Goal: Task Accomplishment & Management: Manage account settings

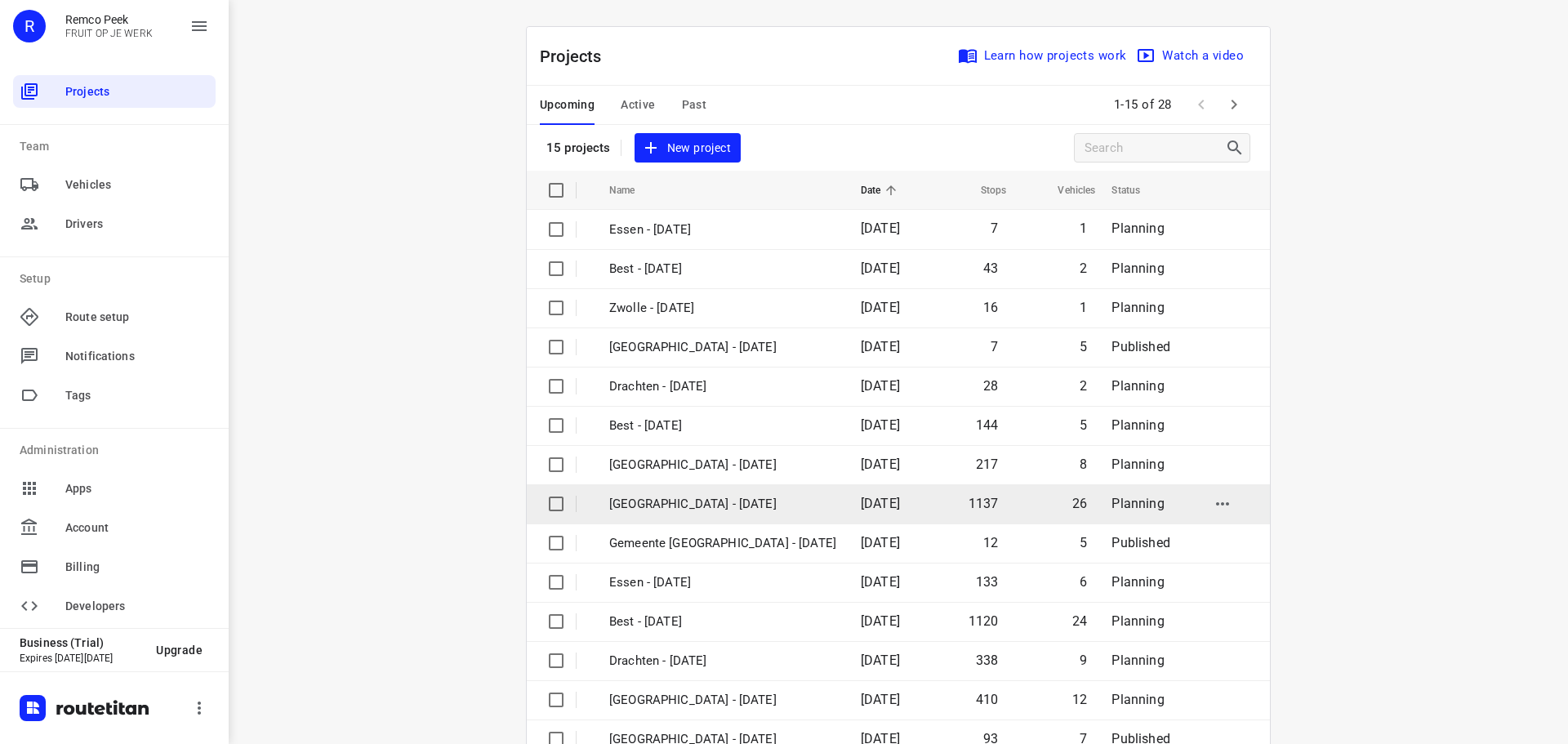
click at [700, 494] on td "[GEOGRAPHIC_DATA] - [DATE]" at bounding box center [720, 503] width 254 height 39
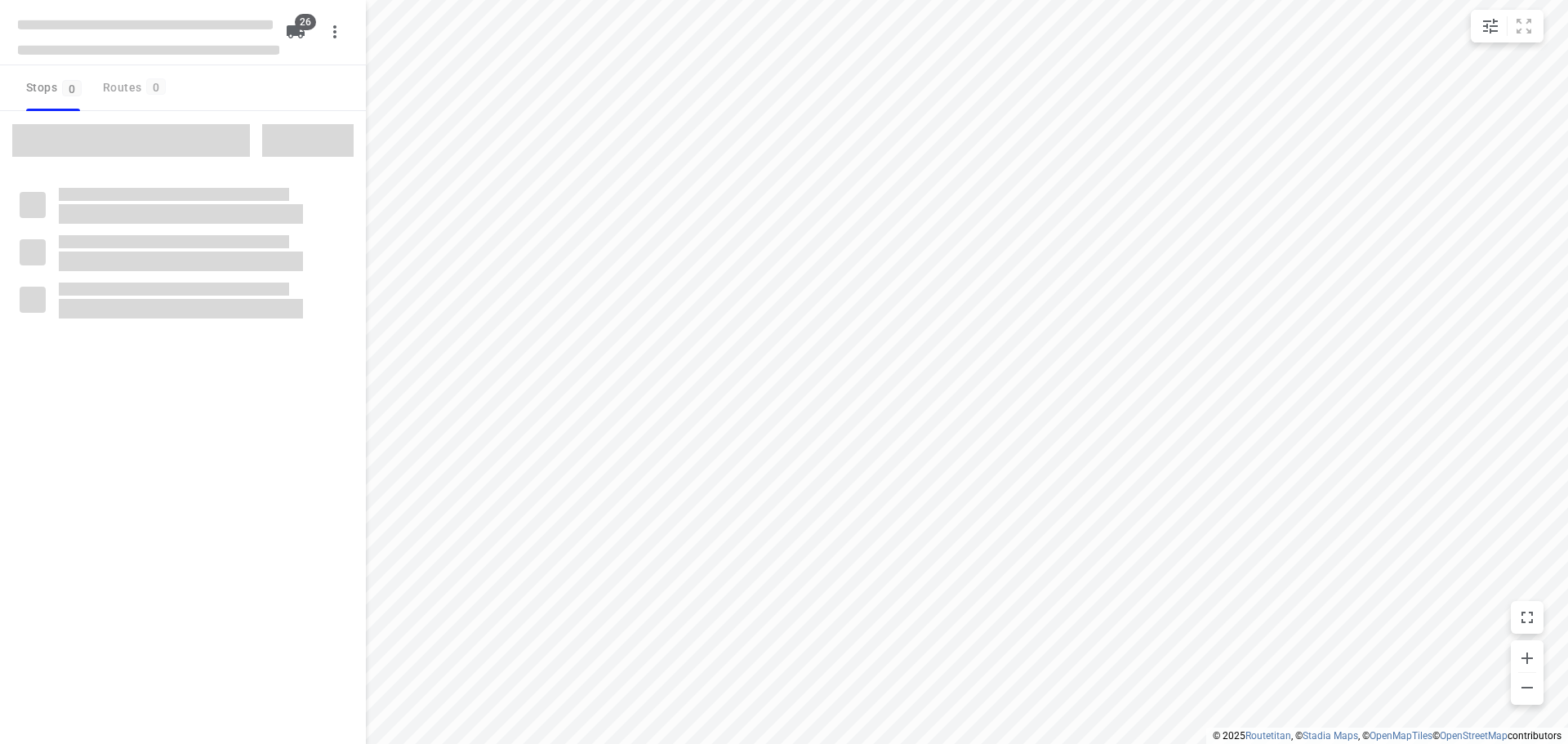
checkbox input "true"
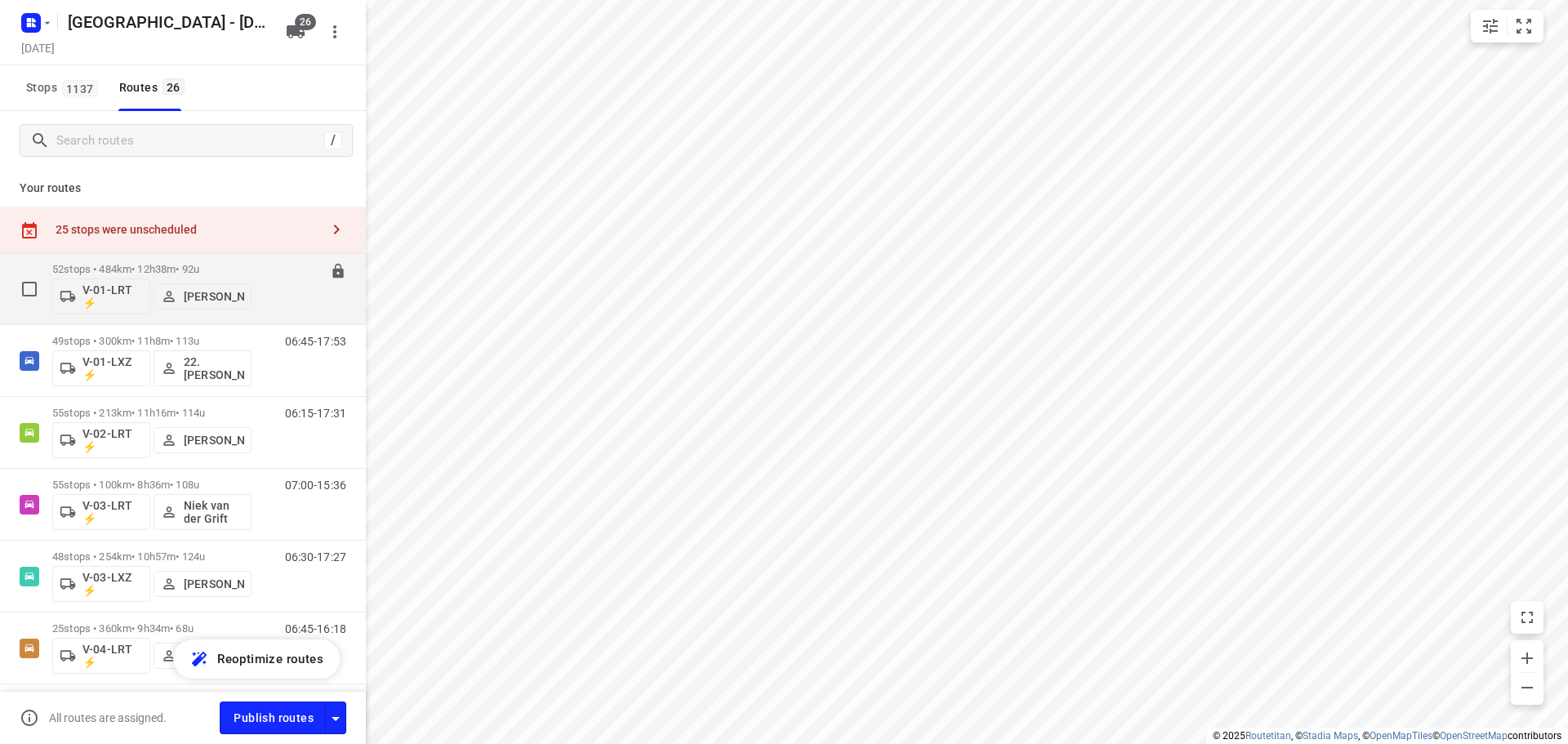
click at [161, 274] on p "52 stops • 484km • 12h38m • 92u" at bounding box center [151, 268] width 199 height 12
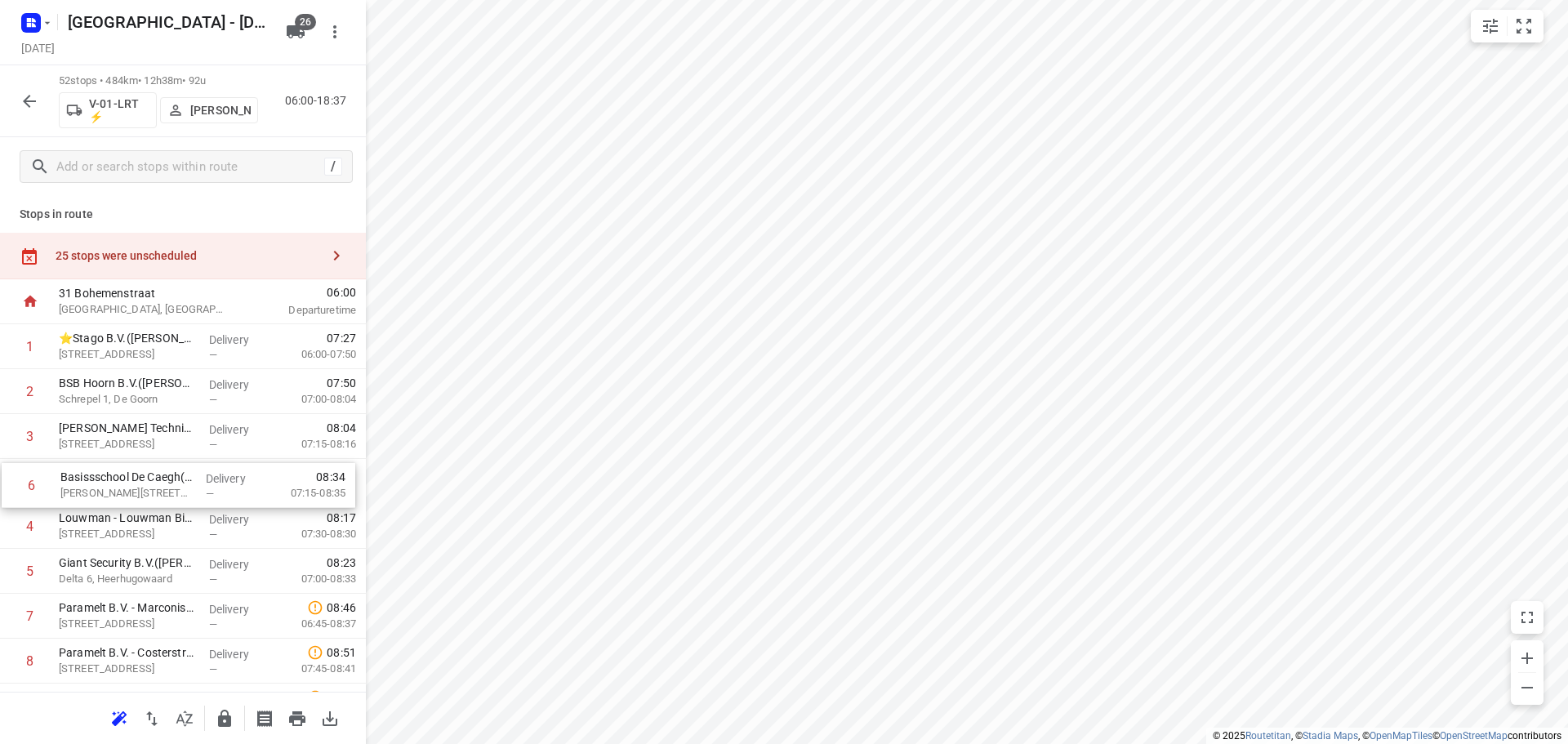
drag, startPoint x: 164, startPoint y: 566, endPoint x: 166, endPoint y: 433, distance: 133.0
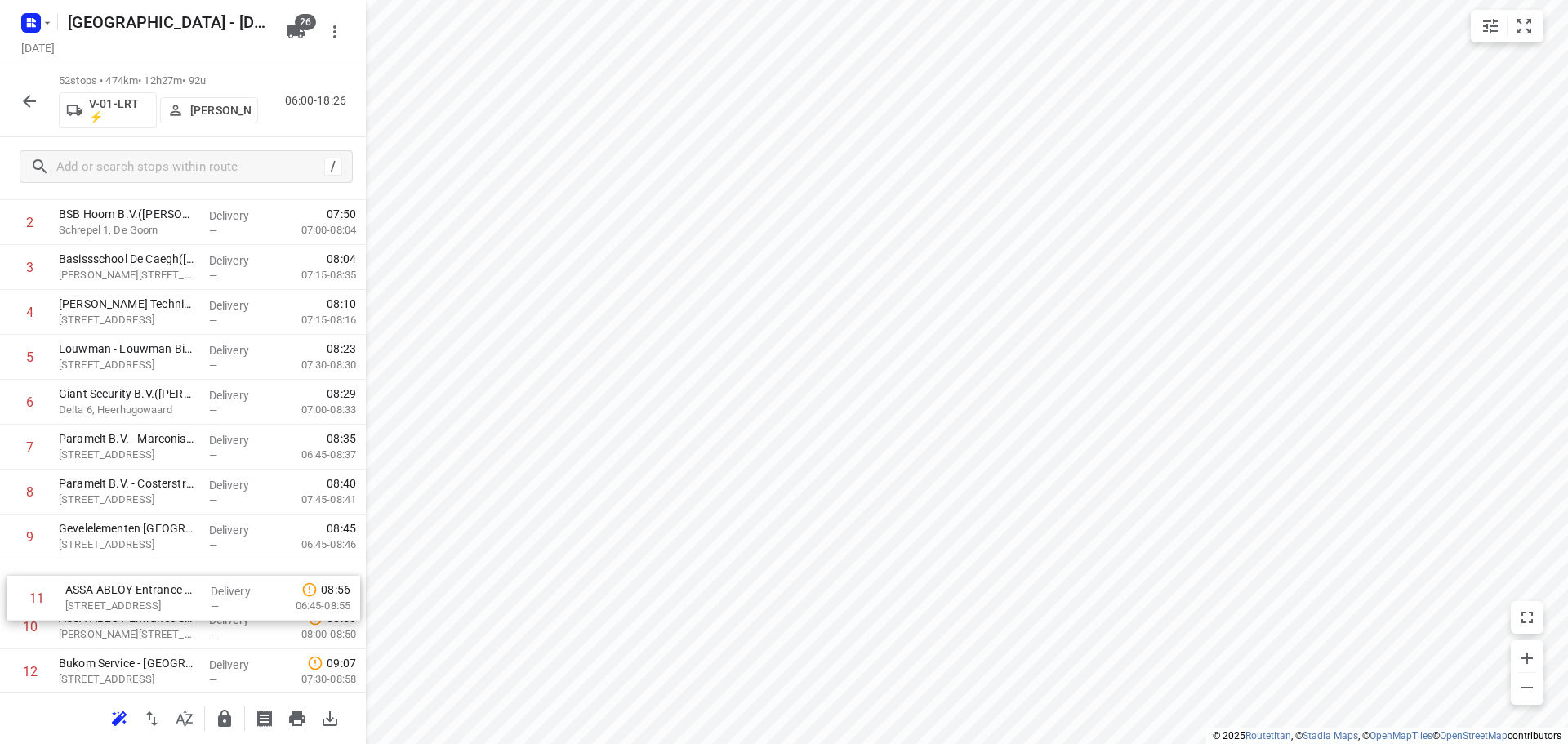
scroll to position [170, 0]
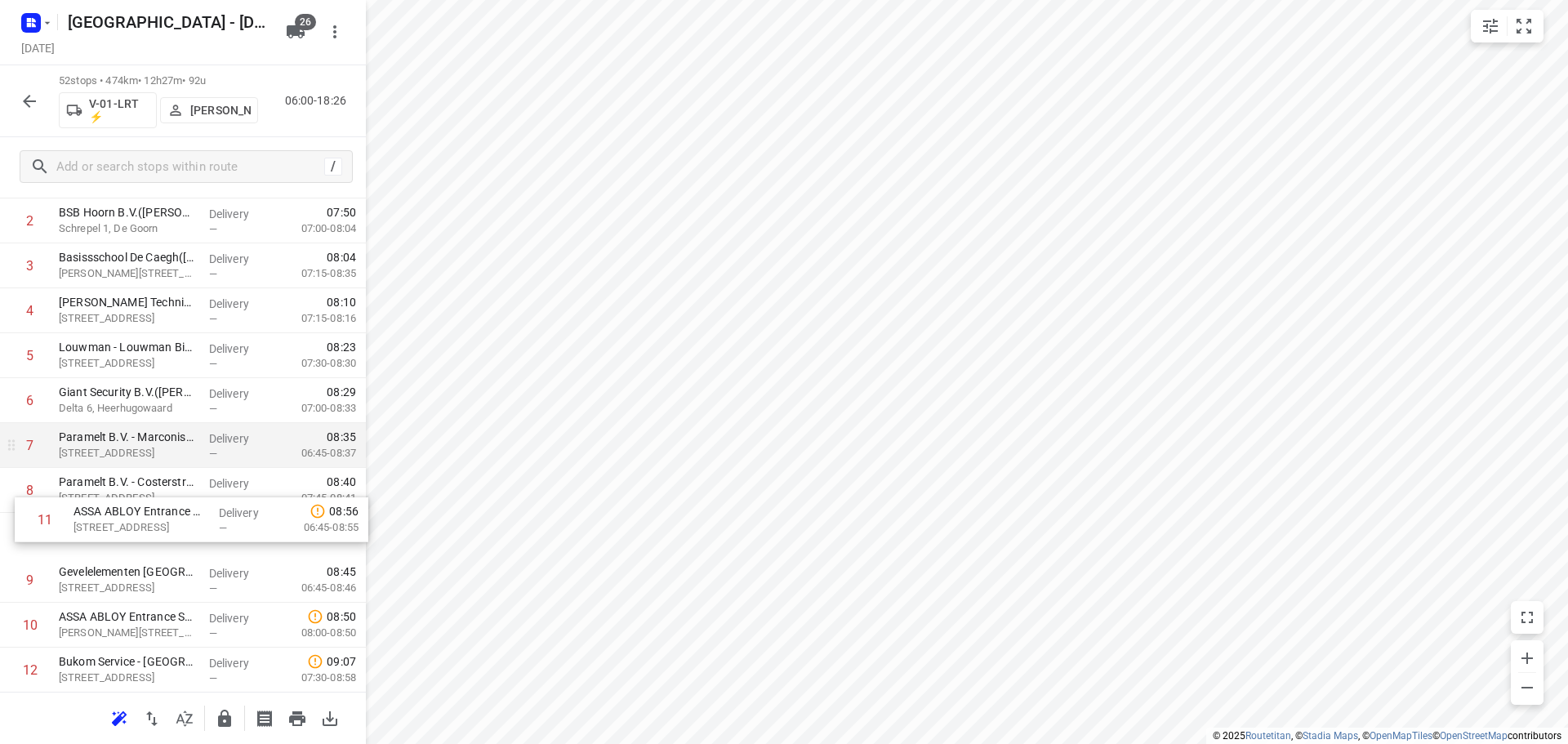
drag, startPoint x: 117, startPoint y: 610, endPoint x: 131, endPoint y: 462, distance: 148.7
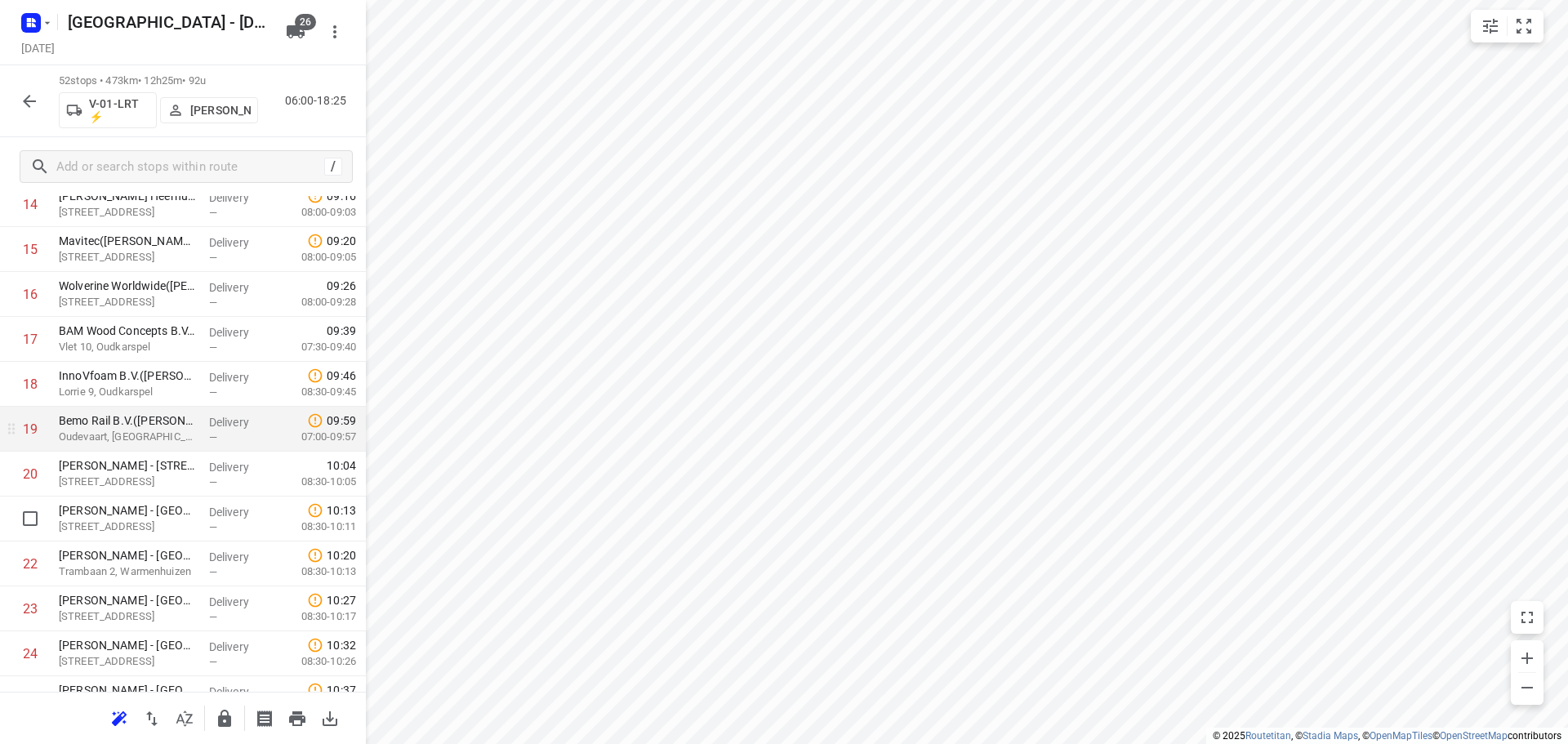
scroll to position [823, 0]
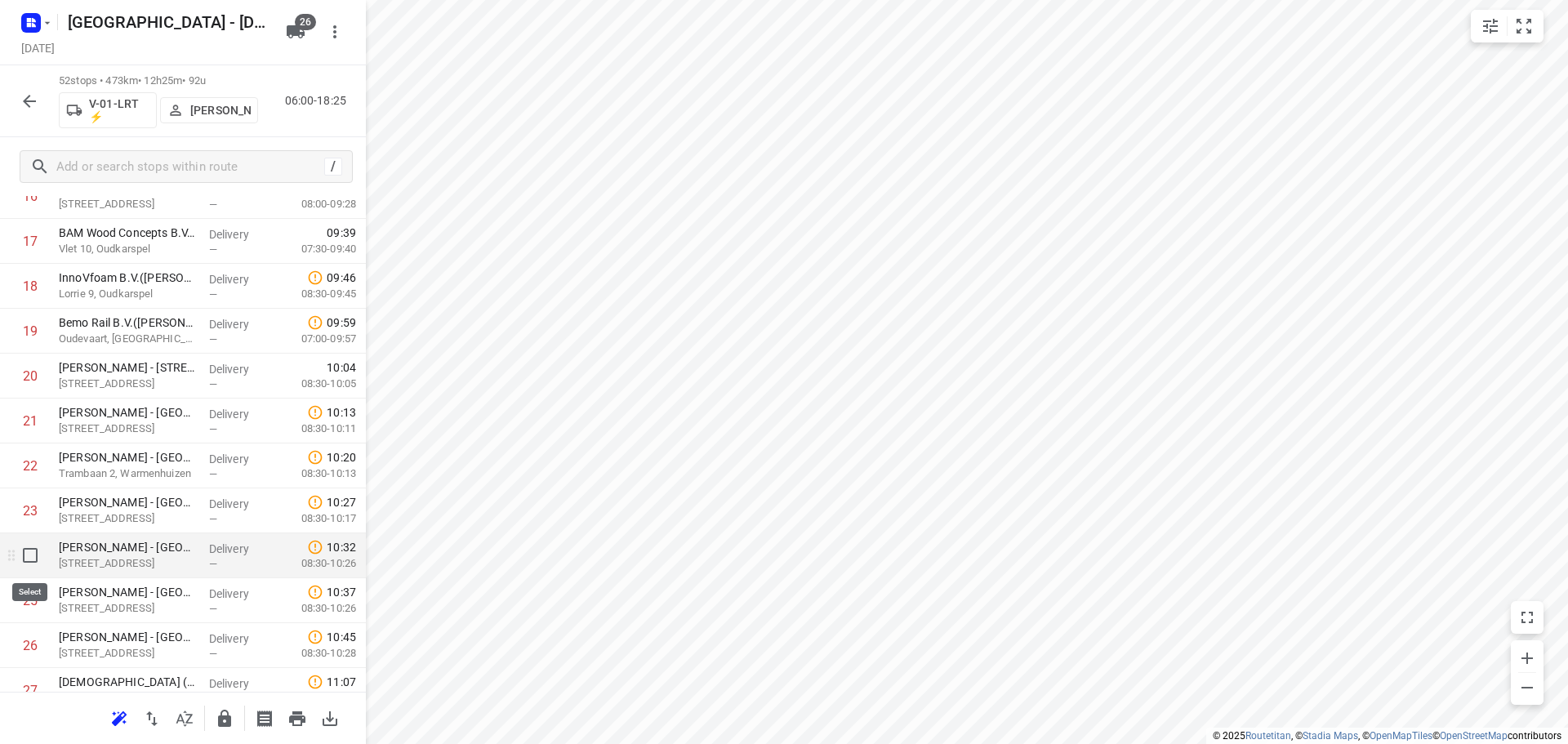
click at [32, 563] on input "checkbox" at bounding box center [30, 555] width 33 height 33
checkbox input "true"
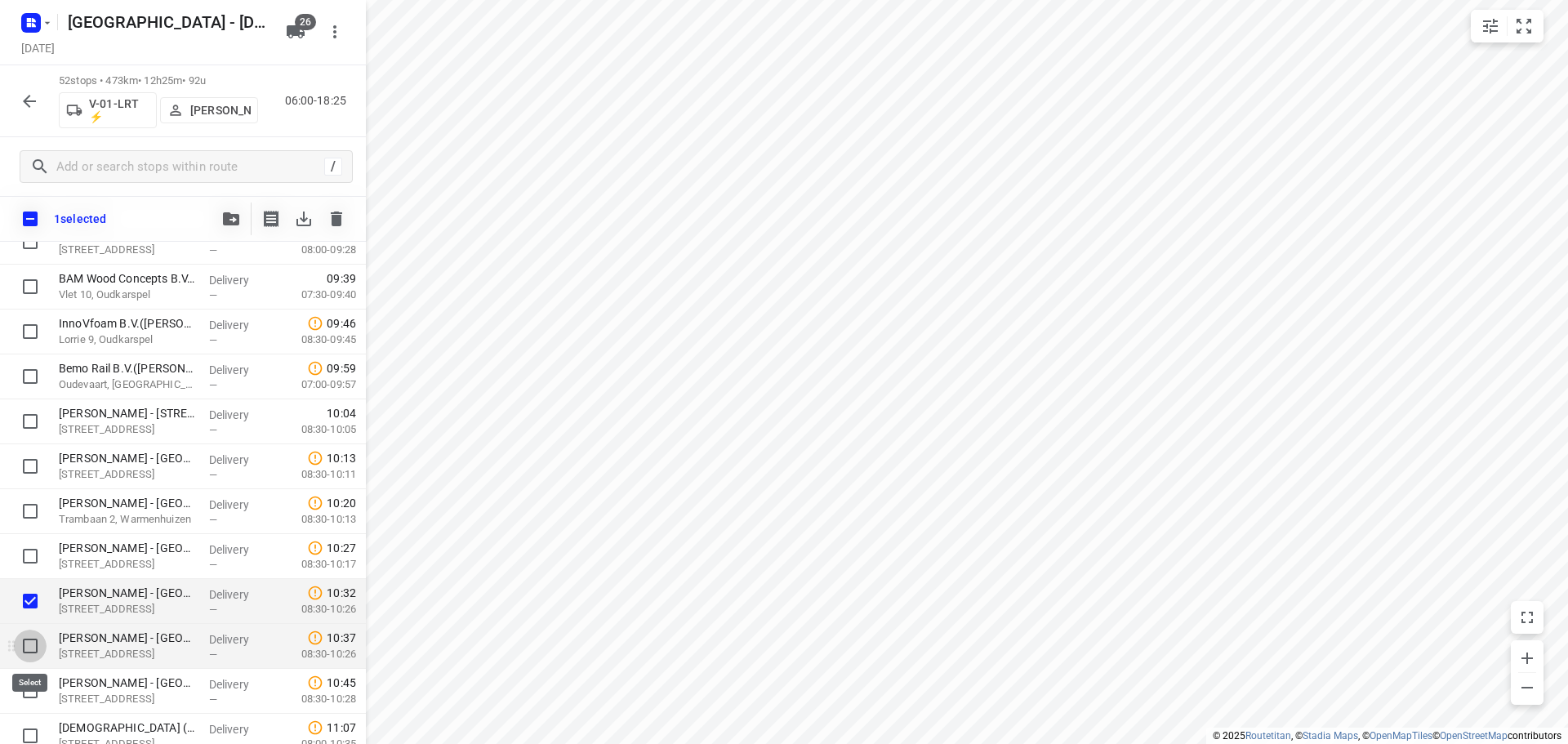
click at [30, 643] on input "checkbox" at bounding box center [30, 646] width 33 height 33
checkbox input "true"
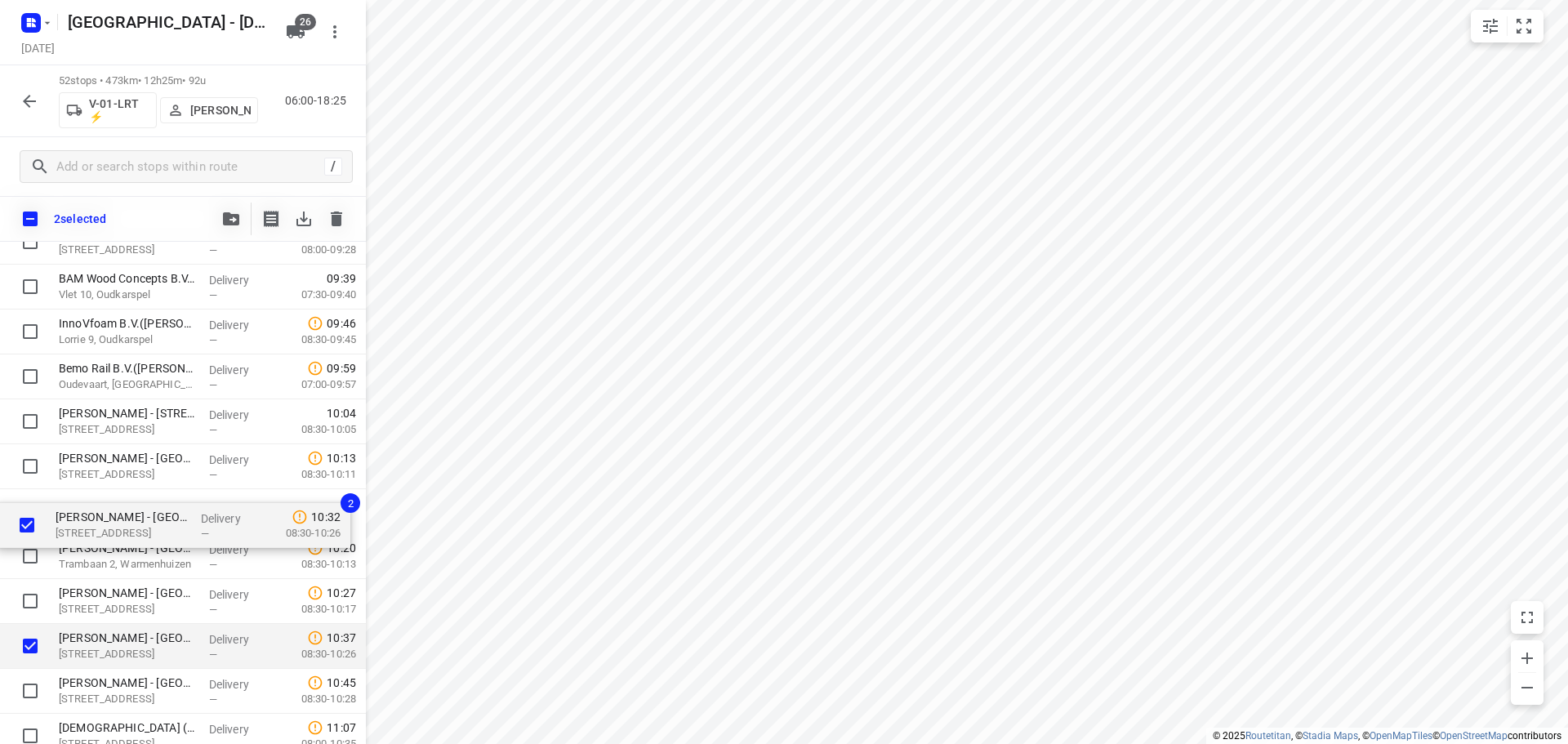
drag, startPoint x: 109, startPoint y: 607, endPoint x: 106, endPoint y: 513, distance: 94.0
click at [106, 513] on div "⭐Stago B.V.(Bernard Koolhaas) Electronweg 1, Hoorn Delivery — 07:27 06:00-07:50…" at bounding box center [182, 713] width 366 height 2334
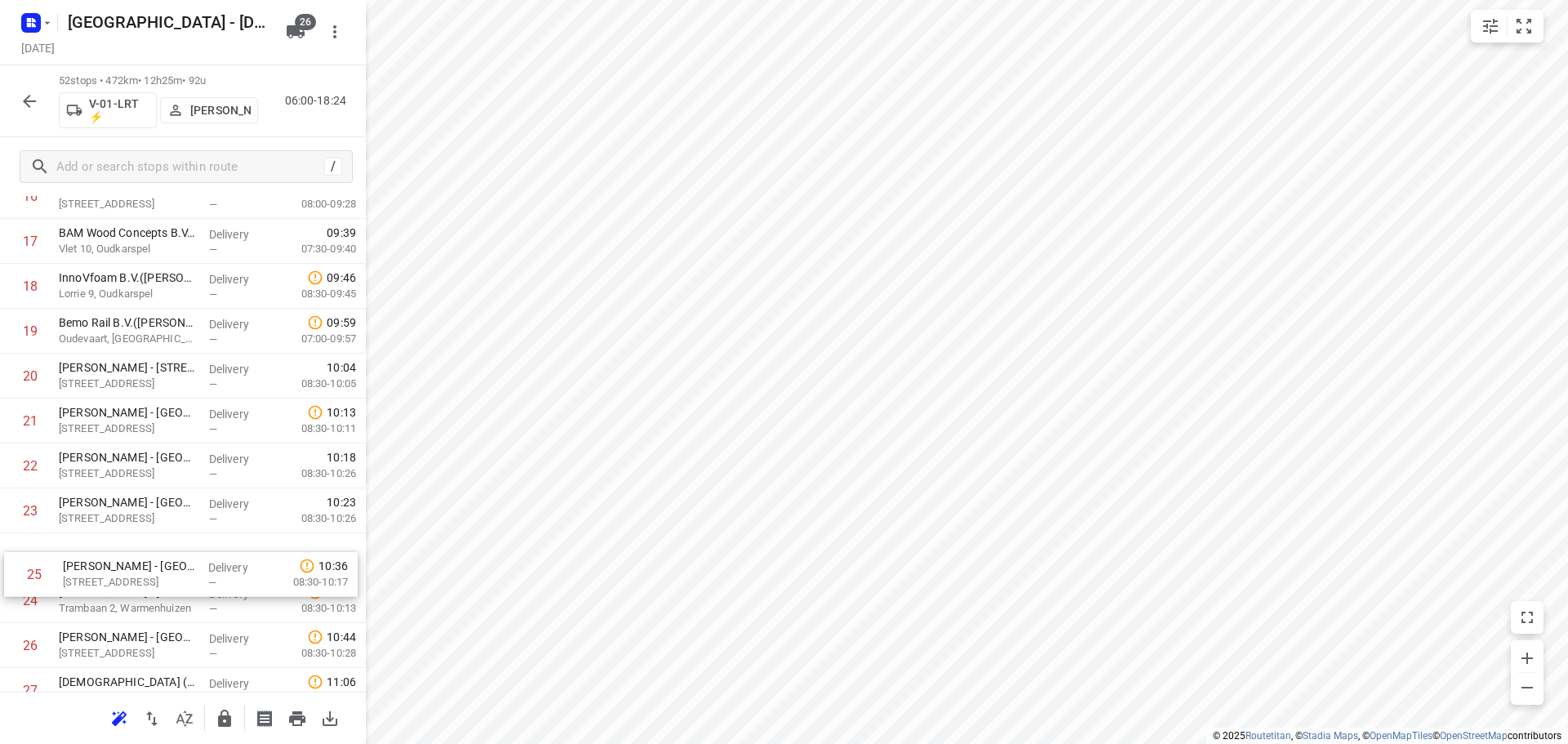
scroll to position [830, 0]
drag, startPoint x: 76, startPoint y: 596, endPoint x: 83, endPoint y: 554, distance: 42.6
click at [83, 554] on div "1 ⭐Stago B.V.(Bernard Koolhaas) Electronweg 1, Hoorn Delivery — 07:27 06:00-07:…" at bounding box center [182, 663] width 366 height 2334
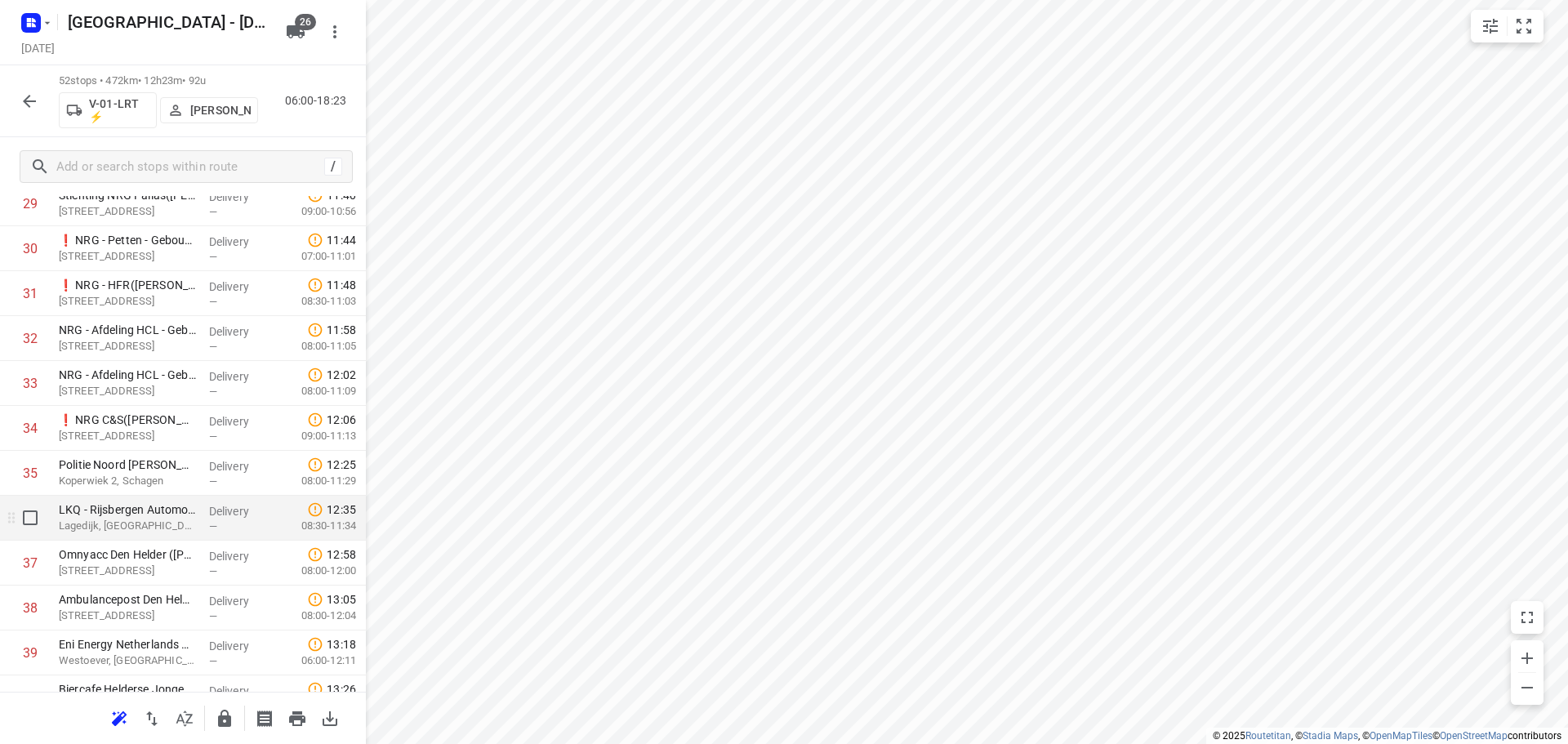
scroll to position [1400, 0]
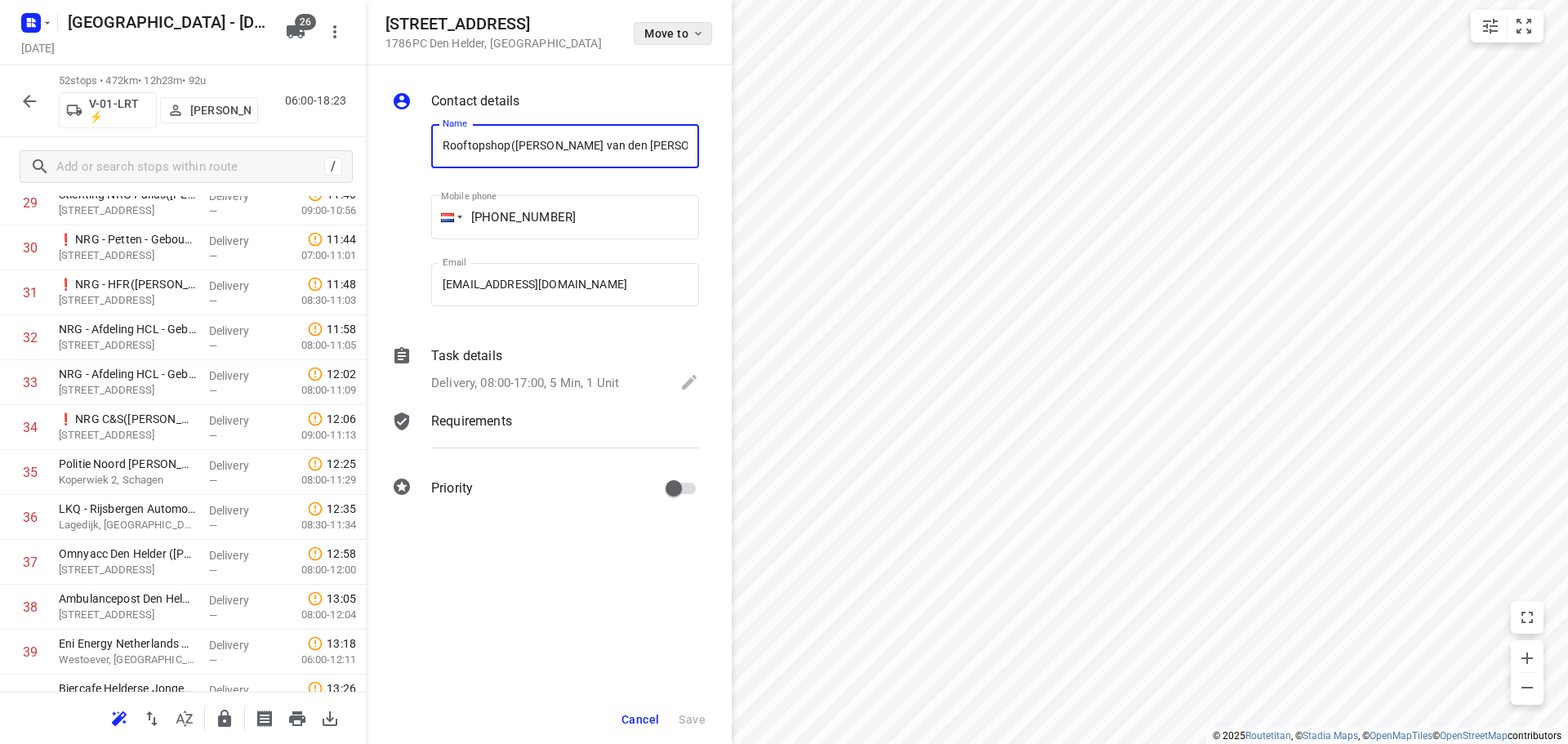
click at [670, 41] on button "Move to" at bounding box center [673, 33] width 78 height 23
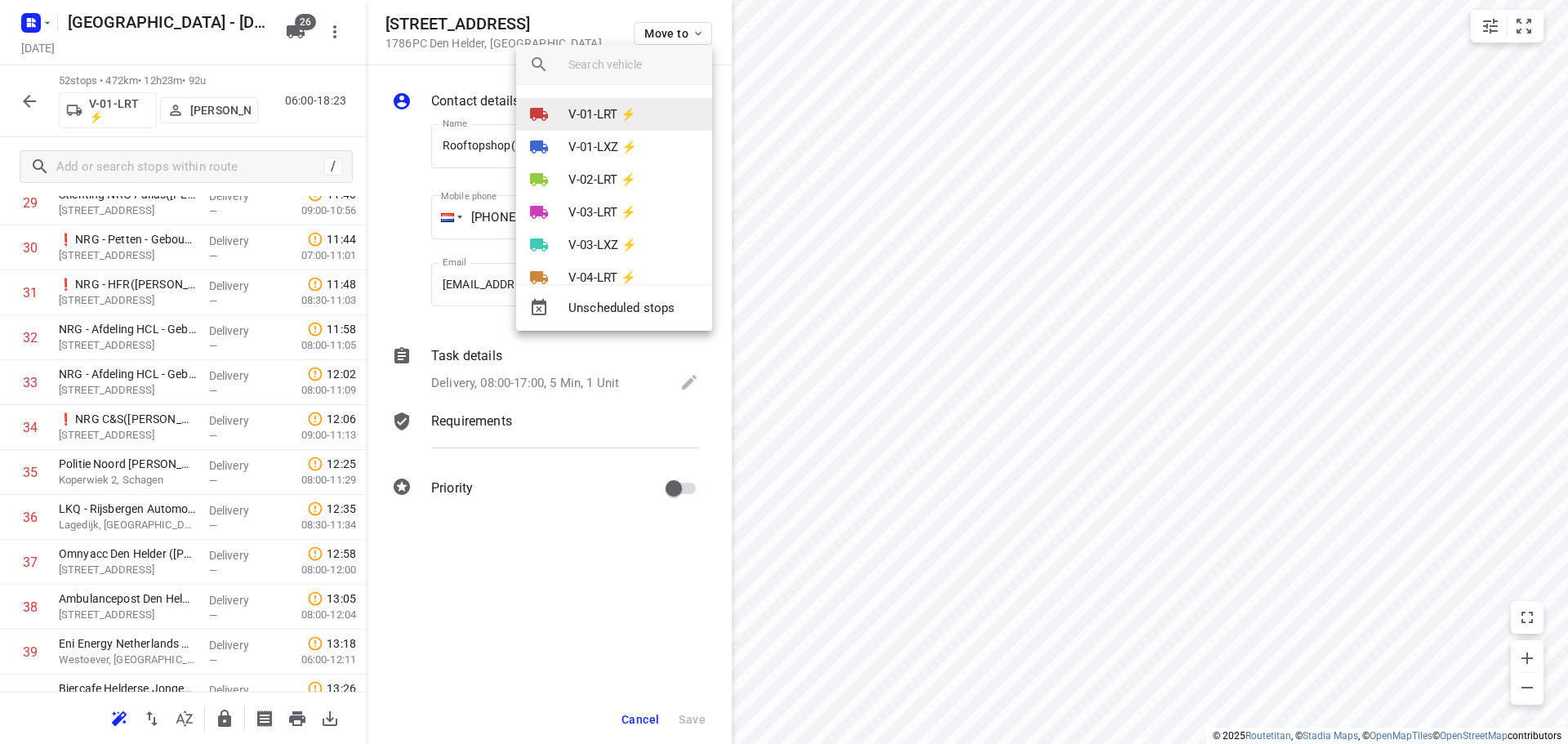
click at [620, 118] on p "V-01-LRT ⚡" at bounding box center [602, 114] width 67 height 19
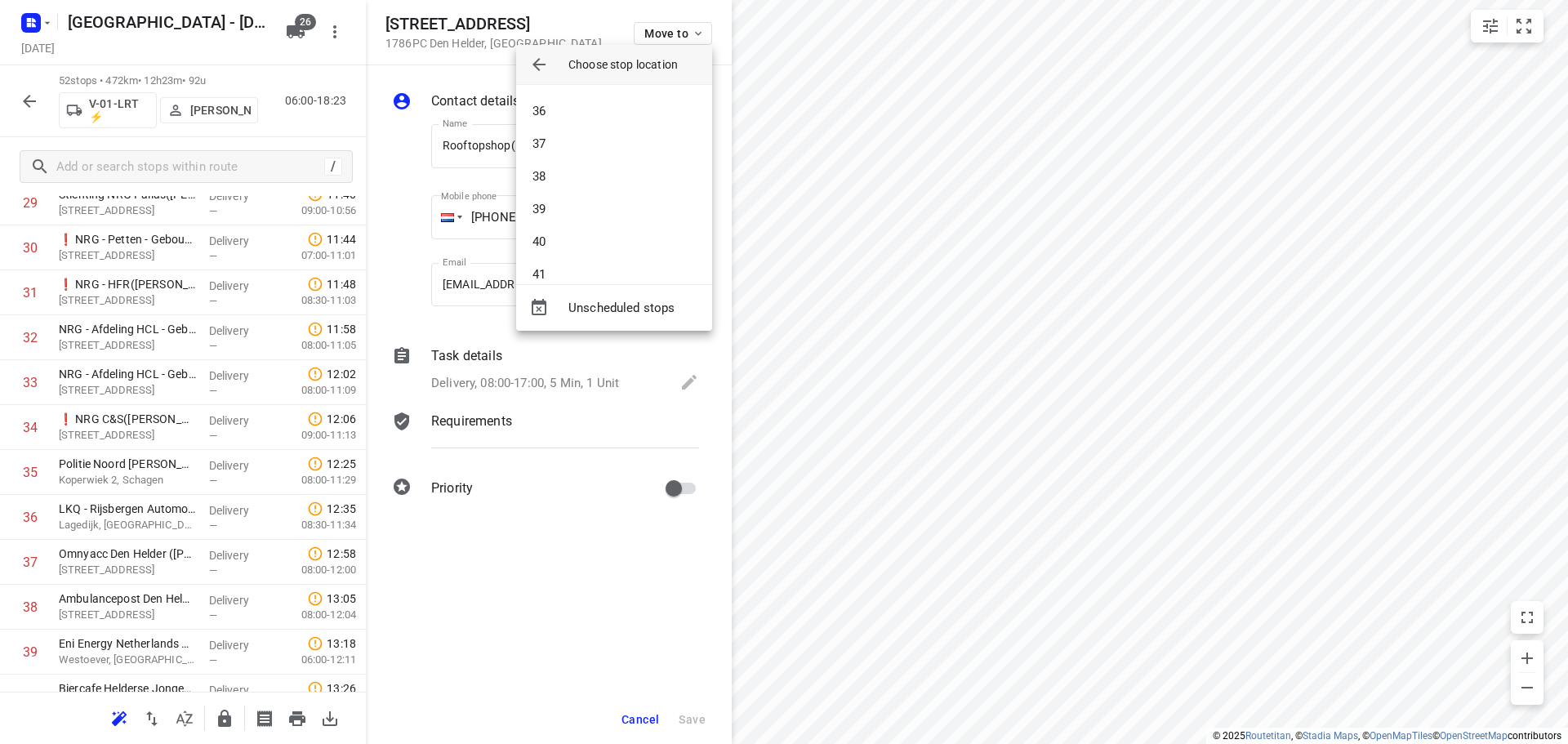
scroll to position [1142, 0]
click at [570, 191] on li "39" at bounding box center [614, 206] width 196 height 33
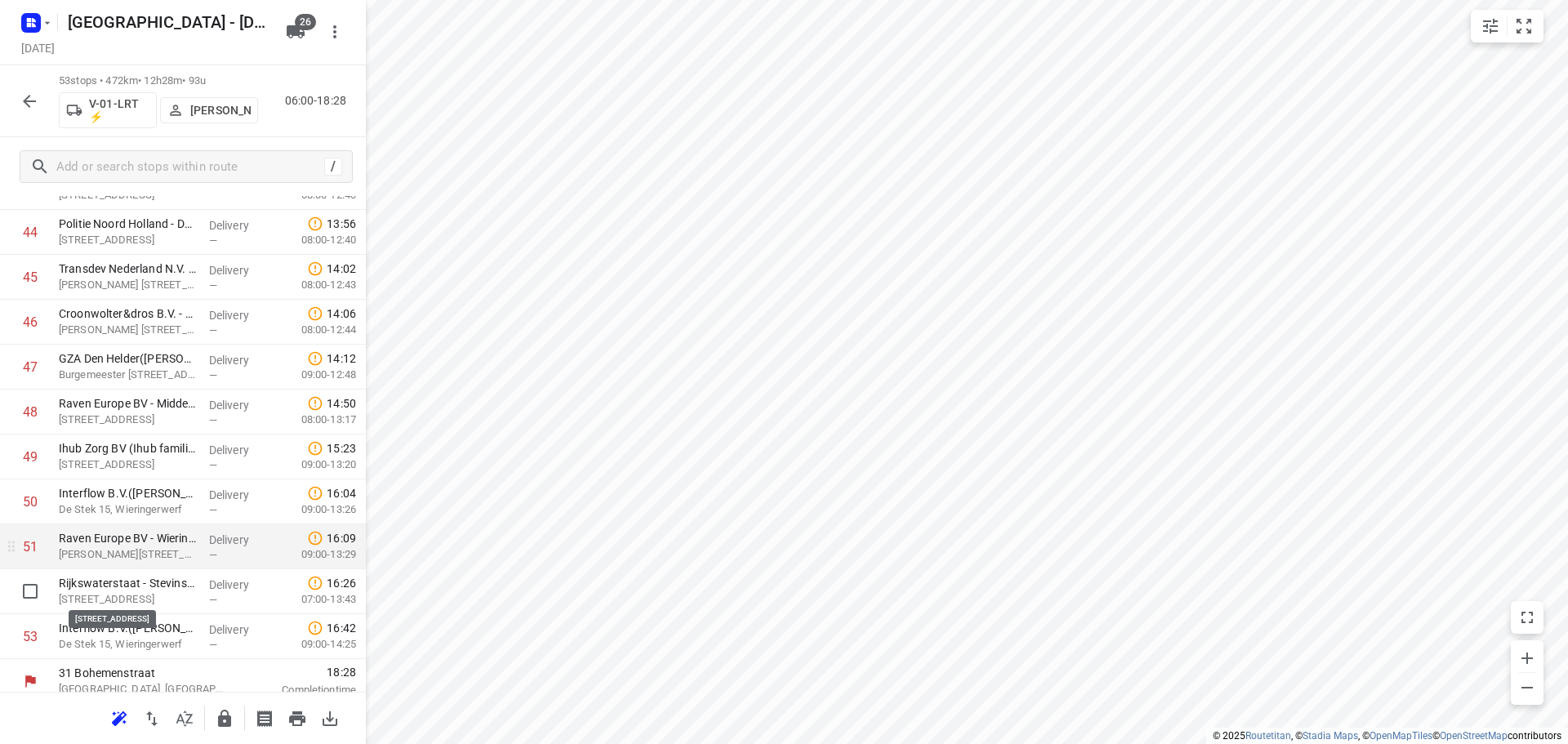
scroll to position [2053, 0]
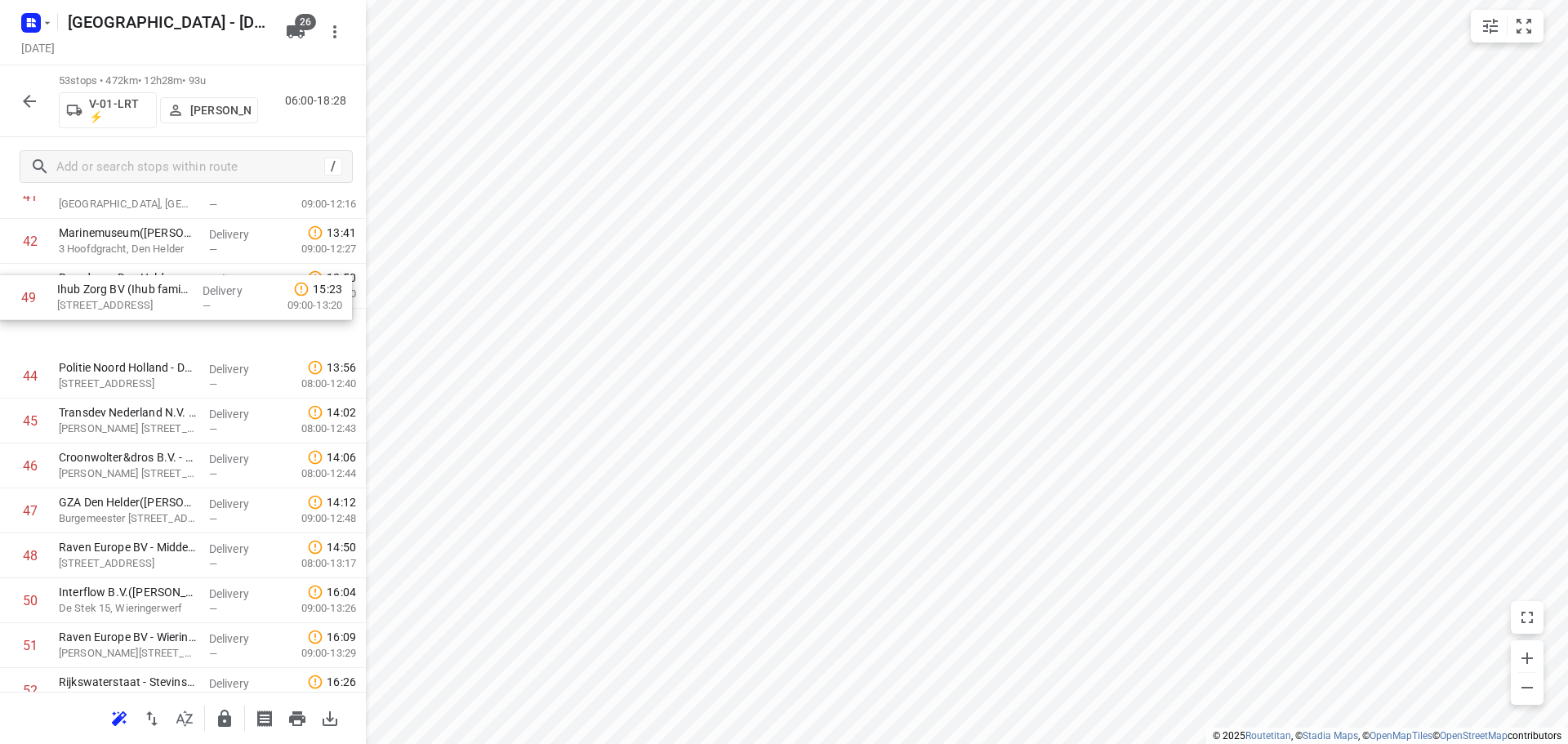
drag, startPoint x: 169, startPoint y: 420, endPoint x: 162, endPoint y: 300, distance: 120.2
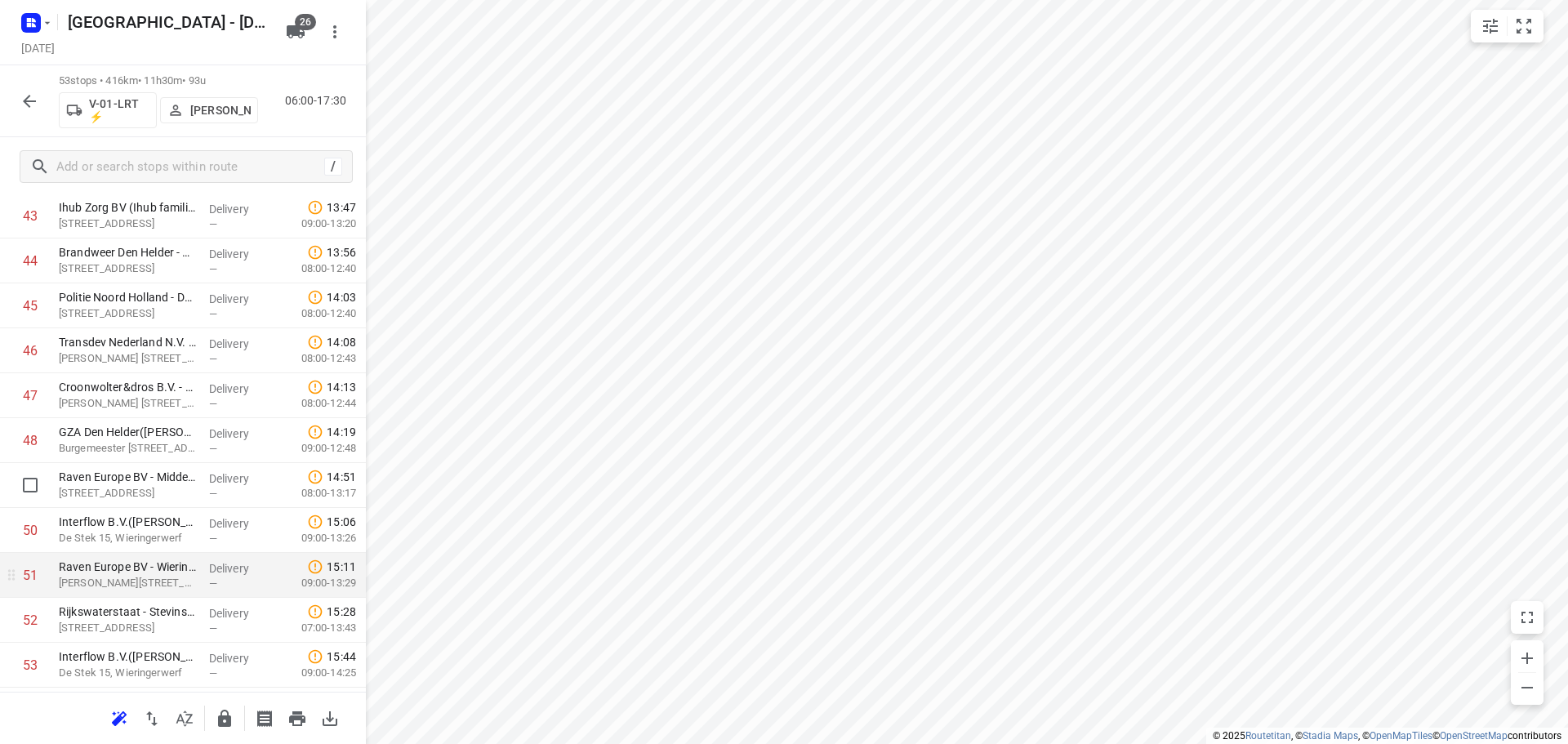
scroll to position [2057, 0]
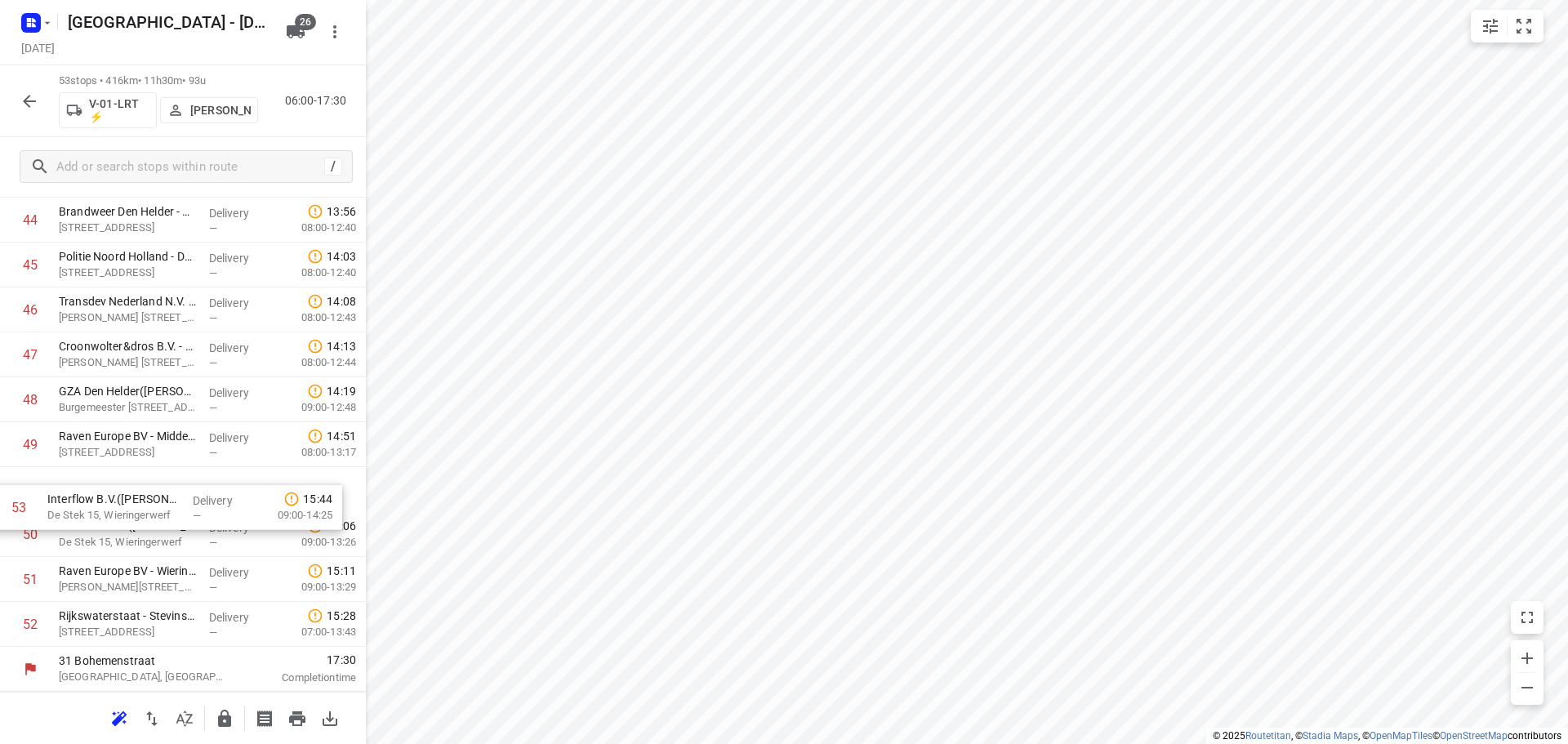
drag, startPoint x: 111, startPoint y: 629, endPoint x: 102, endPoint y: 505, distance: 124.3
click at [225, 719] on icon "button" at bounding box center [223, 718] width 19 height 19
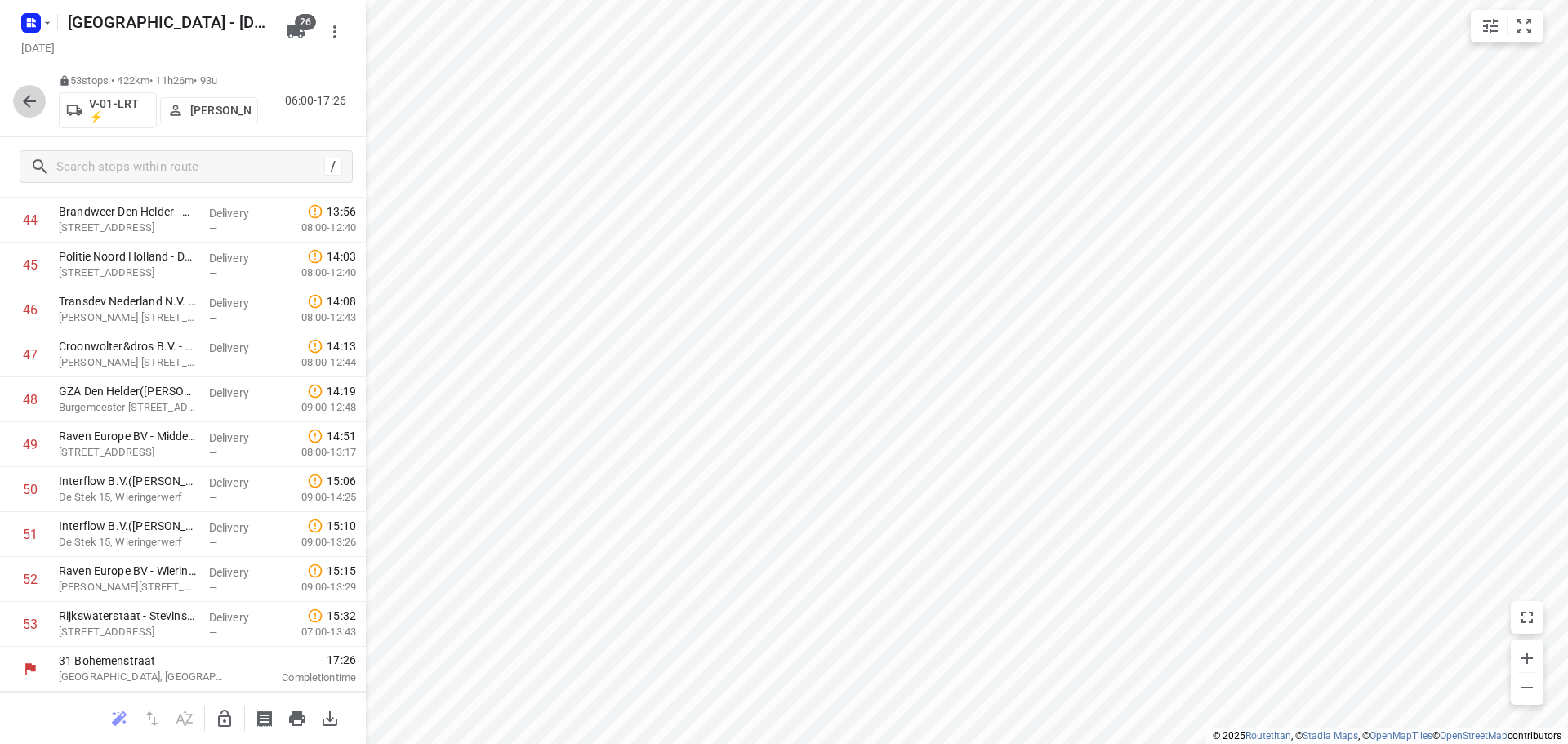
click at [16, 98] on button "button" at bounding box center [29, 101] width 33 height 33
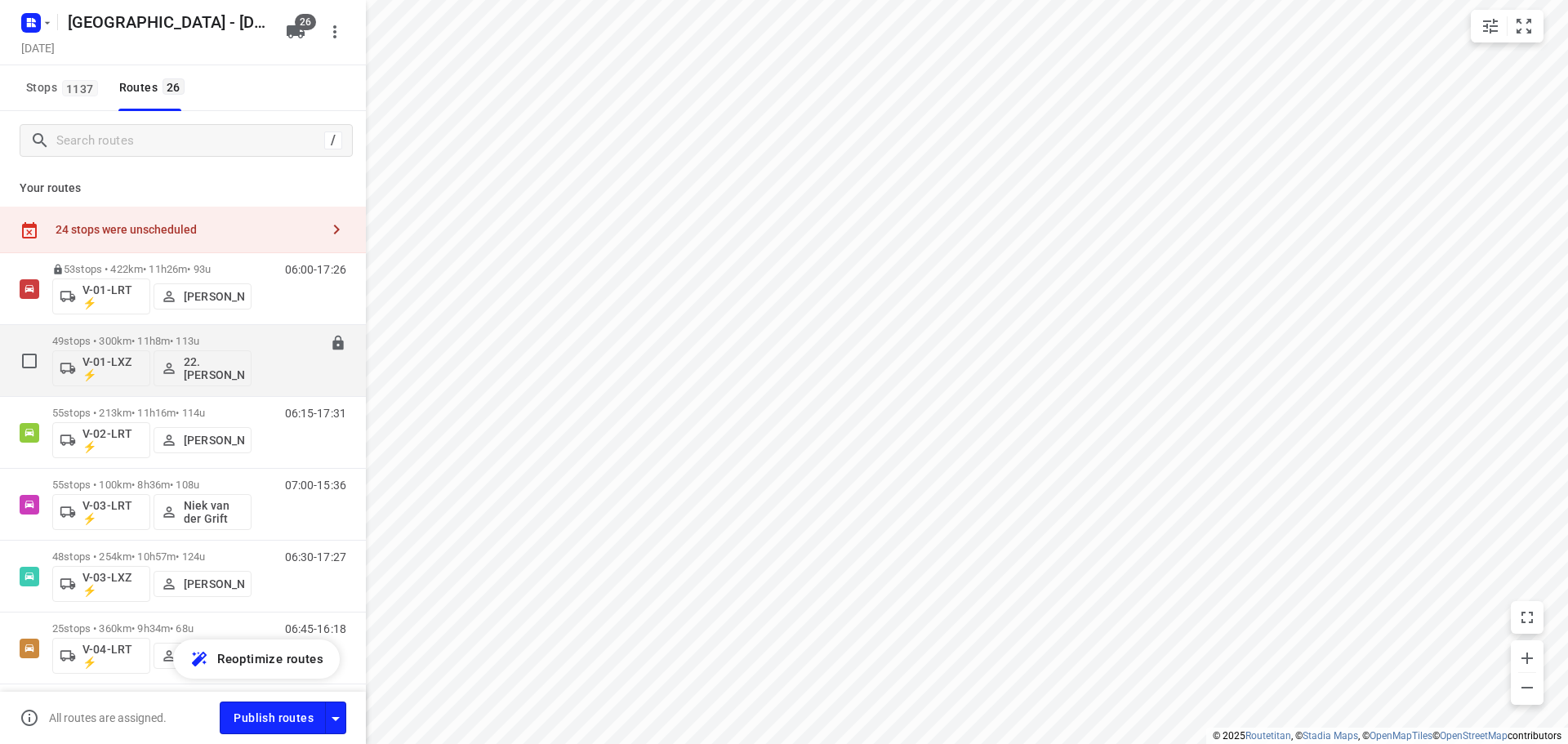
click at [59, 325] on div "49 stops • 300km • 11h8m • 113u V-01-LXZ ⚡ 22. Franky Tahamata 06:45-17:53" at bounding box center [182, 360] width 366 height 72
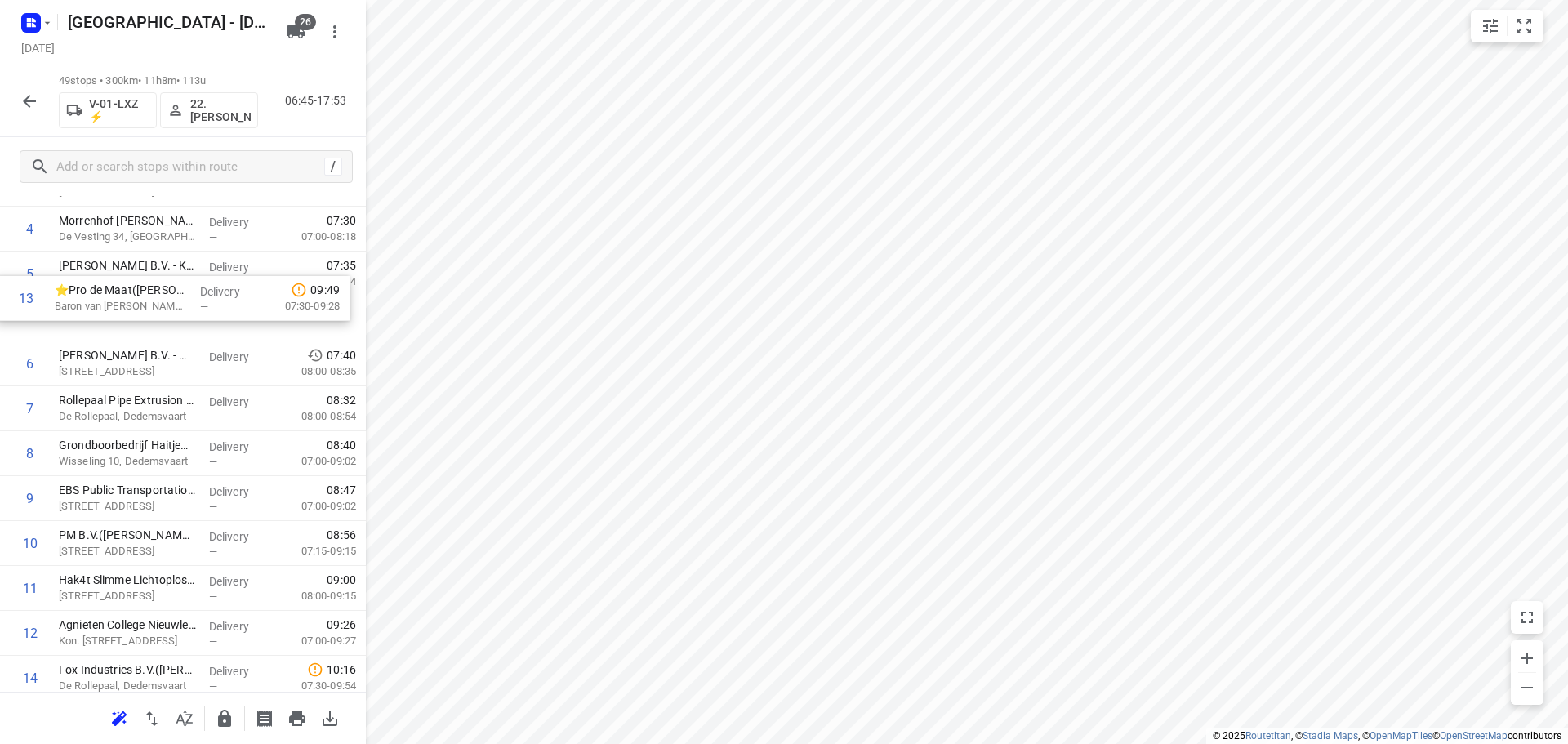
scroll to position [253, 0]
drag, startPoint x: 152, startPoint y: 487, endPoint x: 148, endPoint y: 352, distance: 135.1
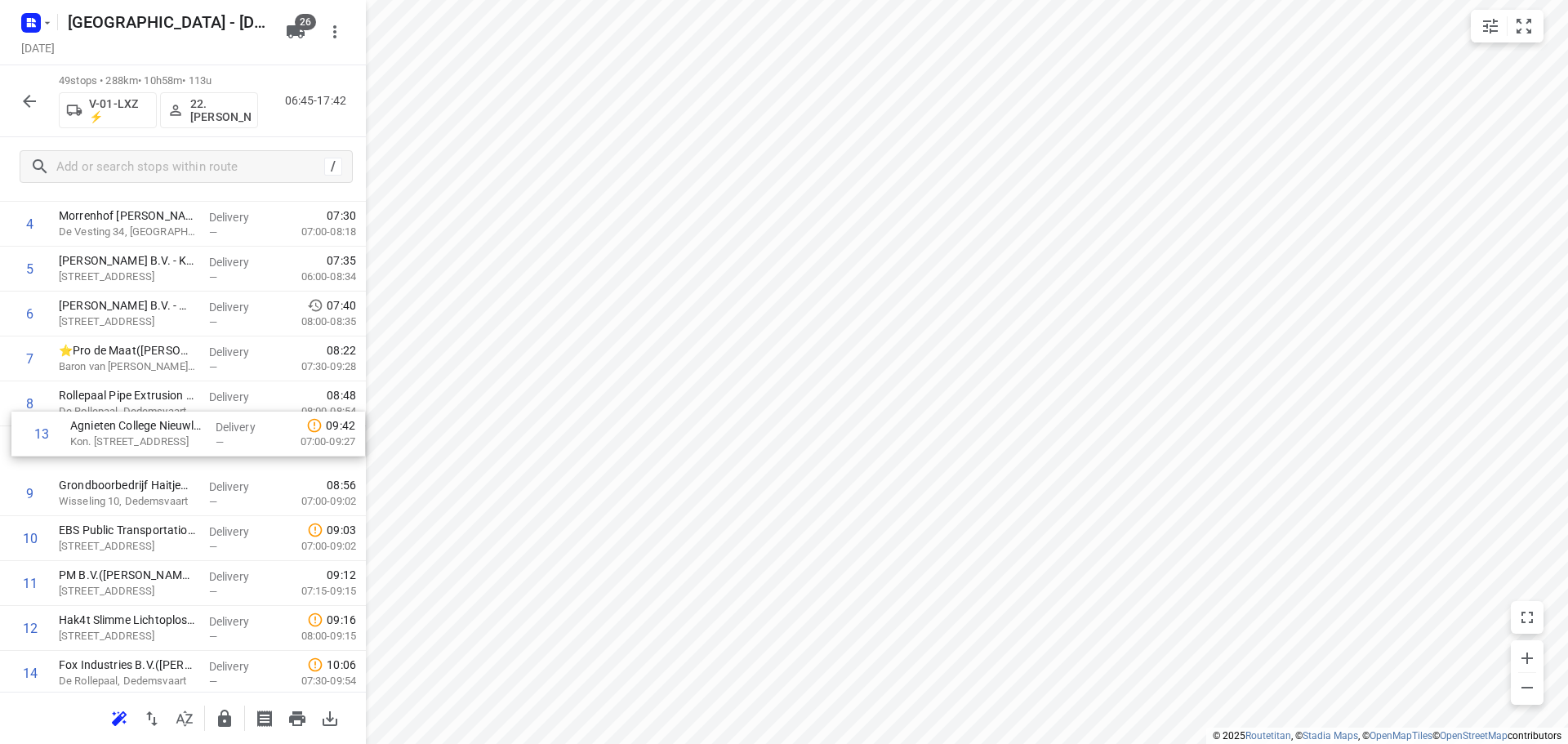
drag, startPoint x: 182, startPoint y: 615, endPoint x: 199, endPoint y: 385, distance: 230.6
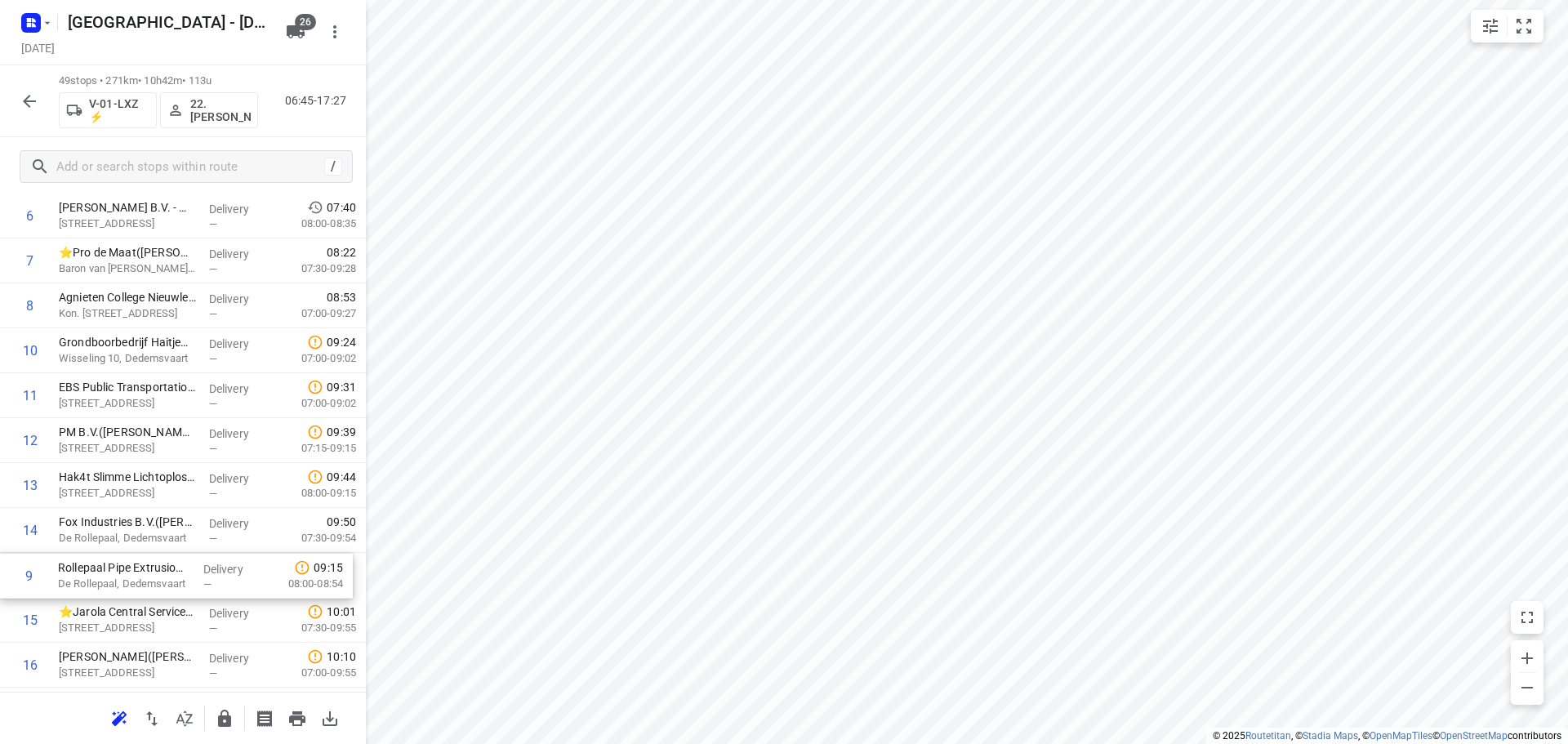
drag, startPoint x: 168, startPoint y: 439, endPoint x: 168, endPoint y: 569, distance: 130.0
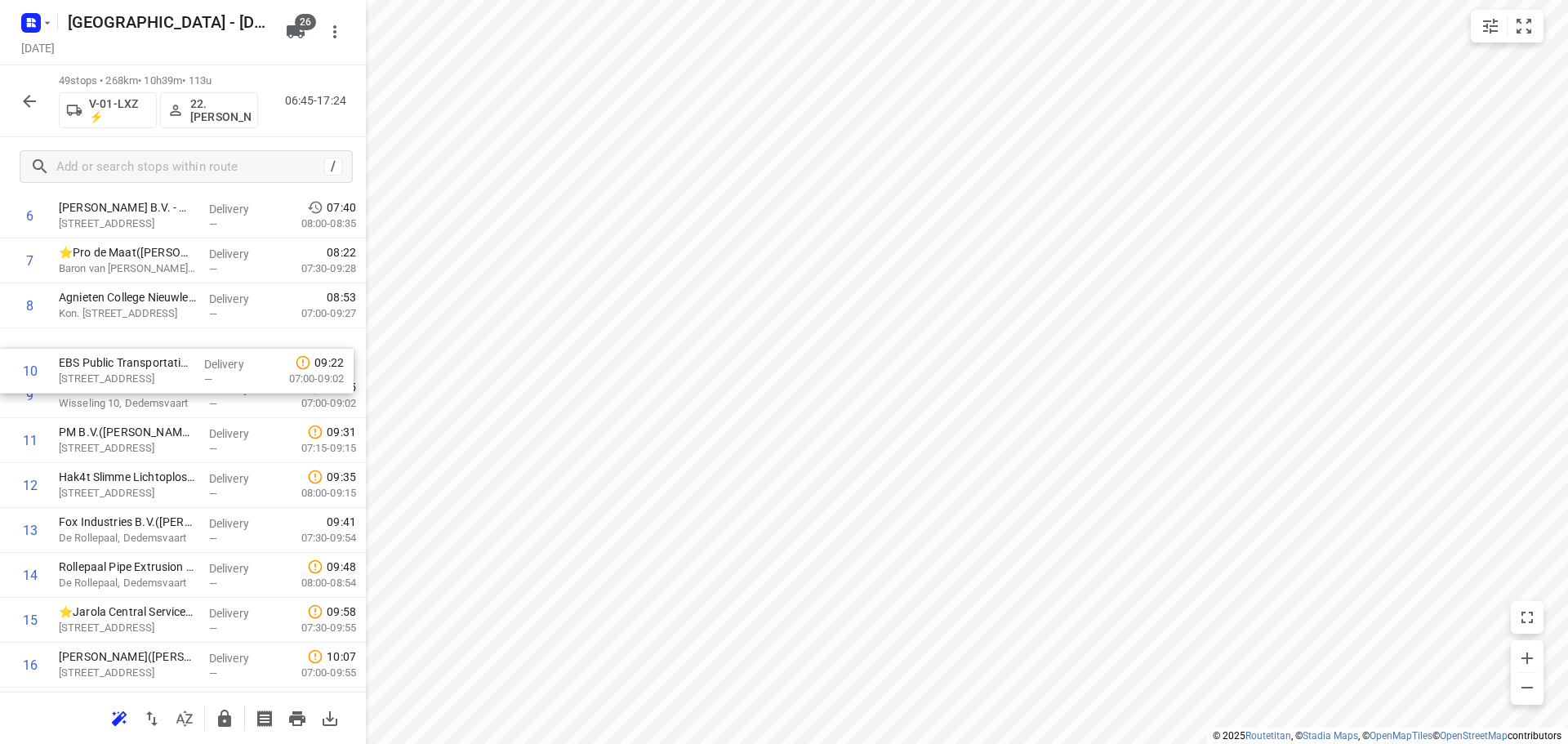
drag, startPoint x: 175, startPoint y: 390, endPoint x: 175, endPoint y: 356, distance: 34.0
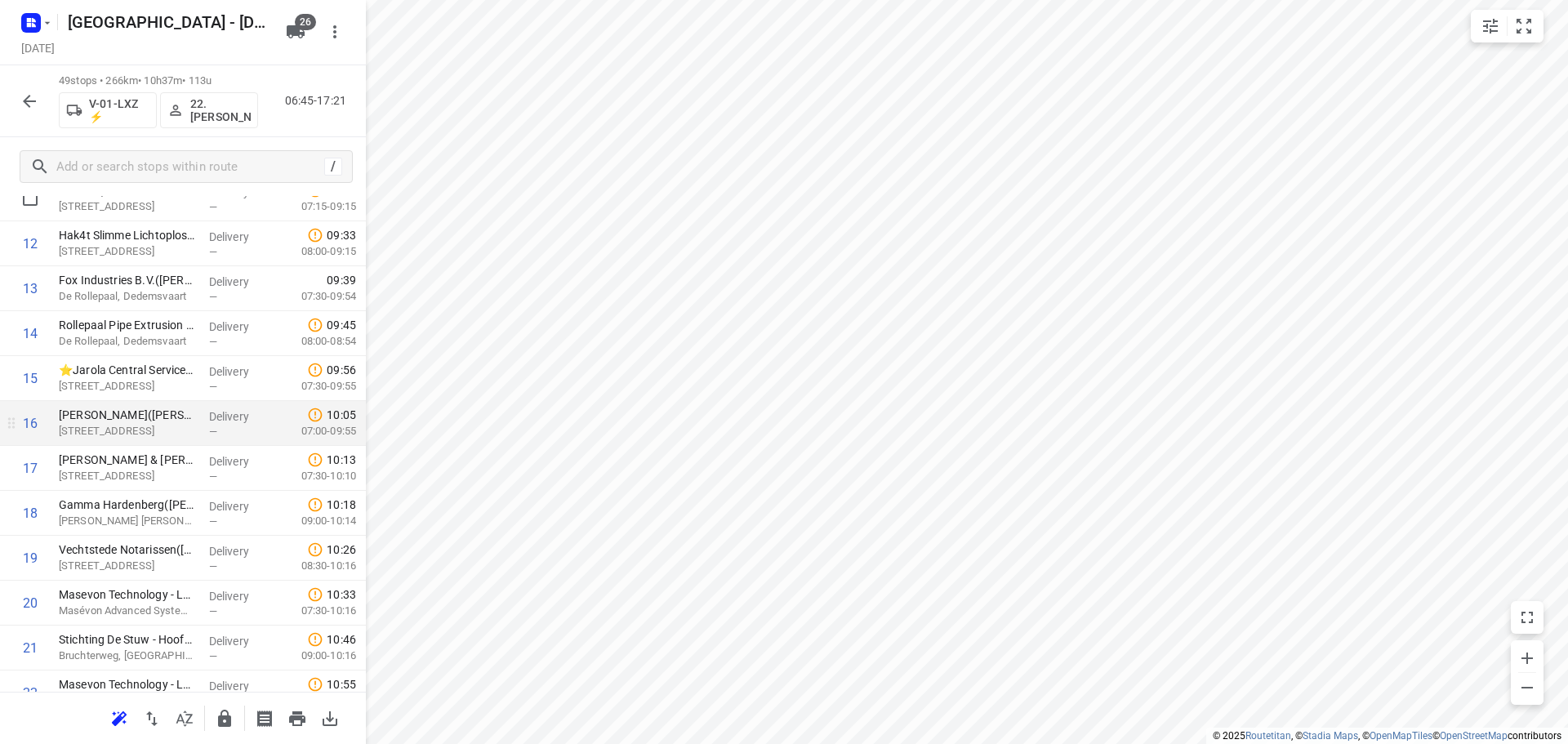
scroll to position [600, 0]
drag, startPoint x: 147, startPoint y: 507, endPoint x: 147, endPoint y: 453, distance: 54.0
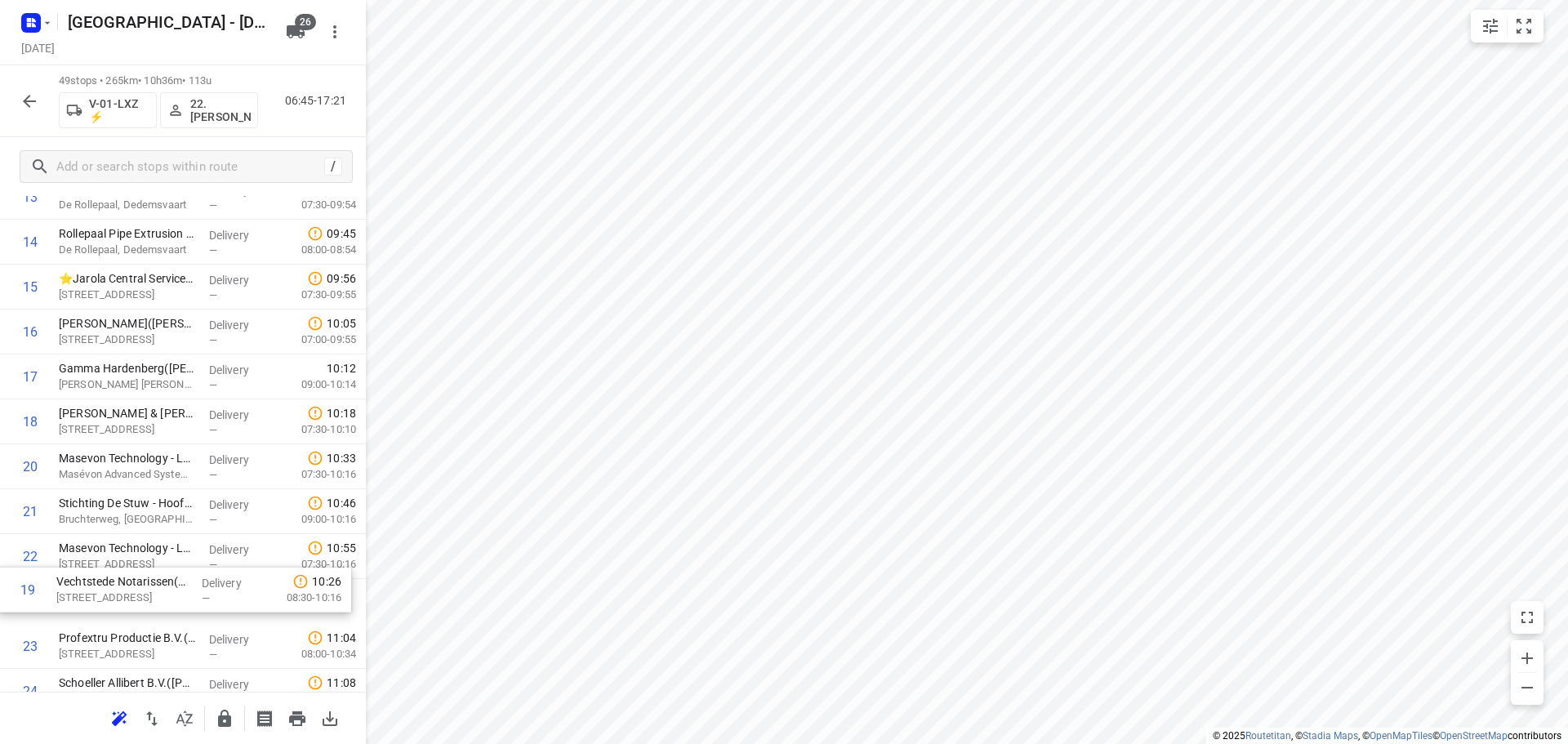
scroll to position [705, 0]
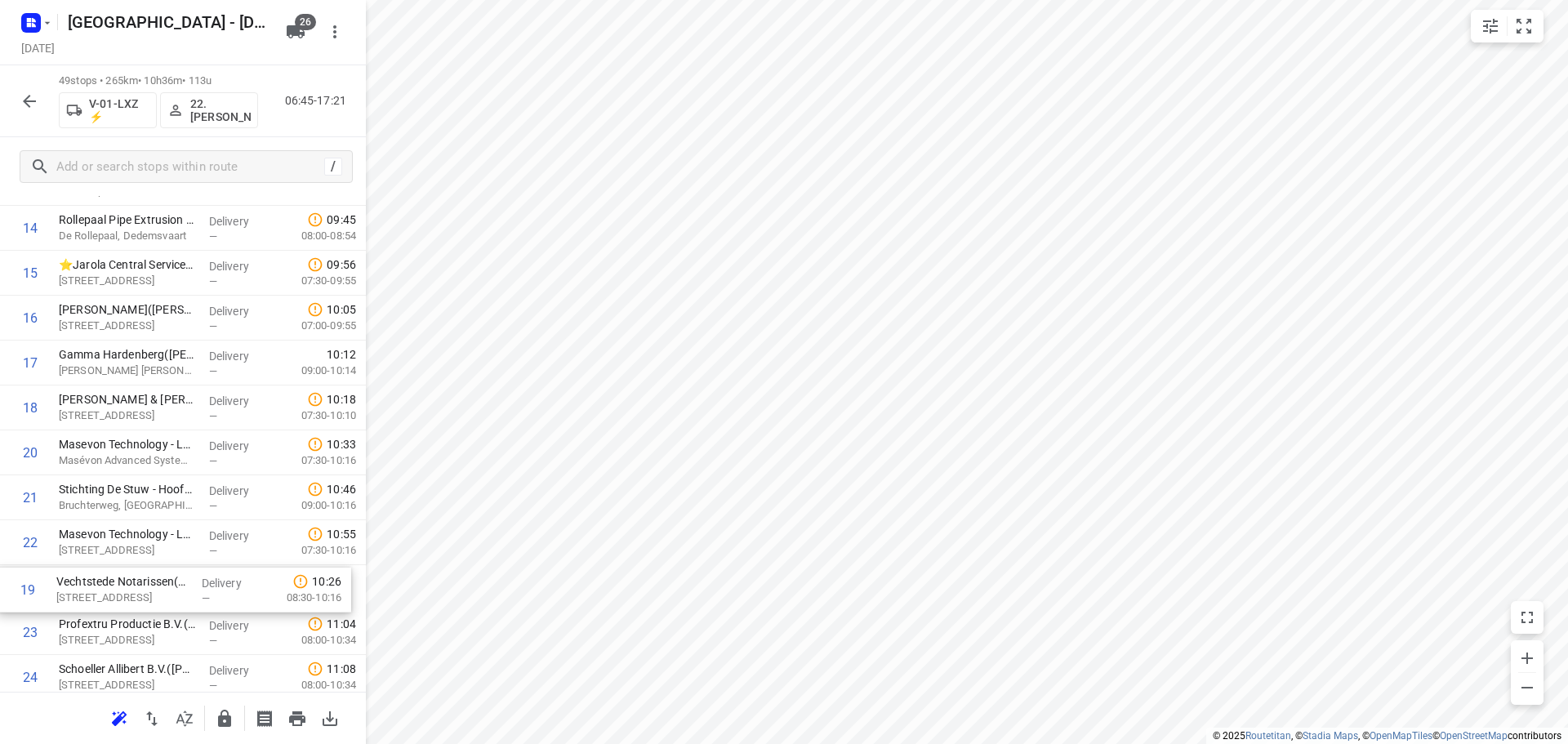
drag, startPoint x: 138, startPoint y: 471, endPoint x: 136, endPoint y: 593, distance: 122.0
click at [136, 594] on div "1 ⭐Albron Nederland - DJI - PI Zwolle Zuid 2 - 7966(Contactpersoon 7966) De Mar…" at bounding box center [182, 722] width 366 height 2200
drag, startPoint x: 178, startPoint y: 491, endPoint x: 164, endPoint y: 569, distance: 79.2
click at [164, 569] on div "1 ⭐Albron Nederland - DJI - PI Zwolle Zuid 2 - 7966(Contactpersoon 7966) De Mar…" at bounding box center [182, 719] width 366 height 2200
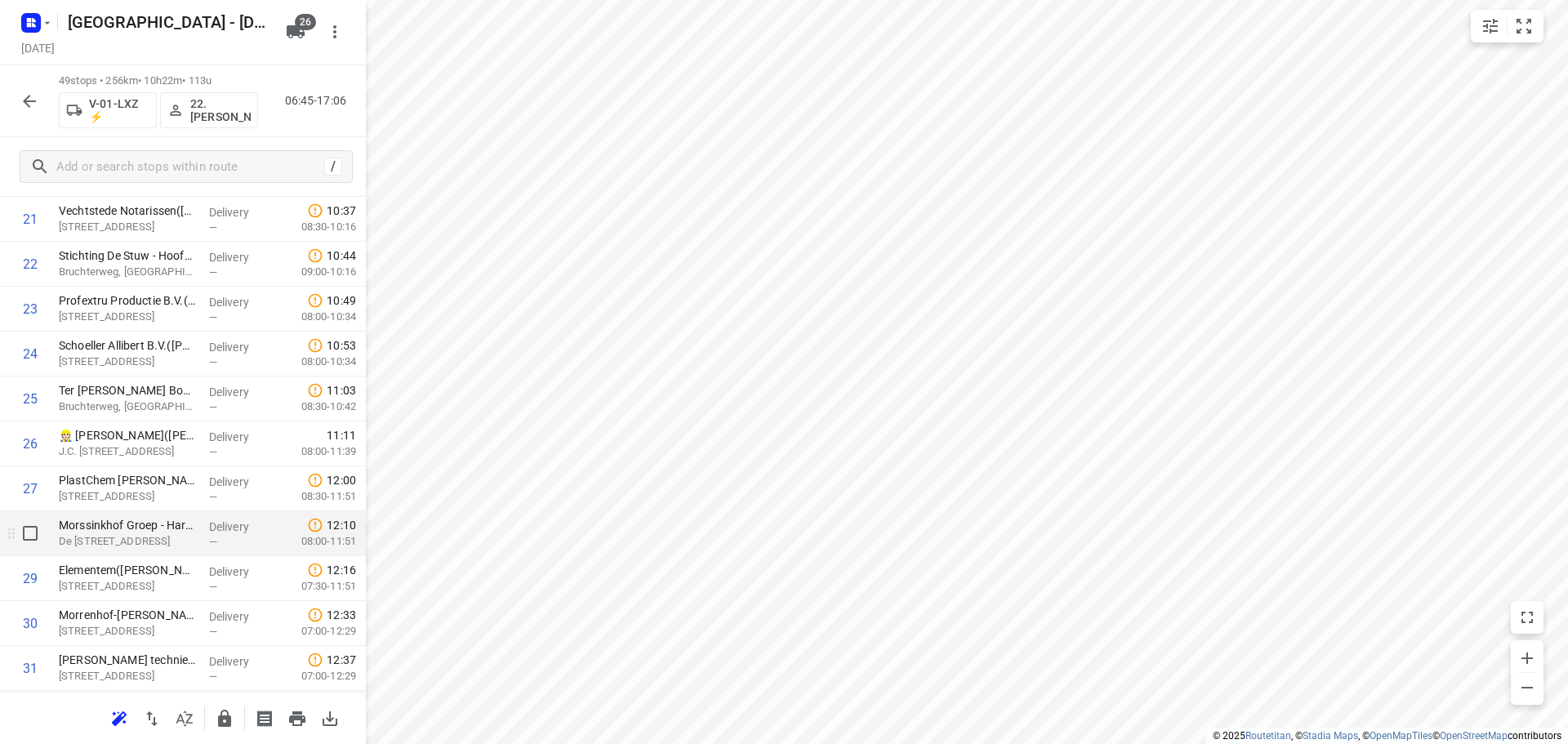
scroll to position [1117, 0]
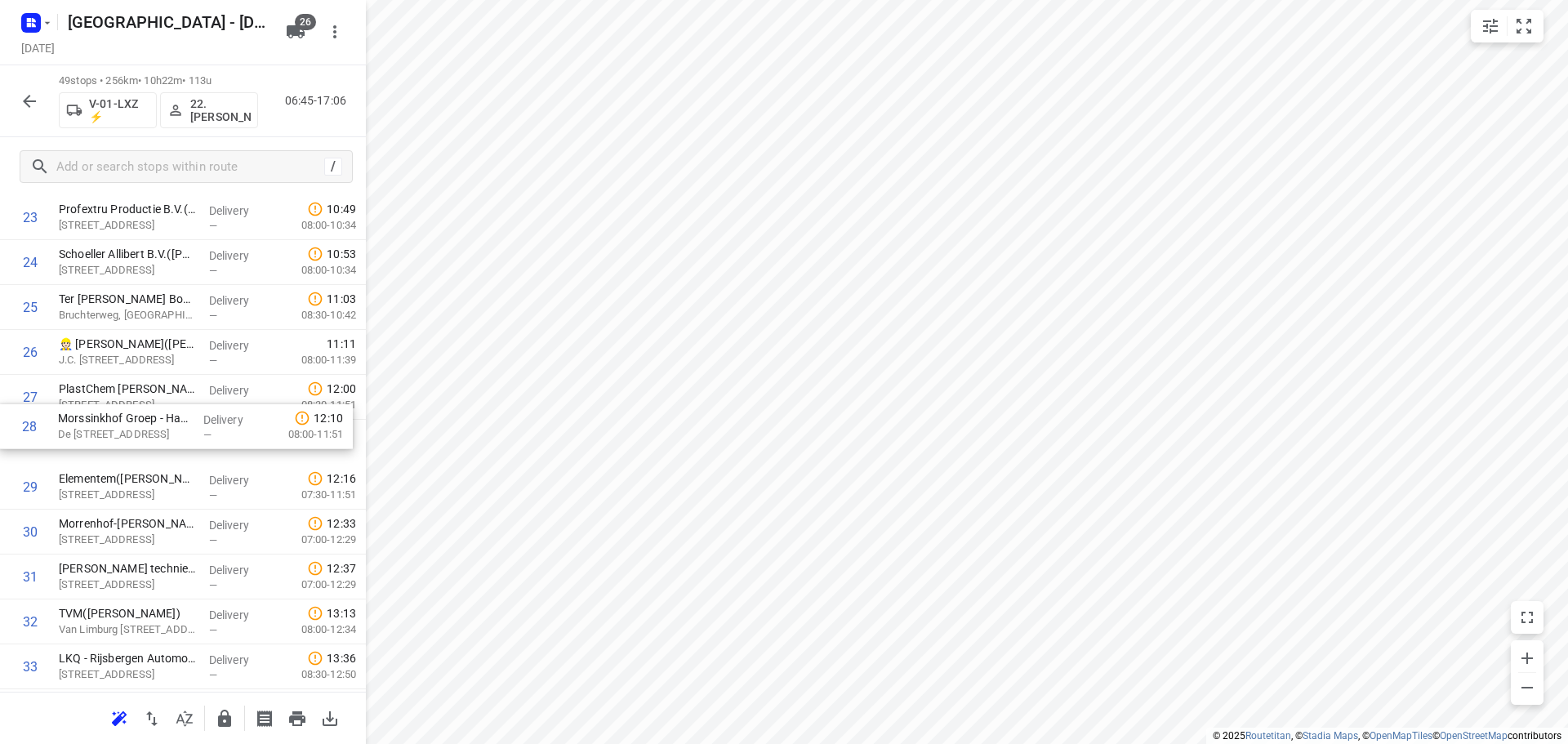
drag, startPoint x: 172, startPoint y: 432, endPoint x: 175, endPoint y: 389, distance: 43.1
click at [175, 391] on div "1 ⭐Albron Nederland - DJI - PI Zwolle Zuid 2 - 7966(Contactpersoon 7966) De Mar…" at bounding box center [182, 307] width 366 height 2200
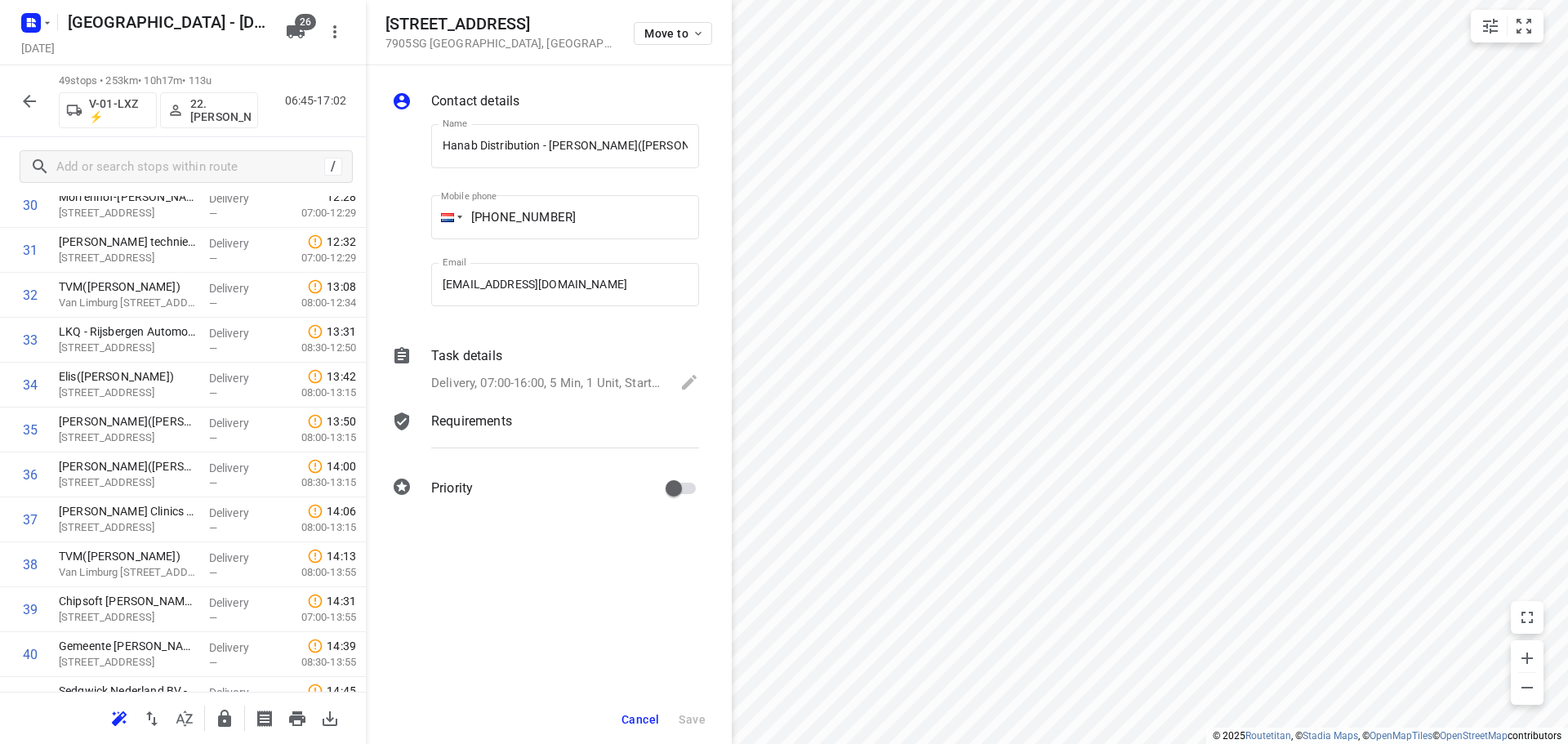
scroll to position [0, 33]
click at [690, 33] on span "Move to" at bounding box center [674, 34] width 60 height 13
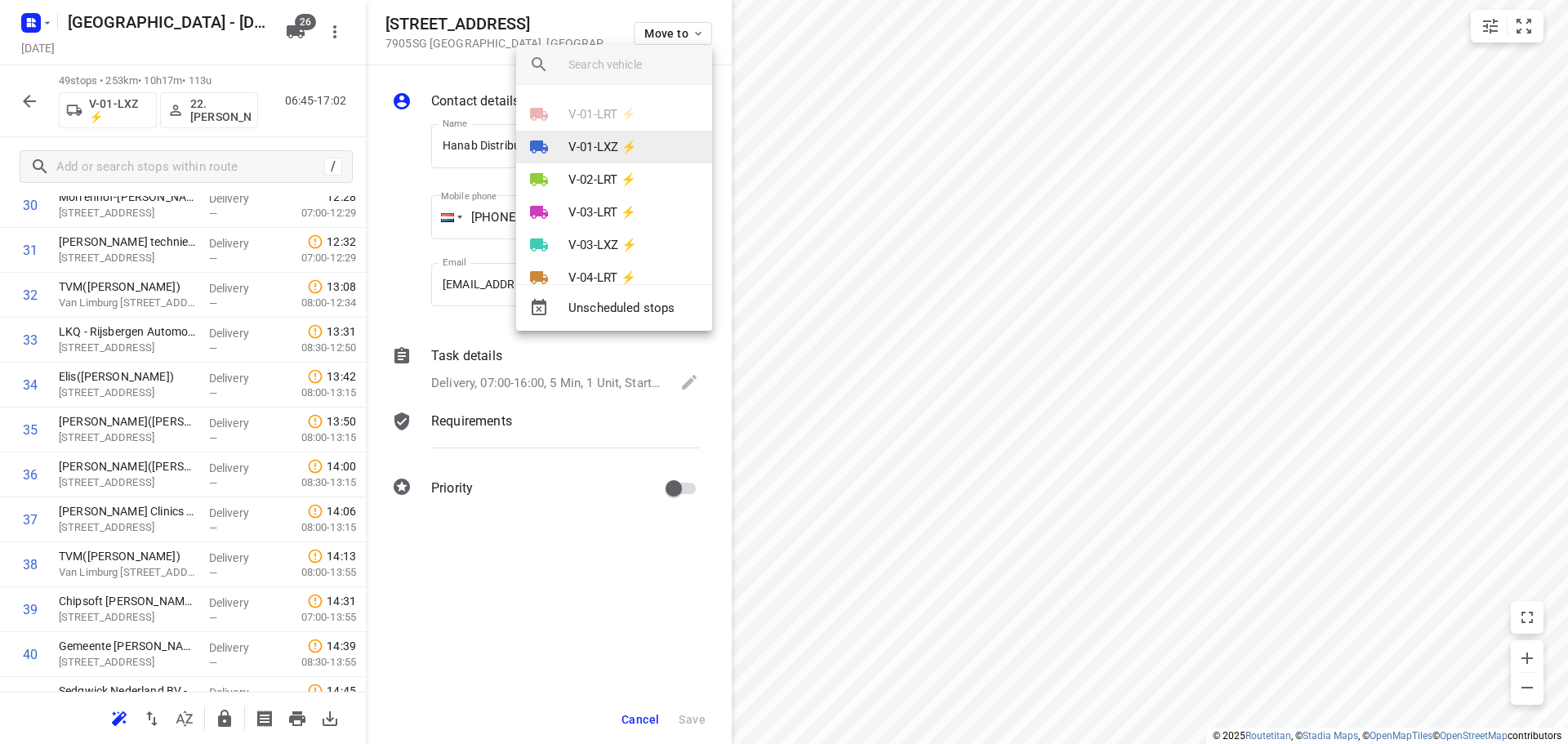
click at [637, 139] on p "V-01-LXZ ⚡" at bounding box center [602, 147] width 68 height 19
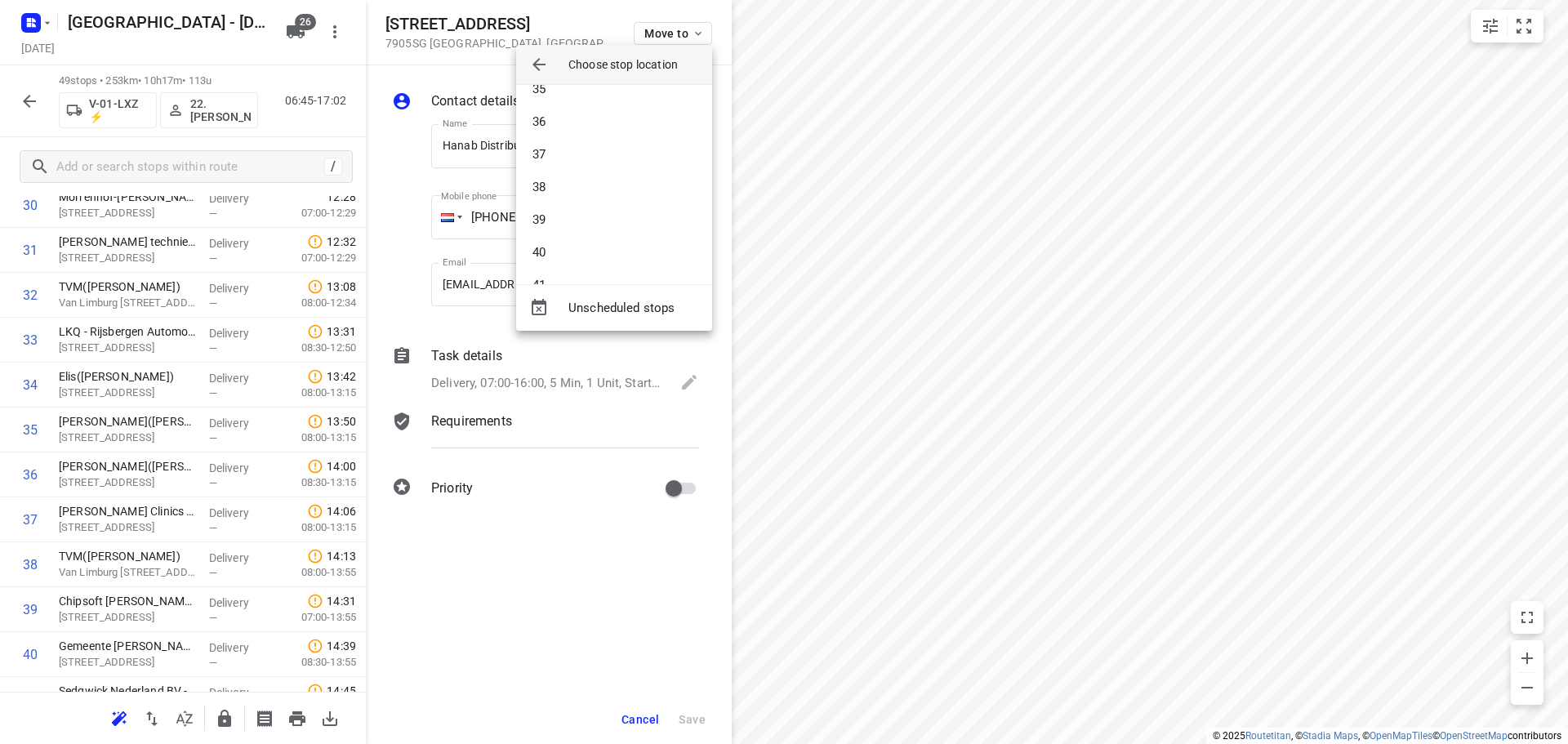
scroll to position [979, 0]
click at [556, 207] on li "34" at bounding box center [614, 206] width 196 height 33
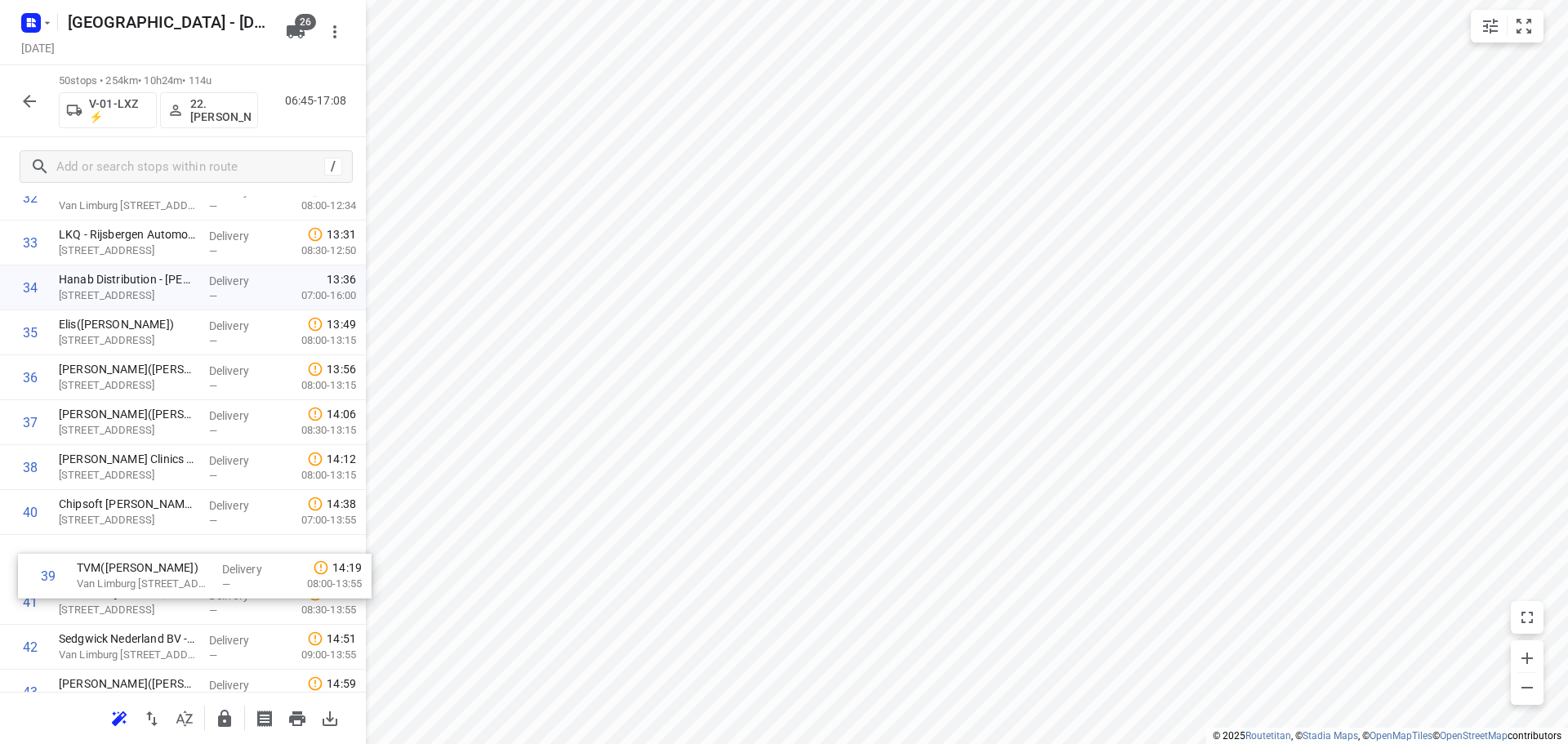
scroll to position [1542, 0]
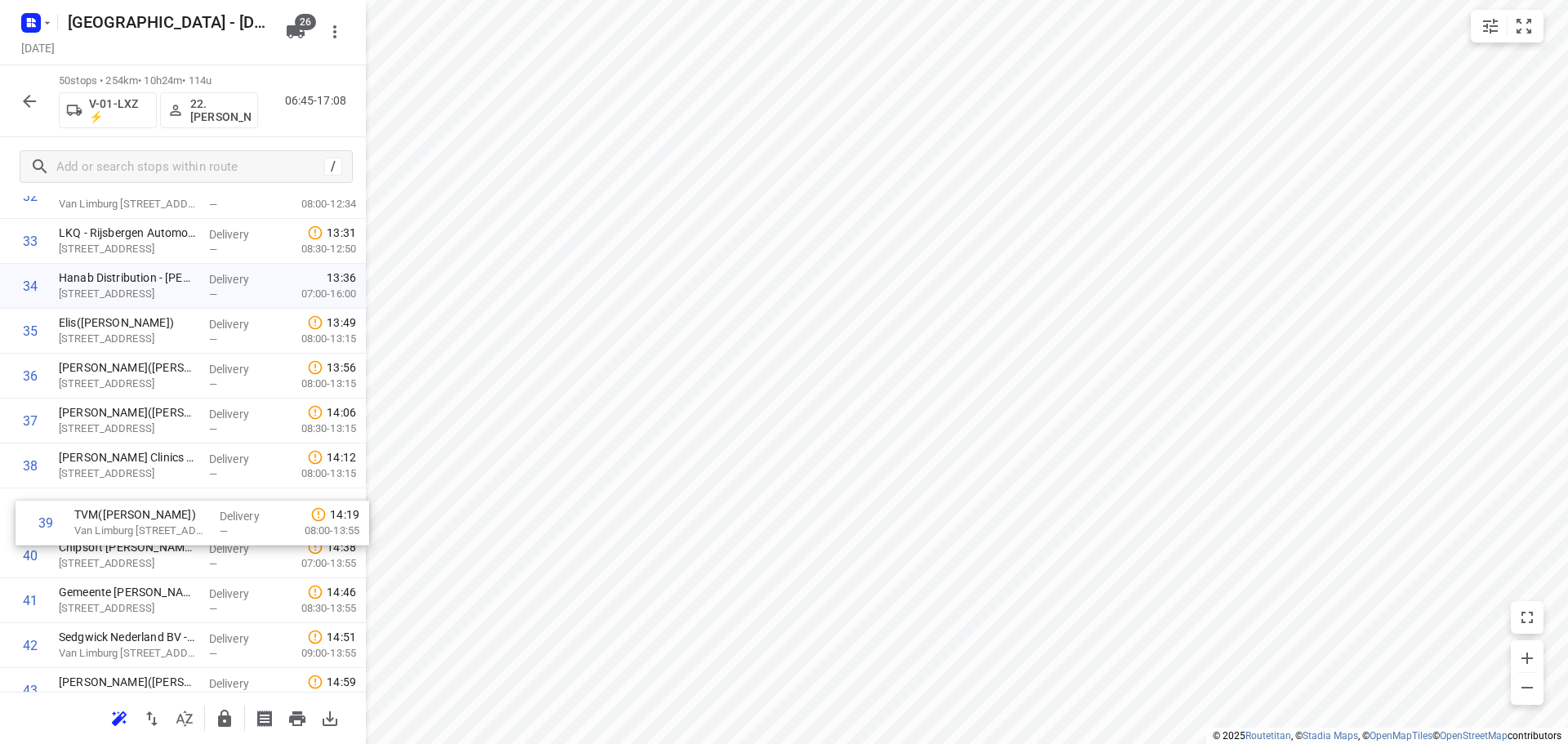
drag, startPoint x: 182, startPoint y: 372, endPoint x: 196, endPoint y: 510, distance: 138.7
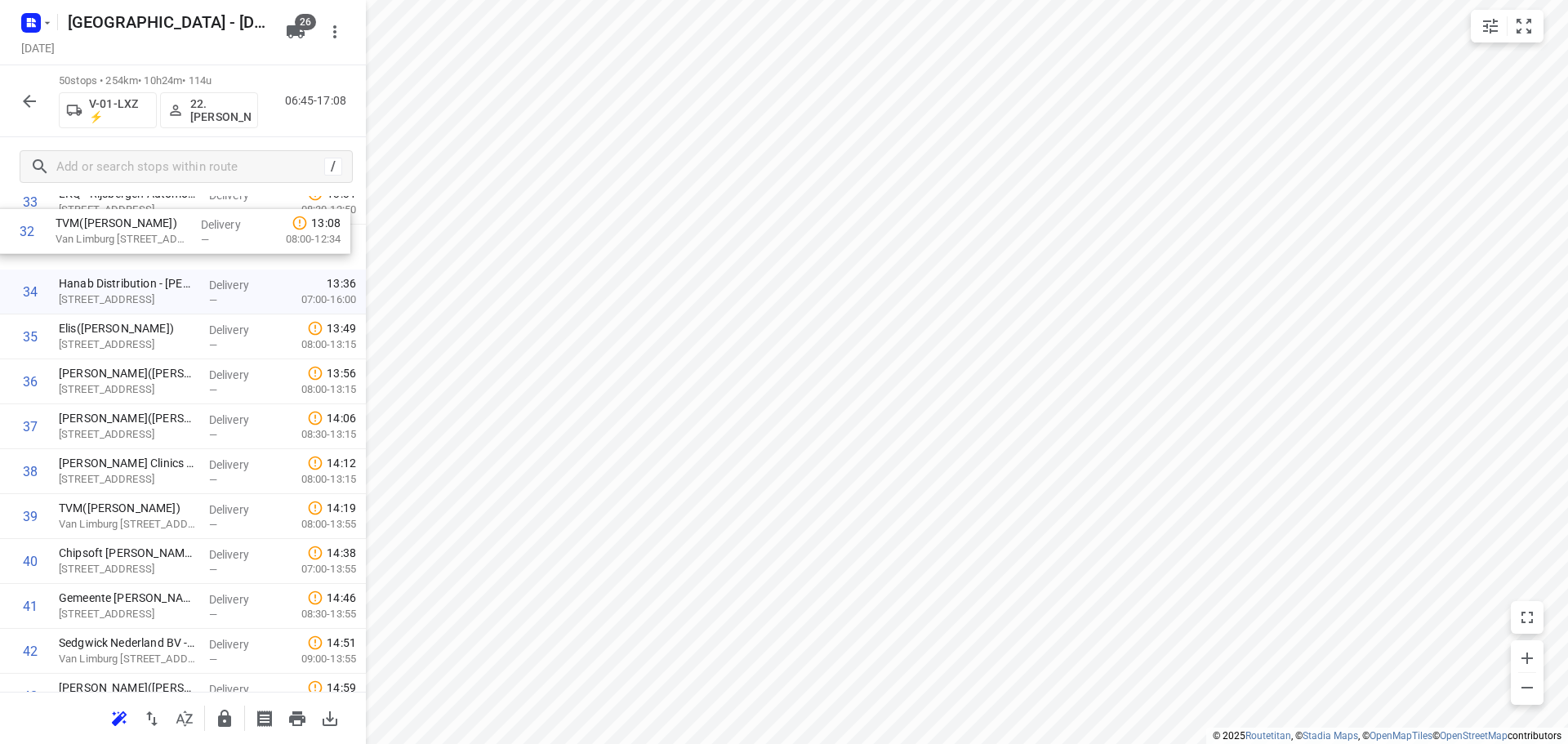
scroll to position [1532, 0]
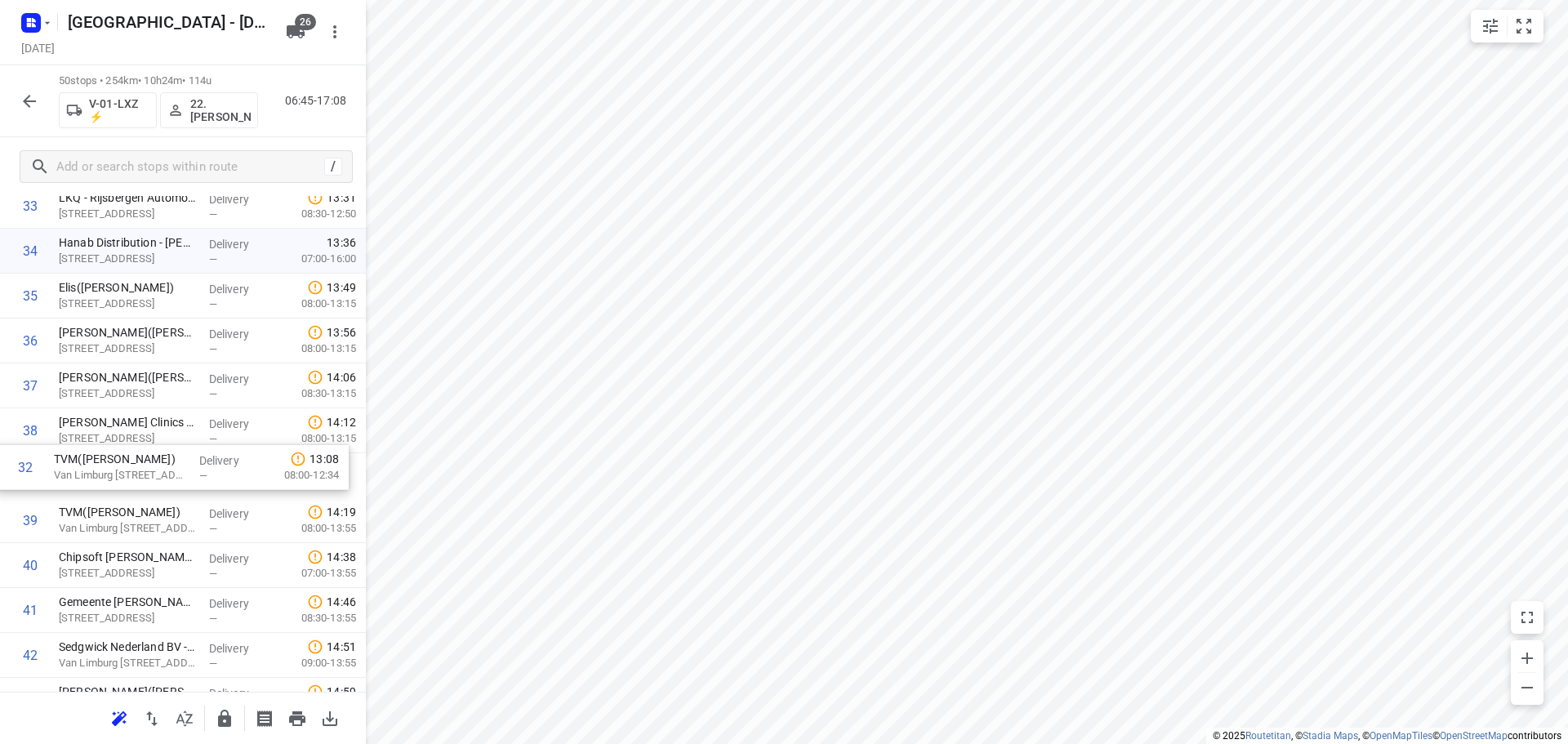
drag, startPoint x: 182, startPoint y: 218, endPoint x: 175, endPoint y: 495, distance: 277.1
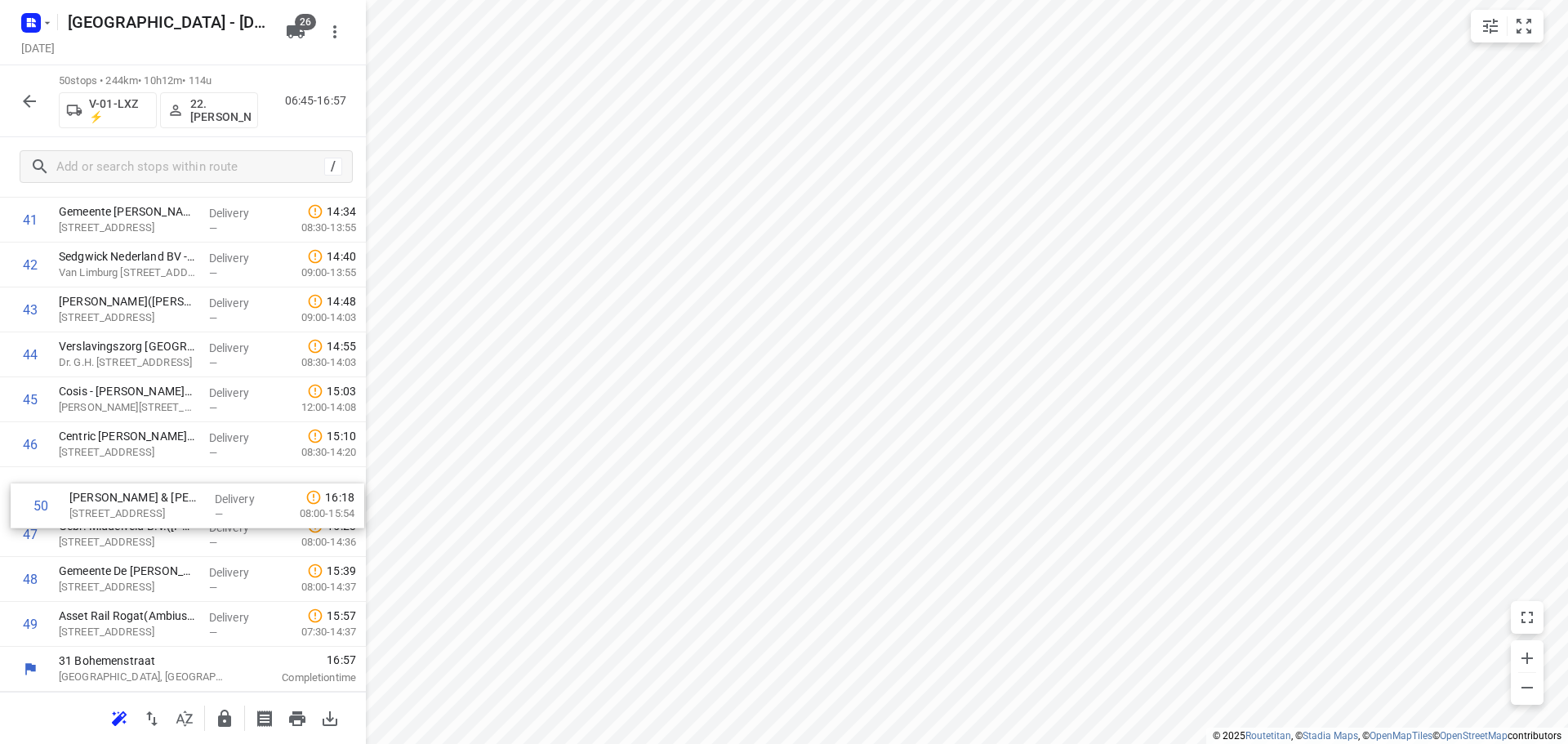
drag, startPoint x: 150, startPoint y: 621, endPoint x: 161, endPoint y: 472, distance: 149.4
click at [229, 726] on icon "button" at bounding box center [224, 718] width 13 height 17
click at [34, 106] on icon "button" at bounding box center [28, 100] width 19 height 19
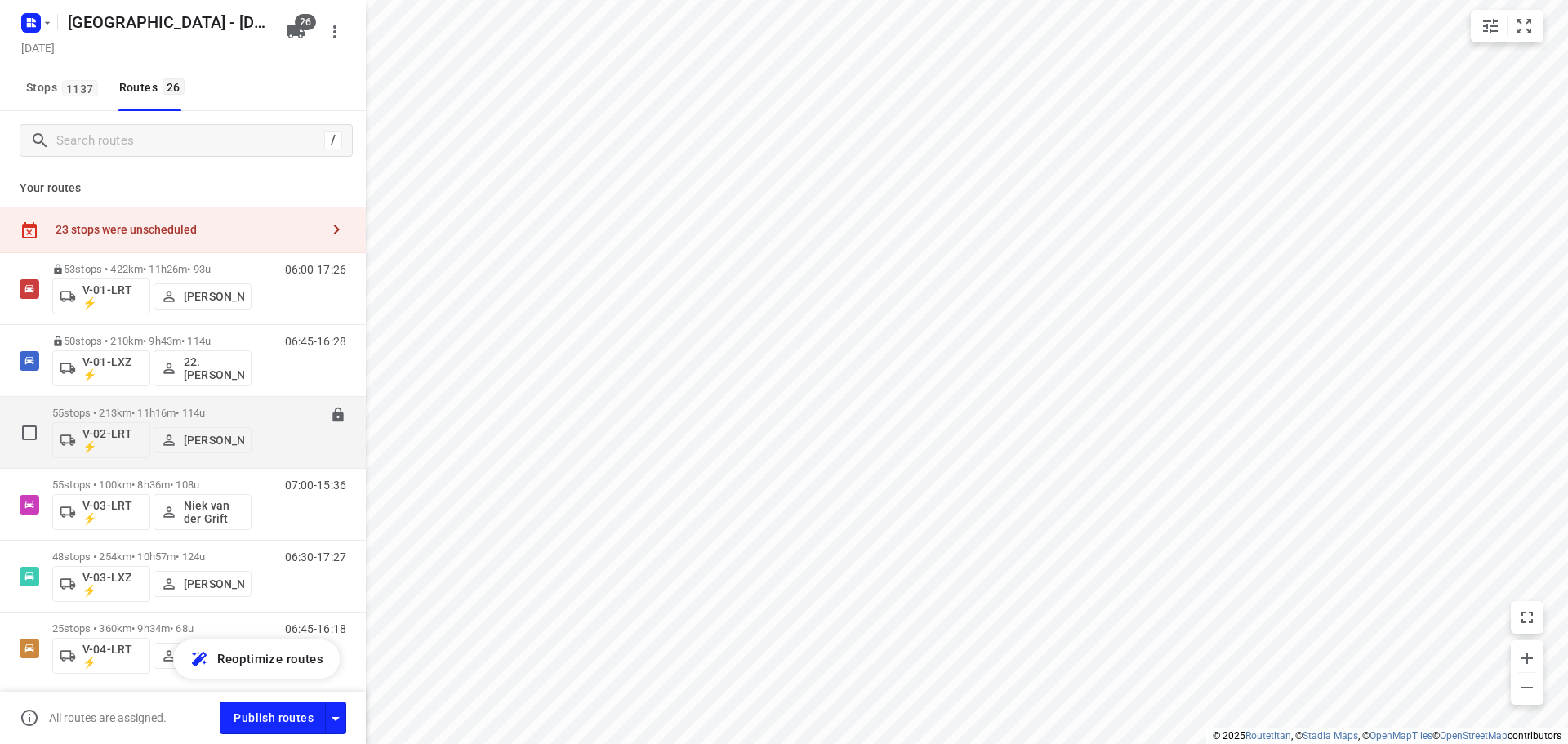
click at [142, 403] on div "55 stops • 213km • 11h16m • 114u V-02-LRT ⚡ Mikai Warmelink" at bounding box center [151, 432] width 199 height 67
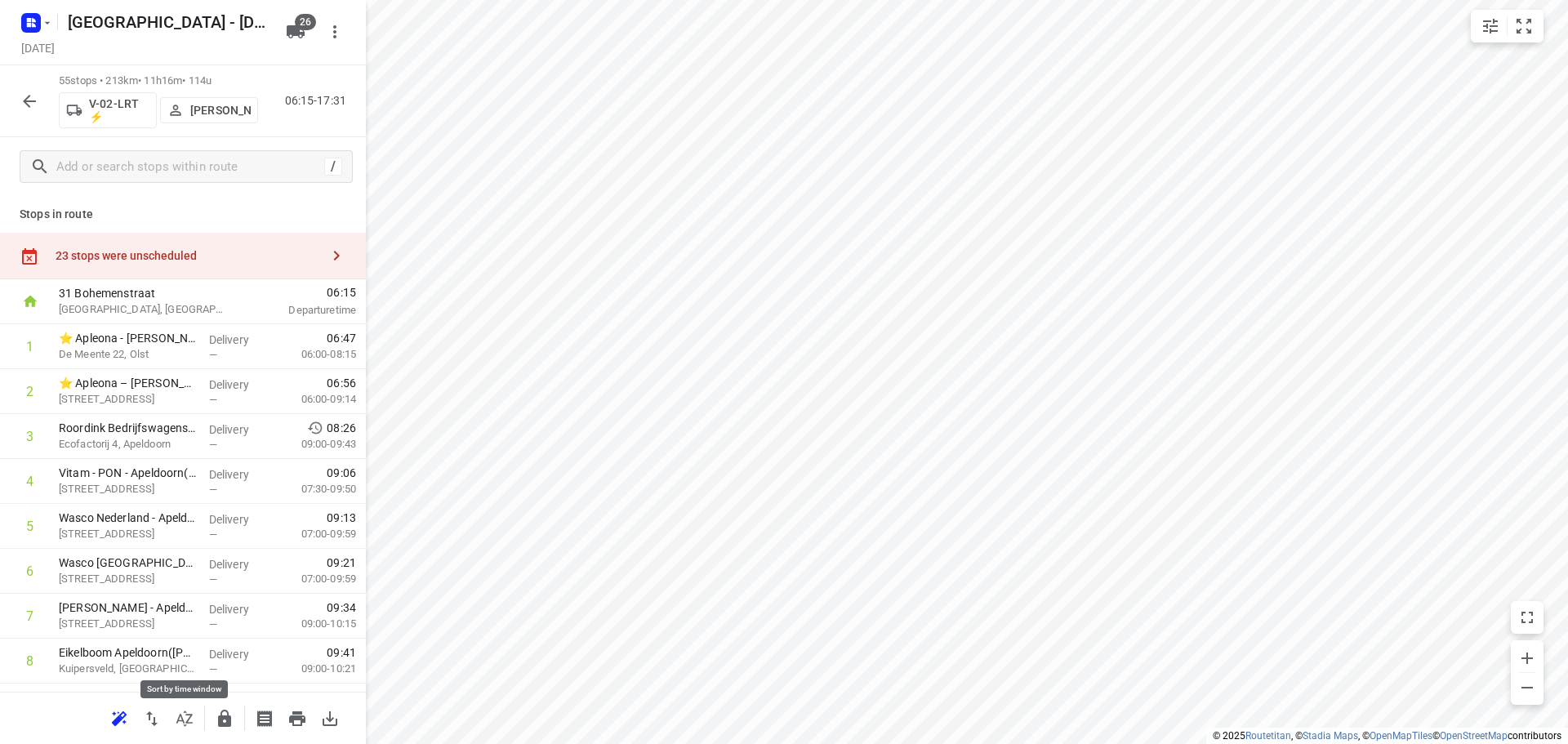
click at [185, 716] on icon "button" at bounding box center [184, 718] width 19 height 19
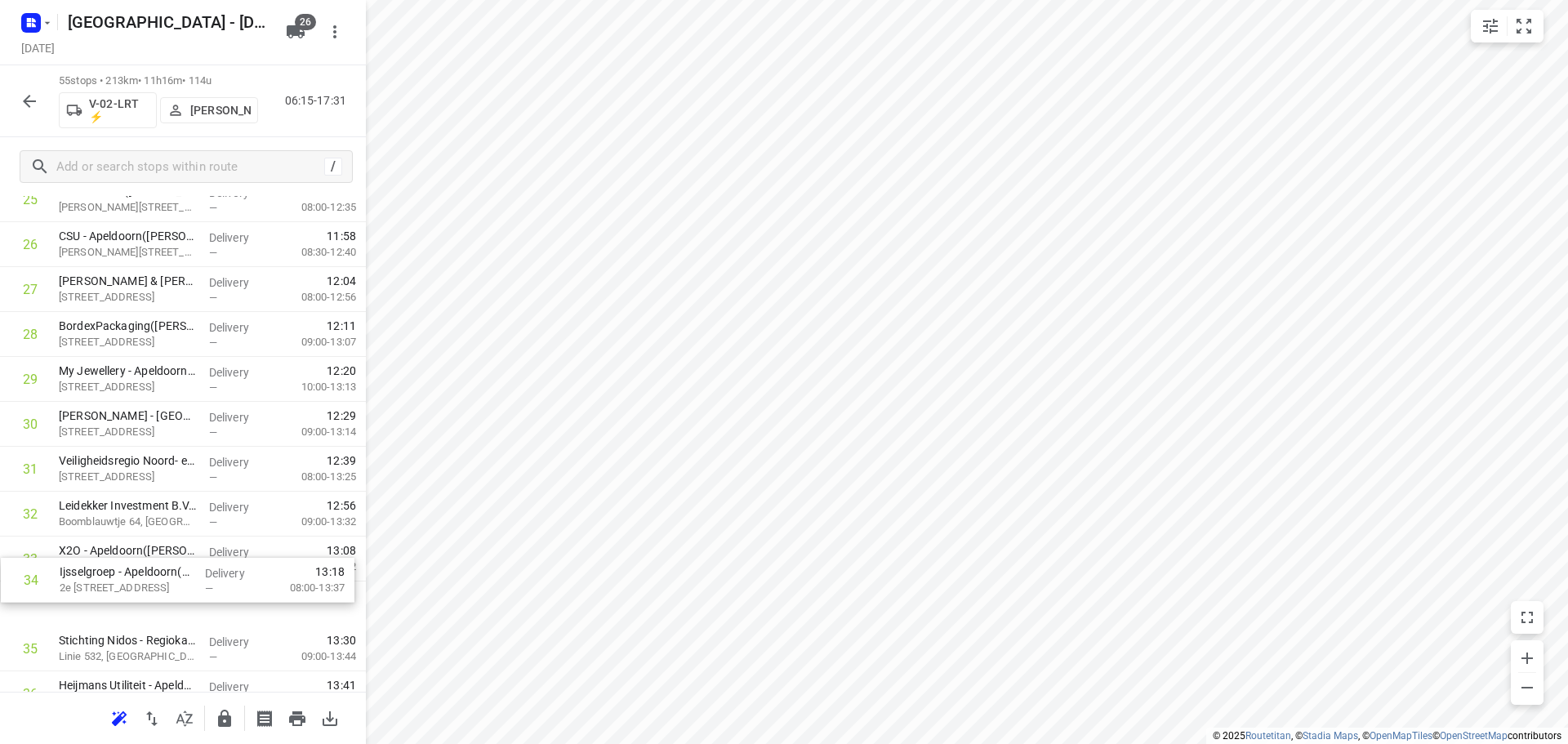
scroll to position [1229, 0]
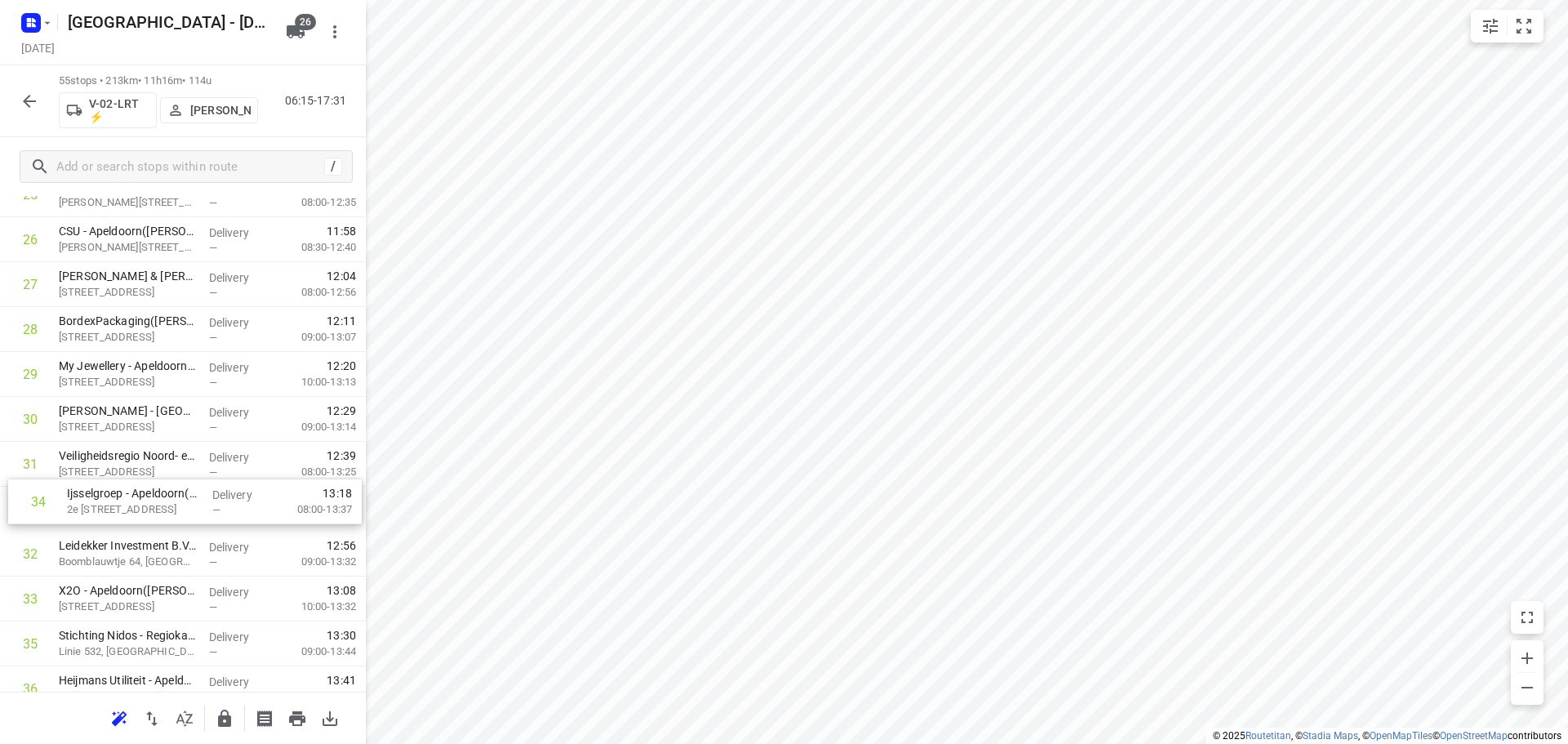
drag, startPoint x: 151, startPoint y: 587, endPoint x: 161, endPoint y: 448, distance: 139.4
click at [161, 448] on div "1 ⭐ Apleona - Abbott Biologicals - De Meente(Burak Kocak) De Meente 22, Olst De…" at bounding box center [182, 329] width 366 height 2469
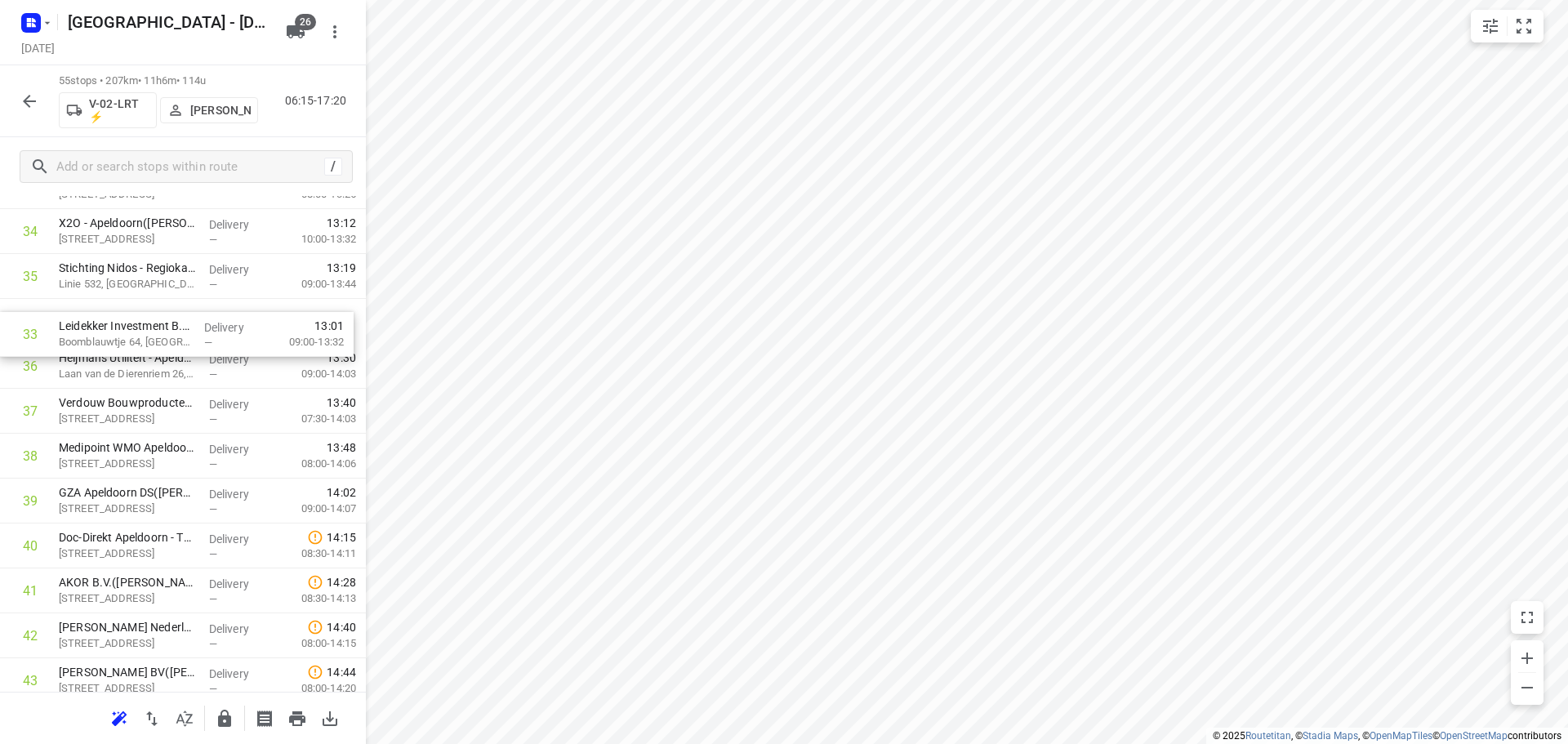
scroll to position [1548, 0]
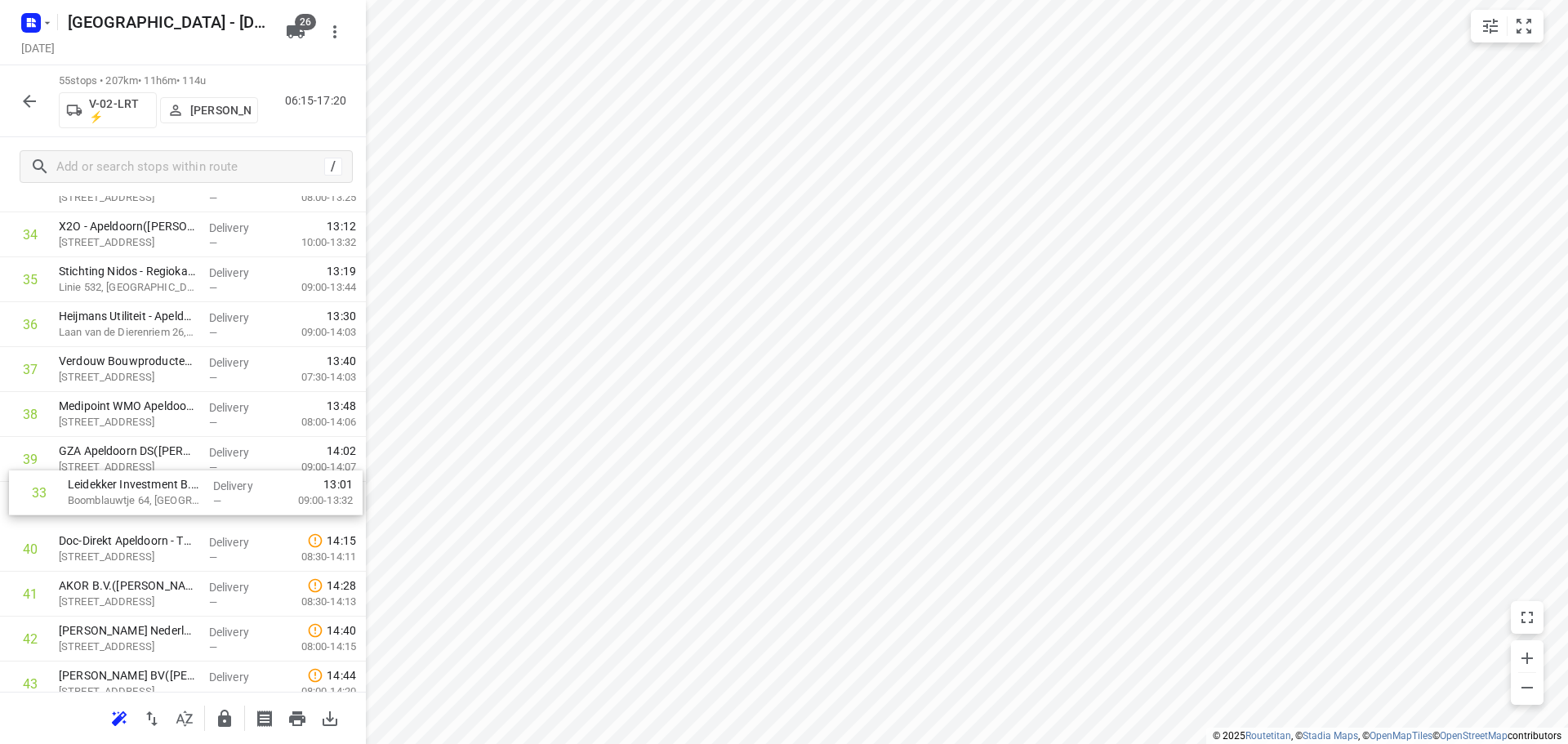
drag, startPoint x: 144, startPoint y: 232, endPoint x: 153, endPoint y: 504, distance: 272.1
click at [153, 504] on div "1 ⭐ Apleona - Abbott Biologicals - De Meente(Burak Kocak) De Meente 22, Olst De…" at bounding box center [182, 10] width 366 height 2469
drag, startPoint x: 125, startPoint y: 330, endPoint x: 129, endPoint y: 531, distance: 201.0
click at [129, 531] on div "1 ⭐ Apleona - Abbott Biologicals - De Meente(Burak Kocak) De Meente 22, Olst De…" at bounding box center [182, 10] width 366 height 2469
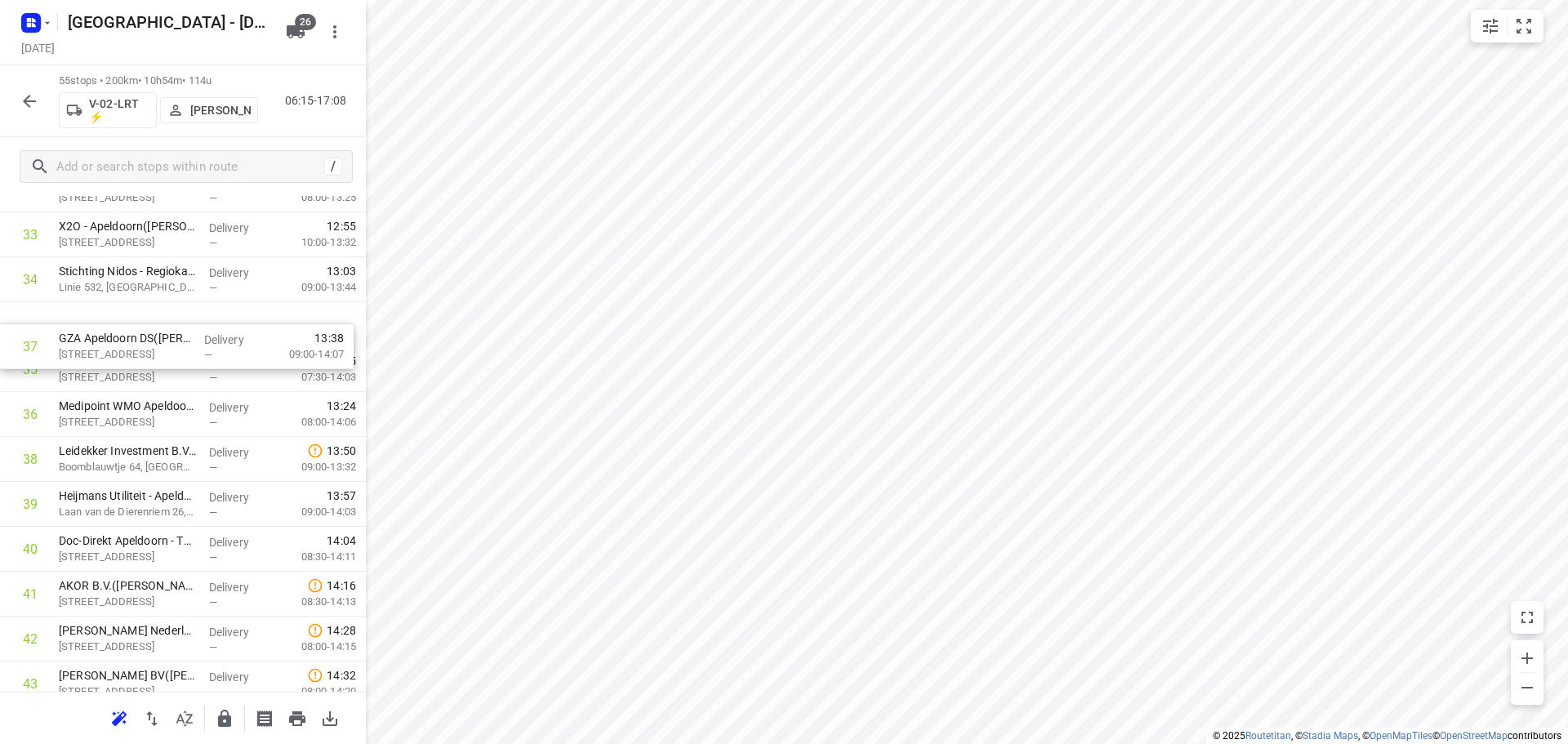
drag, startPoint x: 130, startPoint y: 429, endPoint x: 130, endPoint y: 325, distance: 104.0
click at [130, 325] on div "1 ⭐ Apleona - Abbott Biologicals - De Meente(Burak Kocak) De Meente 22, Olst De…" at bounding box center [182, 10] width 366 height 2469
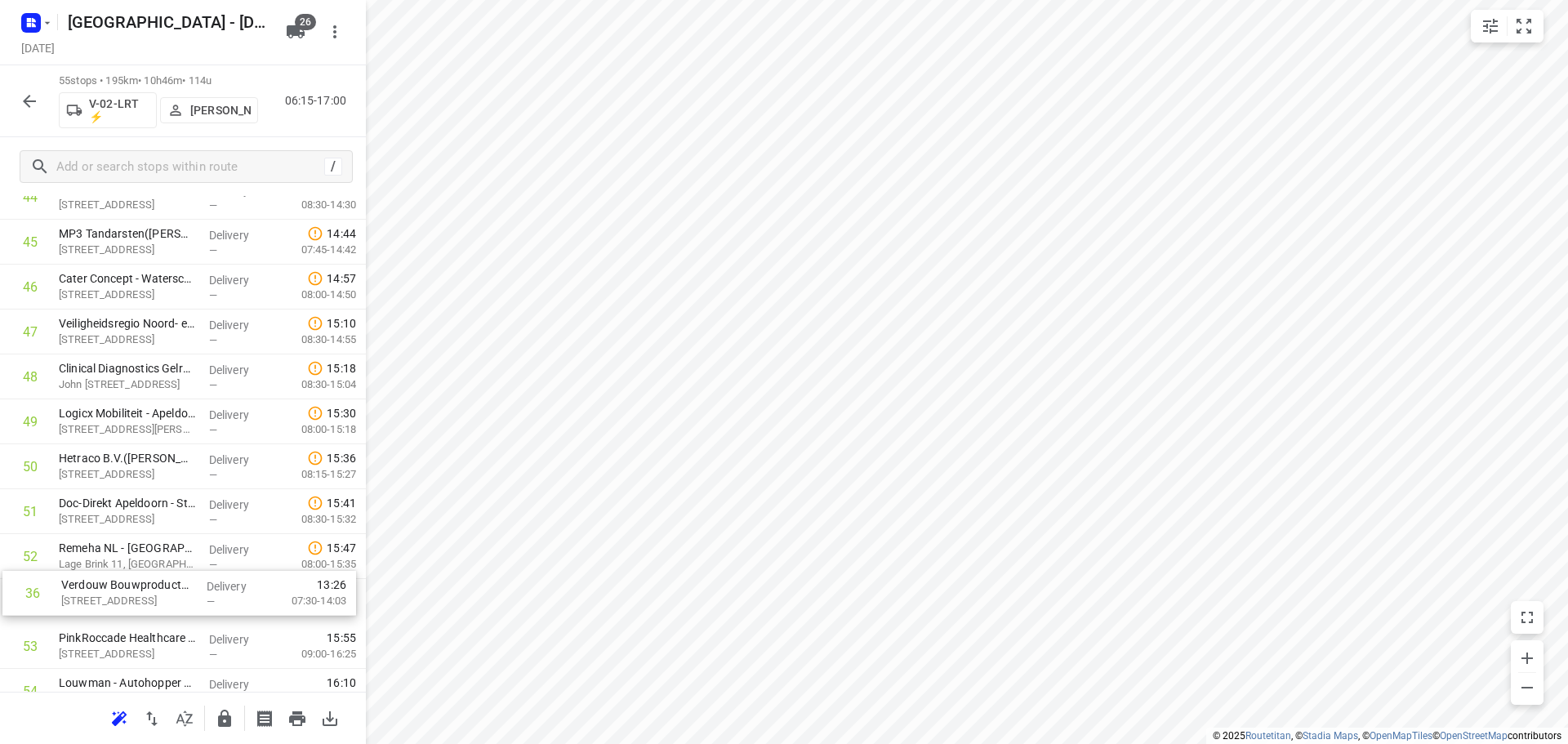
scroll to position [2057, 0]
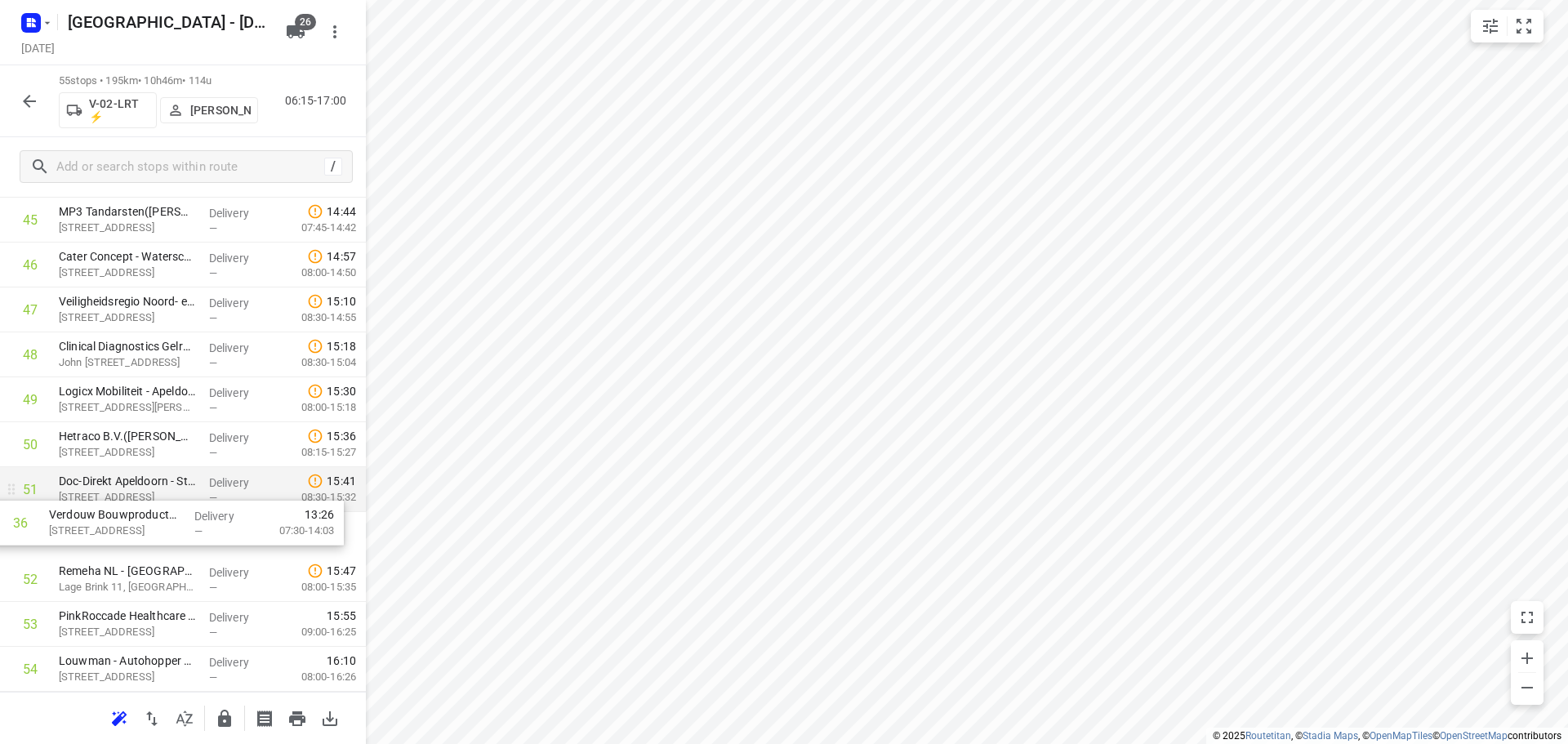
drag, startPoint x: 187, startPoint y: 215, endPoint x: 177, endPoint y: 510, distance: 295.2
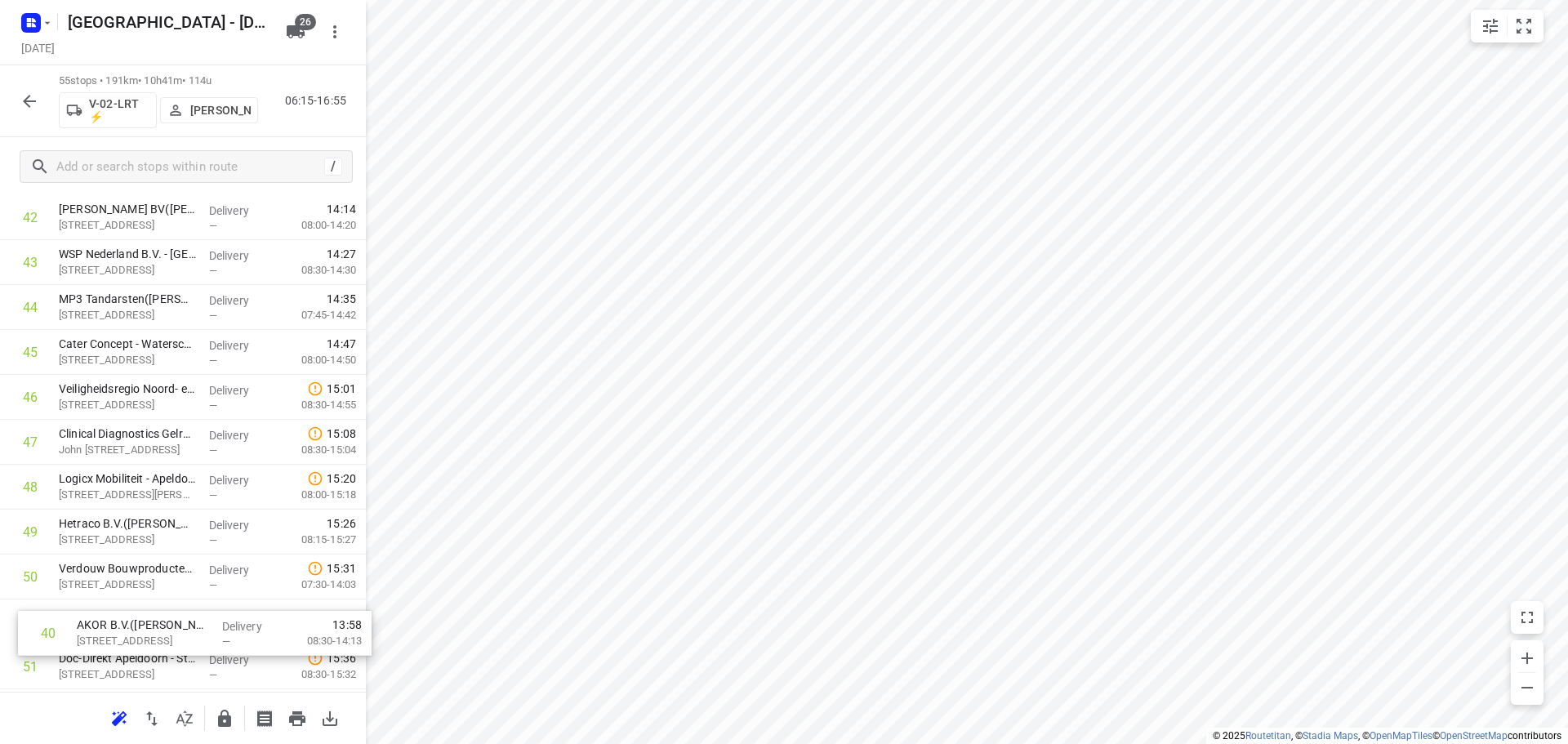
scroll to position [1940, 0]
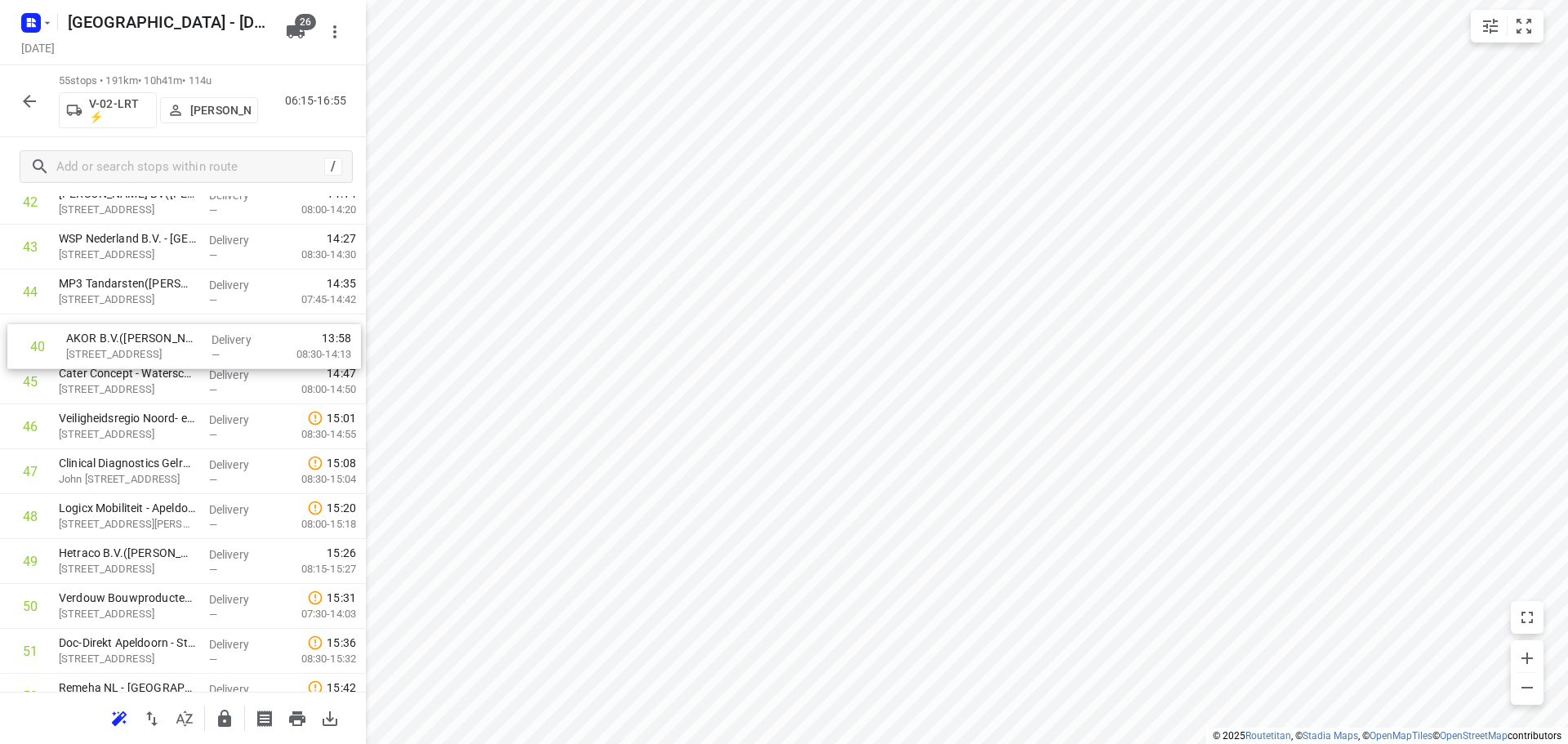
drag, startPoint x: 156, startPoint y: 353, endPoint x: 165, endPoint y: 333, distance: 21.9
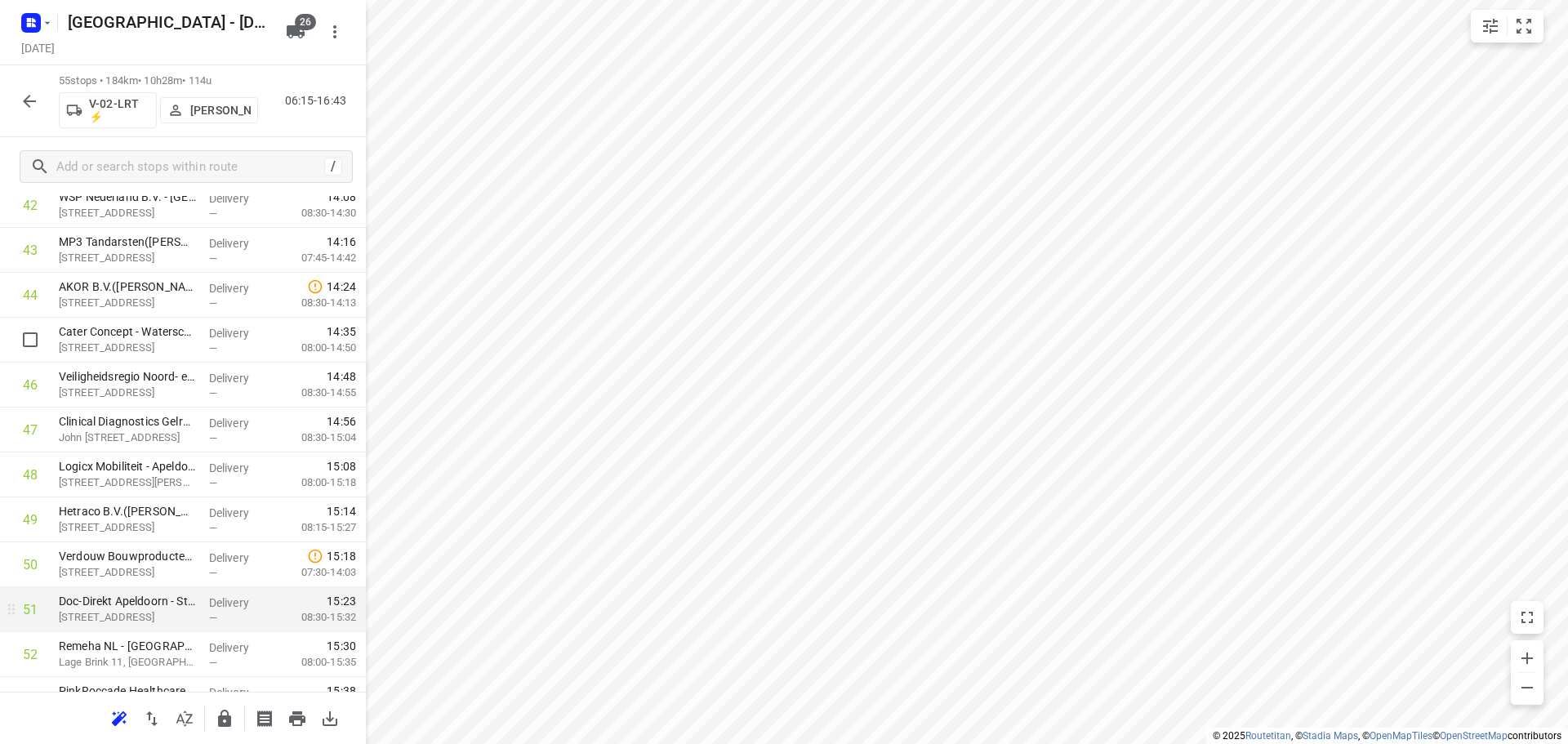
scroll to position [1739, 0]
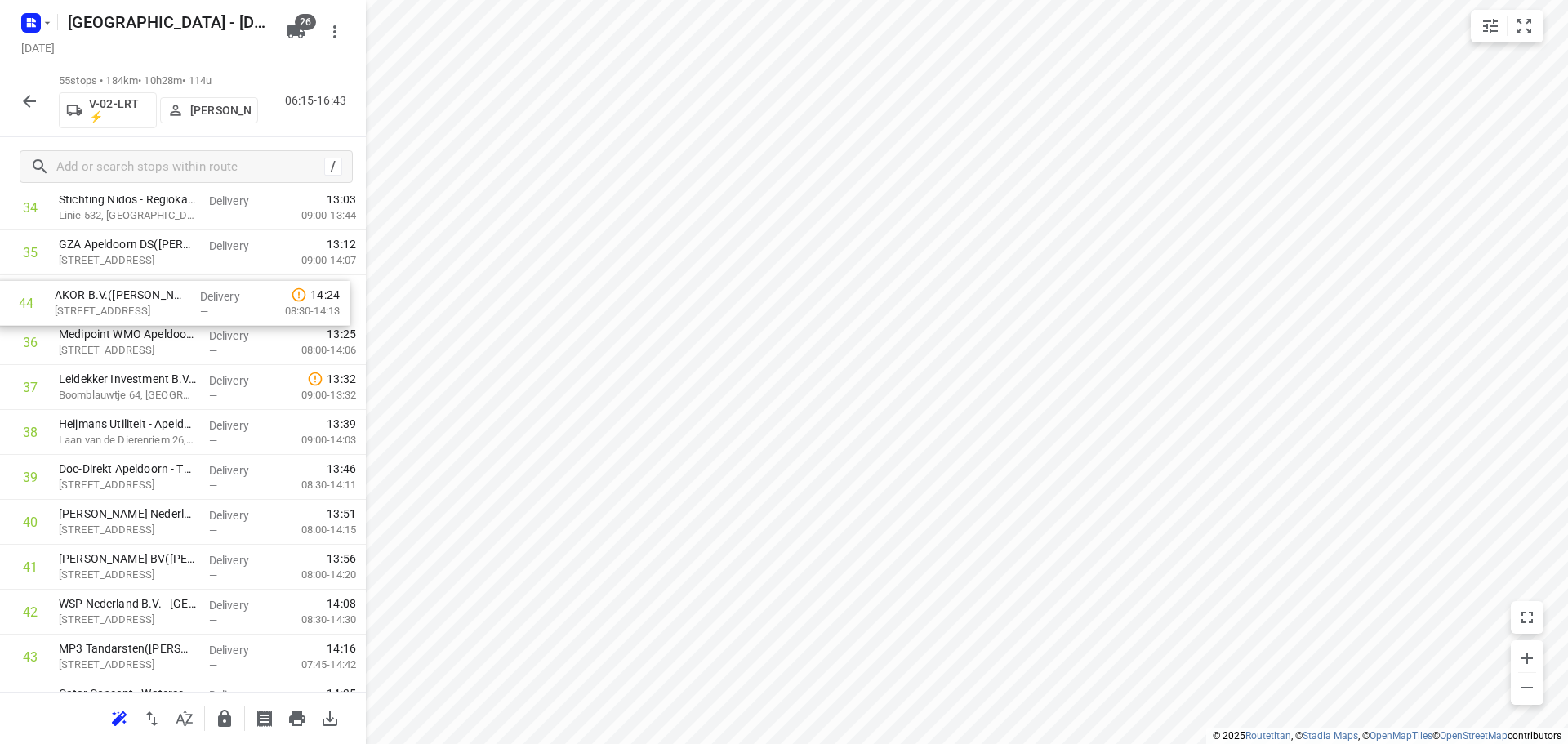
drag, startPoint x: 115, startPoint y: 532, endPoint x: 112, endPoint y: 284, distance: 248.0
drag, startPoint x: 98, startPoint y: 586, endPoint x: 89, endPoint y: 286, distance: 300.1
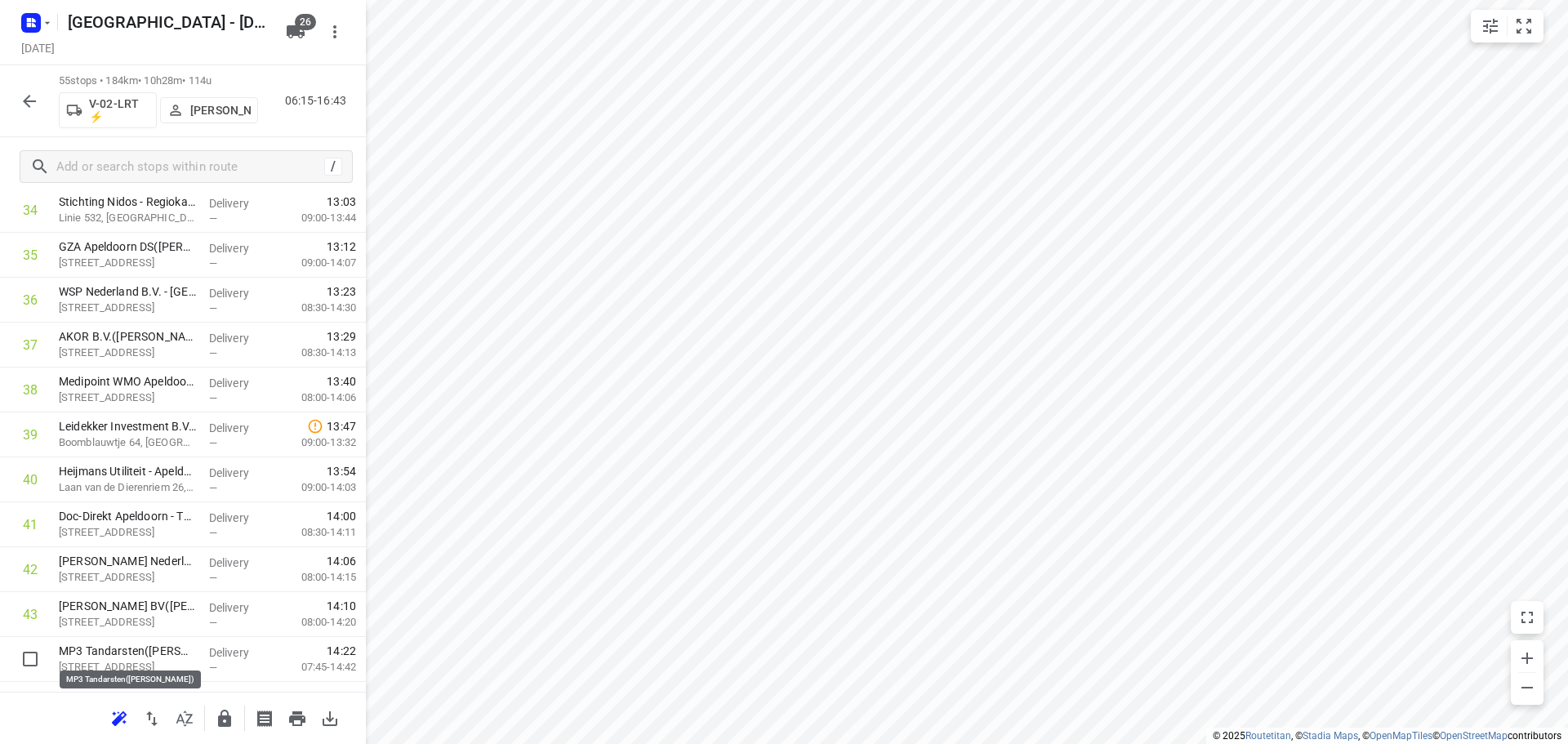
scroll to position [1622, 0]
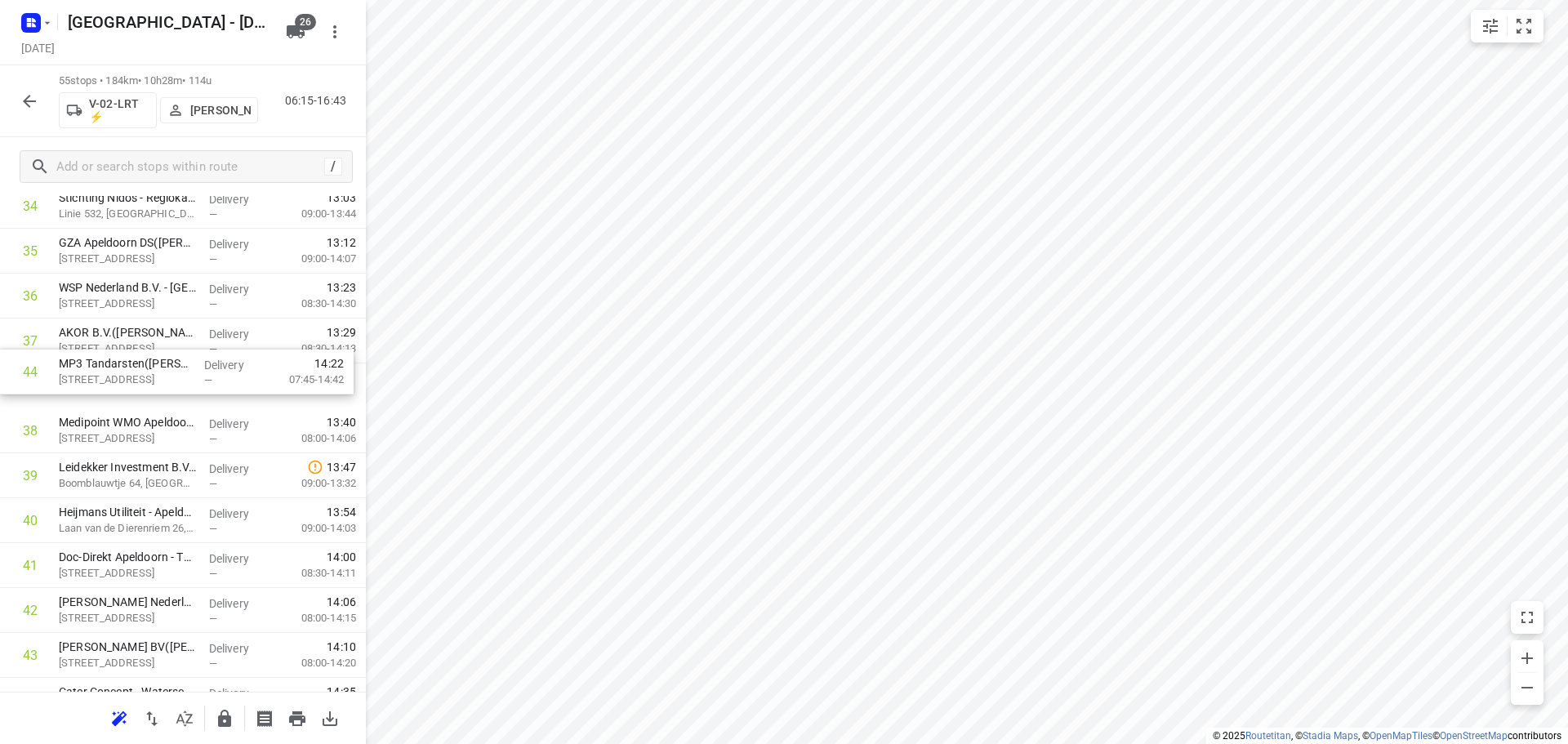
drag, startPoint x: 85, startPoint y: 656, endPoint x: 89, endPoint y: 331, distance: 325.0
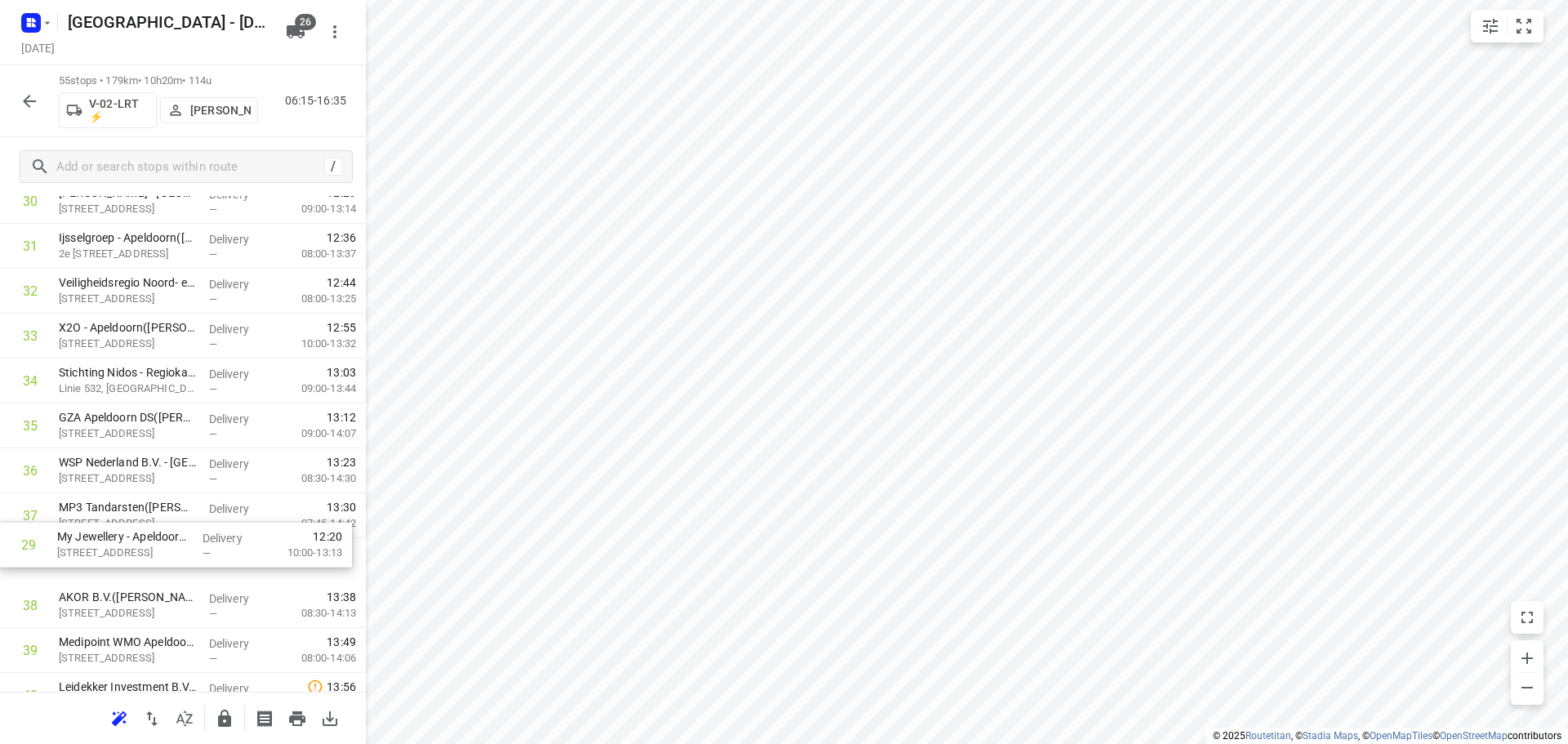
scroll to position [1402, 0]
drag, startPoint x: 137, startPoint y: 326, endPoint x: 140, endPoint y: 573, distance: 247.0
click at [140, 573] on div "1 ⭐ Apleona - Abbott Biologicals - De Meente(Burak Kocak) De Meente 22, Olst De…" at bounding box center [182, 156] width 366 height 2469
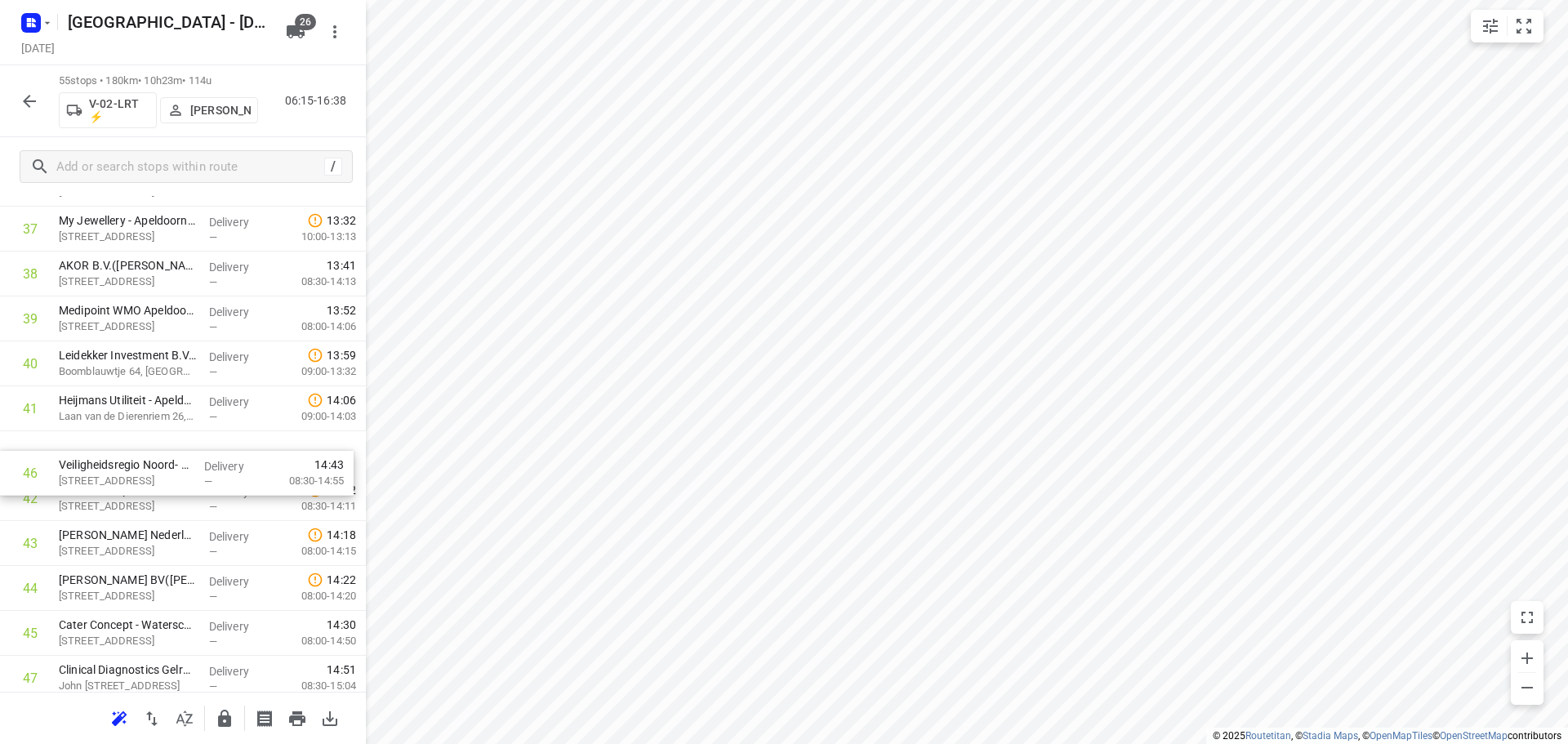
scroll to position [1734, 0]
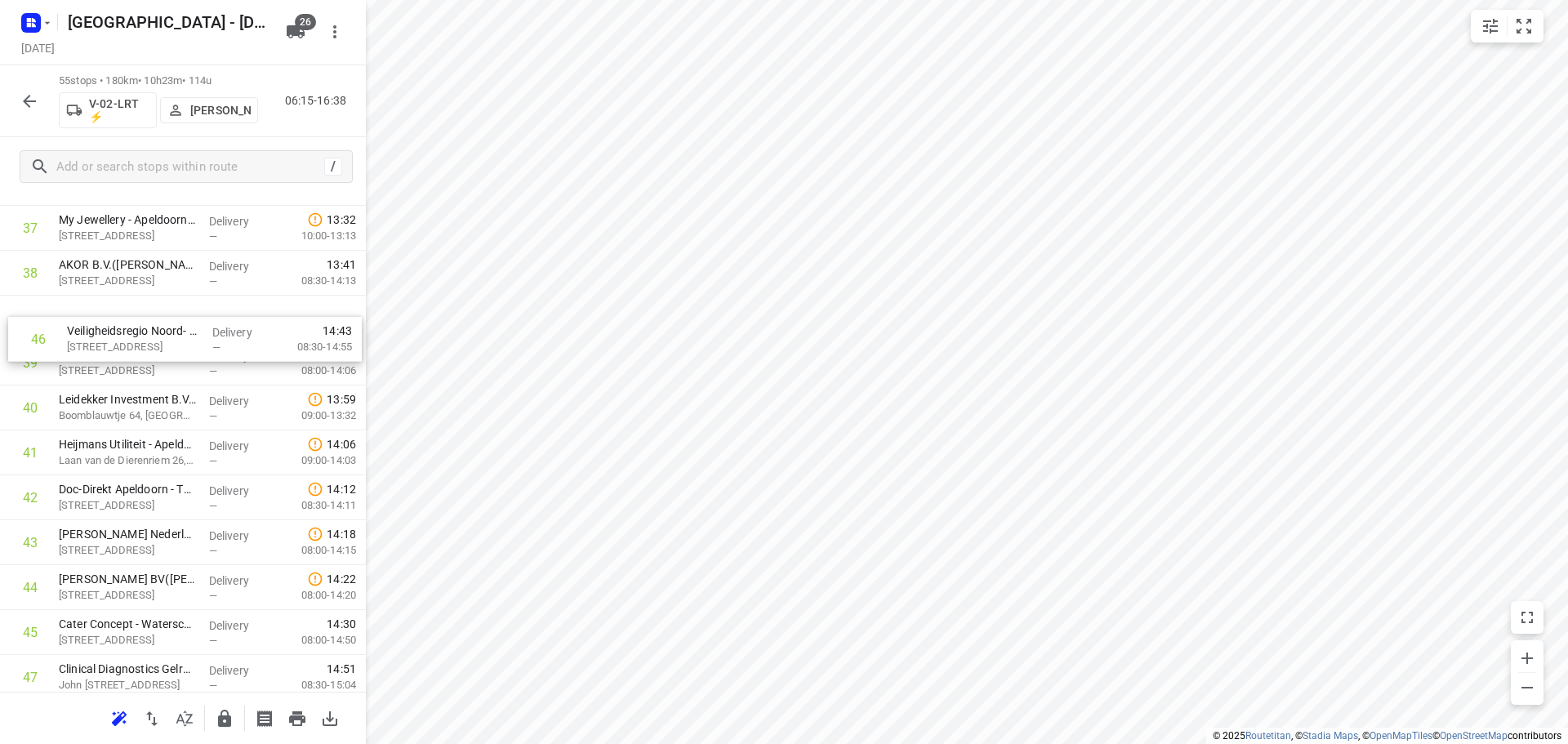
drag, startPoint x: 104, startPoint y: 638, endPoint x: 113, endPoint y: 333, distance: 305.1
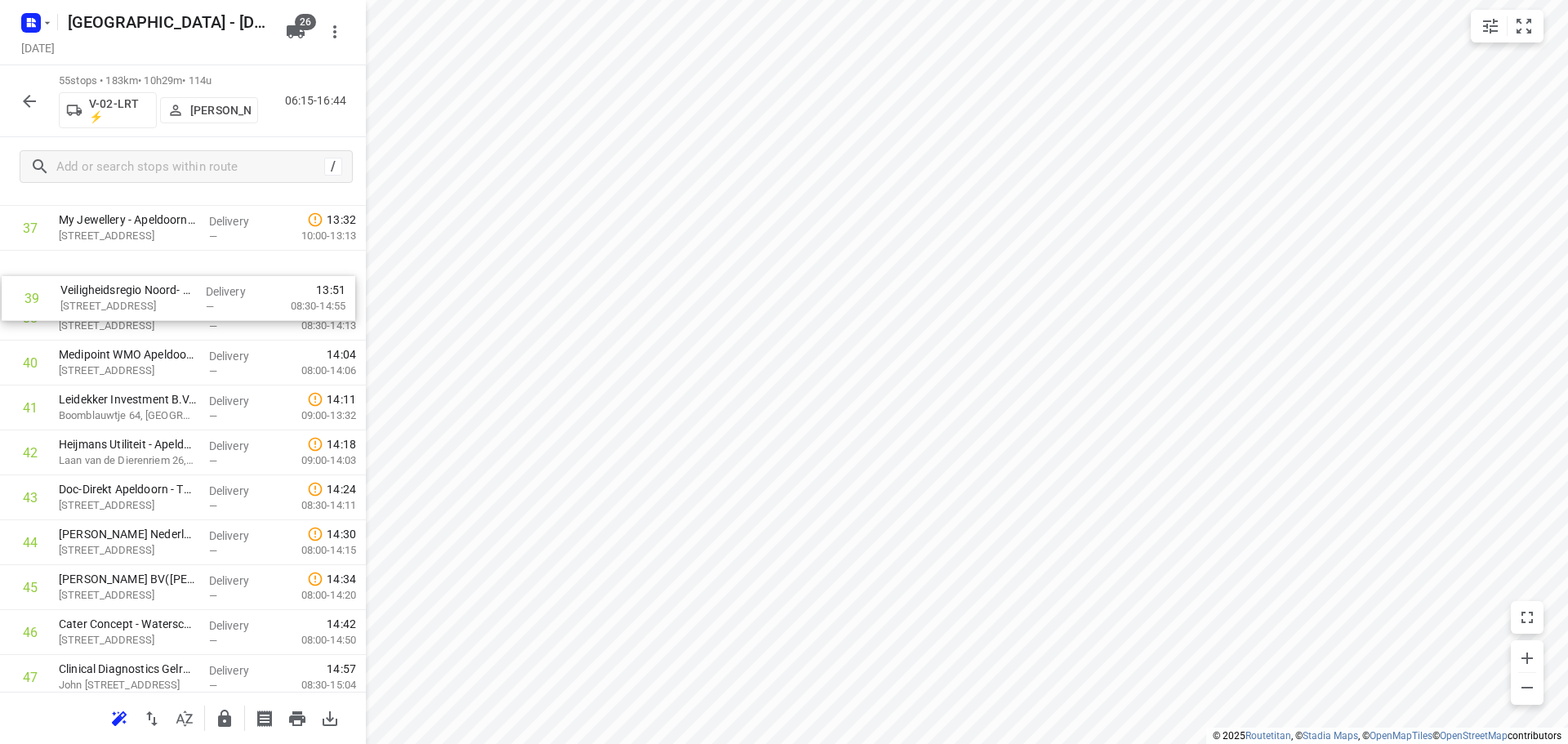
drag, startPoint x: 130, startPoint y: 328, endPoint x: 133, endPoint y: 301, distance: 27.2
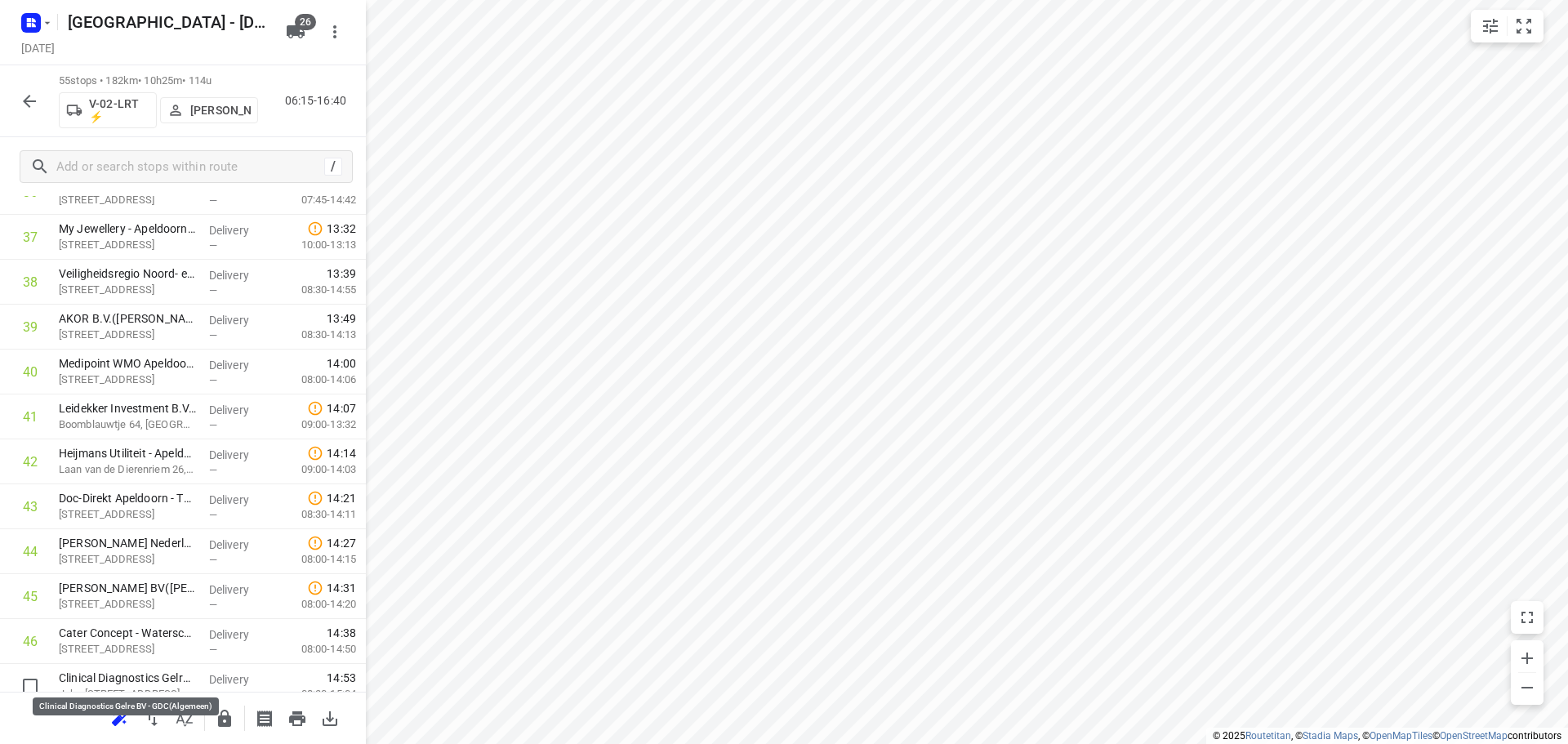
scroll to position [1731, 0]
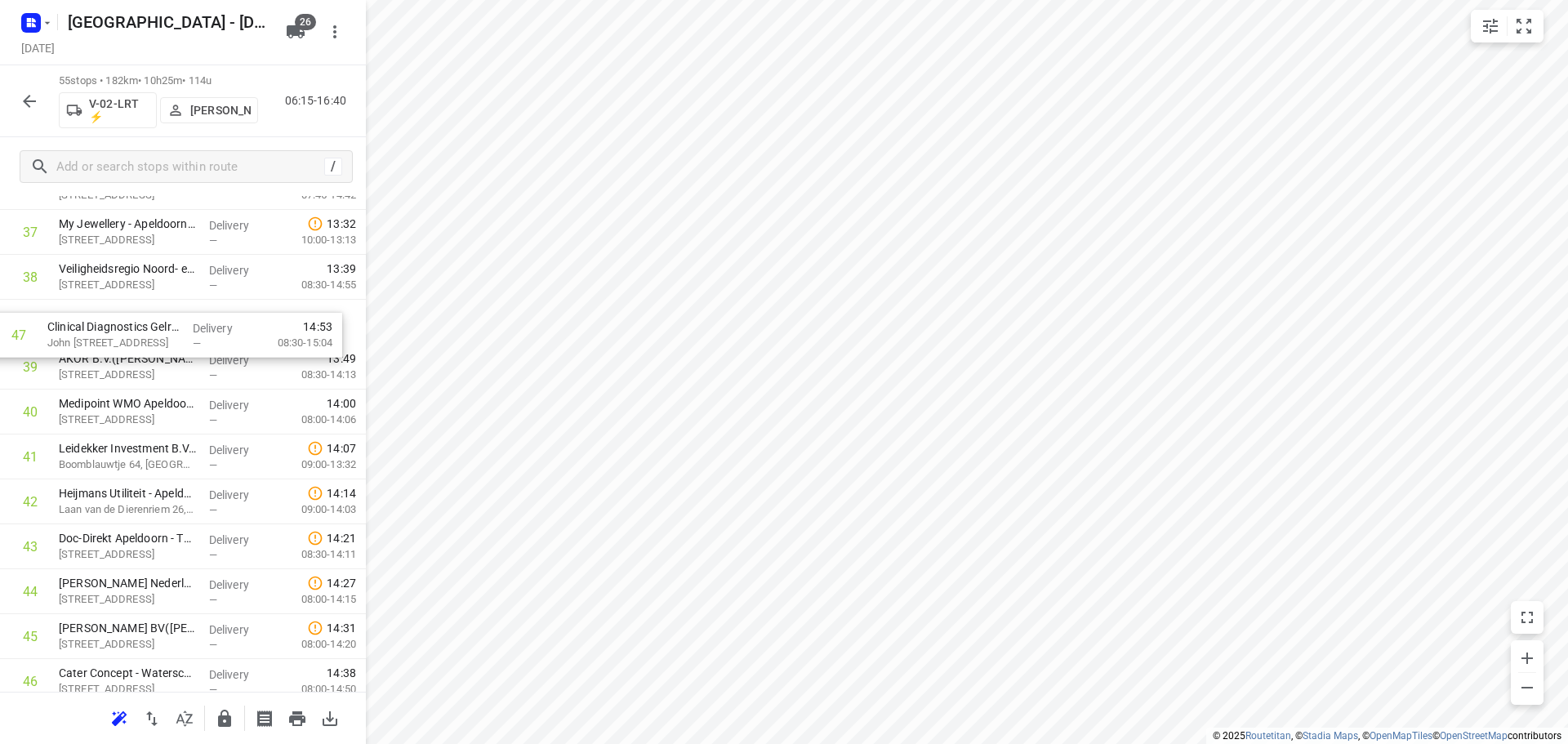
drag, startPoint x: 95, startPoint y: 672, endPoint x: 83, endPoint y: 313, distance: 359.2
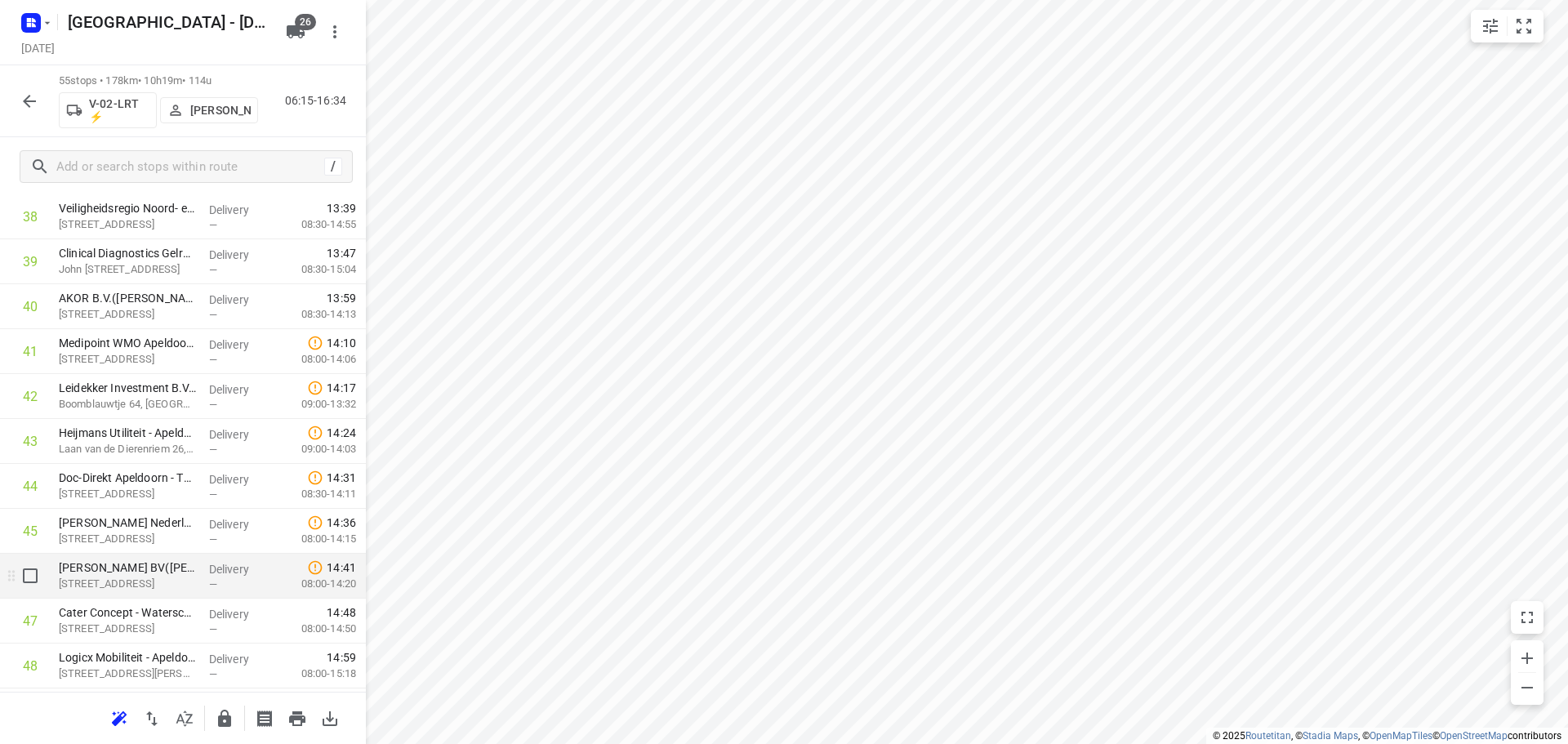
scroll to position [1812, 0]
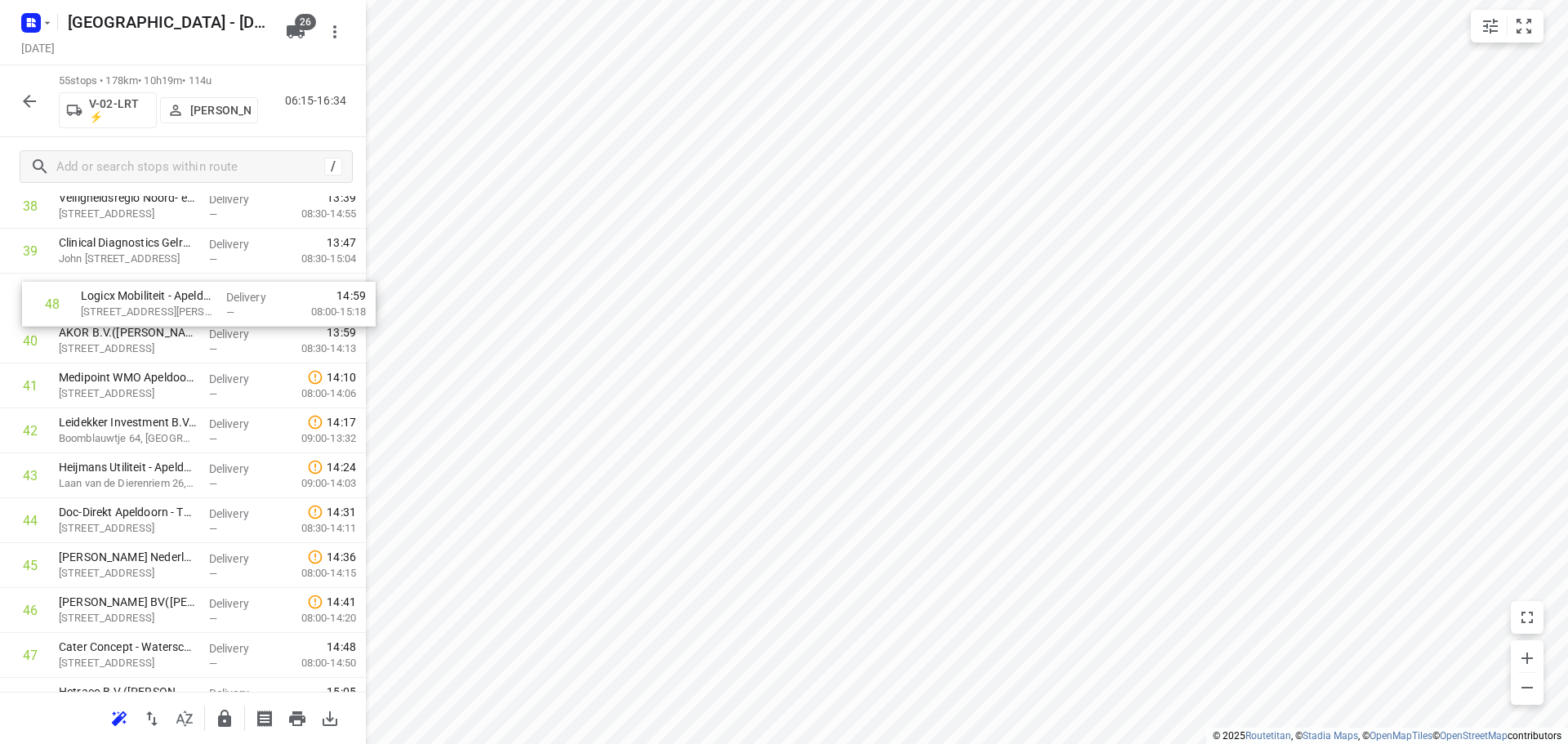
drag, startPoint x: 156, startPoint y: 527, endPoint x: 177, endPoint y: 284, distance: 243.9
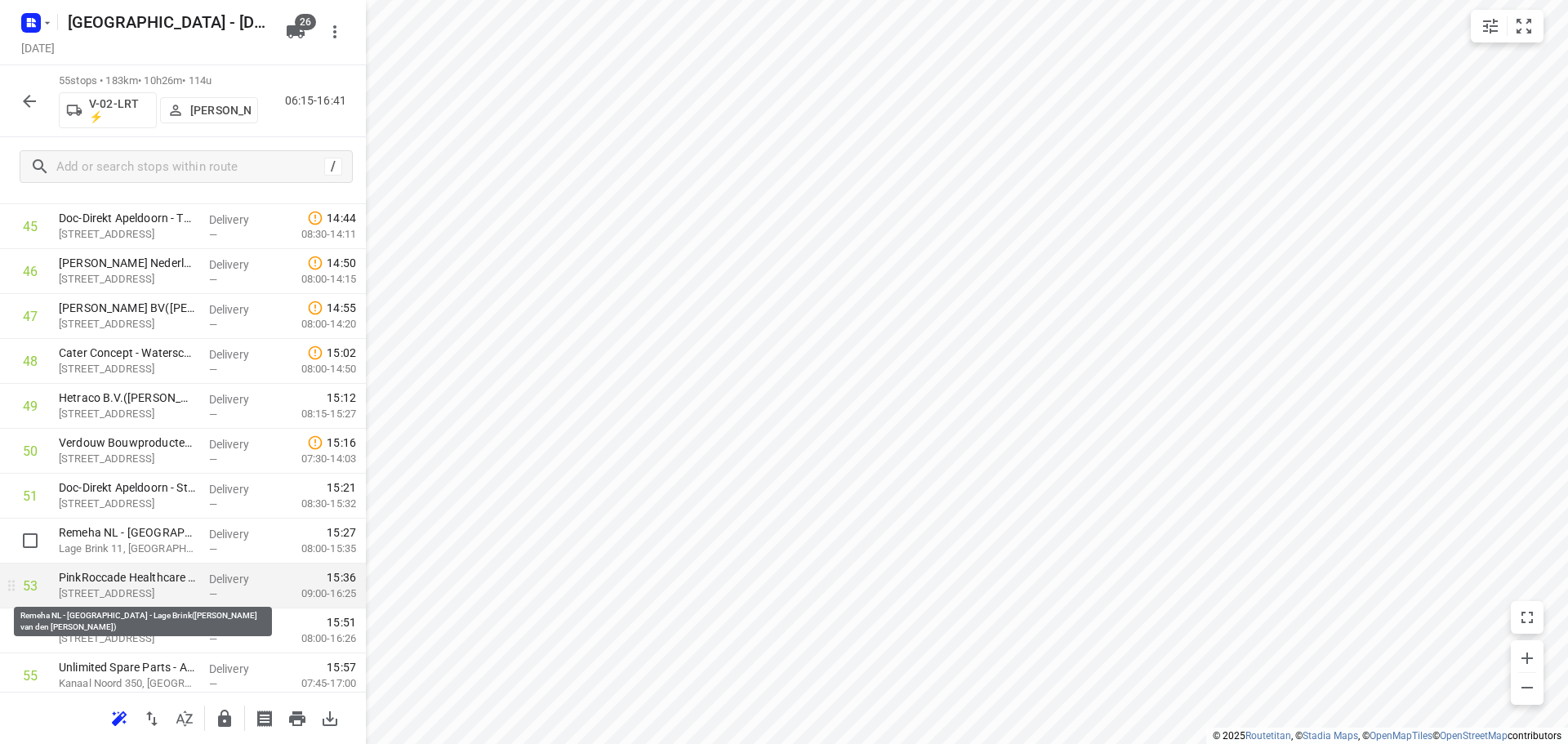
scroll to position [2124, 0]
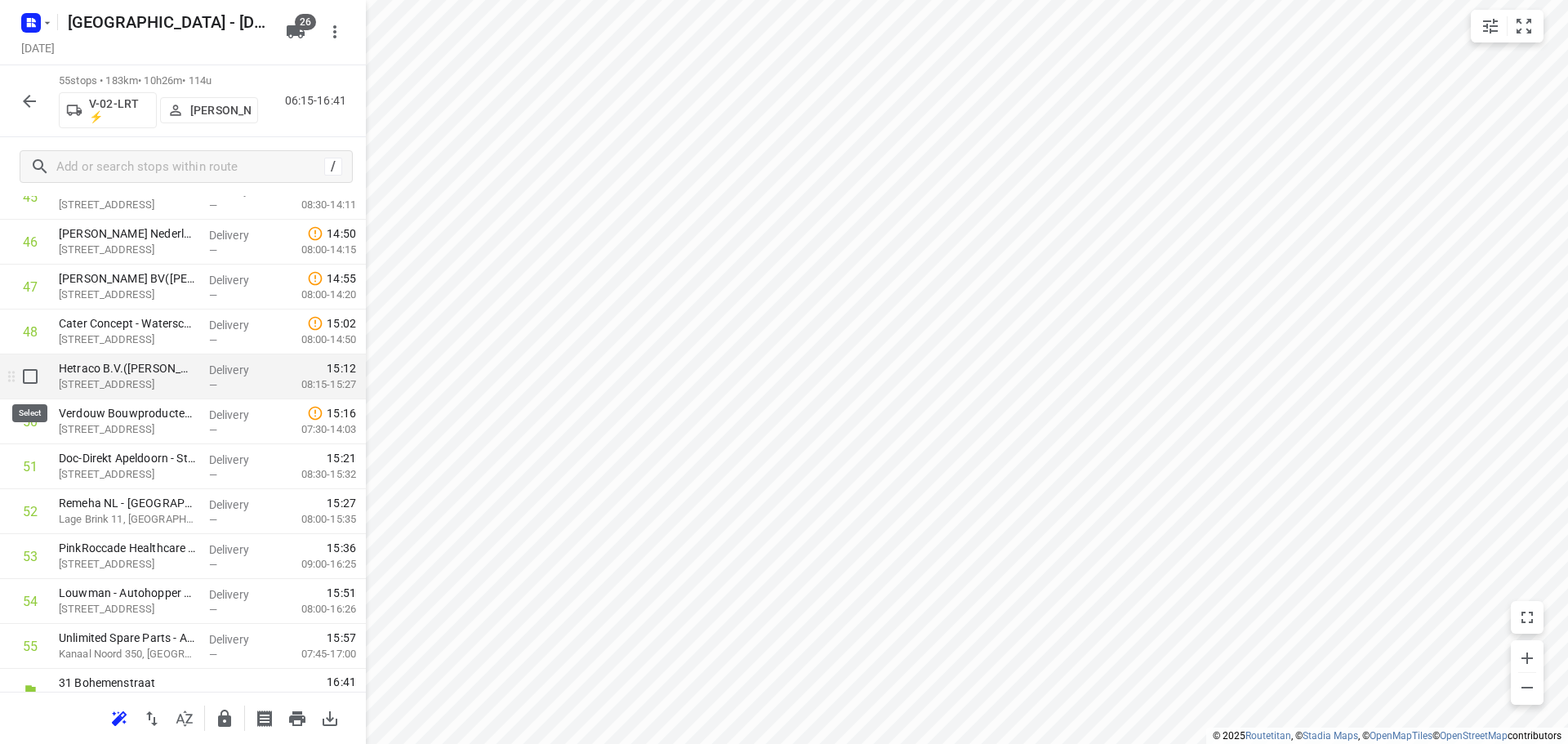
click at [30, 373] on input "checkbox" at bounding box center [30, 377] width 33 height 33
checkbox input "true"
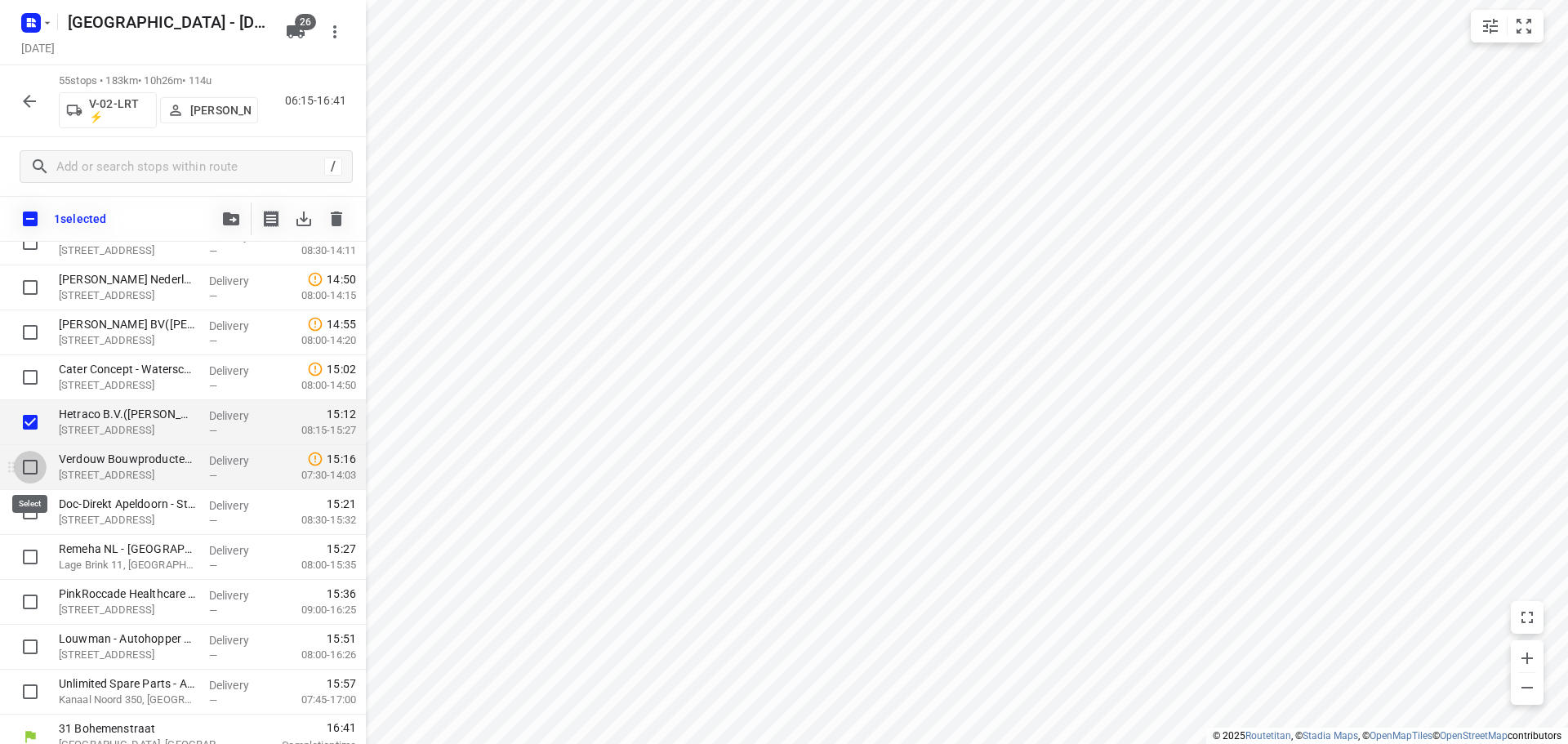
click at [27, 477] on input "checkbox" at bounding box center [30, 467] width 33 height 33
checkbox input "true"
click at [25, 510] on input "checkbox" at bounding box center [30, 512] width 33 height 33
checkbox input "true"
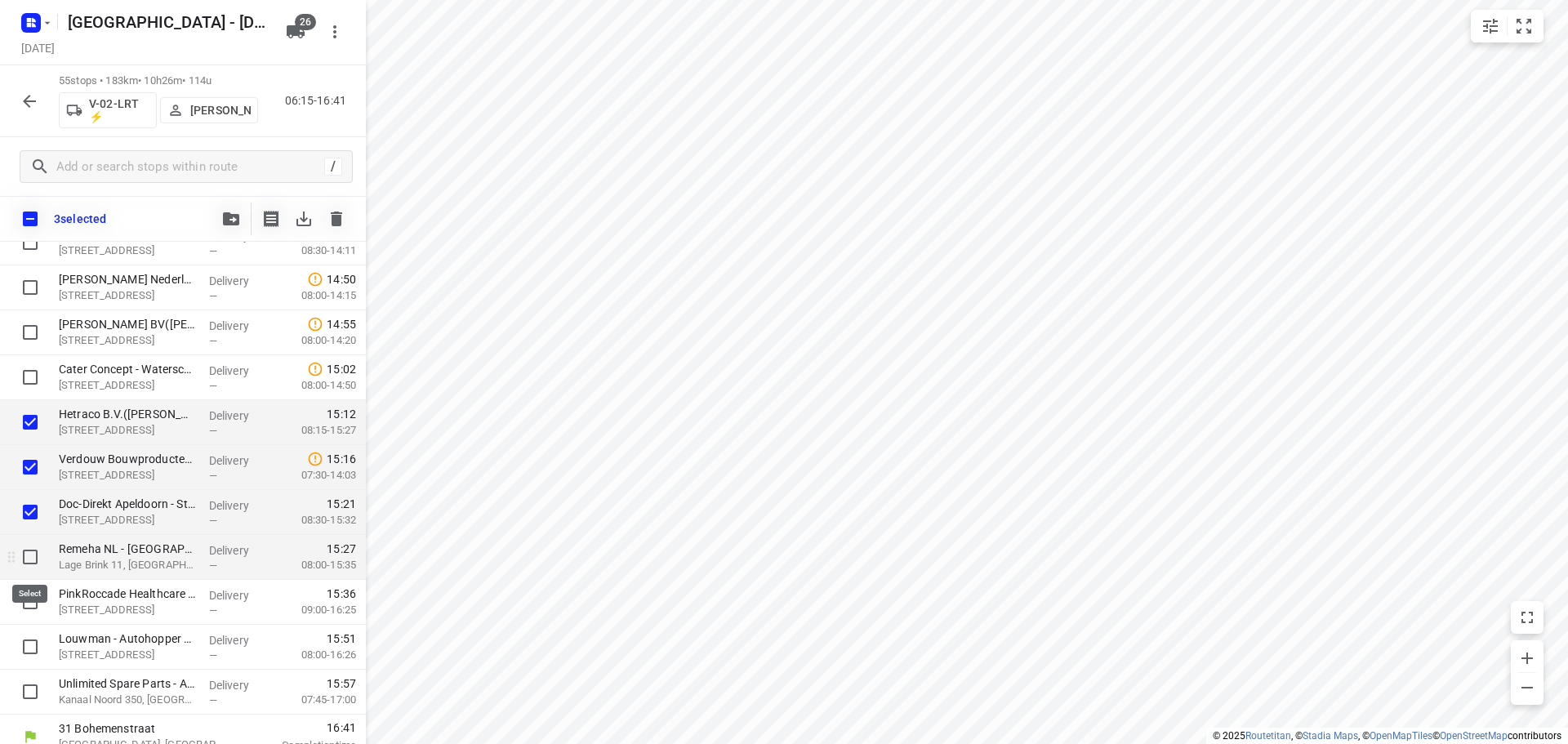
click at [27, 556] on input "checkbox" at bounding box center [30, 557] width 33 height 33
checkbox input "true"
click at [226, 219] on icon "button" at bounding box center [231, 219] width 16 height 13
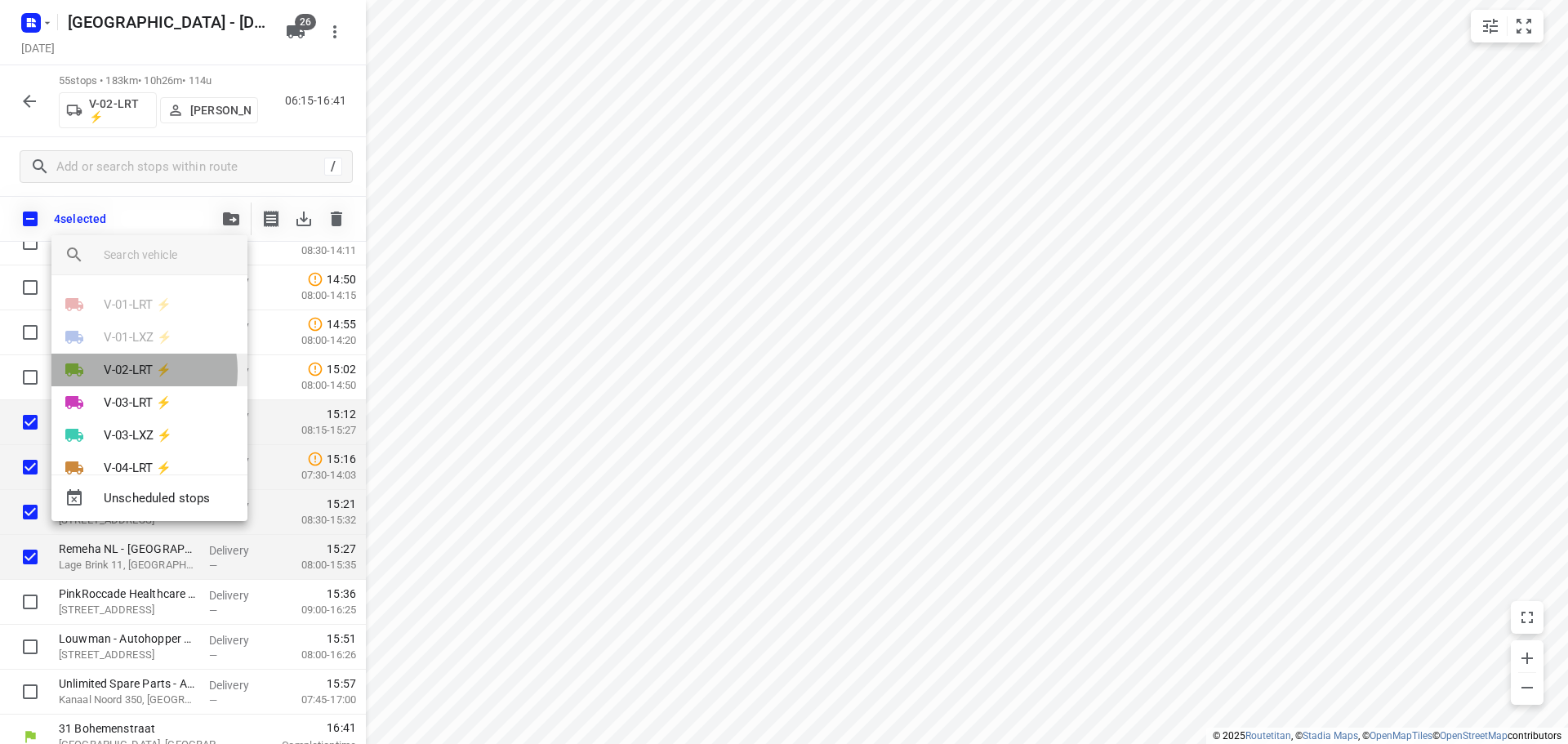
click at [123, 370] on p "V-02-LRT ⚡" at bounding box center [138, 370] width 67 height 19
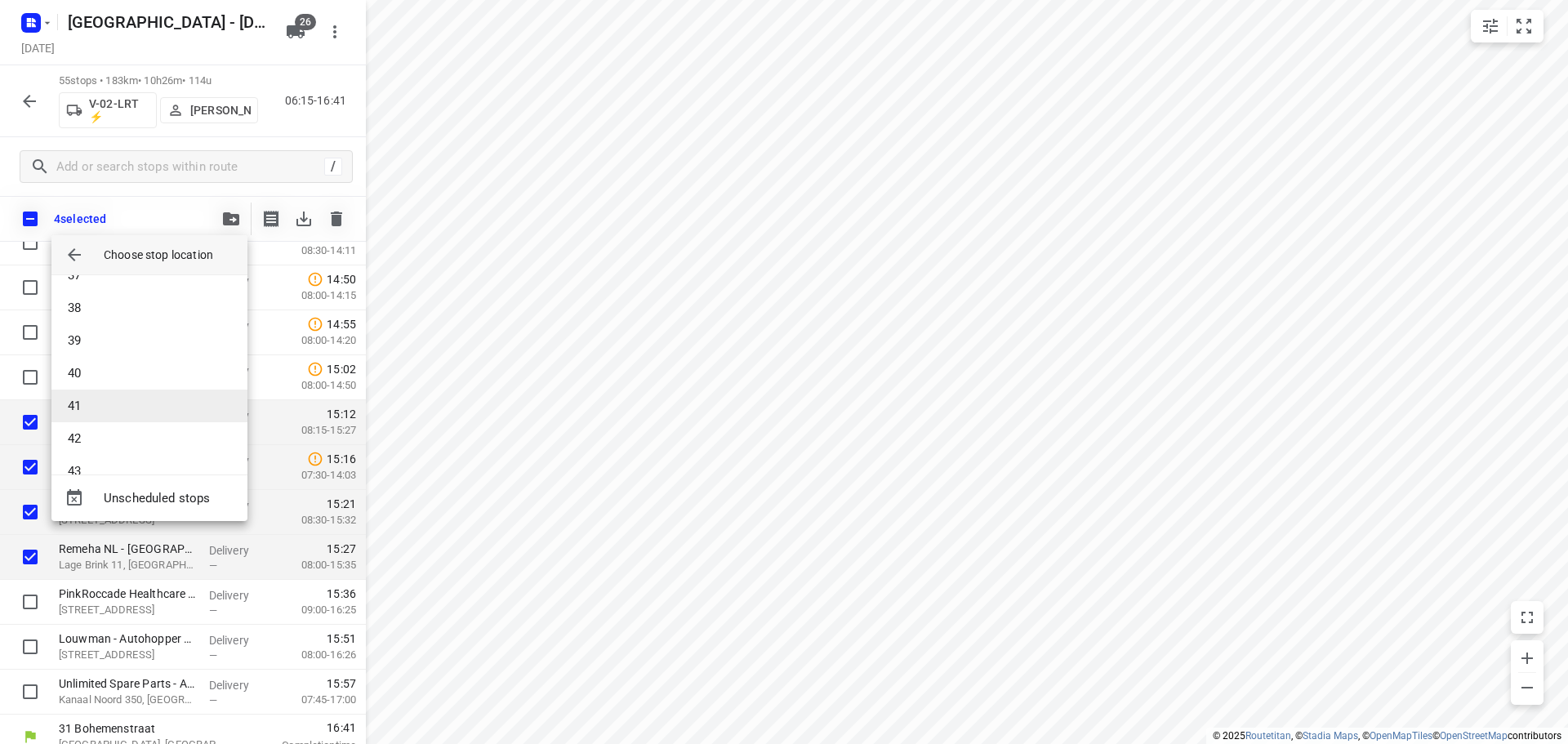
scroll to position [1224, 0]
click at [113, 386] on li "41" at bounding box center [149, 379] width 196 height 33
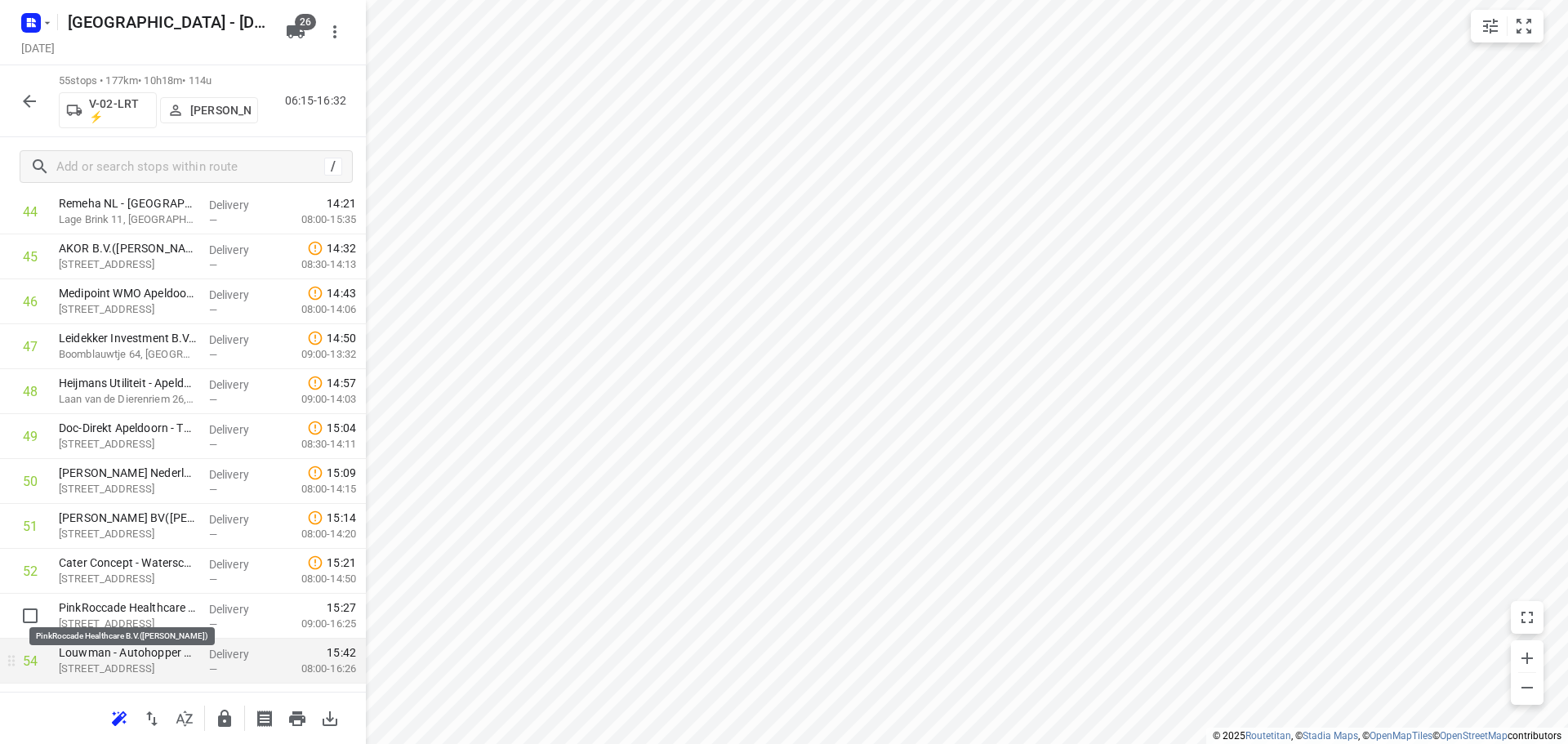
scroll to position [2146, 0]
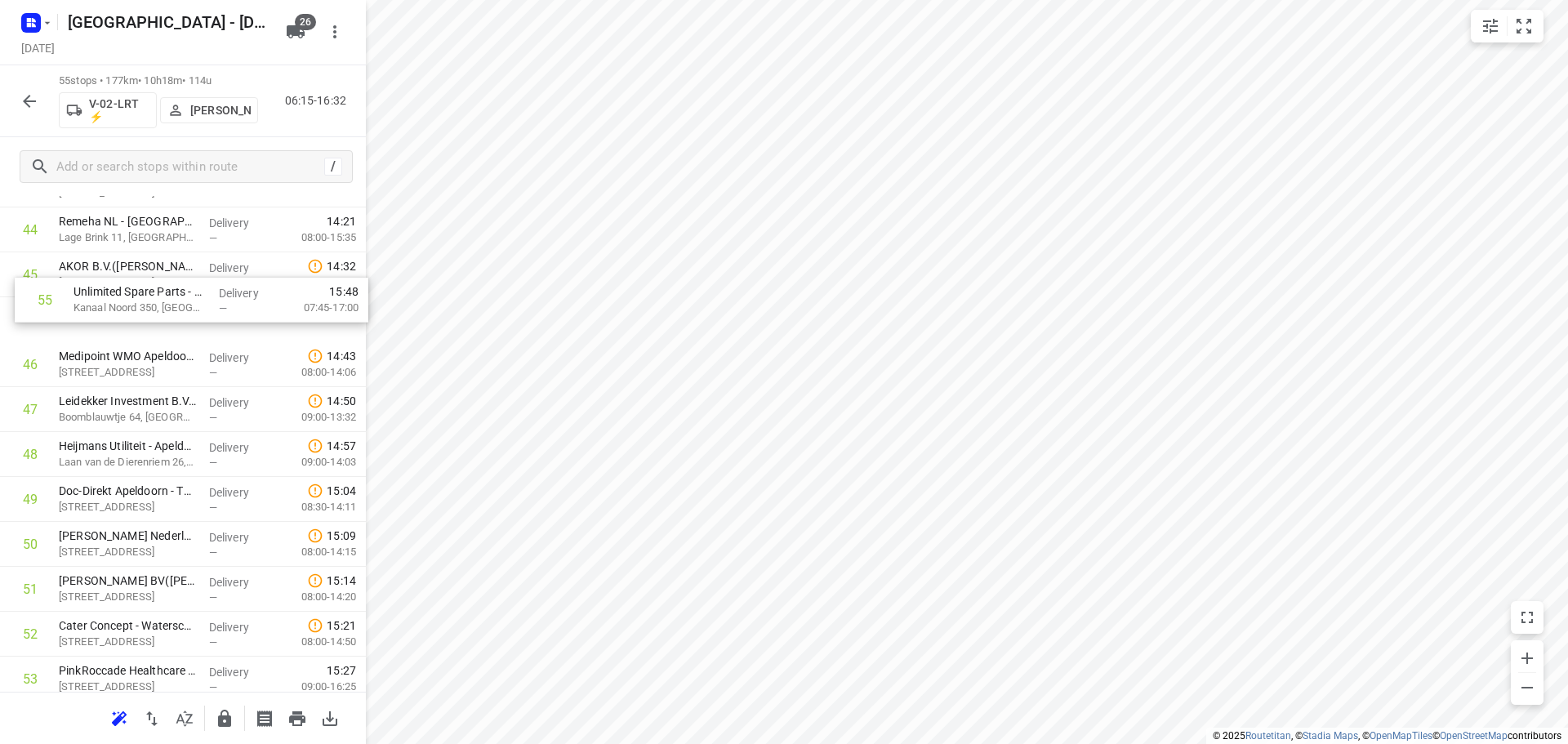
drag, startPoint x: 135, startPoint y: 613, endPoint x: 150, endPoint y: 264, distance: 349.3
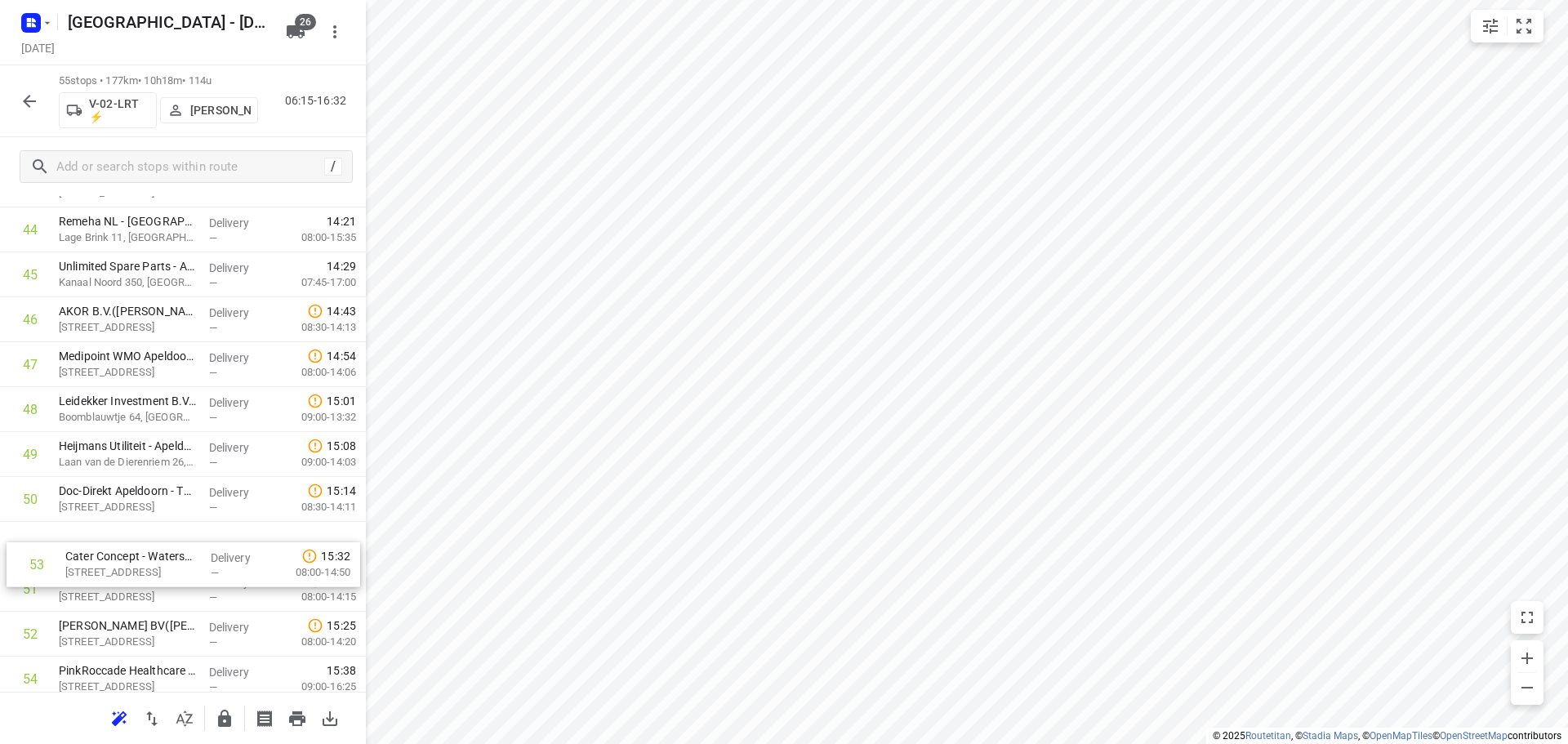
scroll to position [2049, 0]
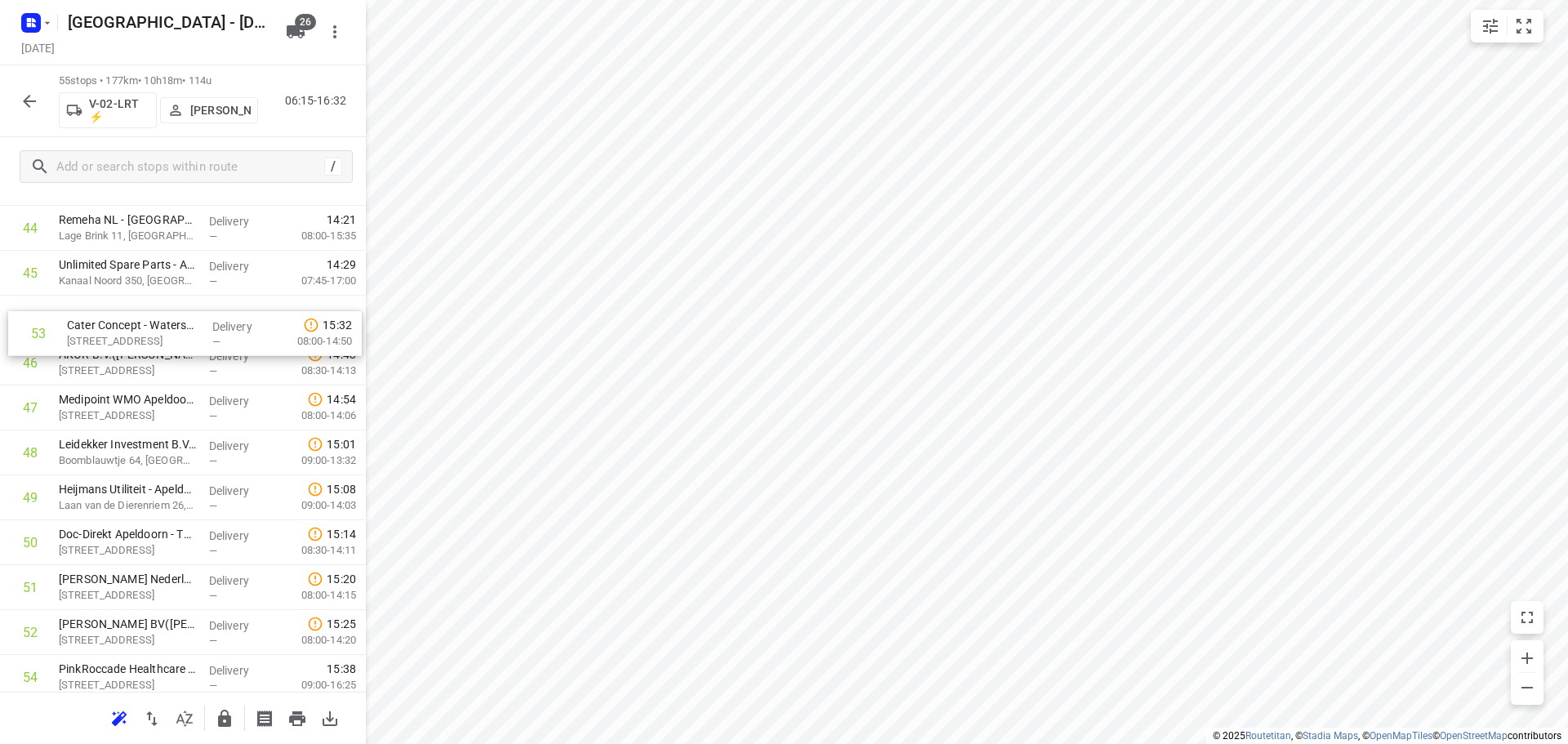
drag, startPoint x: 145, startPoint y: 629, endPoint x: 153, endPoint y: 308, distance: 321.1
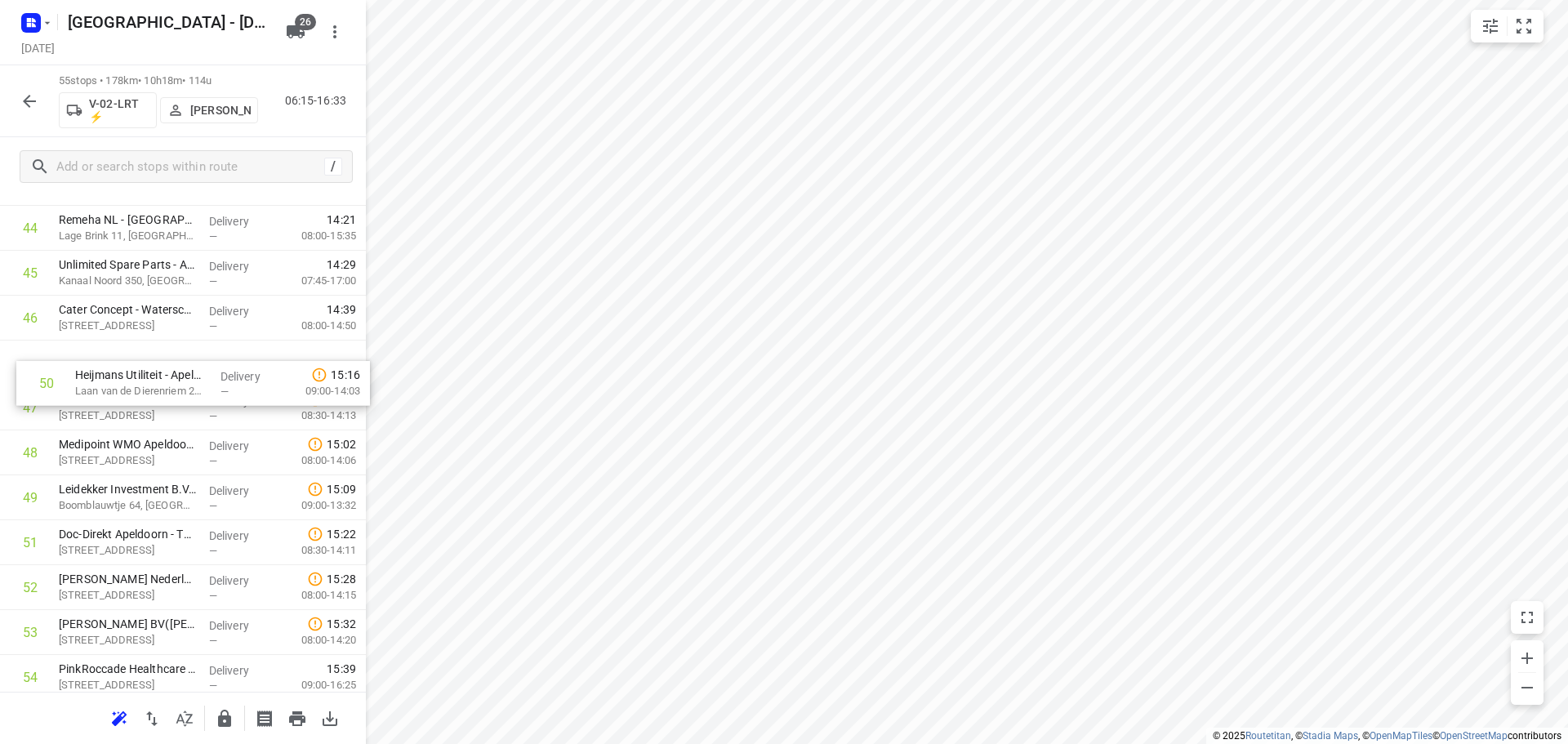
drag, startPoint x: 132, startPoint y: 495, endPoint x: 151, endPoint y: 350, distance: 146.2
drag, startPoint x: 148, startPoint y: 430, endPoint x: 156, endPoint y: 393, distance: 37.9
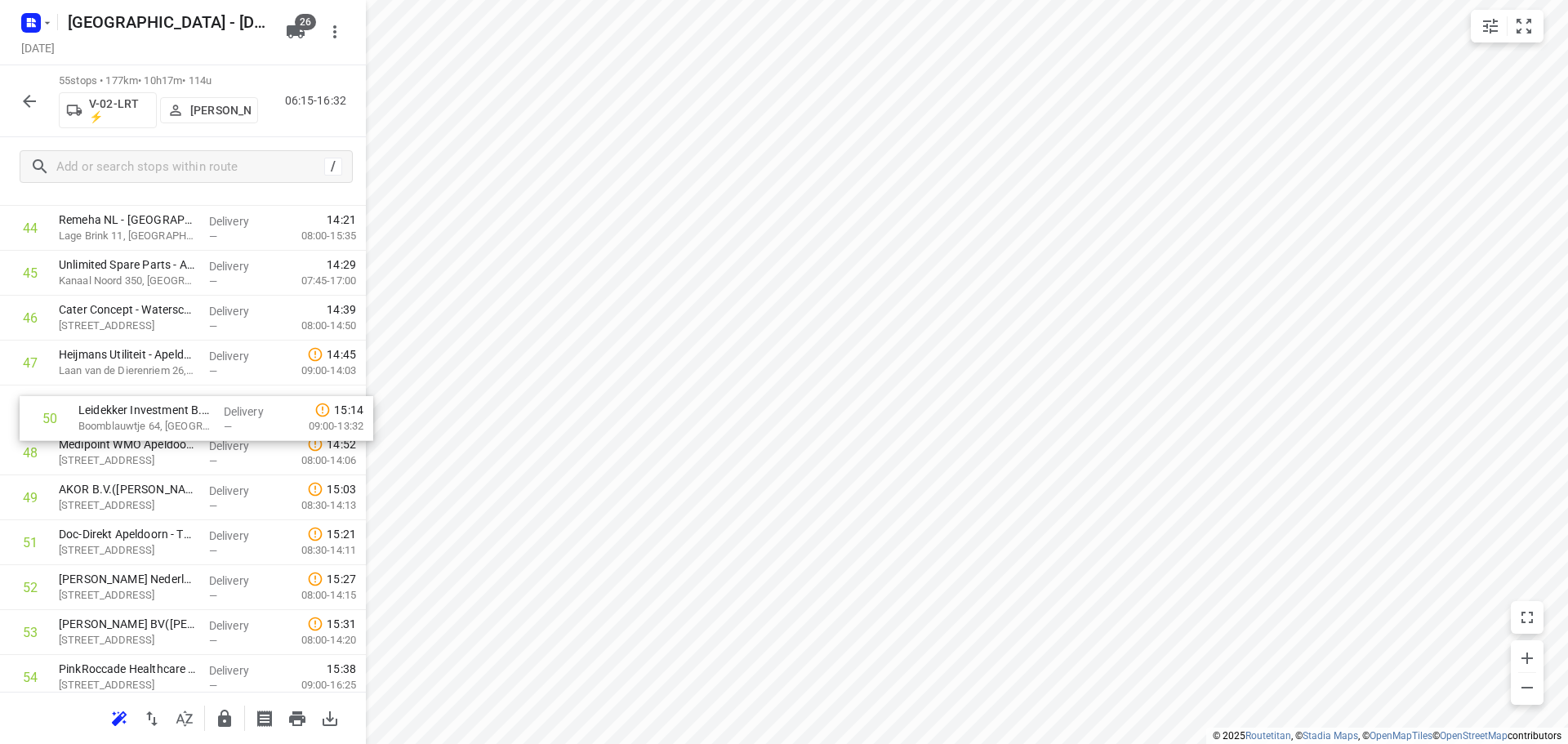
drag, startPoint x: 116, startPoint y: 519, endPoint x: 137, endPoint y: 436, distance: 85.6
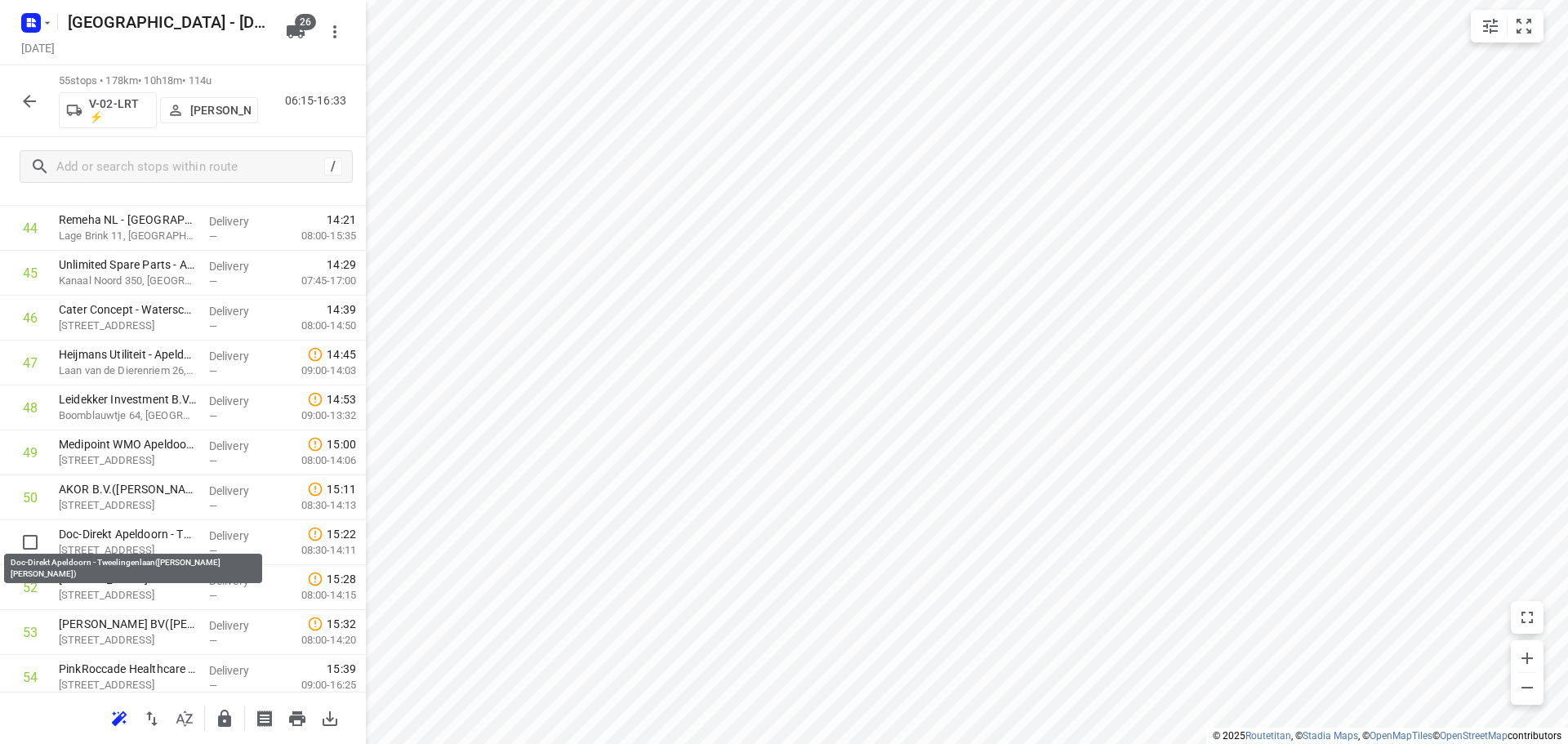
drag, startPoint x: 109, startPoint y: 536, endPoint x: 113, endPoint y: 495, distance: 41.2
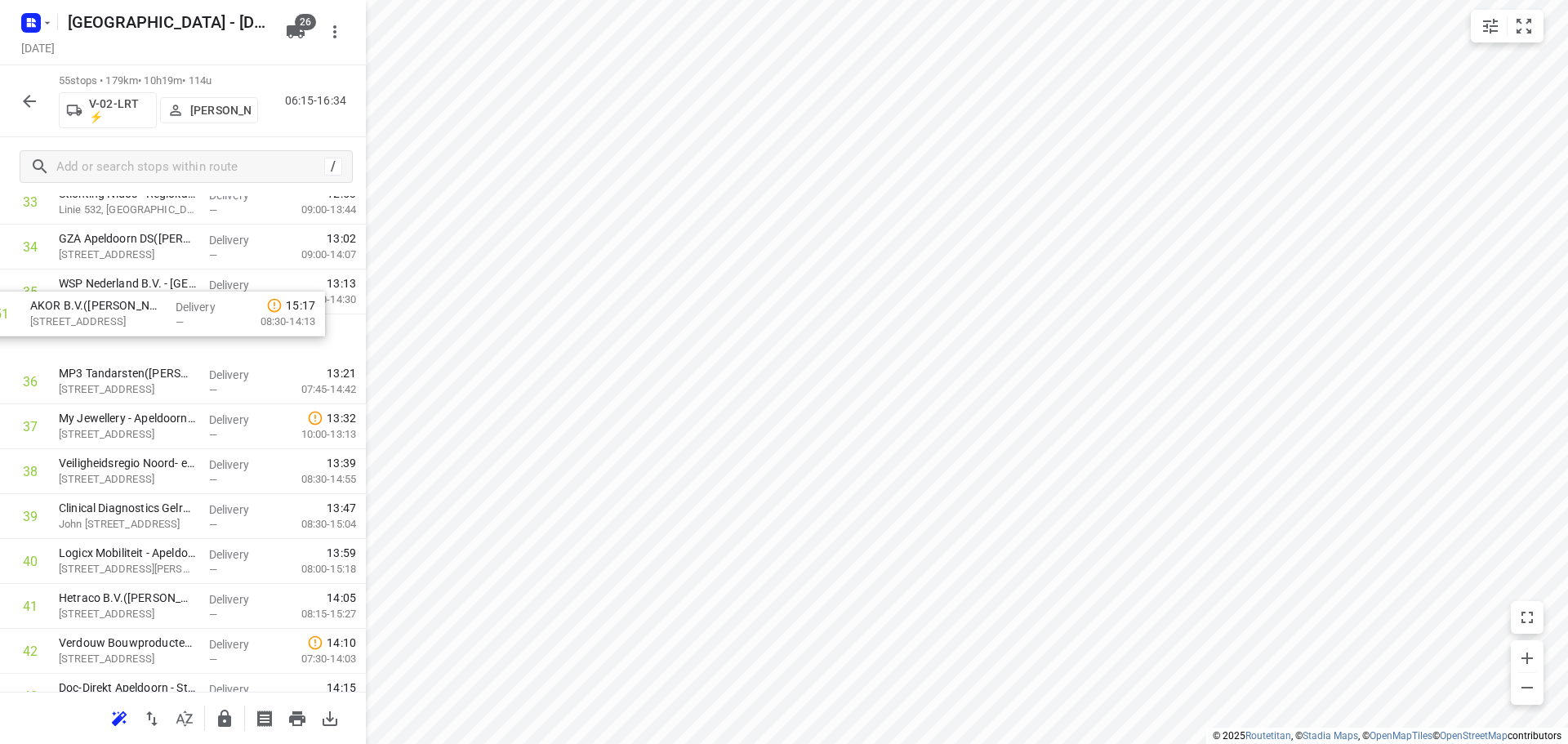
drag, startPoint x: 160, startPoint y: 547, endPoint x: 131, endPoint y: 306, distance: 242.7
click at [223, 707] on button "button" at bounding box center [224, 718] width 33 height 33
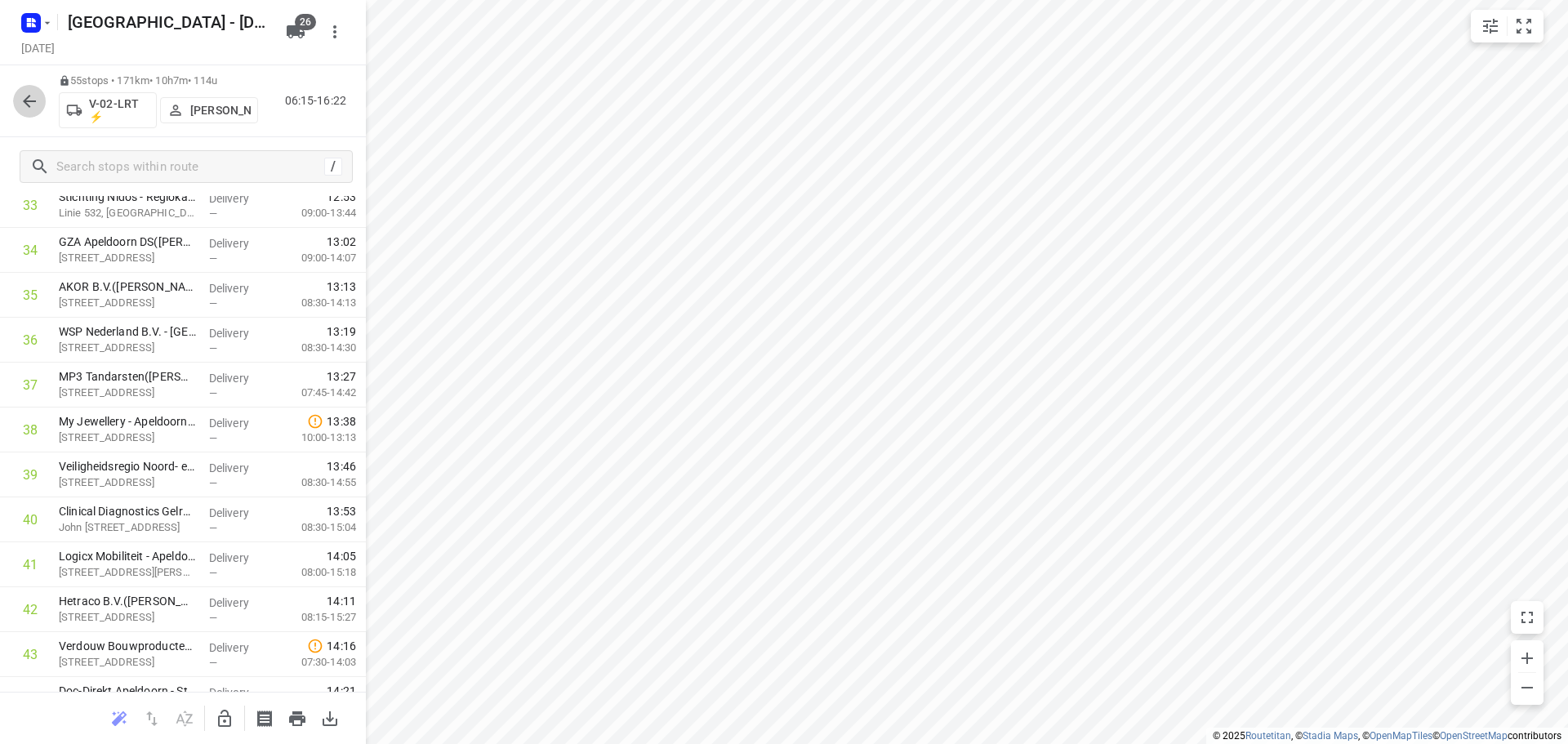
click at [27, 108] on icon "button" at bounding box center [28, 100] width 19 height 19
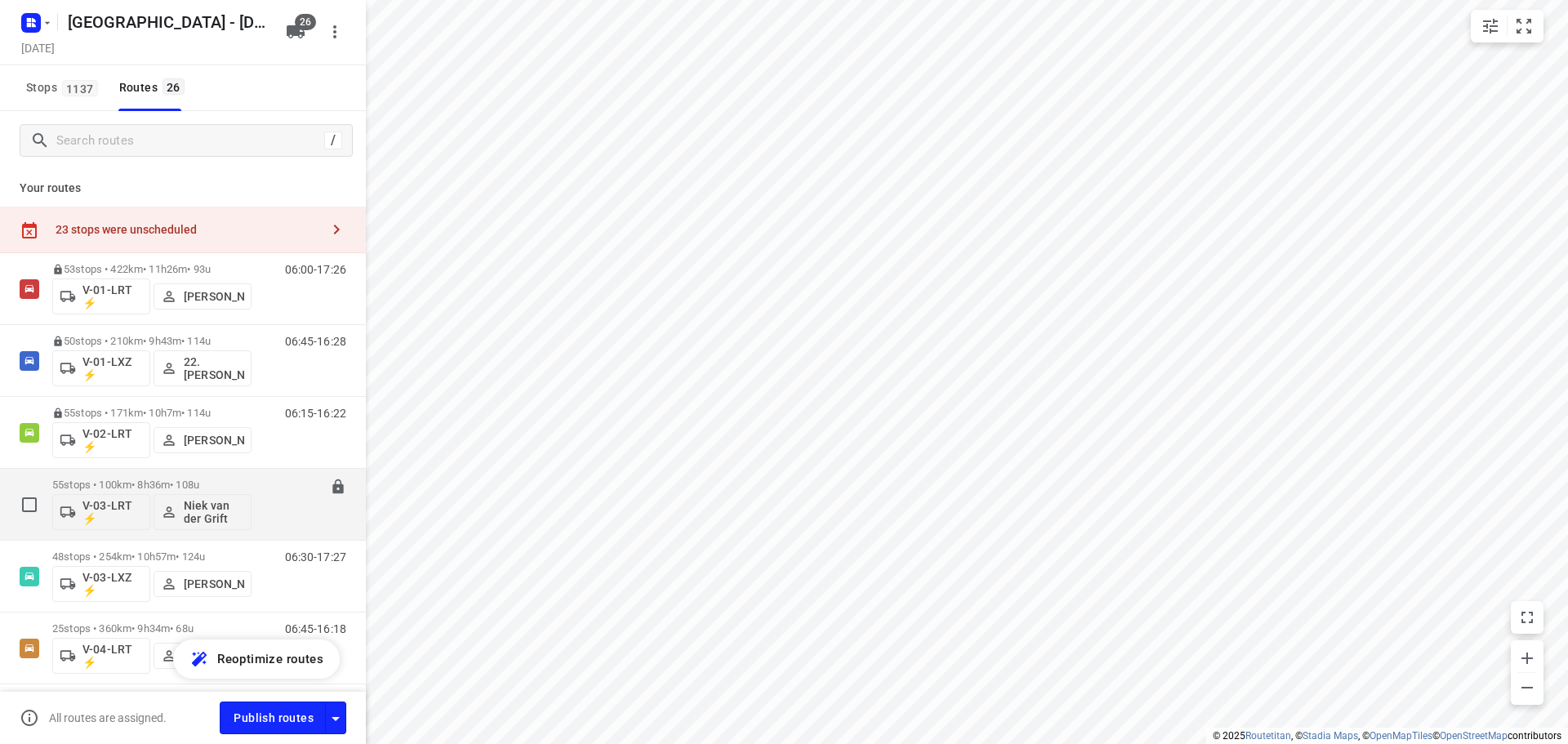
click at [103, 480] on p "55 stops • 100km • 8h36m • 108u" at bounding box center [151, 484] width 199 height 12
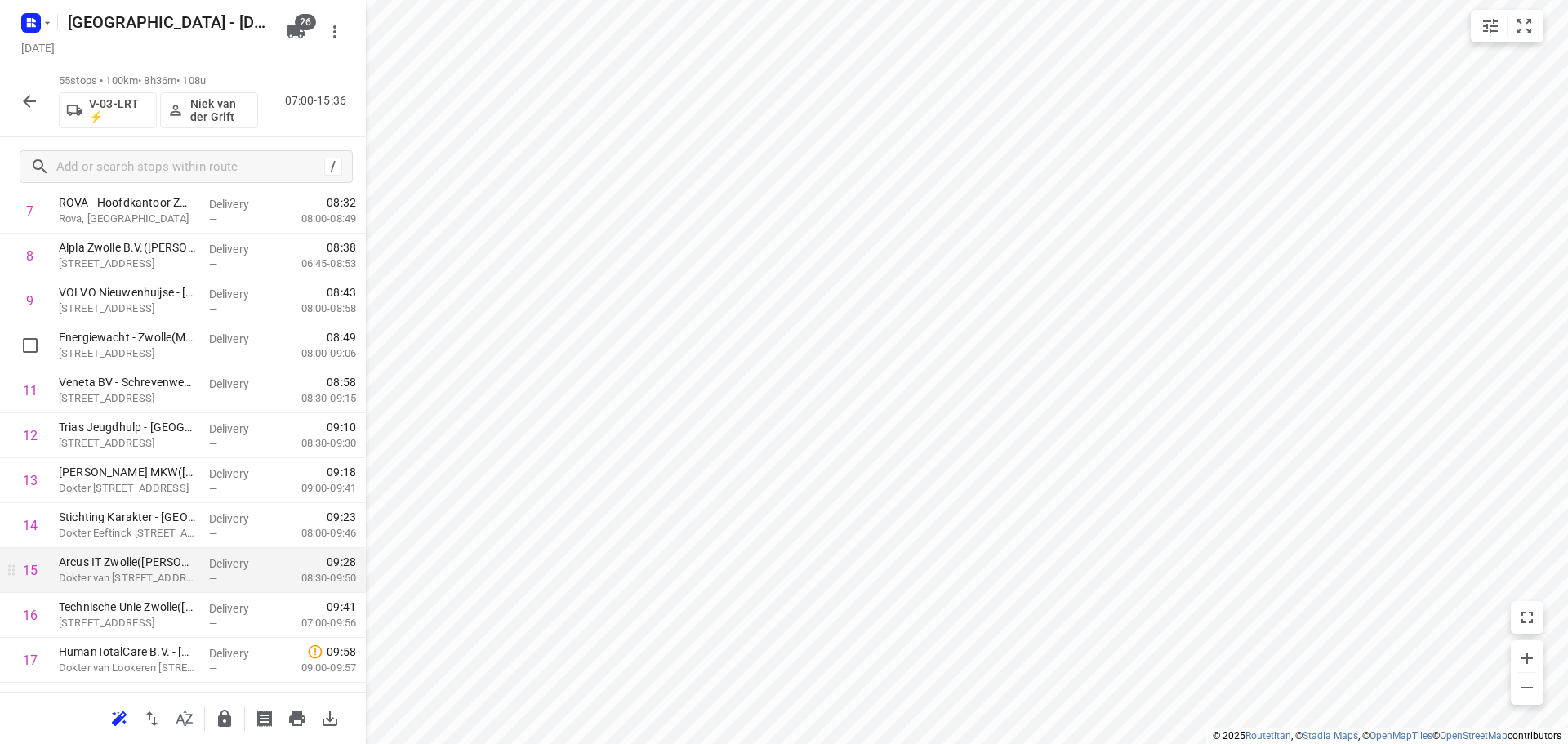
scroll to position [572, 0]
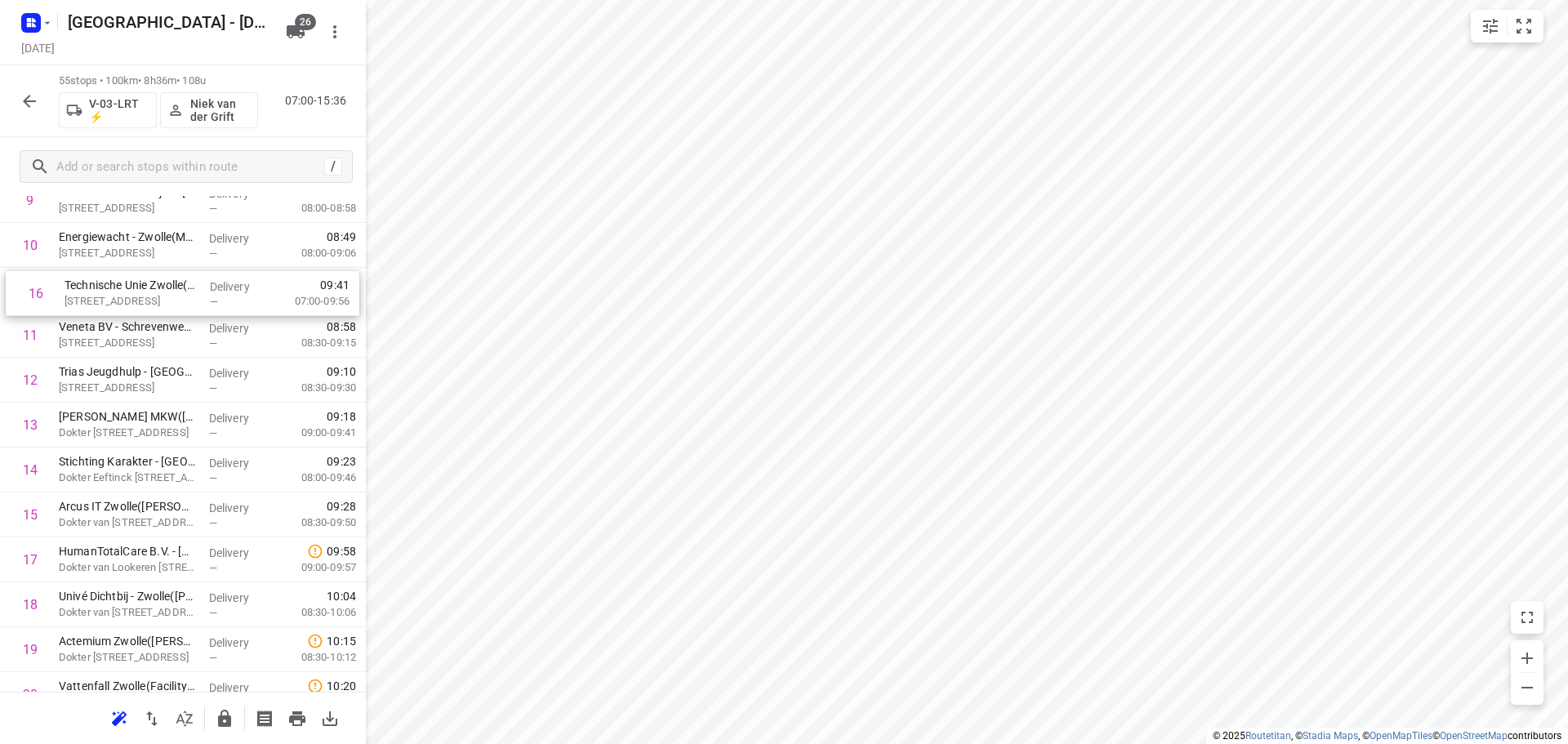
drag, startPoint x: 168, startPoint y: 438, endPoint x: 174, endPoint y: 274, distance: 164.1
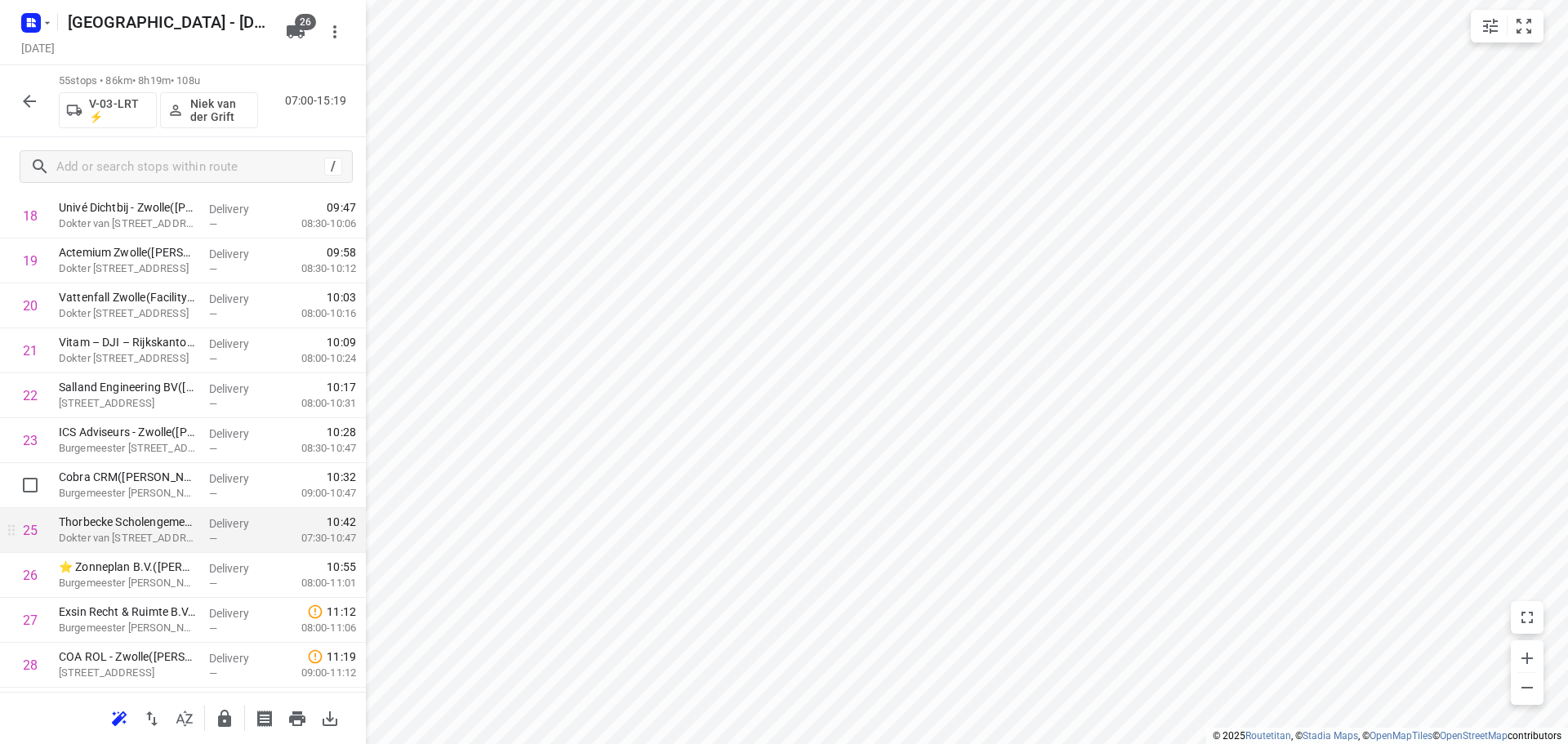
scroll to position [907, 0]
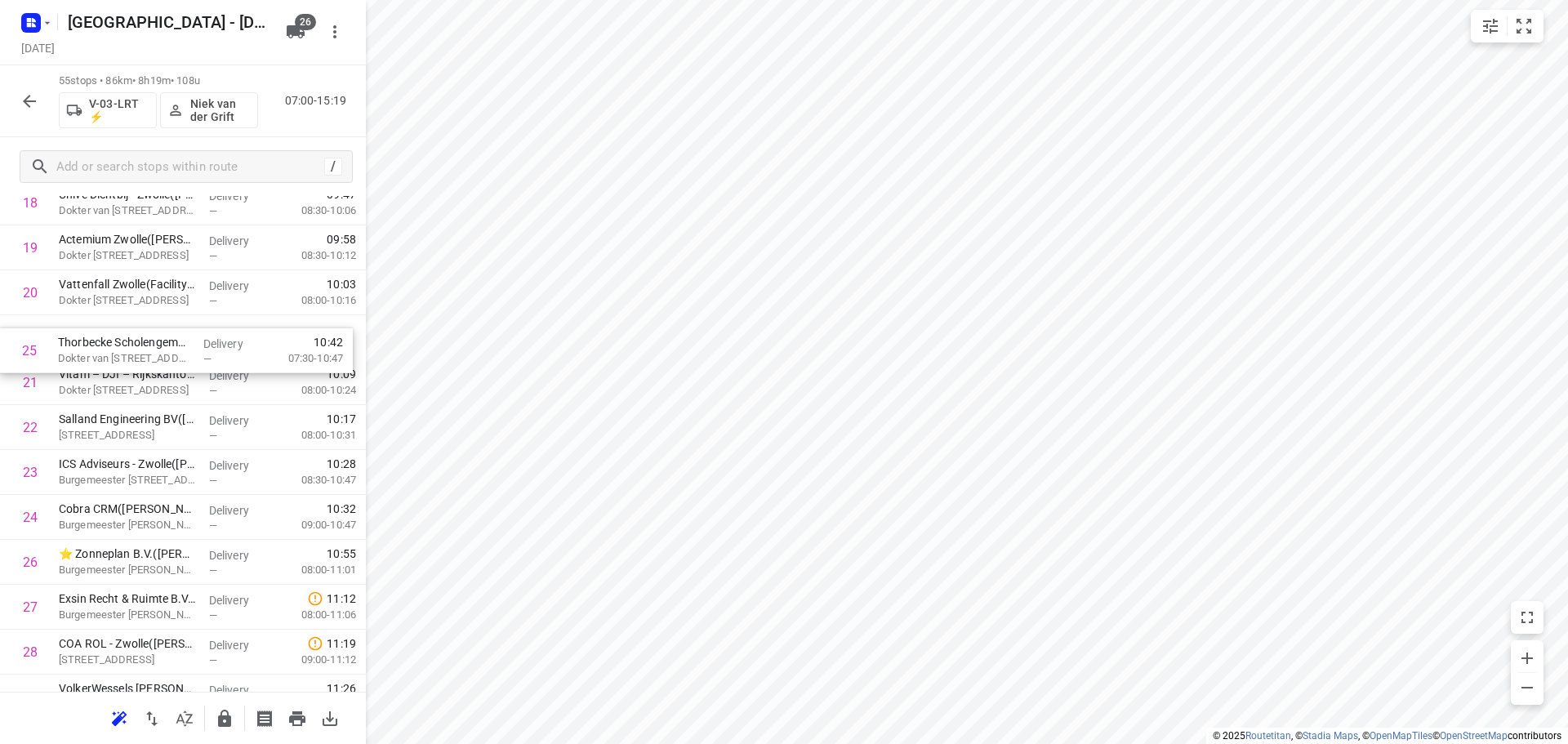
drag, startPoint x: 159, startPoint y: 519, endPoint x: 159, endPoint y: 342, distance: 177.0
click at [159, 342] on div "1 ⭐EMM International(Mariska Helmich / Bianca Sterken) Bohemenstraat 19, Zwolle…" at bounding box center [182, 652] width 366 height 2469
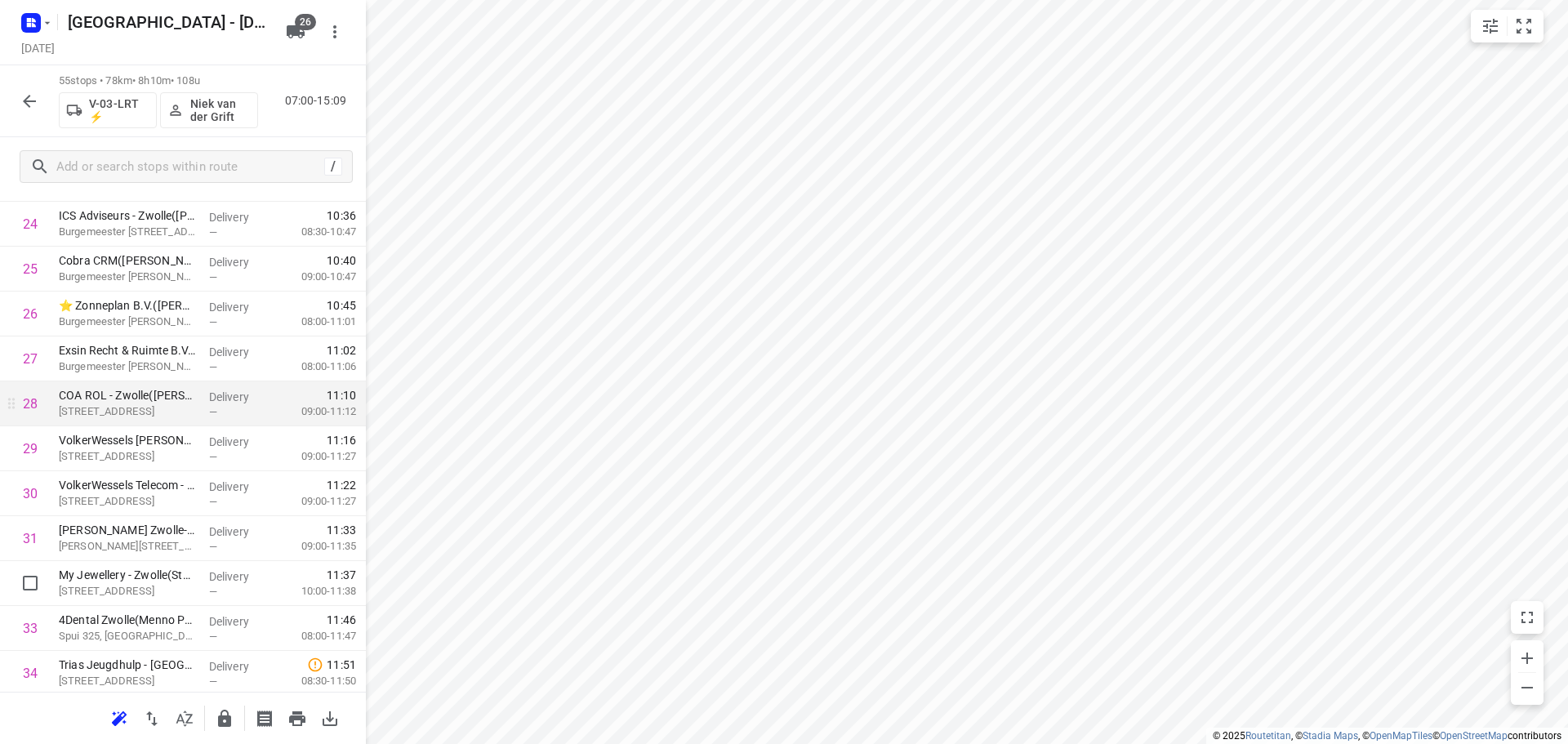
scroll to position [1152, 0]
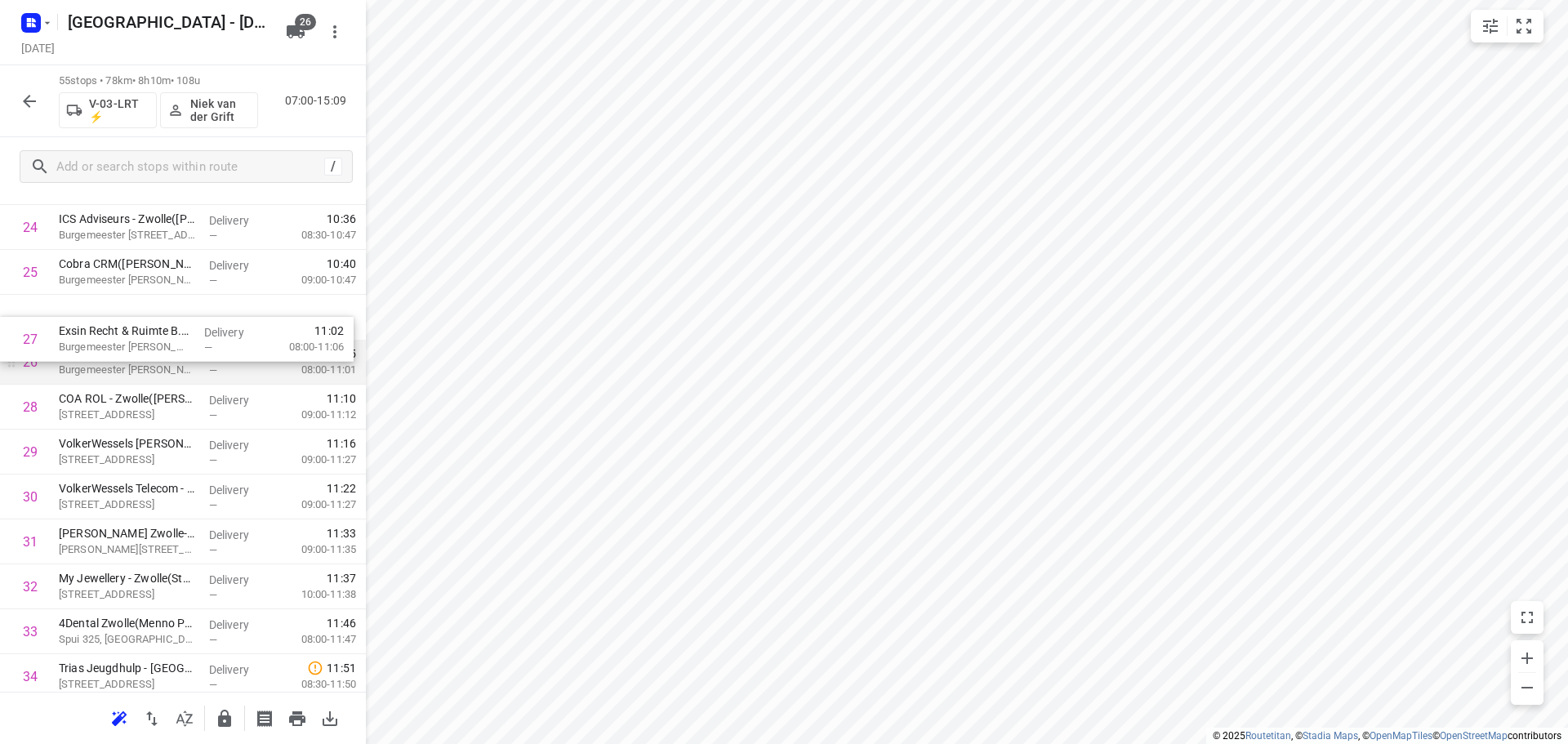
drag, startPoint x: 122, startPoint y: 370, endPoint x: 122, endPoint y: 336, distance: 34.0
click at [122, 336] on div "1 ⭐EMM International(Mariska Helmich / Bianca Sterken) Bohemenstraat 19, Zwolle…" at bounding box center [182, 407] width 366 height 2469
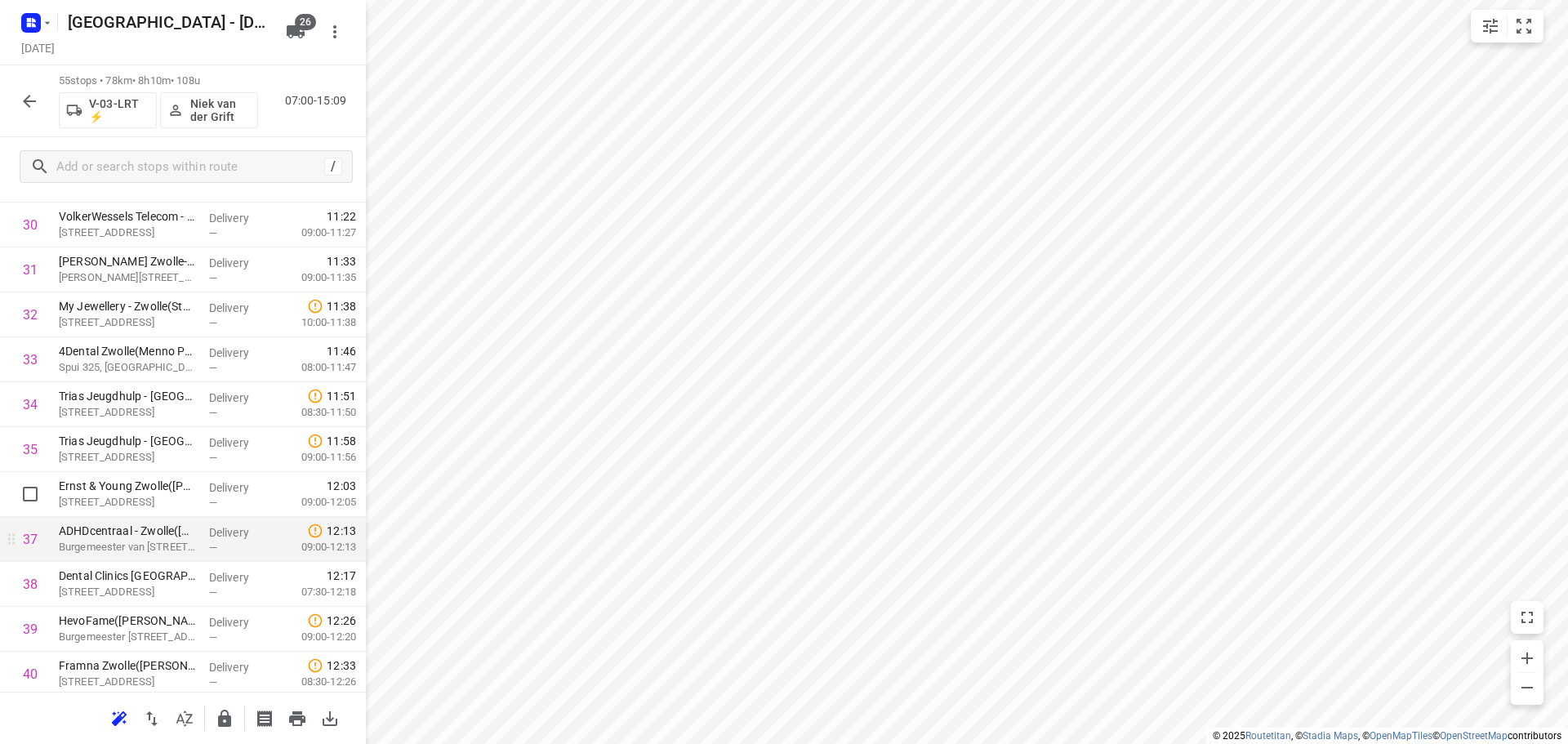
scroll to position [1478, 0]
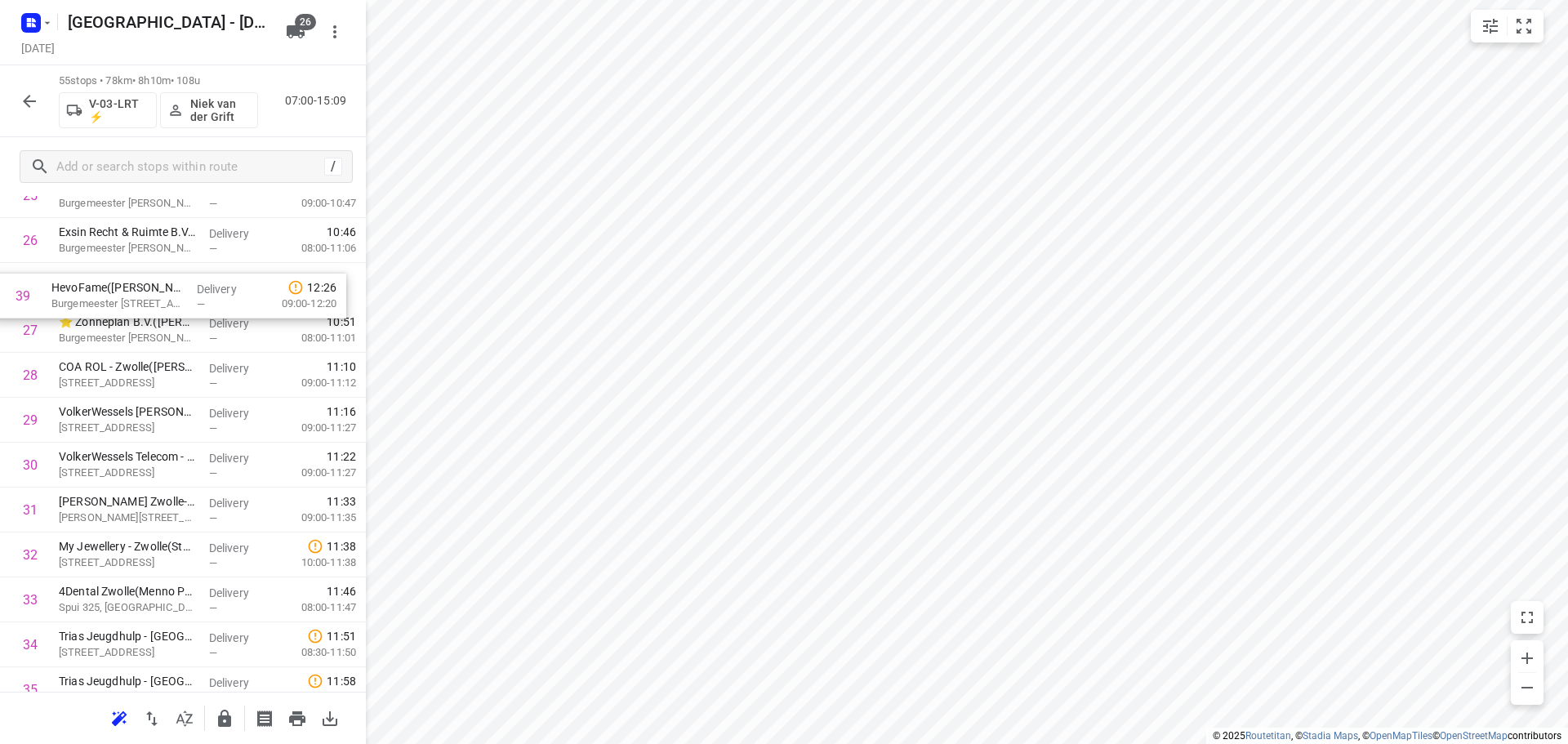
drag, startPoint x: 152, startPoint y: 566, endPoint x: 147, endPoint y: 279, distance: 287.0
click at [147, 279] on div "1 ⭐EMM International(Mariska Helmich / Bianca Sterken) Bohemenstraat 19, Zwolle…" at bounding box center [182, 330] width 366 height 2469
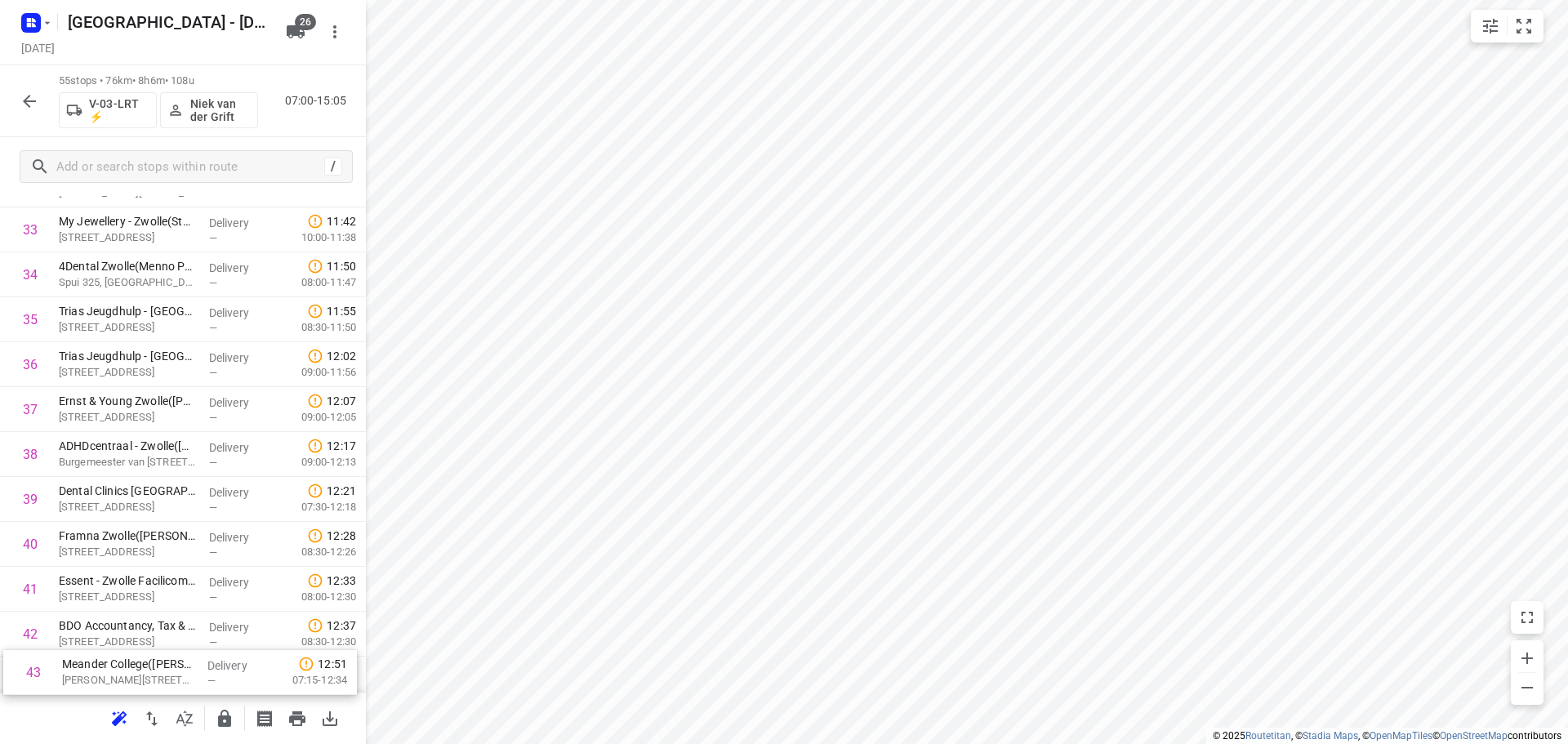
scroll to position [1557, 0]
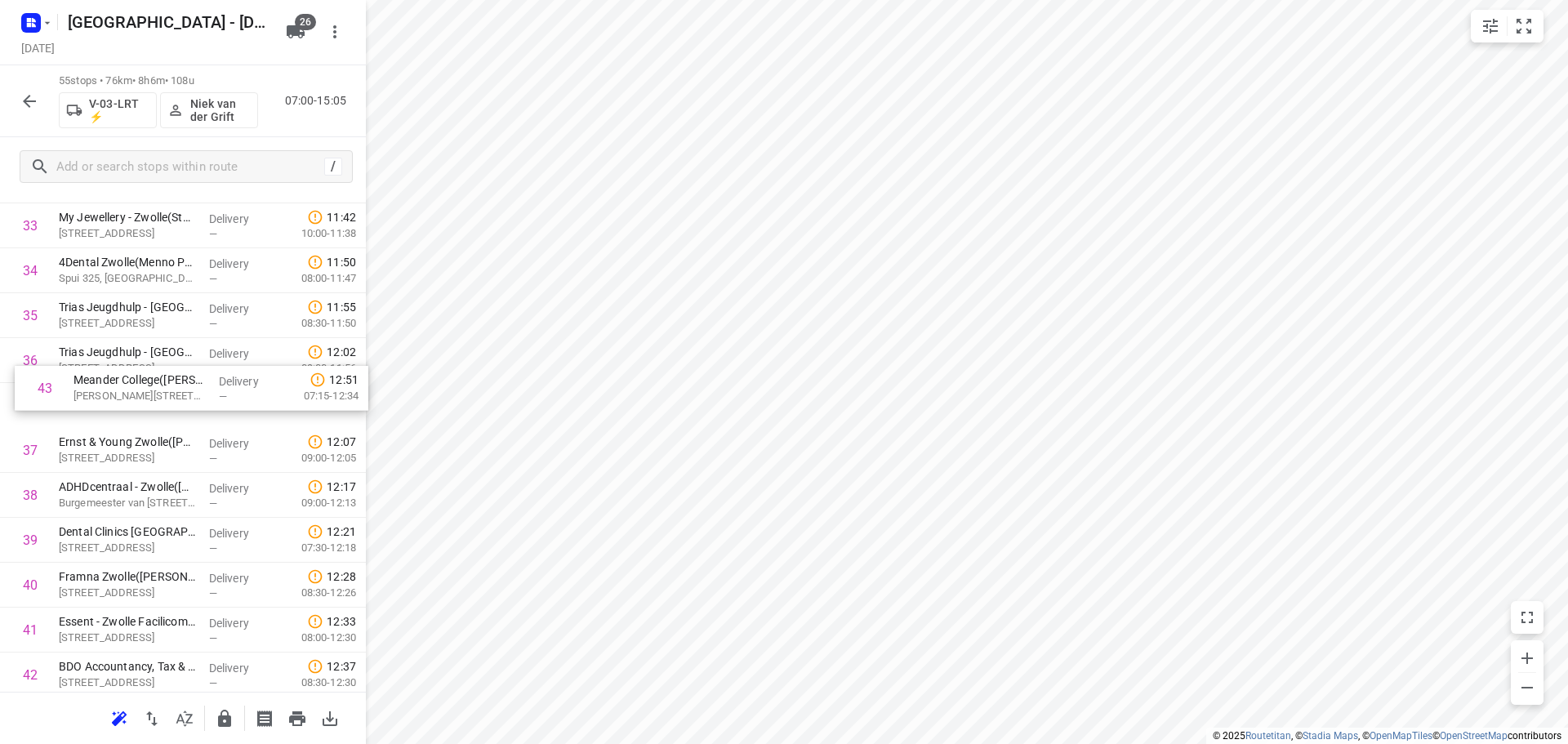
drag, startPoint x: 135, startPoint y: 670, endPoint x: 154, endPoint y: 355, distance: 315.6
click at [154, 355] on div "1 ⭐EMM International(Mariska Helmich / Bianca Sterken) Bohemenstraat 19, Zwolle…" at bounding box center [182, 1] width 366 height 2469
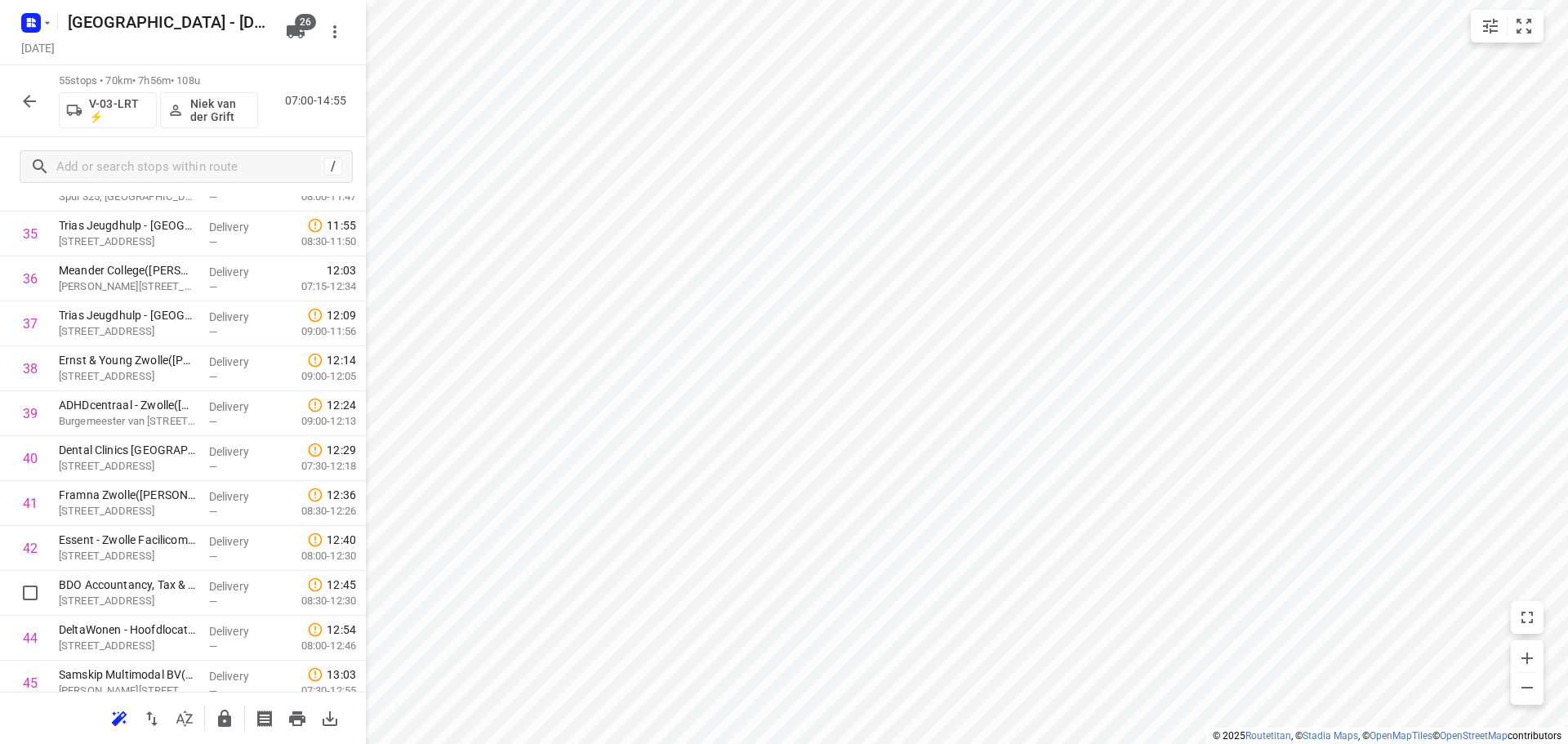
scroll to position [1641, 0]
drag, startPoint x: 113, startPoint y: 593, endPoint x: 110, endPoint y: 538, distance: 55.1
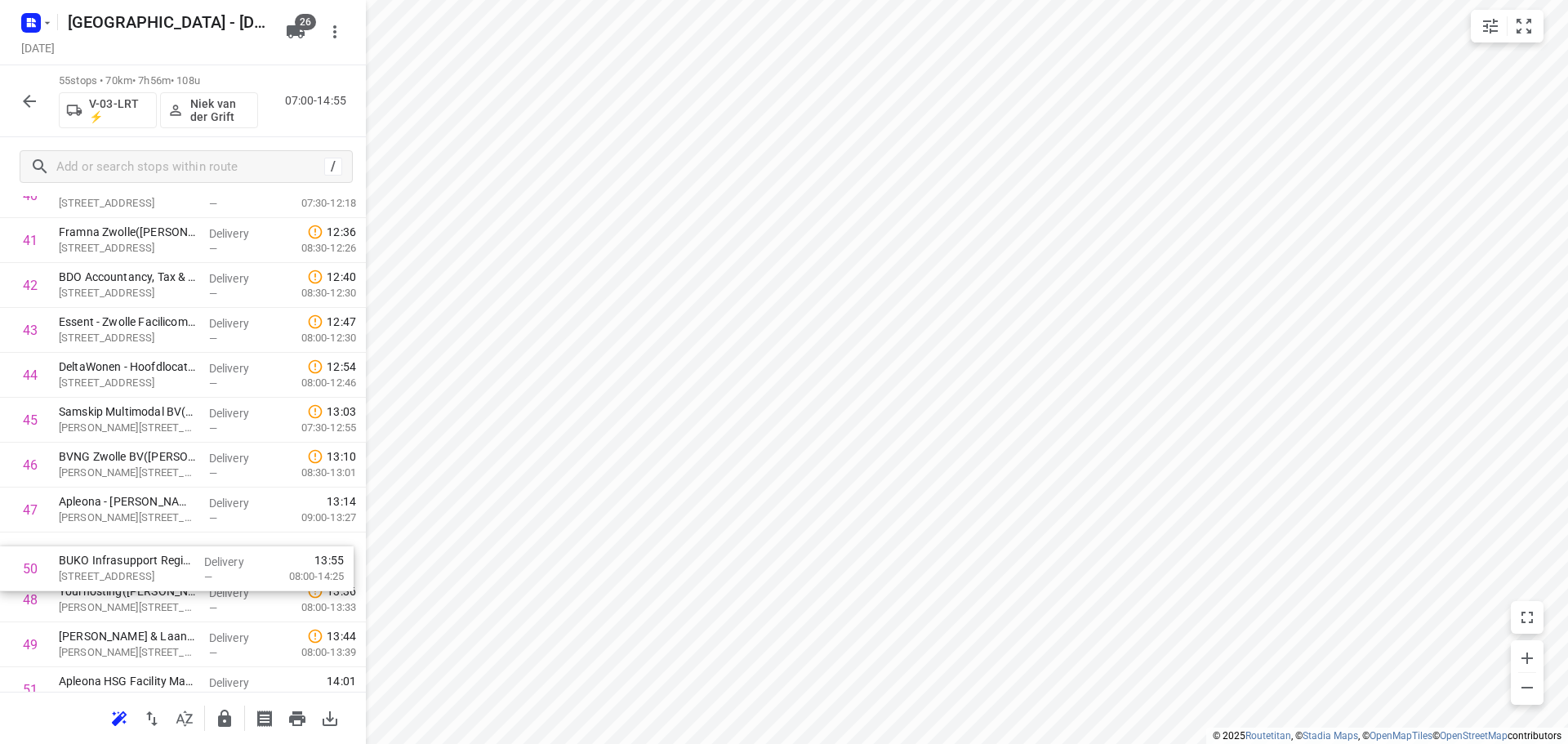
scroll to position [1906, 0]
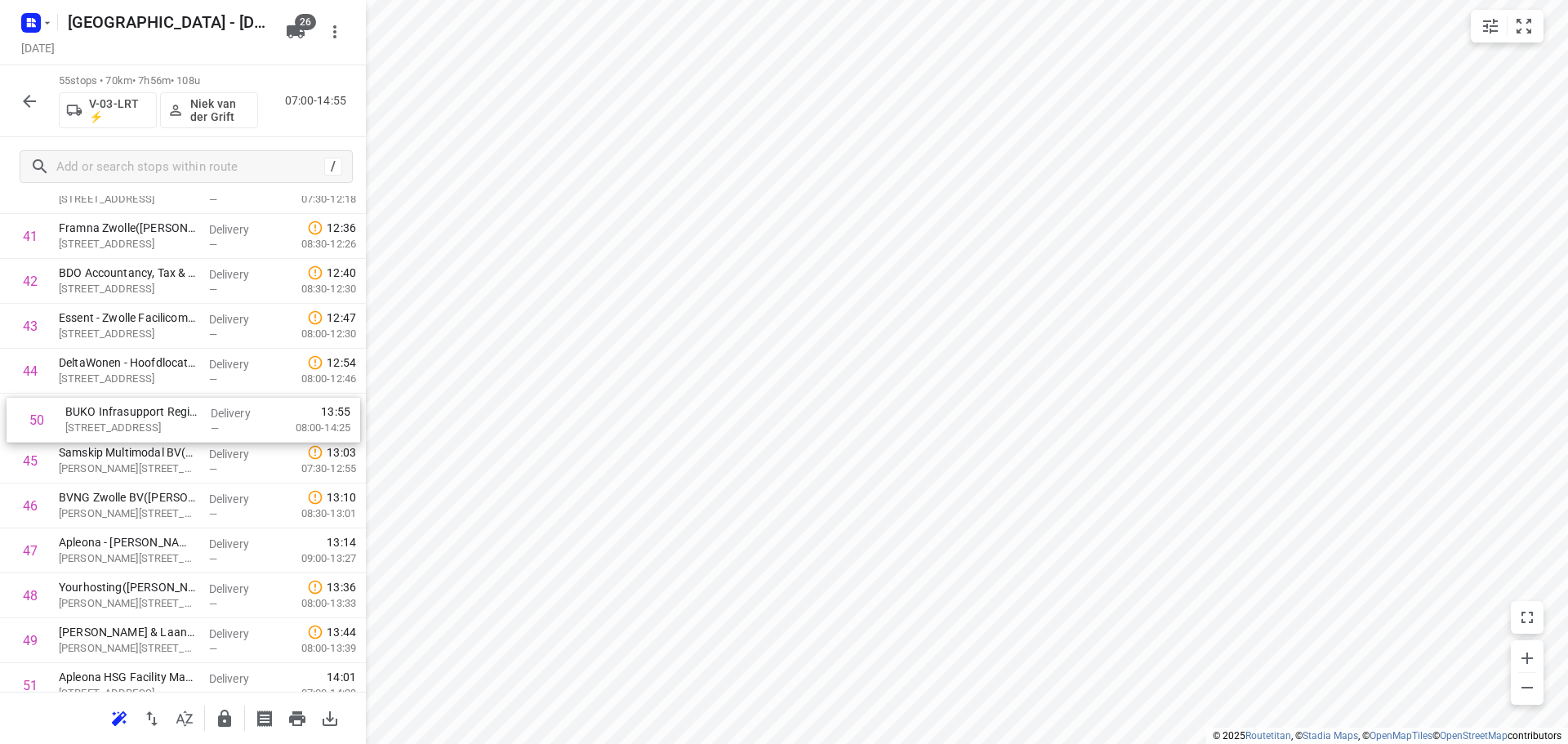
drag, startPoint x: 92, startPoint y: 640, endPoint x: 99, endPoint y: 406, distance: 234.1
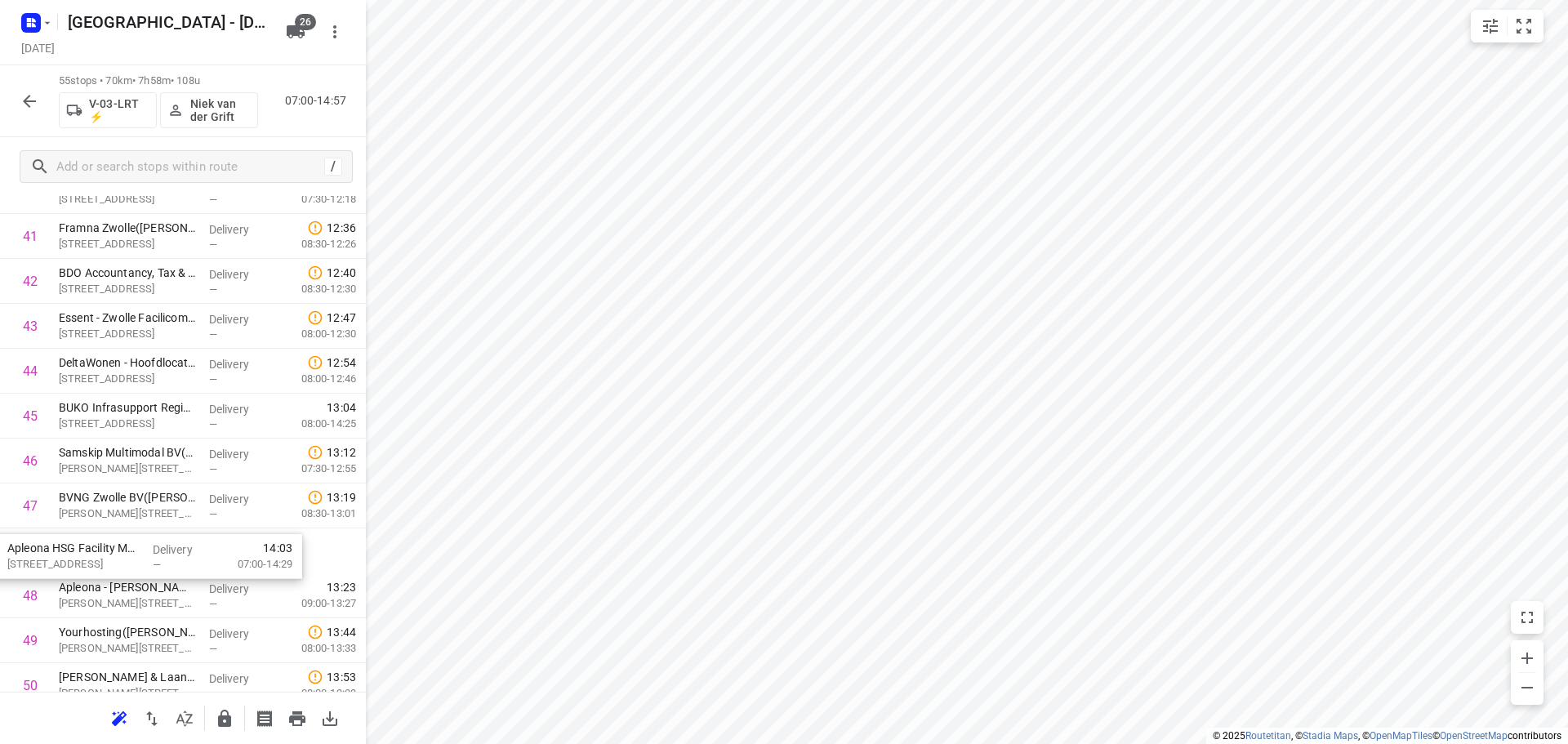
scroll to position [1908, 0]
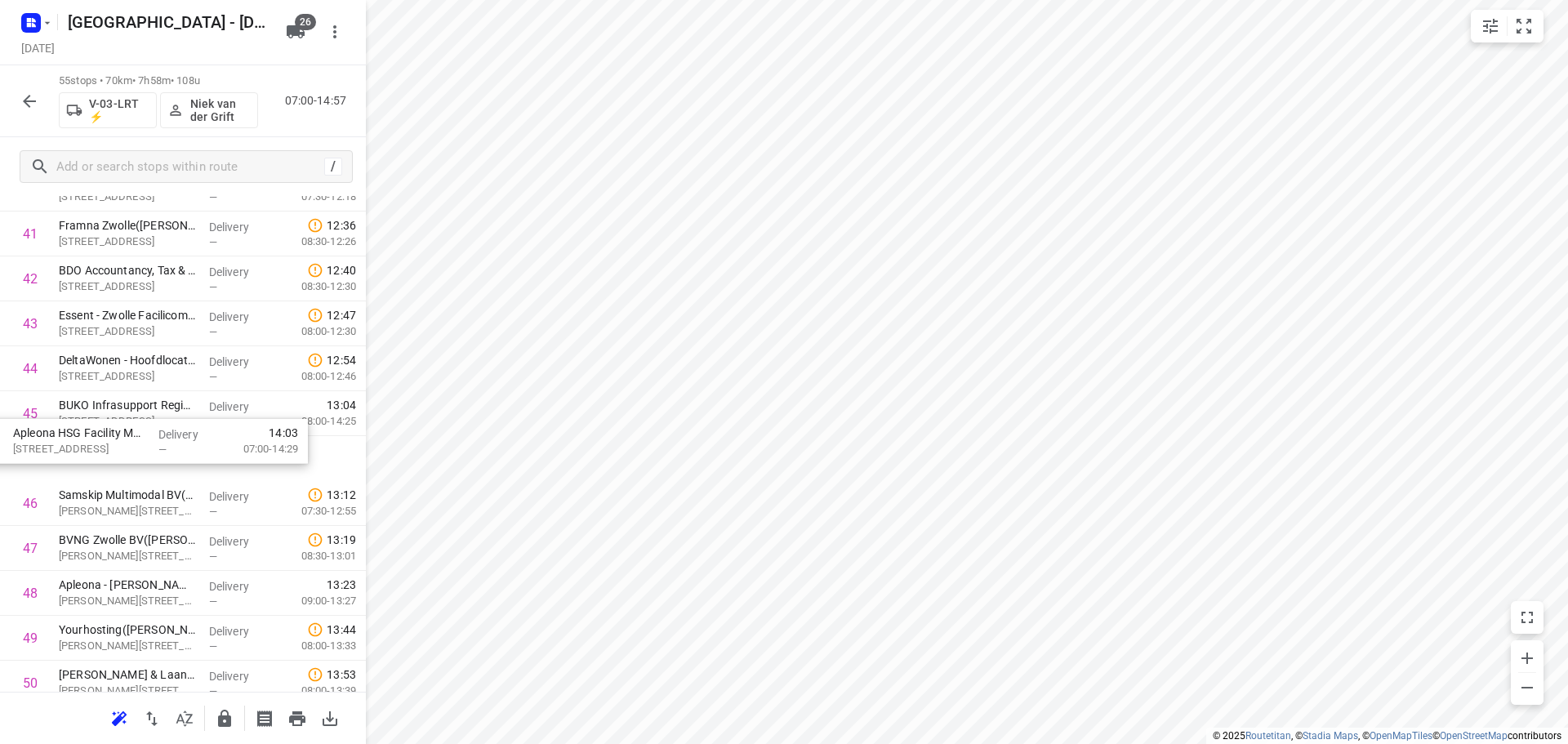
drag, startPoint x: 102, startPoint y: 670, endPoint x: 60, endPoint y: 401, distance: 272.3
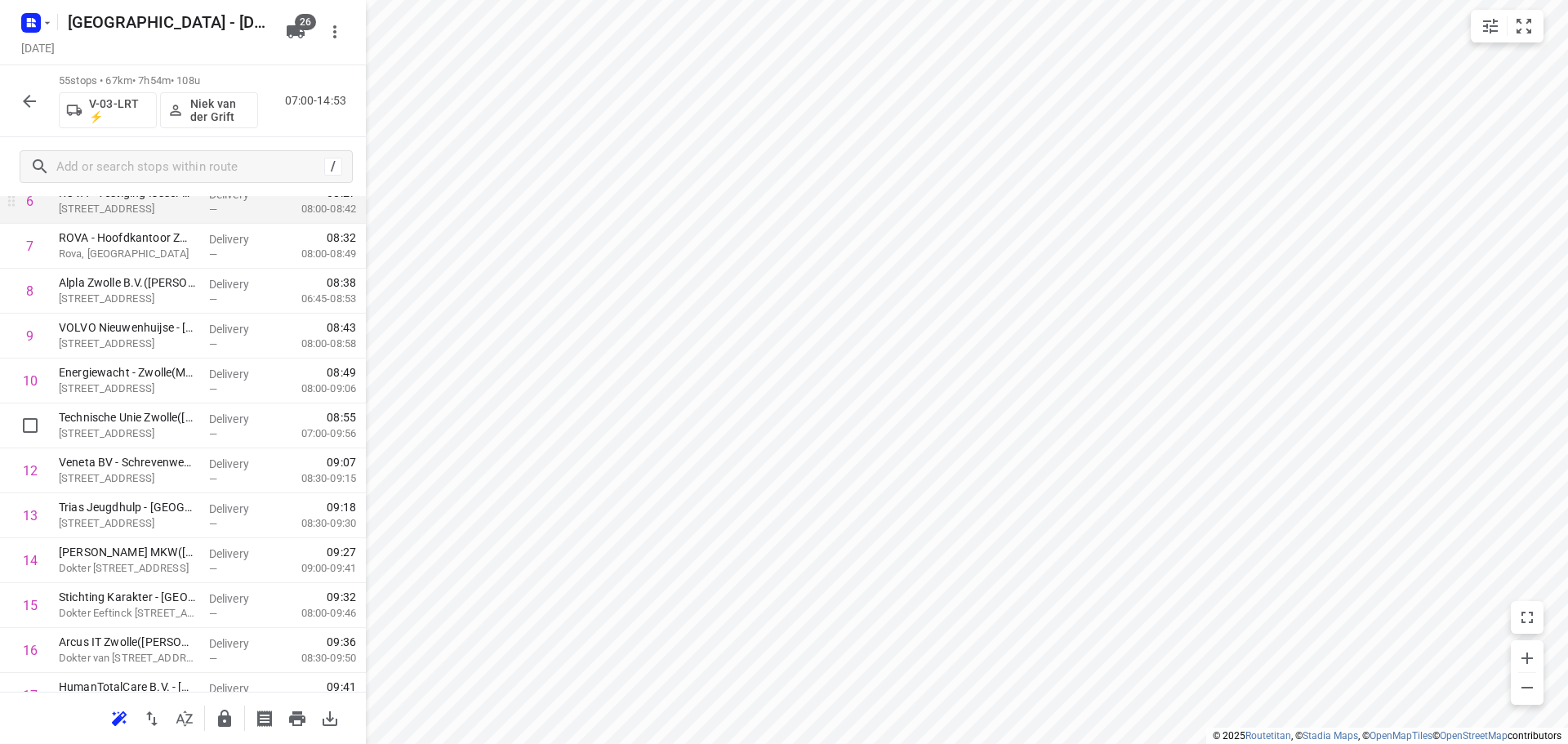
scroll to position [0, 0]
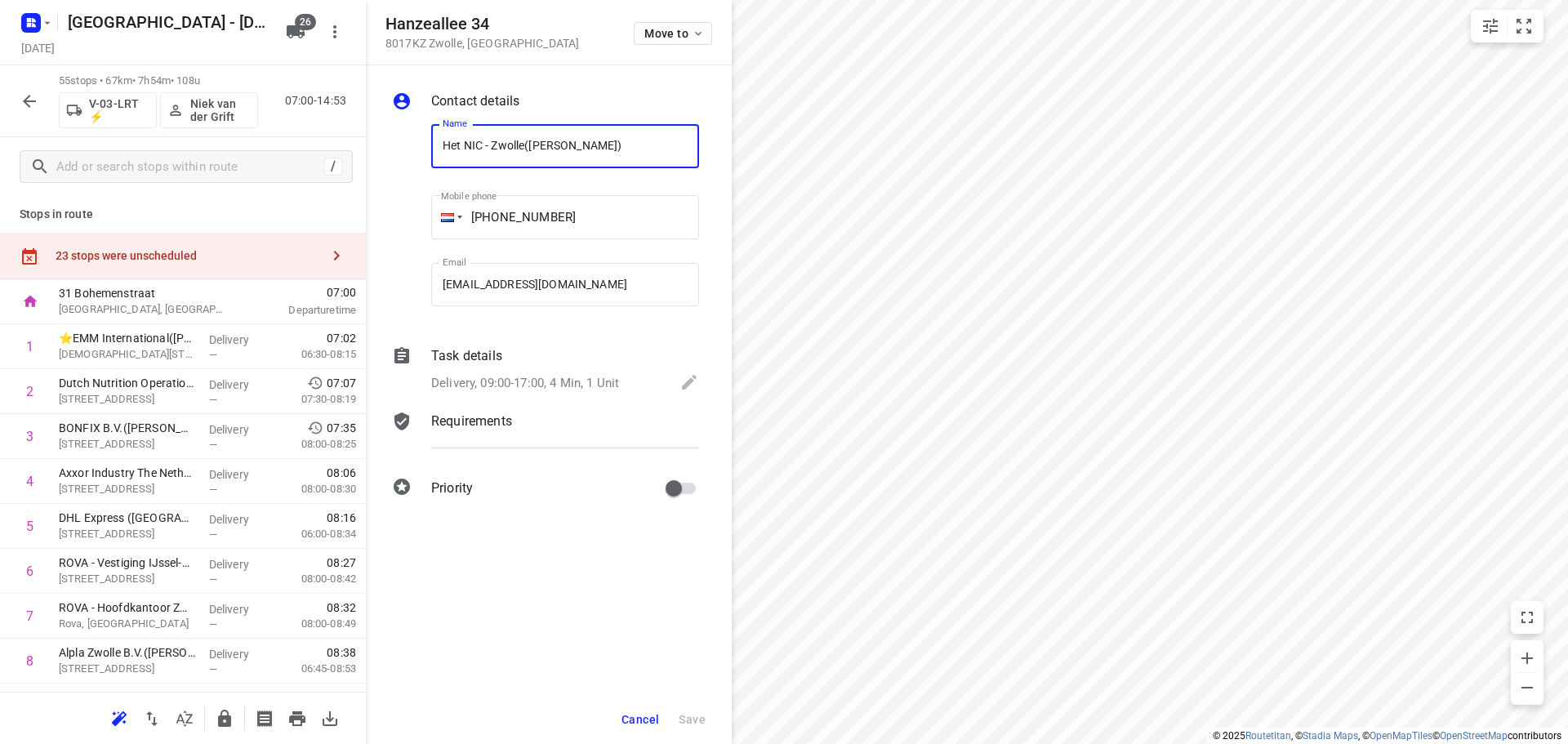
click at [659, 46] on div "Move to" at bounding box center [673, 32] width 78 height 35
click at [669, 37] on span "Move to" at bounding box center [674, 34] width 60 height 13
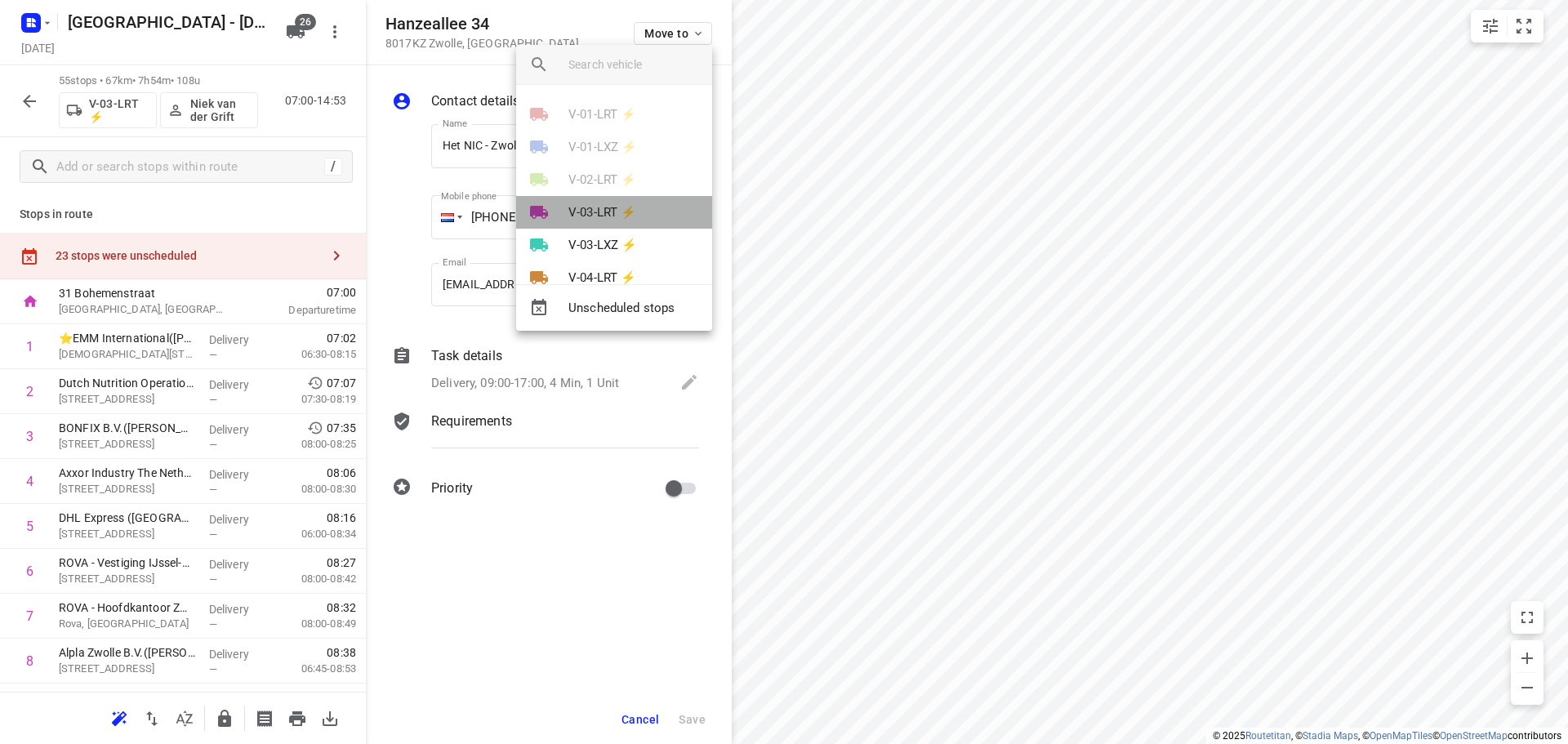
click at [617, 223] on li "V-03-LRT ⚡" at bounding box center [614, 212] width 196 height 33
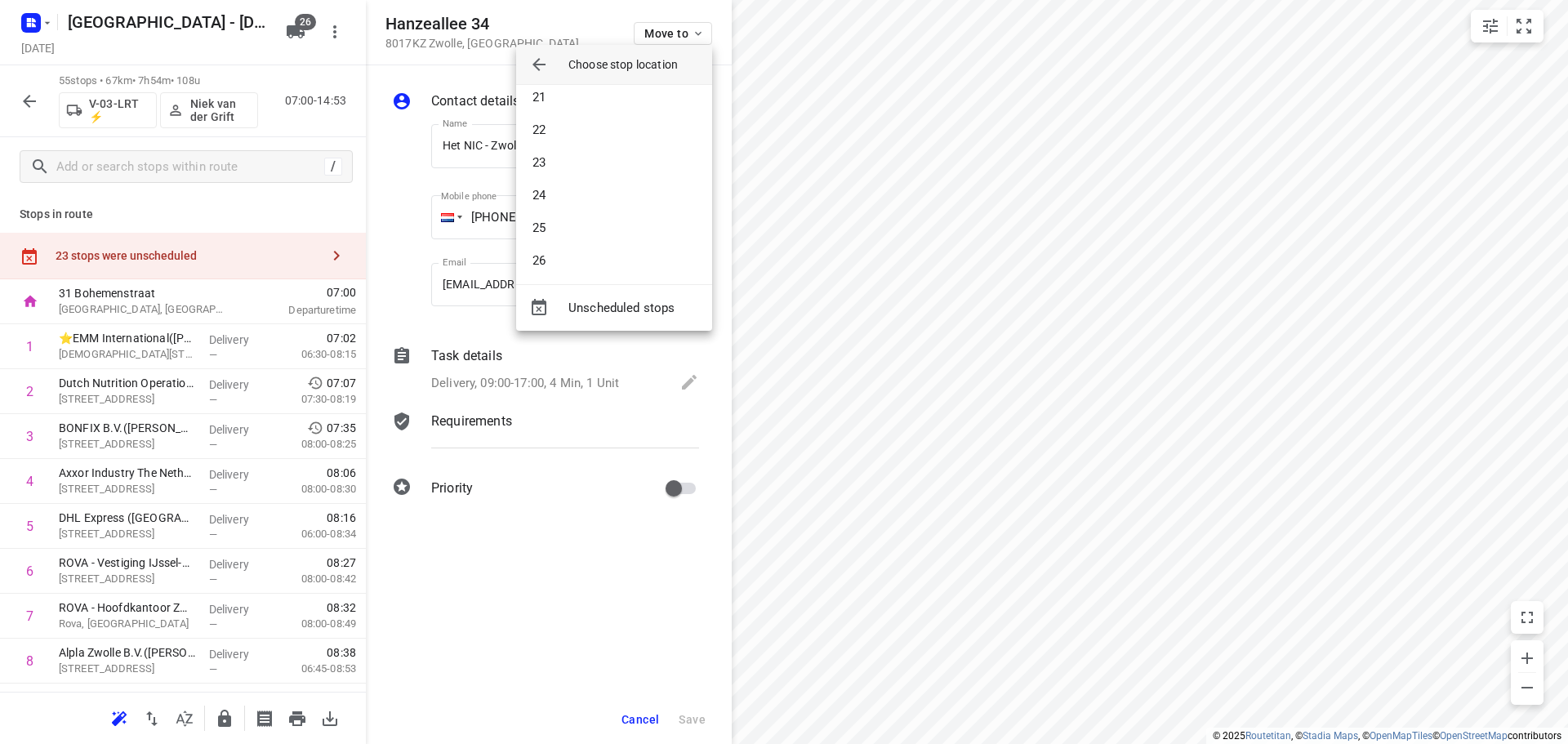
scroll to position [1617, 0]
click at [539, 192] on li "53" at bounding box center [614, 190] width 196 height 33
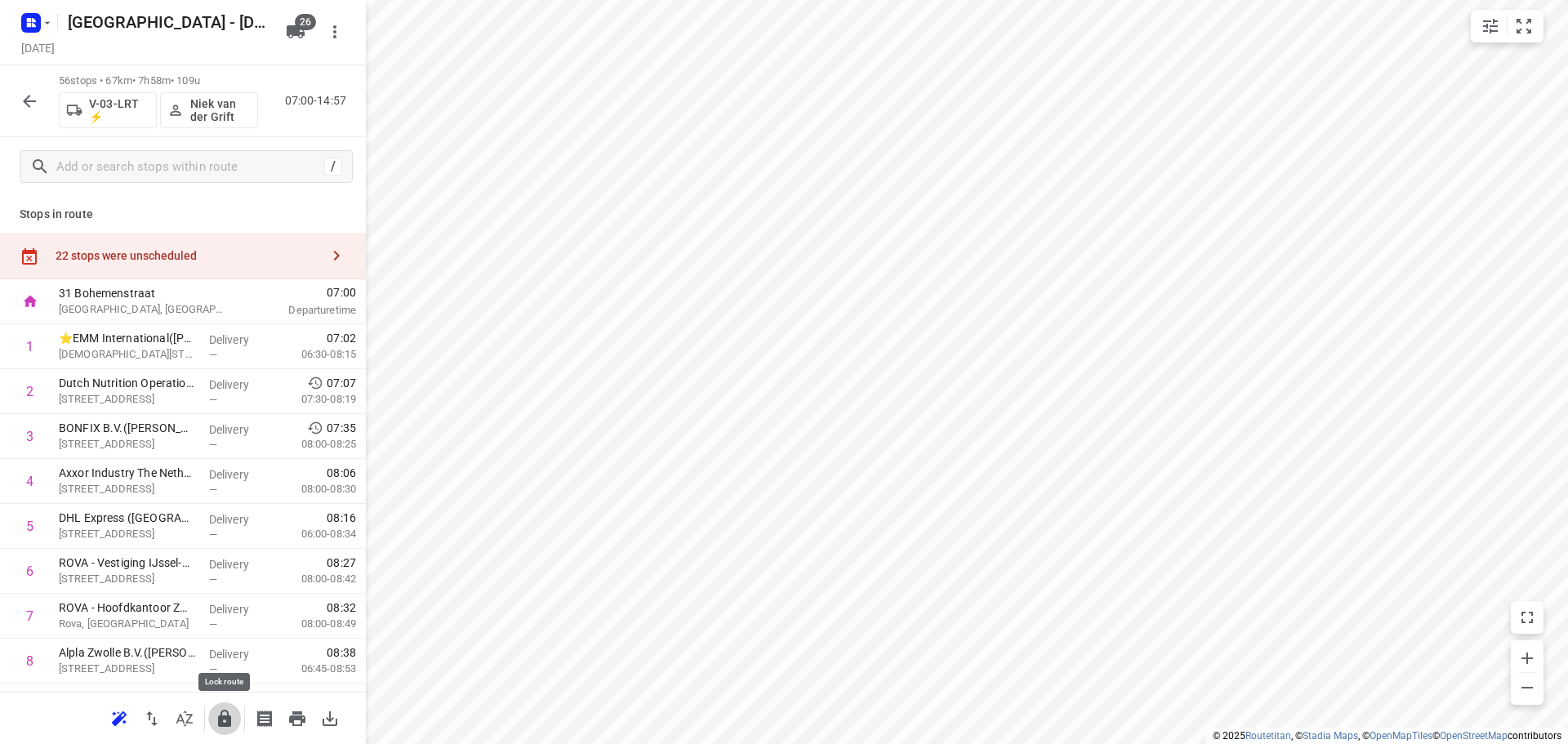
click at [218, 716] on icon "button" at bounding box center [223, 718] width 19 height 19
click at [32, 98] on icon "button" at bounding box center [28, 100] width 19 height 19
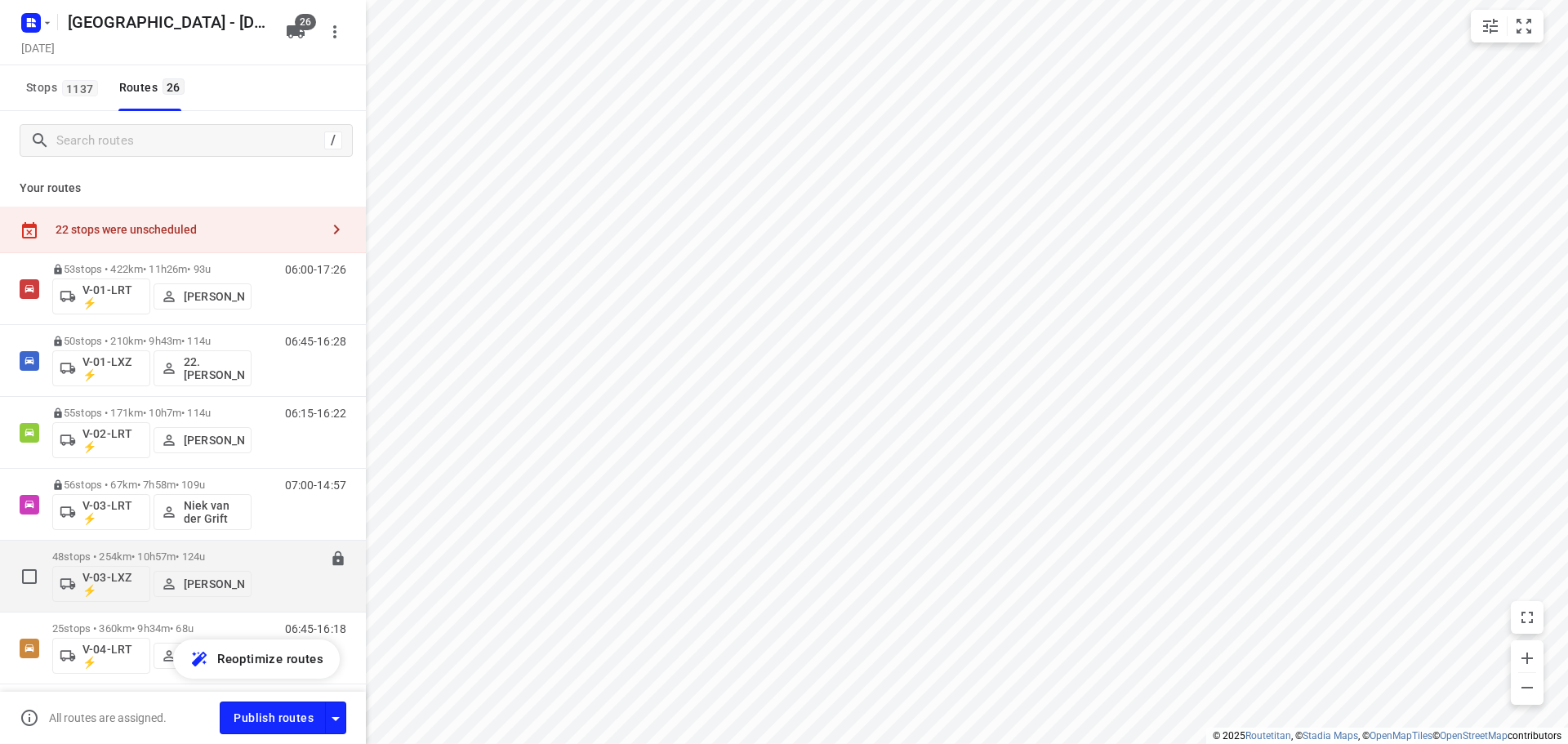
click at [109, 548] on div "48 stops • 254km • 10h57m • 124u V-03-LXZ ⚡ Thomas Bol" at bounding box center [151, 575] width 199 height 67
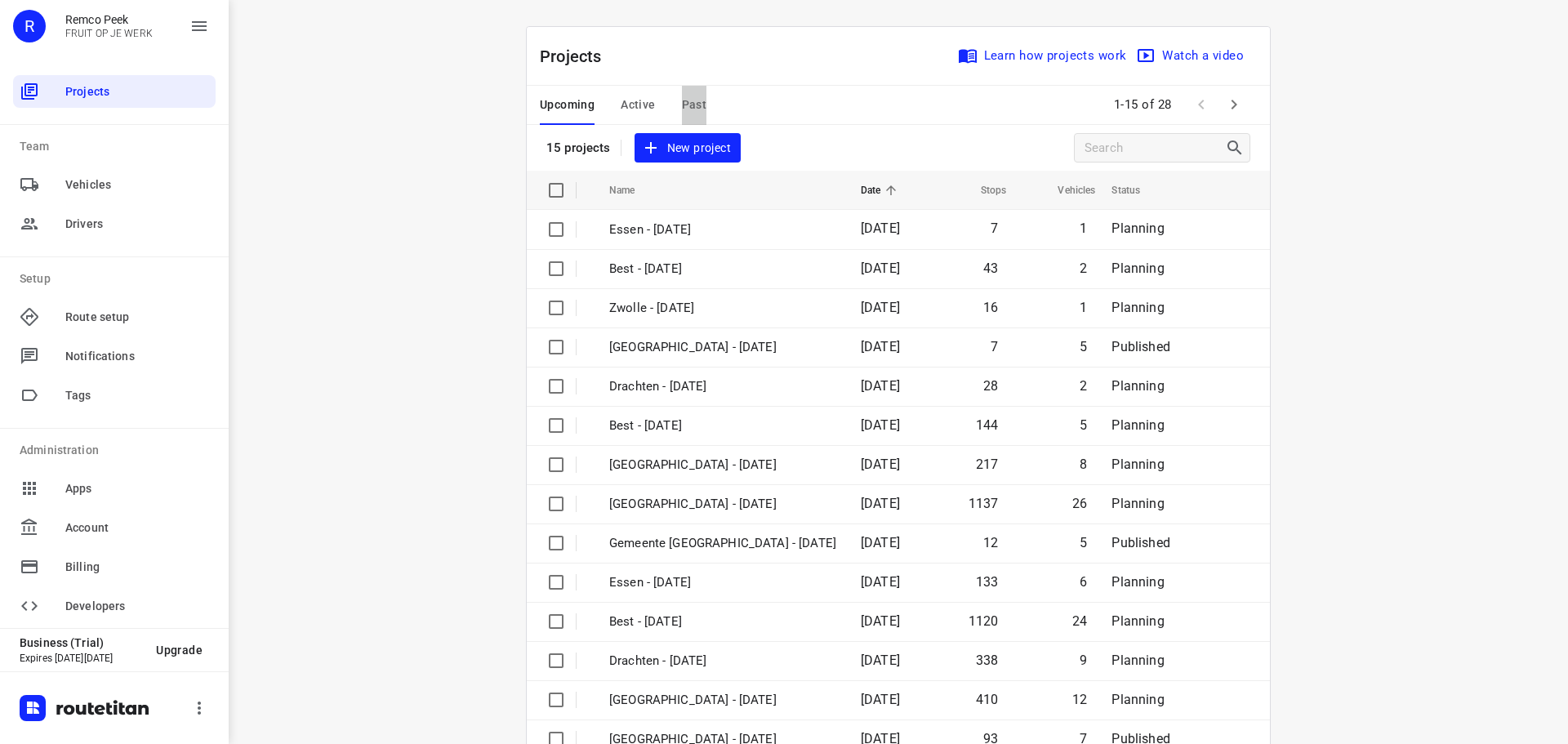
click at [682, 114] on span "Past" at bounding box center [695, 105] width 26 height 20
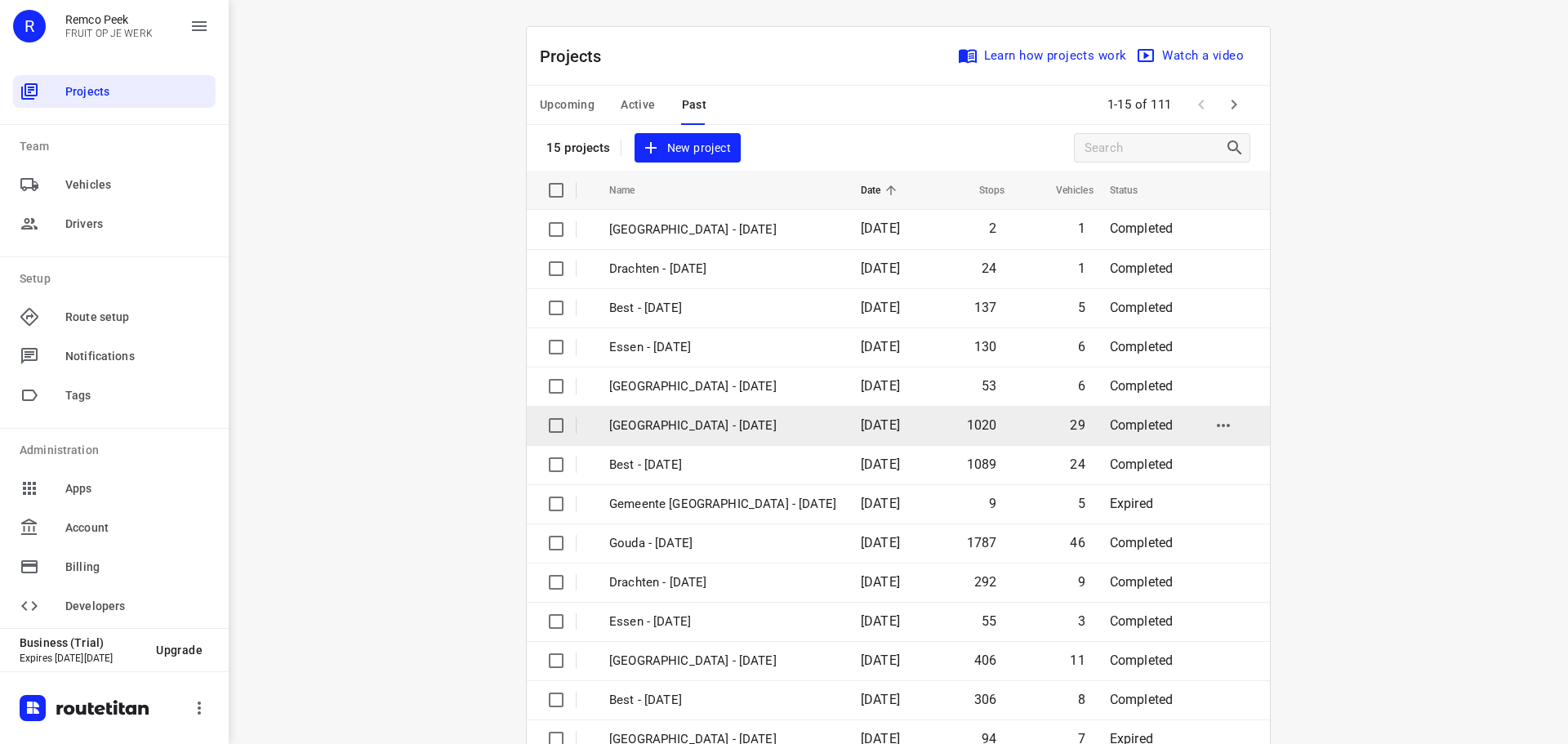
click at [649, 427] on p "[GEOGRAPHIC_DATA] - [DATE]" at bounding box center [722, 426] width 227 height 19
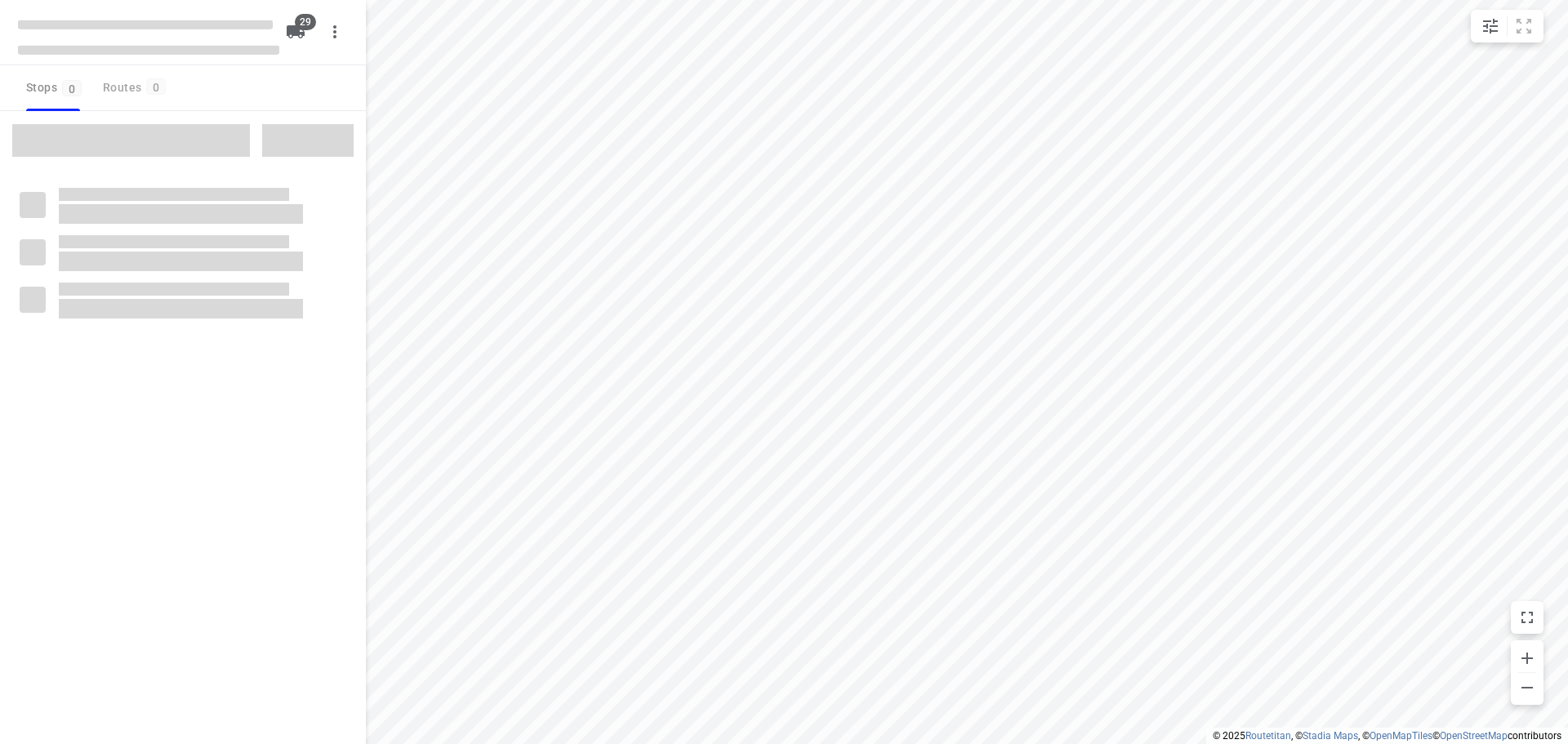
type input "distance"
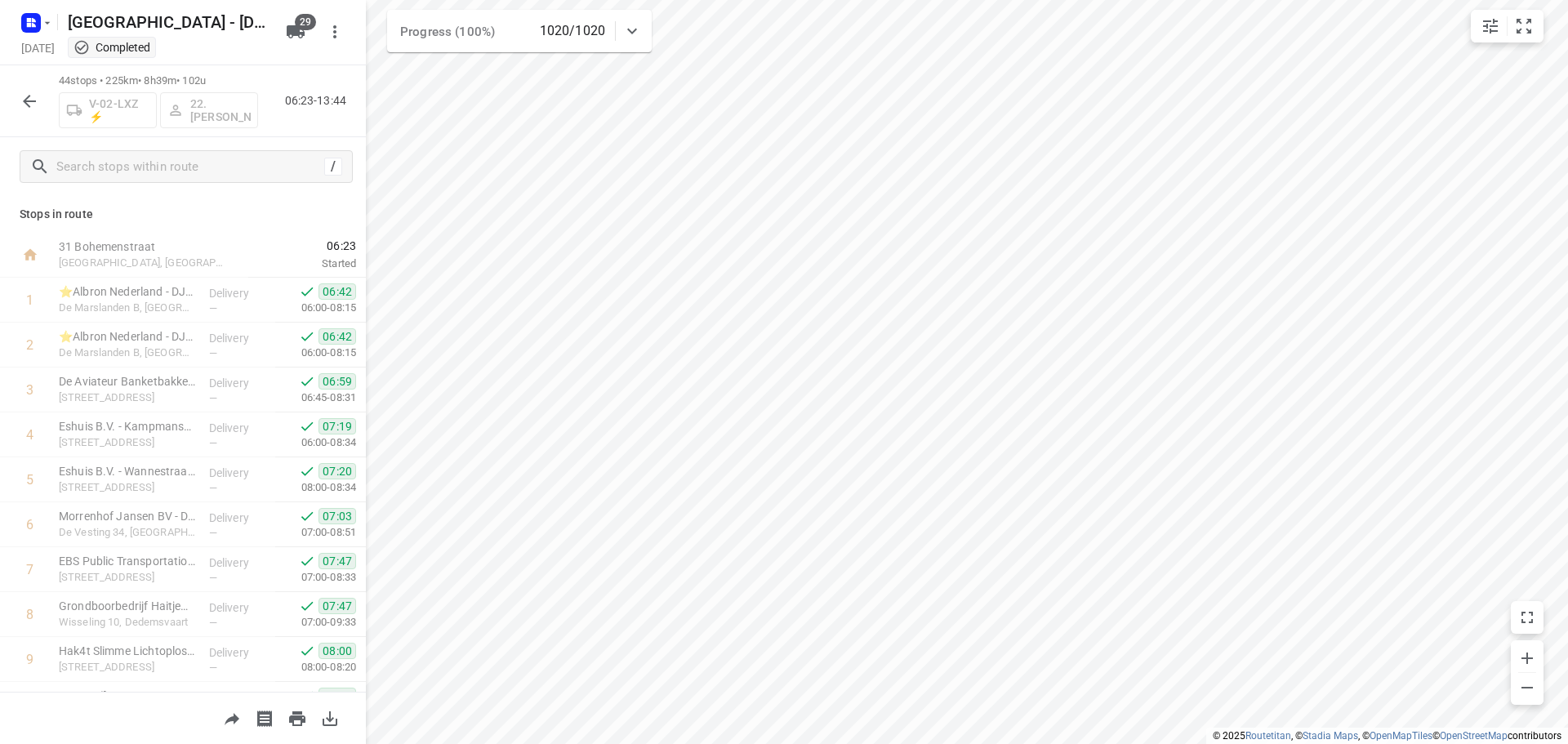
click at [35, 113] on button "button" at bounding box center [29, 101] width 33 height 33
click at [43, 96] on button "button" at bounding box center [29, 101] width 33 height 33
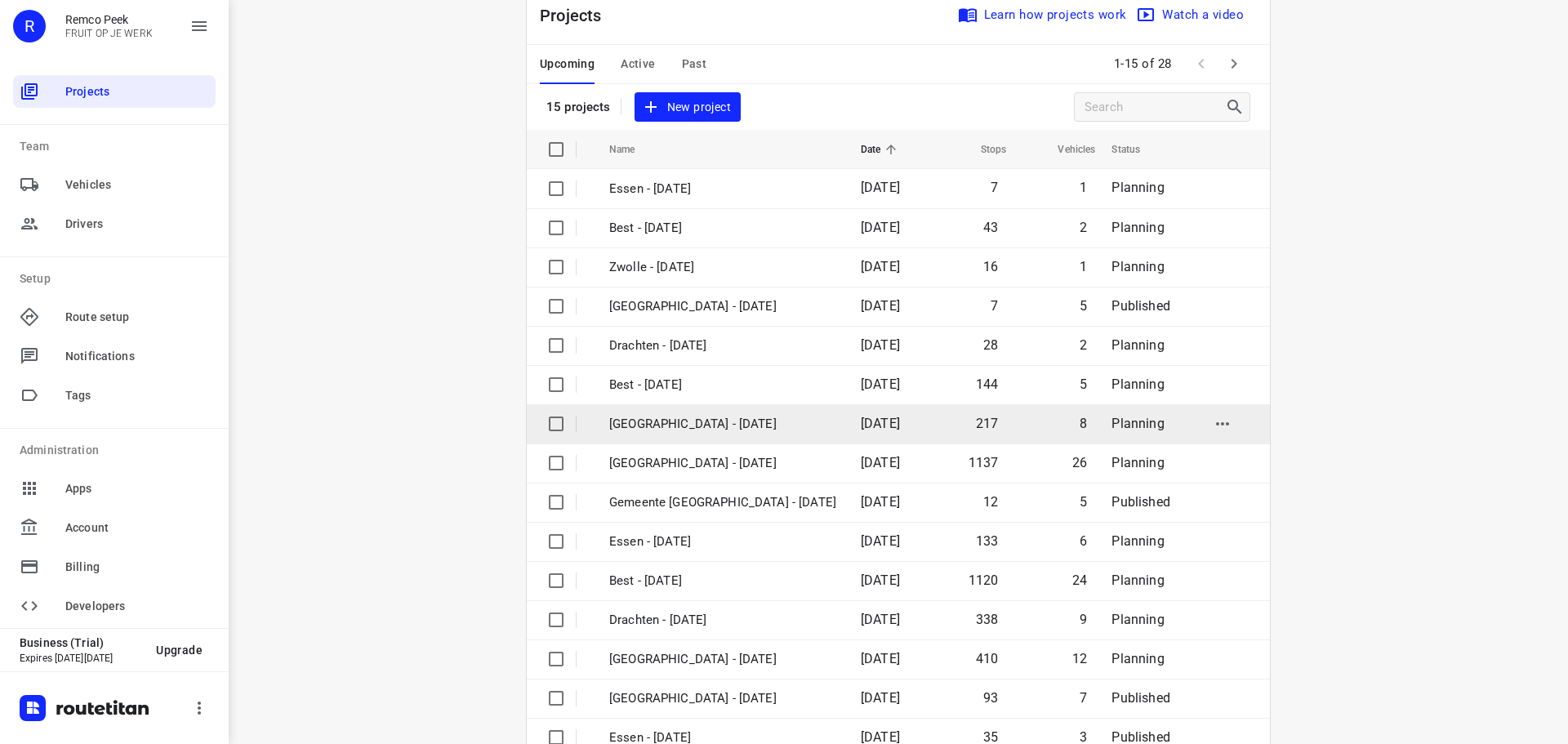
scroll to position [82, 0]
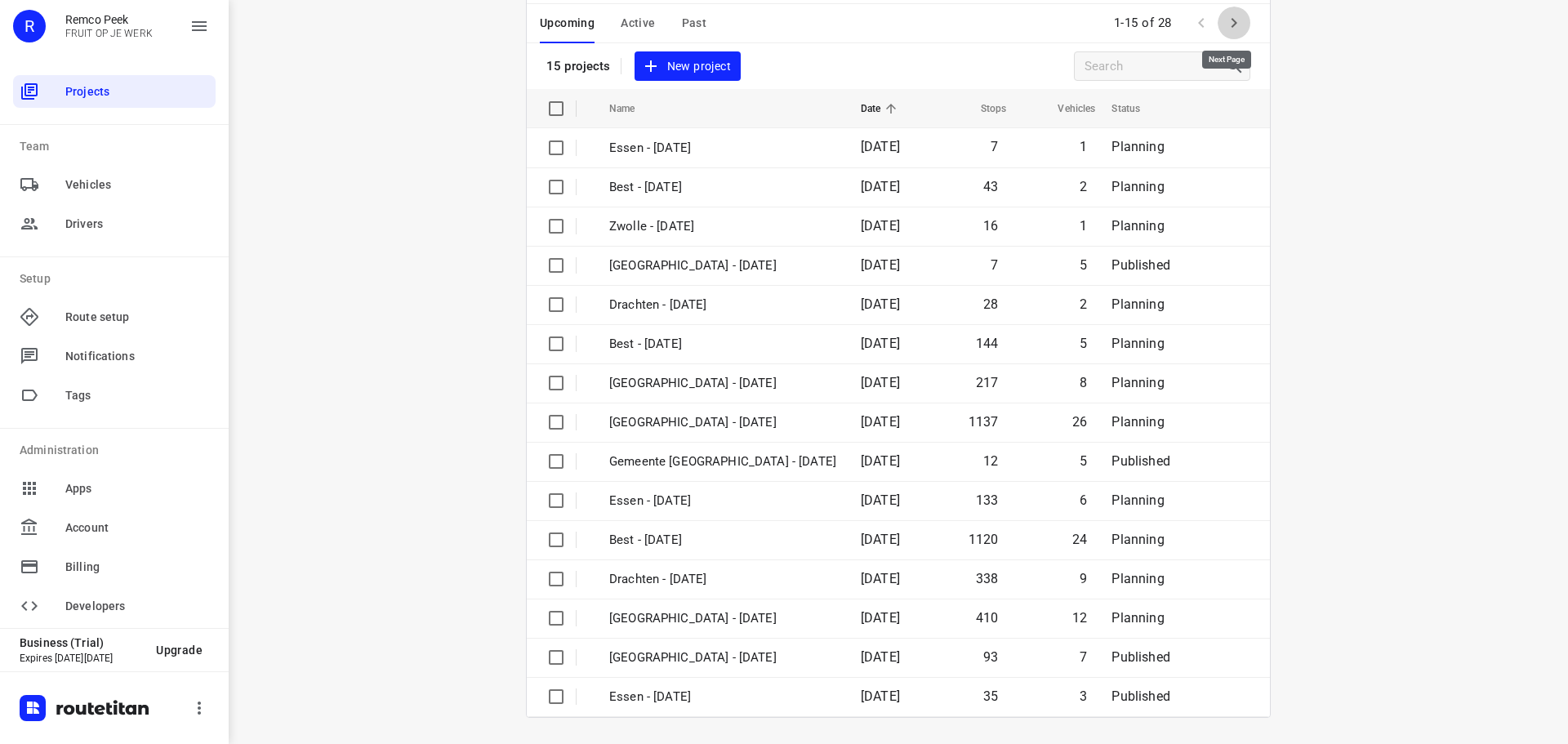
click at [1233, 21] on icon "button" at bounding box center [1233, 22] width 19 height 19
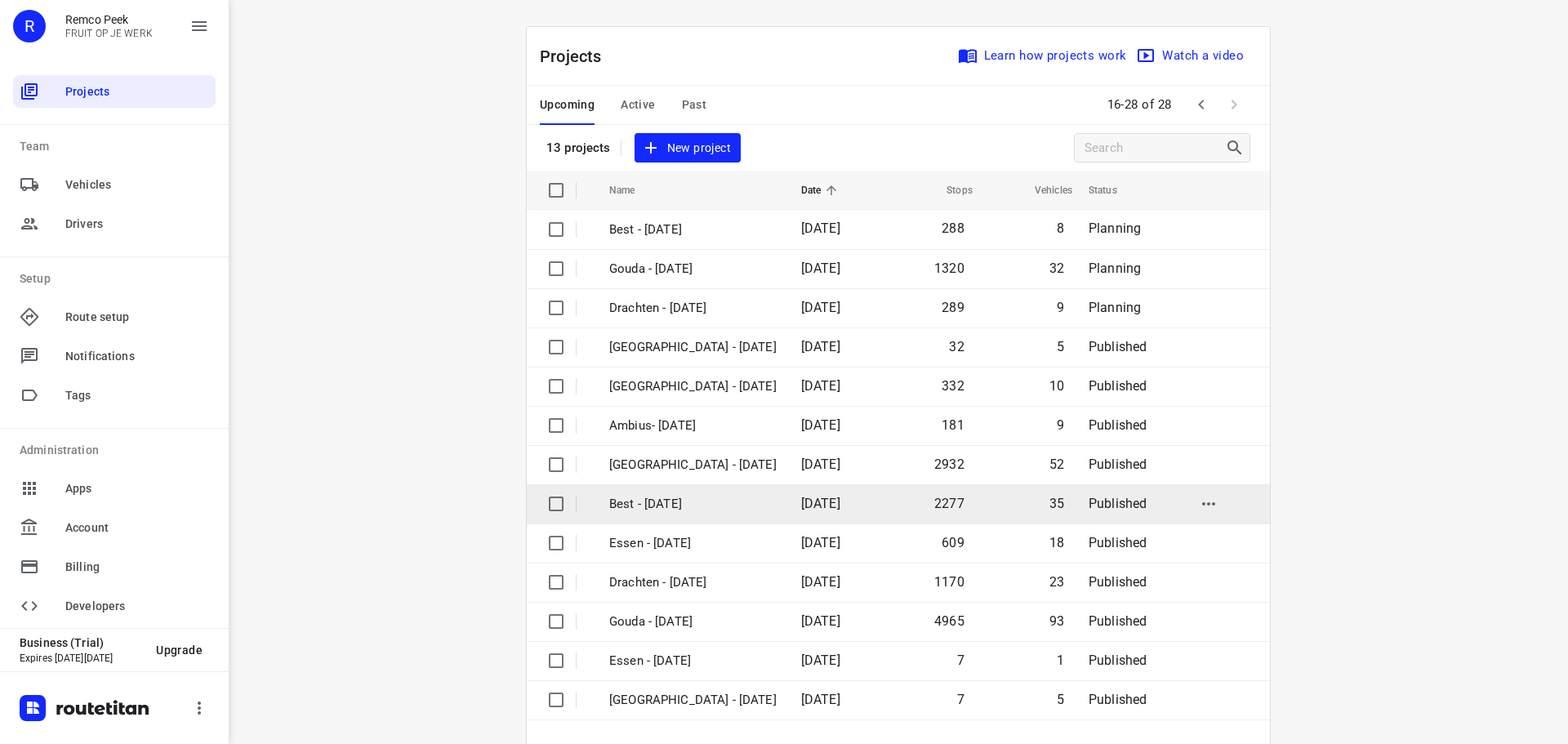
click at [650, 490] on td "Best - [DATE]" at bounding box center [691, 503] width 195 height 39
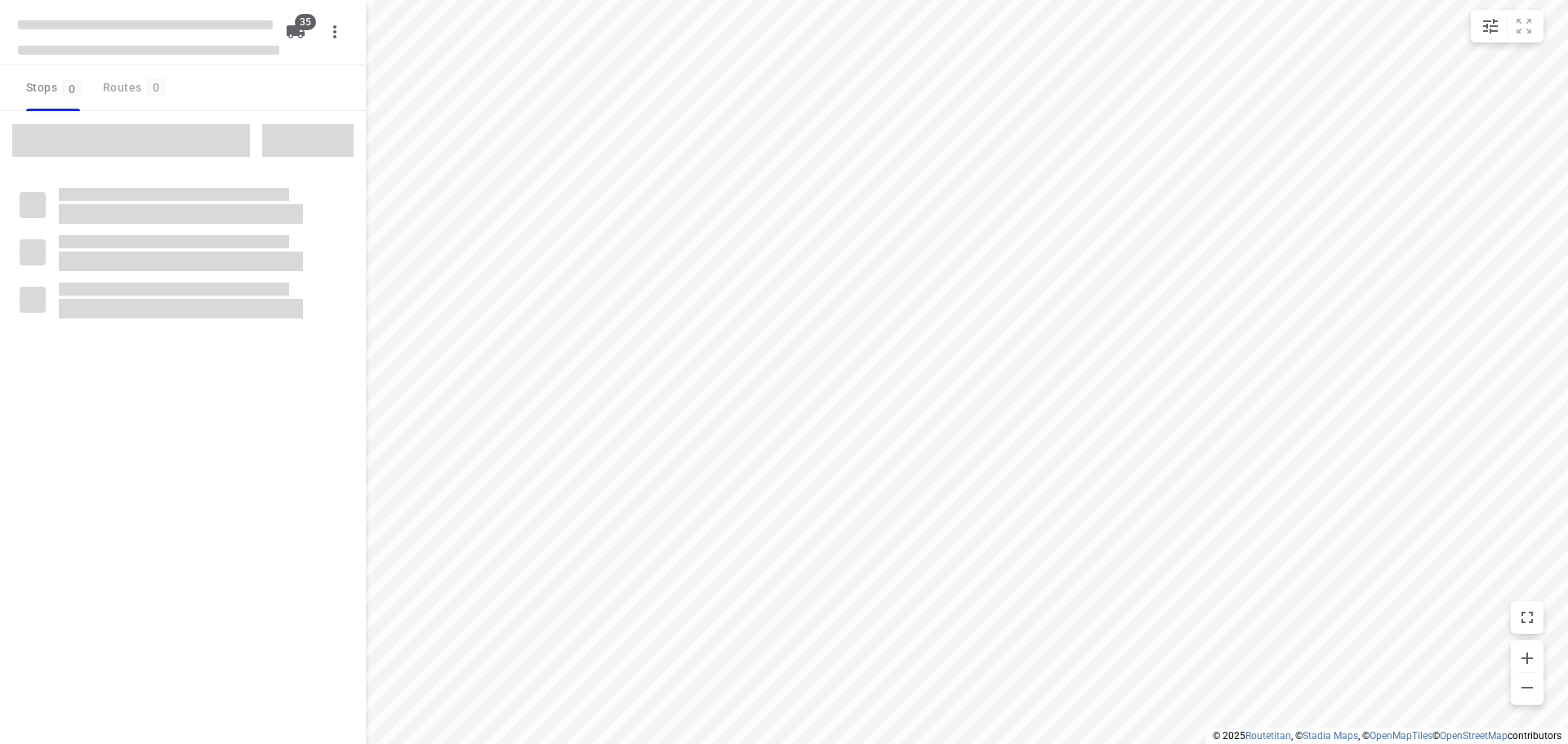
checkbox input "true"
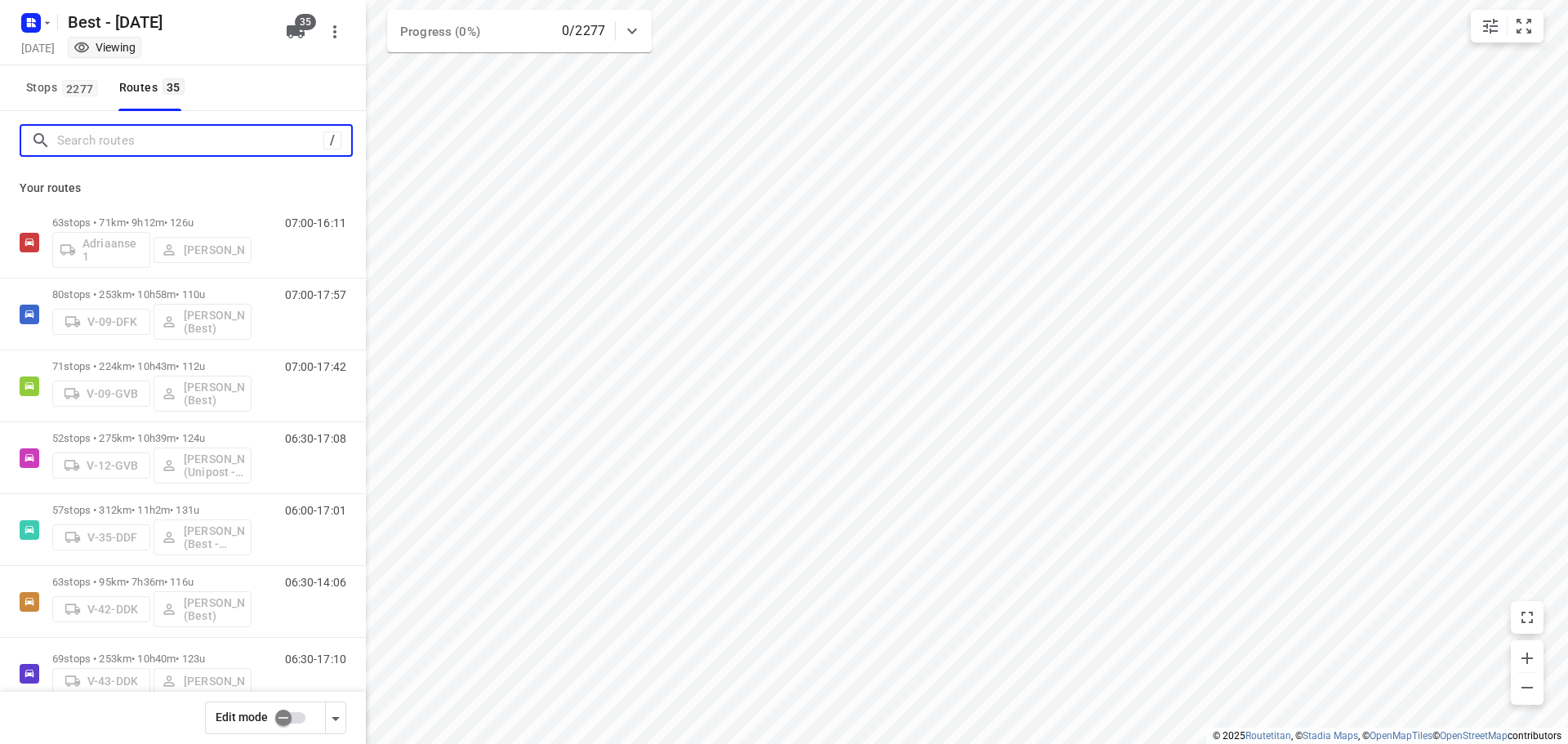
click at [182, 152] on input "Search routes" at bounding box center [191, 141] width 266 height 26
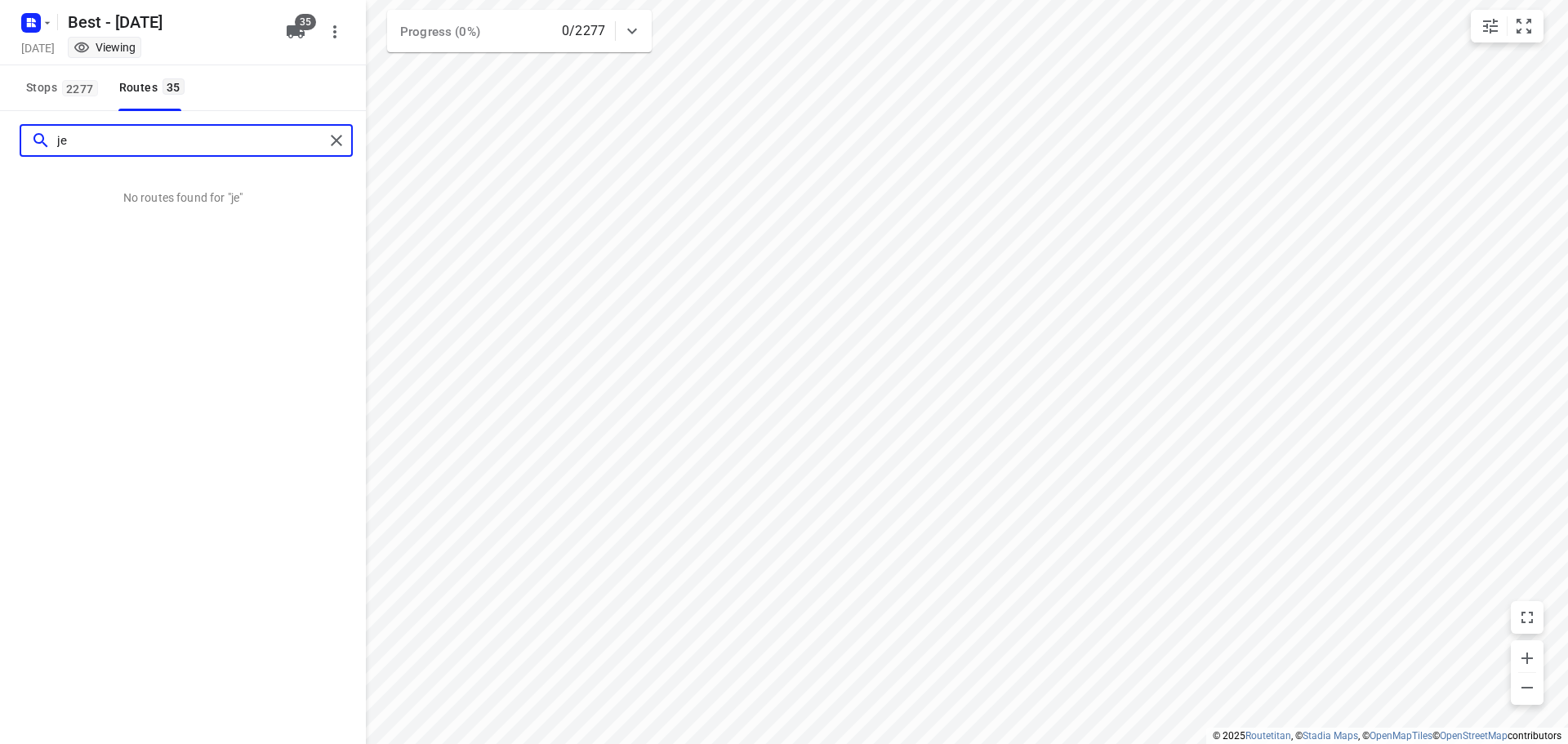
type input "j"
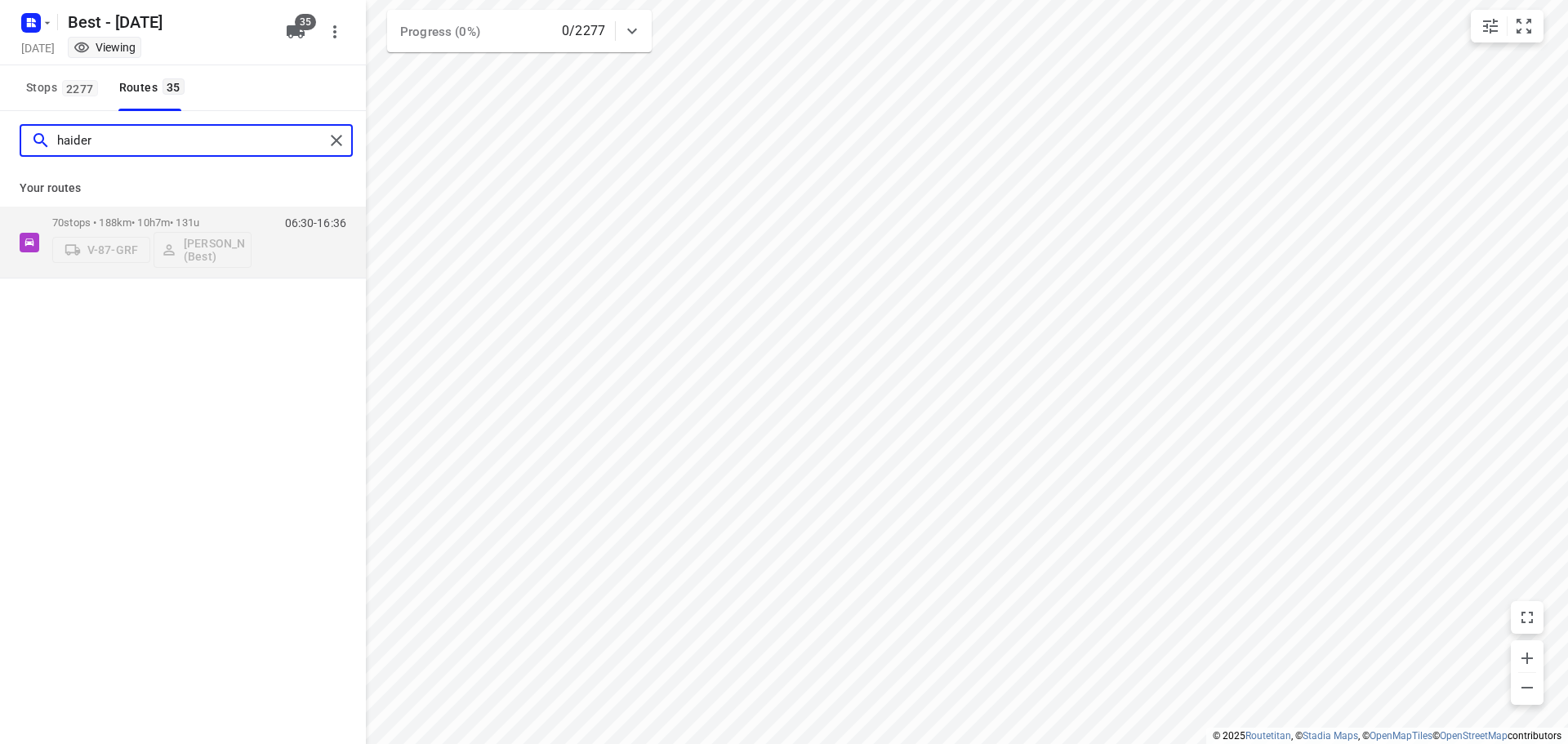
type input "haider"
click at [324, 131] on div "haider" at bounding box center [185, 140] width 333 height 33
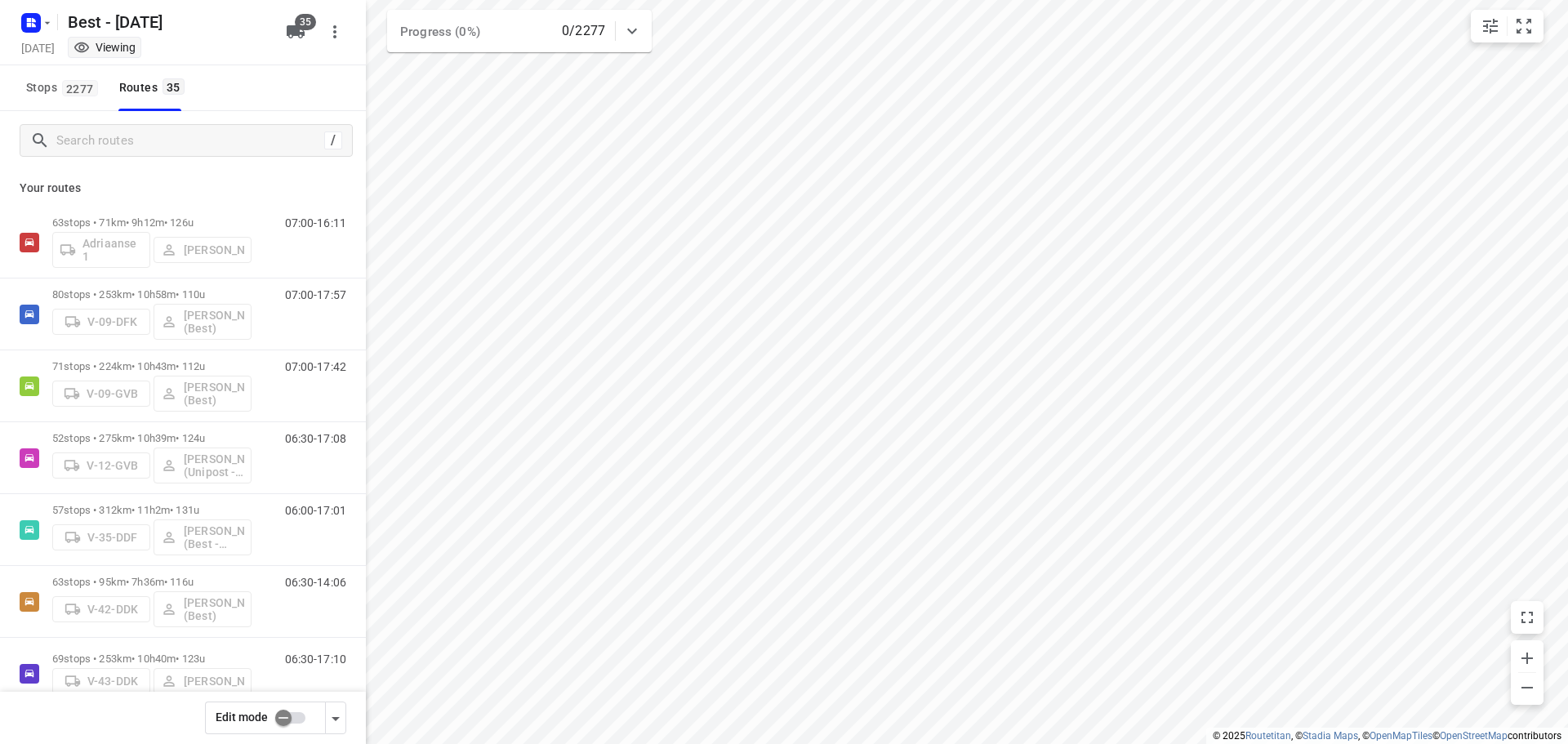
click at [272, 714] on input "checkbox" at bounding box center [284, 718] width 93 height 31
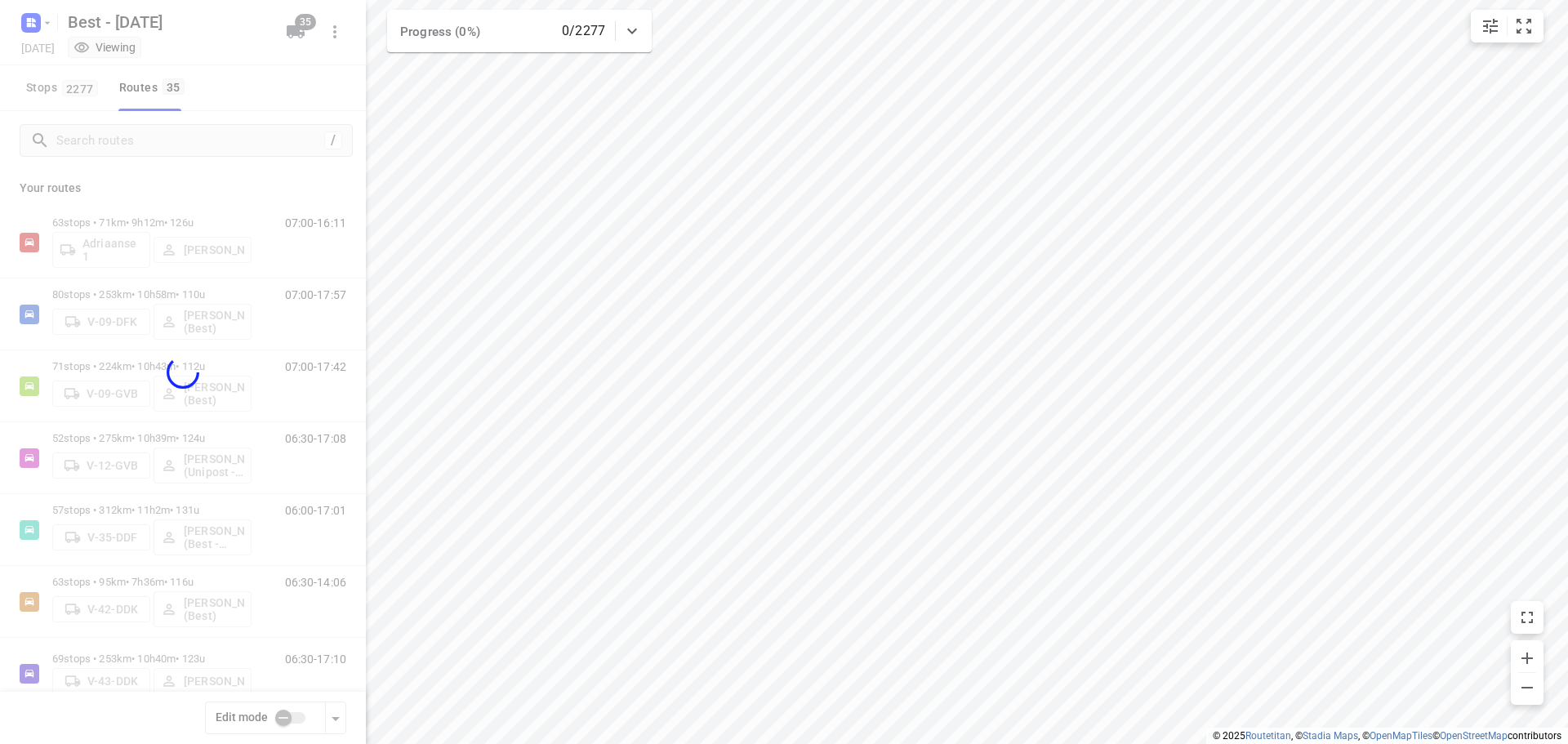
checkbox input "true"
click at [168, 137] on div at bounding box center [182, 372] width 366 height 744
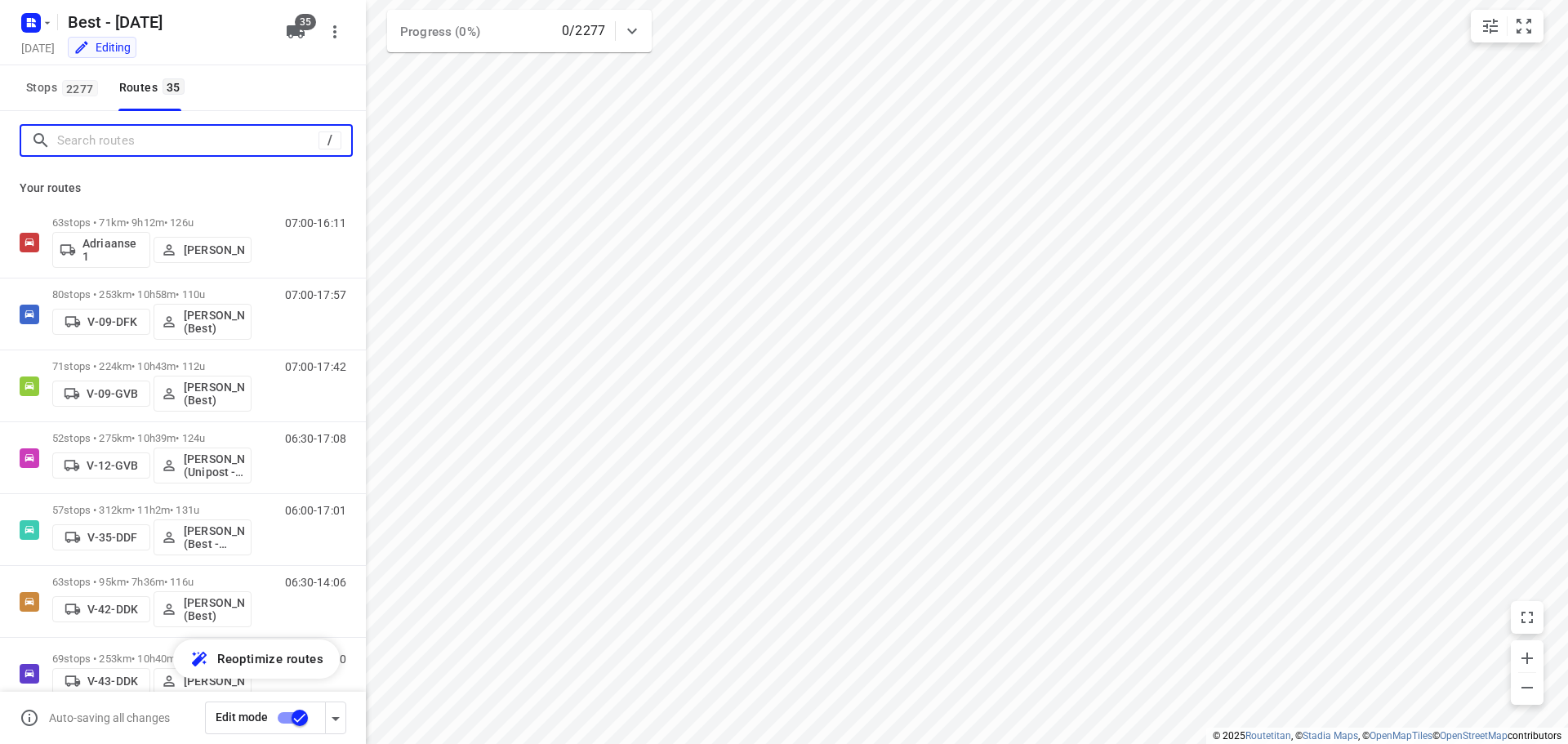
click at [168, 137] on input "Search routes" at bounding box center [188, 141] width 261 height 26
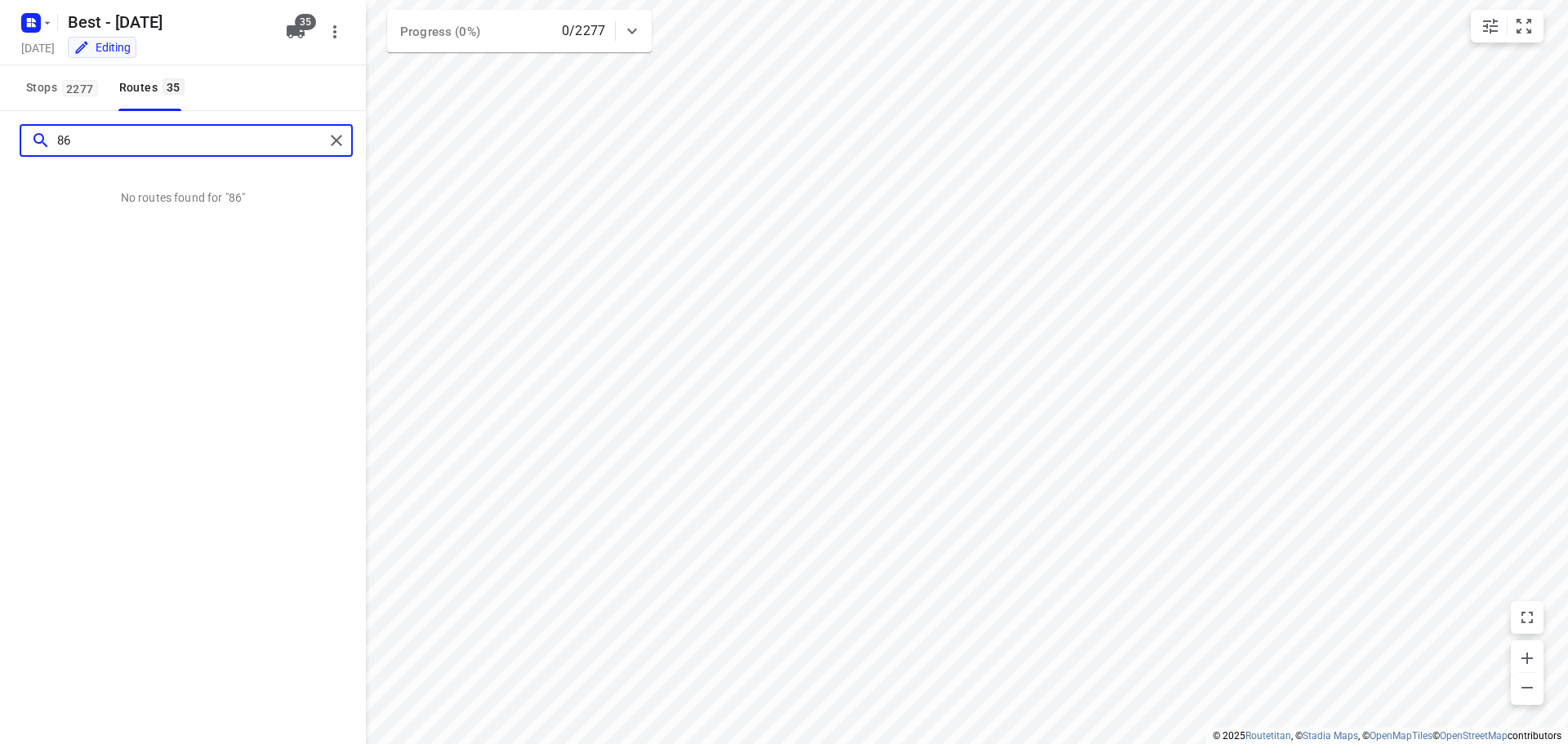
type input "8"
type input "jesse"
click at [306, 46] on div "35" at bounding box center [298, 32] width 39 height 33
click at [303, 39] on icon "button" at bounding box center [295, 31] width 19 height 19
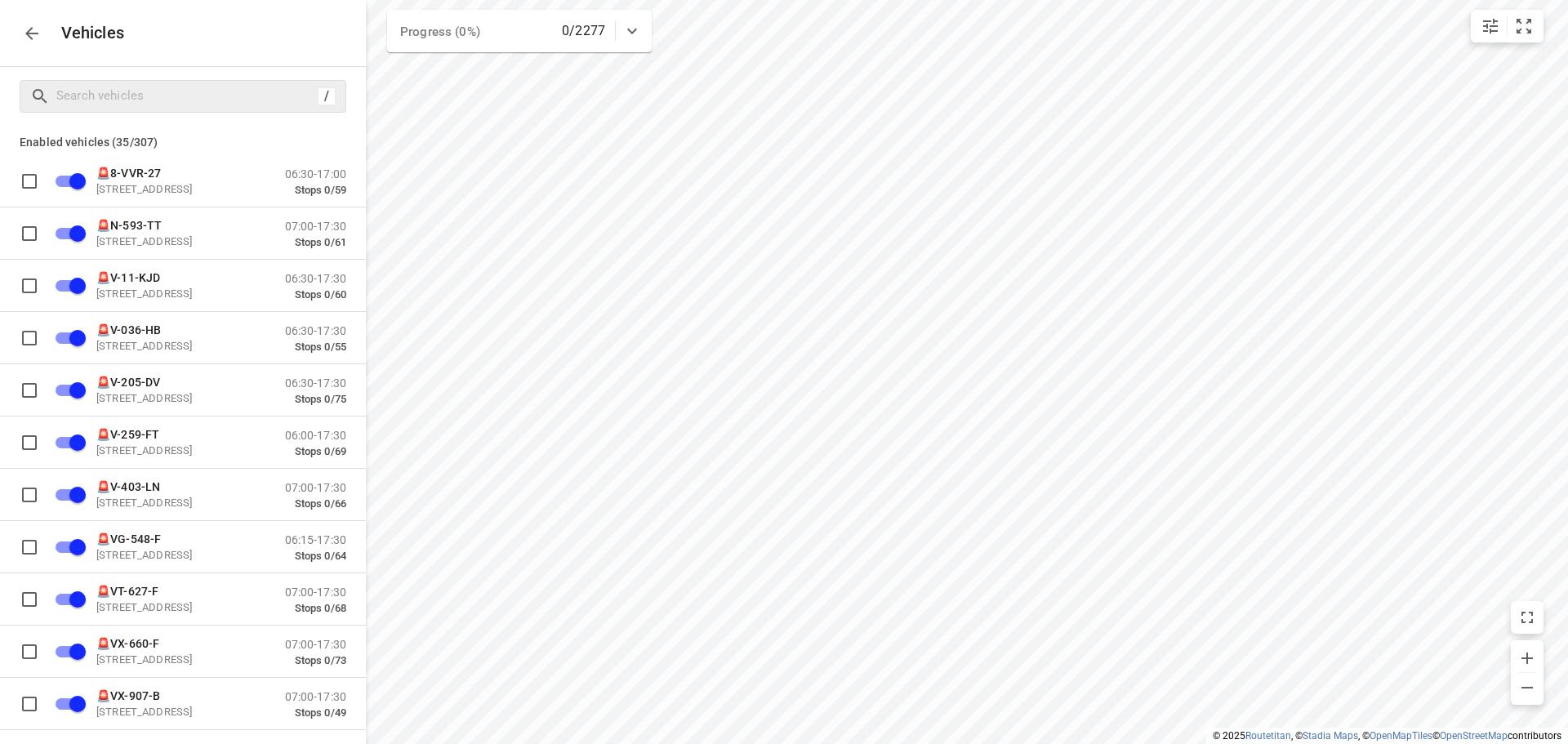
click at [204, 82] on div "/" at bounding box center [182, 97] width 327 height 33
click at [200, 96] on input "Search vehicles" at bounding box center [184, 96] width 254 height 26
type input "8"
checkbox input "false"
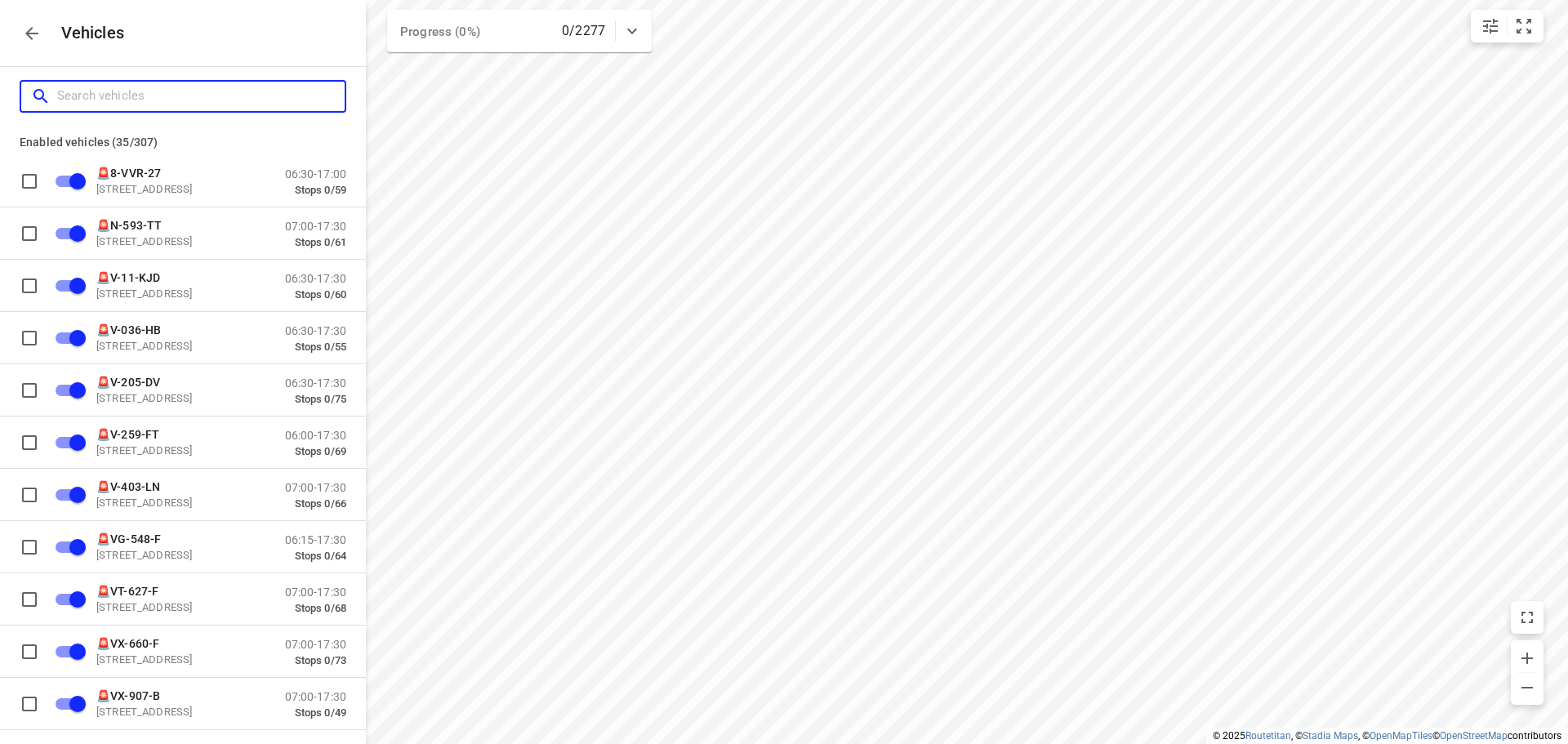
checkbox input "false"
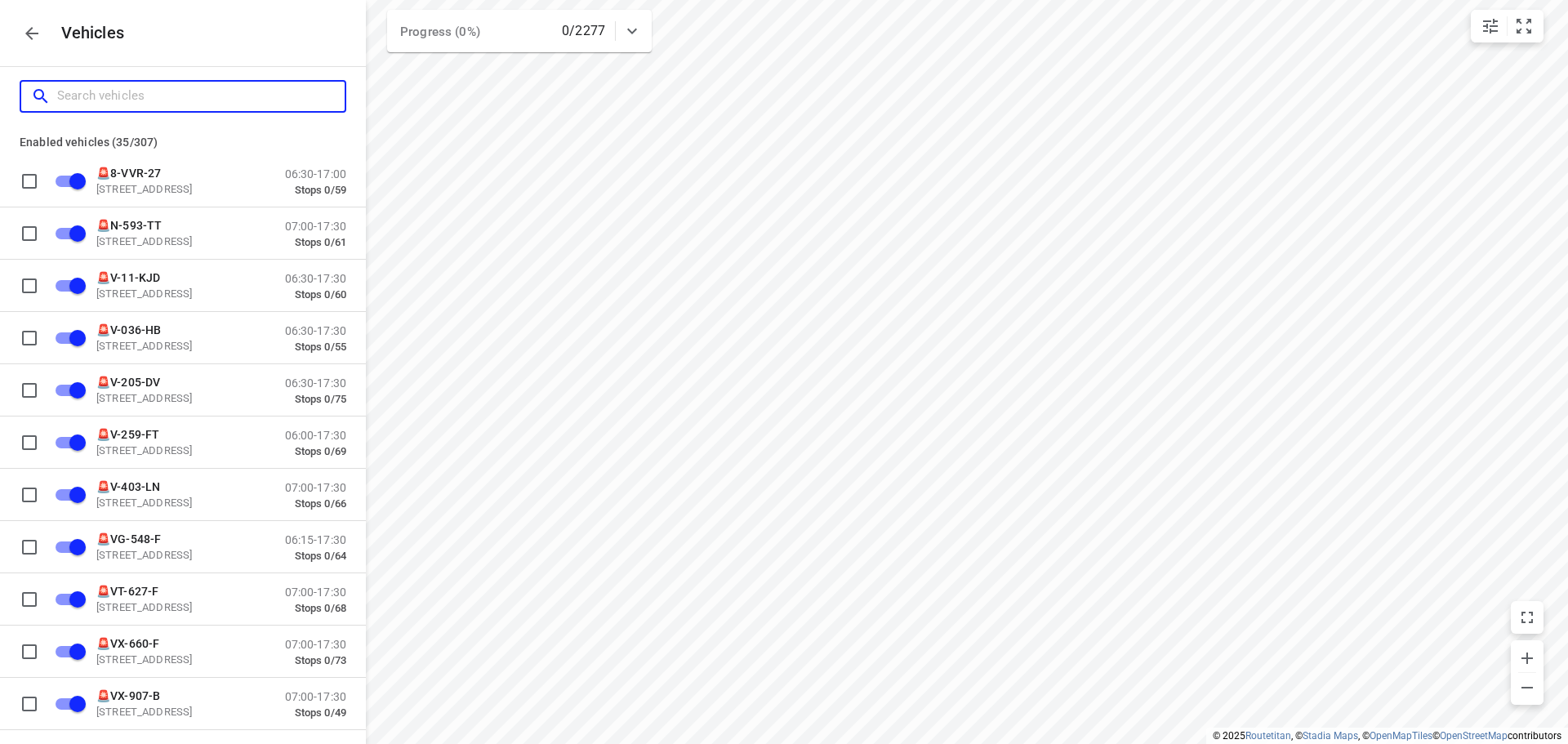
checkbox input "false"
checkbox input "true"
checkbox input "false"
type input "86"
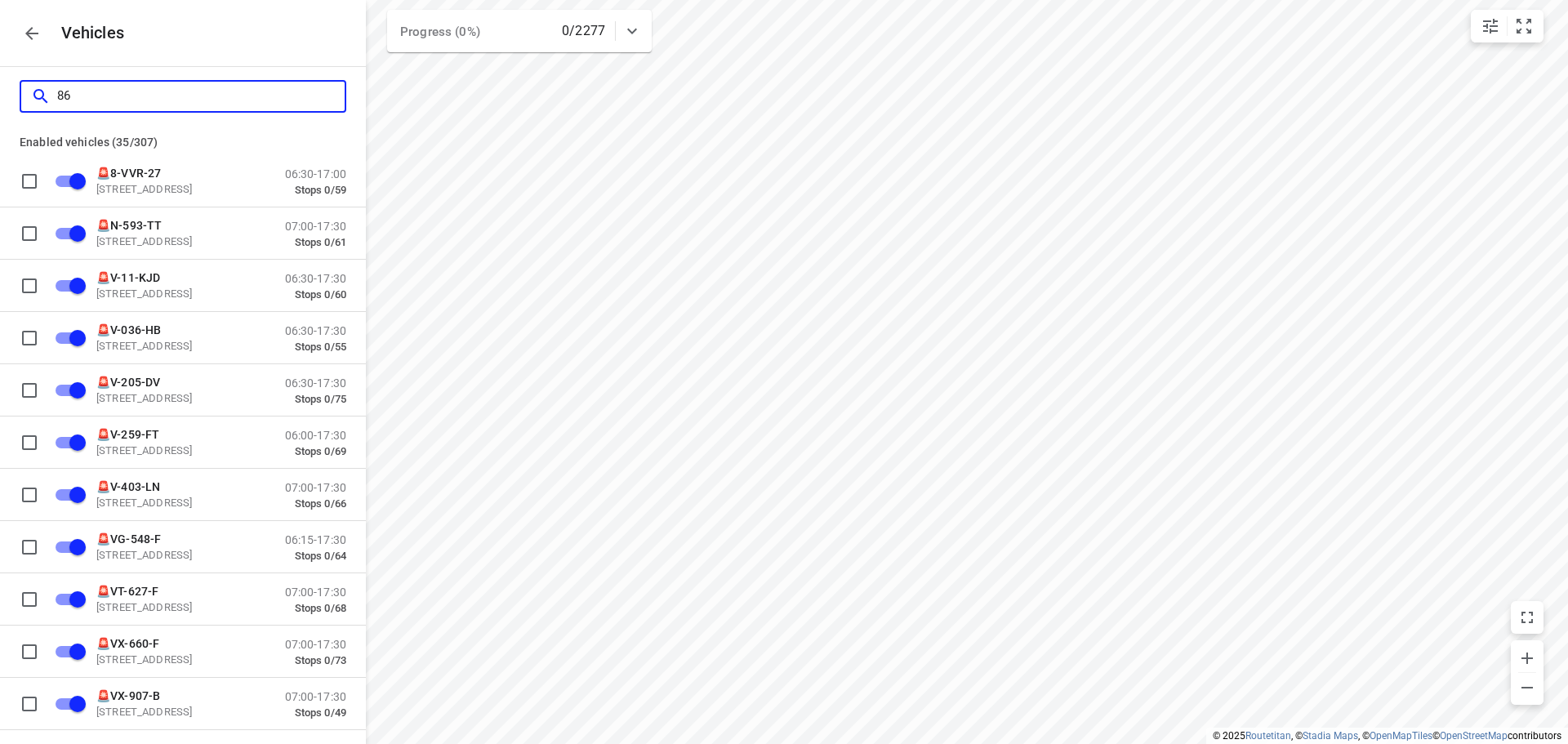
checkbox input "false"
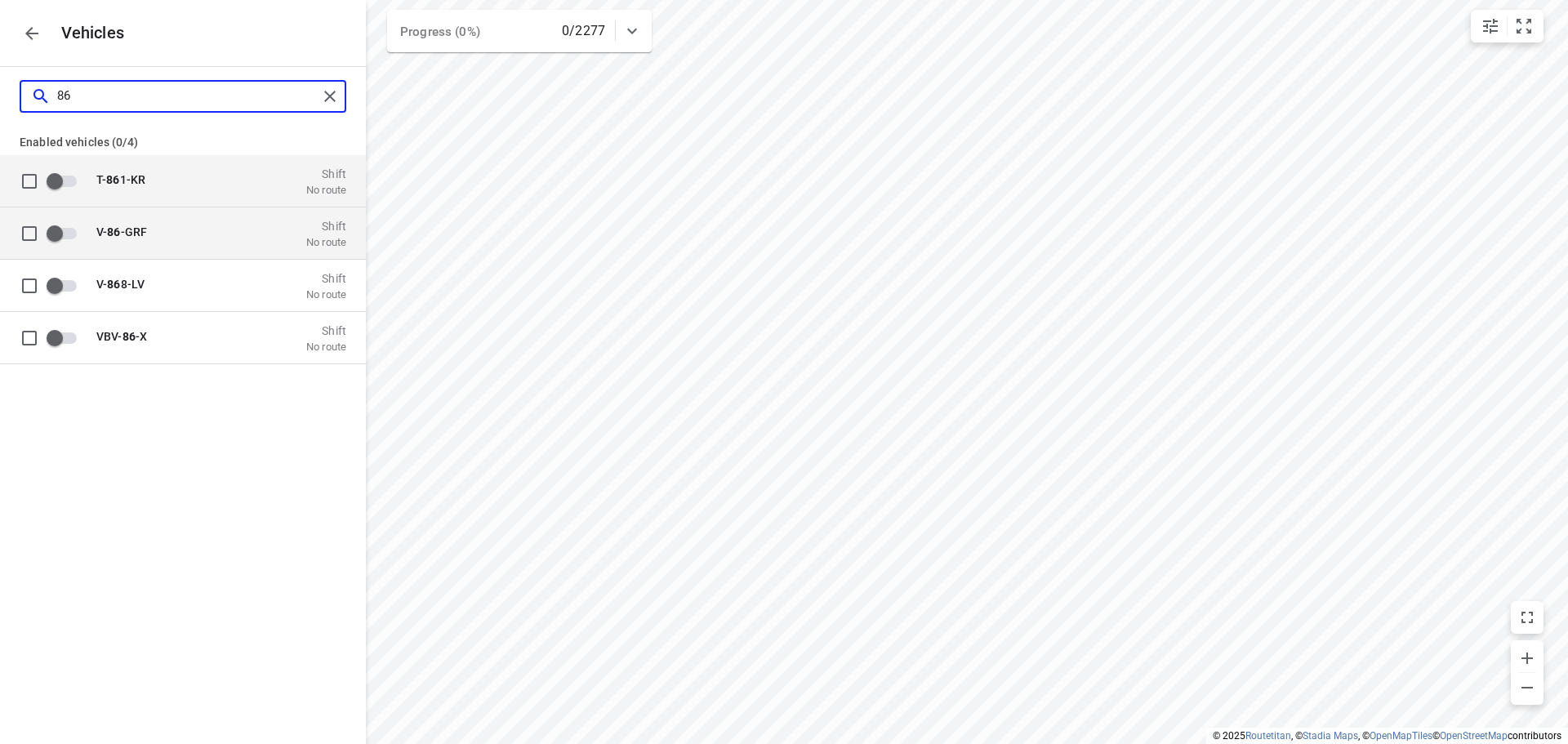
type input "86"
click at [190, 230] on p "V- 86 -GRF" at bounding box center [178, 231] width 163 height 13
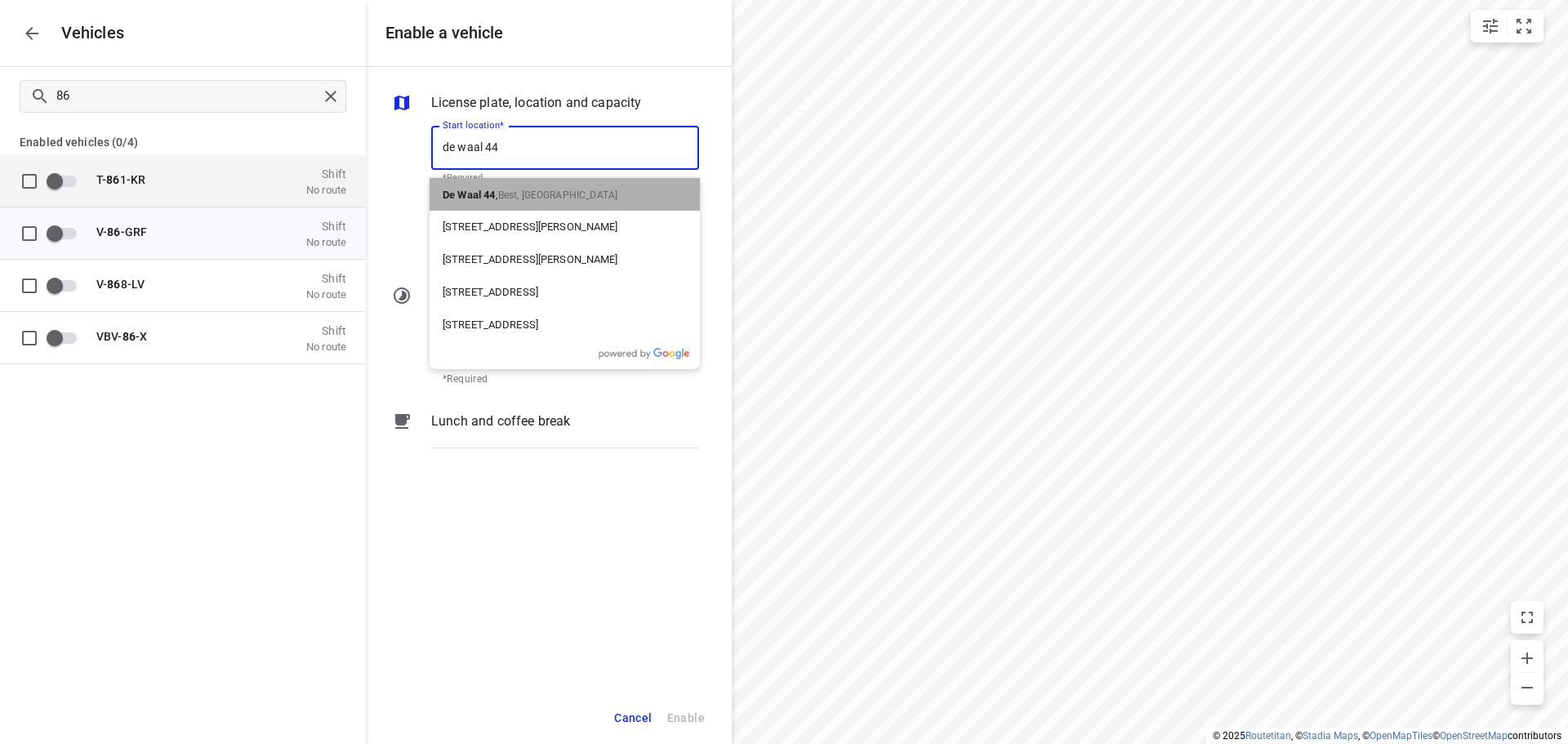
click at [524, 187] on p "De Waal 44 , Best, Netherlands" at bounding box center [530, 193] width 175 height 19
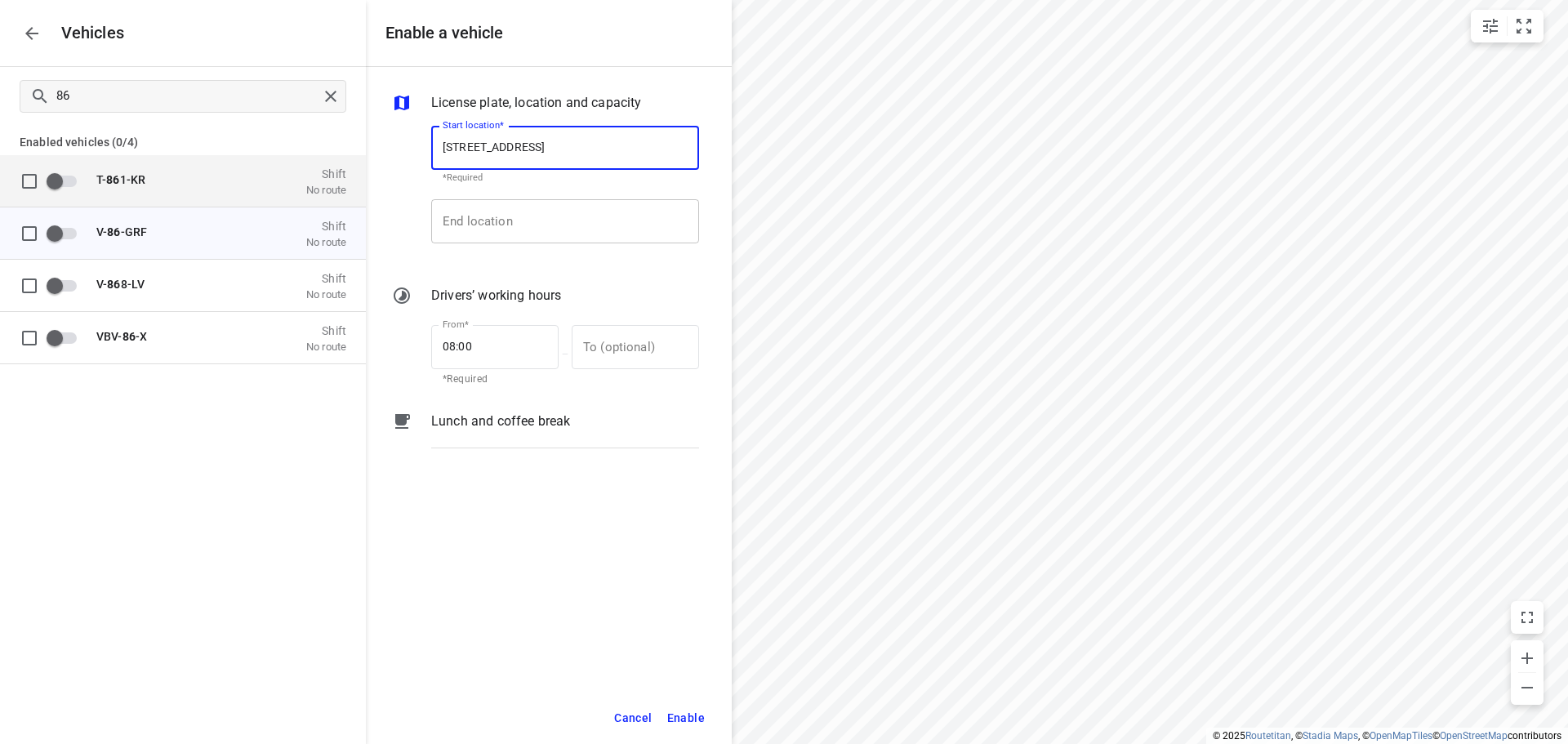
type input "De Waal 44, 5684 PH Best, Netherlands"
click at [523, 230] on input "End location" at bounding box center [566, 221] width 268 height 44
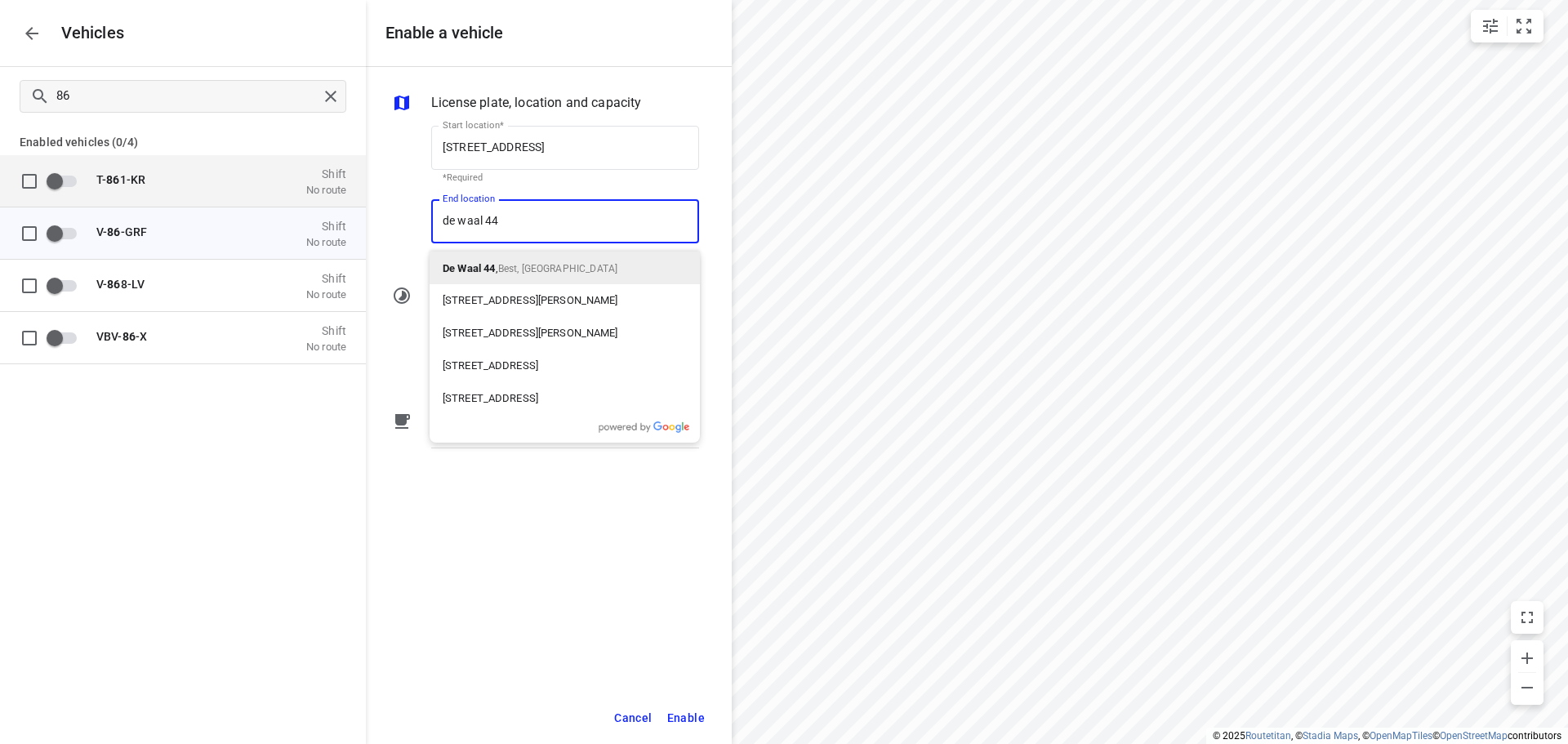
click at [523, 230] on input "de waal 44" at bounding box center [566, 221] width 268 height 44
type input "De Waal 44, 5684 PH Best, Netherlands"
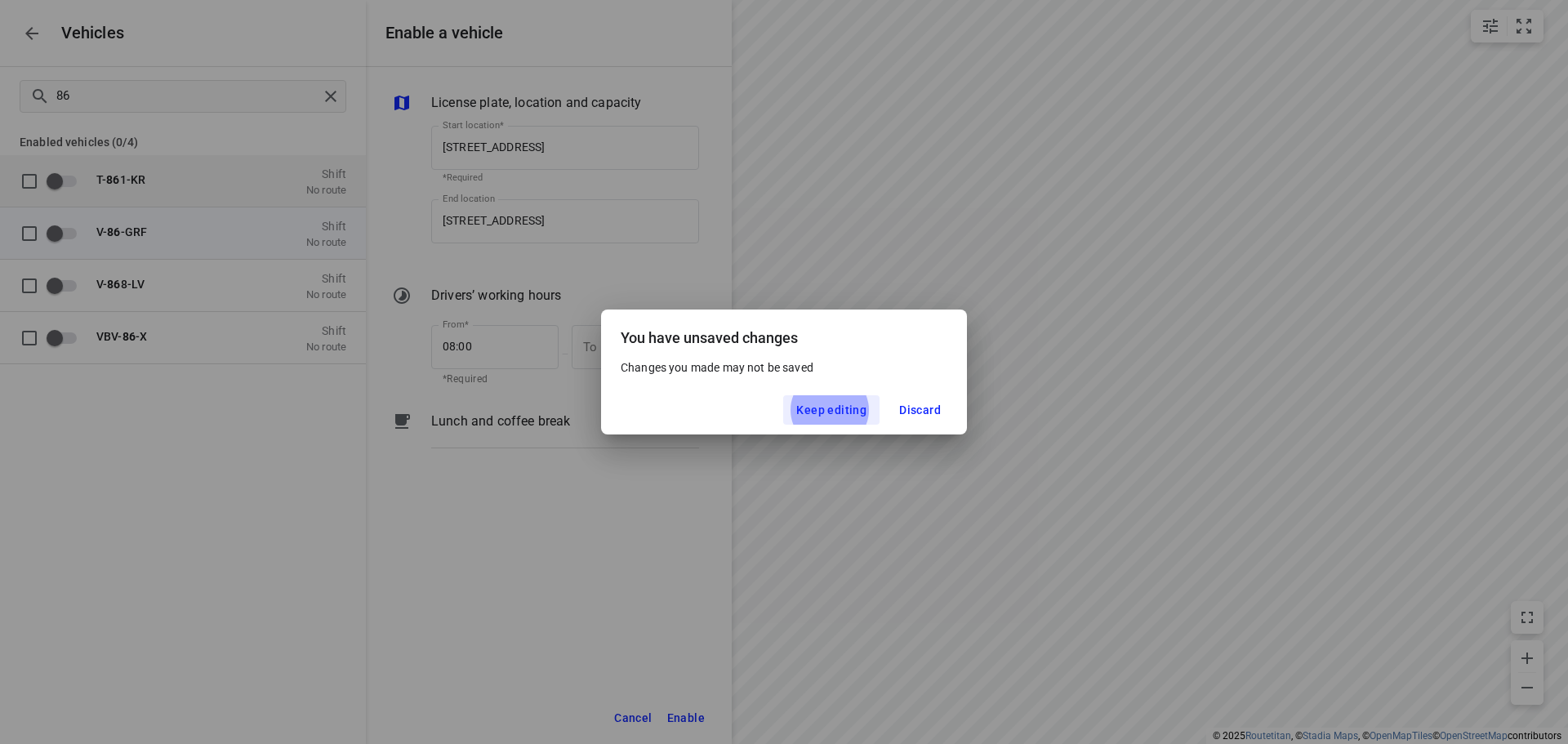
click at [824, 393] on div "Keep editing Discard" at bounding box center [784, 410] width 366 height 49
click at [803, 411] on span "Keep editing" at bounding box center [831, 409] width 70 height 13
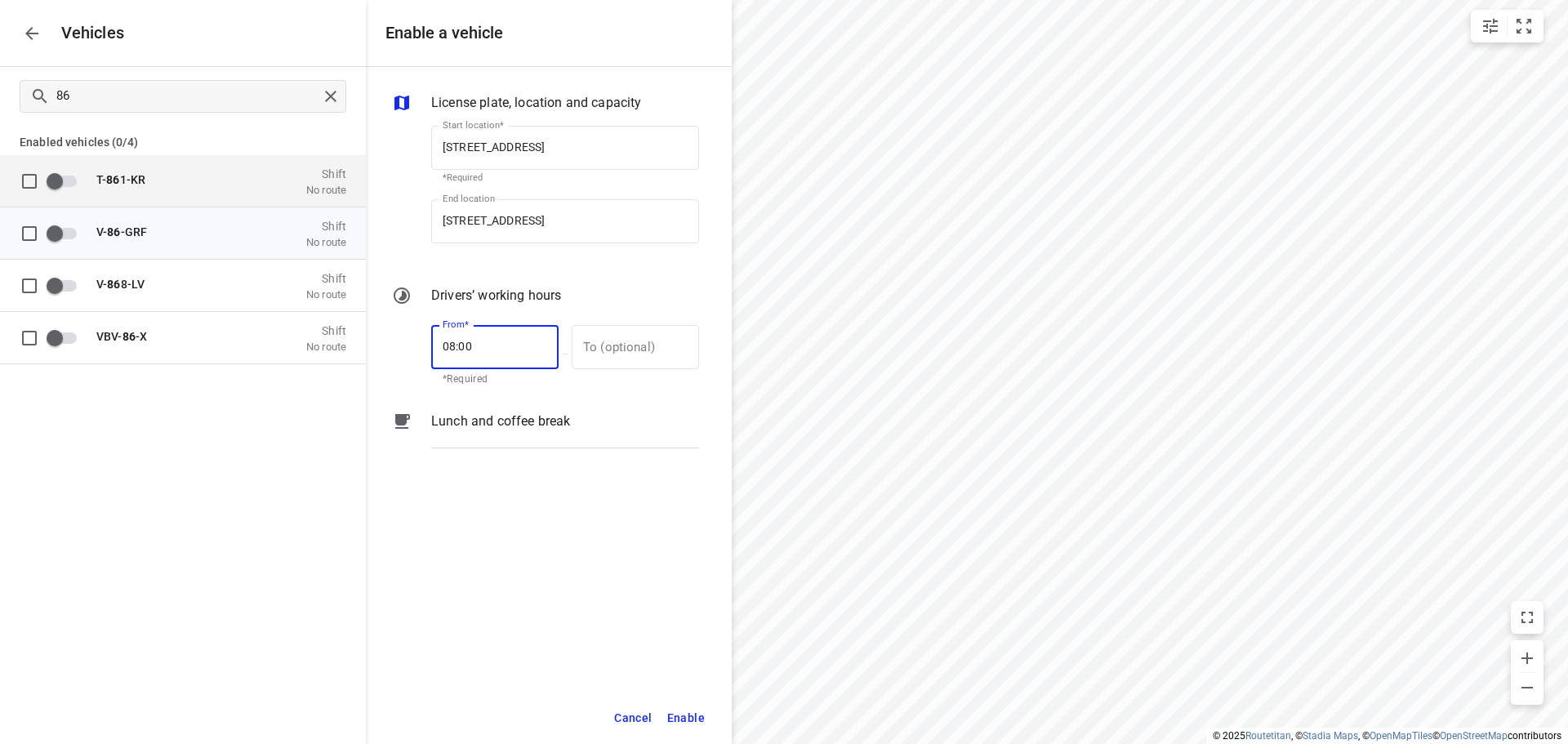
drag, startPoint x: 447, startPoint y: 346, endPoint x: 481, endPoint y: 336, distance: 35.4
click at [448, 346] on input "08:00" at bounding box center [486, 346] width 109 height 44
type input "07:00"
click at [643, 348] on input "text" at bounding box center [627, 346] width 109 height 44
type input "17:00"
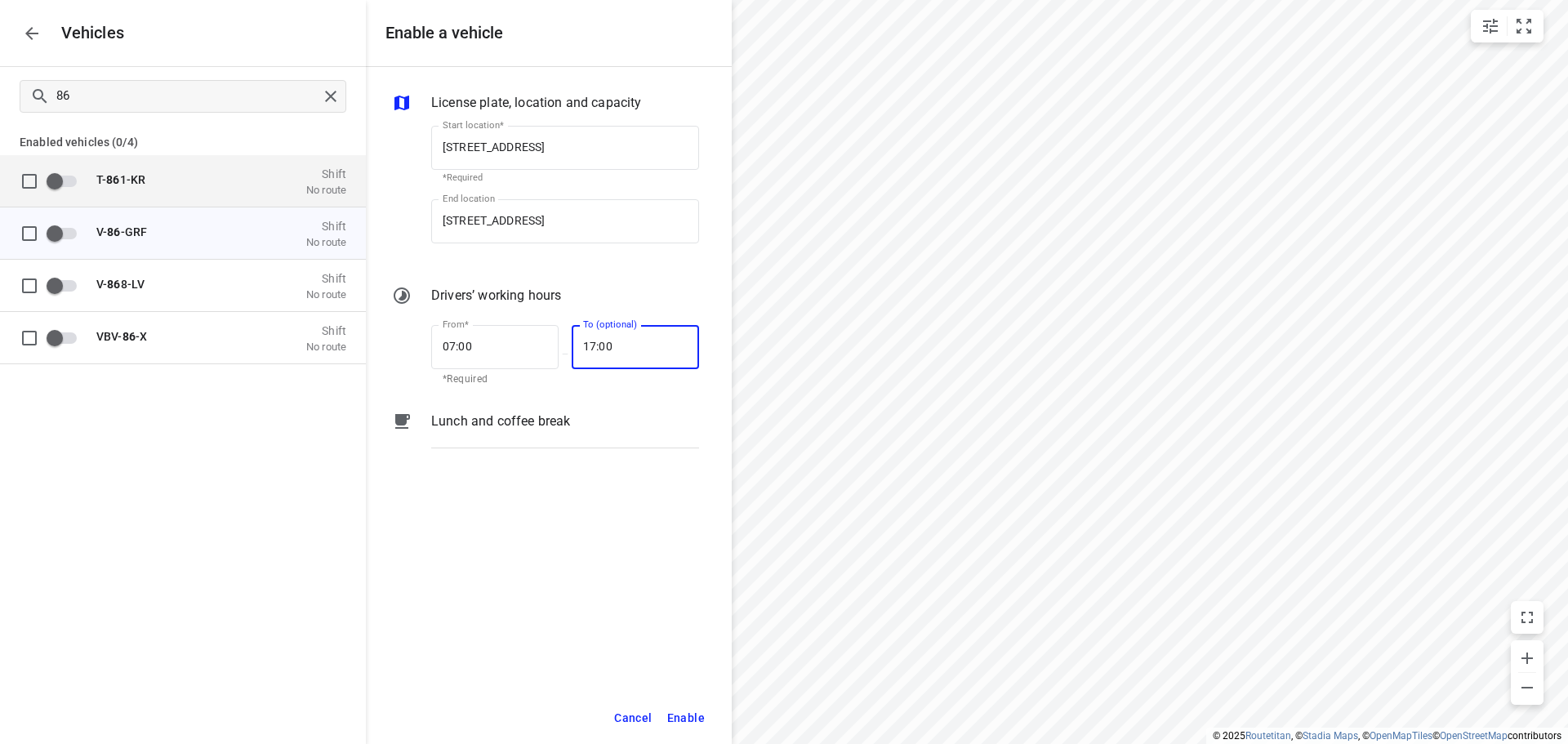
click at [688, 716] on span "Enable" at bounding box center [685, 718] width 37 height 20
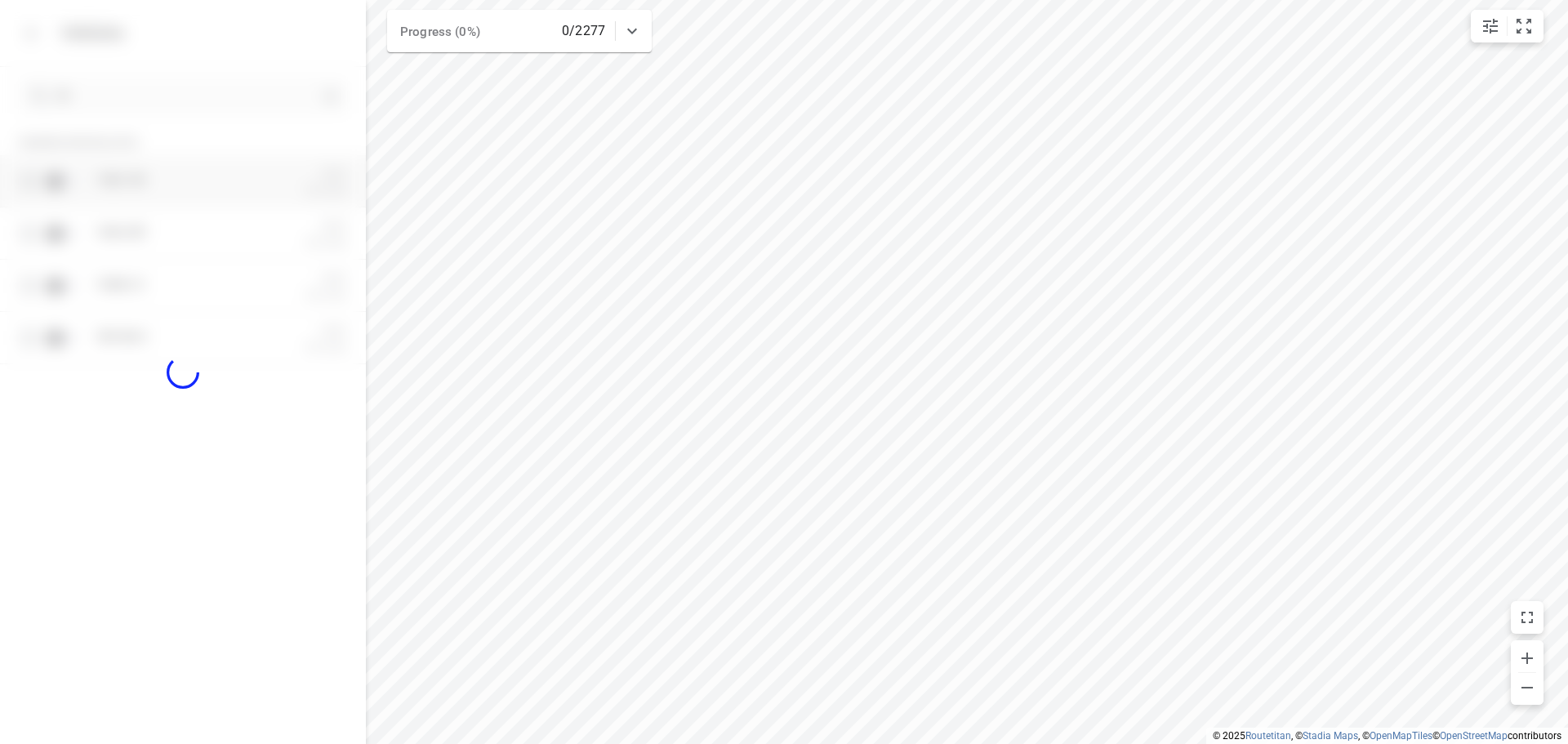
checkbox input "true"
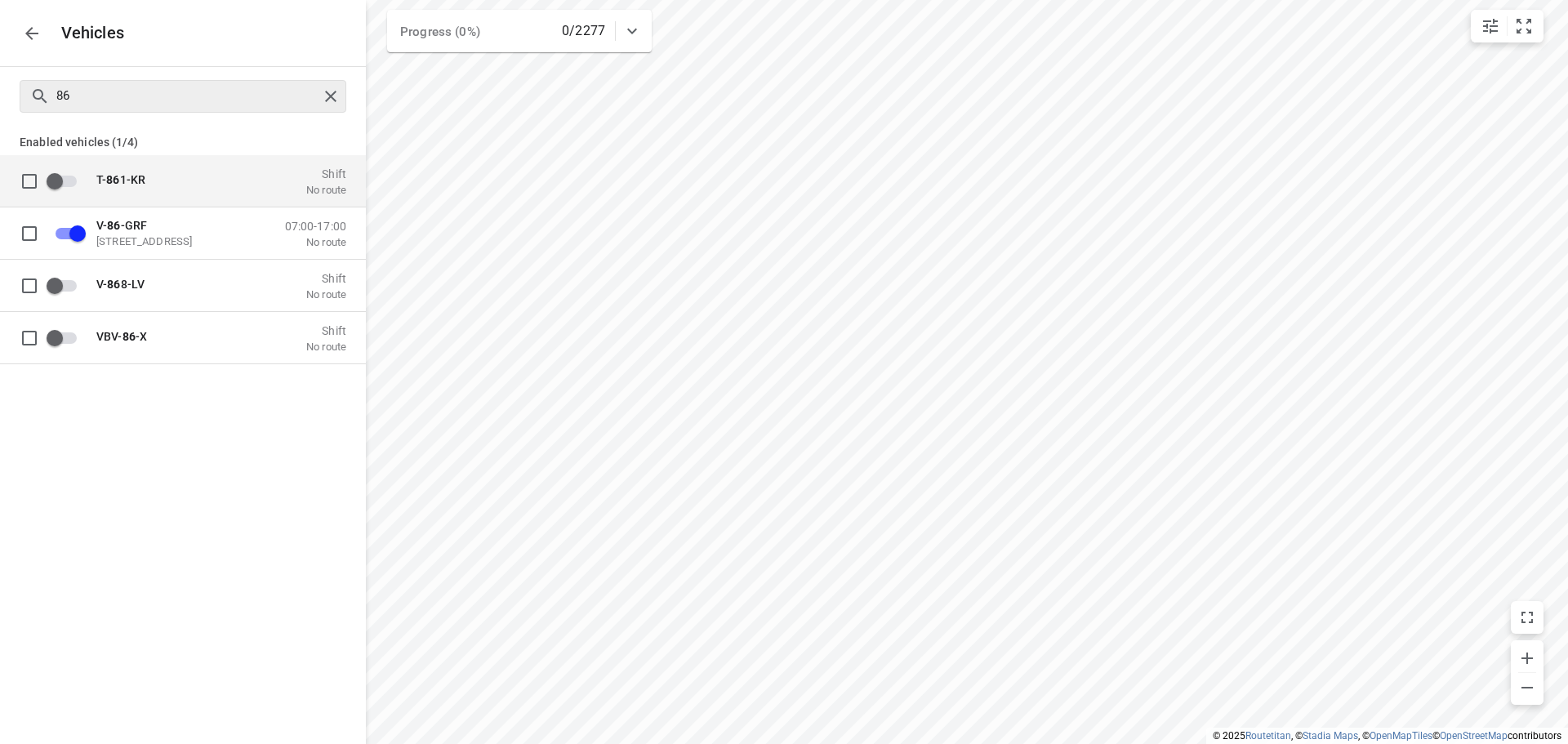
checkbox input "true"
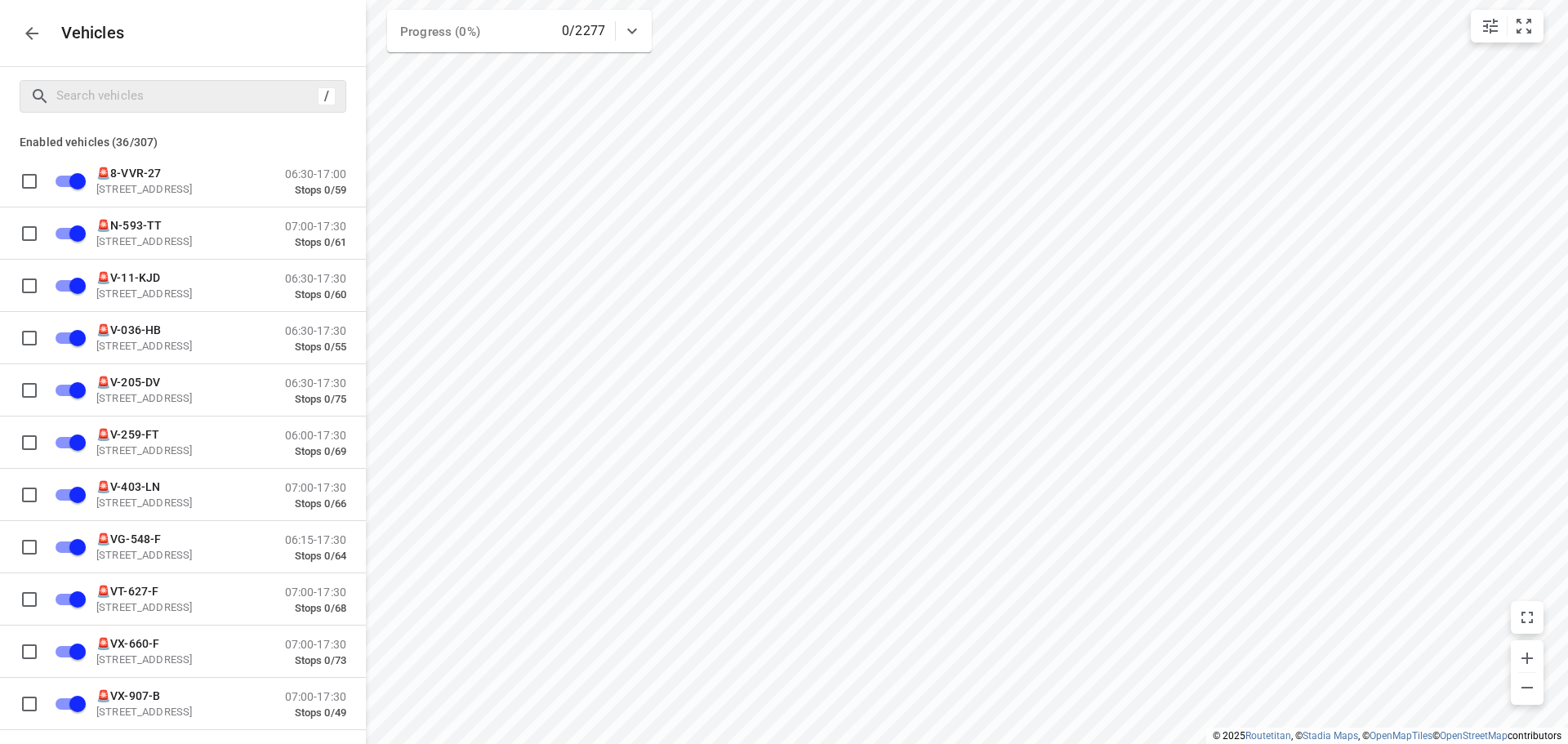
click at [19, 27] on button "button" at bounding box center [32, 34] width 33 height 33
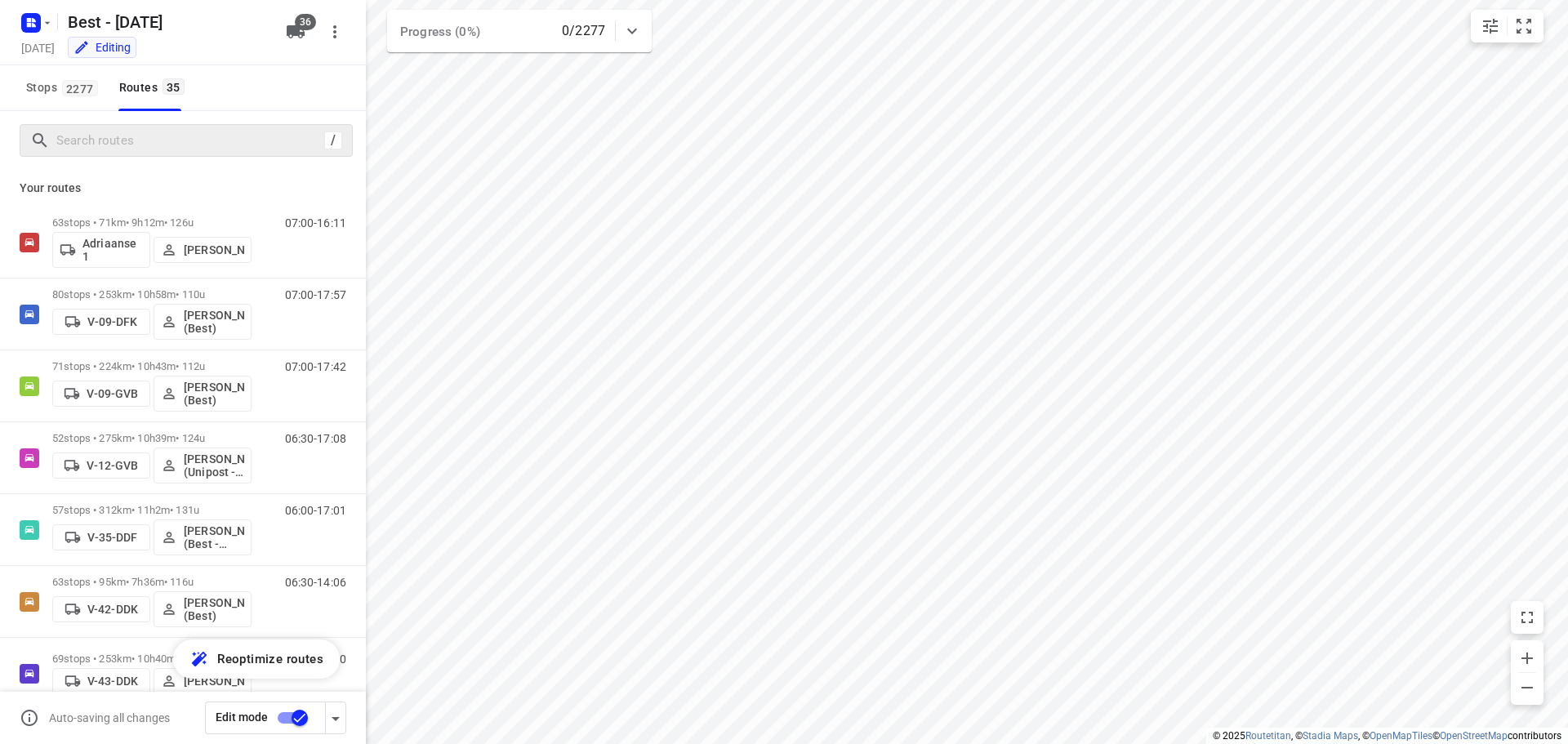
click at [130, 124] on div "/" at bounding box center [182, 140] width 366 height 58
click at [131, 127] on div "/" at bounding box center [185, 140] width 333 height 33
click at [129, 136] on input "Search routes" at bounding box center [191, 141] width 266 height 26
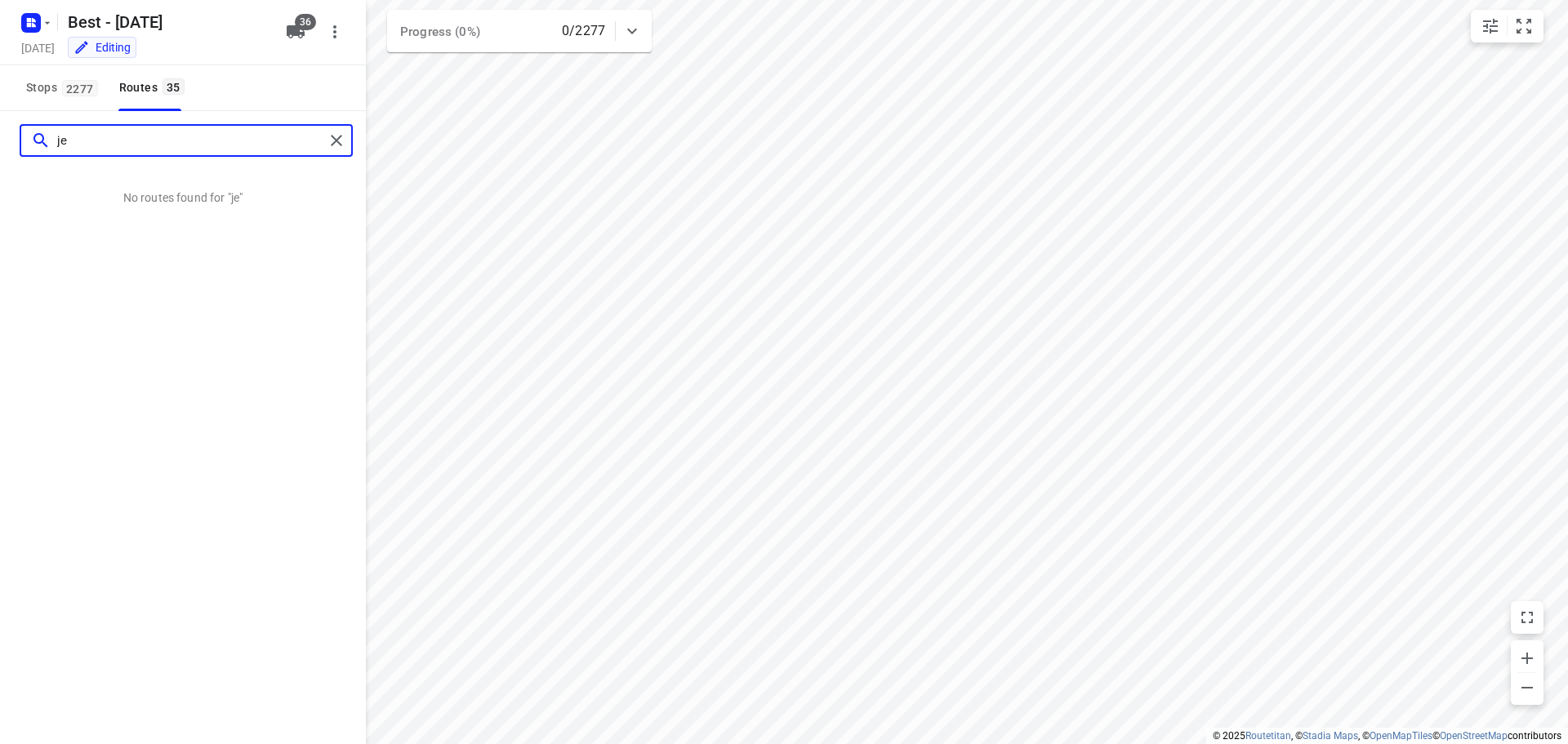
type input "j"
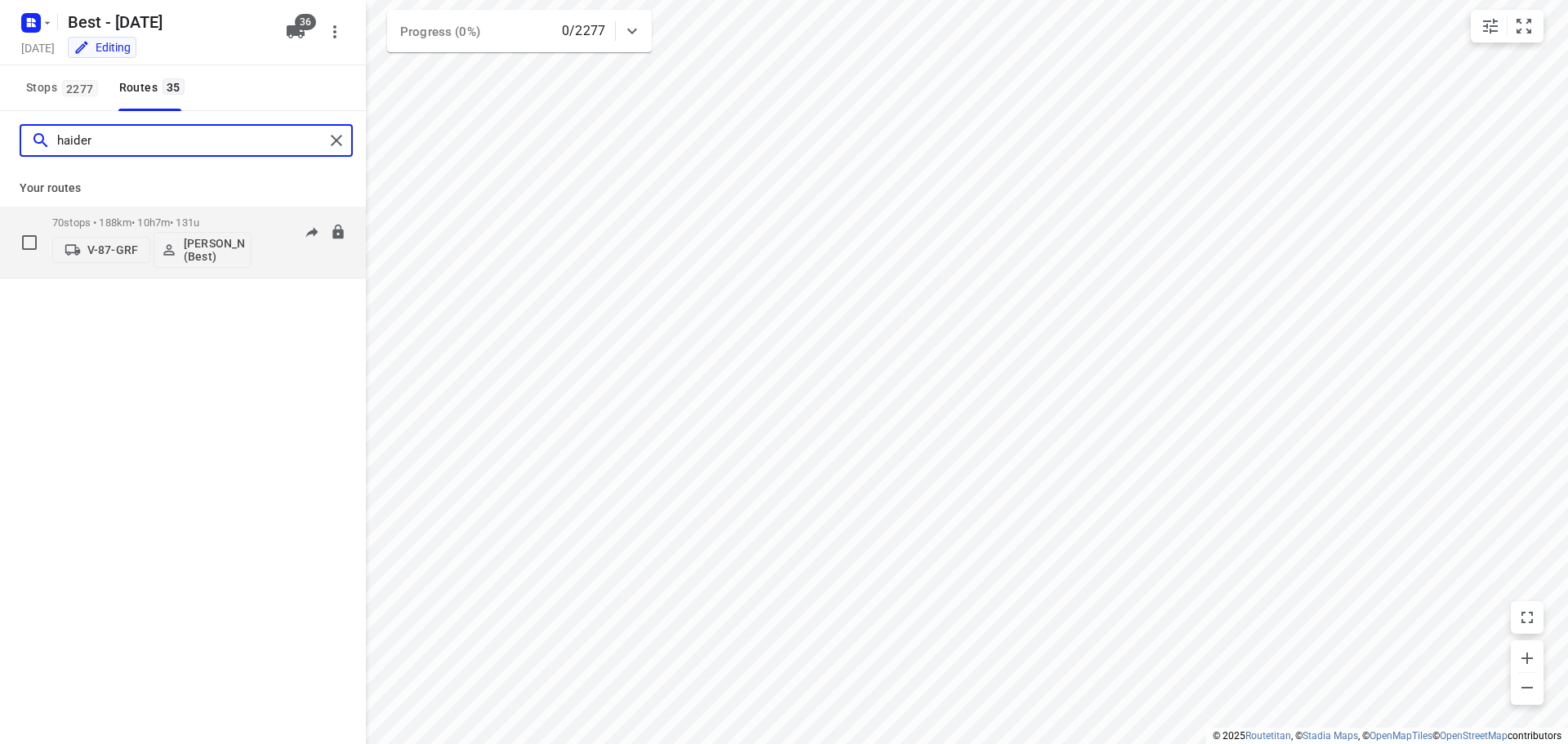
type input "haider"
click at [88, 241] on button "V-87-GRF" at bounding box center [100, 250] width 98 height 26
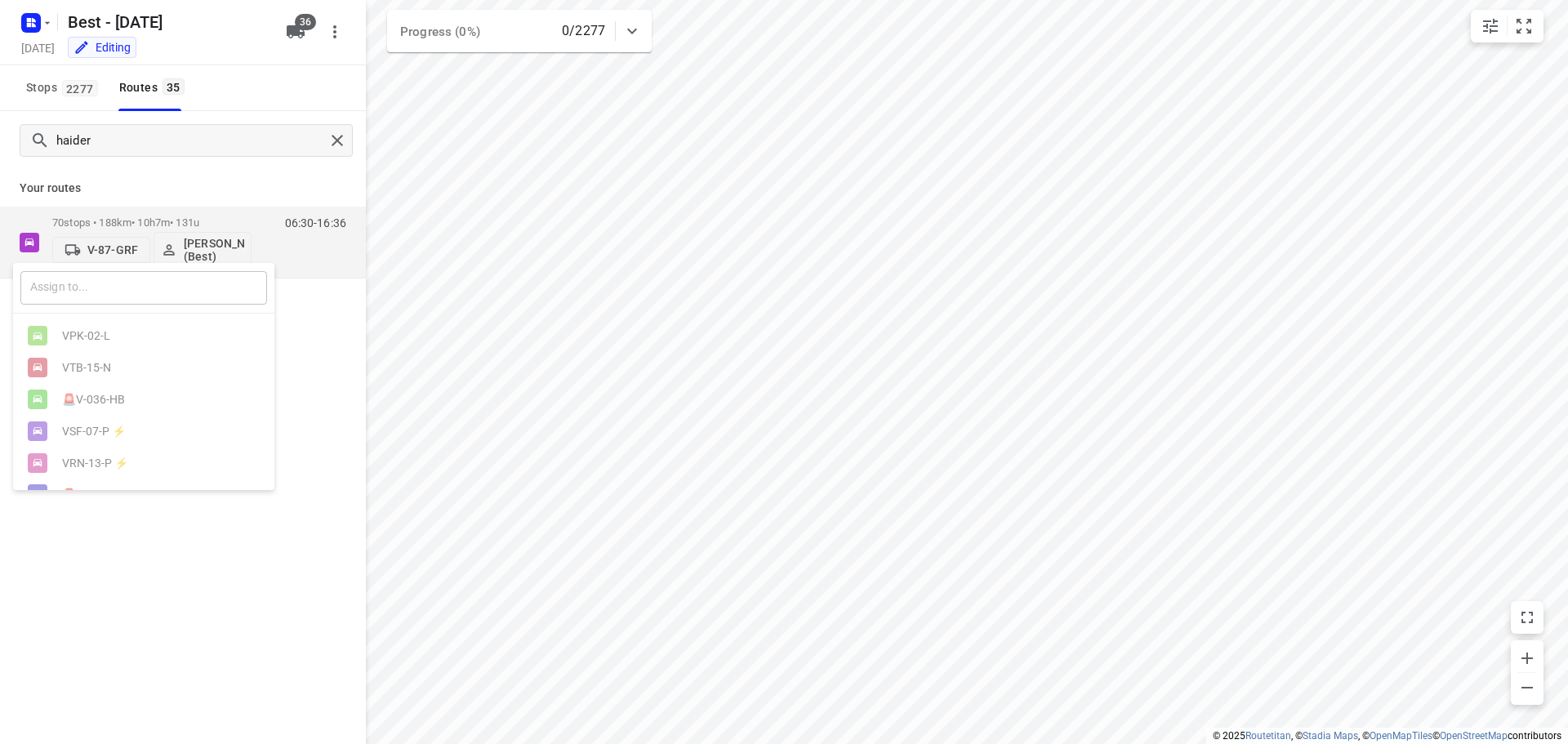
click at [91, 280] on input "text" at bounding box center [143, 287] width 246 height 34
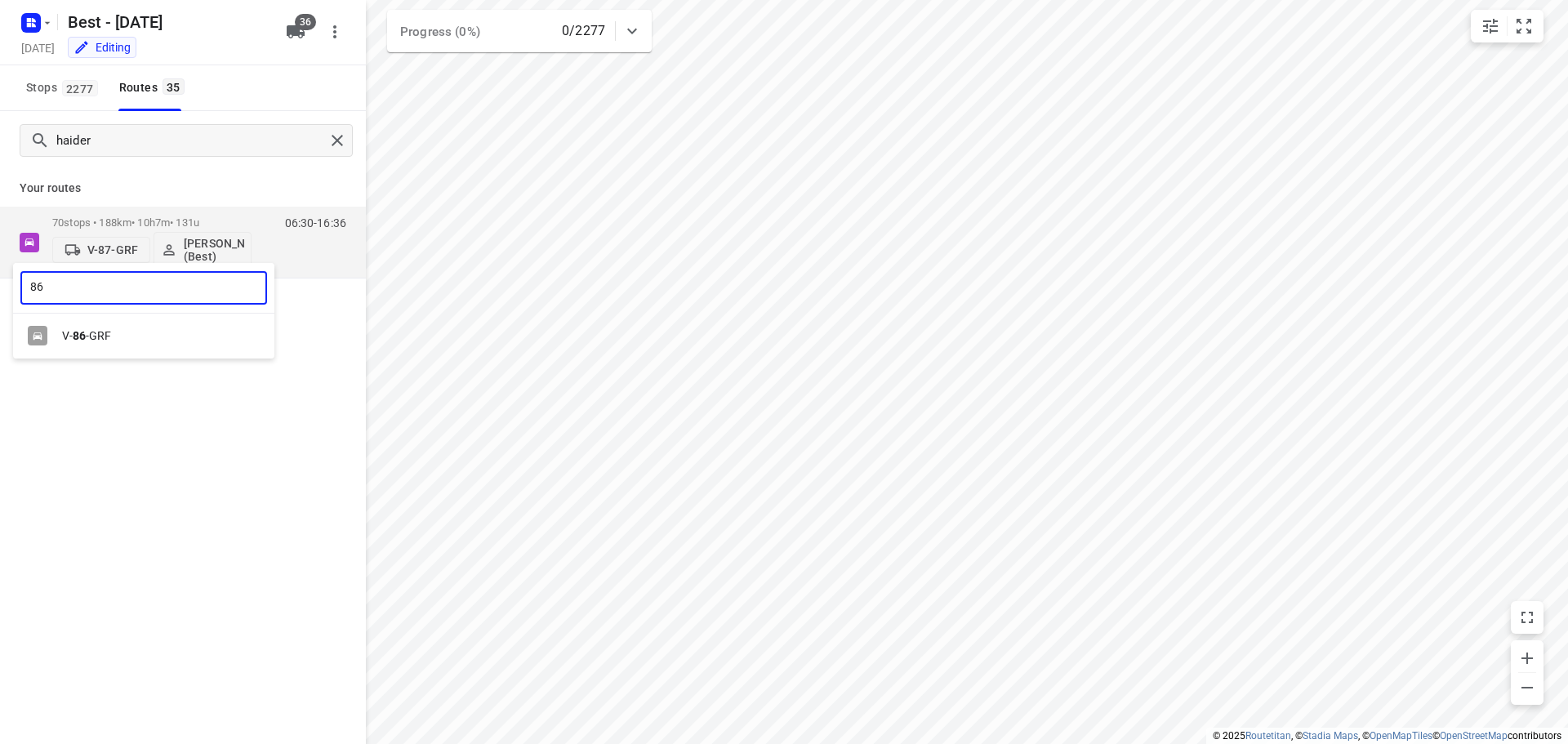
type input "86"
click at [101, 326] on div "V- 86 -GRF" at bounding box center [143, 336] width 261 height 32
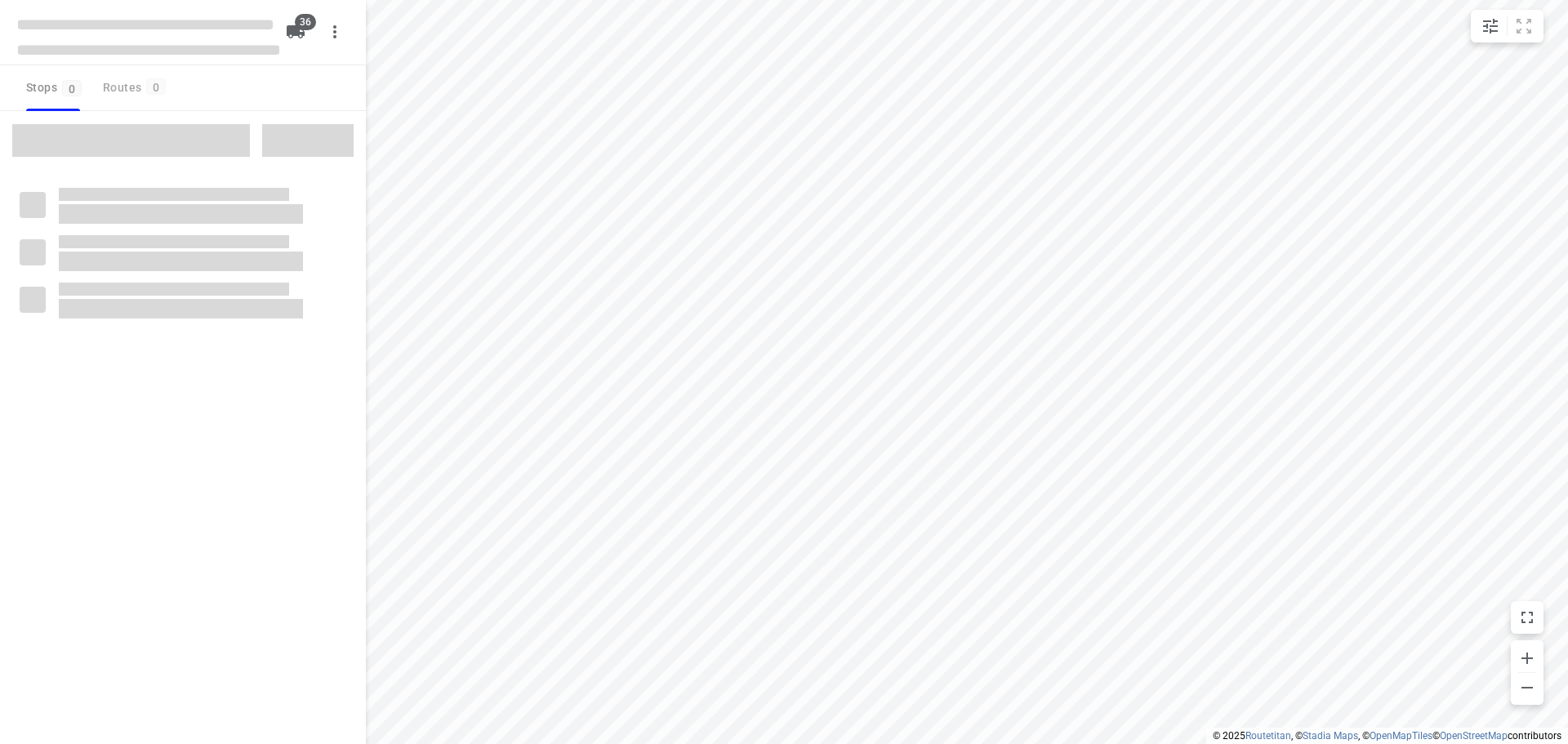
checkbox input "true"
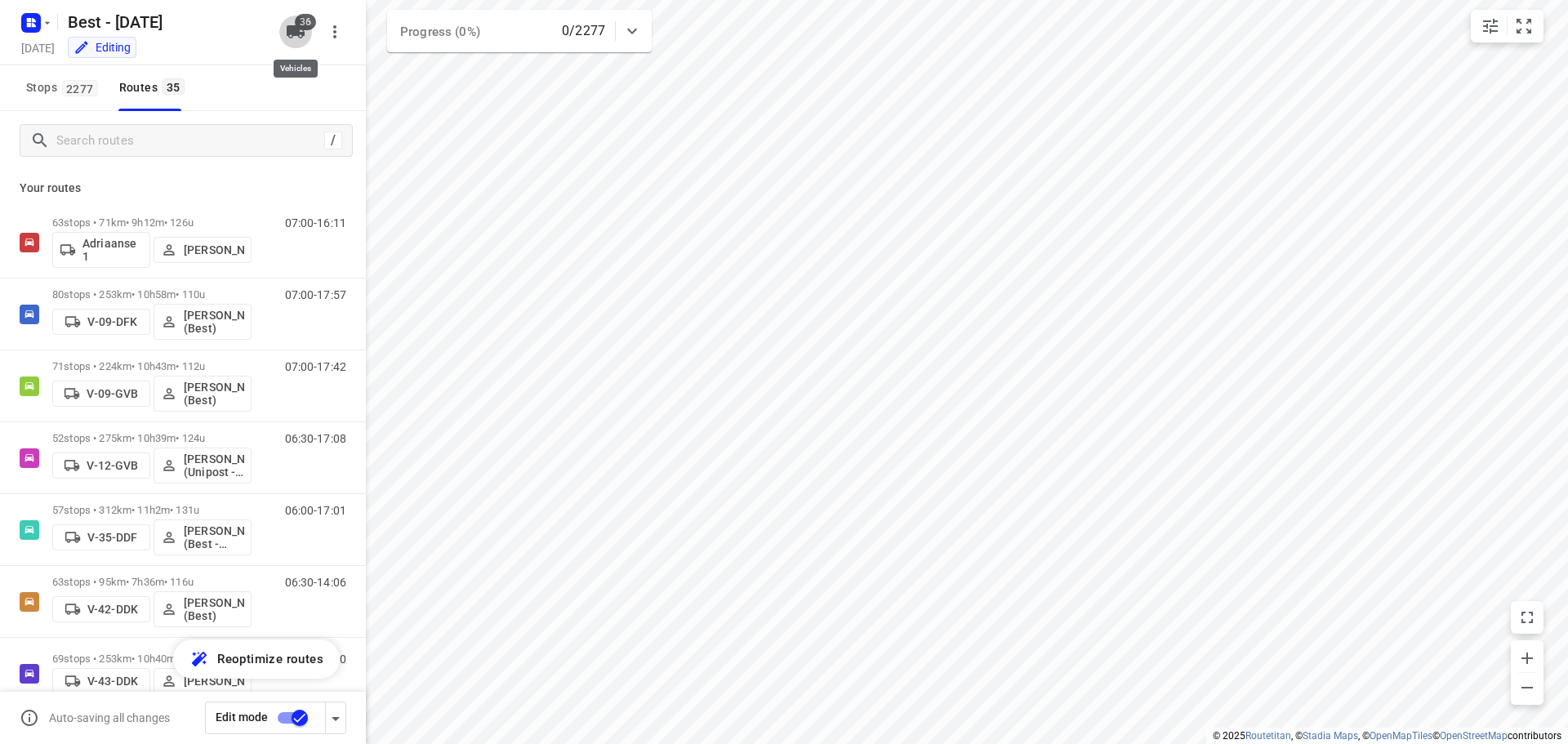
click at [292, 25] on icon "button" at bounding box center [295, 31] width 19 height 19
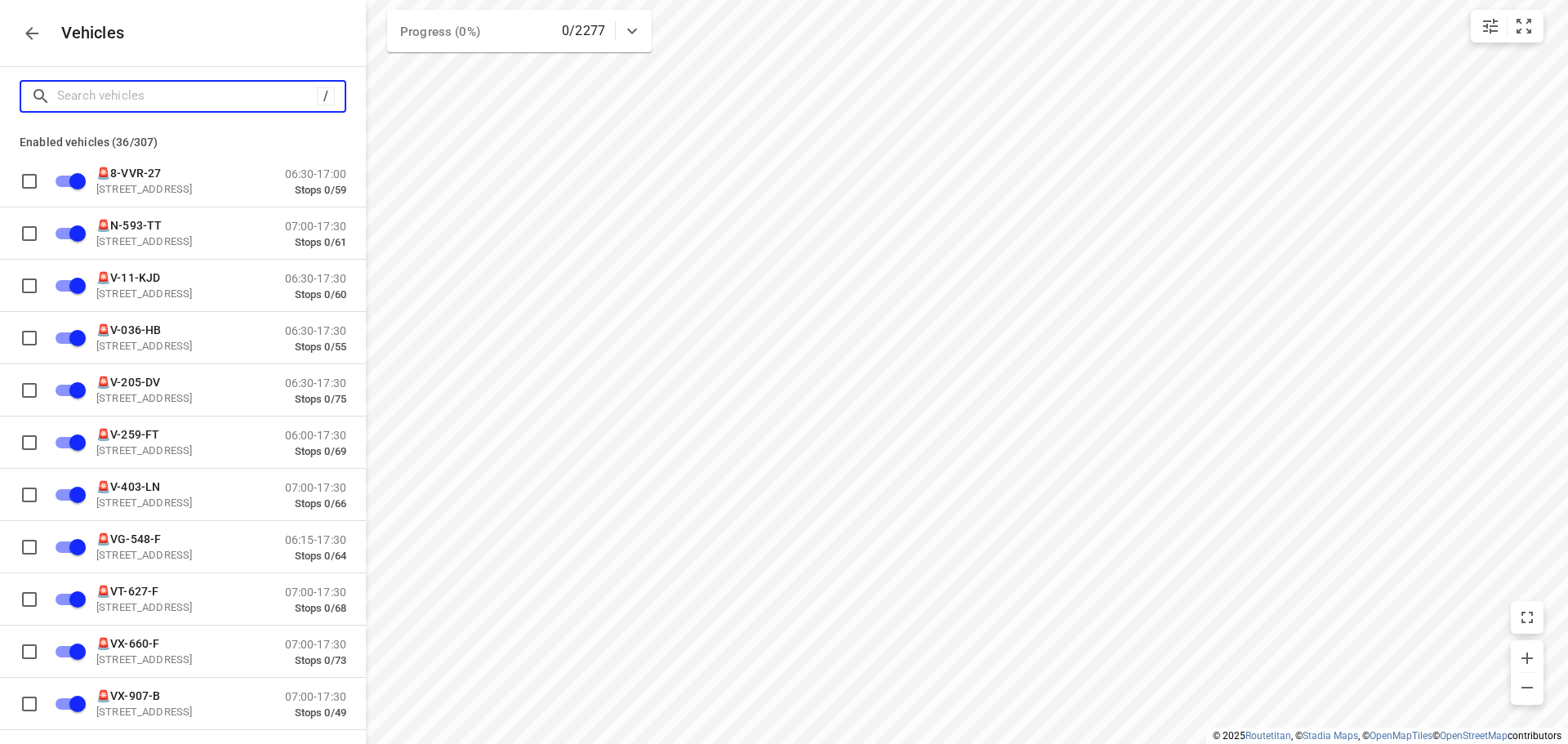
click at [190, 107] on input "Search vehicles" at bounding box center [187, 96] width 260 height 26
type input "8"
checkbox input "false"
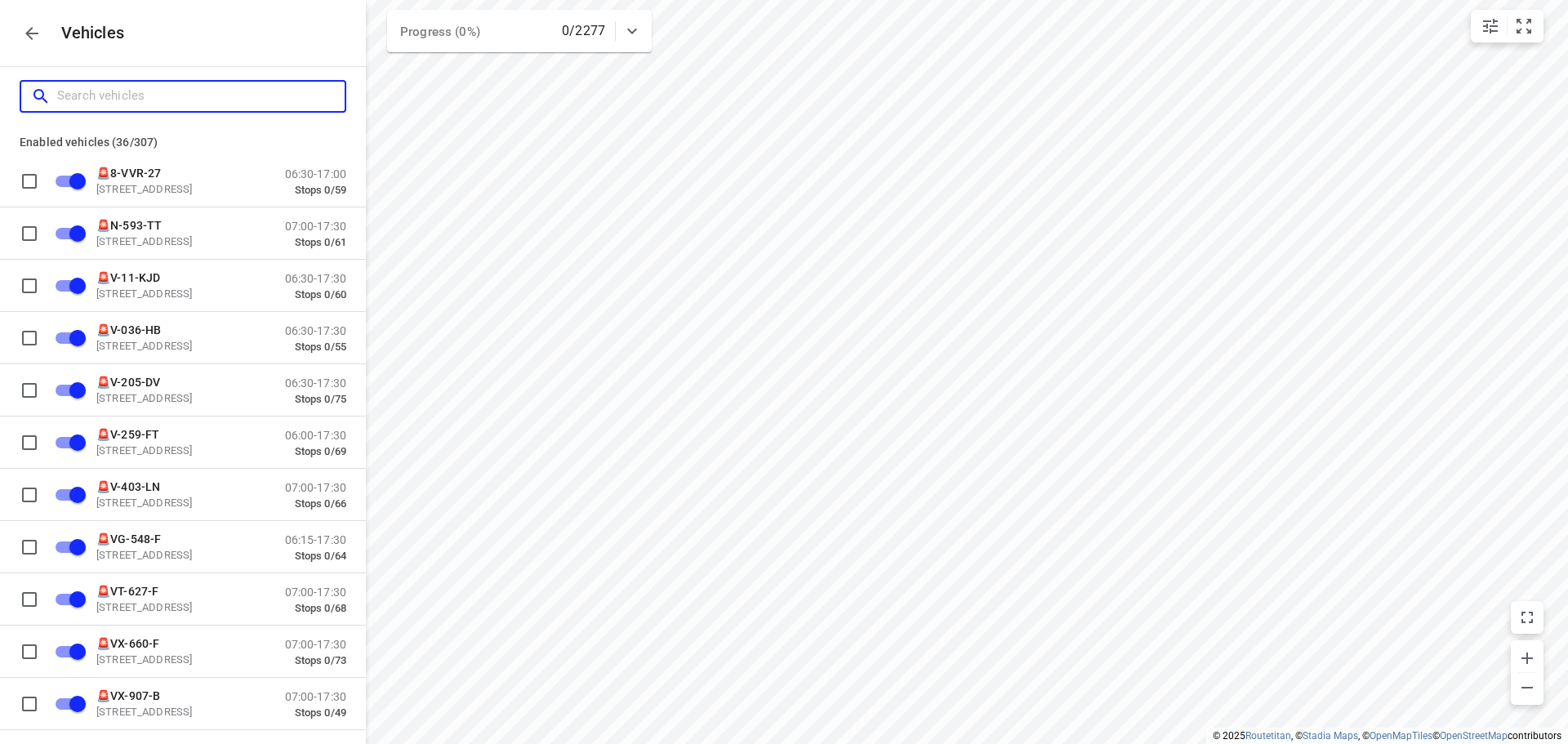
checkbox input "false"
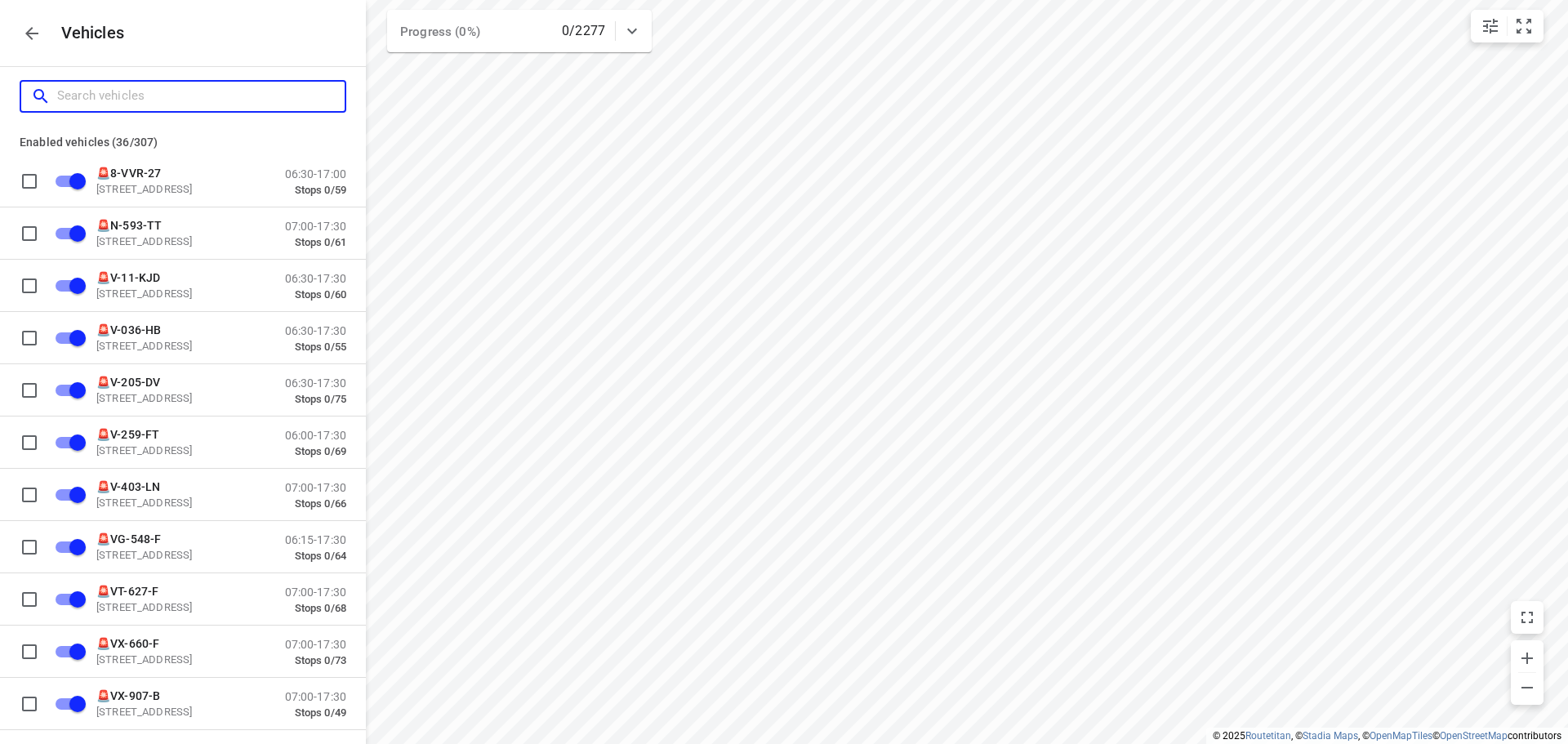
checkbox input "false"
checkbox input "true"
checkbox input "false"
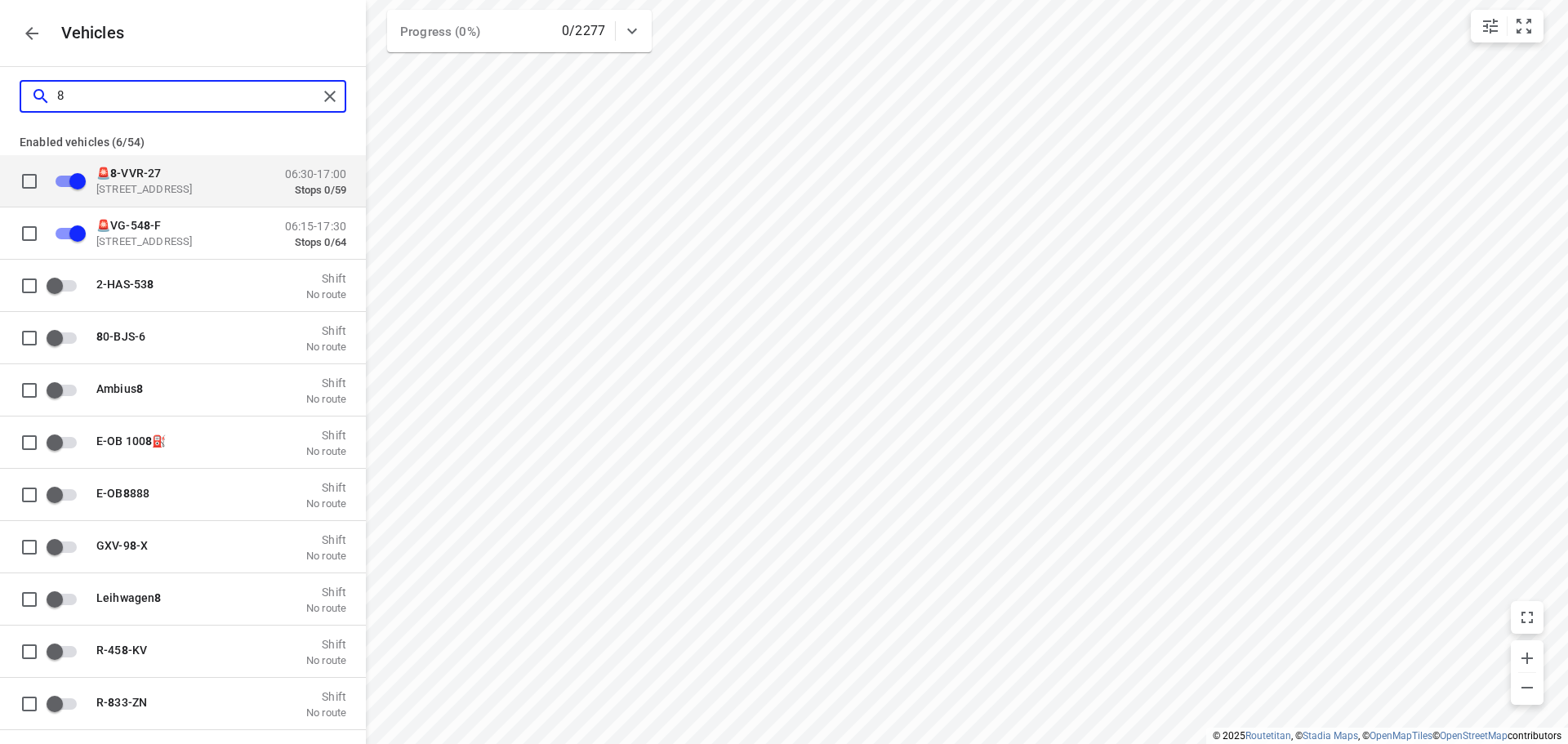
type input "87"
checkbox input "false"
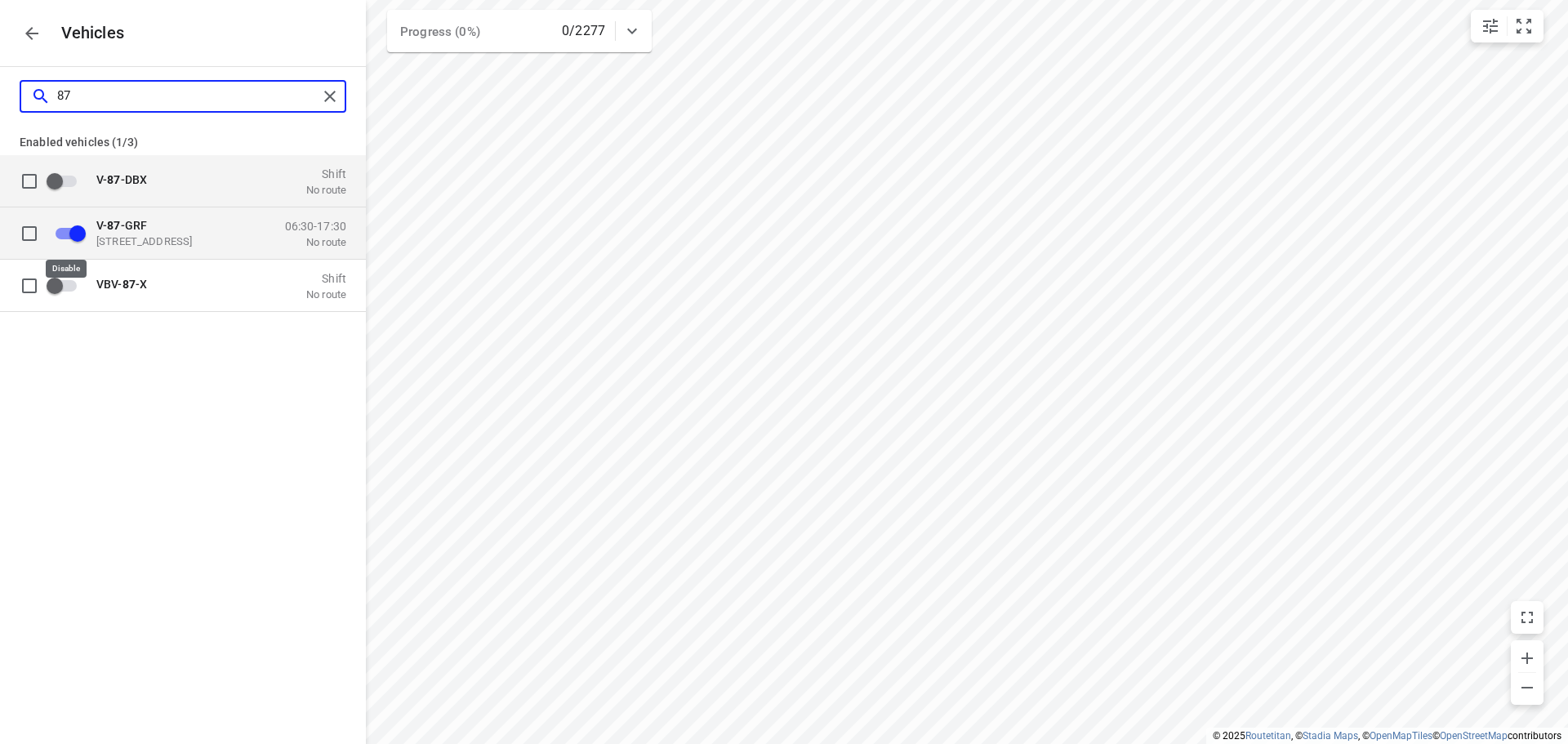
type input "87"
click at [58, 245] on input "grid" at bounding box center [78, 232] width 93 height 31
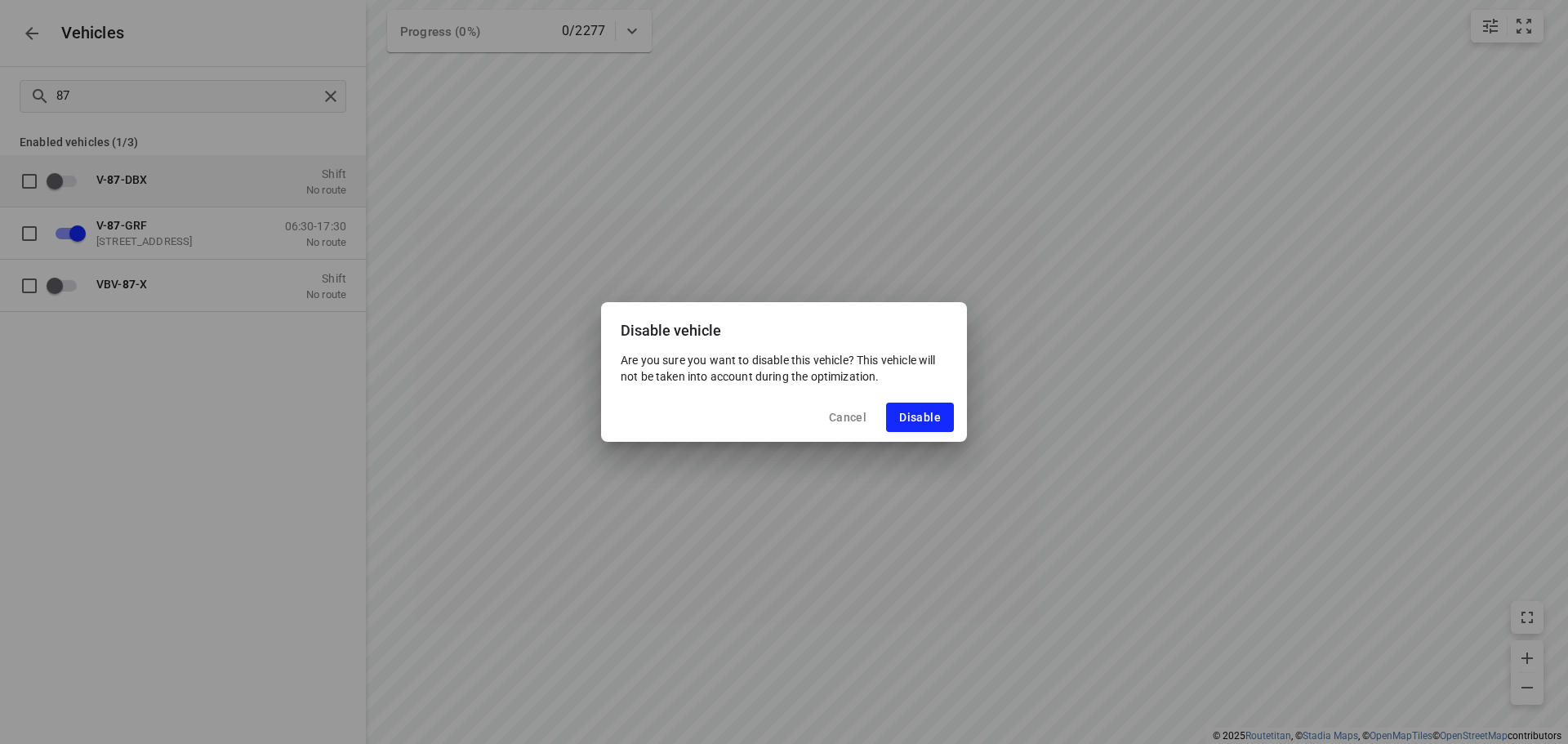
click at [877, 409] on button "Cancel" at bounding box center [847, 417] width 64 height 29
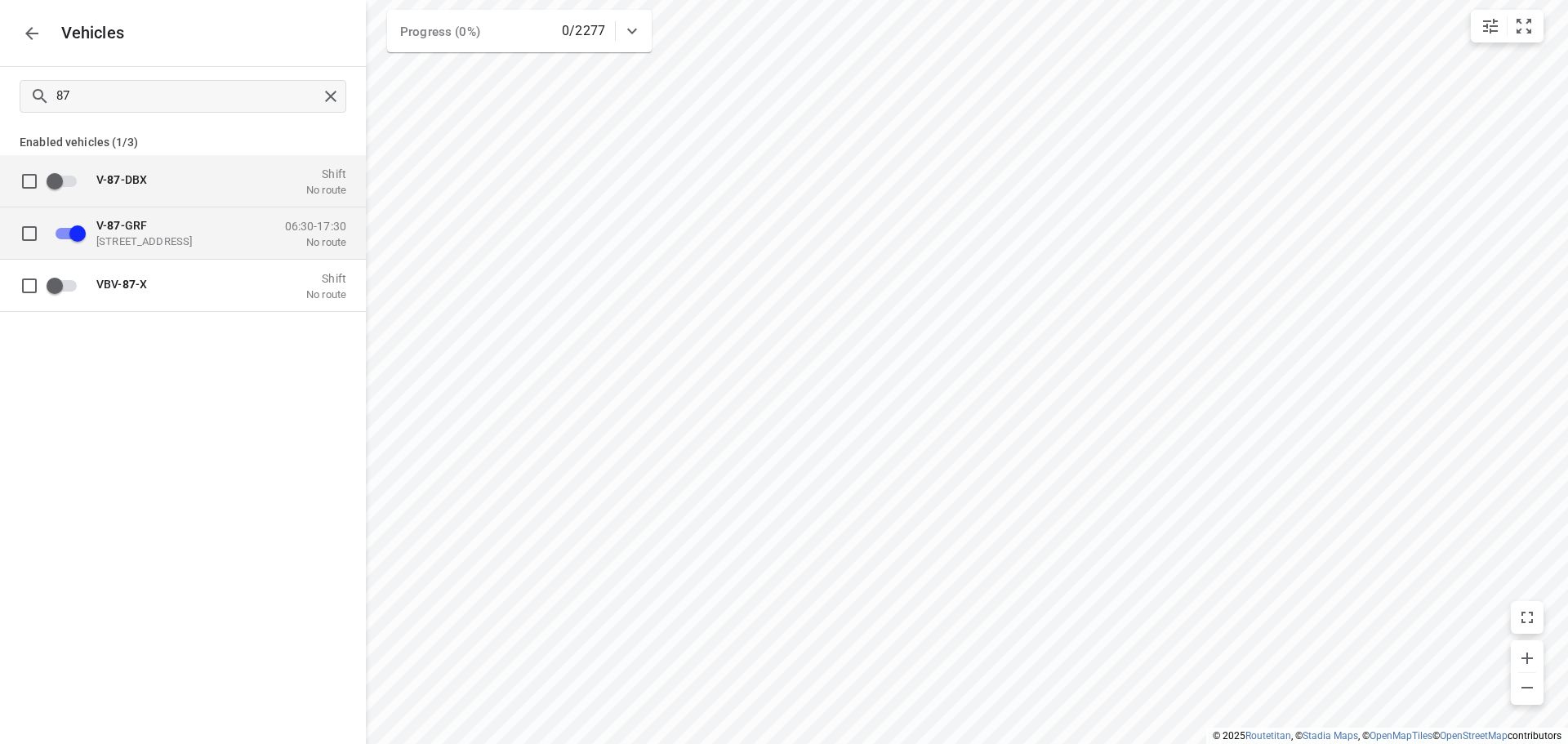
click at [79, 228] on input "grid" at bounding box center [78, 232] width 93 height 31
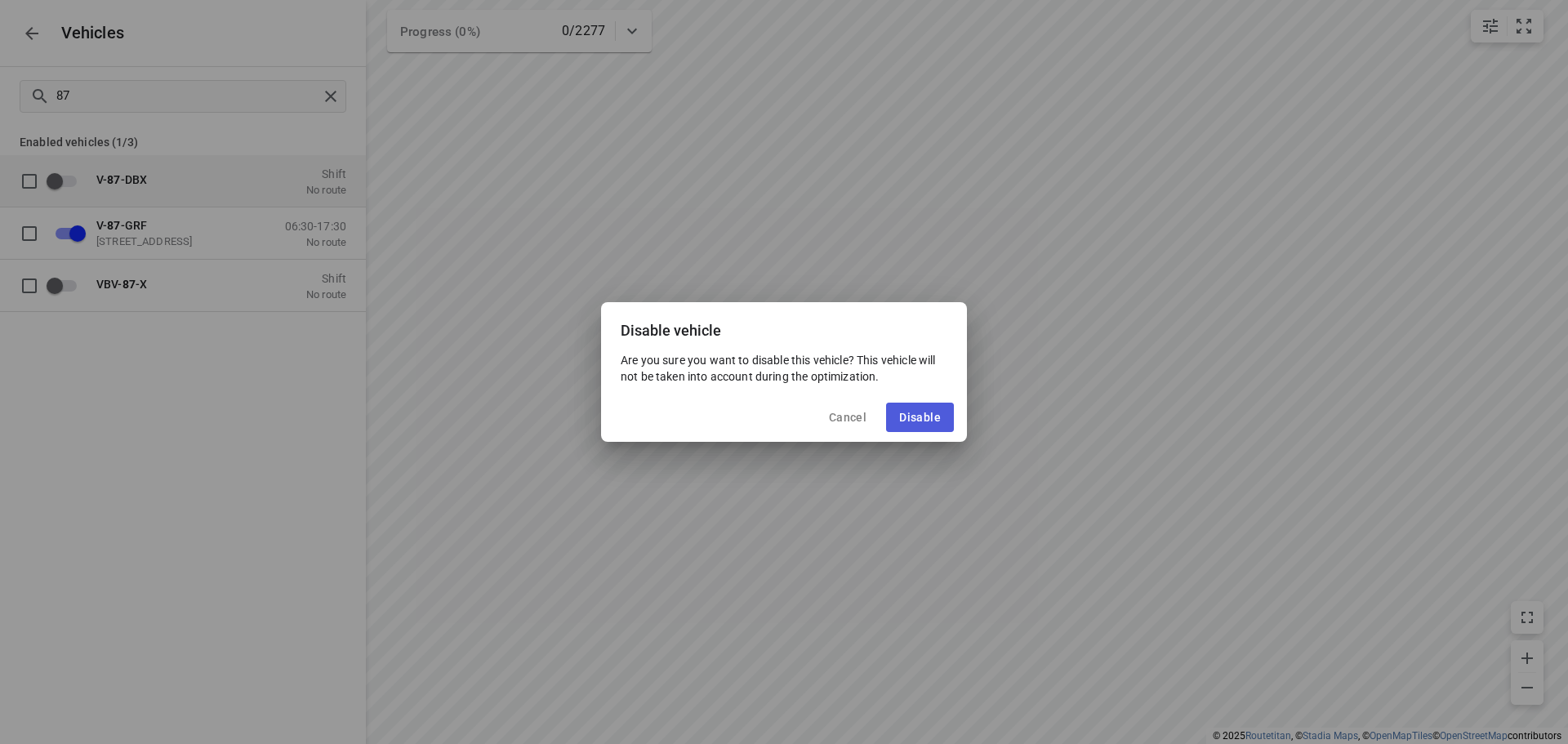
click at [921, 426] on button "Disable" at bounding box center [919, 417] width 67 height 29
checkbox input "false"
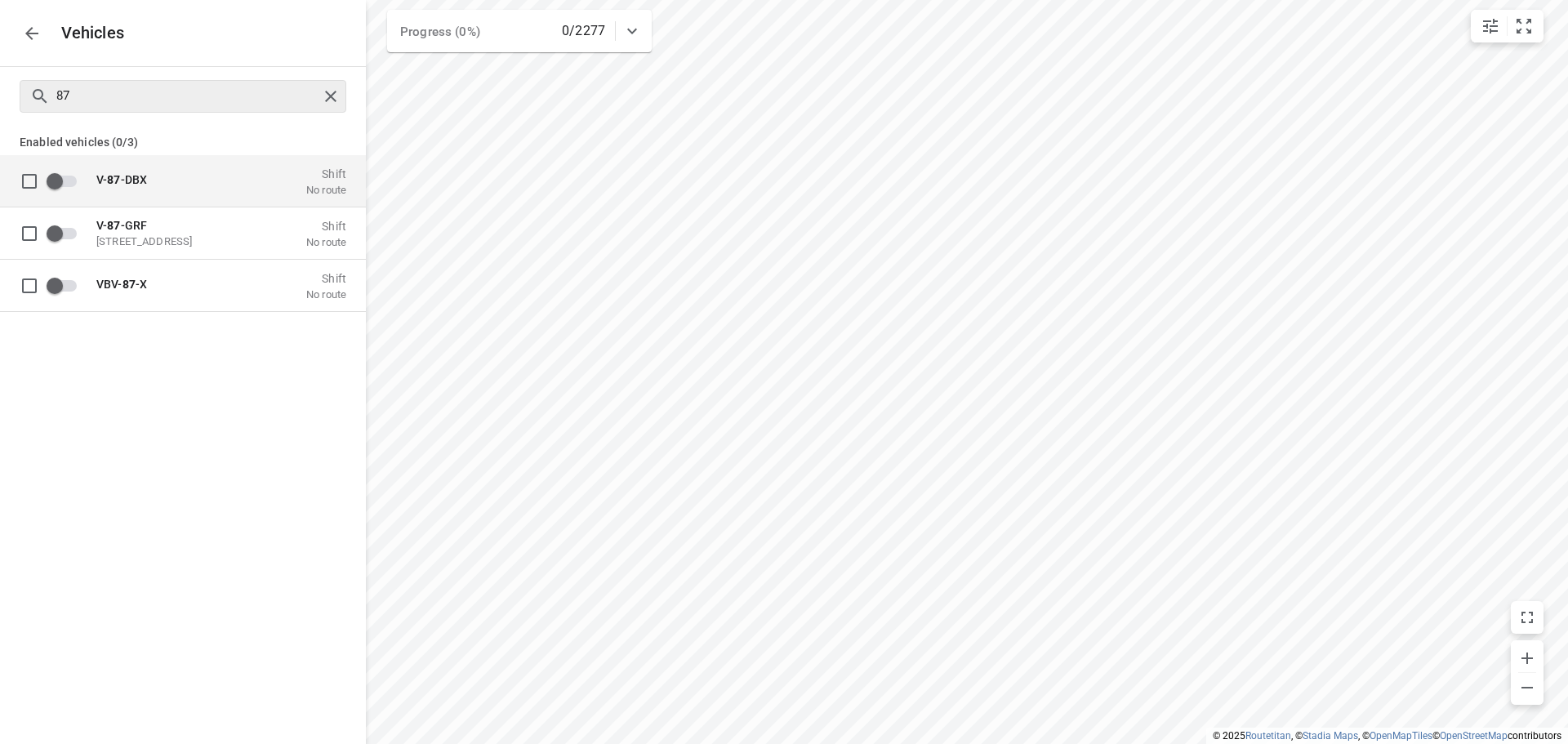
checkbox input "true"
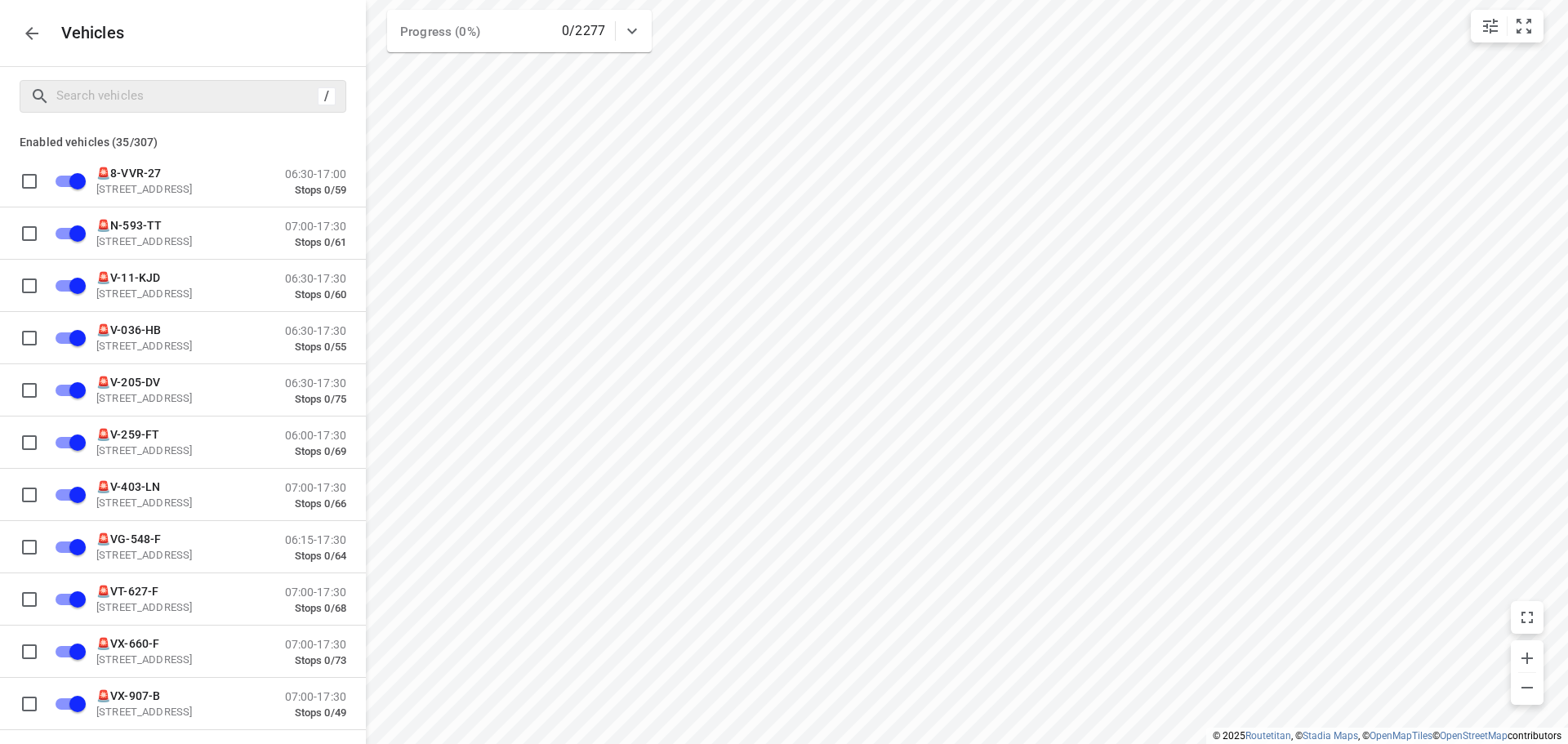
click at [327, 93] on div "/" at bounding box center [327, 97] width 18 height 18
click at [34, 31] on icon "button" at bounding box center [31, 33] width 19 height 19
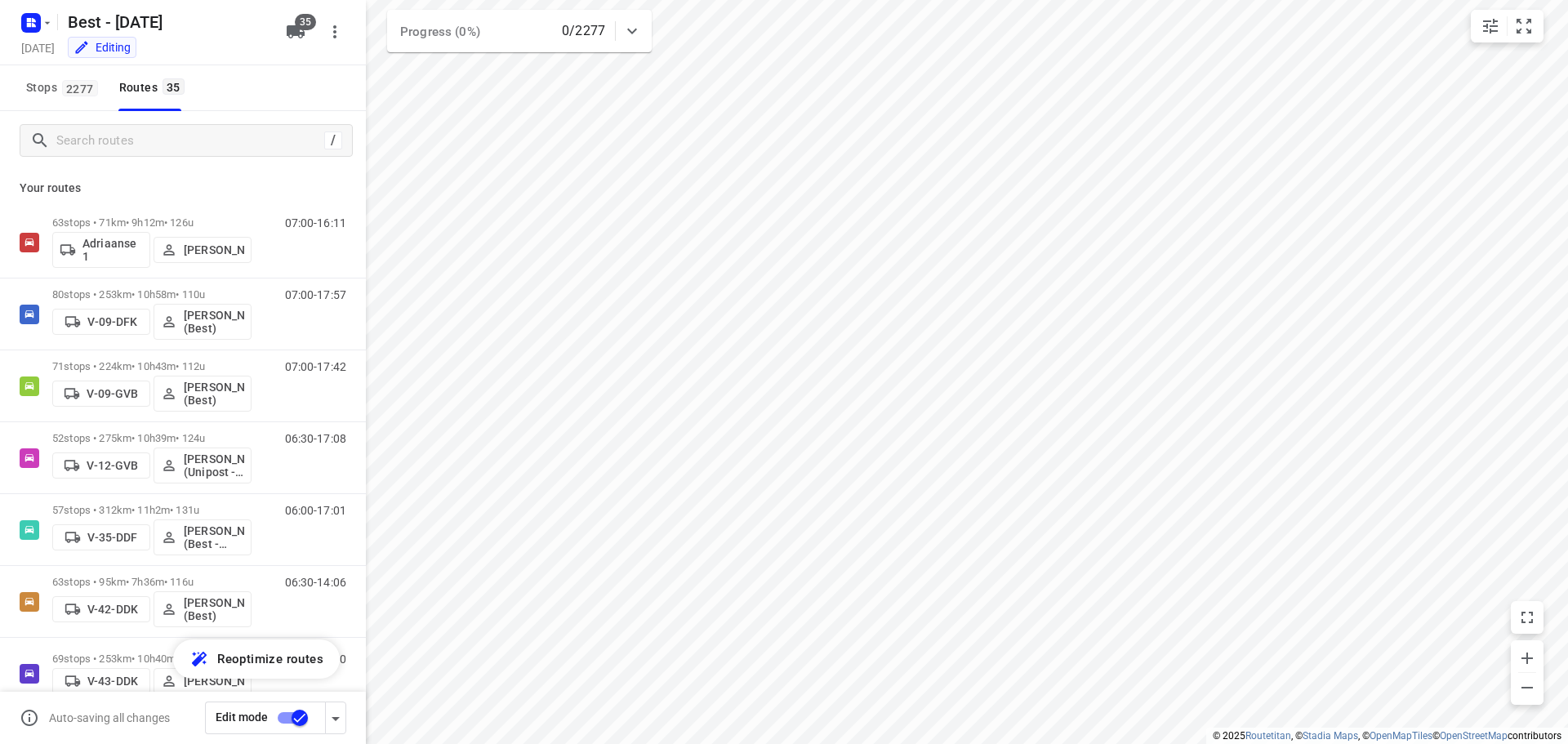
click at [301, 30] on icon "button" at bounding box center [295, 31] width 19 height 19
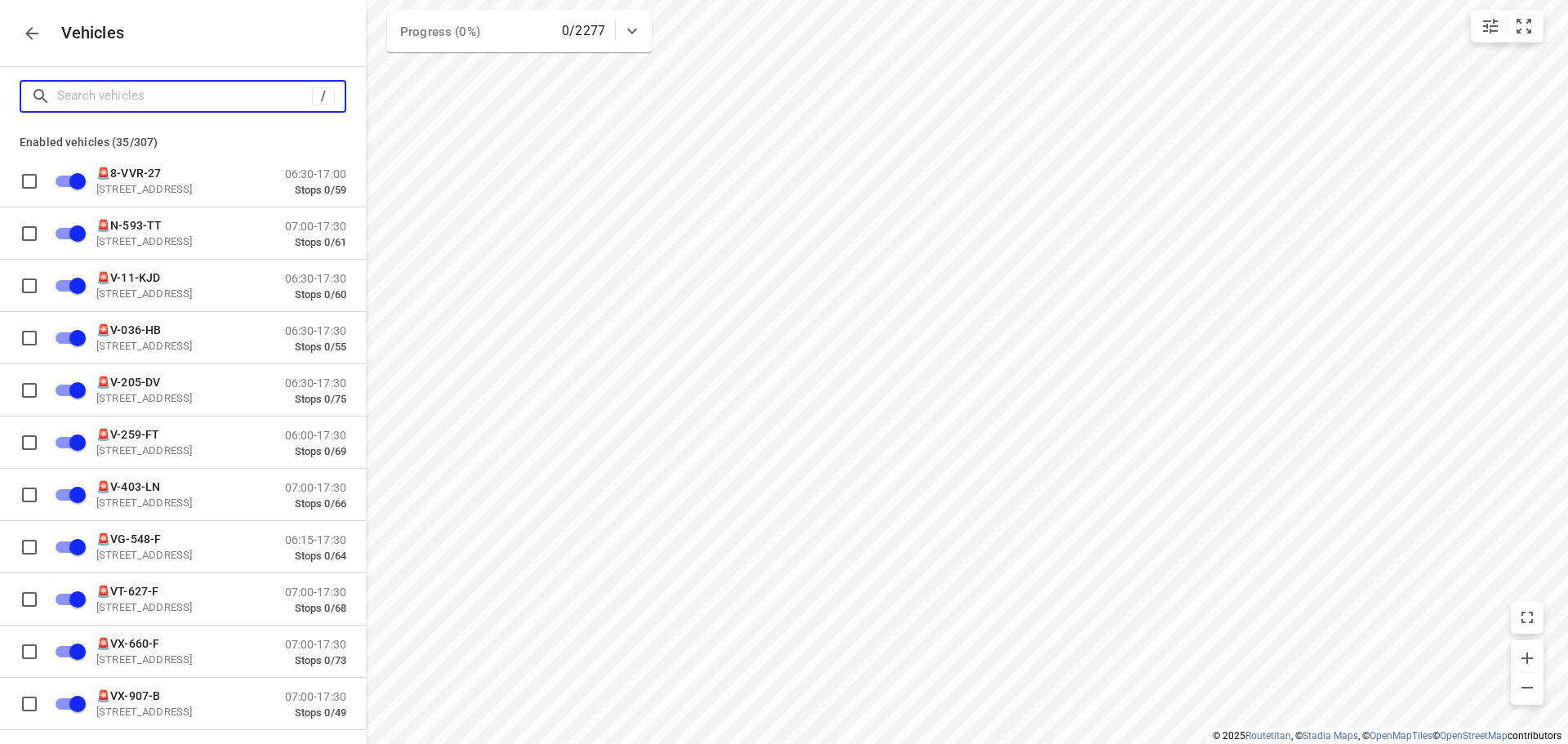
click at [238, 89] on input "Search vehicles" at bounding box center [184, 96] width 254 height 26
type input "1"
checkbox input "false"
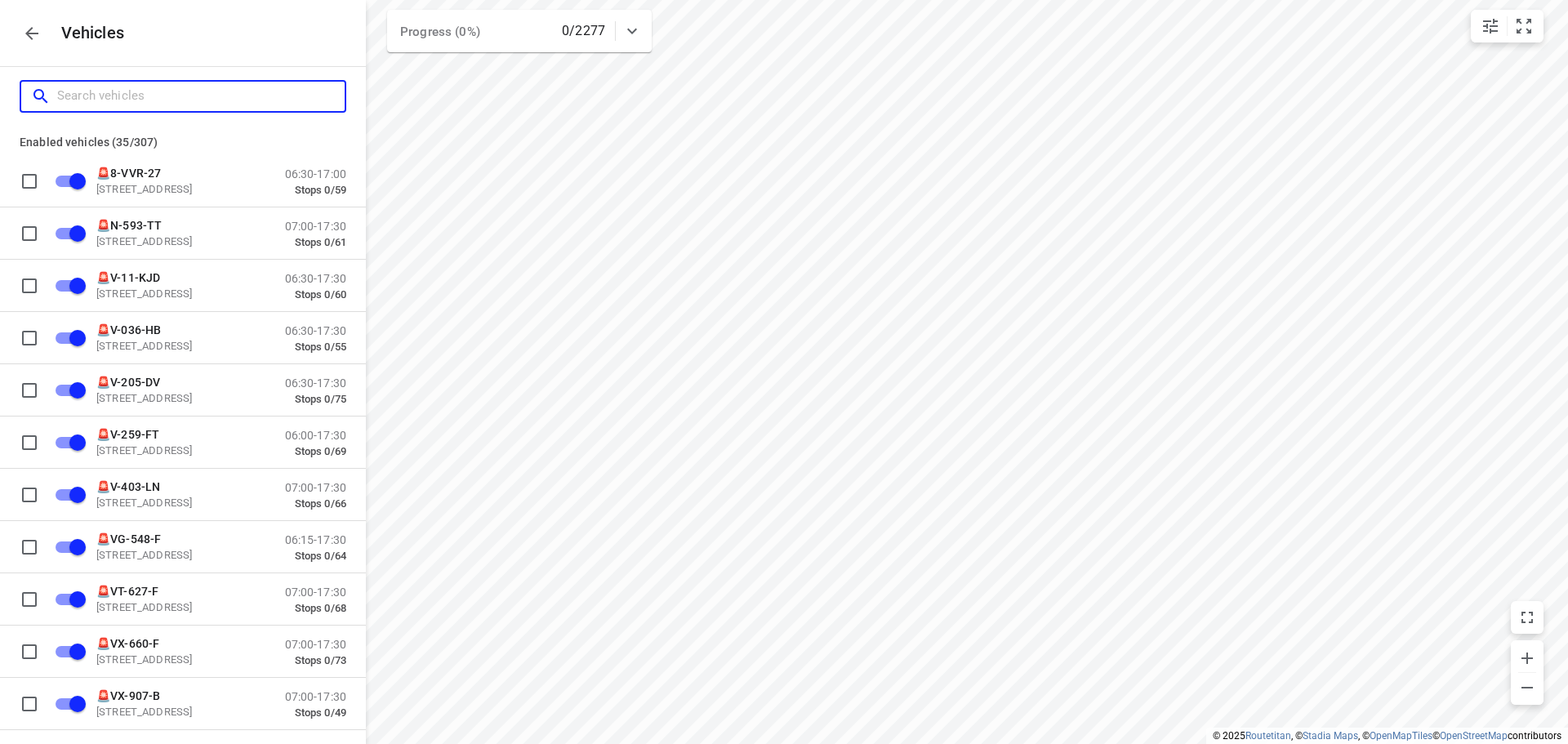
checkbox input "false"
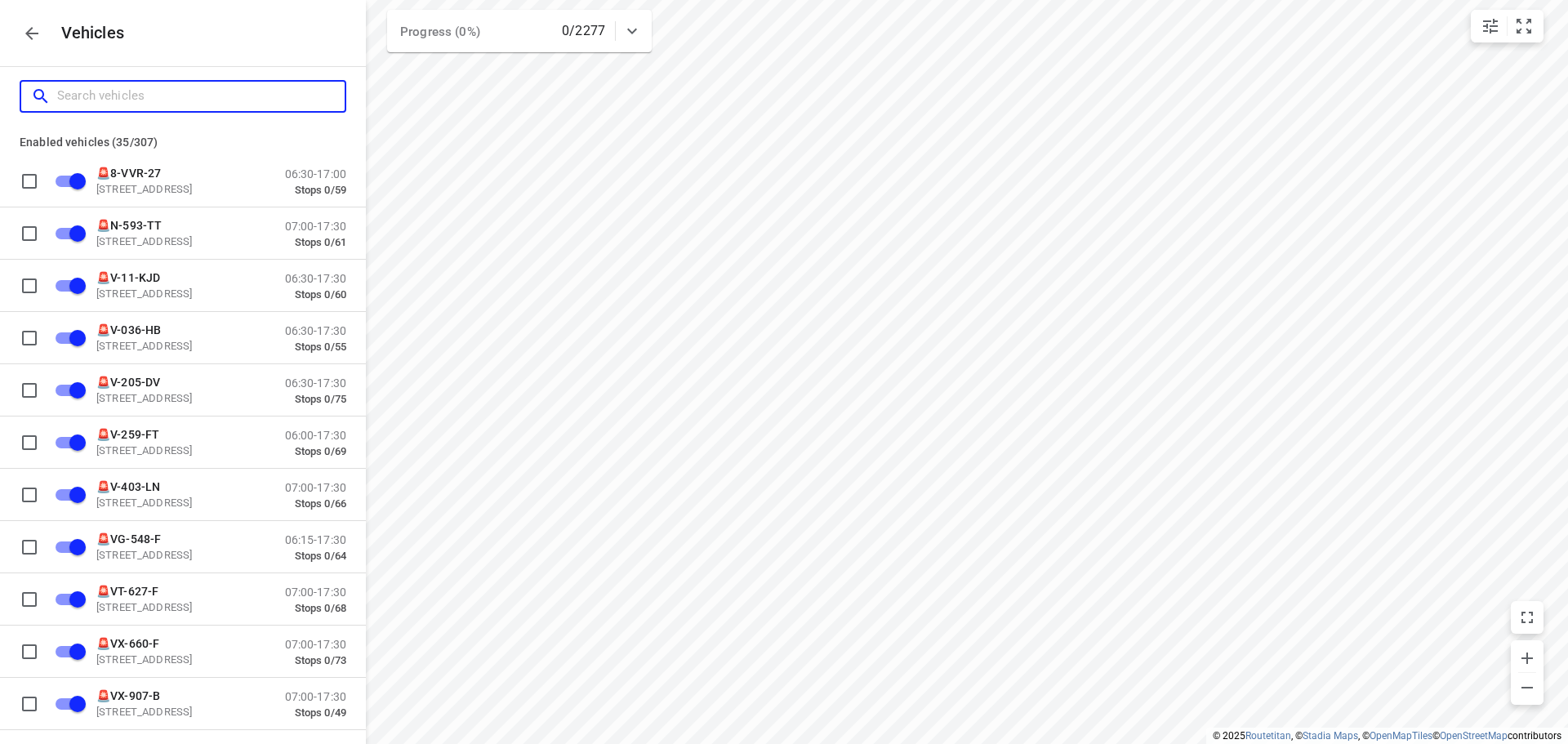
checkbox input "false"
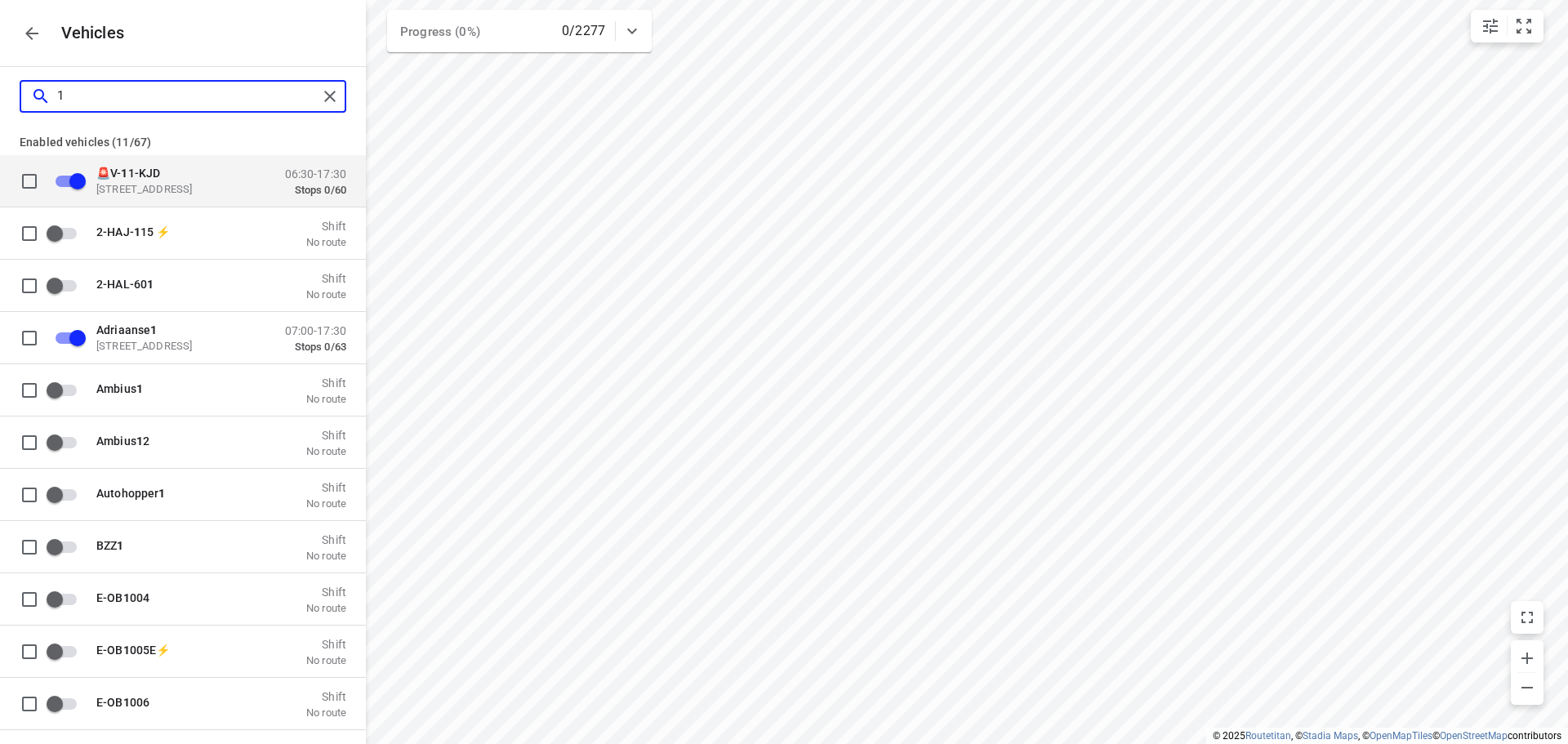
type input "13"
checkbox input "false"
checkbox input "true"
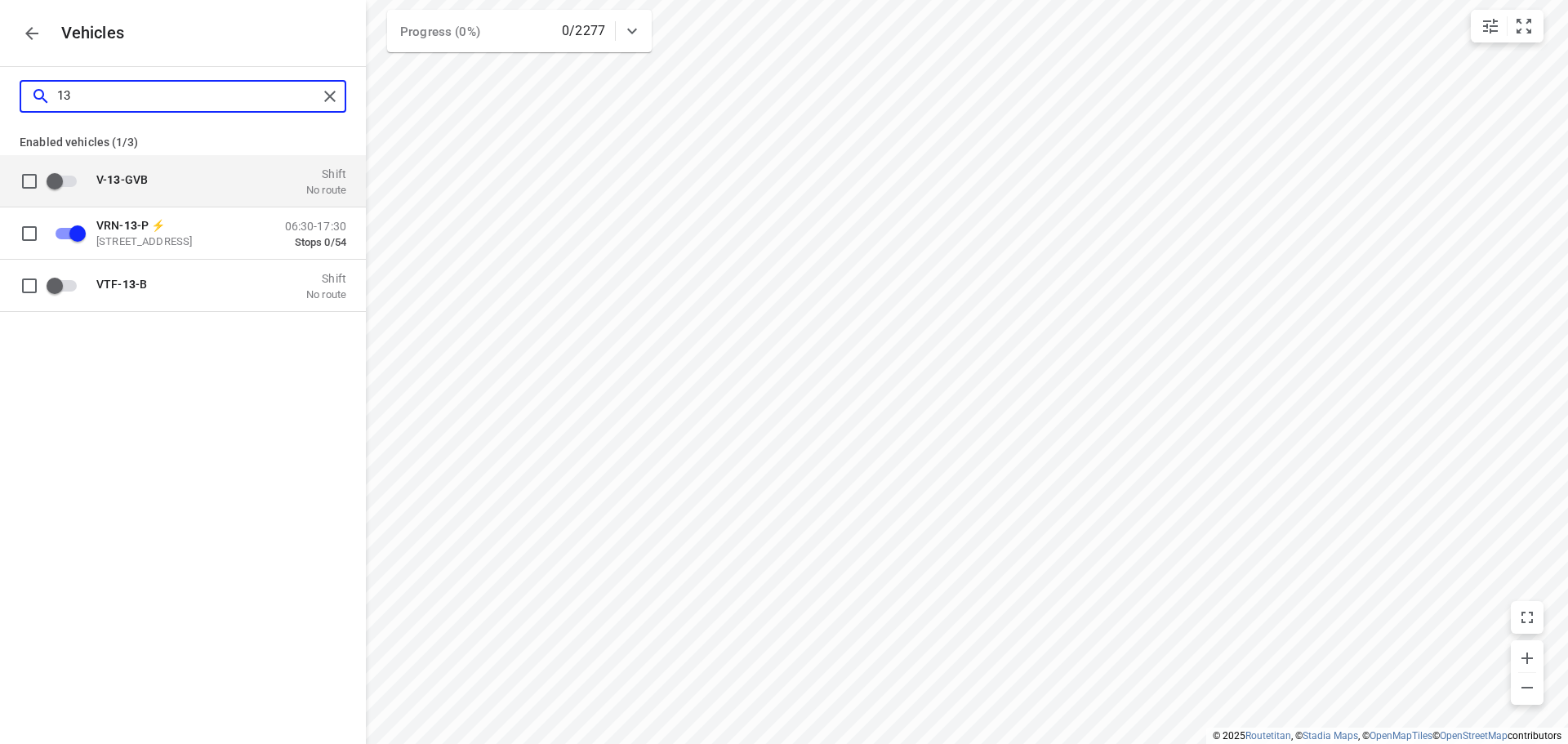
type input "13"
click at [205, 183] on p "V- 13 -GVB" at bounding box center [178, 179] width 163 height 13
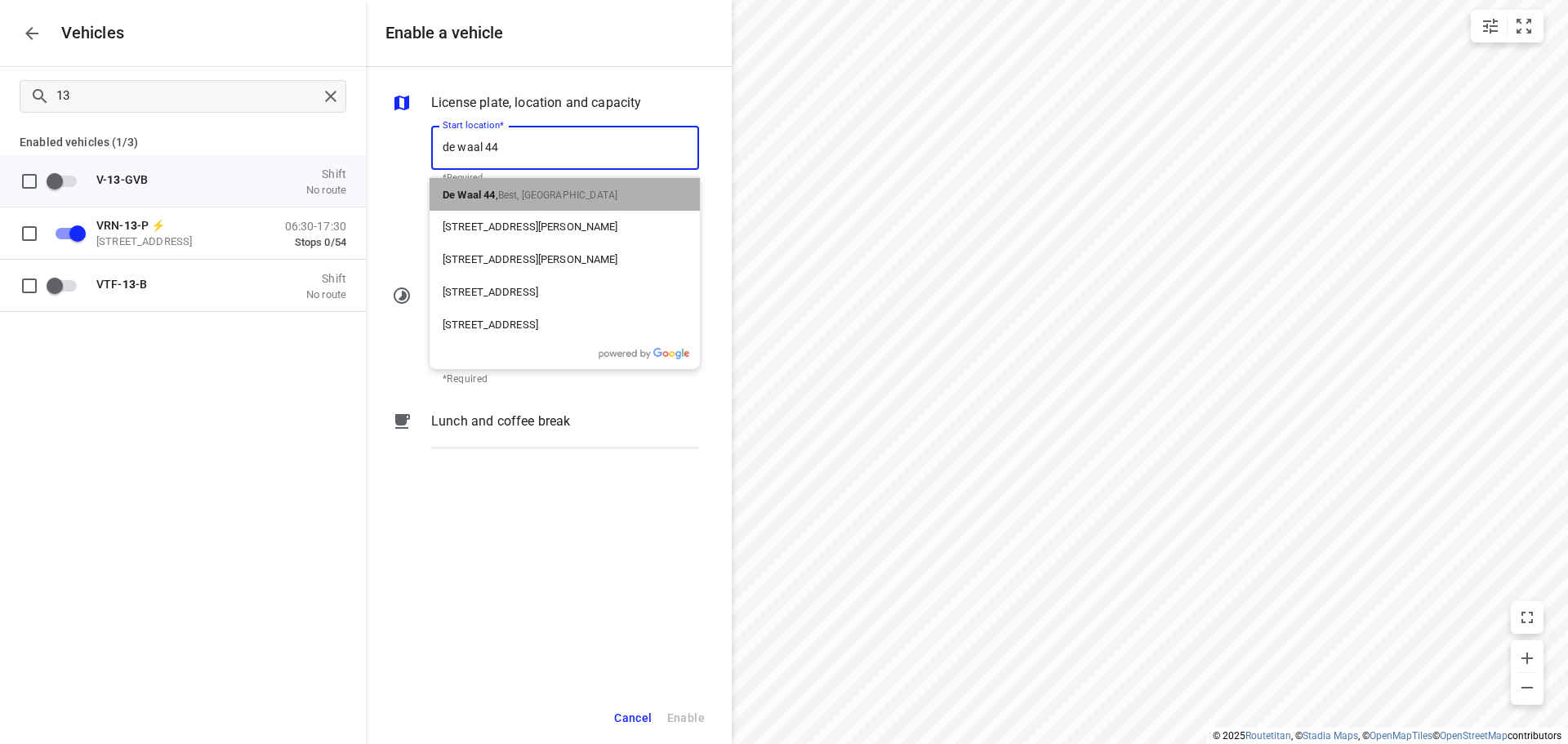
click at [533, 178] on div "De Waal 44 , Best, Netherlands" at bounding box center [565, 194] width 270 height 33
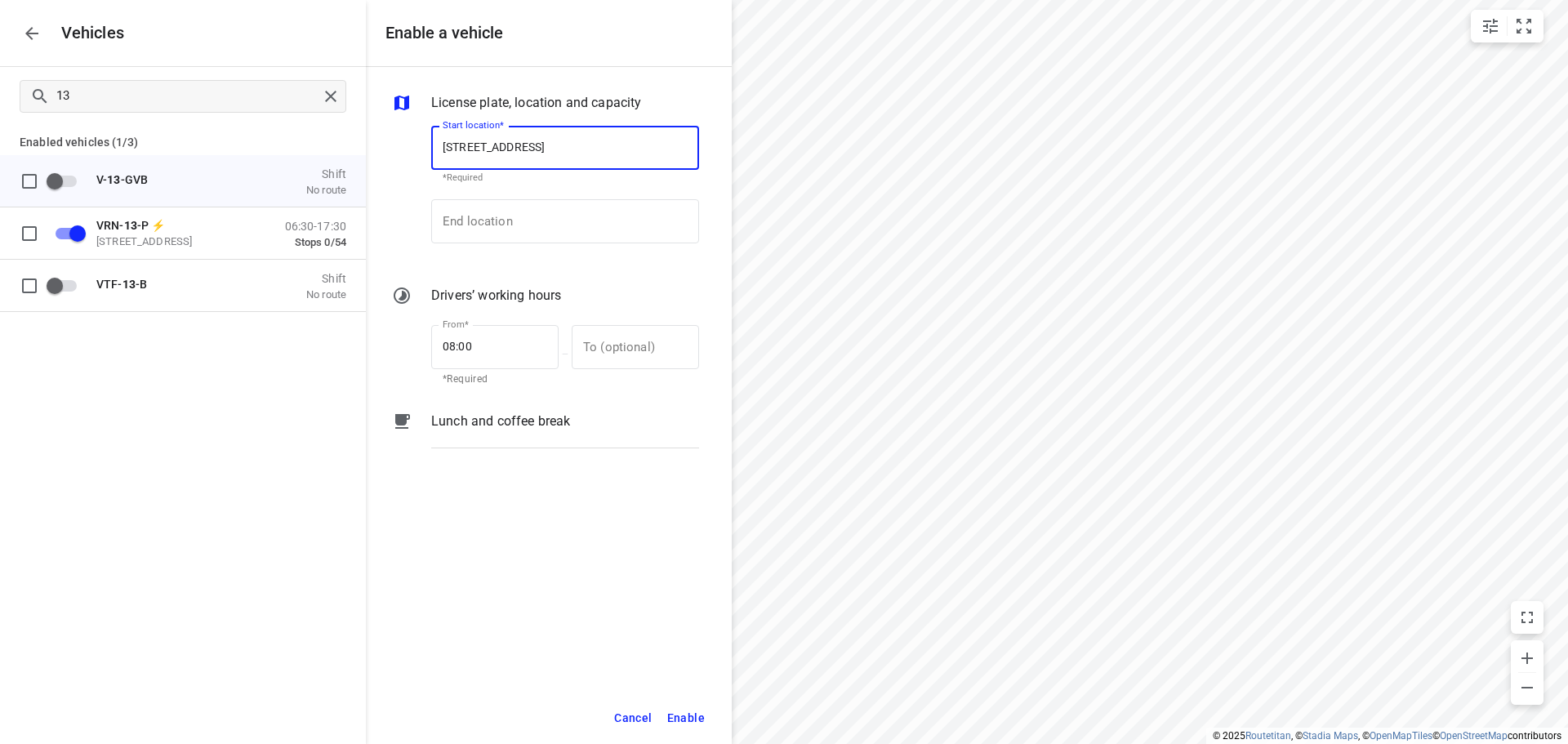
drag, startPoint x: 647, startPoint y: 140, endPoint x: 435, endPoint y: 146, distance: 212.1
click at [361, 134] on div "Enable a vehicle License plate, location and capacity Start location* De Waal 4…" at bounding box center [182, 372] width 366 height 744
type input "[STREET_ADDRESS]"
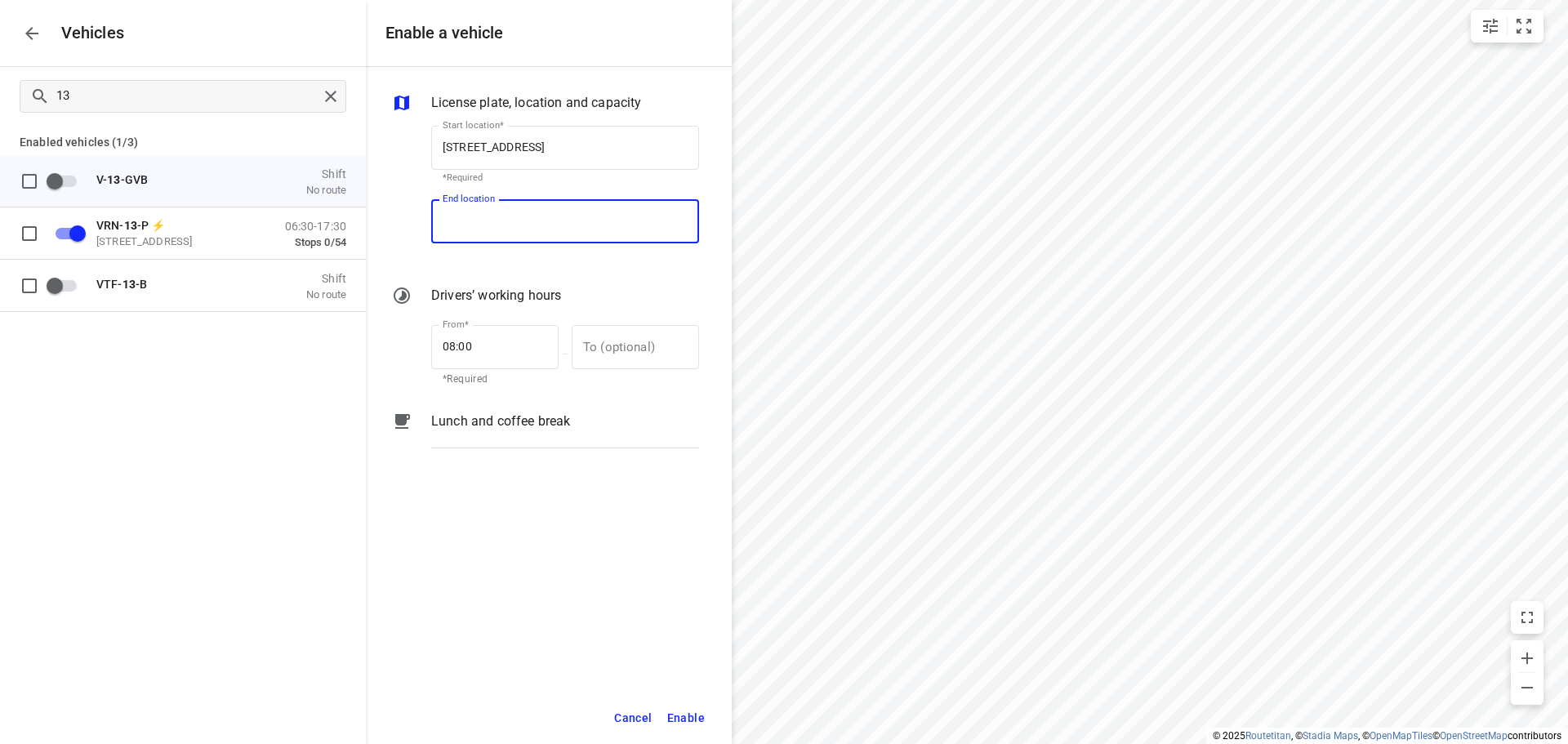
click at [610, 227] on input "End location" at bounding box center [566, 221] width 268 height 44
paste input "[STREET_ADDRESS]"
click at [504, 276] on p "[STREET_ADDRESS]" at bounding box center [491, 267] width 97 height 19
type input "[STREET_ADDRESS]"
drag, startPoint x: 467, startPoint y: 353, endPoint x: 419, endPoint y: 350, distance: 48.1
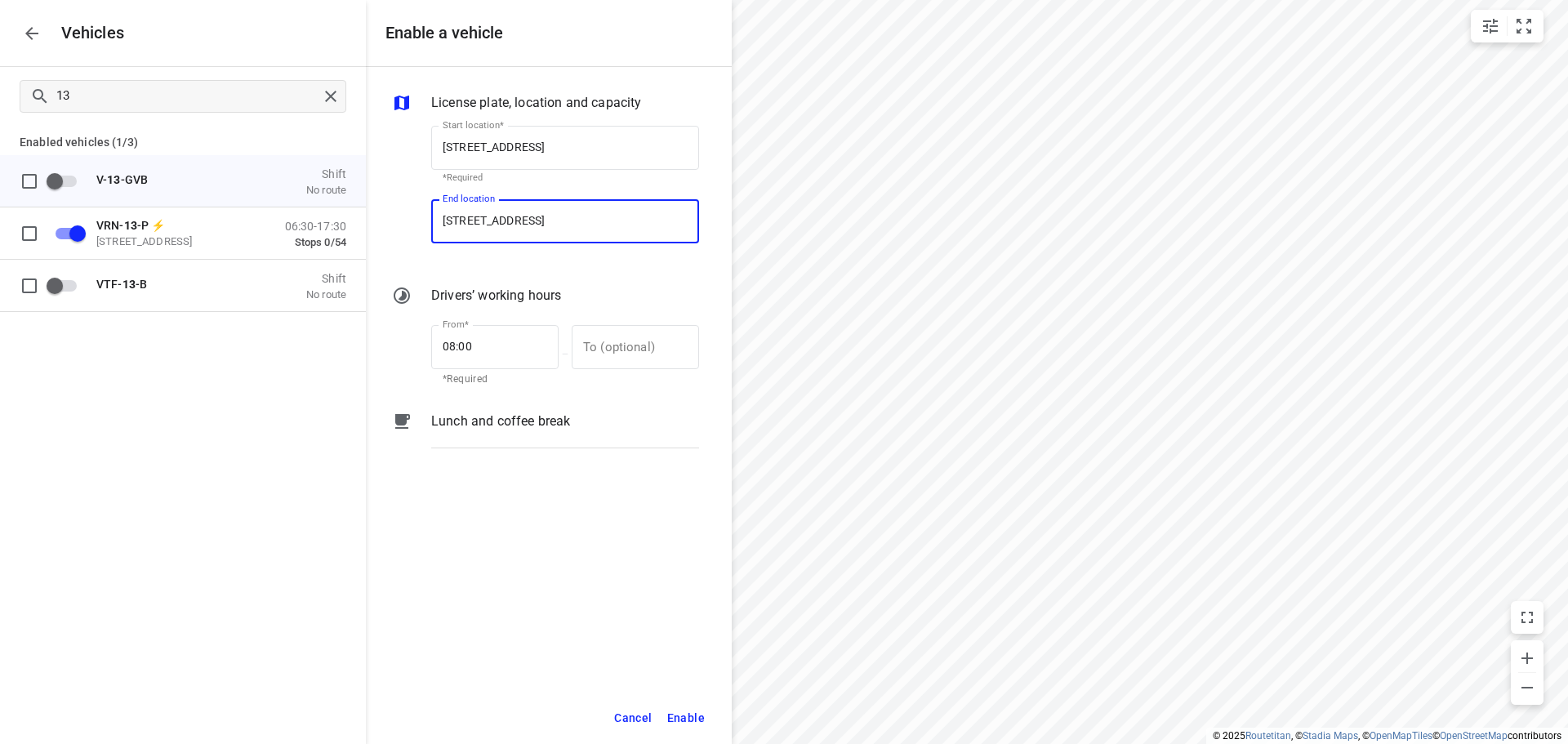
click at [417, 356] on div "From* 08:00 From* *Required — To (optional) To (optional)" at bounding box center [545, 353] width 314 height 70
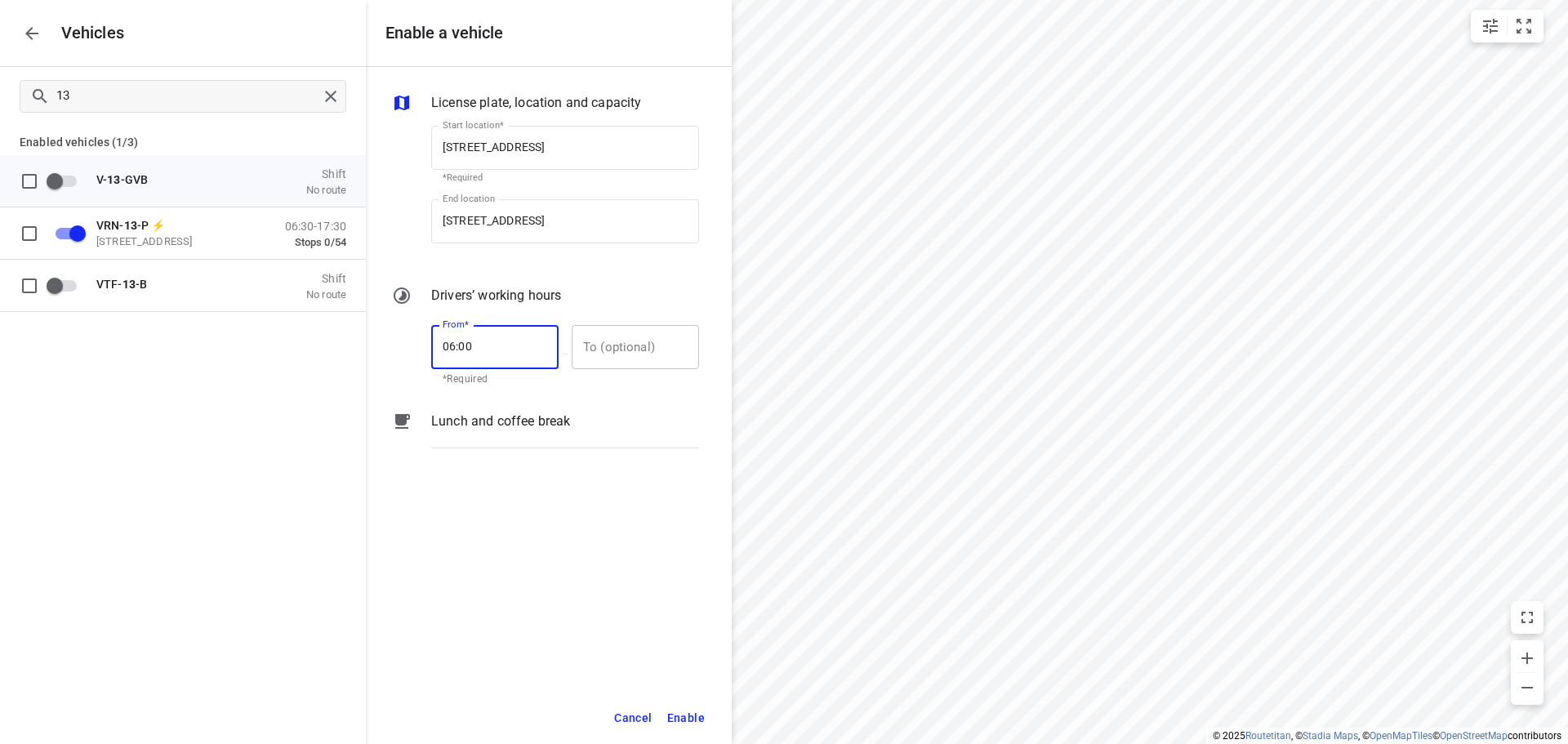
type input "06:00"
click at [583, 336] on input "text" at bounding box center [627, 346] width 109 height 44
type input "17:00"
click at [683, 718] on span "Enable" at bounding box center [685, 718] width 37 height 20
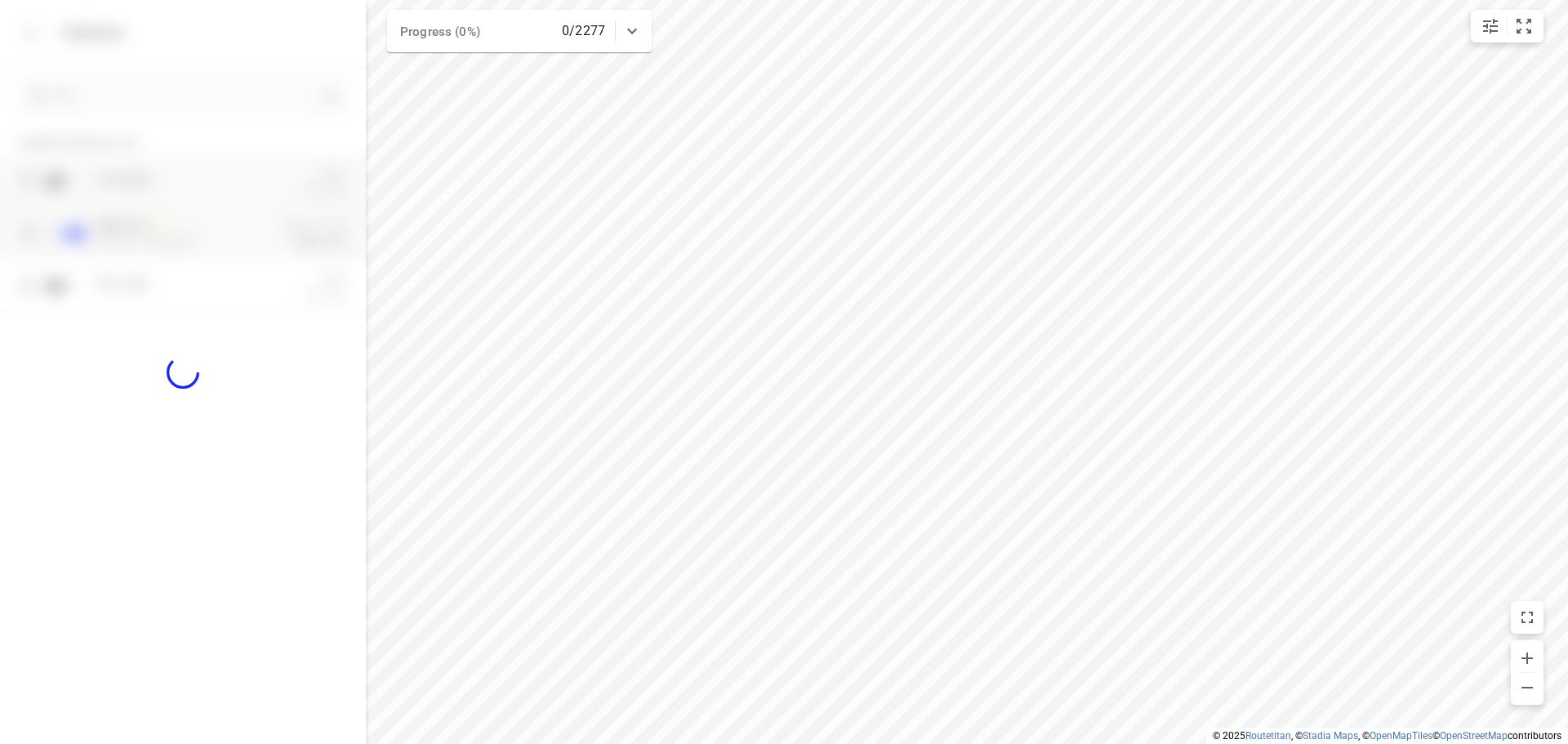
checkbox input "true"
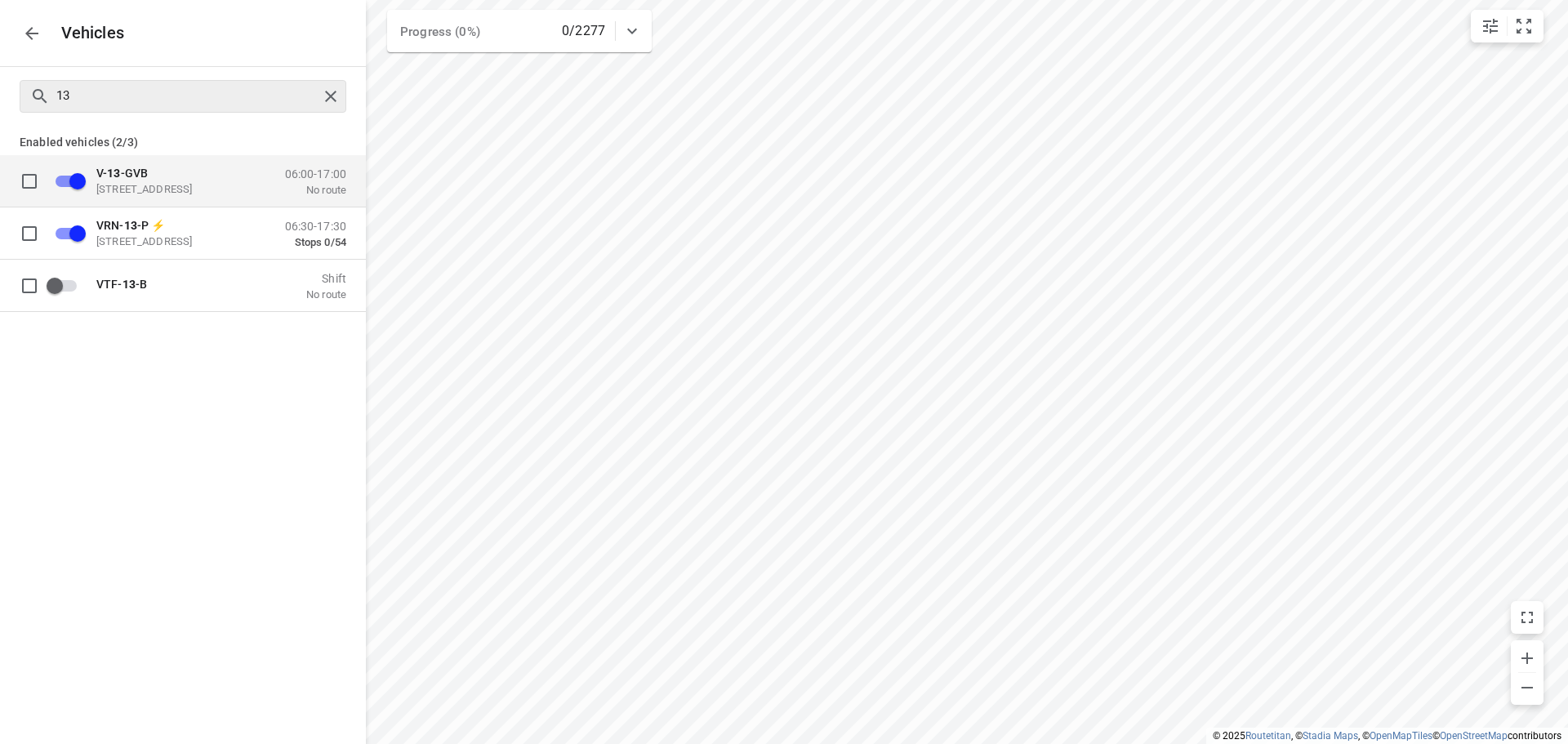
checkbox input "true"
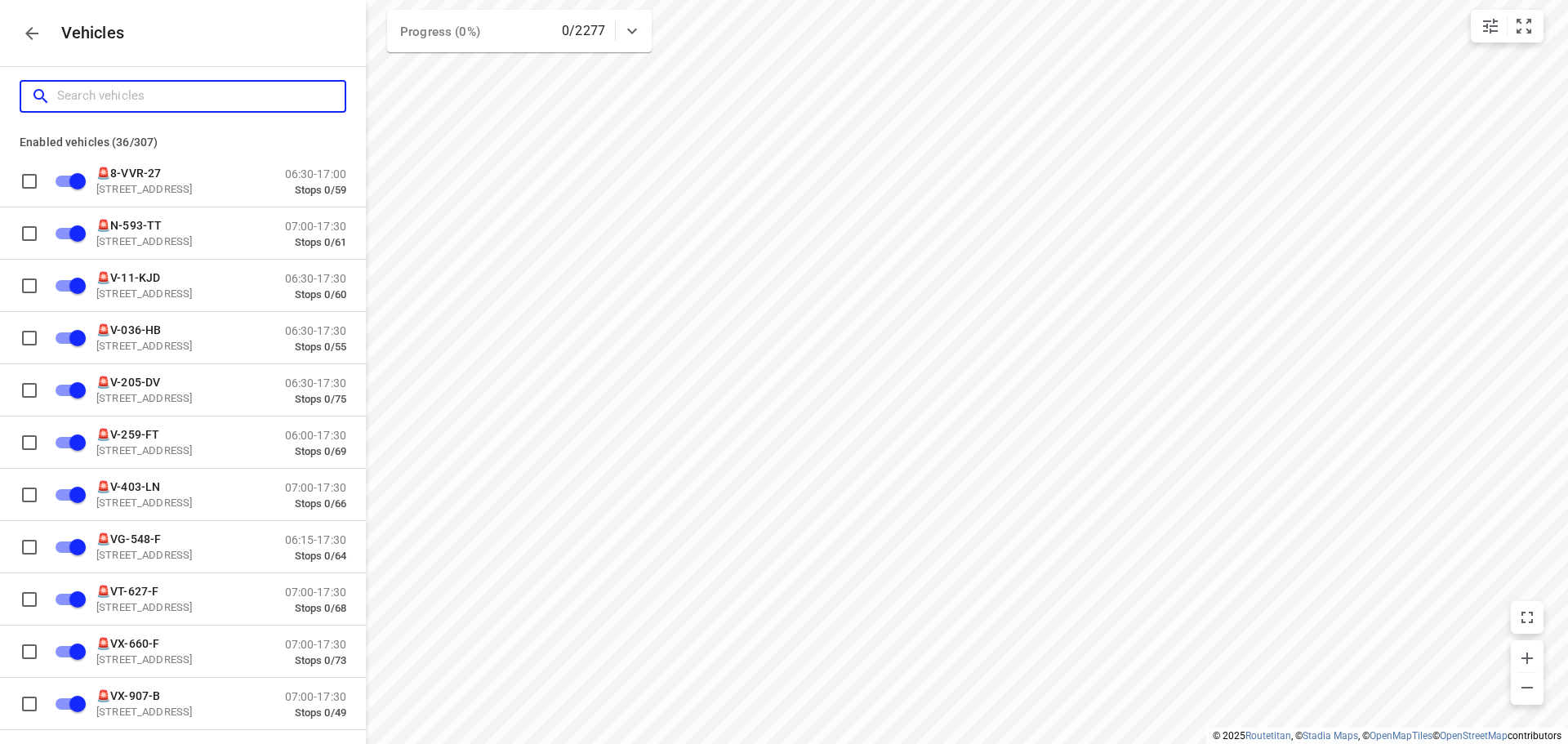
click at [272, 105] on input "Search vehicles" at bounding box center [201, 96] width 287 height 26
click at [45, 26] on button "button" at bounding box center [32, 34] width 33 height 33
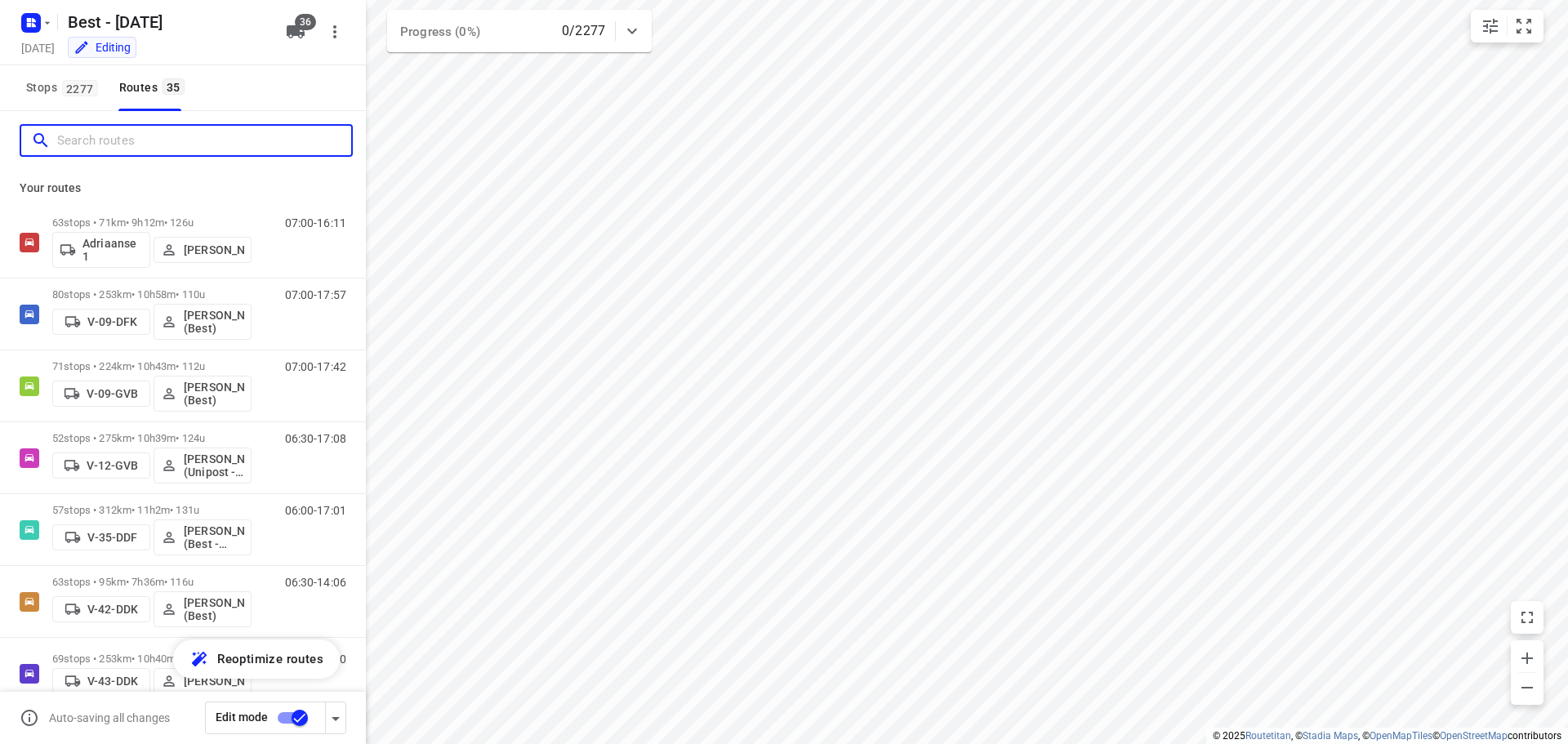
click at [114, 133] on input "Search routes" at bounding box center [204, 141] width 294 height 26
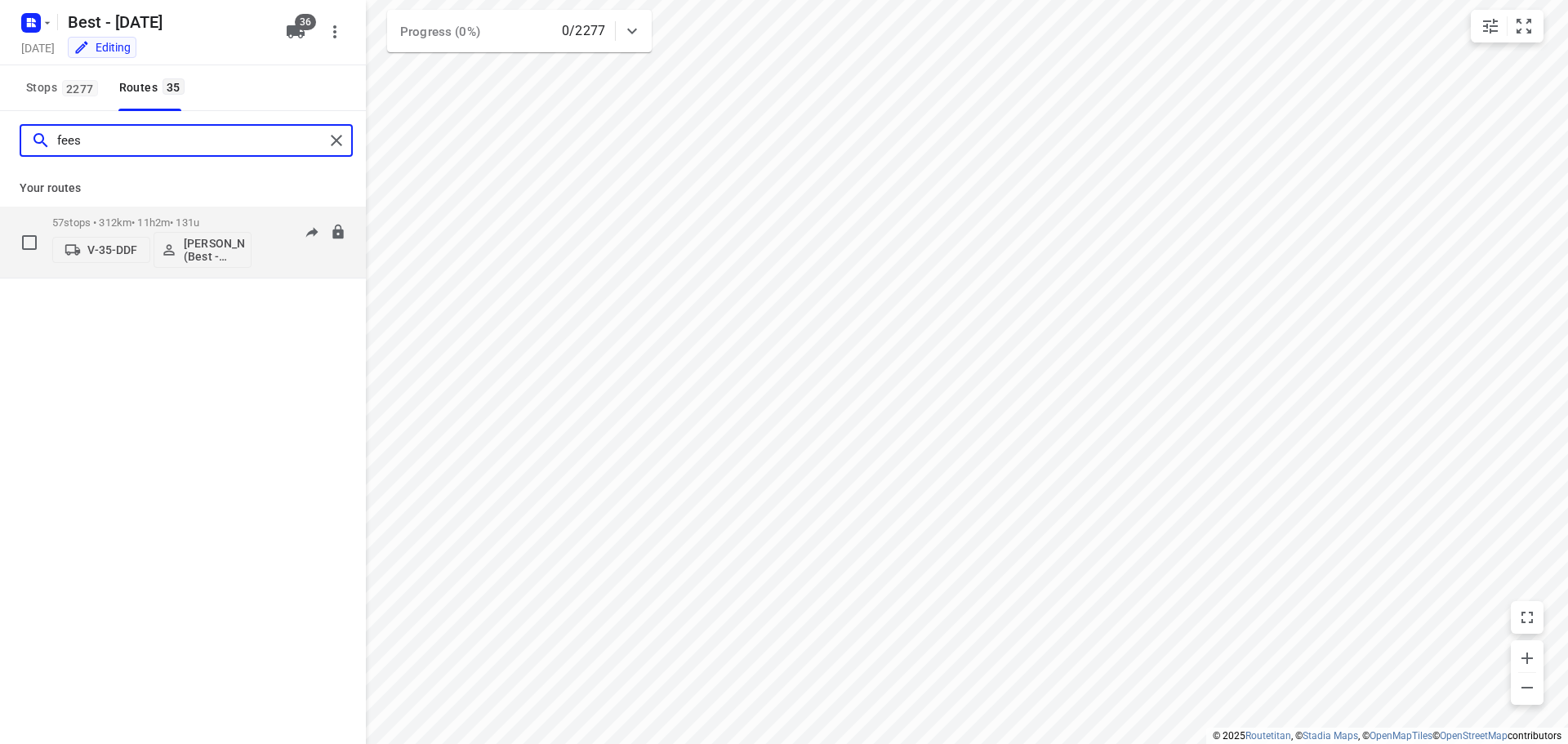
type input "fees"
click at [121, 248] on p "V-35-DDF" at bounding box center [112, 250] width 50 height 13
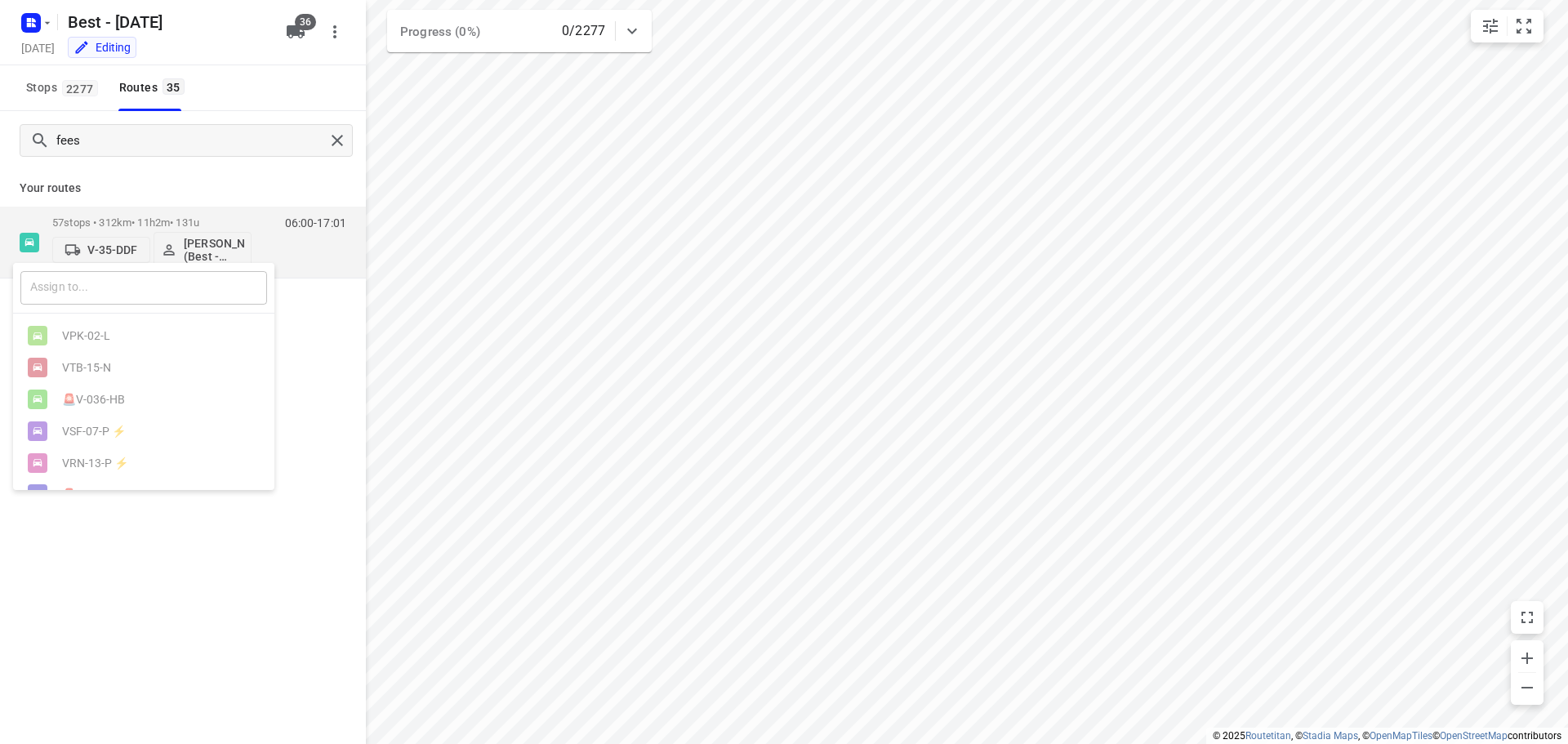
click at [112, 285] on input "text" at bounding box center [143, 287] width 246 height 34
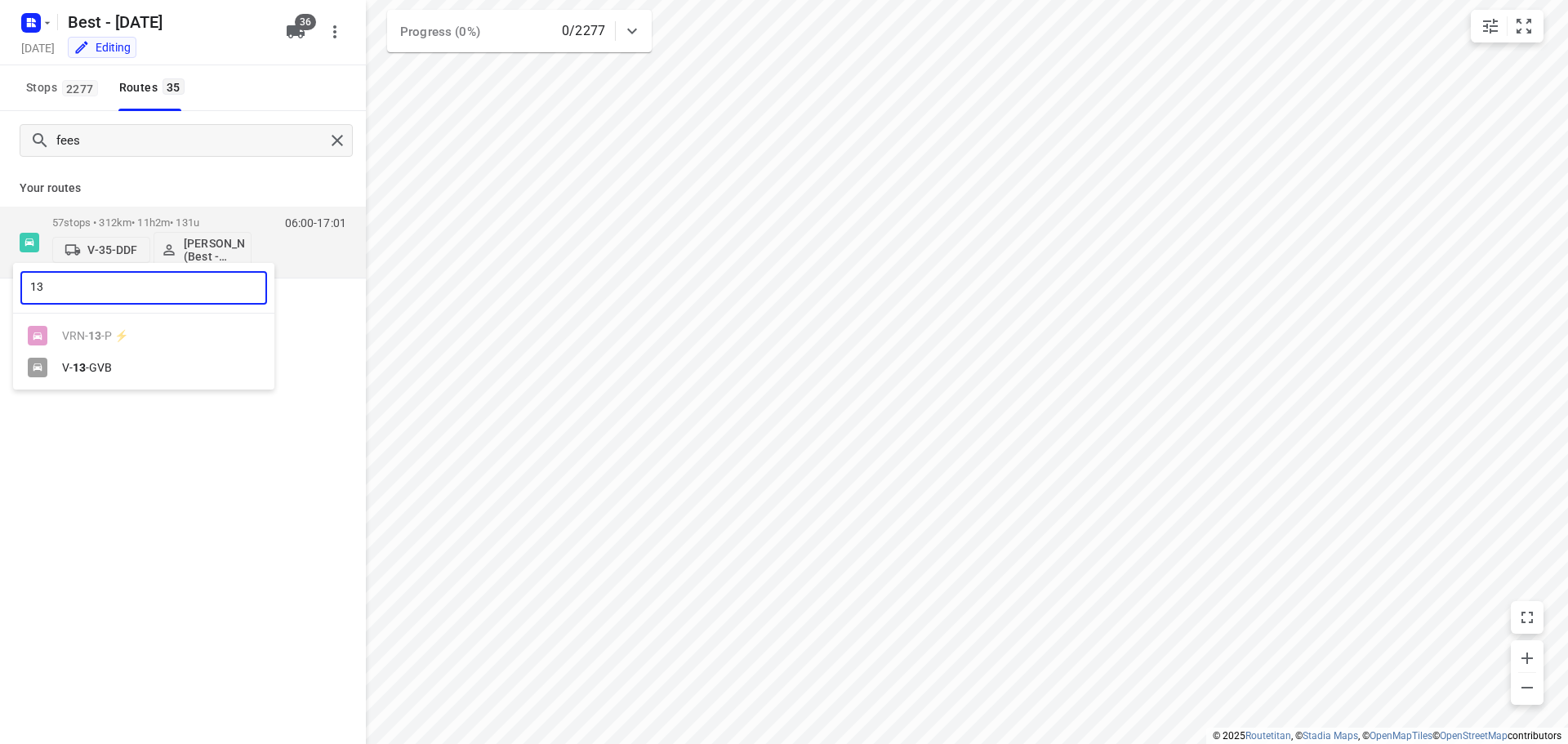
type input "13"
click at [123, 374] on div "V- 13 -GVB" at bounding box center [148, 367] width 171 height 13
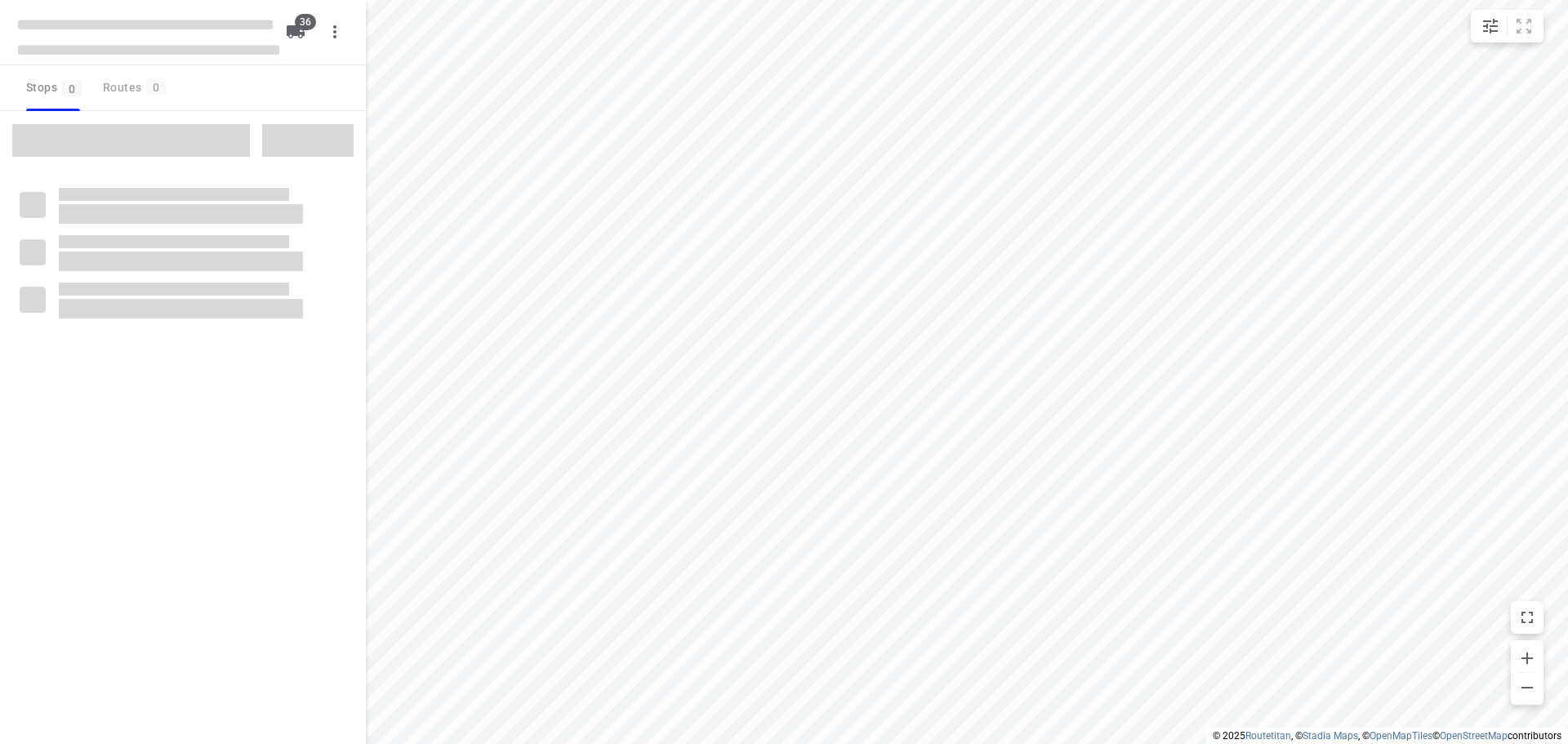
checkbox input "true"
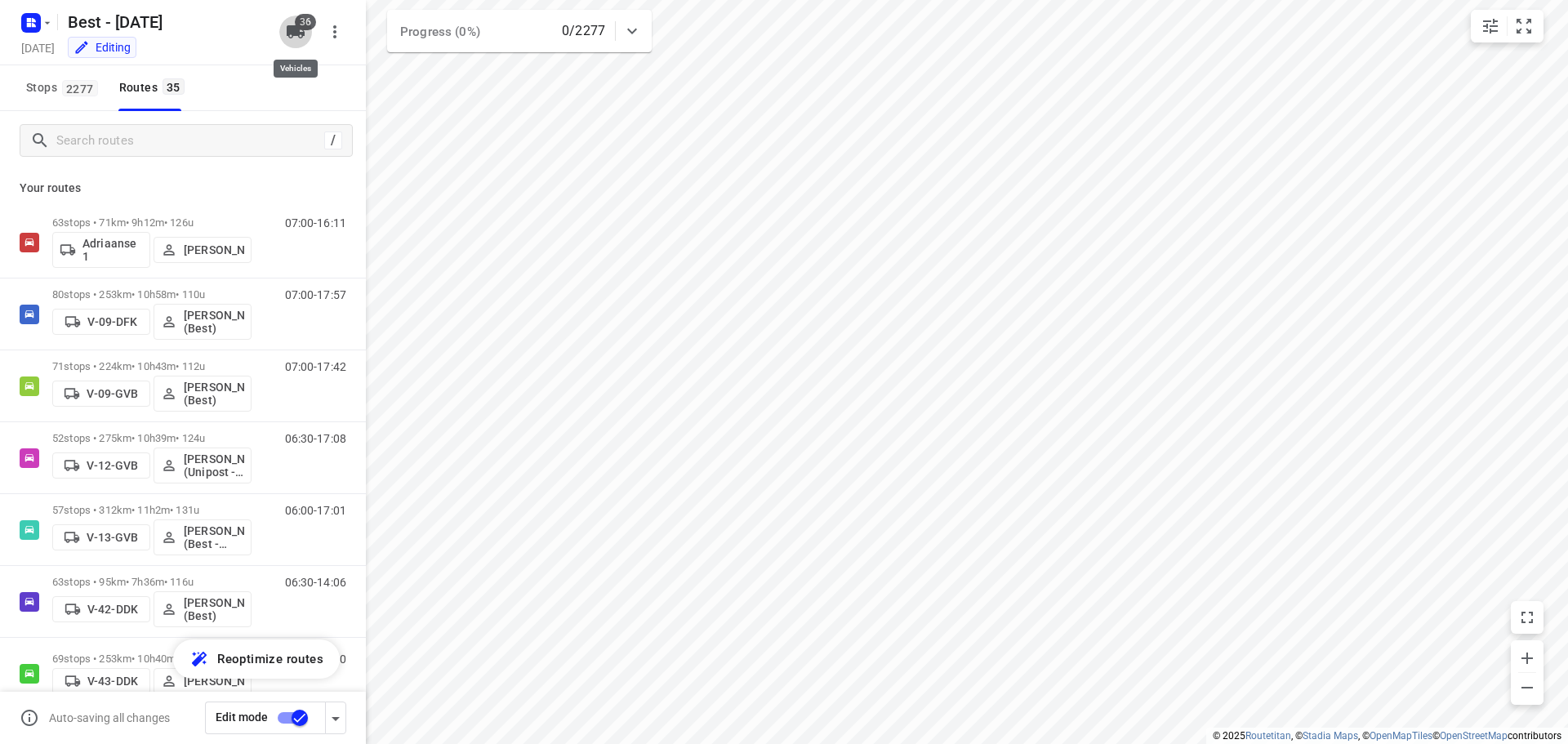
click at [295, 26] on icon "button" at bounding box center [296, 32] width 18 height 13
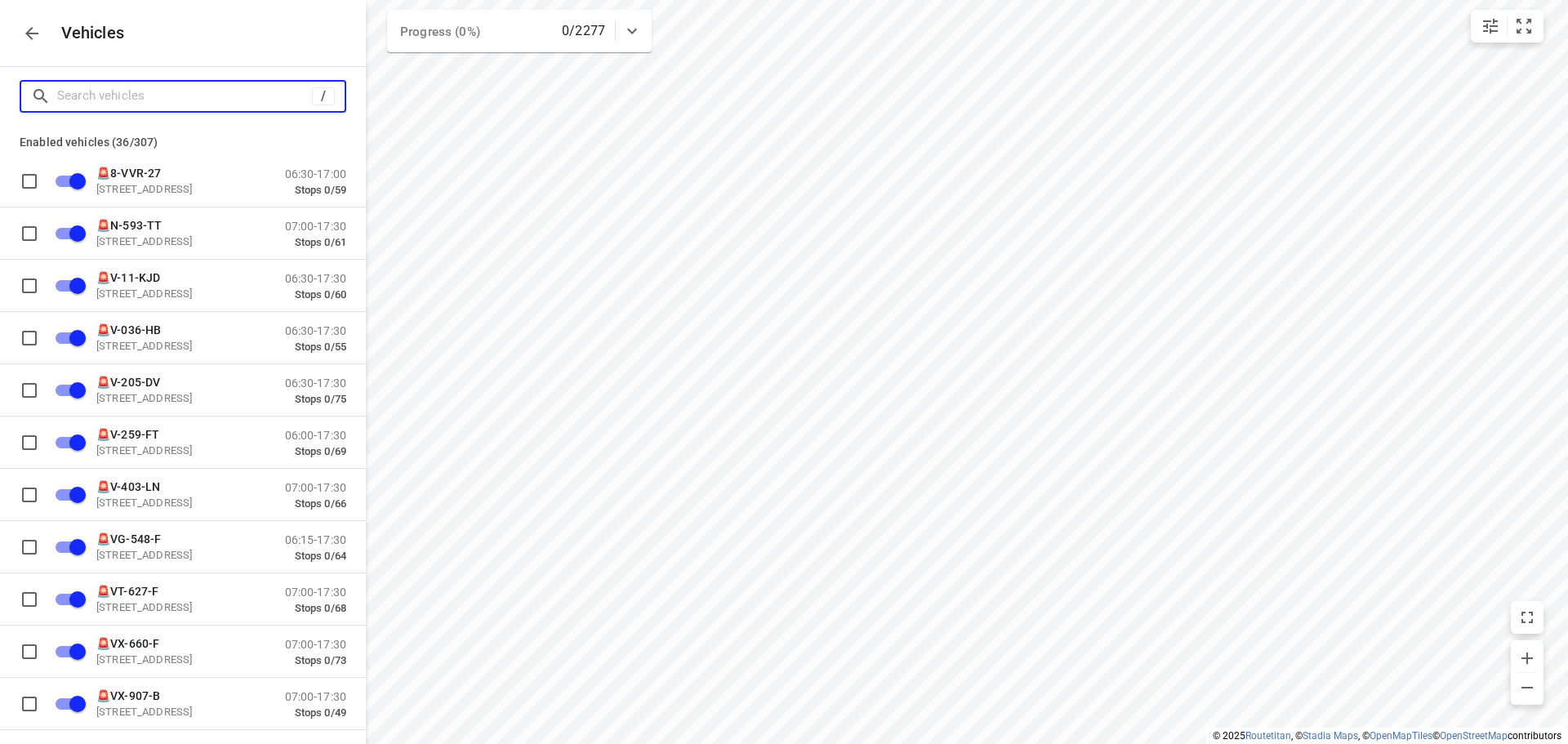
click at [220, 105] on input "Search vehicles" at bounding box center [184, 96] width 254 height 26
type input "3"
checkbox input "false"
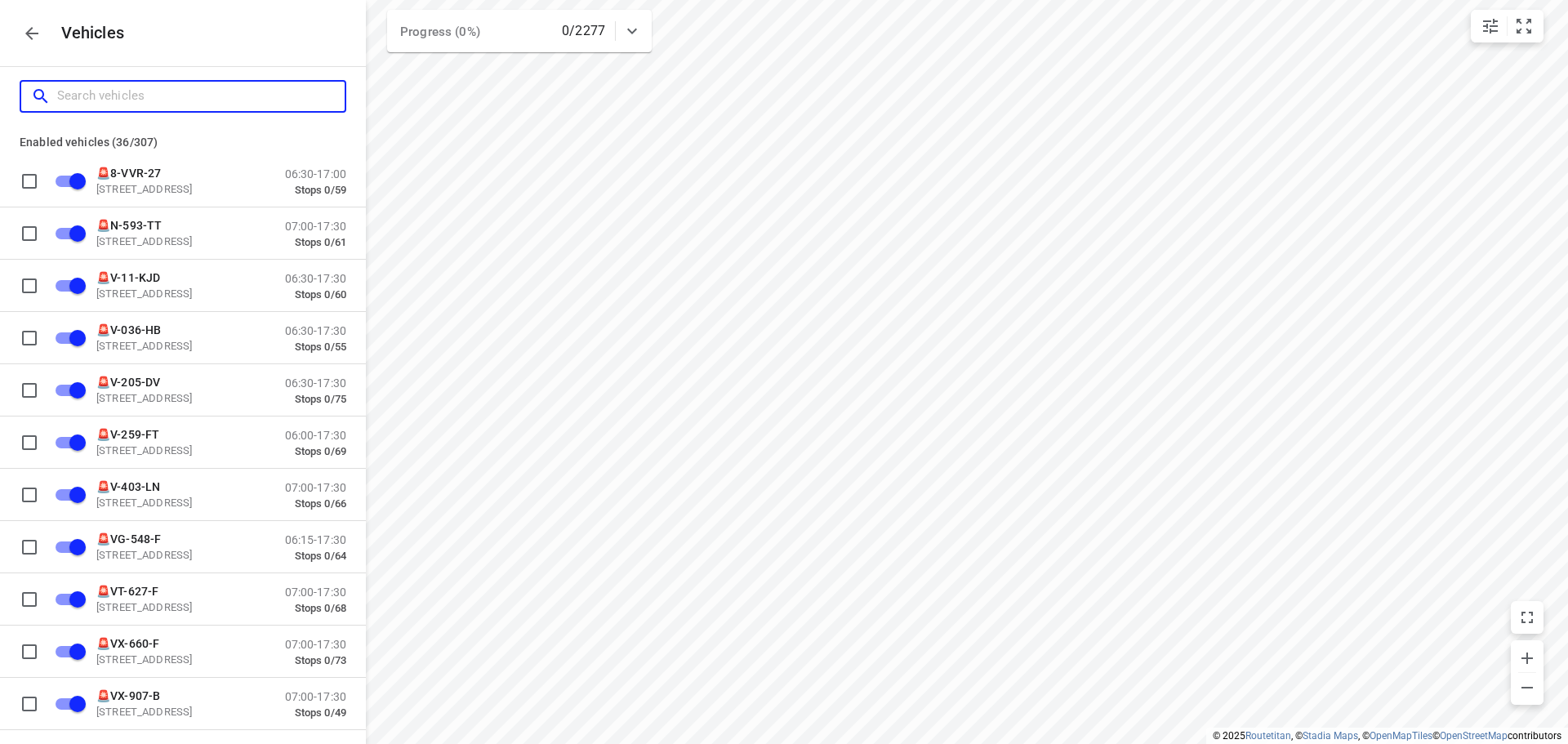
checkbox input "false"
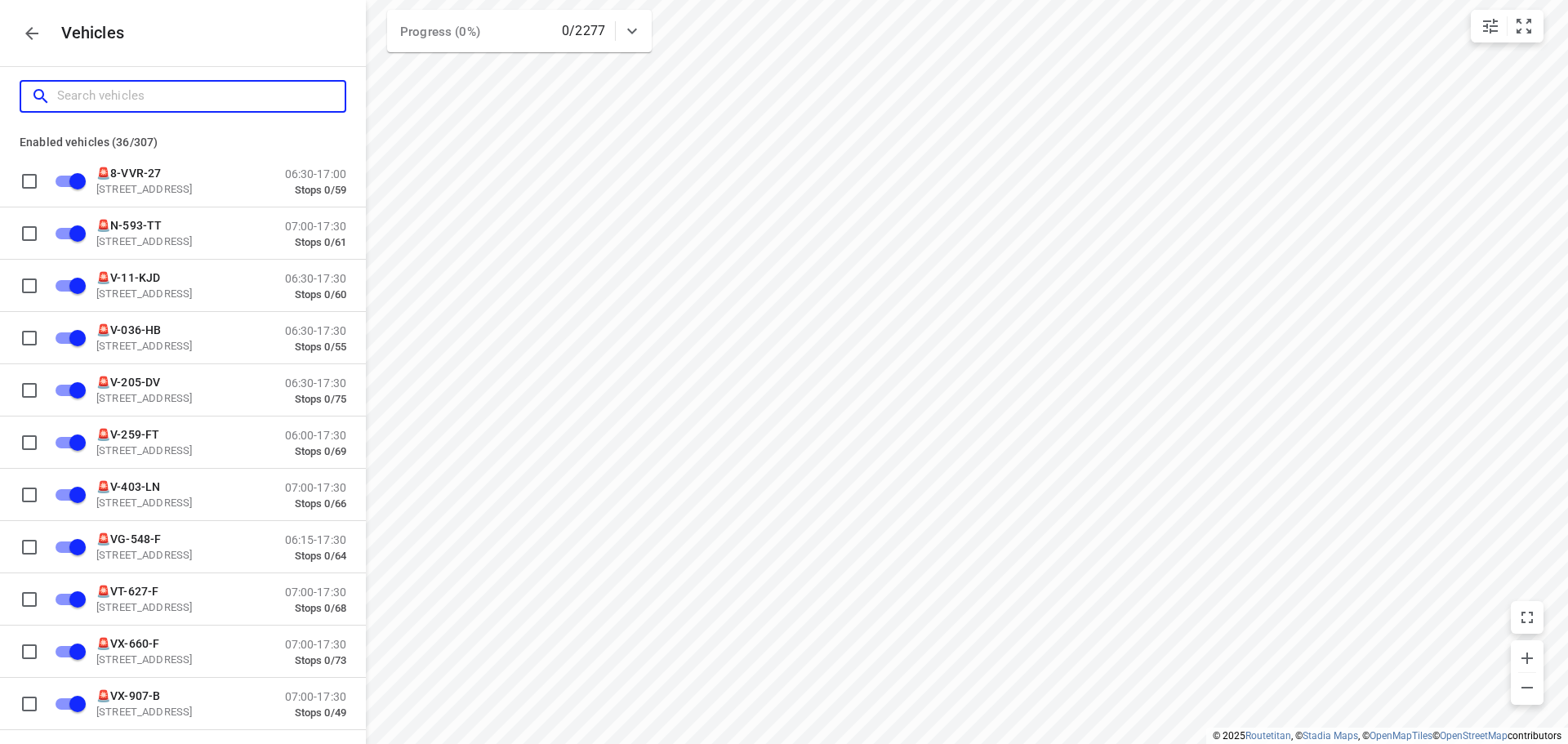
checkbox input "true"
checkbox input "false"
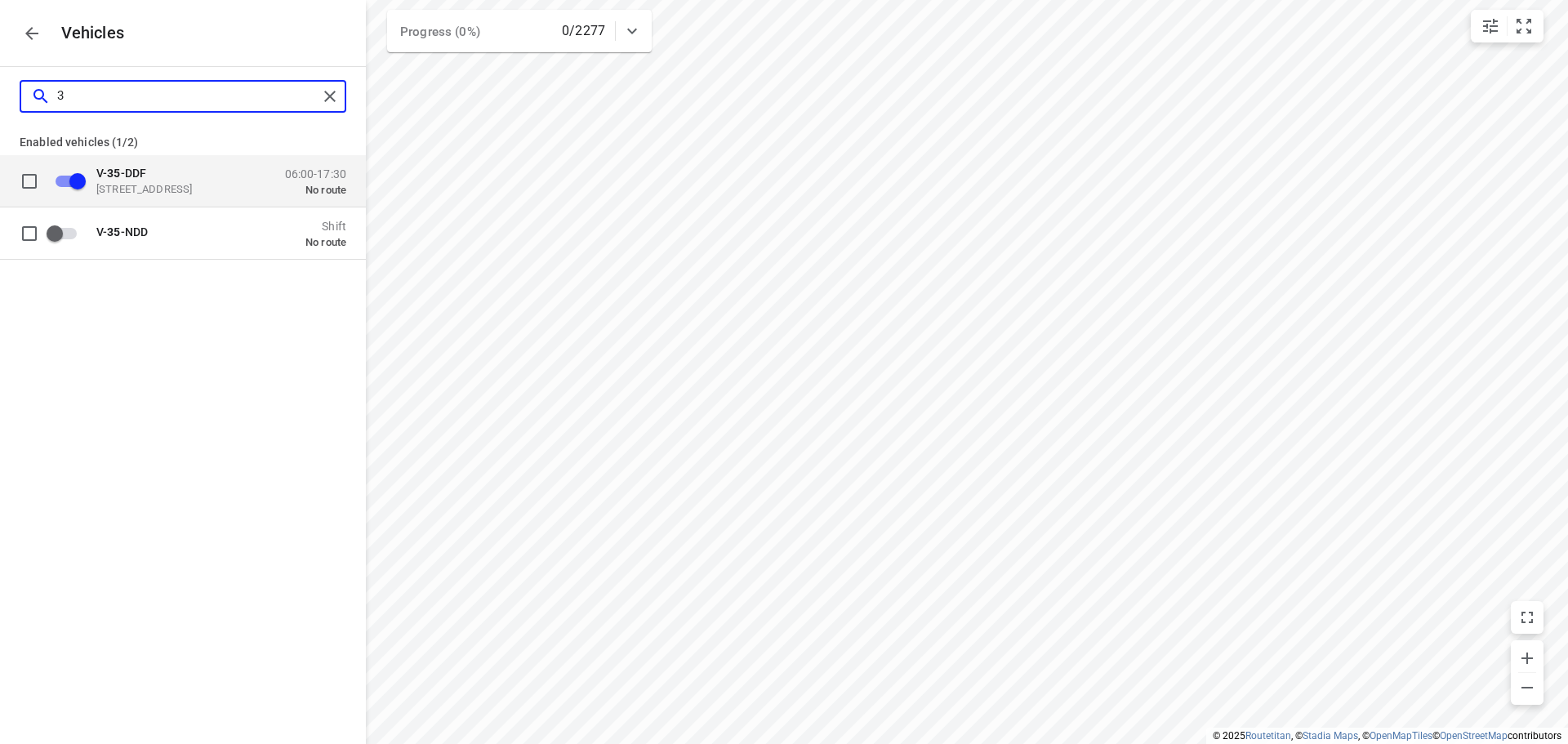
type input "35"
checkbox input "false"
type input "35"
click at [85, 183] on input "grid" at bounding box center [78, 181] width 93 height 31
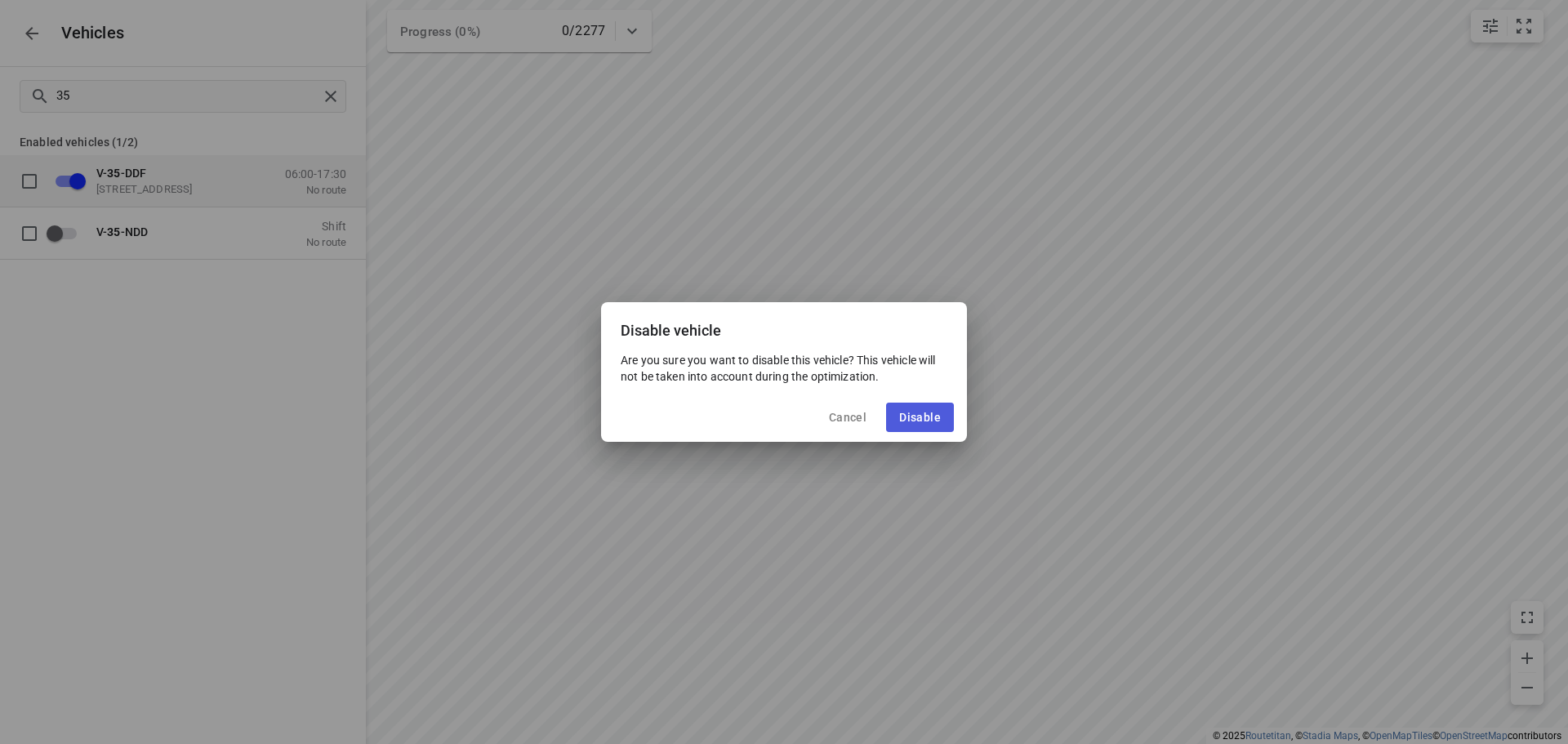
click at [929, 418] on span "Disable" at bounding box center [920, 417] width 42 height 13
checkbox input "false"
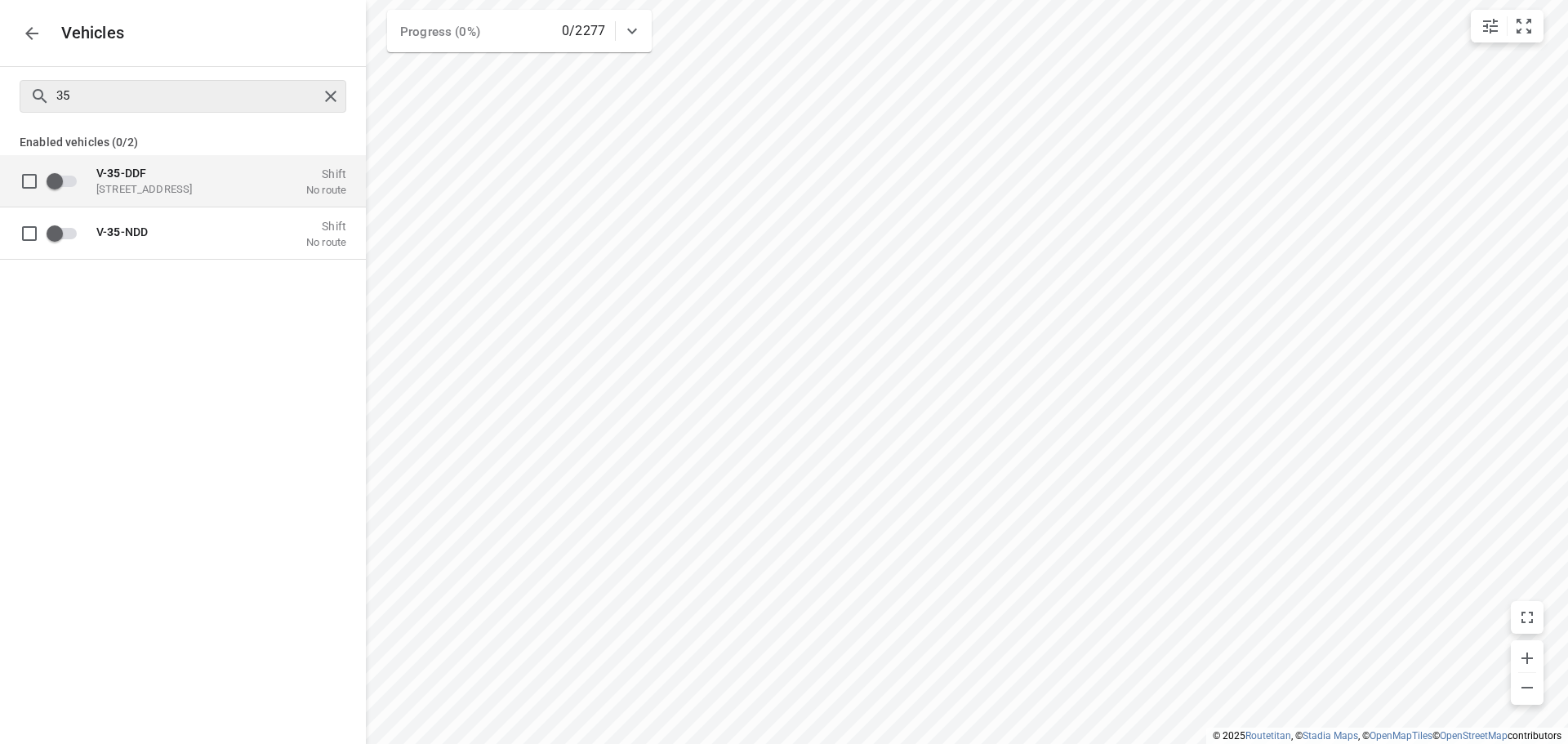
checkbox input "true"
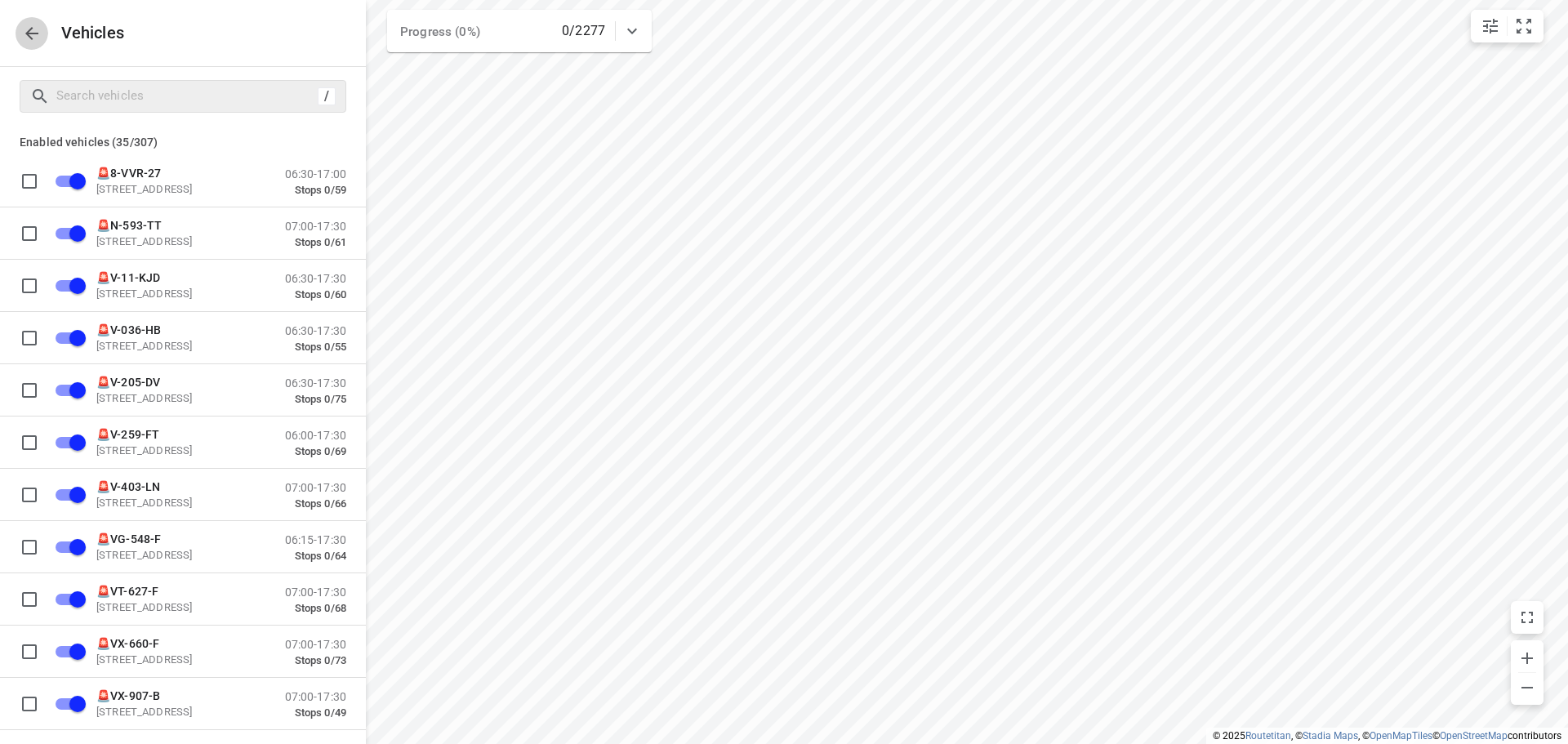
click at [31, 33] on icon "button" at bounding box center [32, 34] width 13 height 13
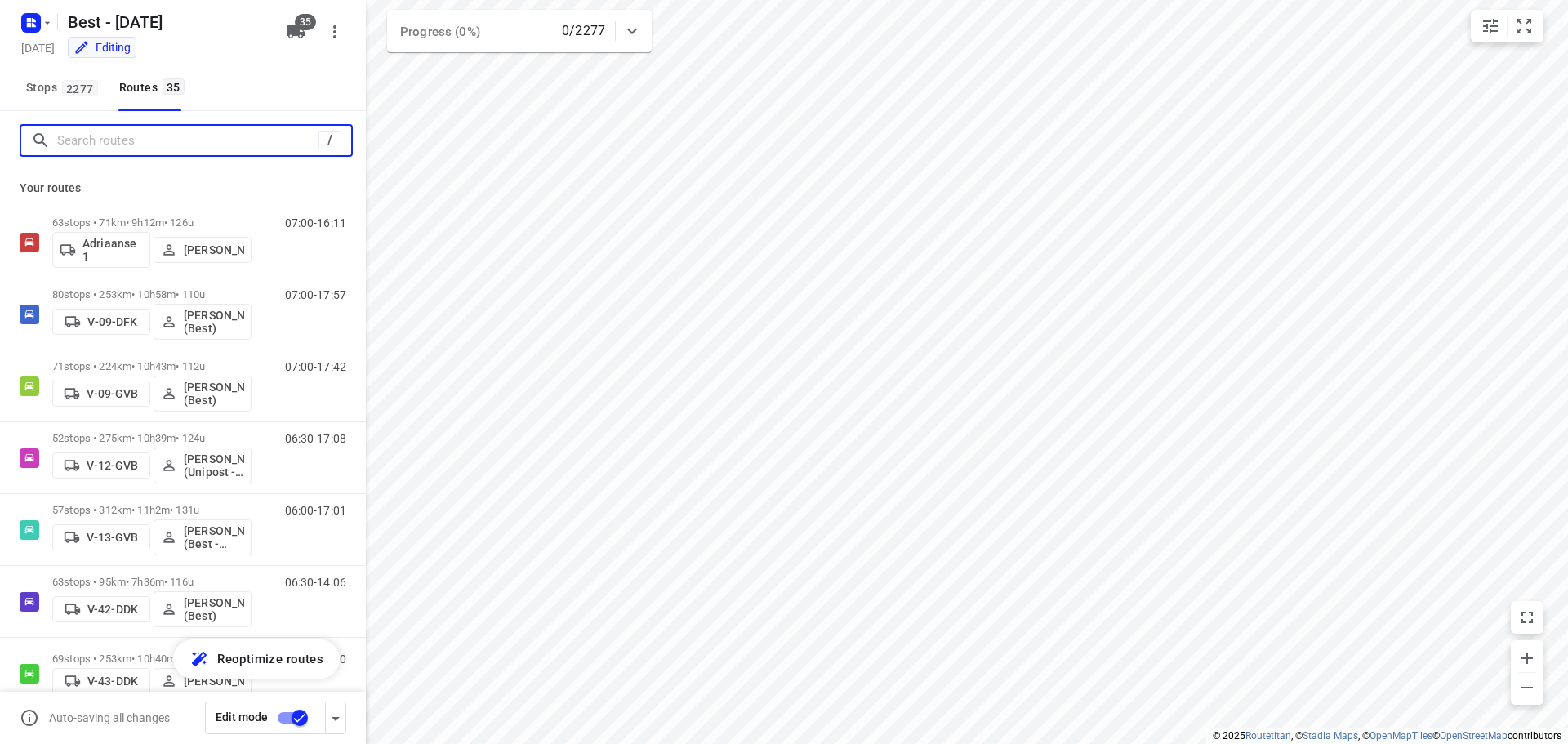
click at [138, 129] on input "Search routes" at bounding box center [188, 141] width 261 height 26
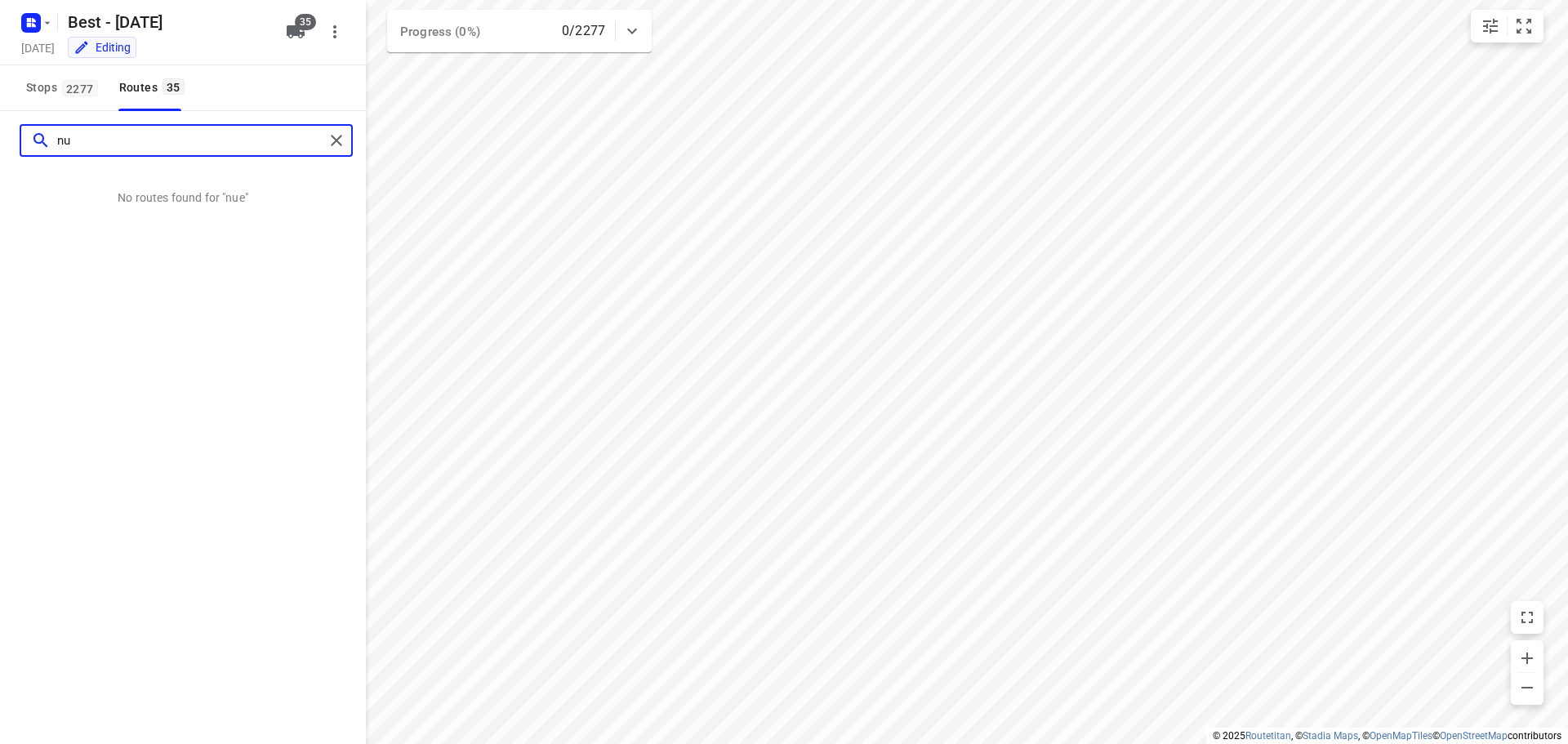
type input "n"
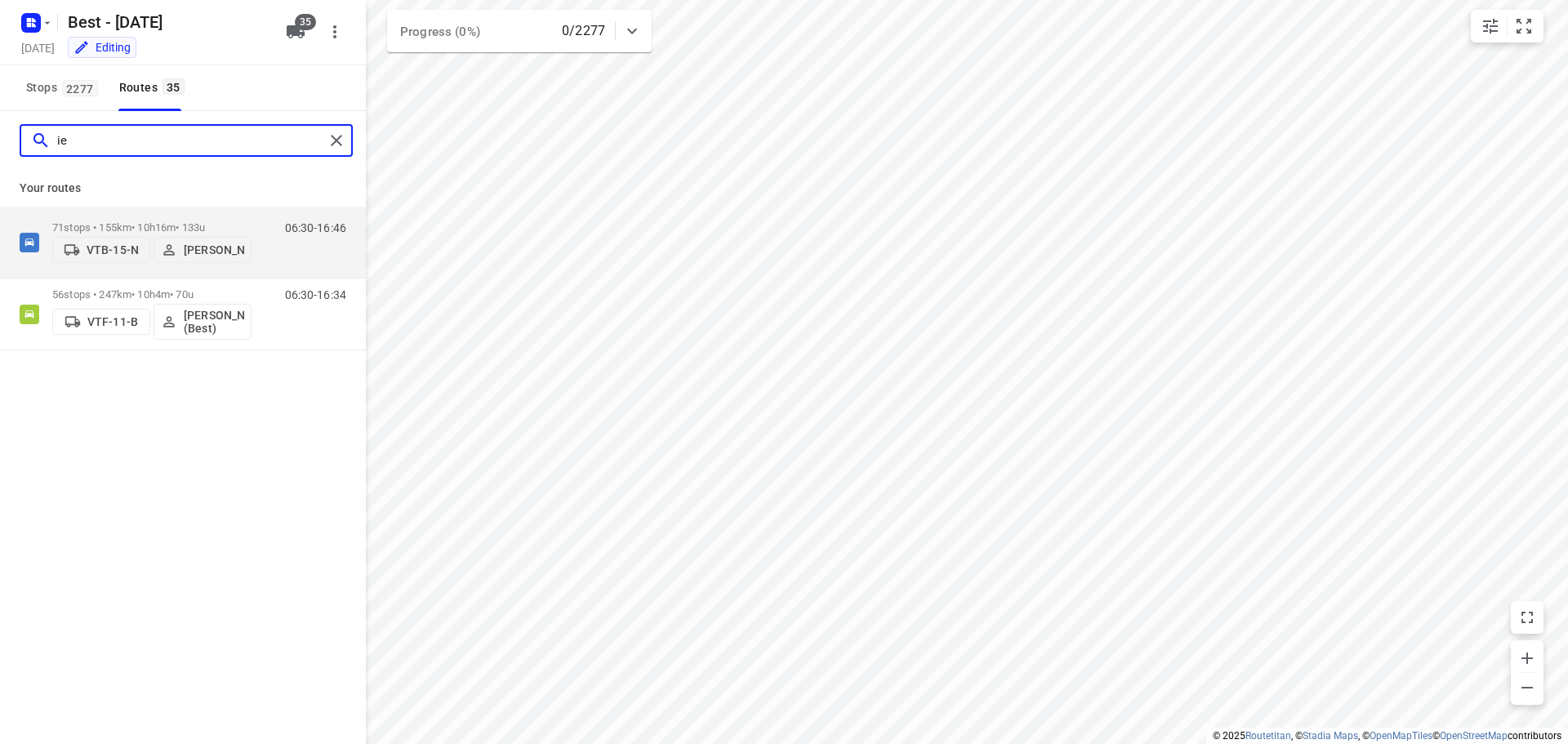
type input "i"
type input "niels"
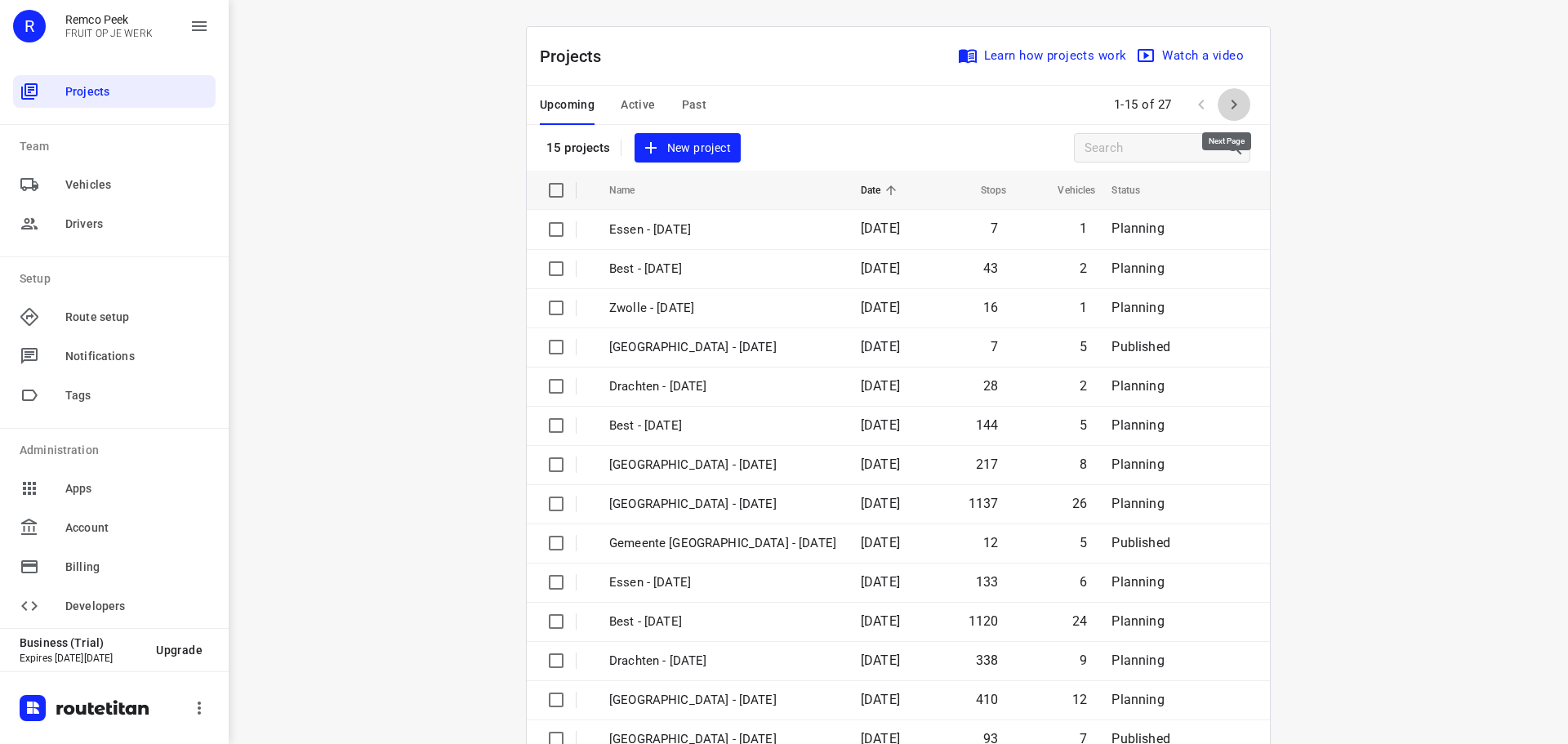
click at [1224, 109] on icon "button" at bounding box center [1233, 104] width 19 height 19
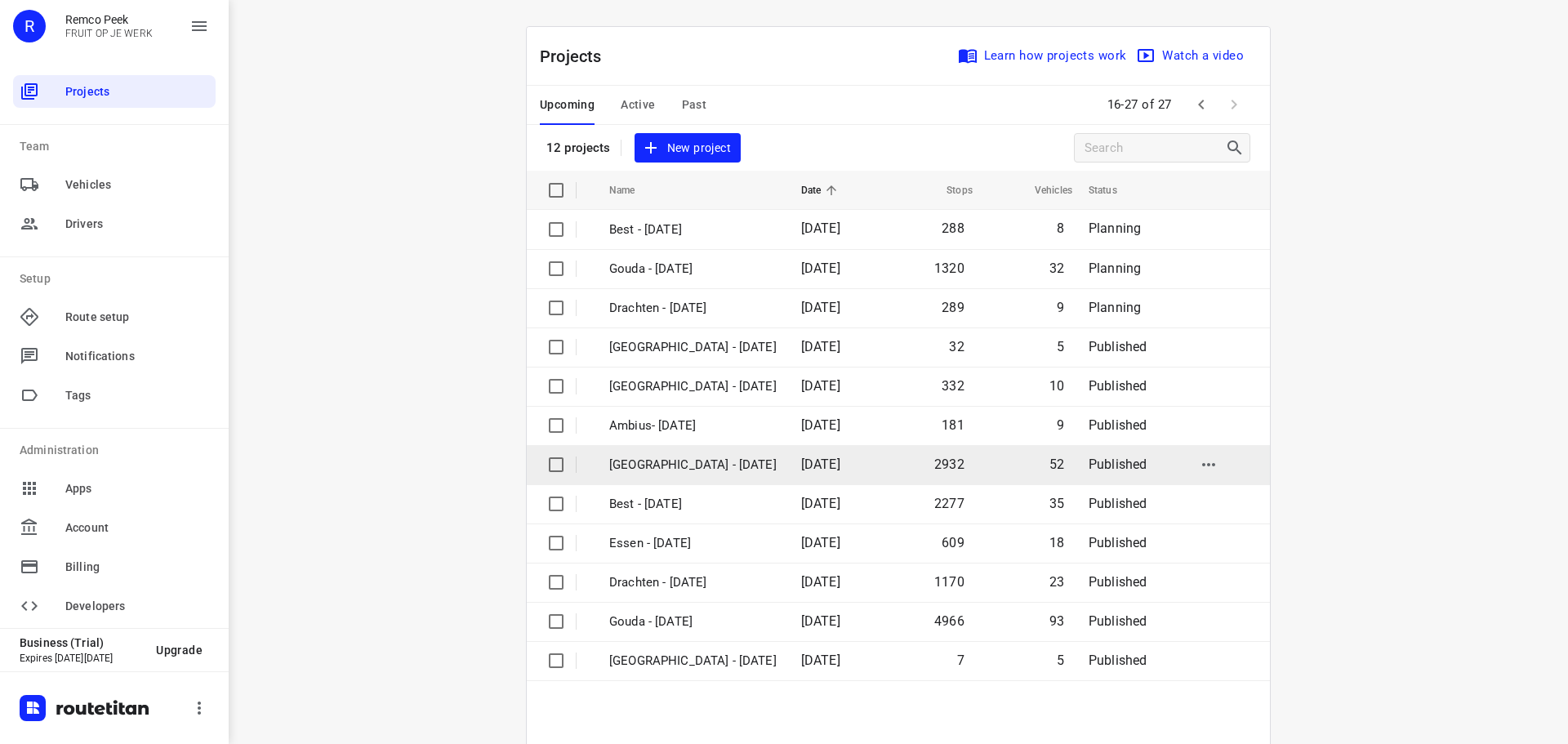
click at [658, 482] on td "[GEOGRAPHIC_DATA] - [DATE]" at bounding box center [691, 464] width 195 height 39
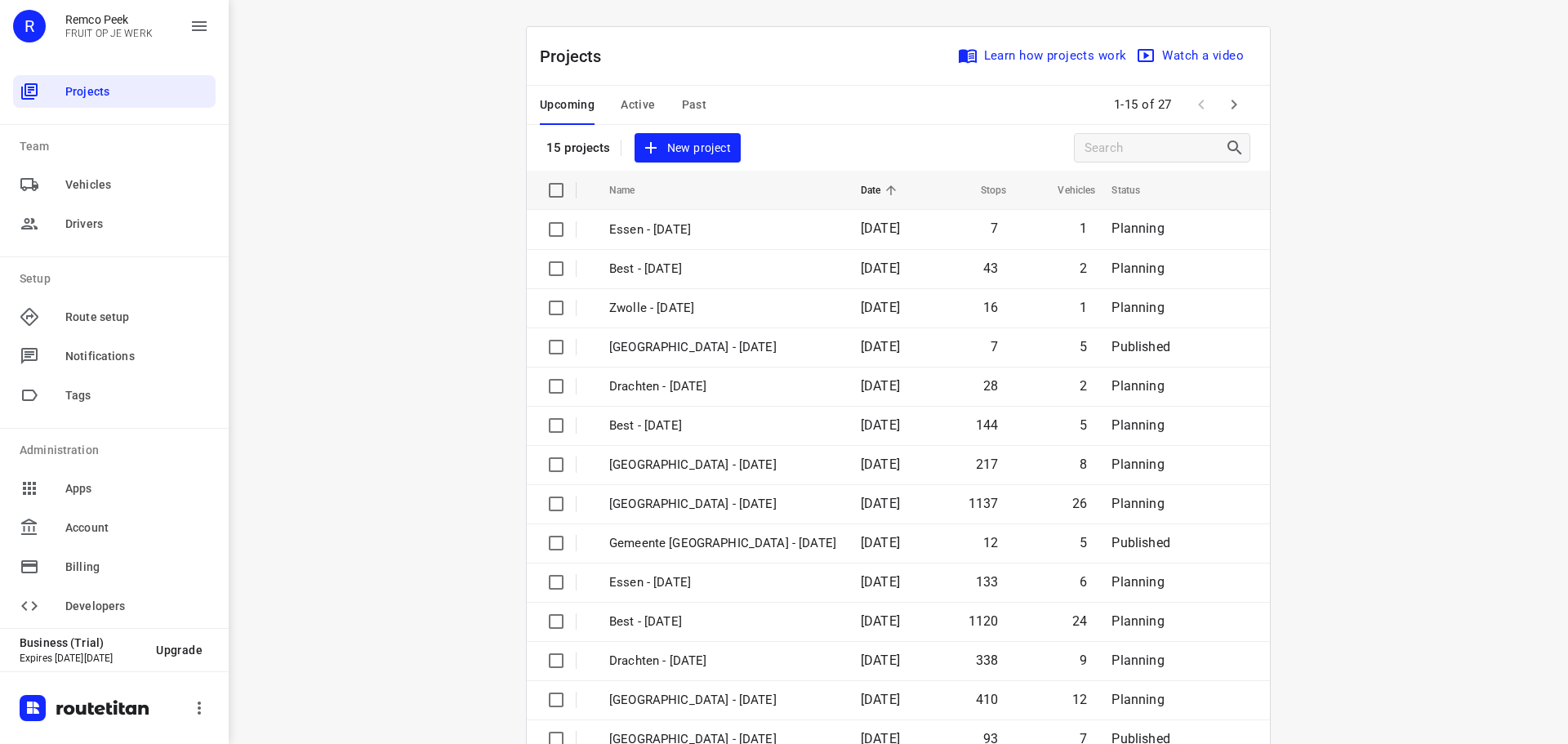
click at [1238, 105] on button "button" at bounding box center [1234, 105] width 33 height 33
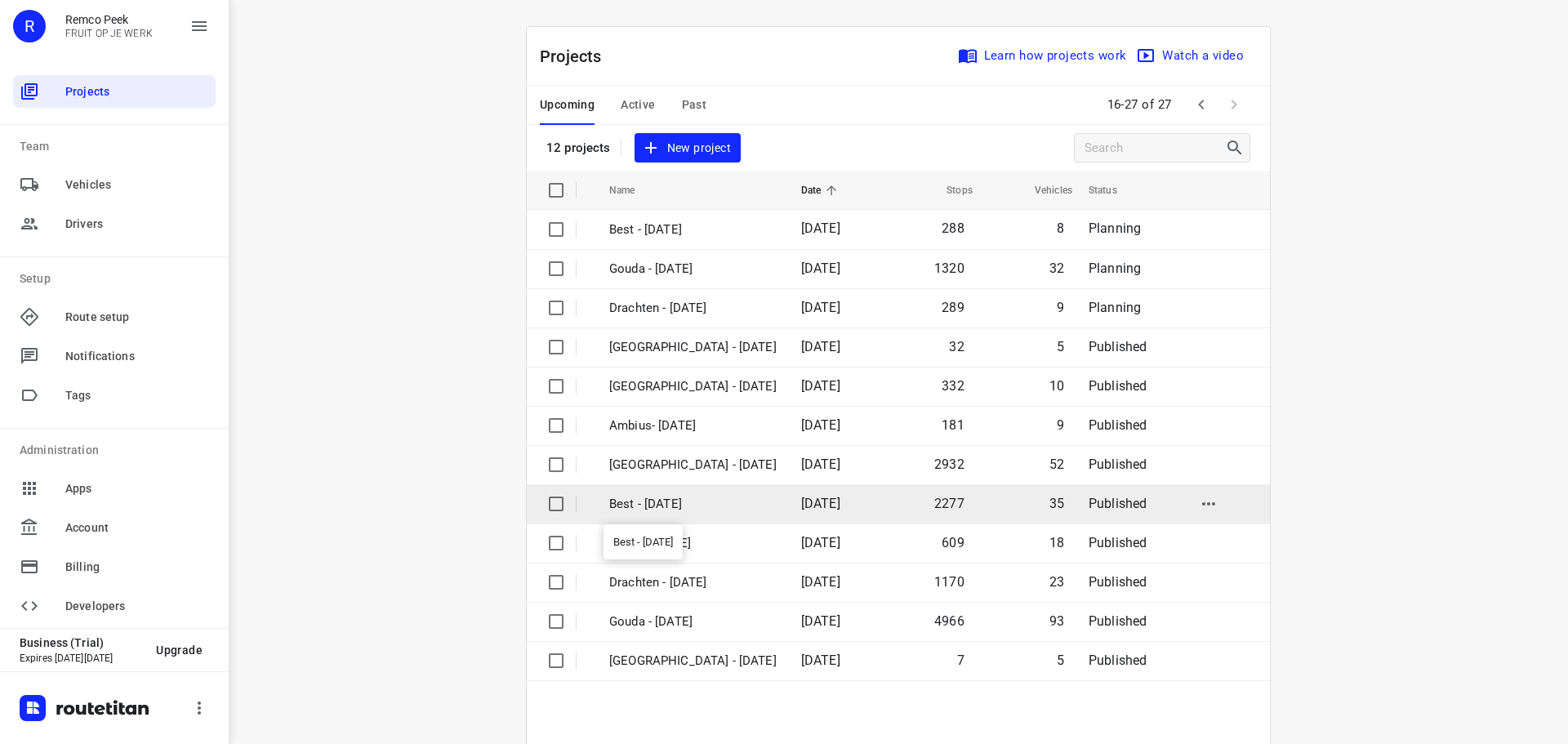
click at [634, 495] on p "Best - [DATE]" at bounding box center [693, 504] width 168 height 19
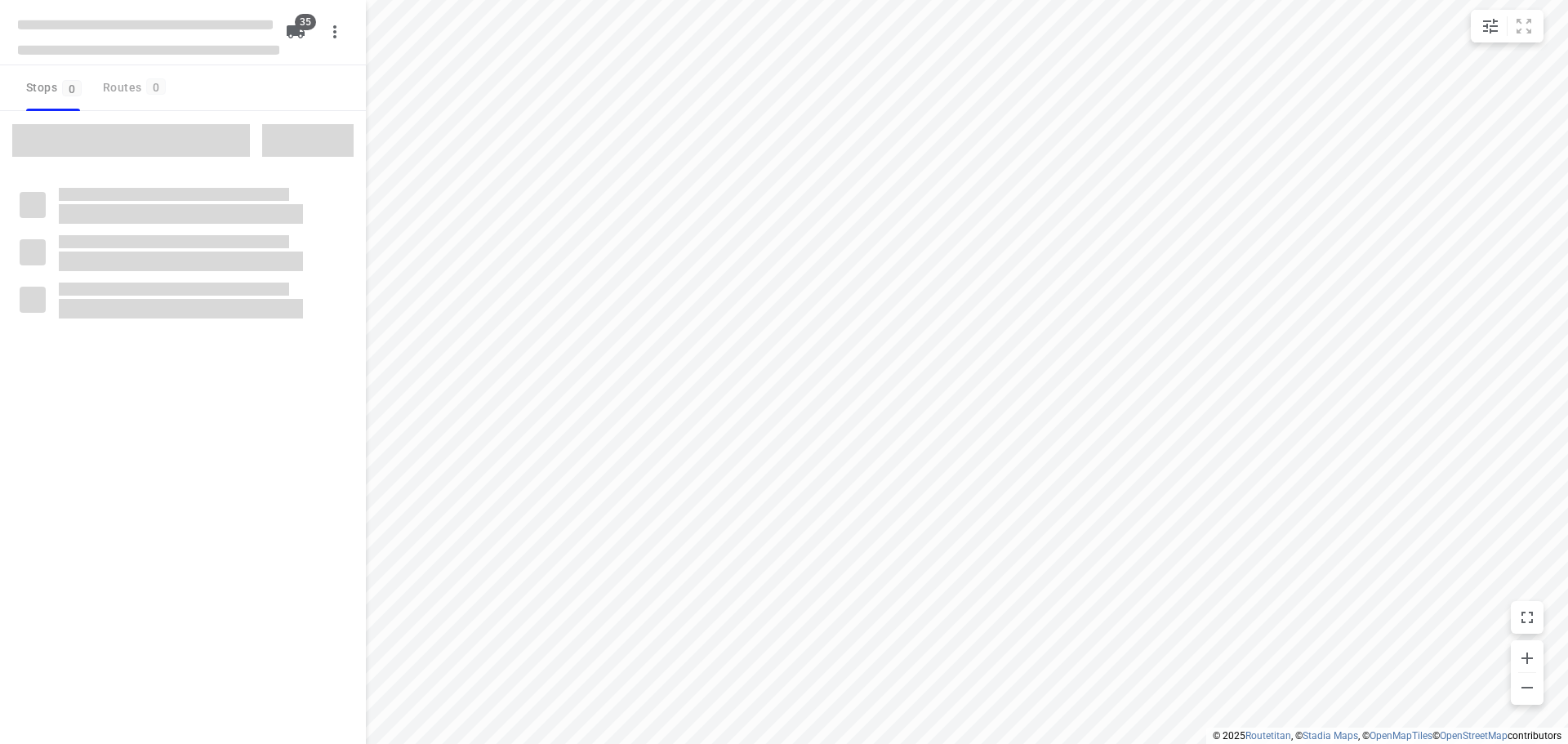
checkbox input "true"
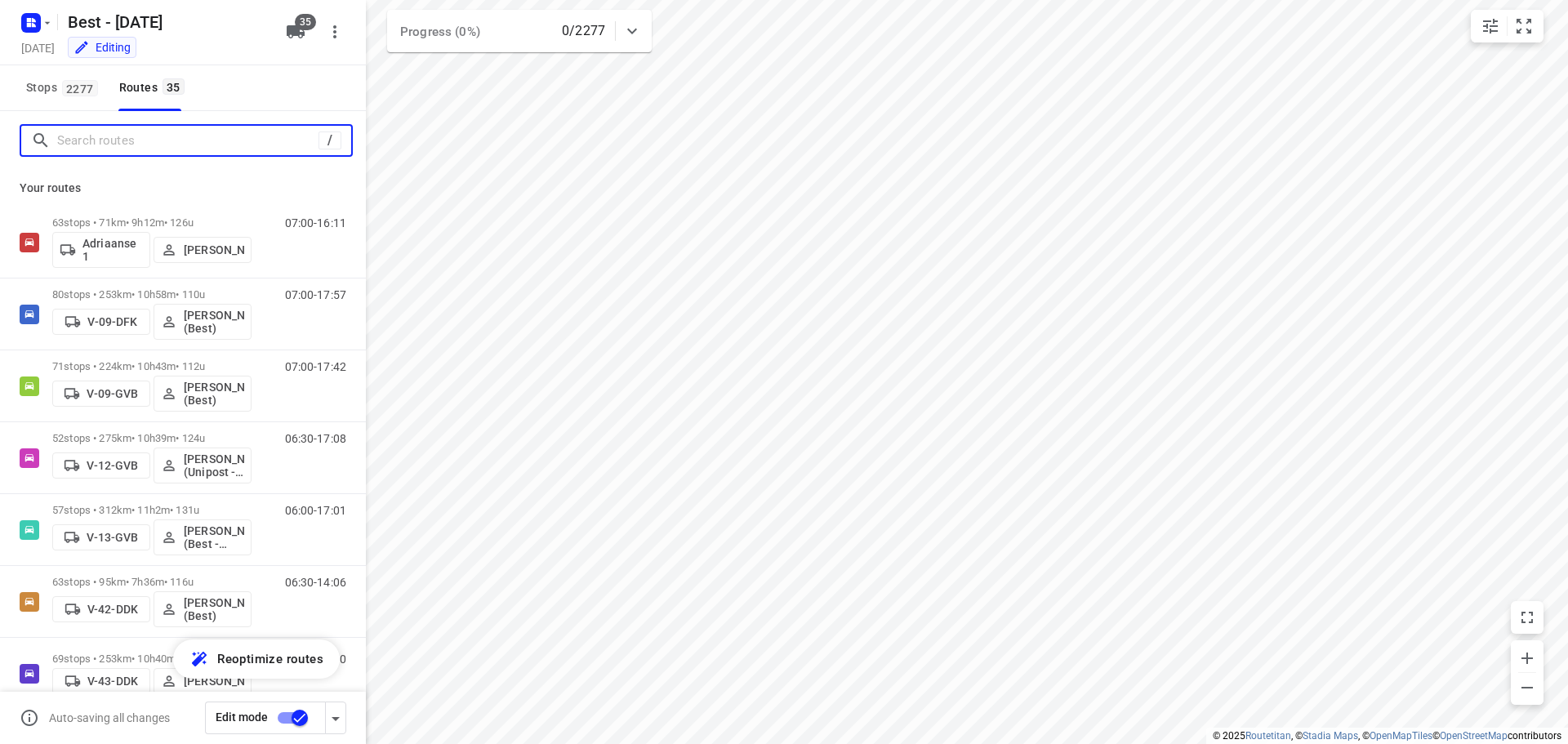
click at [103, 149] on input "Search routes" at bounding box center [188, 141] width 261 height 26
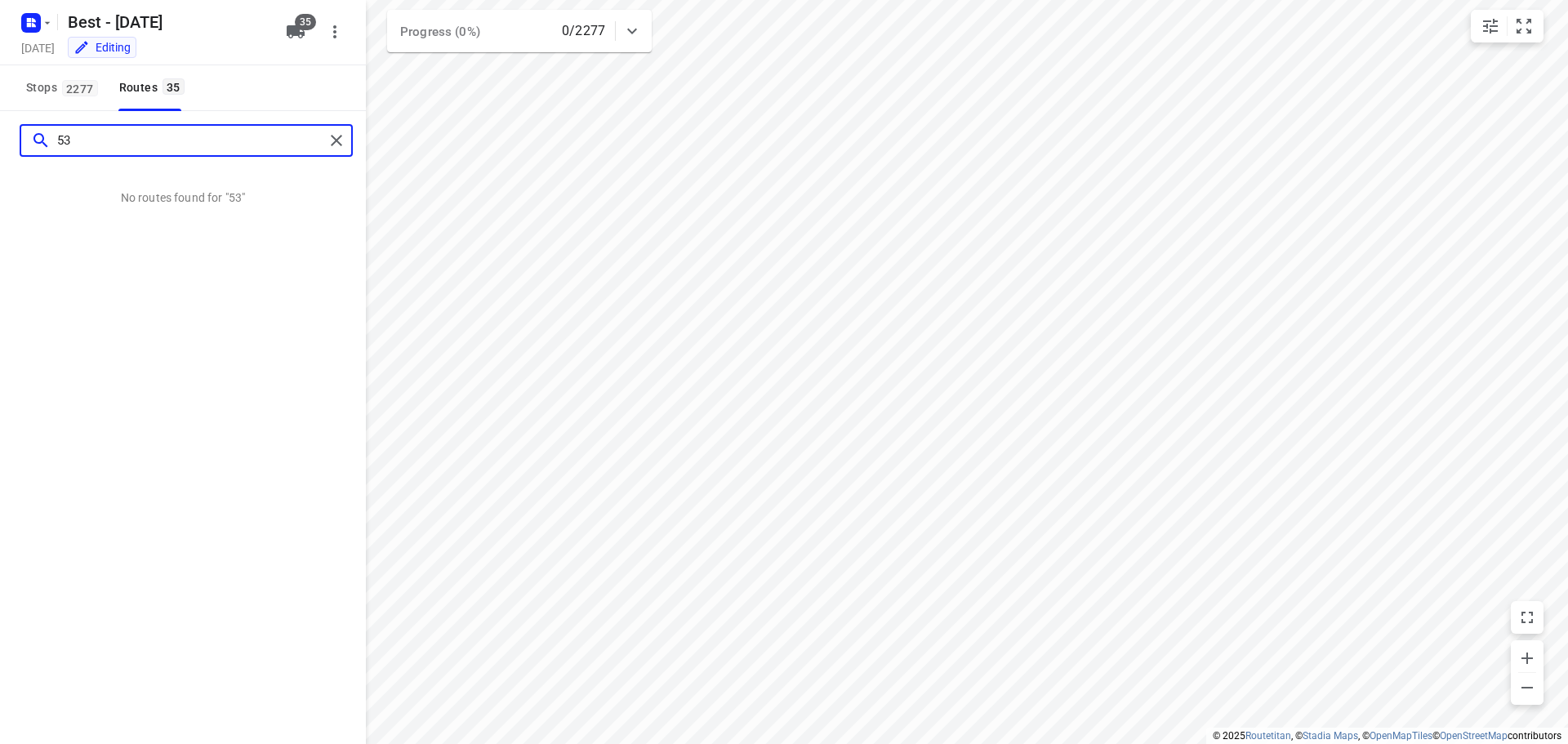
type input "5"
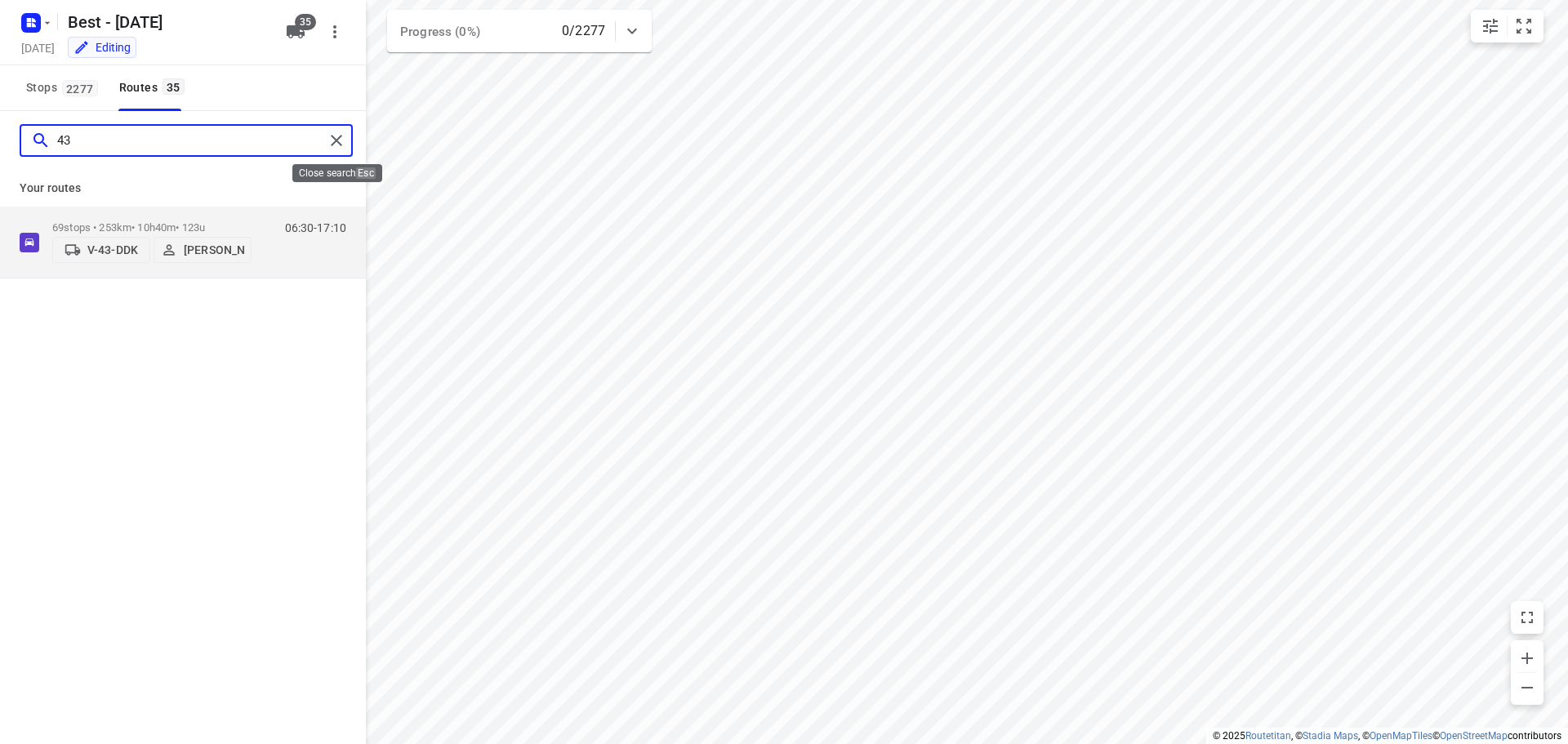
type input "43"
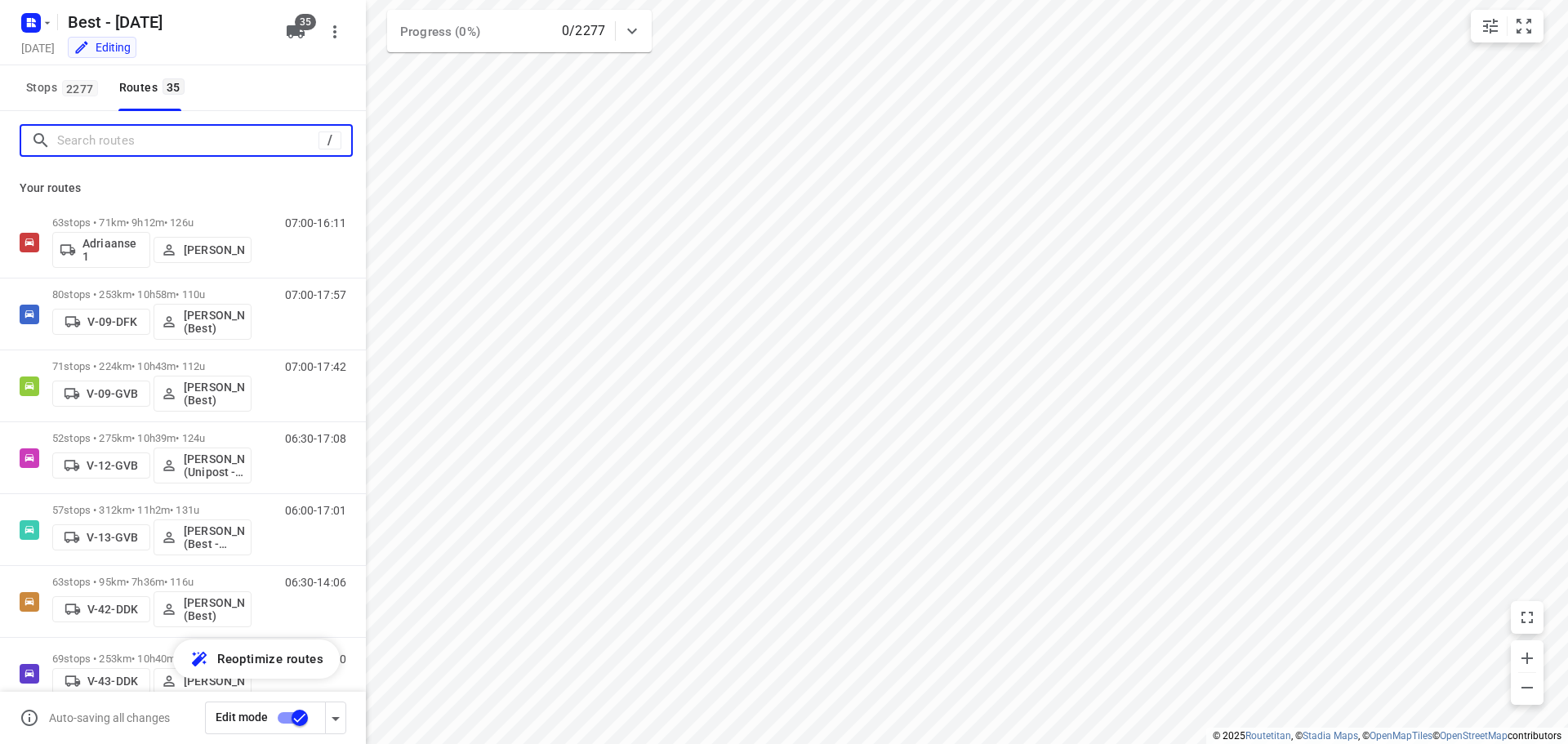
click at [264, 147] on input "Search routes" at bounding box center [188, 141] width 261 height 26
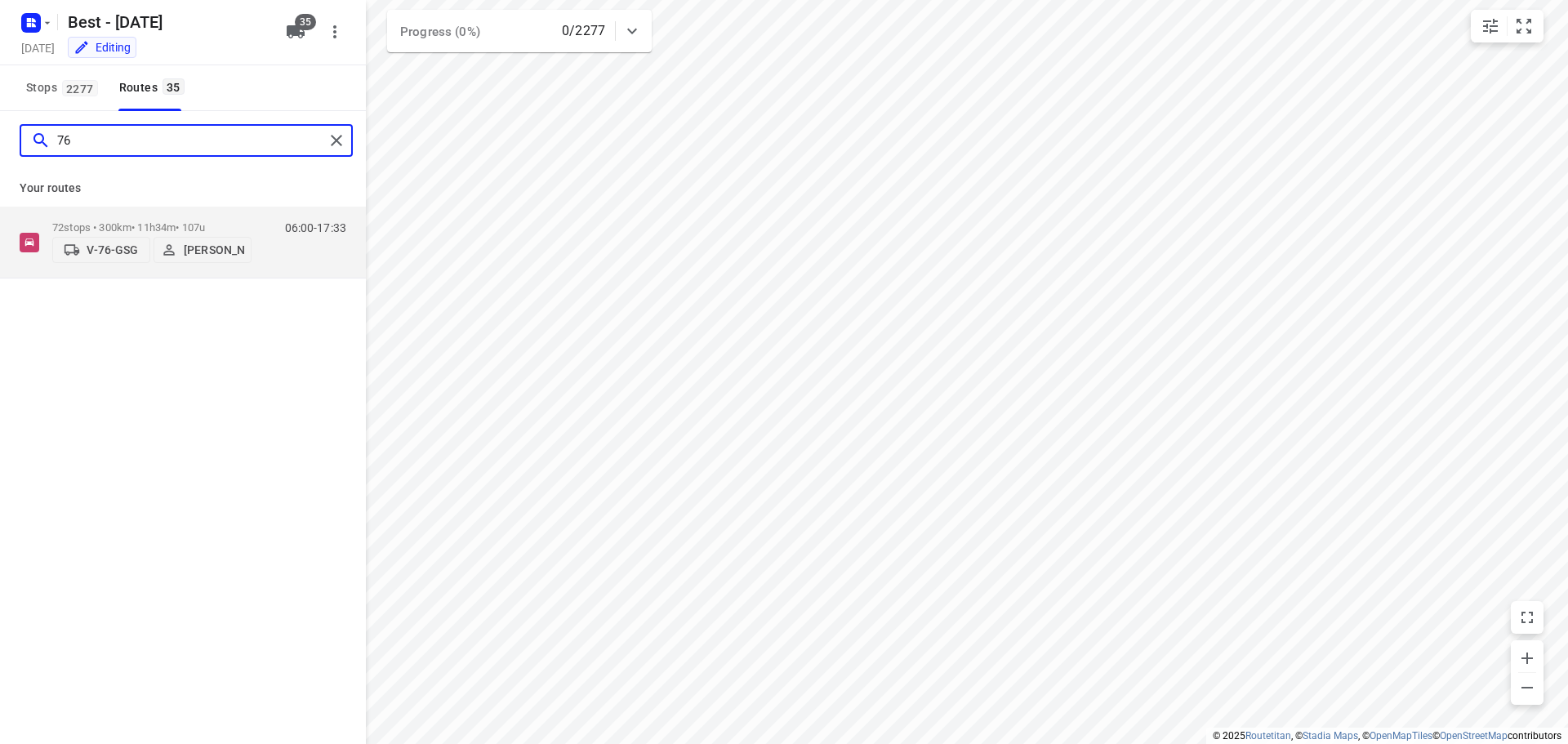
type input "7"
type input "86"
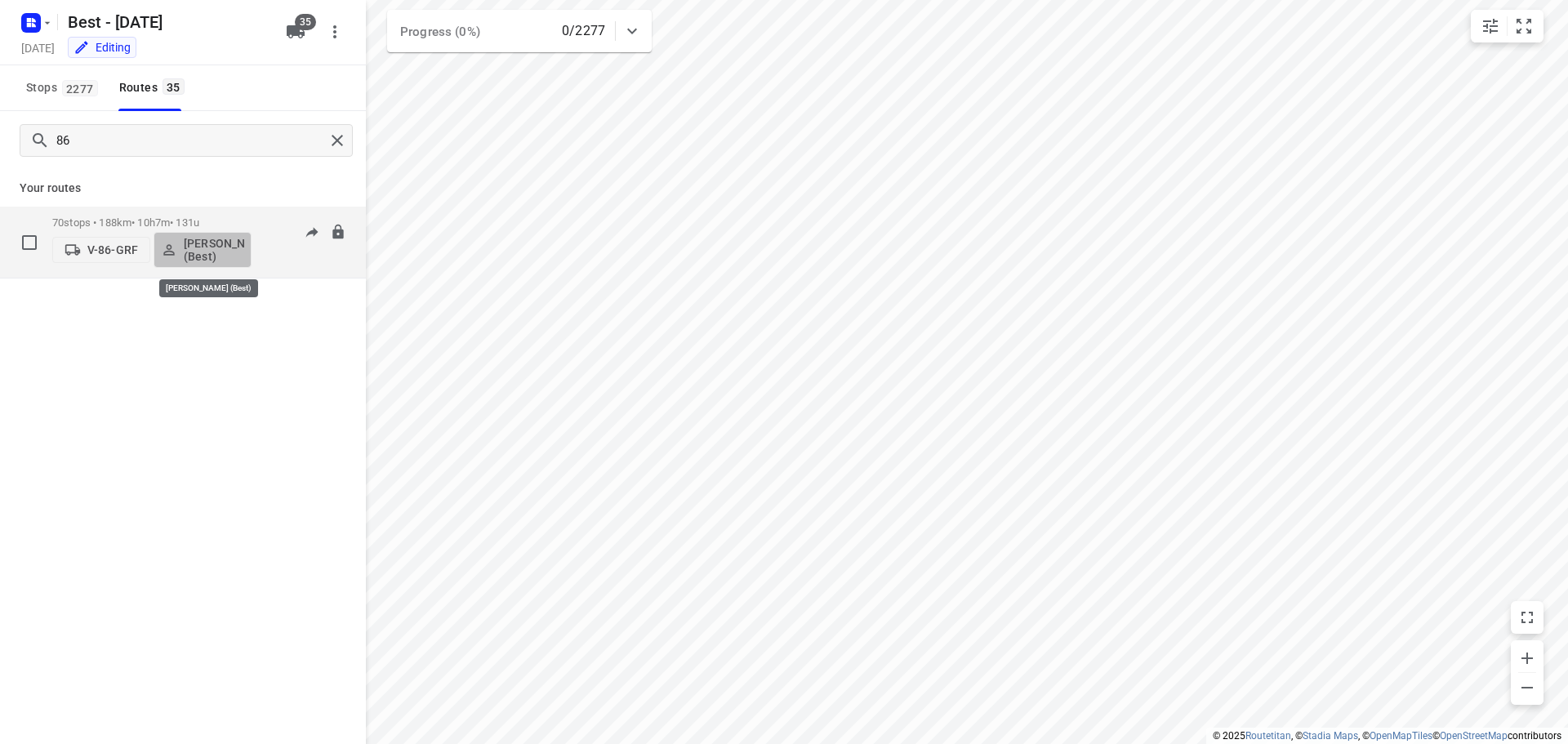
click at [195, 243] on p "[PERSON_NAME] (Best)" at bounding box center [213, 250] width 60 height 26
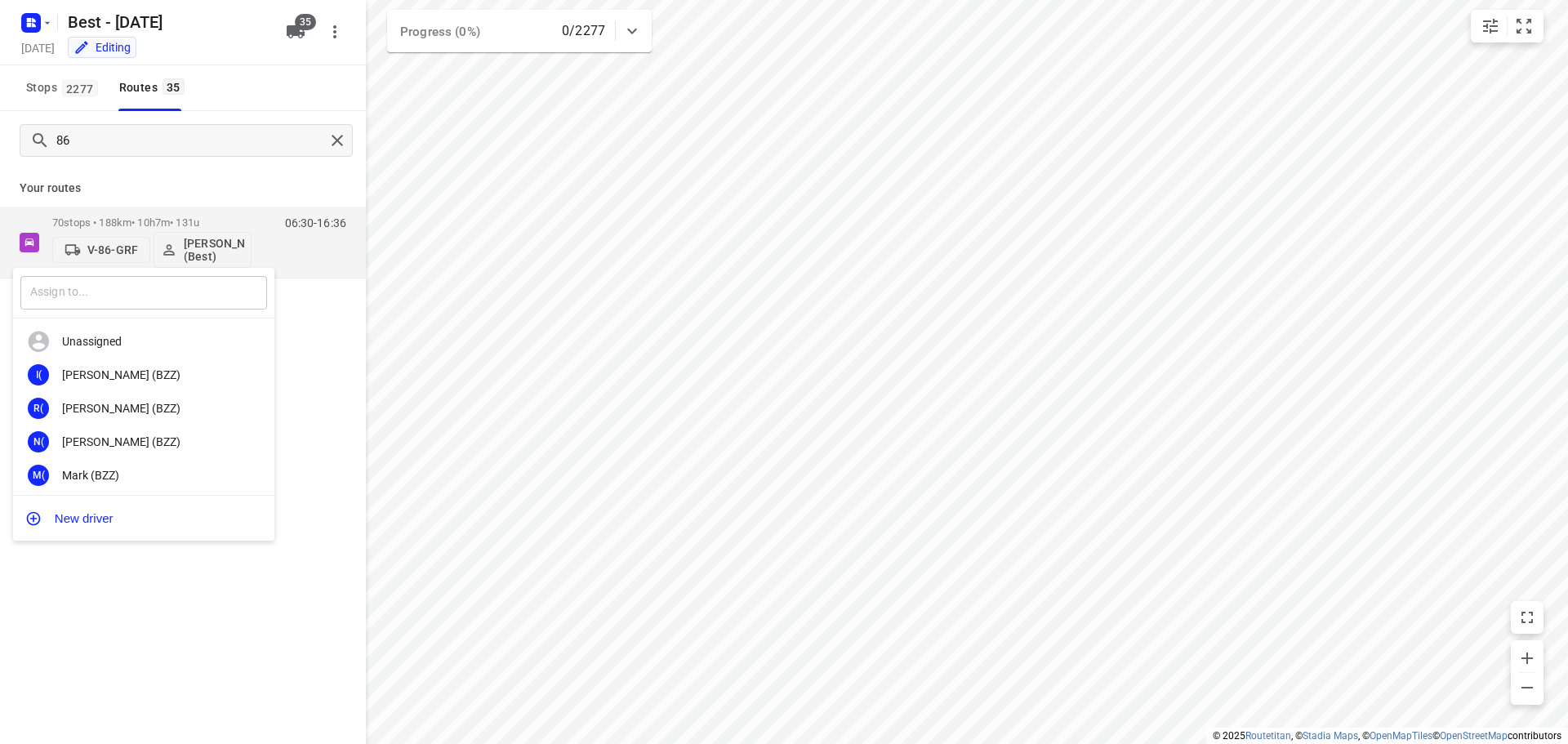
click at [131, 276] on input "text" at bounding box center [143, 293] width 246 height 34
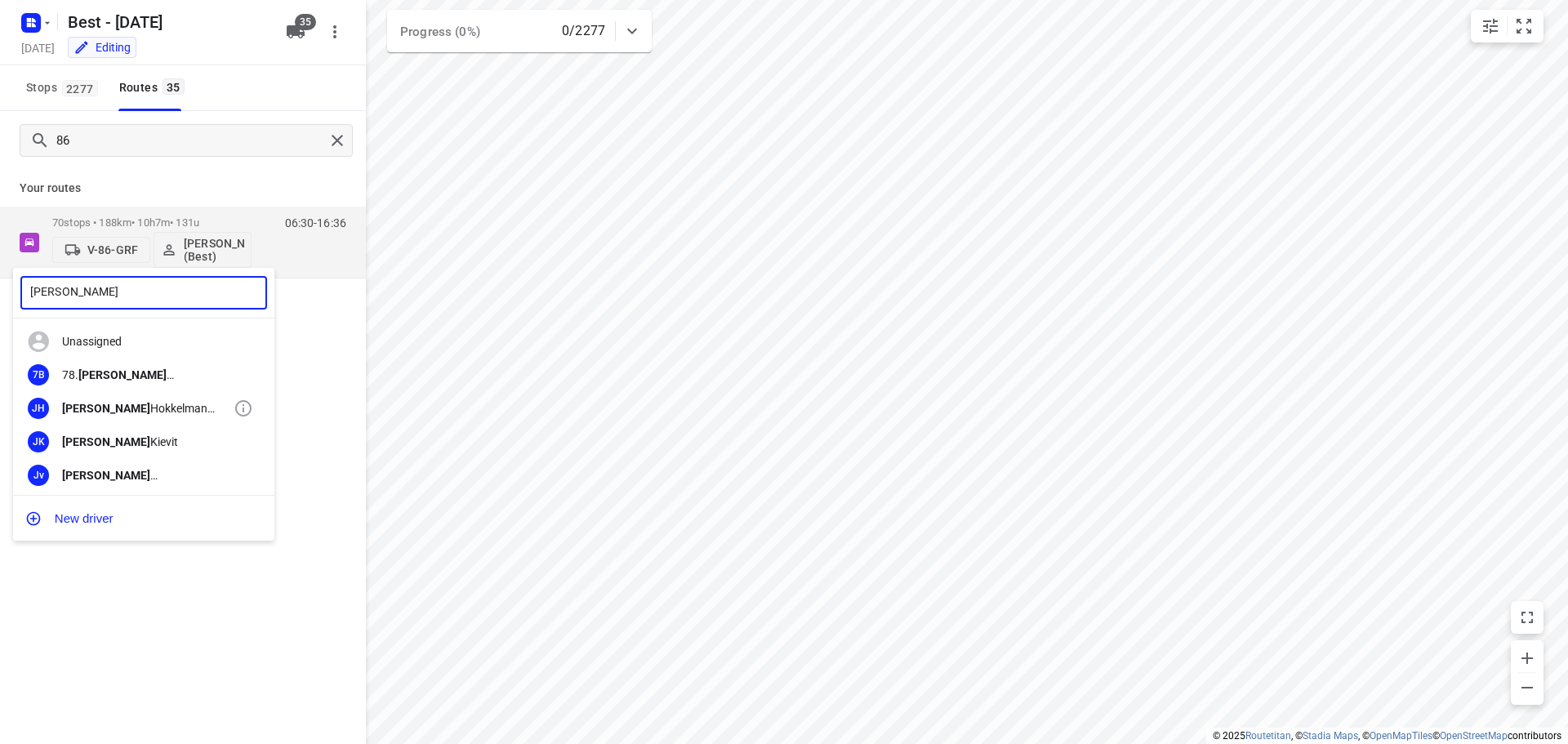
type input "[PERSON_NAME]"
click at [130, 401] on div "[PERSON_NAME] (ZZP - Best)" at bounding box center [148, 408] width 171 height 13
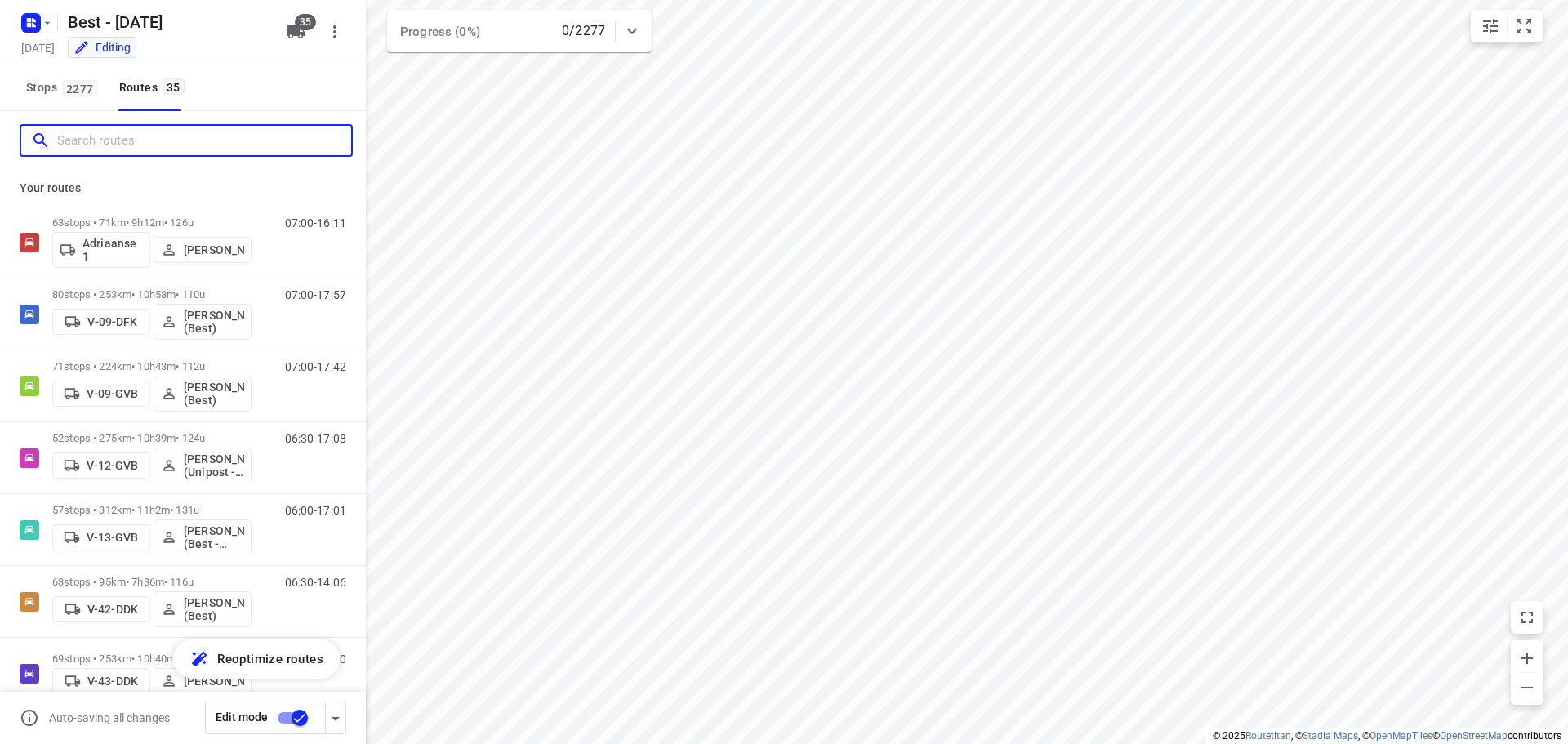
click at [281, 144] on input "Search routes" at bounding box center [204, 141] width 294 height 26
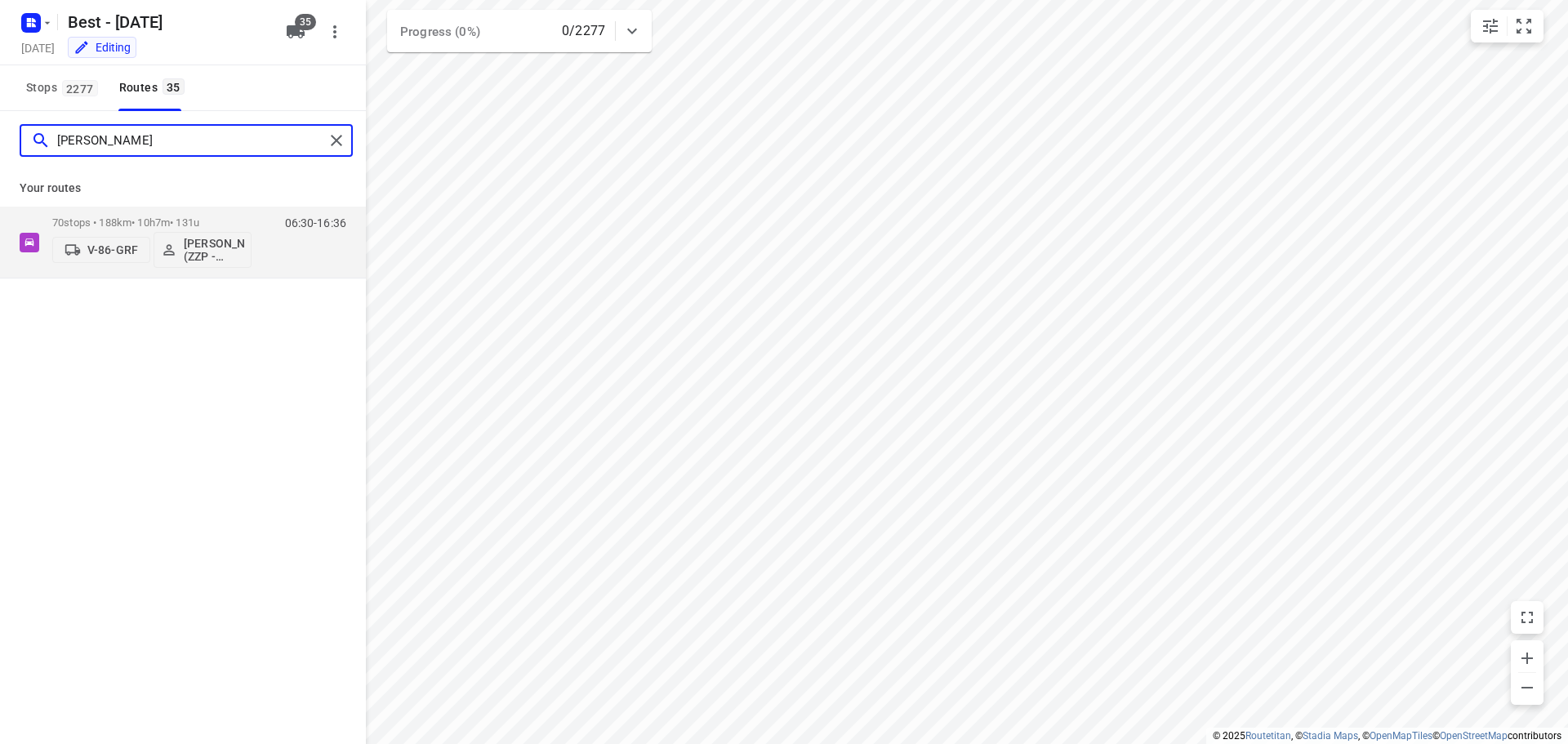
type input "[PERSON_NAME]"
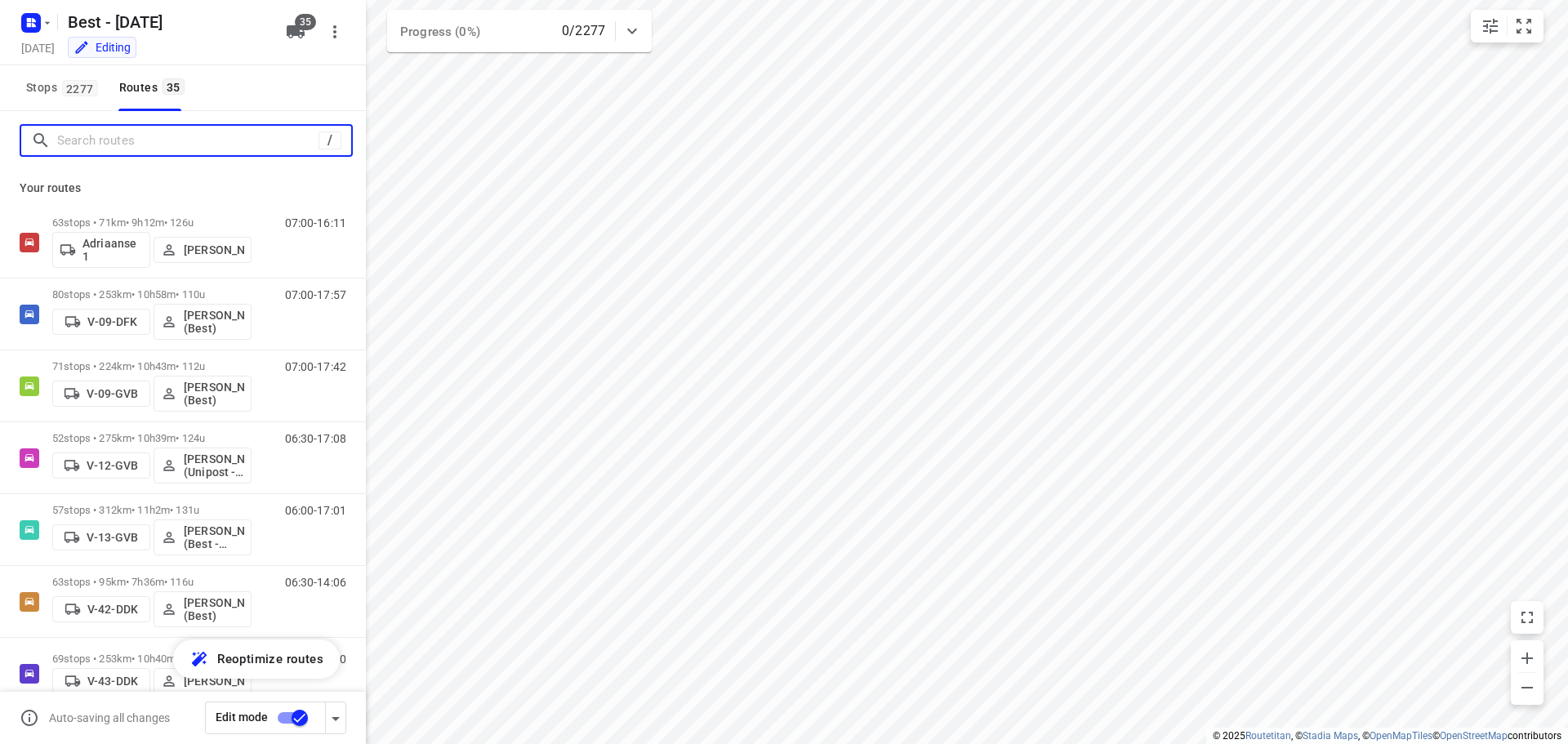
click at [264, 150] on input "Search routes" at bounding box center [188, 141] width 261 height 26
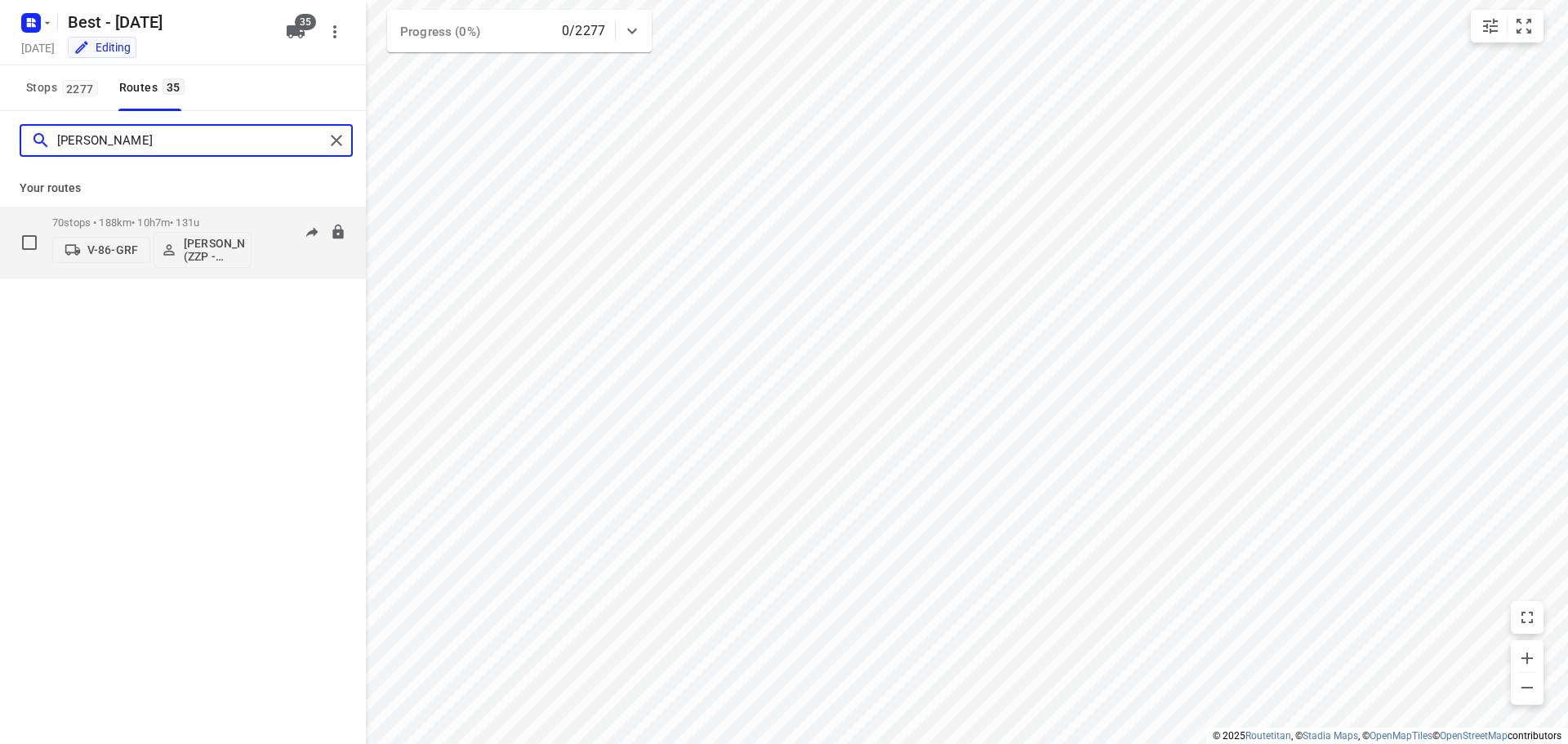
type input "[PERSON_NAME]"
click at [121, 214] on div "70 stops • 188km • 10h7m • 131u V-86-GRF [PERSON_NAME] (ZZP - Best)" at bounding box center [151, 242] width 199 height 67
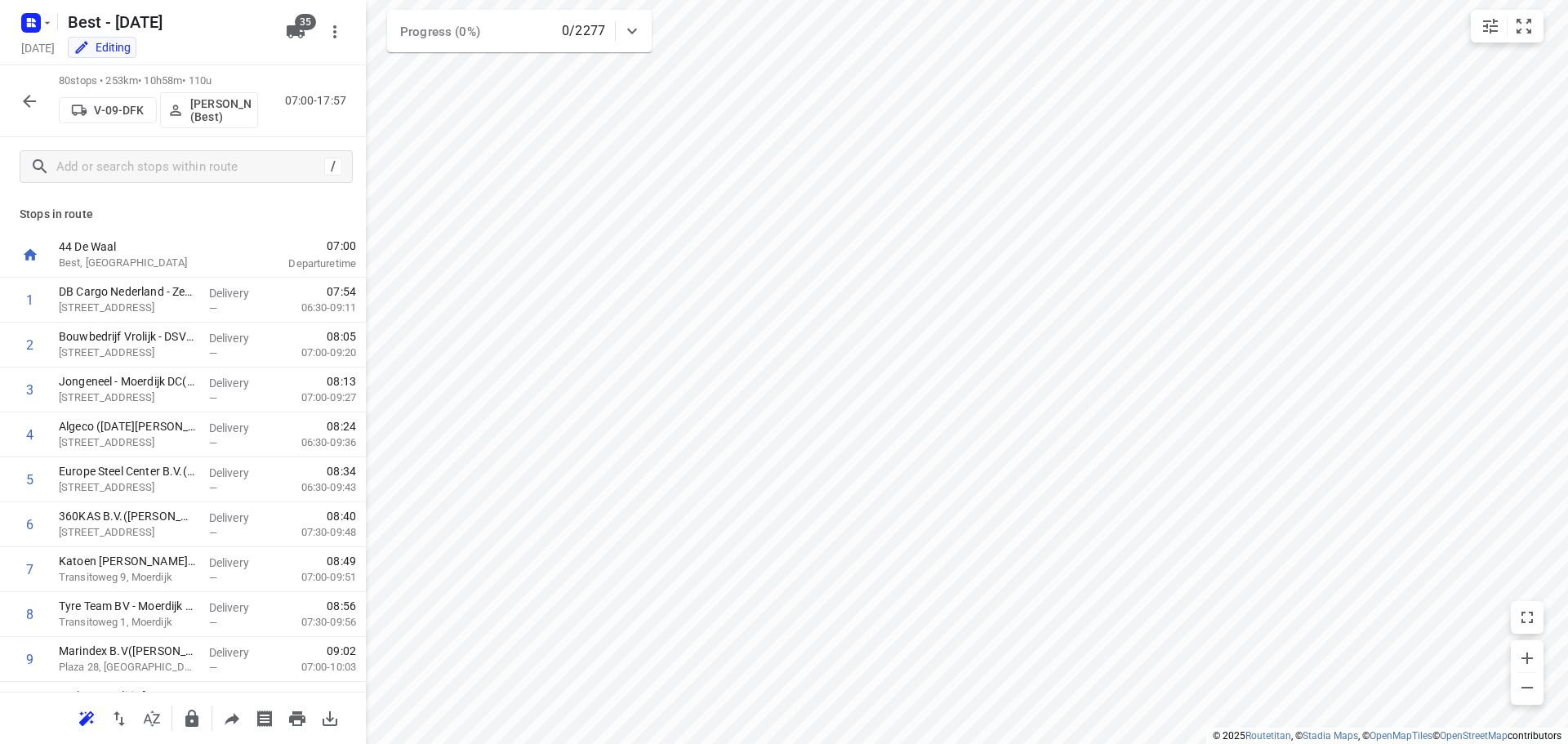
click at [6, 97] on div "80 stops • 253km • 10h58m • 110u V-09-DFK [PERSON_NAME] (Best) 07:00-17:57" at bounding box center [182, 101] width 366 height 72
click at [24, 92] on icon "button" at bounding box center [28, 100] width 19 height 19
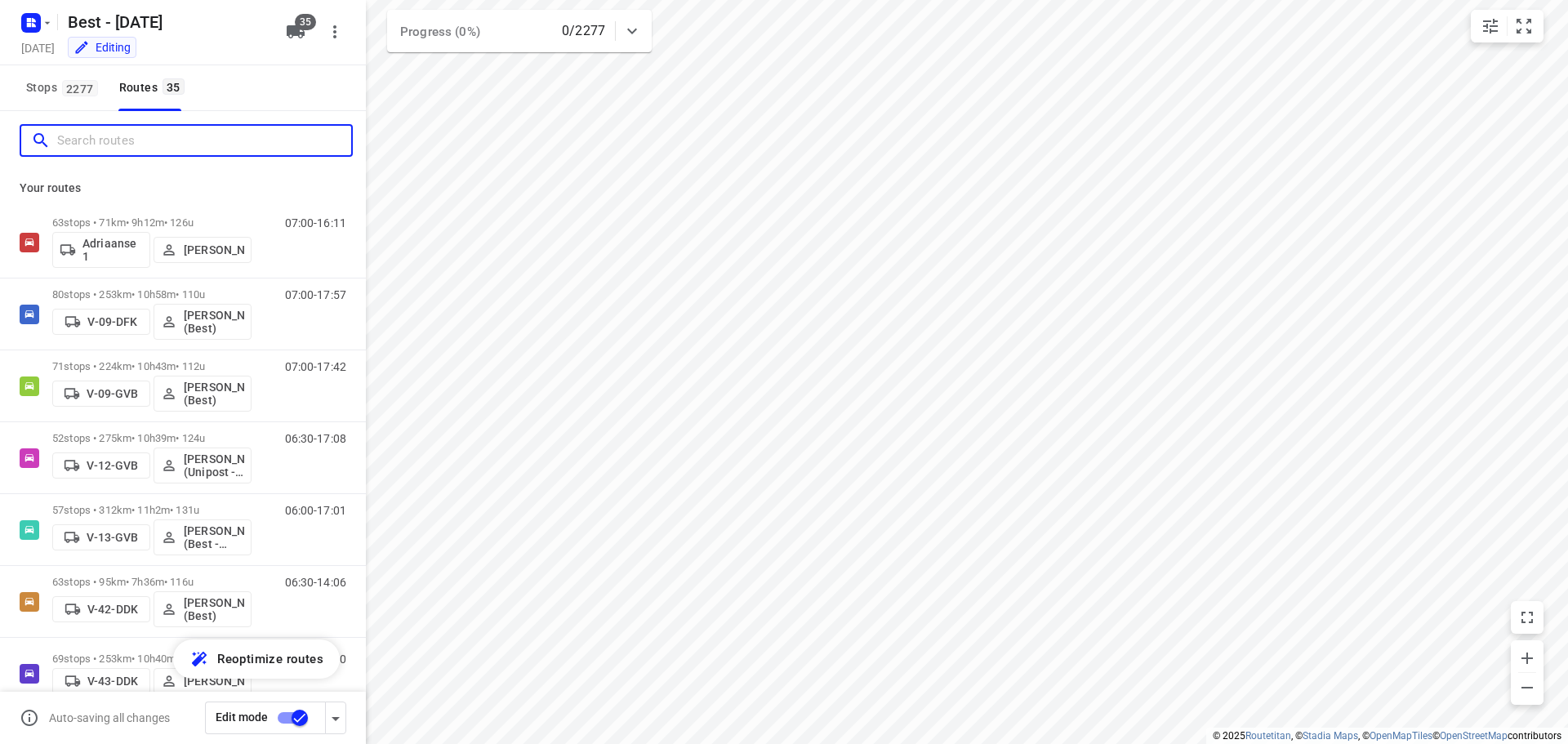
click at [152, 140] on input "Search routes" at bounding box center [204, 141] width 294 height 26
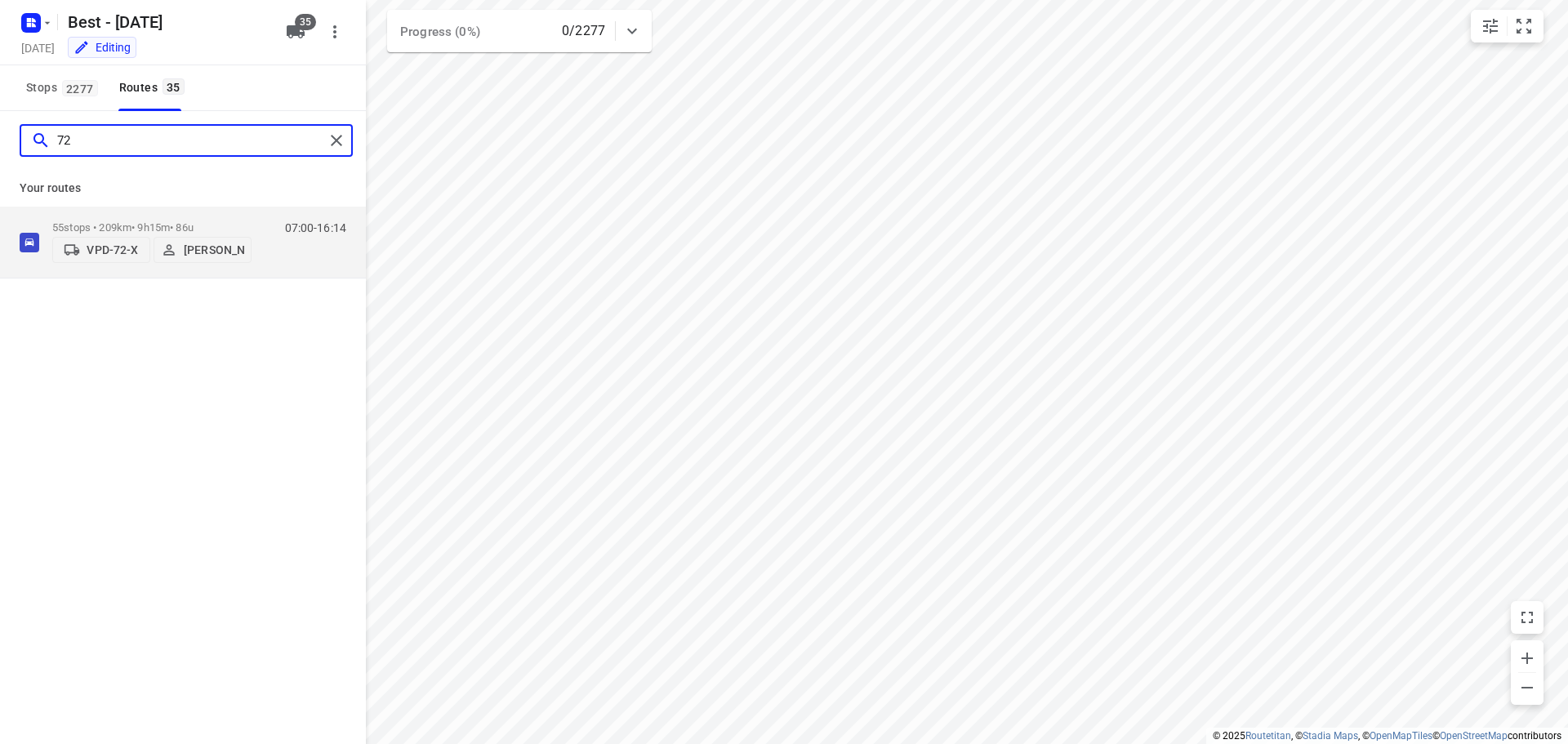
type input "7"
type input "0"
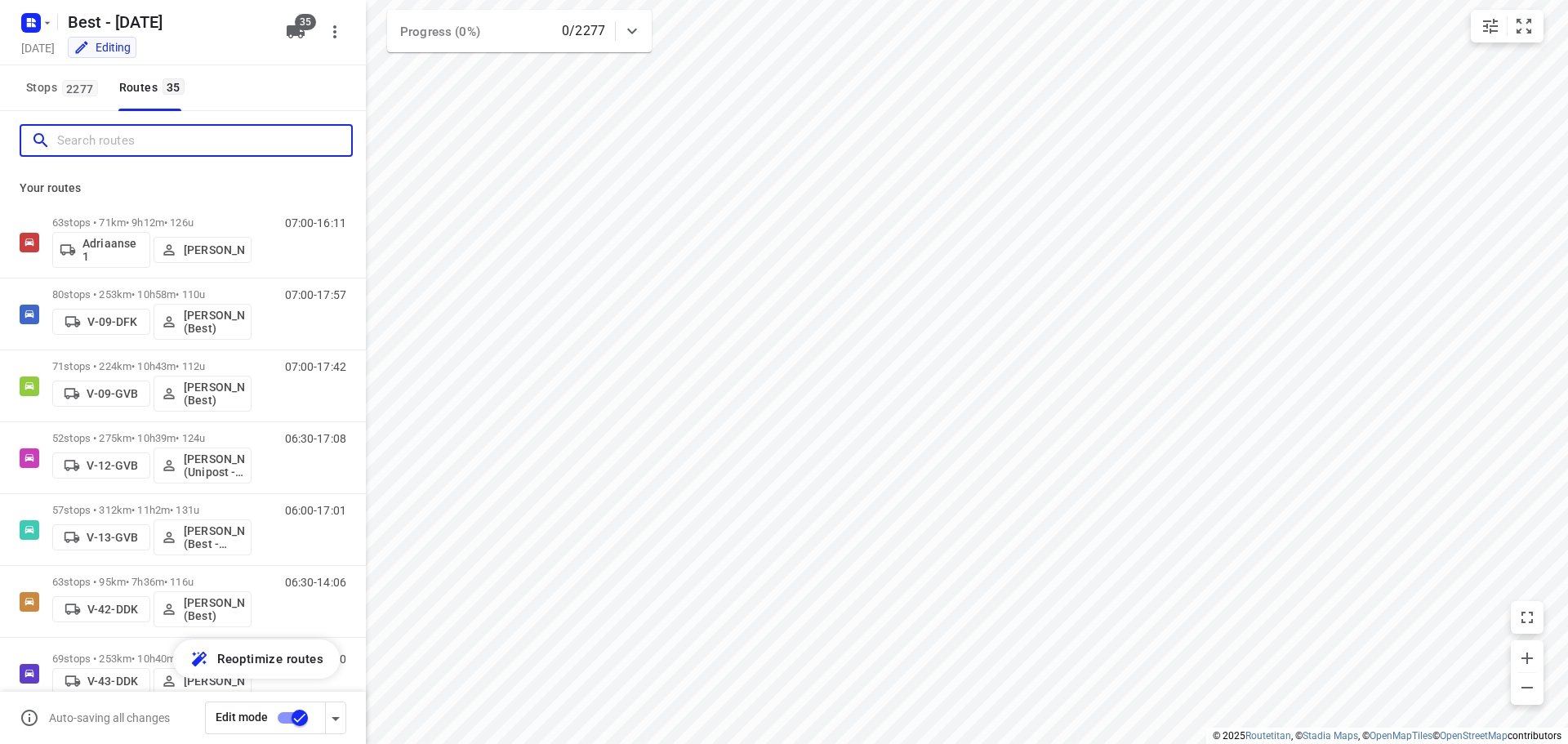
type input "1"
click at [87, 127] on div "/" at bounding box center [185, 140] width 333 height 33
click at [168, 144] on input "Search routes" at bounding box center [188, 141] width 261 height 26
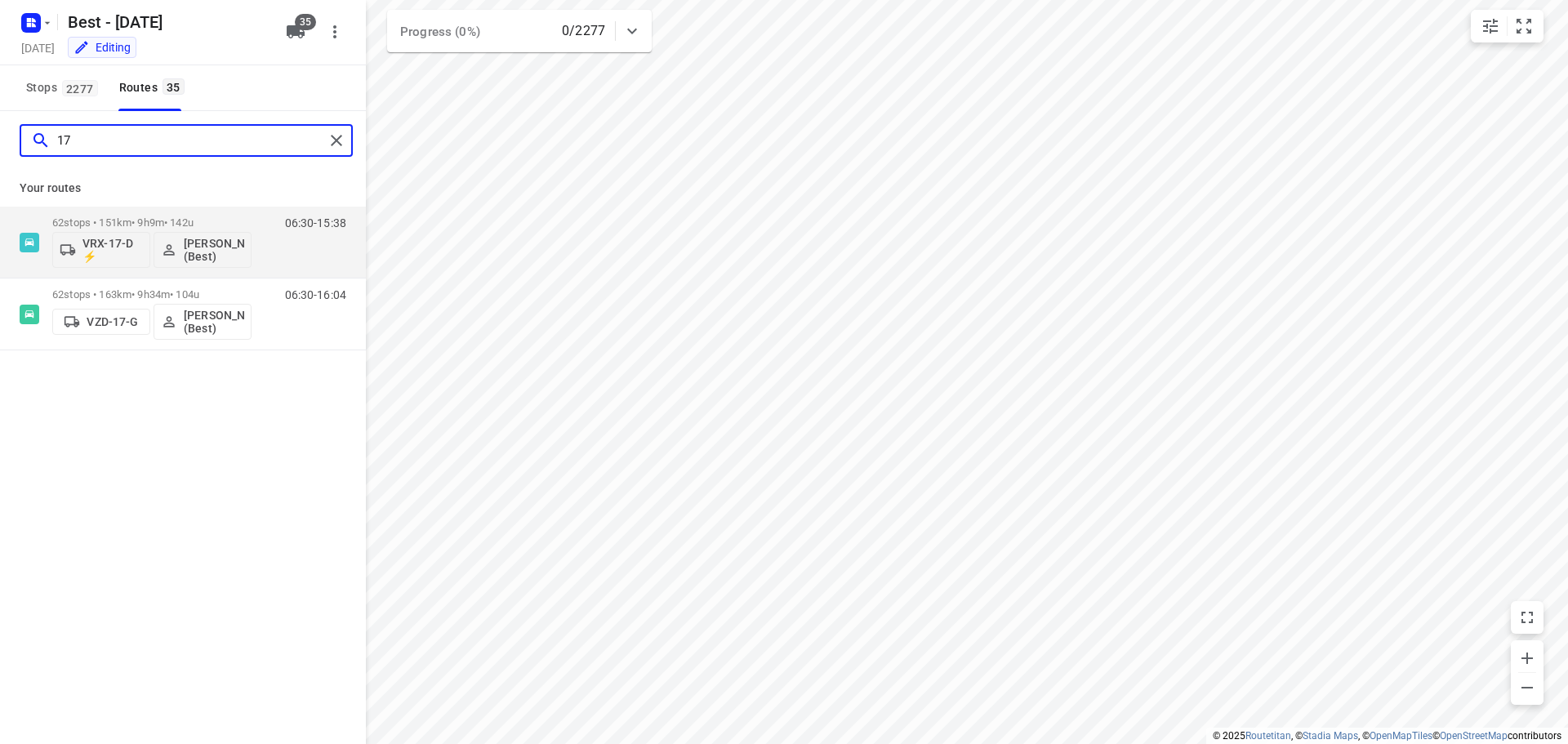
type input "1"
type input "03"
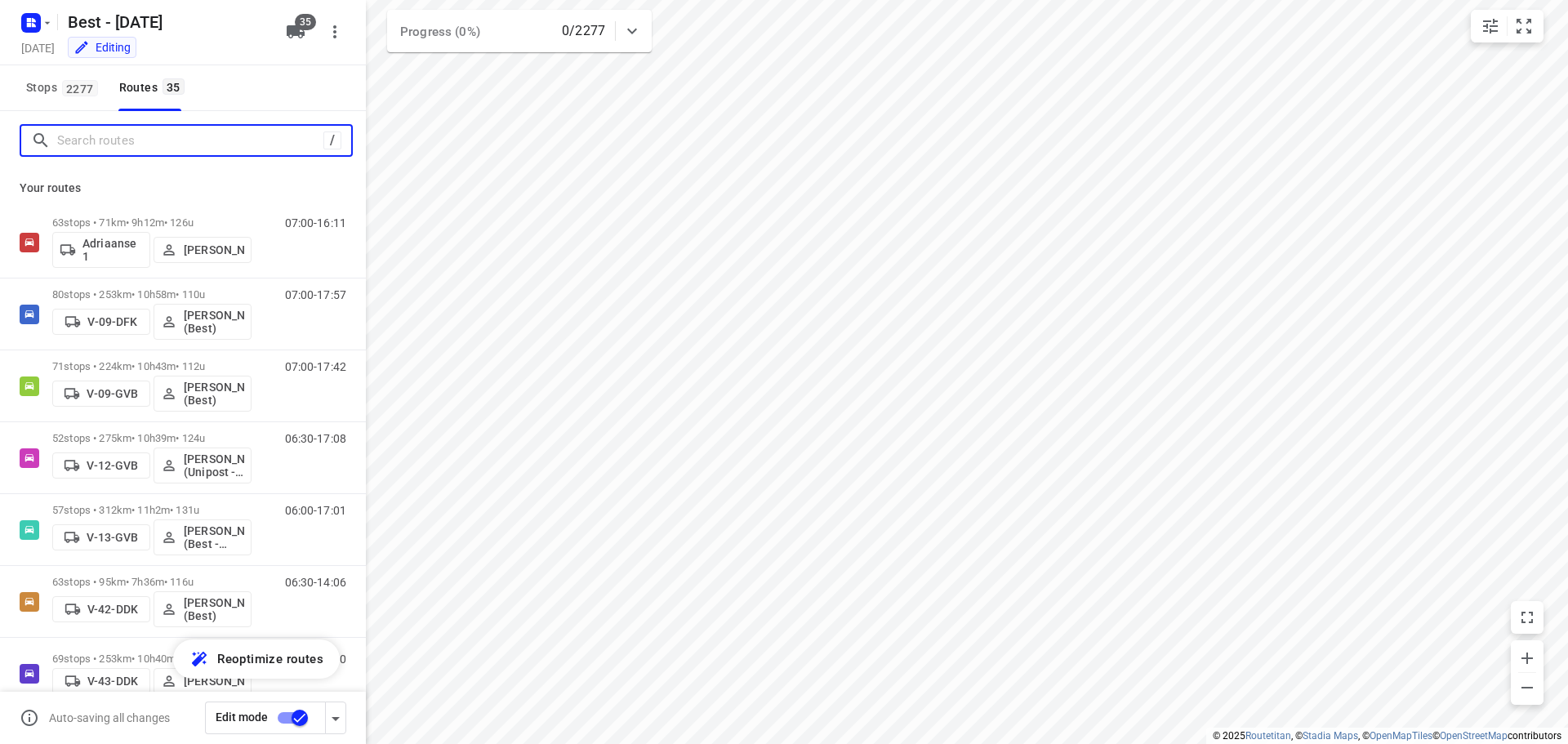
click at [70, 138] on input "Search routes" at bounding box center [191, 141] width 266 height 26
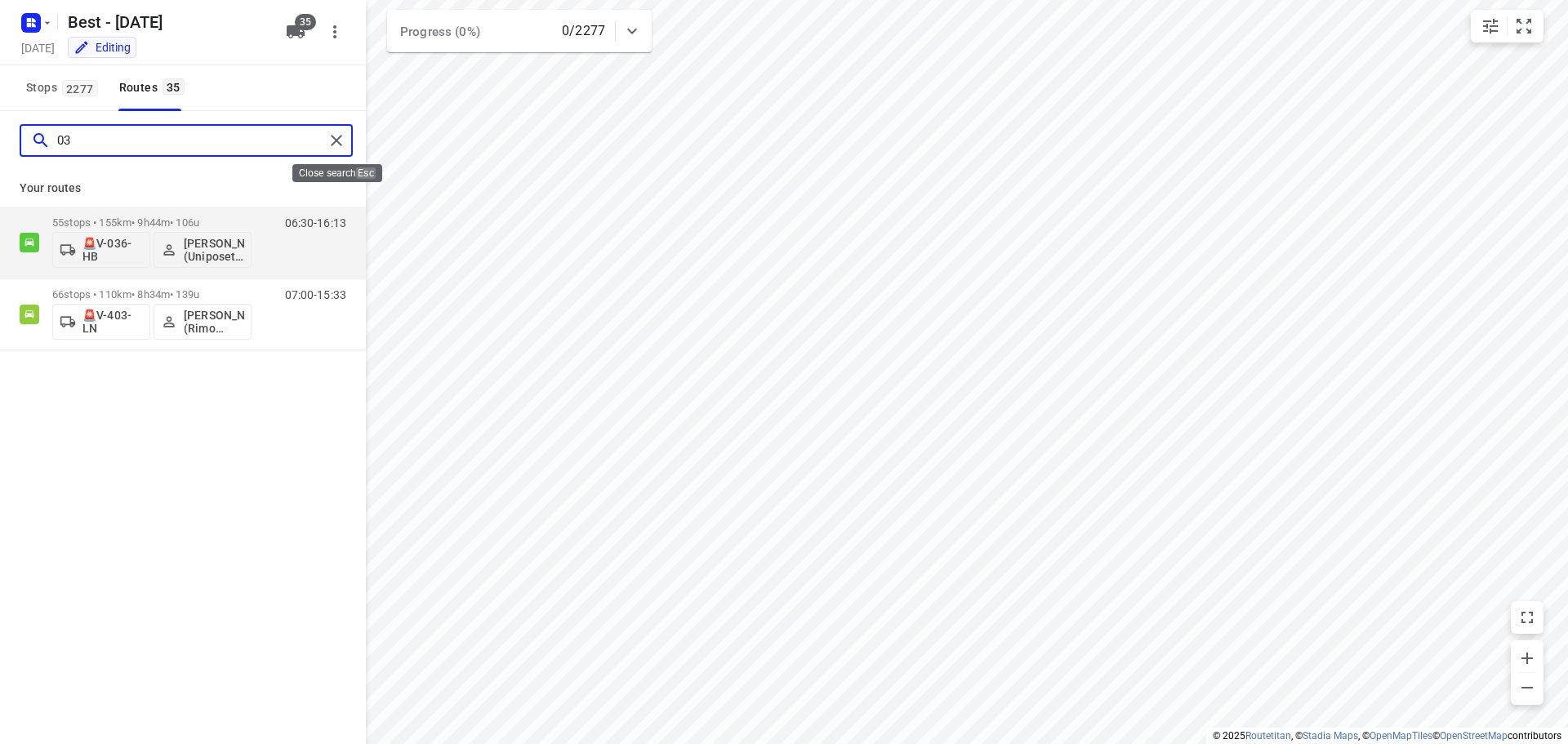
type input "03"
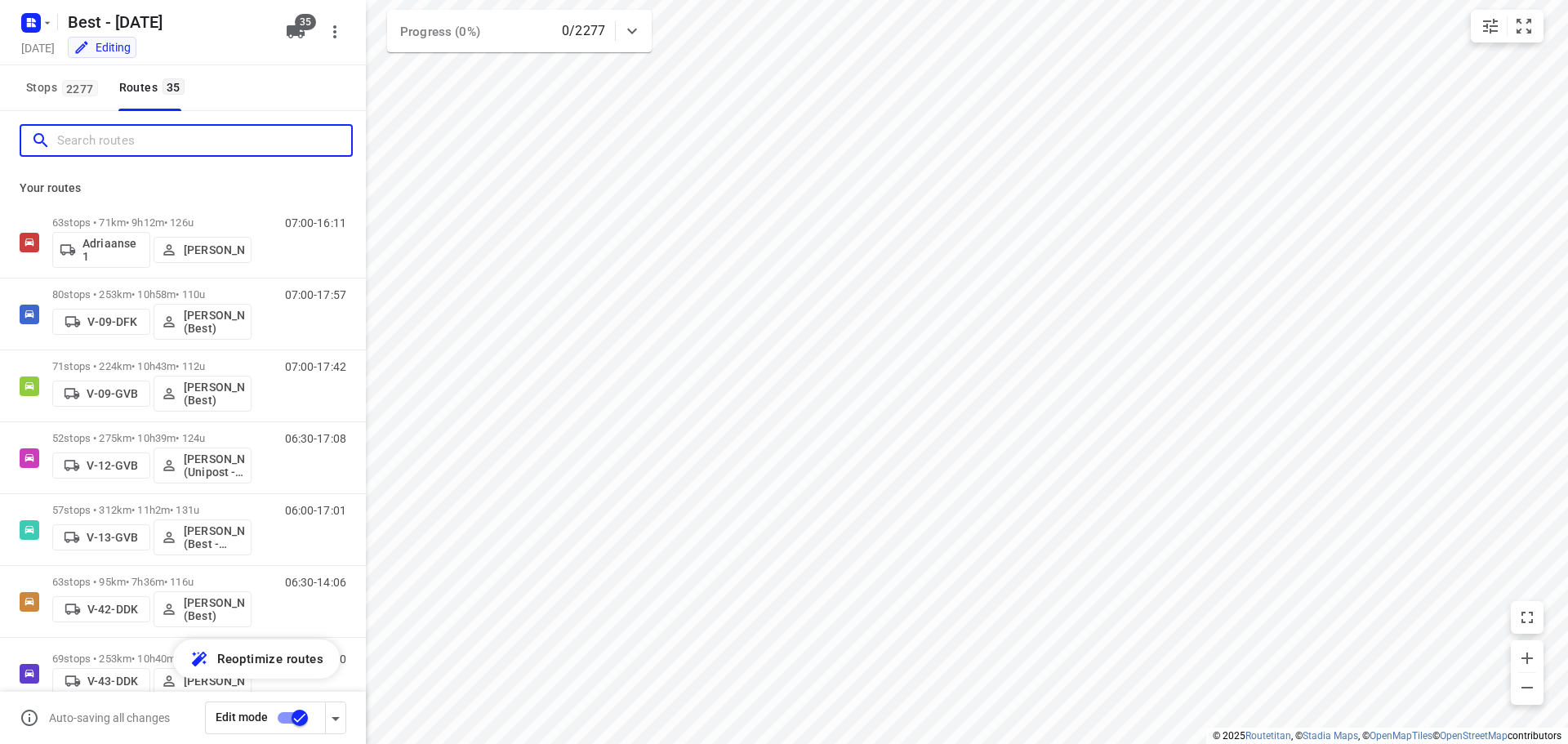
click at [189, 139] on input "Search routes" at bounding box center [204, 141] width 294 height 26
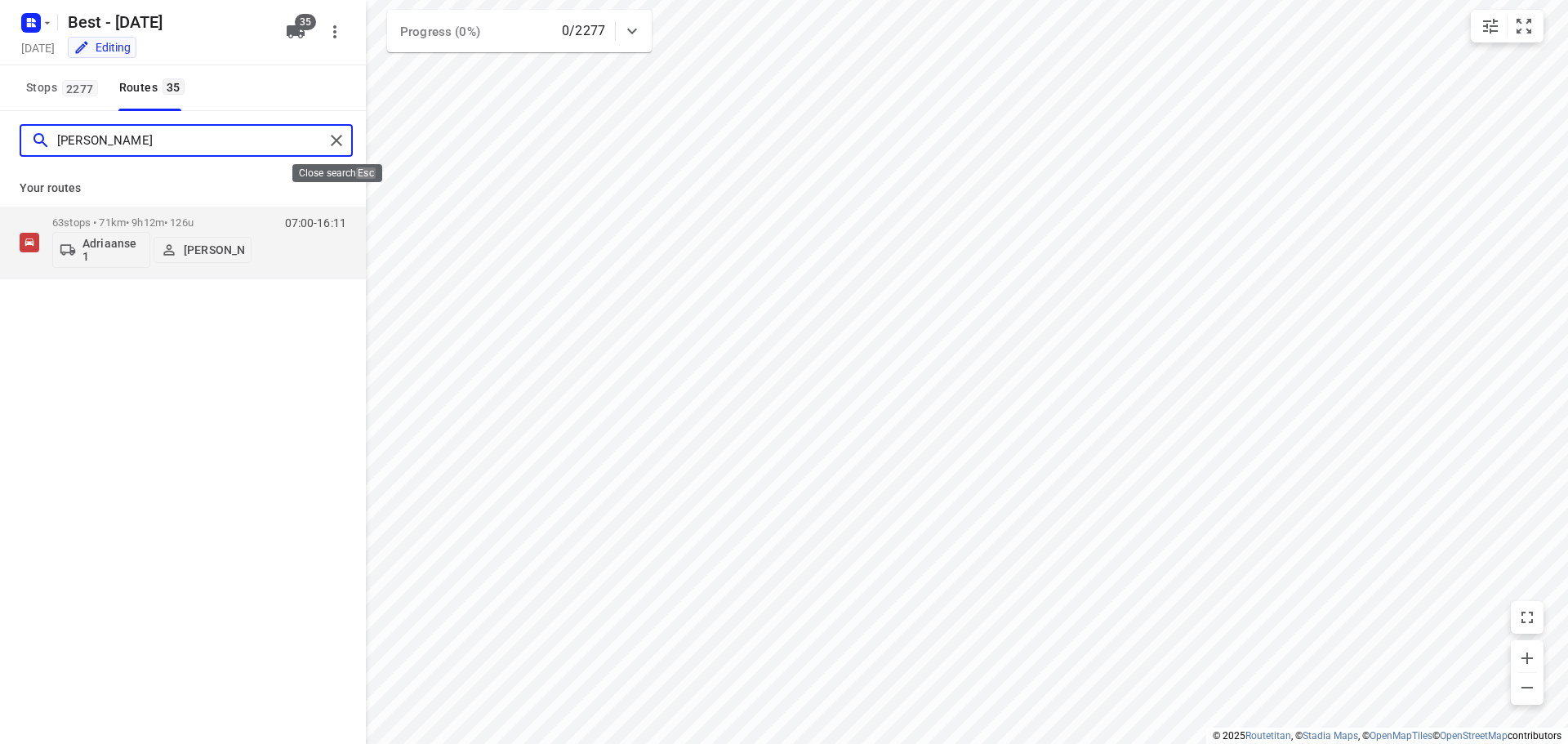
type input "andy"
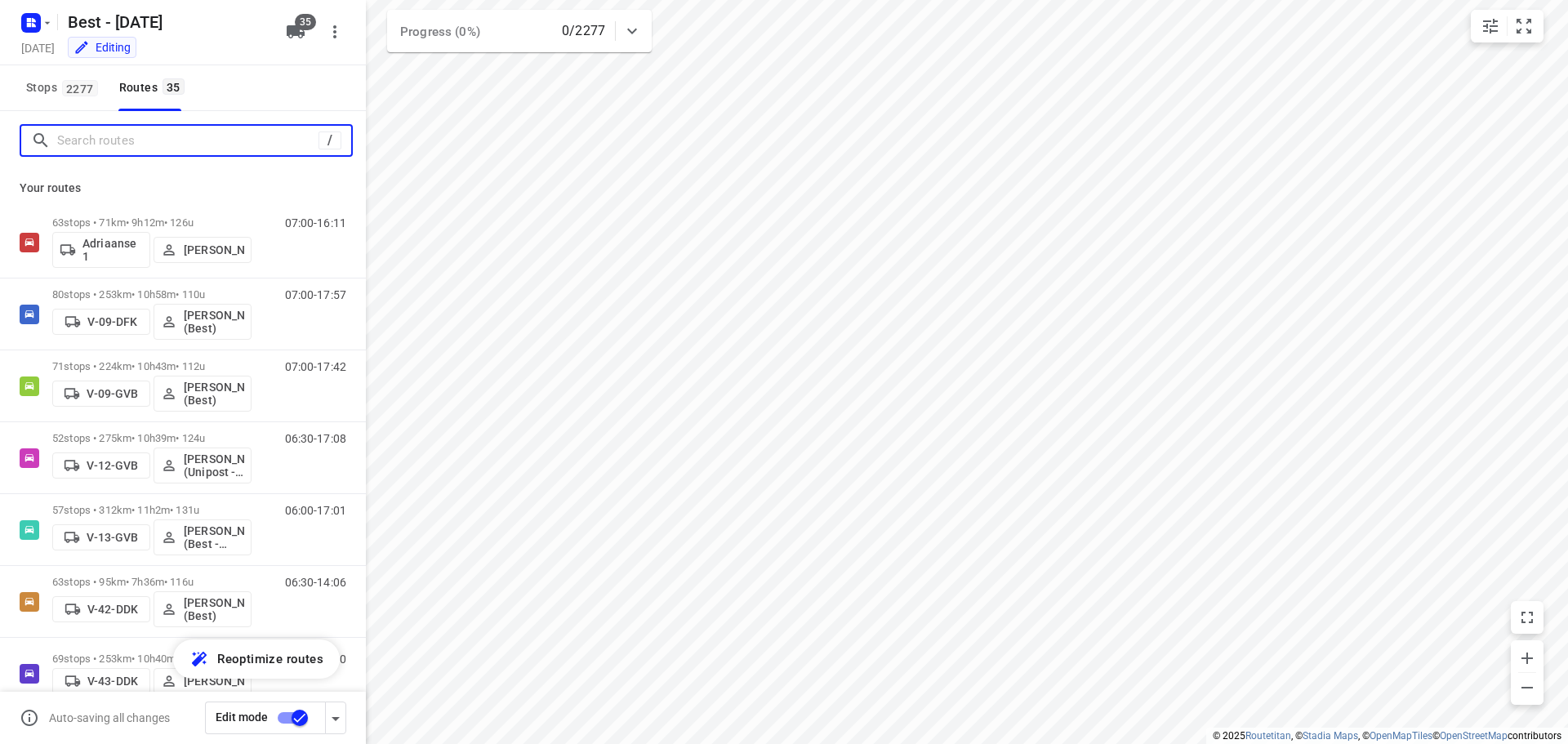
click at [306, 138] on input "Search routes" at bounding box center [188, 141] width 261 height 26
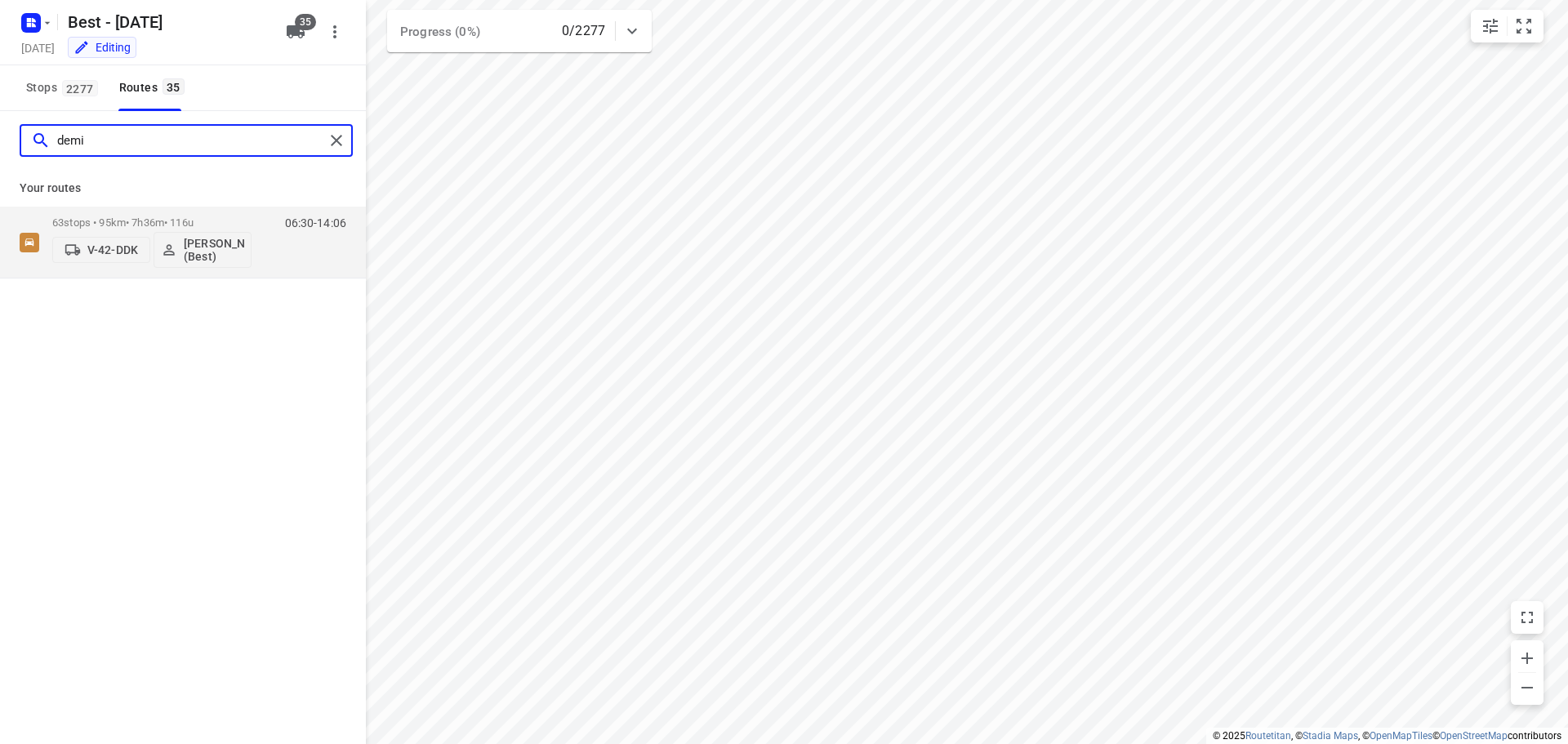
type input "demi"
click at [354, 146] on div "demi" at bounding box center [182, 140] width 366 height 58
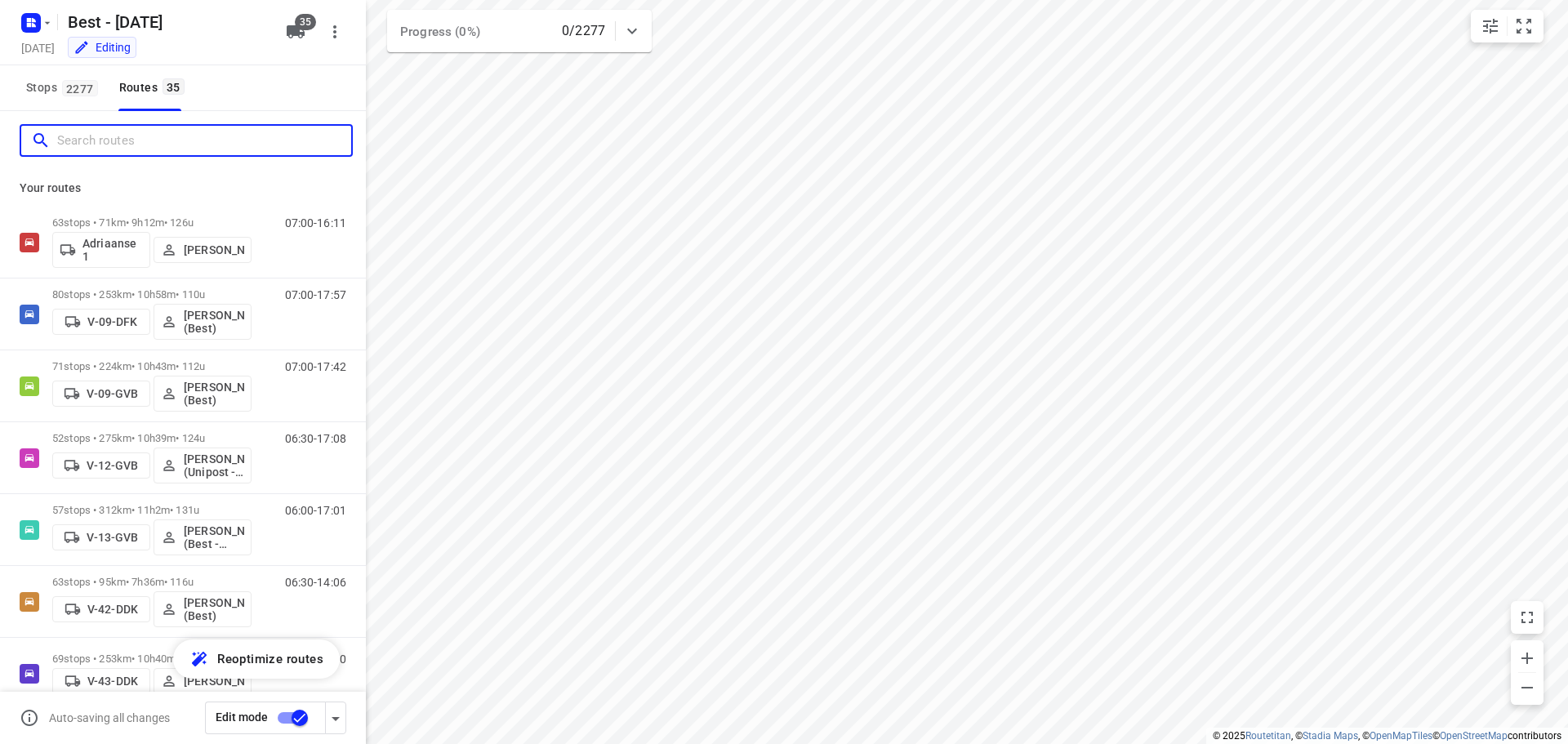
click at [182, 137] on input "Search routes" at bounding box center [204, 141] width 294 height 26
click at [232, 146] on input "Search routes" at bounding box center [204, 141] width 294 height 26
click at [247, 141] on input "Search routes" at bounding box center [204, 141] width 294 height 26
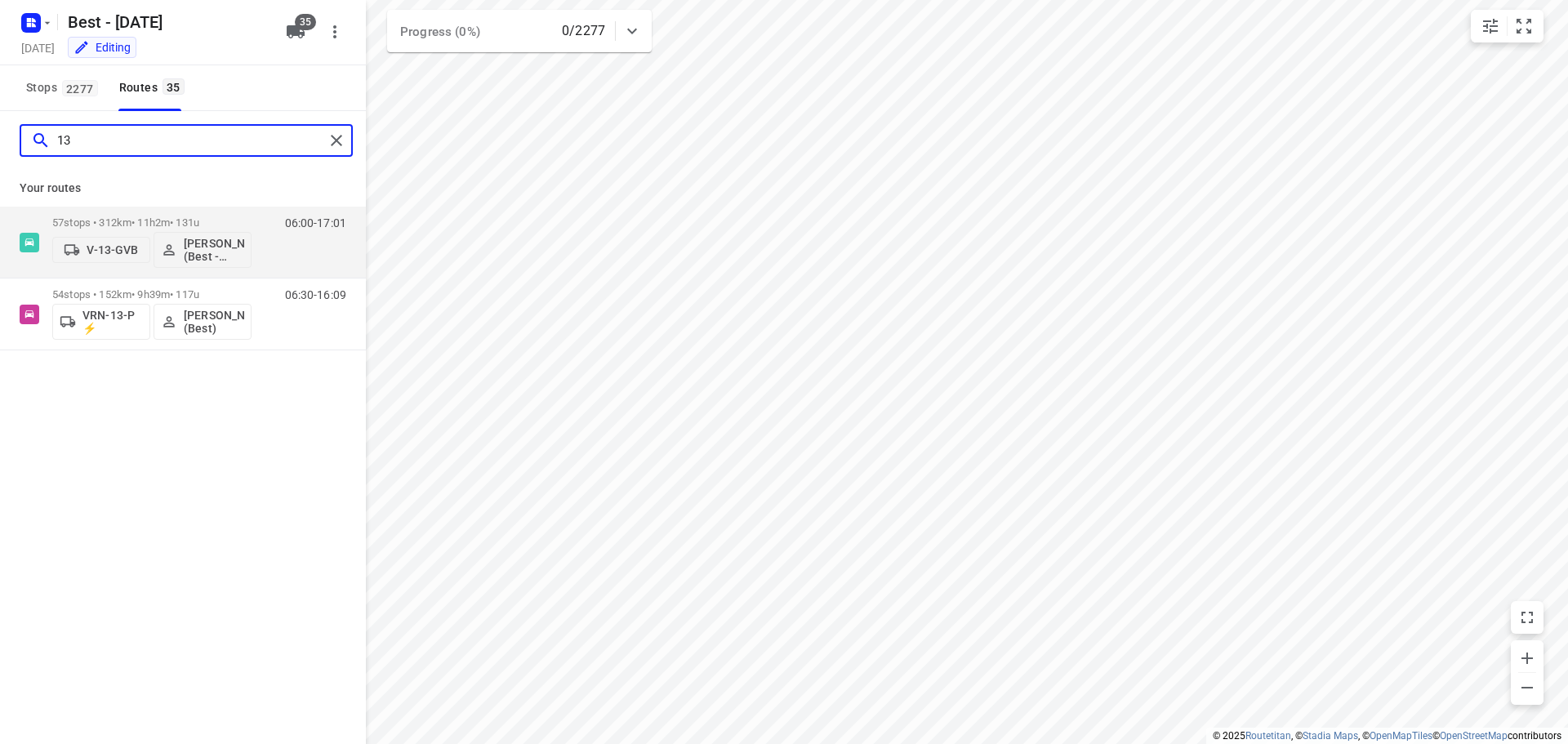
type input "1"
type input "0"
type input "9"
type input "0"
type input "03"
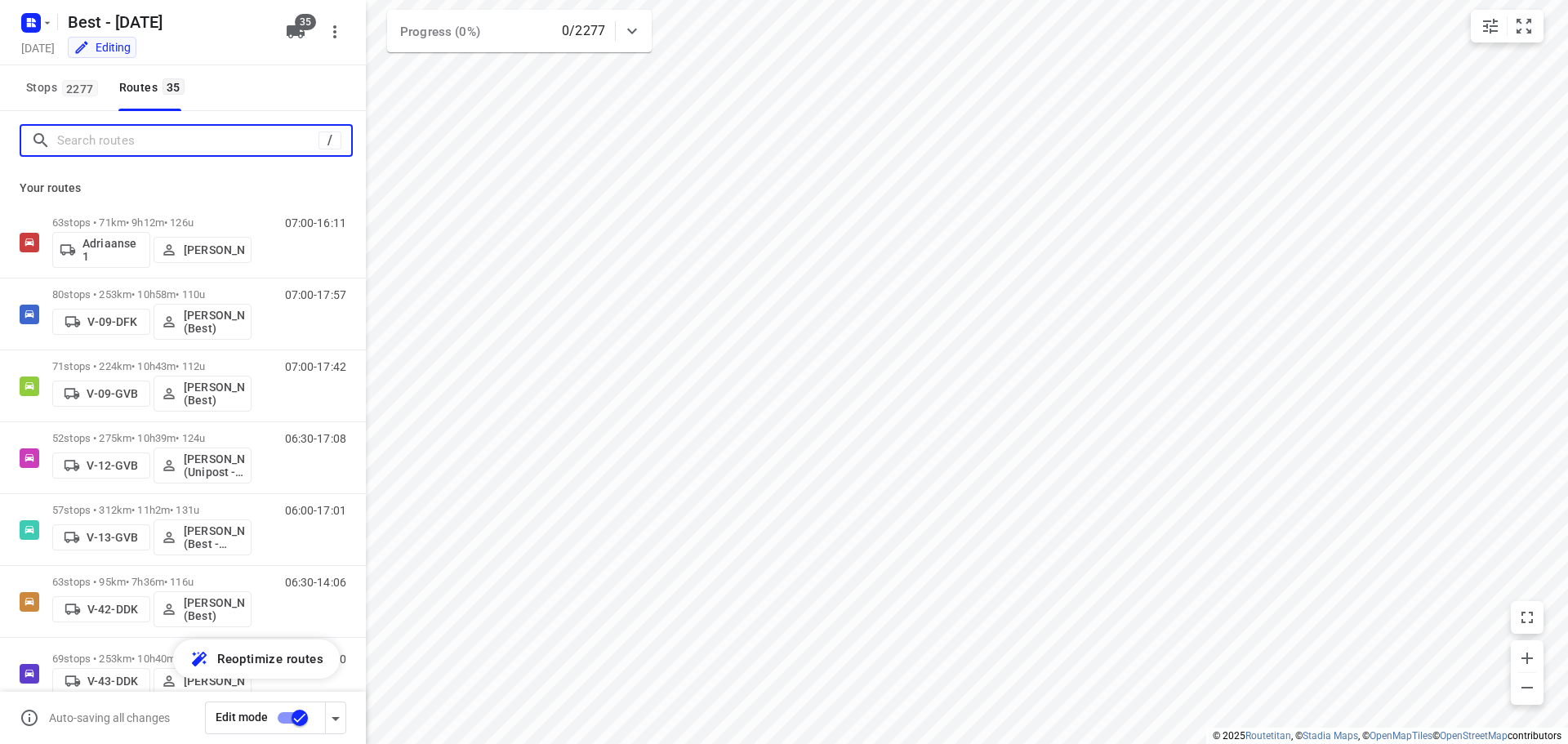
click at [246, 145] on input "Search routes" at bounding box center [188, 141] width 261 height 26
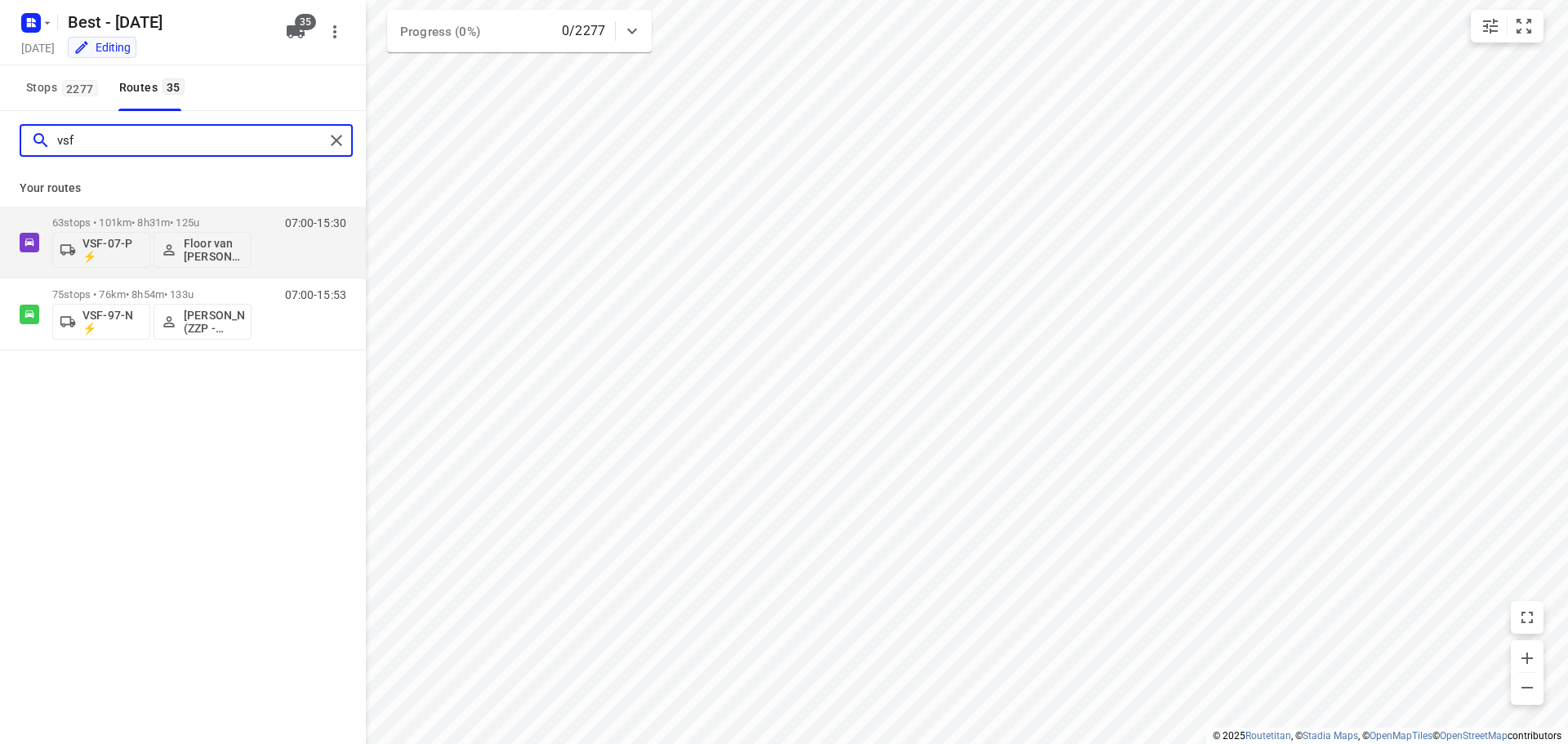
type input "vsf"
click at [331, 128] on div "vsf" at bounding box center [185, 140] width 333 height 33
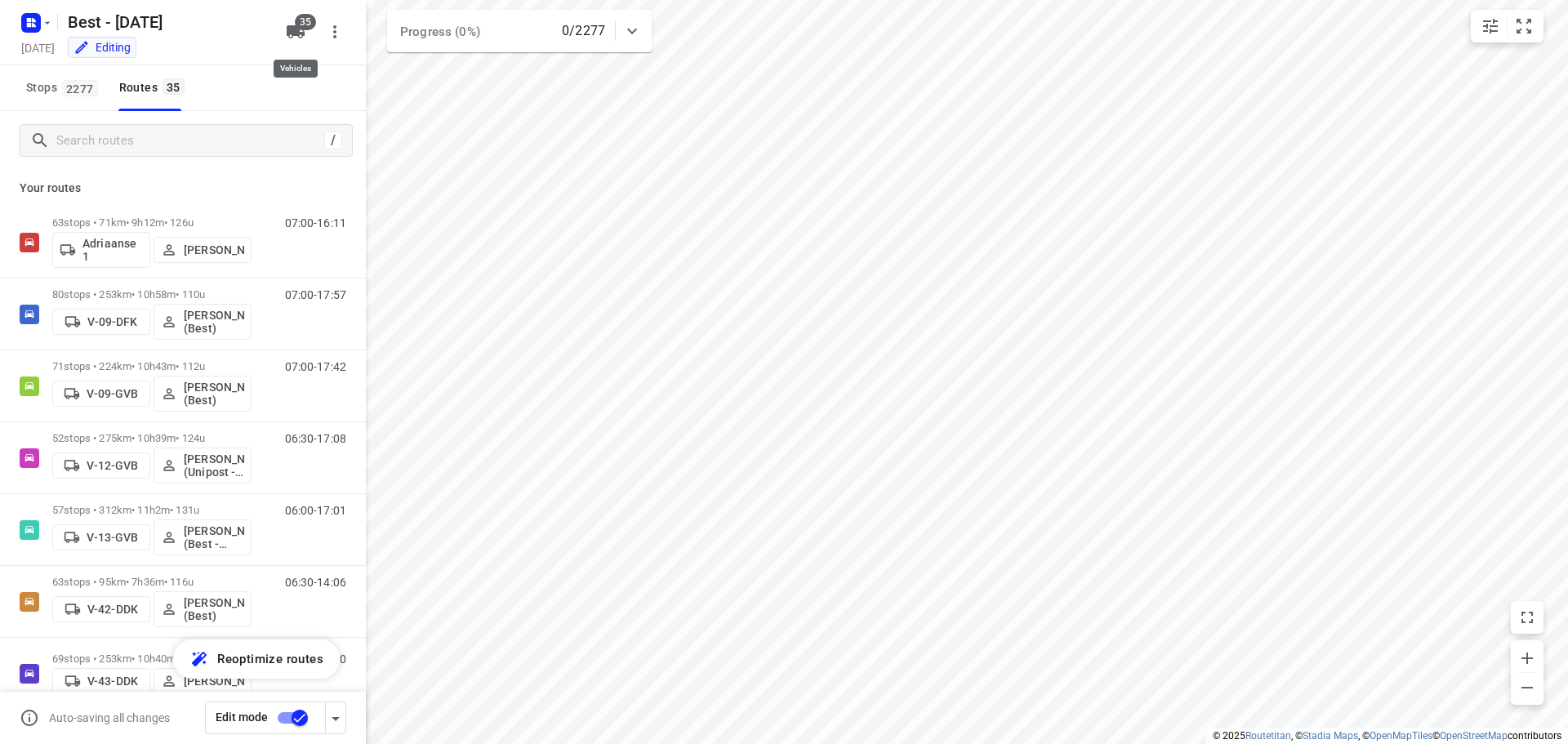
click at [299, 37] on icon "button" at bounding box center [296, 32] width 18 height 13
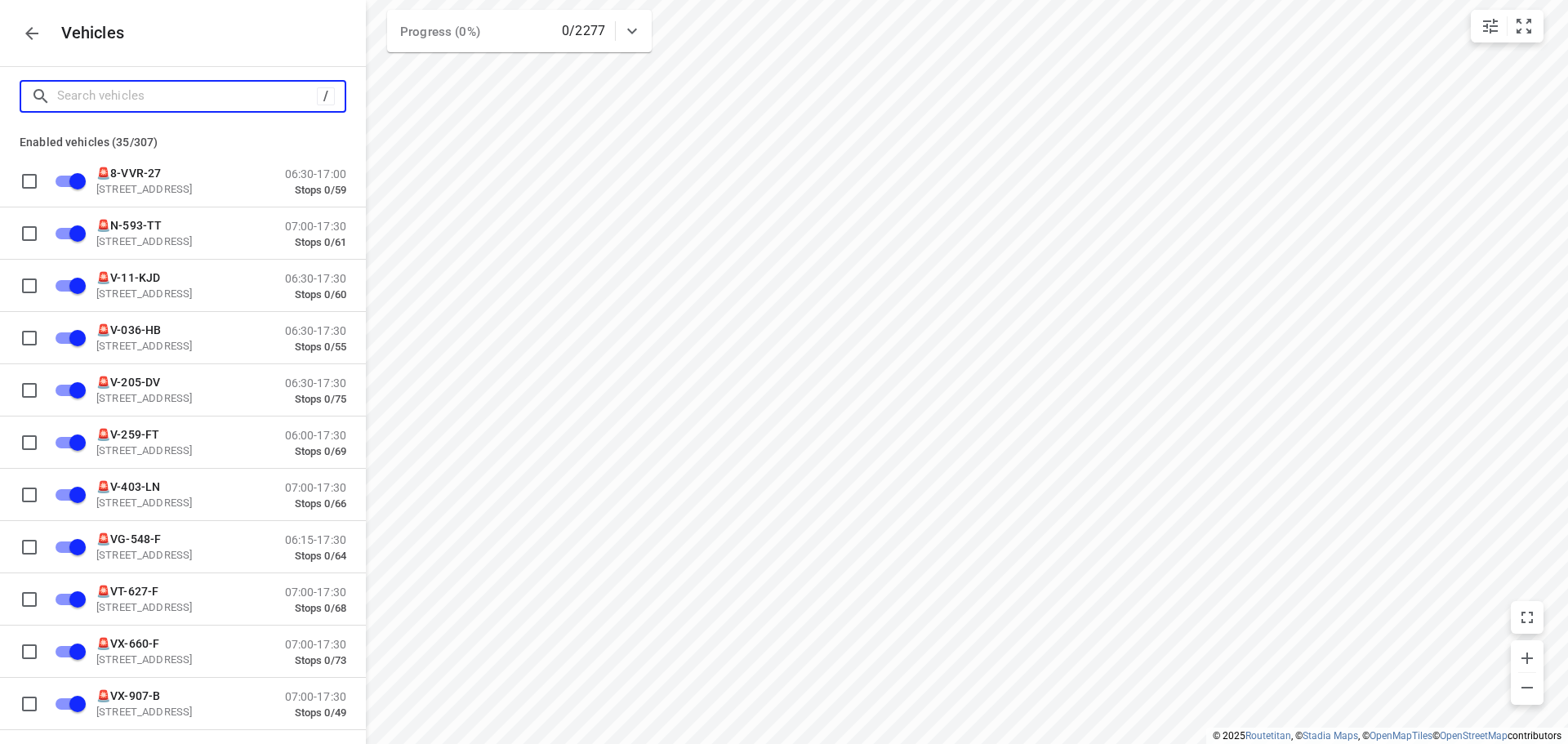
click at [201, 98] on input "Search vehicles" at bounding box center [187, 96] width 260 height 26
type input "0"
checkbox input "false"
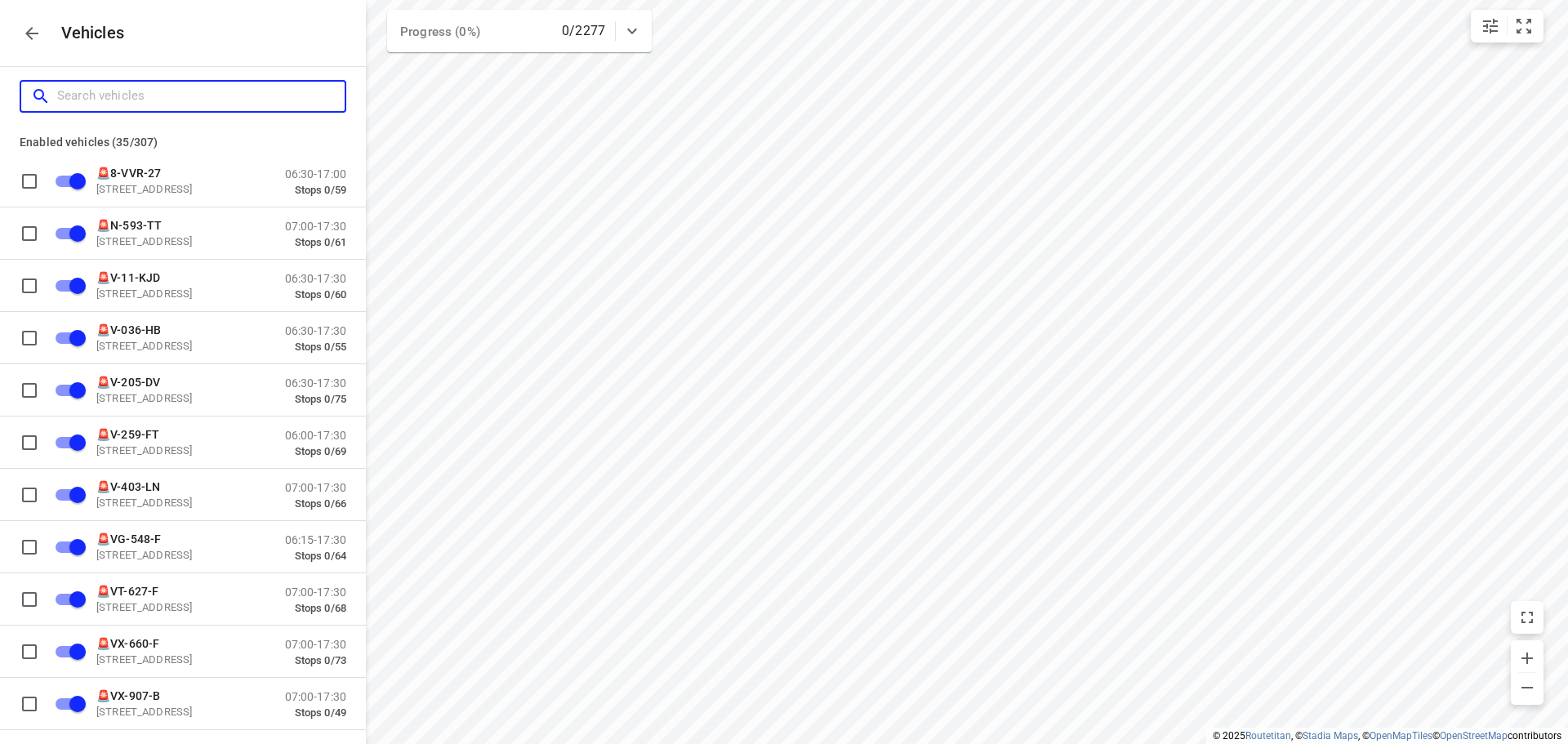
checkbox input "false"
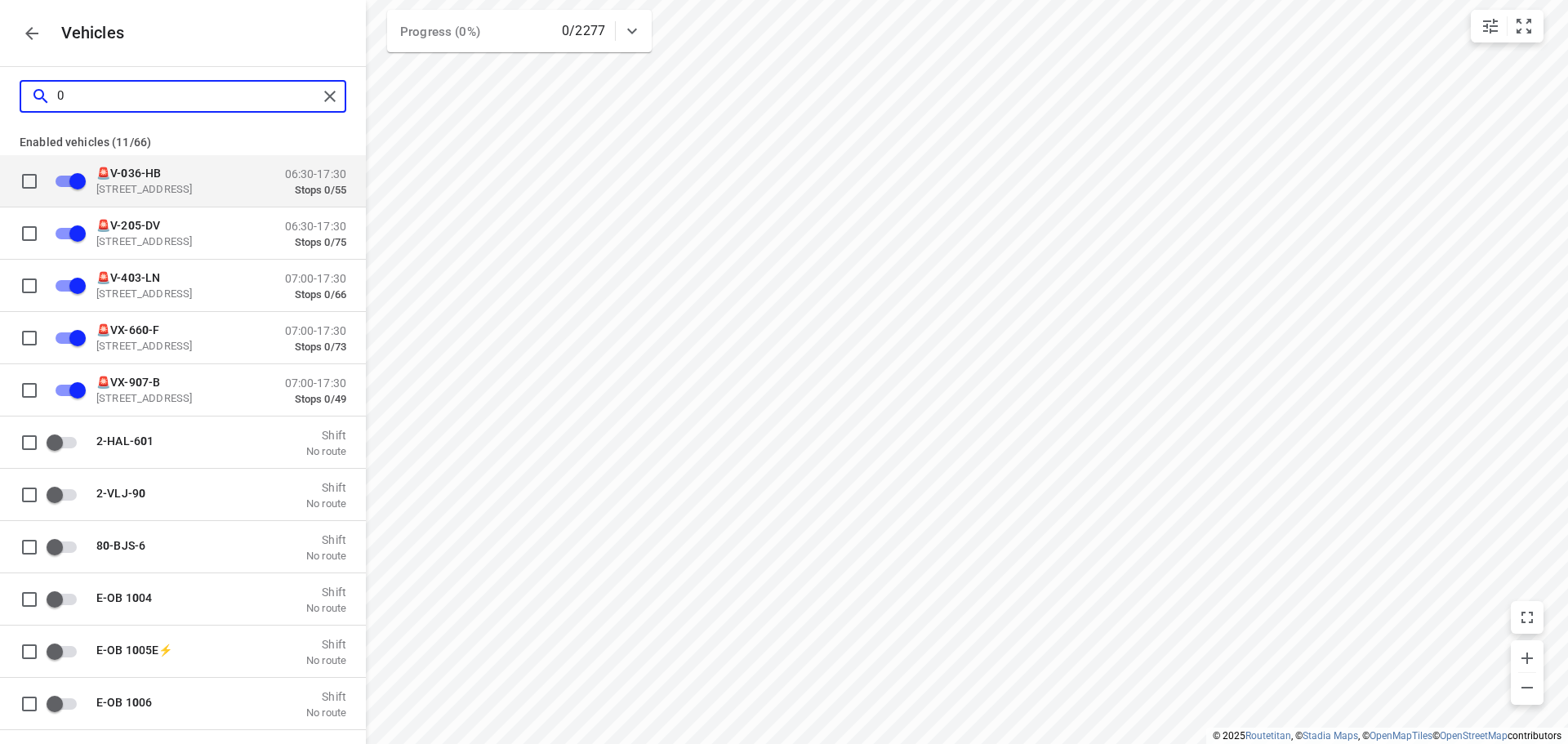
type input "03"
checkbox input "false"
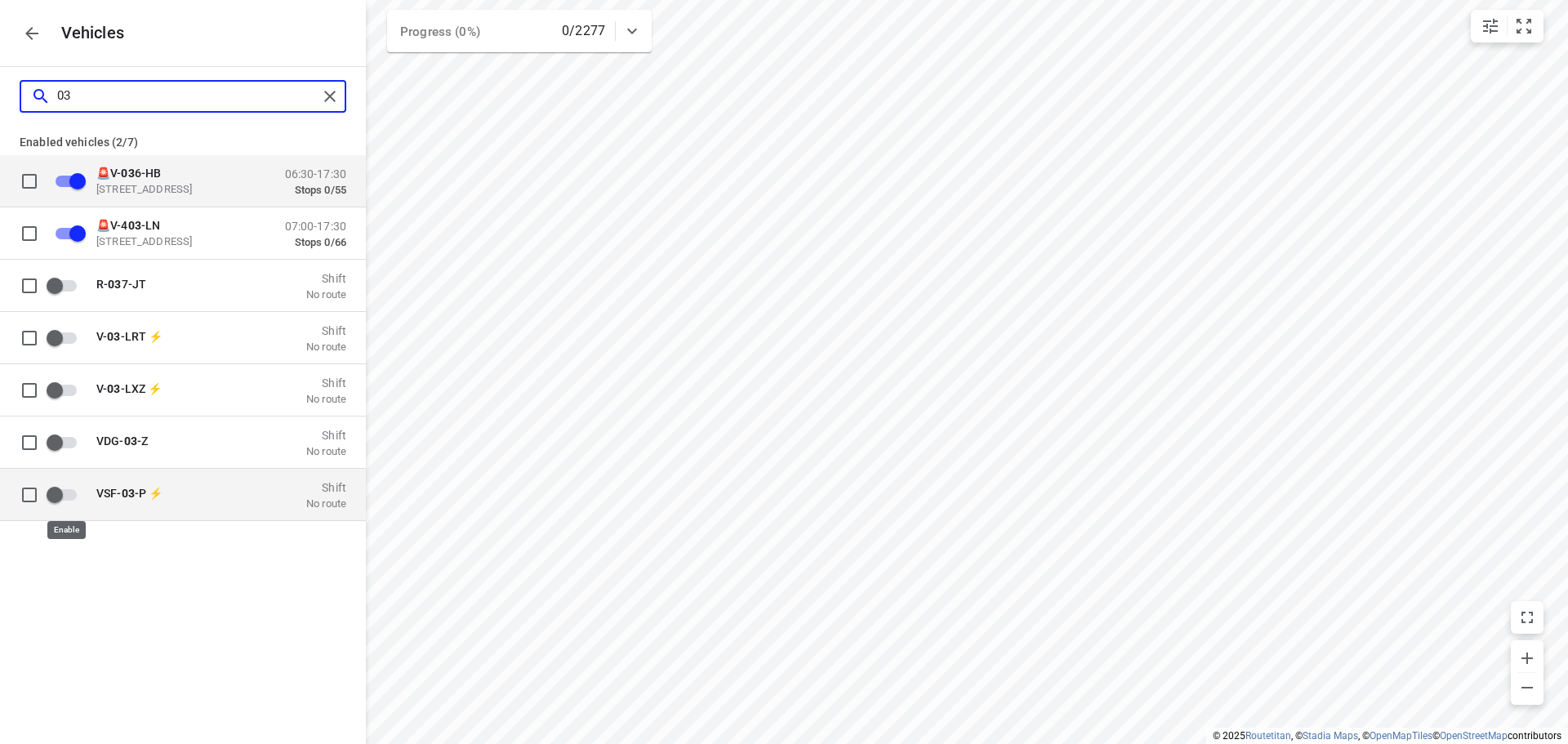
type input "03"
click at [54, 482] on input "grid" at bounding box center [55, 494] width 93 height 31
click at [91, 497] on input "grid" at bounding box center [78, 494] width 93 height 31
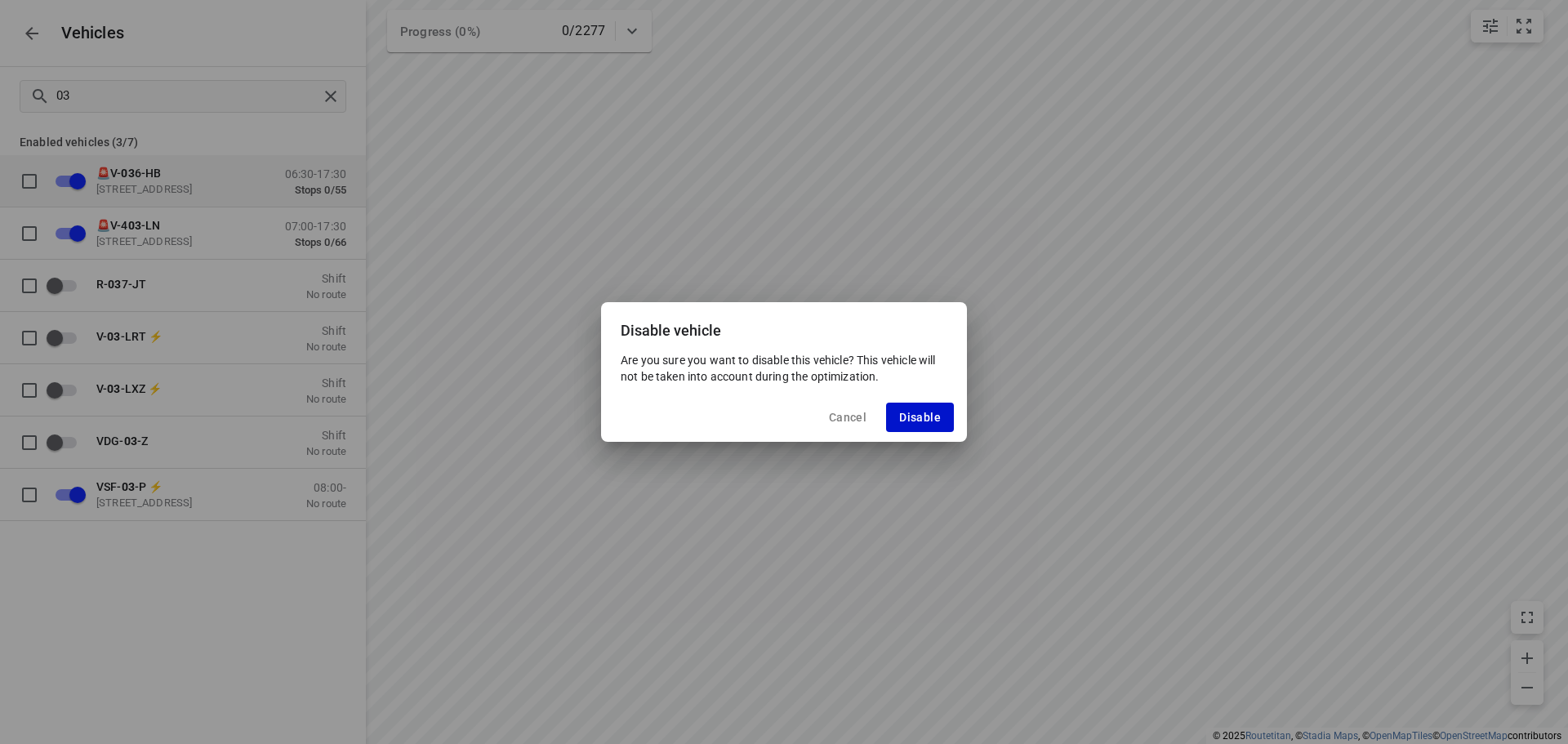
click at [903, 418] on span "Disable" at bounding box center [920, 417] width 42 height 13
checkbox input "false"
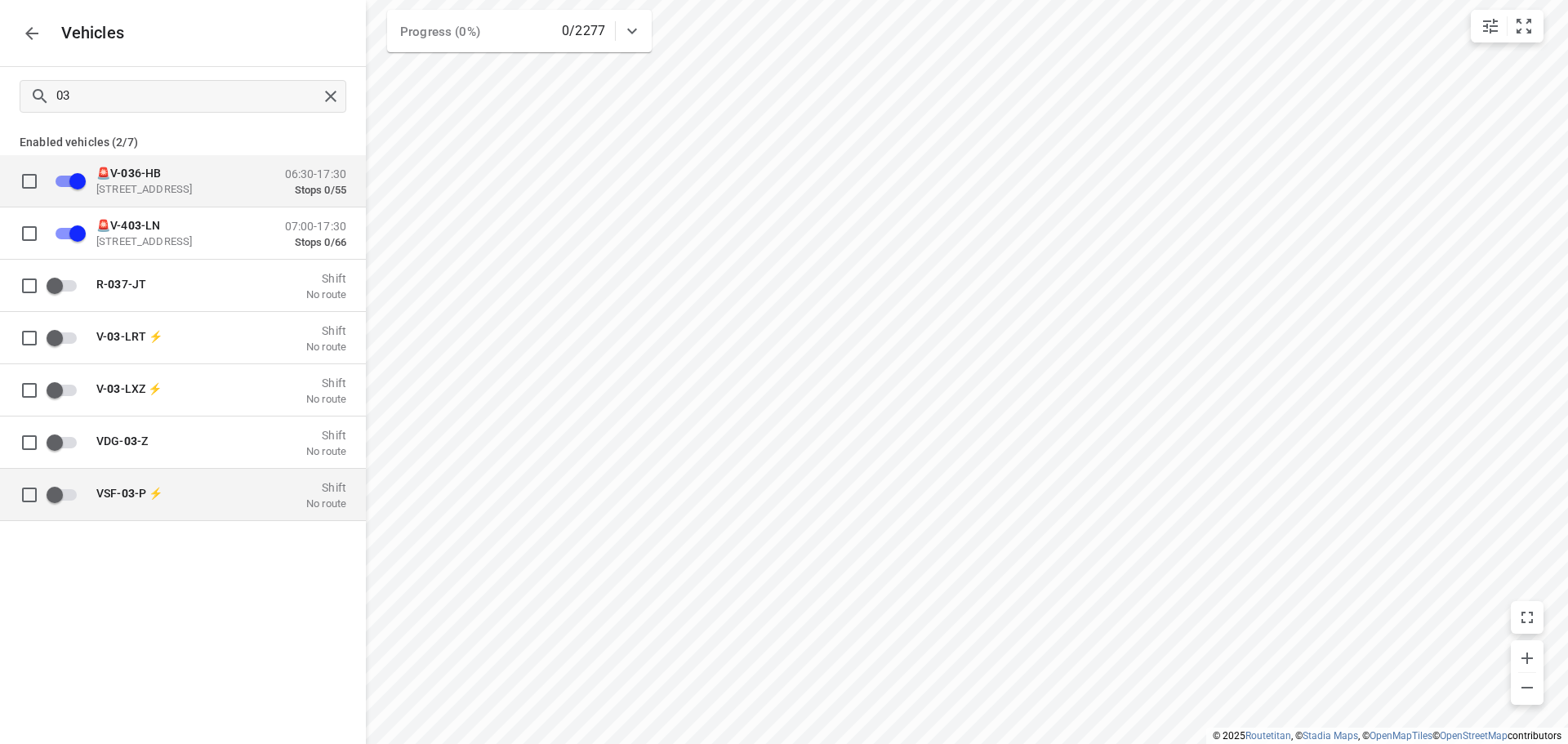
click at [166, 506] on div "VSF- 03 -P ⚡ Shift No route" at bounding box center [216, 494] width 260 height 31
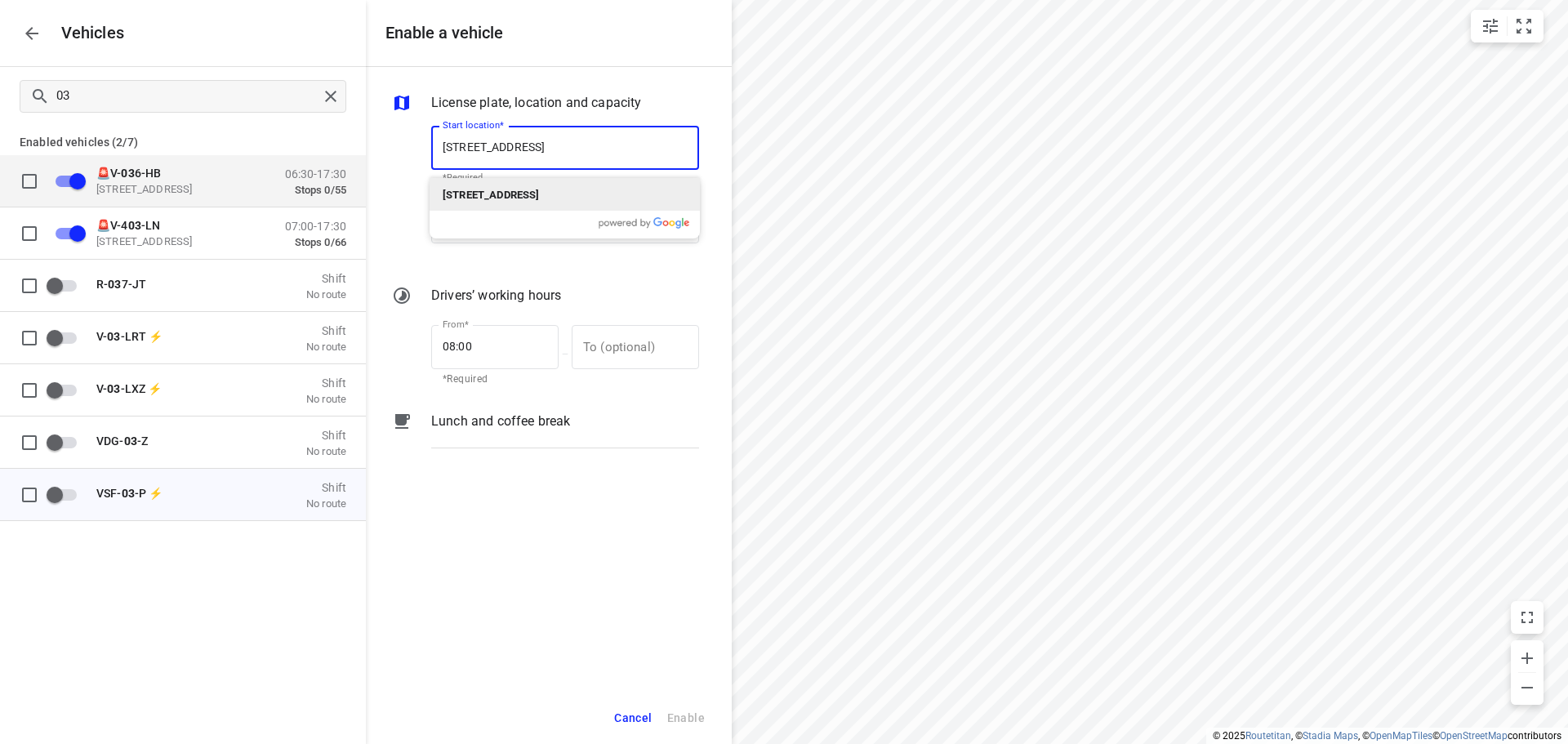
click at [526, 208] on div "De Waal 44, 5684 PH Best, Netherlands" at bounding box center [565, 194] width 270 height 33
type input "De Waal 44, 5684 PH Best, Netherlands"
click at [525, 211] on input "End location" at bounding box center [566, 221] width 268 height 44
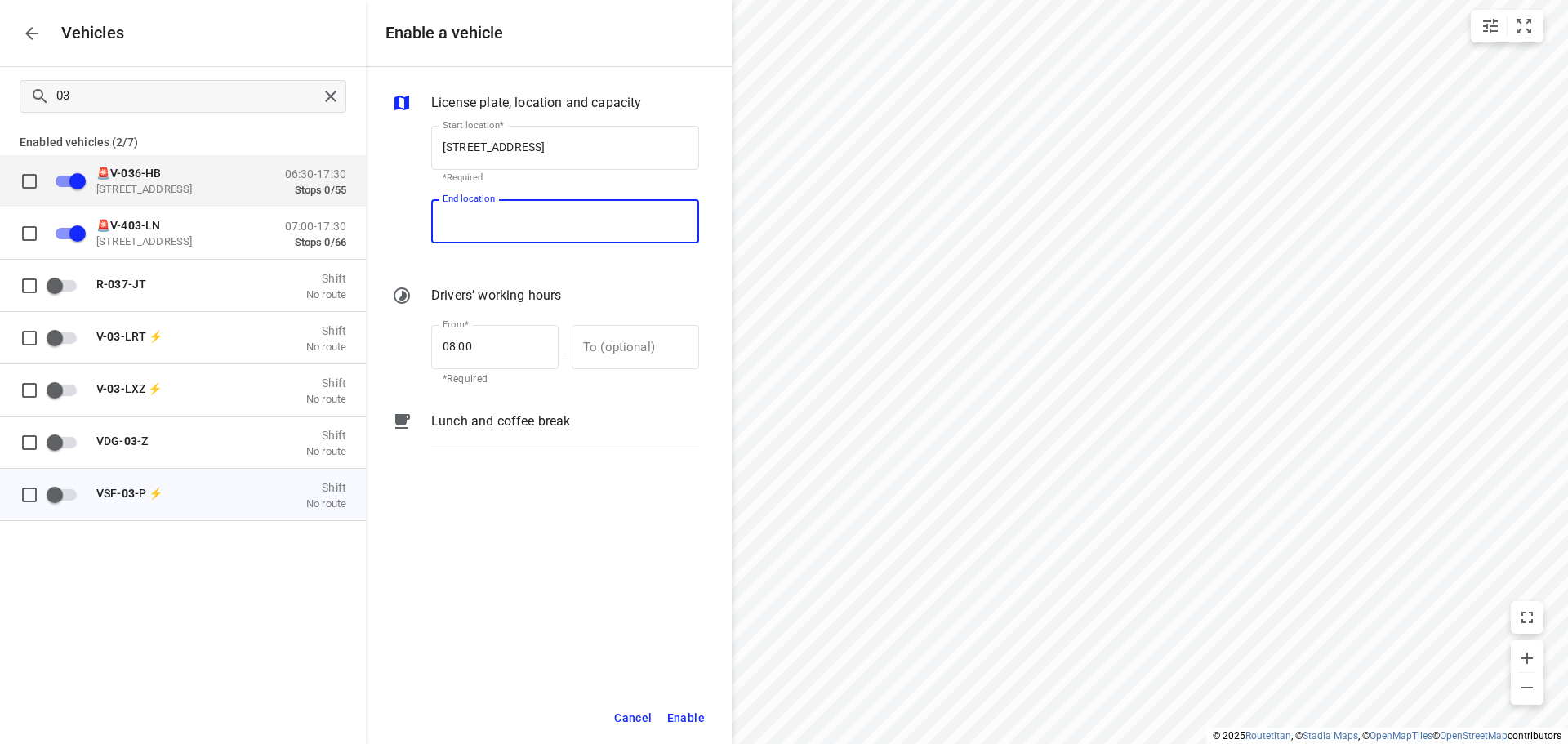
paste input "De Waal 44, 5684 PH Best, Netherlands"
click at [518, 261] on p "De Waal 44, 5684 PH Best, Netherlands" at bounding box center [491, 267] width 97 height 19
type input "De Waal 44, 5684 PH Best, Netherlands"
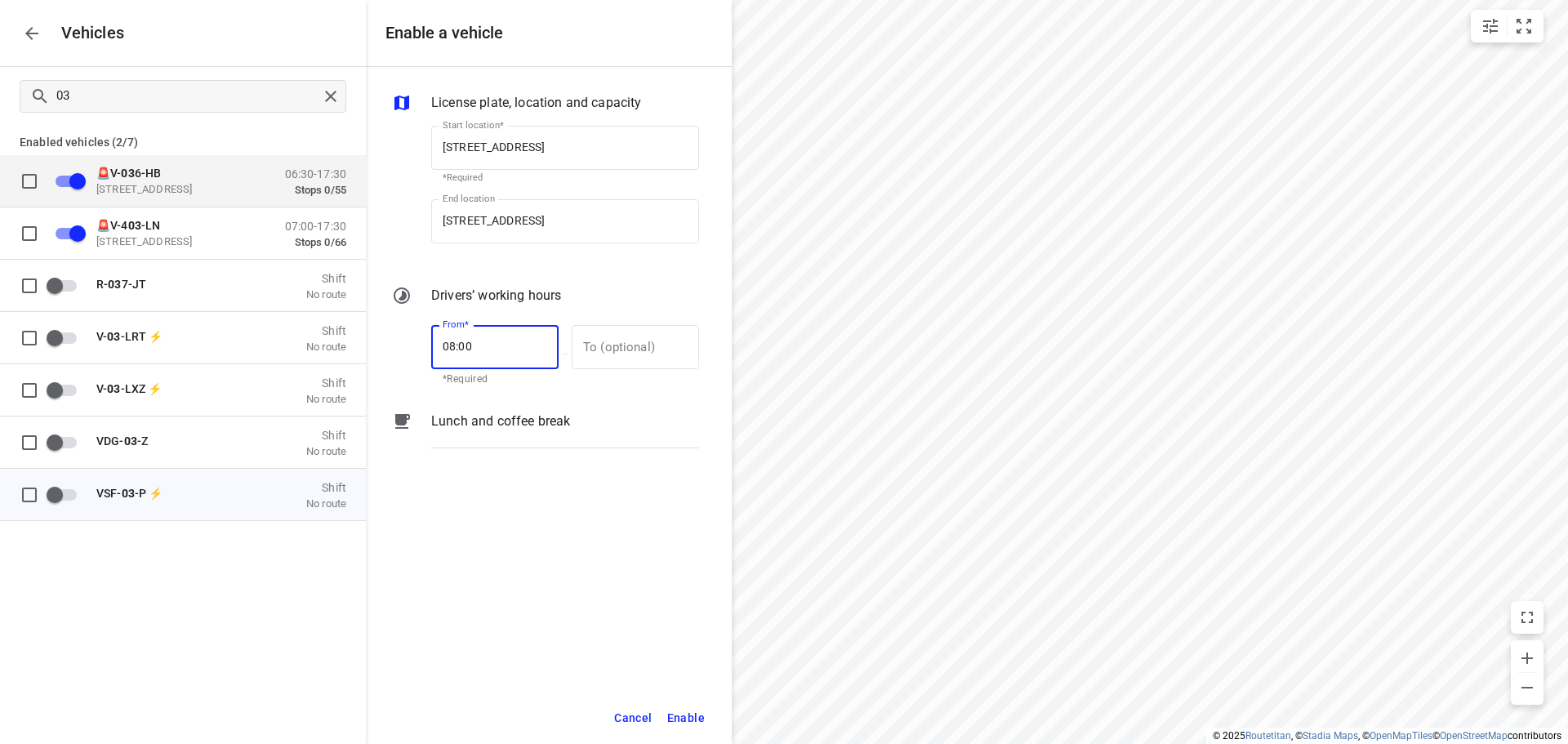
drag, startPoint x: 500, startPoint y: 331, endPoint x: 400, endPoint y: 348, distance: 101.4
click at [400, 348] on div "From* 08:00 From* *Required — To (optional) To (optional)" at bounding box center [545, 353] width 314 height 70
type input "07:00"
click at [607, 333] on input "text" at bounding box center [627, 346] width 109 height 44
type input "17:00"
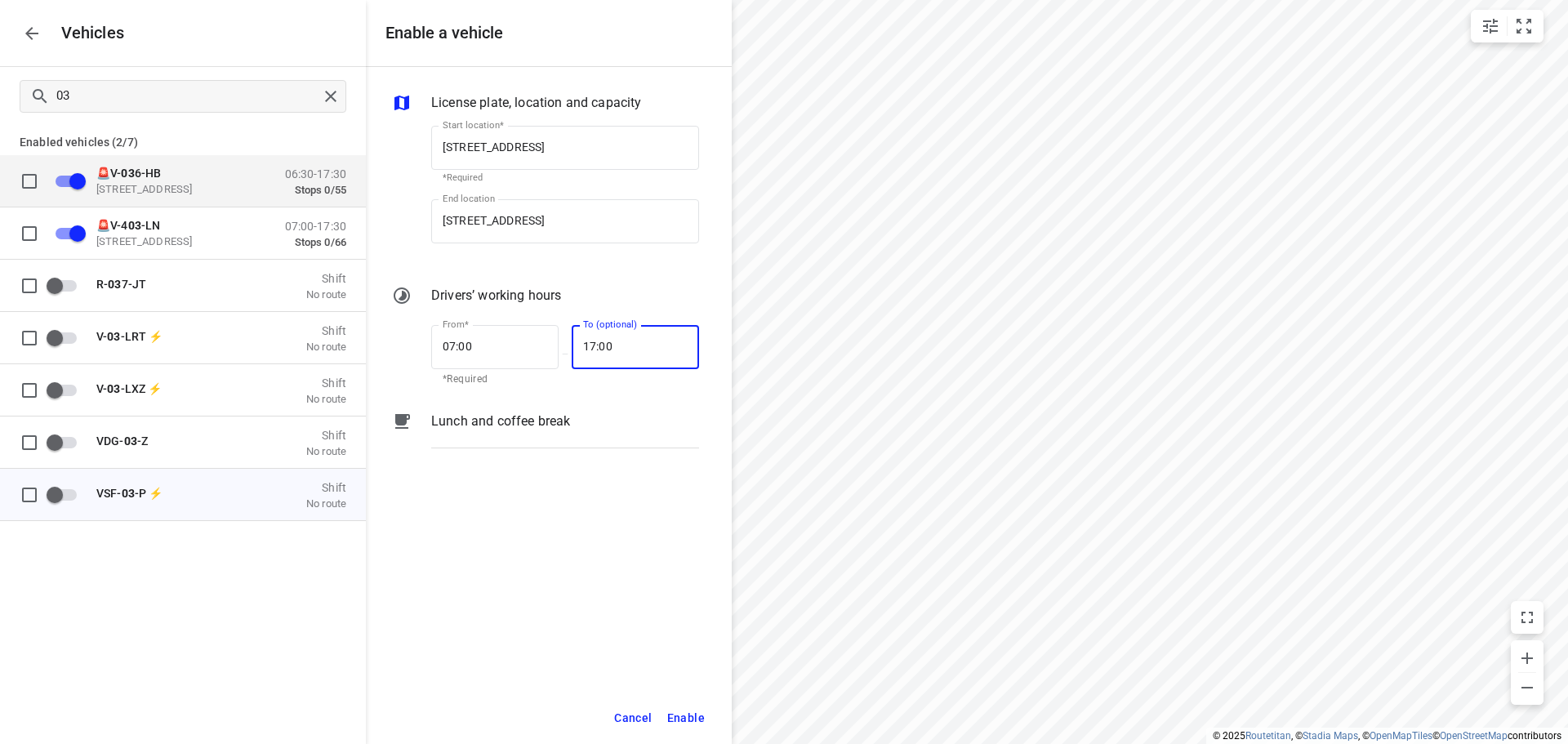
click at [696, 725] on span "Enable" at bounding box center [685, 718] width 37 height 20
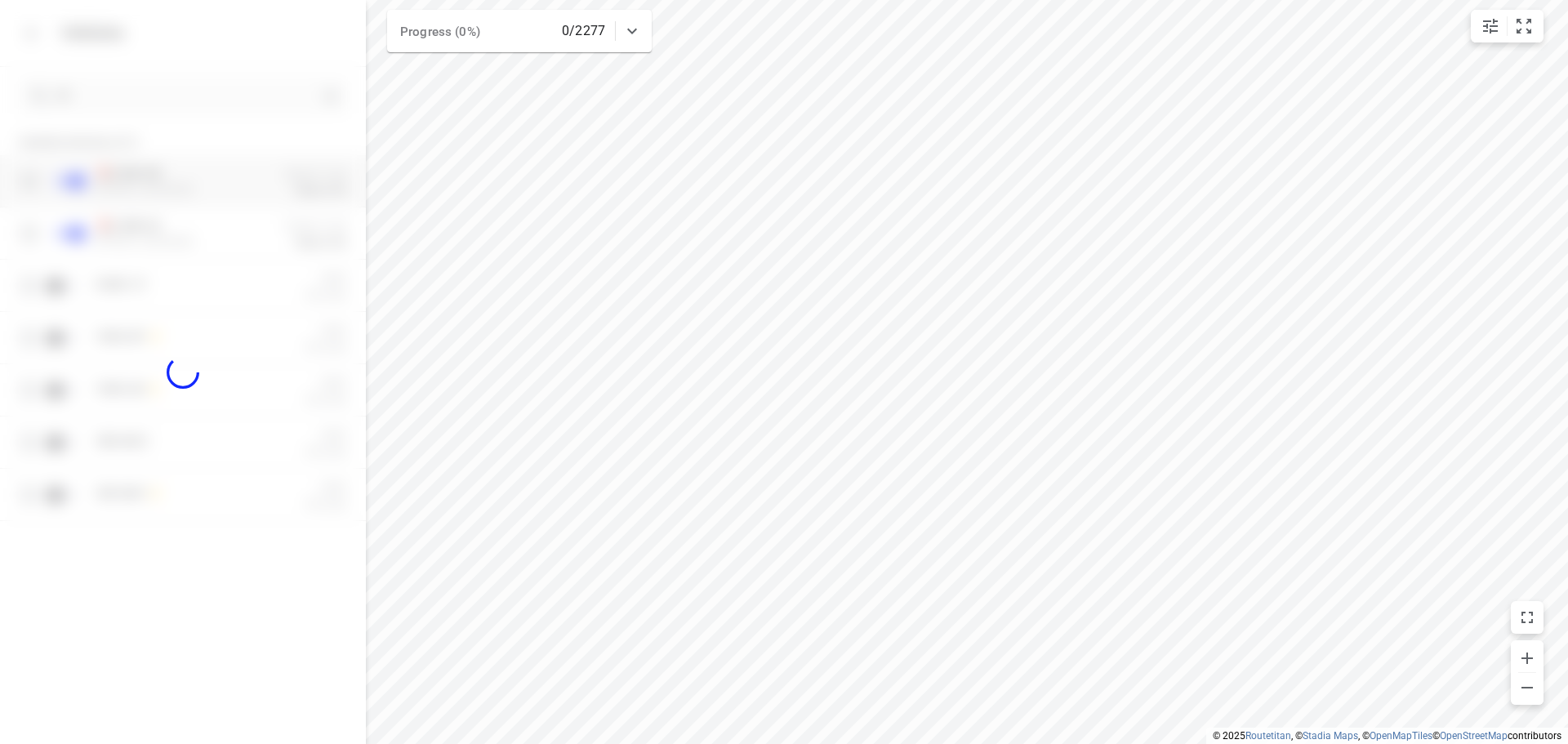
checkbox input "true"
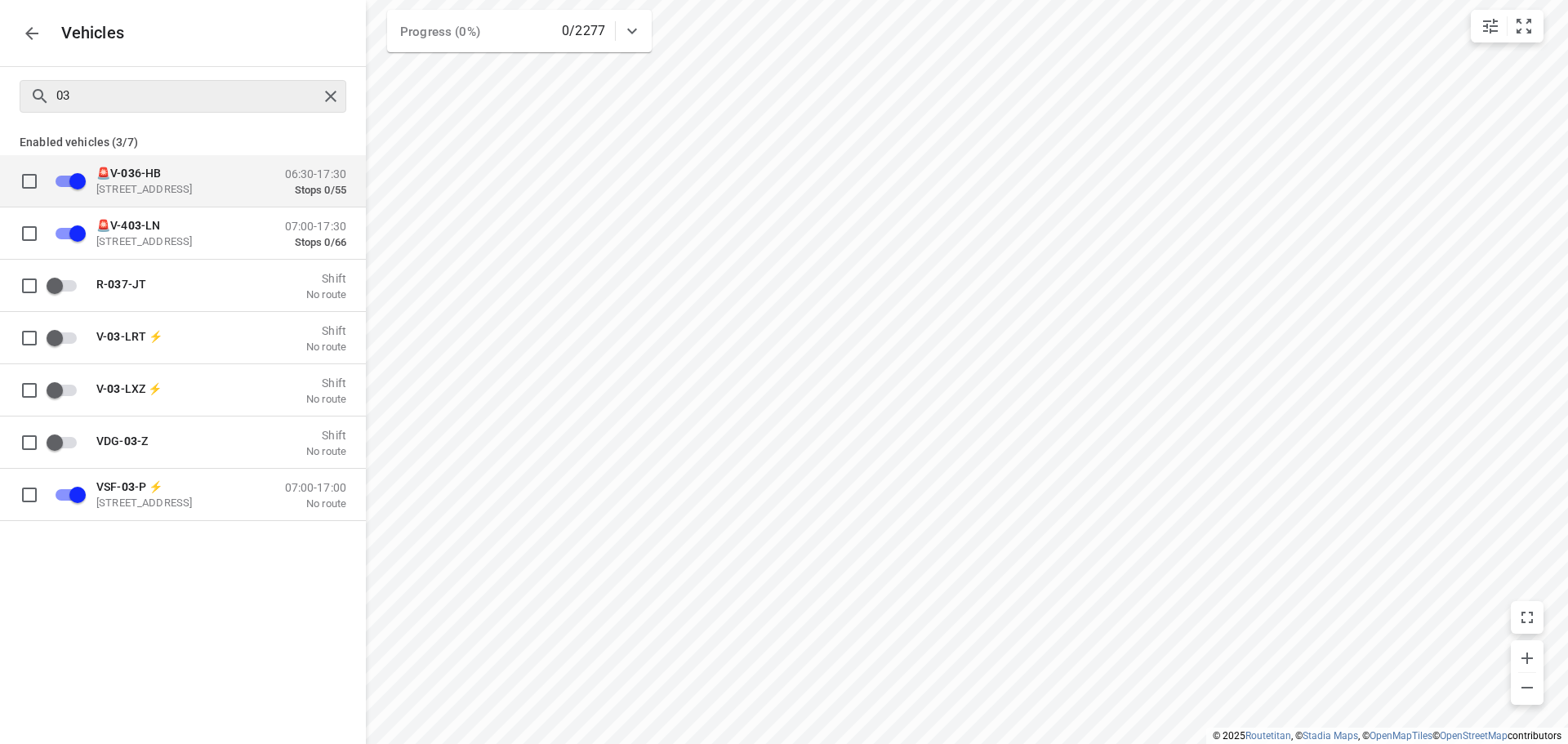
checkbox input "true"
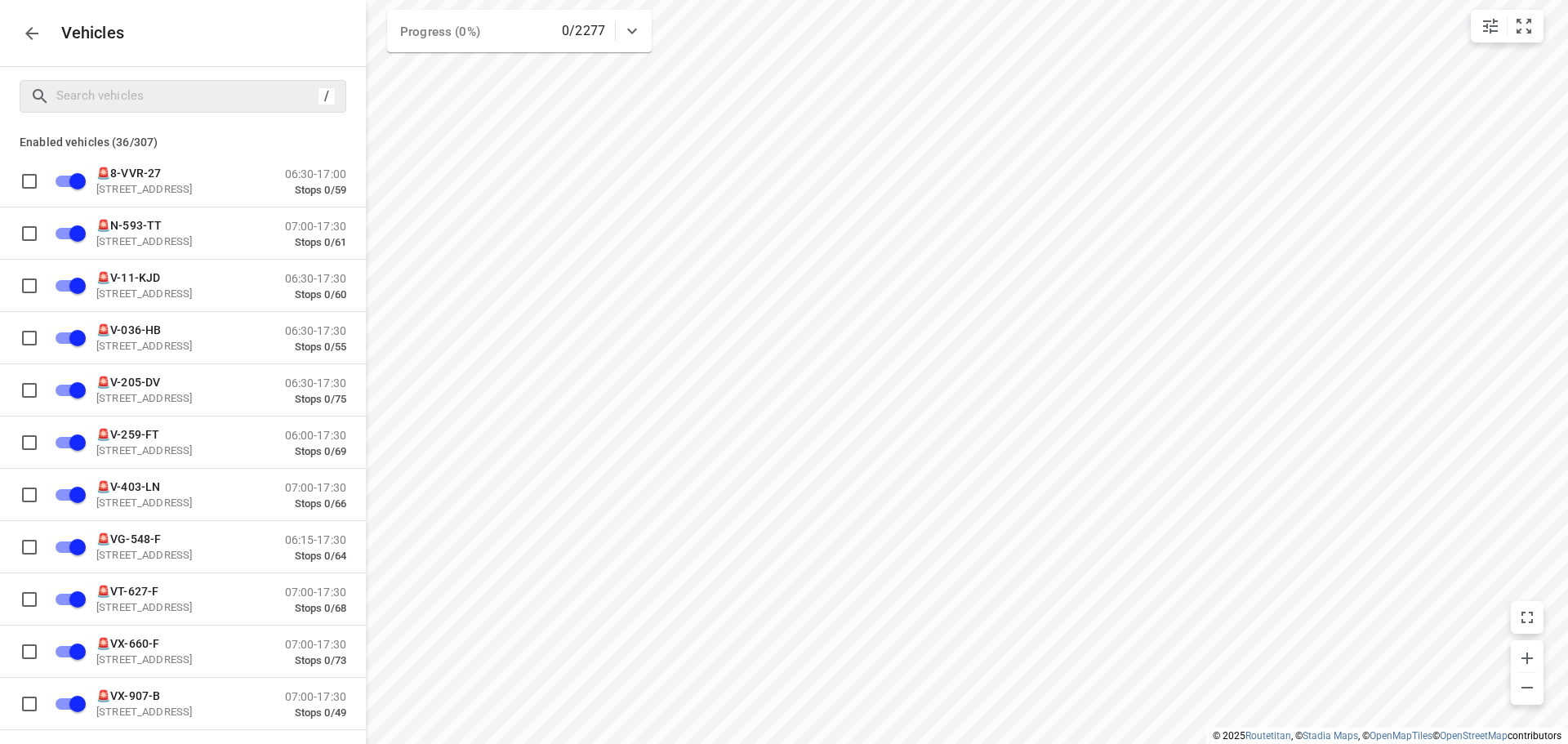
click at [44, 46] on div "Vehicles" at bounding box center [182, 33] width 366 height 67
click at [4, 23] on div "Vehicles" at bounding box center [182, 33] width 366 height 67
click at [22, 27] on icon "button" at bounding box center [31, 33] width 19 height 19
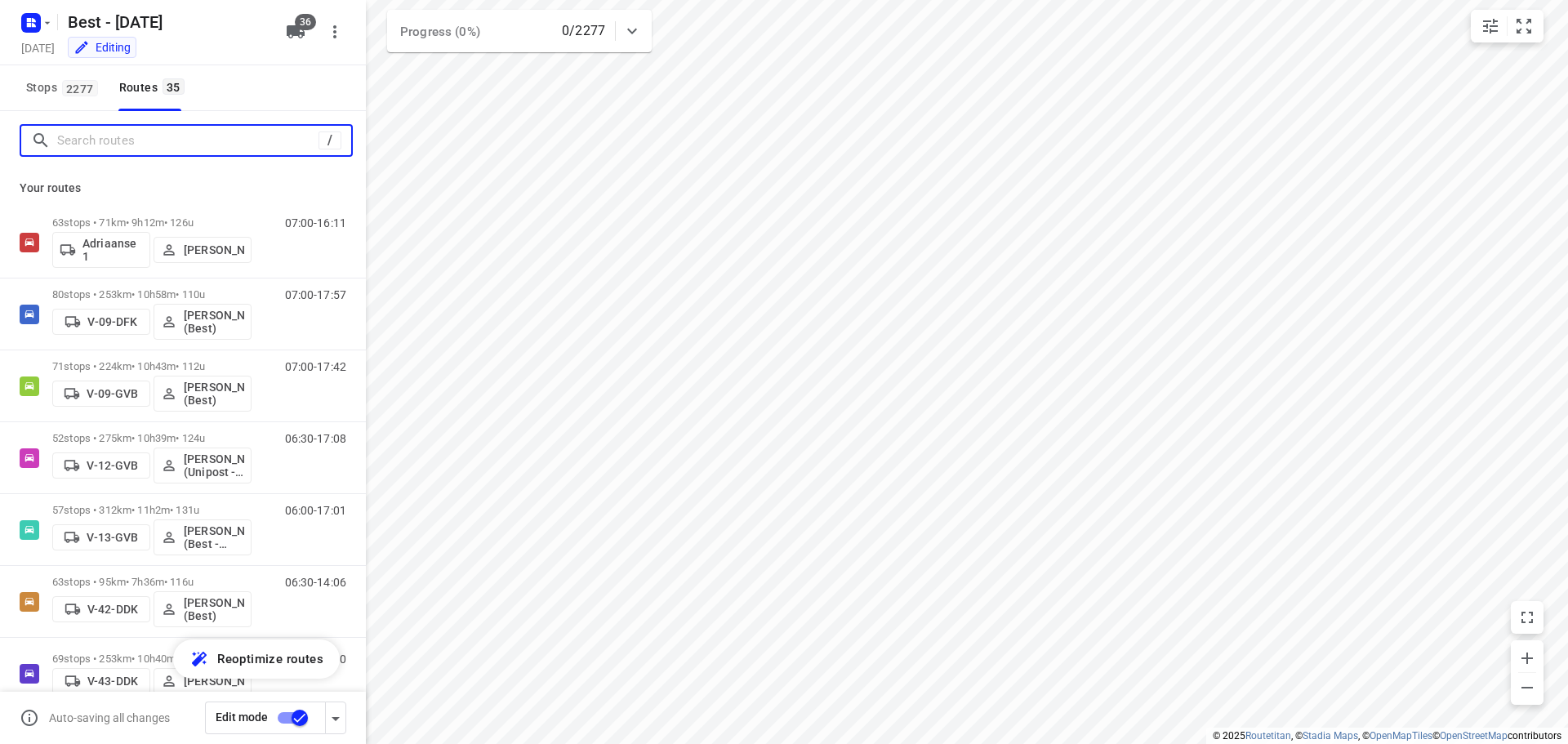
click at [144, 136] on input "Search routes" at bounding box center [188, 141] width 261 height 26
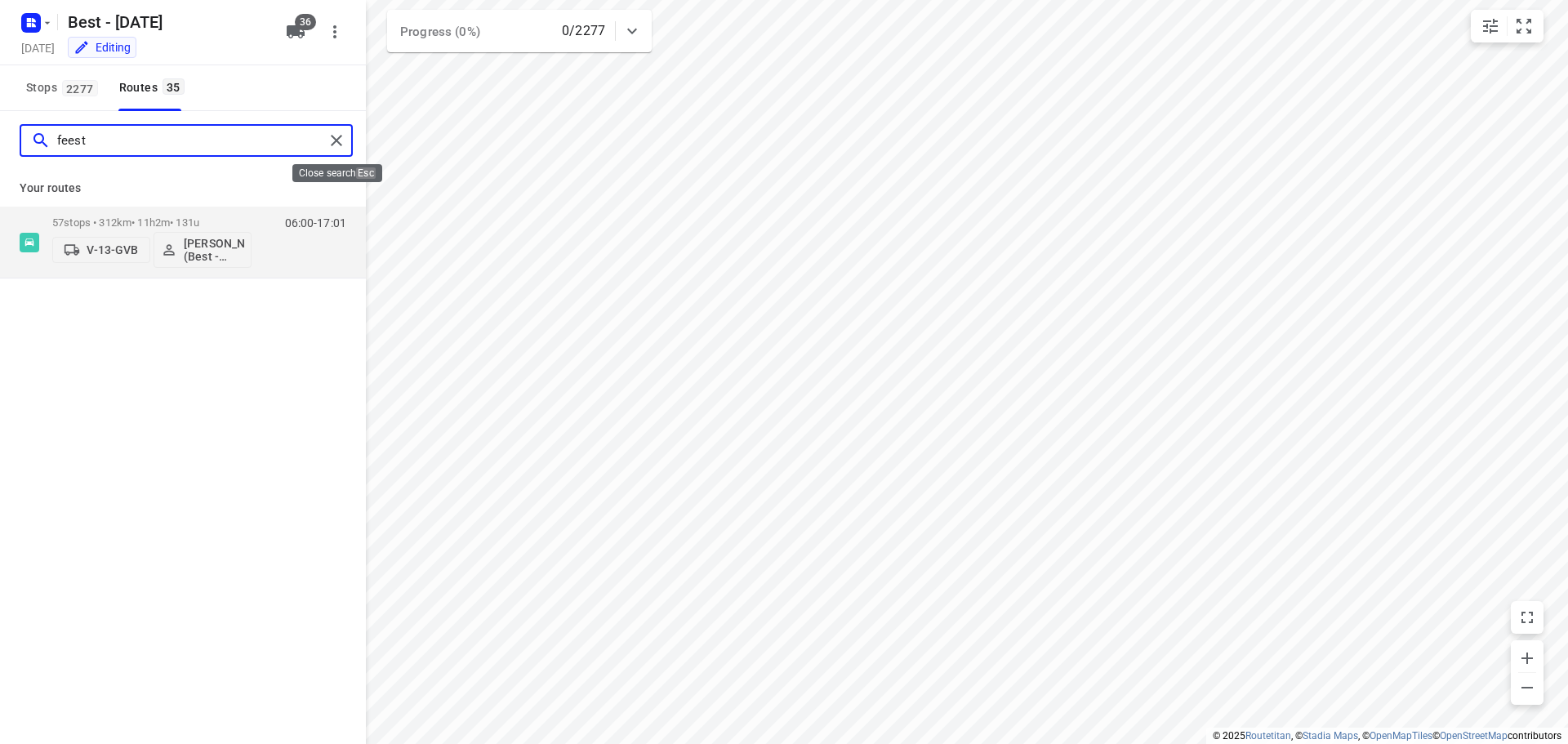
type input "feest"
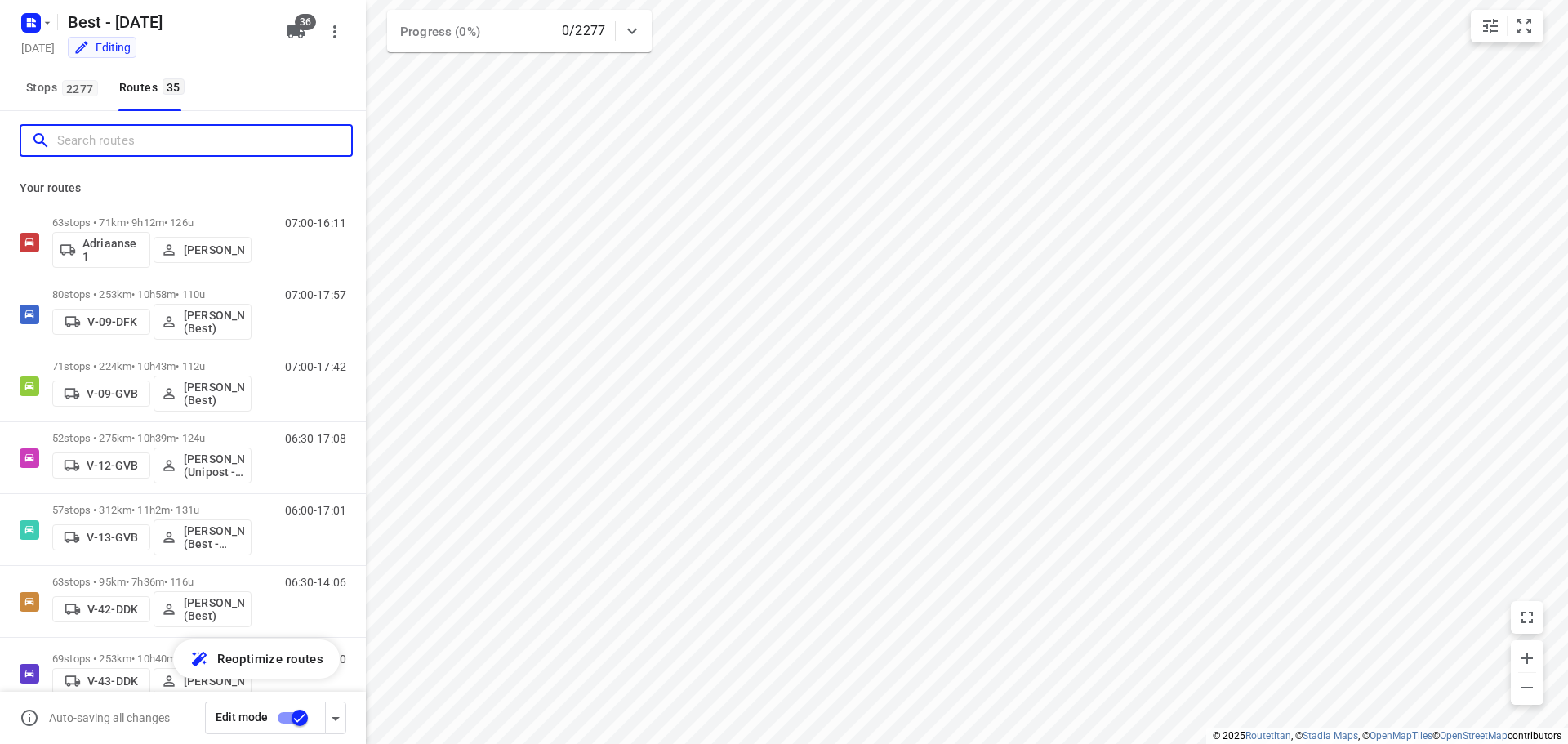
click at [140, 138] on input "Search routes" at bounding box center [204, 141] width 294 height 26
type input "a"
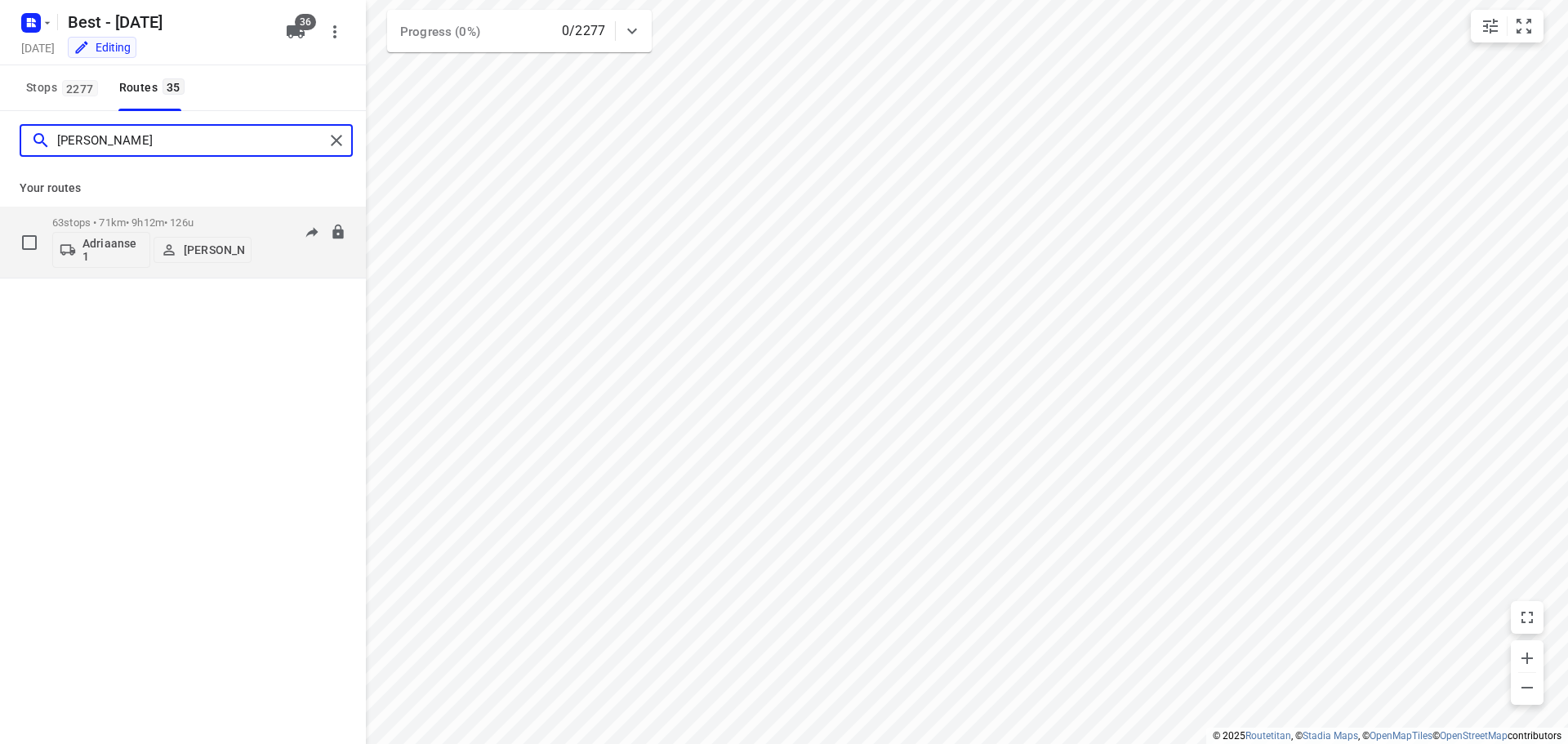
type input "andy"
click at [111, 244] on p "Adriaanse 1" at bounding box center [112, 250] width 60 height 26
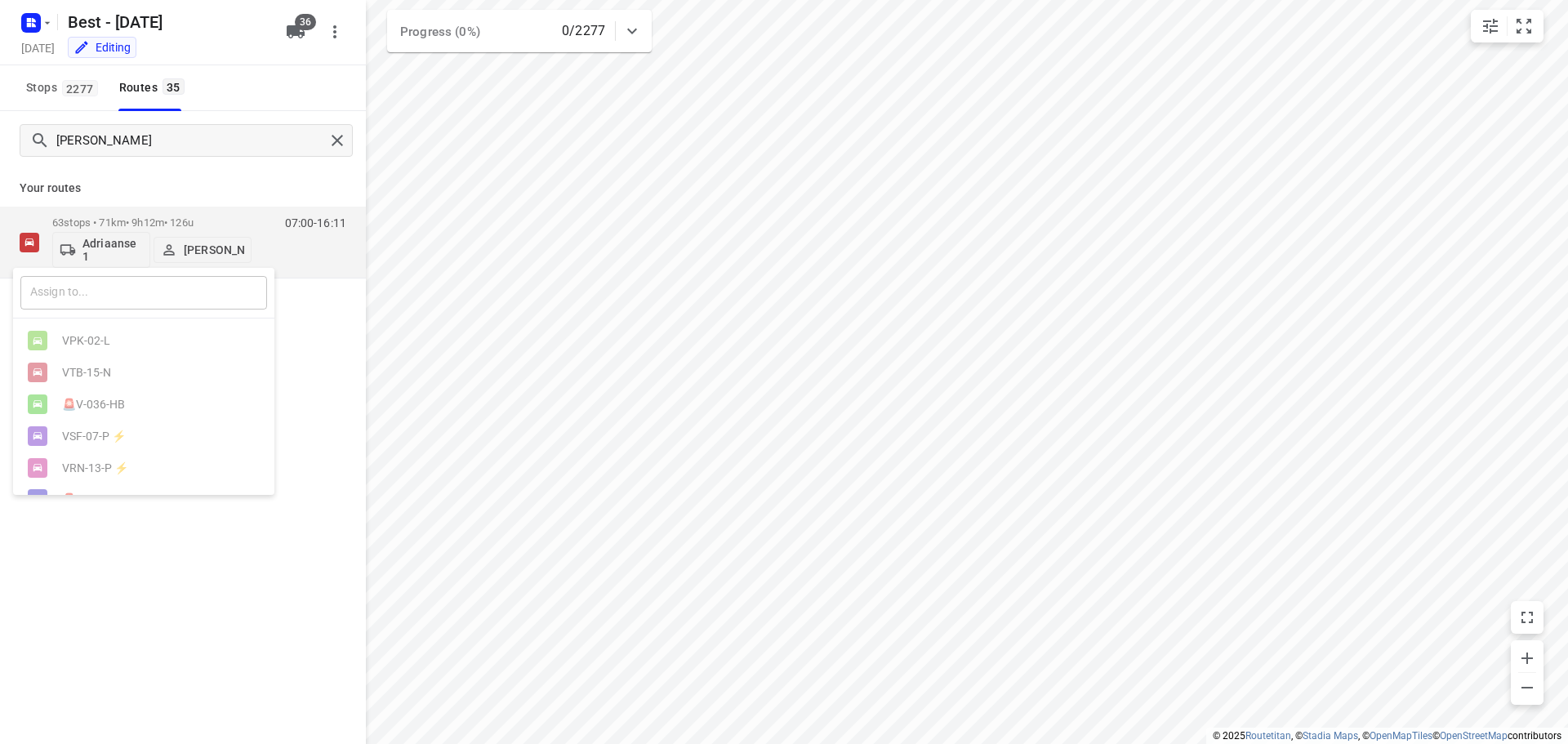
click at [102, 284] on input "text" at bounding box center [143, 293] width 246 height 34
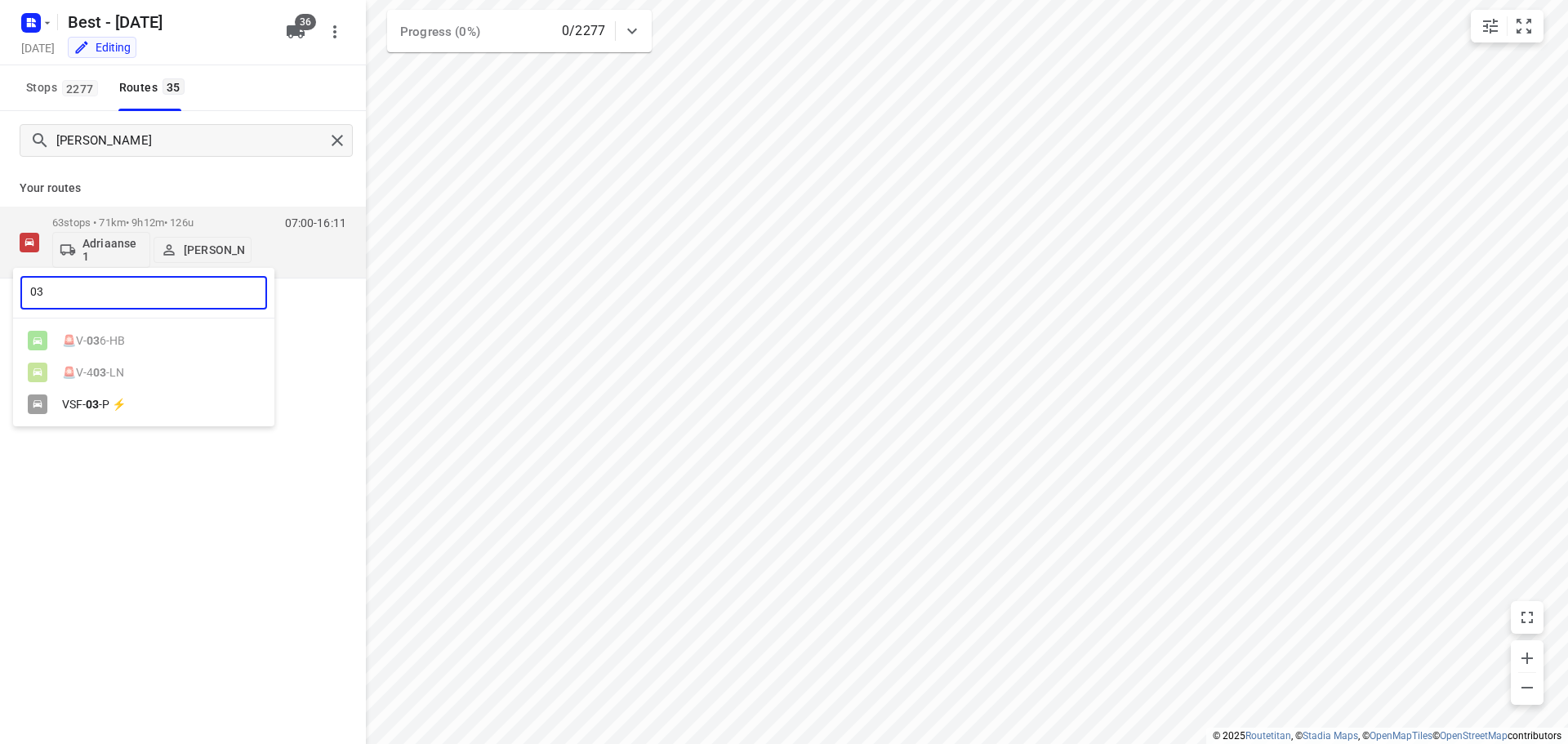
type input "03"
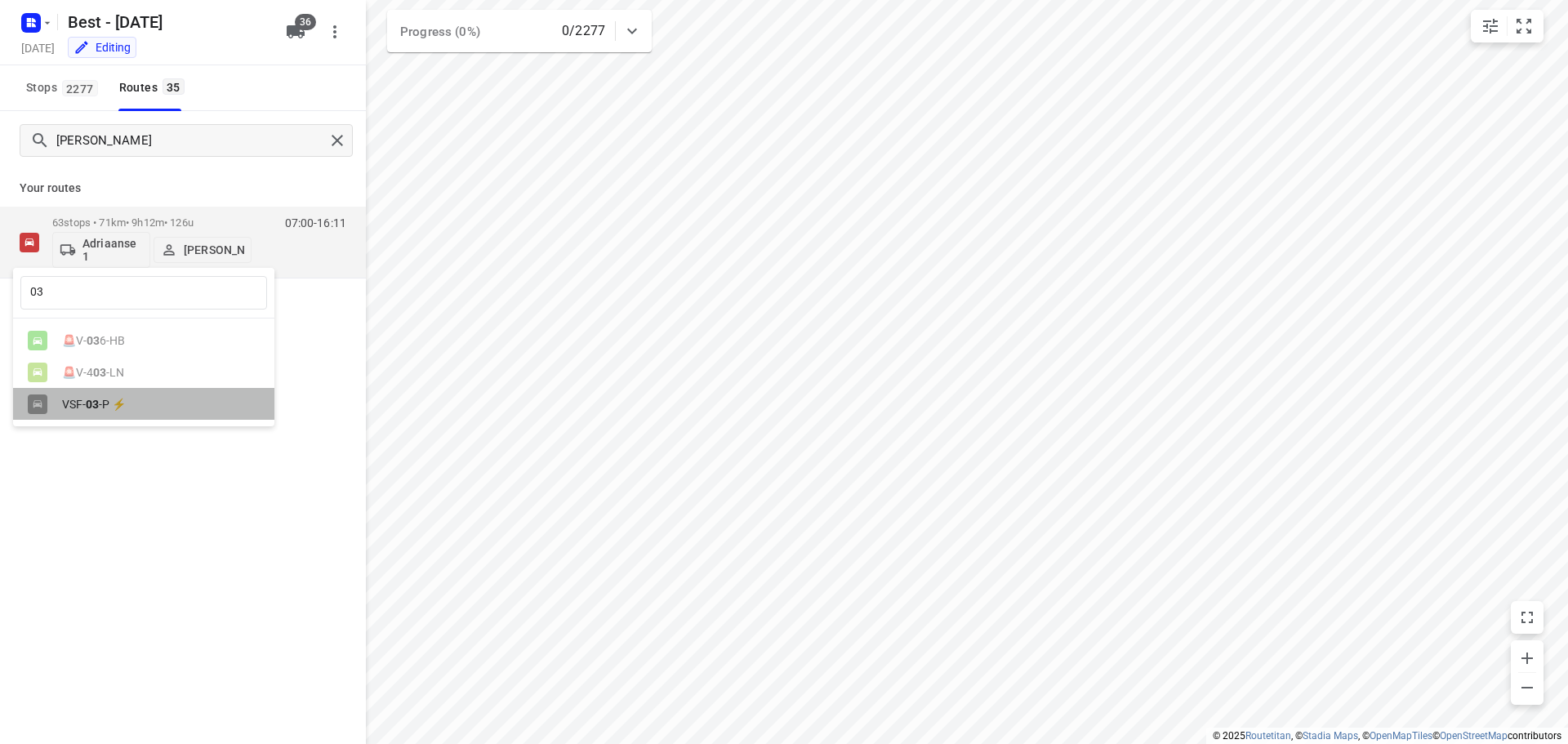
click at [137, 419] on div "VSF- 03 -P ⚡" at bounding box center [143, 403] width 261 height 32
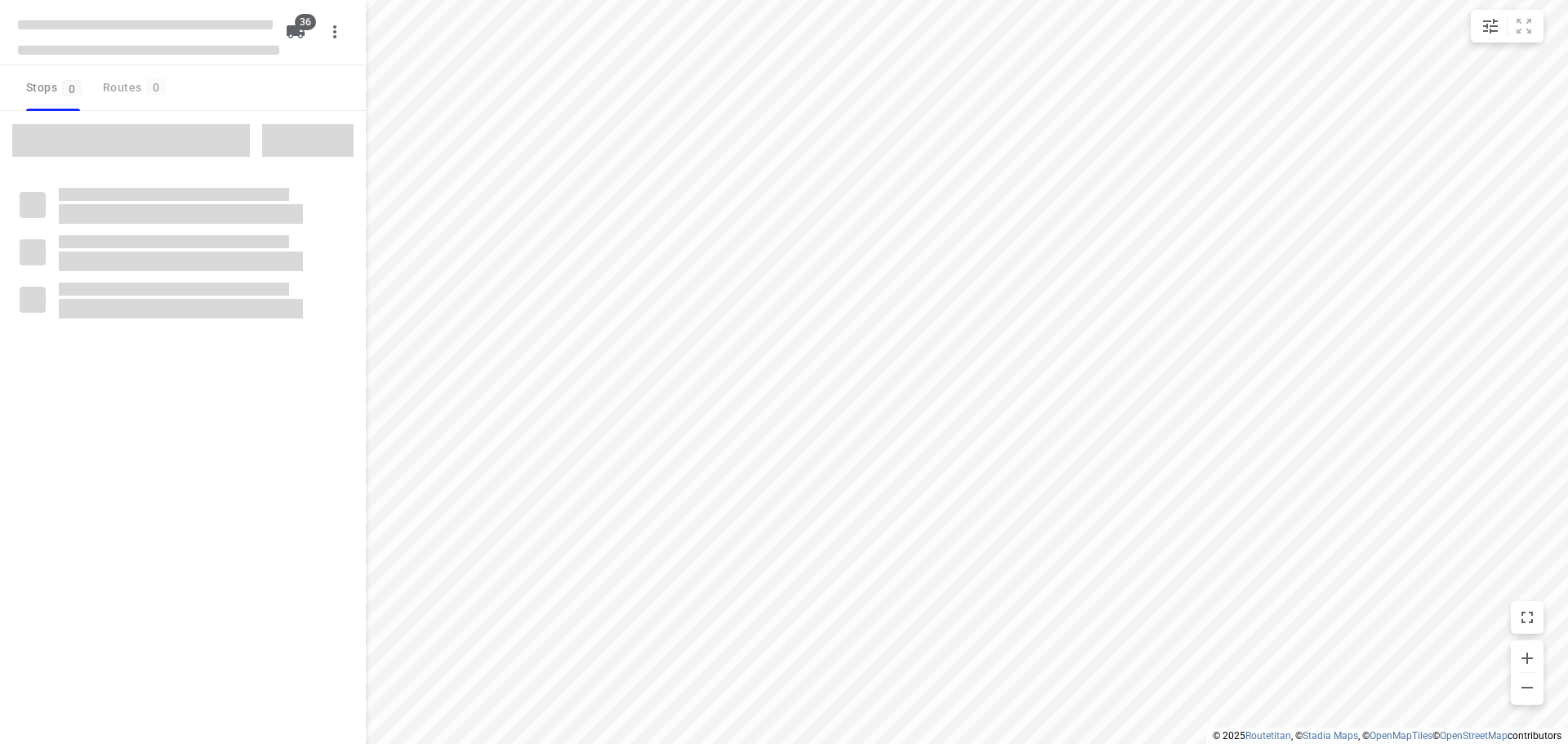
checkbox input "true"
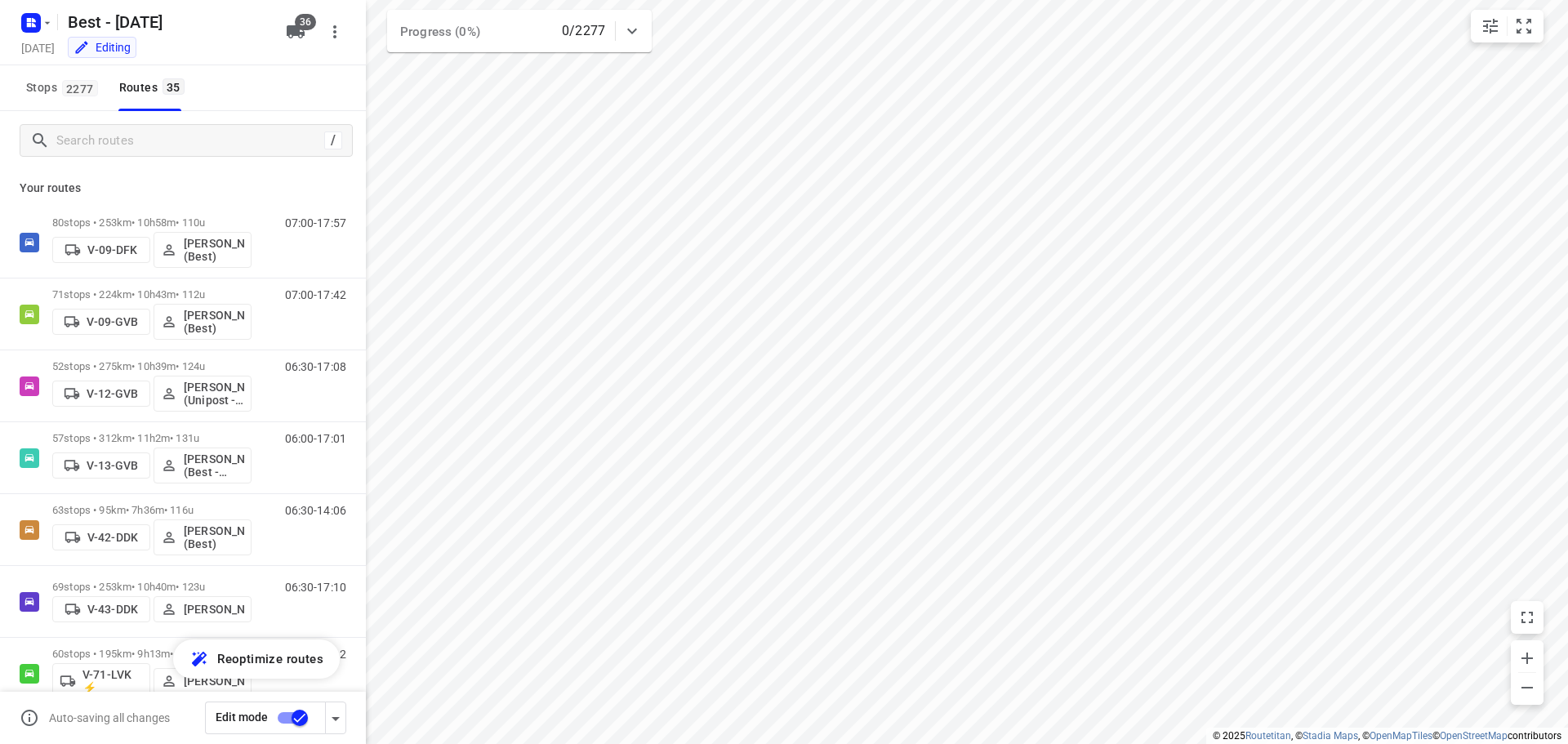
click at [287, 33] on icon "button" at bounding box center [296, 32] width 18 height 13
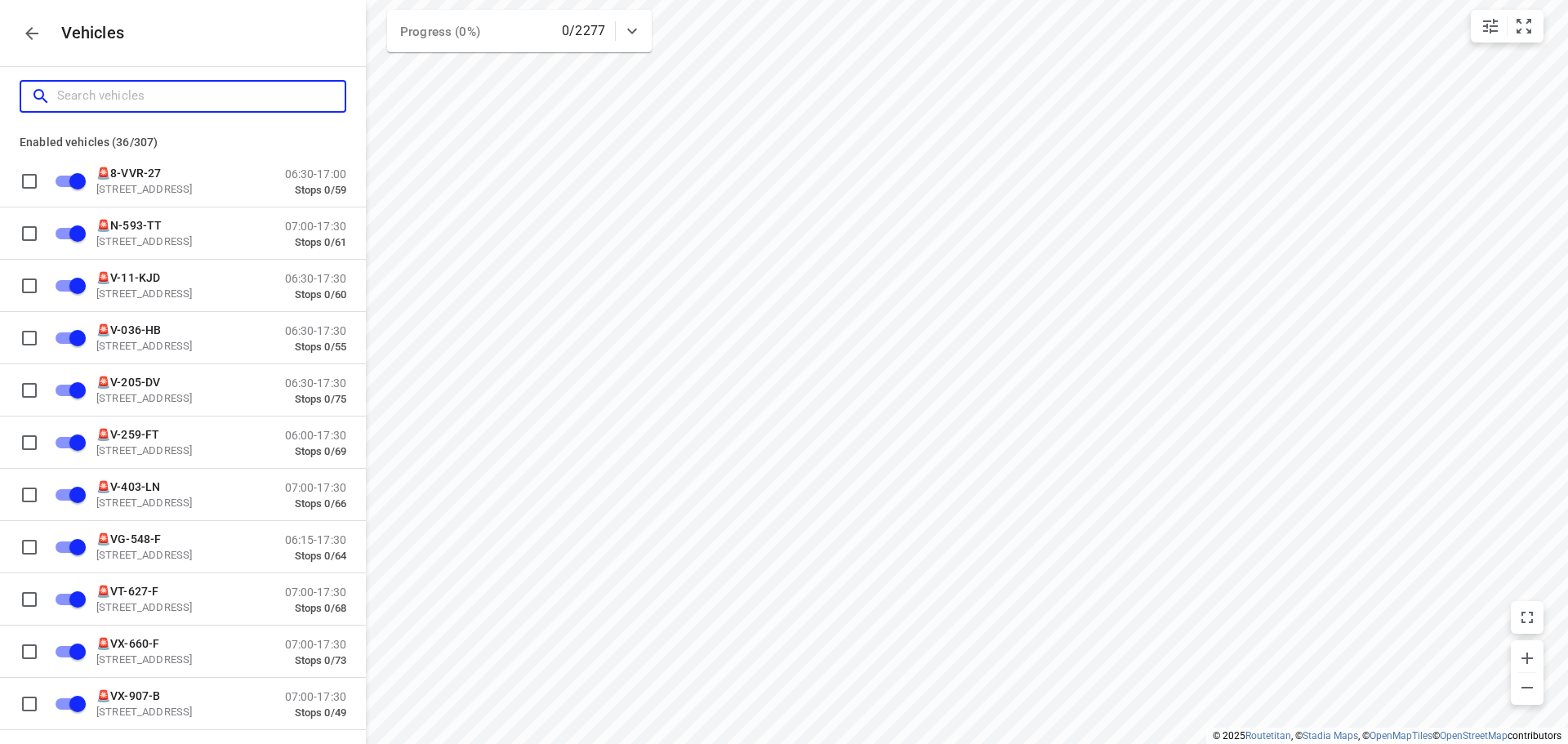
click at [213, 98] on input "Search vehicles" at bounding box center [201, 96] width 287 height 26
type input "a"
checkbox input "false"
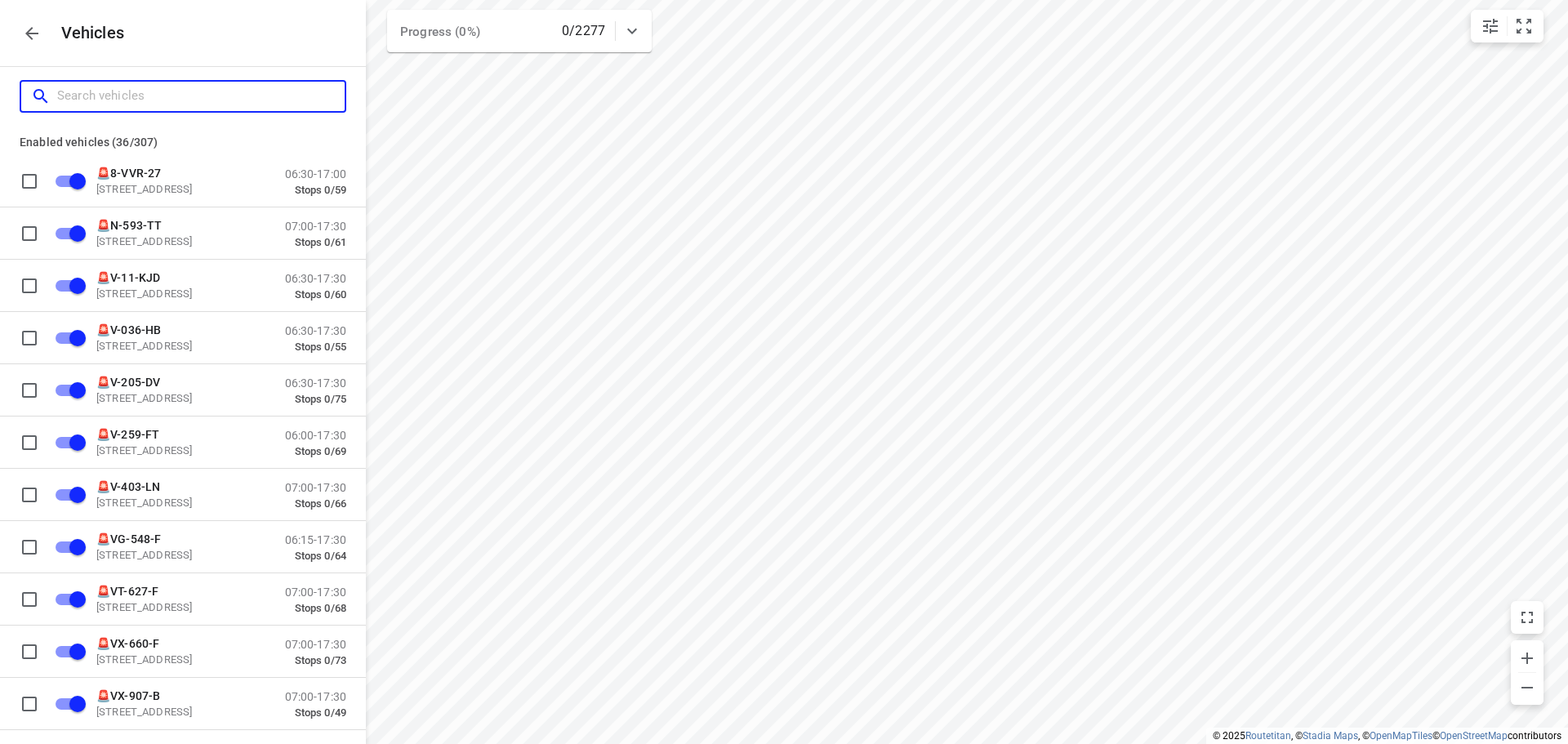
checkbox input "false"
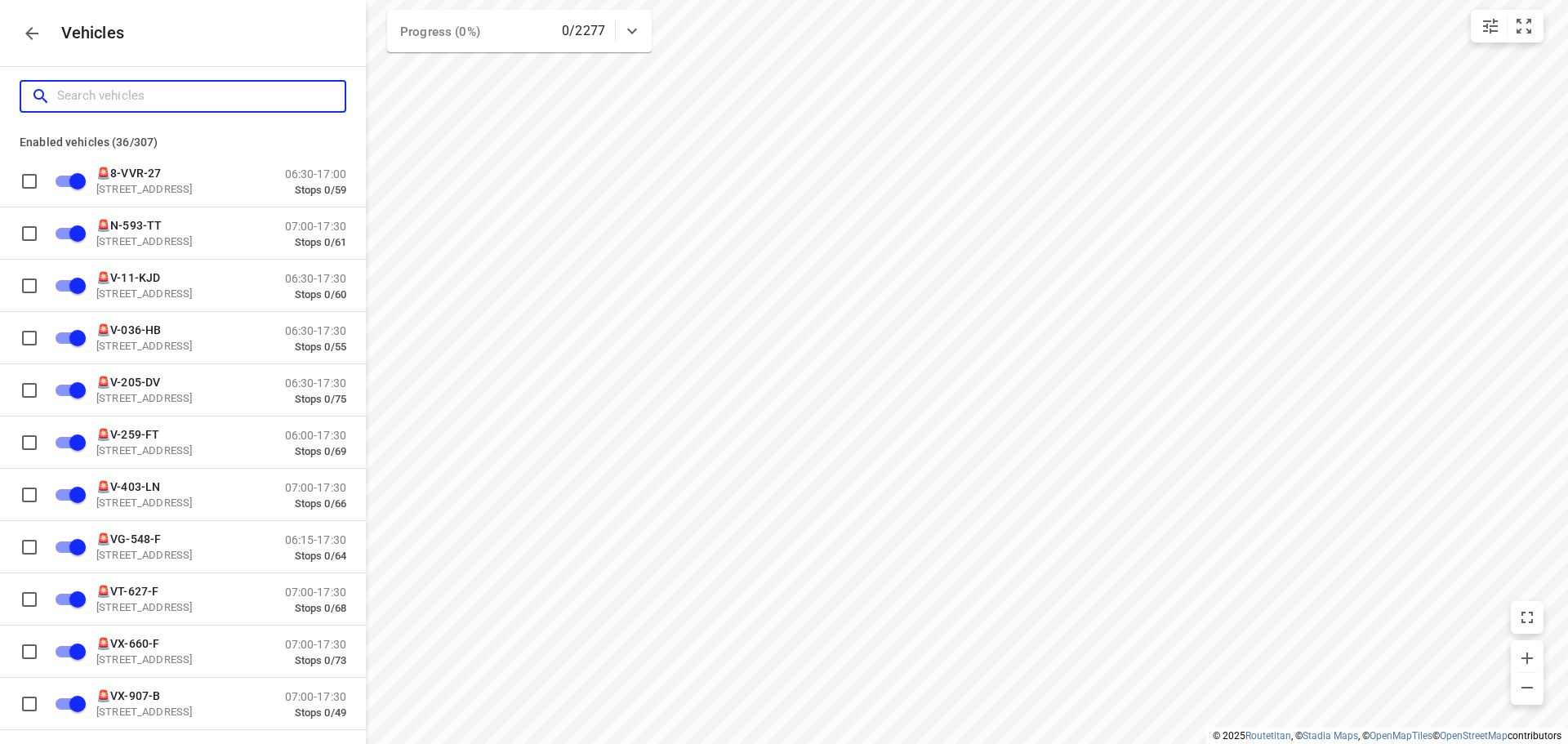
checkbox input "false"
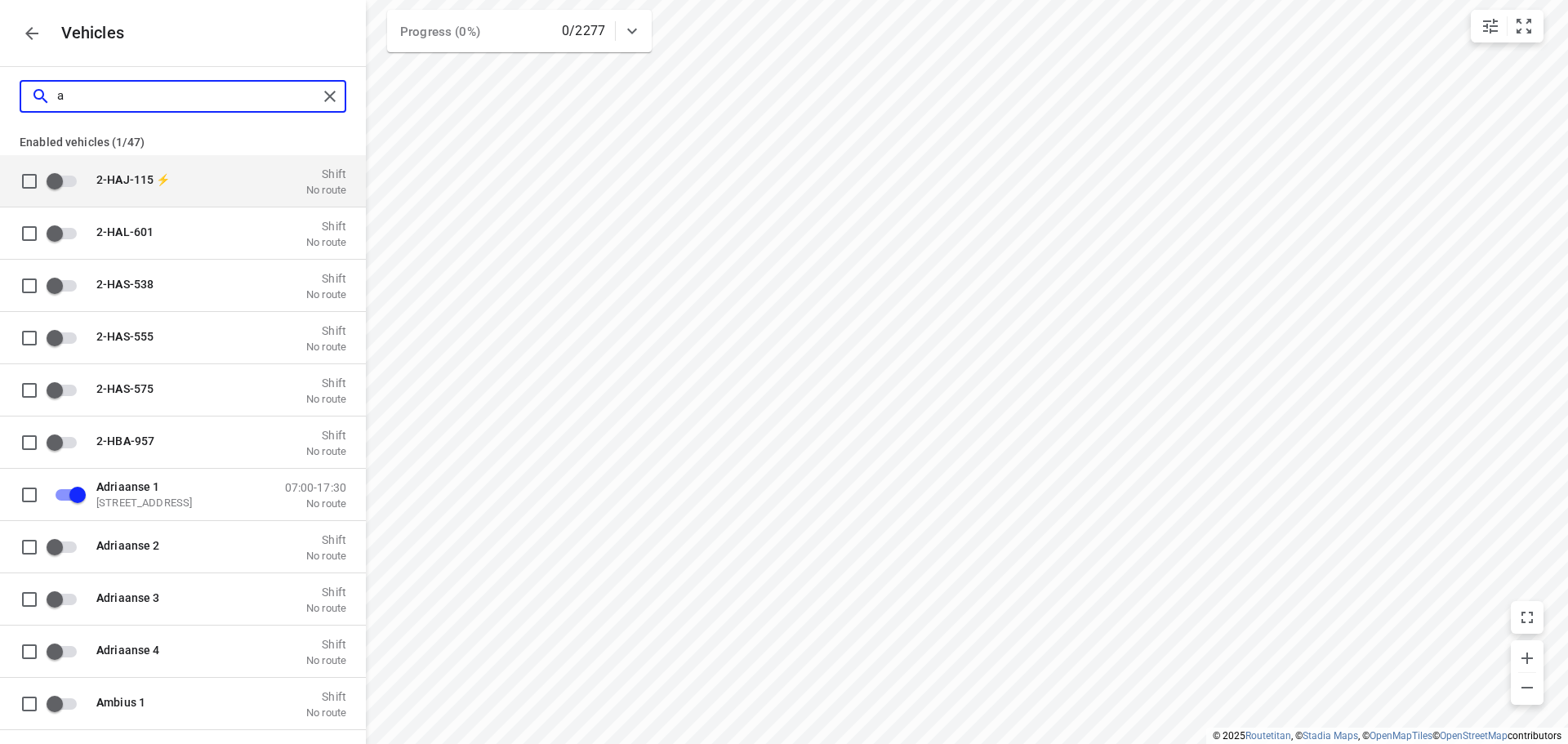
type input "ad"
checkbox input "true"
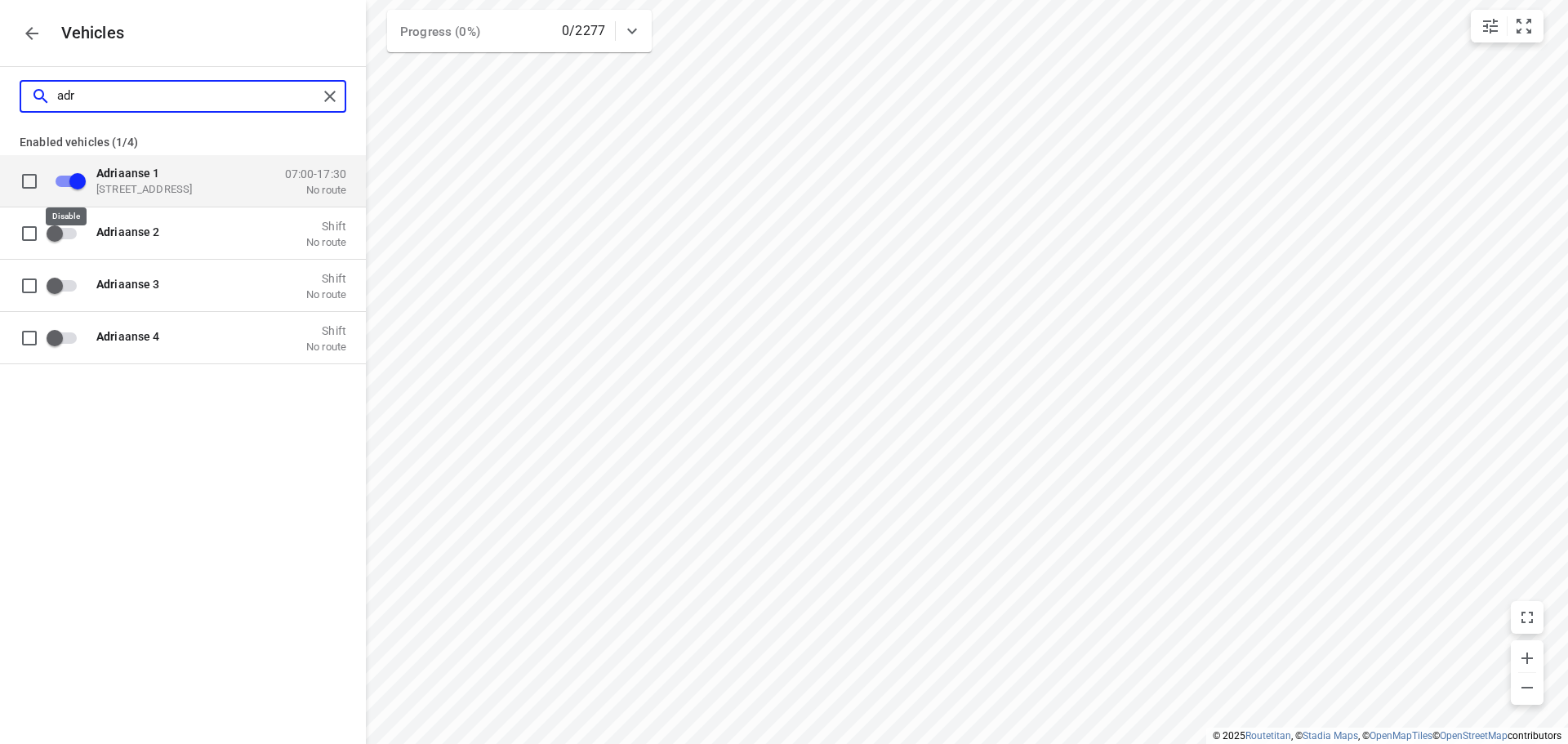
type input "adr"
click at [64, 178] on input "grid" at bounding box center [78, 181] width 93 height 31
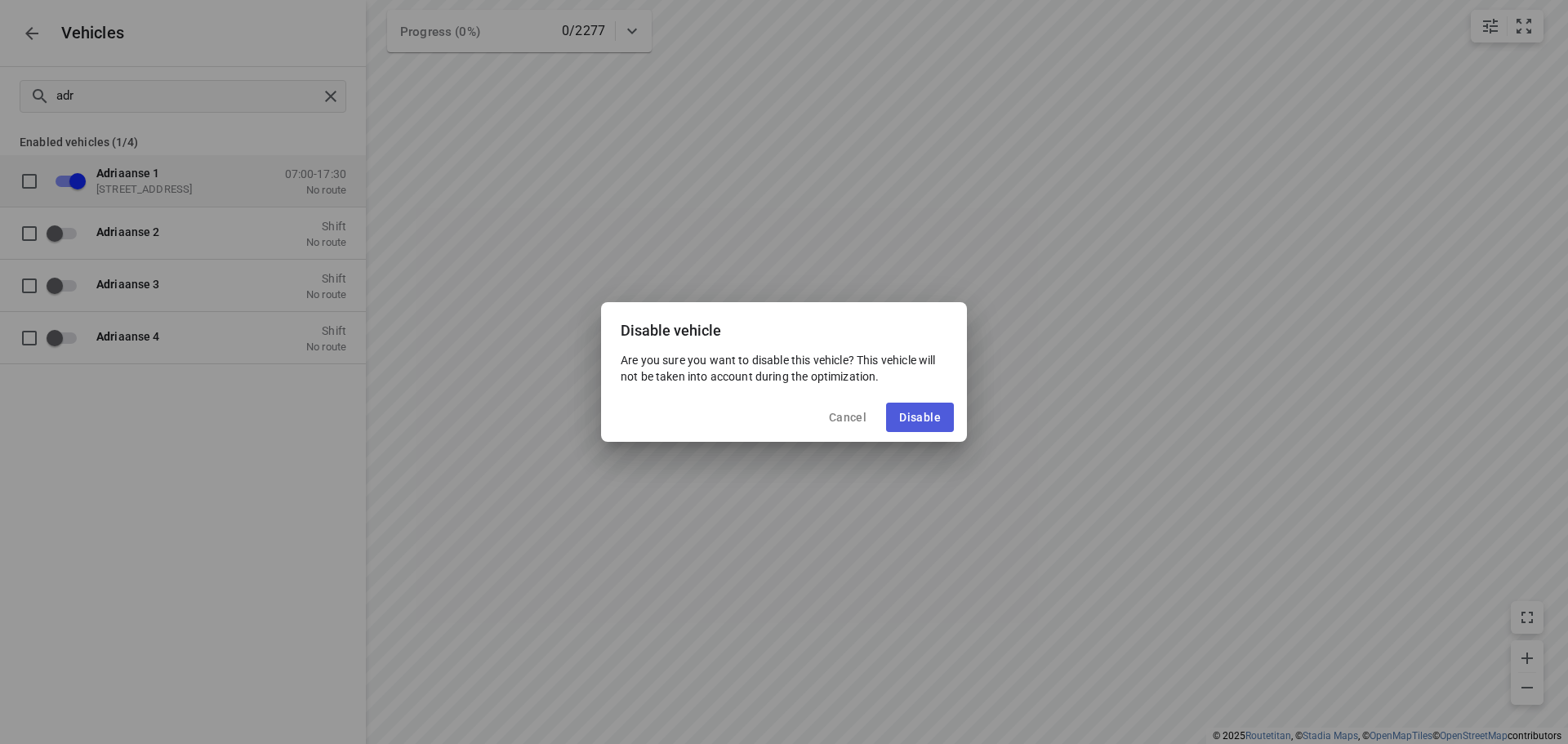
click at [918, 408] on button "Disable" at bounding box center [919, 417] width 67 height 29
checkbox input "false"
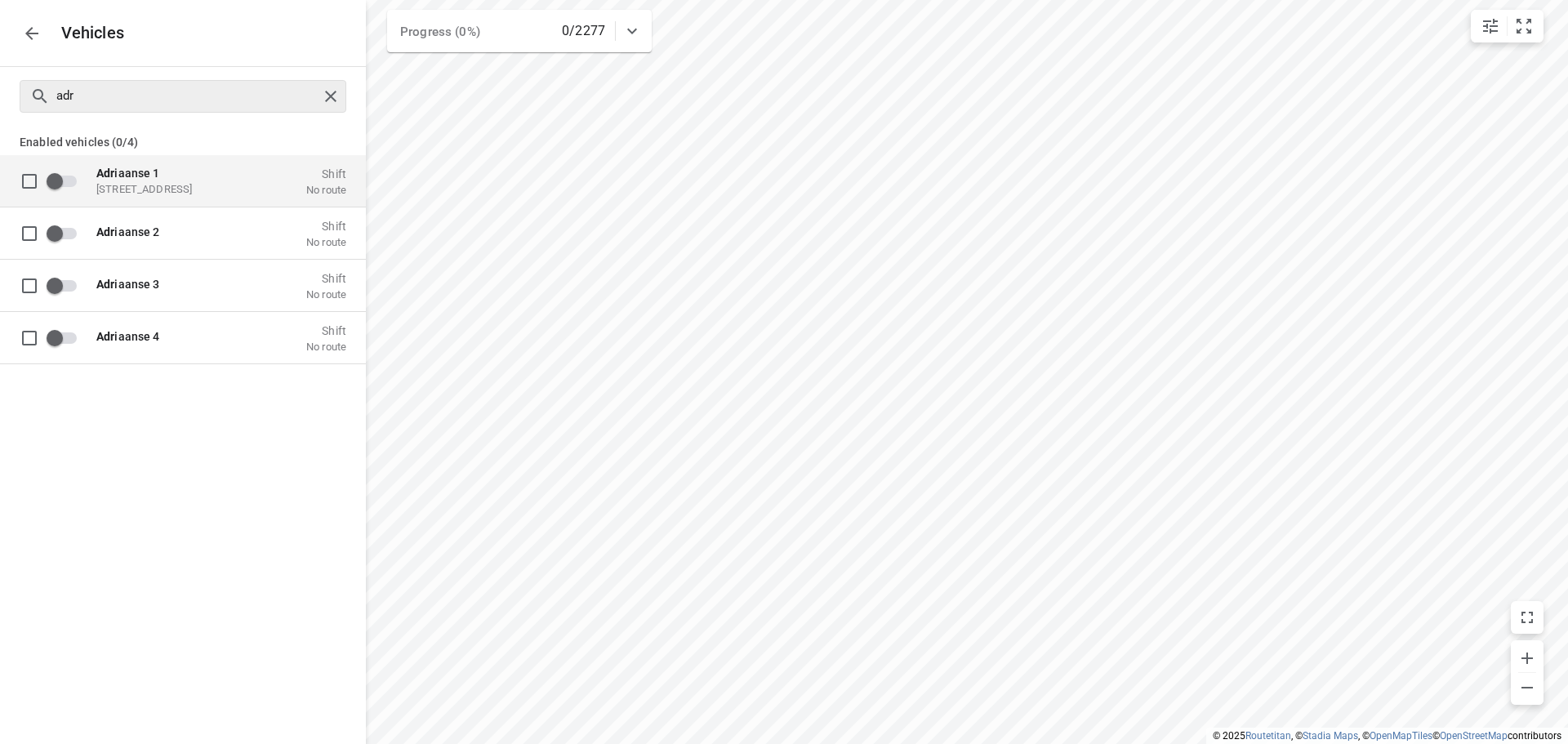
checkbox input "true"
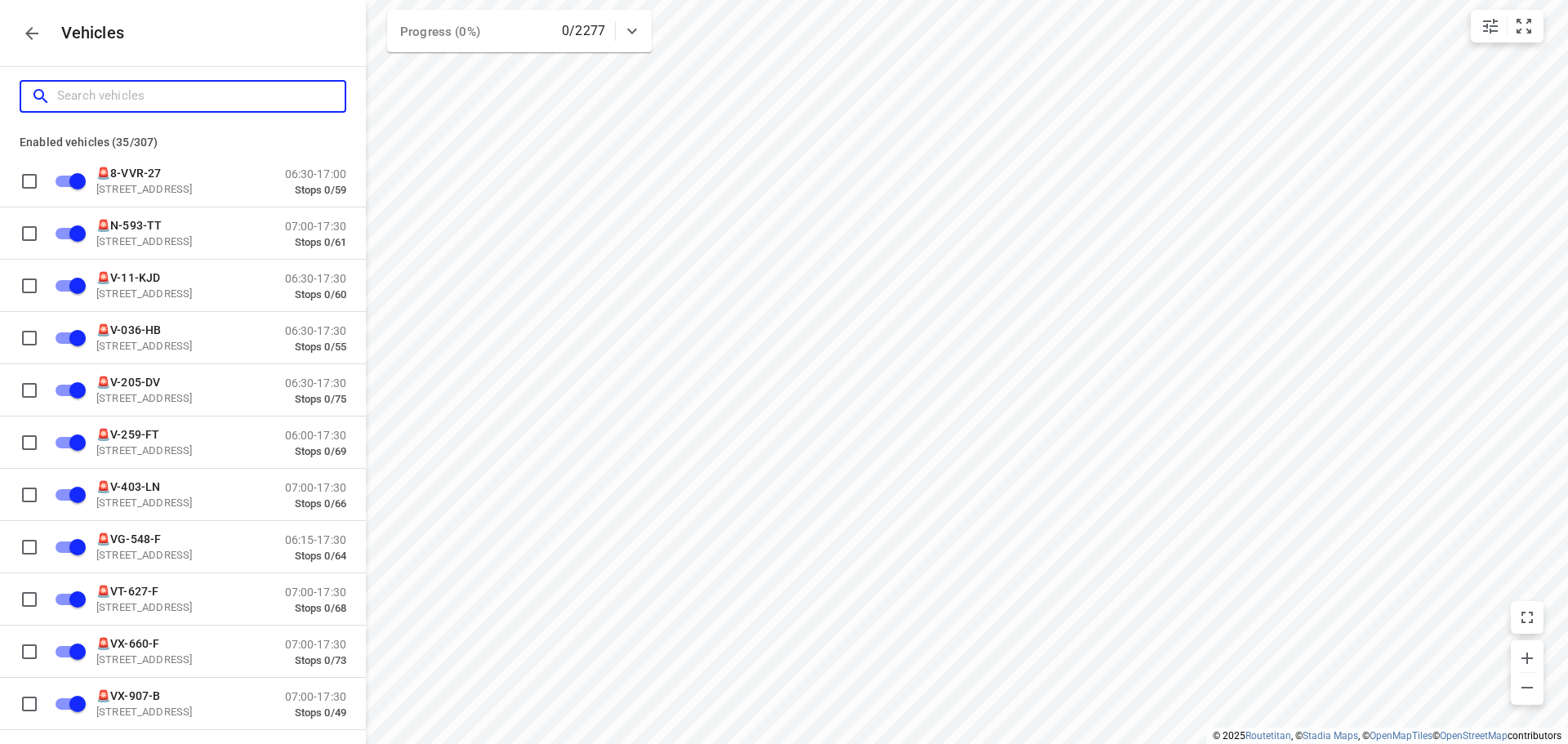
click at [248, 103] on input "Search vehicles" at bounding box center [201, 96] width 287 height 26
click at [20, 34] on button "button" at bounding box center [32, 34] width 33 height 33
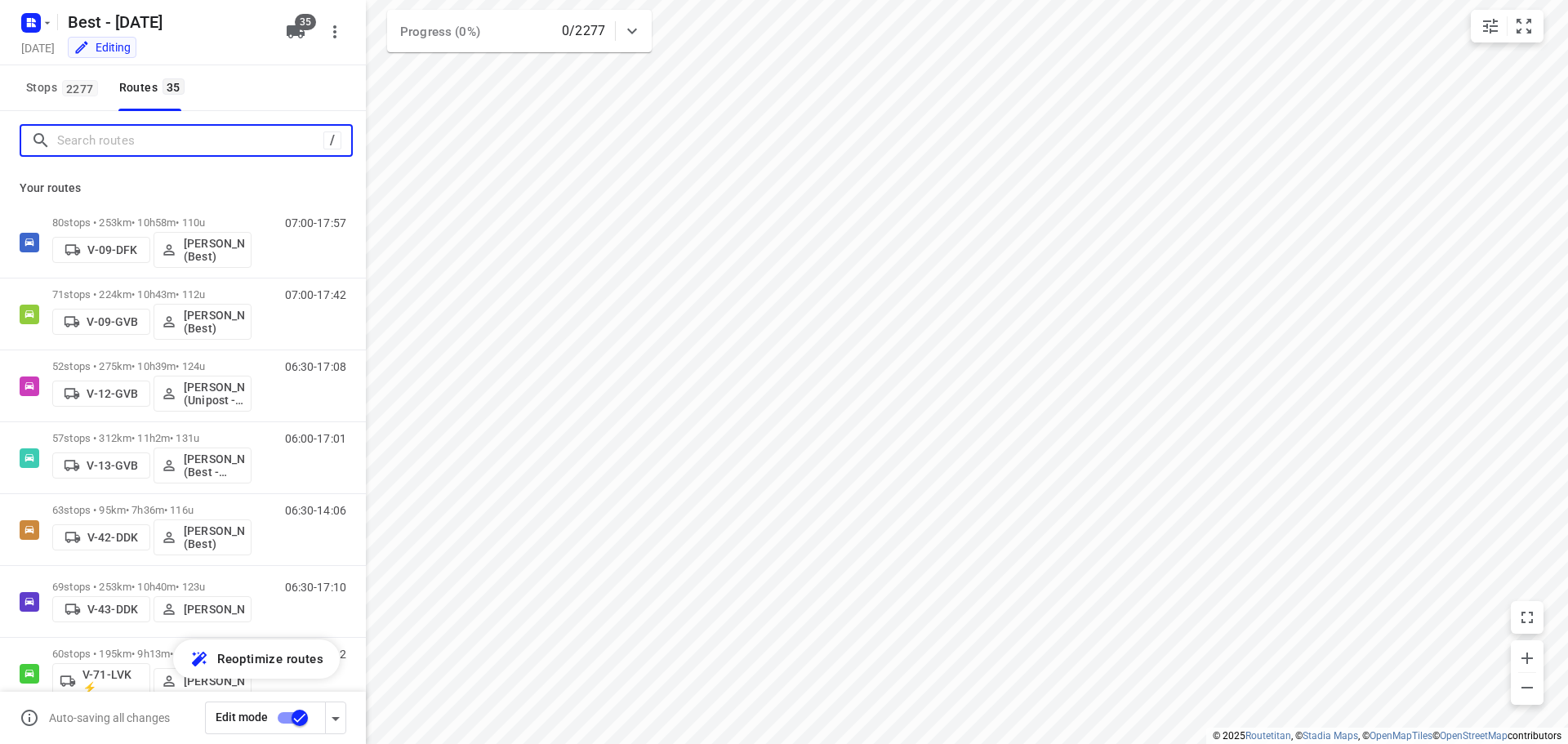
click at [97, 133] on input "Search routes" at bounding box center [191, 141] width 266 height 26
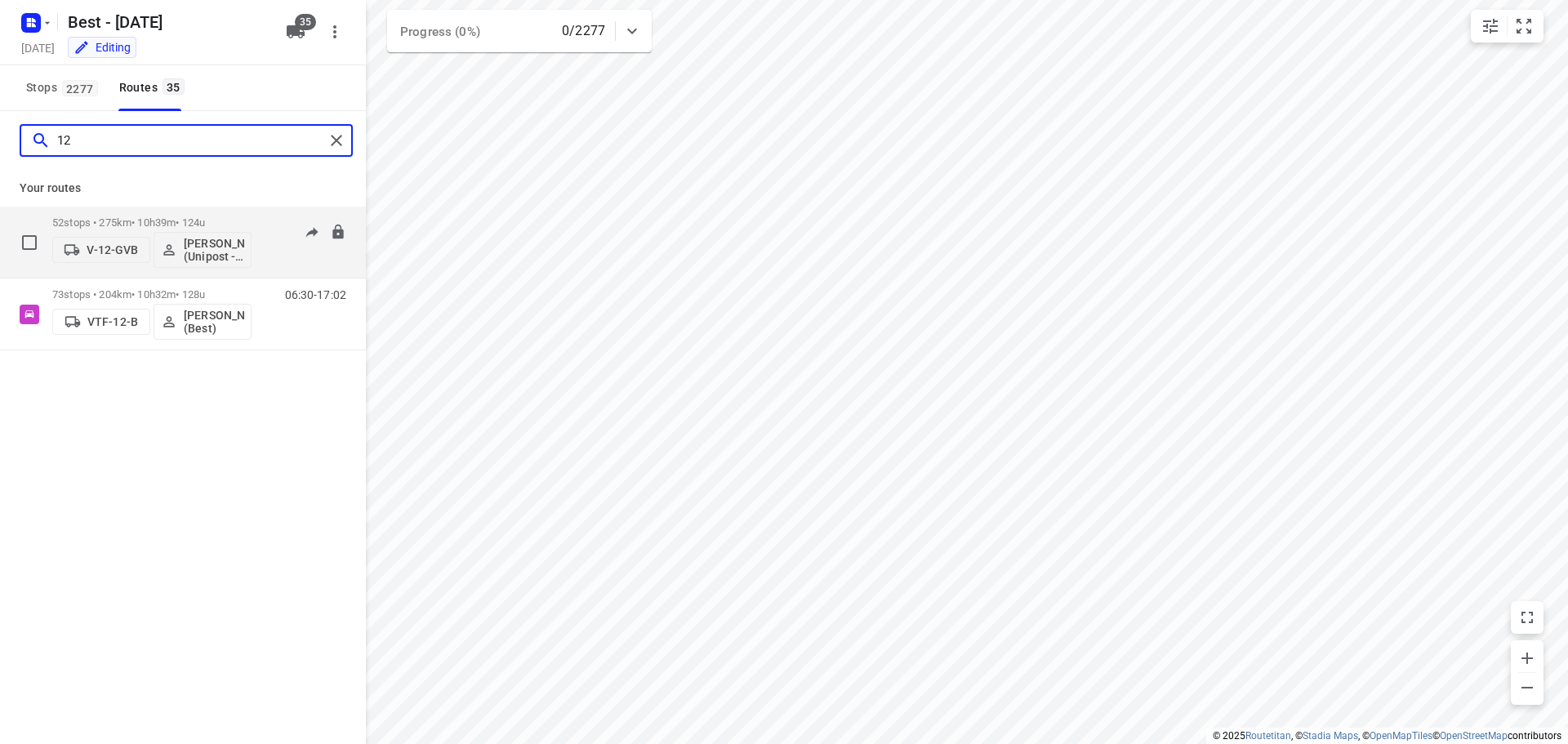
type input "12"
click at [144, 220] on p "52 stops • 275km • 10h39m • 124u" at bounding box center [151, 222] width 199 height 12
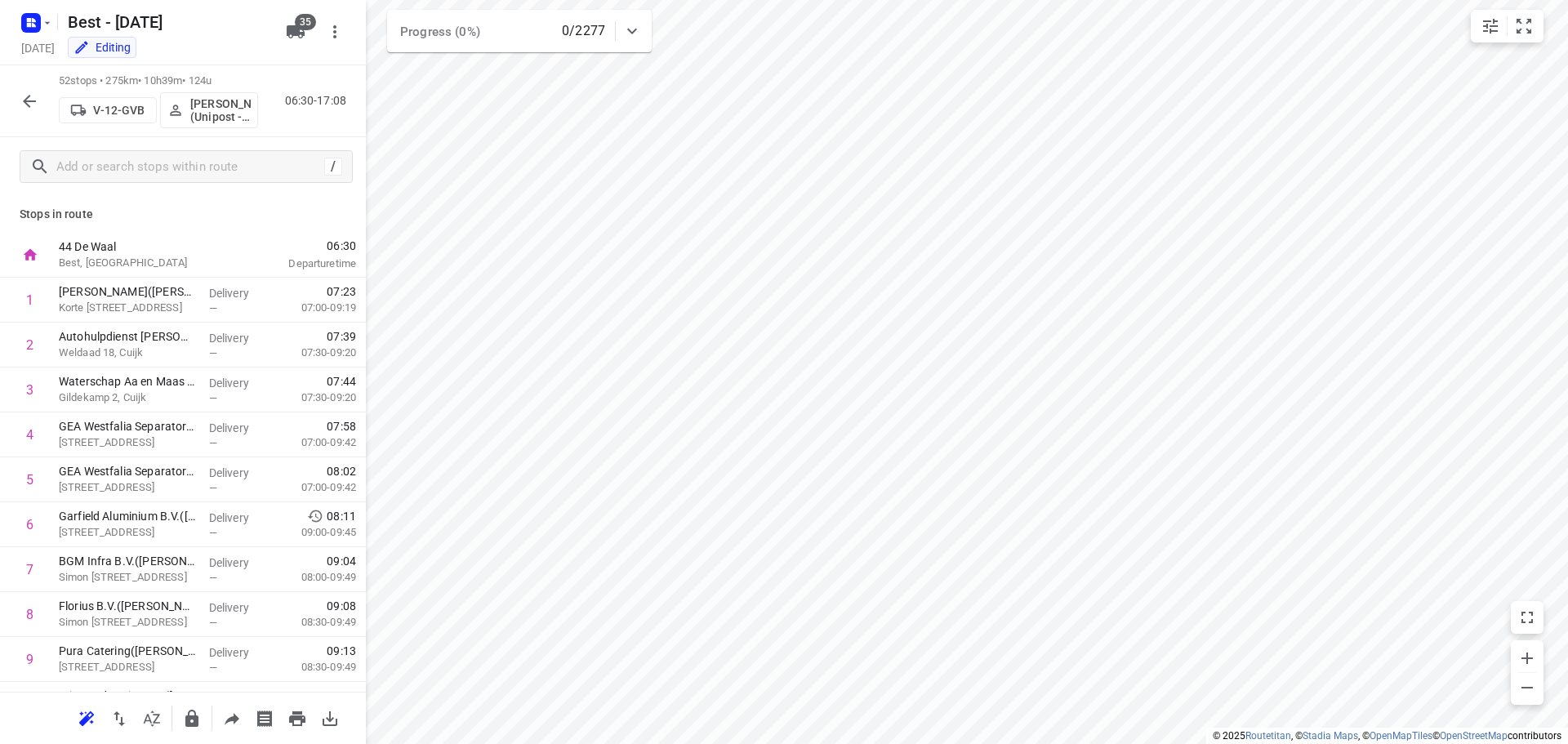
click at [46, 108] on div "52 stops • 275km • 10h39m • 124u V-12-GVB Bilal Alzeadi (Unipost - Best - ZZP) …" at bounding box center [182, 101] width 366 height 72
click at [36, 105] on icon "button" at bounding box center [28, 100] width 19 height 19
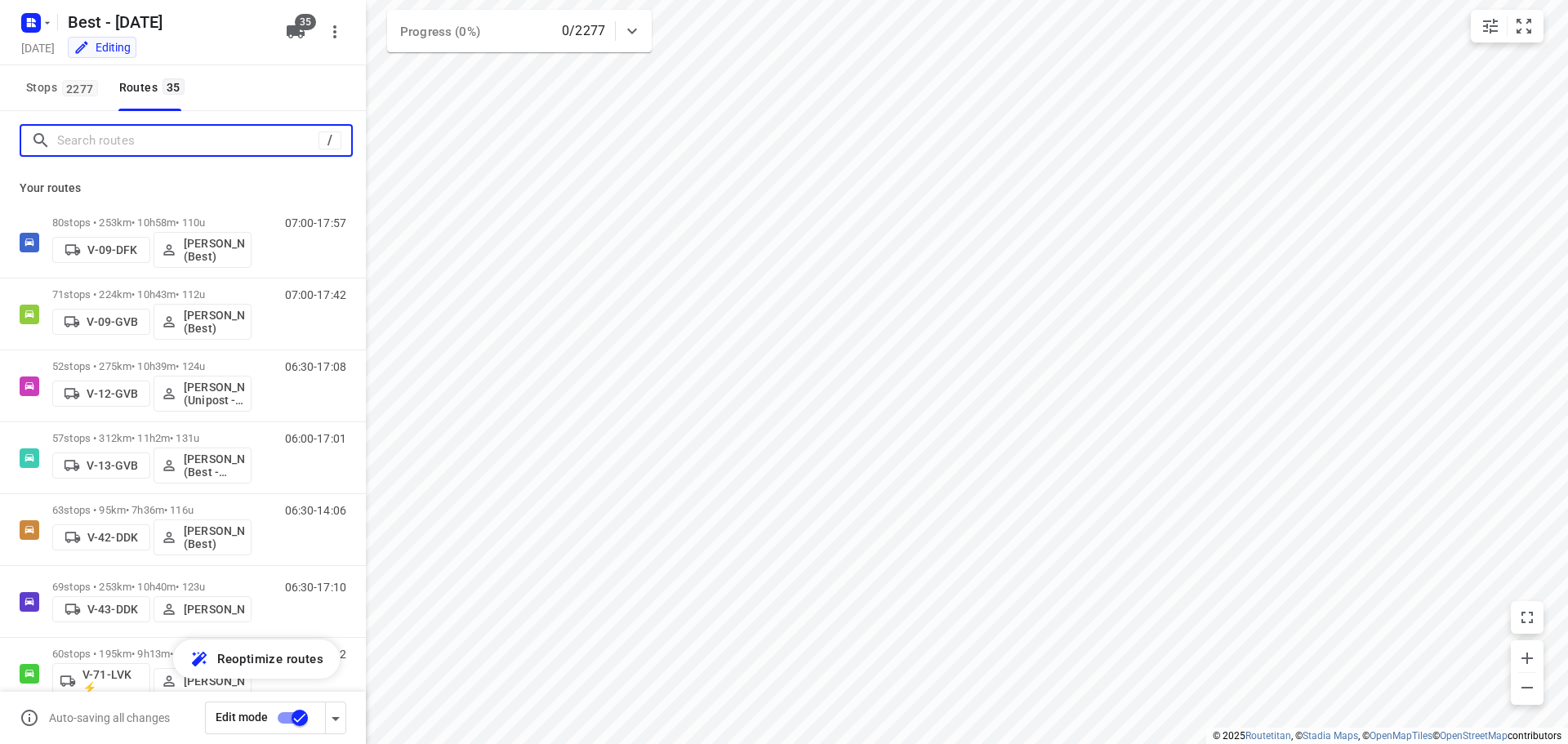
click at [183, 149] on input "Search routes" at bounding box center [188, 141] width 261 height 26
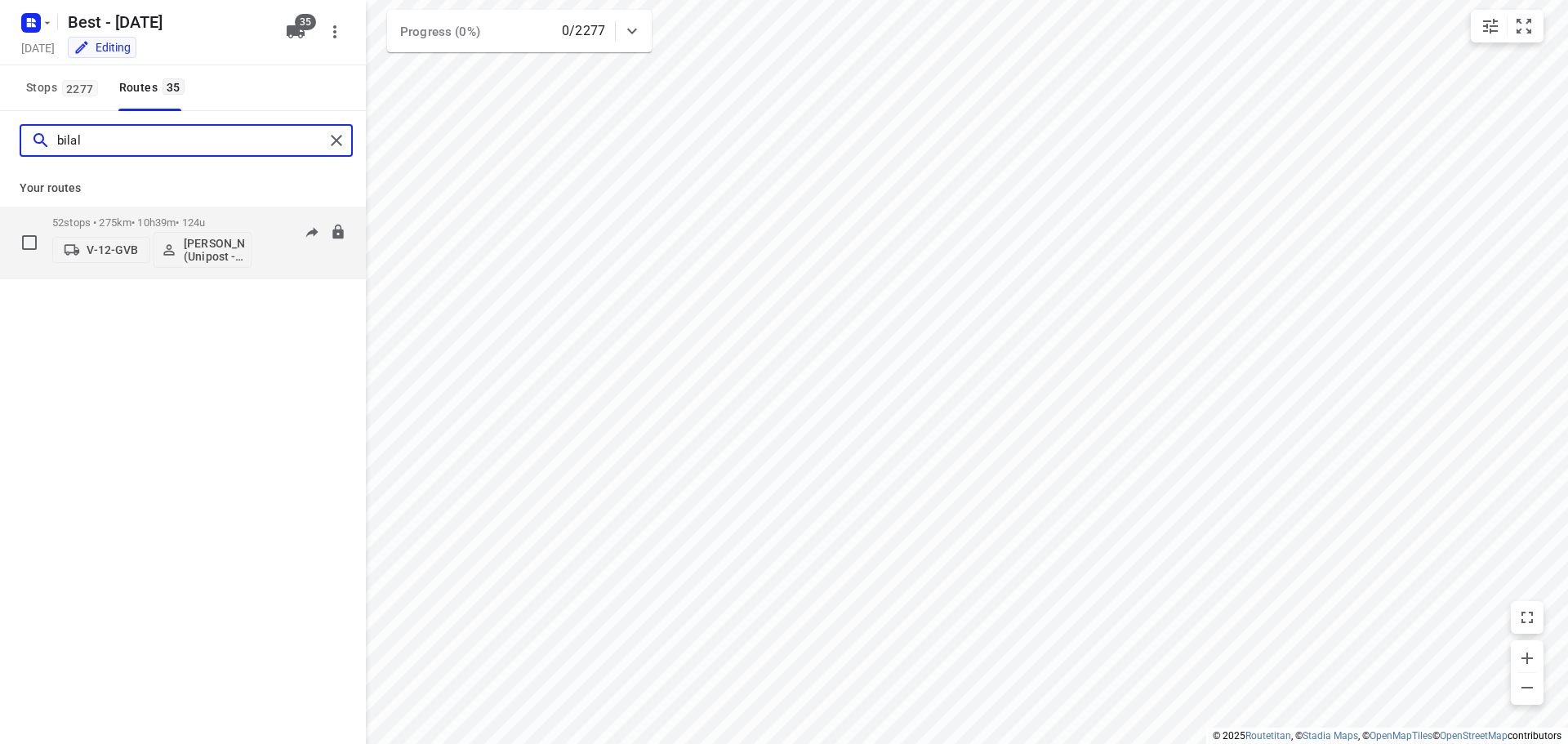
type input "bilal"
click at [99, 247] on p "V-12-GVB" at bounding box center [112, 250] width 51 height 13
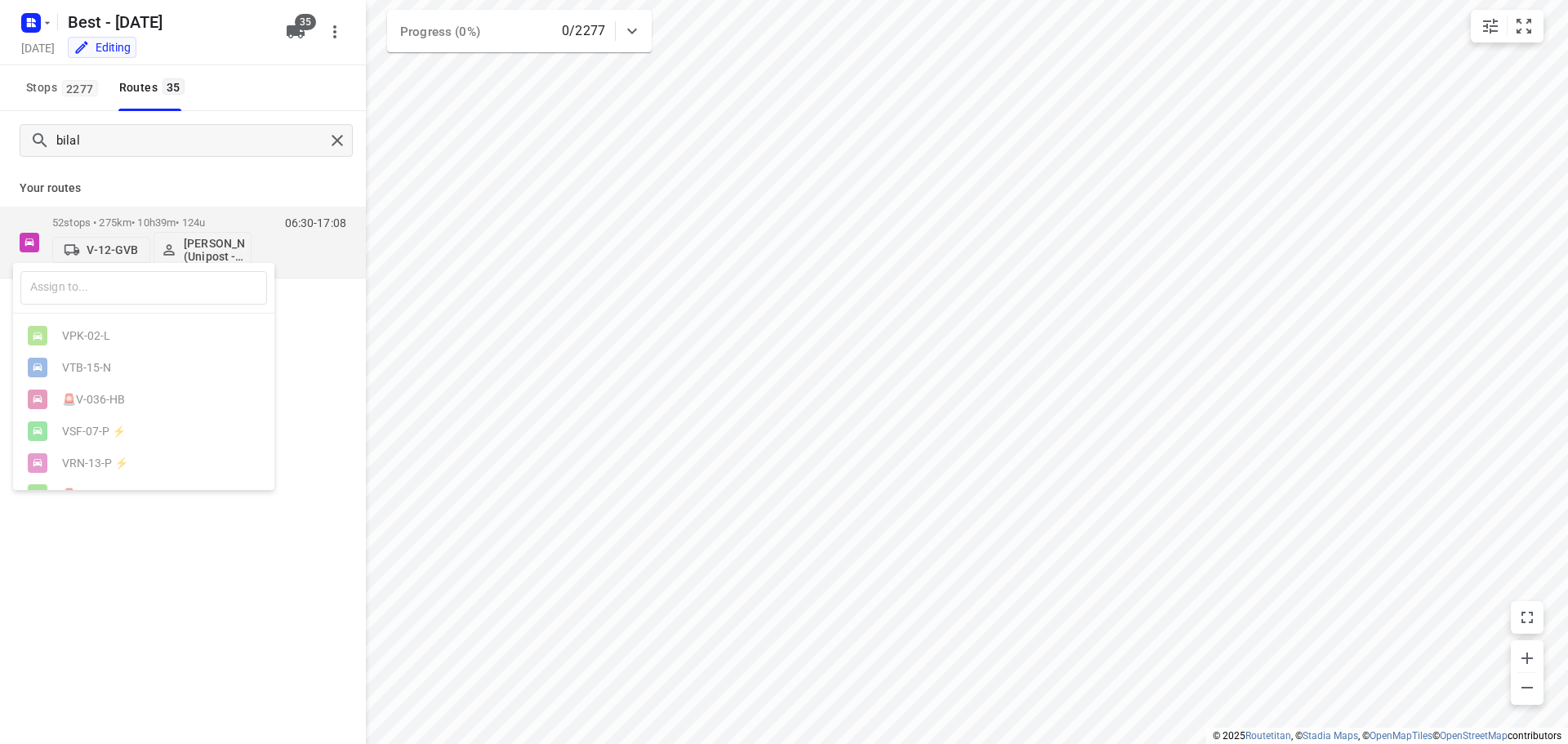
click at [168, 244] on div at bounding box center [784, 372] width 1568 height 744
click at [183, 240] on p "[PERSON_NAME] (Unipost - Best - ZZP)" at bounding box center [213, 250] width 60 height 26
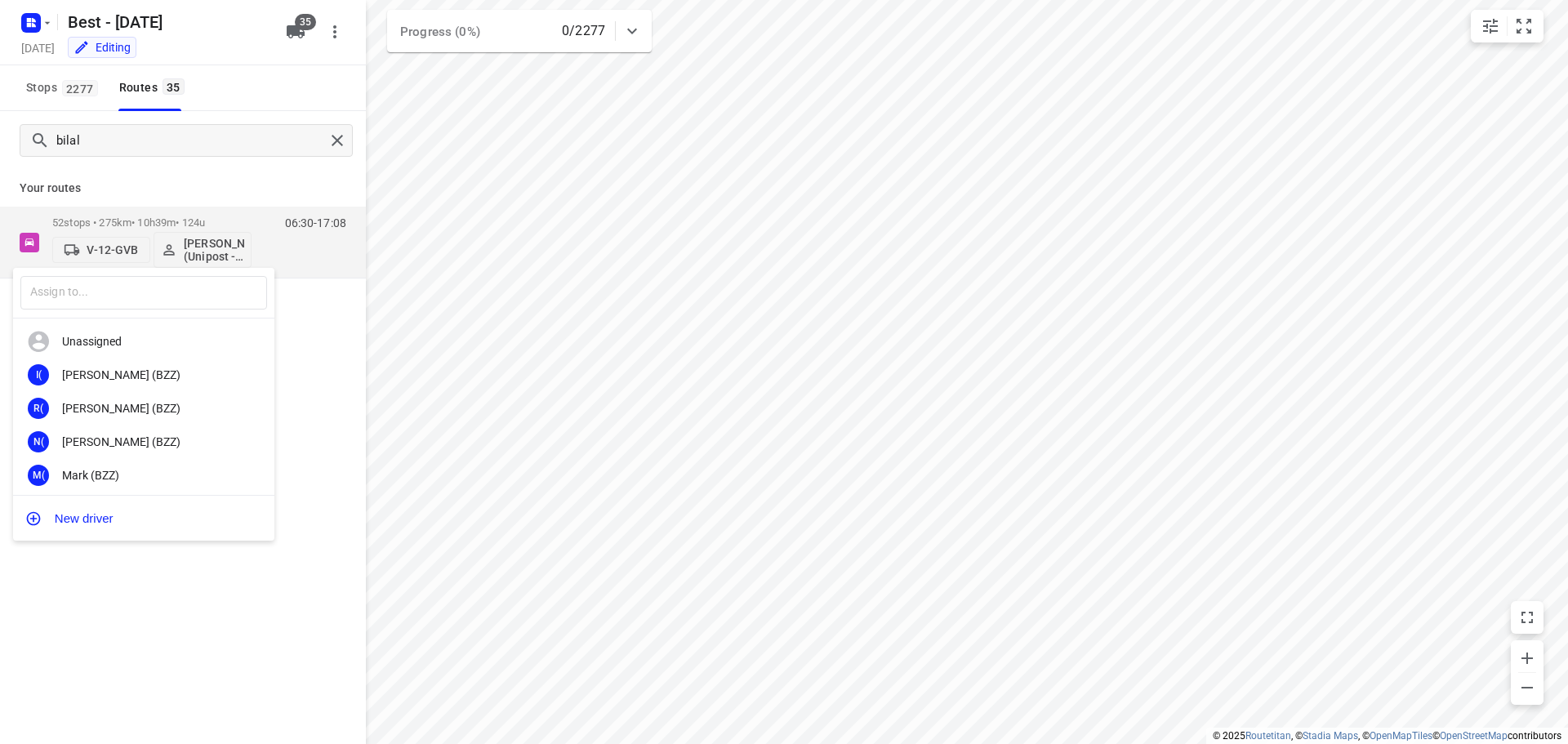
click at [332, 133] on div at bounding box center [784, 372] width 1568 height 744
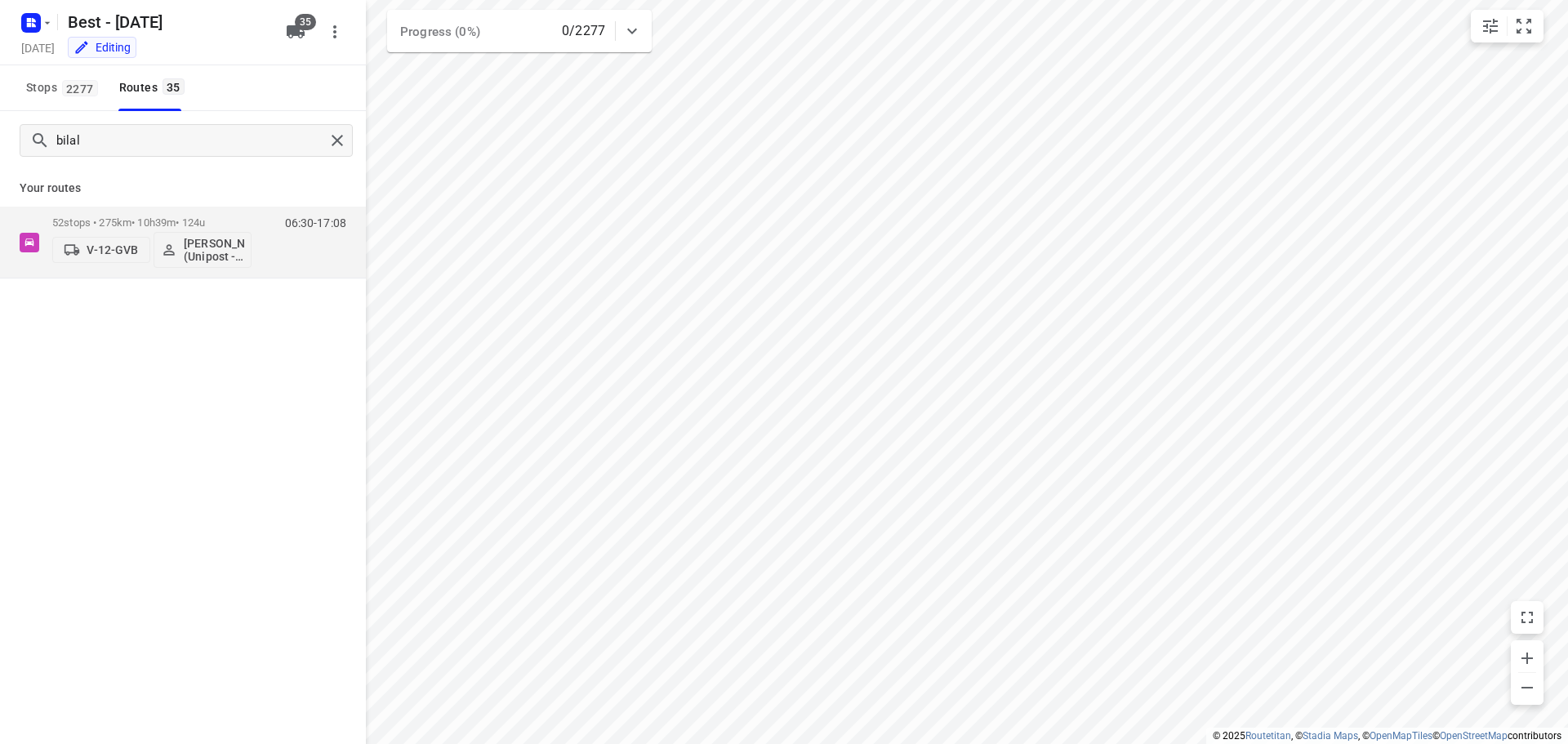
click at [333, 144] on div "​ Unassigned I( Ismail (BZZ) R( Ronan (BZZ) N( Nolan (BZZ) M( Mark (BZZ) F( Fur…" at bounding box center [784, 372] width 1568 height 744
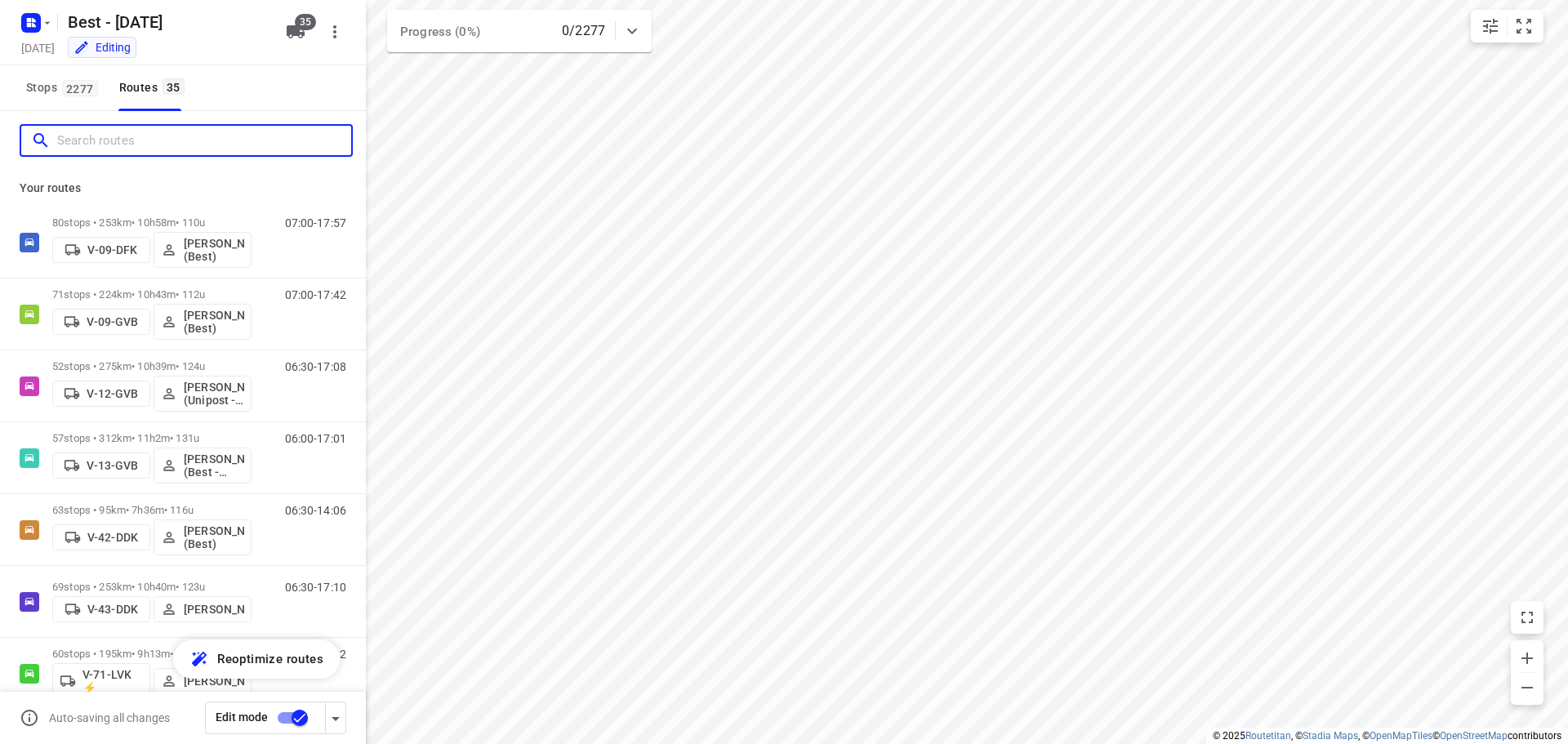
click at [254, 143] on input "Search routes" at bounding box center [204, 141] width 294 height 26
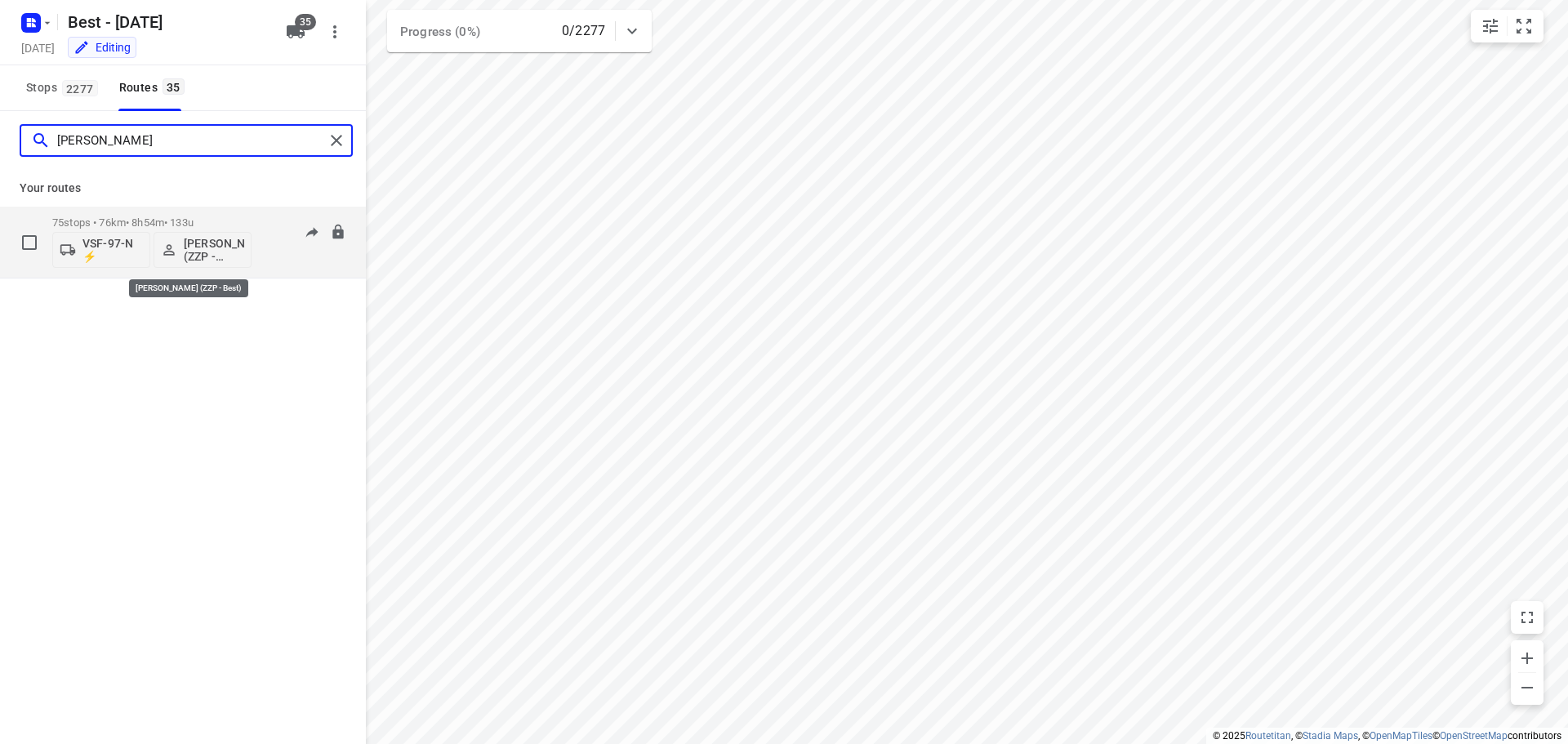
type input "eugen"
click at [195, 257] on p "[PERSON_NAME] (ZZP - Best)" at bounding box center [213, 250] width 60 height 26
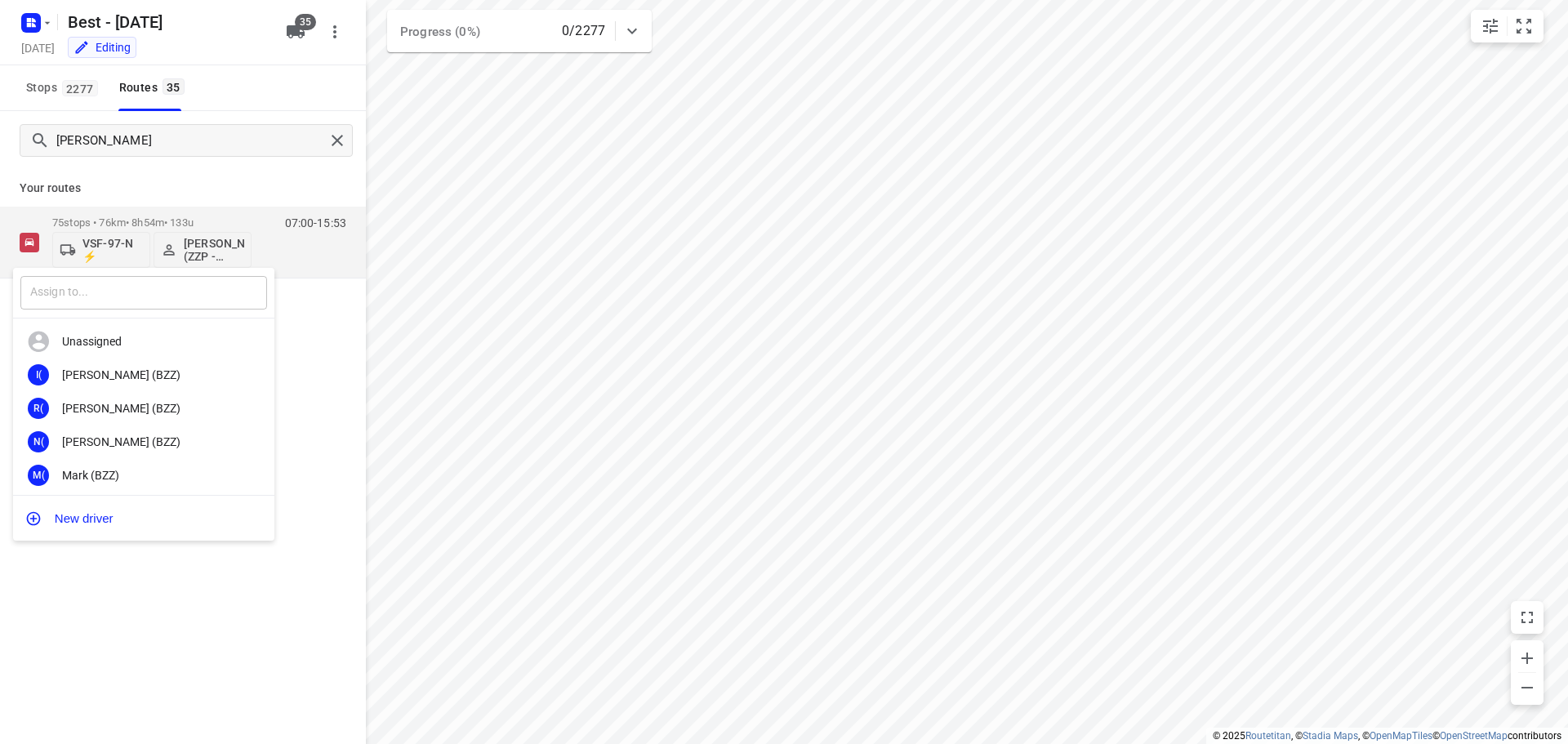
click at [206, 297] on input "text" at bounding box center [143, 293] width 246 height 34
type input "bi"
click at [171, 370] on div "Bi lal Alzeadi (Unipost - Best - ZZP)" at bounding box center [148, 375] width 171 height 13
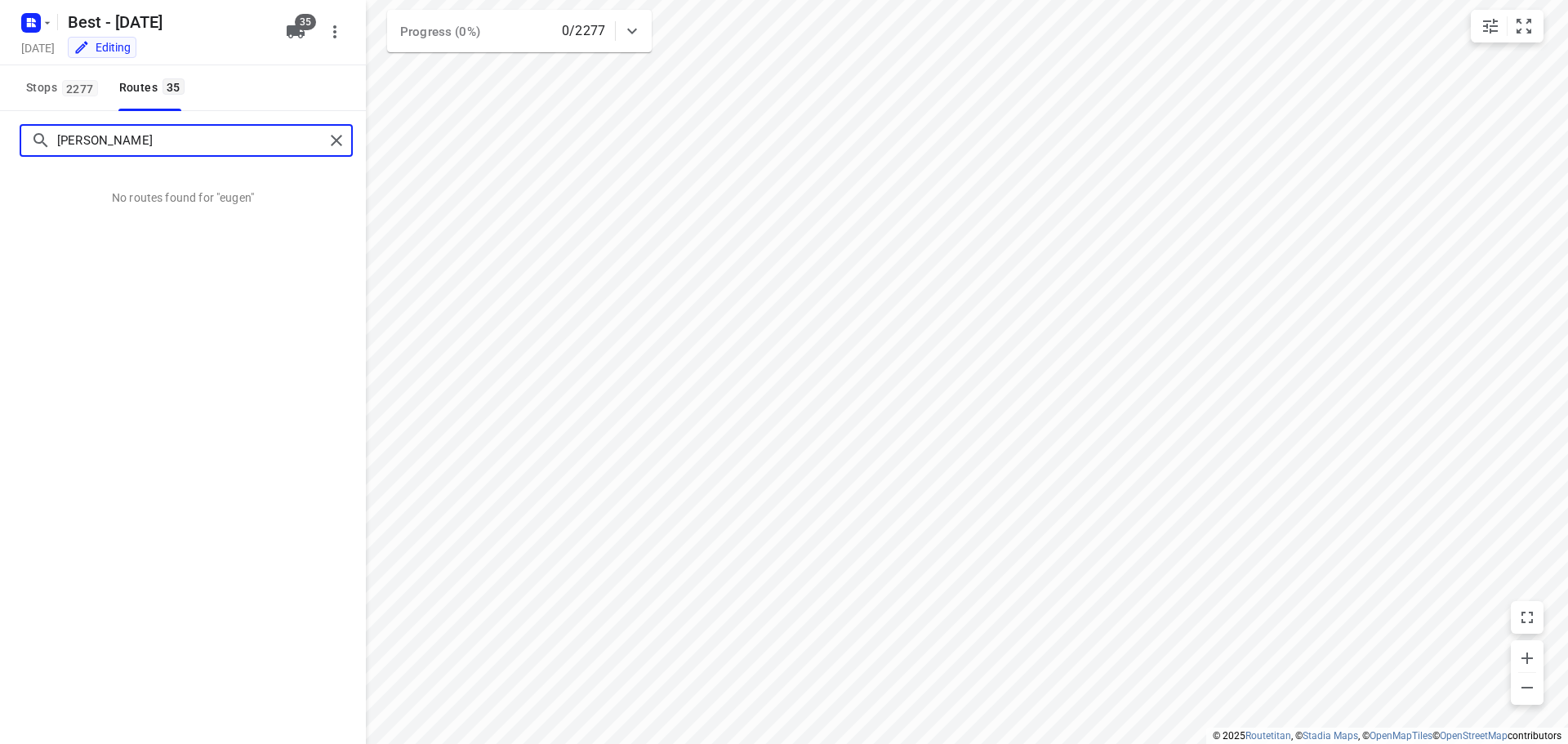
click at [273, 141] on input "eugen" at bounding box center [191, 141] width 267 height 26
type input "e"
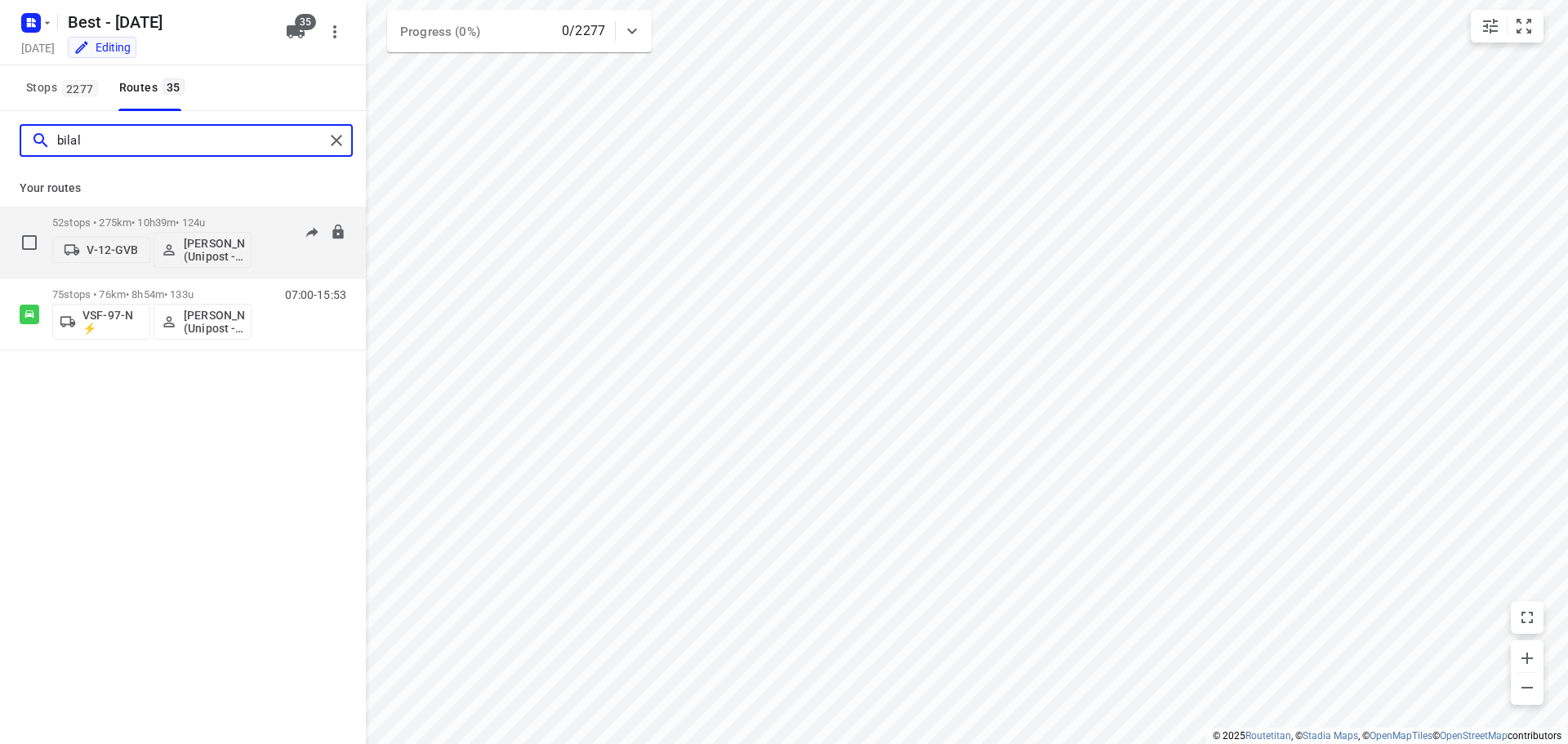
type input "bilal"
click at [127, 248] on p "V-12-GVB" at bounding box center [112, 250] width 51 height 13
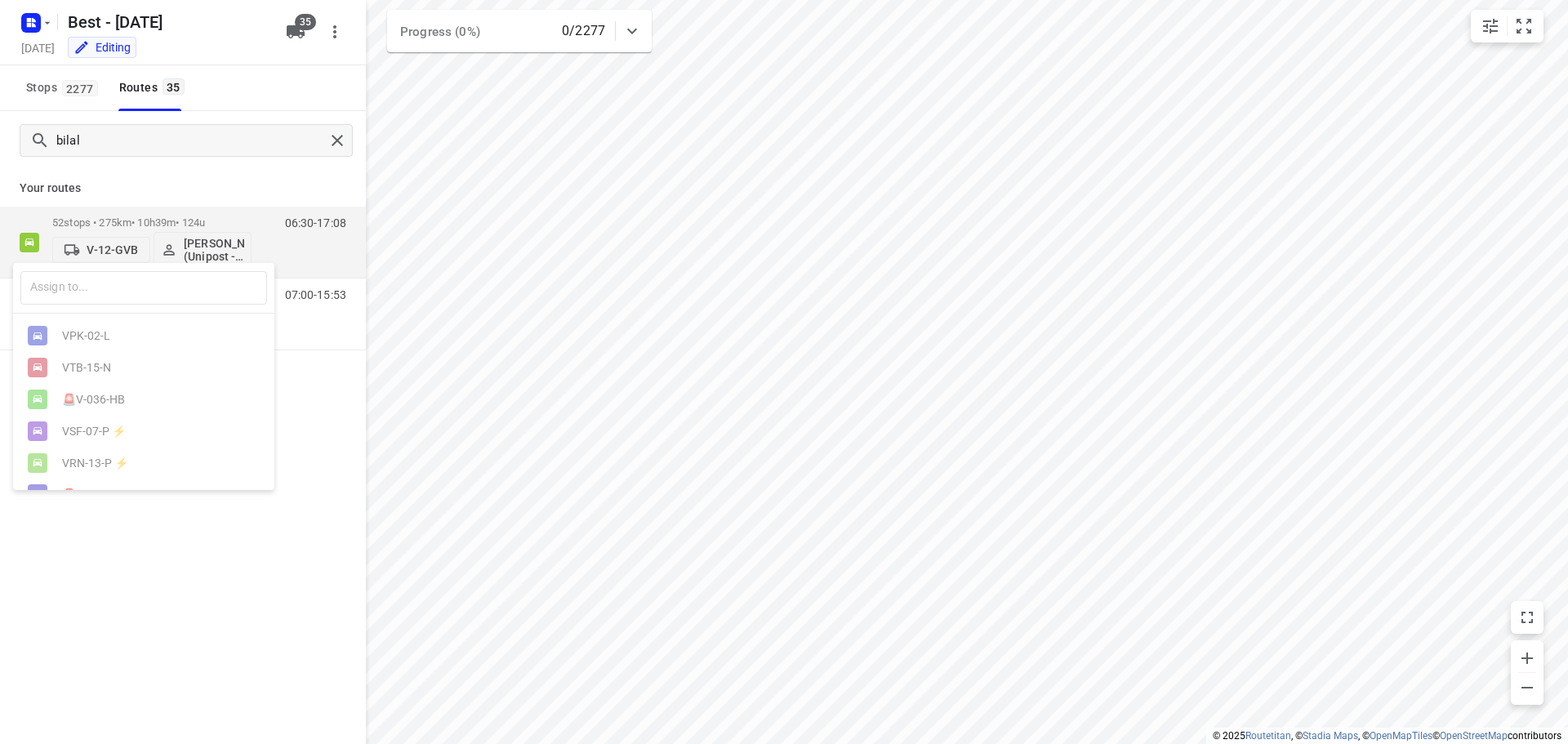
click at [175, 247] on div at bounding box center [784, 372] width 1568 height 744
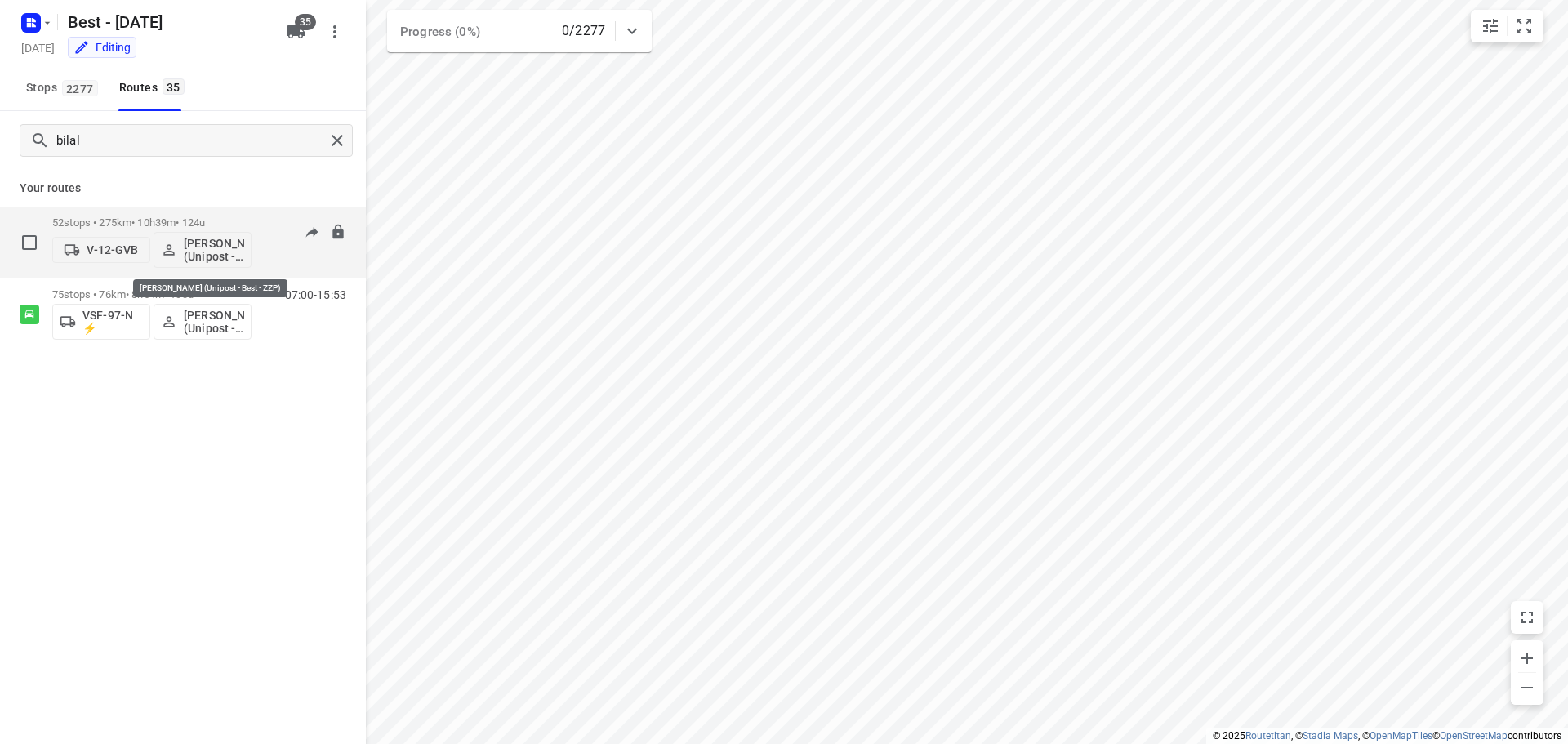
click at [177, 245] on span "[PERSON_NAME] (Unipost - Best - ZZP)" at bounding box center [202, 250] width 83 height 26
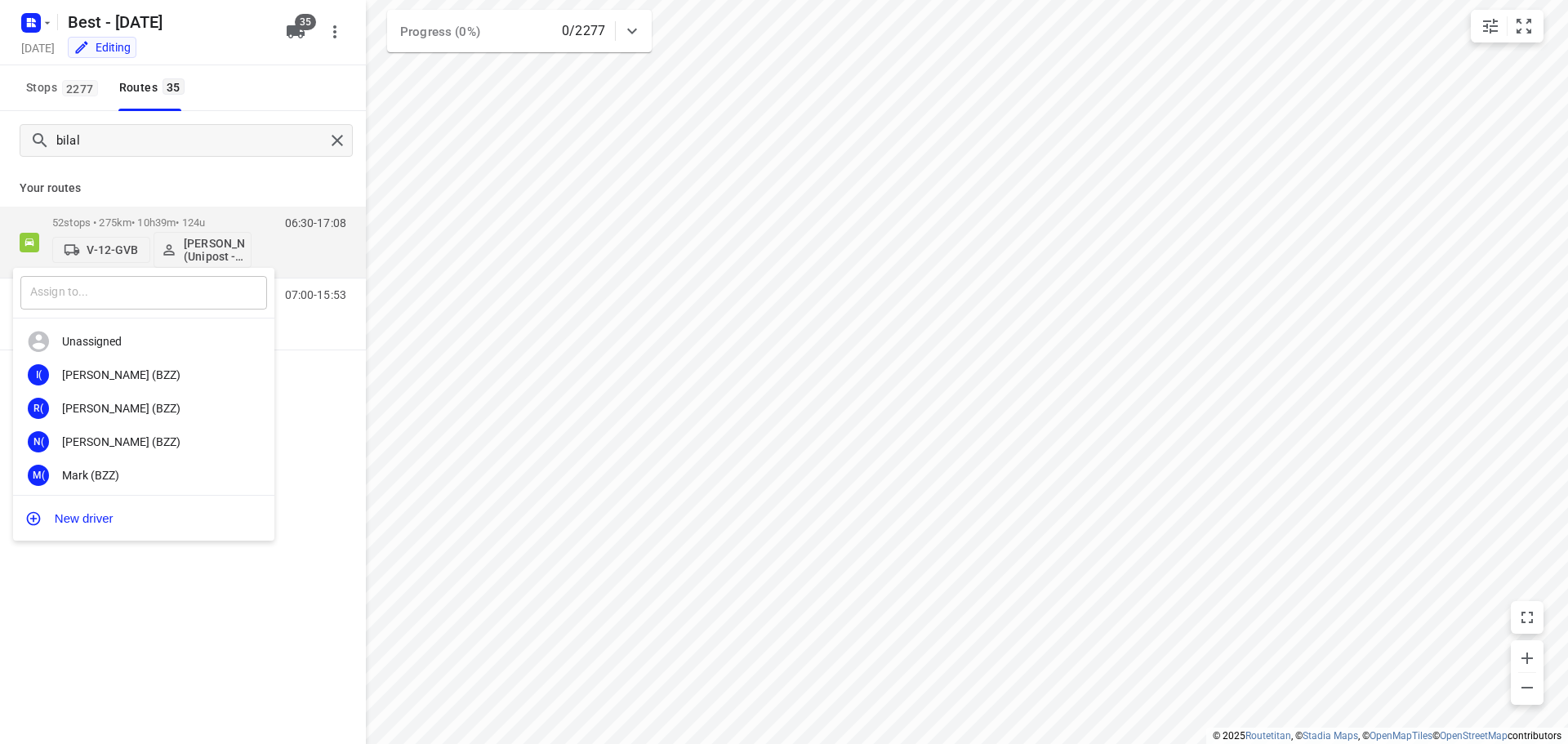
click at [142, 276] on input "text" at bounding box center [143, 293] width 246 height 34
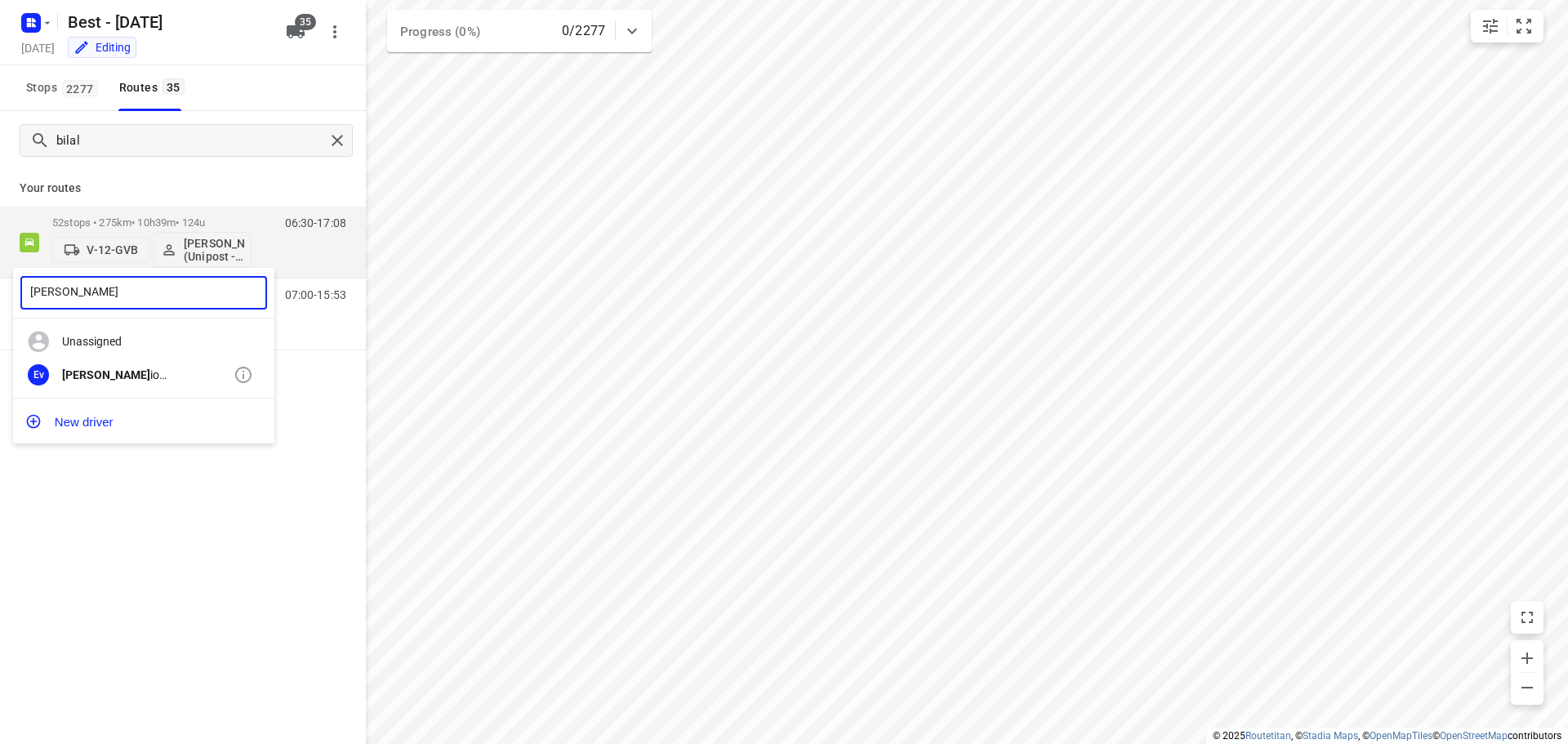
type input "eugen"
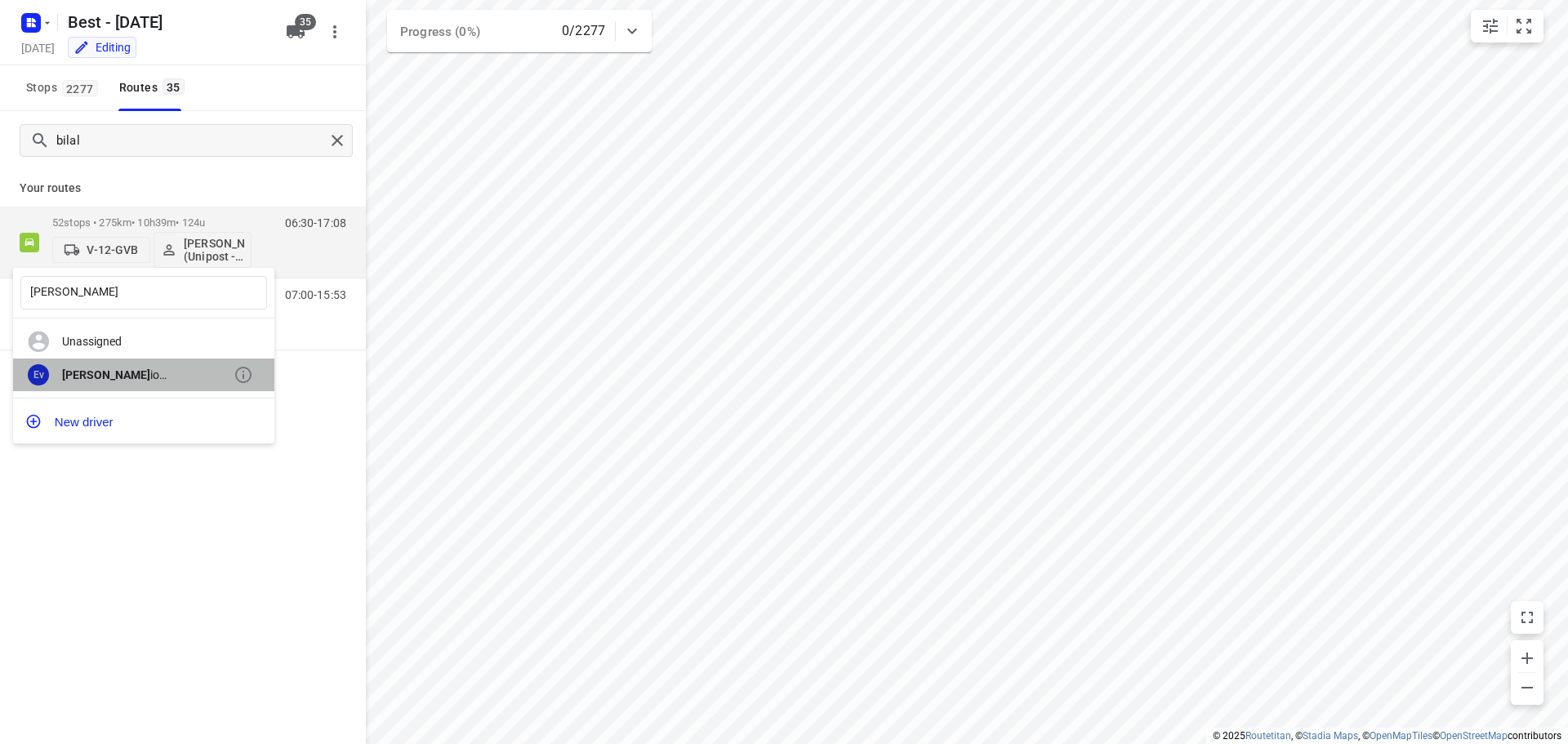
click at [178, 389] on div "Ev Eugen io van den Heuvel (ZZP - Best)" at bounding box center [143, 375] width 261 height 34
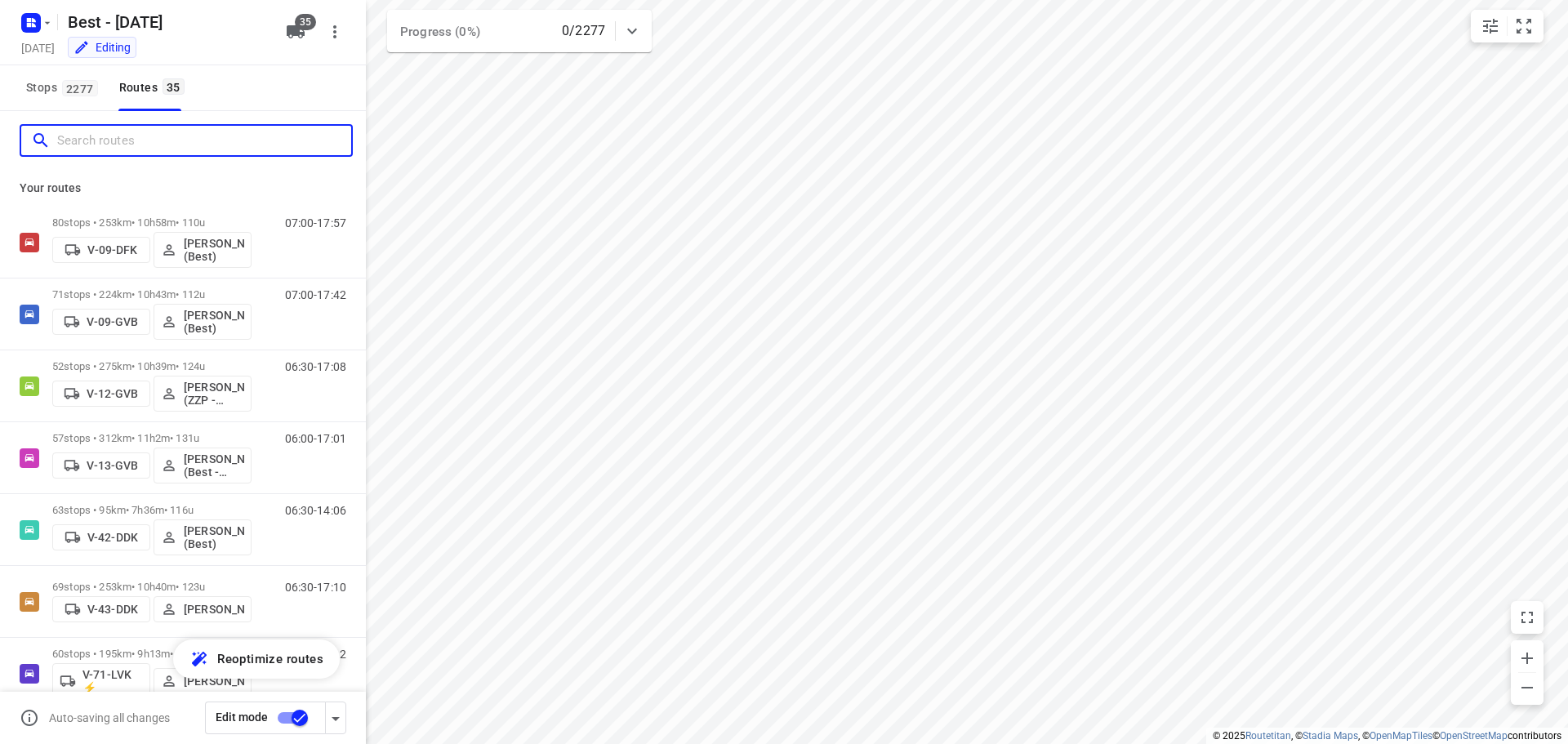
click at [220, 137] on input "Search routes" at bounding box center [204, 141] width 294 height 26
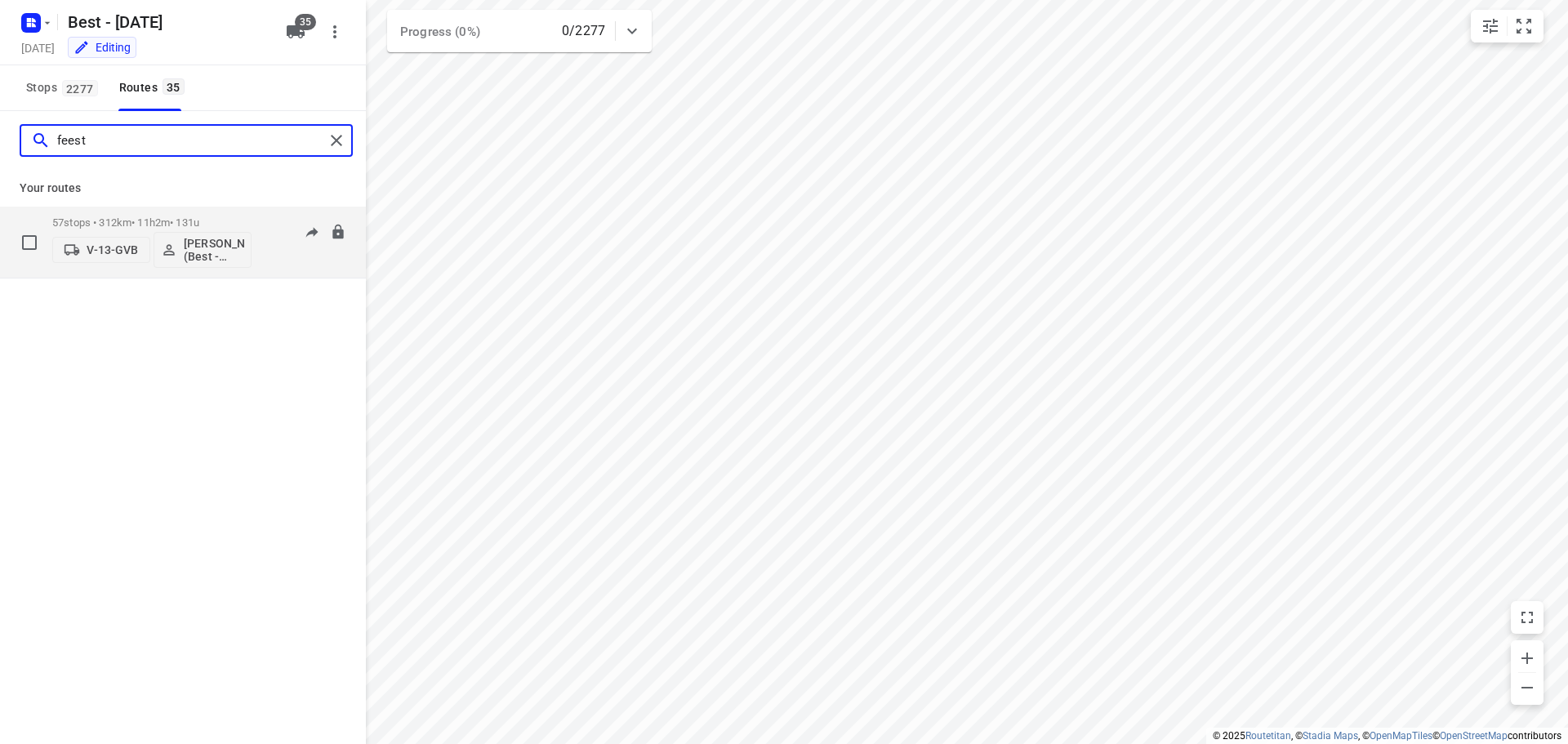
type input "feest"
click at [105, 250] on p "V-13-GVB" at bounding box center [112, 250] width 51 height 13
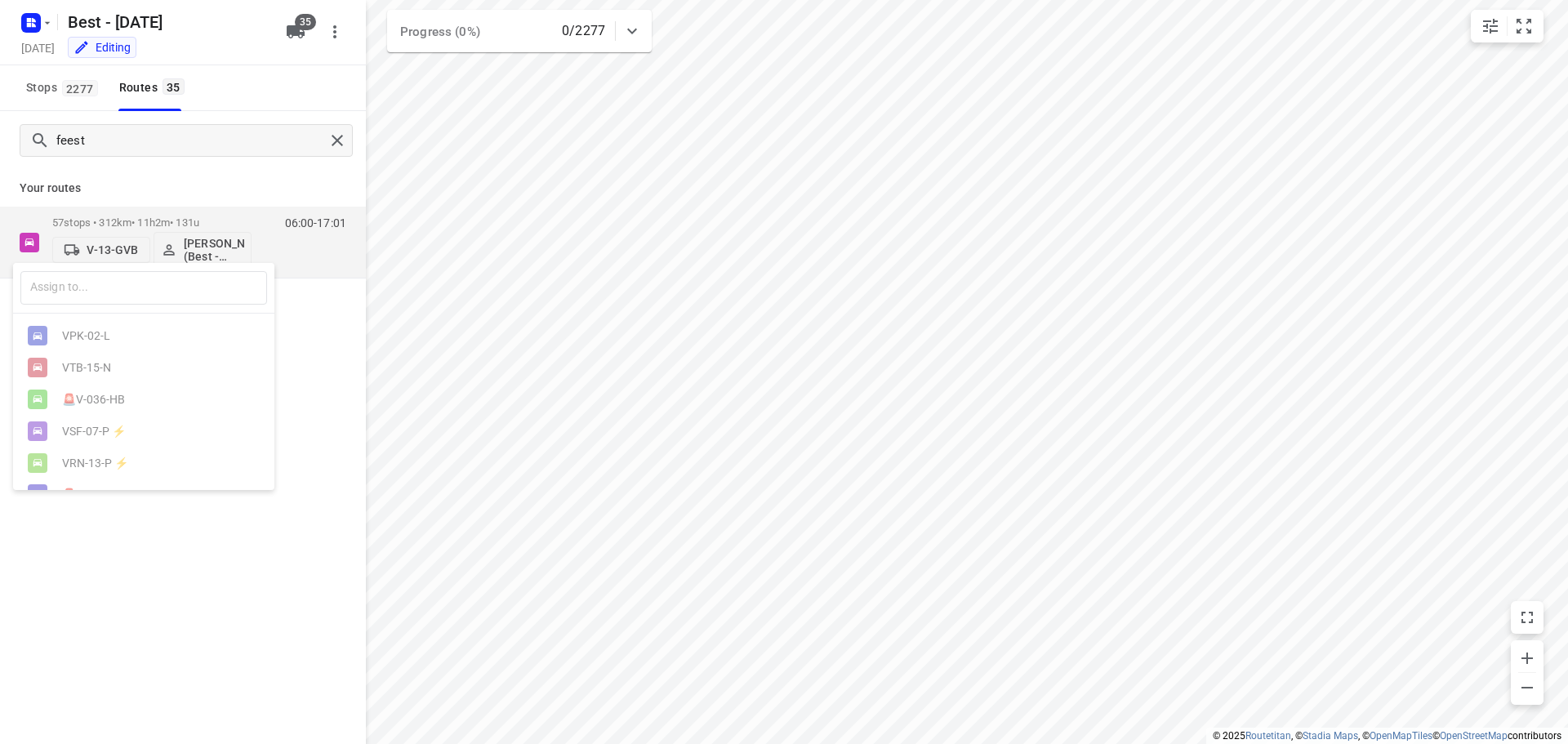
click at [334, 138] on div at bounding box center [784, 372] width 1568 height 744
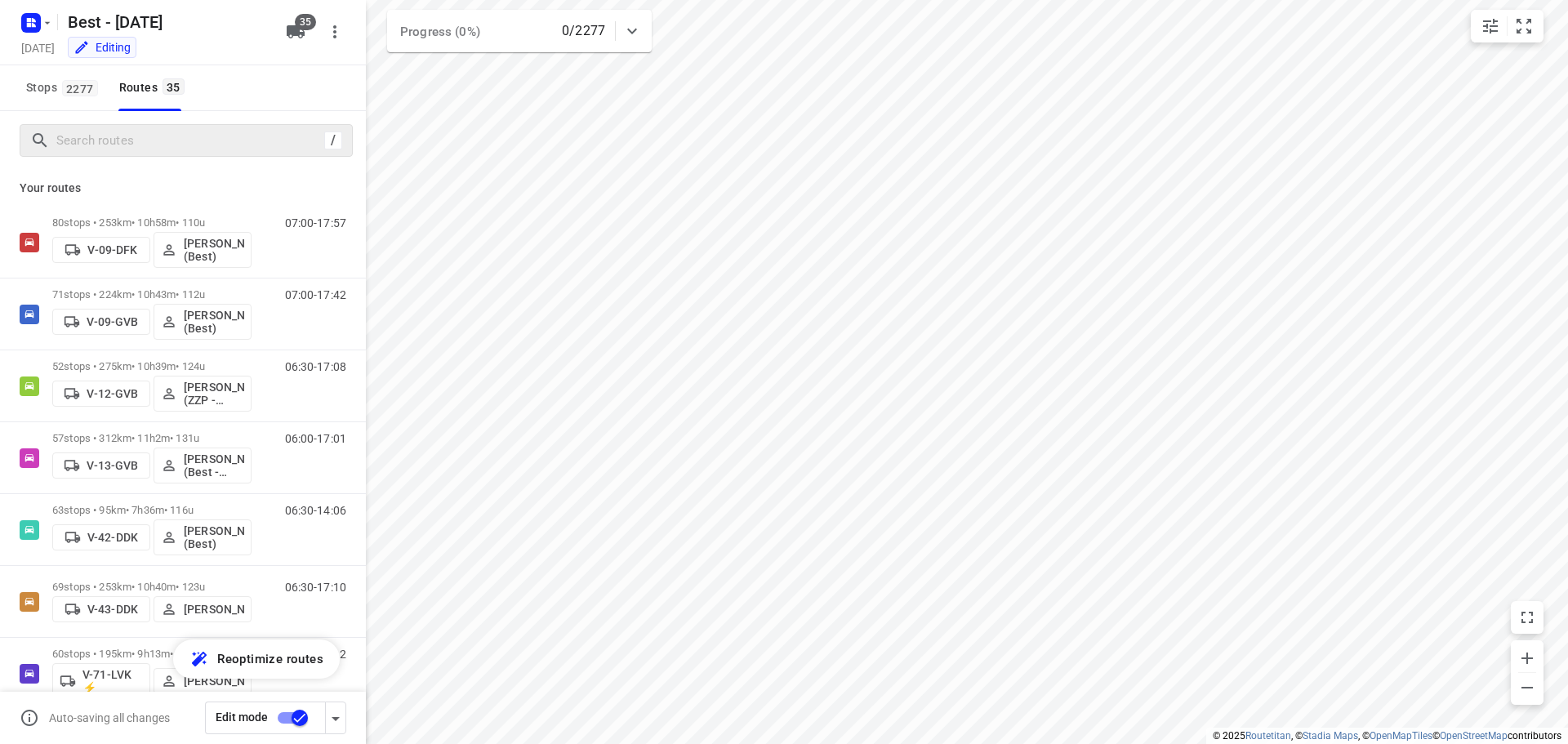
drag, startPoint x: 274, startPoint y: 43, endPoint x: 285, endPoint y: 39, distance: 11.7
click at [280, 41] on div "Best - Monday Monday, Aug 25 Editing 35" at bounding box center [182, 33] width 366 height 66
click at [285, 39] on button "35" at bounding box center [296, 32] width 33 height 33
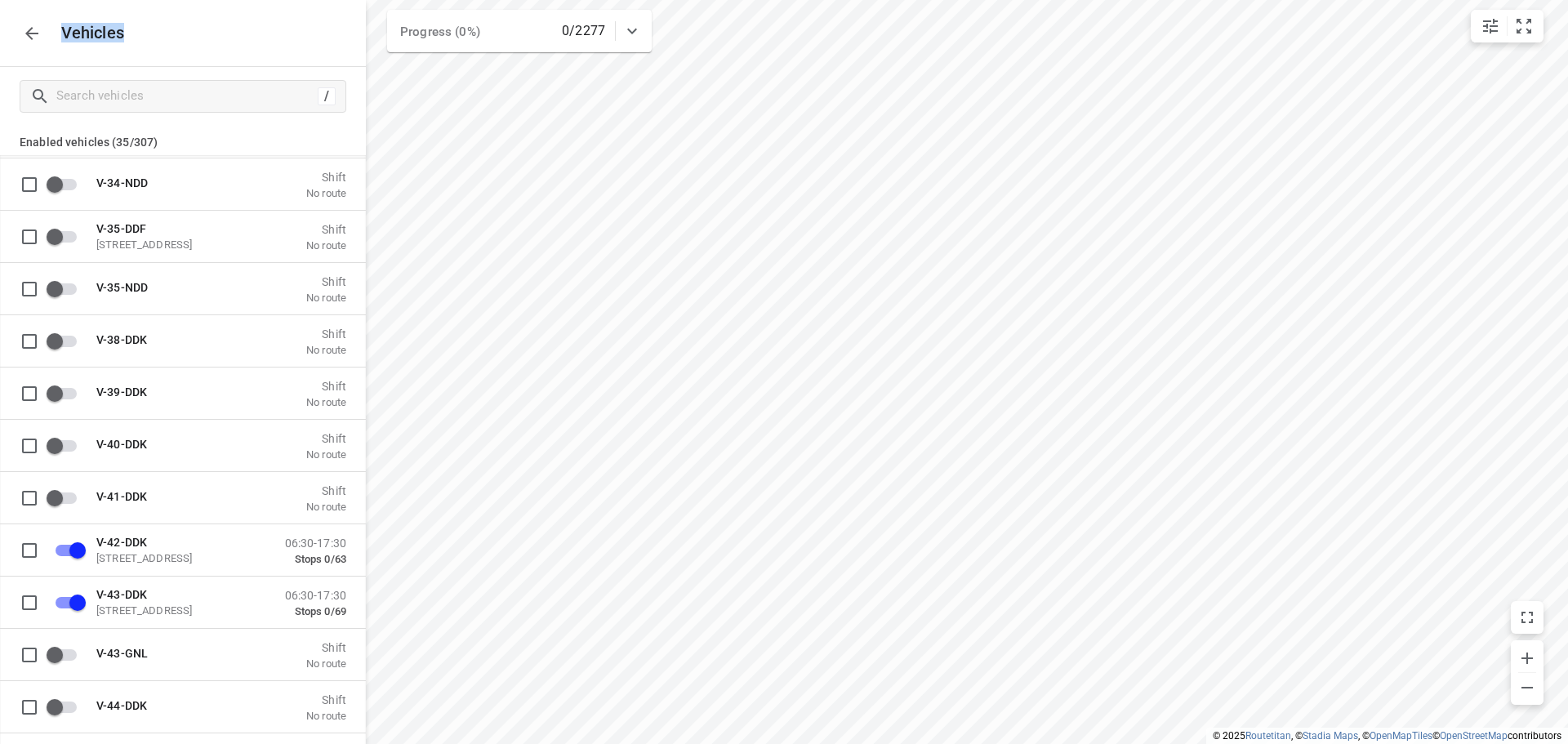
scroll to position [6280, 0]
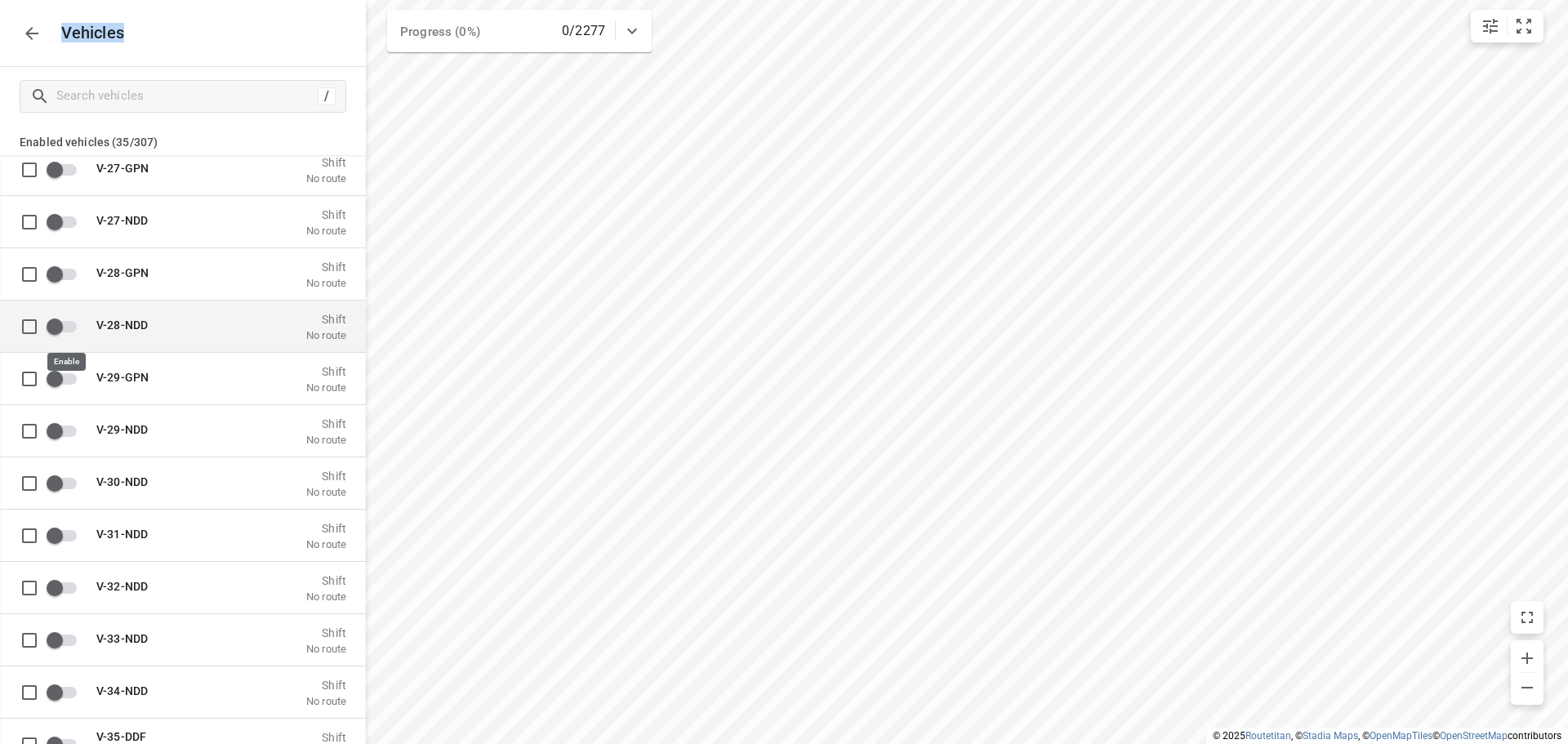
click at [63, 324] on input "grid" at bounding box center [55, 326] width 93 height 31
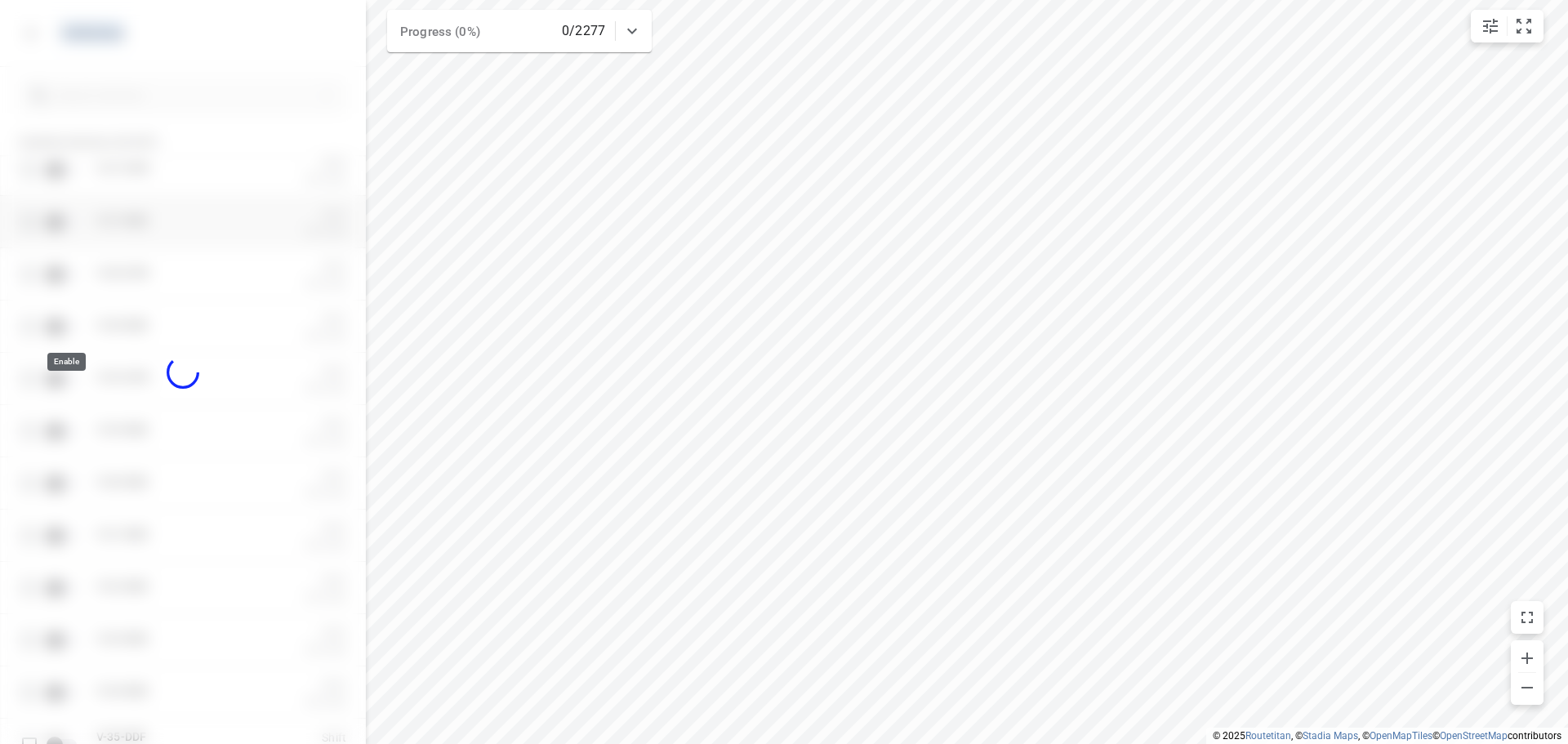
checkbox input "true"
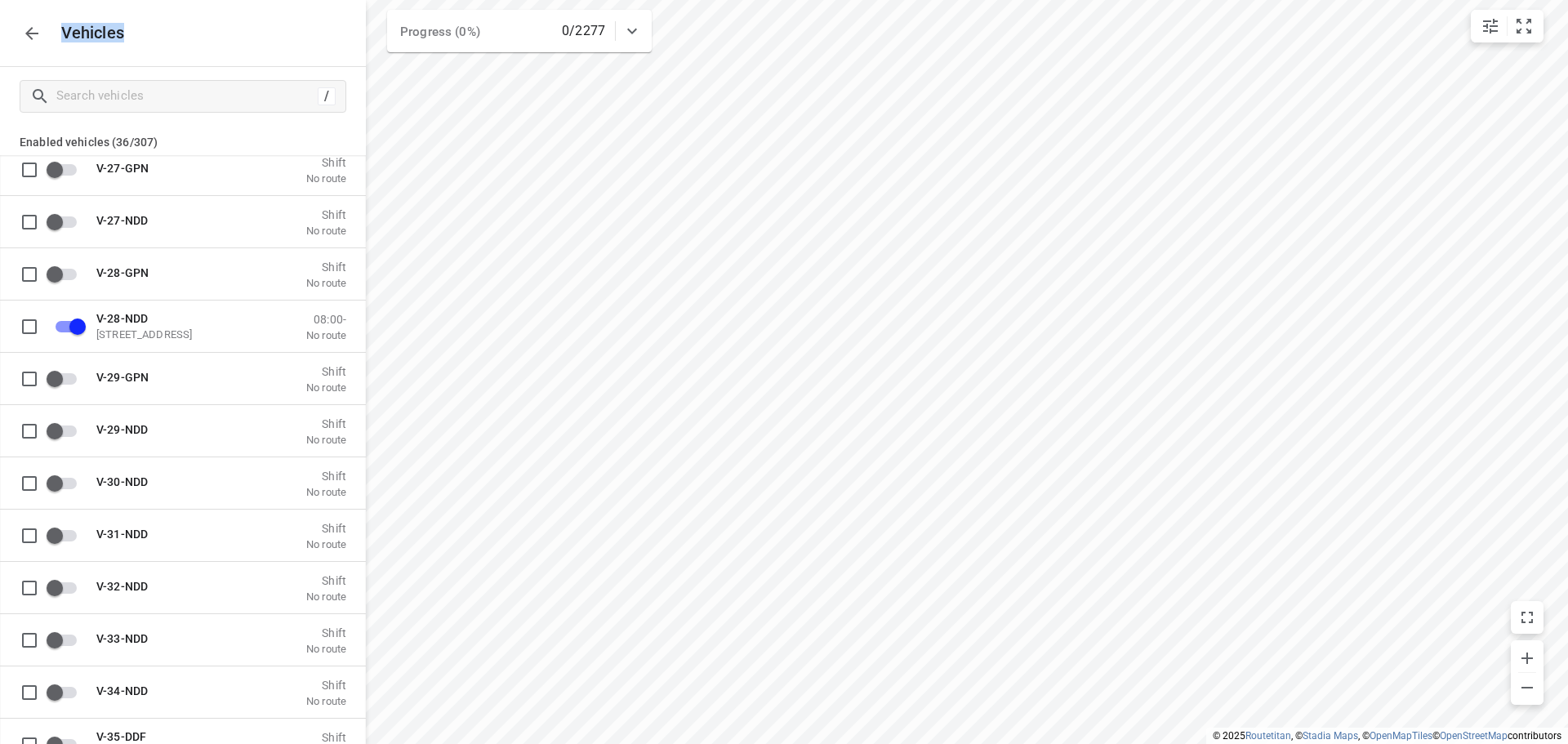
click at [36, 47] on button "button" at bounding box center [32, 34] width 33 height 33
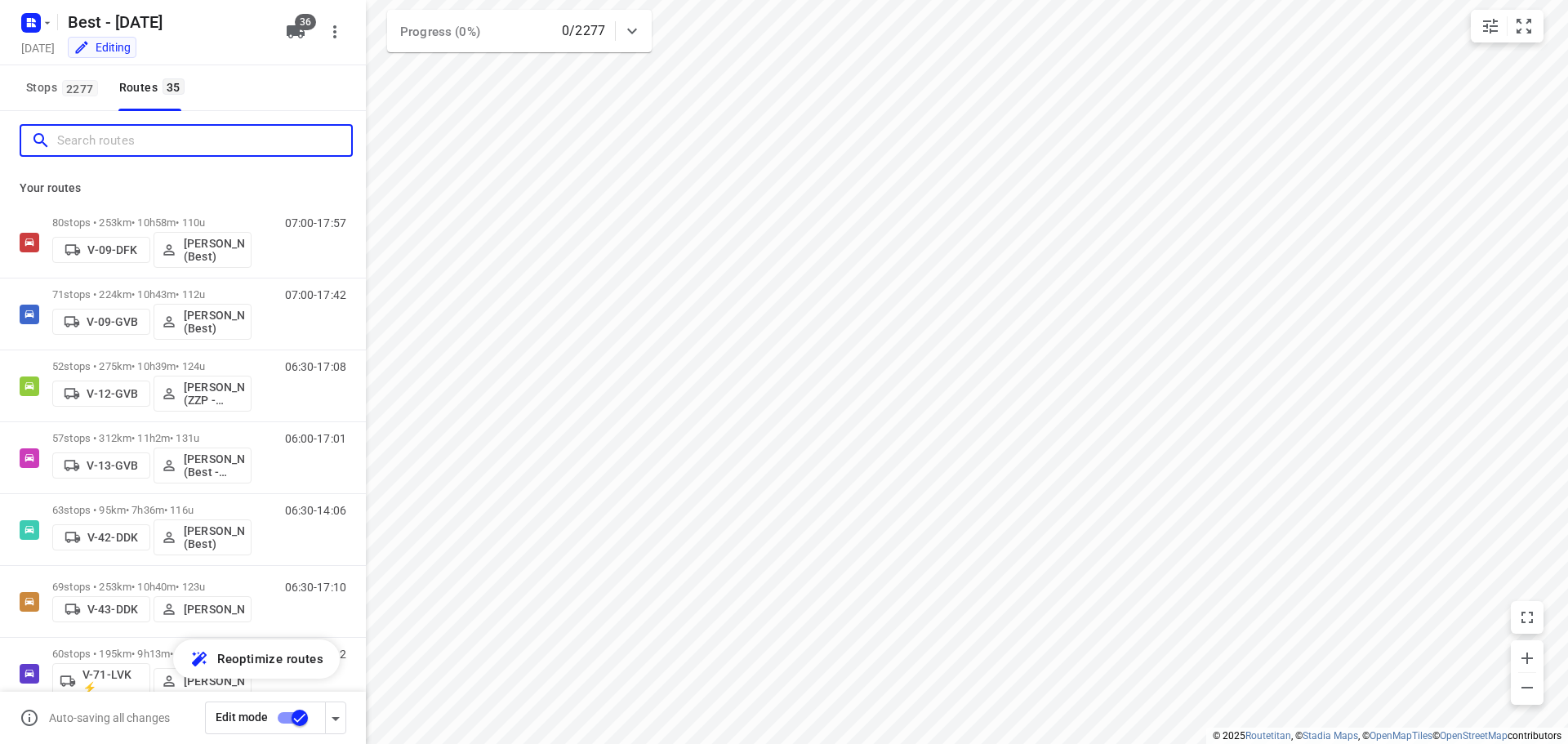
click at [120, 142] on input "Search routes" at bounding box center [204, 141] width 294 height 26
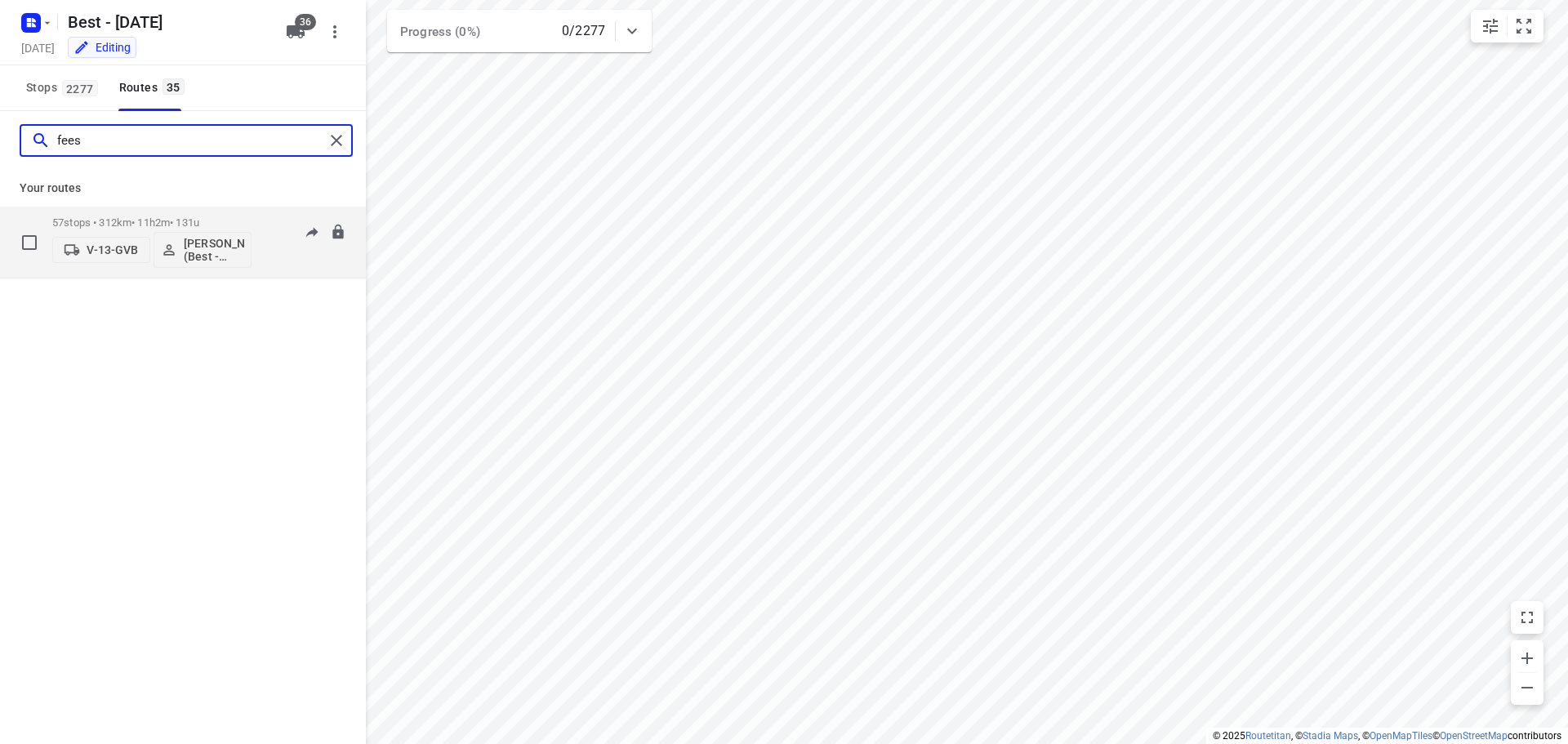
type input "fees"
click at [100, 253] on p "V-13-GVB" at bounding box center [112, 250] width 51 height 13
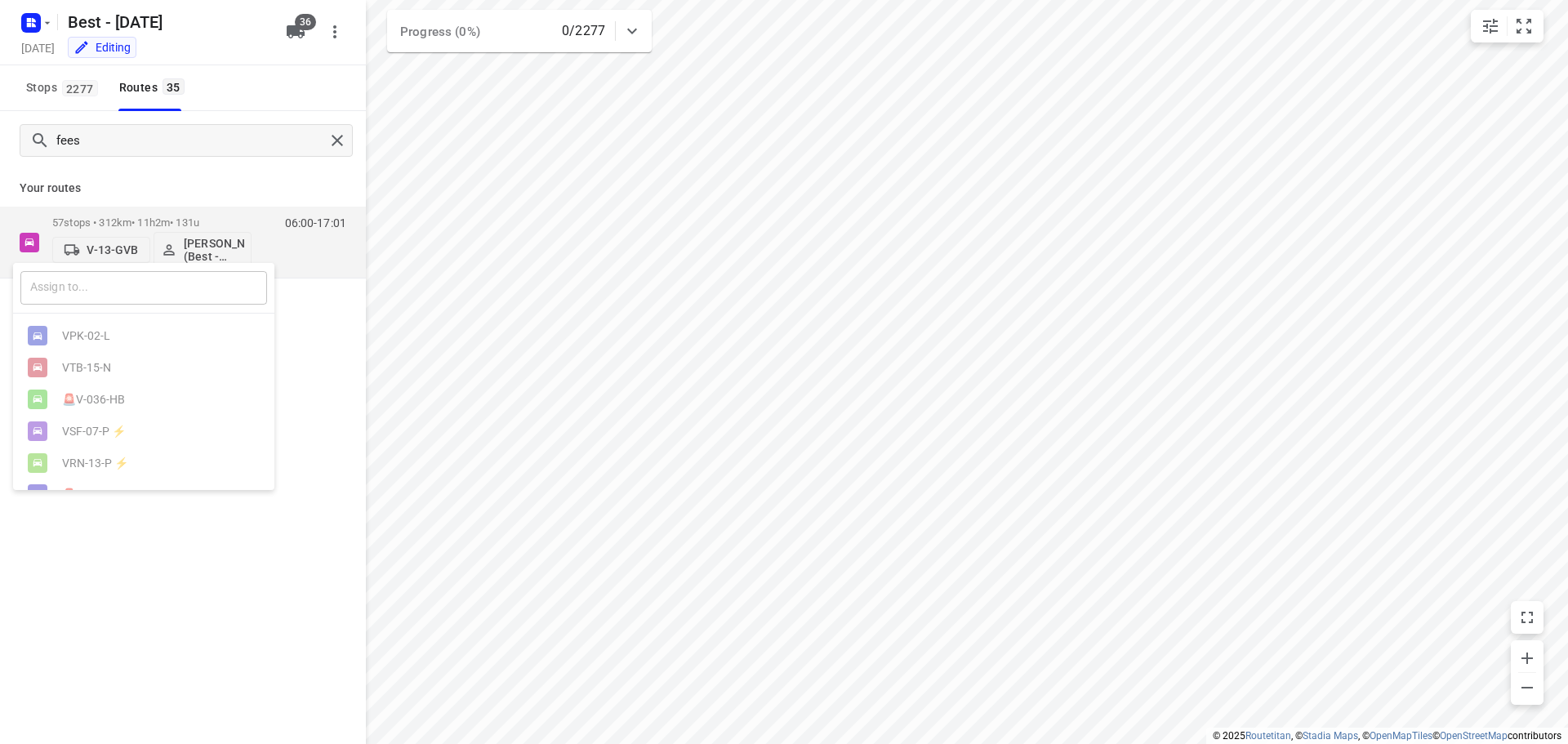
click at [113, 284] on input "text" at bounding box center [143, 287] width 246 height 34
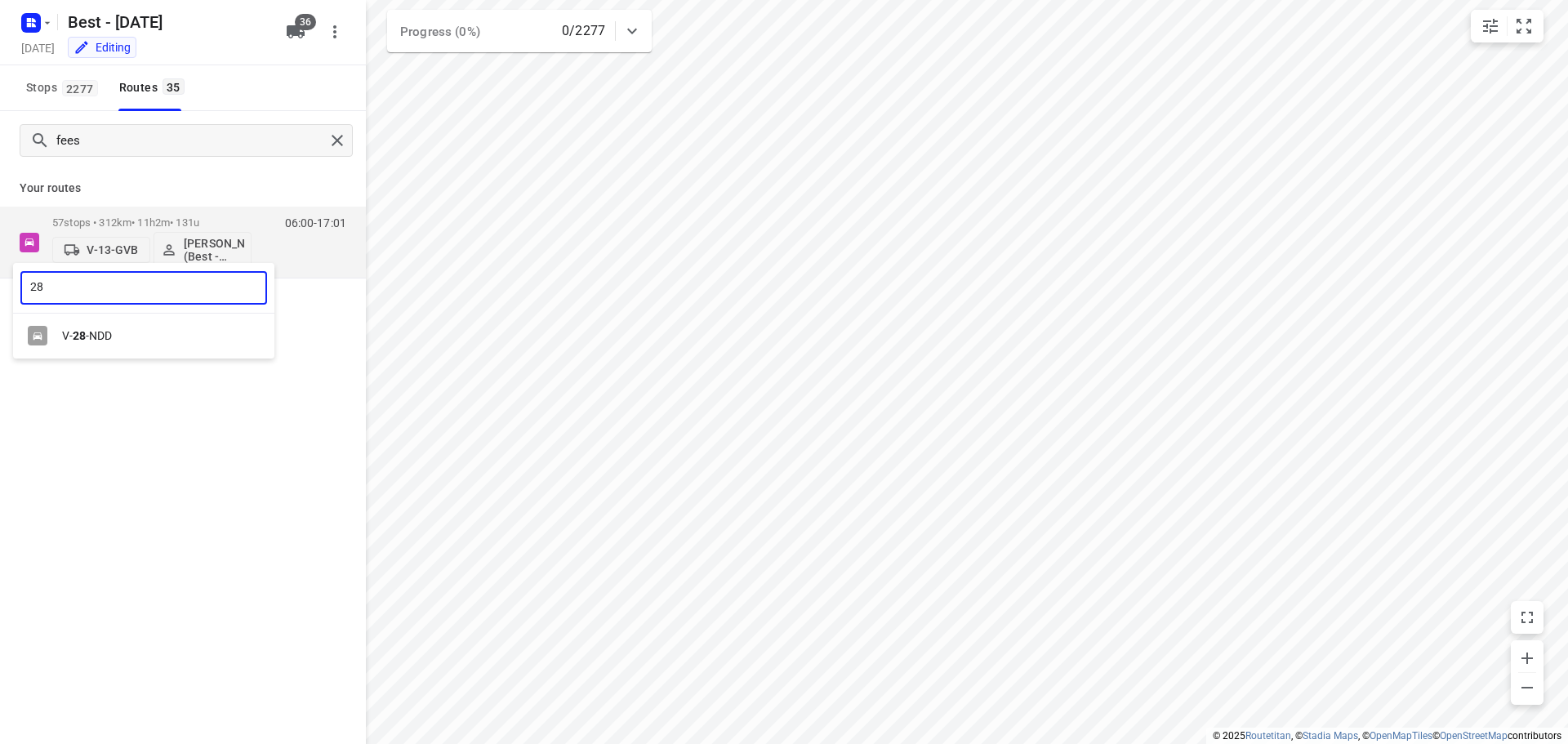
type input "28"
click at [144, 349] on div "V- 28 -NDD" at bounding box center [143, 336] width 261 height 32
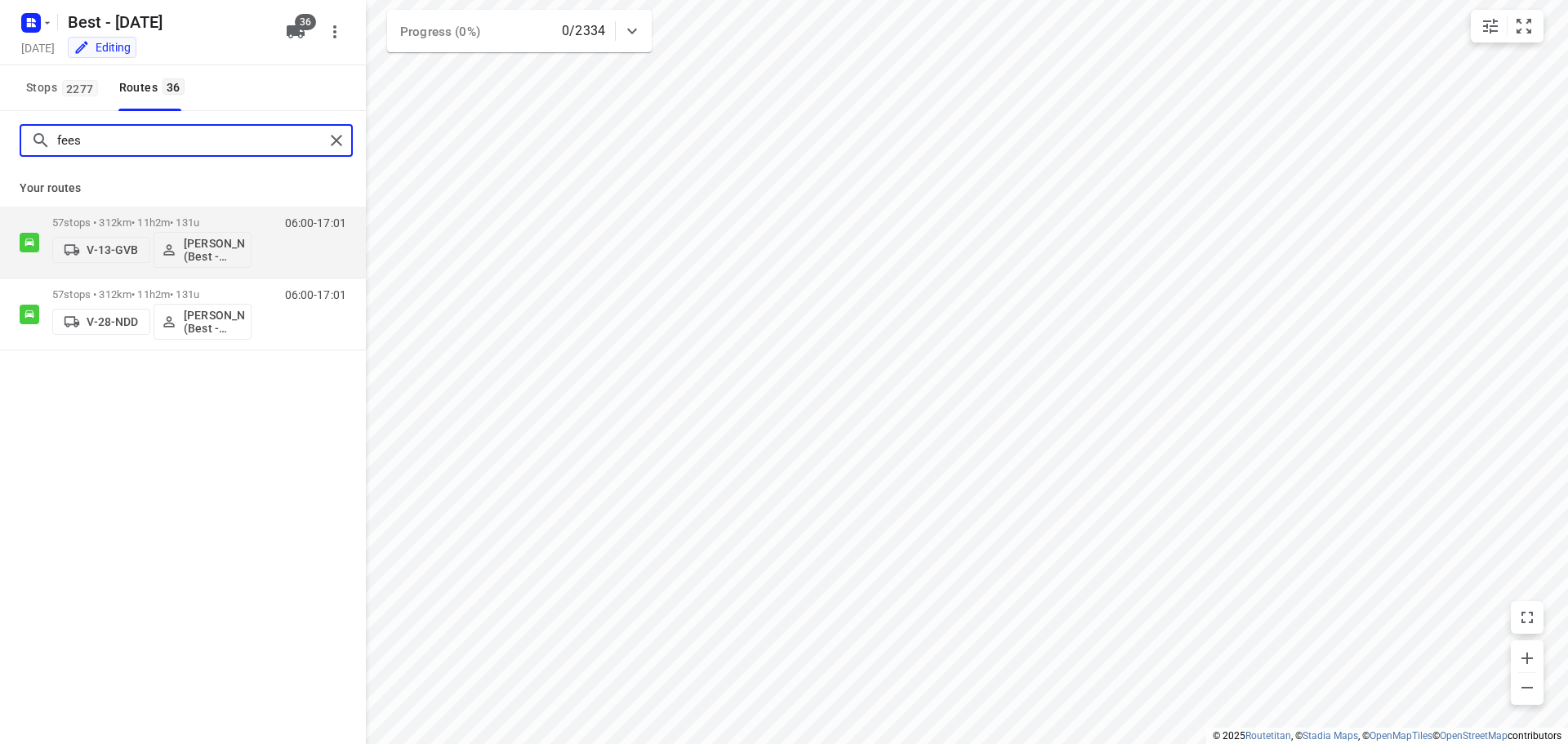
click at [181, 139] on input "fees" at bounding box center [191, 141] width 267 height 26
type input "f"
type input "eug"
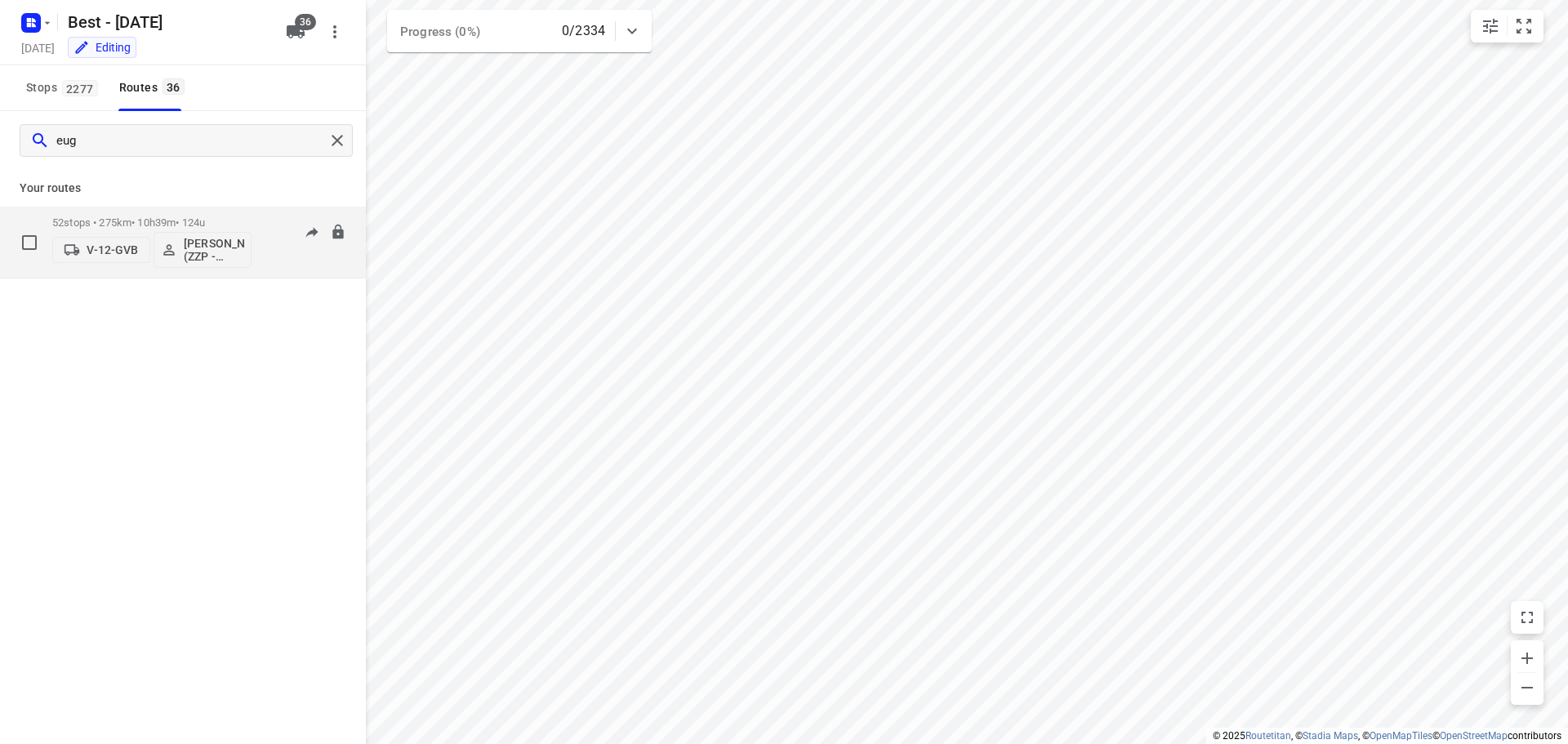
click at [78, 247] on icon "button" at bounding box center [72, 250] width 15 height 11
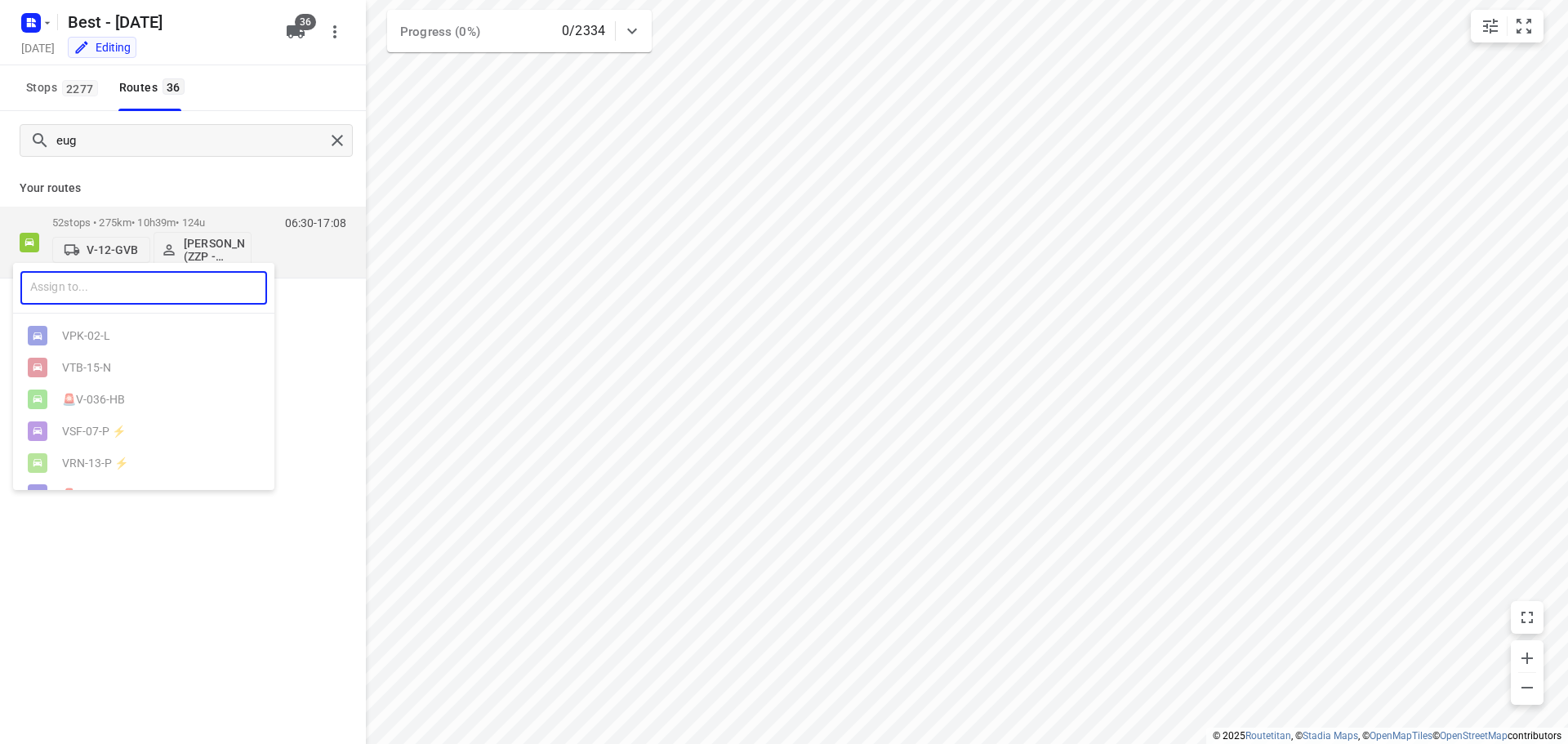
click at [125, 299] on input "text" at bounding box center [143, 287] width 246 height 34
type input "13"
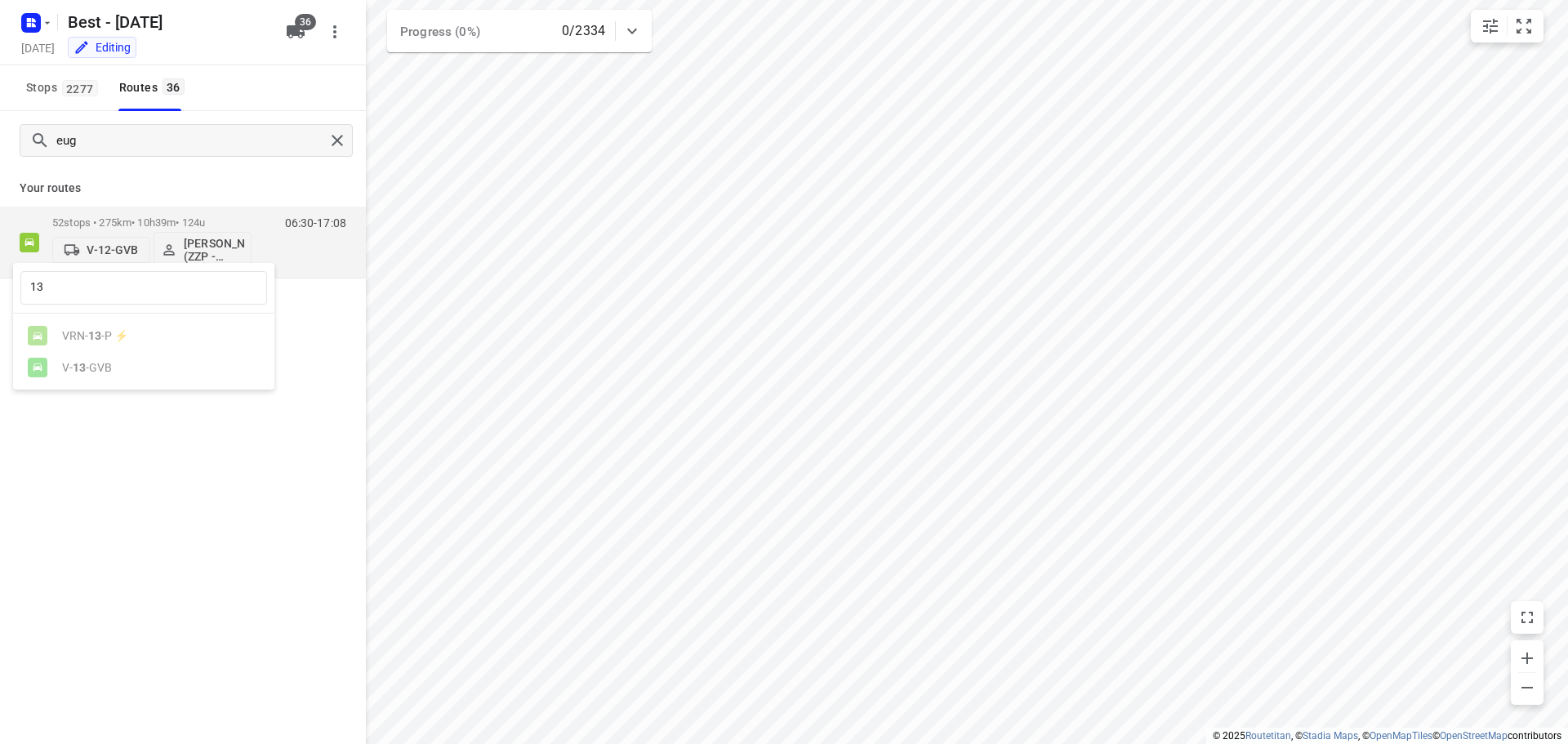
click at [78, 427] on div at bounding box center [784, 372] width 1568 height 744
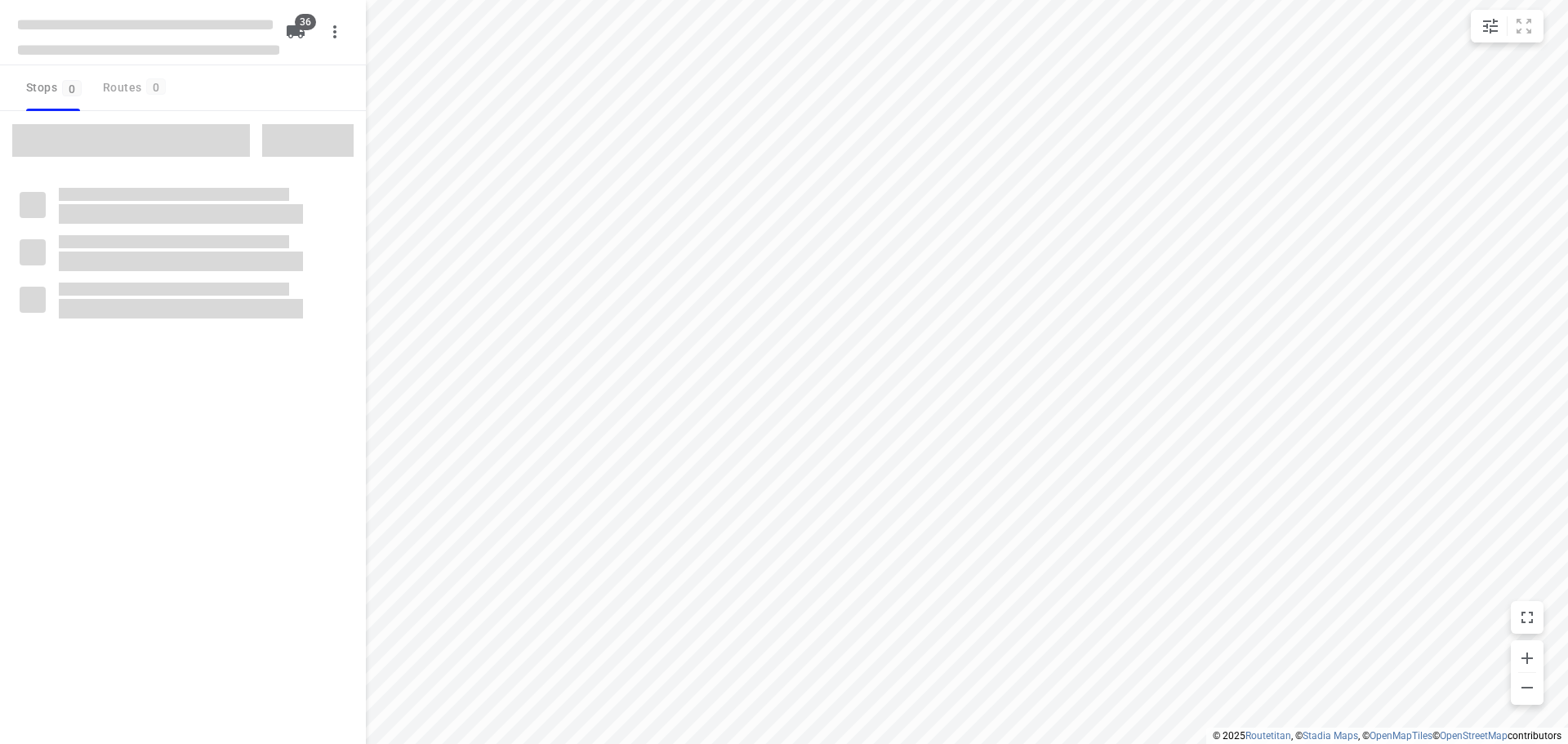
checkbox input "true"
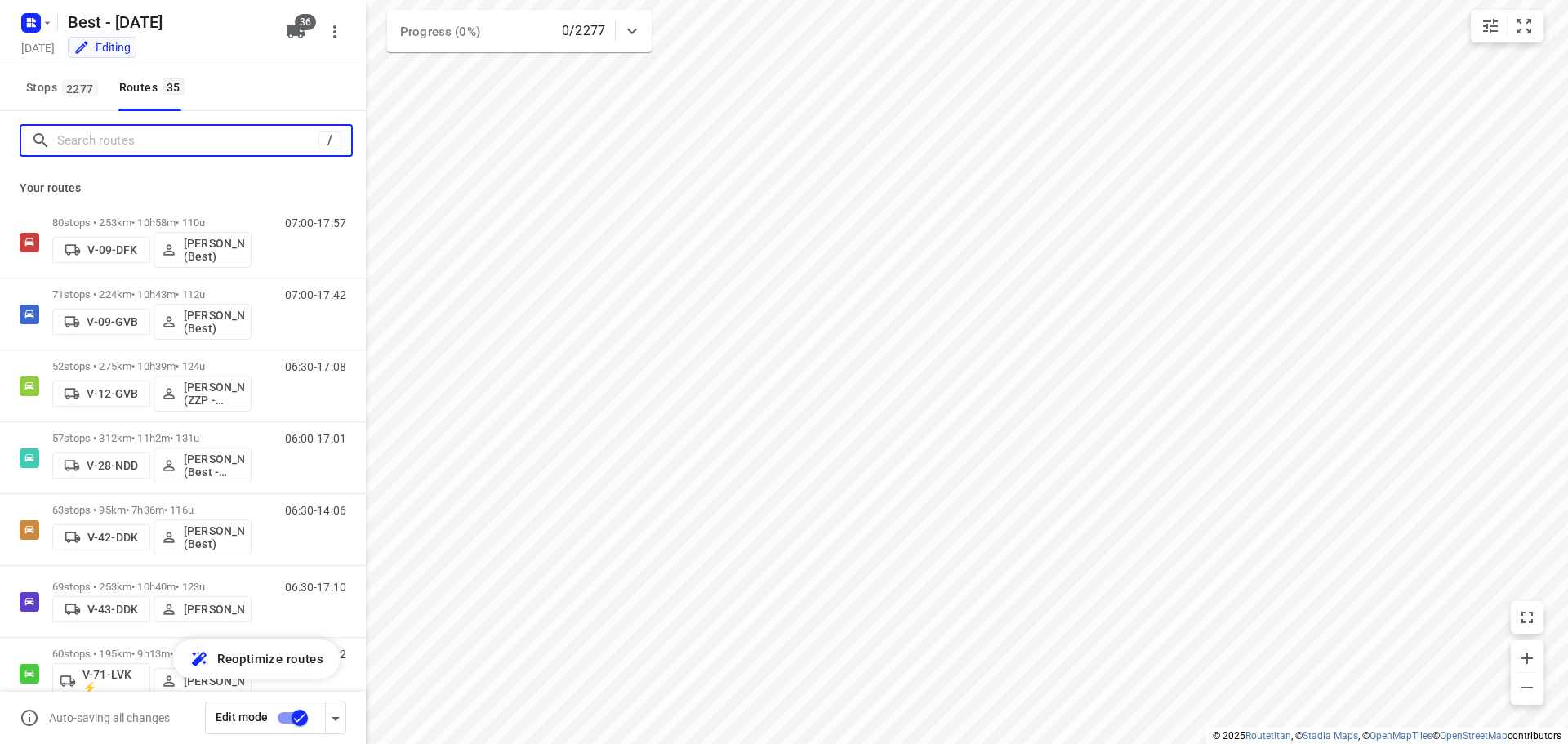
click at [147, 134] on input "Search routes" at bounding box center [188, 141] width 261 height 26
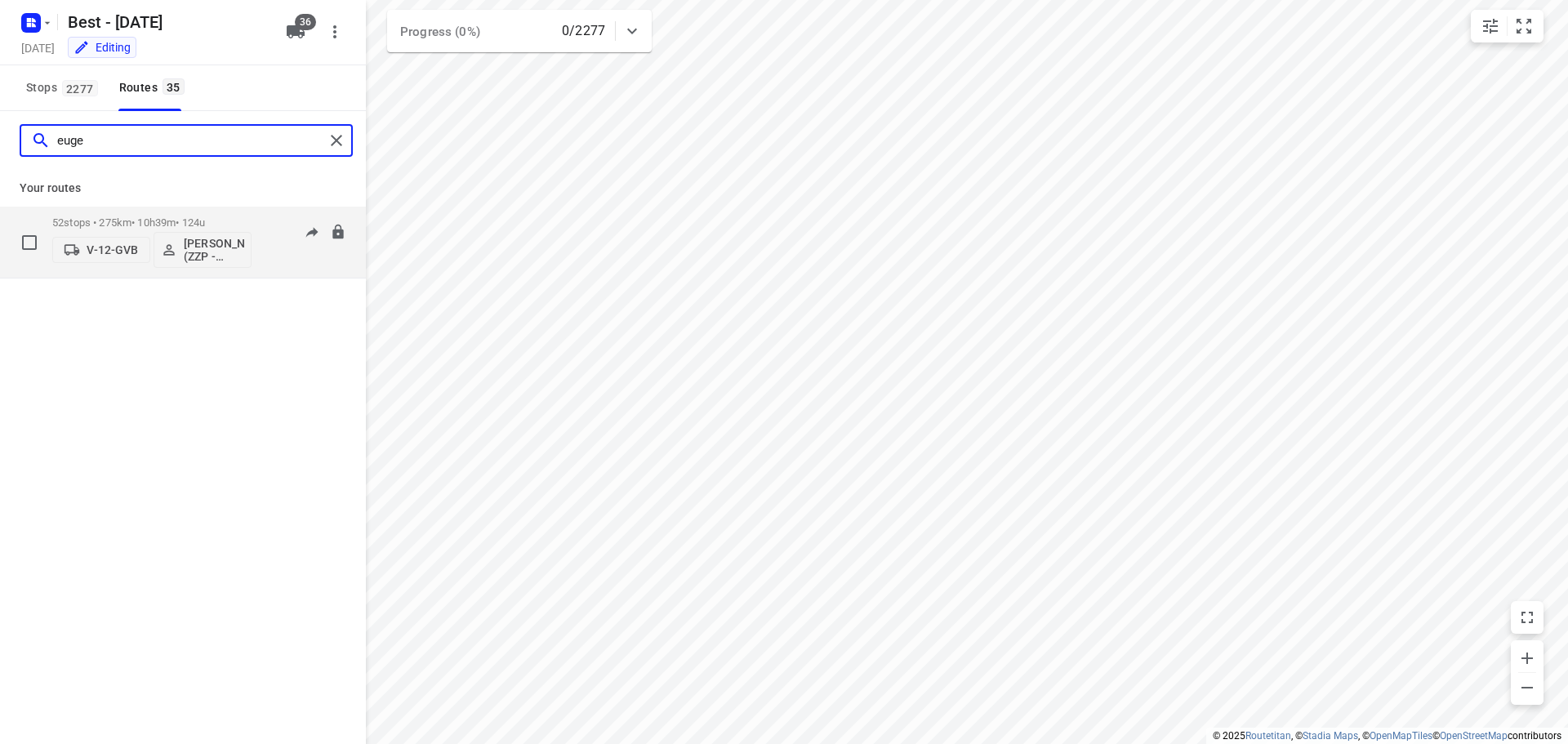
type input "euge"
click at [127, 253] on p "V-12-GVB" at bounding box center [112, 250] width 51 height 13
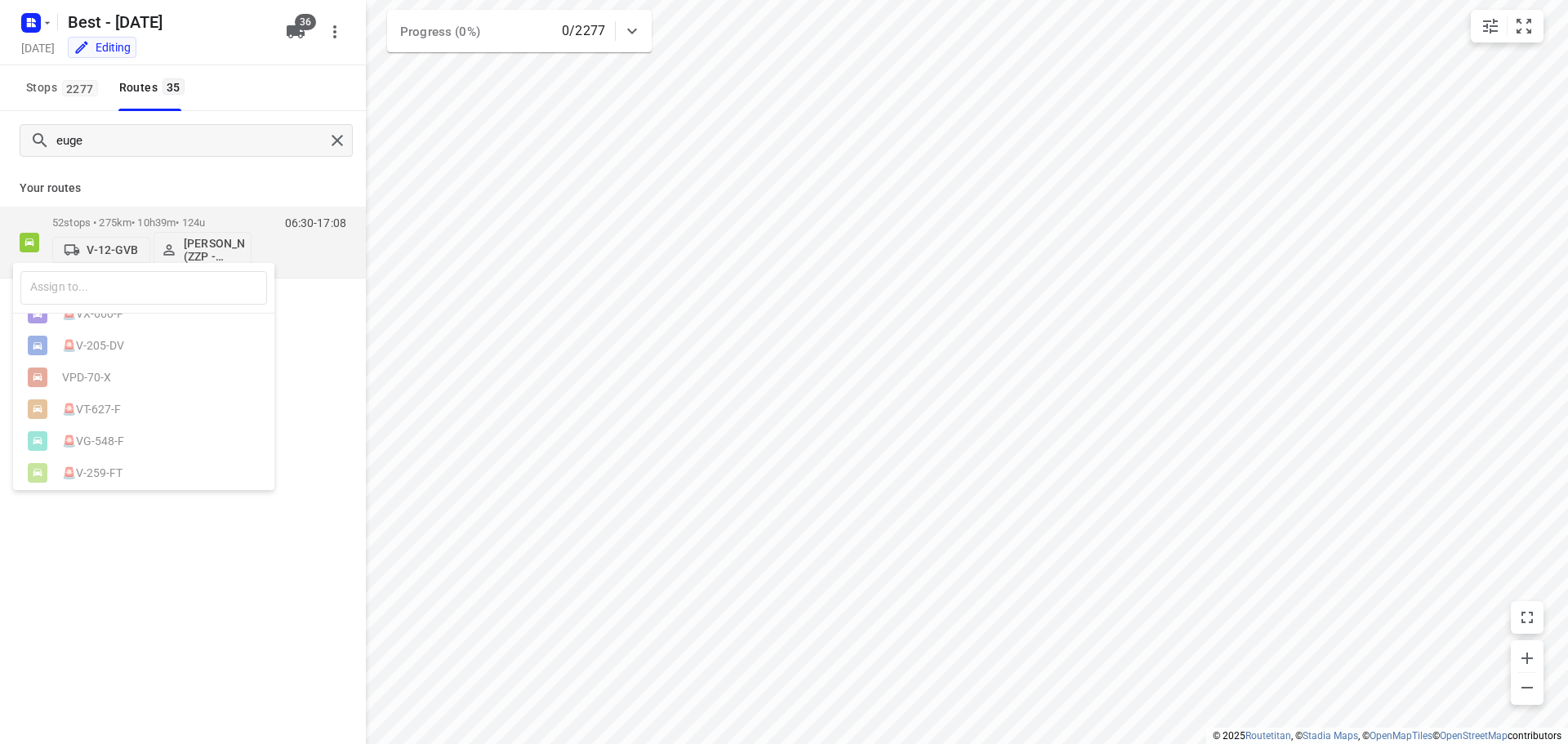
scroll to position [245, 0]
click at [123, 269] on div "​" at bounding box center [143, 288] width 261 height 51
click at [119, 276] on input "text" at bounding box center [143, 287] width 246 height 34
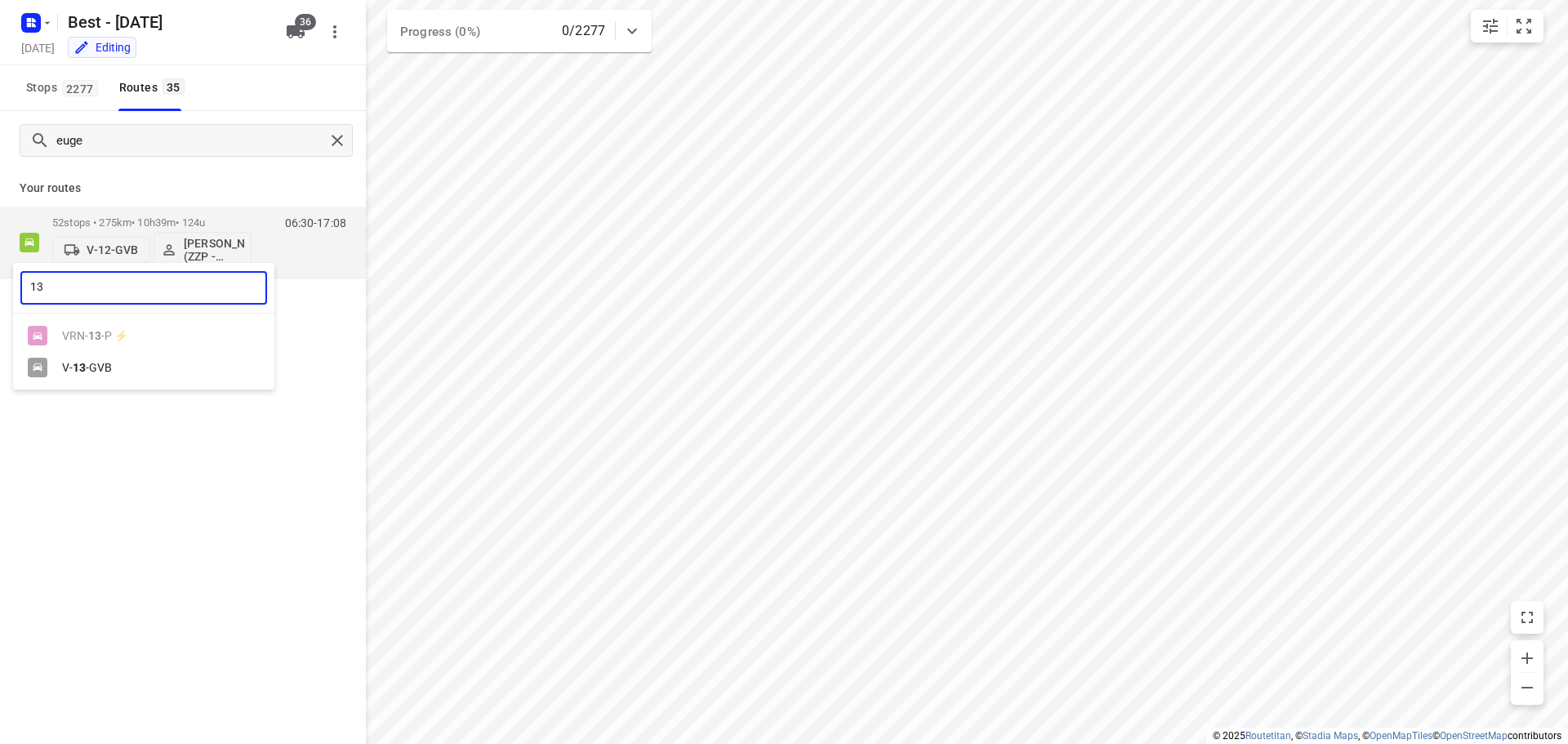
type input "13"
click at [67, 373] on div "V- 13 -GVB" at bounding box center [148, 367] width 171 height 13
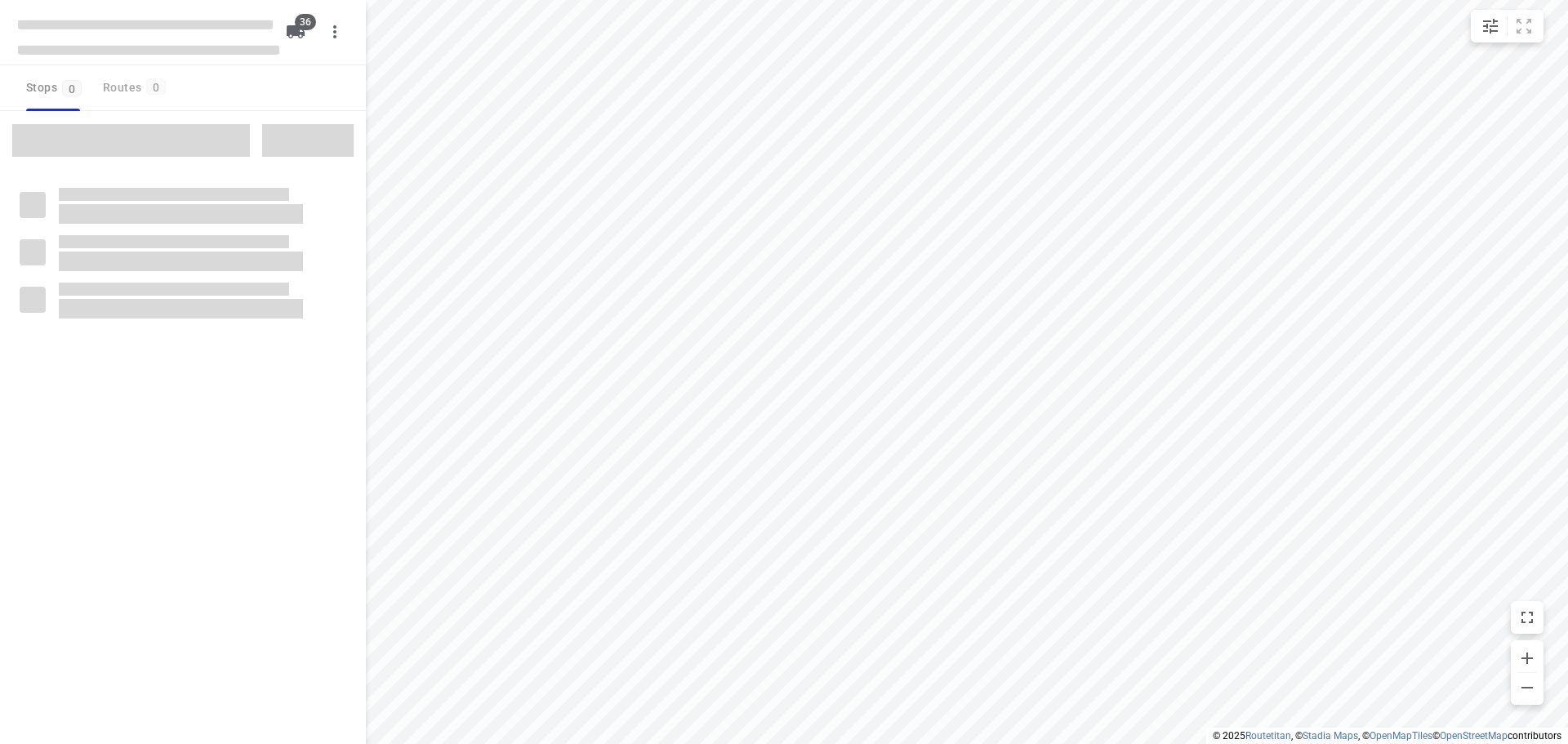
checkbox input "true"
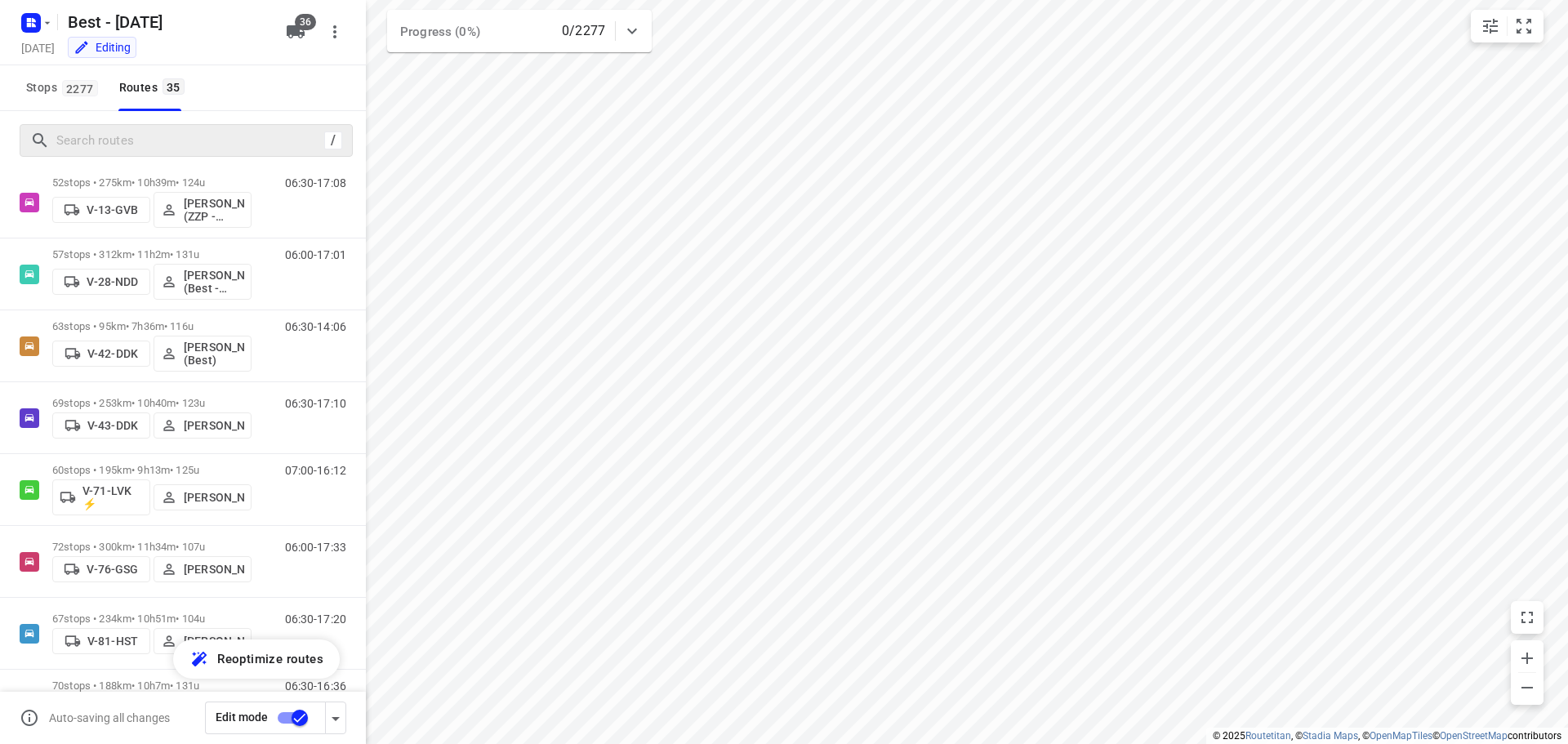
scroll to position [82, 0]
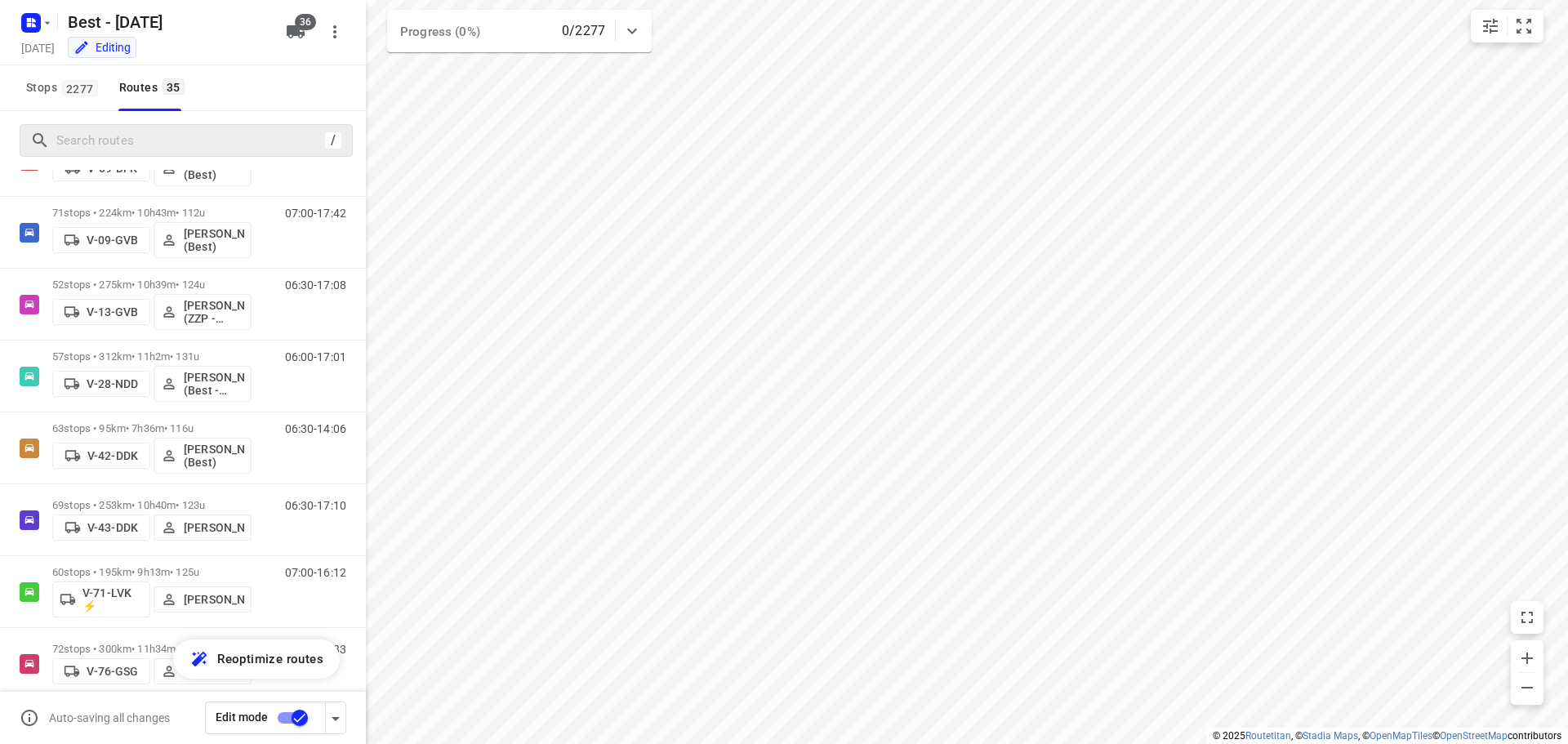
click at [148, 155] on div "/" at bounding box center [185, 140] width 333 height 33
click at [163, 148] on input "Search routes" at bounding box center [188, 141] width 261 height 26
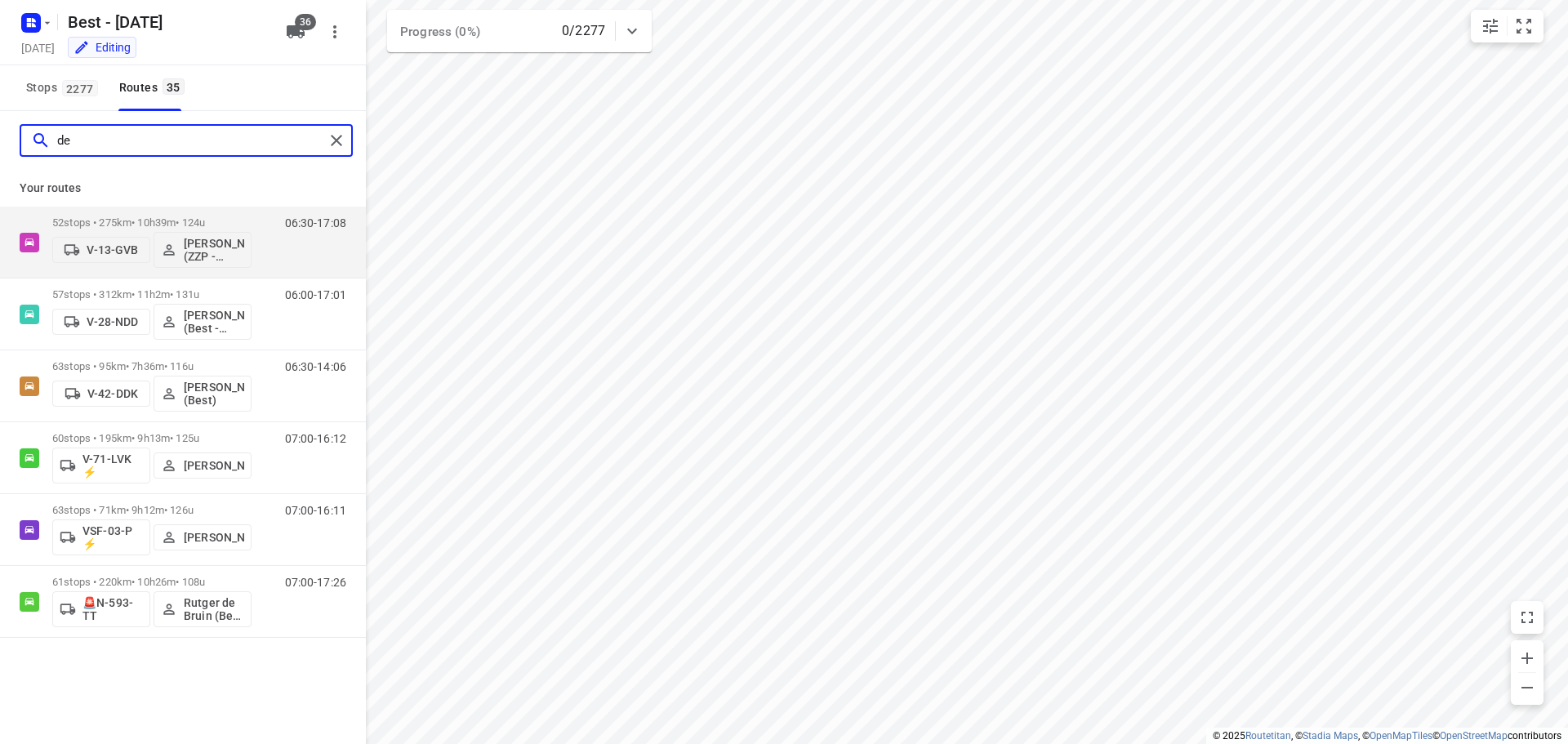
scroll to position [0, 0]
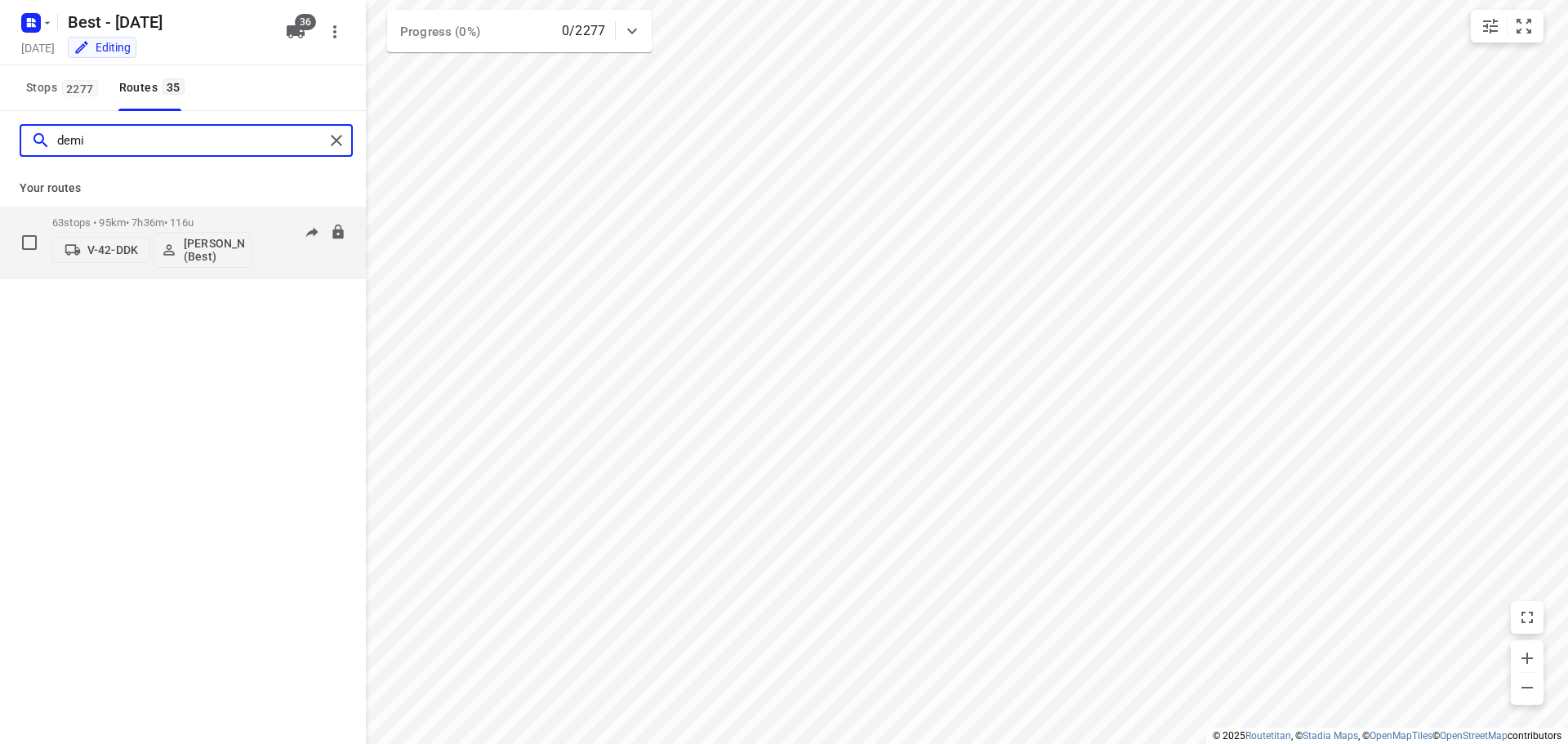
type input "demi"
click at [99, 238] on button "V-42-DDK" at bounding box center [100, 250] width 98 height 26
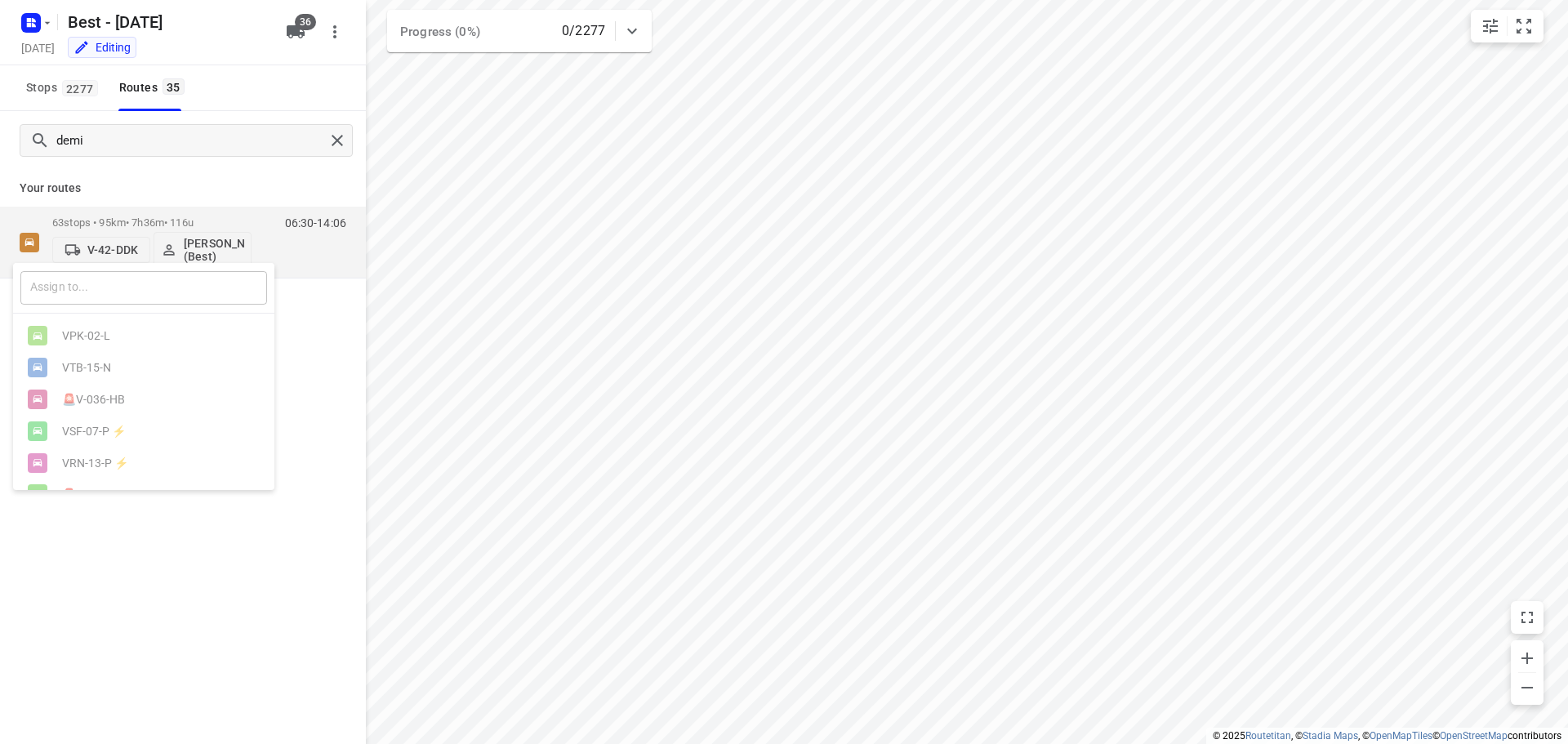
click at [92, 278] on input "text" at bounding box center [143, 287] width 246 height 34
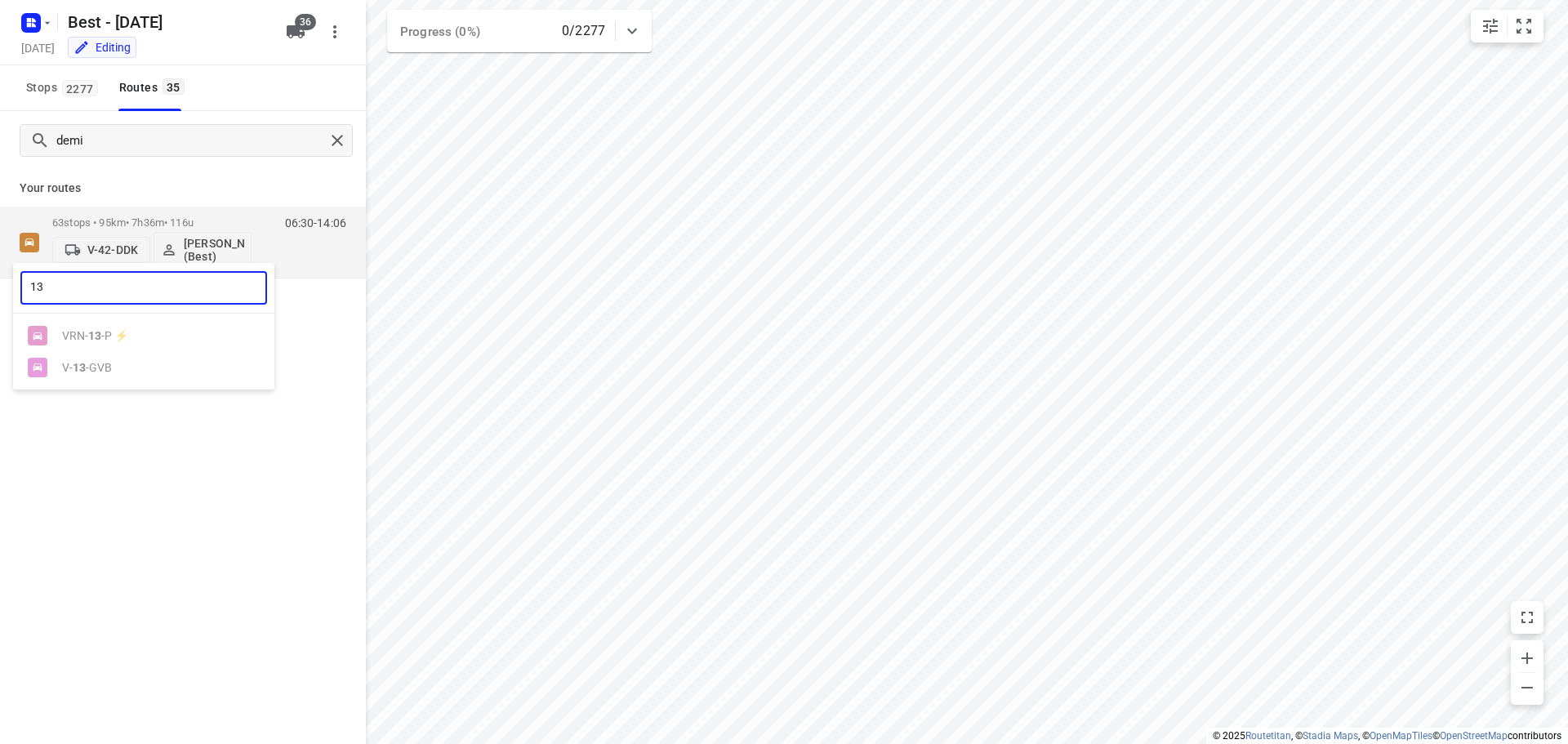
type input "13"
drag, startPoint x: 84, startPoint y: 487, endPoint x: 84, endPoint y: 475, distance: 12.0
click at [84, 486] on div at bounding box center [784, 372] width 1568 height 744
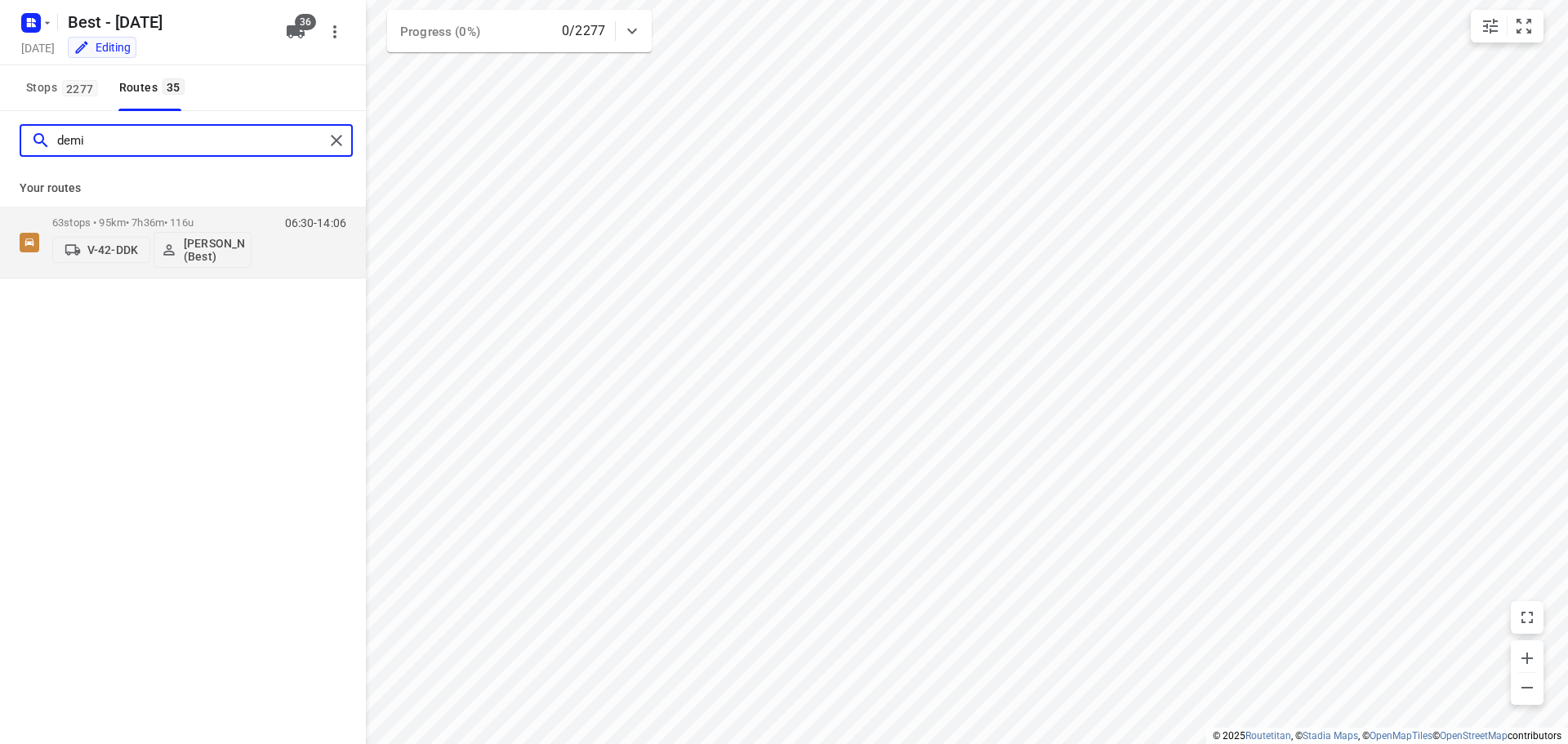
click at [177, 141] on input "demi" at bounding box center [191, 141] width 267 height 26
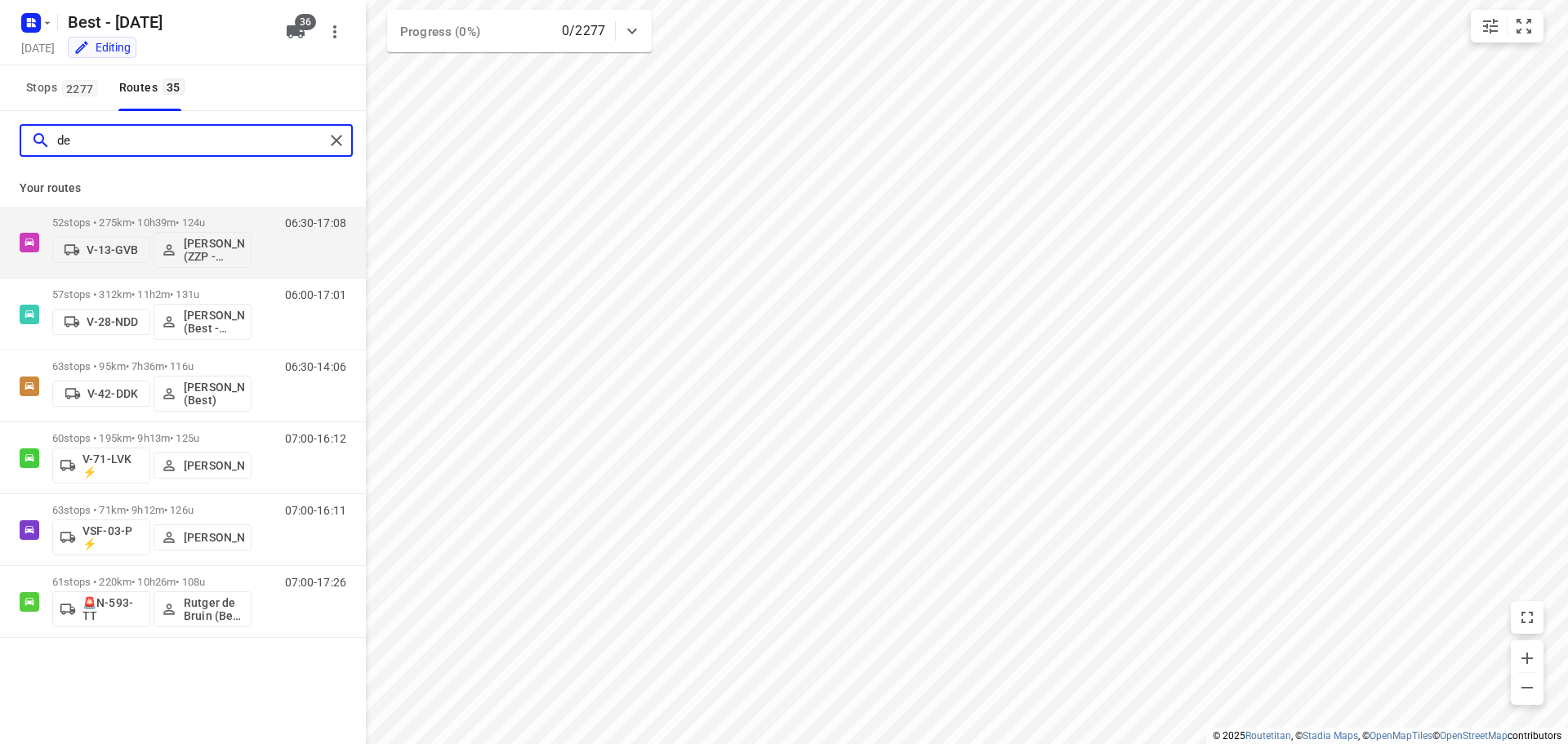
type input "d"
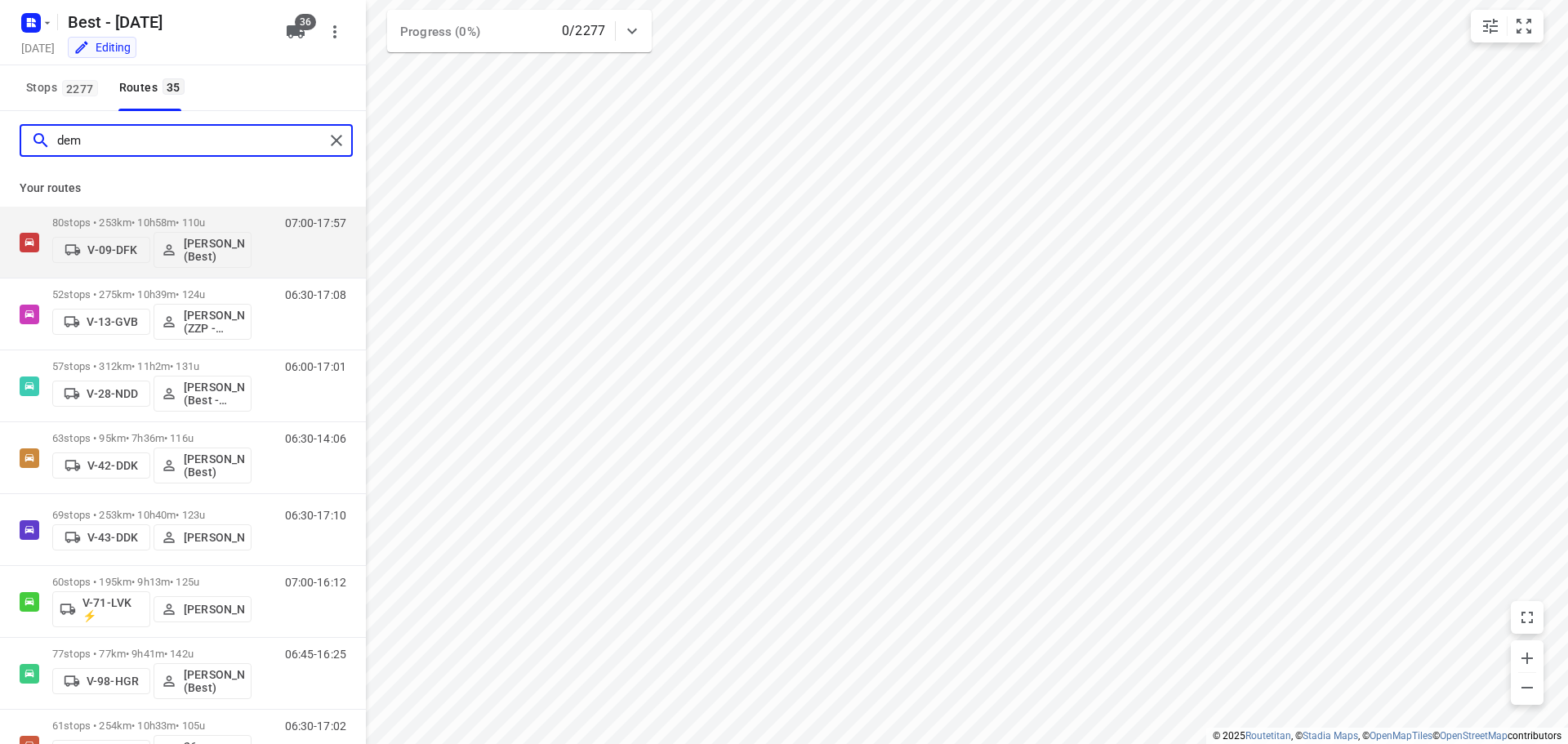
type input "demi"
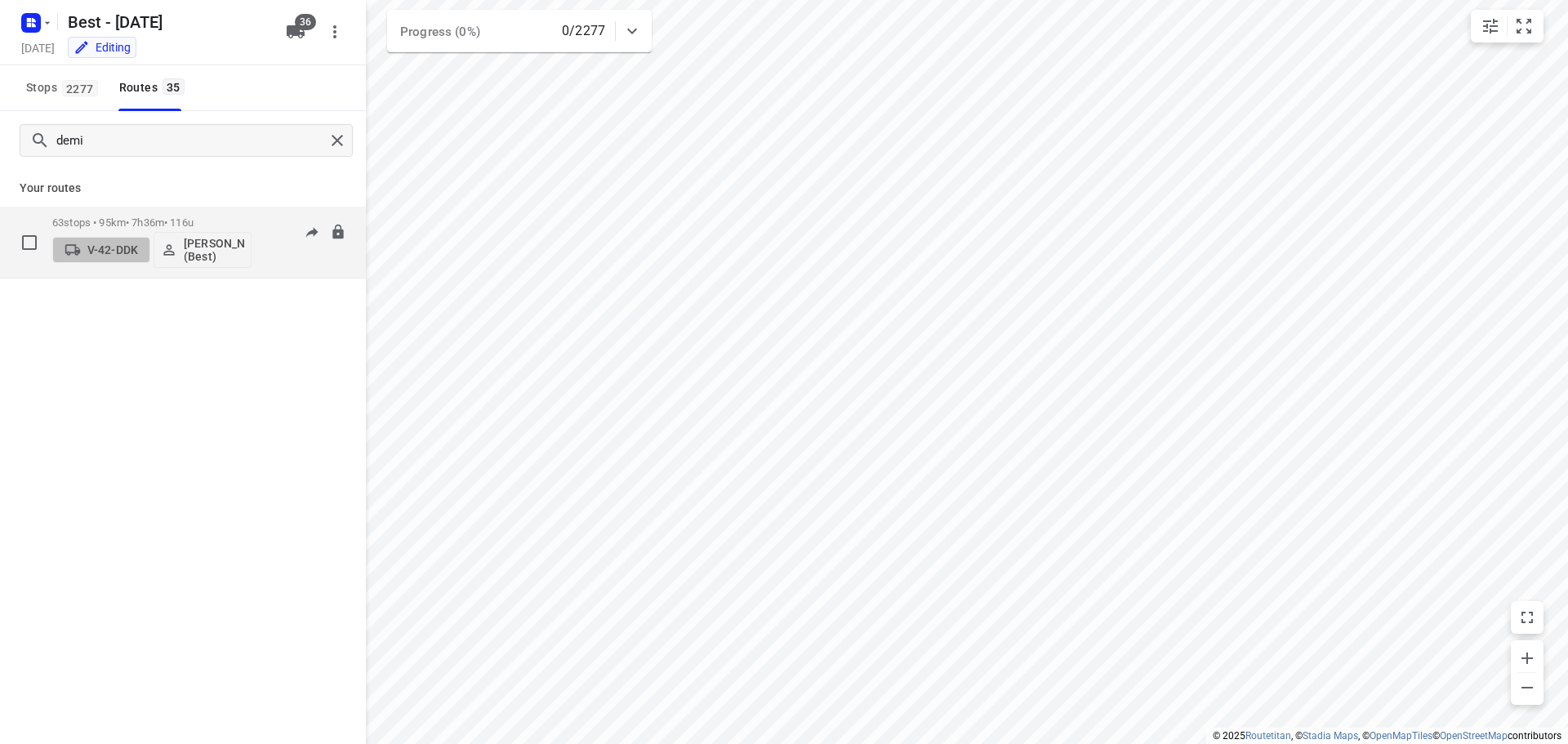
click at [87, 238] on button "V-42-DDK" at bounding box center [100, 250] width 98 height 26
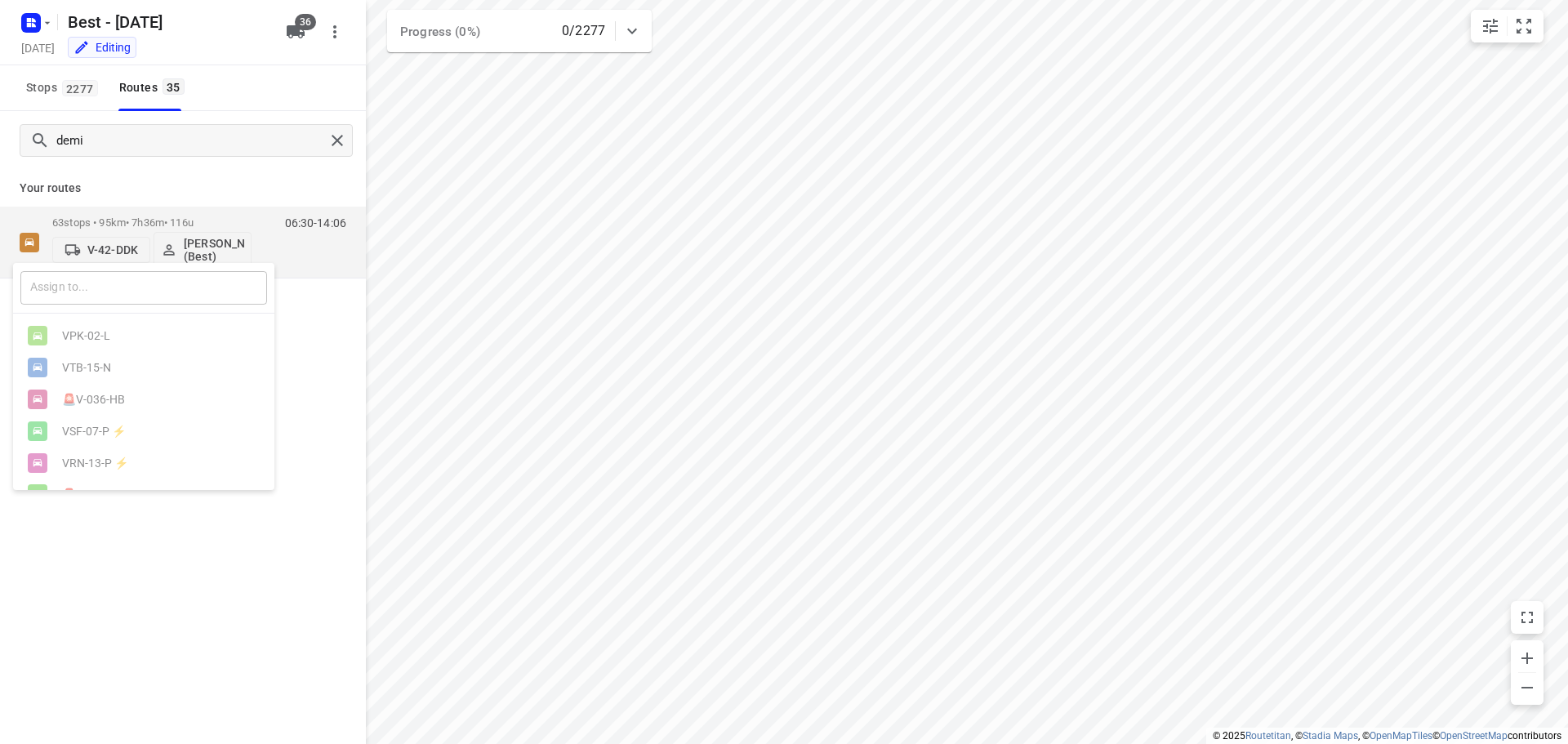
click at [89, 274] on input "text" at bounding box center [143, 287] width 246 height 34
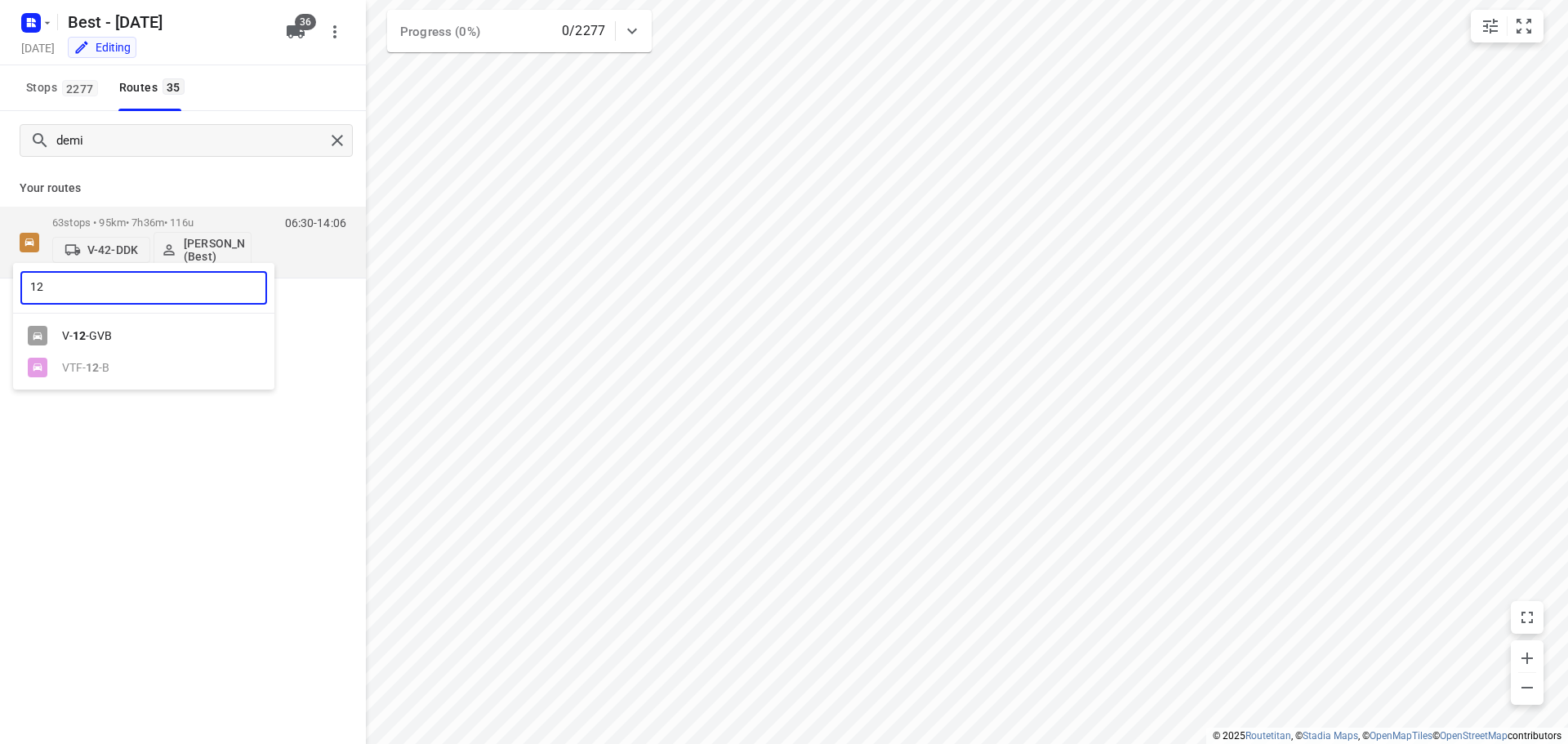
type input "12"
click at [82, 328] on div "V- 12 -GVB" at bounding box center [143, 336] width 261 height 32
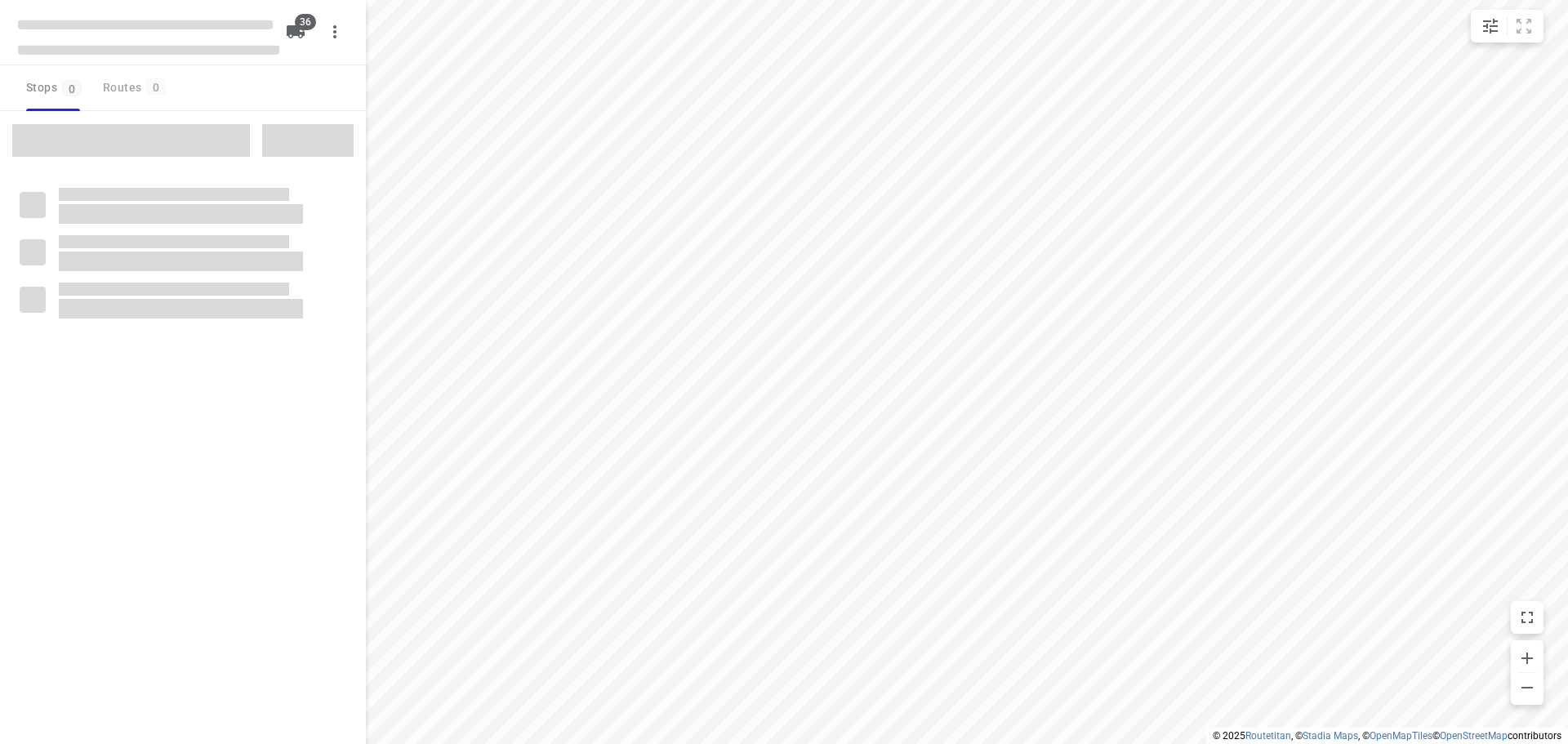
checkbox input "true"
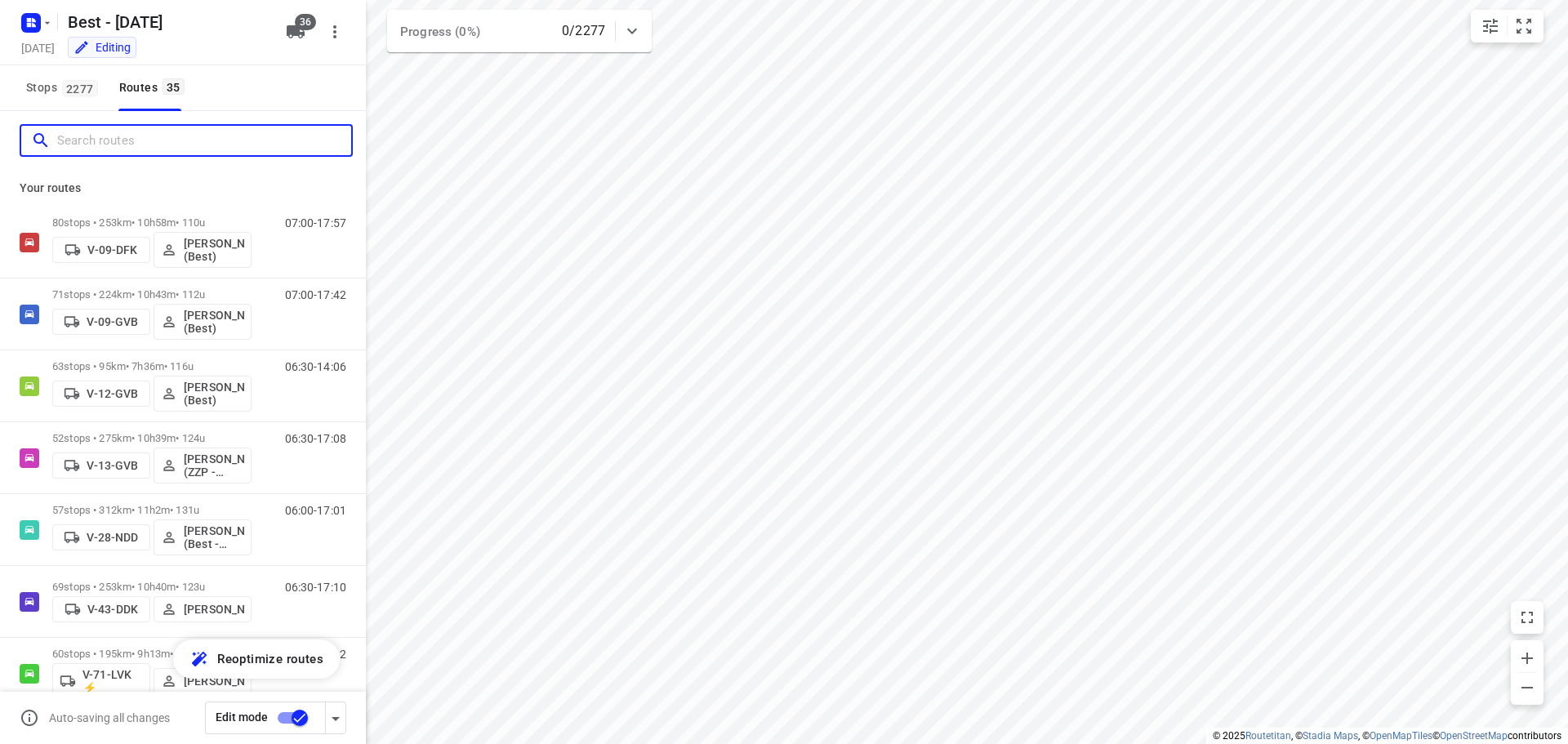
click at [121, 144] on input "Search routes" at bounding box center [204, 141] width 294 height 26
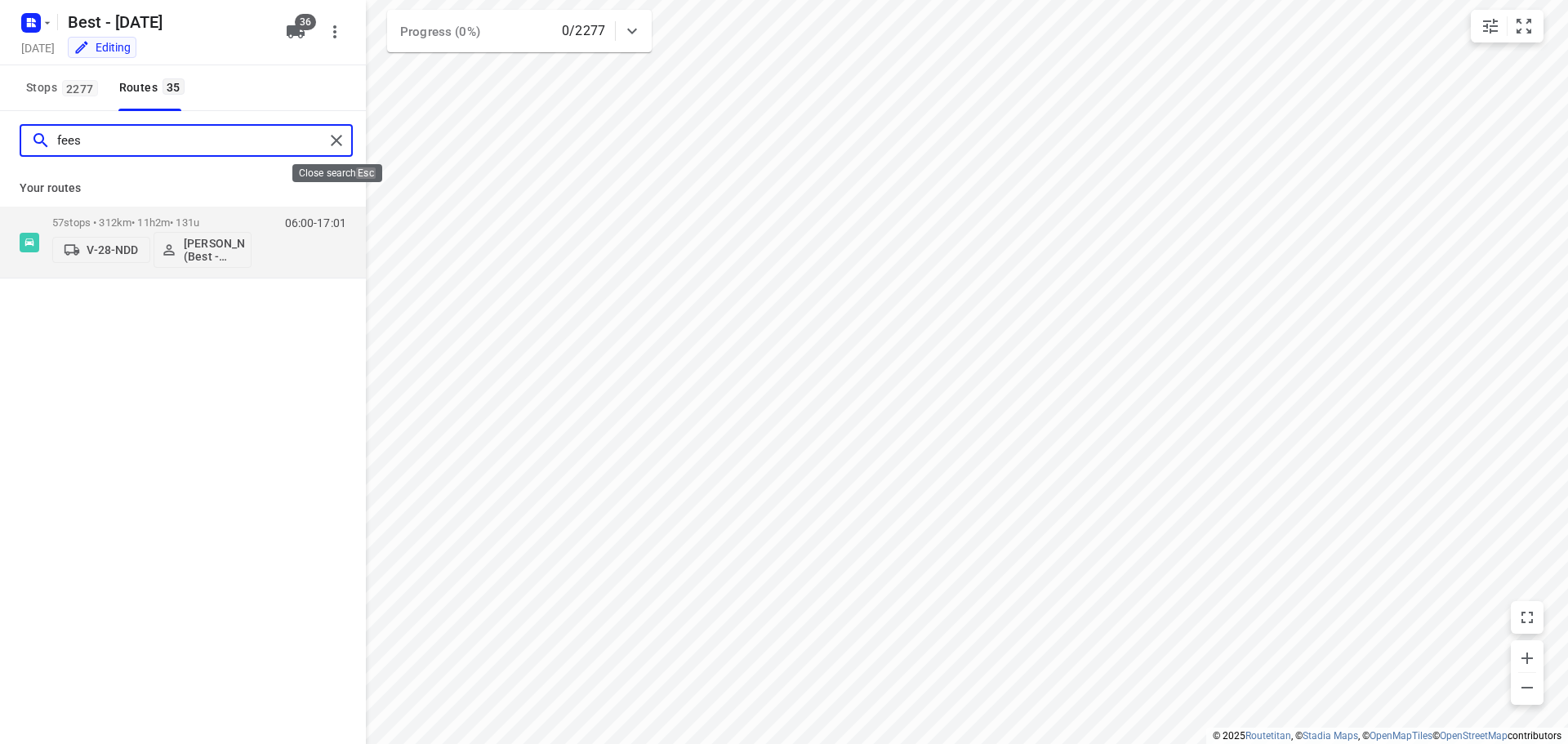
type input "fees"
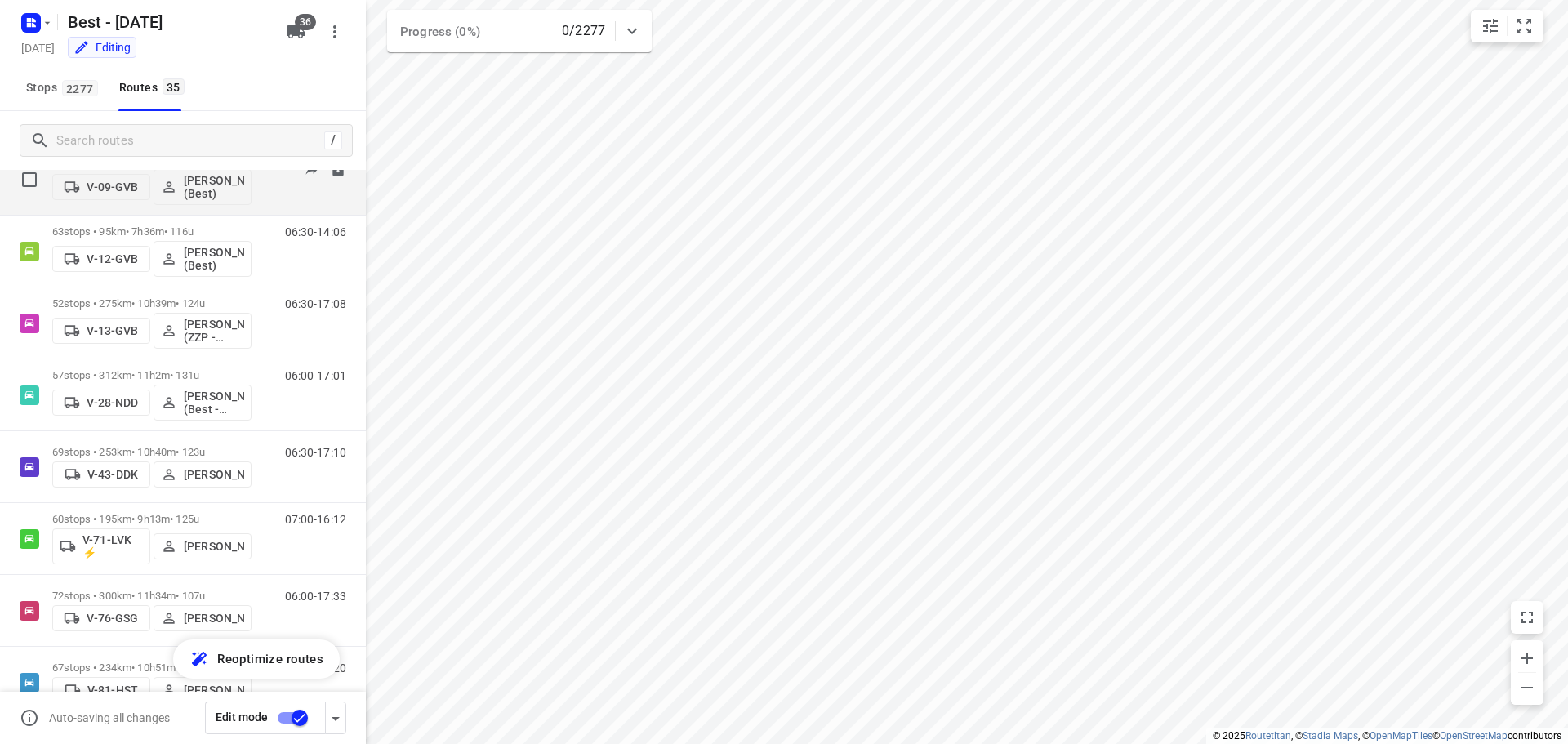
scroll to position [326, 0]
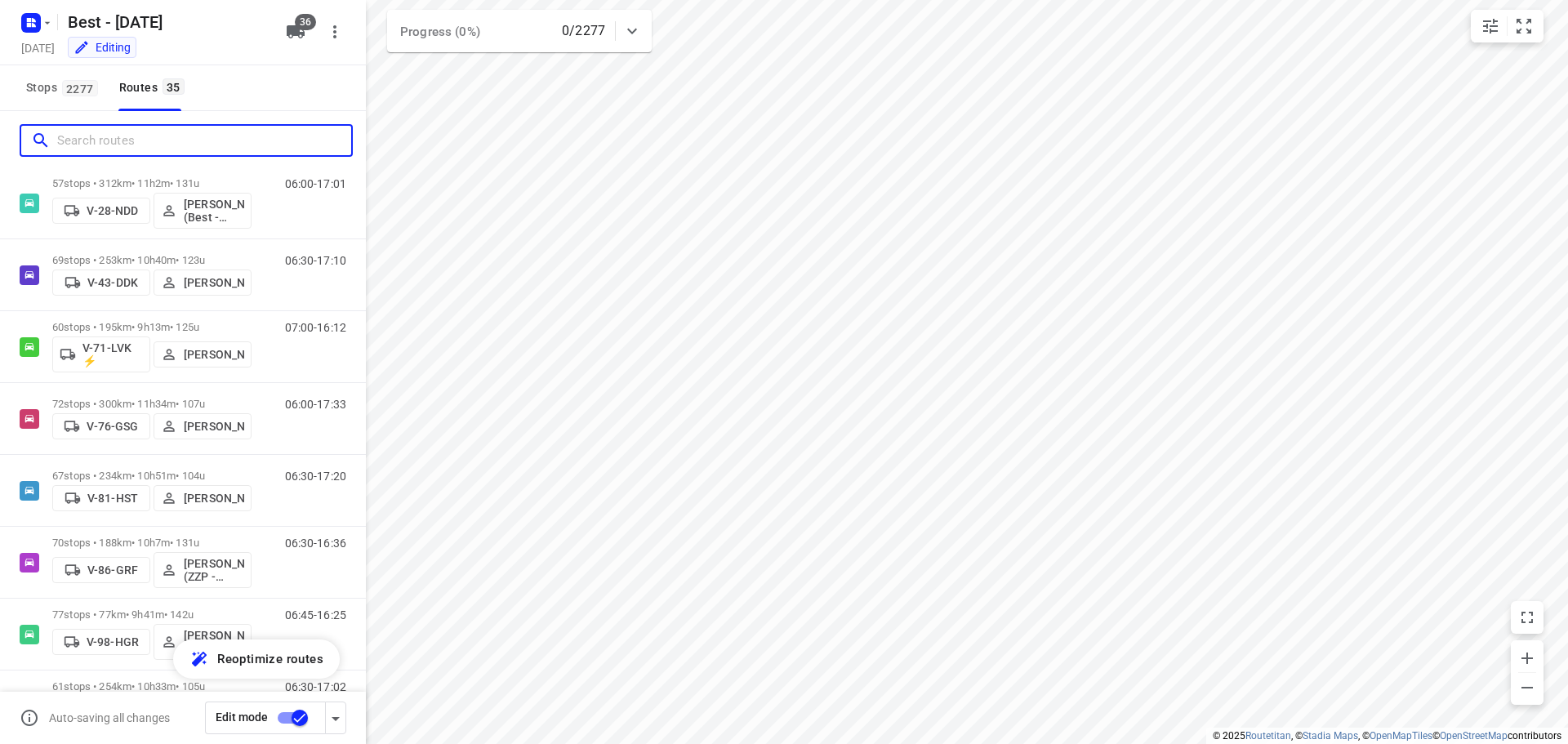
click at [205, 142] on input "Search routes" at bounding box center [204, 141] width 294 height 26
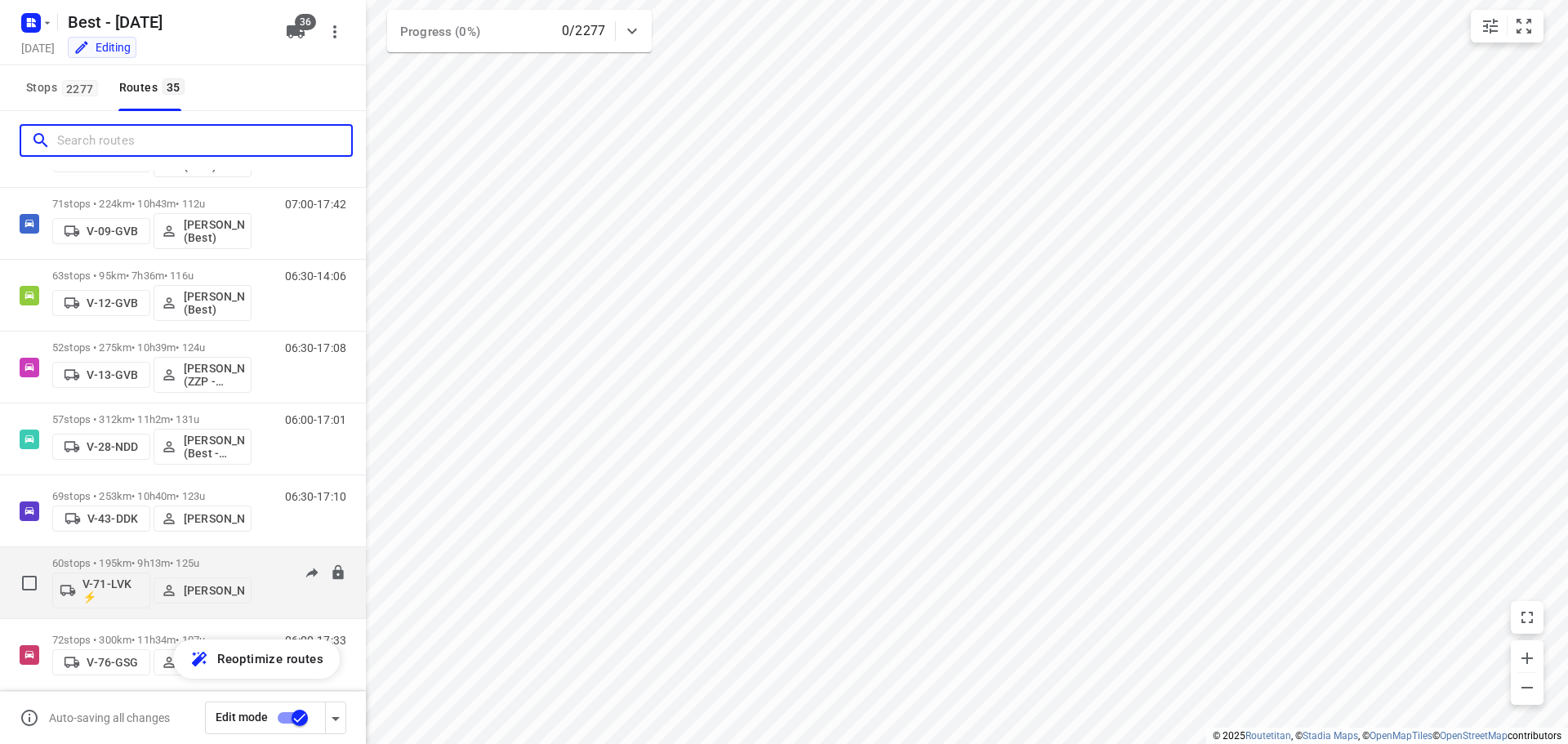
scroll to position [0, 0]
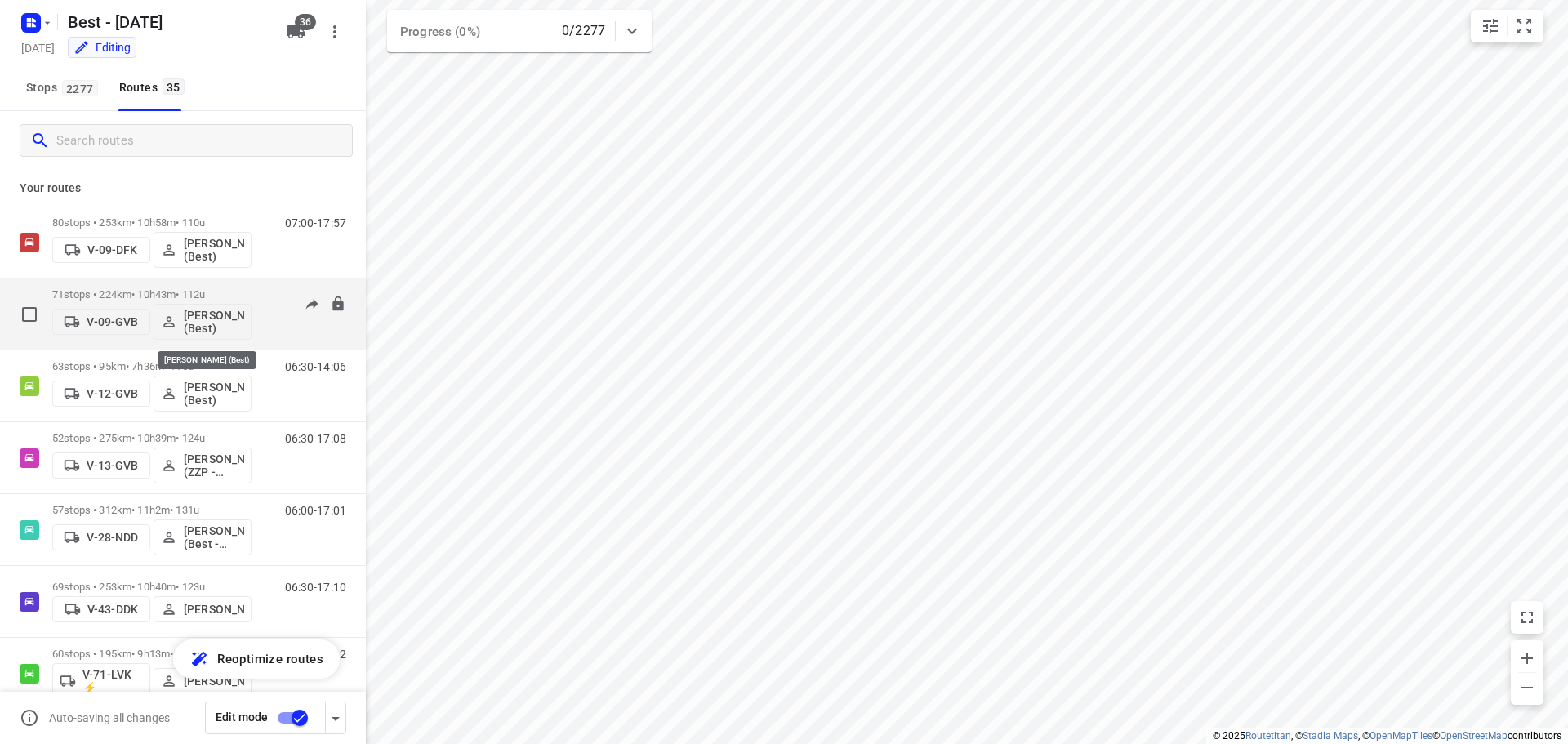
click at [185, 304] on button "[PERSON_NAME] (Best)" at bounding box center [202, 321] width 98 height 36
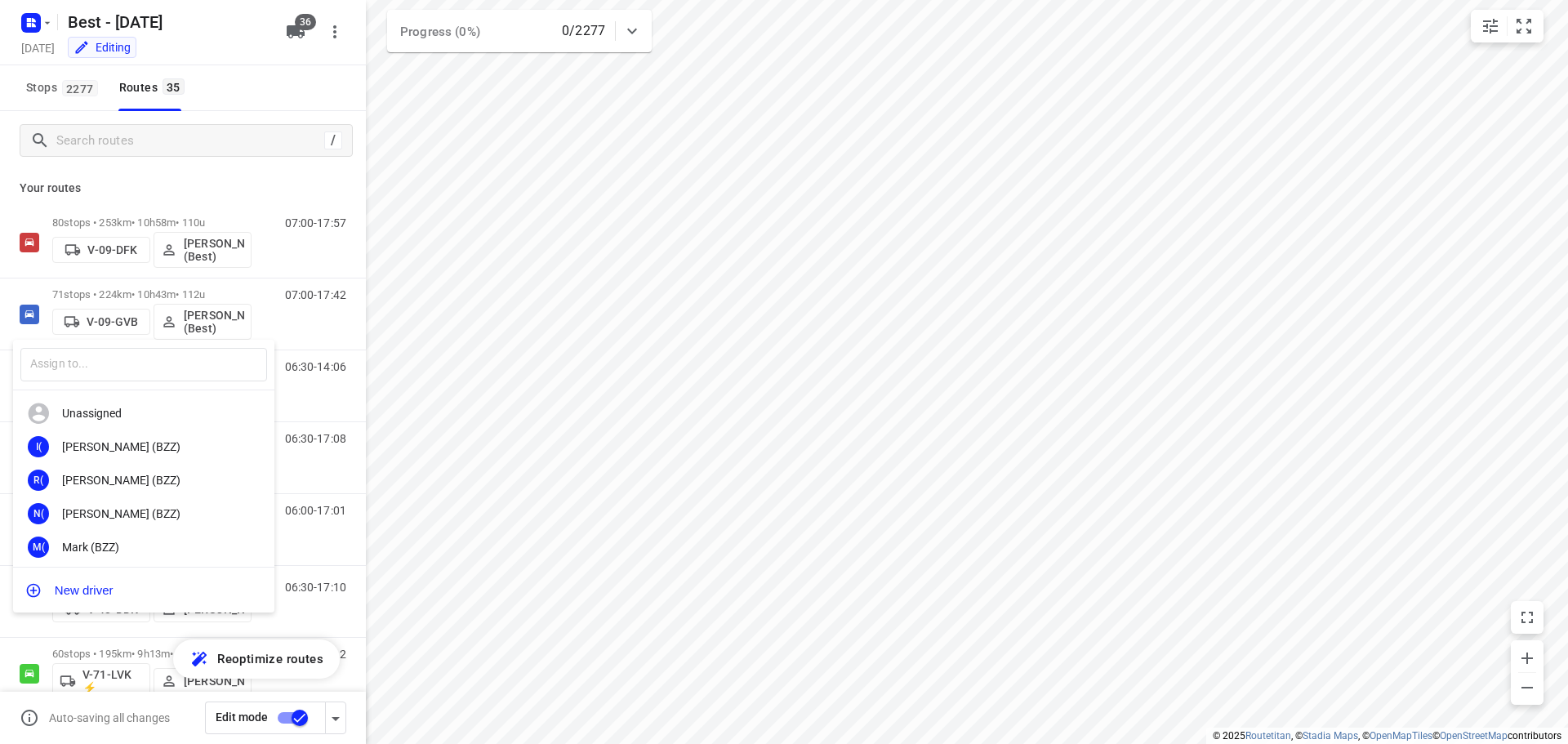
click at [179, 294] on div at bounding box center [784, 372] width 1568 height 744
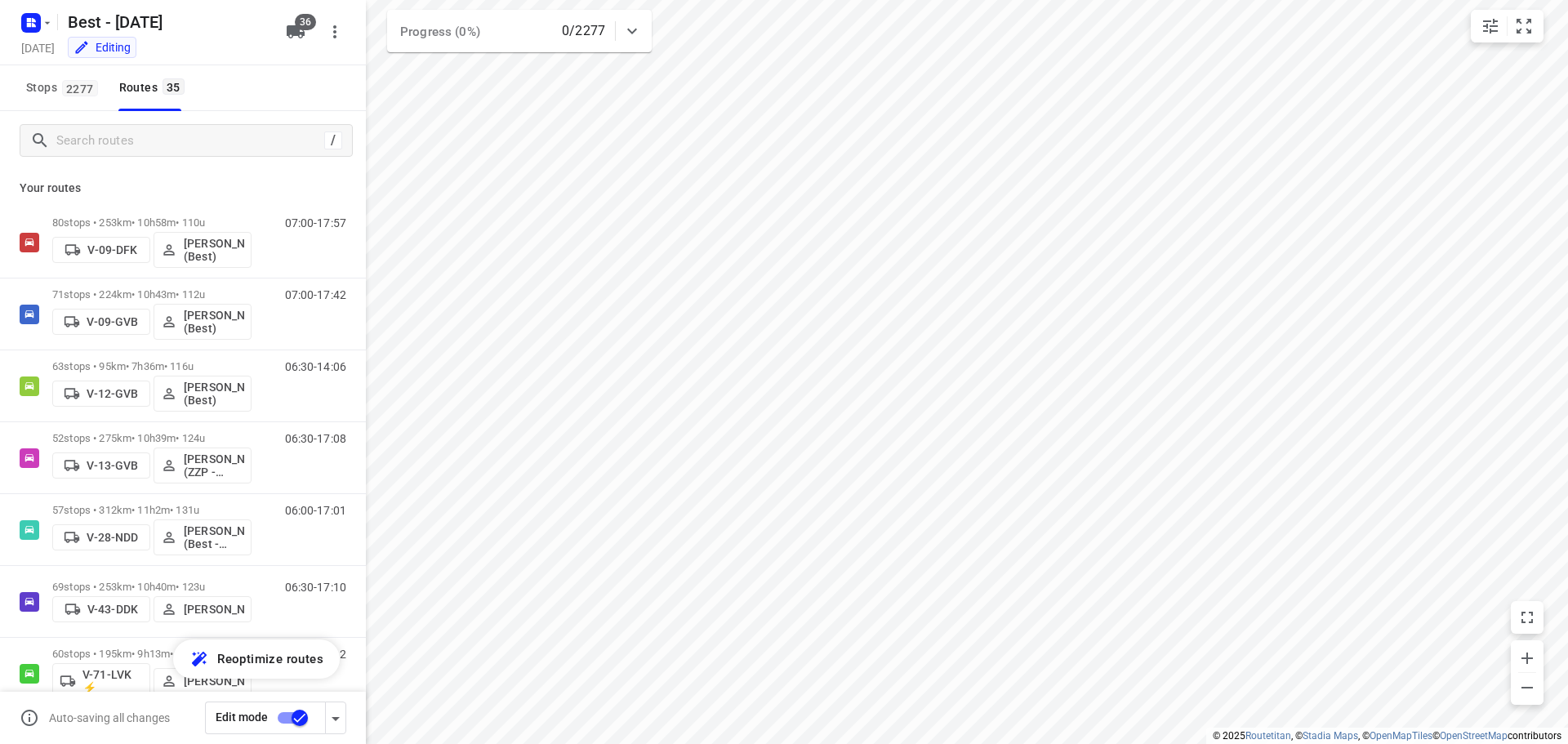
click at [175, 294] on div "​ Unassigned I( Ismail (BZZ) R( Ronan (BZZ) N( Nolan (BZZ) M( Mark (BZZ) F( Fur…" at bounding box center [784, 372] width 1568 height 744
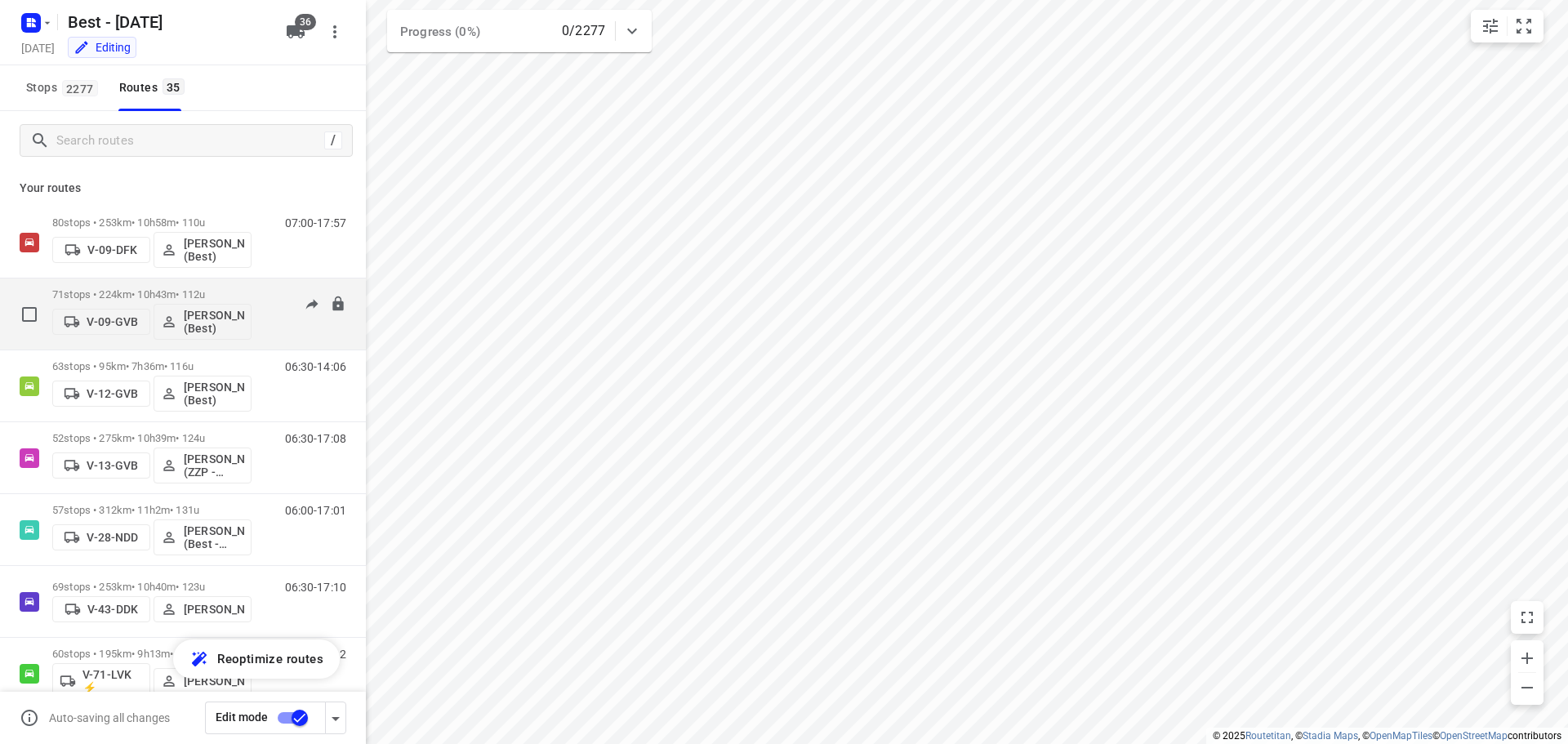
click at [142, 293] on p "71 stops • 224km • 10h43m • 112u" at bounding box center [151, 294] width 199 height 12
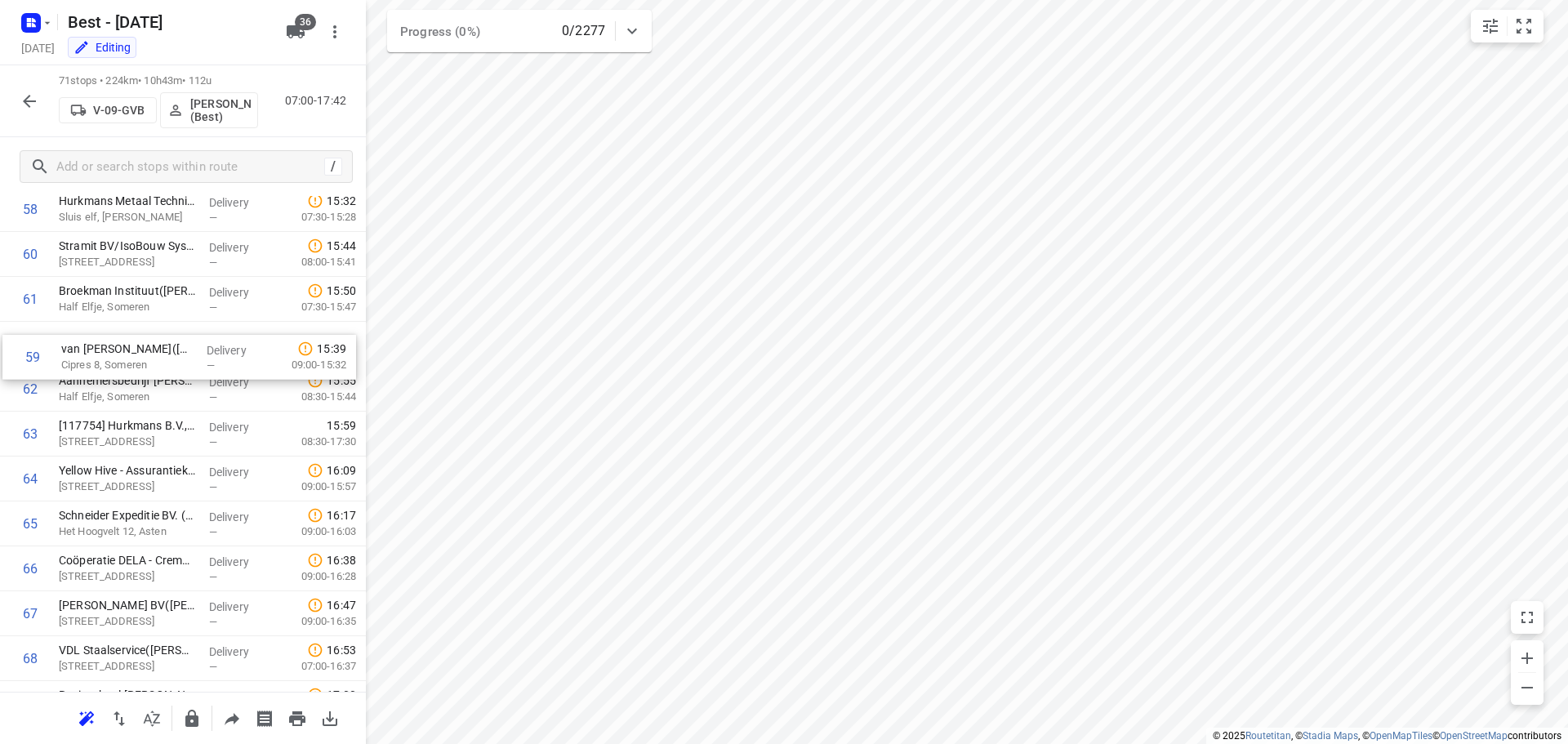
scroll to position [2648, 0]
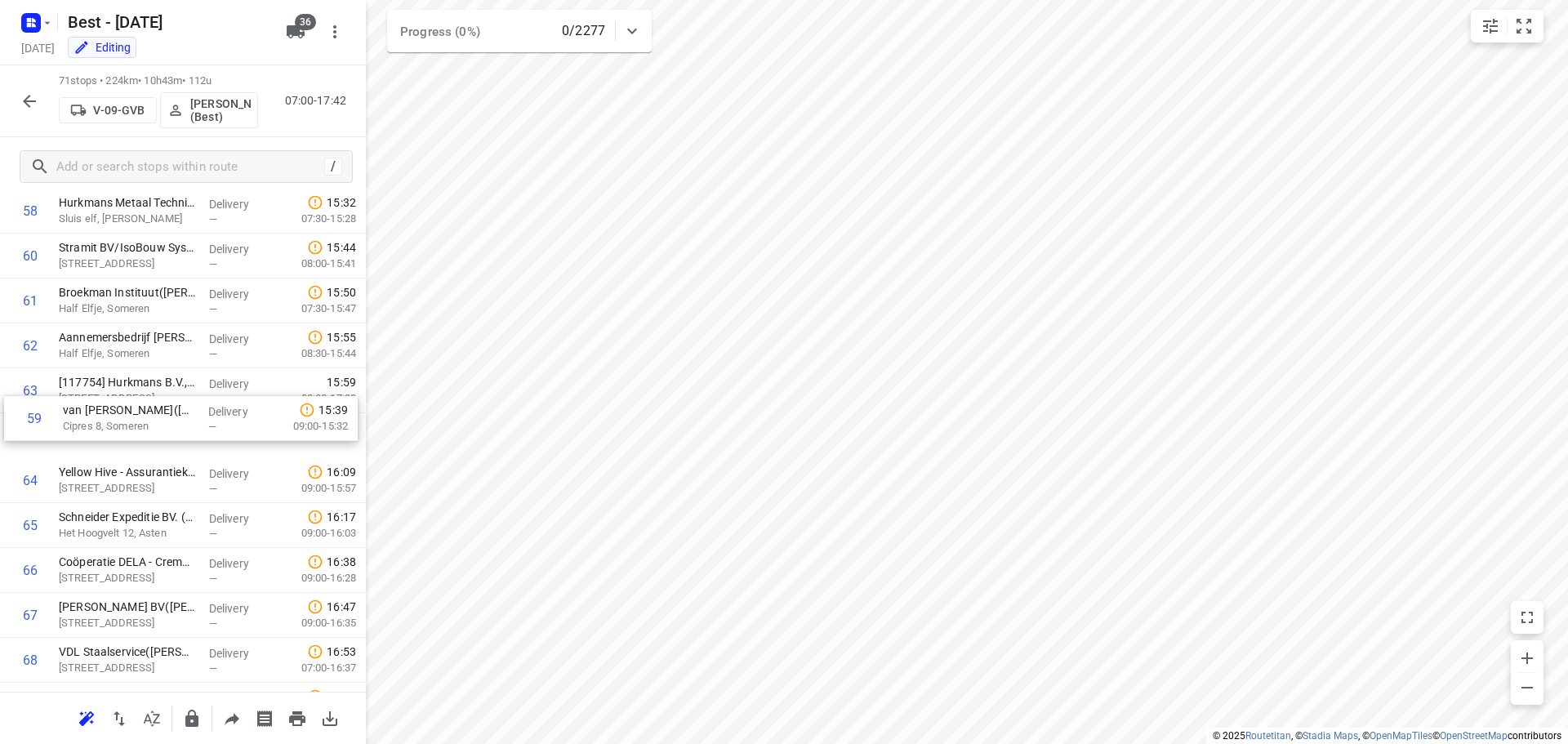
drag, startPoint x: 165, startPoint y: 255, endPoint x: 169, endPoint y: 431, distance: 176.0
click at [21, 85] on div at bounding box center [29, 101] width 33 height 33
click at [23, 97] on icon "button" at bounding box center [28, 100] width 19 height 19
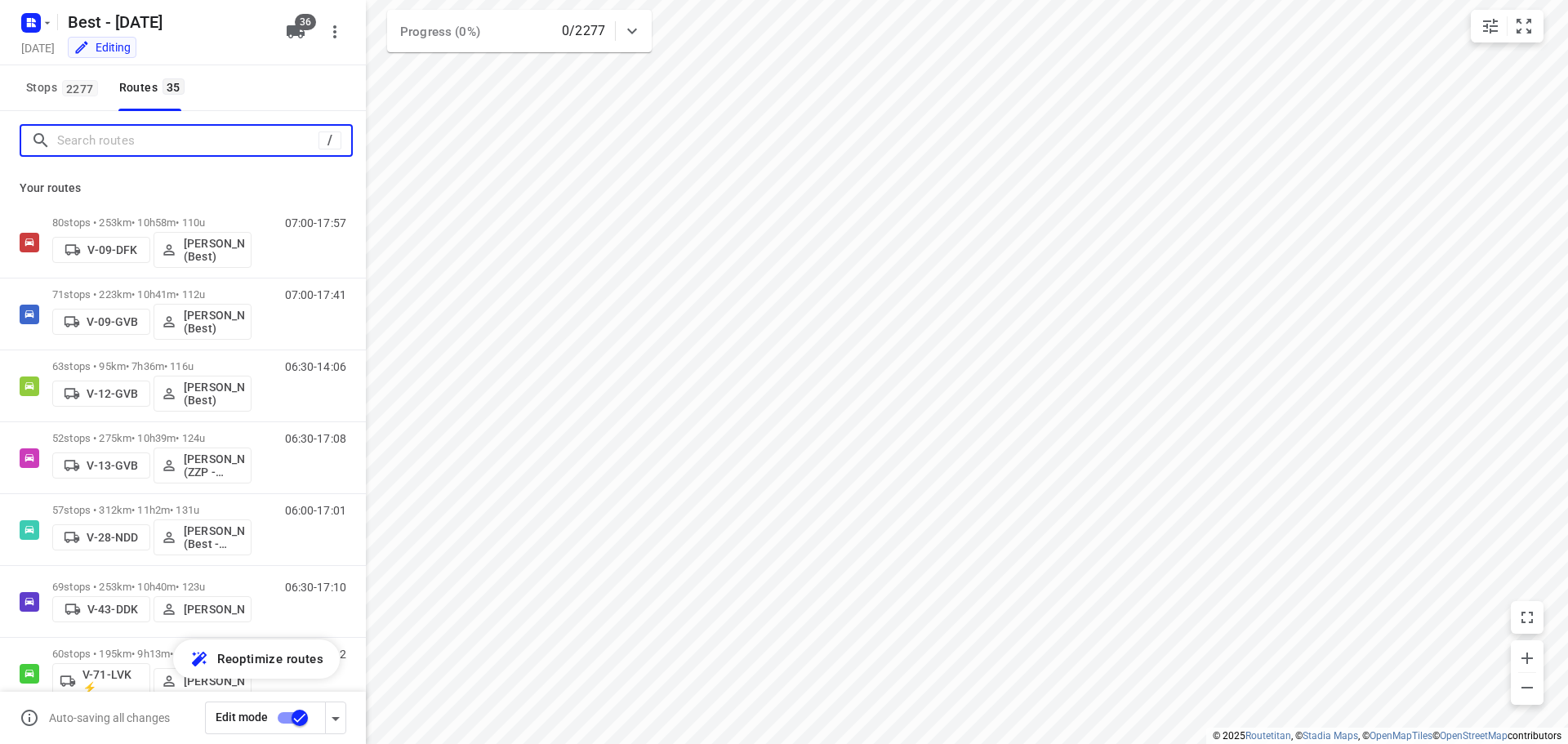
click at [176, 141] on input "Search routes" at bounding box center [188, 141] width 261 height 26
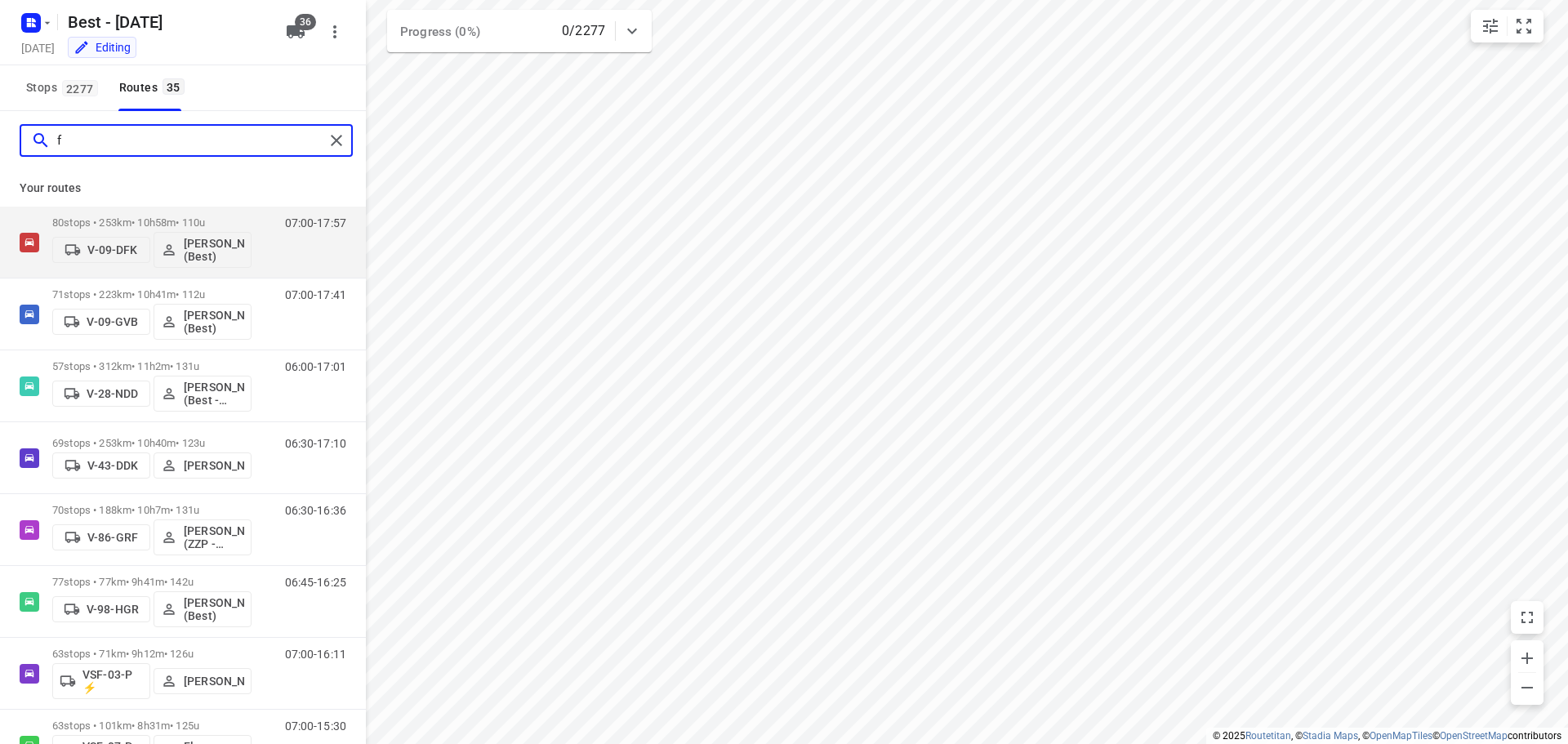
type input "f"
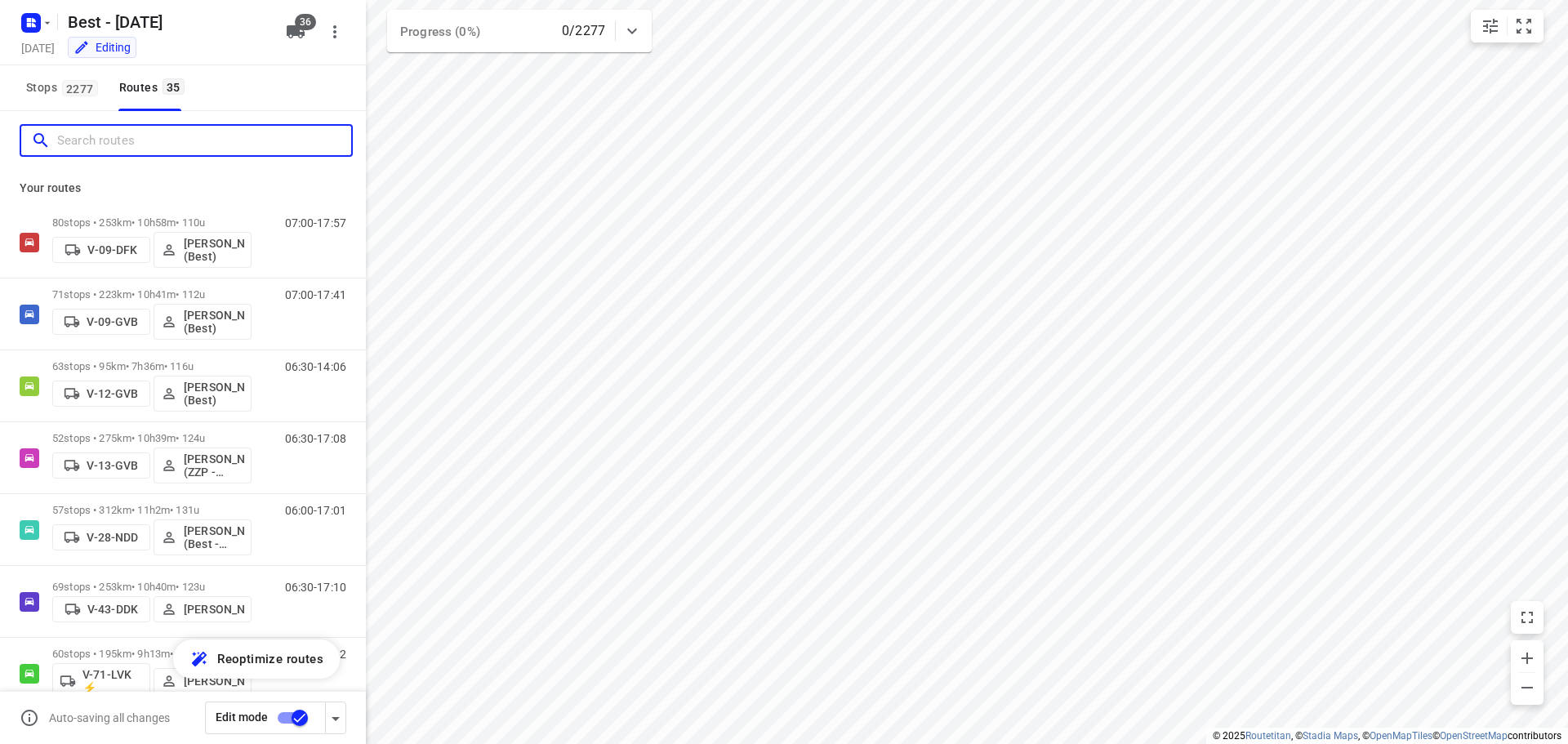
click at [255, 150] on input "Search routes" at bounding box center [204, 141] width 294 height 26
click at [98, 134] on input "Search routes" at bounding box center [204, 141] width 294 height 26
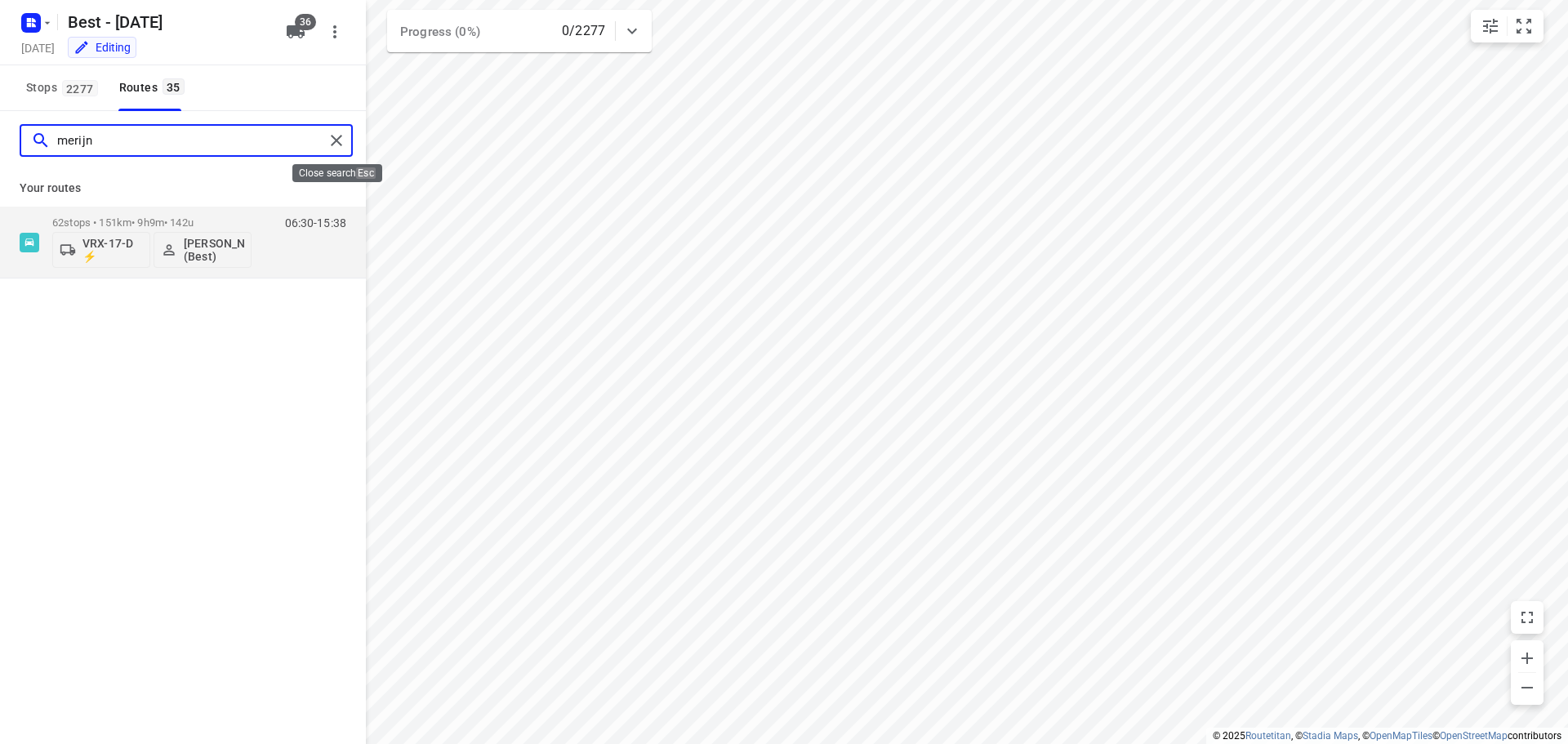
type input "merijn"
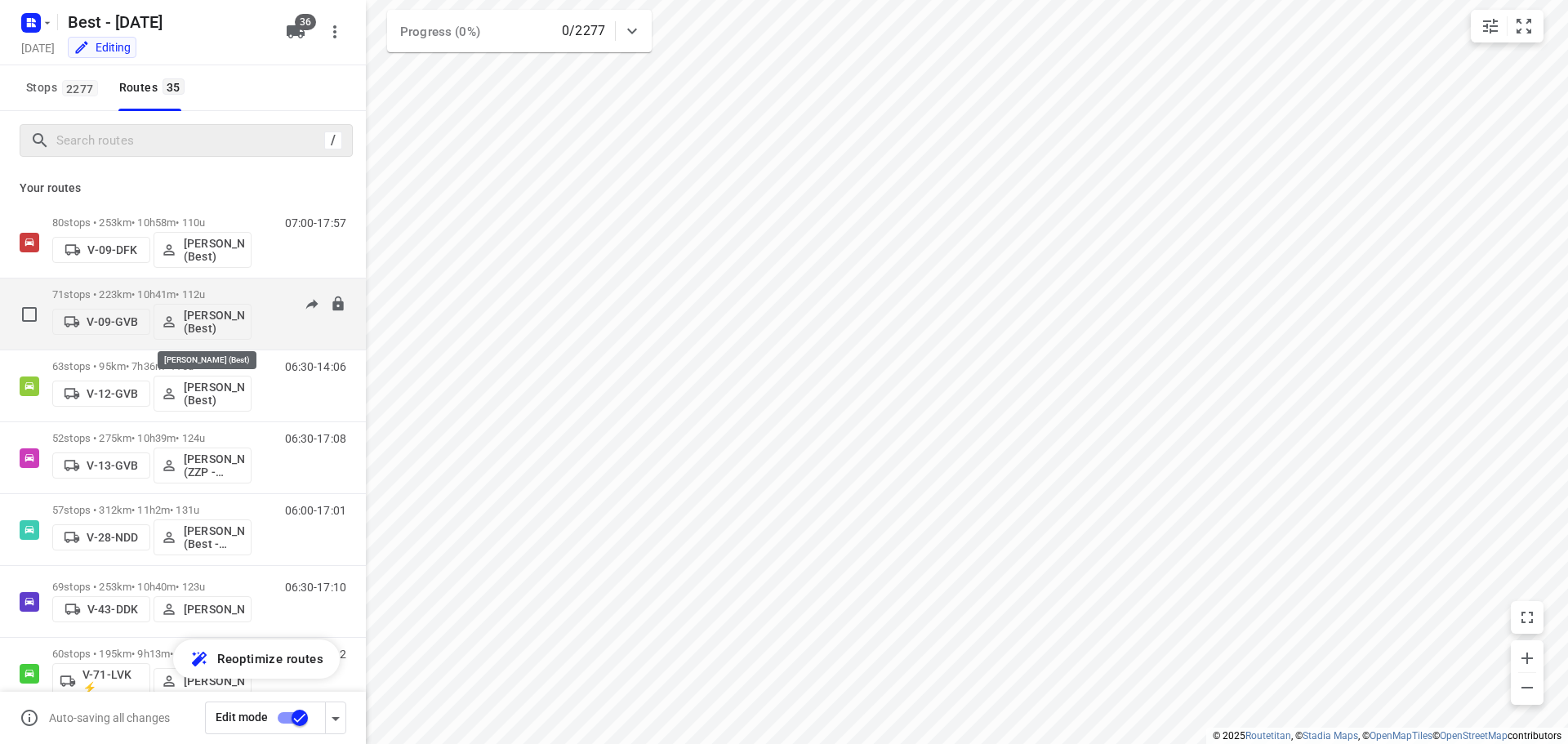
scroll to position [245, 0]
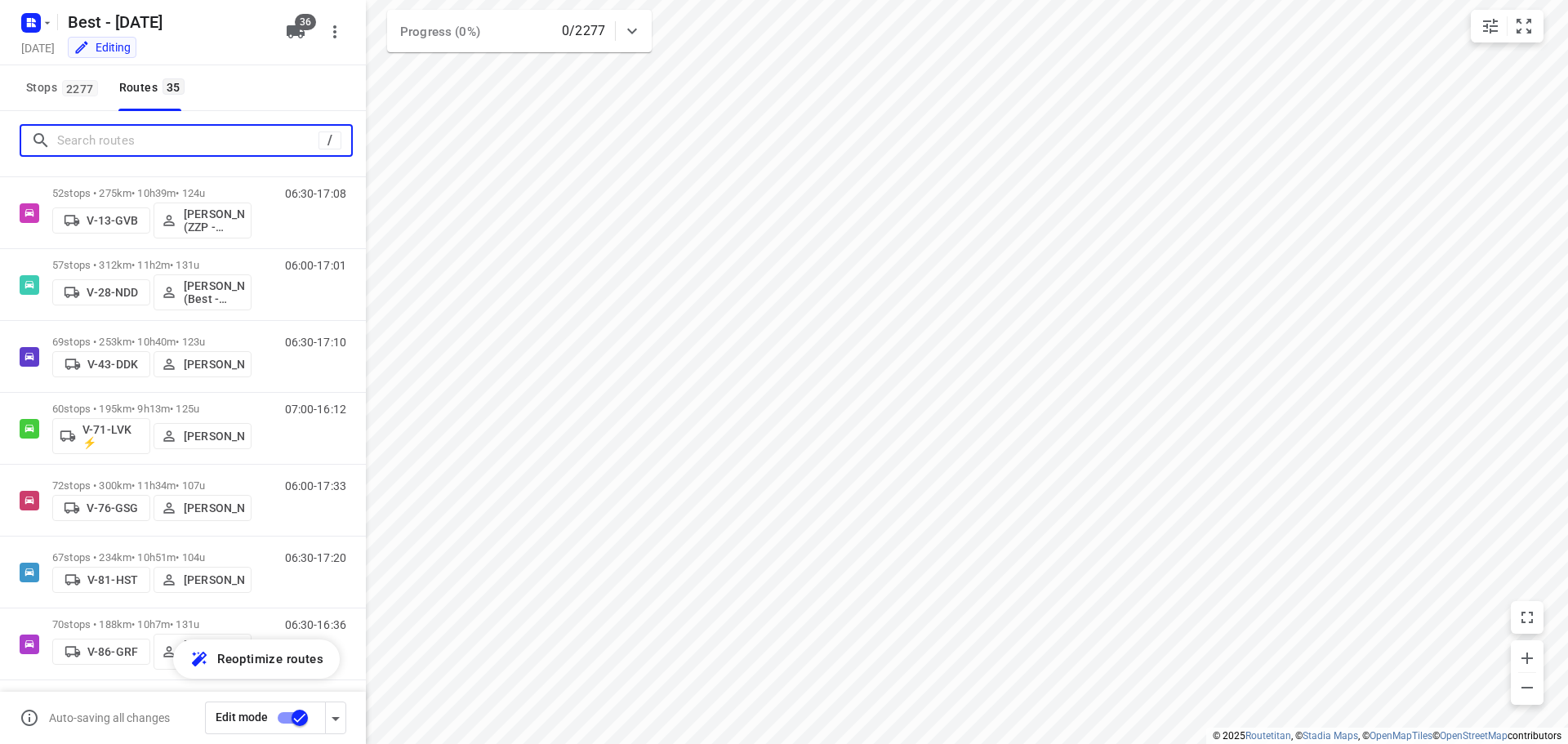
click at [170, 152] on input "Search routes" at bounding box center [188, 141] width 261 height 26
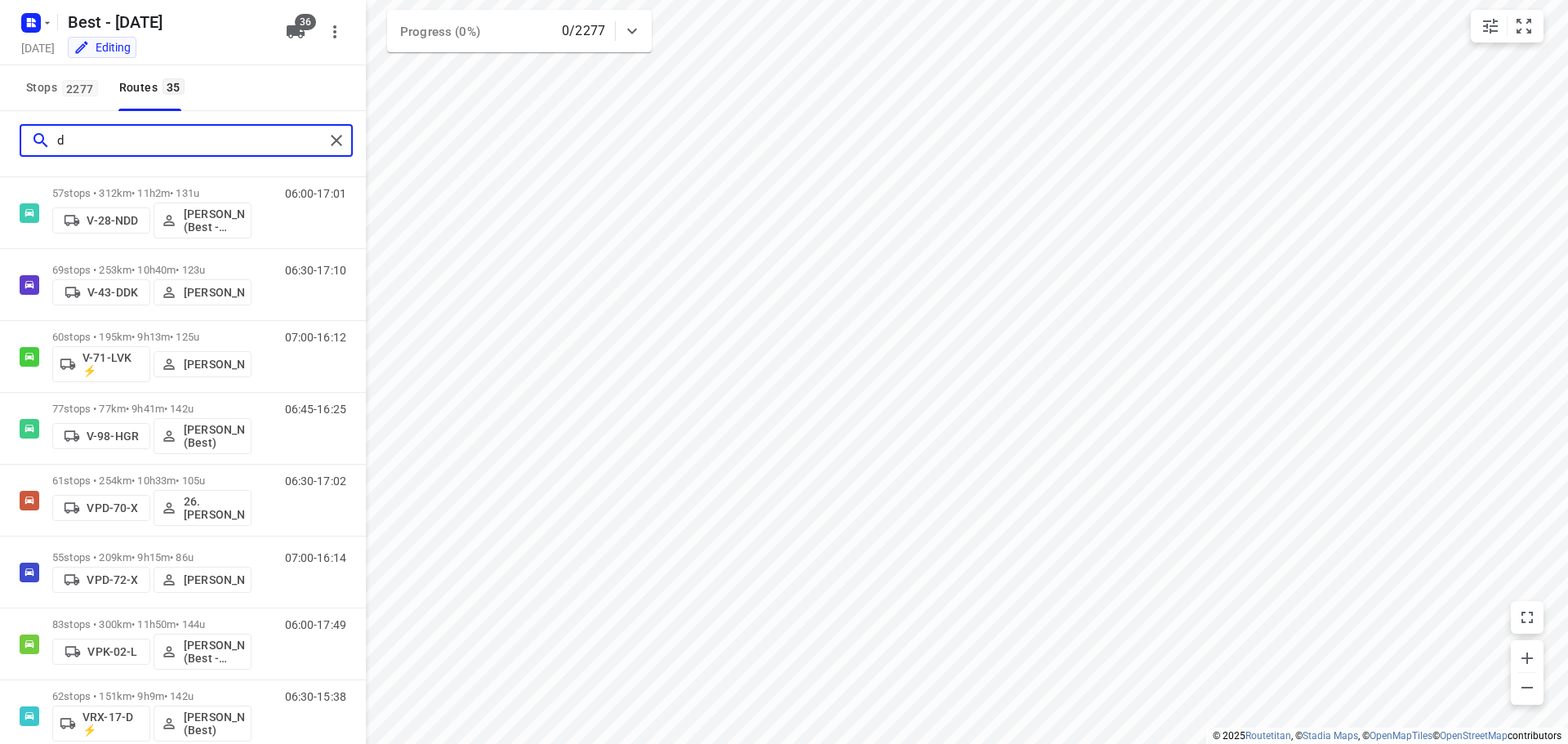
scroll to position [0, 0]
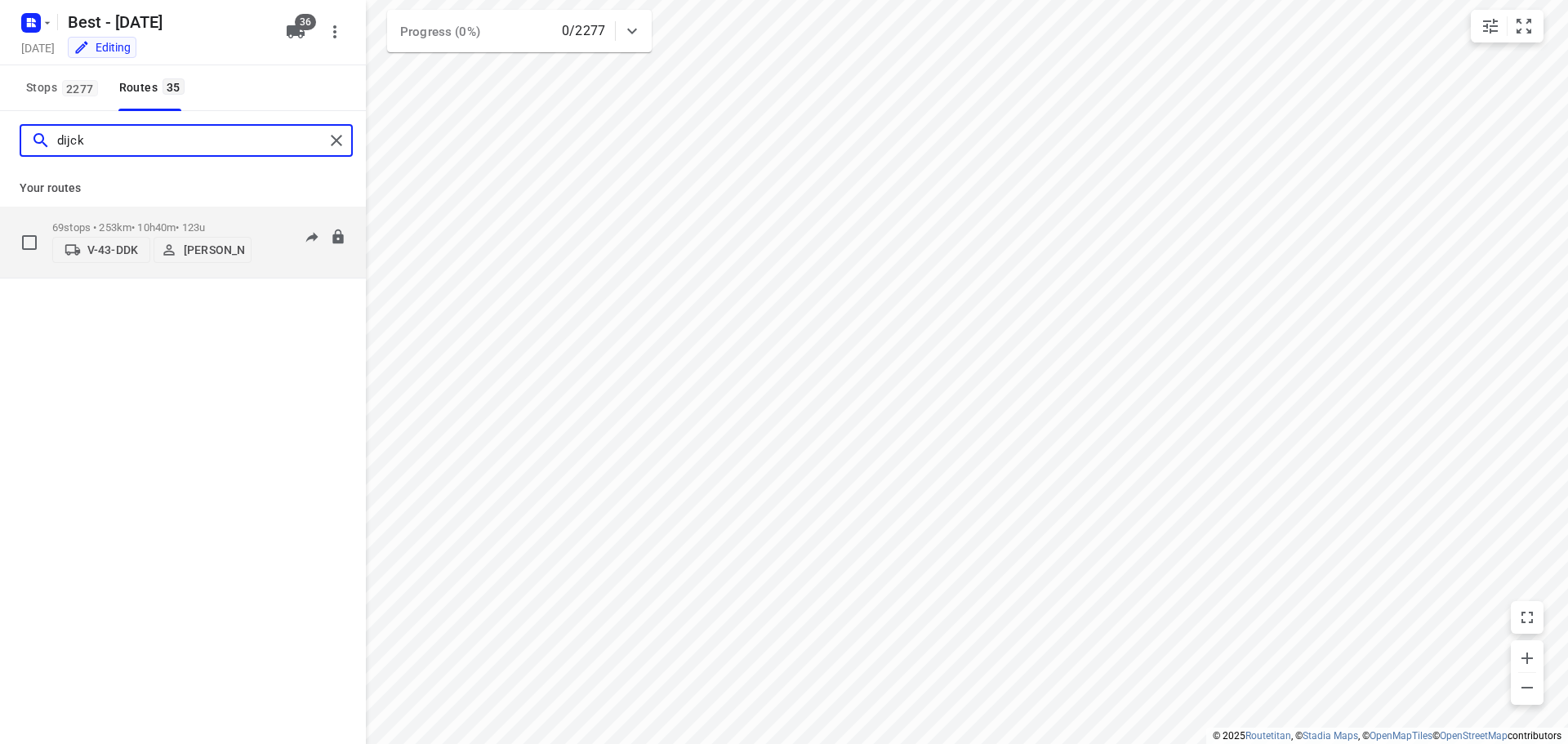
type input "dijck"
click at [129, 255] on p "V-43-DDK" at bounding box center [113, 250] width 51 height 13
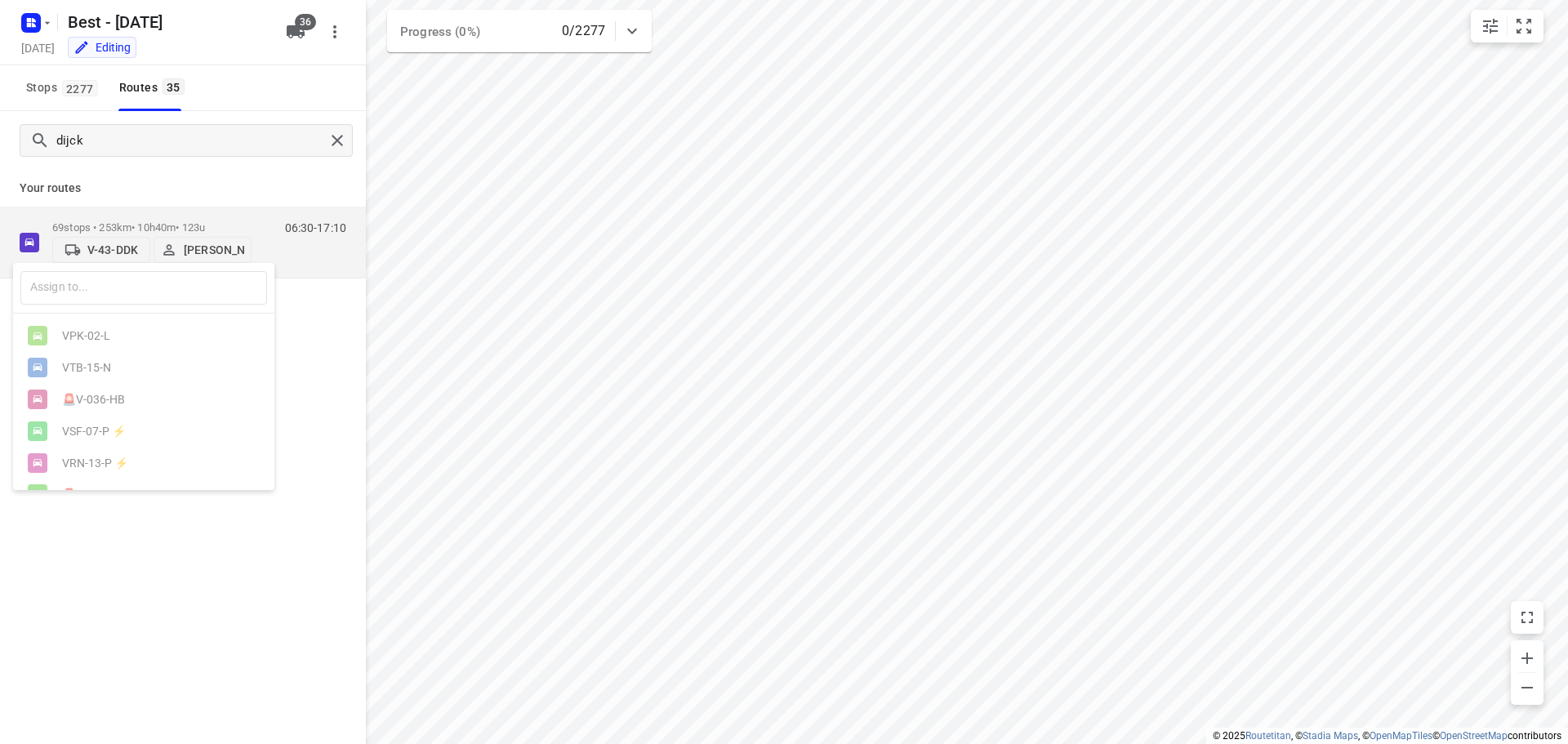
click at [101, 270] on div "​" at bounding box center [143, 288] width 261 height 51
click at [99, 290] on input "text" at bounding box center [143, 287] width 246 height 34
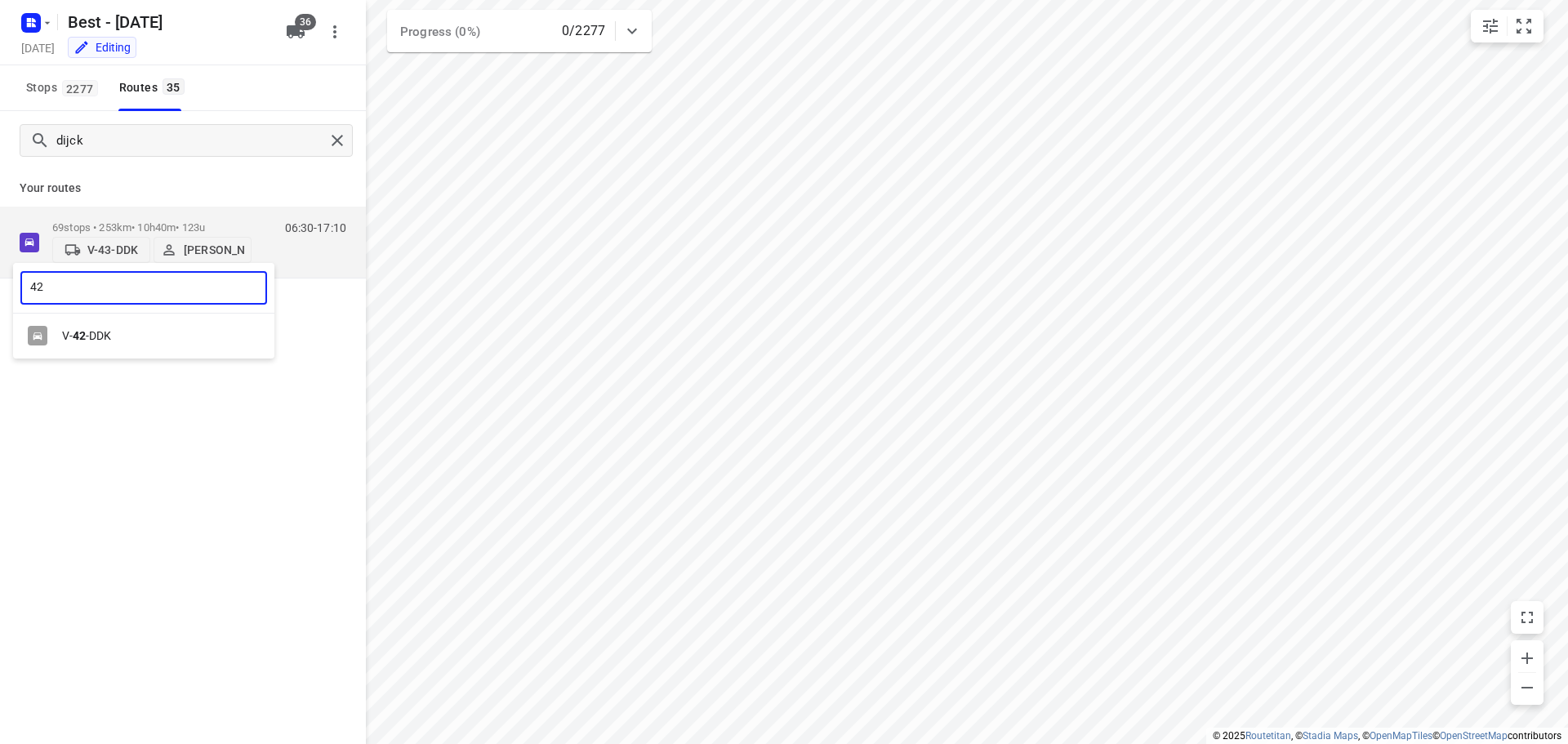
type input "42"
click at [82, 352] on div "V- 42 -DDK" at bounding box center [143, 336] width 261 height 32
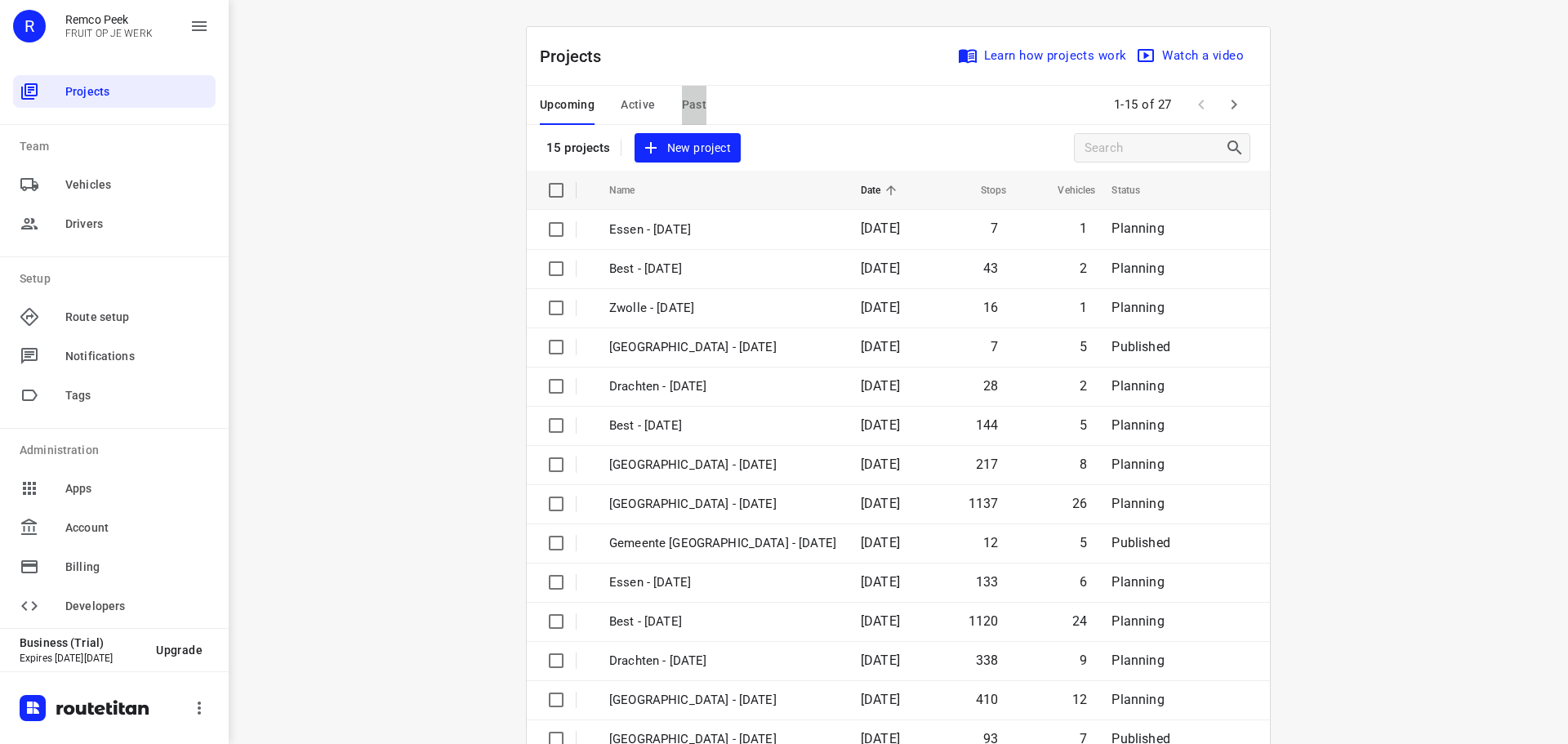
click at [691, 95] on span "Past" at bounding box center [695, 105] width 26 height 20
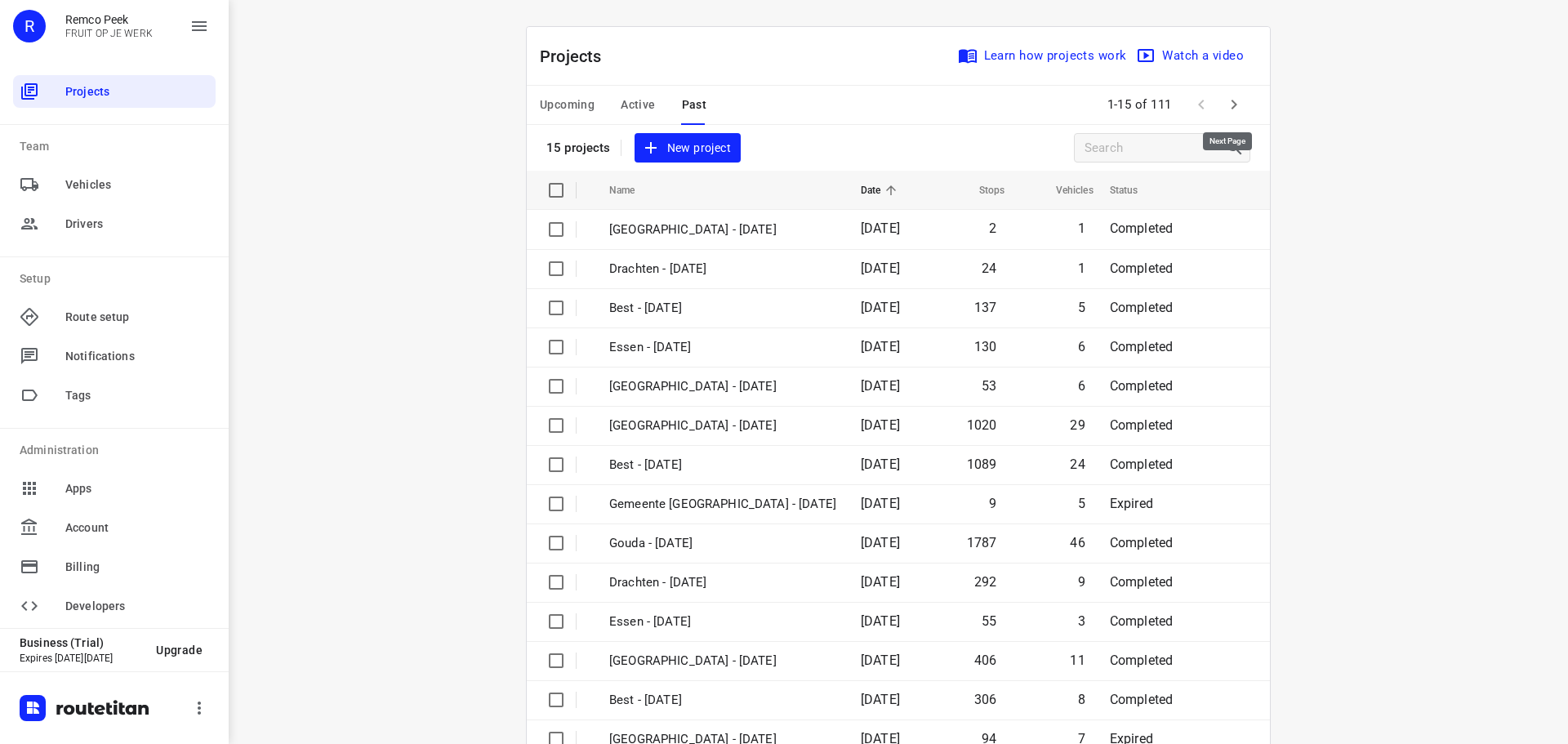
click at [1218, 106] on button "button" at bounding box center [1234, 105] width 33 height 33
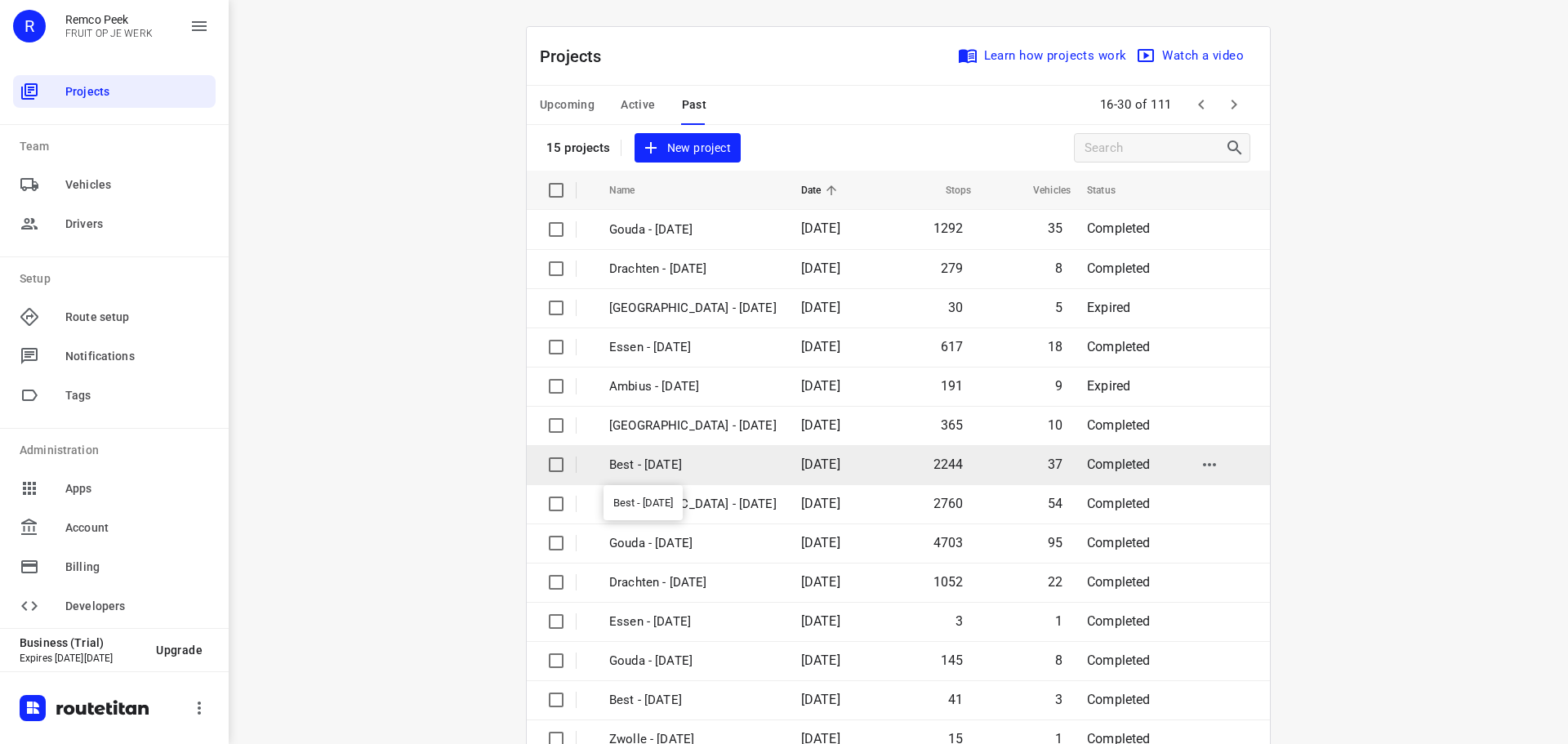
click at [690, 456] on p "Best - [DATE]" at bounding box center [693, 465] width 168 height 19
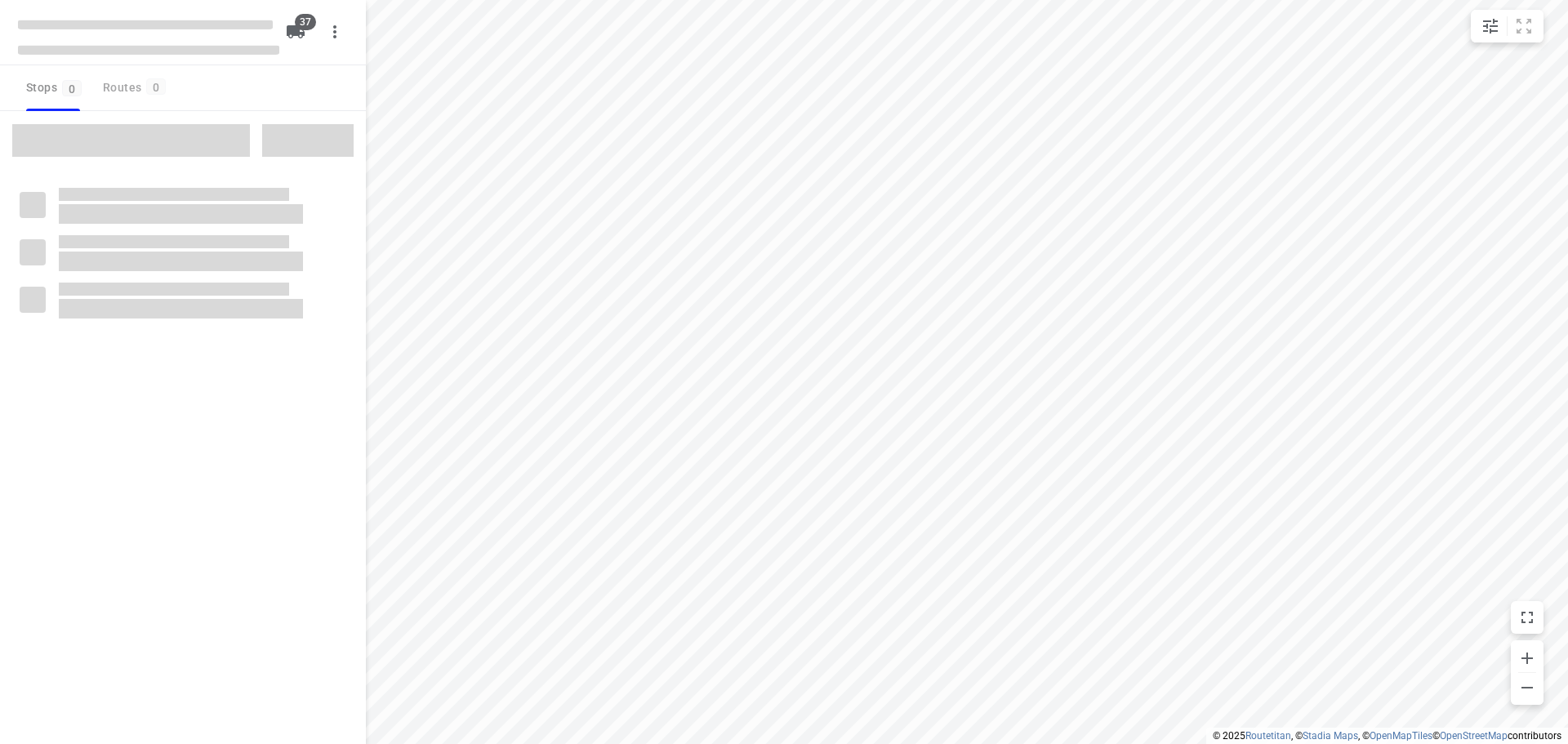
type input "distance"
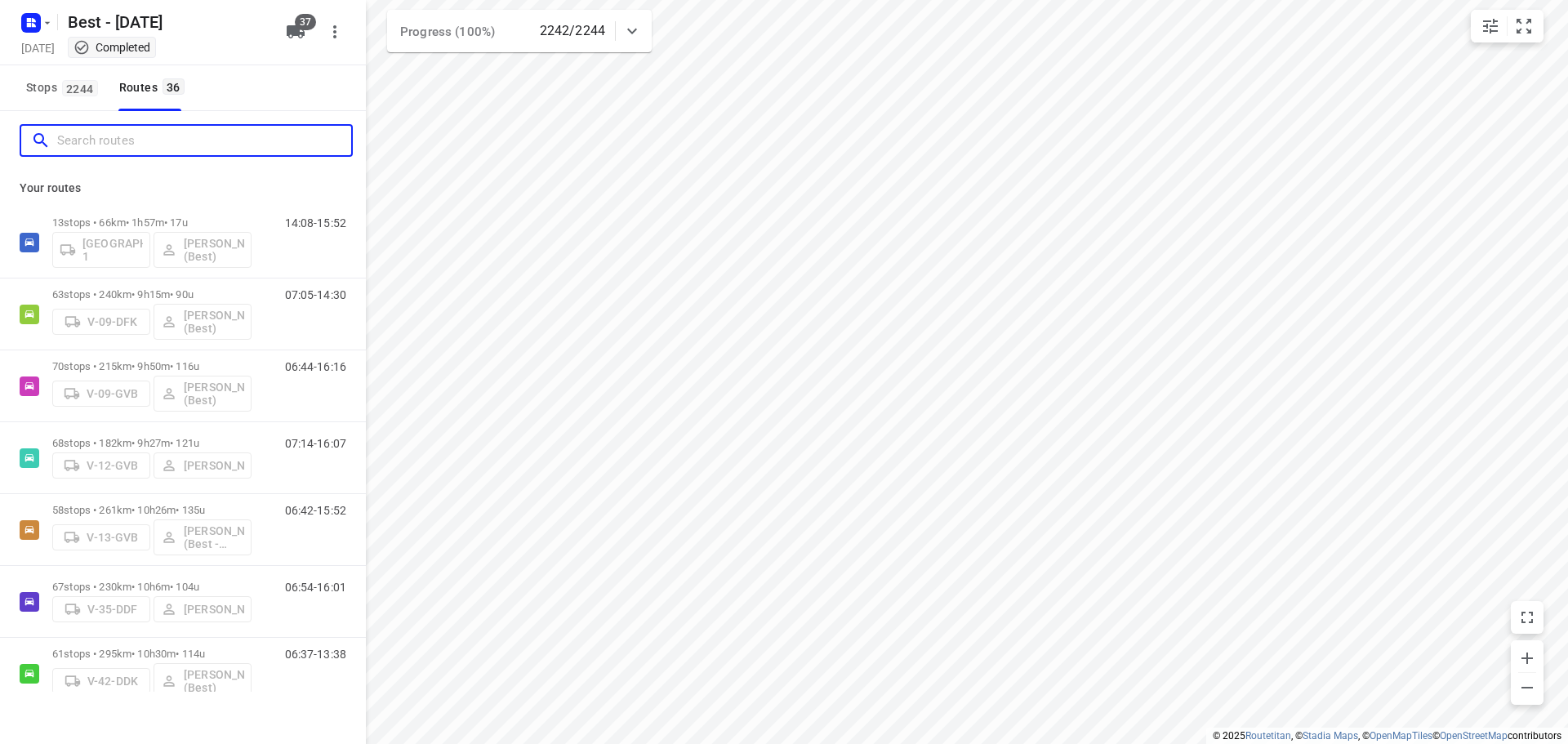
click at [140, 141] on input "Search routes" at bounding box center [204, 141] width 294 height 26
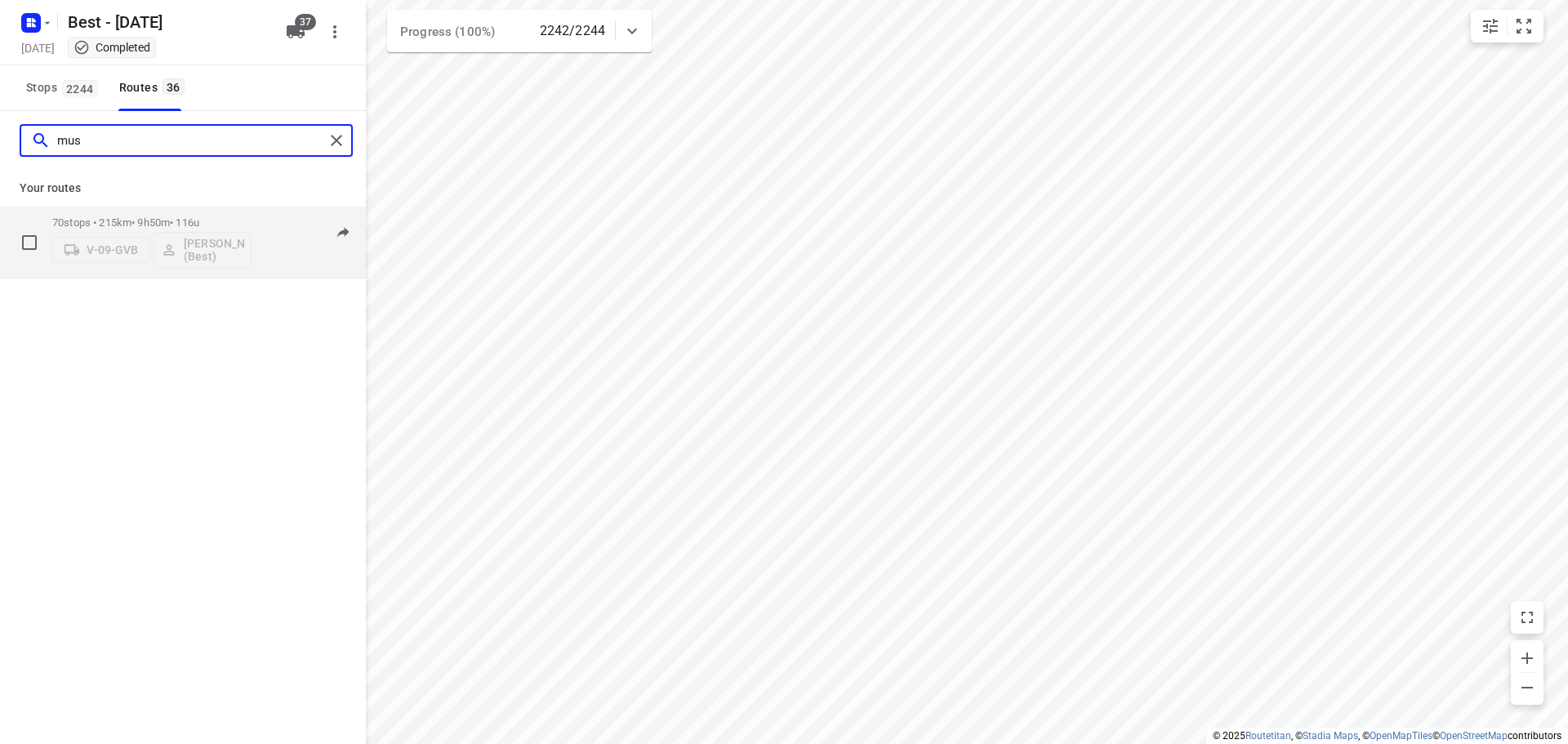
type input "mus"
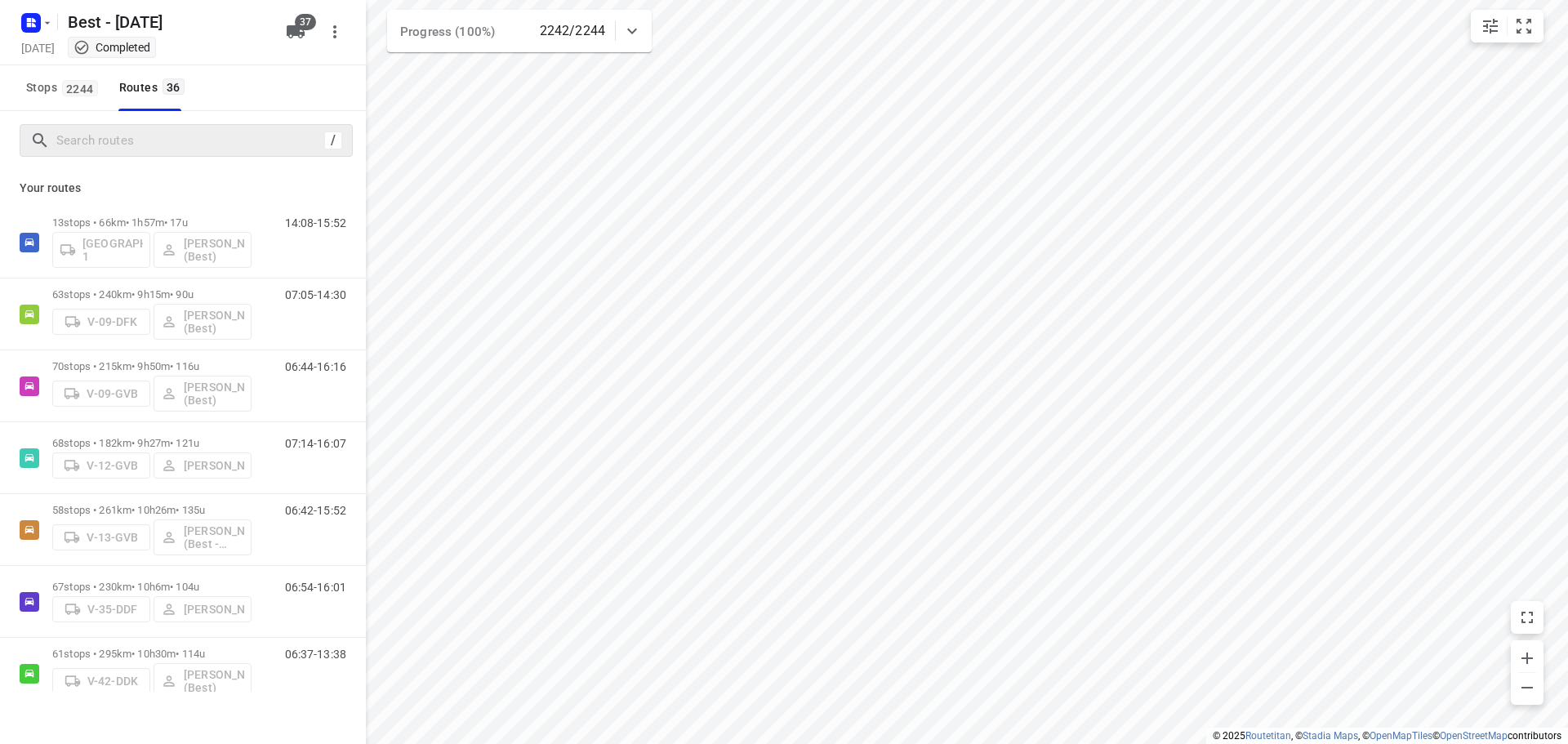
click at [175, 120] on div "/" at bounding box center [182, 140] width 366 height 58
click at [164, 137] on input "Search routes" at bounding box center [188, 141] width 261 height 26
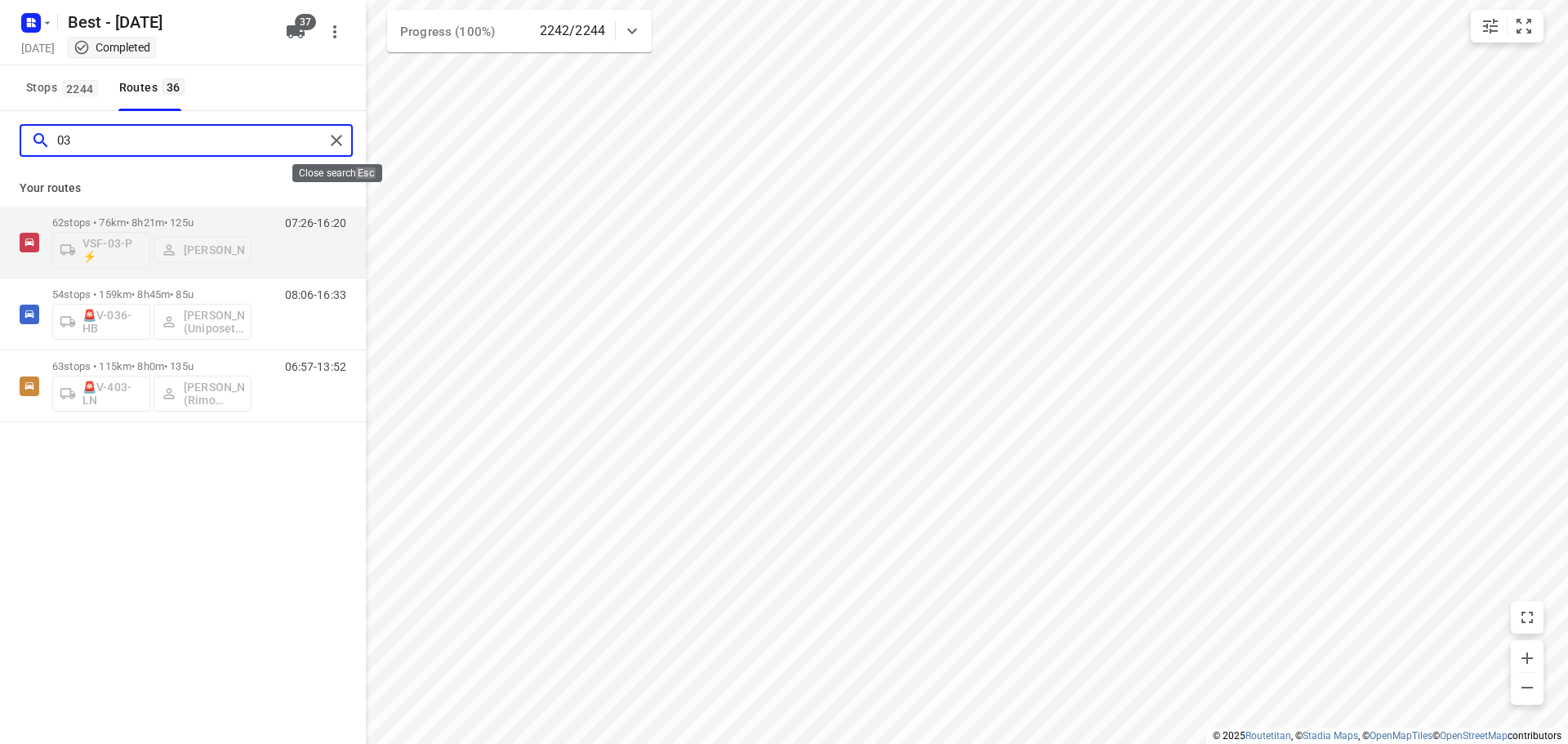
type input "03"
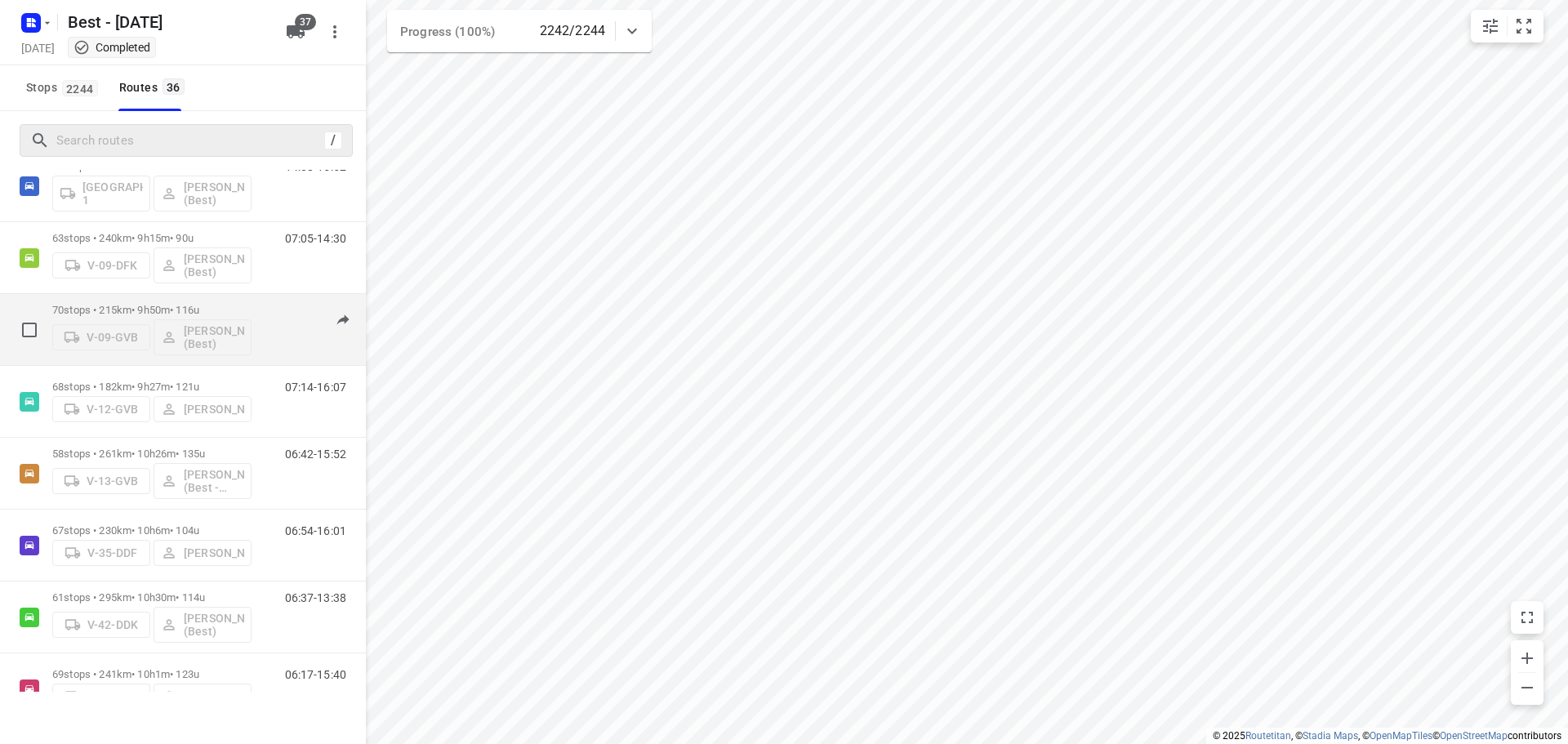
scroll to position [82, 0]
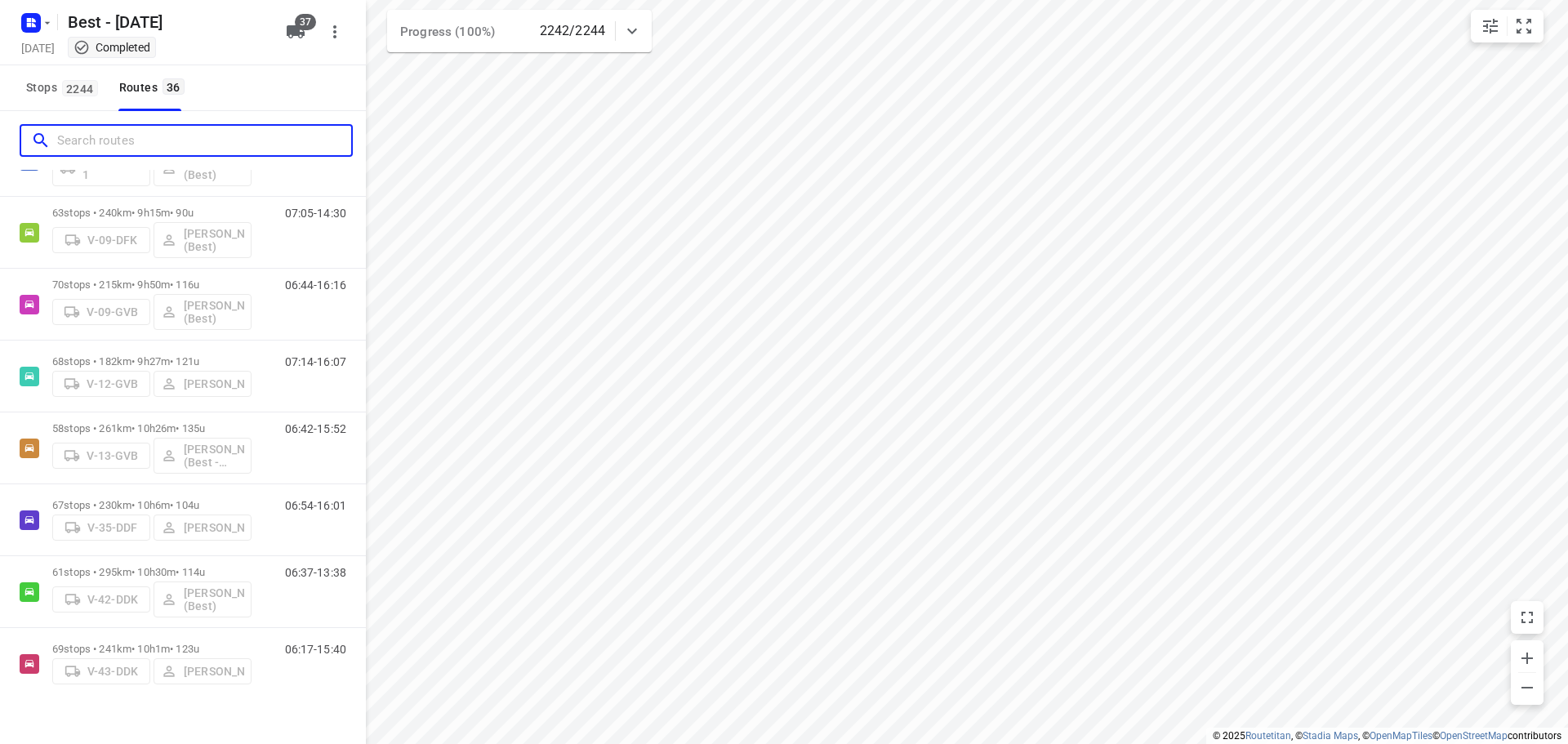
click at [169, 138] on input "Search routes" at bounding box center [204, 141] width 294 height 26
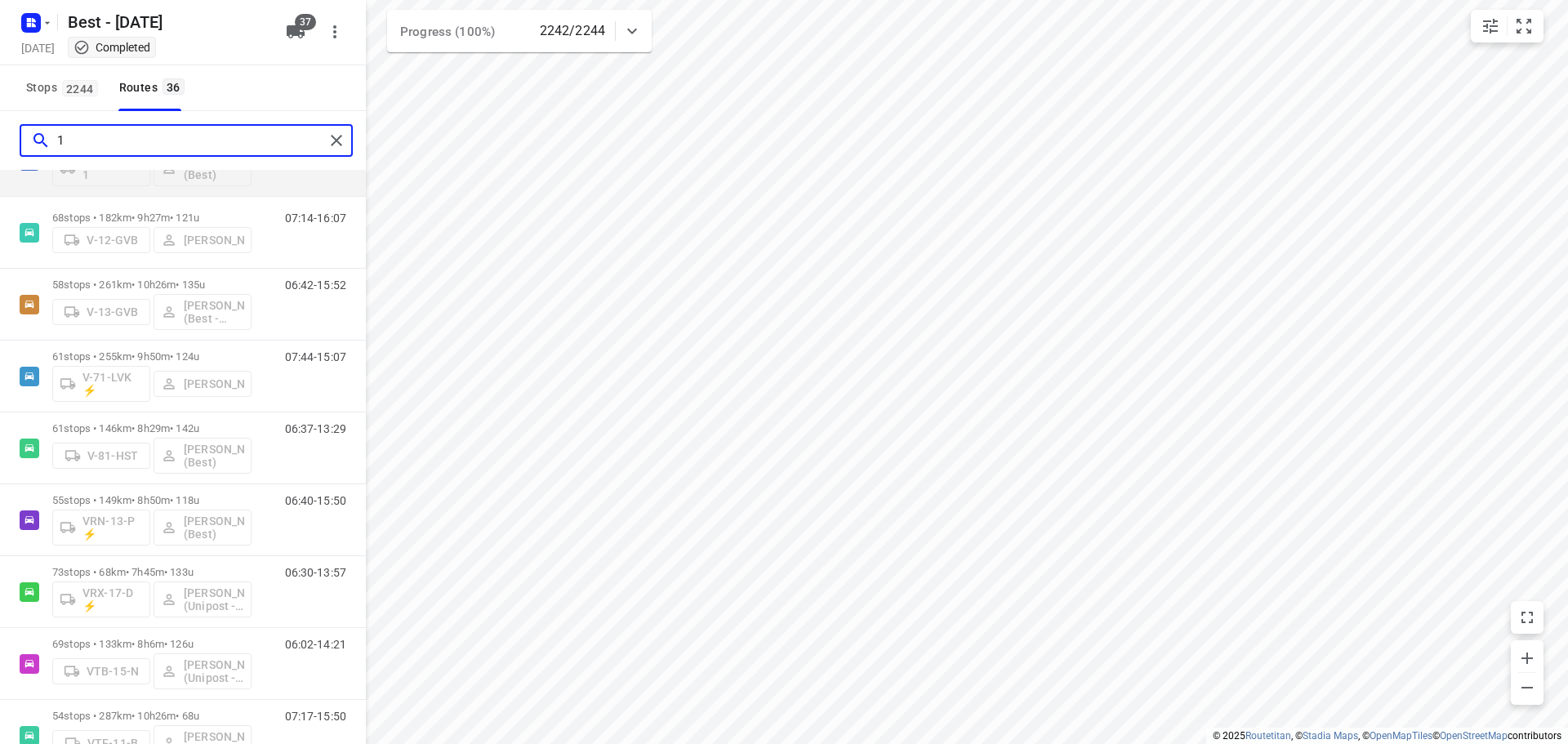
scroll to position [0, 0]
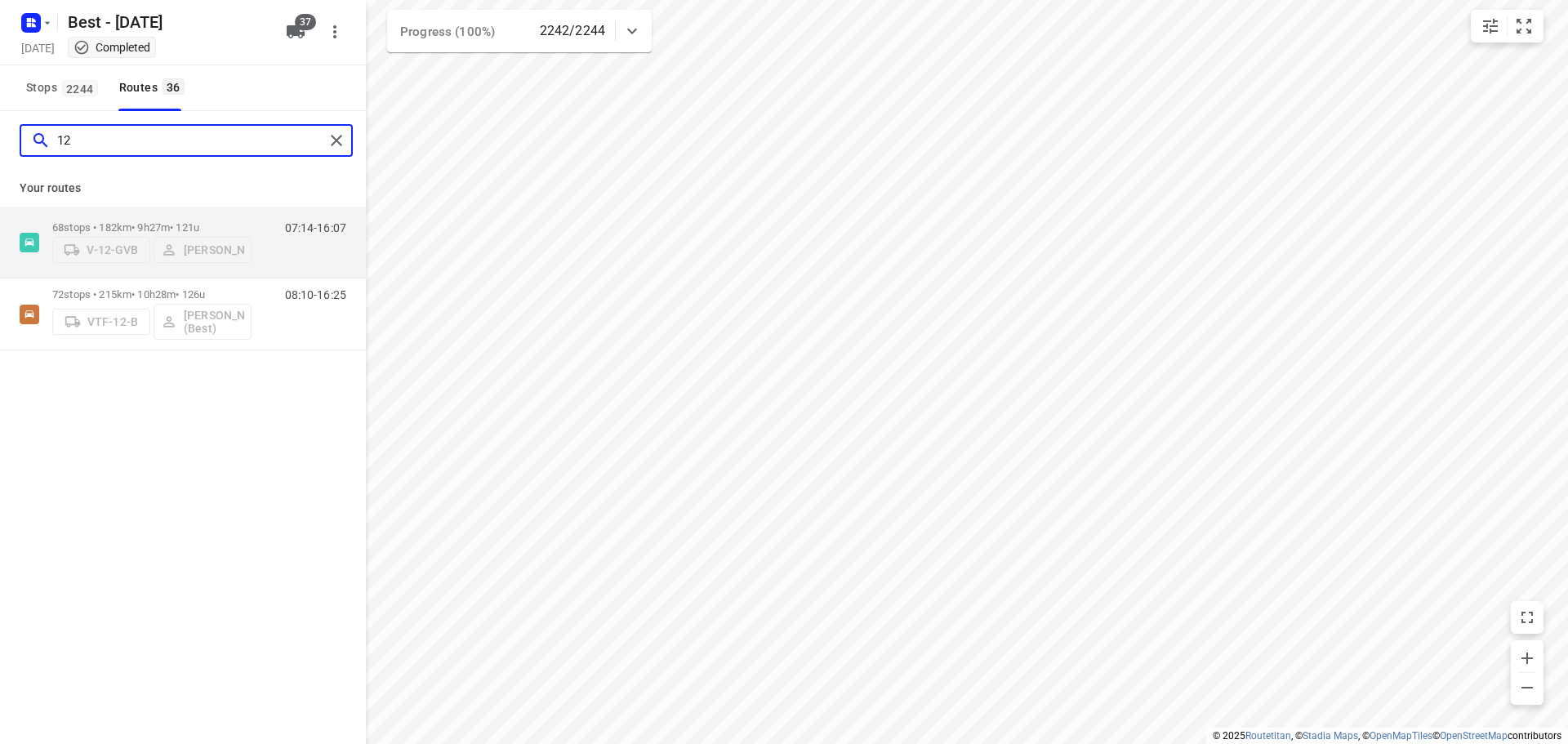
type input "1"
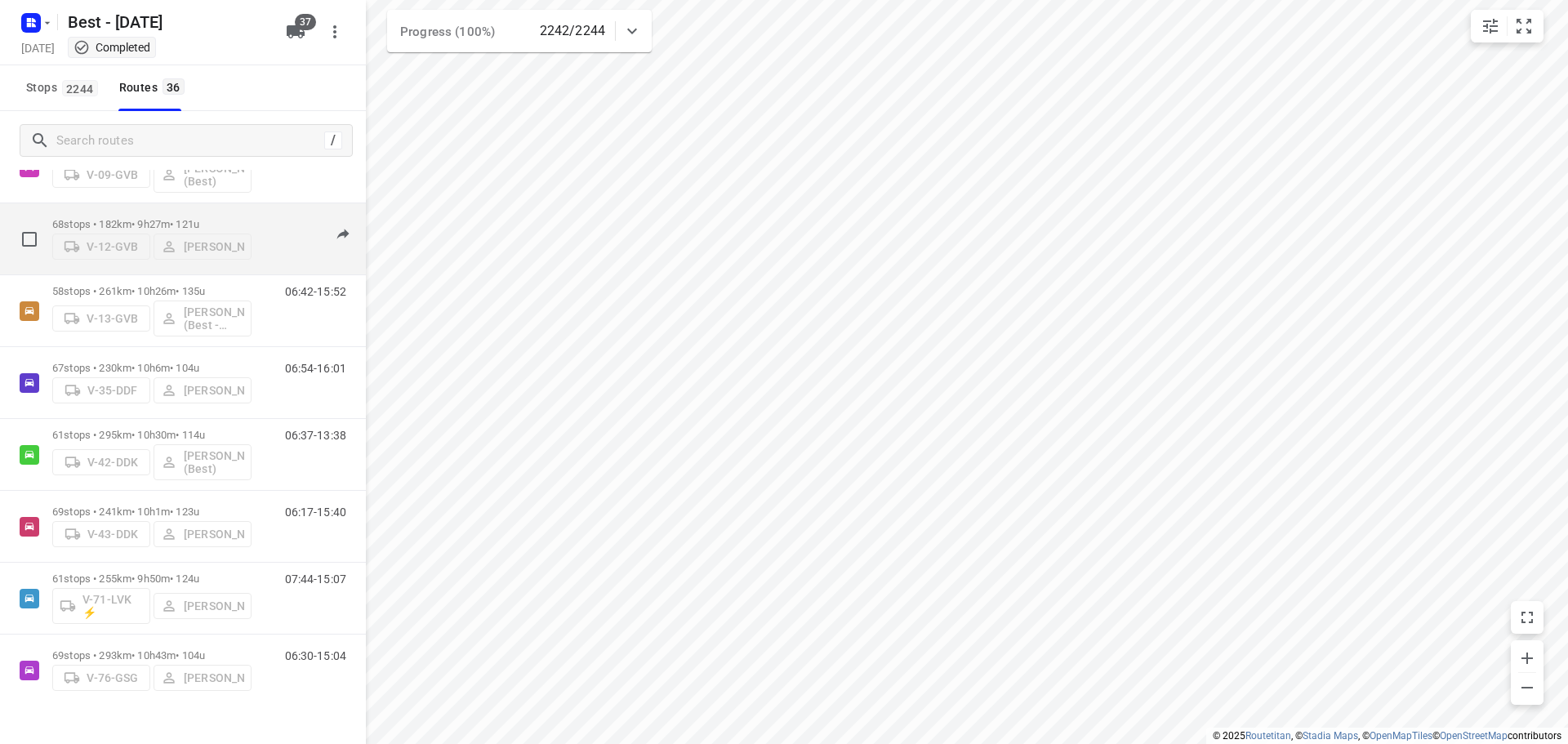
scroll to position [245, 0]
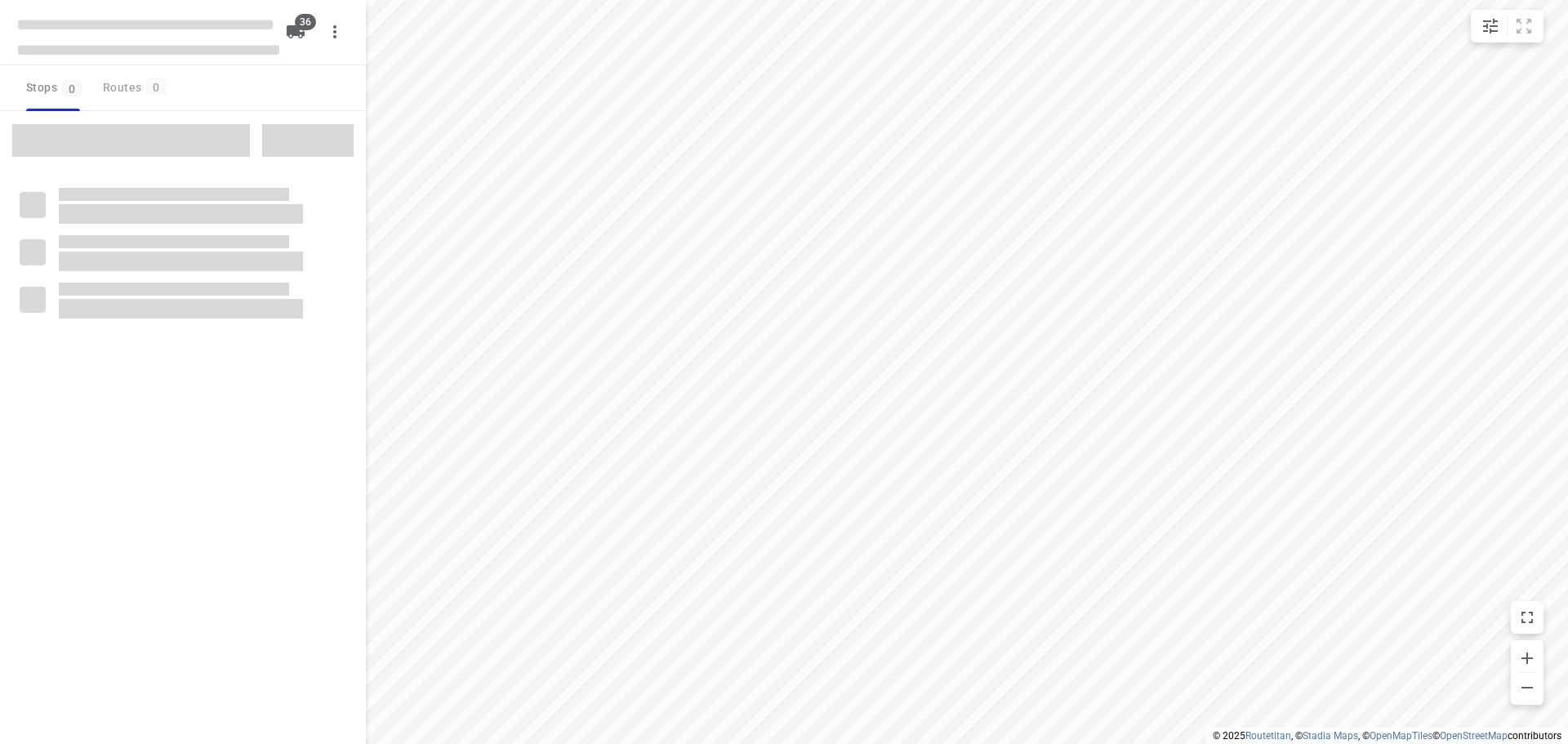
checkbox input "true"
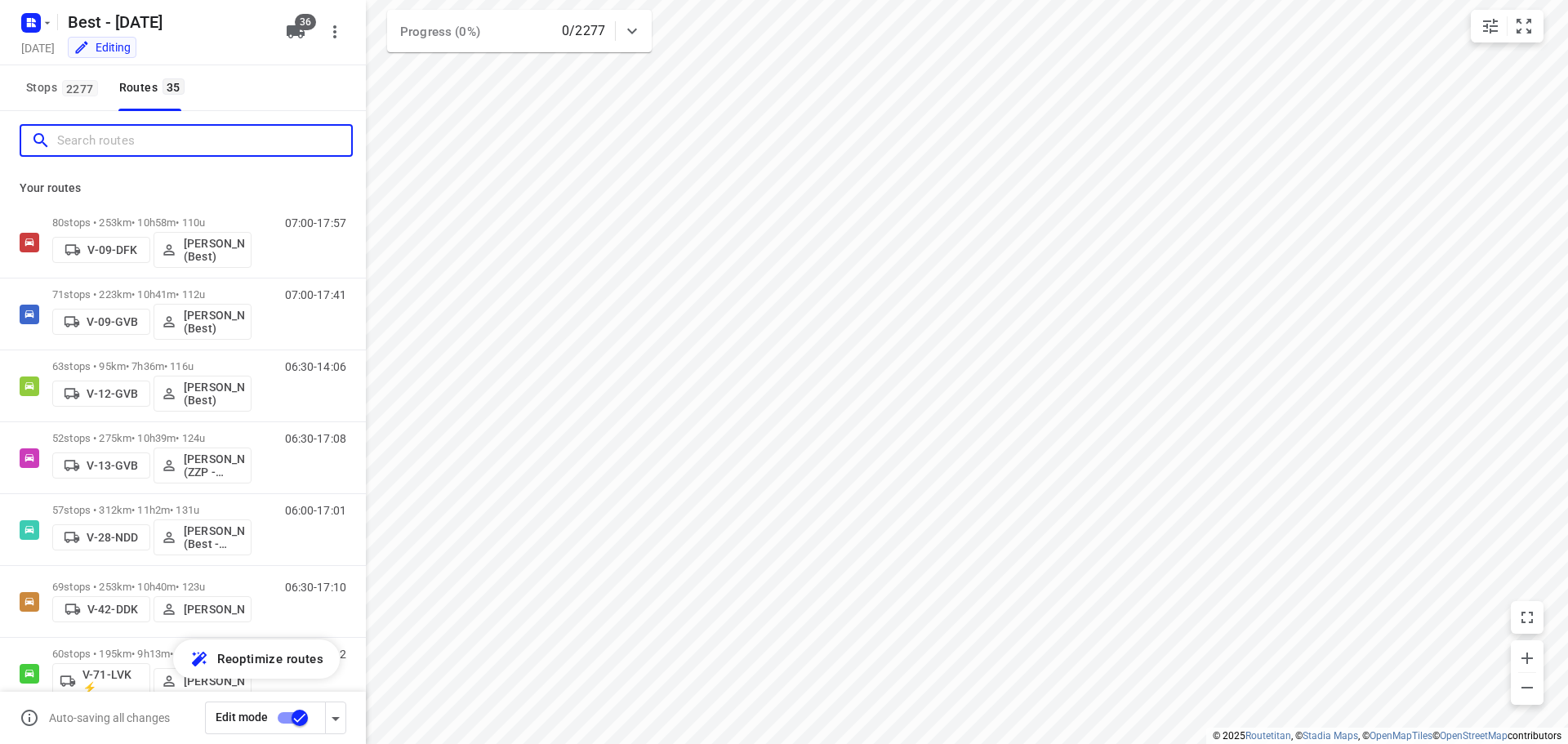
click at [133, 129] on input "Search routes" at bounding box center [204, 141] width 294 height 26
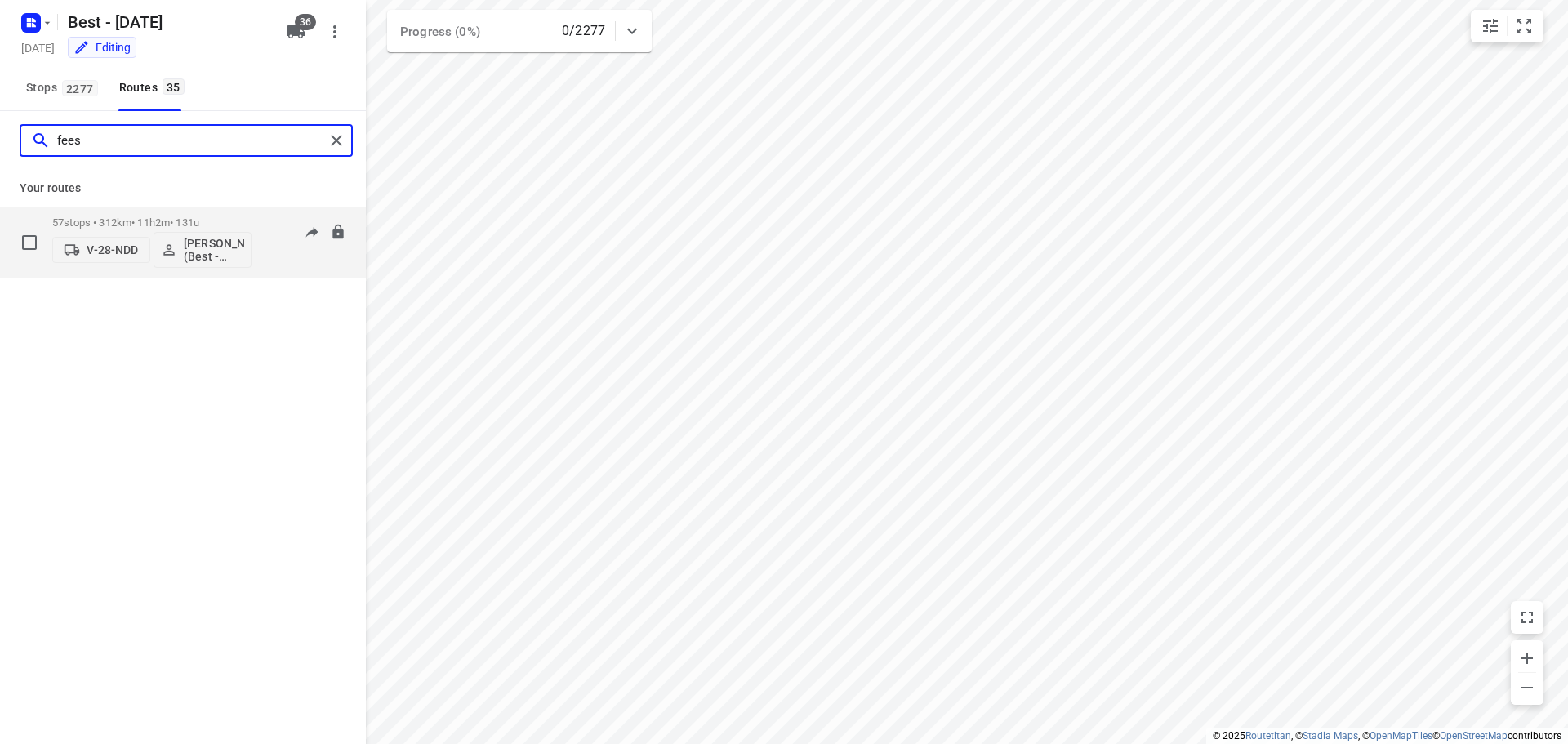
type input "fees"
click at [97, 236] on div "V-28-NDD [PERSON_NAME] (Best - ZZP)" at bounding box center [151, 248] width 199 height 39
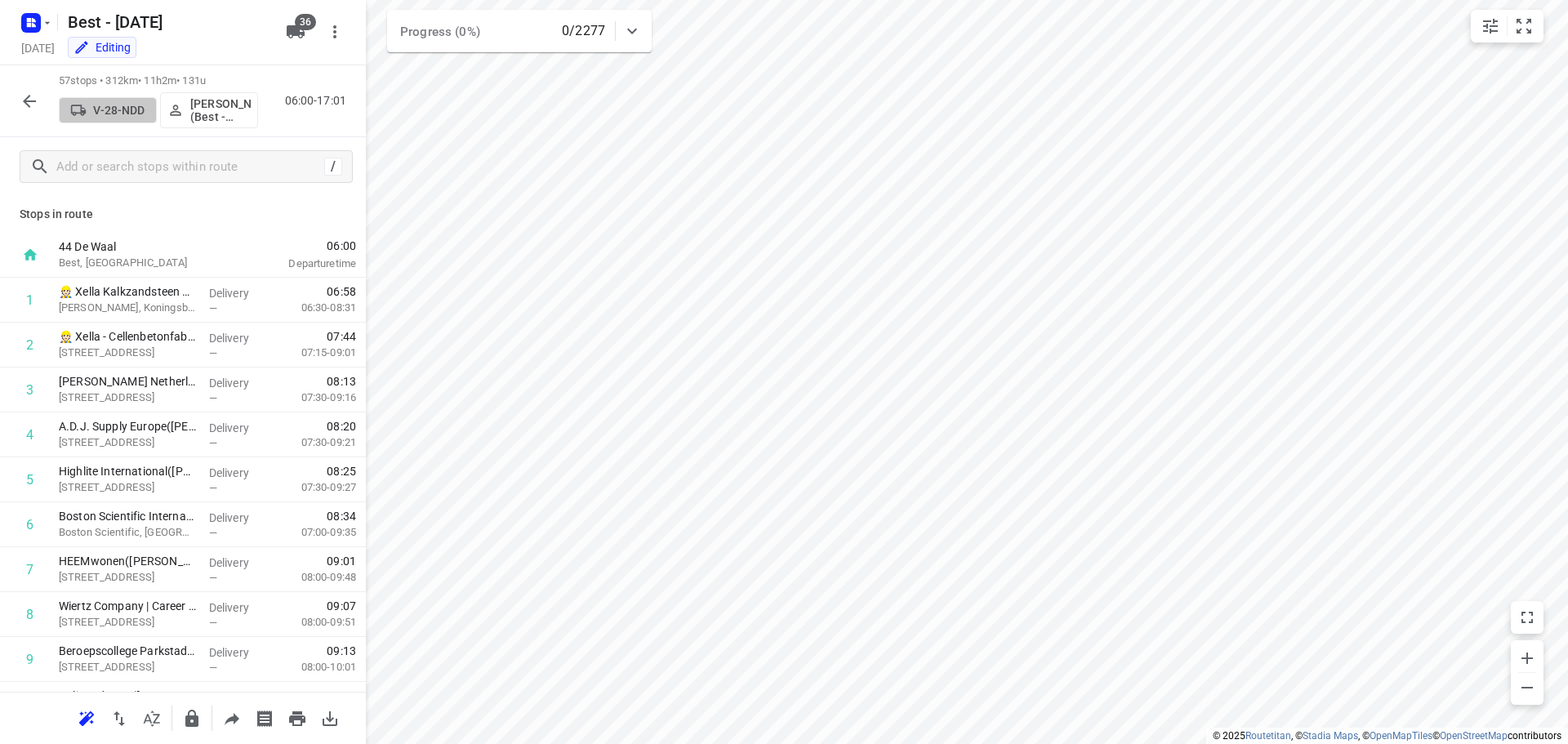
click at [132, 108] on p "V-28-NDD" at bounding box center [119, 110] width 51 height 13
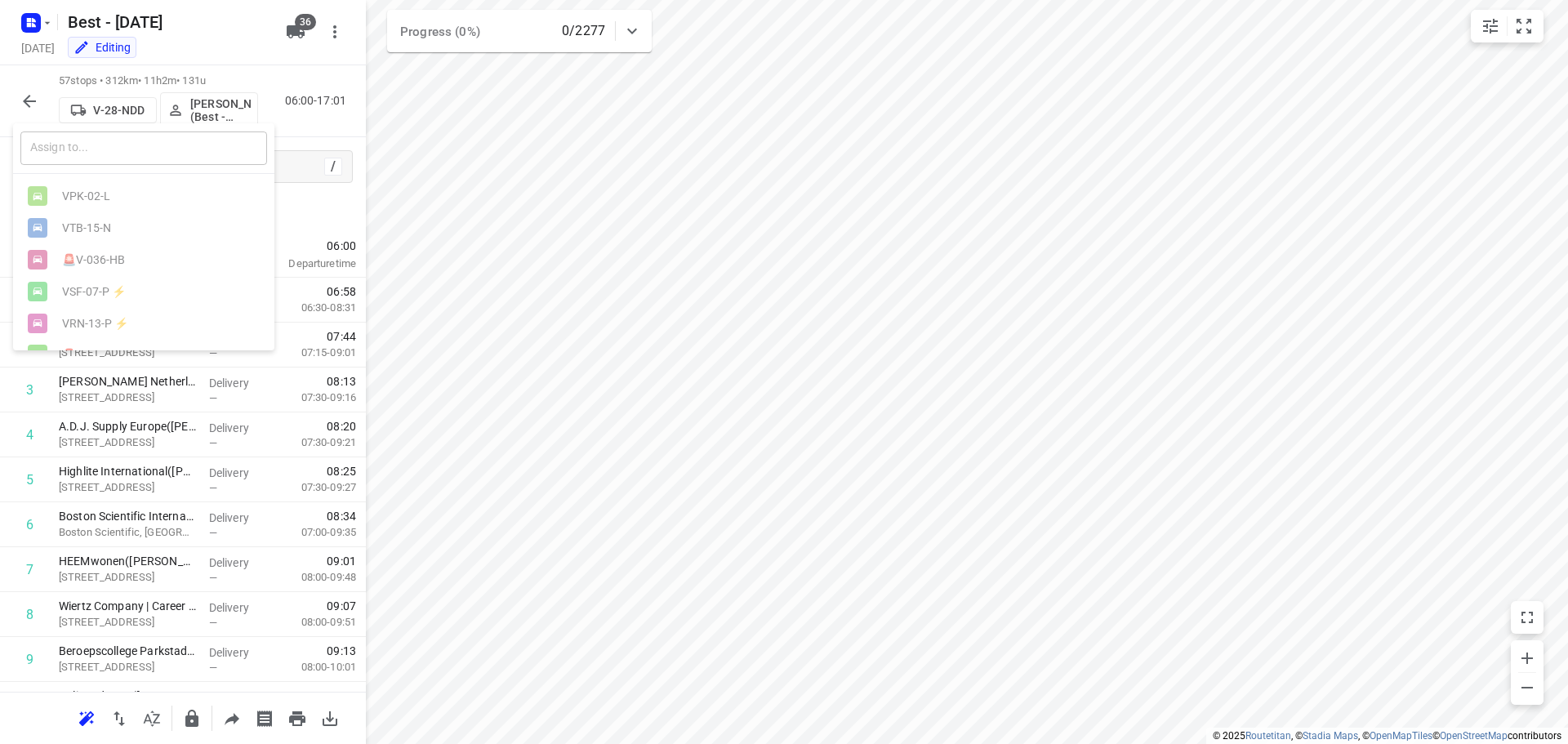
click at [123, 149] on input "text" at bounding box center [143, 148] width 246 height 34
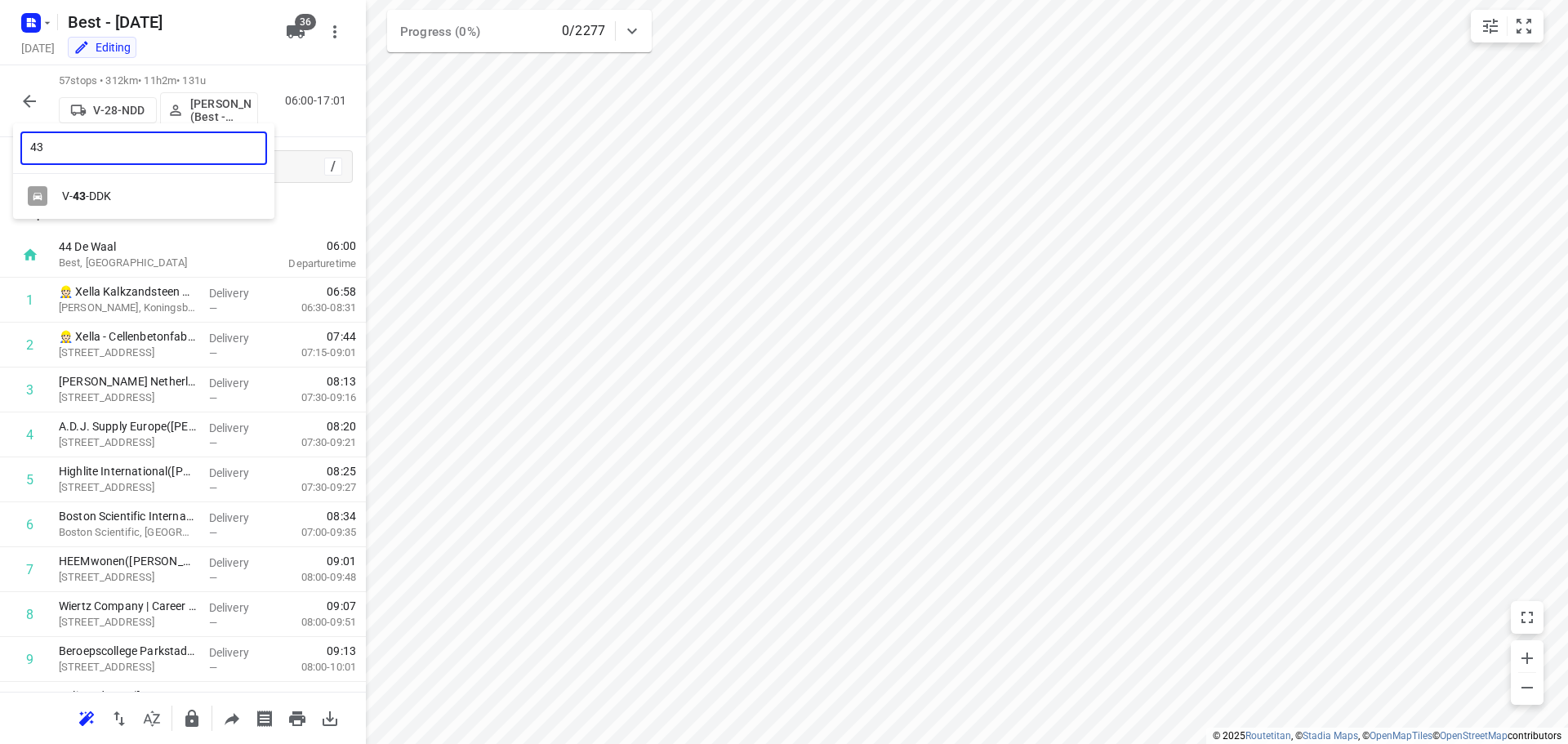
type input "43"
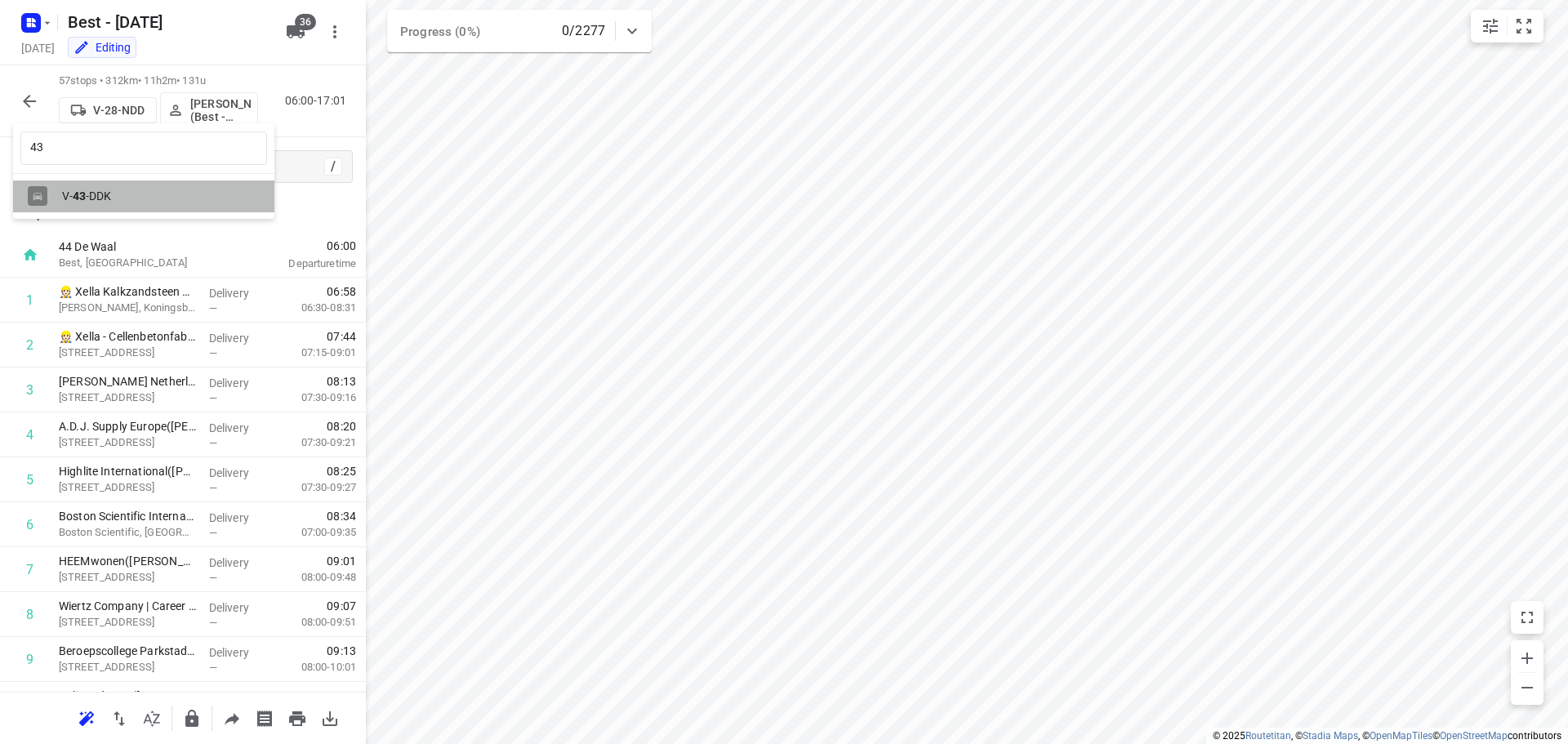
click at [106, 199] on div "V- 43 -DDK" at bounding box center [148, 196] width 171 height 13
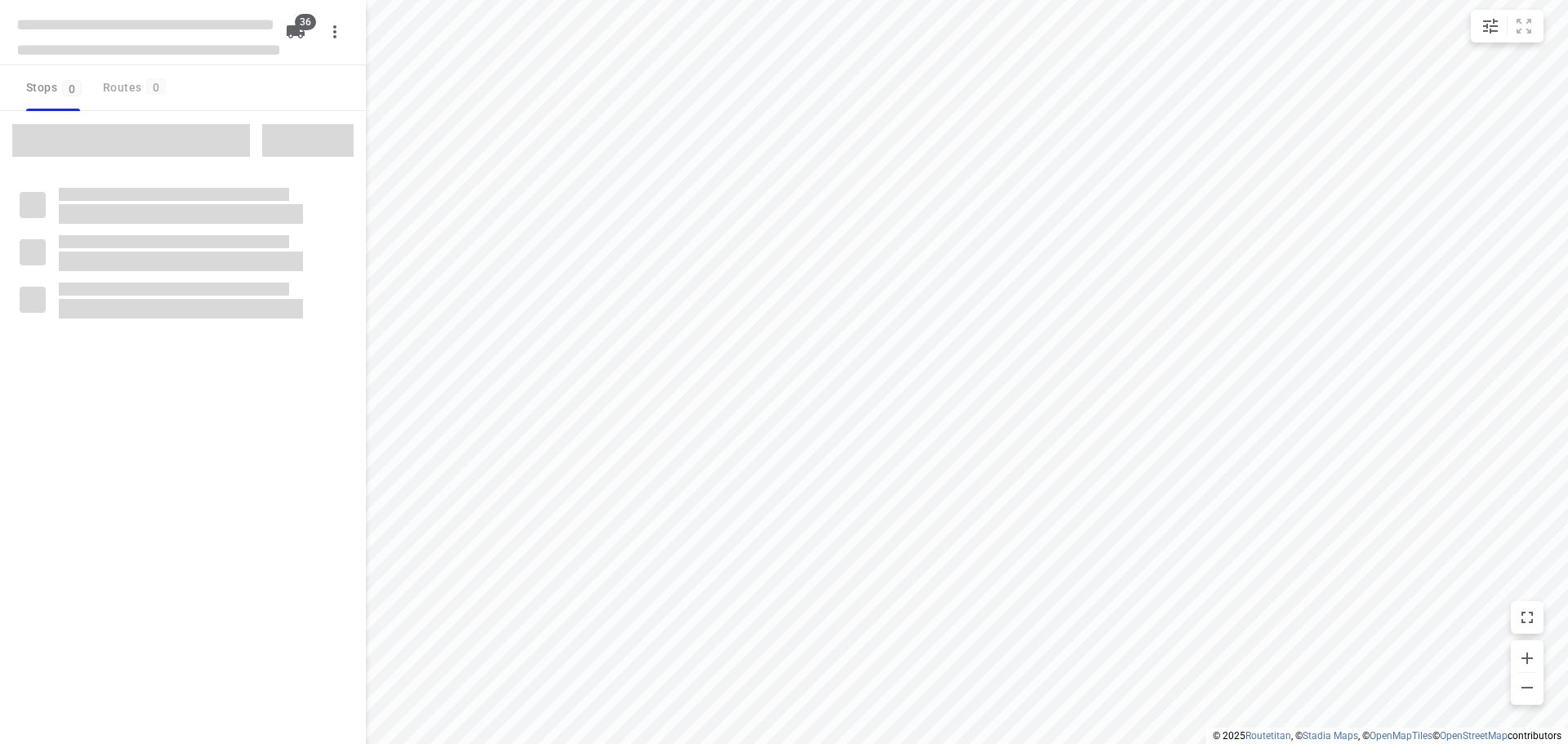
checkbox input "true"
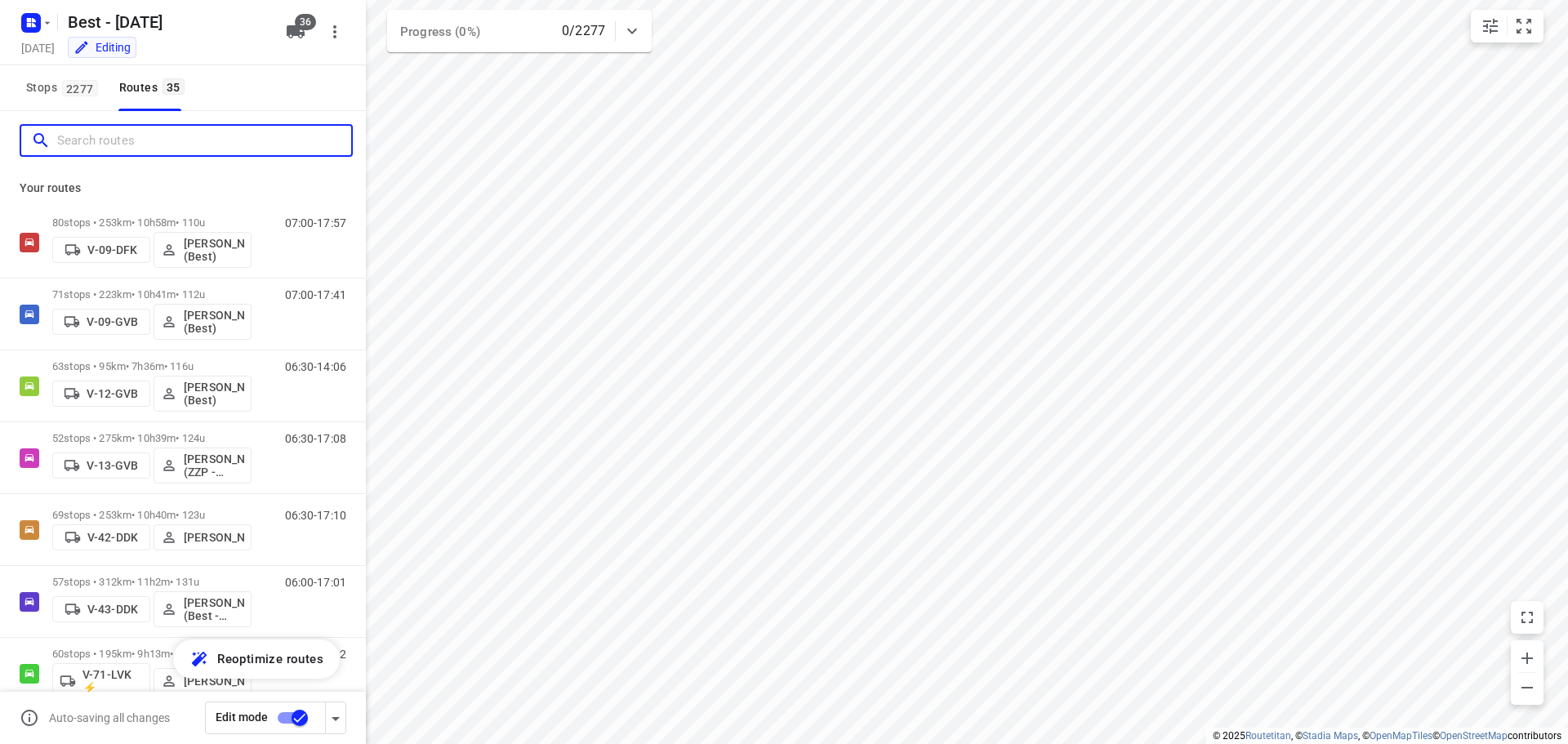
click at [177, 149] on input "Search routes" at bounding box center [204, 141] width 294 height 26
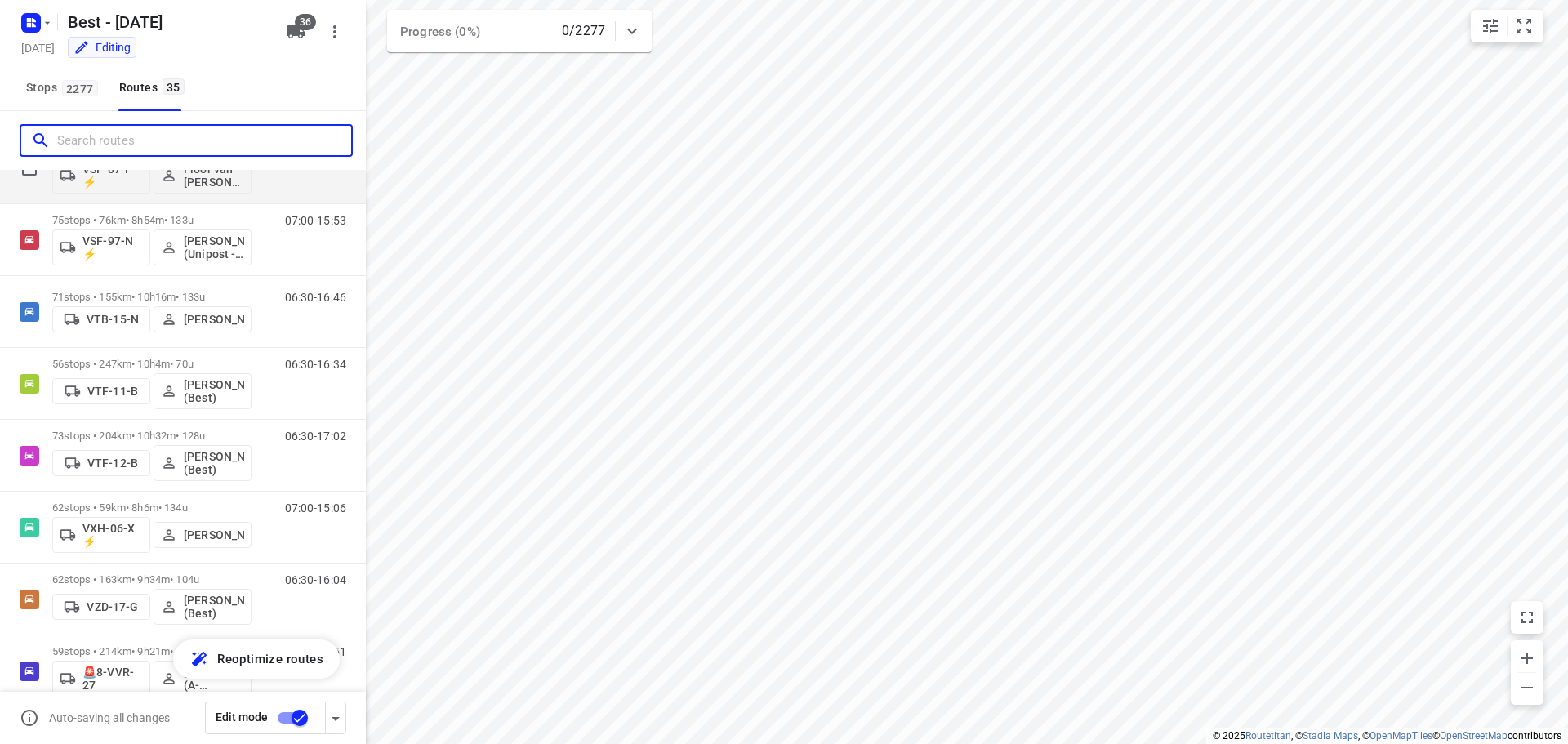
scroll to position [1306, 0]
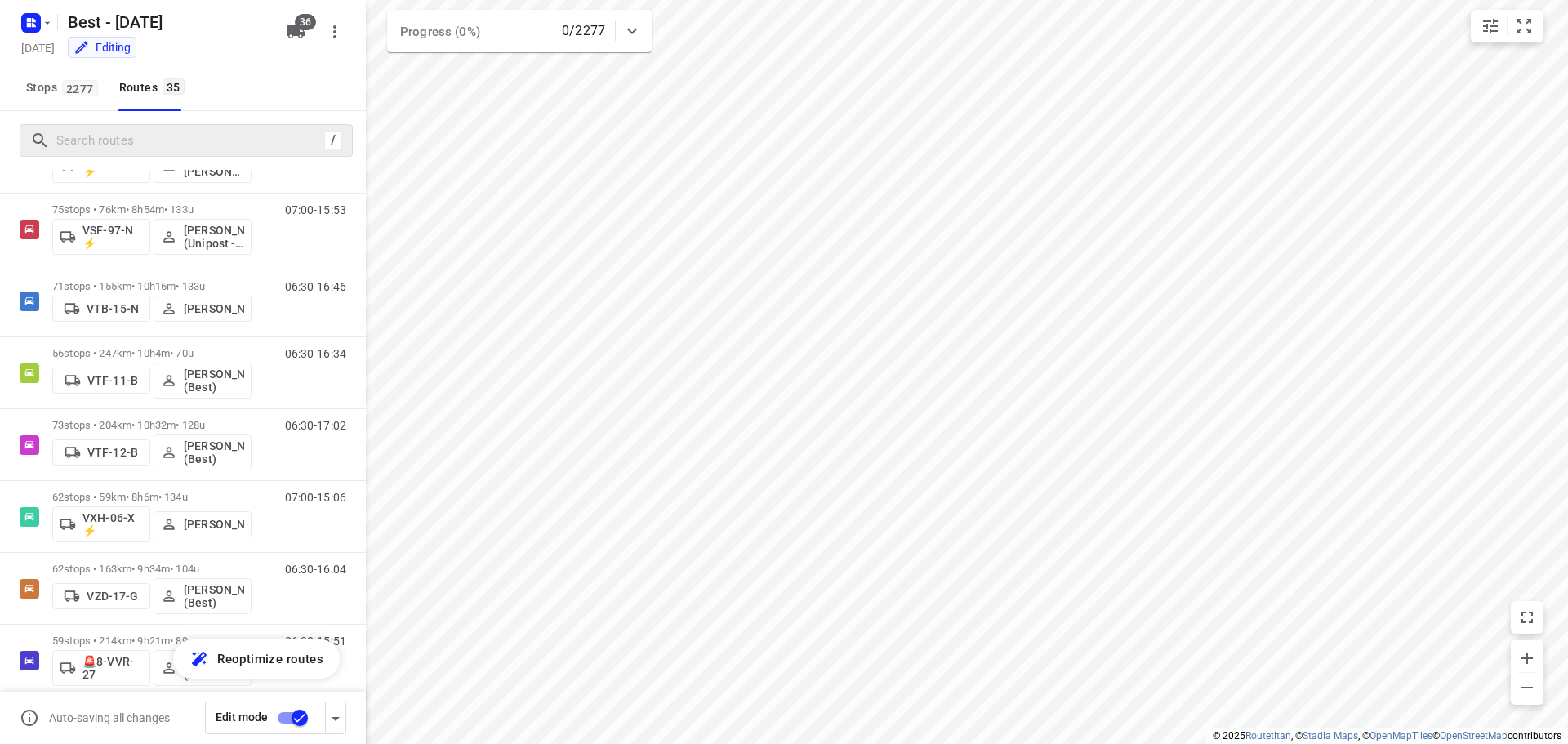
click at [217, 153] on div "/" at bounding box center [185, 140] width 333 height 33
click at [220, 152] on input "Search routes" at bounding box center [204, 141] width 294 height 26
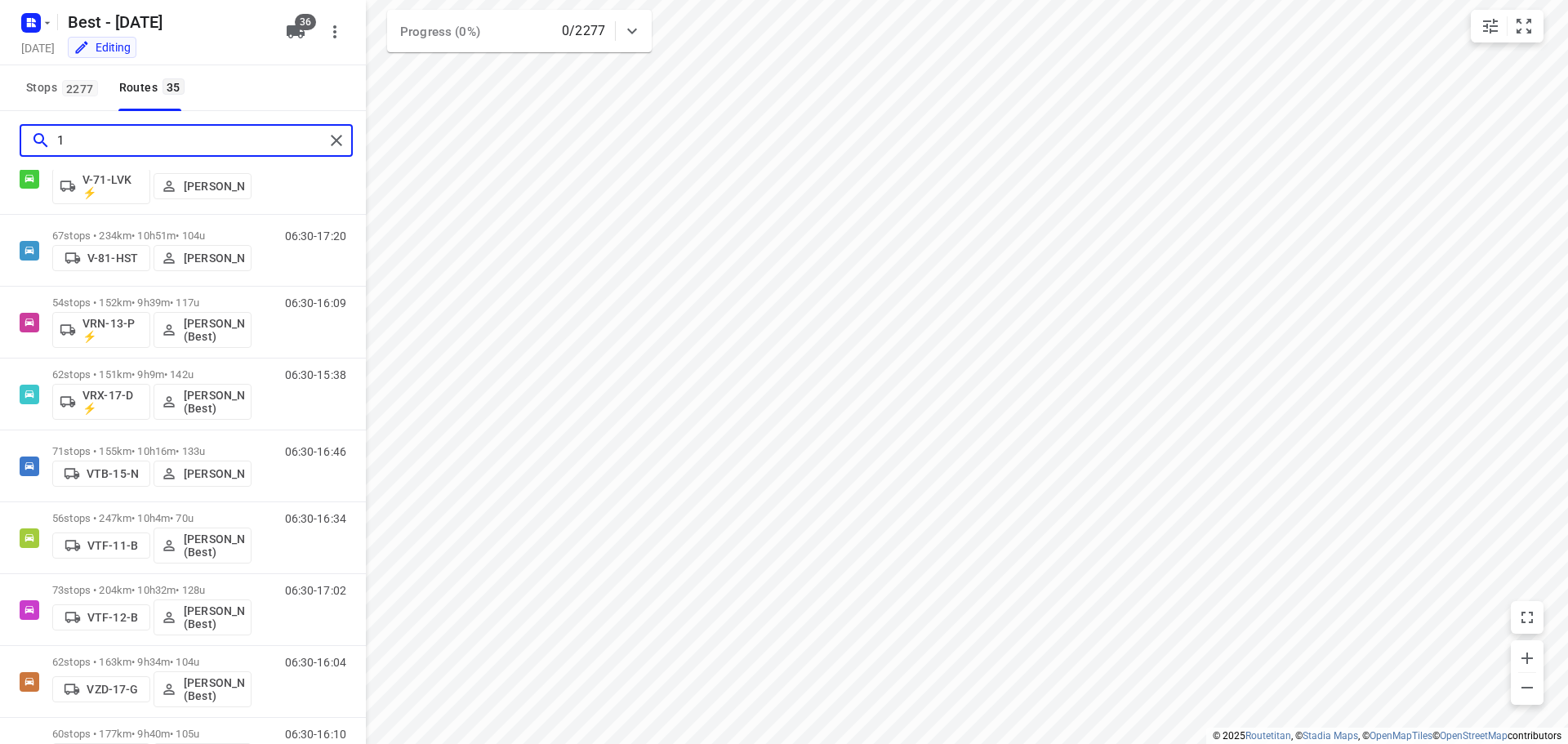
scroll to position [0, 0]
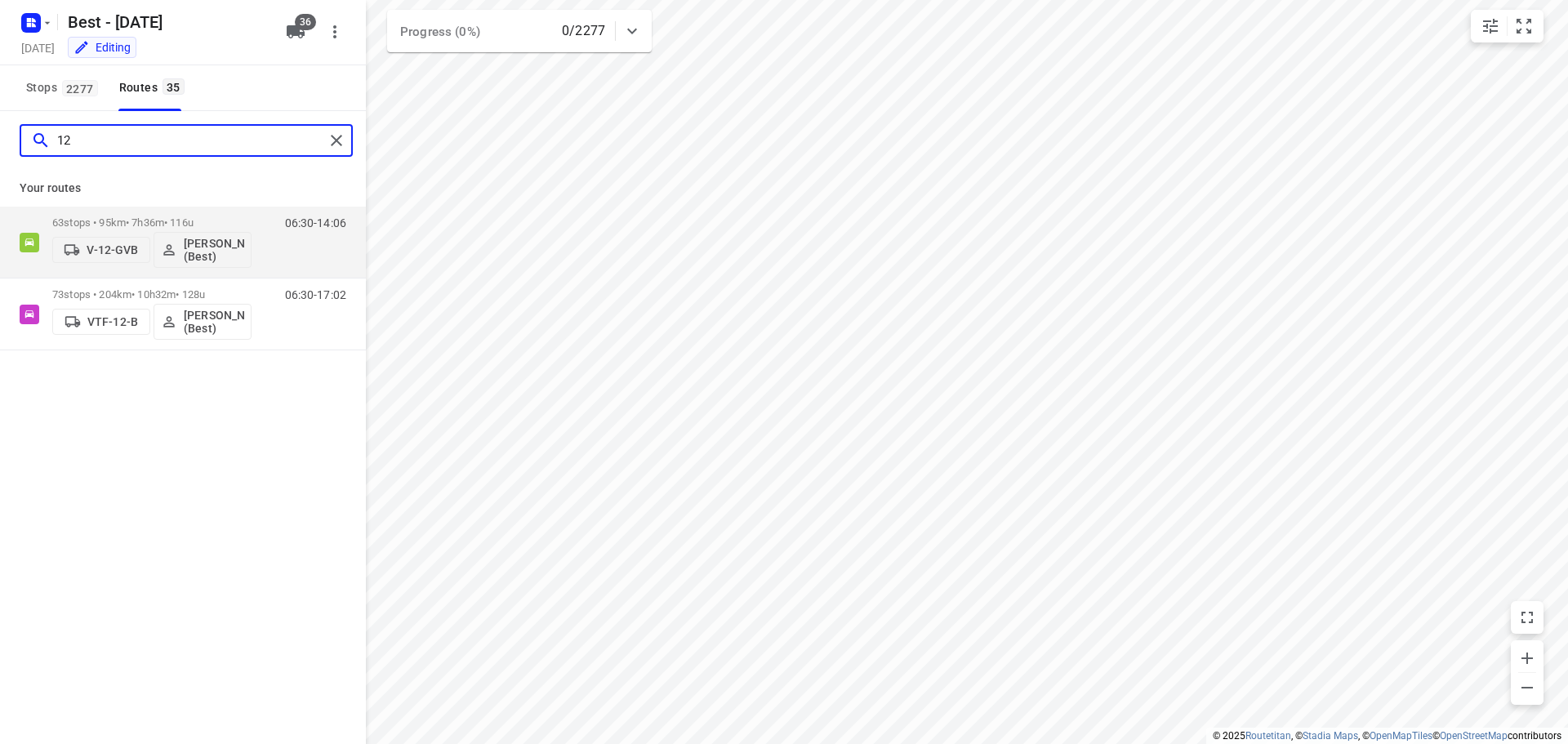
type input "12"
click at [287, 39] on icon "button" at bounding box center [295, 31] width 19 height 19
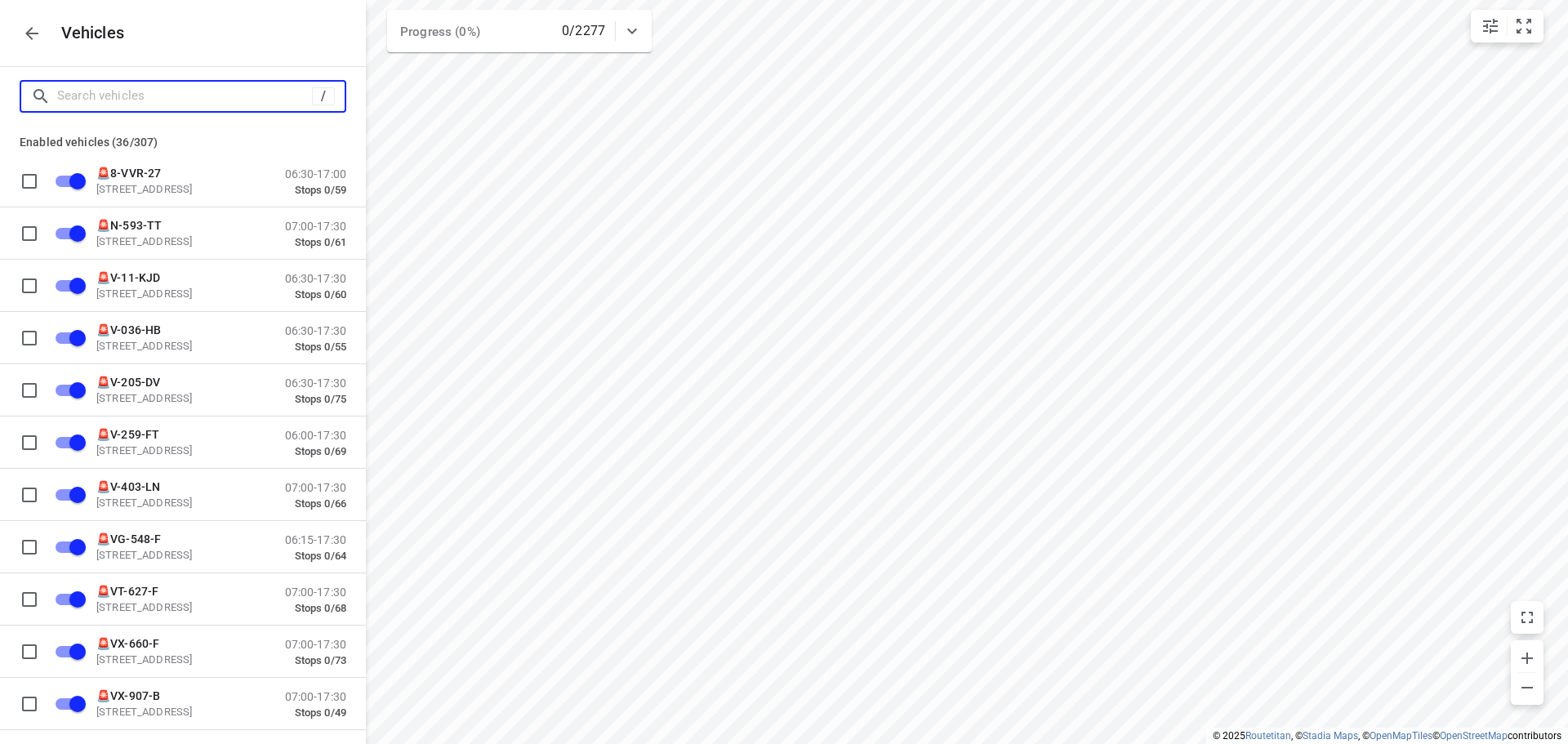
click at [225, 88] on input "Search vehicles" at bounding box center [184, 96] width 254 height 26
type input "2"
checkbox input "false"
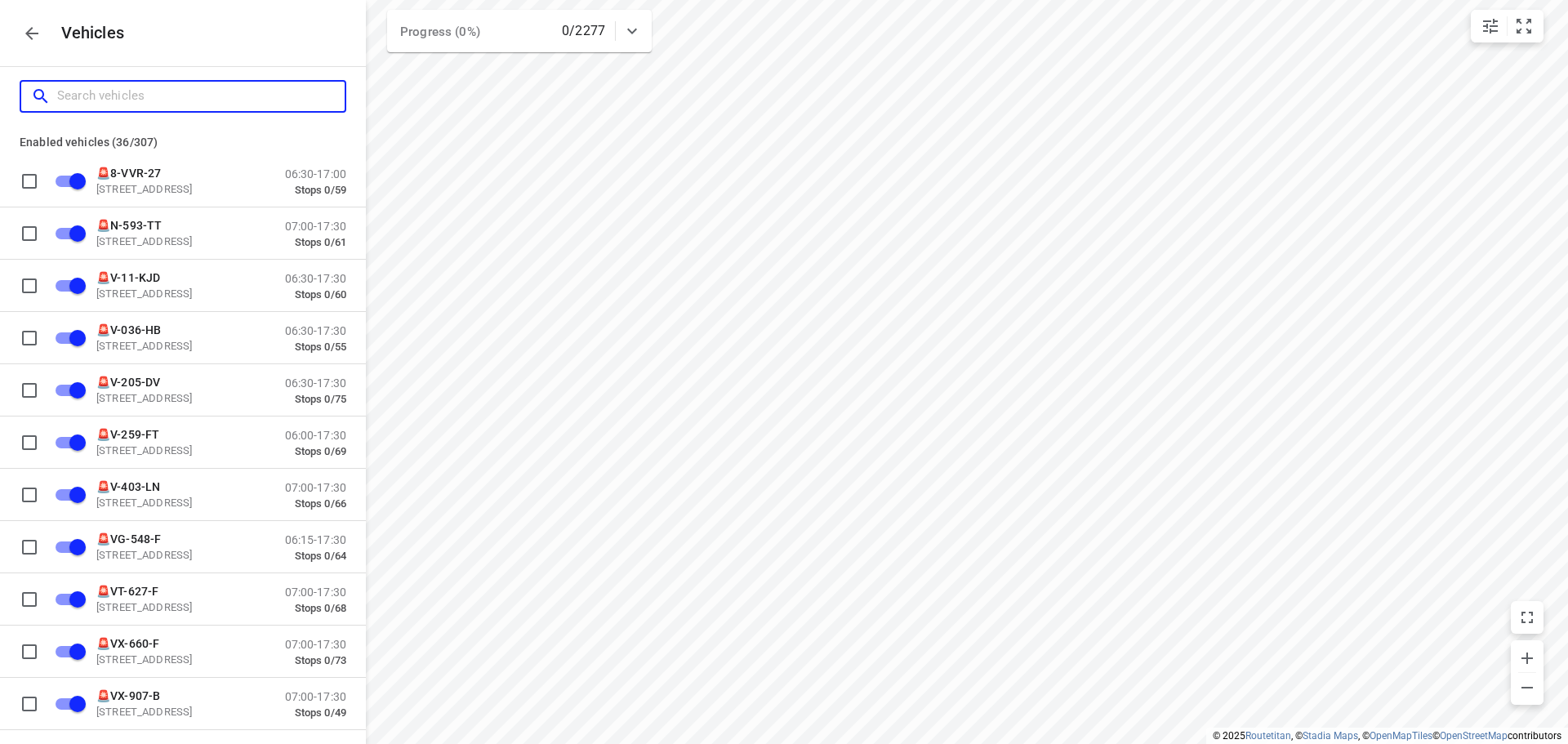
checkbox input "false"
type input "28"
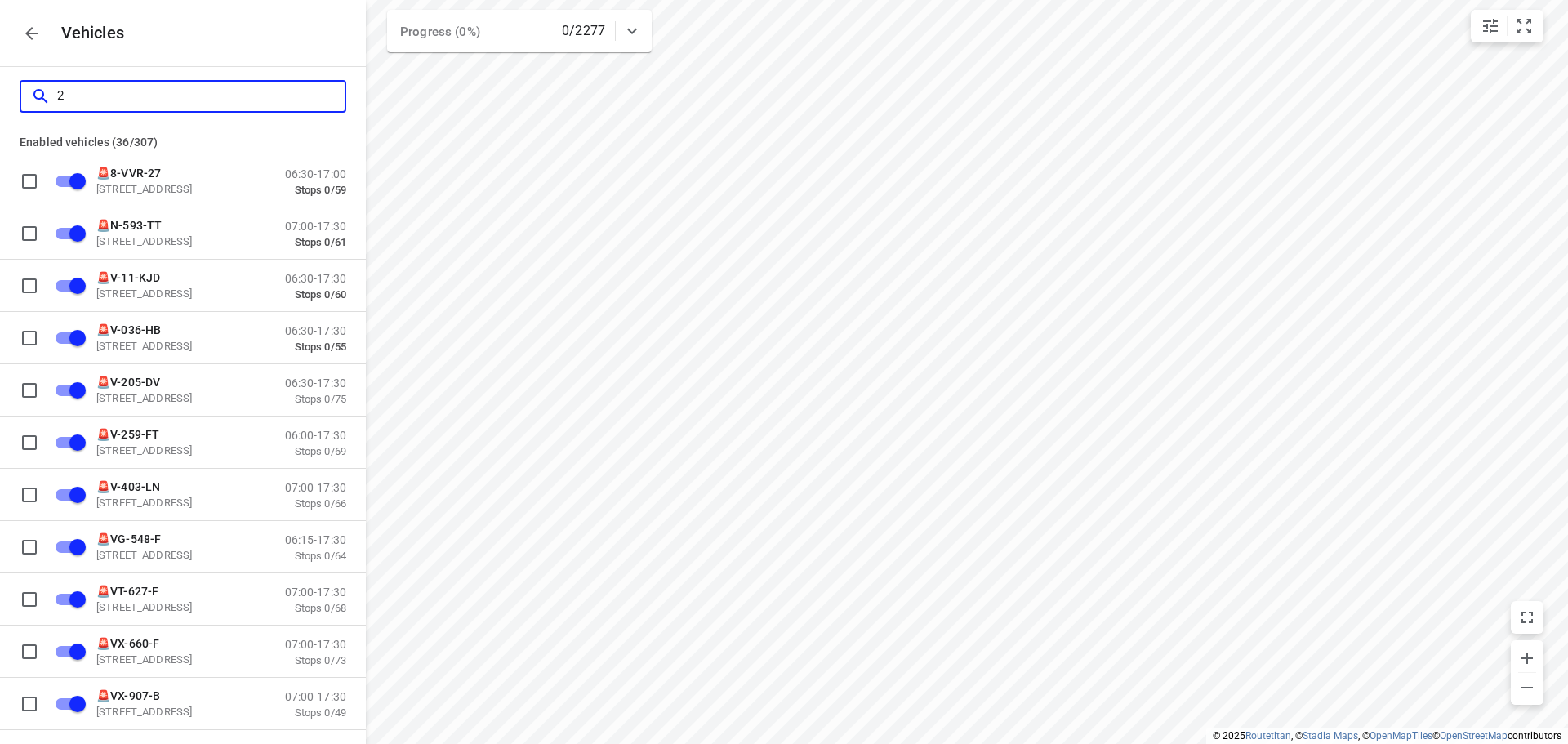
checkbox input "false"
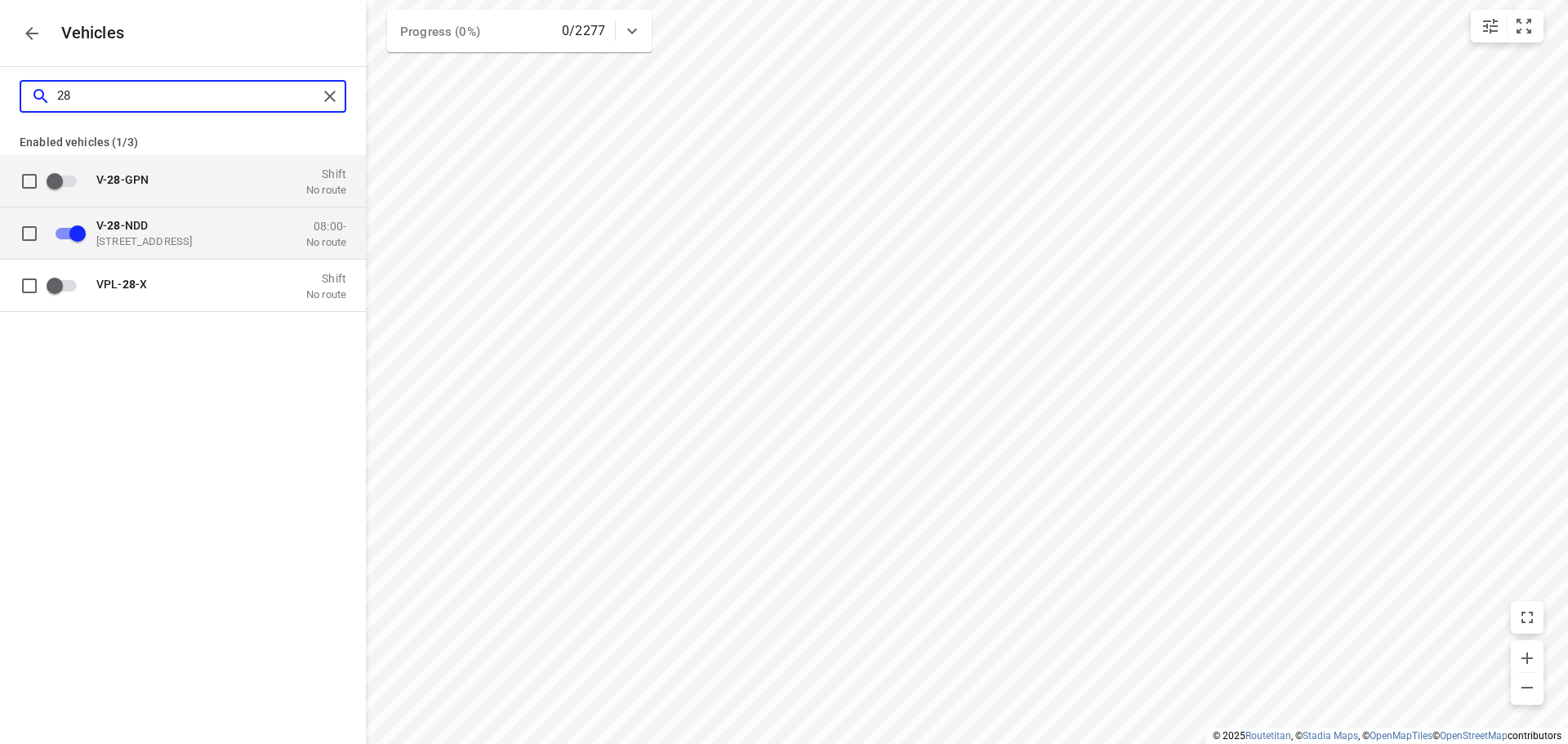
type input "28"
click at [57, 233] on input "grid" at bounding box center [78, 232] width 93 height 31
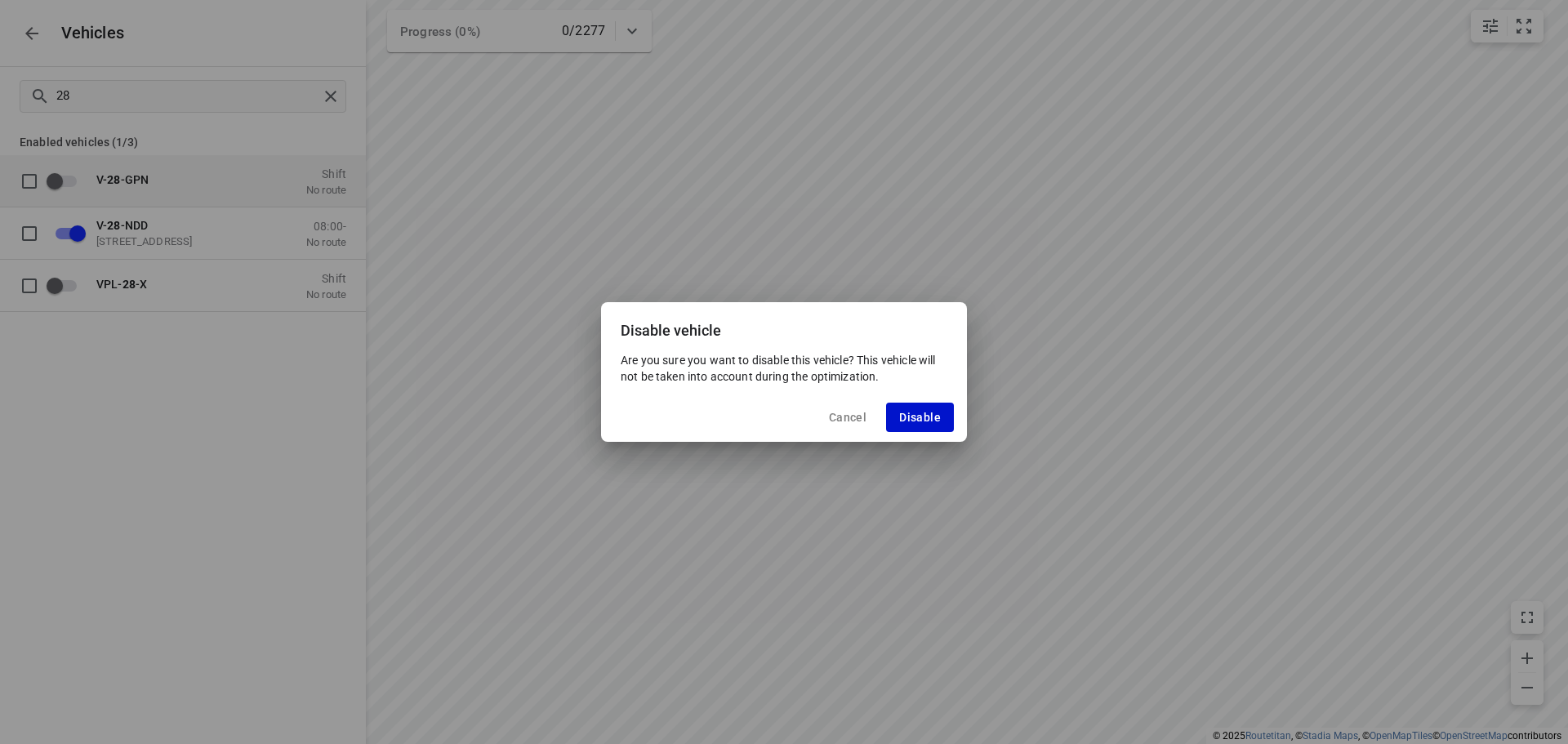
click at [901, 418] on span "Disable" at bounding box center [920, 417] width 42 height 13
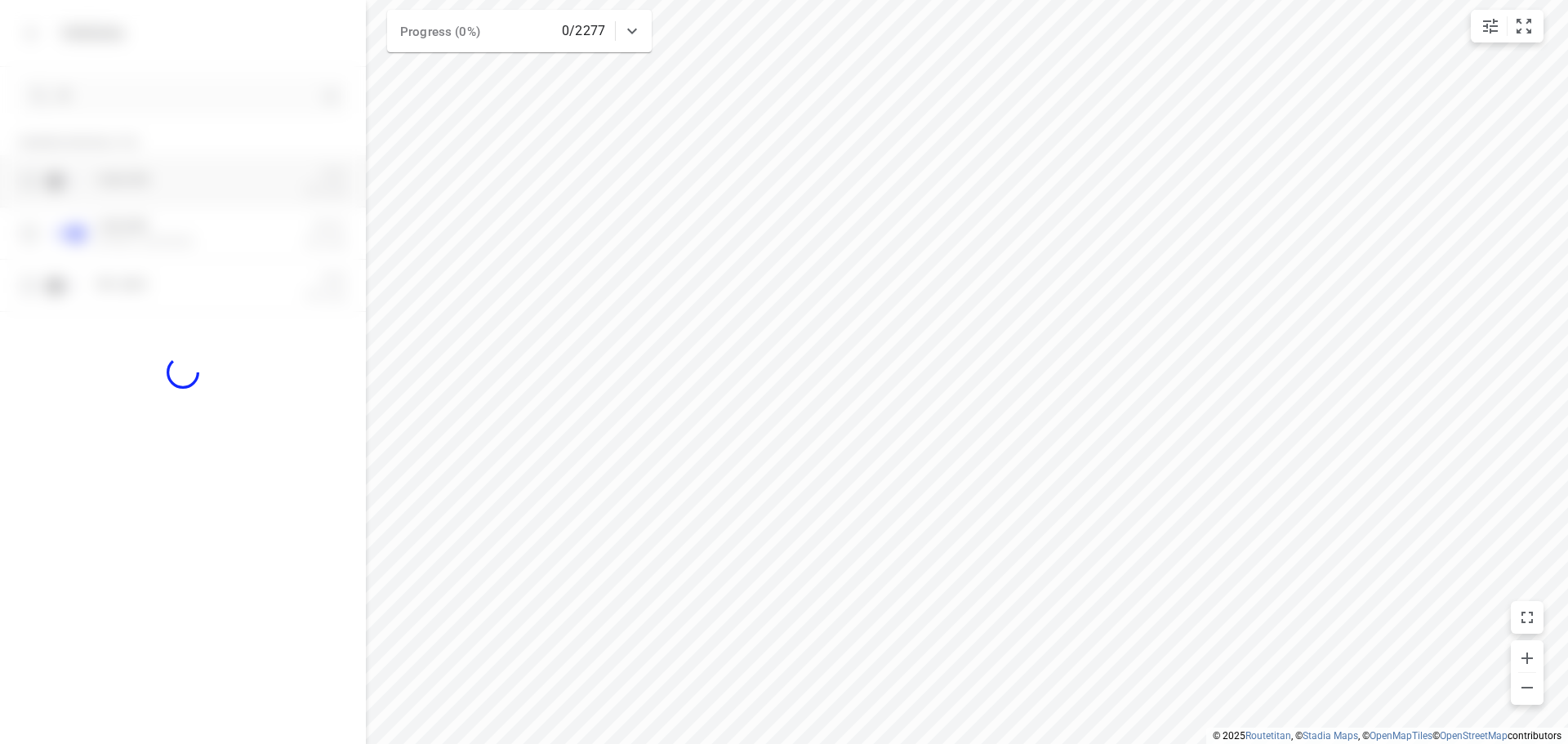
checkbox input "false"
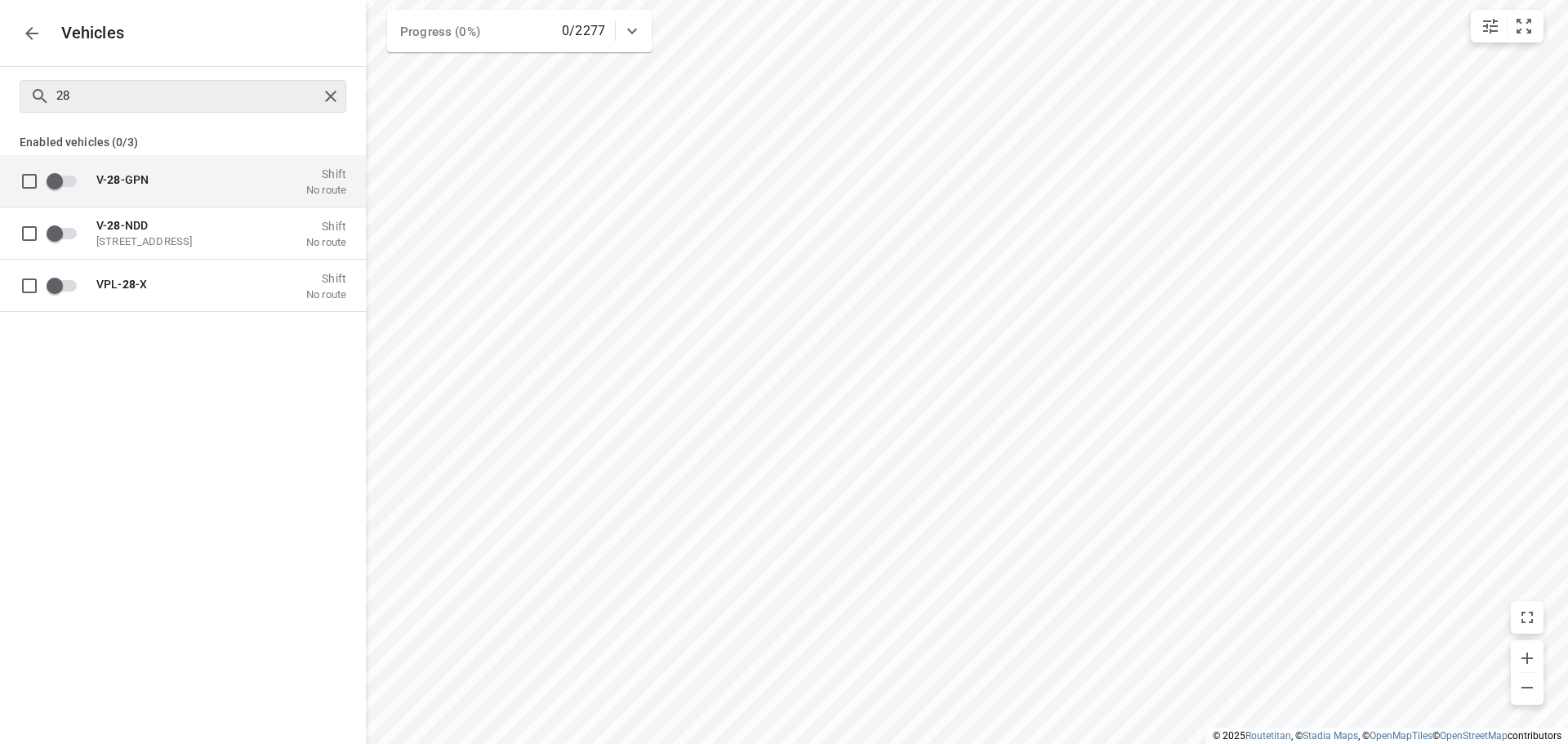
checkbox input "true"
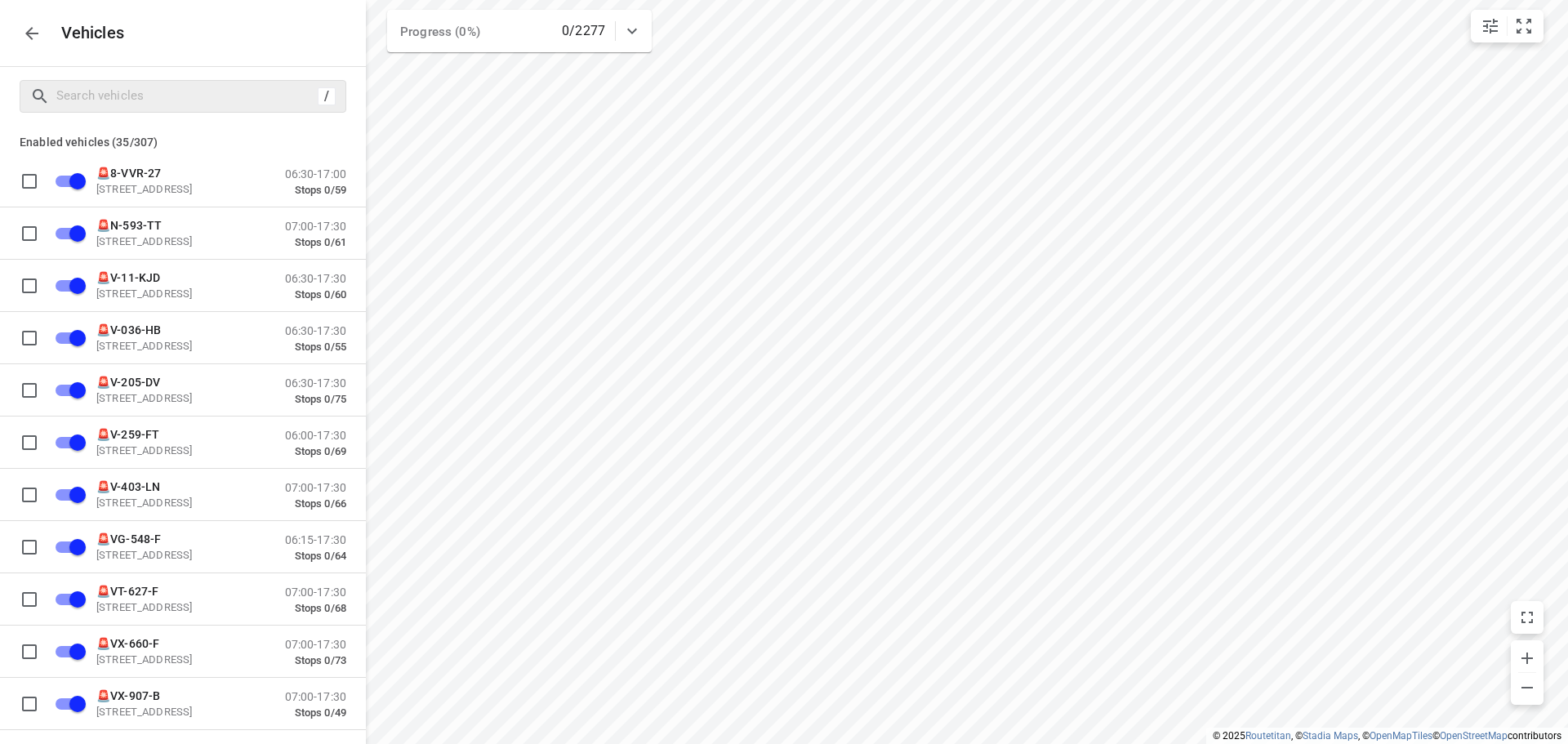
click at [34, 32] on icon "button" at bounding box center [31, 33] width 19 height 19
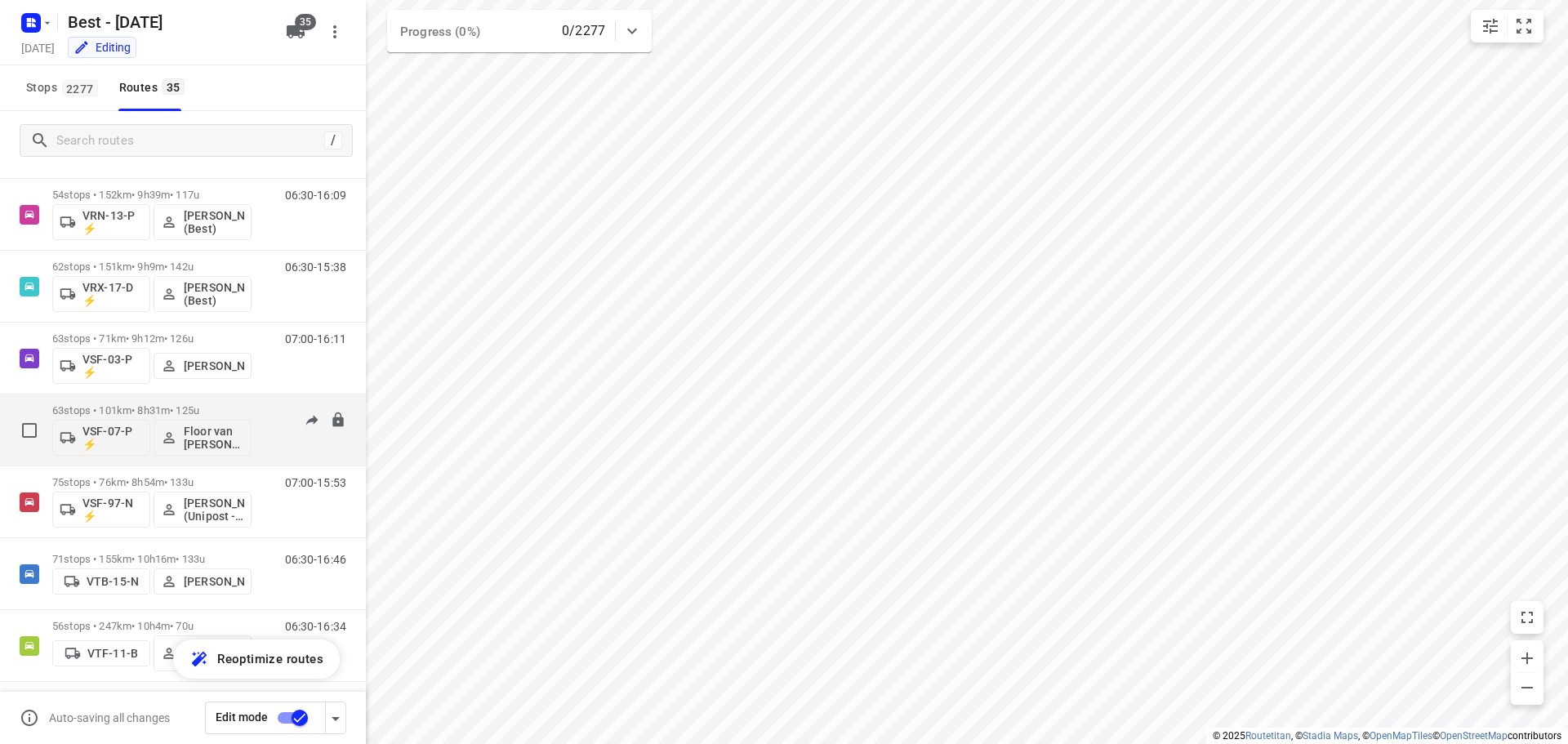
scroll to position [1061, 0]
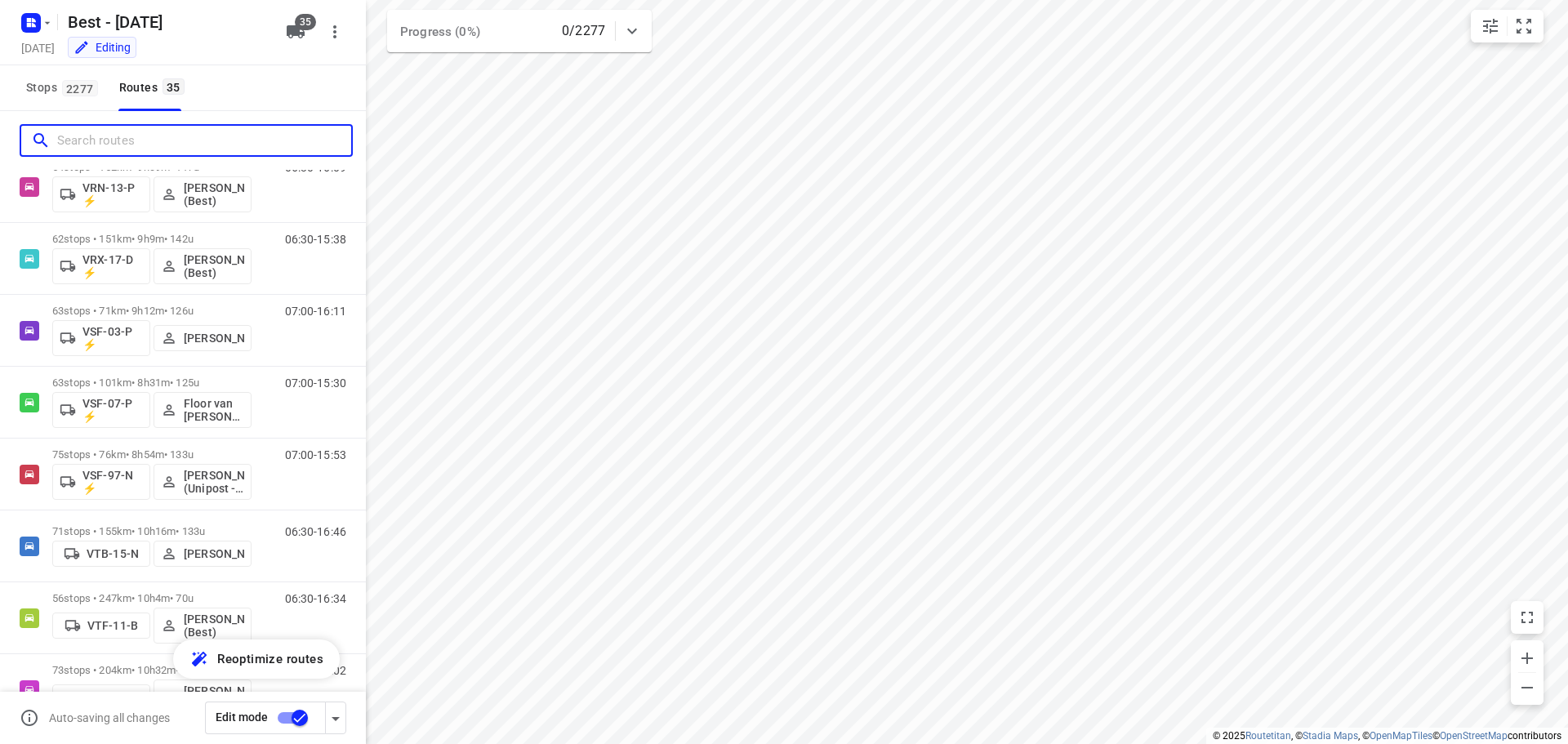
click at [142, 140] on input "Search routes" at bounding box center [204, 141] width 294 height 26
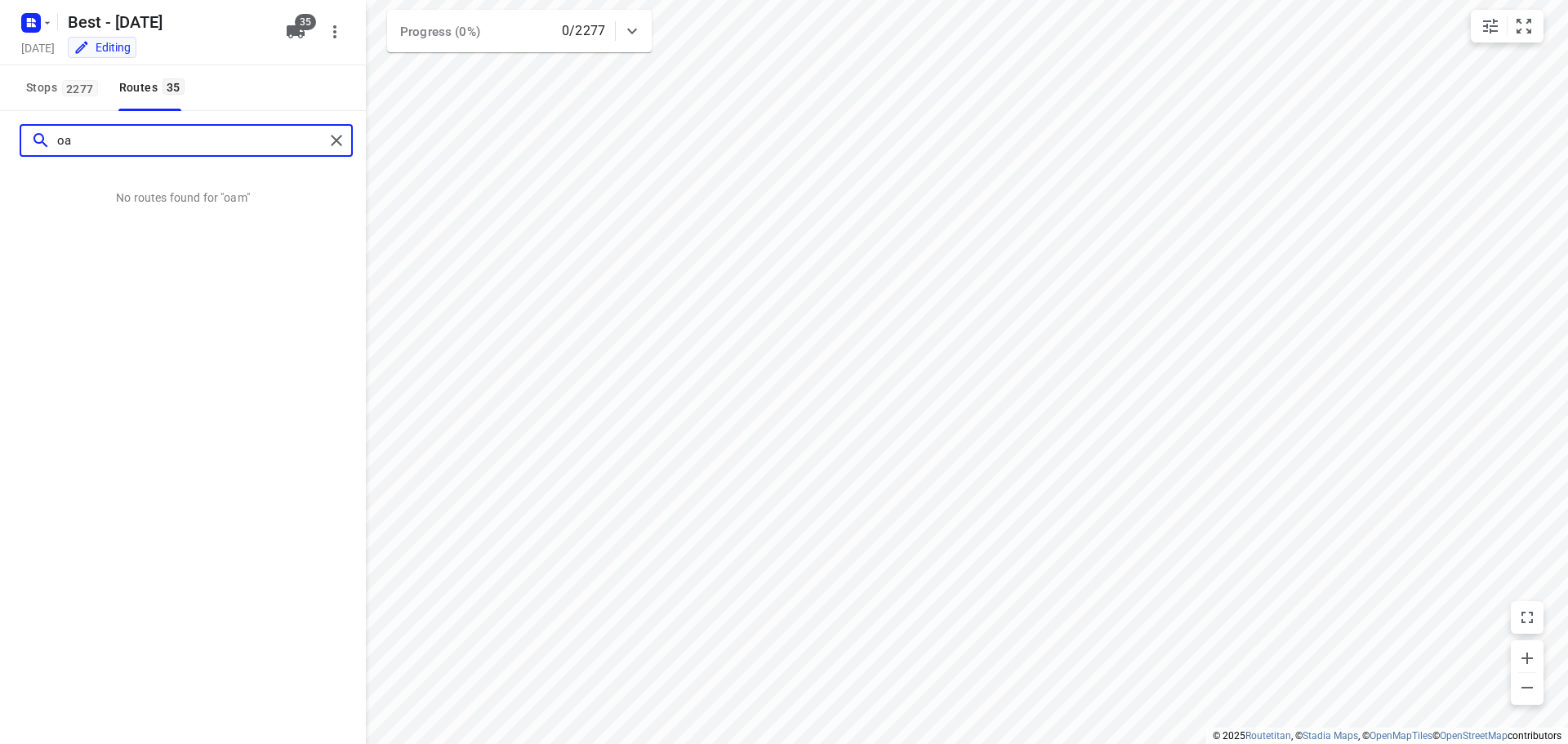
type input "o"
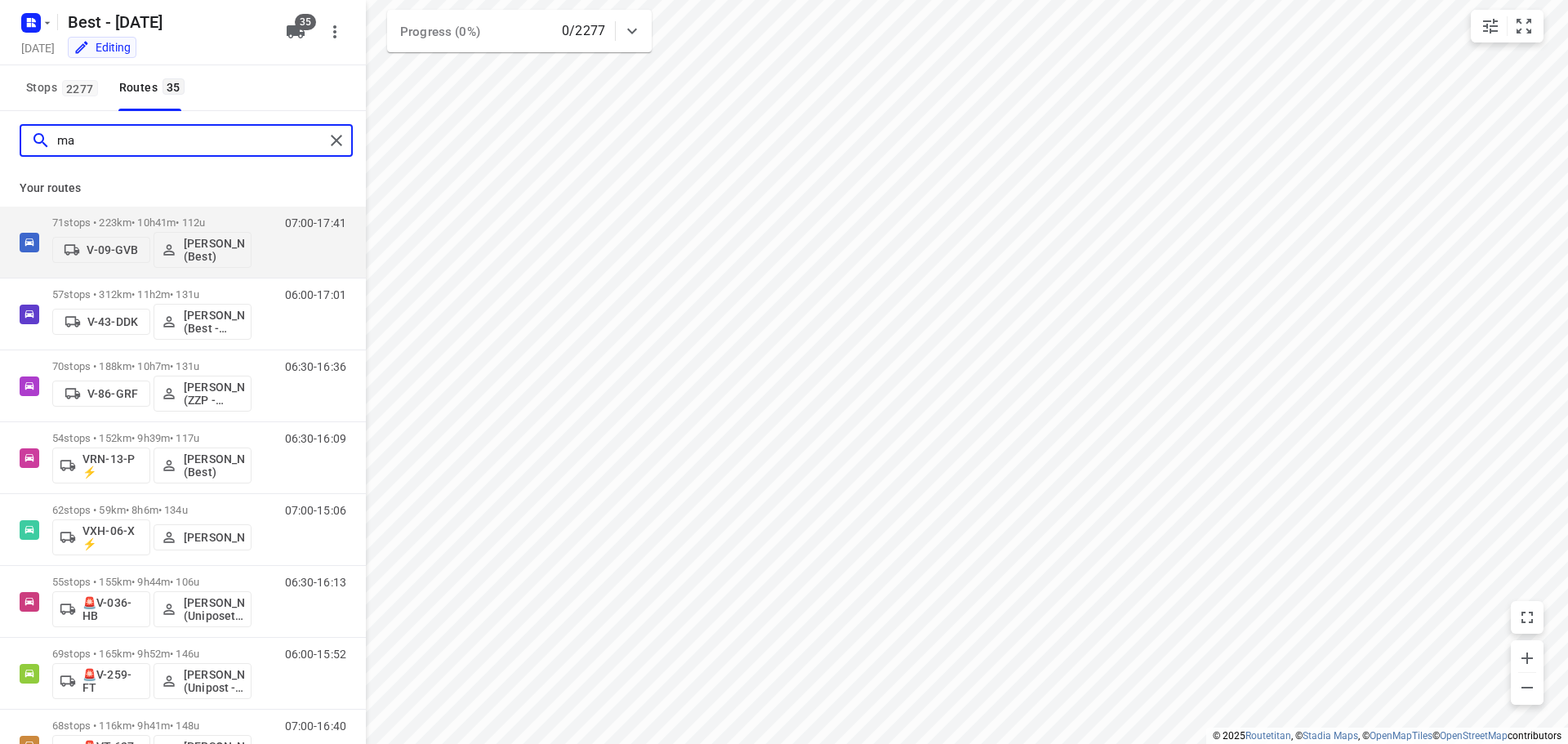
type input "m"
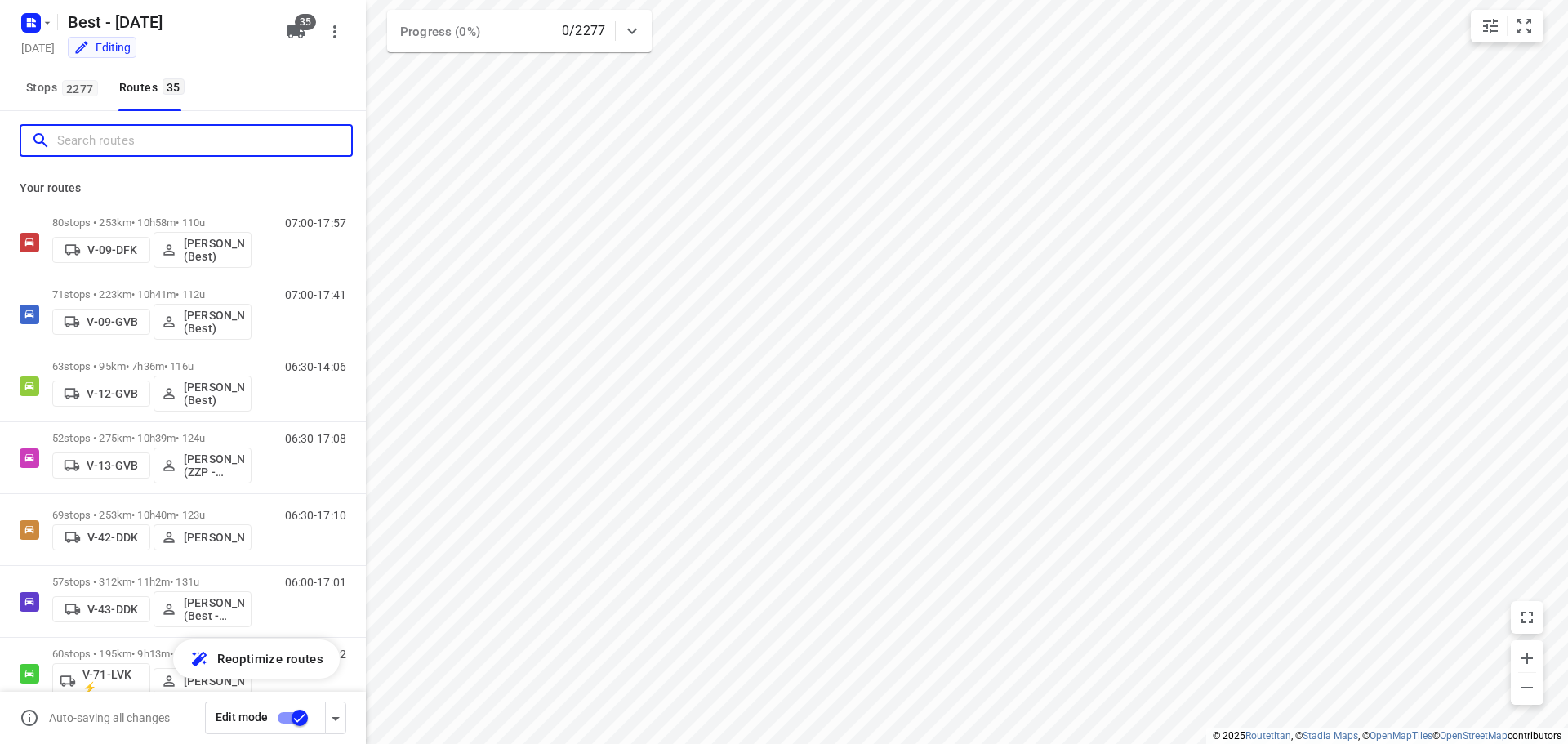
type input "a"
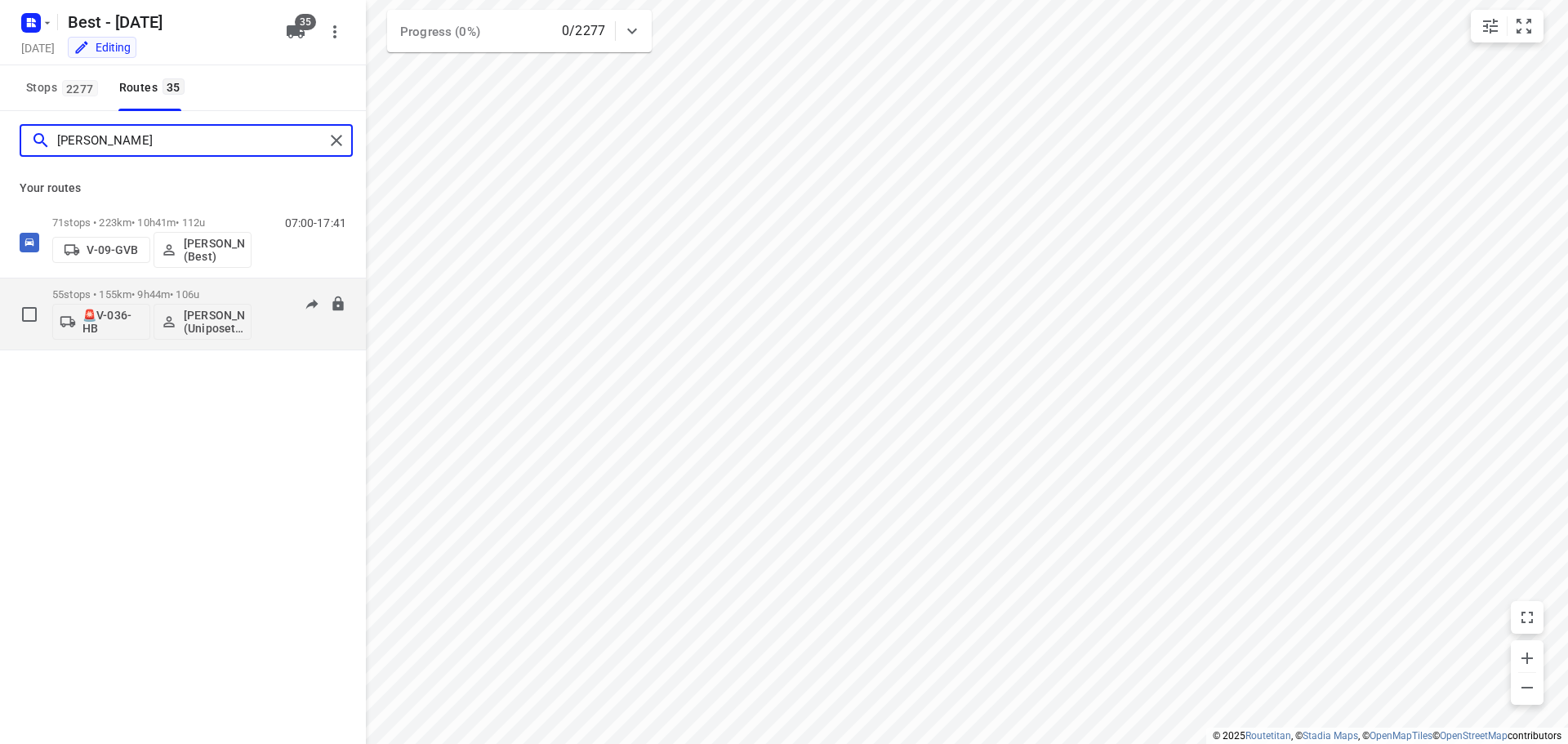
type input "omar"
click at [137, 295] on p "55 stops • 155km • 9h44m • 106u" at bounding box center [151, 294] width 199 height 12
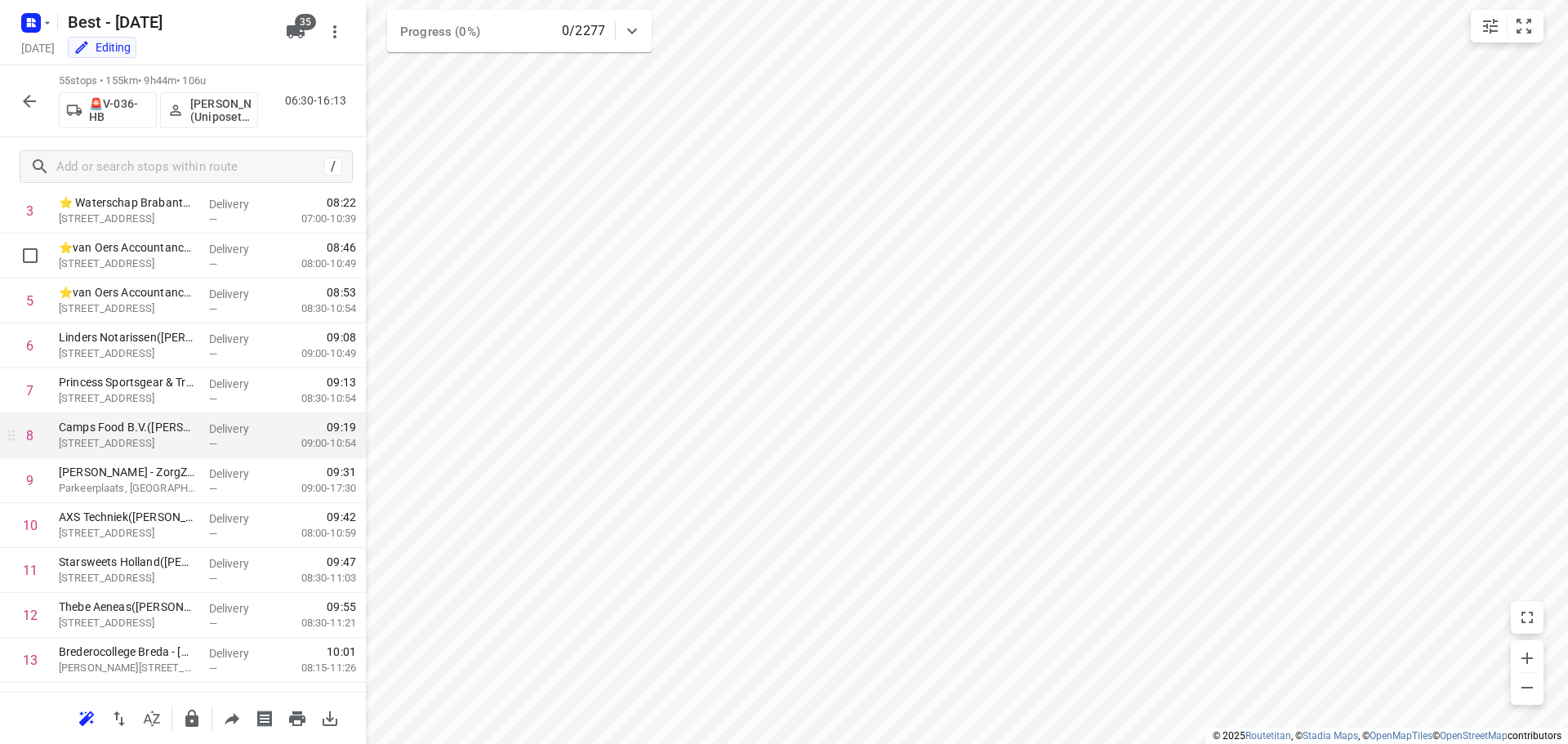
scroll to position [245, 0]
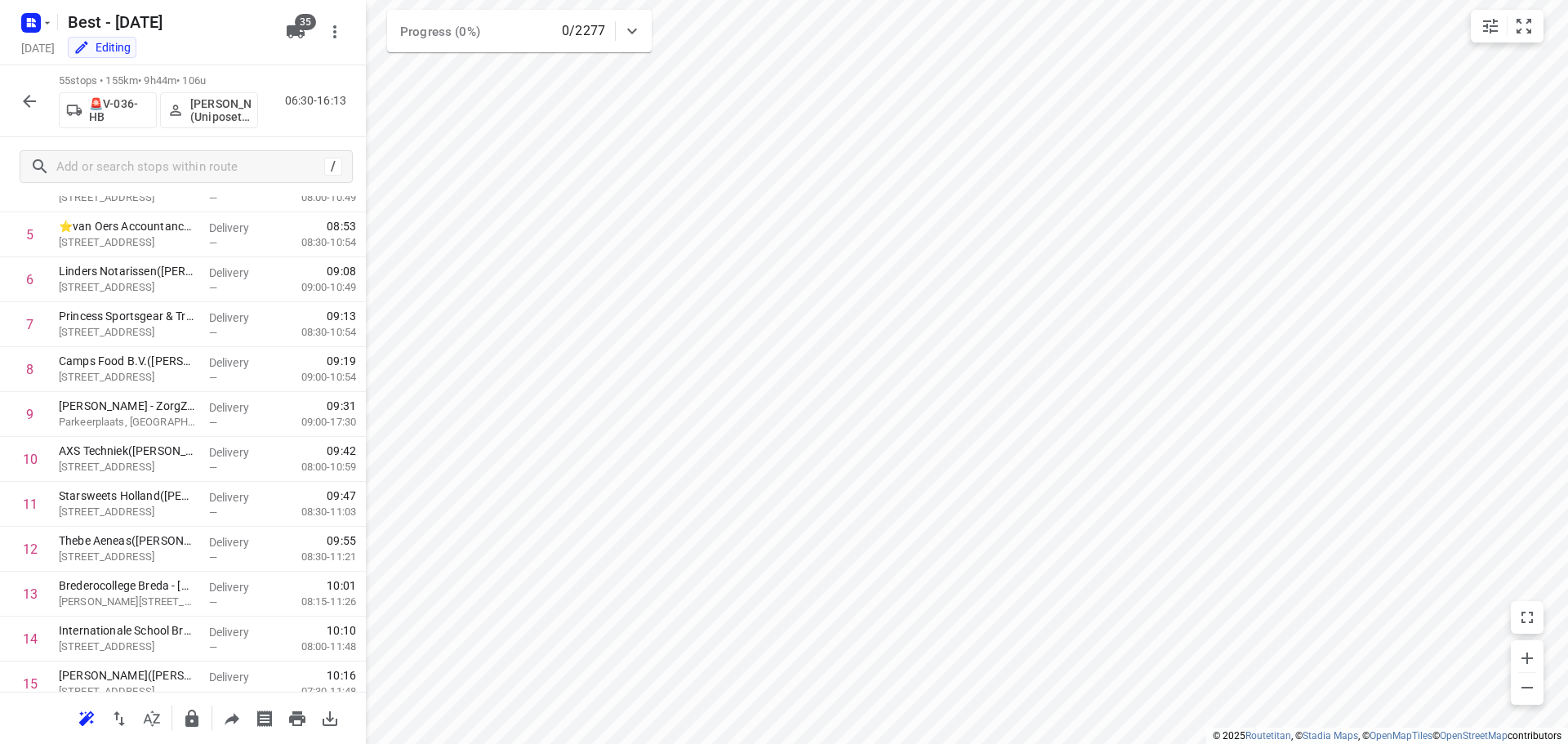
click at [38, 98] on icon "button" at bounding box center [28, 100] width 19 height 19
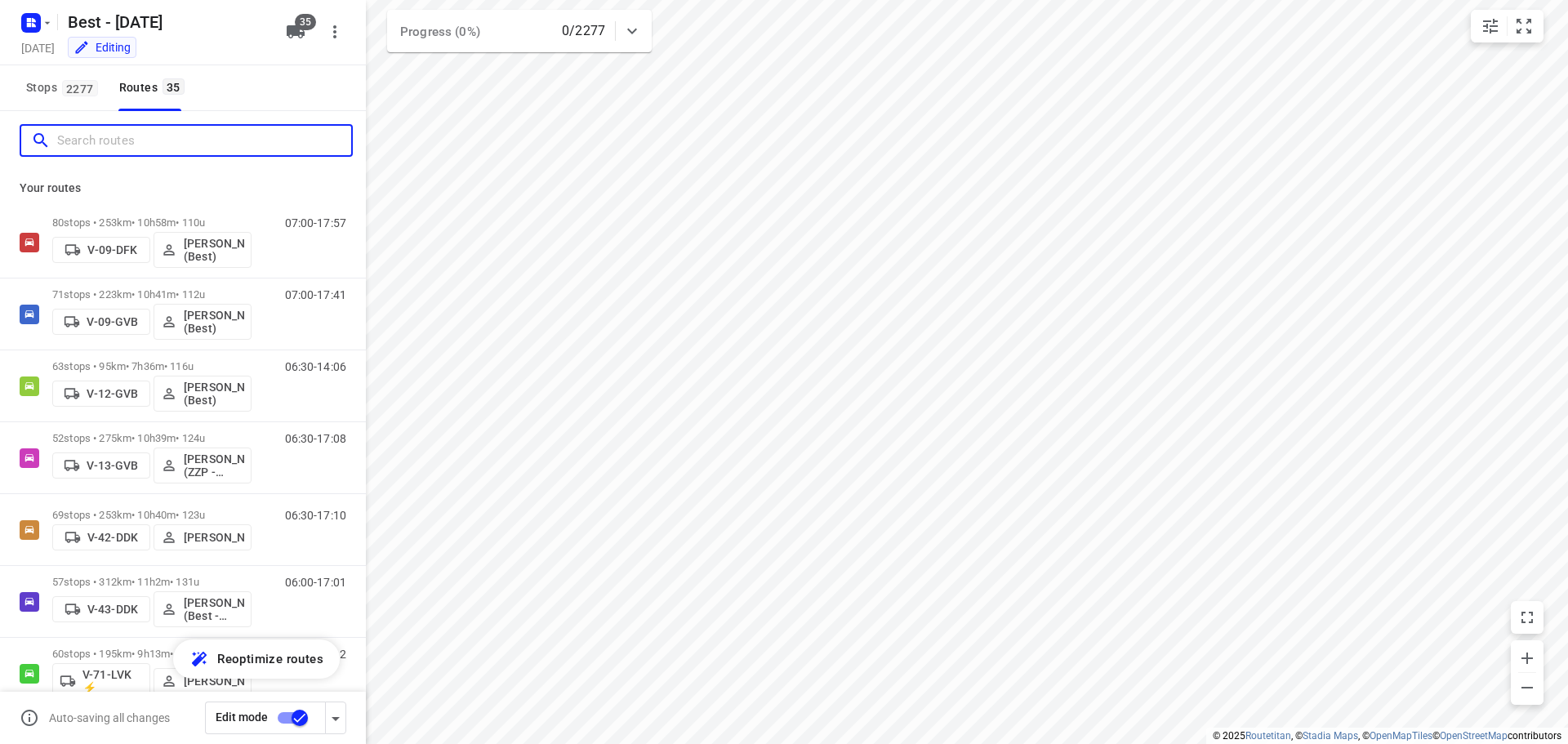
click at [114, 134] on input "Search routes" at bounding box center [204, 141] width 294 height 26
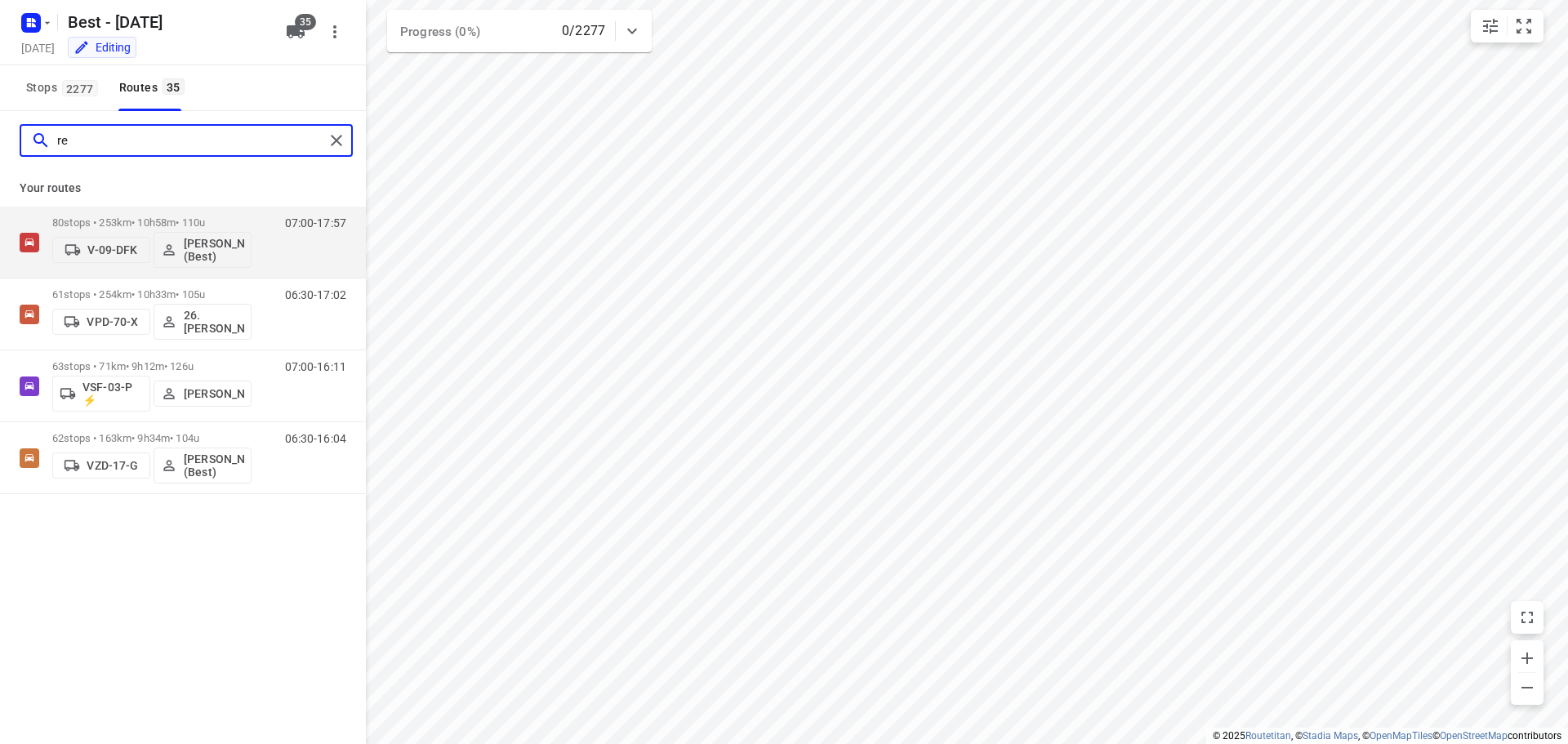
type input "r"
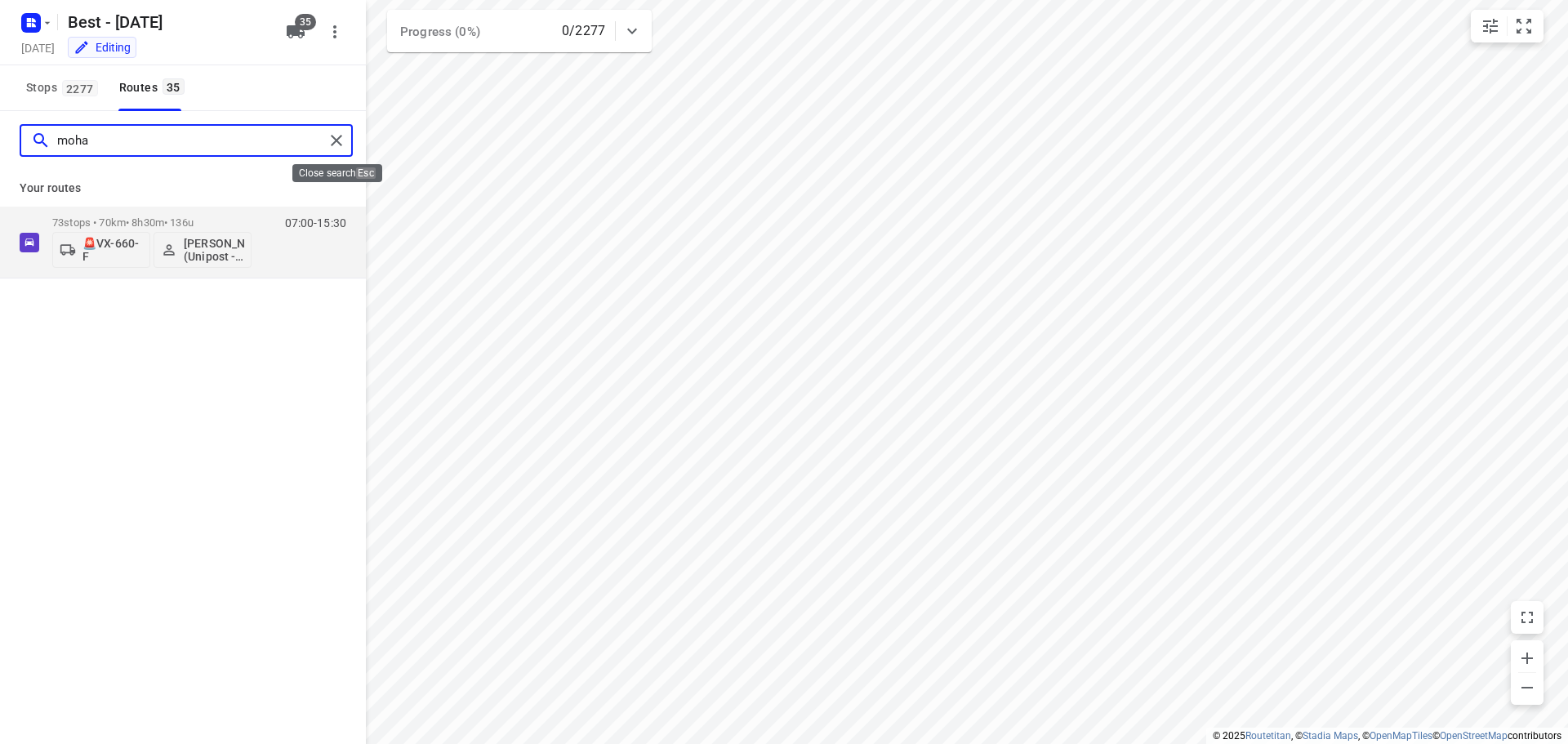
type input "moha"
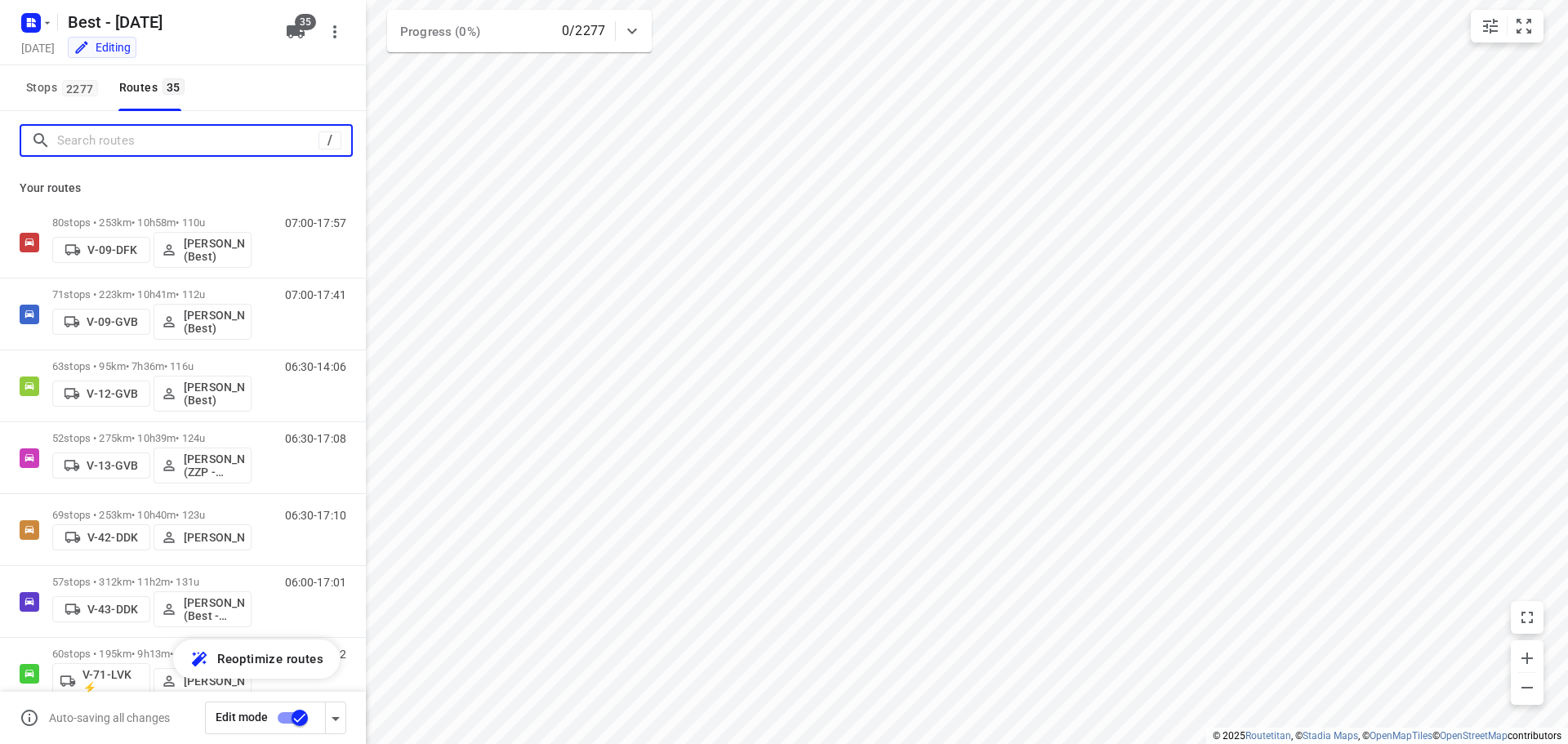
click at [197, 136] on input "Search routes" at bounding box center [188, 141] width 261 height 26
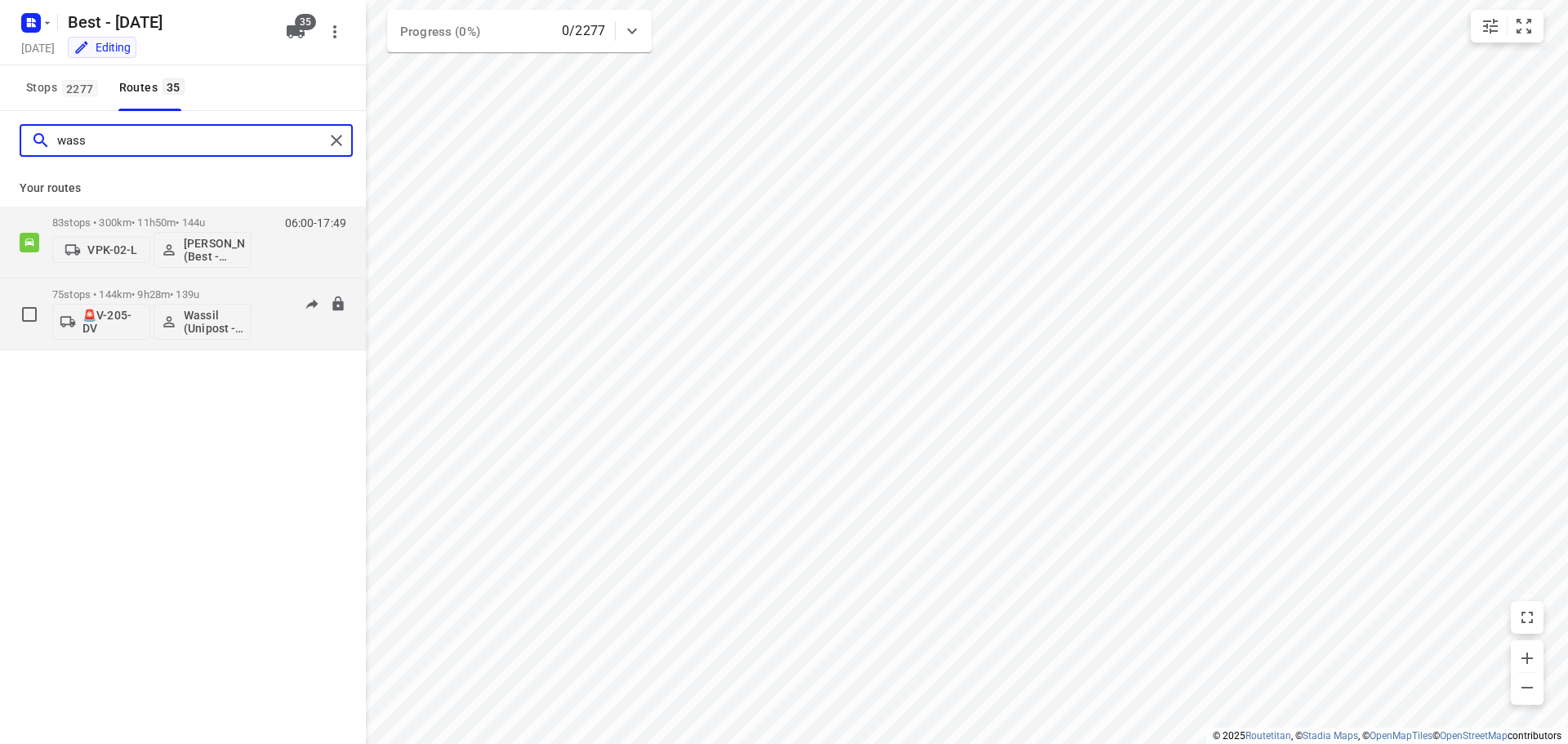
type input "wass"
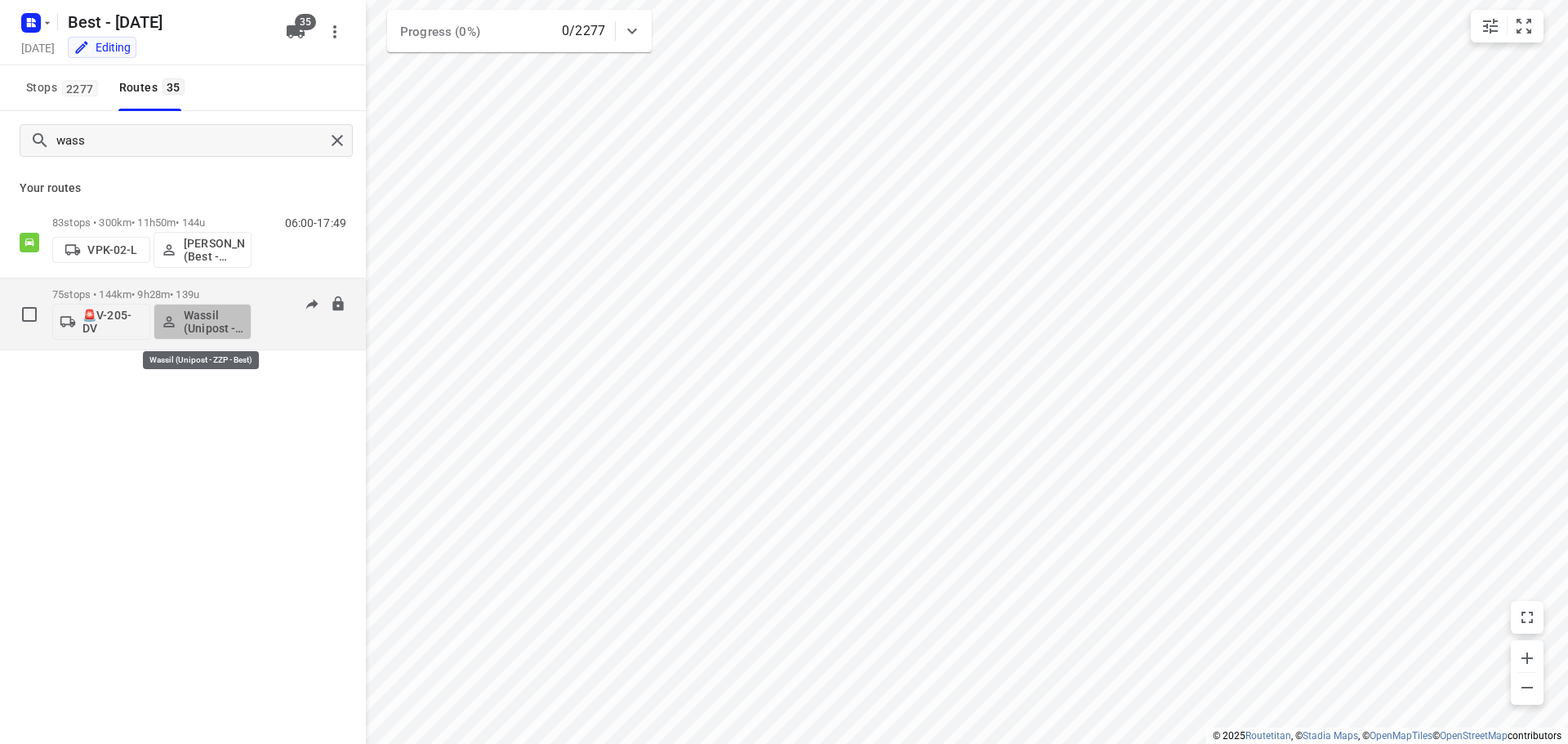
click at [211, 316] on p "Wassil (Unipost - ZZP - Best)" at bounding box center [213, 321] width 60 height 26
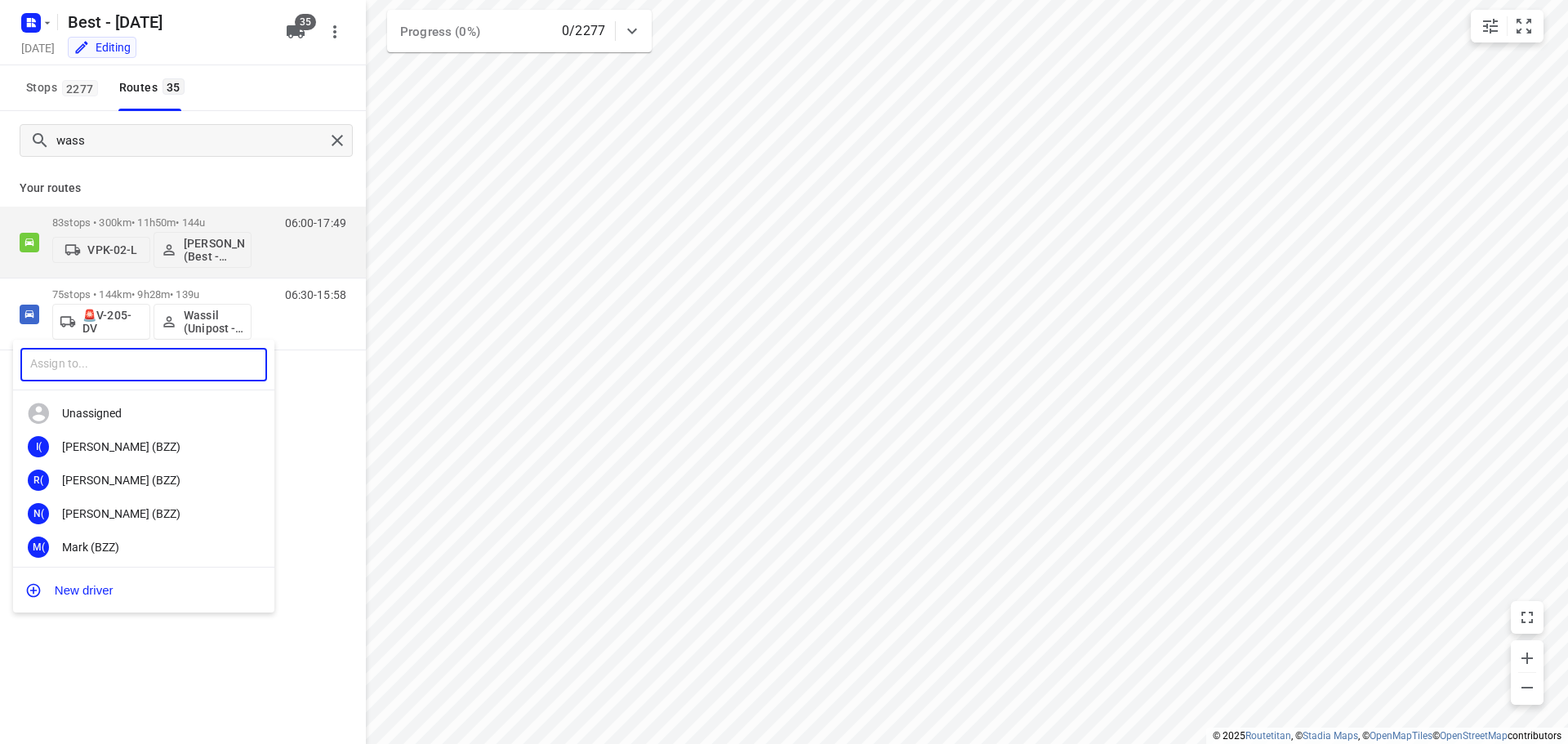
click at [129, 363] on input "text" at bounding box center [143, 364] width 246 height 34
type input "mohammed"
click at [144, 537] on div "MR Mohammed Raed (Unipost - Best - ZZP)" at bounding box center [143, 546] width 261 height 34
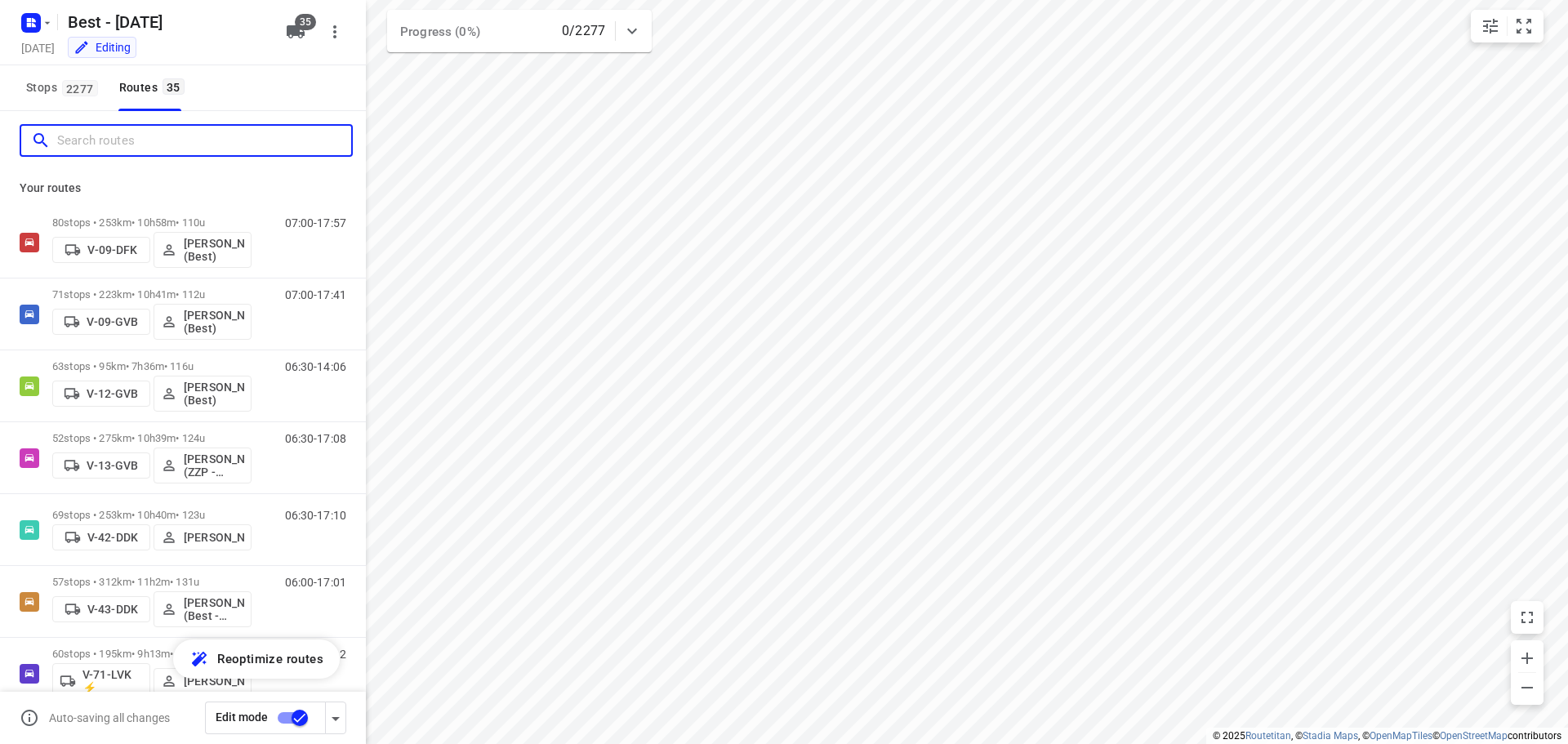
click at [304, 137] on input "Search routes" at bounding box center [204, 141] width 294 height 26
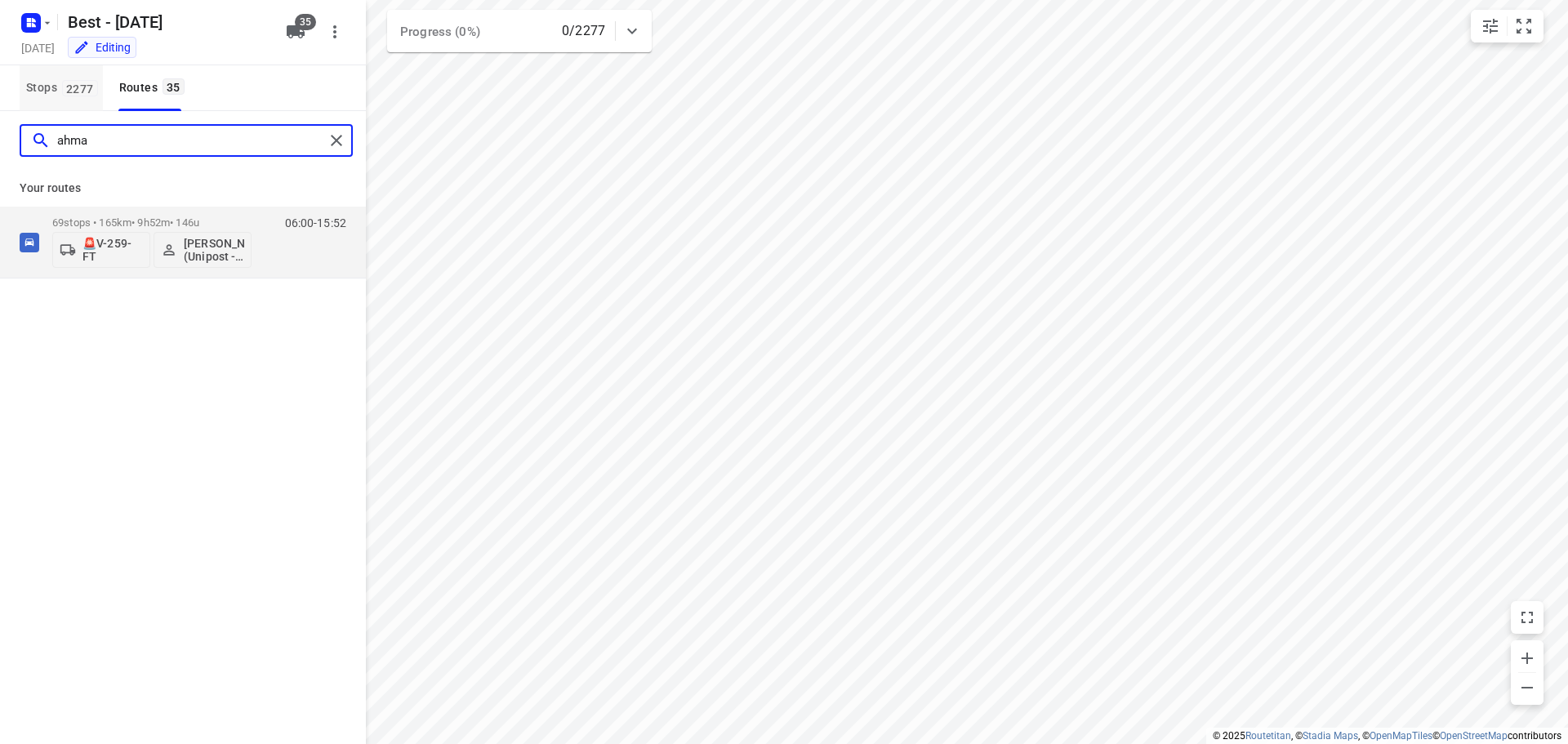
type input "ahma"
click at [240, 226] on p "69 stops • 165km • 9h52m • 146u" at bounding box center [151, 222] width 199 height 12
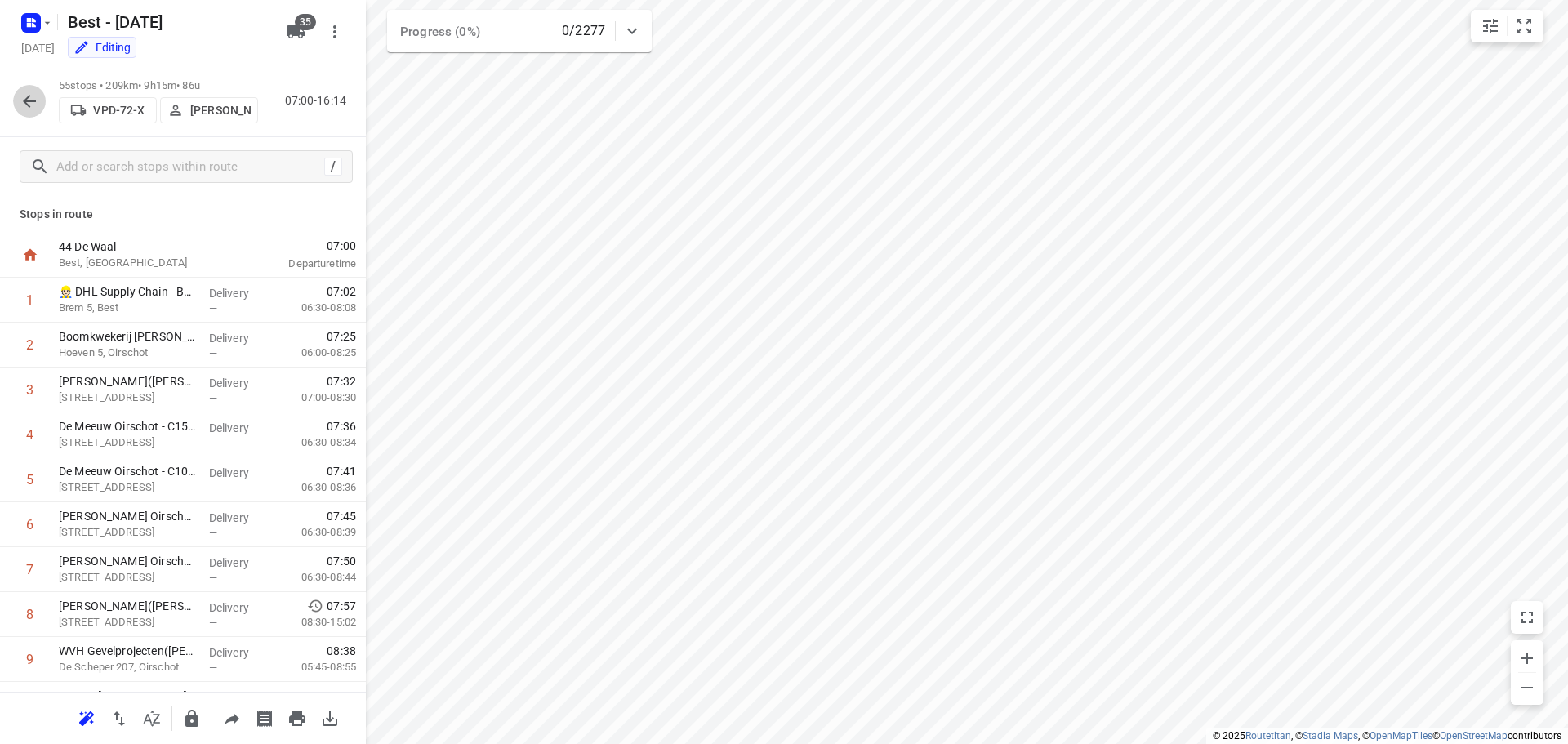
click at [19, 105] on icon "button" at bounding box center [28, 100] width 19 height 19
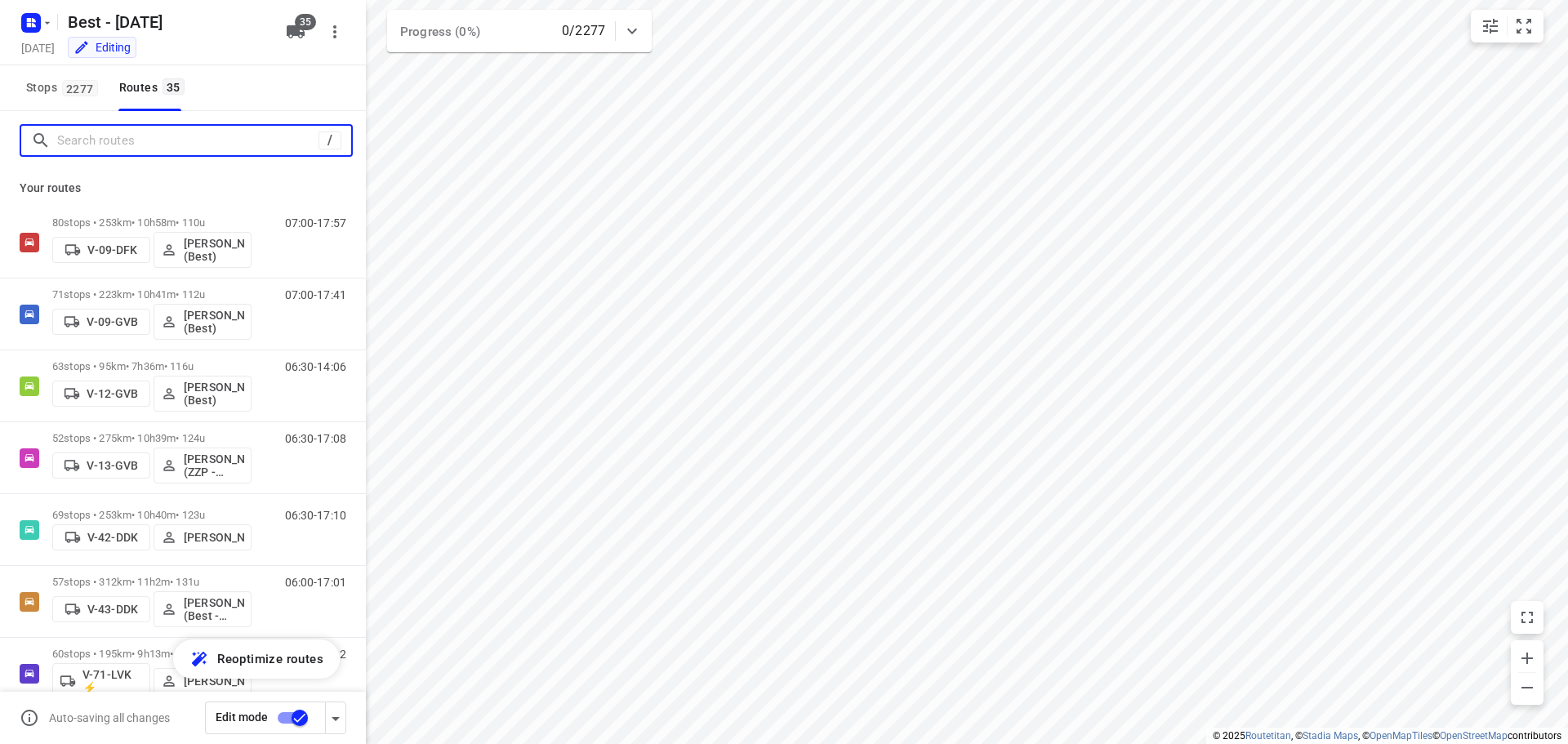
click at [112, 139] on input "Search routes" at bounding box center [188, 141] width 261 height 26
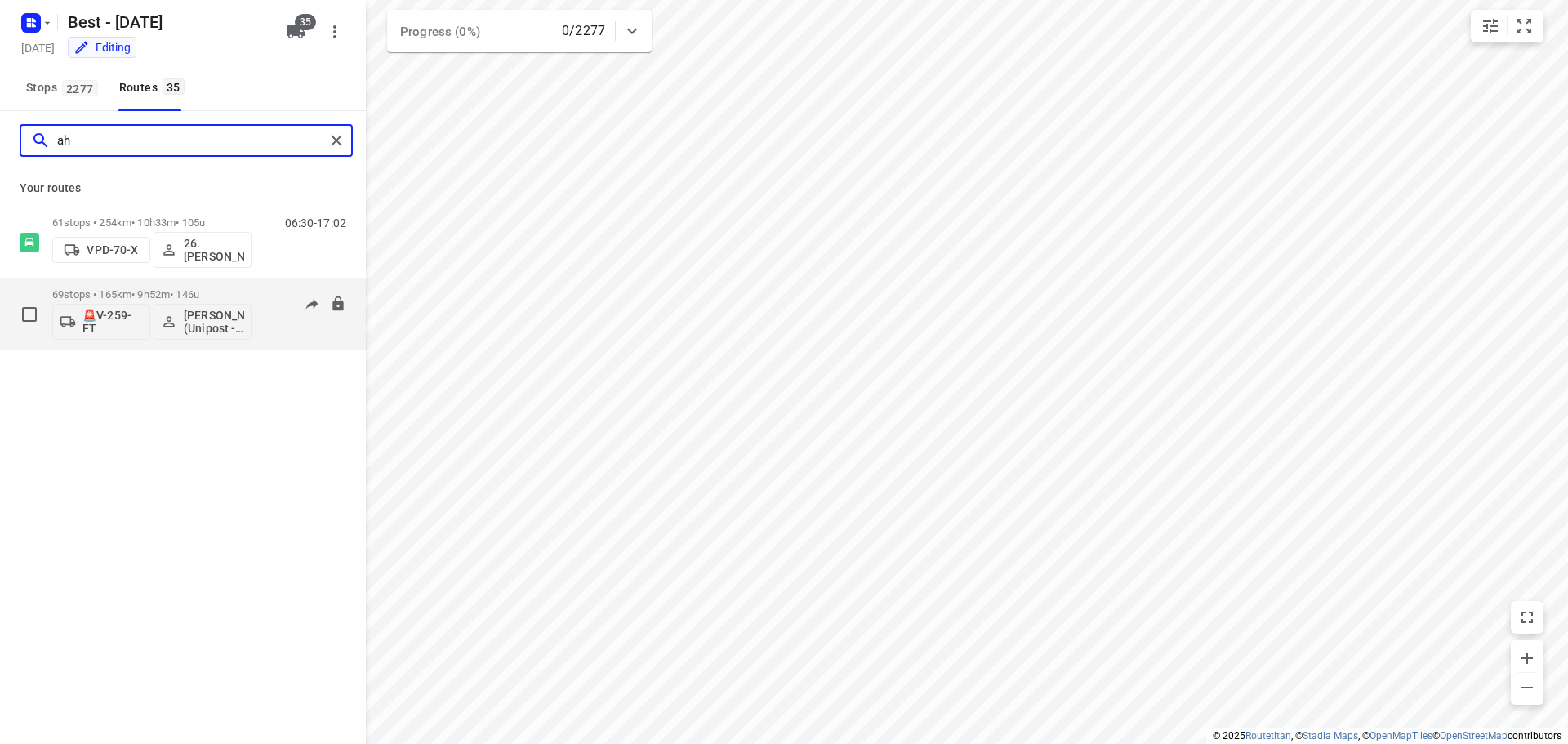
type input "ah"
click at [173, 284] on div "69 stops • 165km • 9h52m • 146u 🚨V-259-FT Ahmad Abazid (Unipost - Best - ZZP)" at bounding box center [151, 314] width 199 height 67
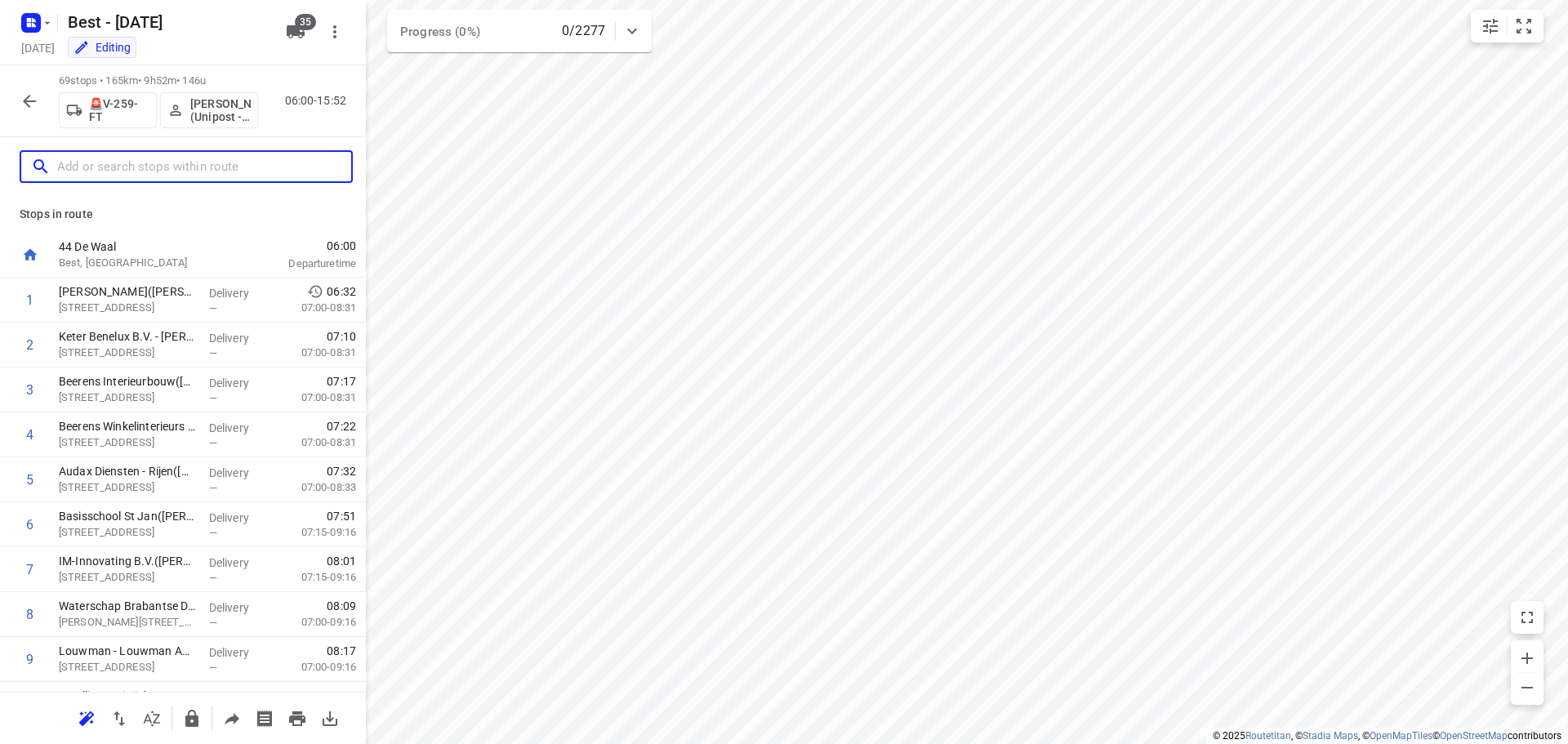
click at [209, 159] on input "text" at bounding box center [204, 167] width 294 height 26
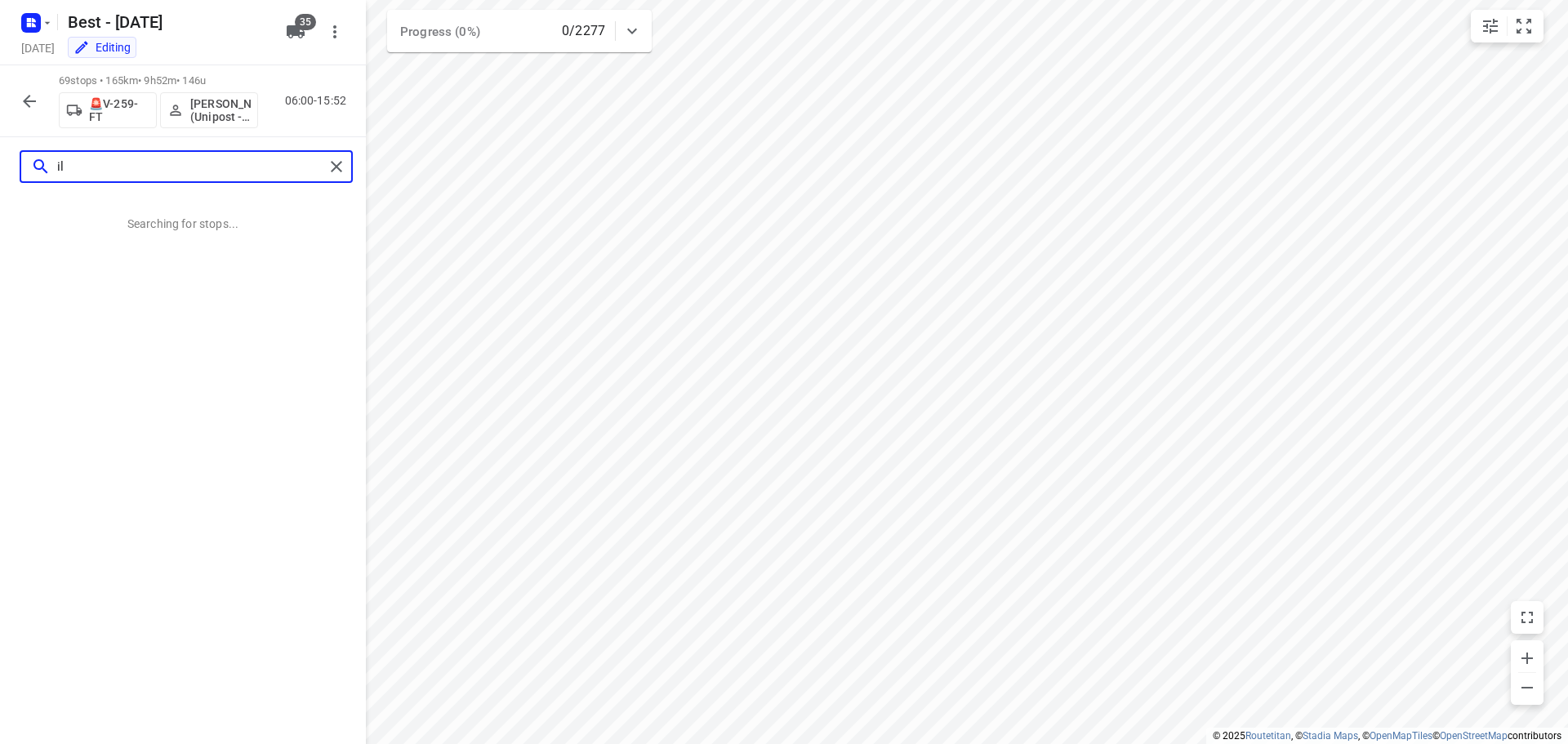
type input "i"
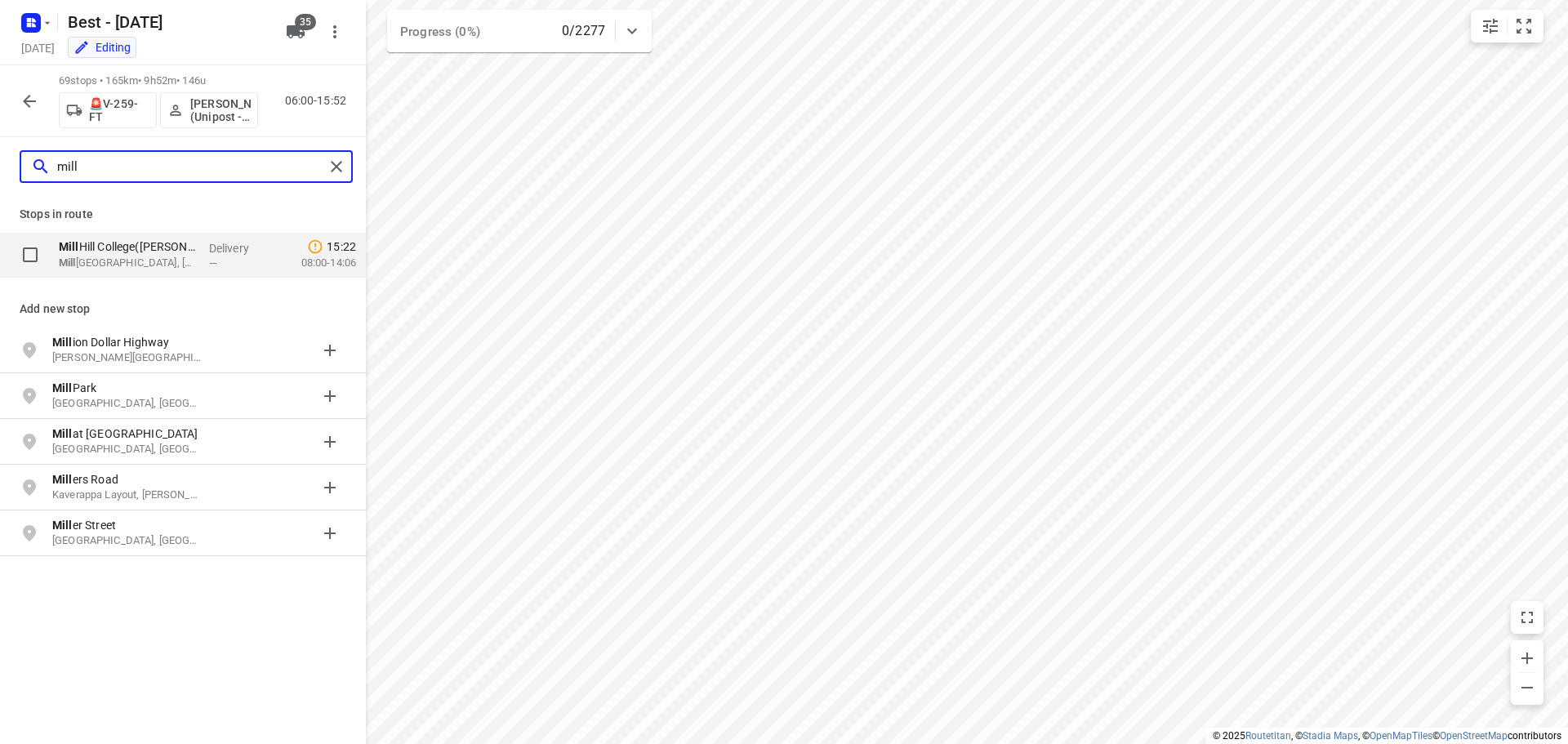
type input "mill"
click at [39, 245] on input "checkbox" at bounding box center [30, 254] width 33 height 33
checkbox input "true"
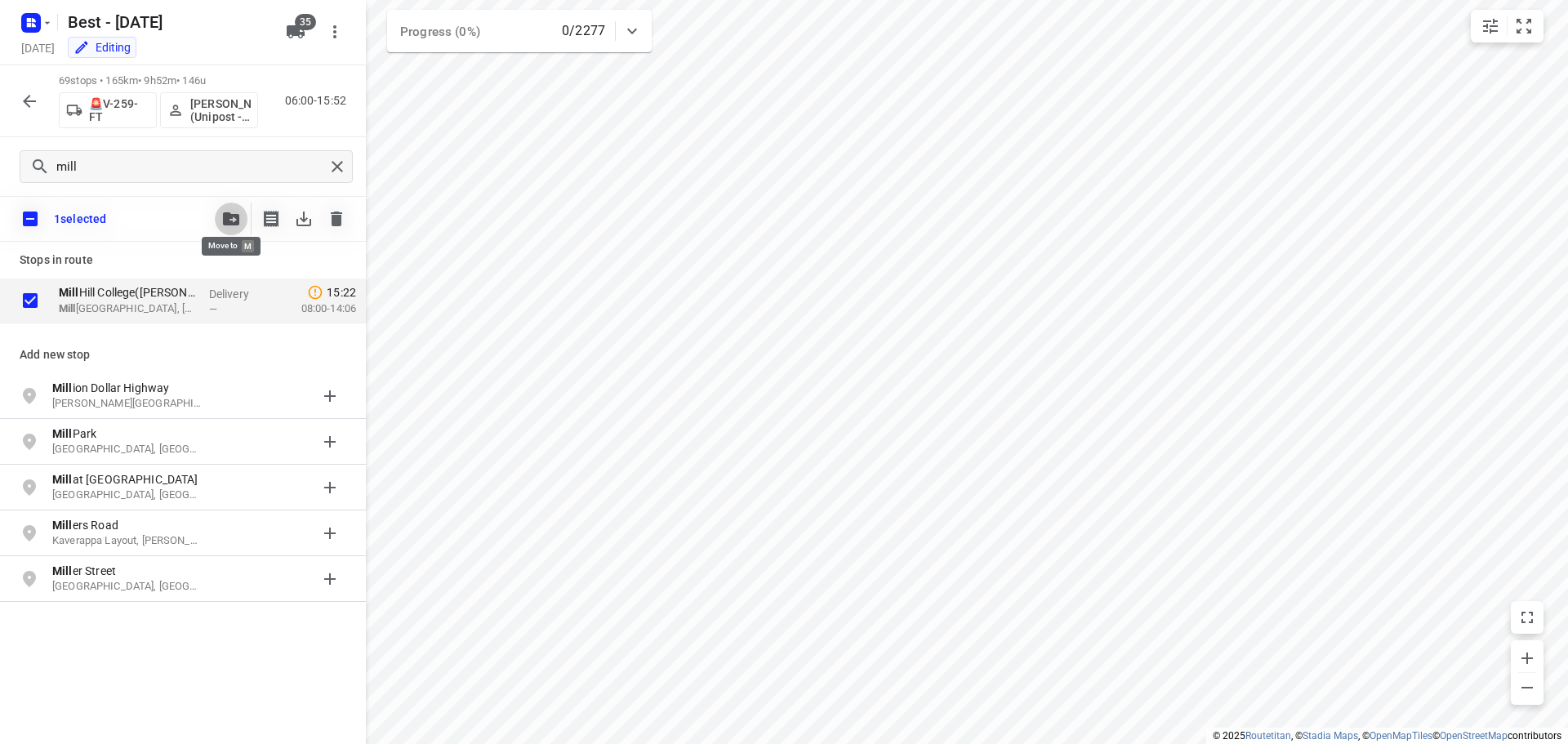
click at [238, 217] on button "button" at bounding box center [231, 219] width 33 height 33
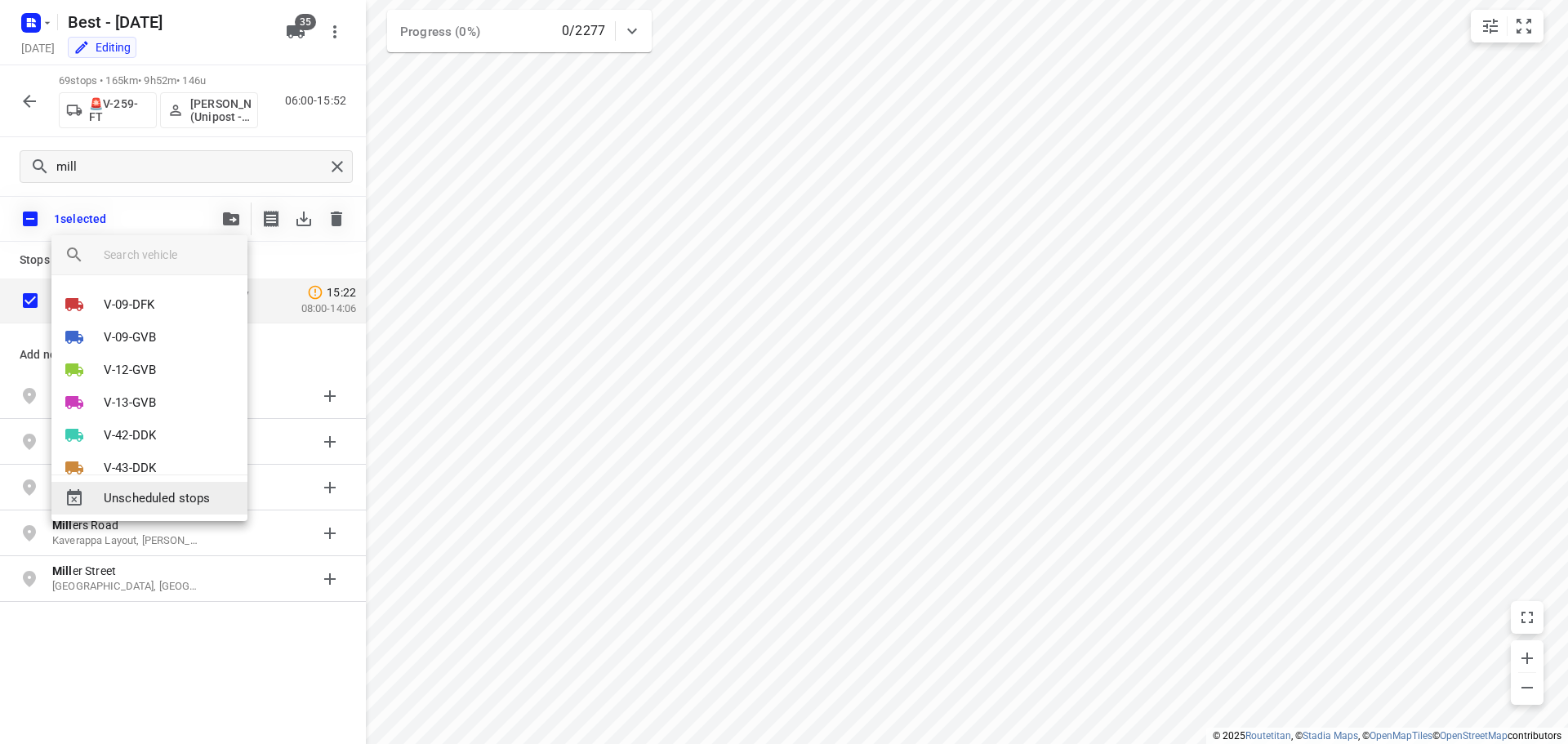
click at [181, 489] on span "Unscheduled stops" at bounding box center [169, 498] width 130 height 19
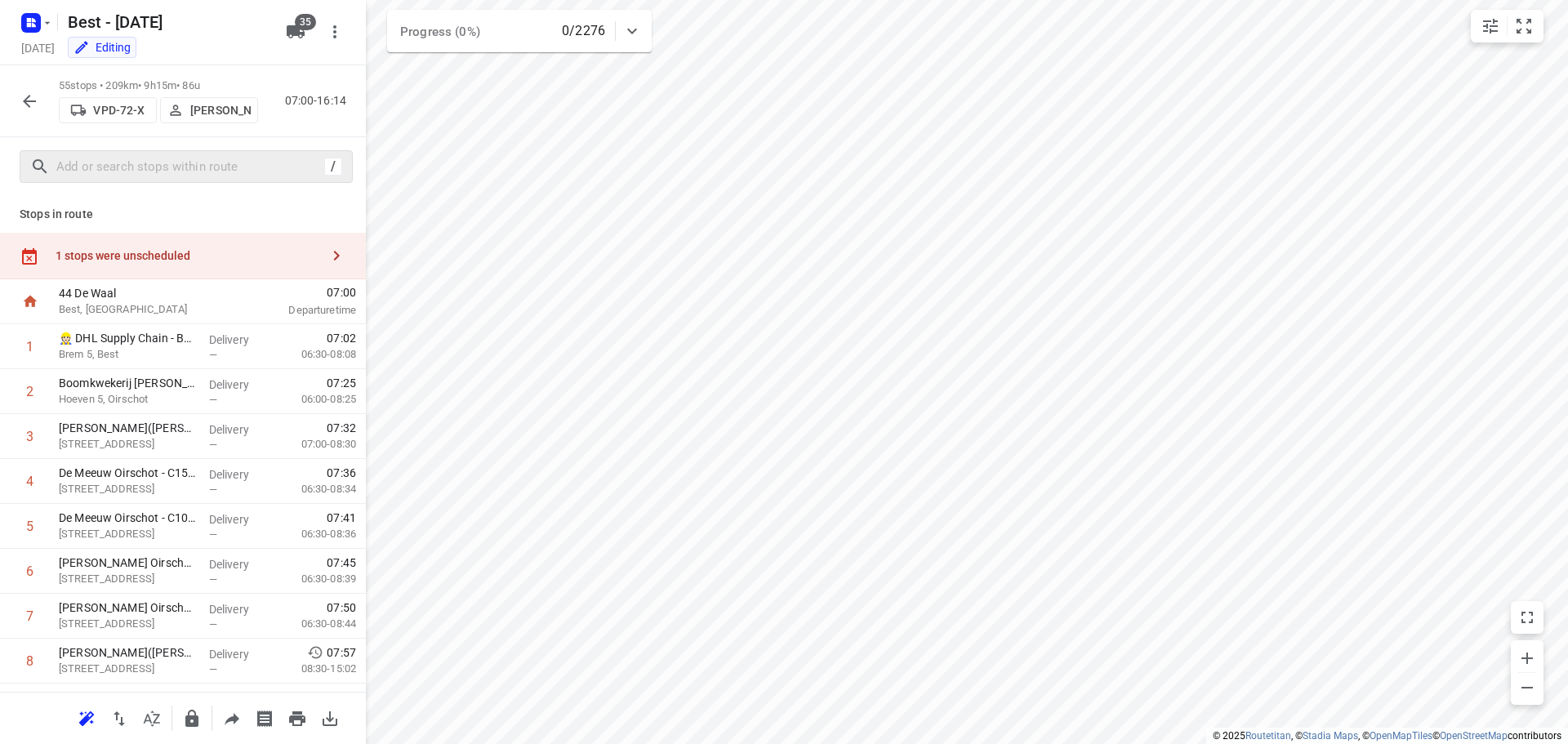
click at [258, 245] on div "1 stops were unscheduled" at bounding box center [182, 255] width 366 height 46
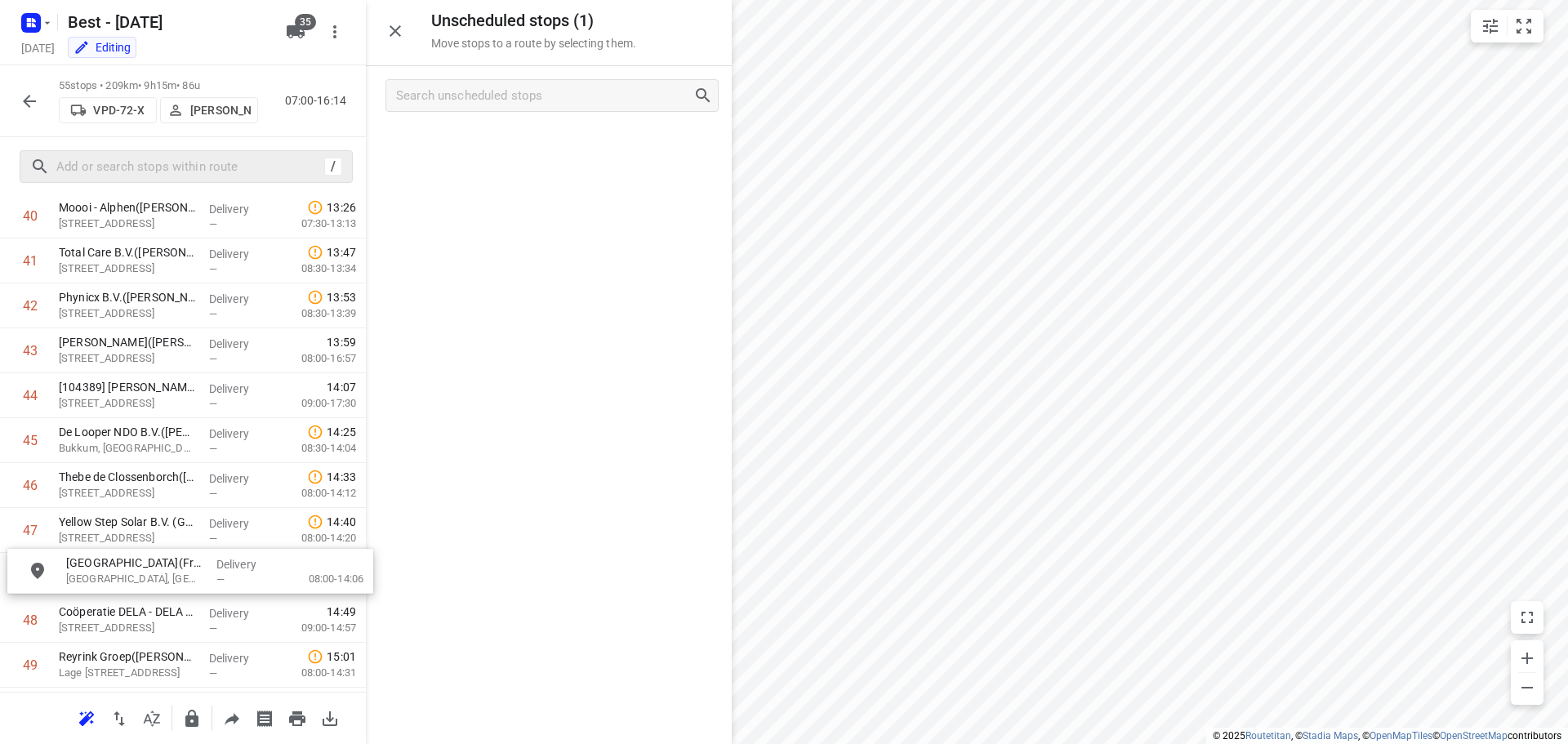
scroll to position [1882, 0]
drag, startPoint x: 480, startPoint y: 166, endPoint x: 129, endPoint y: 438, distance: 444.1
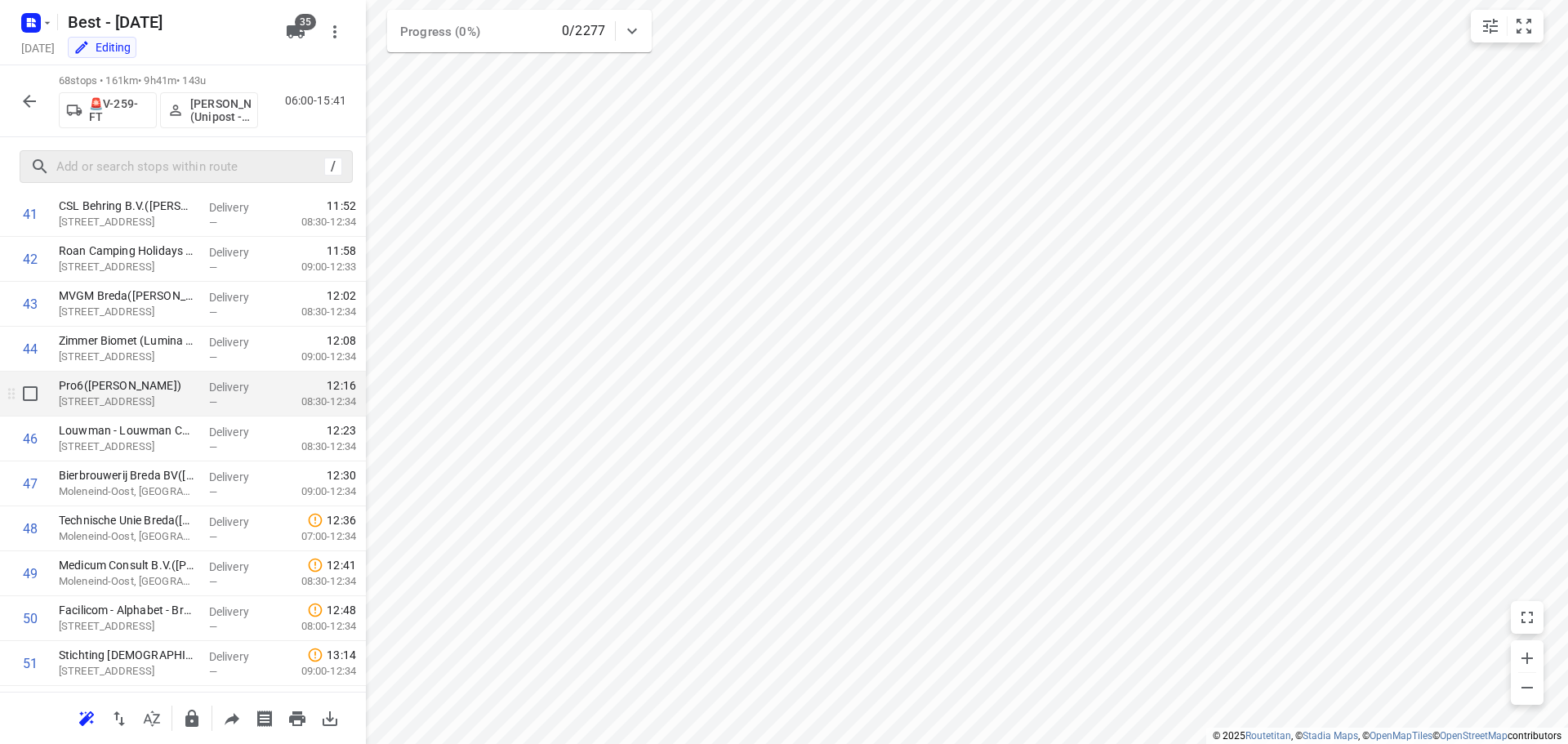
scroll to position [1555, 0]
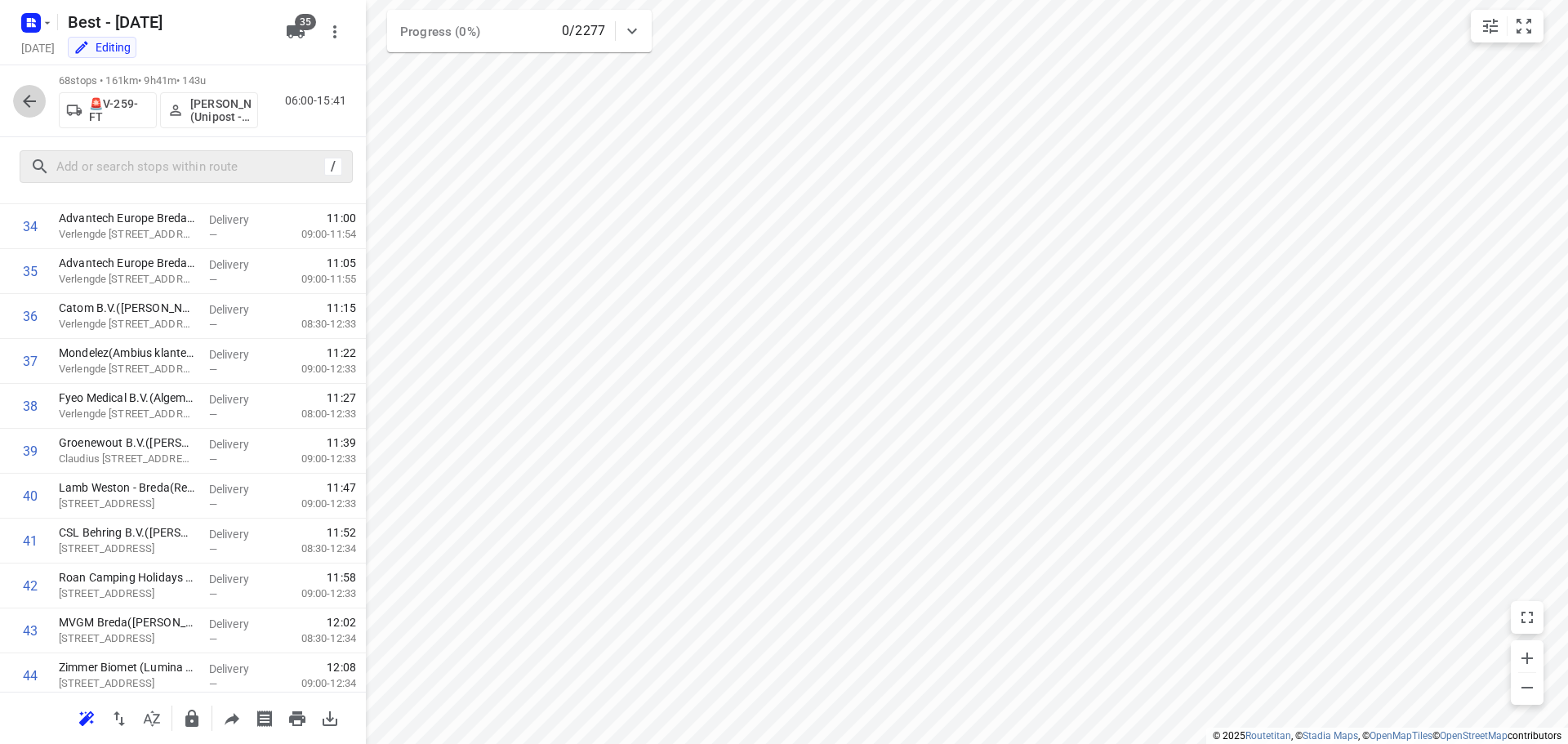
click at [34, 100] on icon "button" at bounding box center [29, 101] width 13 height 13
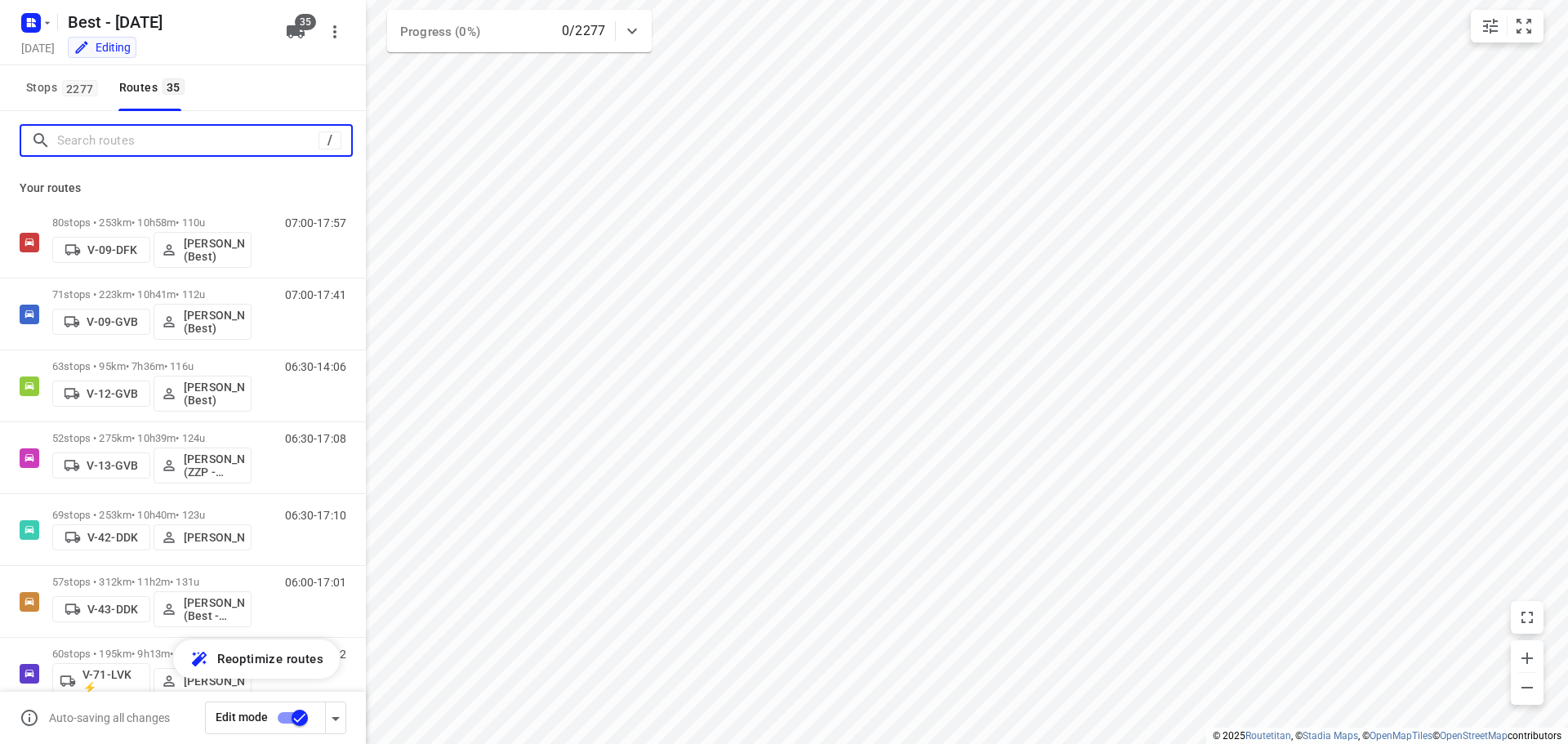
click at [210, 138] on input "Search routes" at bounding box center [188, 141] width 261 height 26
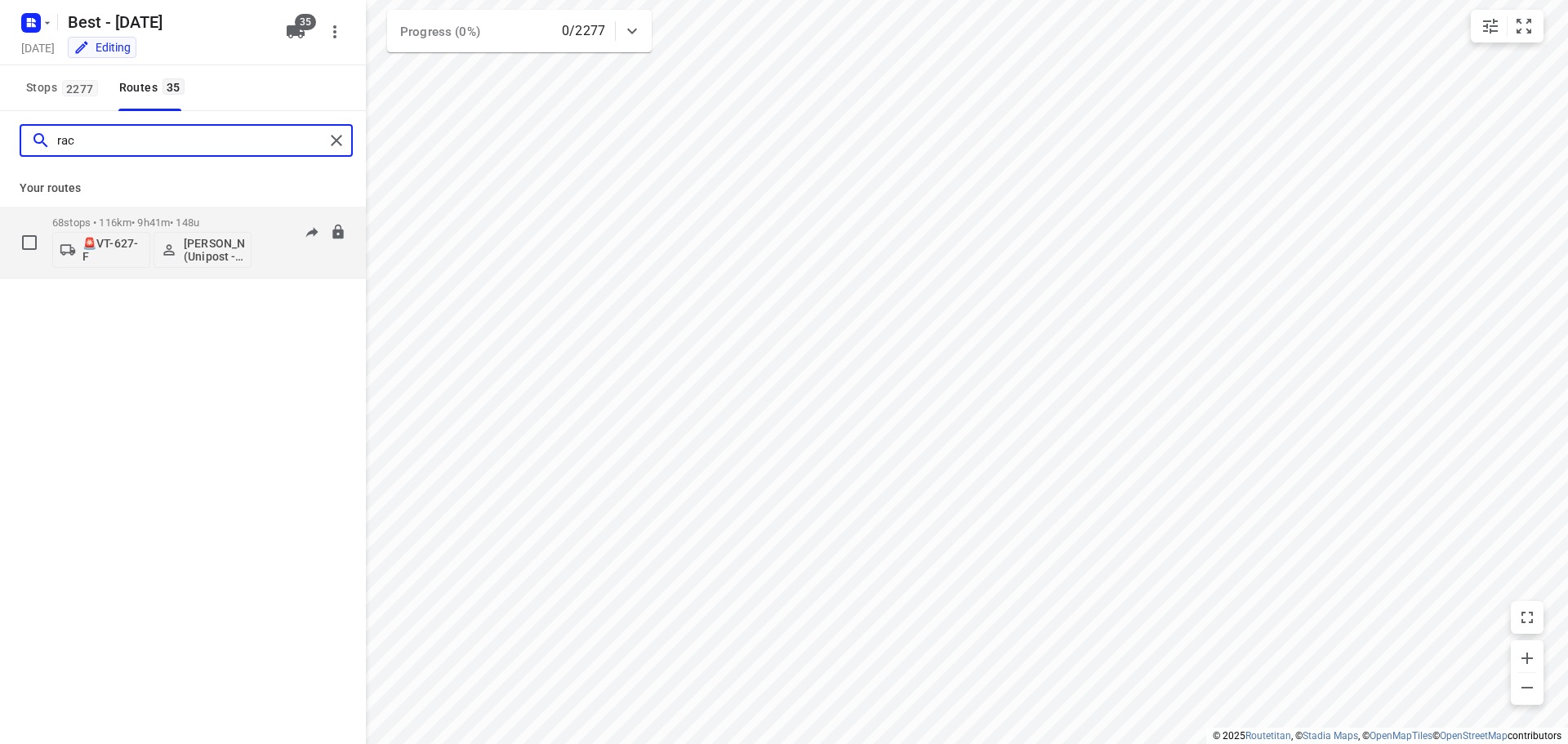
type input "rac"
click at [149, 225] on p "68 stops • 116km • 9h41m • 148u" at bounding box center [151, 222] width 199 height 12
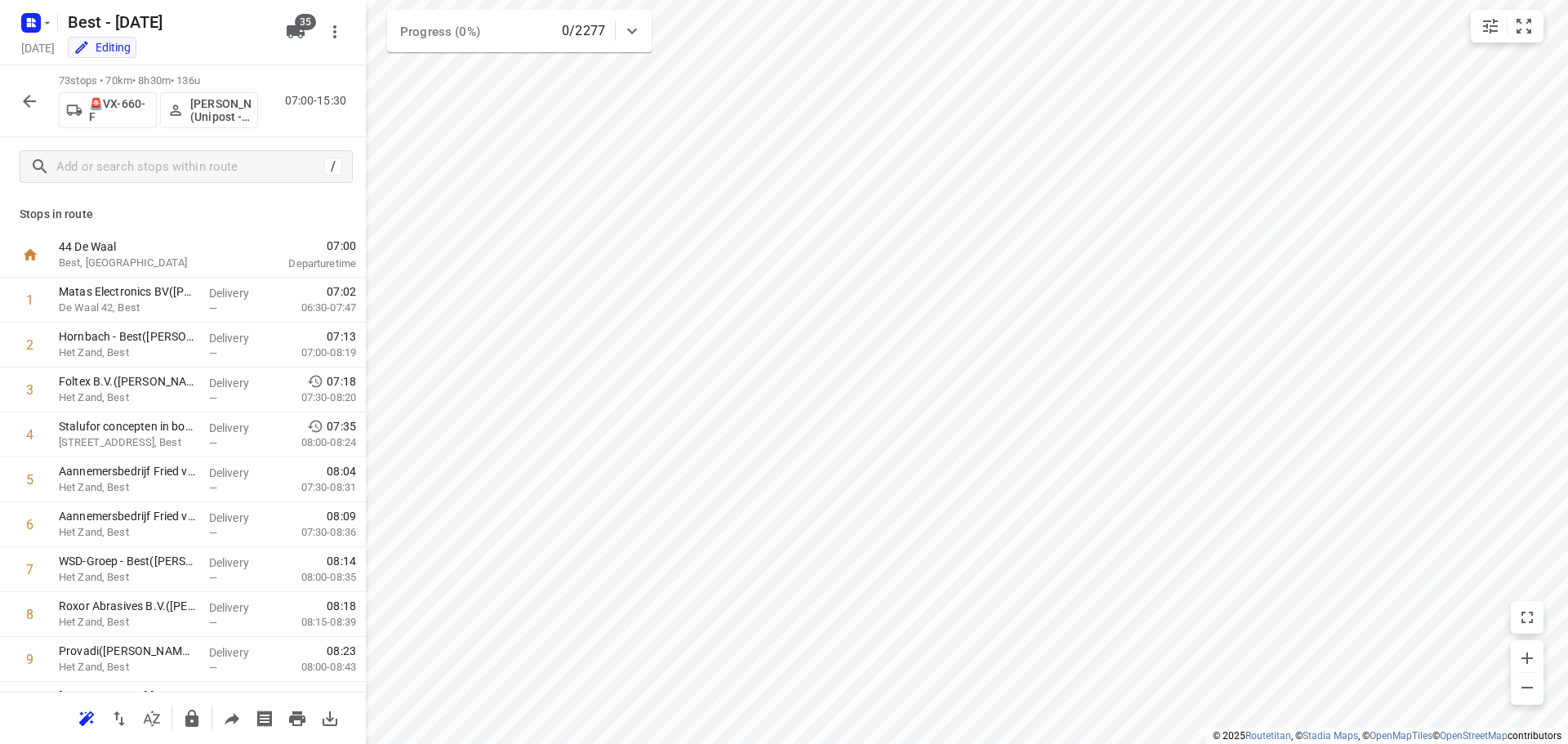
click at [213, 187] on div "/" at bounding box center [182, 166] width 366 height 58
click at [214, 176] on input "text" at bounding box center [188, 167] width 261 height 26
click at [35, 104] on icon "button" at bounding box center [28, 100] width 19 height 19
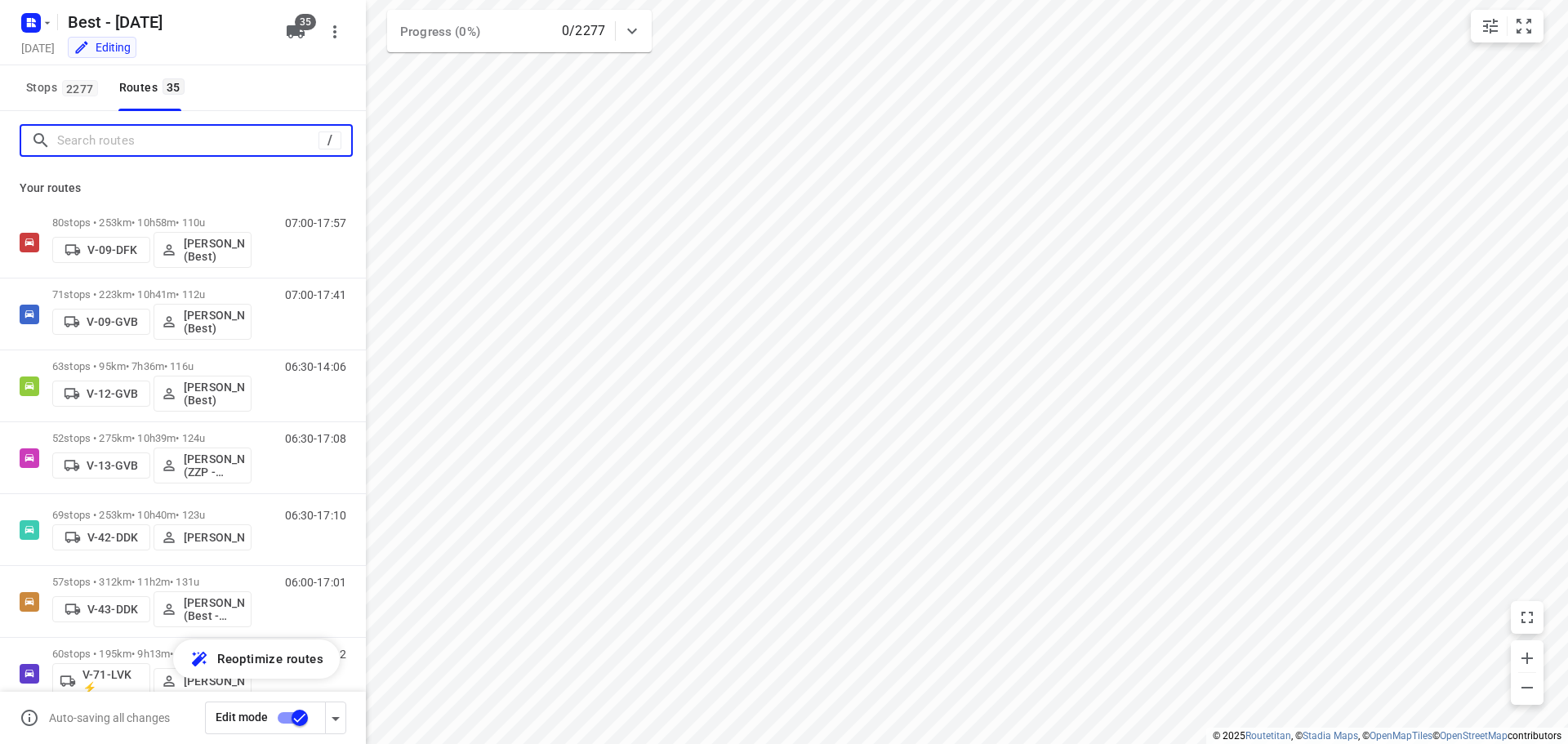
drag, startPoint x: 130, startPoint y: 142, endPoint x: 159, endPoint y: 140, distance: 29.1
click at [131, 140] on input "Search routes" at bounding box center [188, 141] width 261 height 26
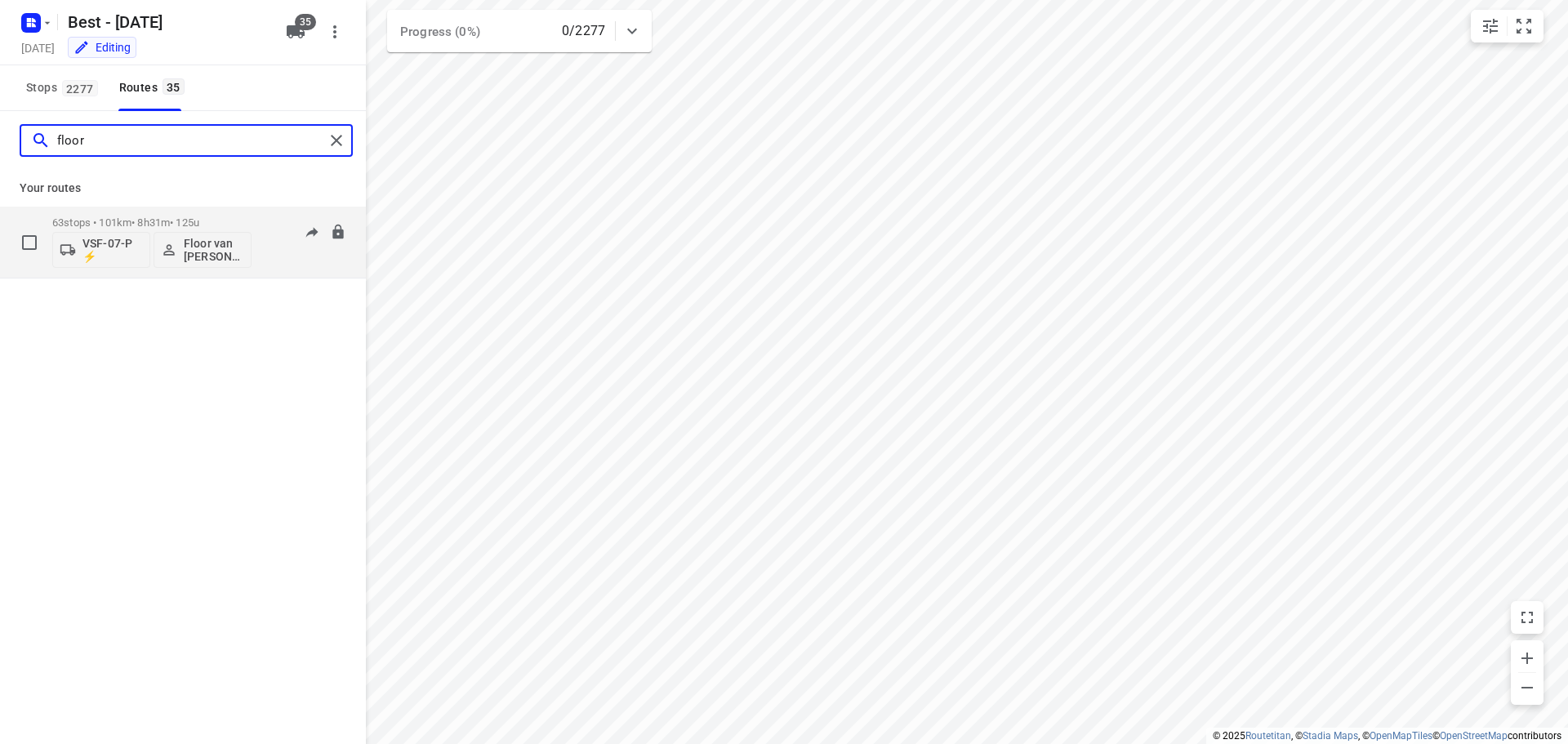
type input "floor"
click at [145, 209] on div "63 stops • 101km • 8h31m • 125u VSF-07-P ⚡ Floor van Donzel (Best)" at bounding box center [151, 242] width 199 height 67
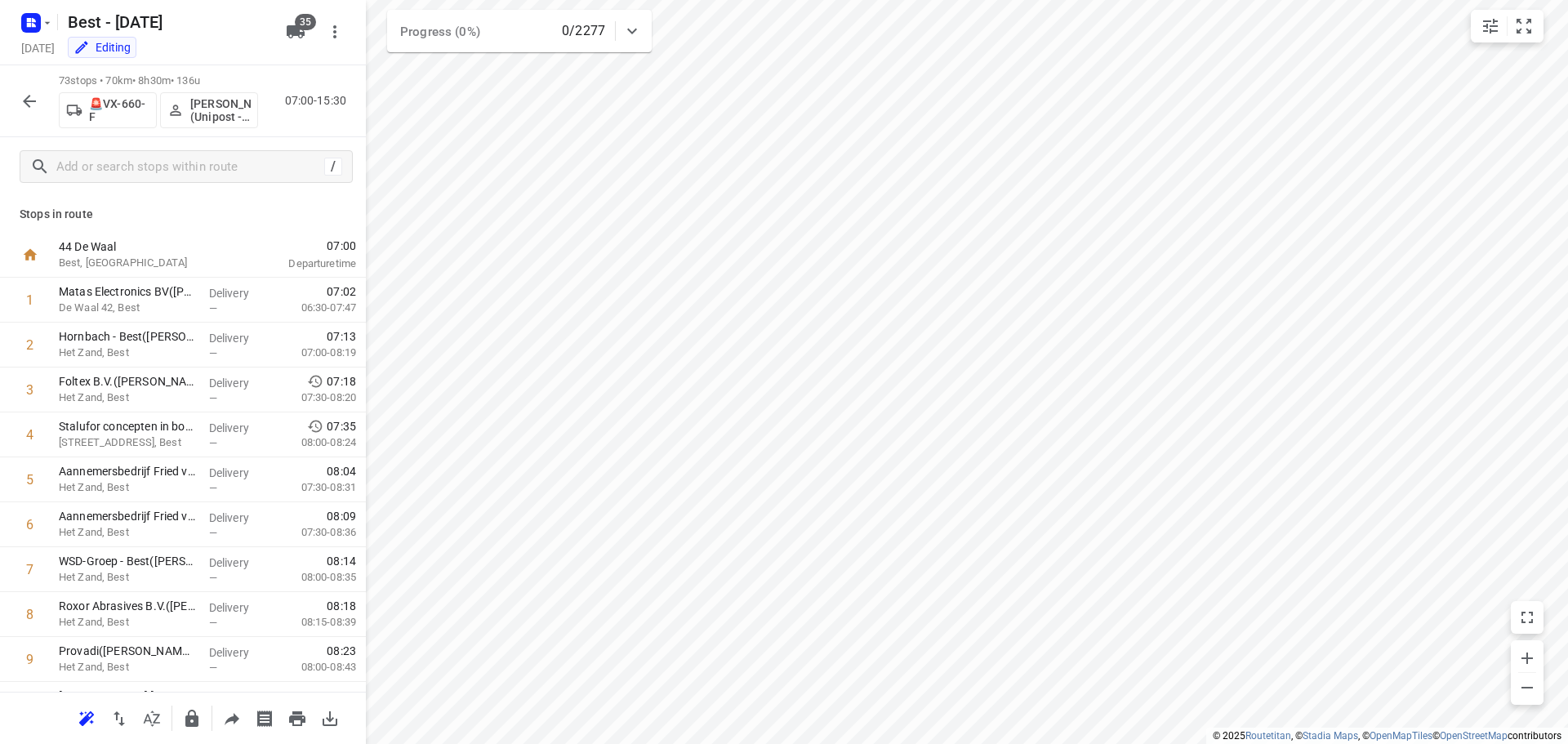
scroll to position [2909, 0]
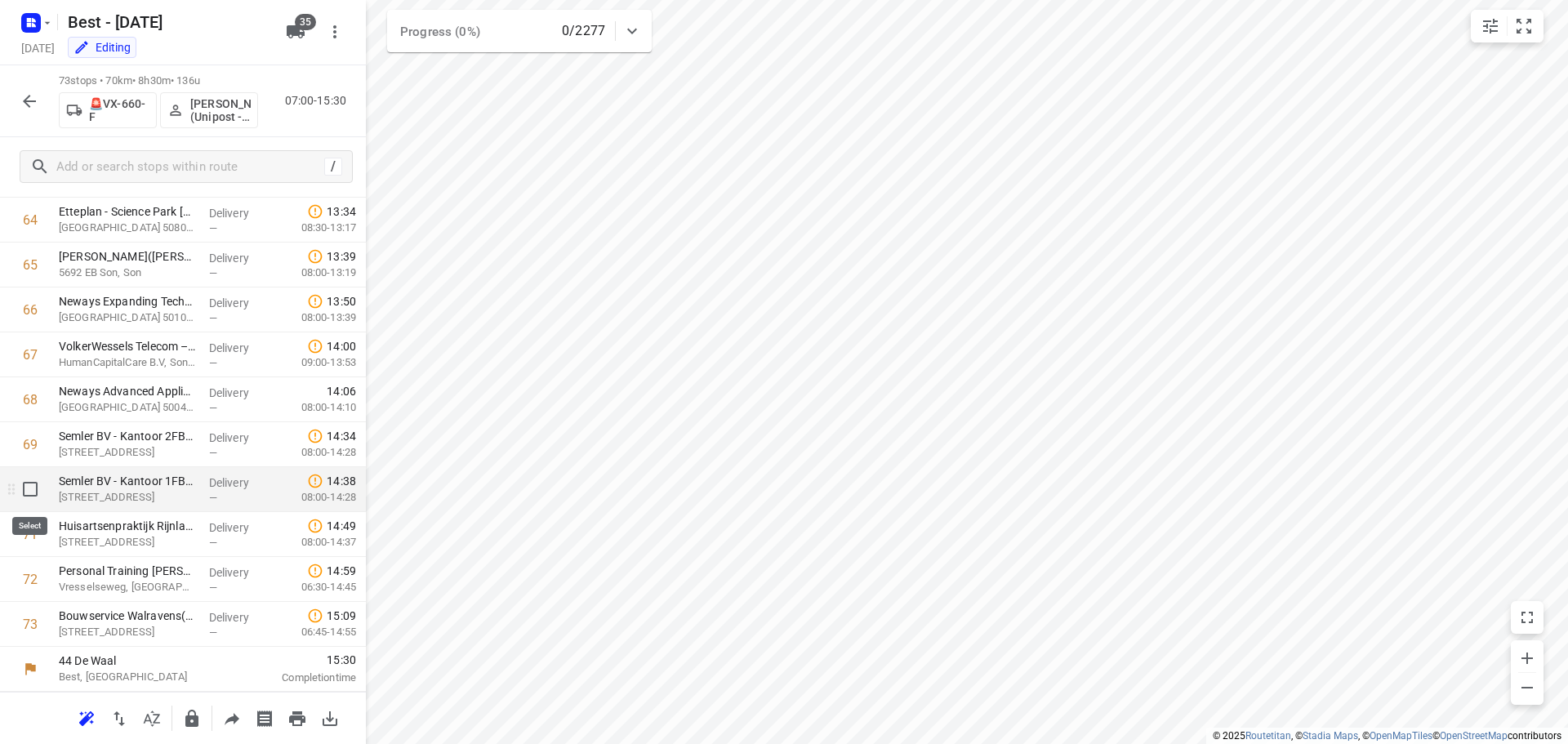
click at [29, 495] on input "checkbox" at bounding box center [30, 489] width 33 height 33
checkbox input "true"
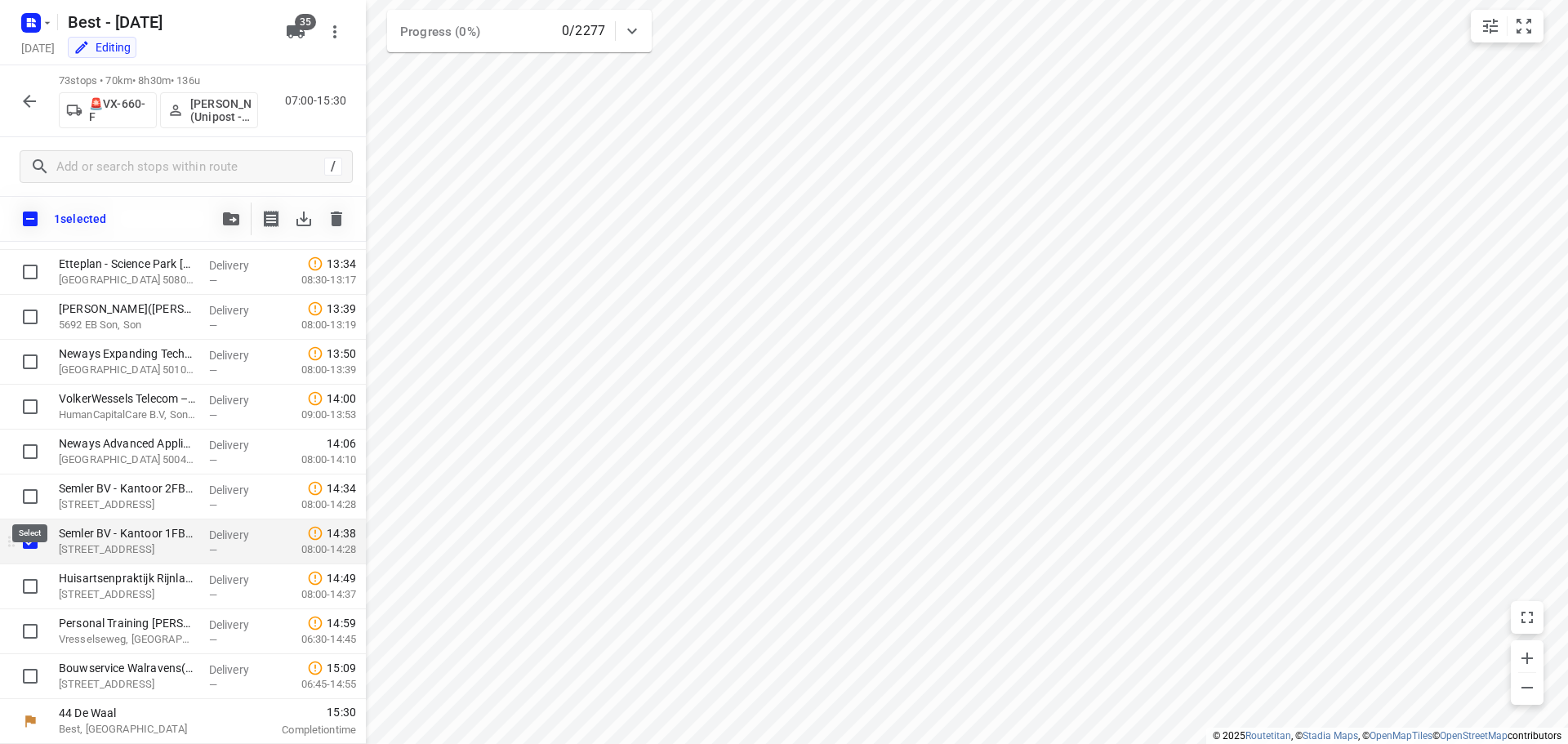
scroll to position [2902, 0]
click at [26, 551] on input "checkbox" at bounding box center [30, 542] width 33 height 33
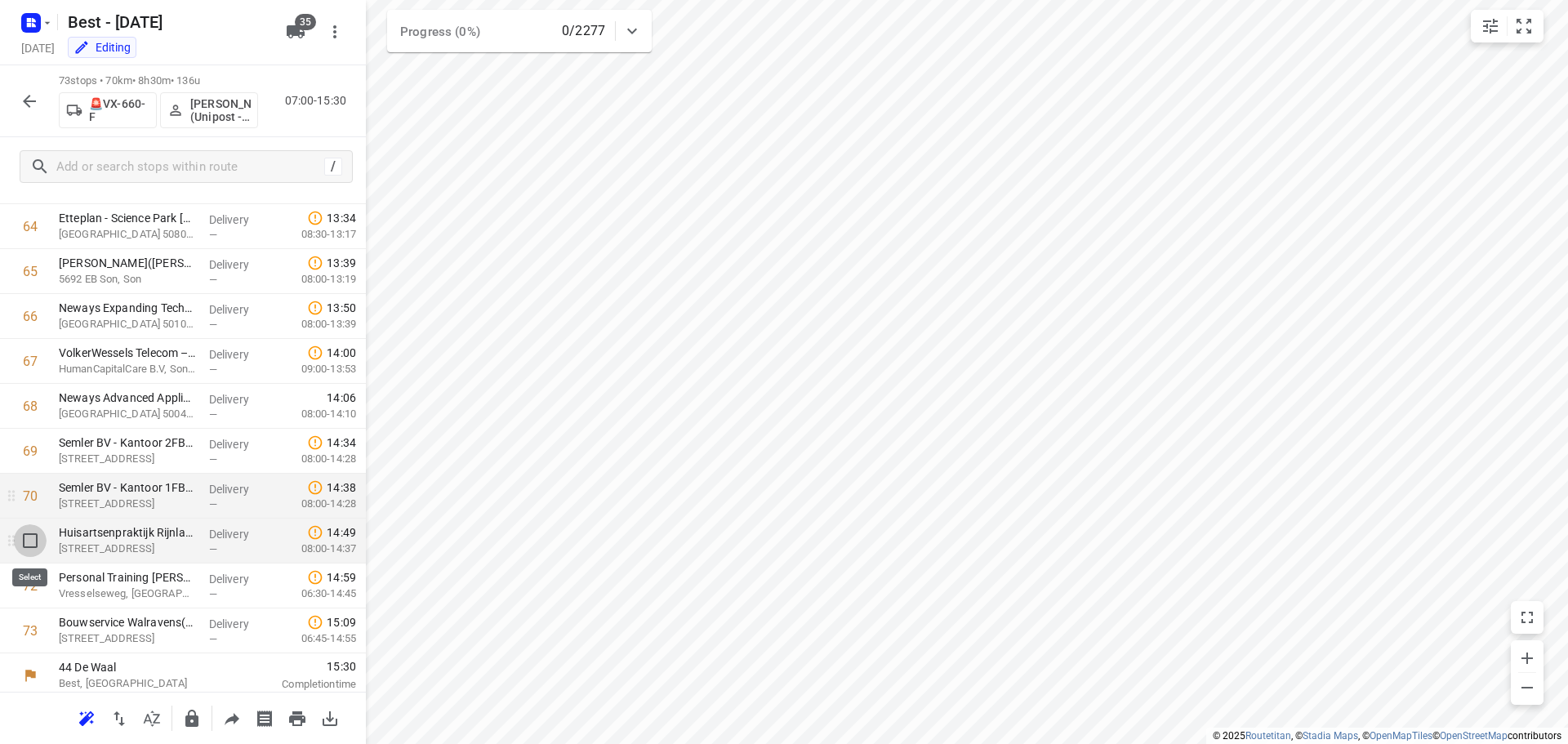
click at [28, 541] on input "checkbox" at bounding box center [30, 541] width 33 height 33
checkbox input "true"
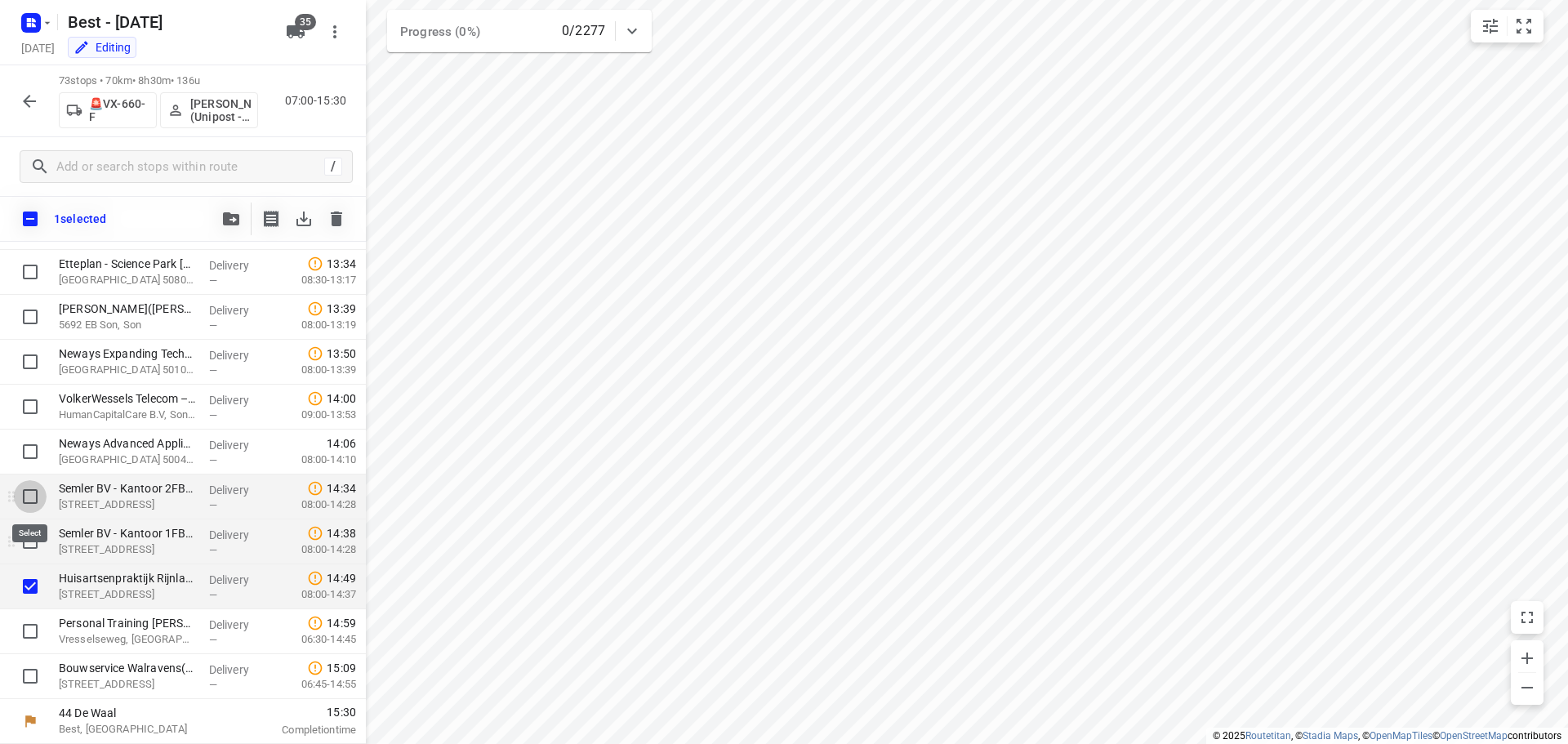
click at [33, 501] on input "checkbox" at bounding box center [30, 496] width 33 height 33
checkbox input "true"
click at [27, 552] on input "checkbox" at bounding box center [30, 542] width 33 height 33
checkbox input "true"
click at [34, 633] on input "checkbox" at bounding box center [30, 631] width 33 height 33
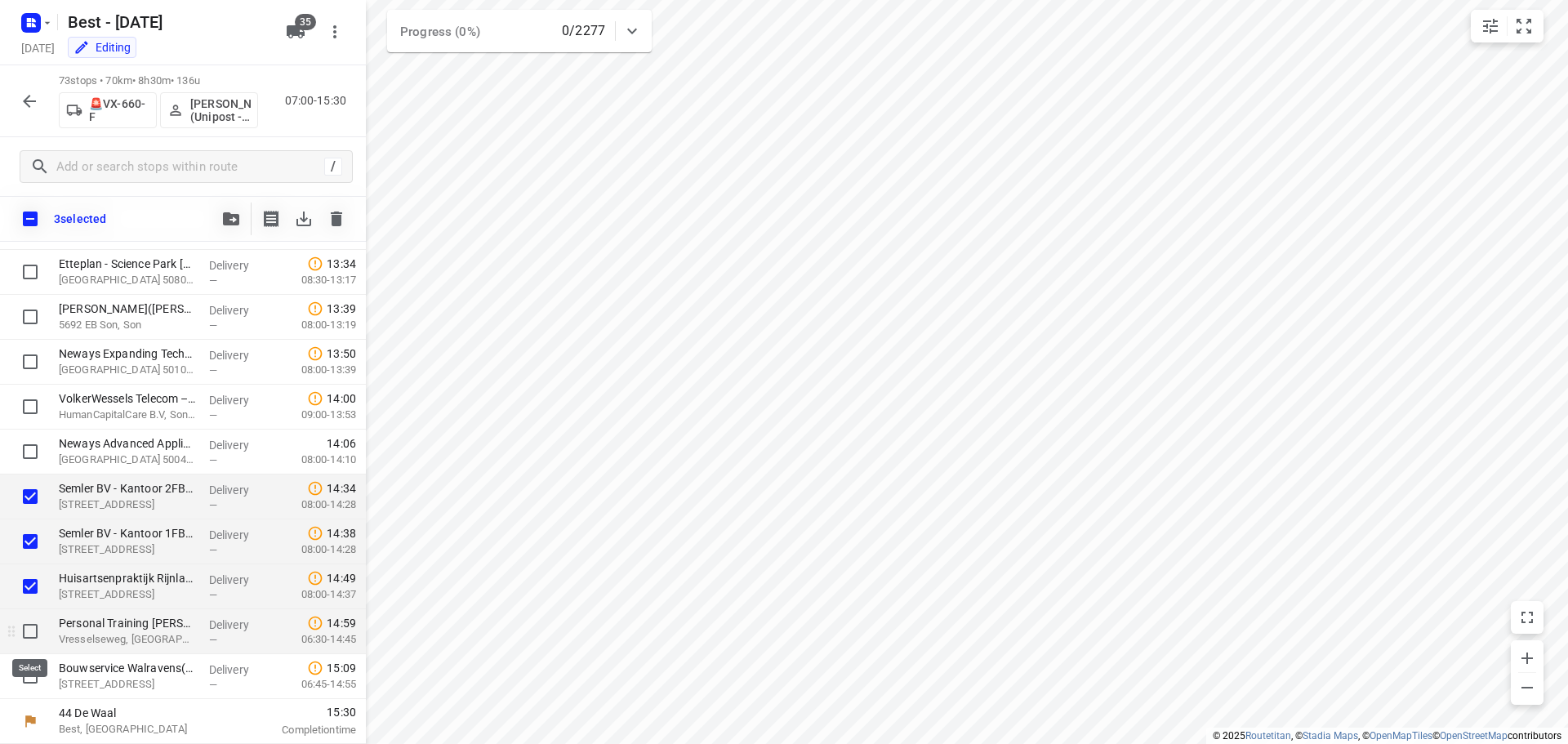
checkbox input "true"
click at [25, 670] on input "checkbox" at bounding box center [30, 676] width 33 height 33
checkbox input "true"
click at [38, 497] on input "checkbox" at bounding box center [30, 496] width 33 height 33
checkbox input "false"
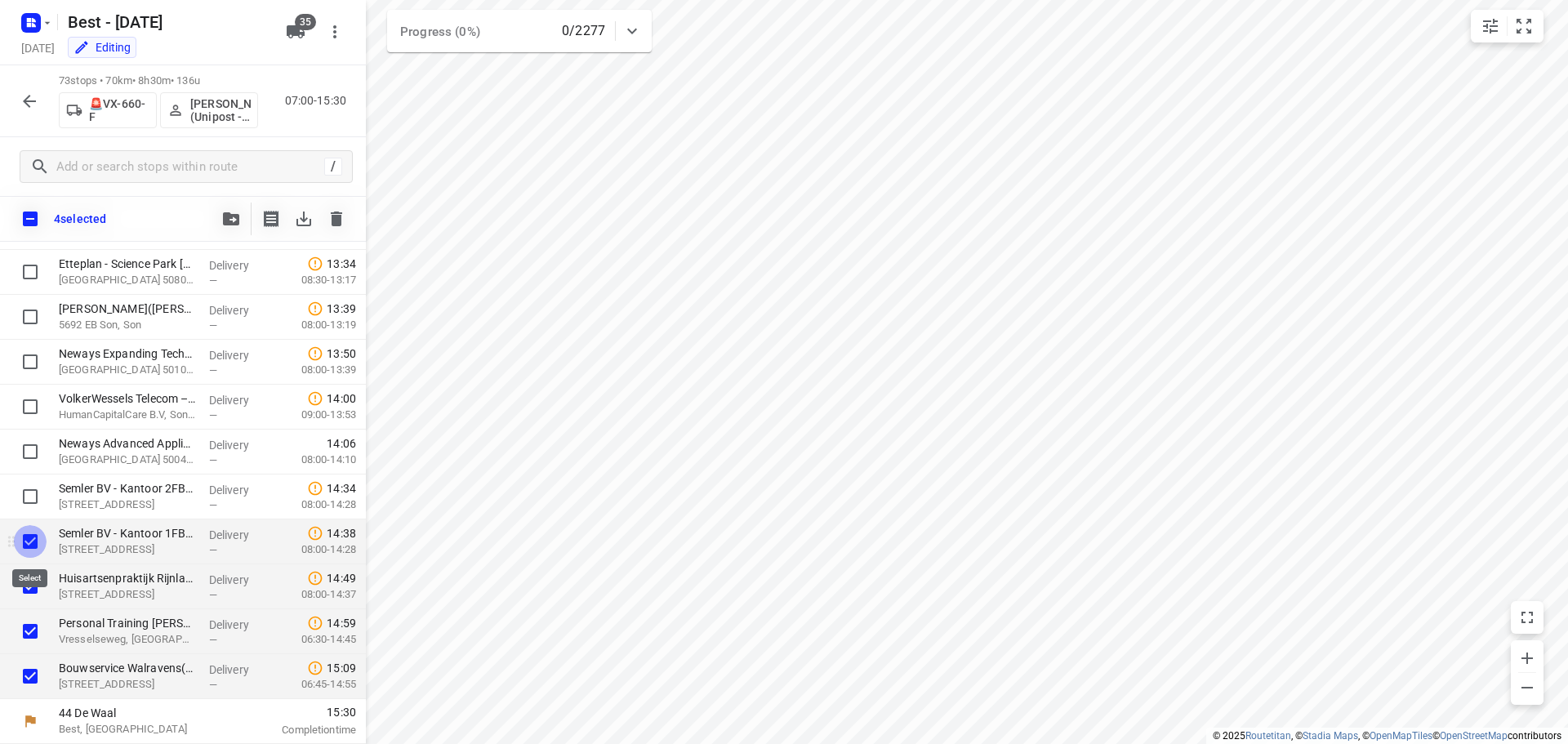
click at [43, 551] on input "checkbox" at bounding box center [30, 542] width 33 height 33
checkbox input "false"
drag, startPoint x: 28, startPoint y: 590, endPoint x: 27, endPoint y: 603, distance: 13.0
click at [28, 592] on input "checkbox" at bounding box center [30, 586] width 33 height 33
checkbox input "false"
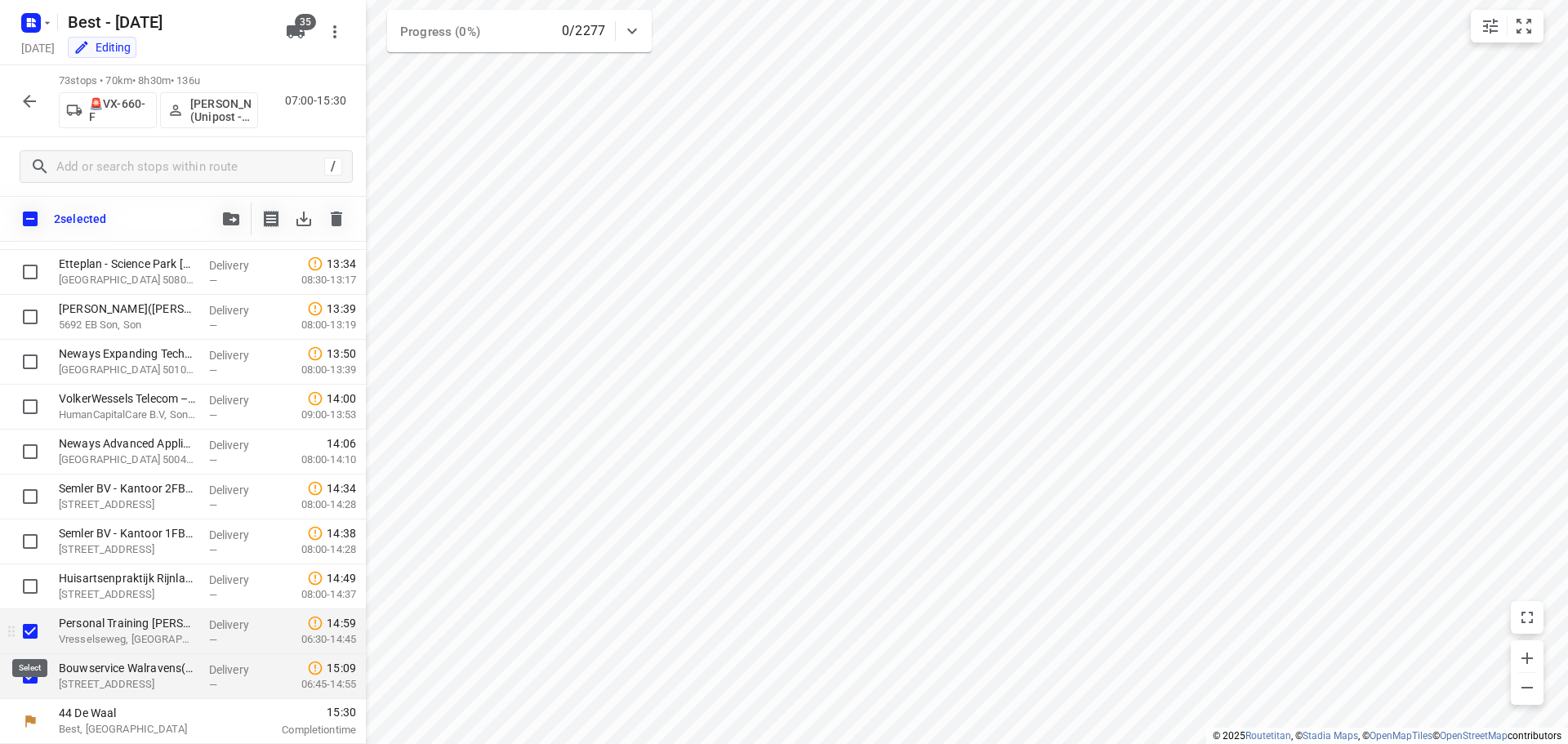
click at [27, 627] on input "checkbox" at bounding box center [30, 631] width 33 height 33
checkbox input "false"
drag, startPoint x: 35, startPoint y: 666, endPoint x: 356, endPoint y: 550, distance: 341.3
click at [36, 666] on input "checkbox" at bounding box center [30, 676] width 33 height 33
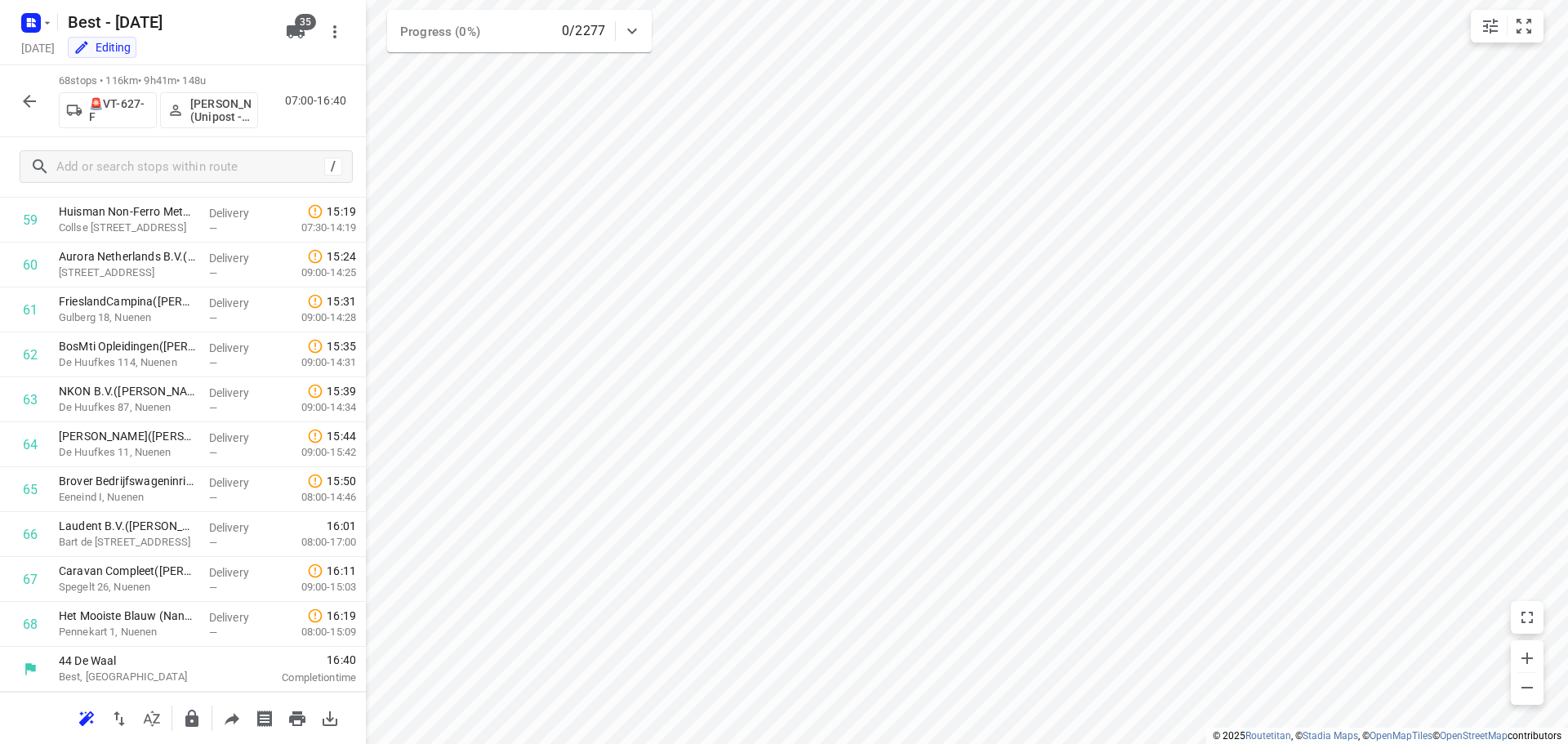
scroll to position [2684, 0]
click at [32, 537] on input "checkbox" at bounding box center [30, 534] width 33 height 33
checkbox input "true"
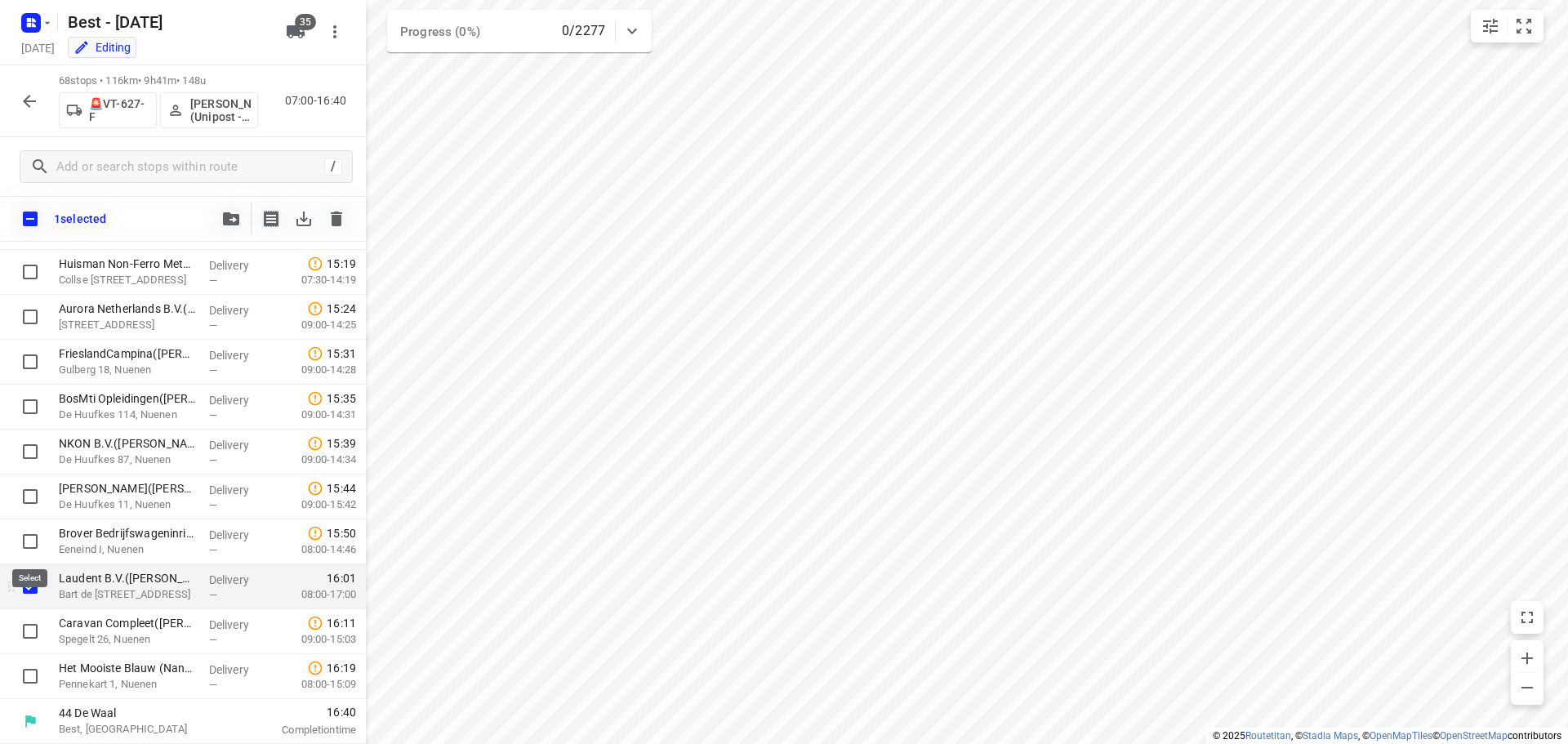
scroll to position [2677, 0]
drag, startPoint x: 34, startPoint y: 634, endPoint x: 32, endPoint y: 646, distance: 12.2
click at [34, 635] on input "checkbox" at bounding box center [30, 631] width 33 height 33
checkbox input "true"
drag, startPoint x: 33, startPoint y: 676, endPoint x: 39, endPoint y: 646, distance: 30.6
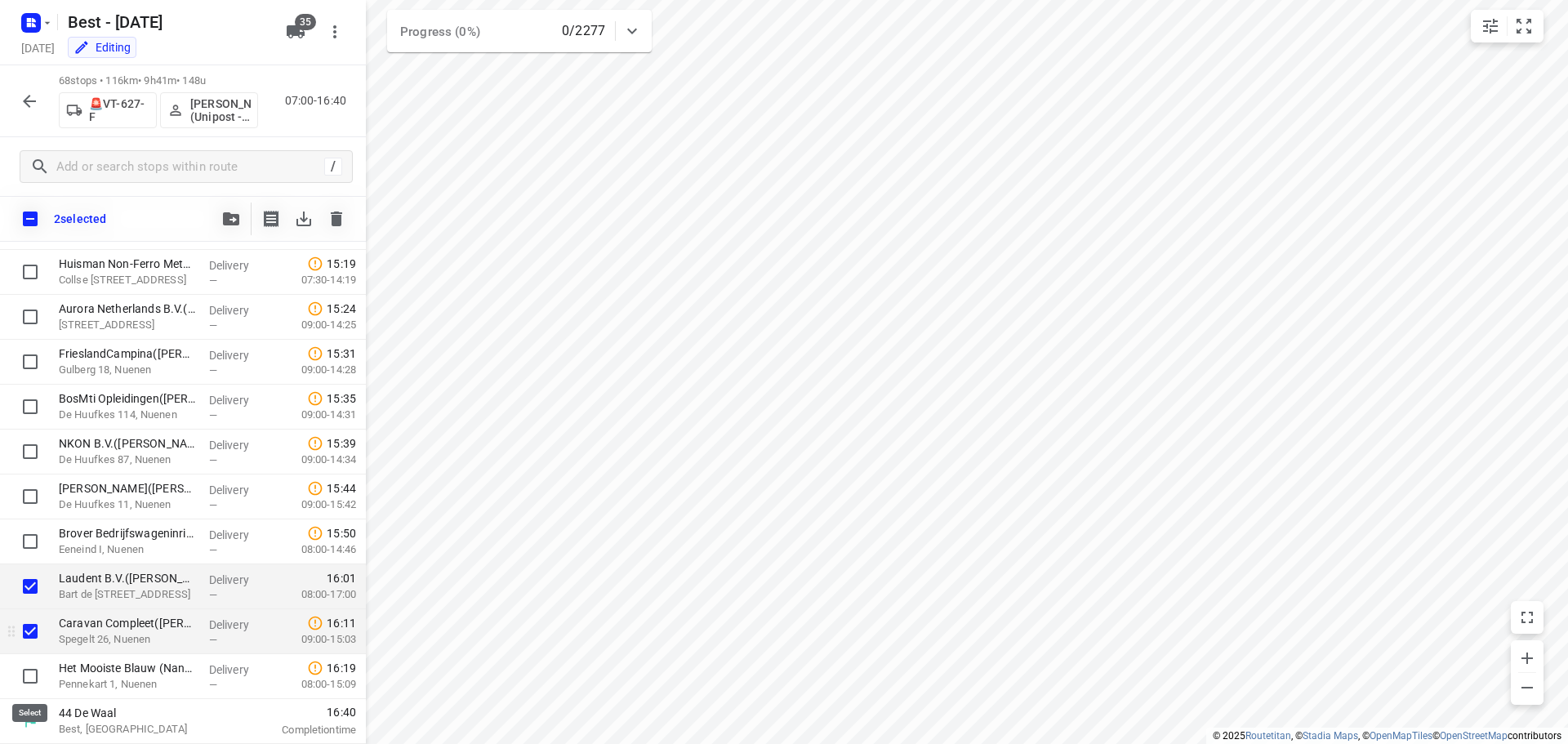
click at [34, 675] on input "checkbox" at bounding box center [30, 676] width 33 height 33
checkbox input "true"
click at [234, 214] on icon "button" at bounding box center [231, 219] width 16 height 13
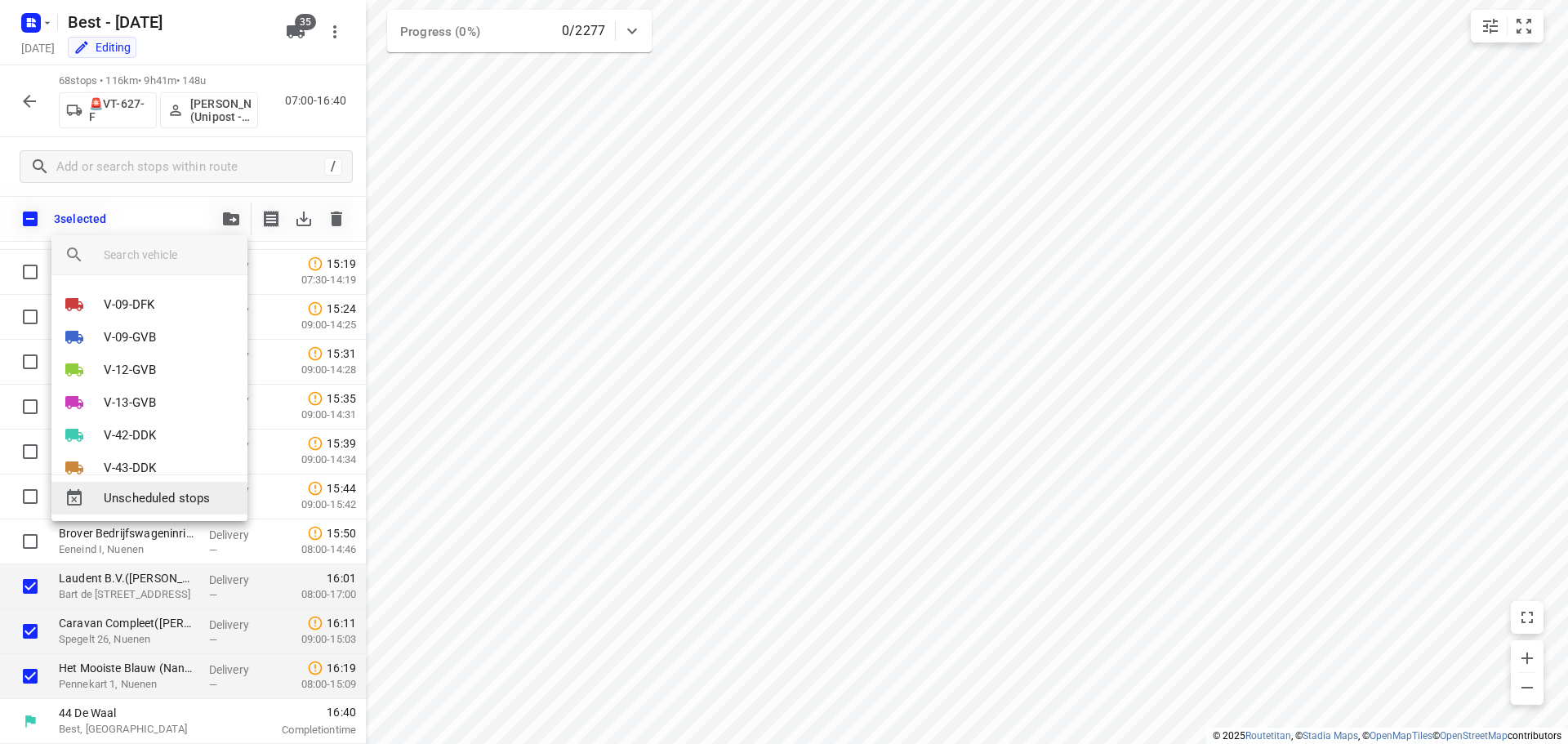
click at [177, 508] on div "Unscheduled stops" at bounding box center [149, 498] width 196 height 33
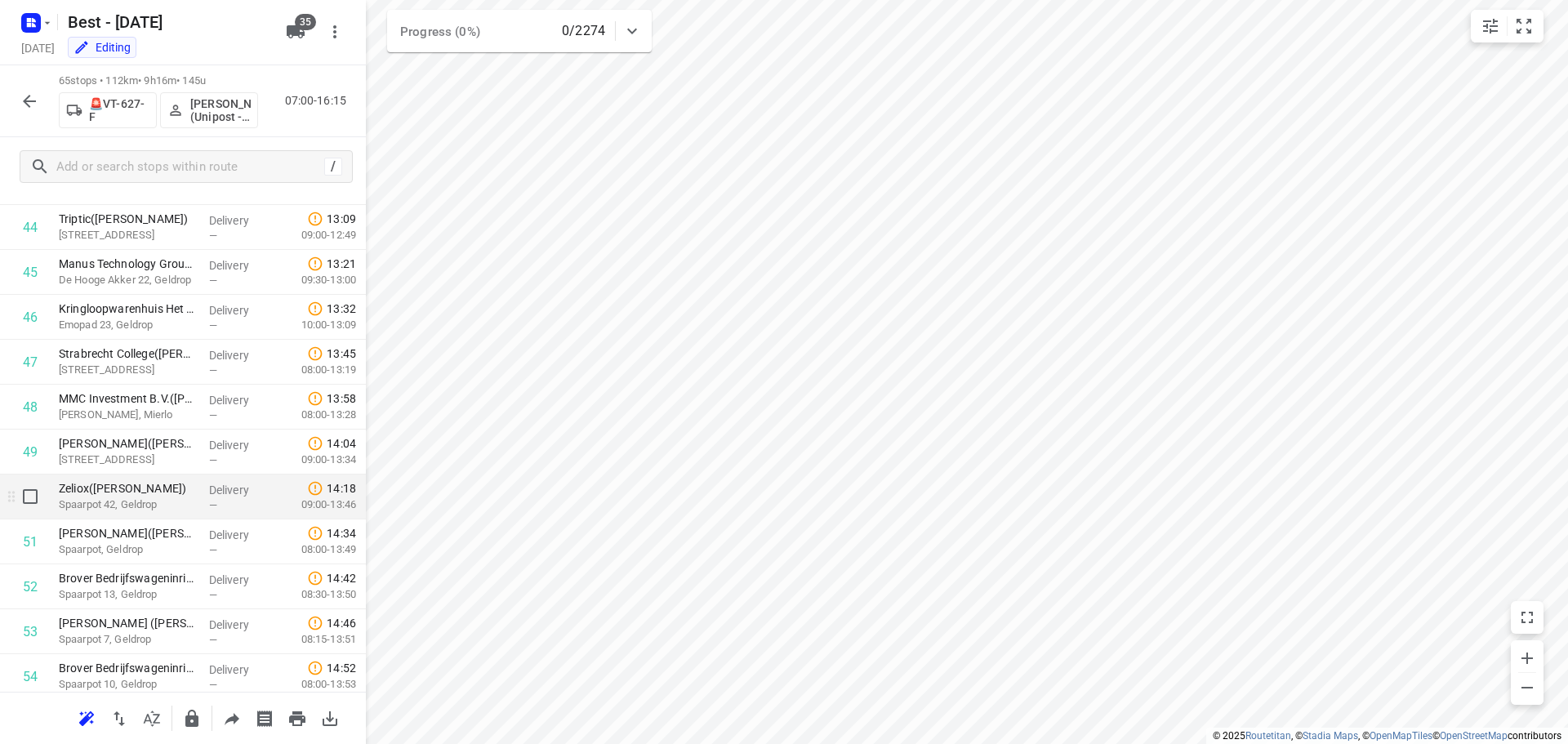
scroll to position [1853, 0]
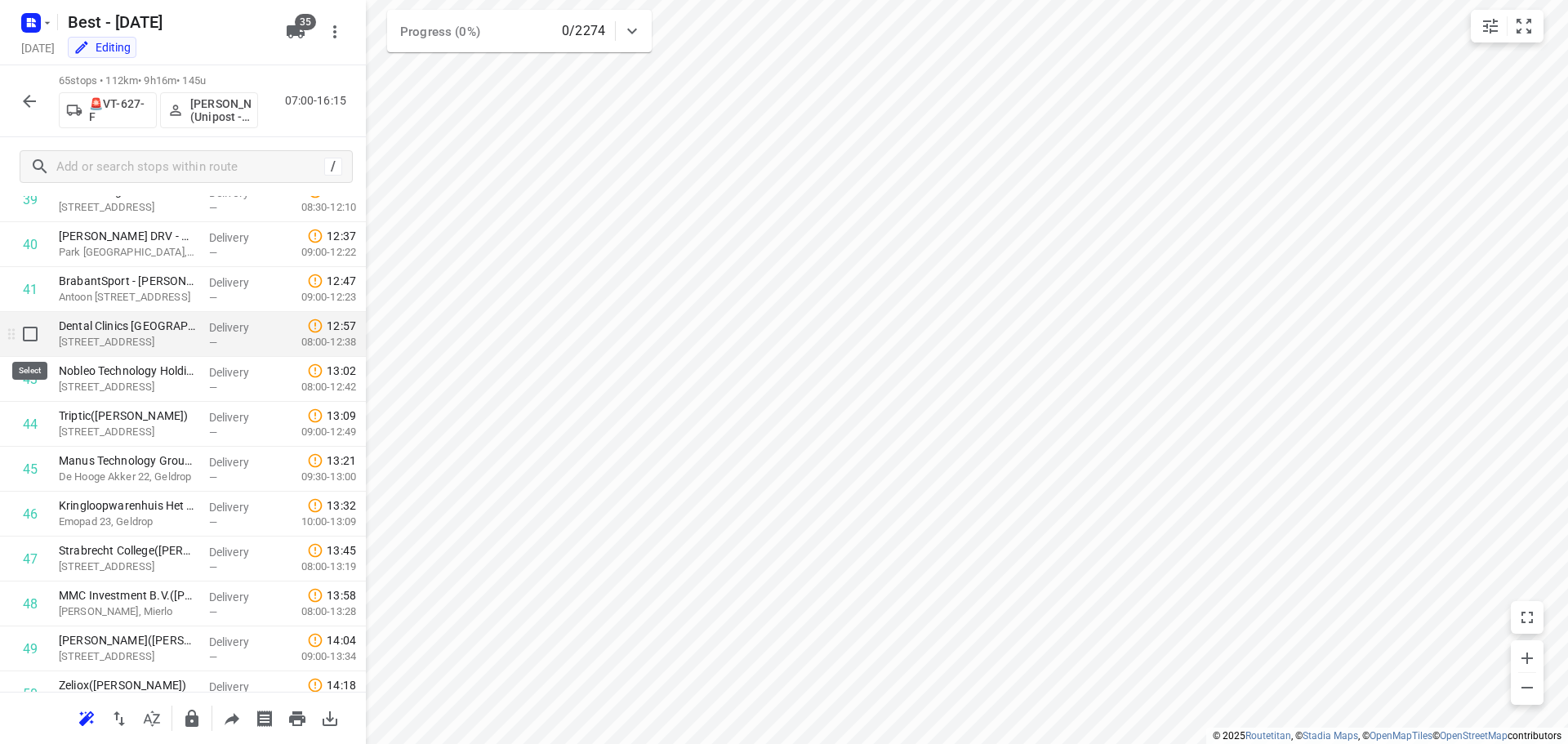
click at [32, 346] on input "checkbox" at bounding box center [30, 334] width 33 height 33
checkbox input "true"
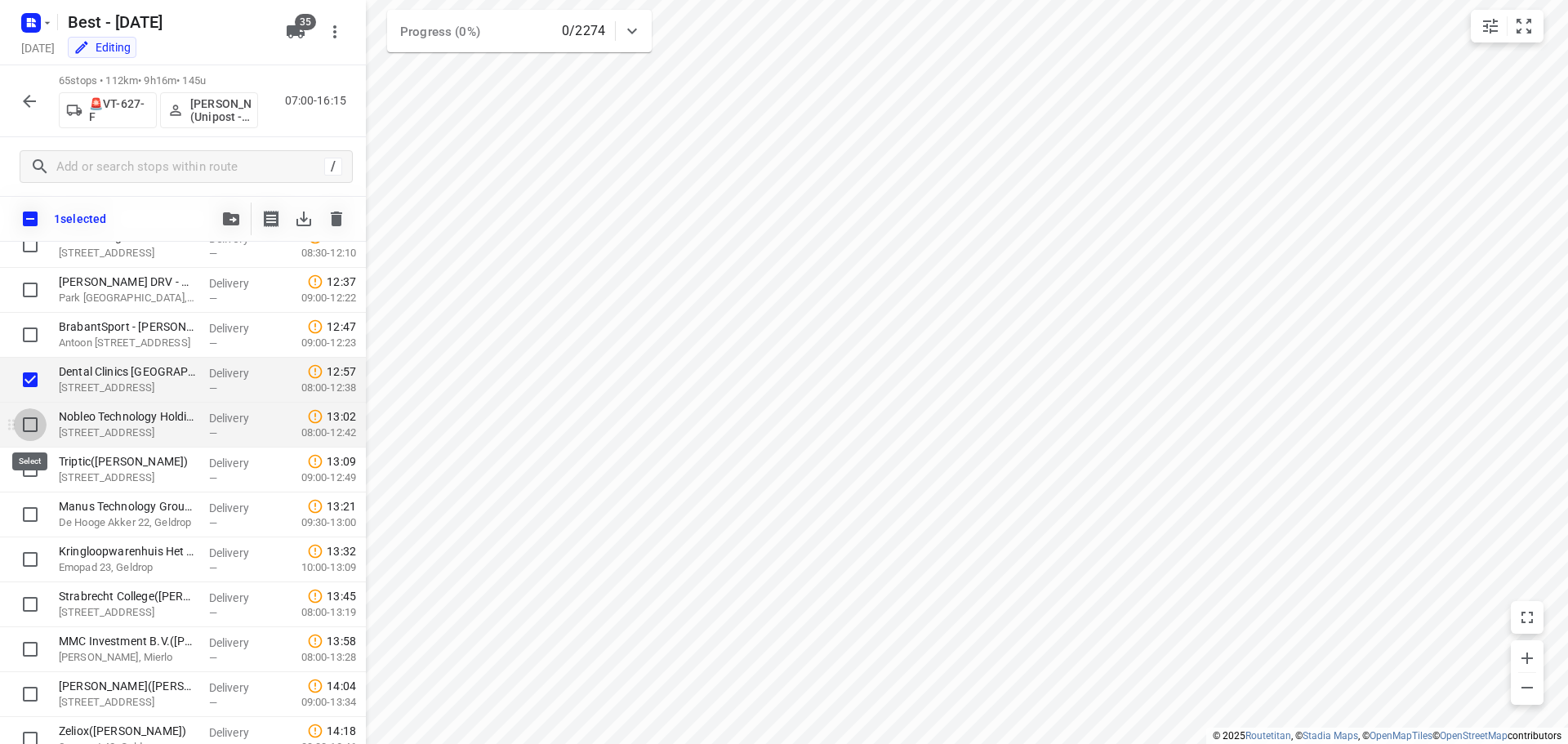
click at [29, 435] on input "checkbox" at bounding box center [30, 425] width 33 height 33
checkbox input "true"
click at [27, 463] on input "checkbox" at bounding box center [30, 470] width 33 height 33
checkbox input "true"
click at [242, 222] on button "button" at bounding box center [231, 219] width 33 height 33
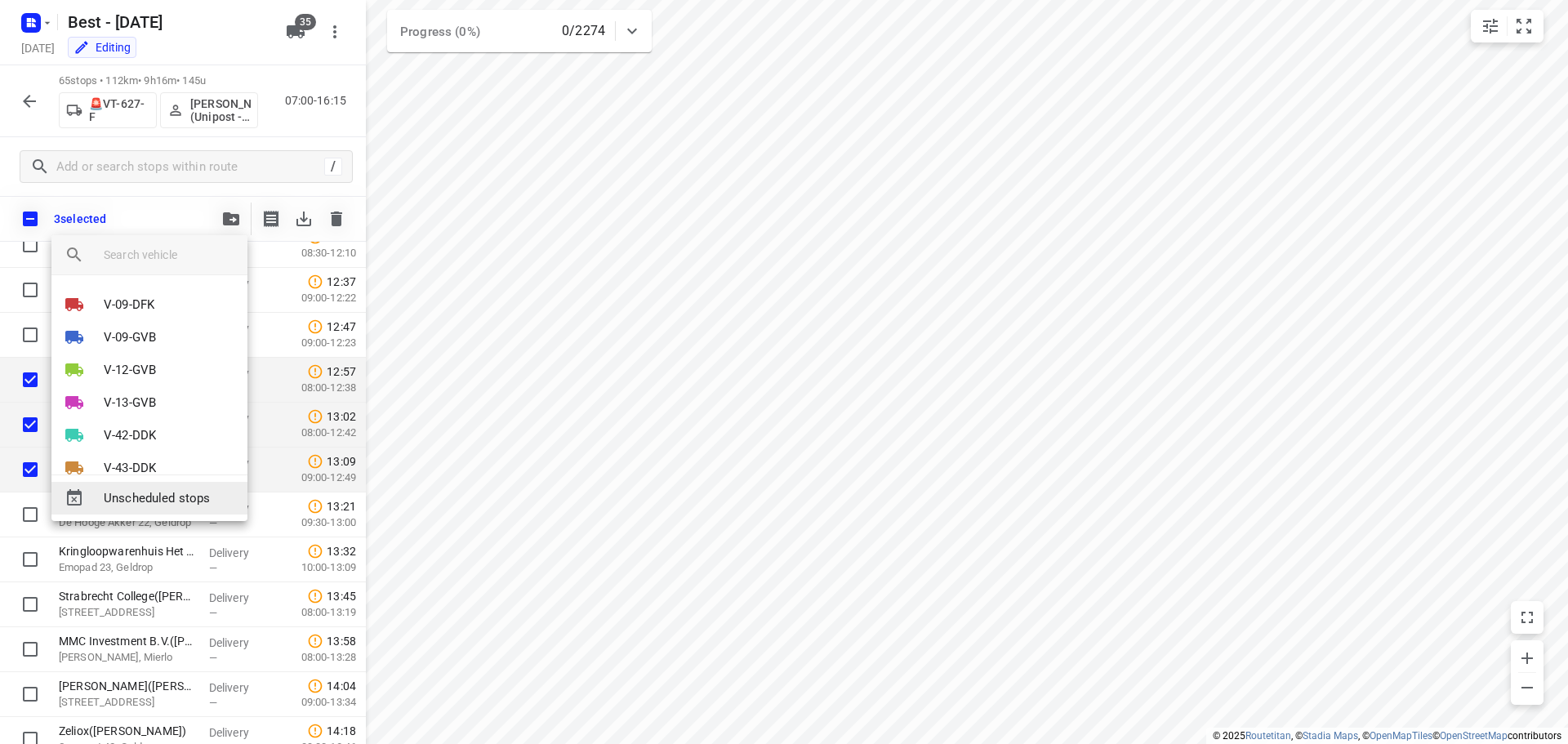
click at [171, 498] on span "Unscheduled stops" at bounding box center [169, 498] width 130 height 19
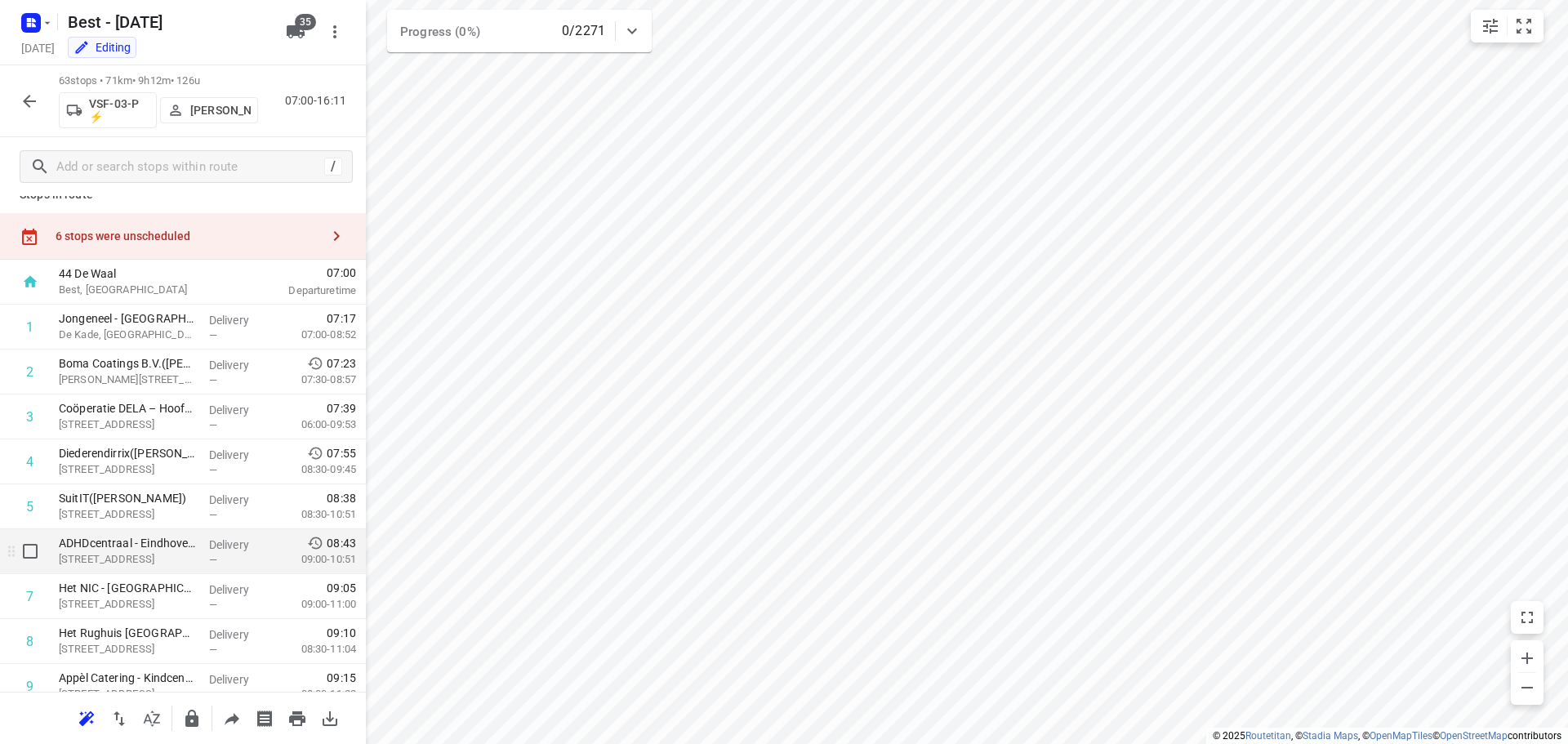
scroll to position [0, 0]
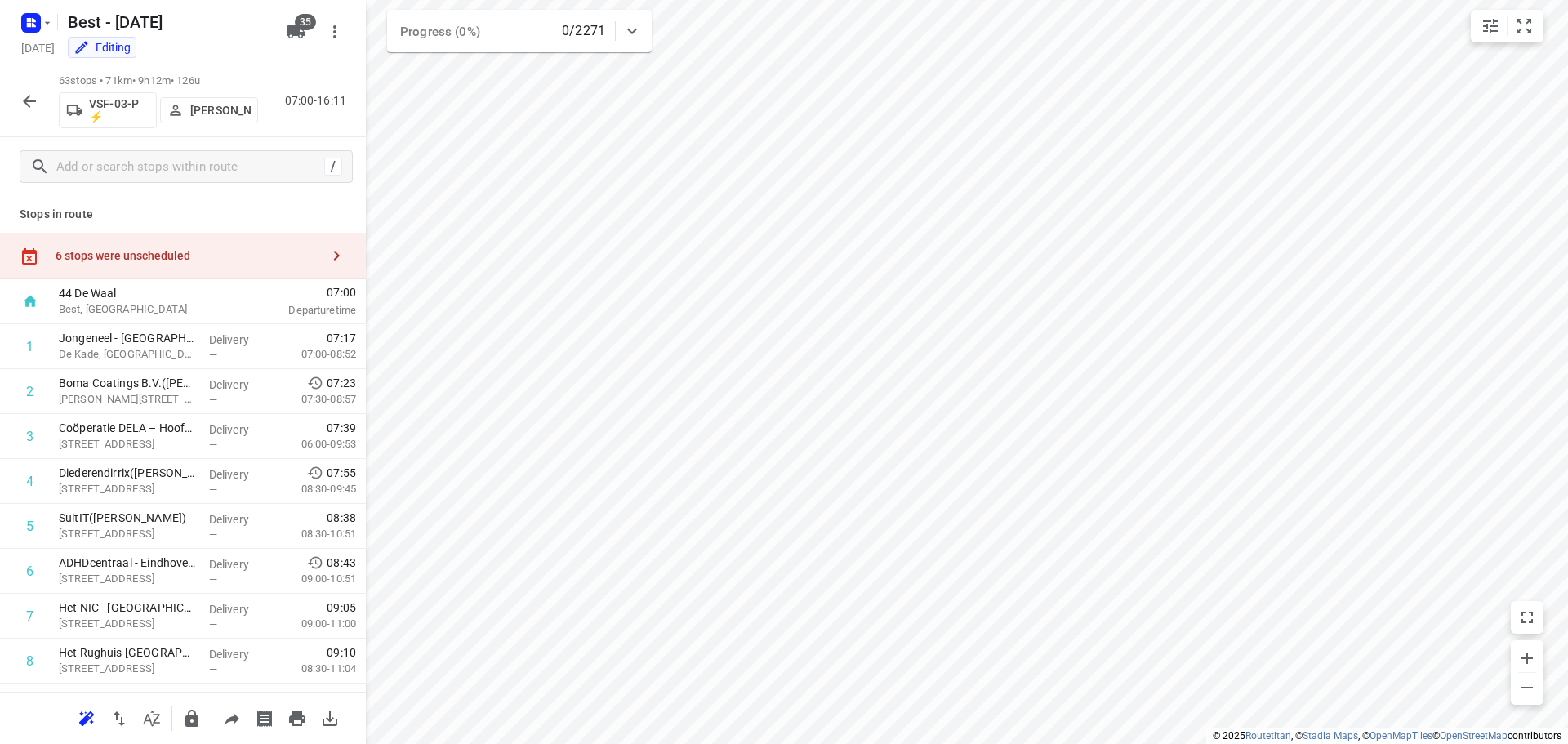
click at [162, 258] on div "6 stops were unscheduled" at bounding box center [188, 255] width 265 height 13
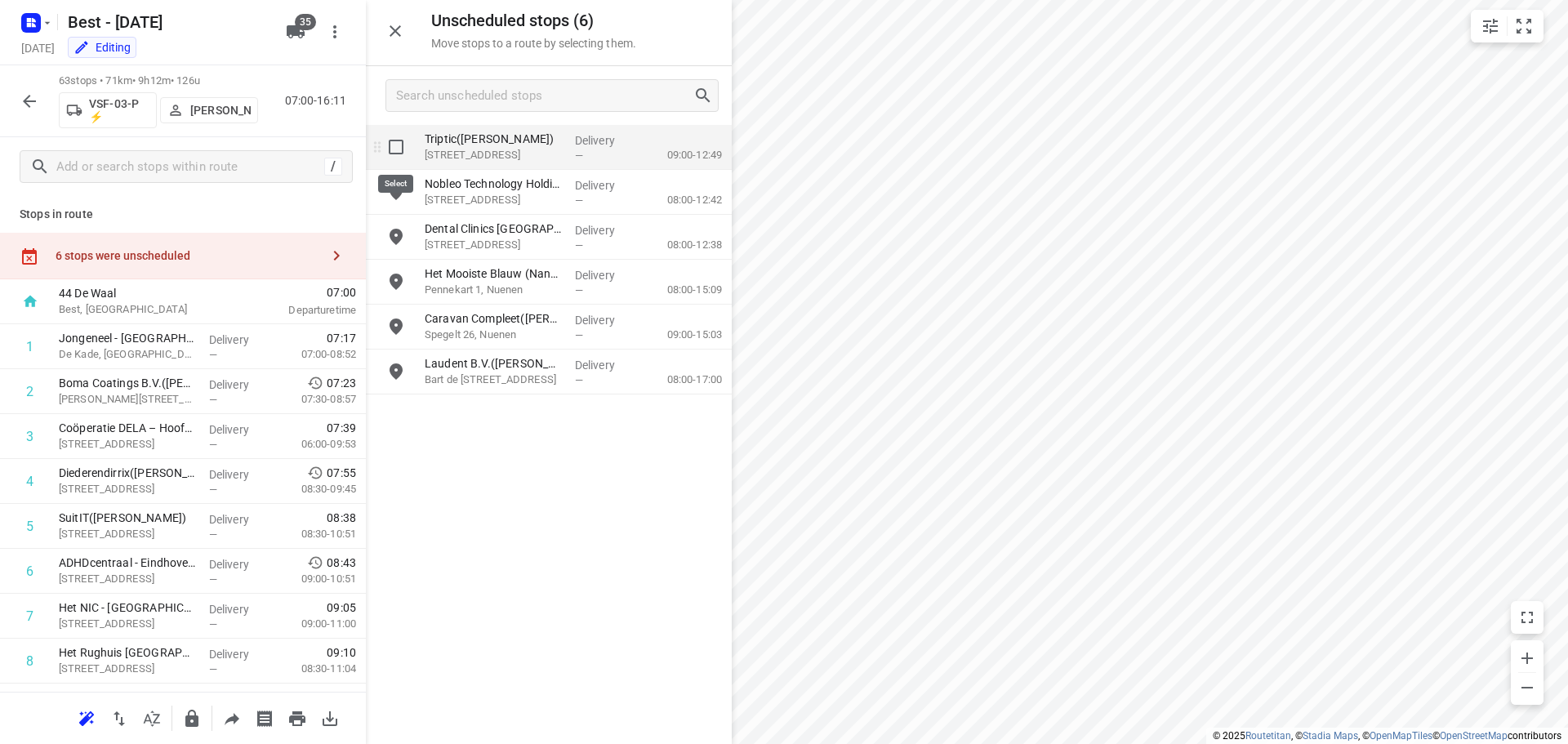
click at [392, 156] on input "grid" at bounding box center [396, 147] width 33 height 33
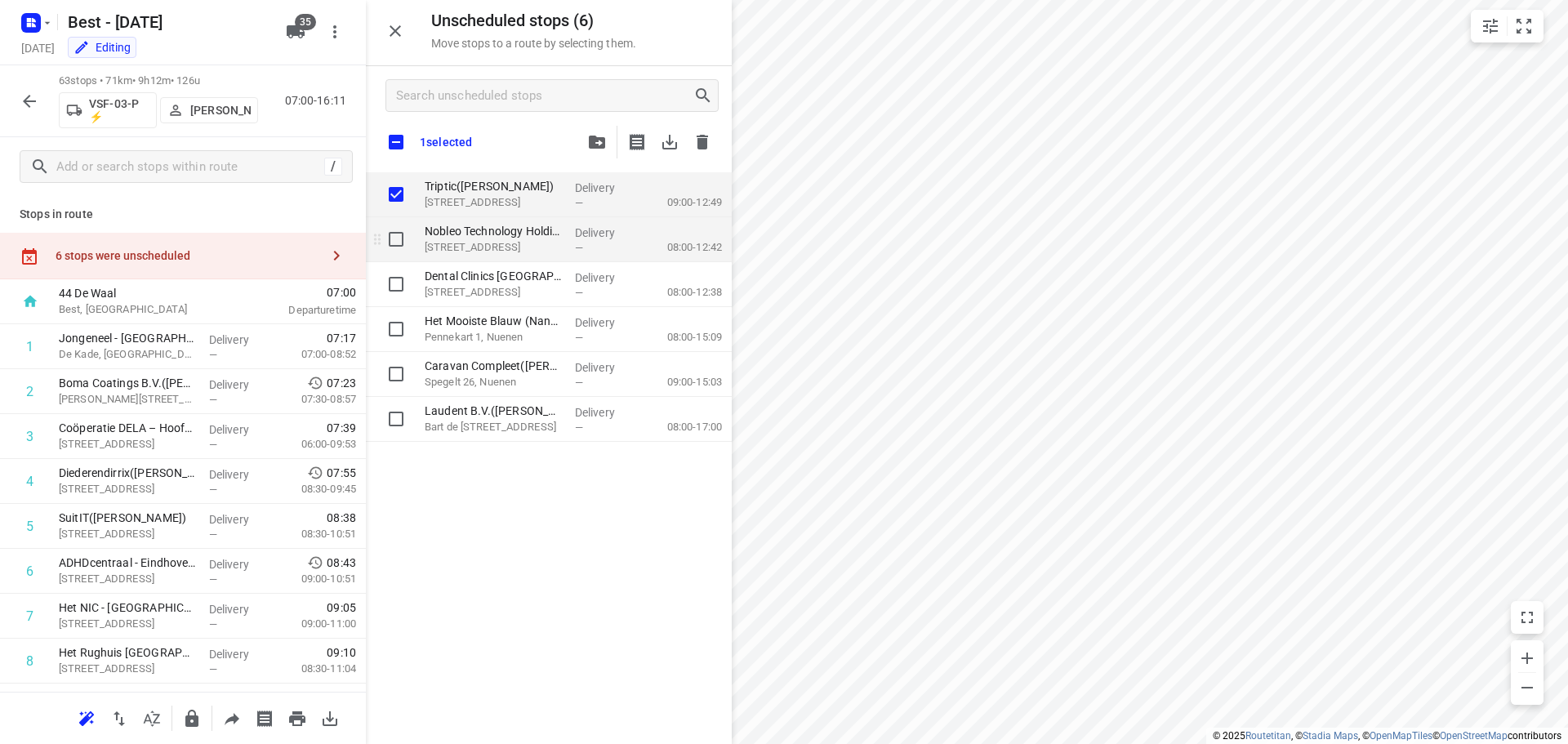
checkbox input "true"
click at [392, 244] on input "grid" at bounding box center [396, 239] width 33 height 33
checkbox input "true"
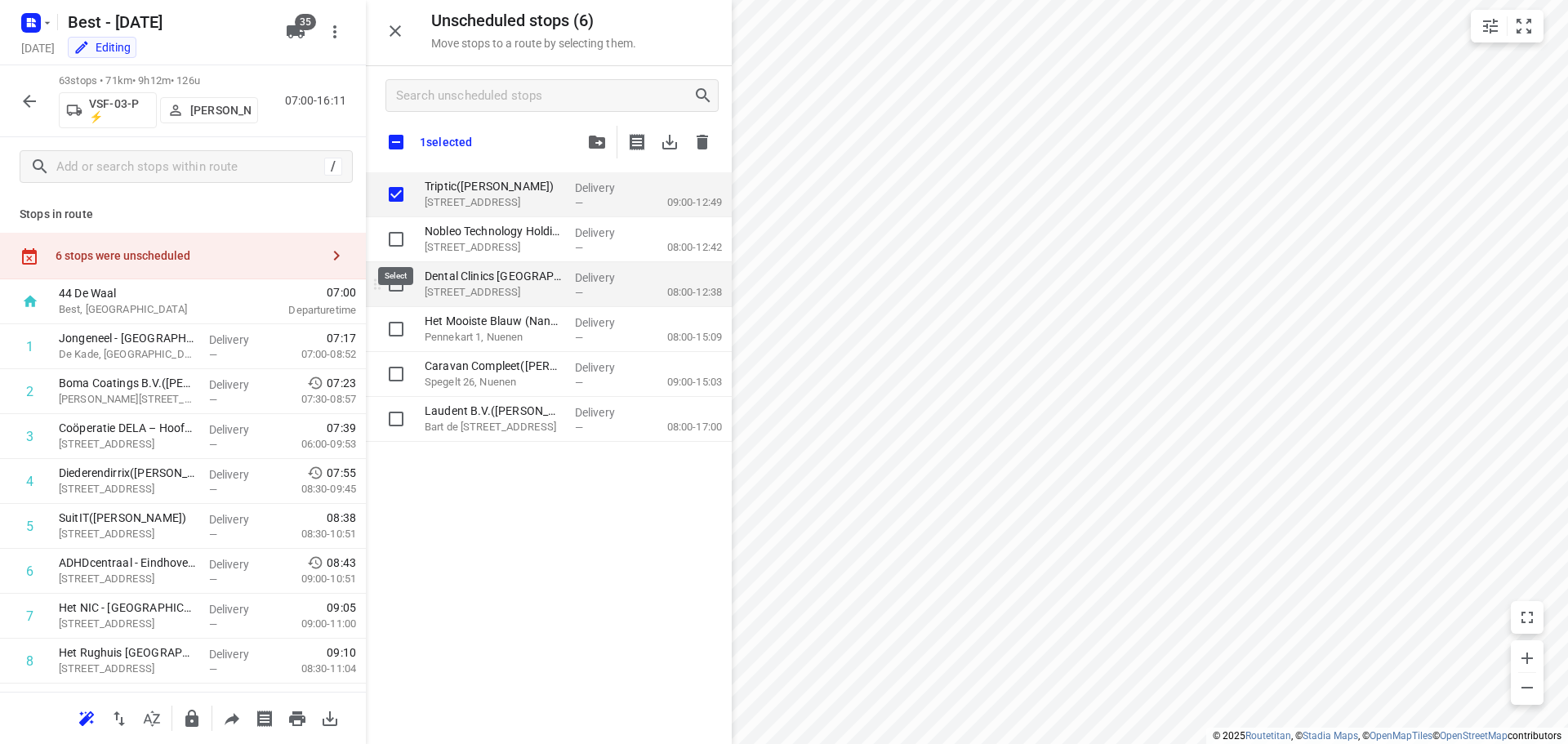
checkbox input "true"
click at [391, 279] on input "grid" at bounding box center [396, 284] width 33 height 33
checkbox input "true"
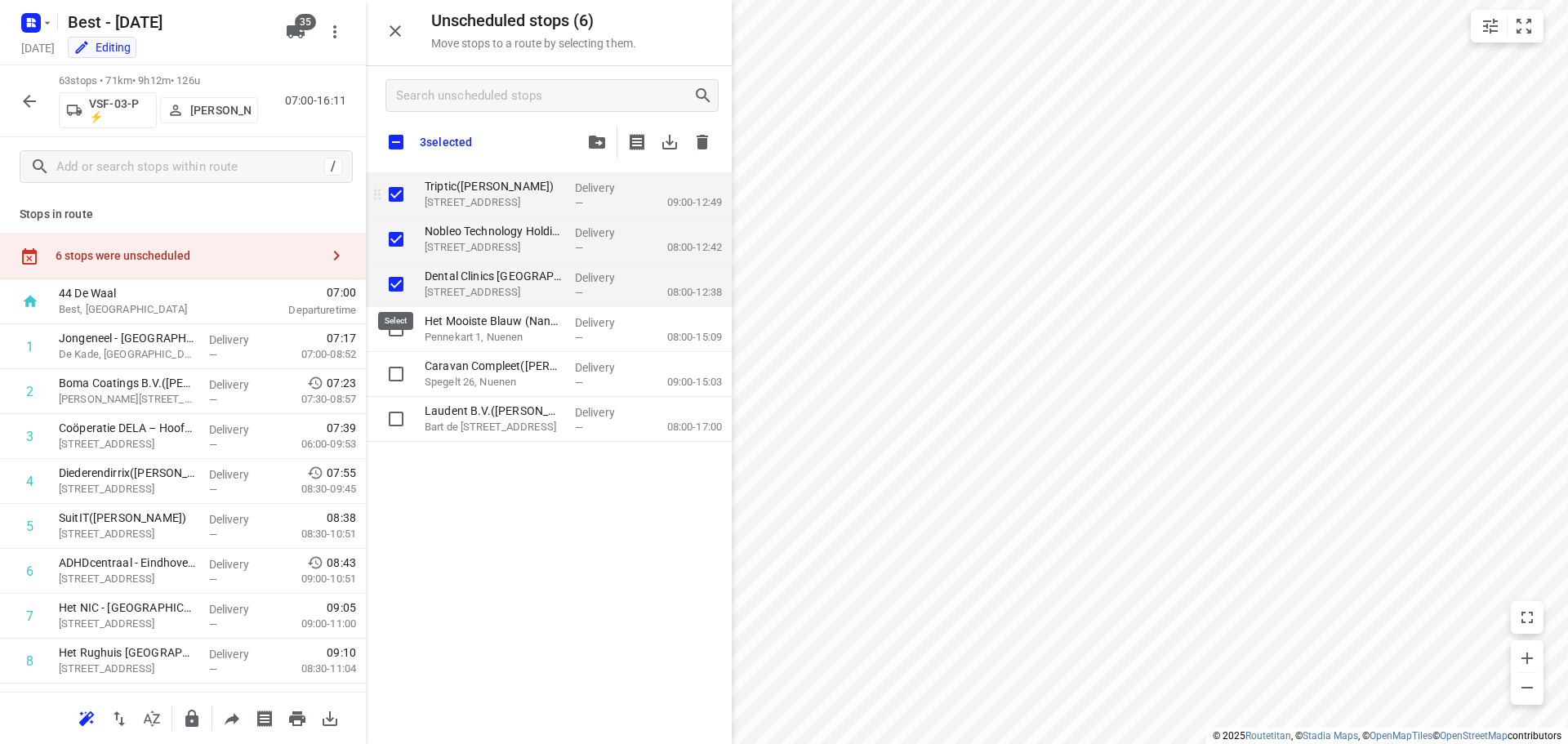
checkbox input "true"
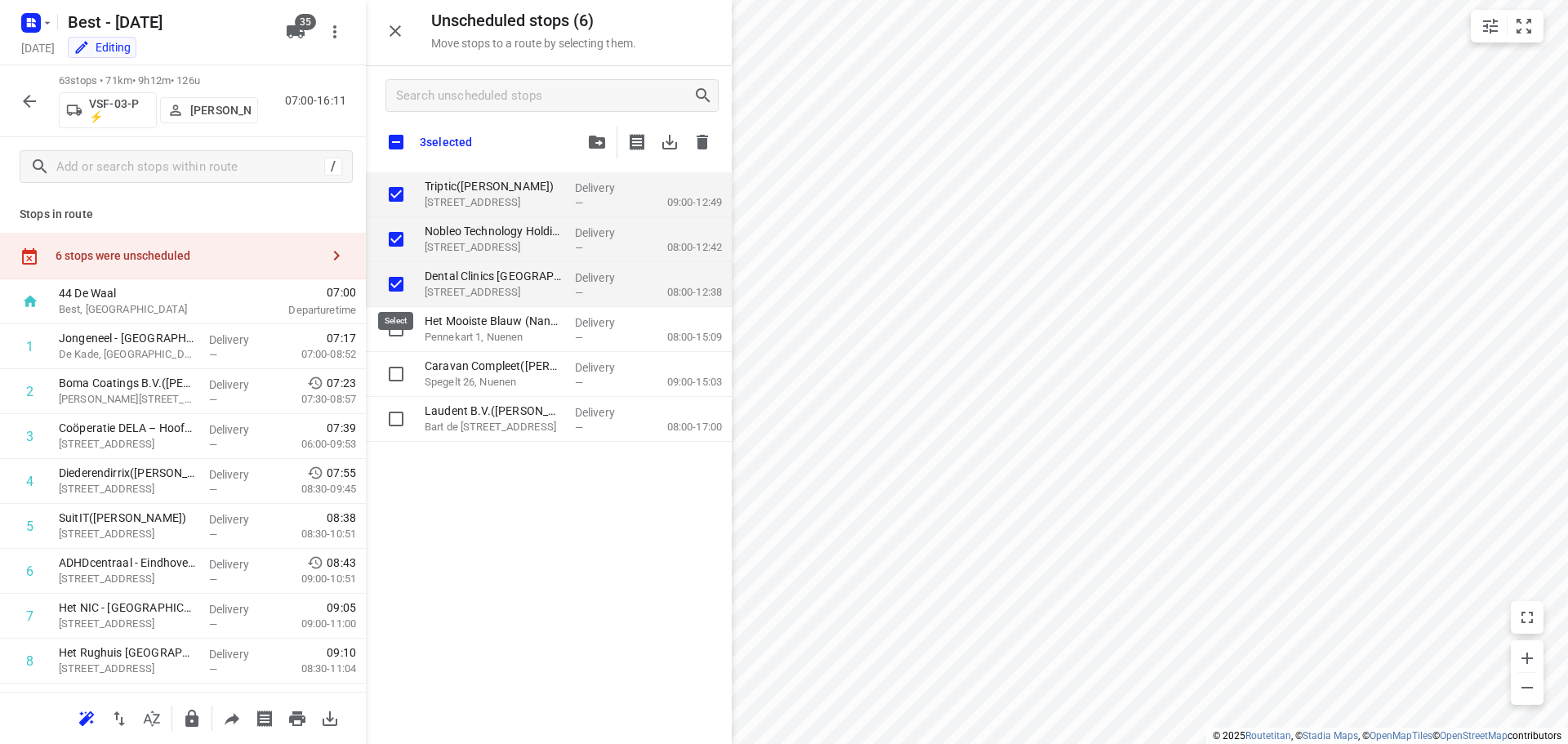
checkbox input "true"
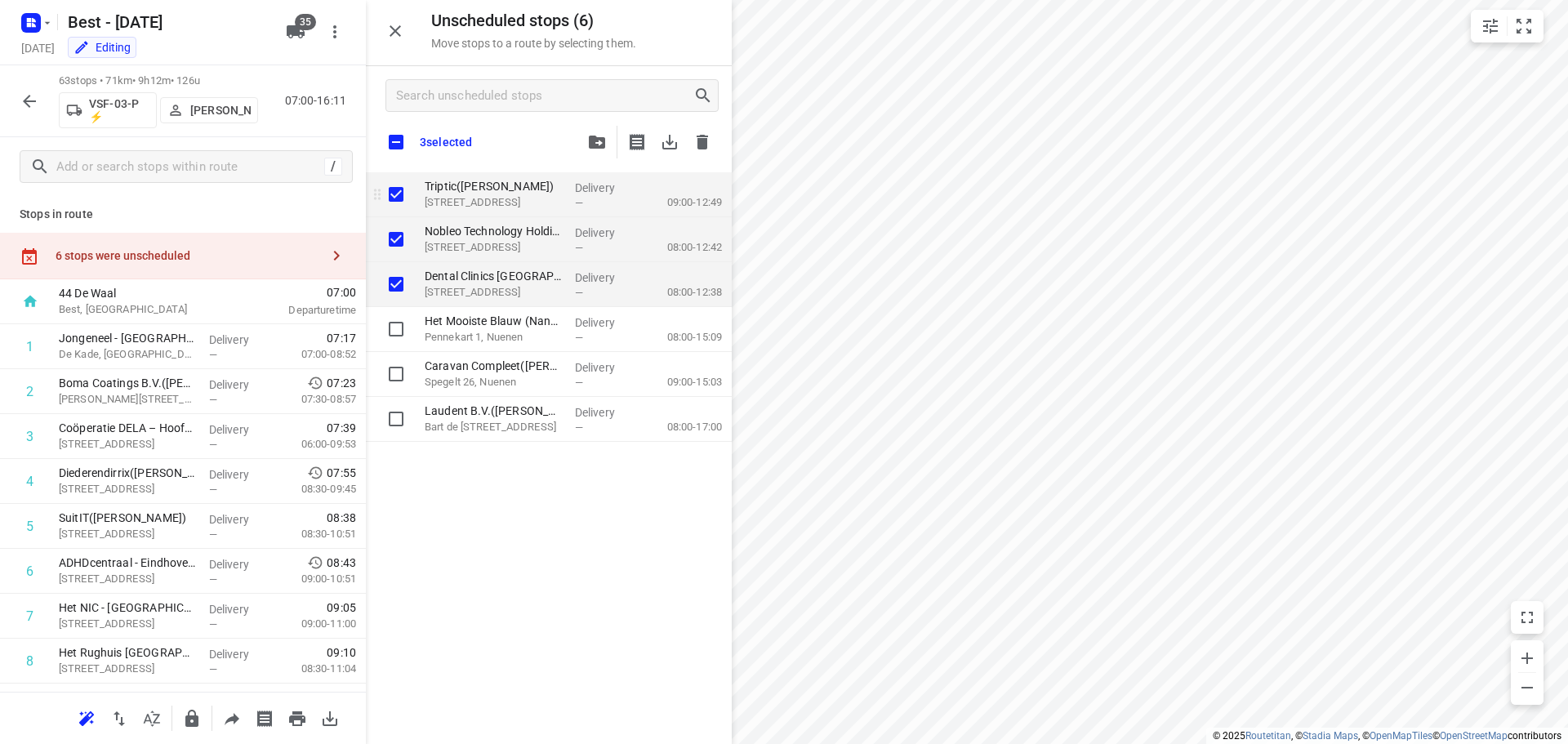
checkbox input "true"
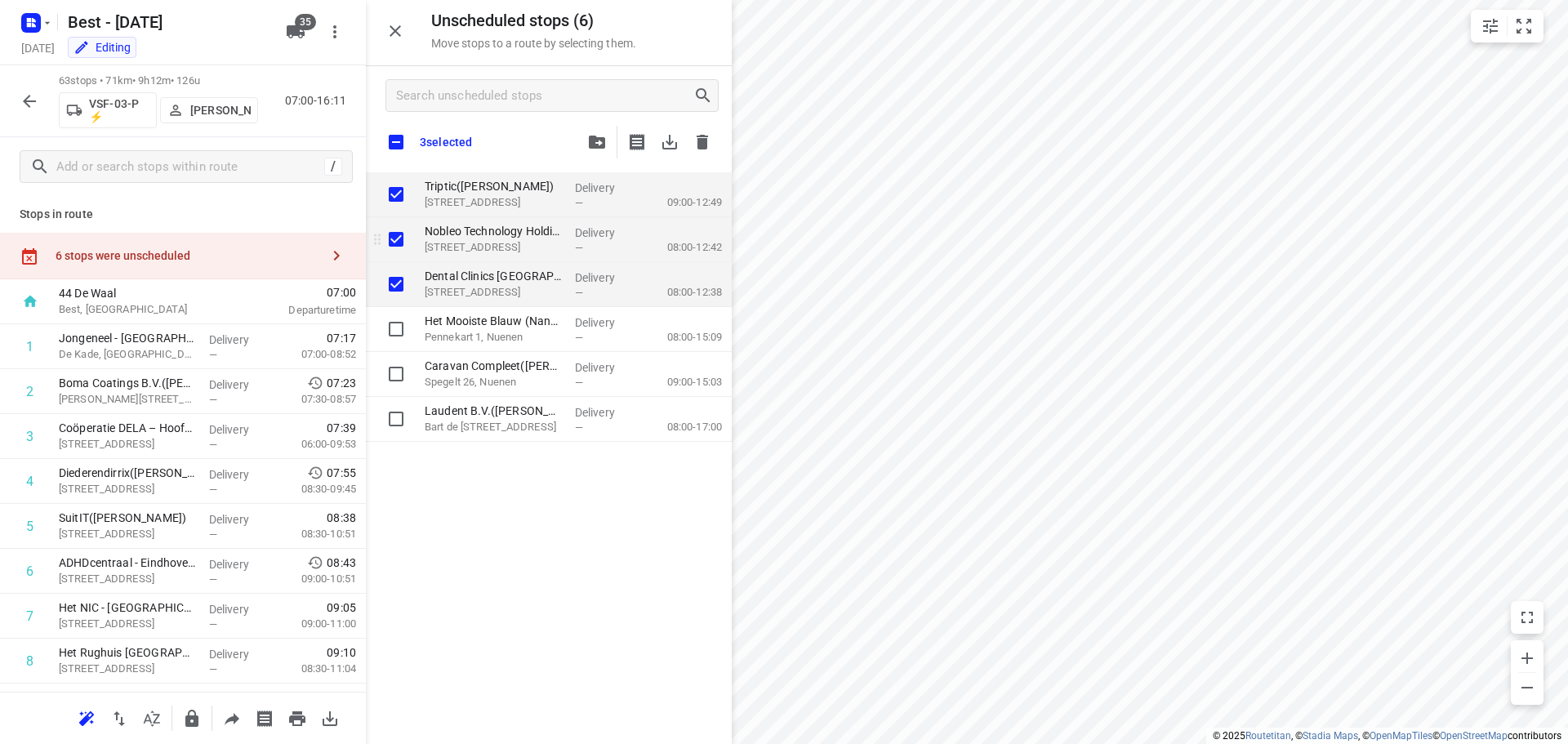
checkbox input "true"
drag, startPoint x: 467, startPoint y: 170, endPoint x: 436, endPoint y: 240, distance: 76.6
click at [426, 253] on div "Unscheduled stops ( 6 ) Move stops to a route by selecting them. 3 selected Tri…" at bounding box center [548, 372] width 366 height 744
checkbox input "true"
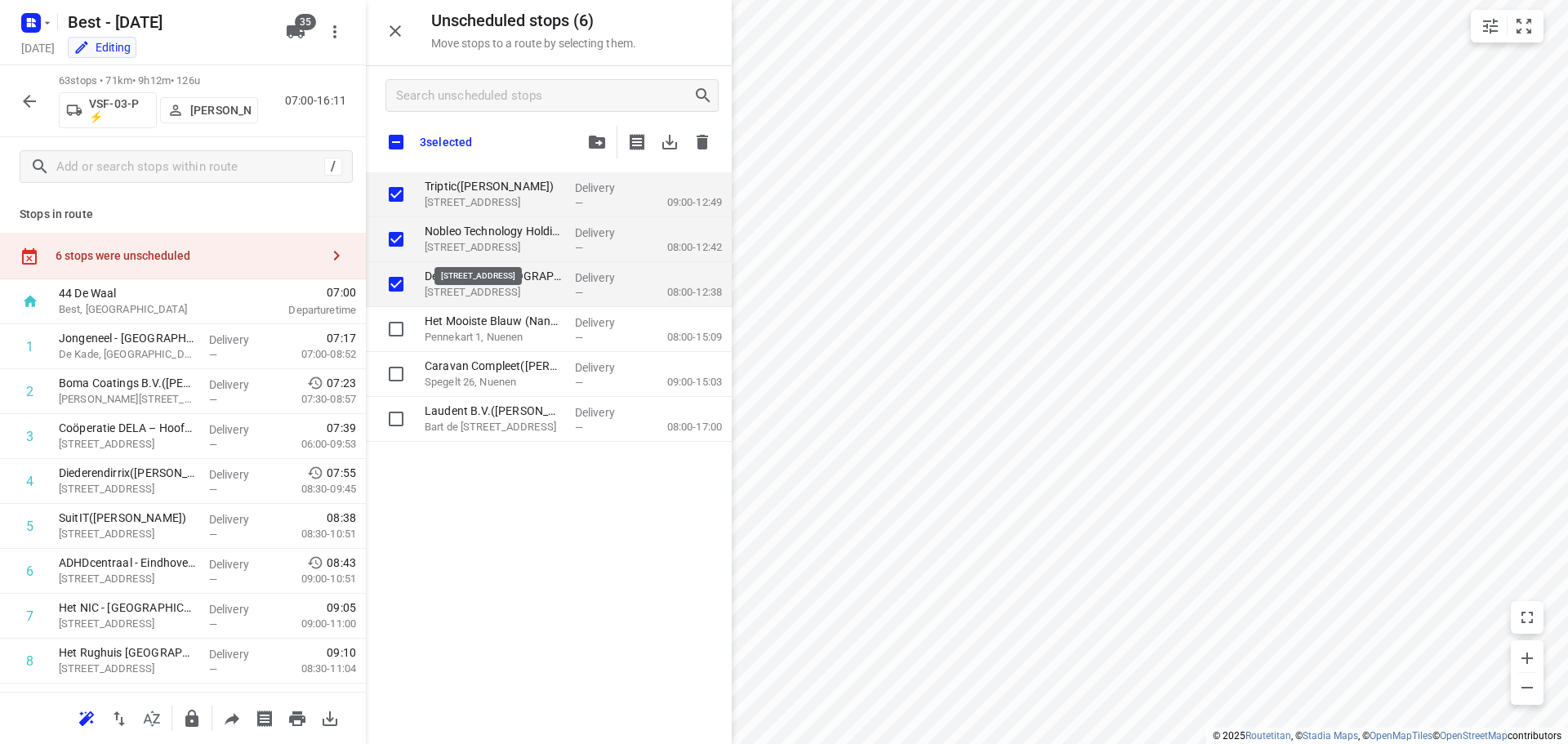
checkbox input "true"
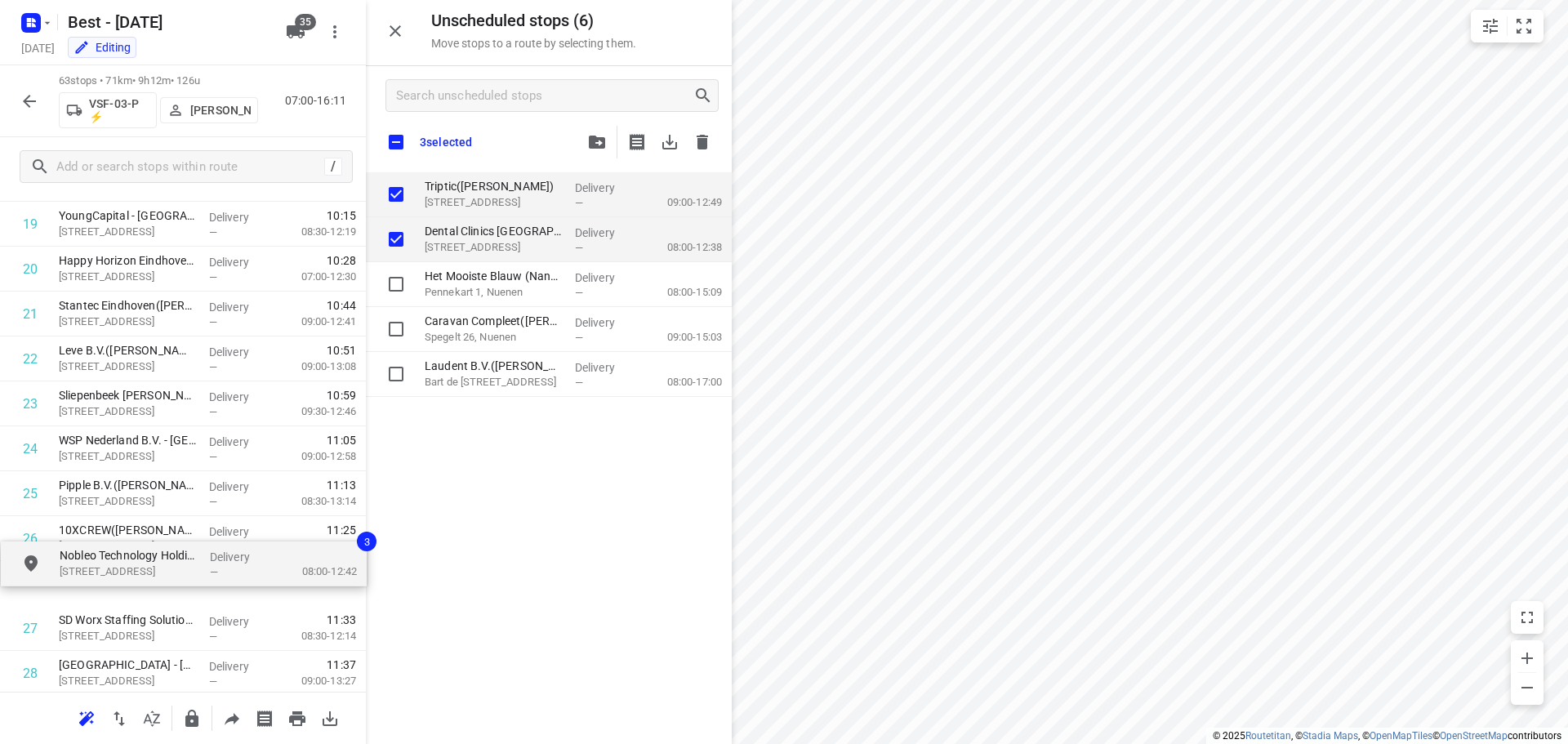
scroll to position [931, 0]
drag, startPoint x: 436, startPoint y: 240, endPoint x: 71, endPoint y: 543, distance: 474.4
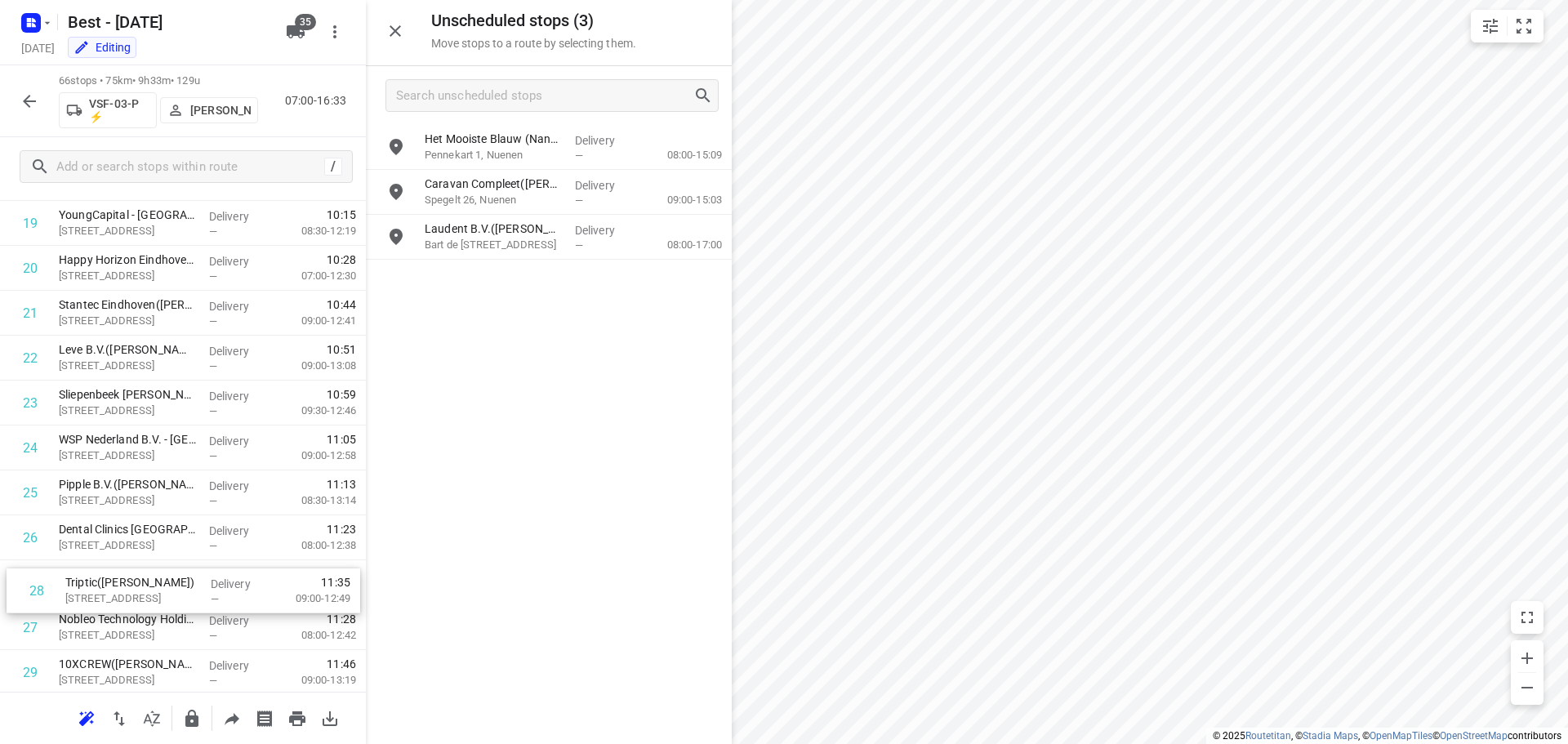
scroll to position [938, 0]
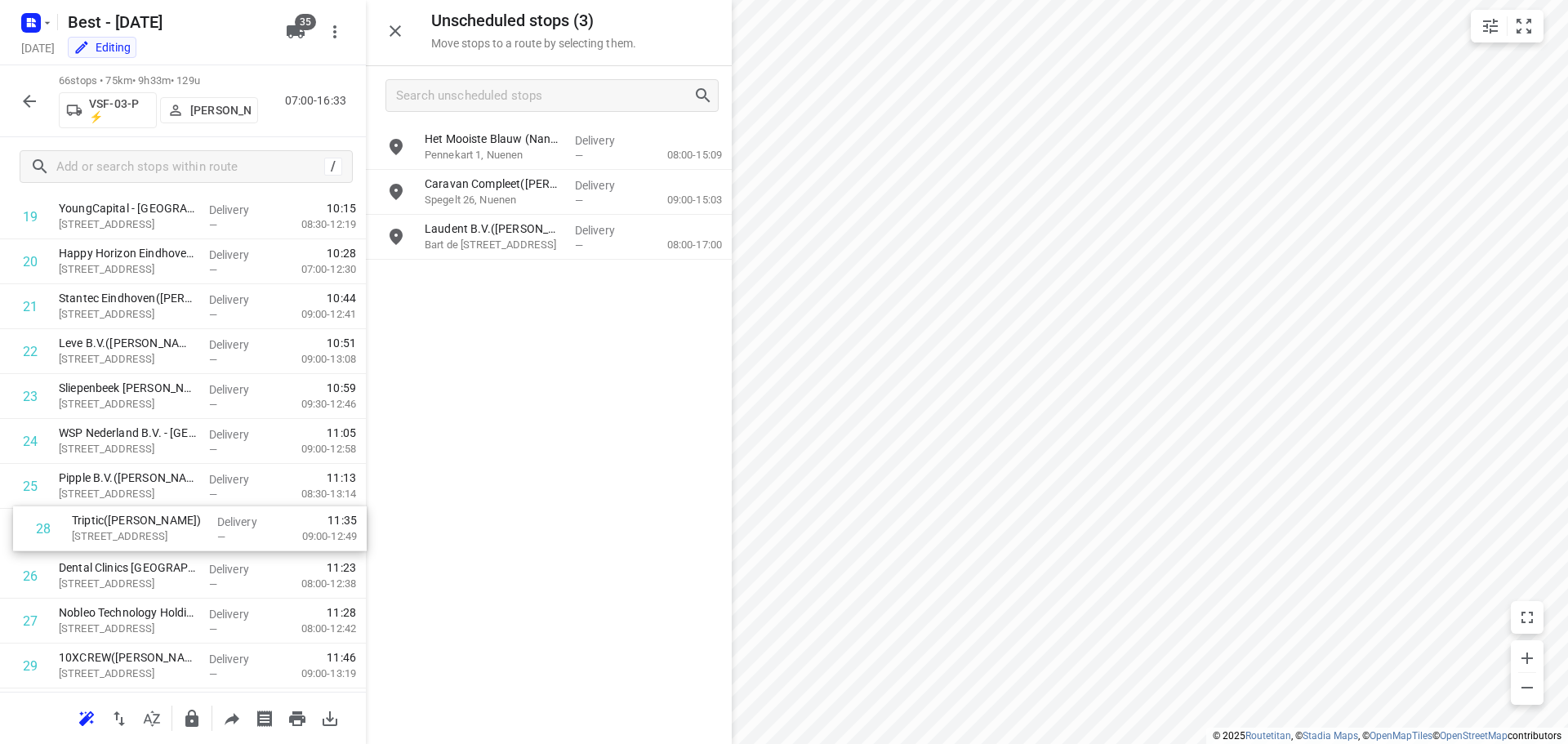
drag, startPoint x: 118, startPoint y: 615, endPoint x: 127, endPoint y: 497, distance: 118.3
drag, startPoint x: 187, startPoint y: 526, endPoint x: 193, endPoint y: 532, distance: 8.5
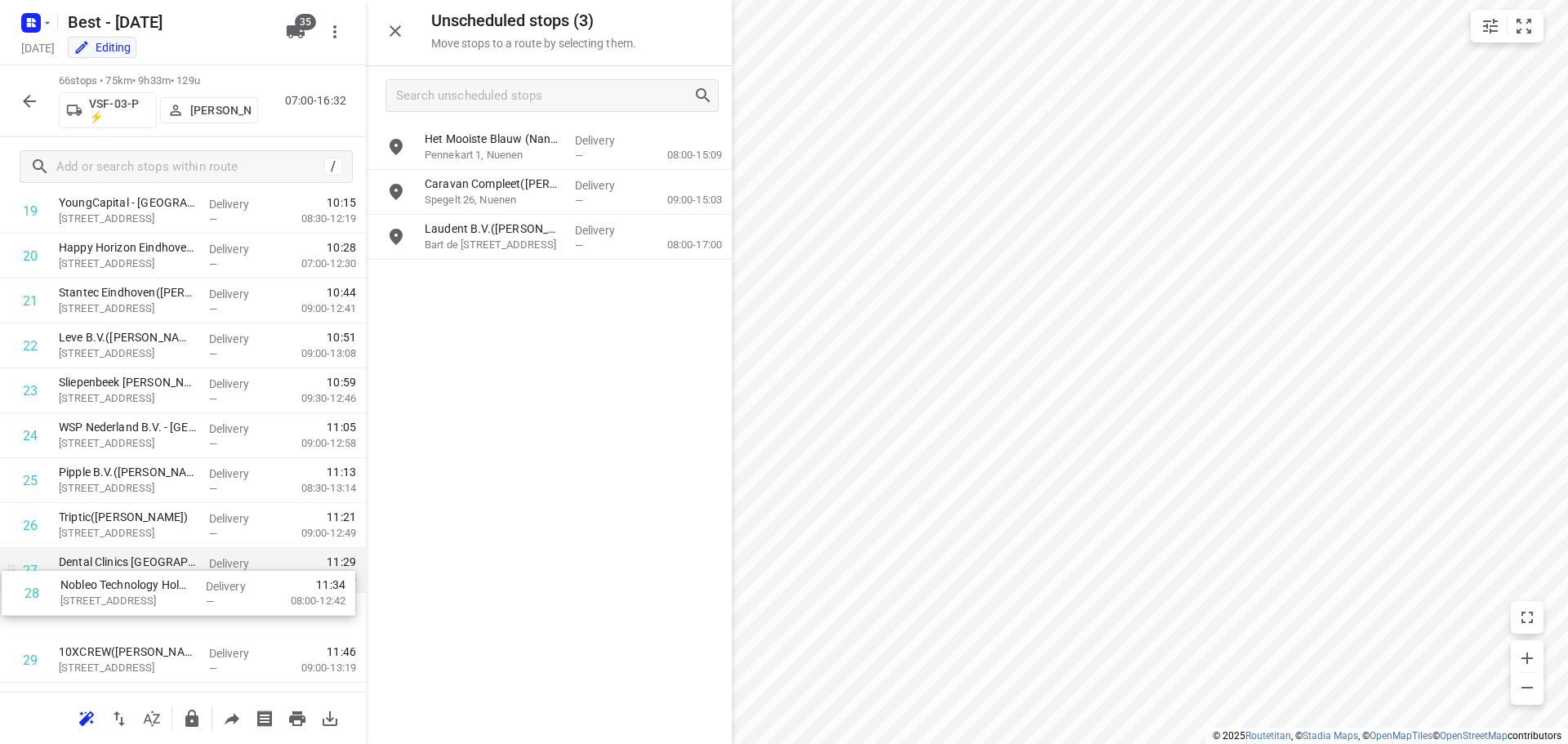
drag, startPoint x: 152, startPoint y: 614, endPoint x: 155, endPoint y: 575, distance: 39.1
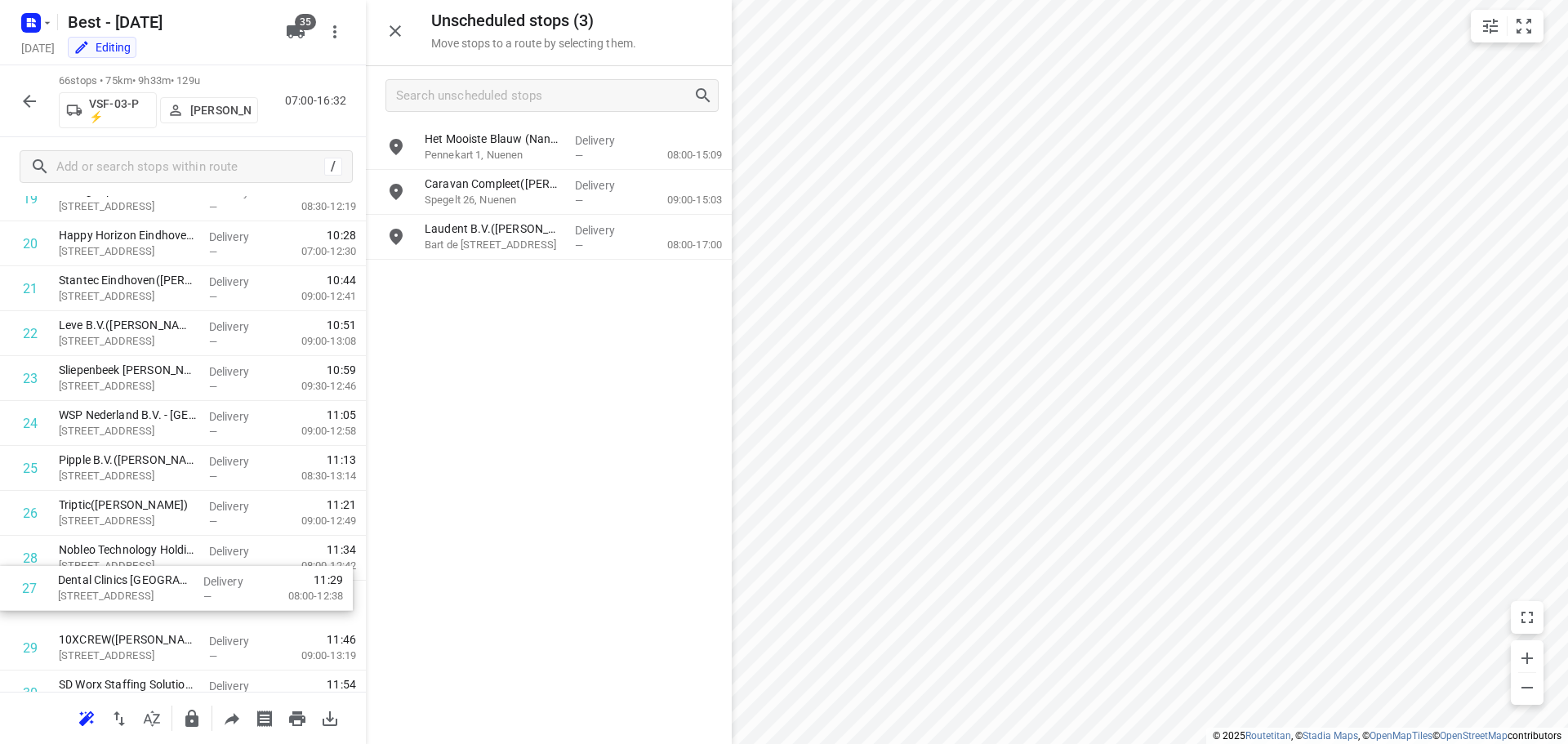
scroll to position [962, 0]
drag, startPoint x: 154, startPoint y: 576, endPoint x: 153, endPoint y: 602, distance: 26.0
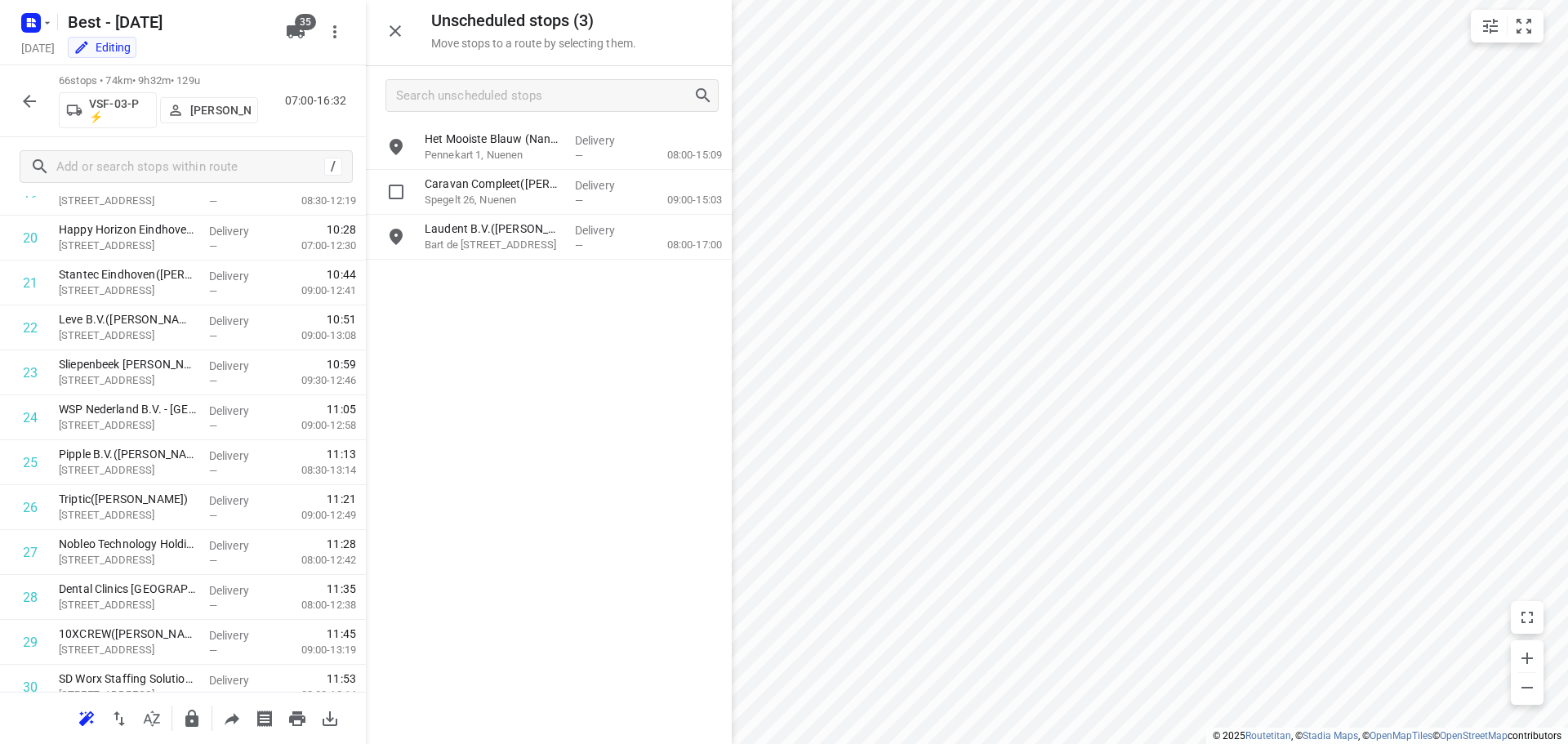
click at [378, 19] on div "Unscheduled stops ( 3 ) Move stops to a route by selecting them." at bounding box center [548, 33] width 366 height 67
click at [387, 21] on icon "button" at bounding box center [395, 30] width 19 height 19
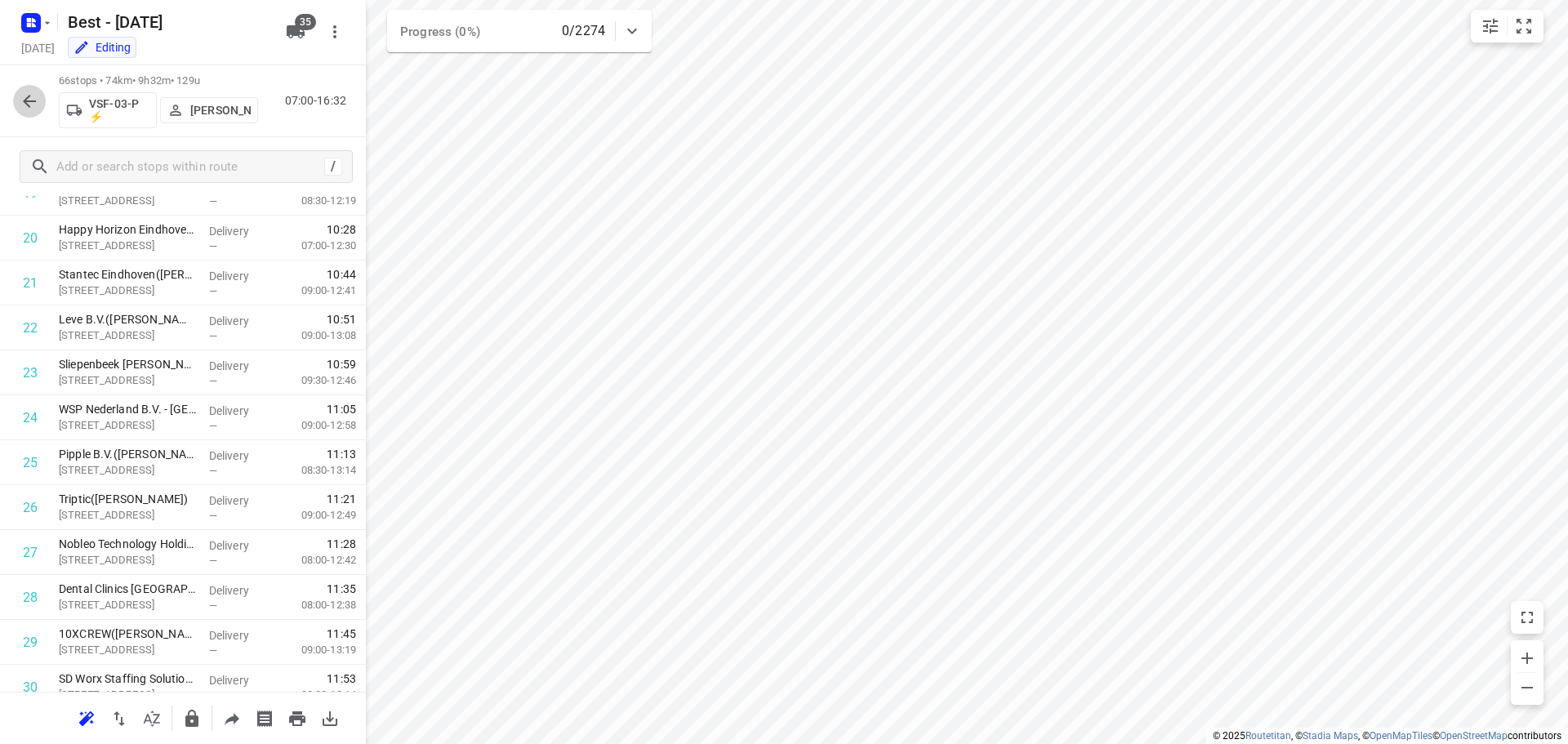
click at [42, 108] on button "button" at bounding box center [29, 101] width 33 height 33
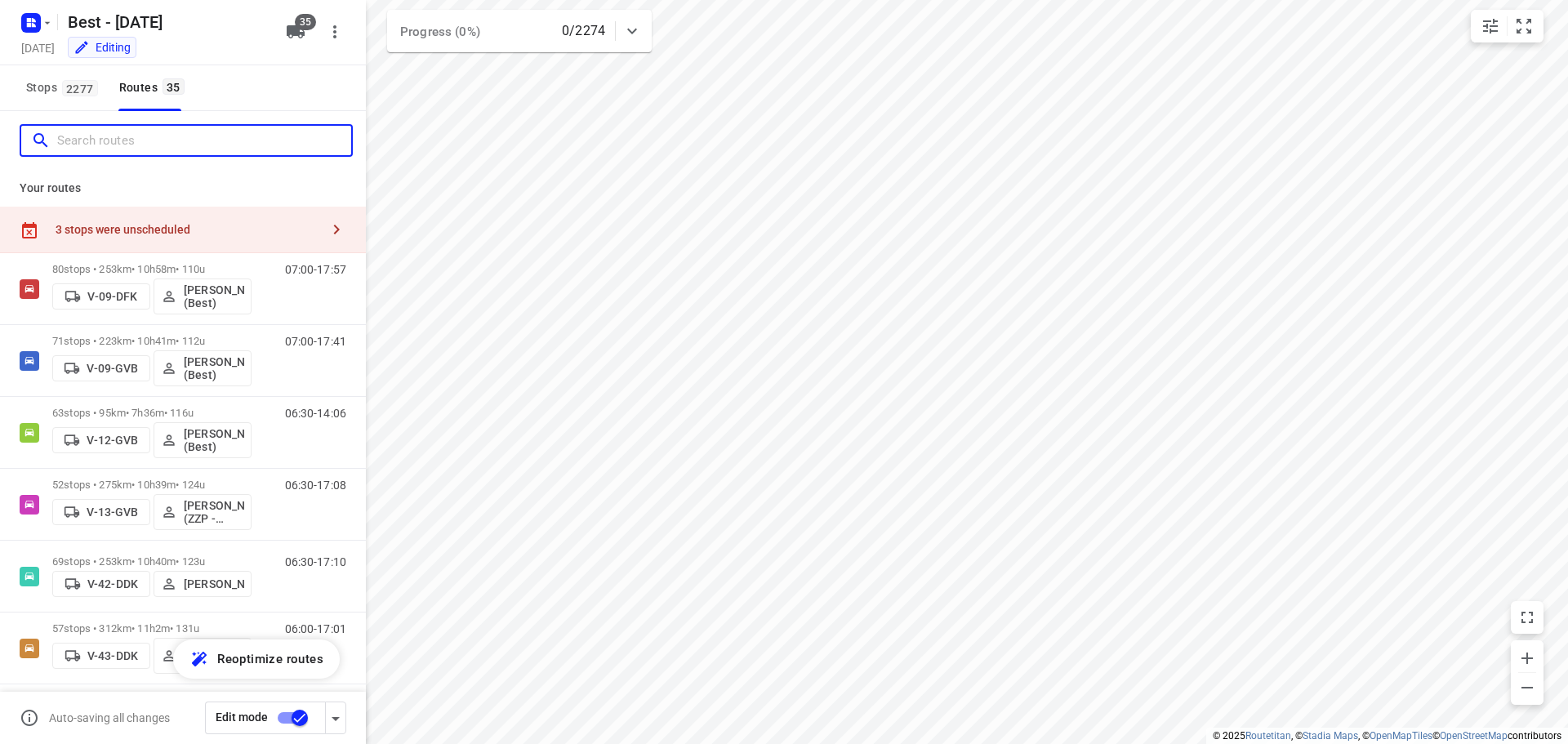
drag, startPoint x: 90, startPoint y: 144, endPoint x: 105, endPoint y: 140, distance: 15.5
click at [99, 141] on input "Search routes" at bounding box center [204, 141] width 294 height 26
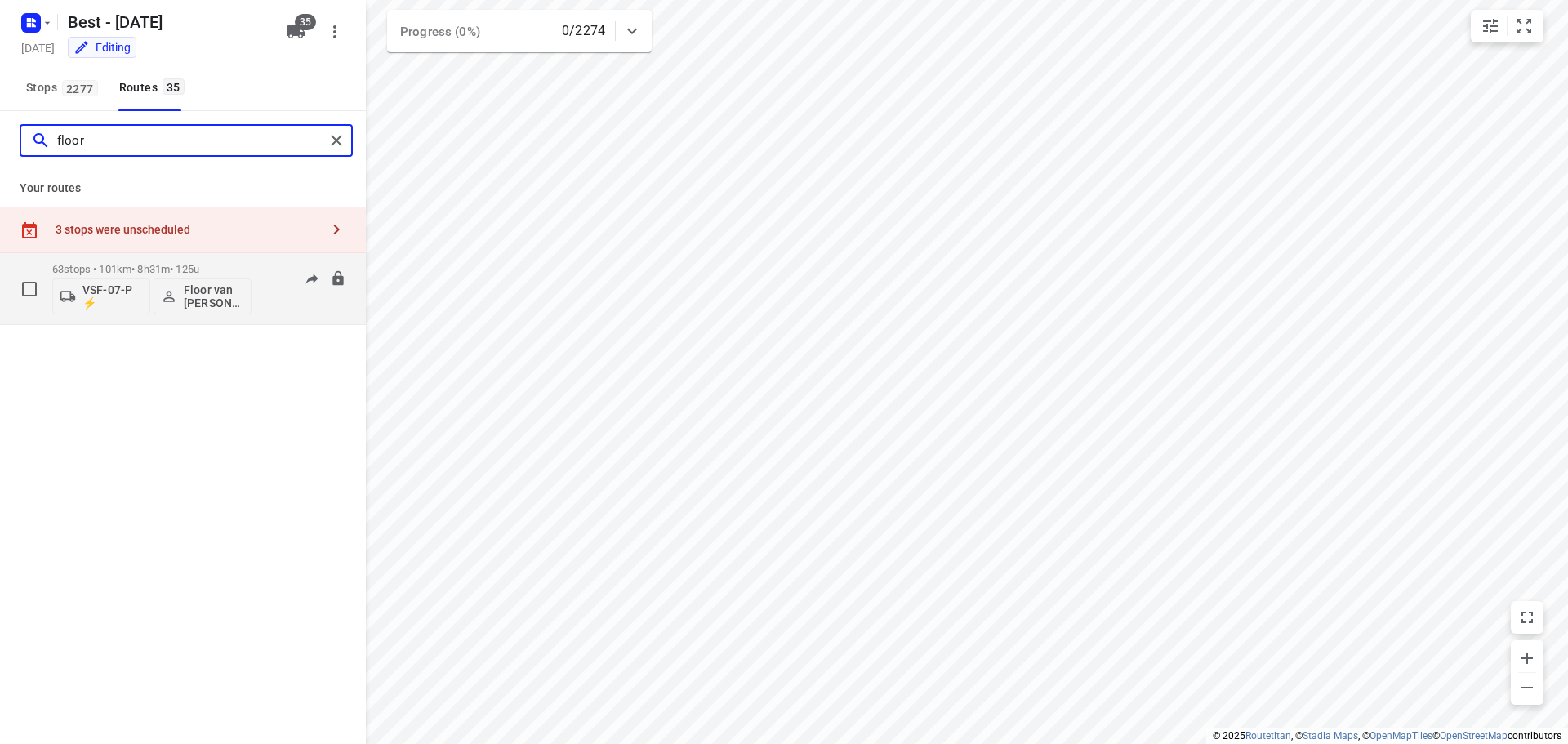
type input "floor"
click at [109, 265] on p "63 stops • 101km • 8h31m • 125u" at bounding box center [151, 268] width 199 height 12
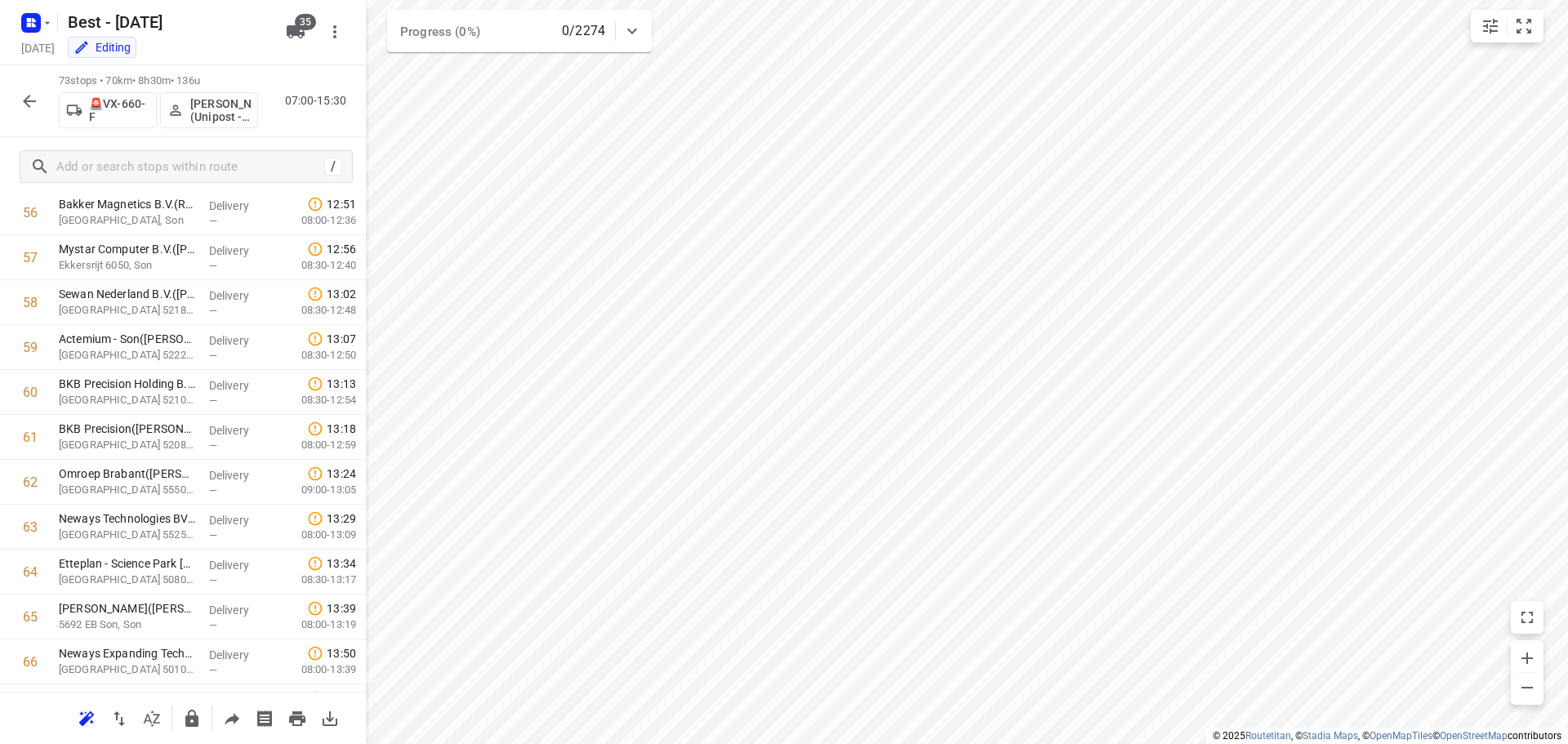
scroll to position [2939, 0]
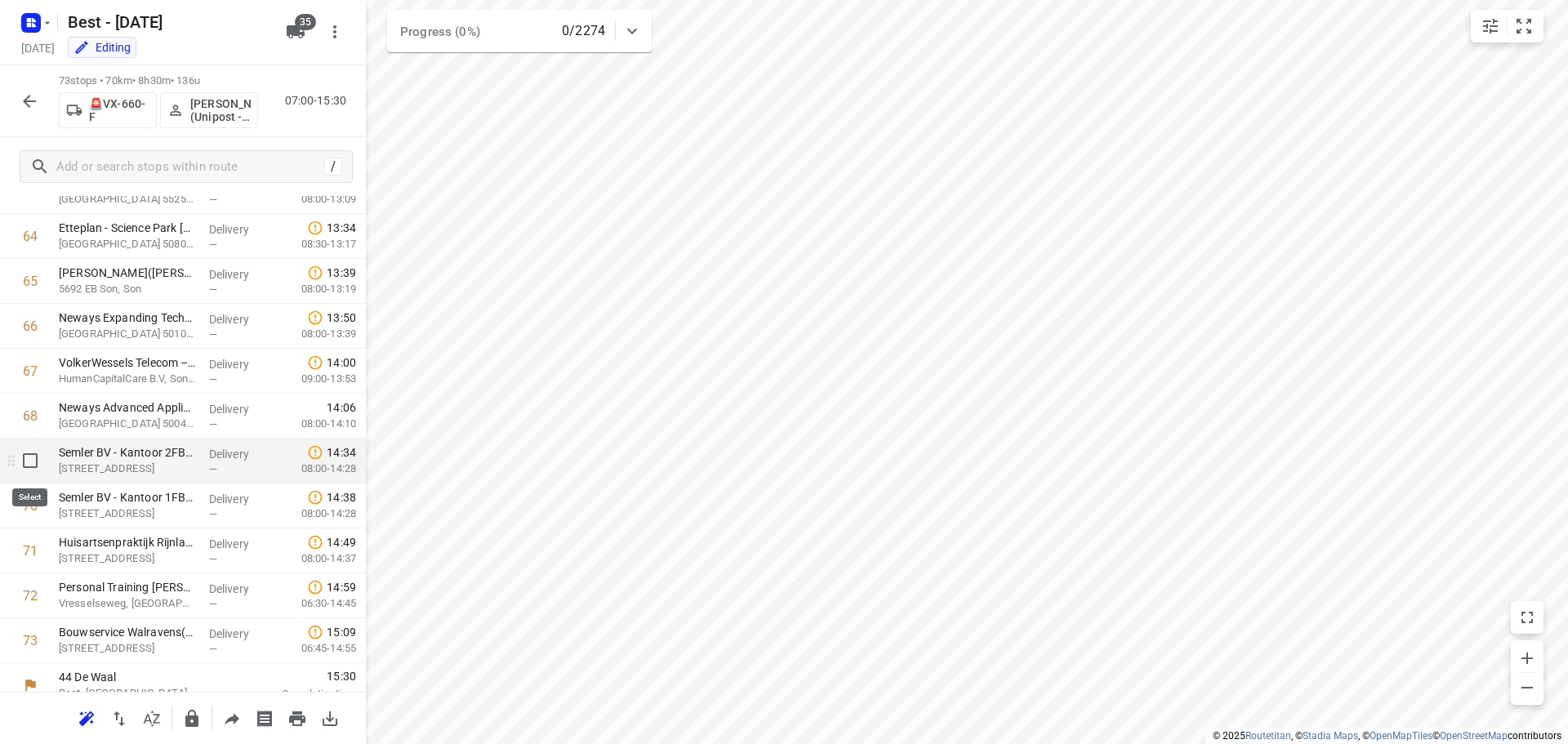
click at [40, 457] on input "checkbox" at bounding box center [30, 460] width 33 height 33
checkbox input "true"
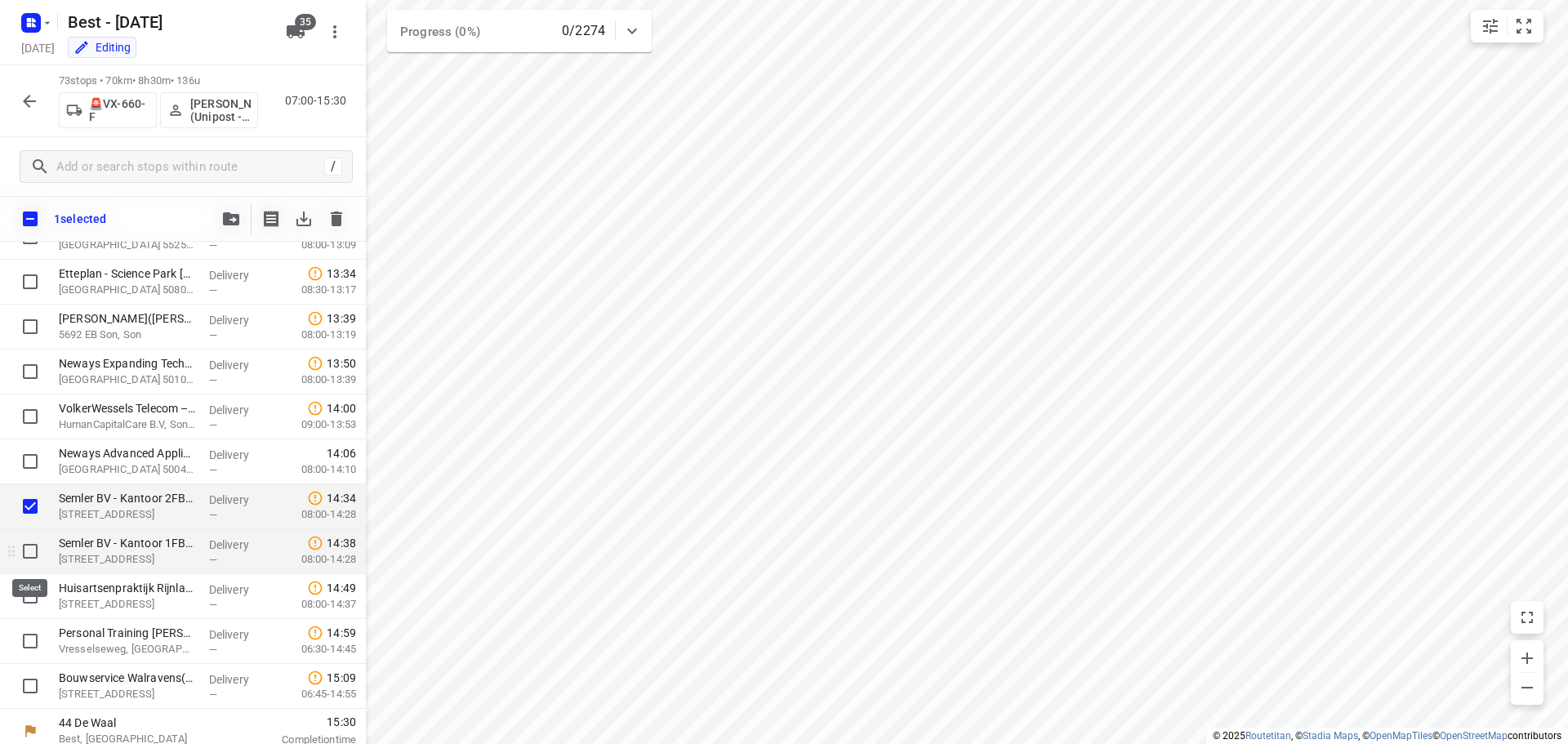
click at [28, 548] on input "checkbox" at bounding box center [30, 551] width 33 height 33
checkbox input "true"
click at [35, 600] on input "checkbox" at bounding box center [30, 596] width 33 height 33
checkbox input "true"
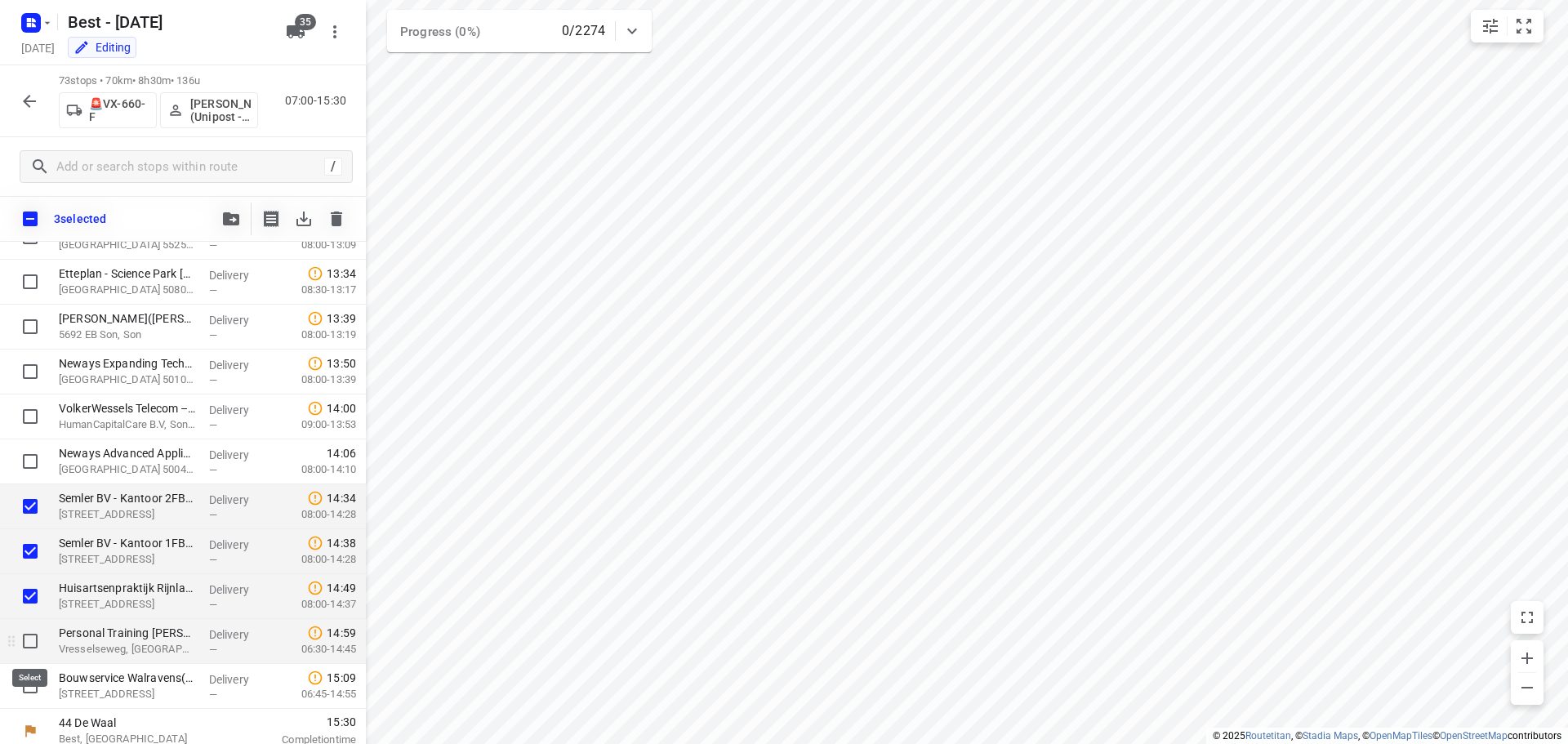
click at [35, 642] on input "checkbox" at bounding box center [30, 641] width 33 height 33
checkbox input "true"
click at [30, 677] on input "checkbox" at bounding box center [30, 686] width 33 height 33
checkbox input "true"
click at [224, 219] on icon "button" at bounding box center [231, 219] width 16 height 13
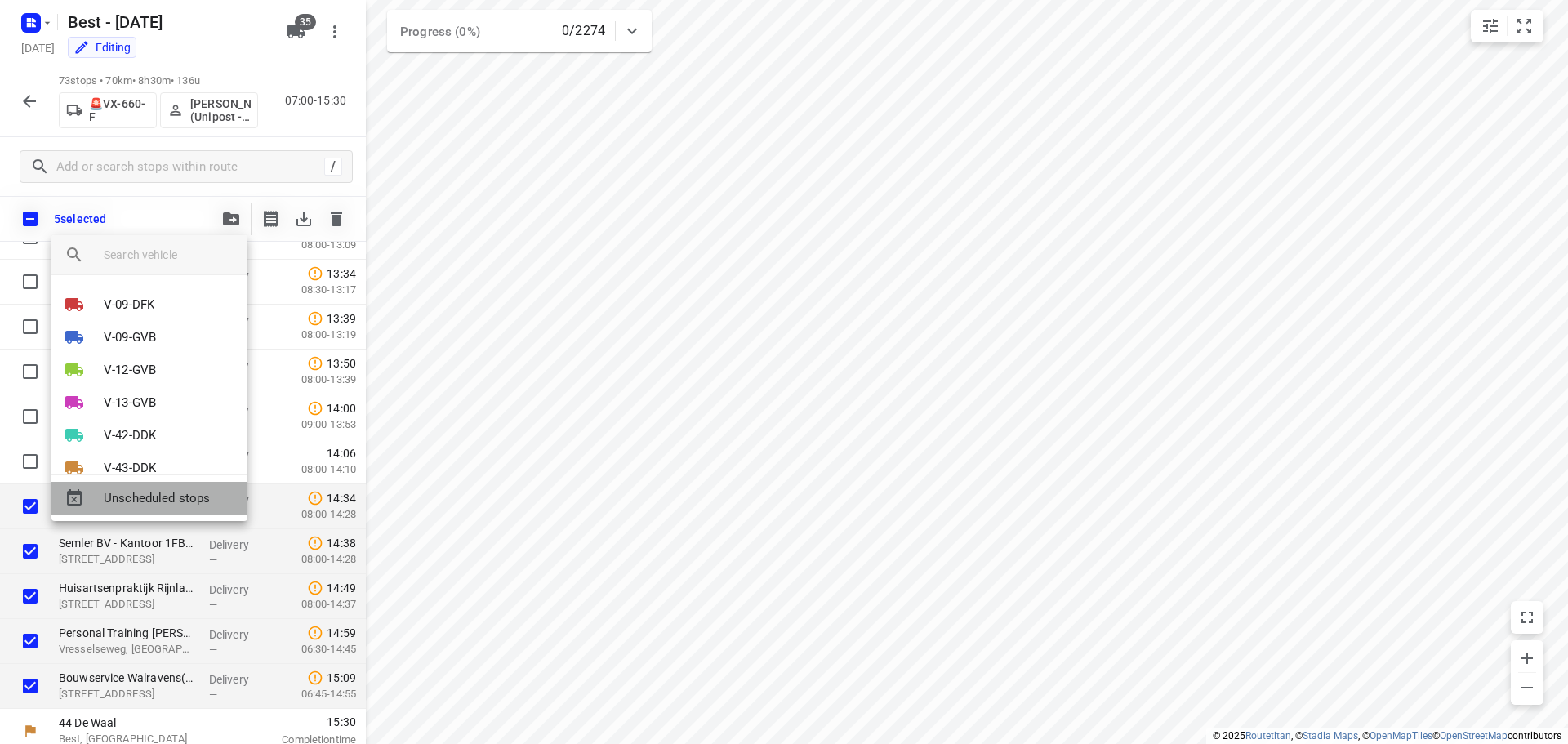
click at [165, 490] on span "Unscheduled stops" at bounding box center [169, 498] width 130 height 19
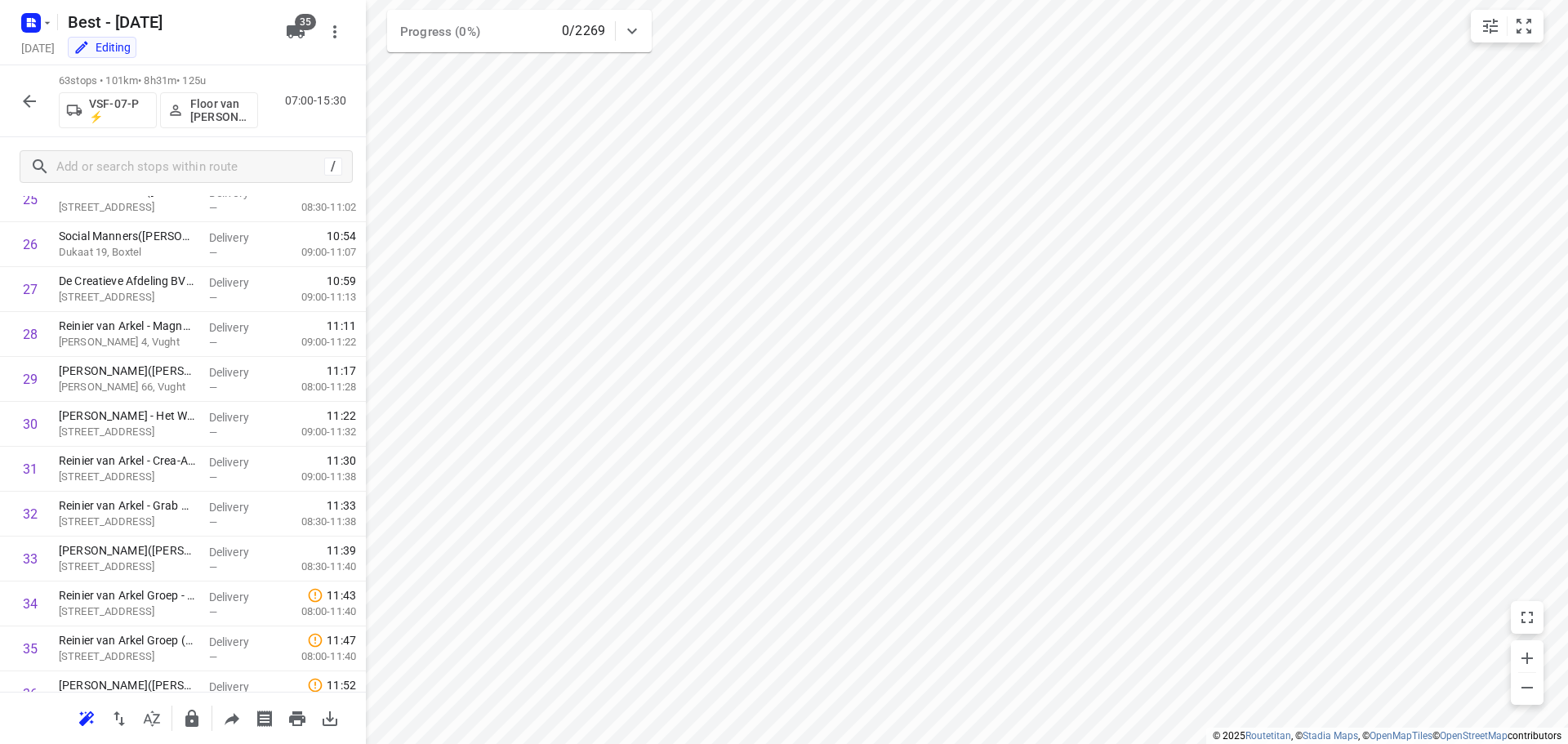
scroll to position [0, 0]
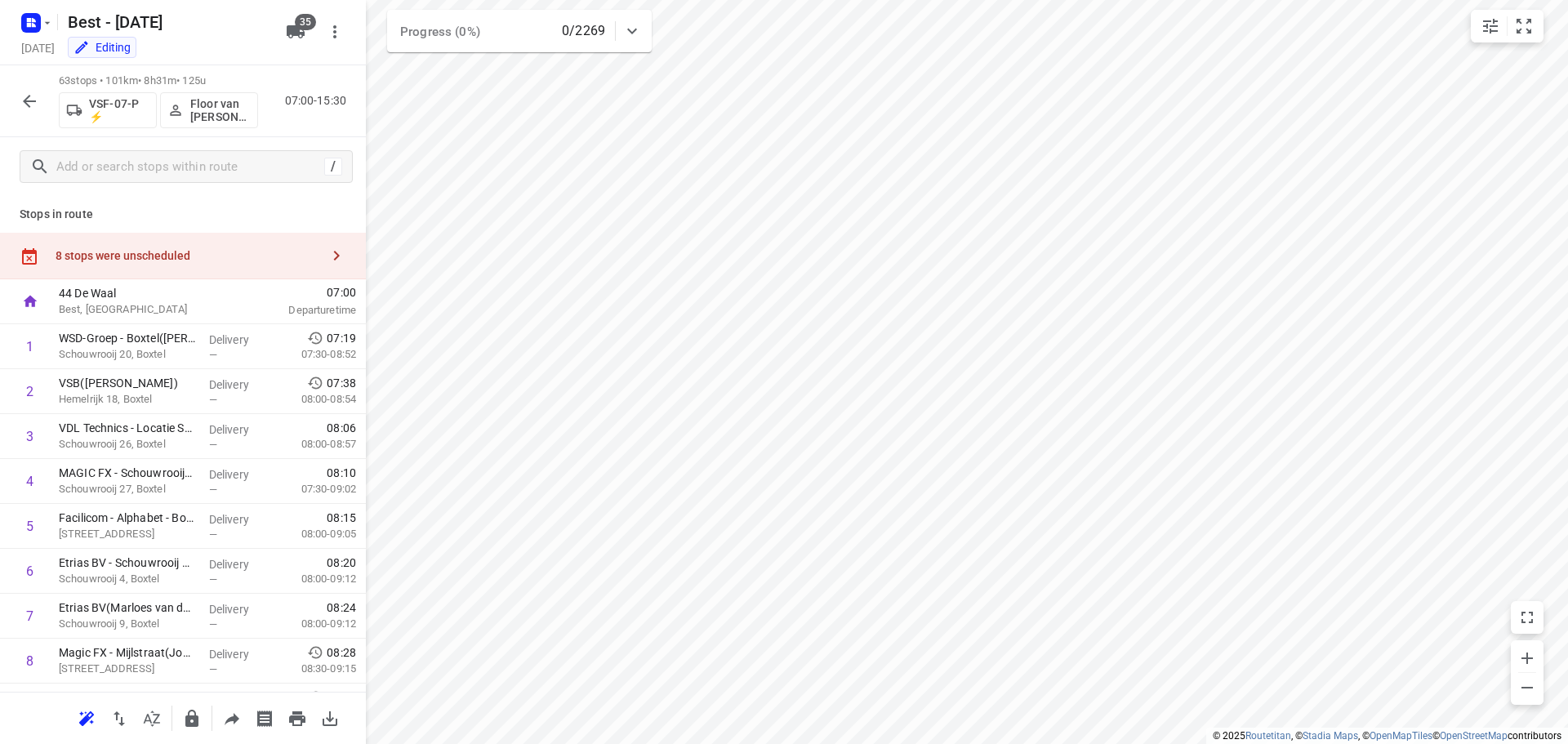
click at [298, 240] on div "8 stops were unscheduled" at bounding box center [182, 255] width 366 height 46
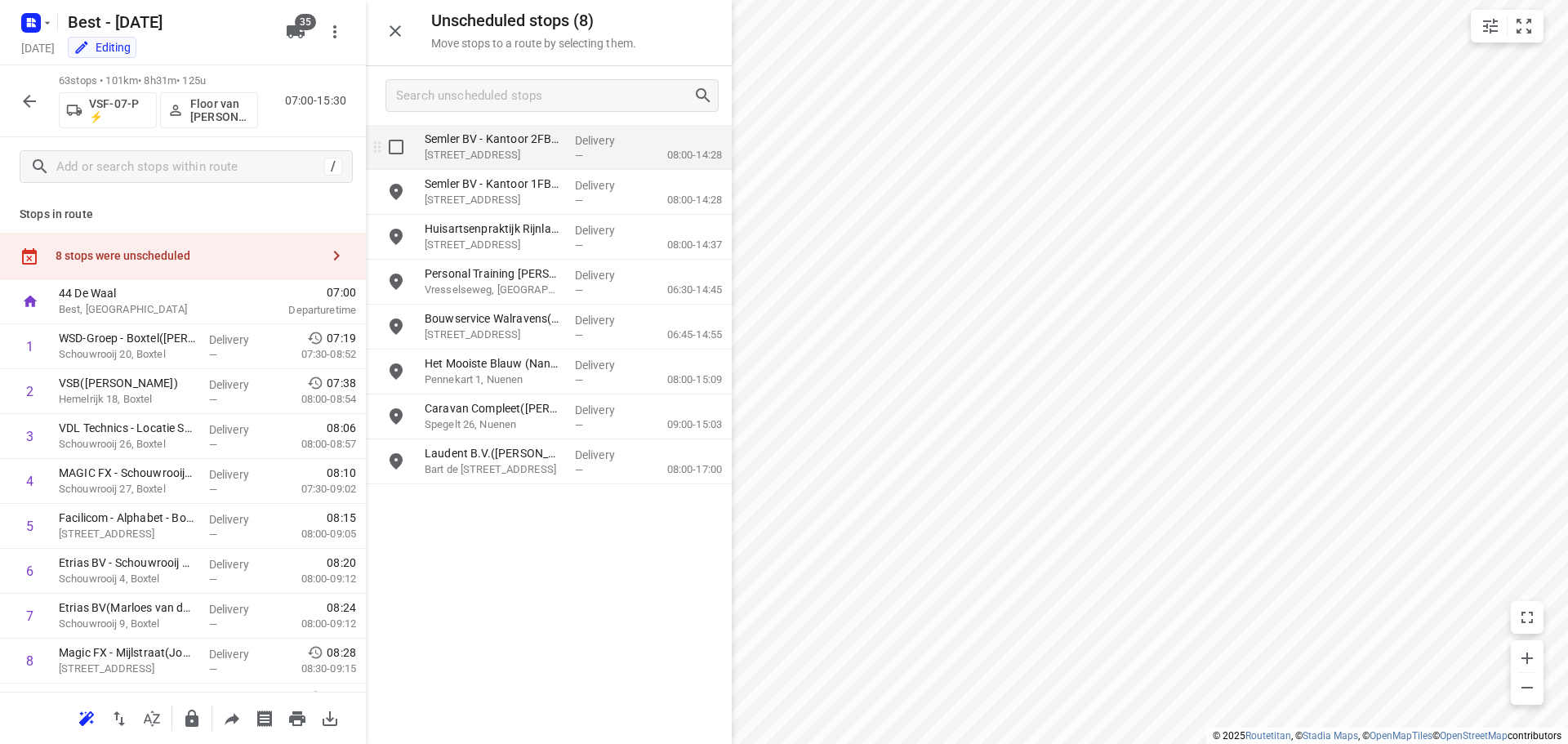
drag, startPoint x: 394, startPoint y: 151, endPoint x: 400, endPoint y: 200, distance: 49.4
click at [394, 152] on input "grid" at bounding box center [396, 147] width 33 height 33
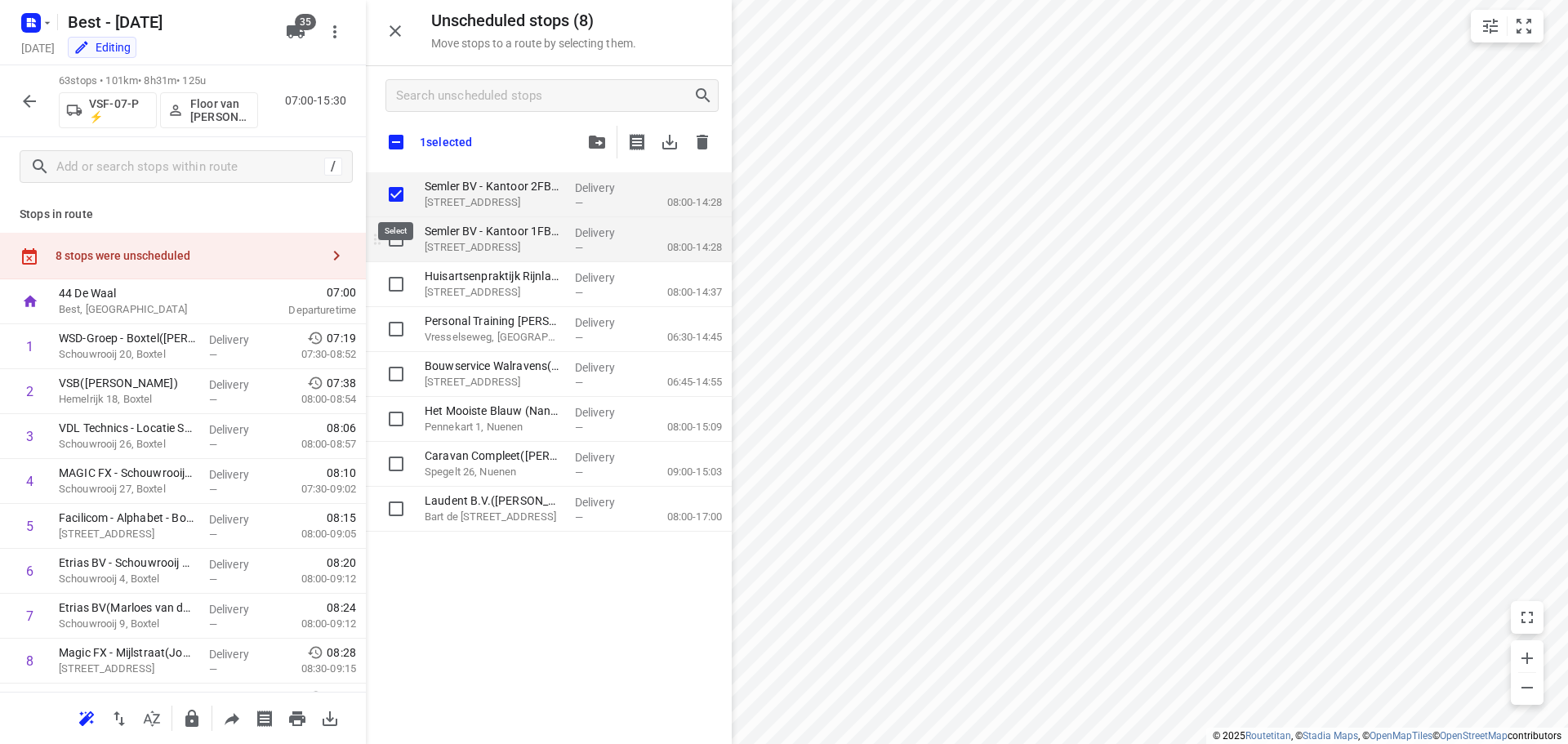
checkbox input "true"
click at [394, 238] on input "grid" at bounding box center [396, 239] width 33 height 33
checkbox input "true"
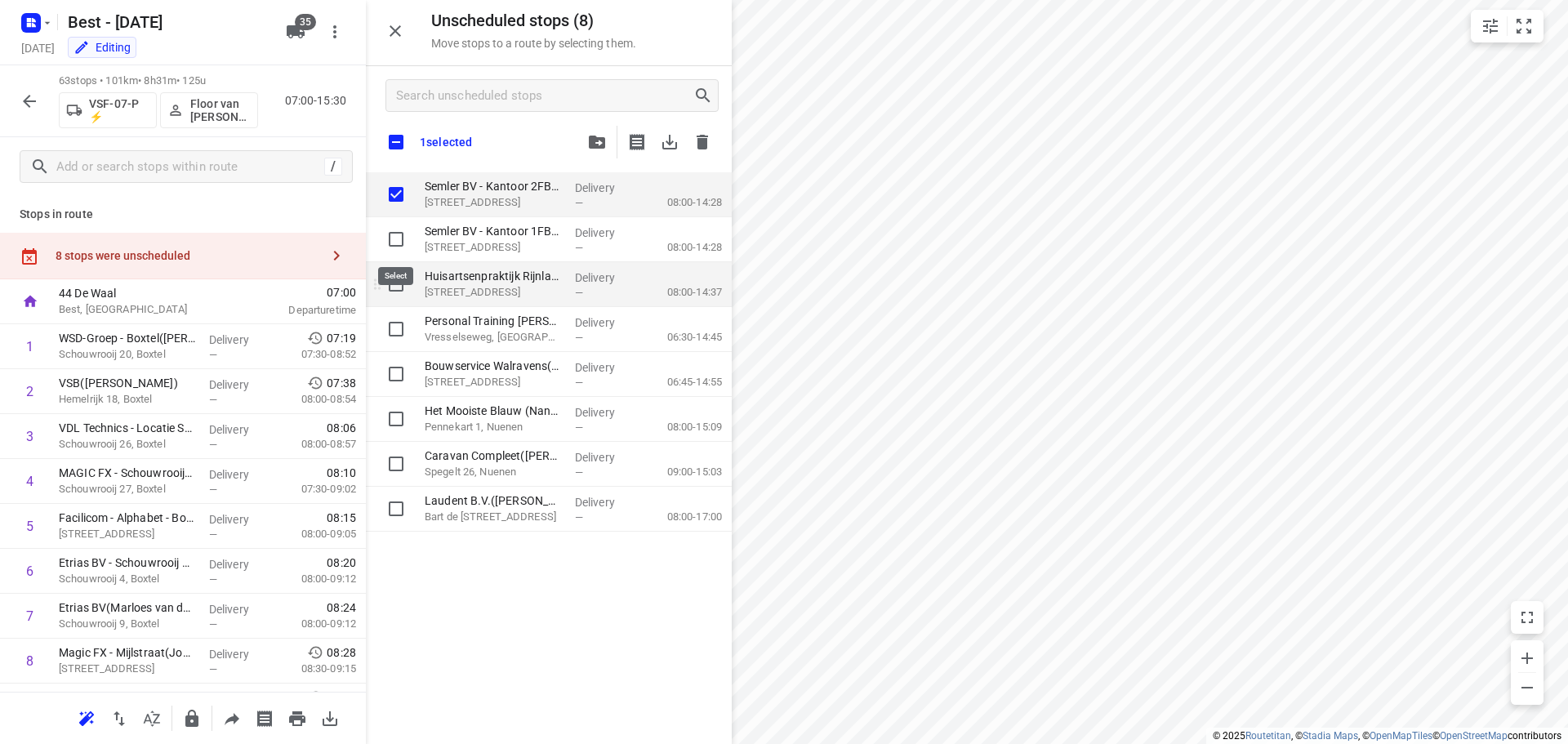
checkbox input "true"
click at [394, 282] on input "grid" at bounding box center [396, 284] width 33 height 33
checkbox input "true"
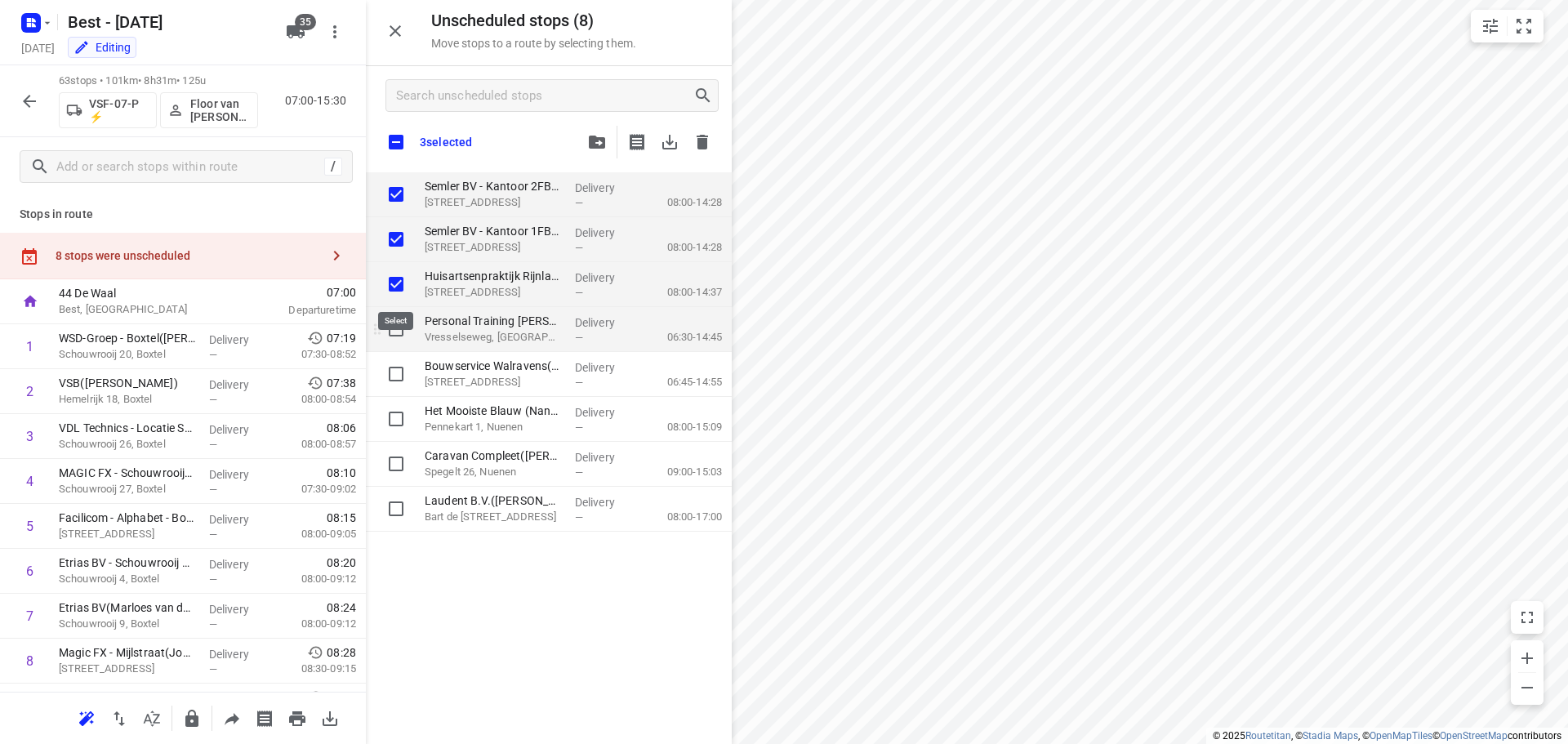
checkbox input "true"
click at [390, 328] on input "grid" at bounding box center [396, 329] width 33 height 33
checkbox input "true"
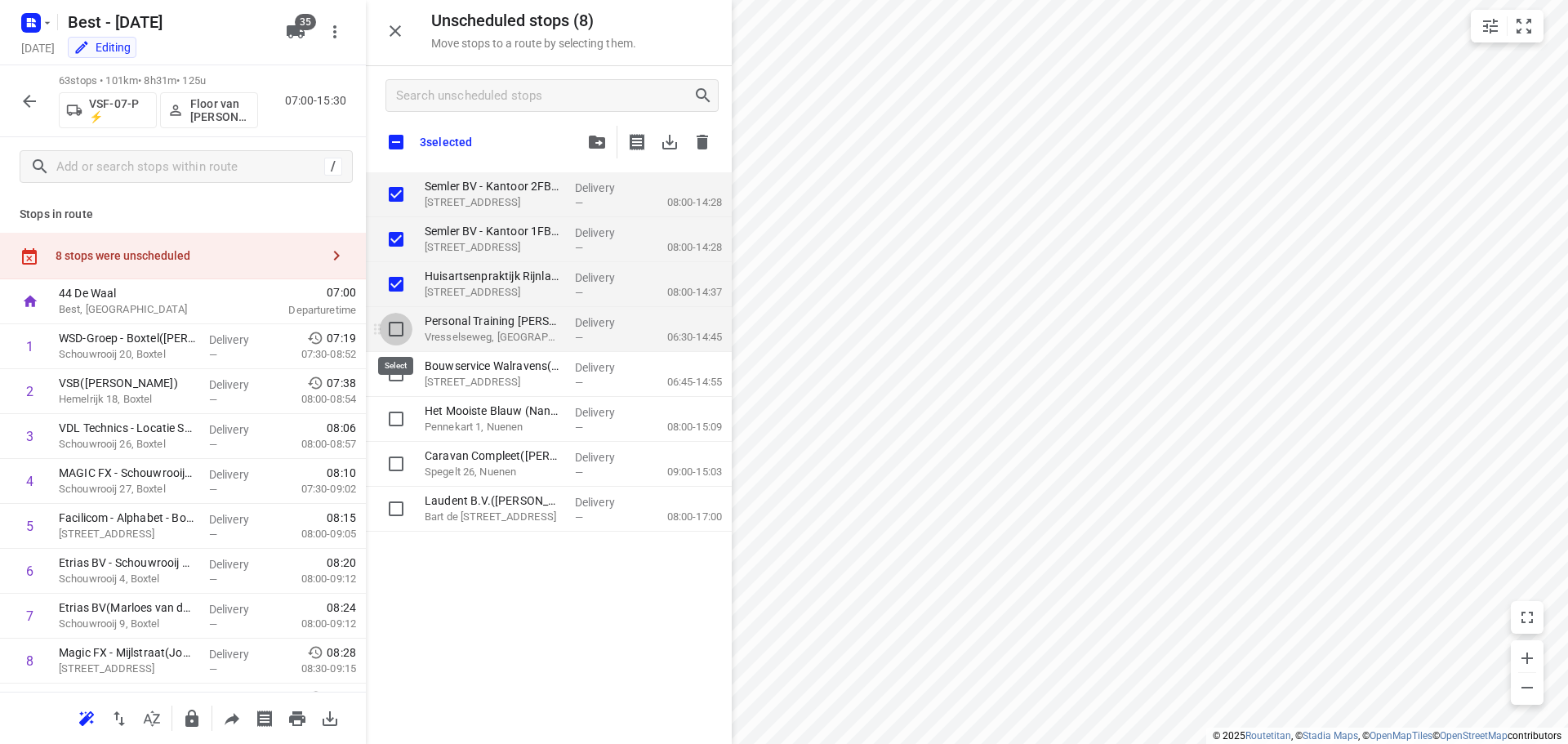
checkbox input "true"
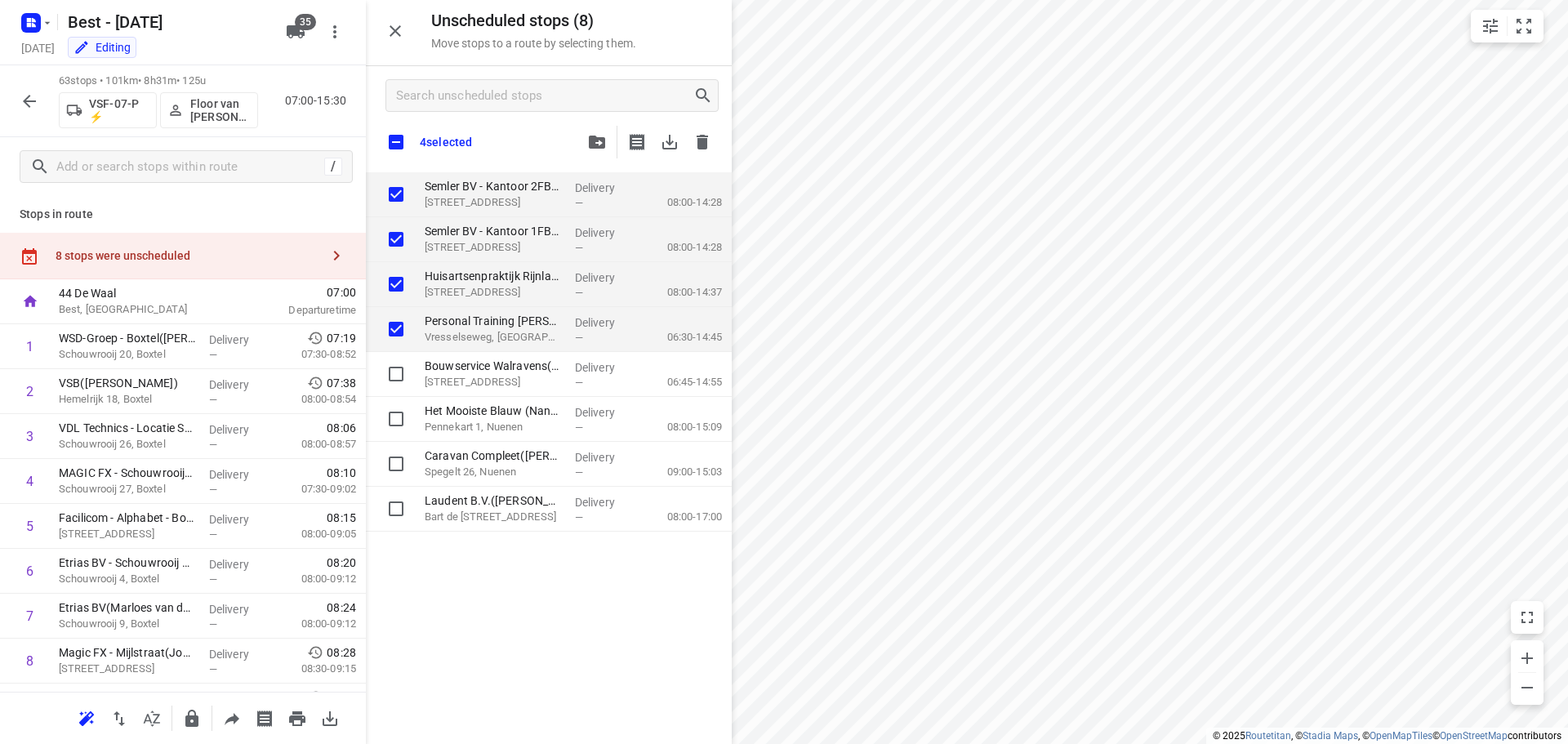
checkbox input "true"
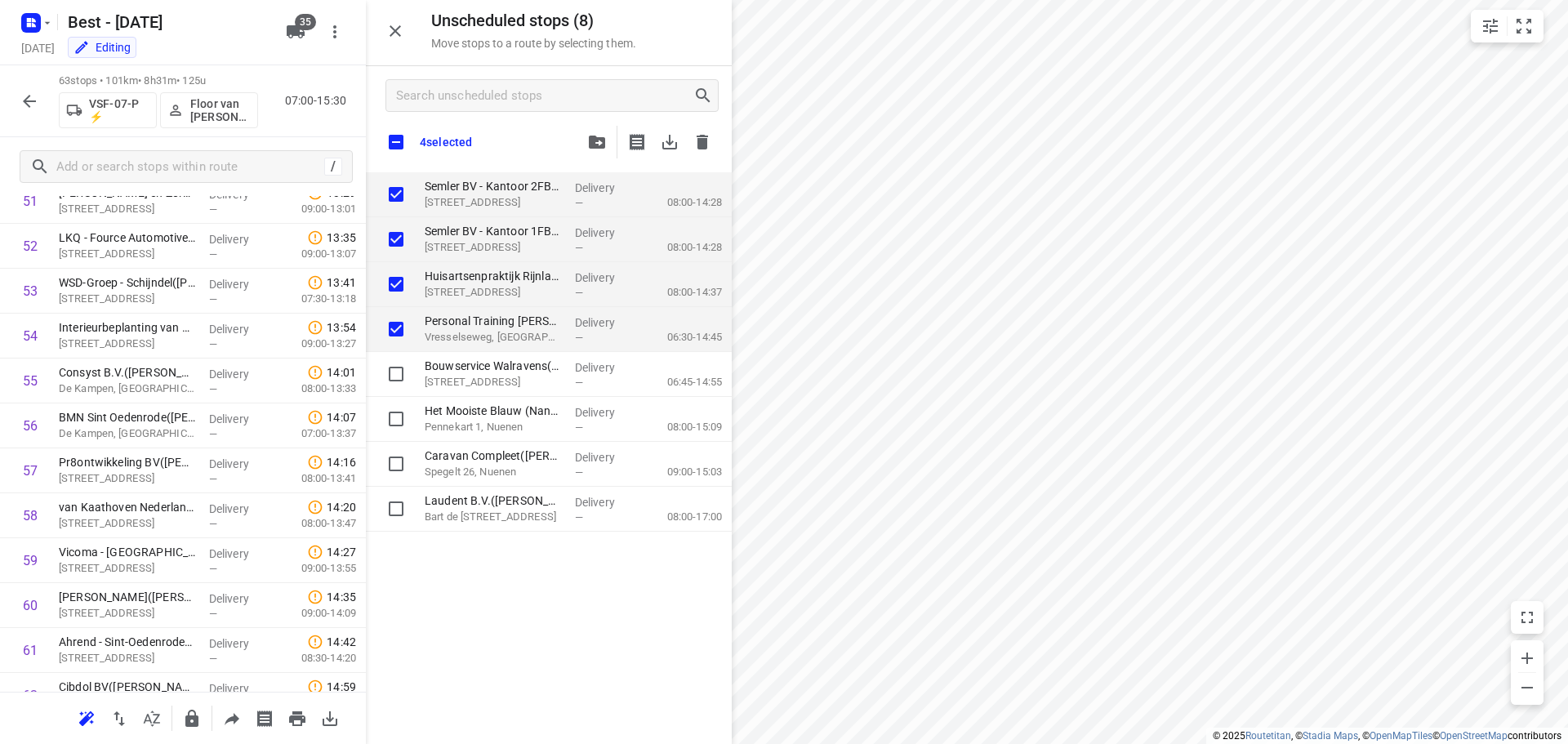
scroll to position [2506, 0]
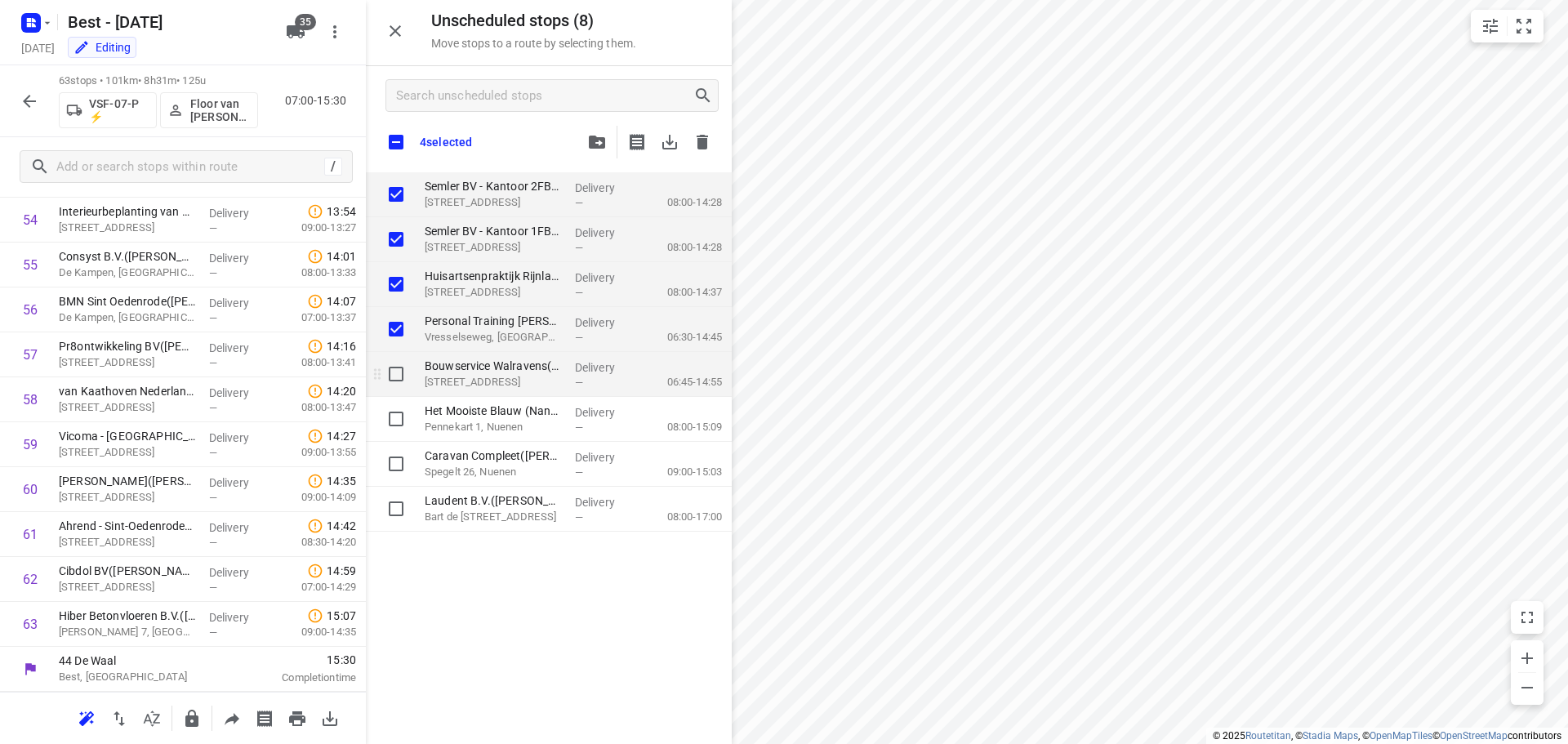
checkbox input "true"
click at [405, 373] on input "grid" at bounding box center [396, 374] width 33 height 33
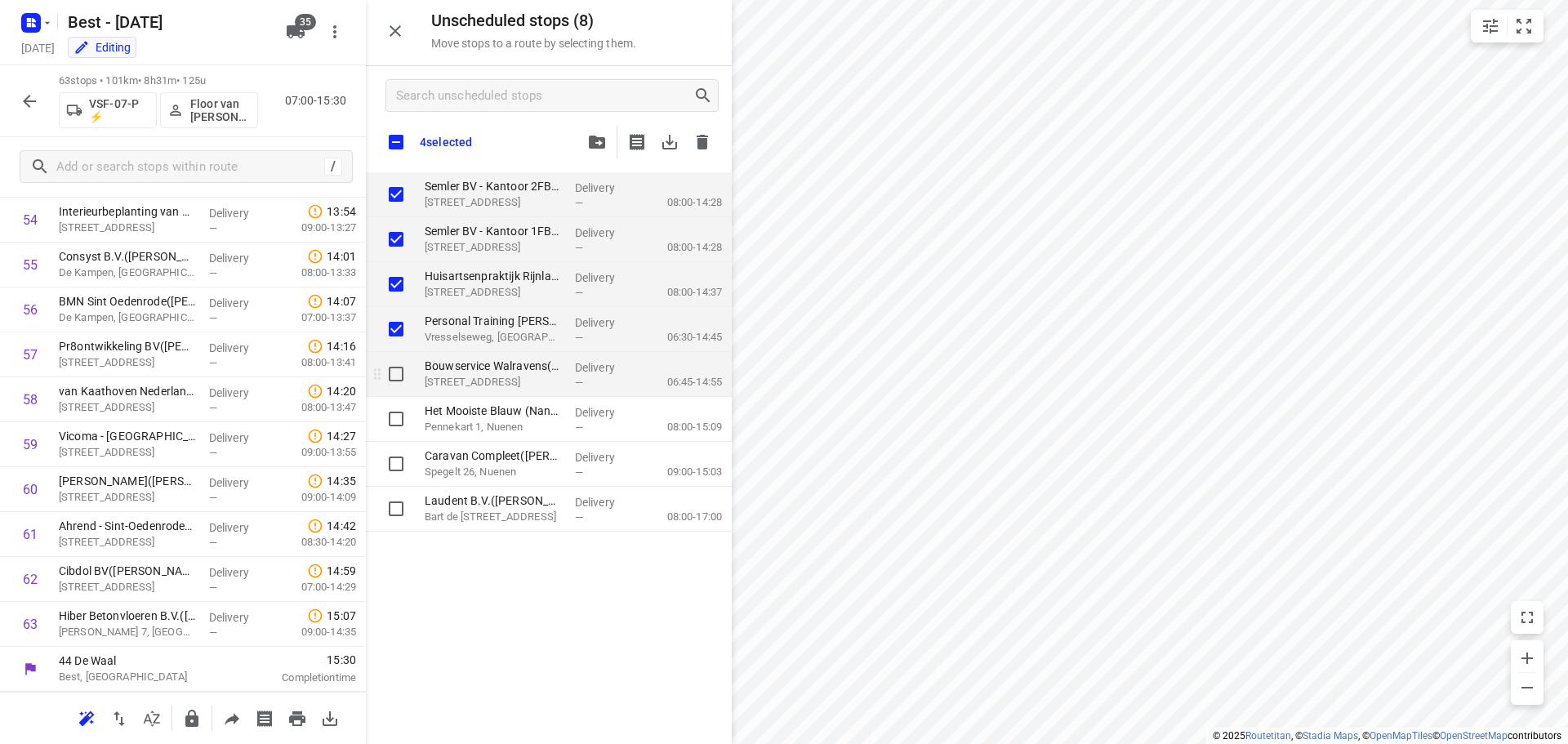
checkbox input "true"
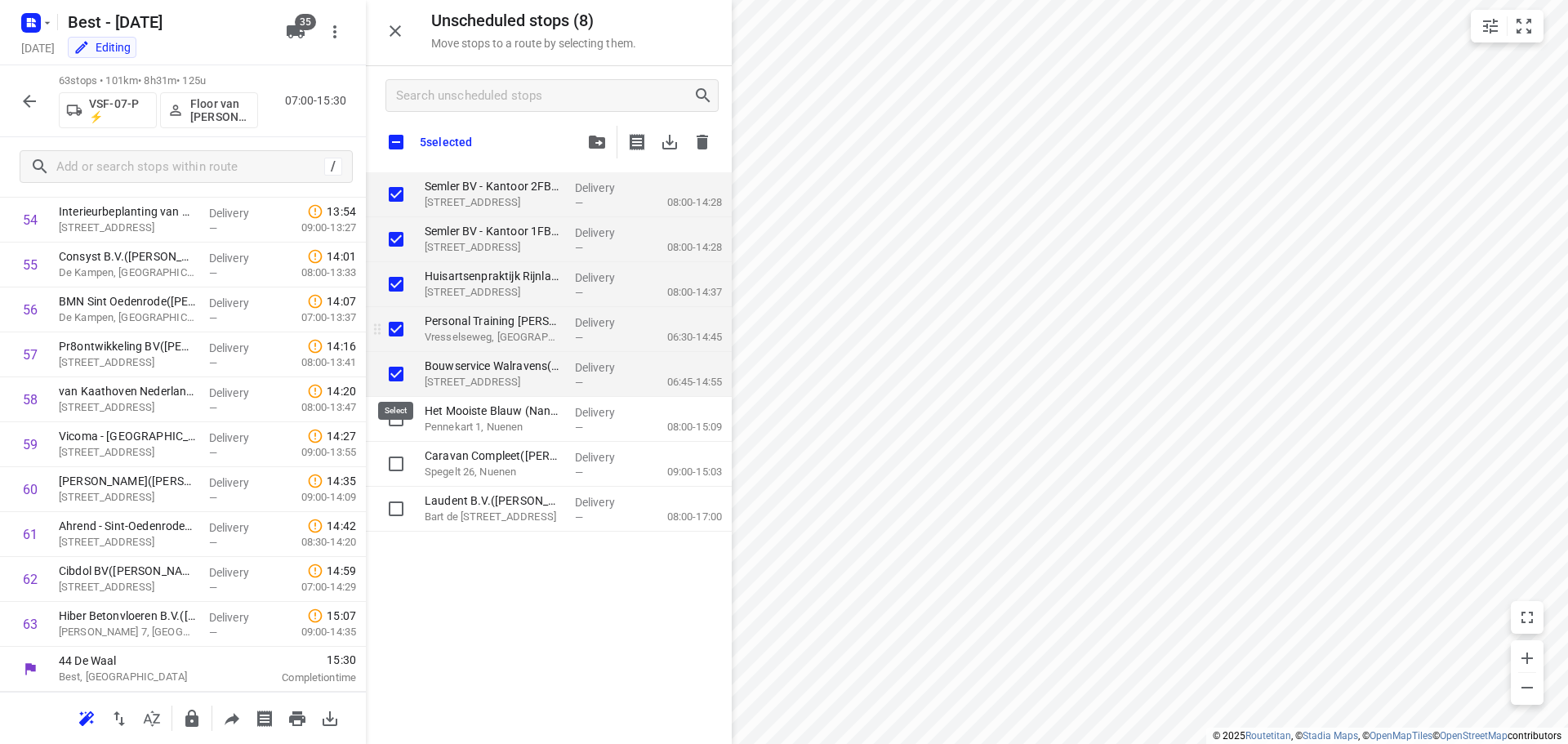
checkbox input "true"
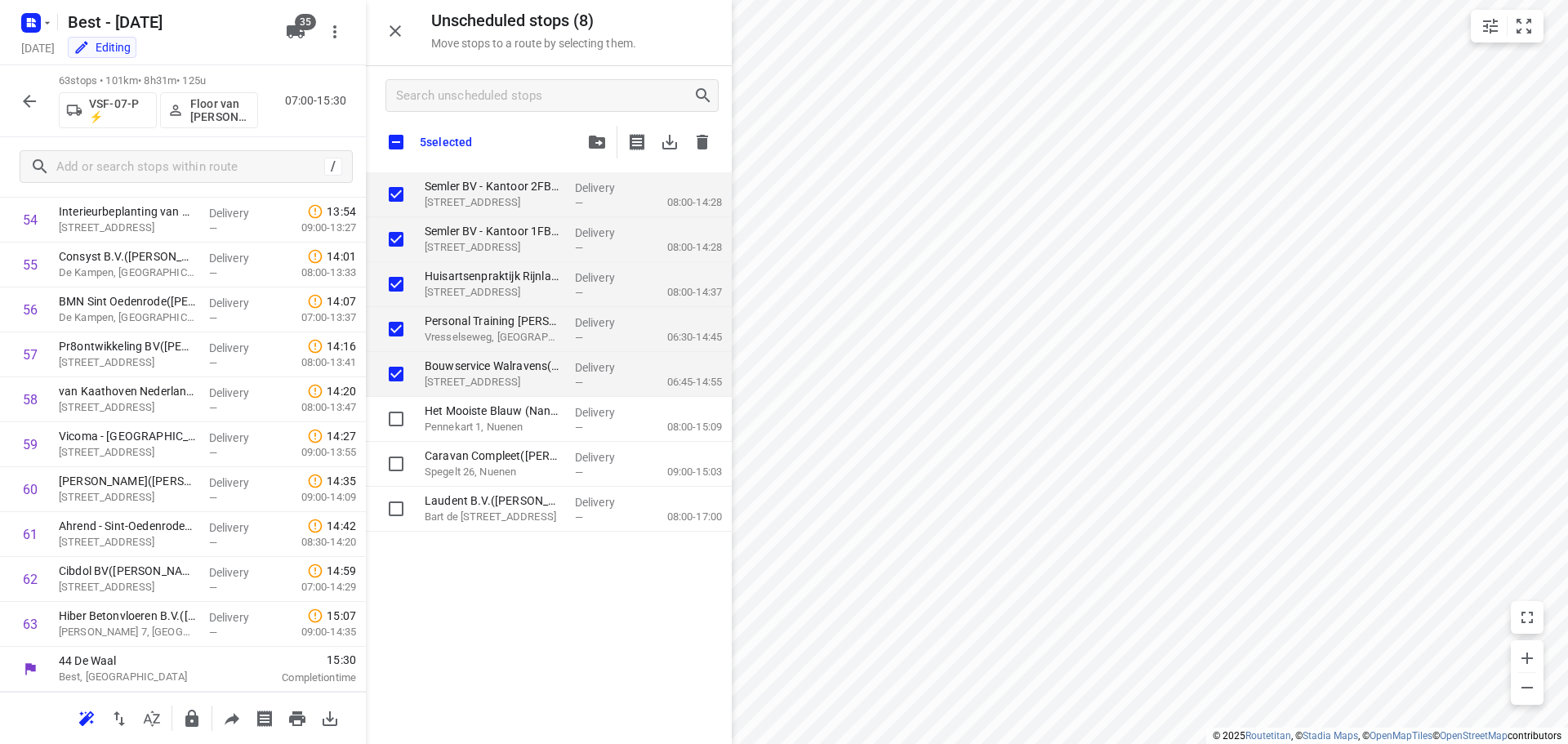
checkbox input "true"
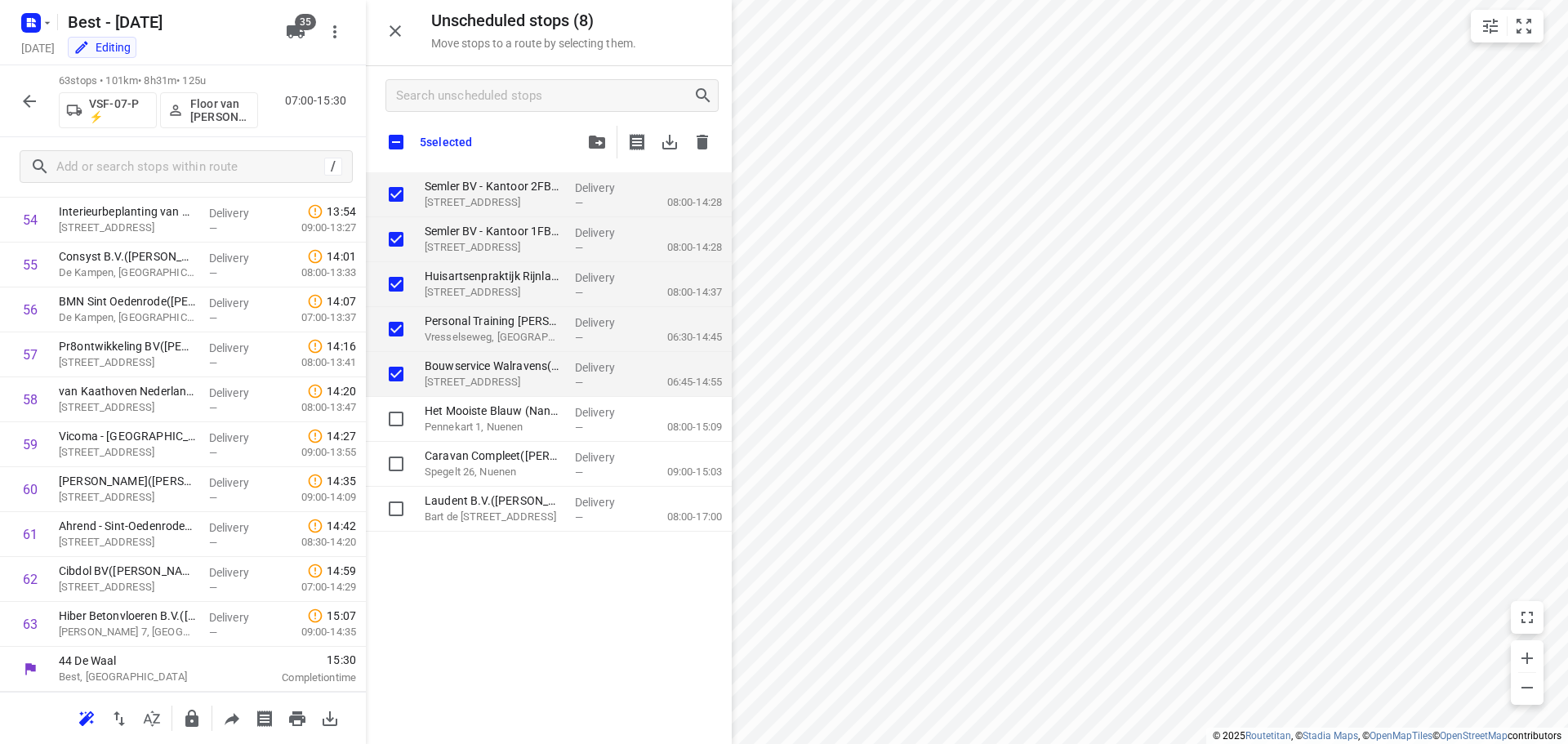
checkbox input "true"
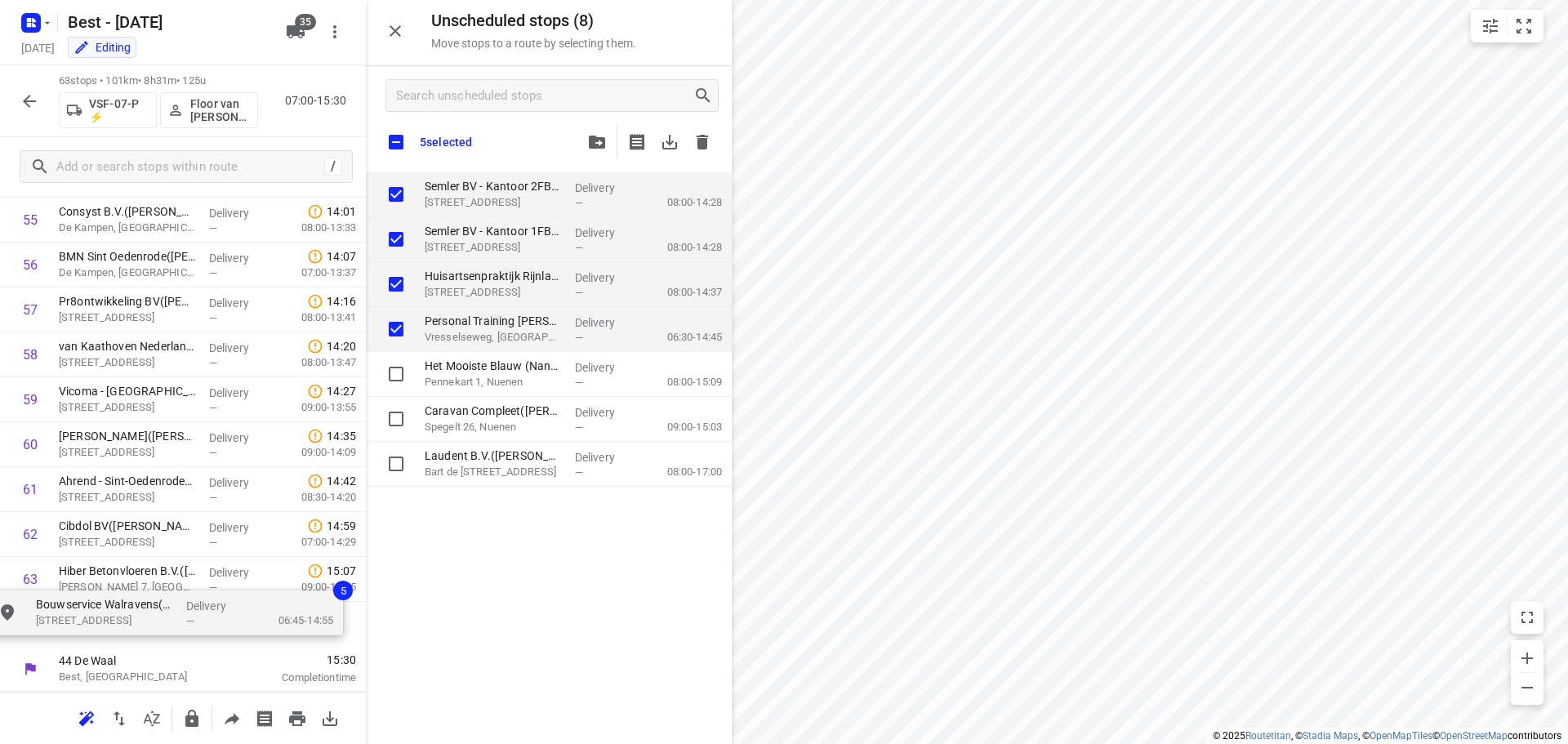
drag, startPoint x: 469, startPoint y: 386, endPoint x: 74, endPoint y: 615, distance: 456.6
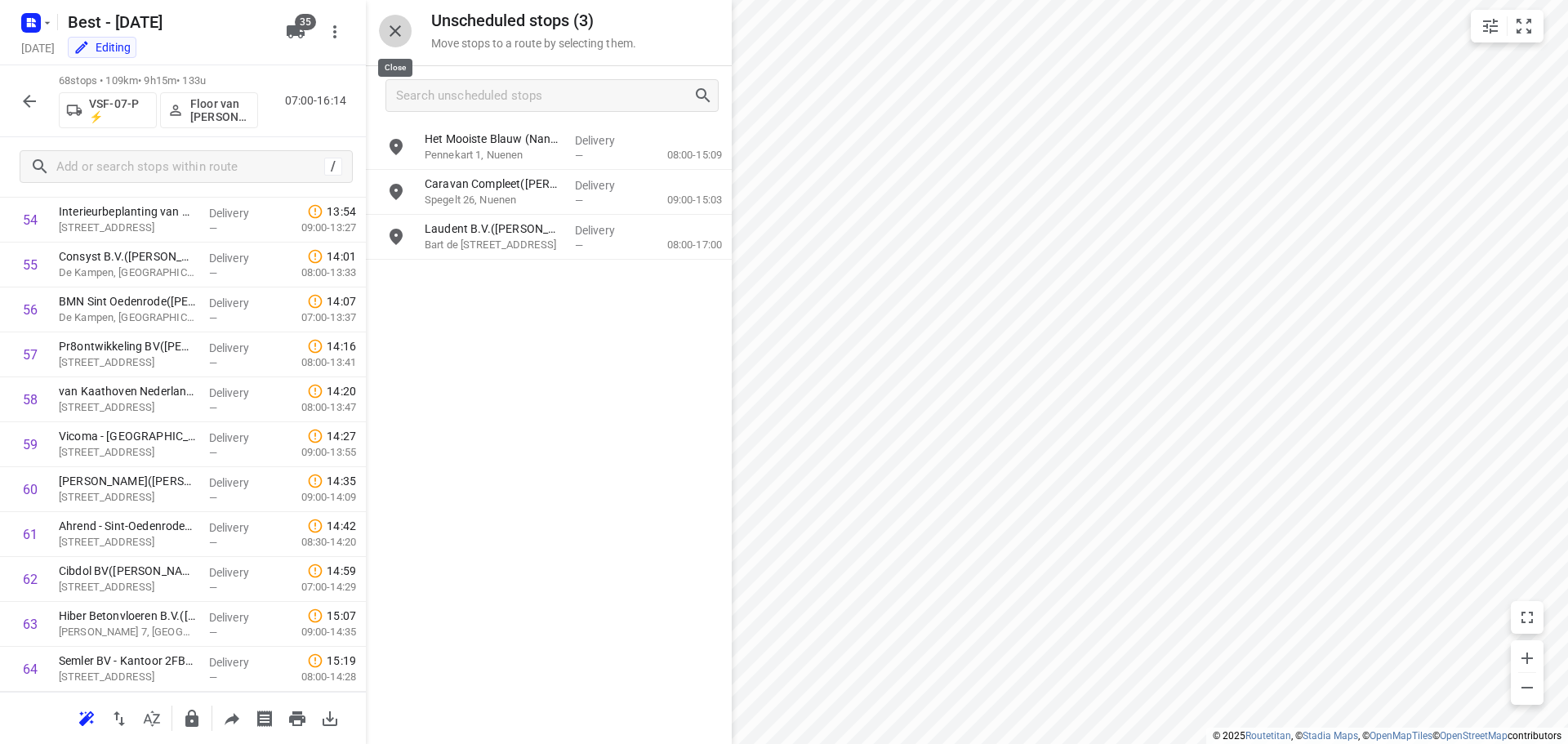
click at [389, 27] on icon "button" at bounding box center [395, 30] width 19 height 19
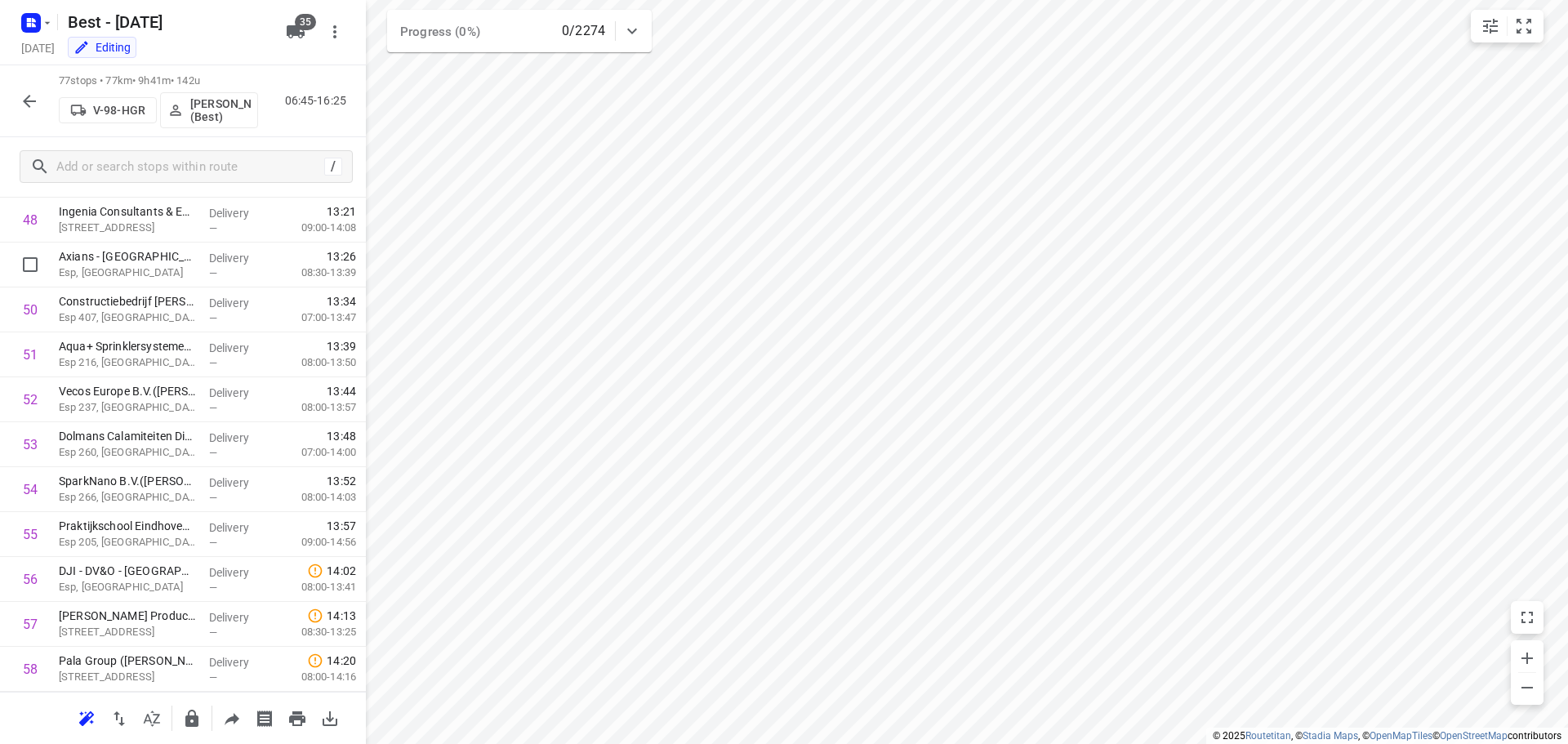
scroll to position [2073, 0]
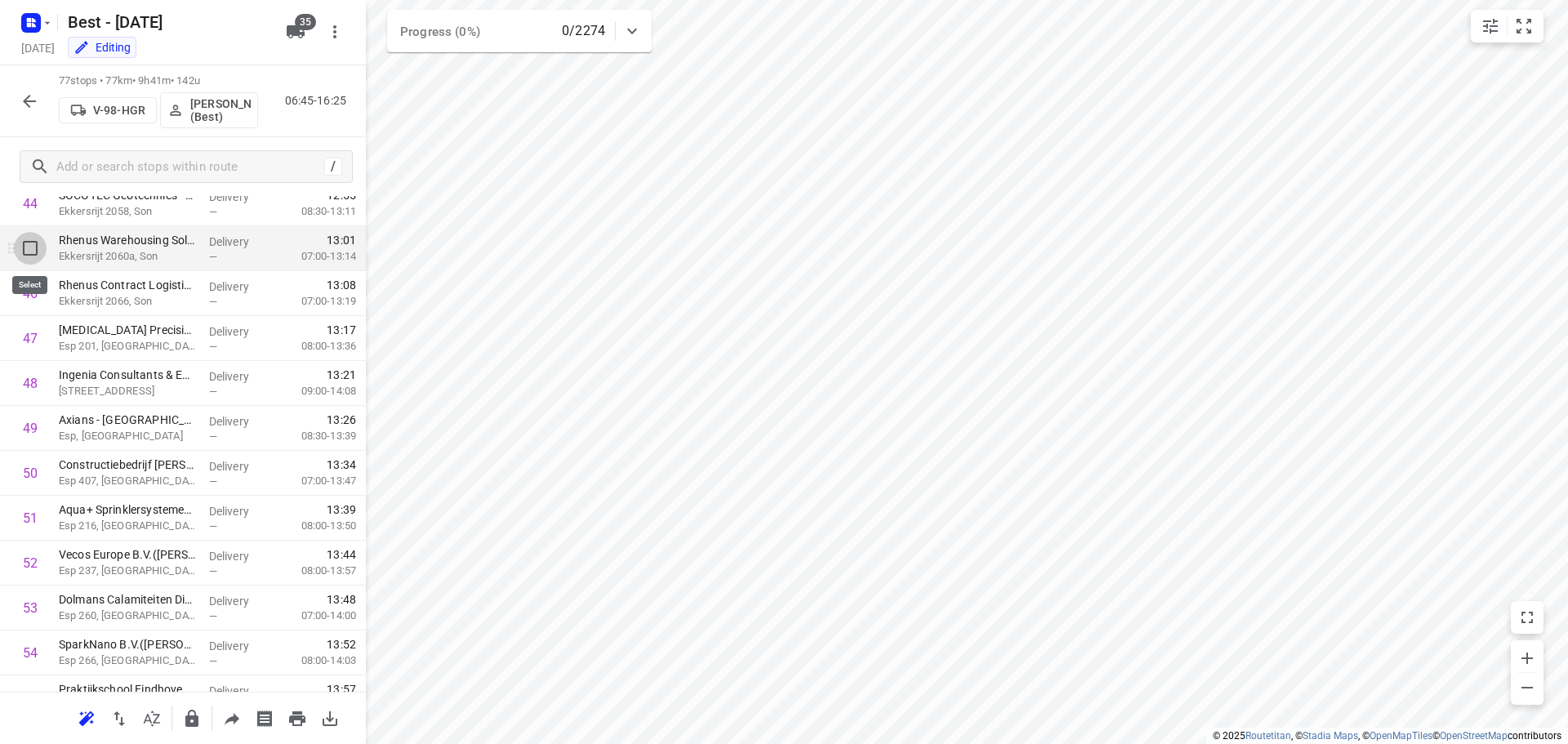
click at [36, 261] on input "checkbox" at bounding box center [30, 248] width 33 height 33
checkbox input "true"
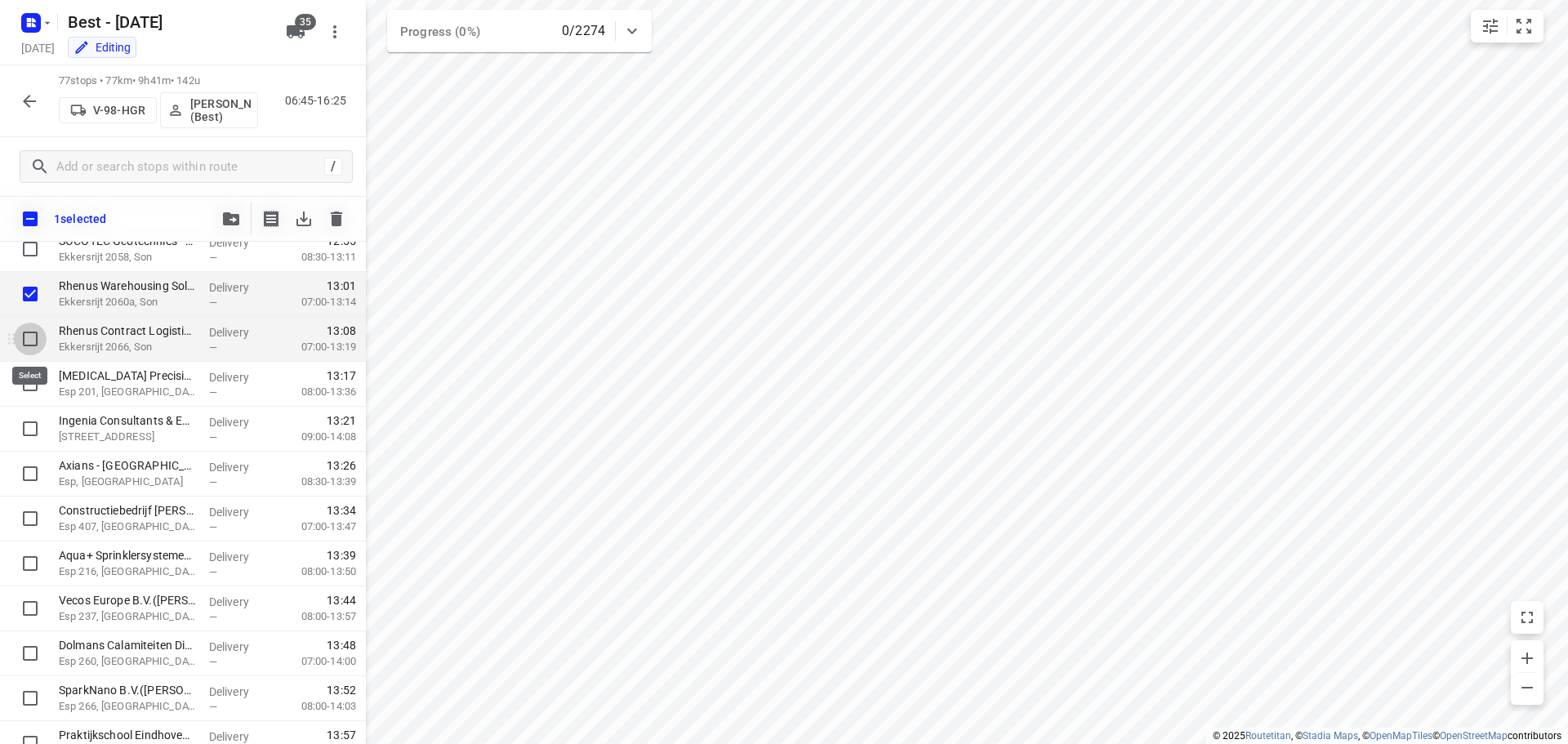
click at [27, 330] on input "checkbox" at bounding box center [30, 339] width 33 height 33
checkbox input "true"
click at [230, 206] on button "button" at bounding box center [231, 219] width 33 height 33
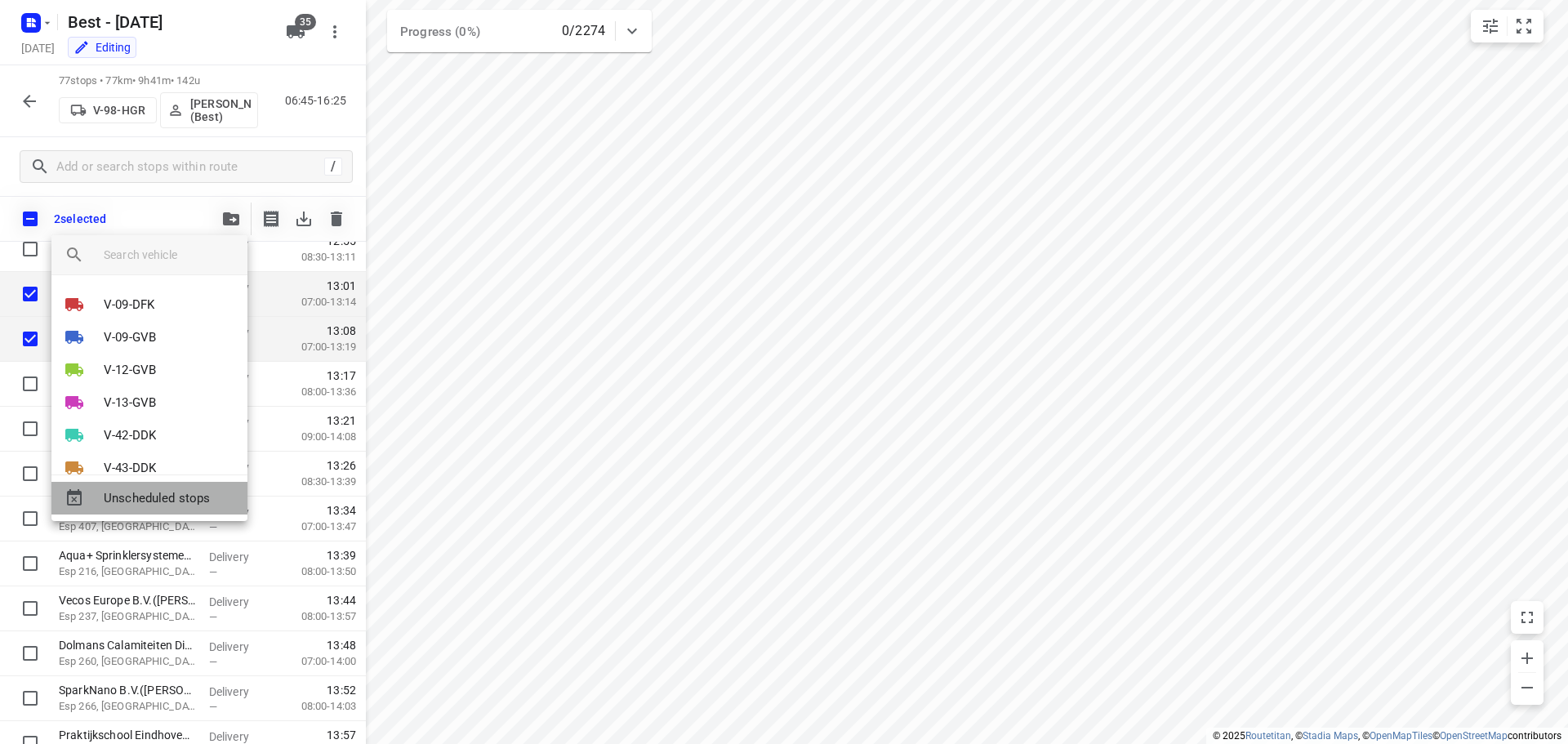
click at [166, 495] on span "Unscheduled stops" at bounding box center [169, 498] width 130 height 19
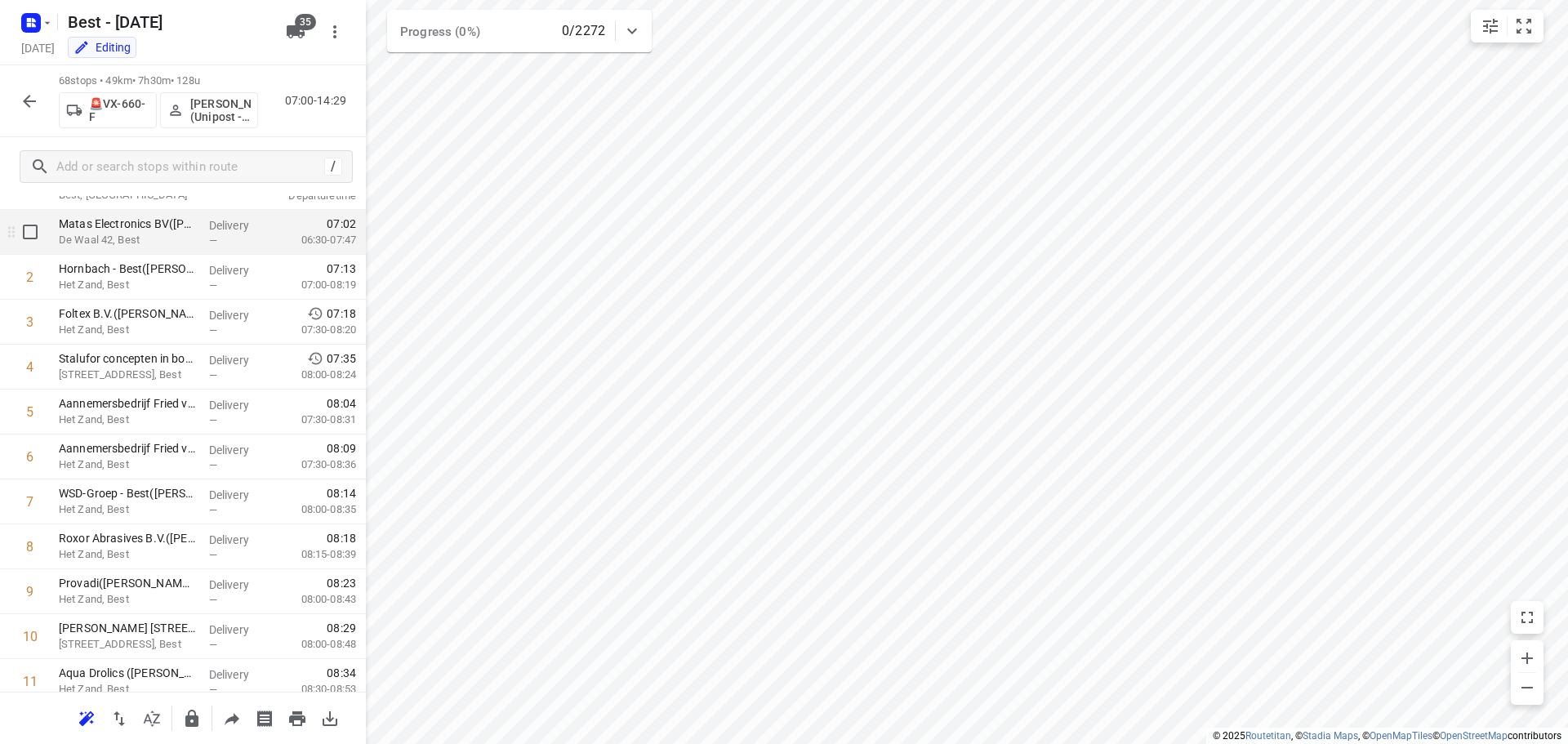
scroll to position [0, 0]
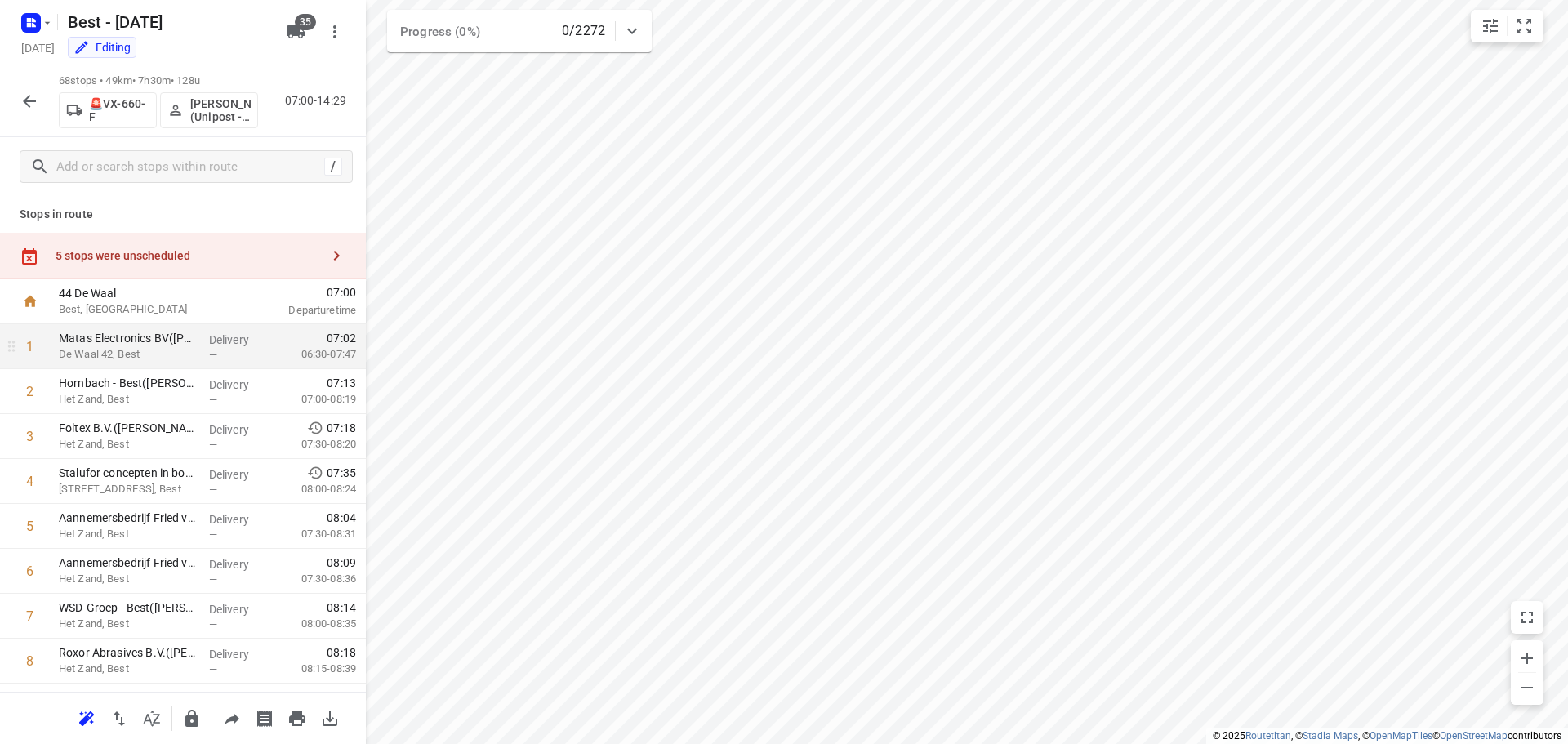
click at [219, 243] on div "5 stops were unscheduled" at bounding box center [182, 255] width 366 height 46
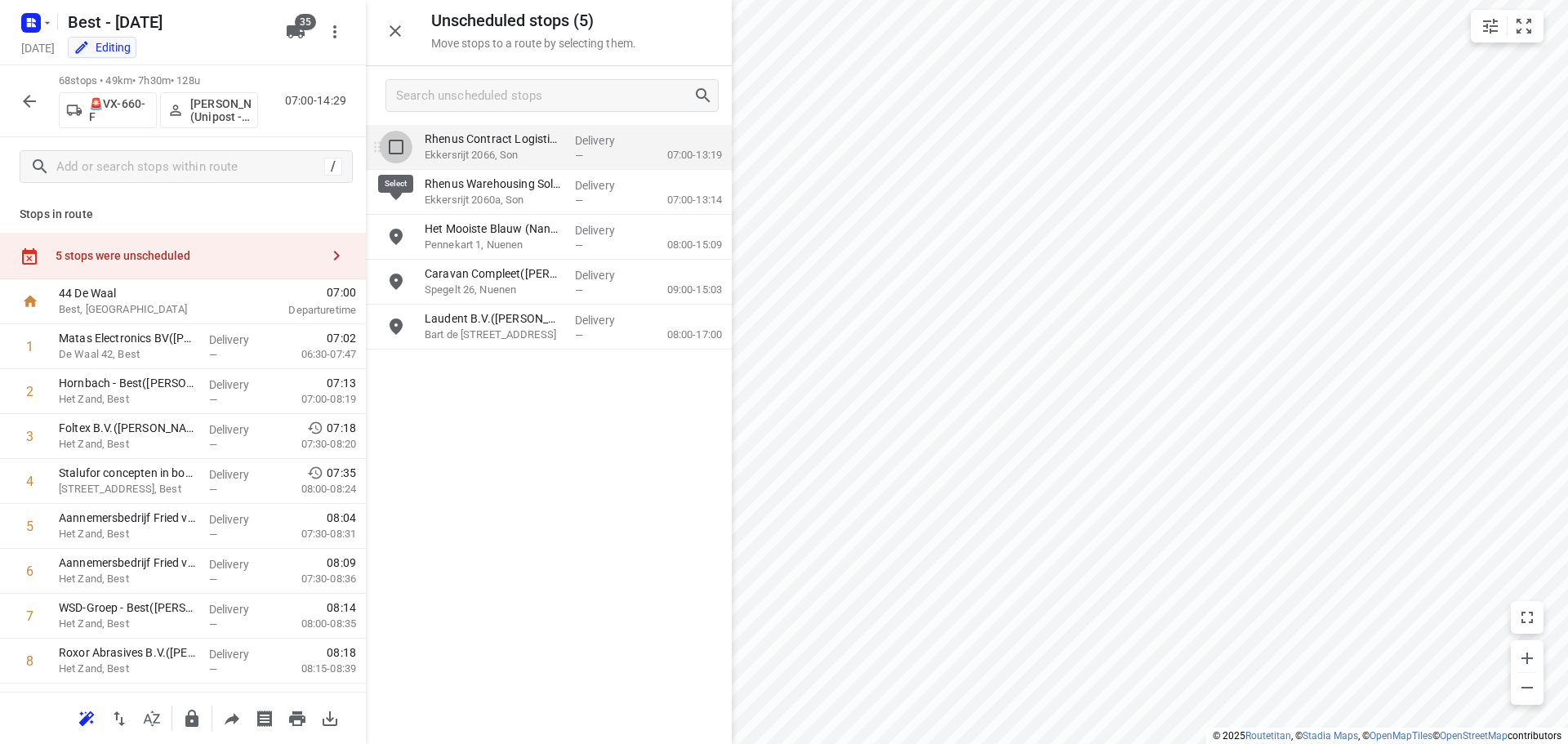
click at [399, 155] on input "grid" at bounding box center [396, 147] width 33 height 33
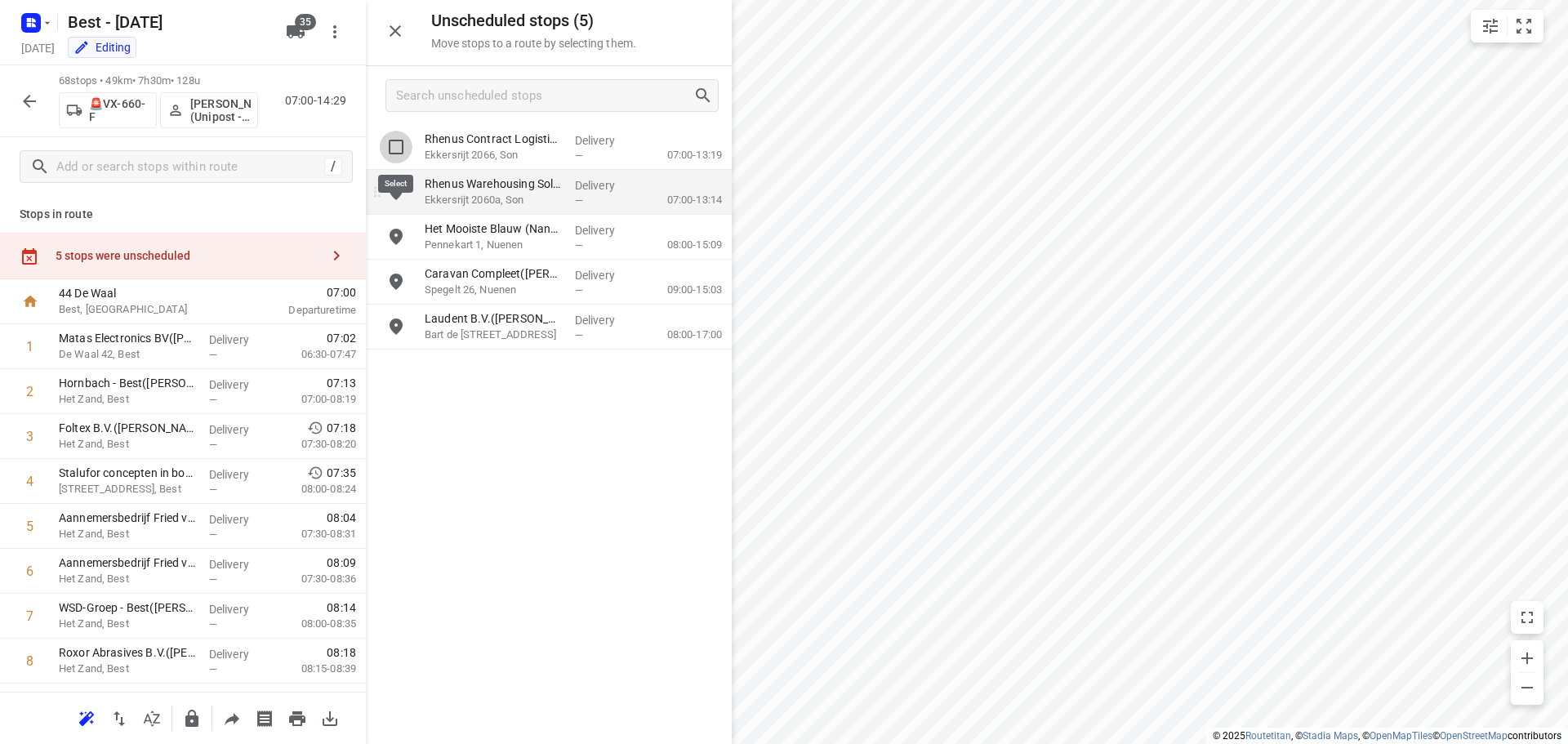
checkbox input "true"
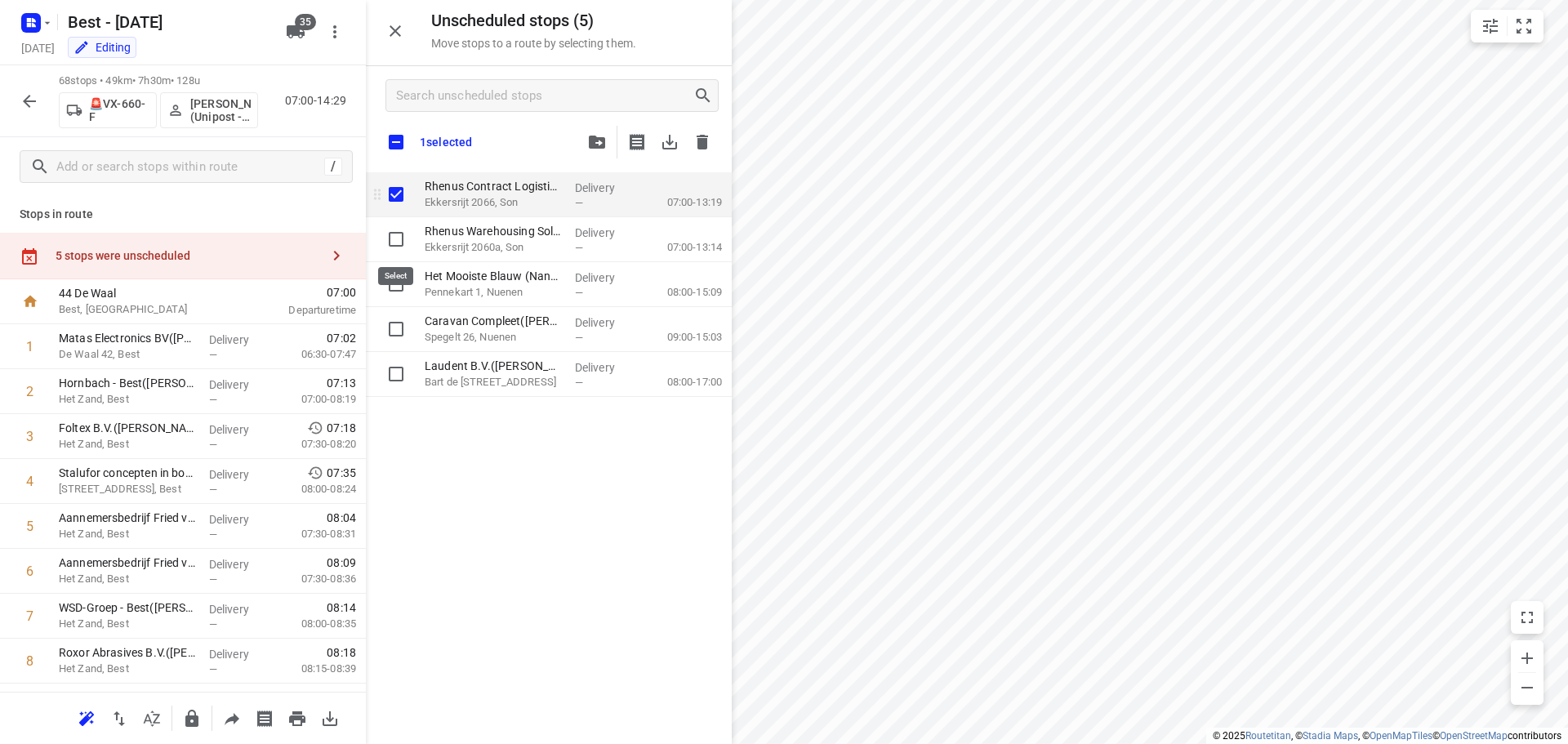
drag, startPoint x: 395, startPoint y: 243, endPoint x: 445, endPoint y: 215, distance: 57.3
click at [395, 244] on input "grid" at bounding box center [396, 239] width 33 height 33
checkbox input "true"
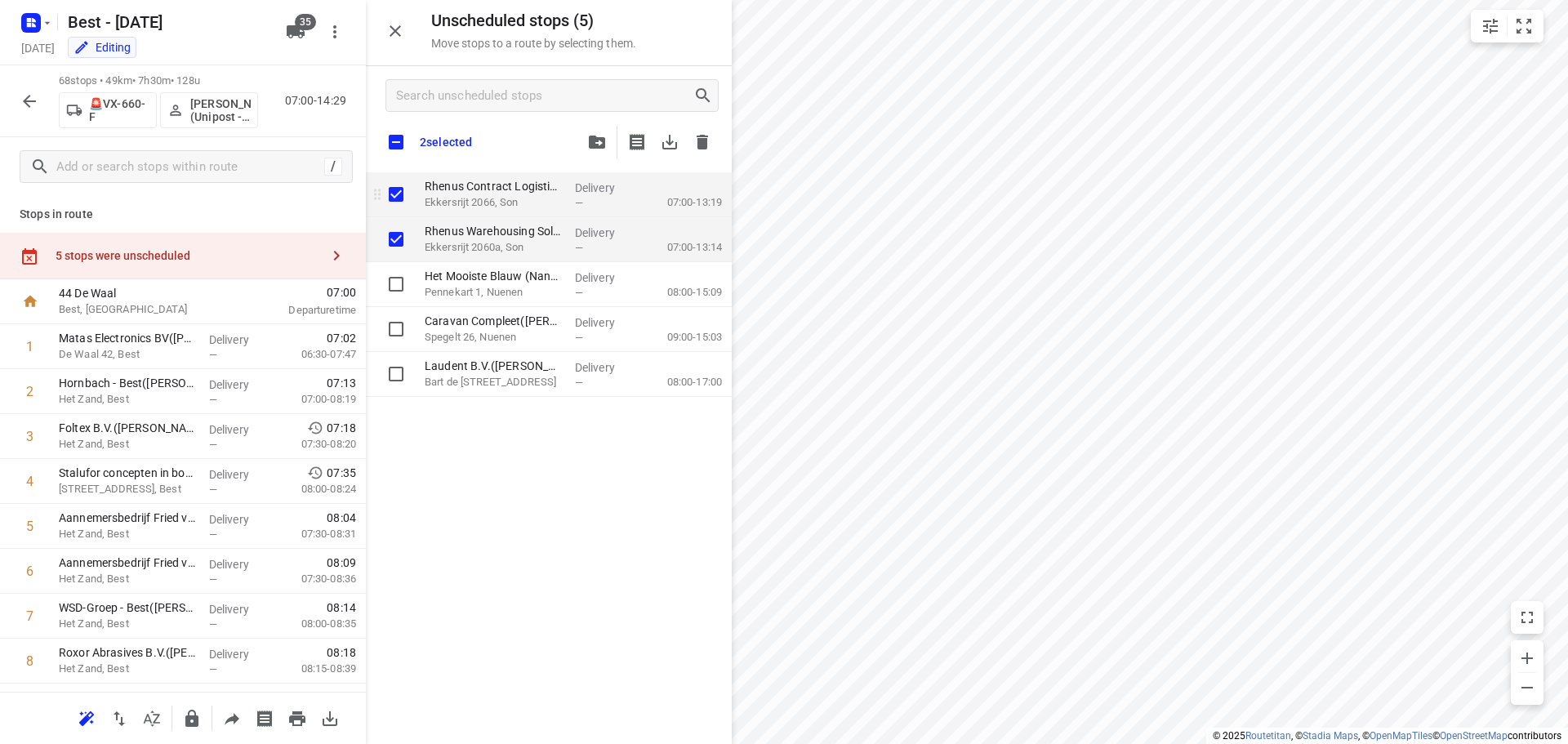
checkbox input "true"
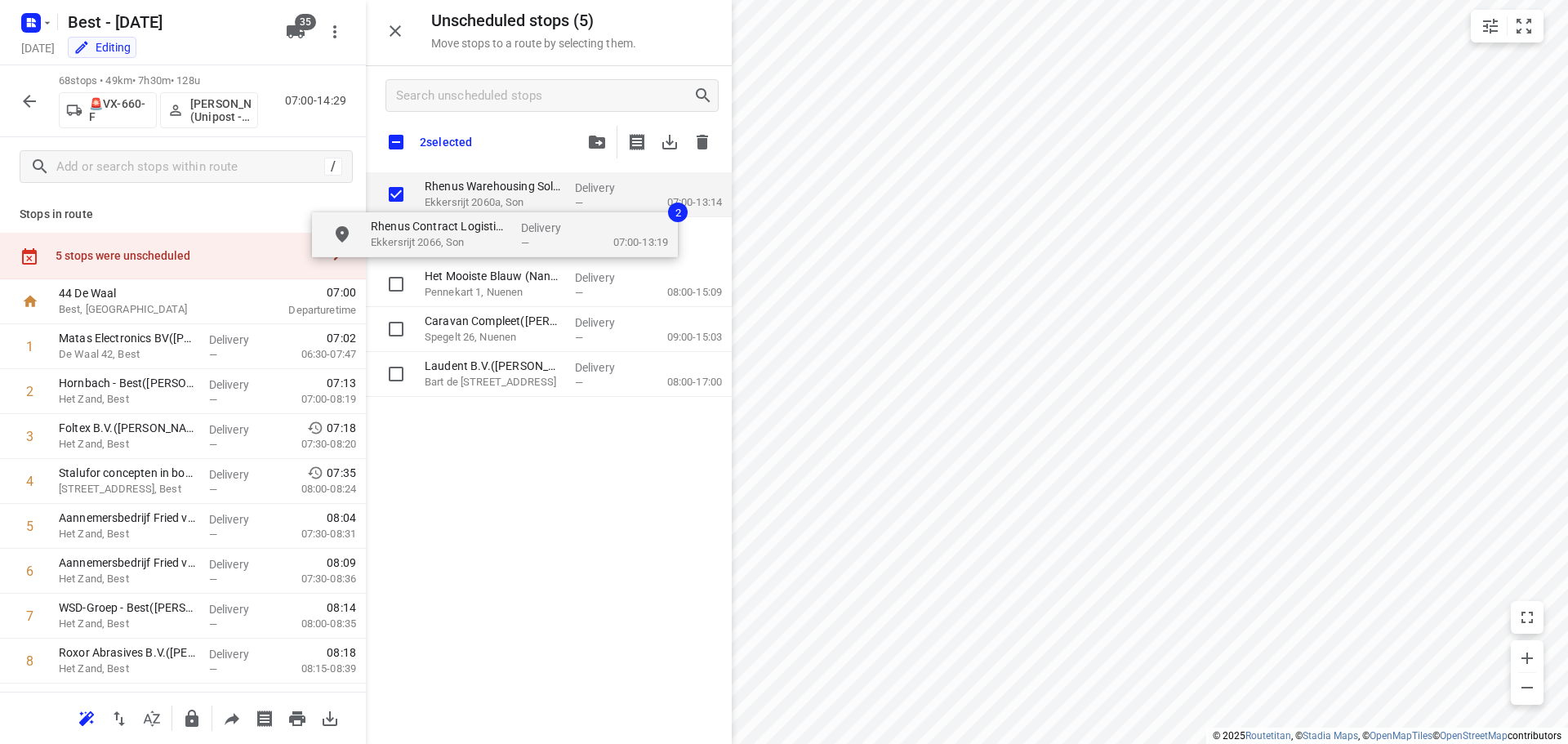
checkbox input "true"
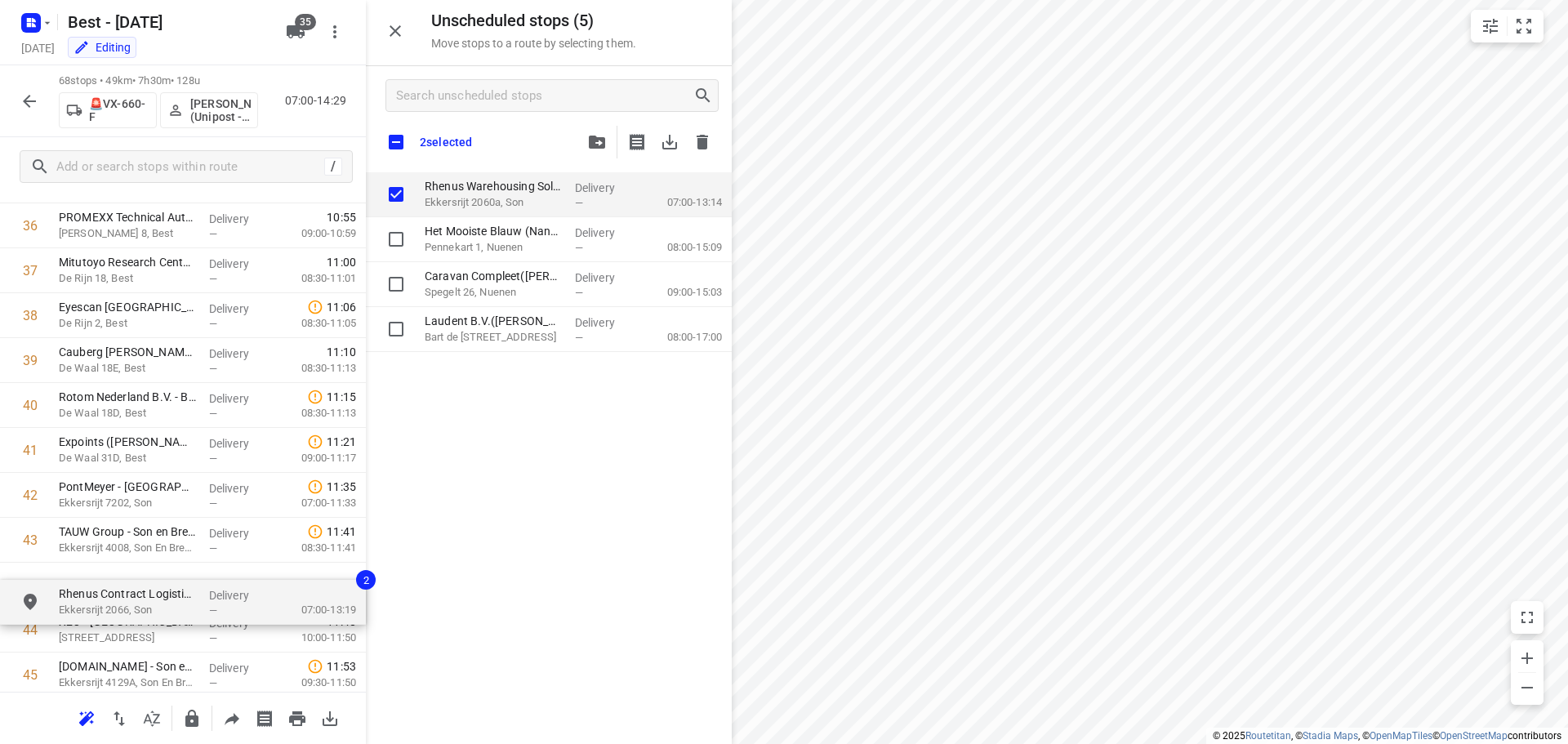
scroll to position [1705, 0]
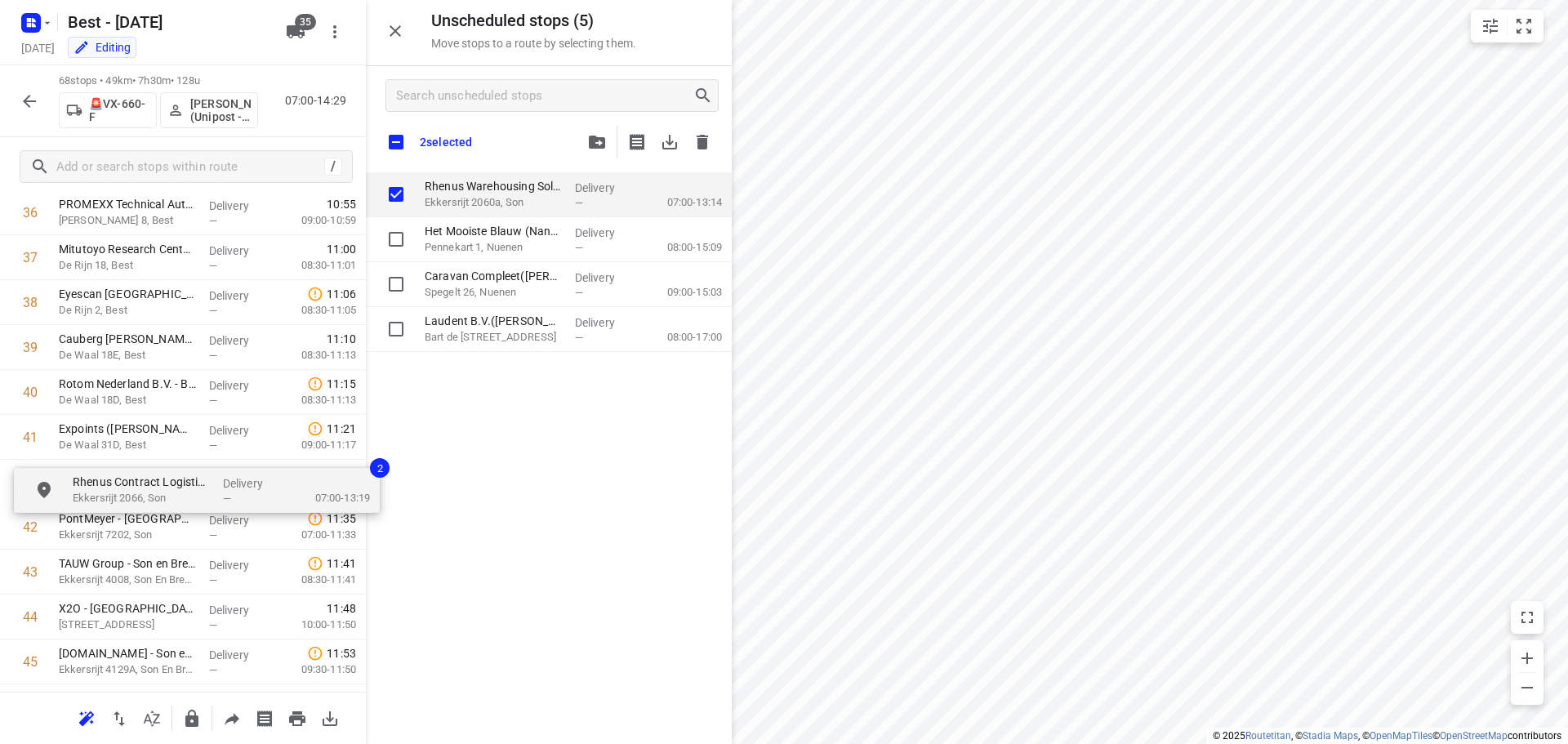
drag, startPoint x: 452, startPoint y: 205, endPoint x: 93, endPoint y: 502, distance: 465.9
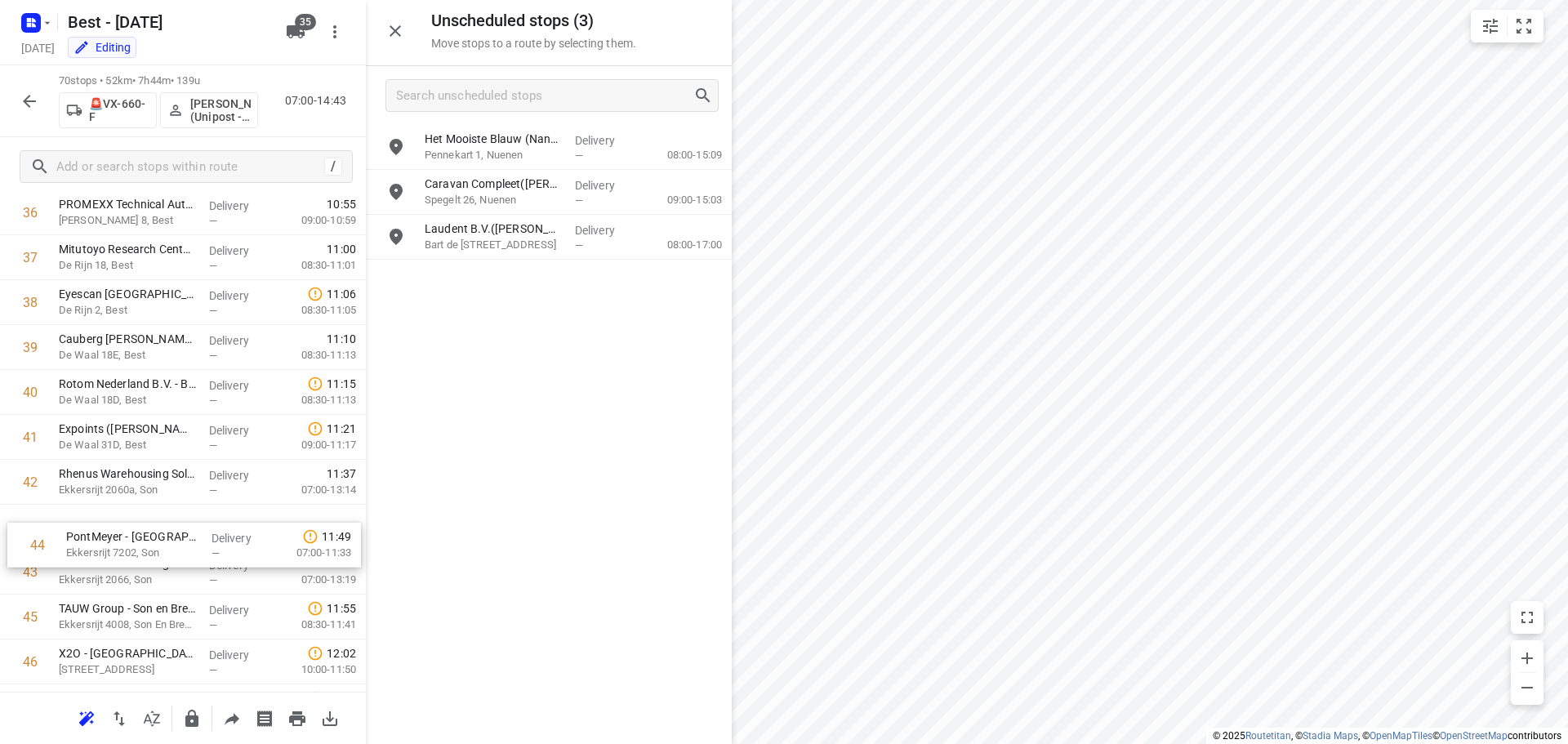
scroll to position [1706, 0]
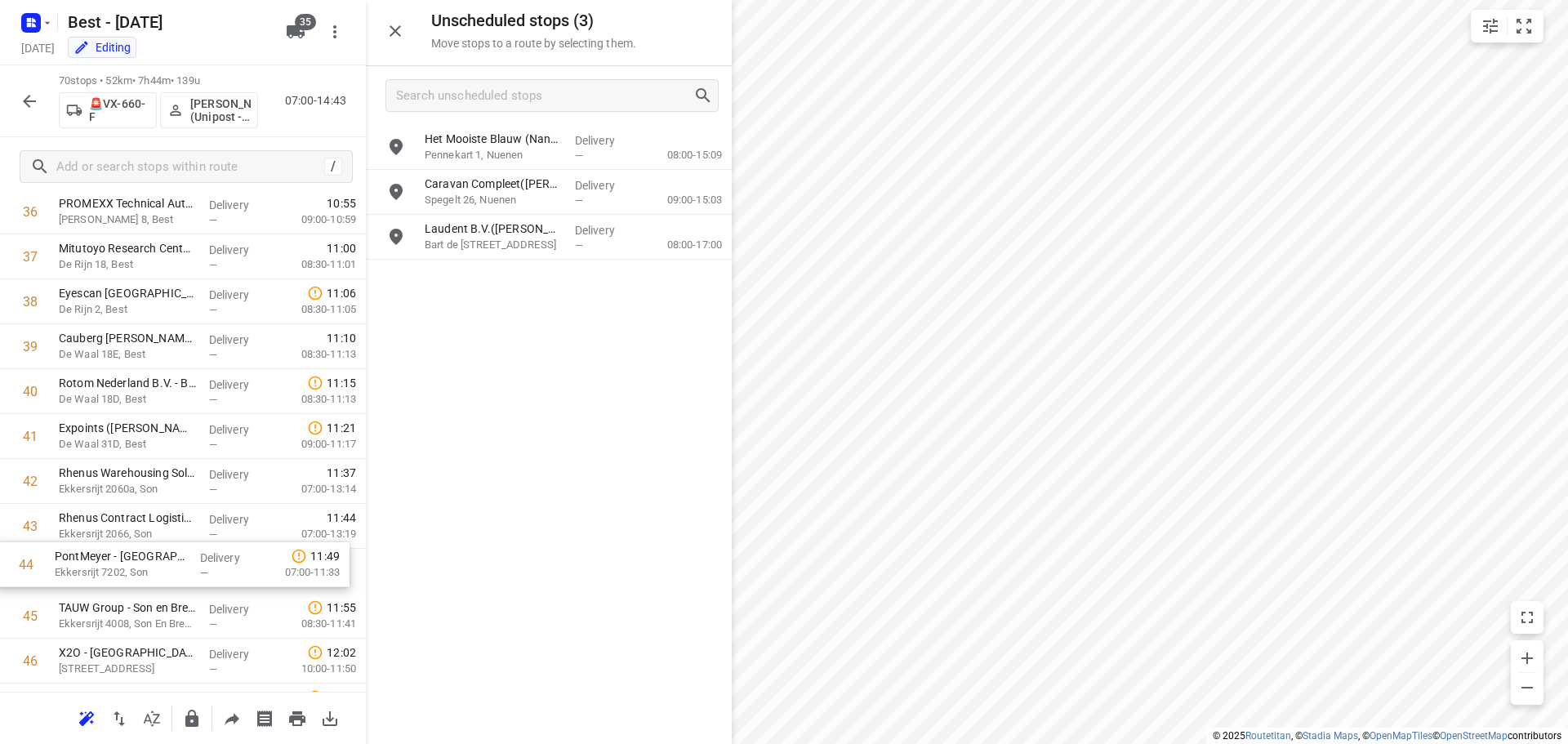
drag, startPoint x: 171, startPoint y: 584, endPoint x: 167, endPoint y: 573, distance: 11.7
click at [167, 573] on div "1 Matas Electronics BV(Bernadette Antonis) De Waal 42, Best Delivery — 07:02 06…" at bounding box center [182, 189] width 366 height 3143
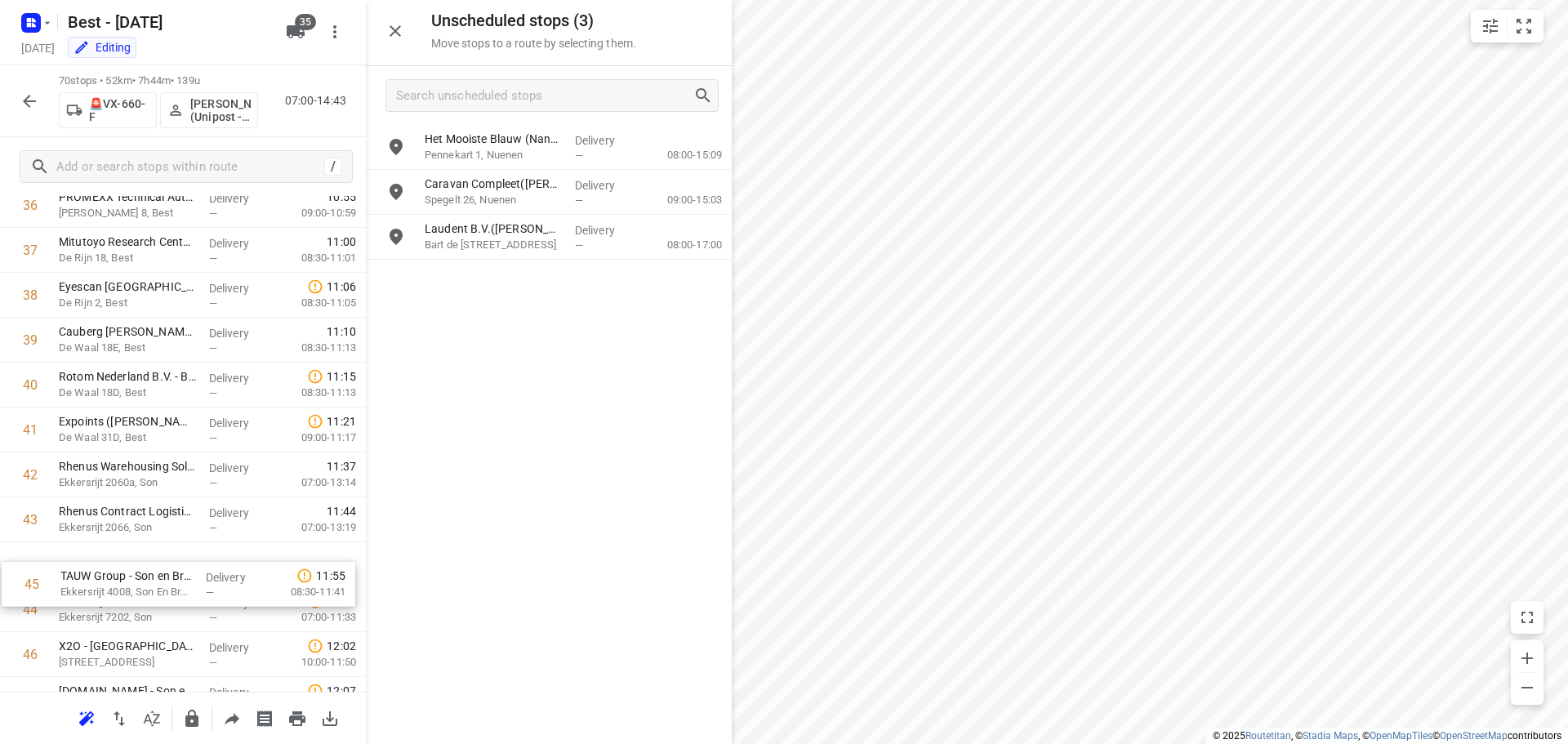
drag, startPoint x: 129, startPoint y: 608, endPoint x: 132, endPoint y: 556, distance: 52.1
click at [132, 556] on div "1 Matas Electronics BV(Bernadette Antonis) De Waal 42, Best Delivery — 07:02 06…" at bounding box center [182, 182] width 366 height 3143
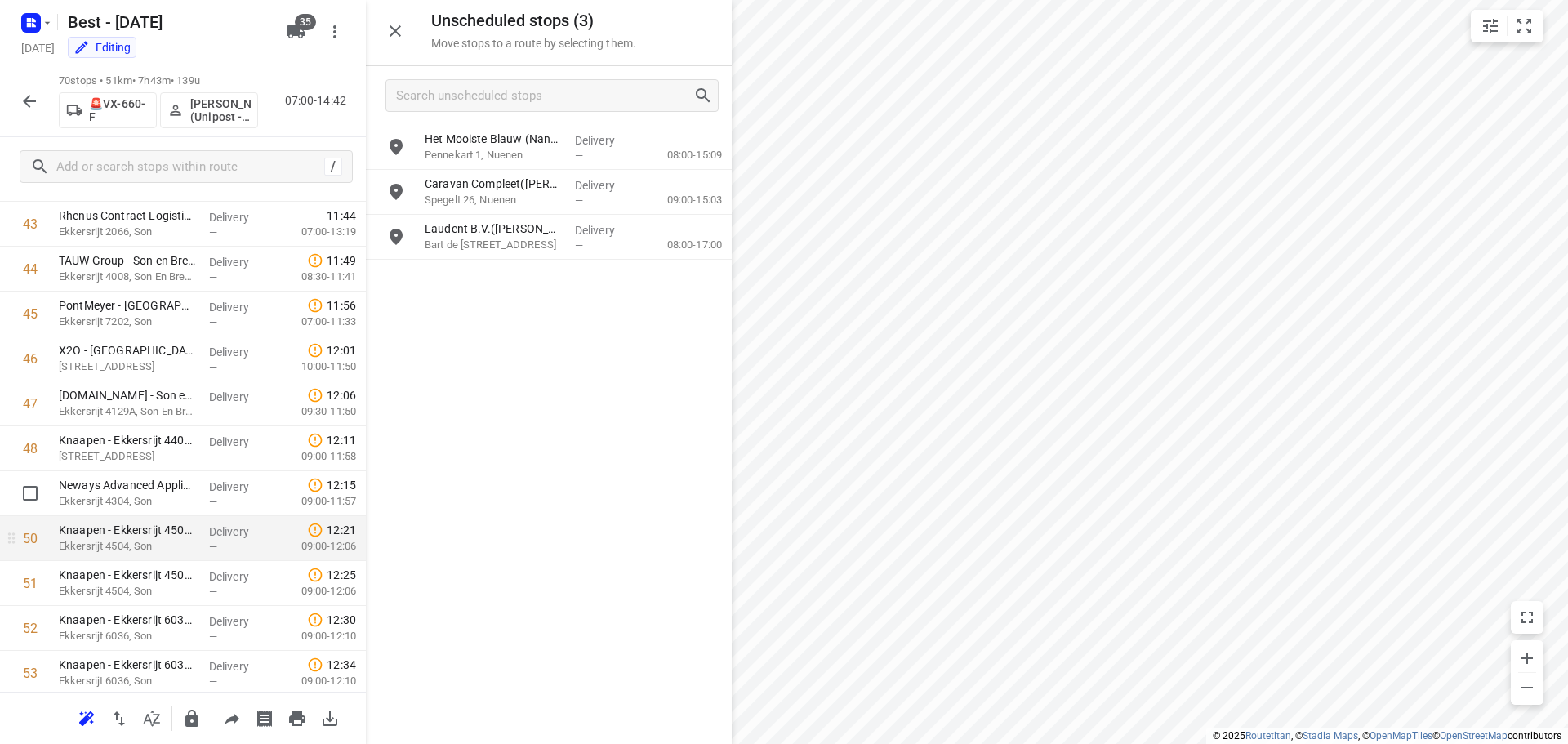
scroll to position [2041, 0]
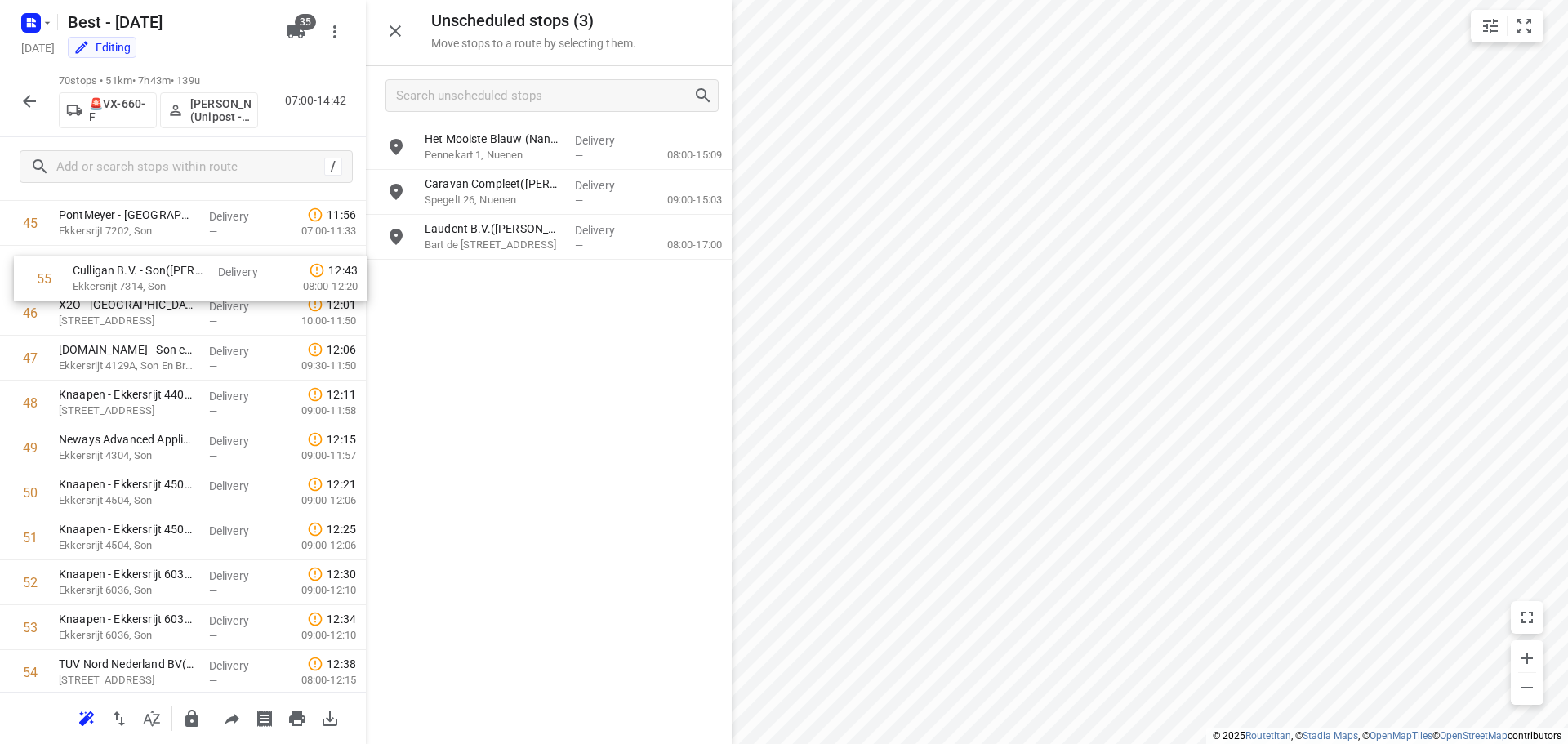
drag, startPoint x: 142, startPoint y: 636, endPoint x: 160, endPoint y: 256, distance: 380.4
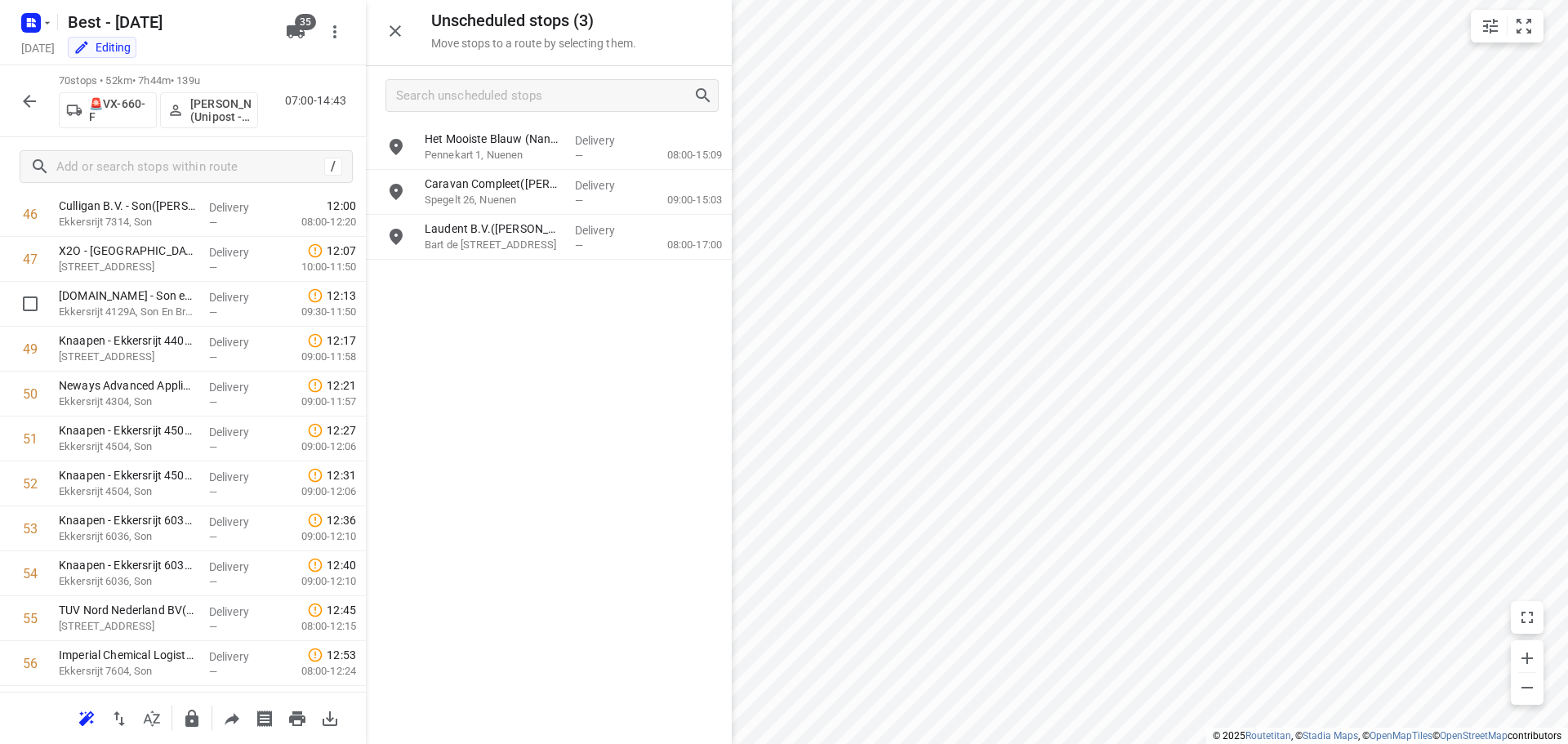
scroll to position [2177, 0]
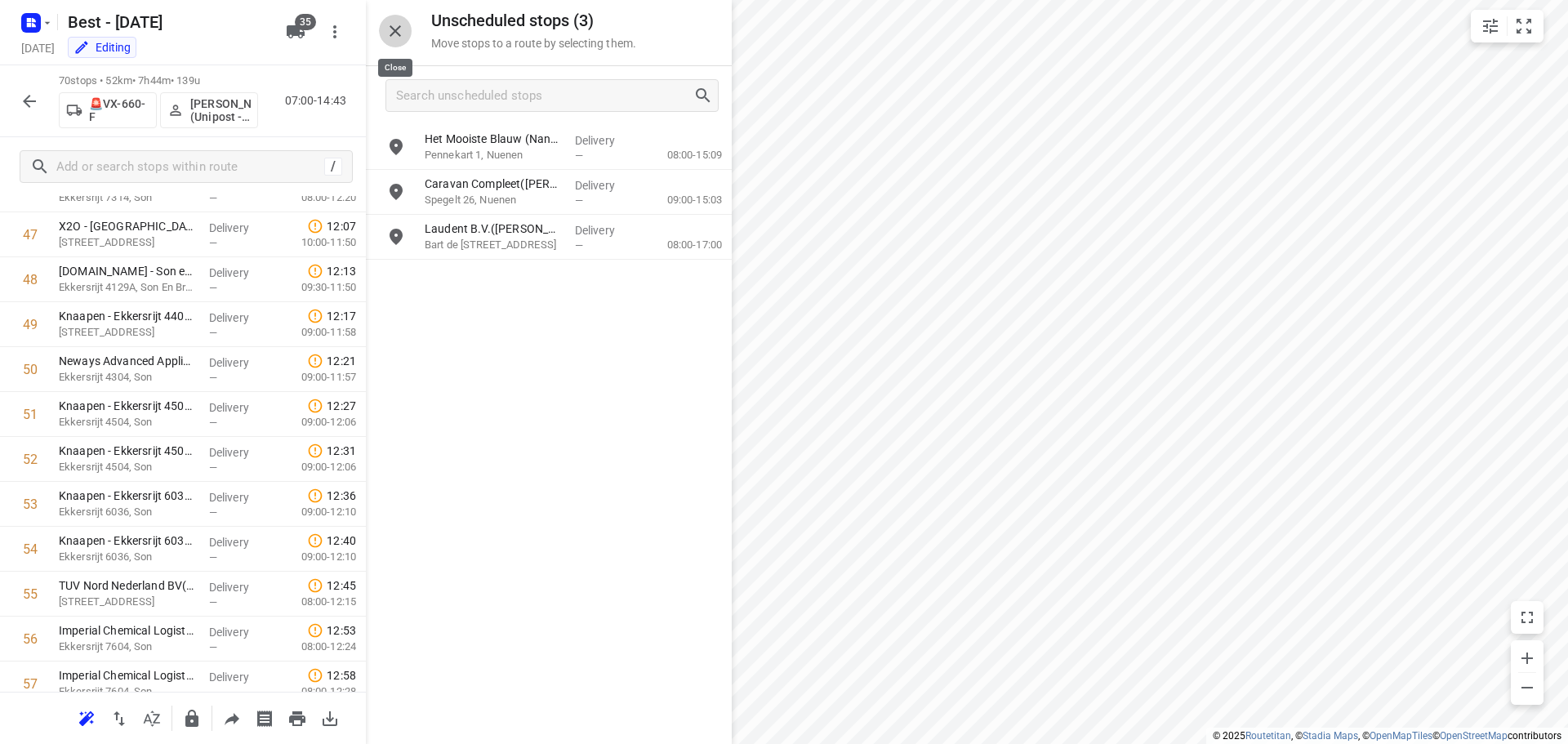
click at [390, 36] on icon "button" at bounding box center [395, 31] width 12 height 12
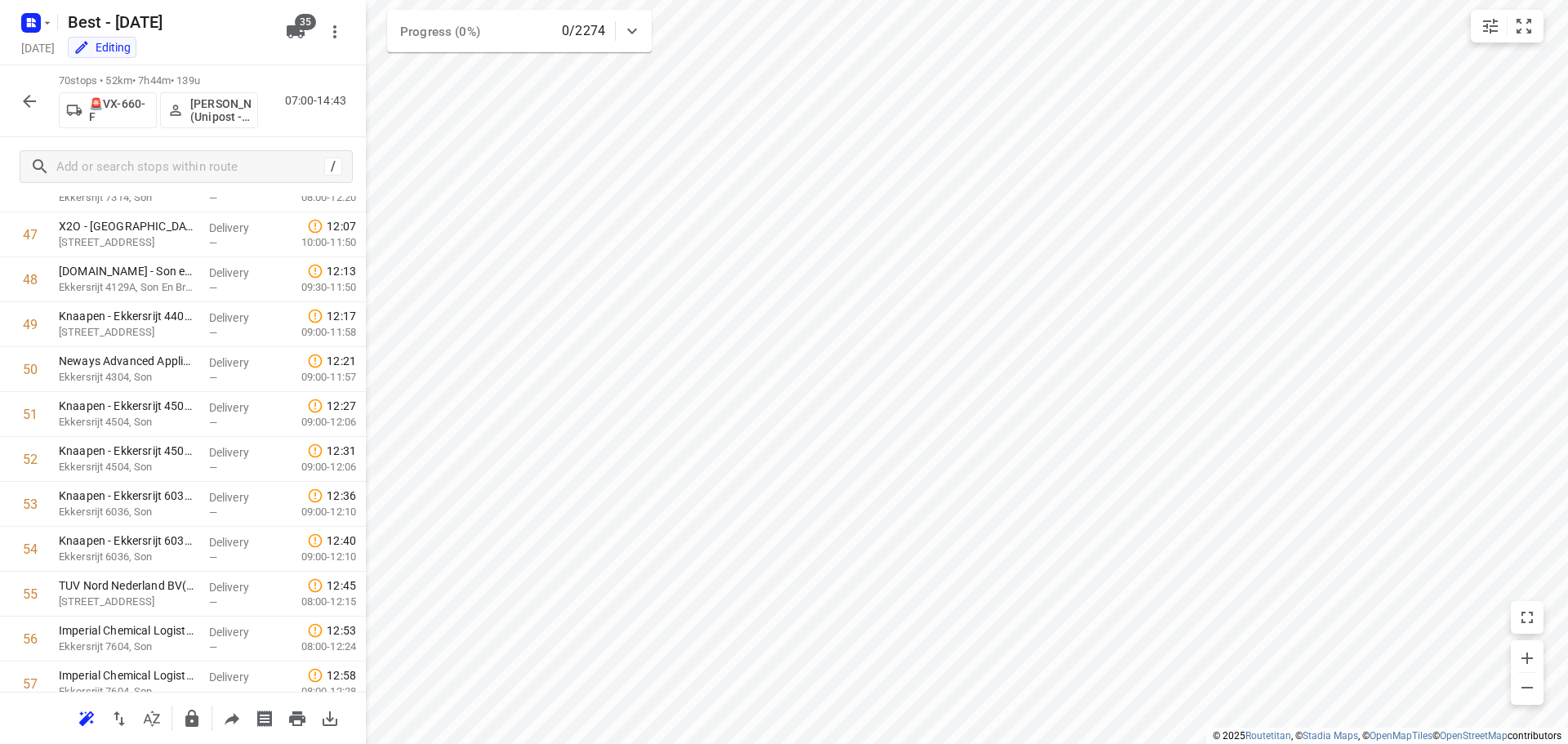
click at [17, 94] on button "button" at bounding box center [29, 101] width 33 height 33
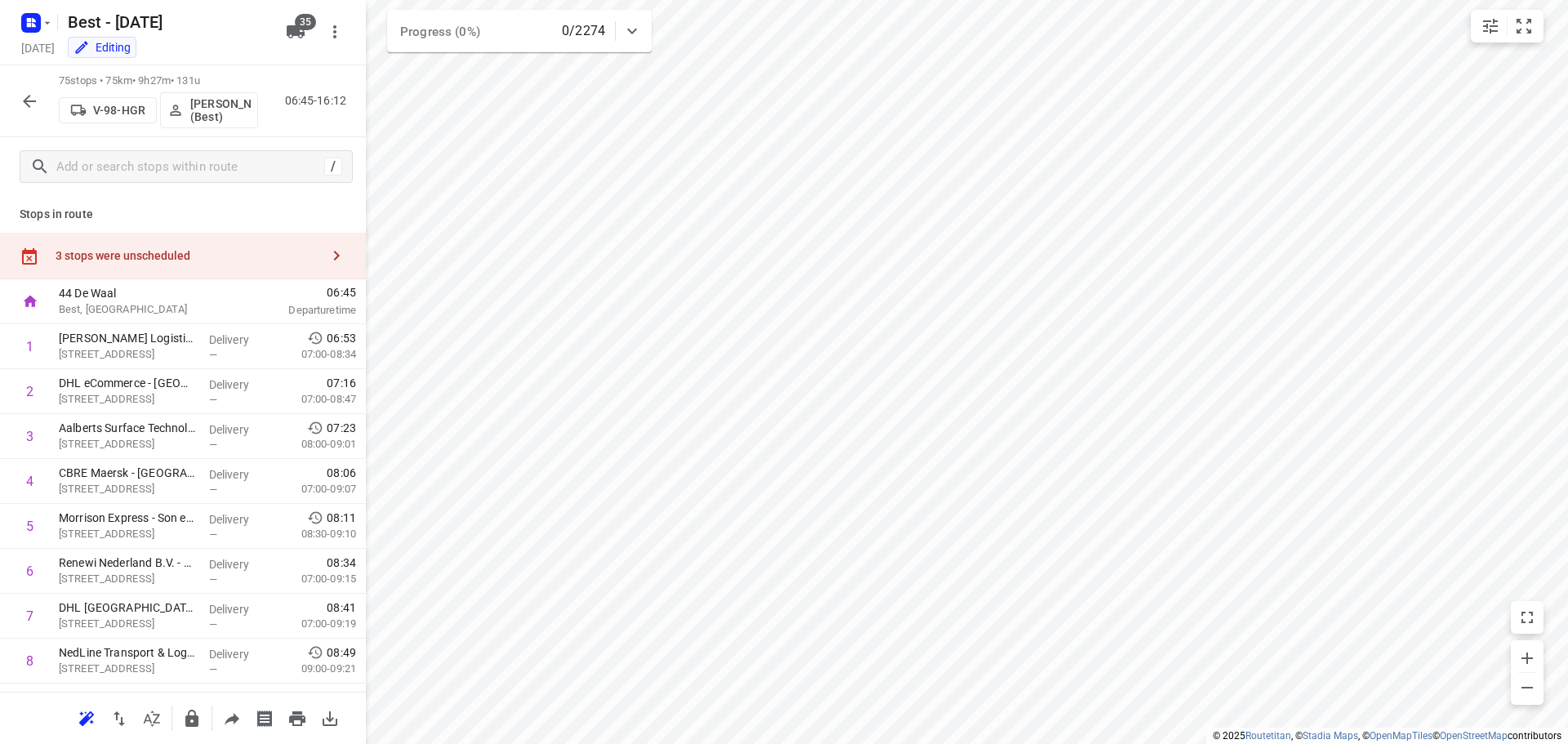
click at [189, 253] on div "3 stops were unscheduled" at bounding box center [188, 255] width 265 height 13
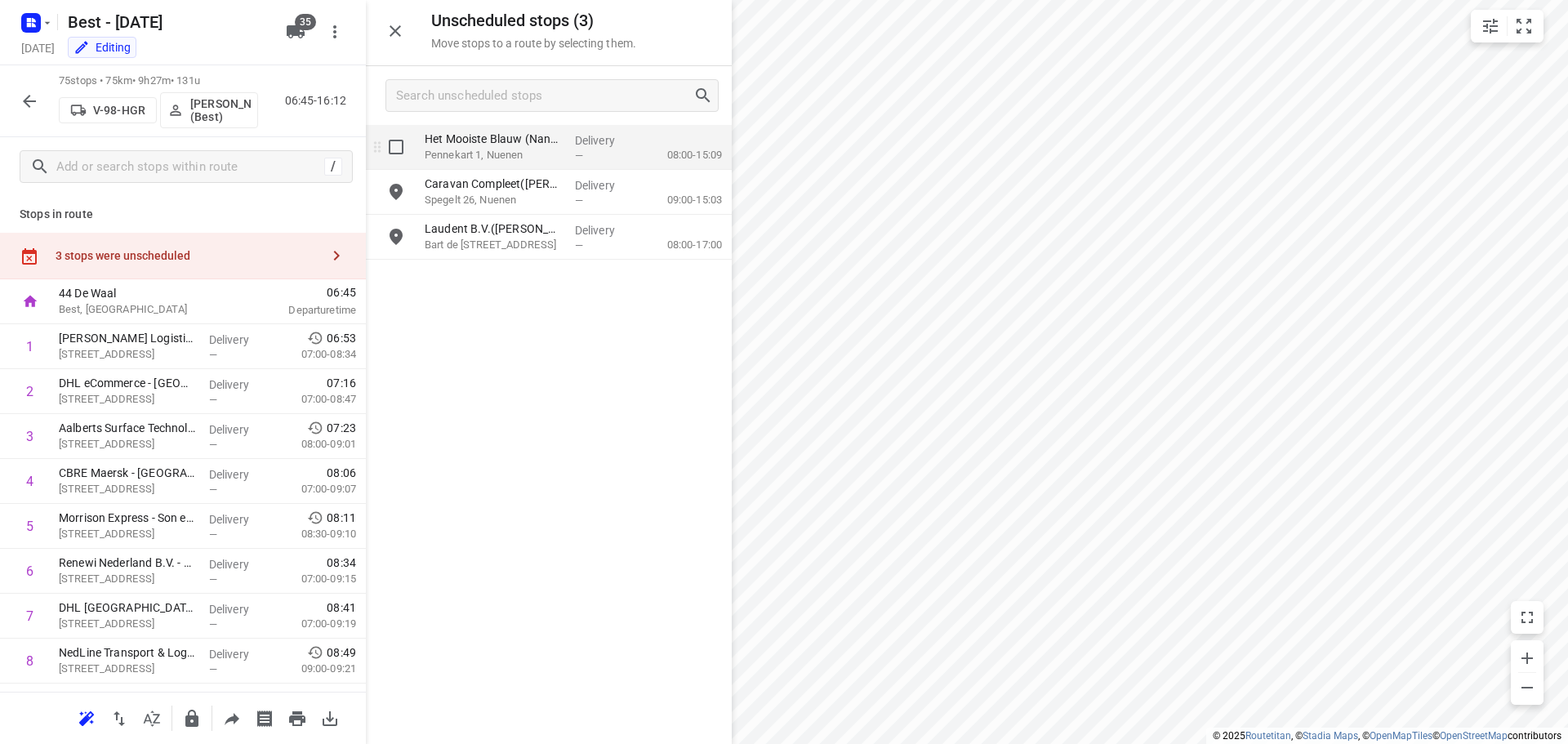
click at [398, 146] on input "grid" at bounding box center [396, 147] width 33 height 33
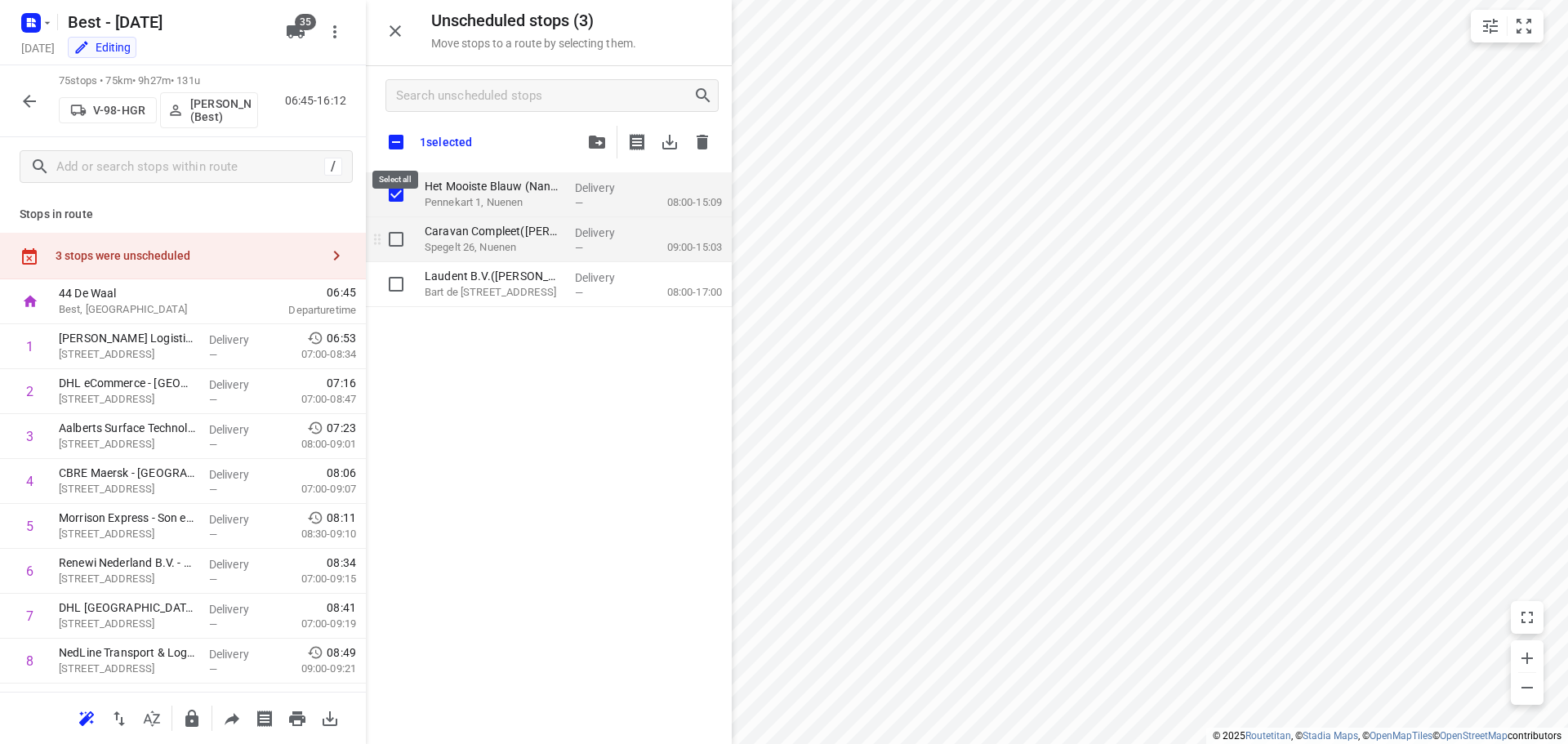
checkbox input "true"
click at [396, 237] on input "grid" at bounding box center [396, 239] width 33 height 33
checkbox input "true"
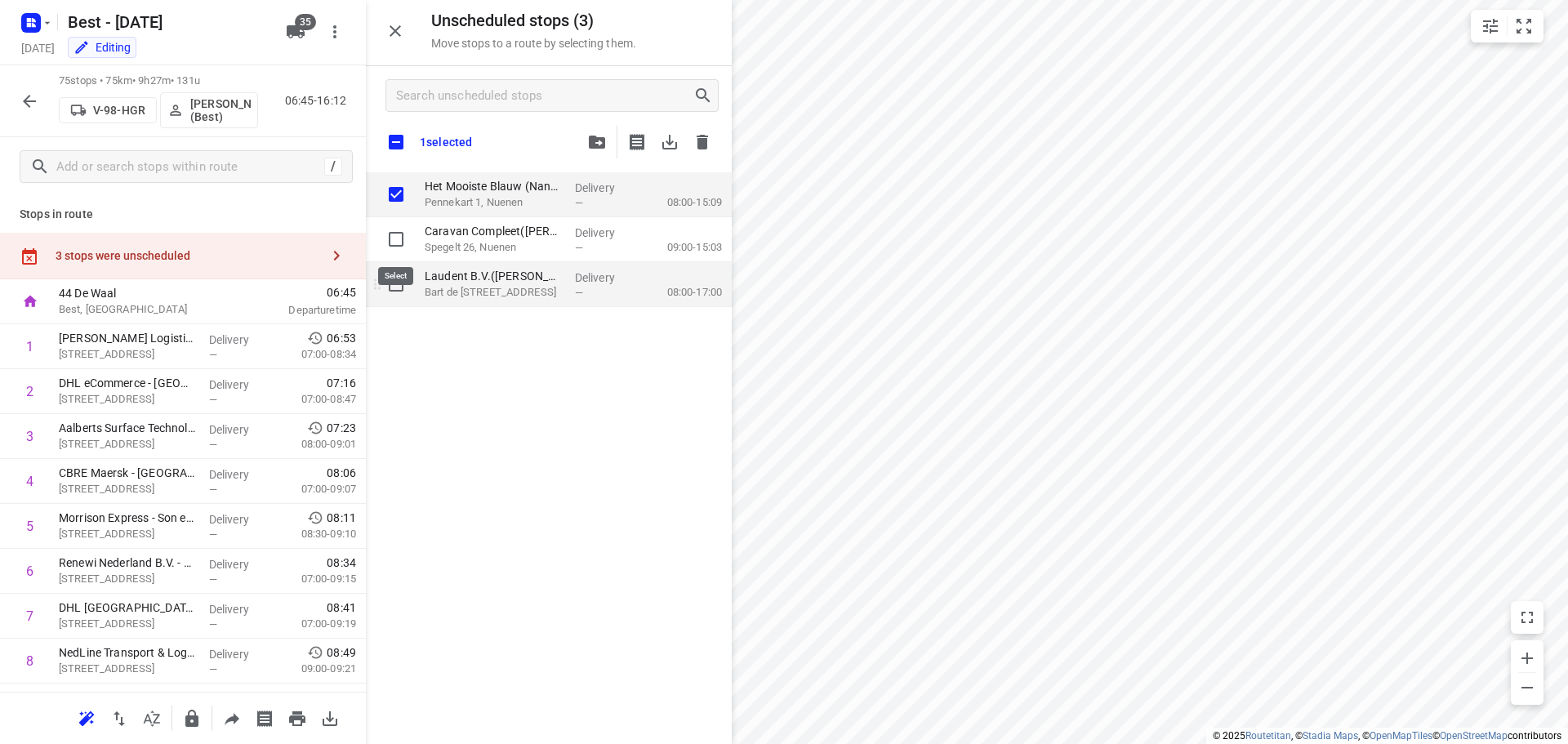
checkbox input "true"
click at [401, 279] on input "grid" at bounding box center [396, 284] width 33 height 33
checkbox input "true"
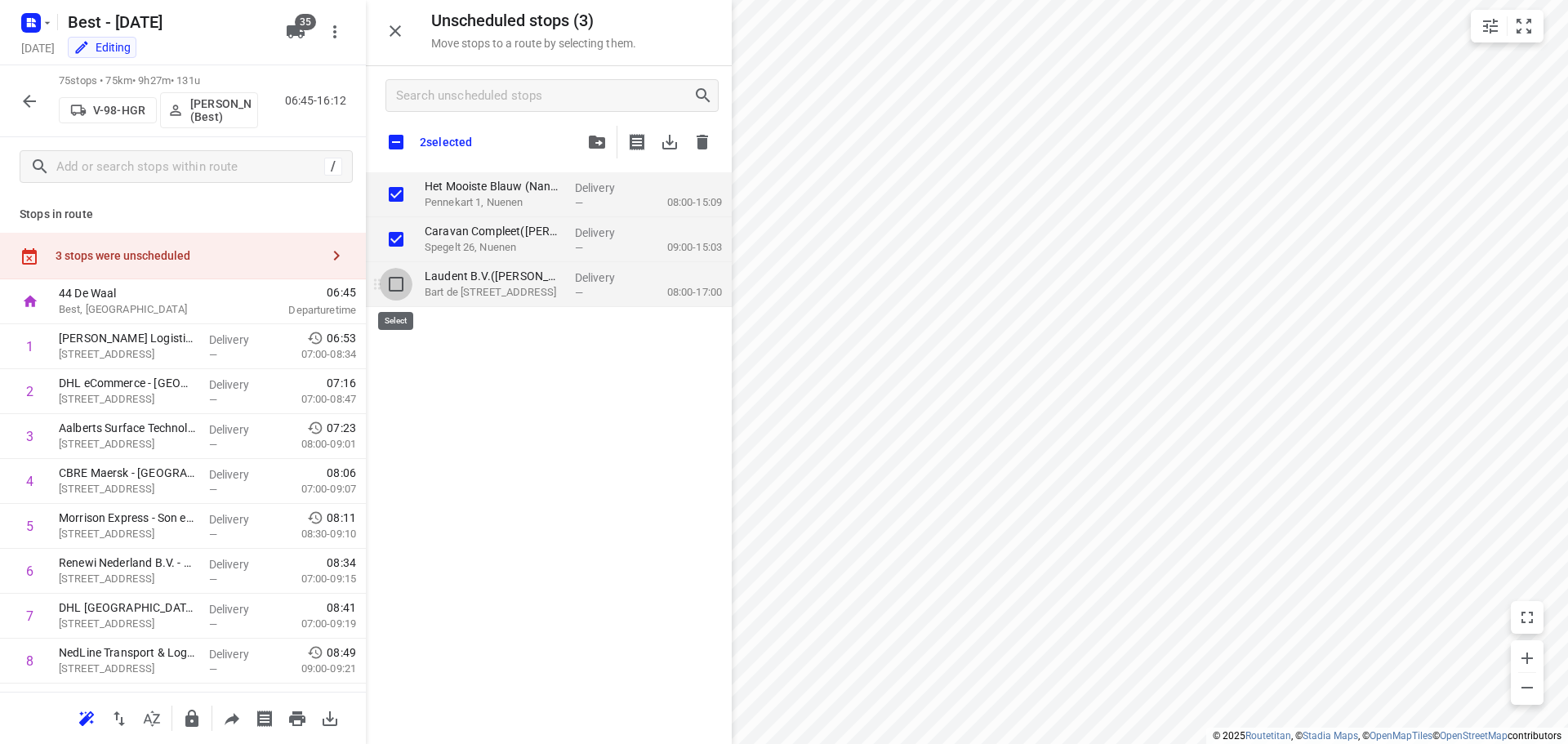
checkbox input "true"
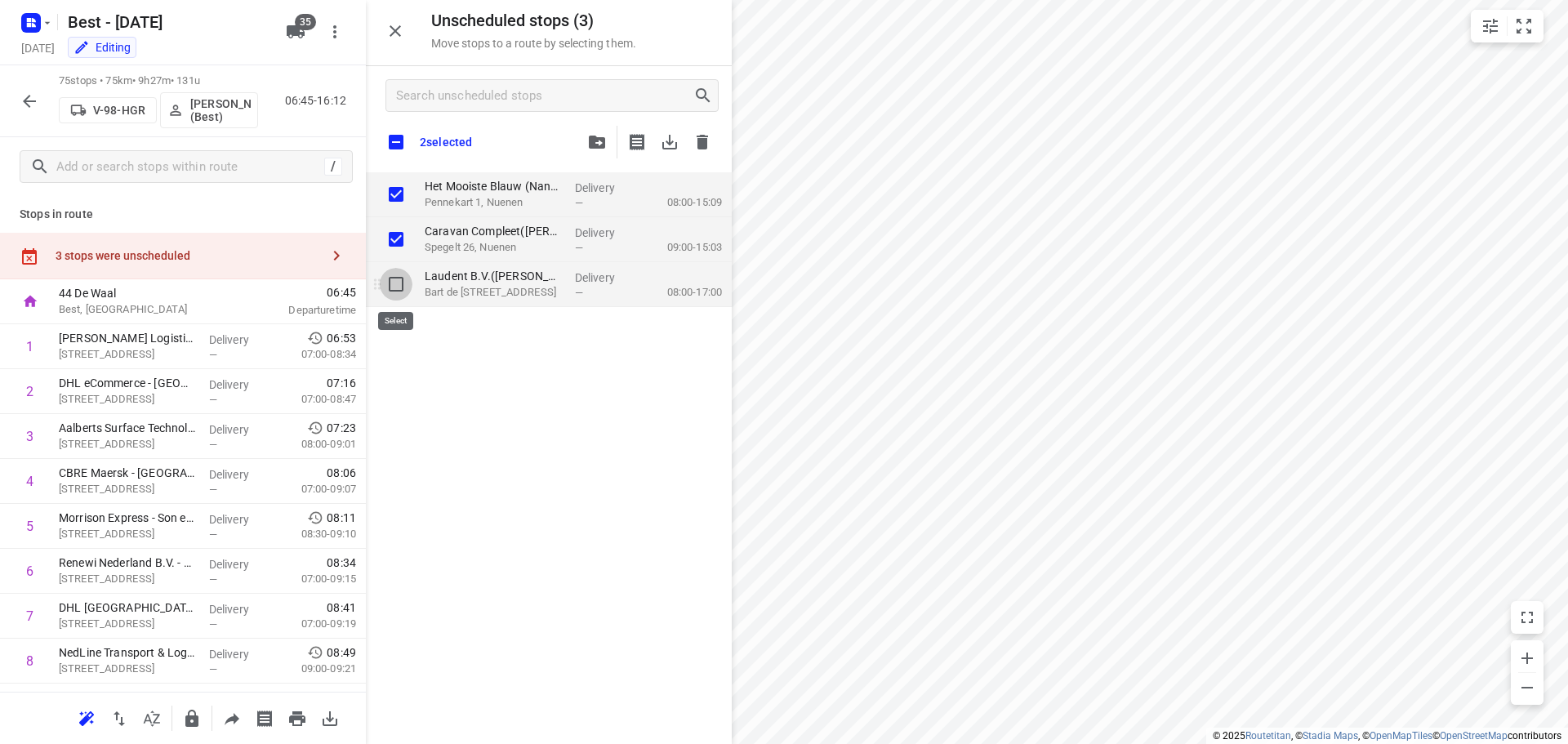
checkbox input "true"
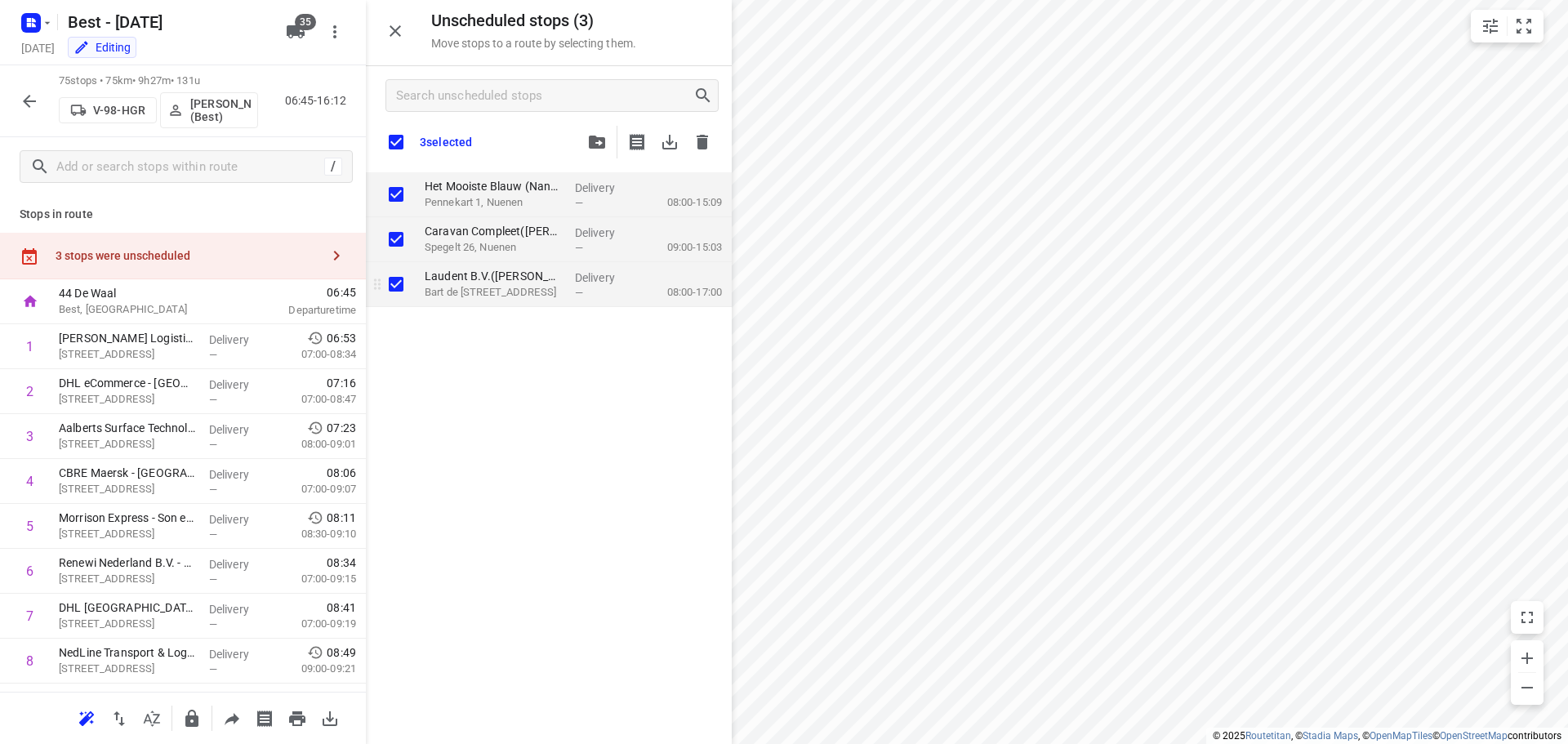
checkbox input "true"
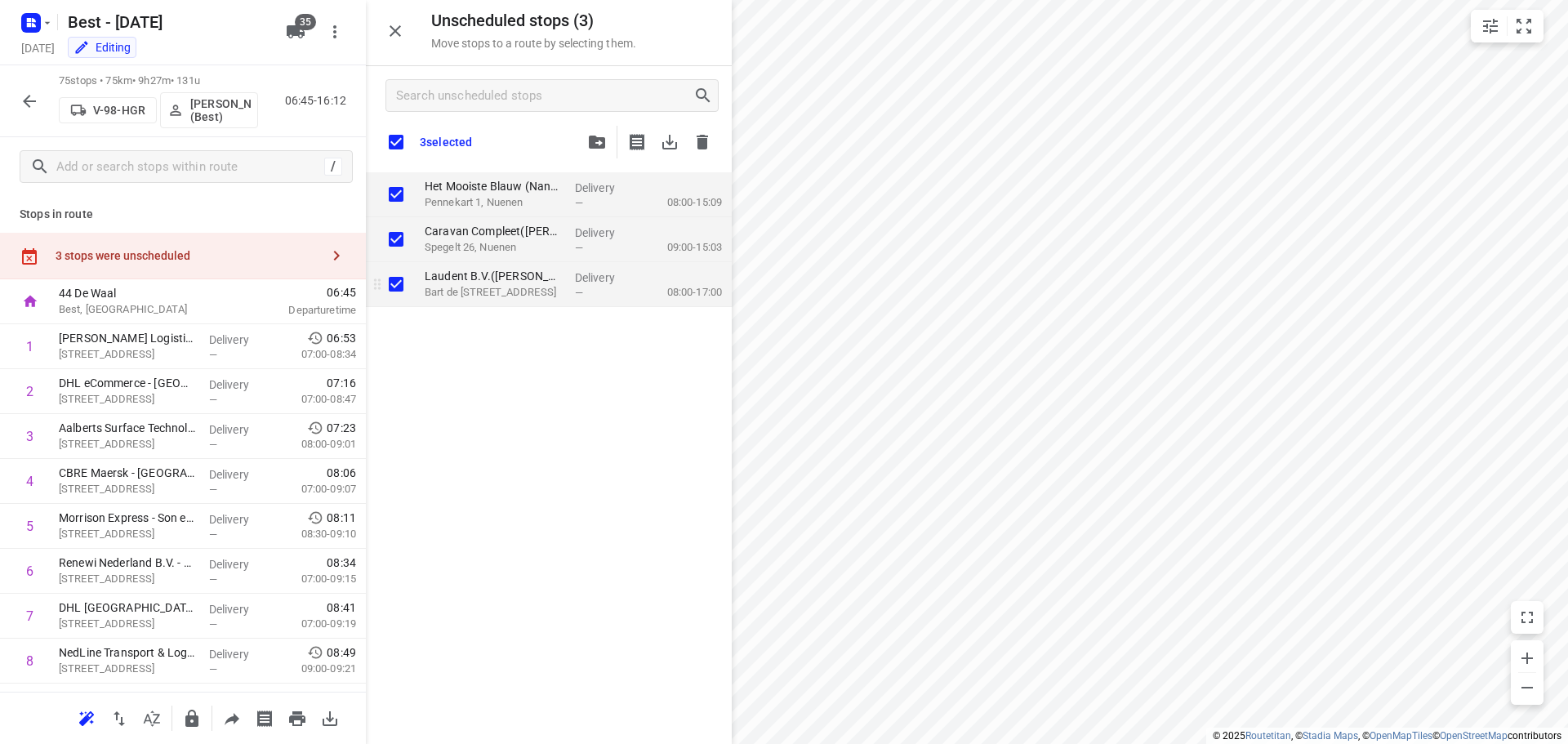
checkbox input "true"
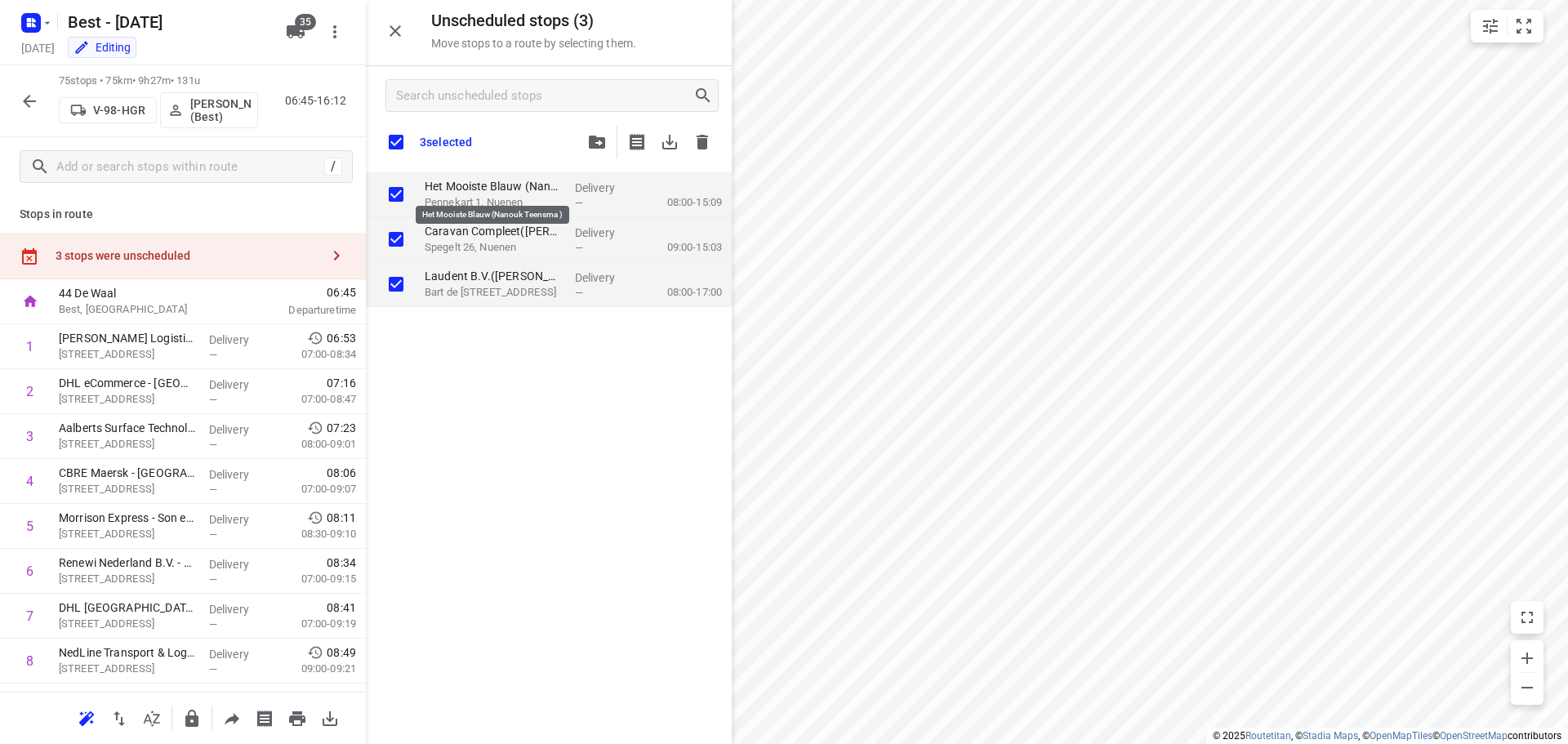
checkbox input "true"
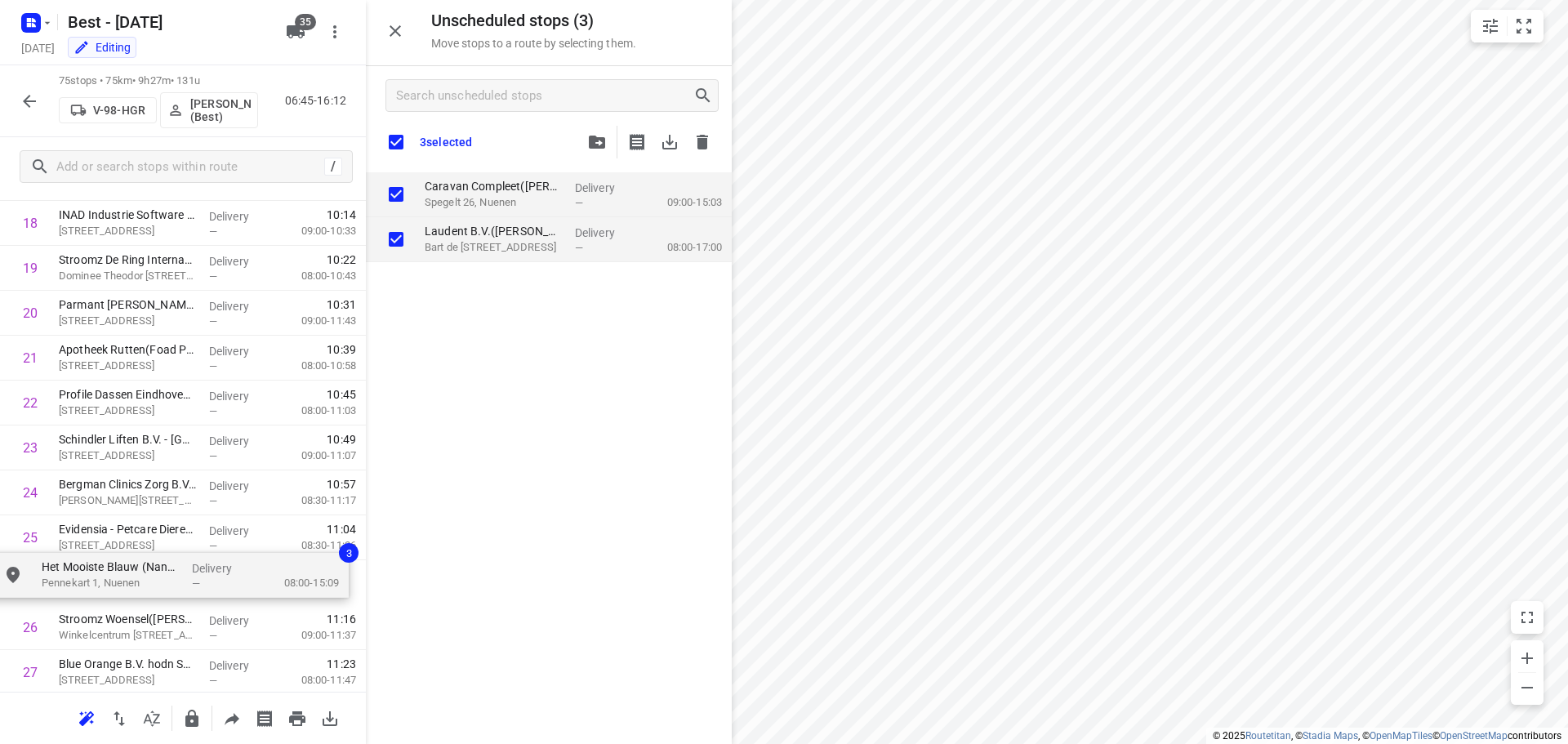
drag, startPoint x: 501, startPoint y: 183, endPoint x: 98, endPoint y: 577, distance: 563.6
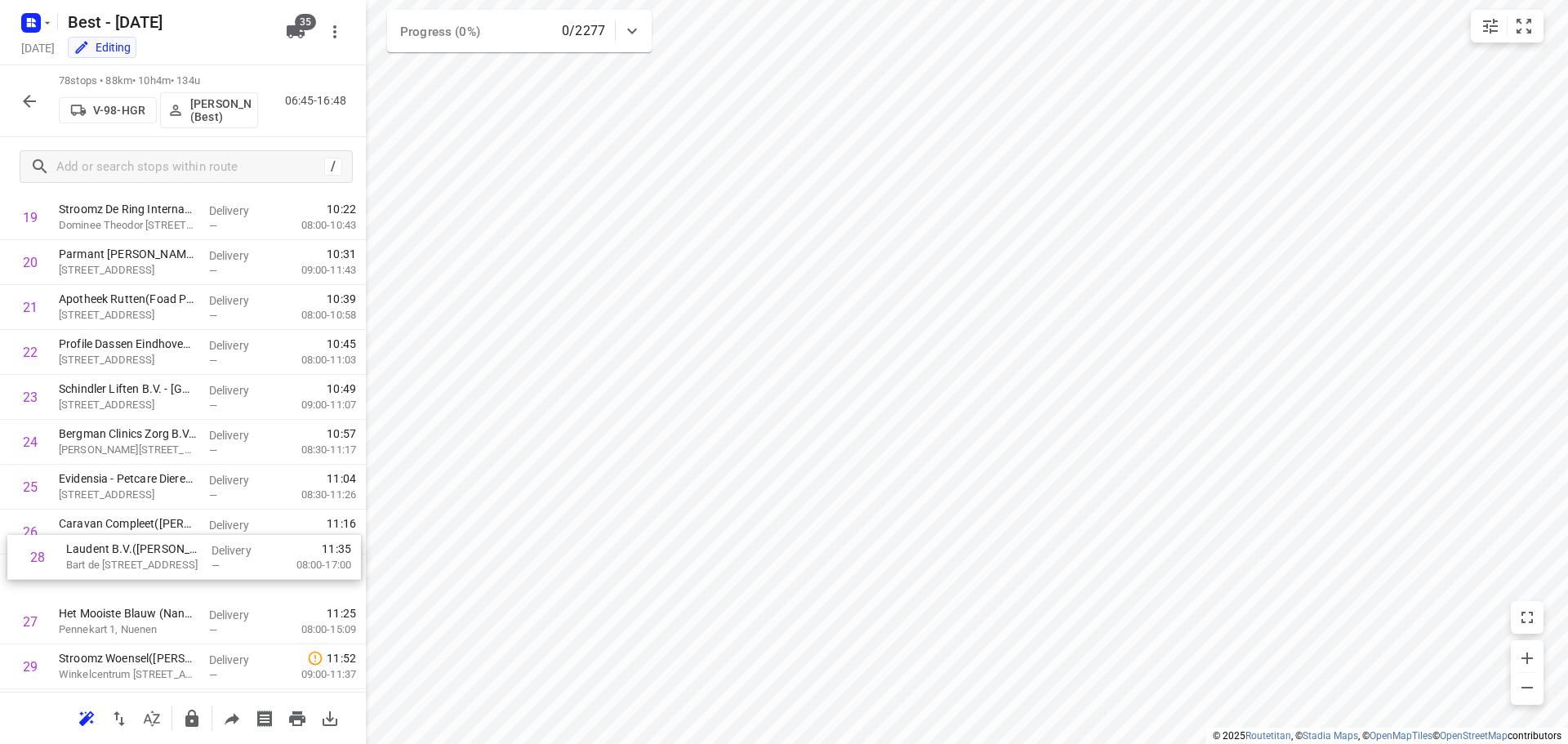
scroll to position [892, 0]
drag, startPoint x: 109, startPoint y: 623, endPoint x: 123, endPoint y: 520, distance: 103.9
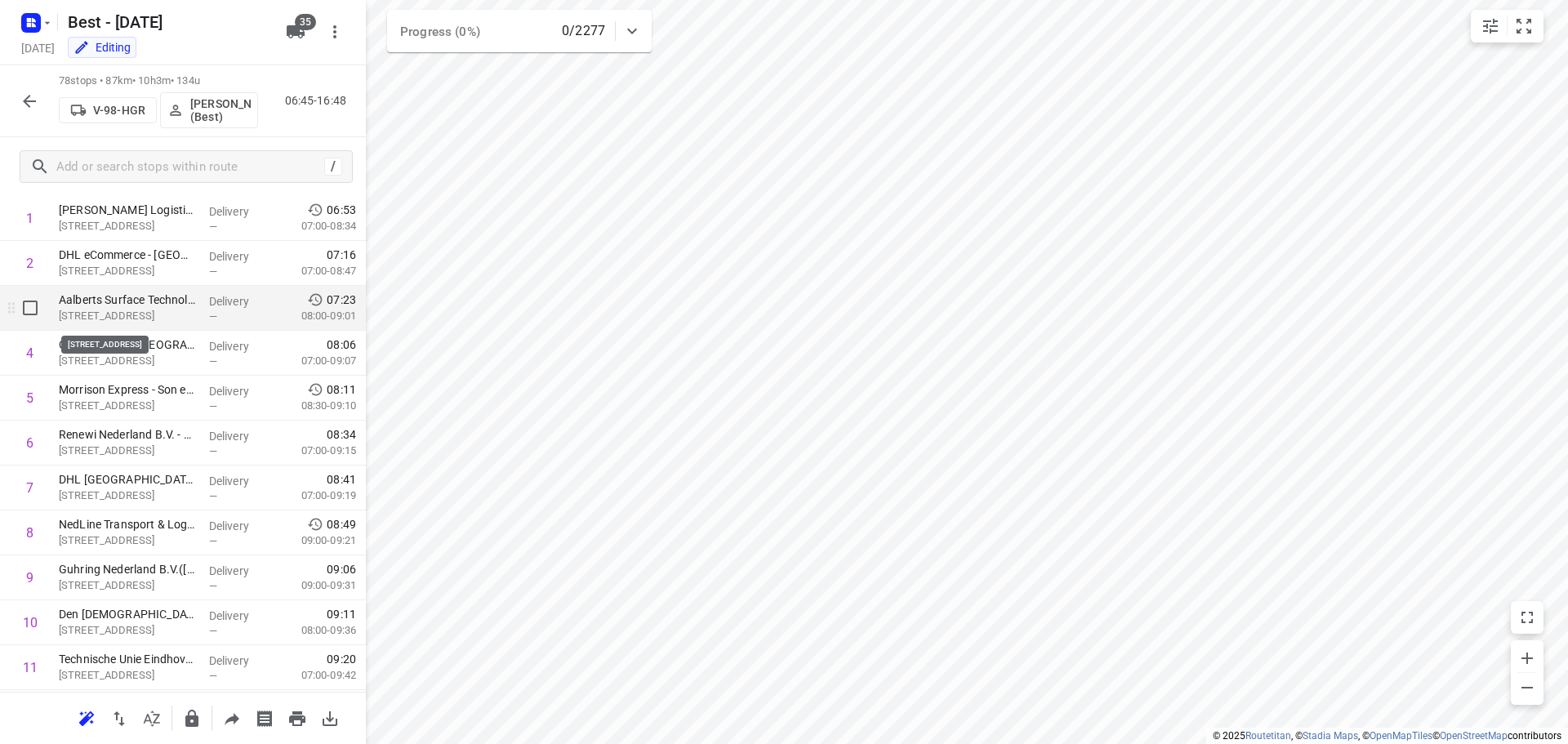
click at [123, 312] on p "Achtseweg Noord 3, Eindhoven" at bounding box center [127, 316] width 137 height 16
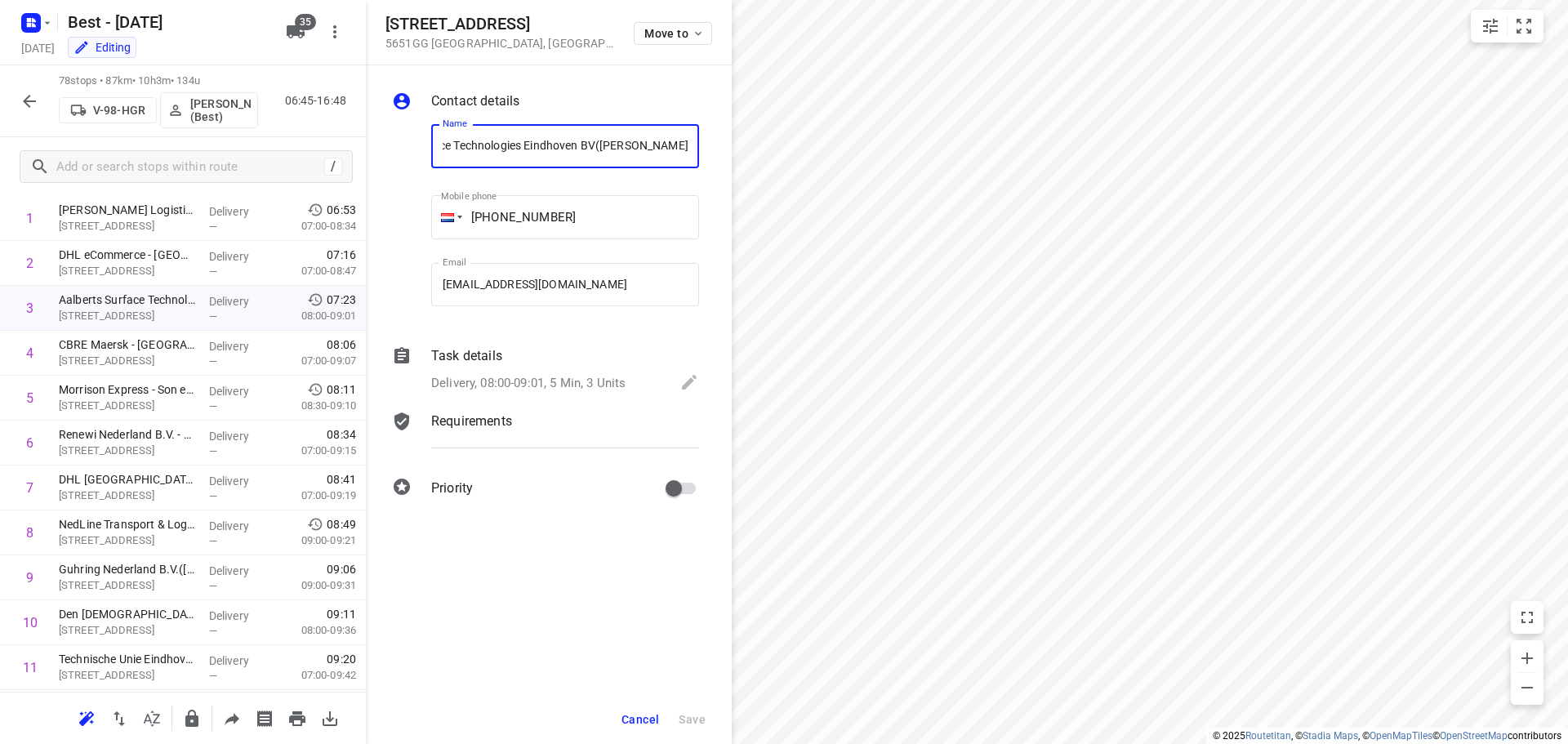
scroll to position [0, 0]
drag, startPoint x: 597, startPoint y: 144, endPoint x: 360, endPoint y: 144, distance: 237.0
click at [360, 144] on div "Achtseweg Noord 3 5651GG Eindhoven , Netherlands Move to Contact details Name A…" at bounding box center [182, 372] width 366 height 744
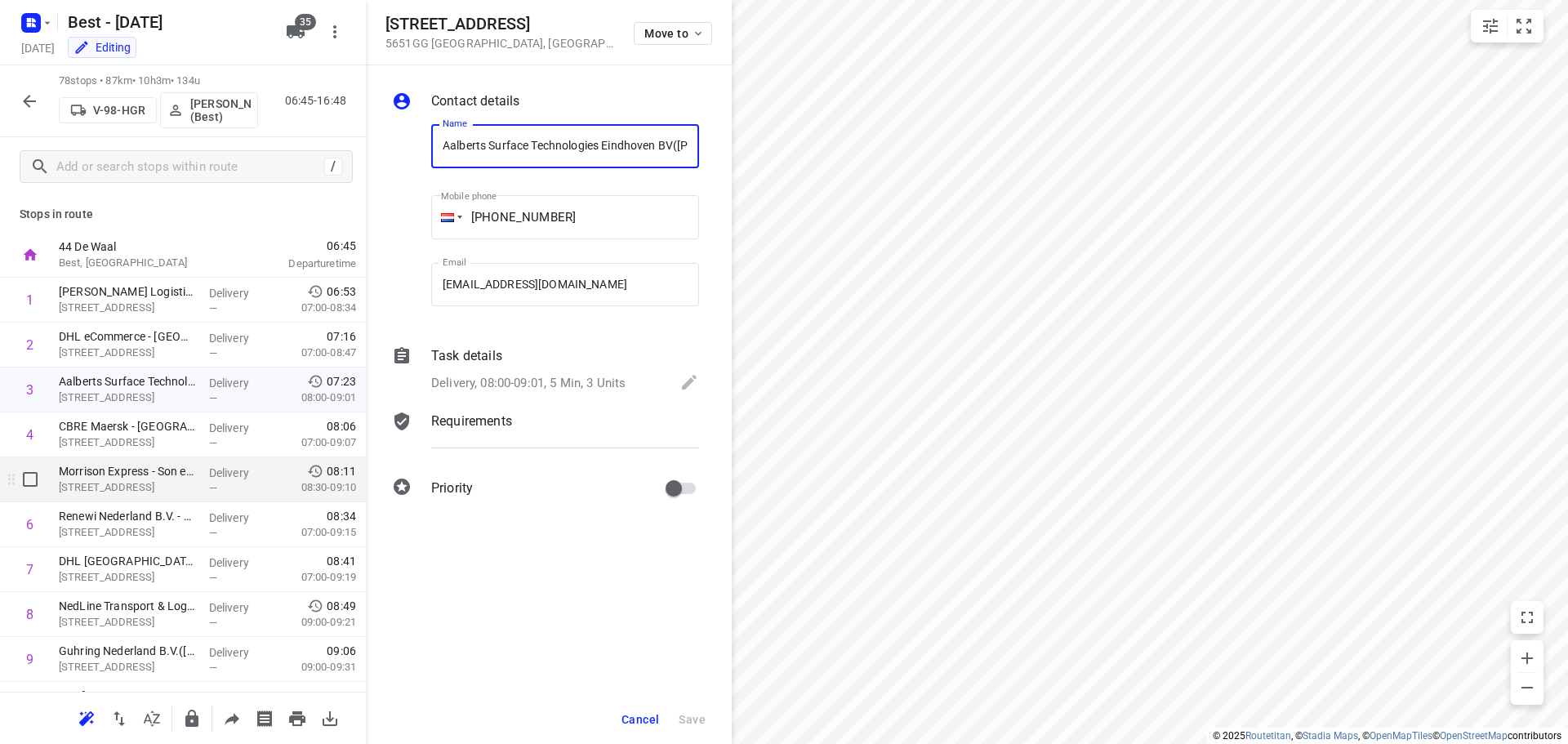
click at [213, 486] on div "—" at bounding box center [239, 487] width 60 height 12
drag, startPoint x: 611, startPoint y: 147, endPoint x: 374, endPoint y: 142, distance: 237.1
click at [374, 142] on div "Contact details Name Morrison Express - Son en Beugel(Kim Henssen) Name Mobile …" at bounding box center [548, 297] width 366 height 464
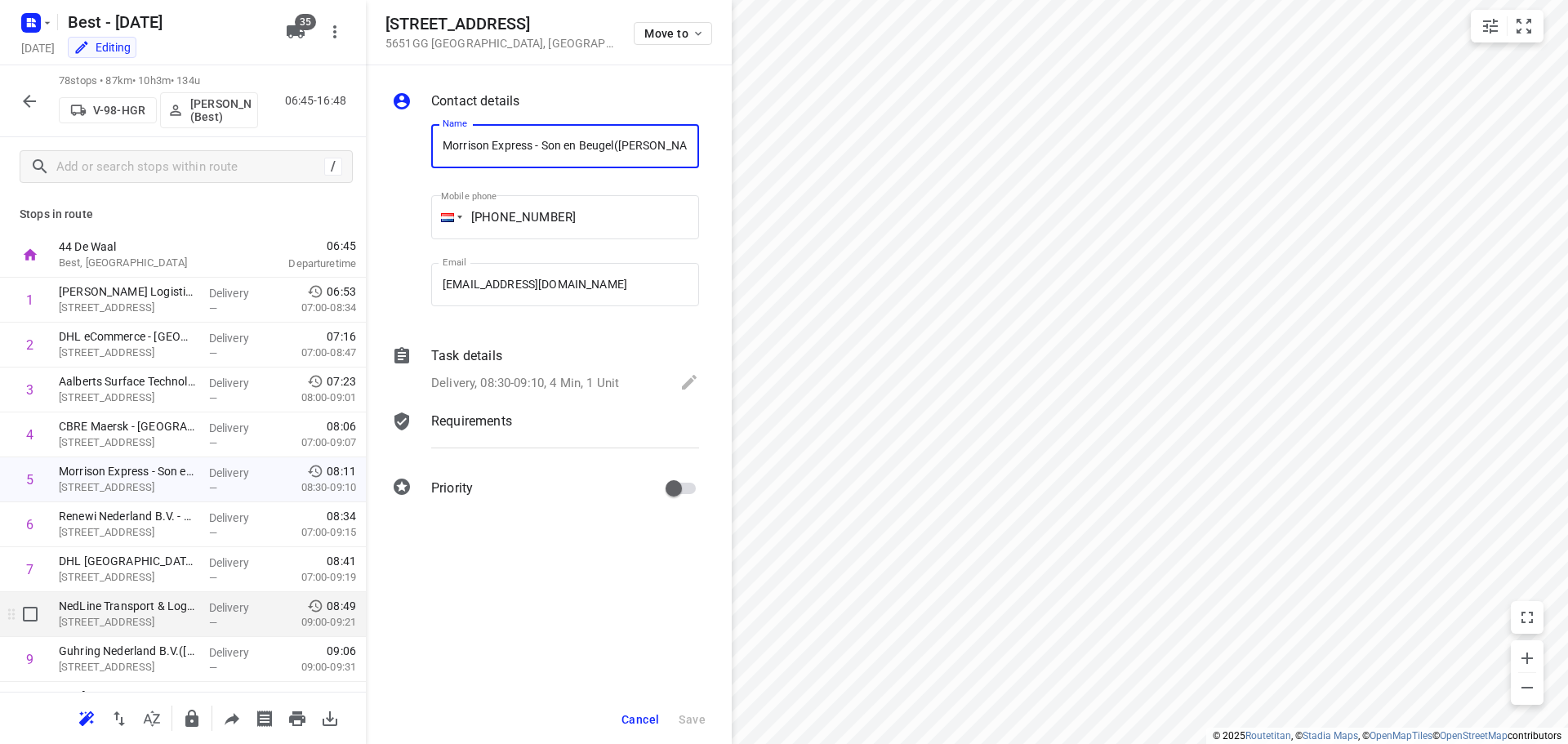
click at [230, 611] on p "Delivery" at bounding box center [239, 607] width 60 height 16
drag, startPoint x: 673, startPoint y: 148, endPoint x: 395, endPoint y: 129, distance: 278.6
click at [395, 129] on div "Name NedLine Transport & Logistics BV - Eindhoven(Hakan Boylas) Name Mobile pho…" at bounding box center [545, 219] width 314 height 215
click at [641, 736] on div "Cancel Save" at bounding box center [548, 719] width 366 height 49
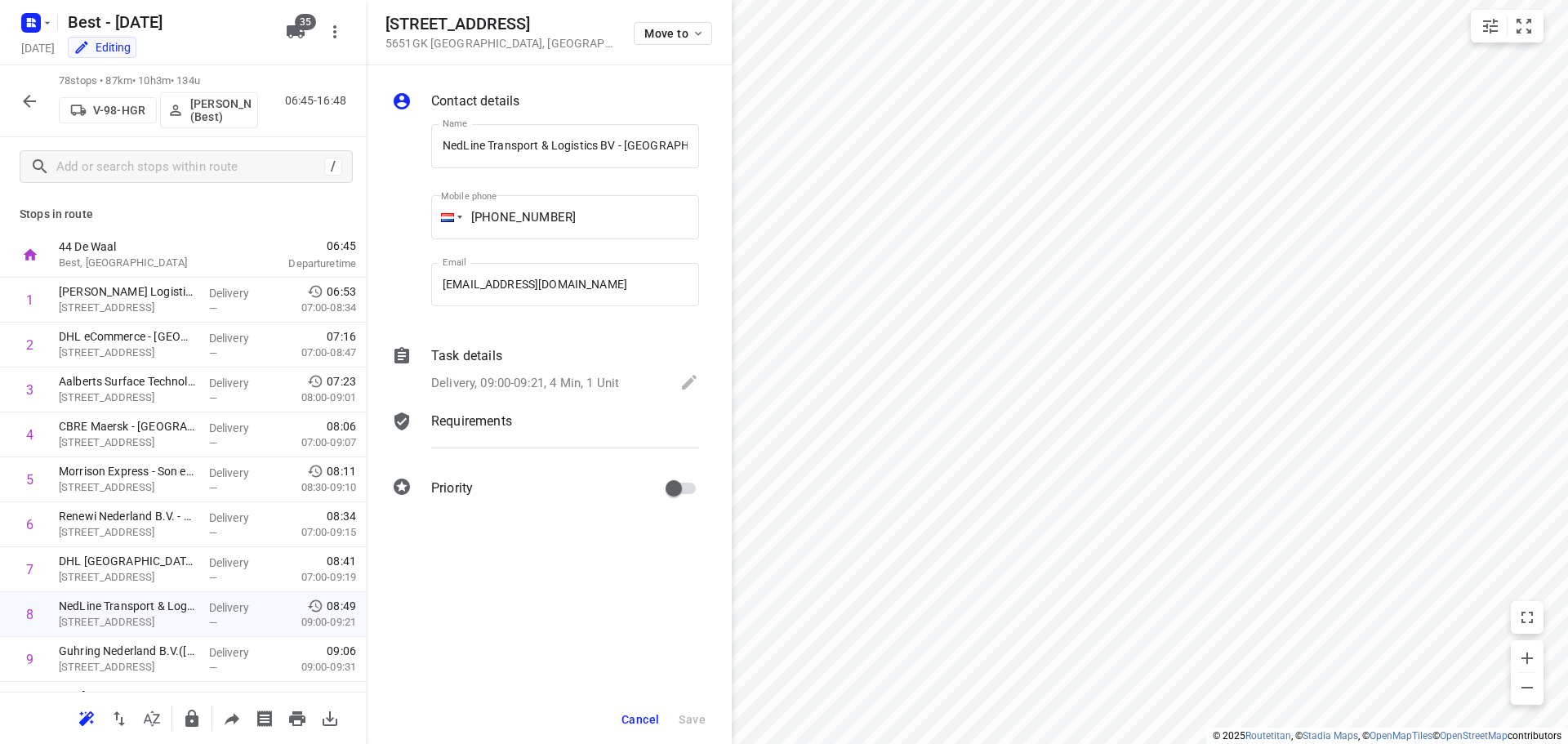
click at [633, 726] on button "Cancel" at bounding box center [640, 719] width 51 height 29
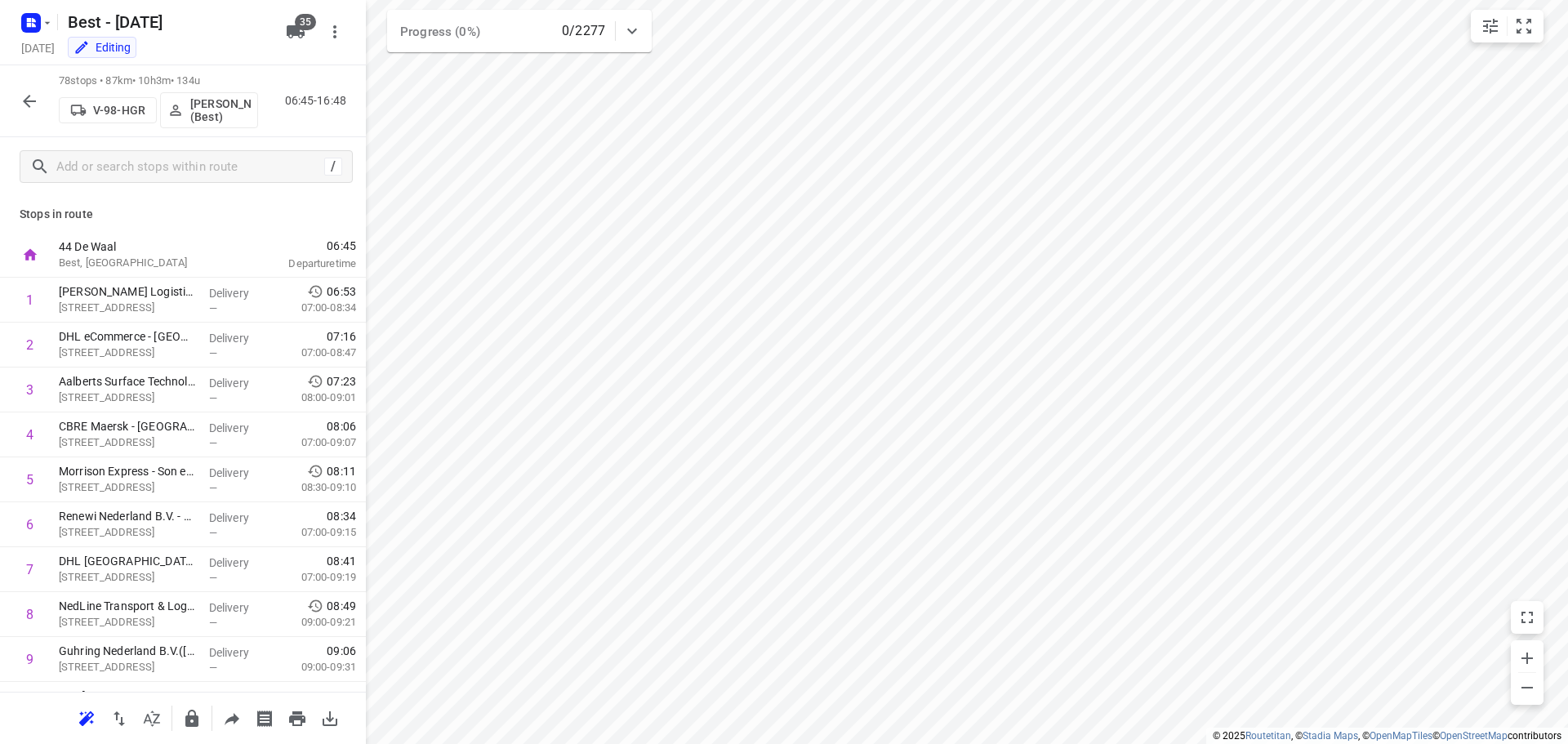
click at [29, 98] on icon "button" at bounding box center [28, 100] width 19 height 19
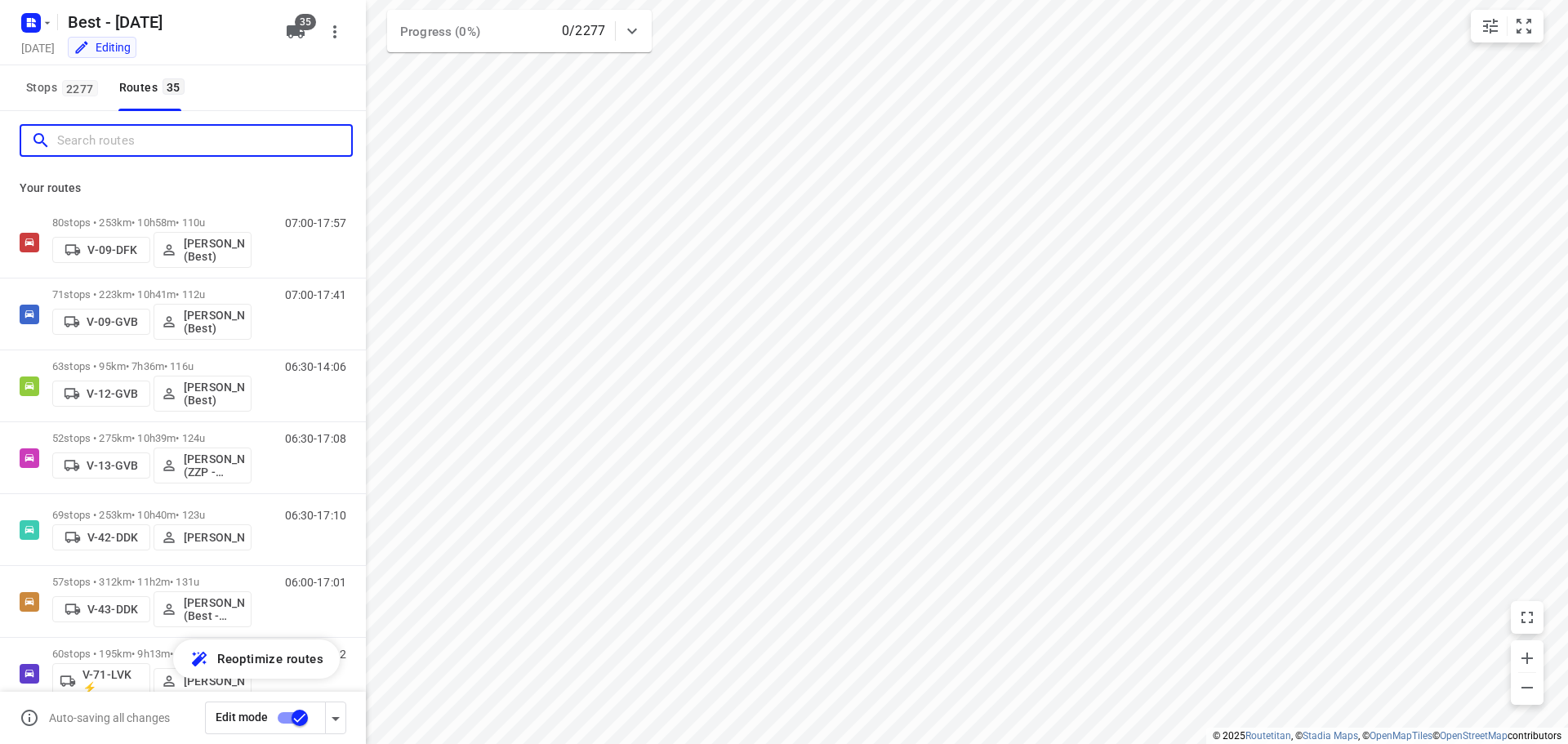
click at [121, 145] on input "Search routes" at bounding box center [204, 141] width 294 height 26
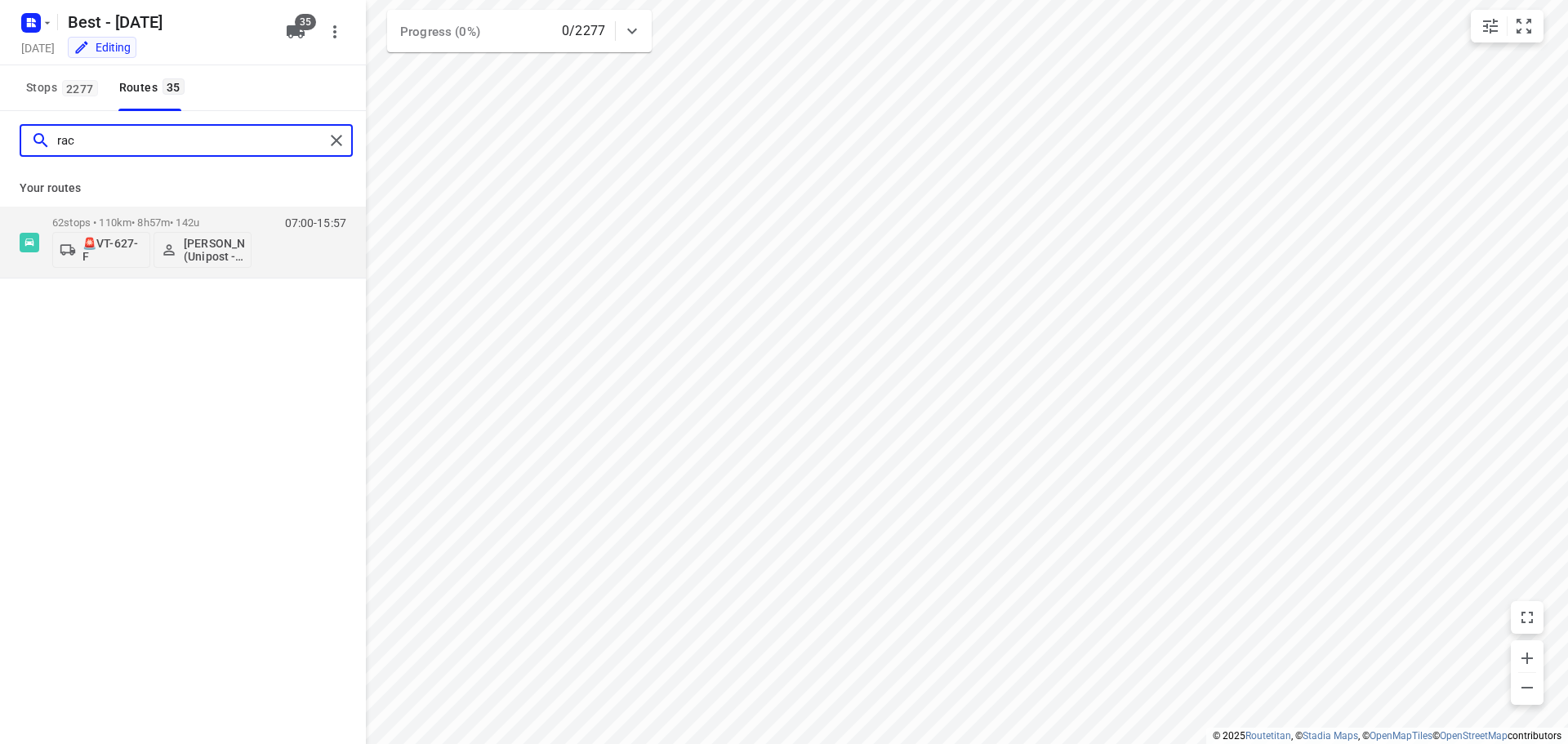
type input "rac"
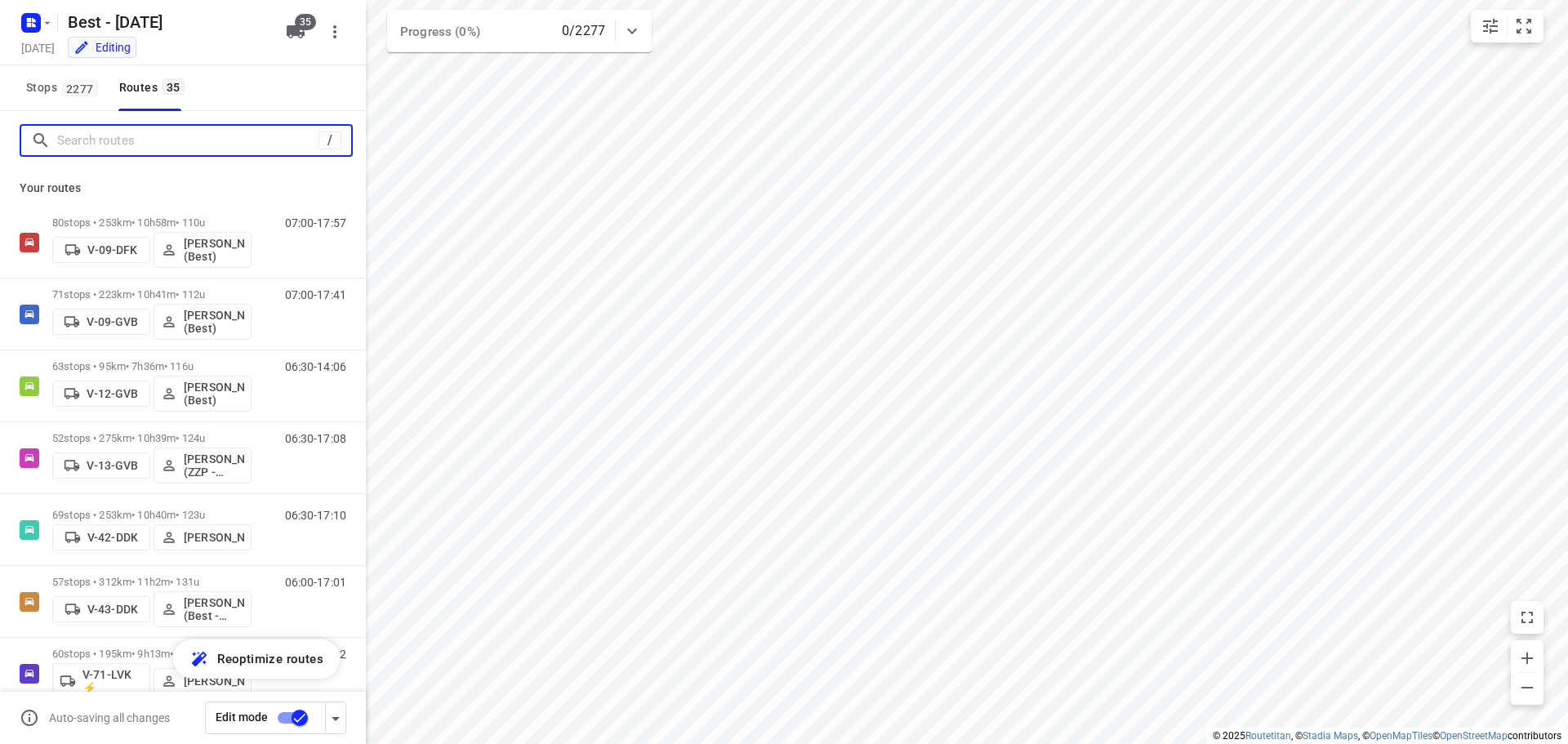
click at [249, 151] on input "Search routes" at bounding box center [188, 141] width 261 height 26
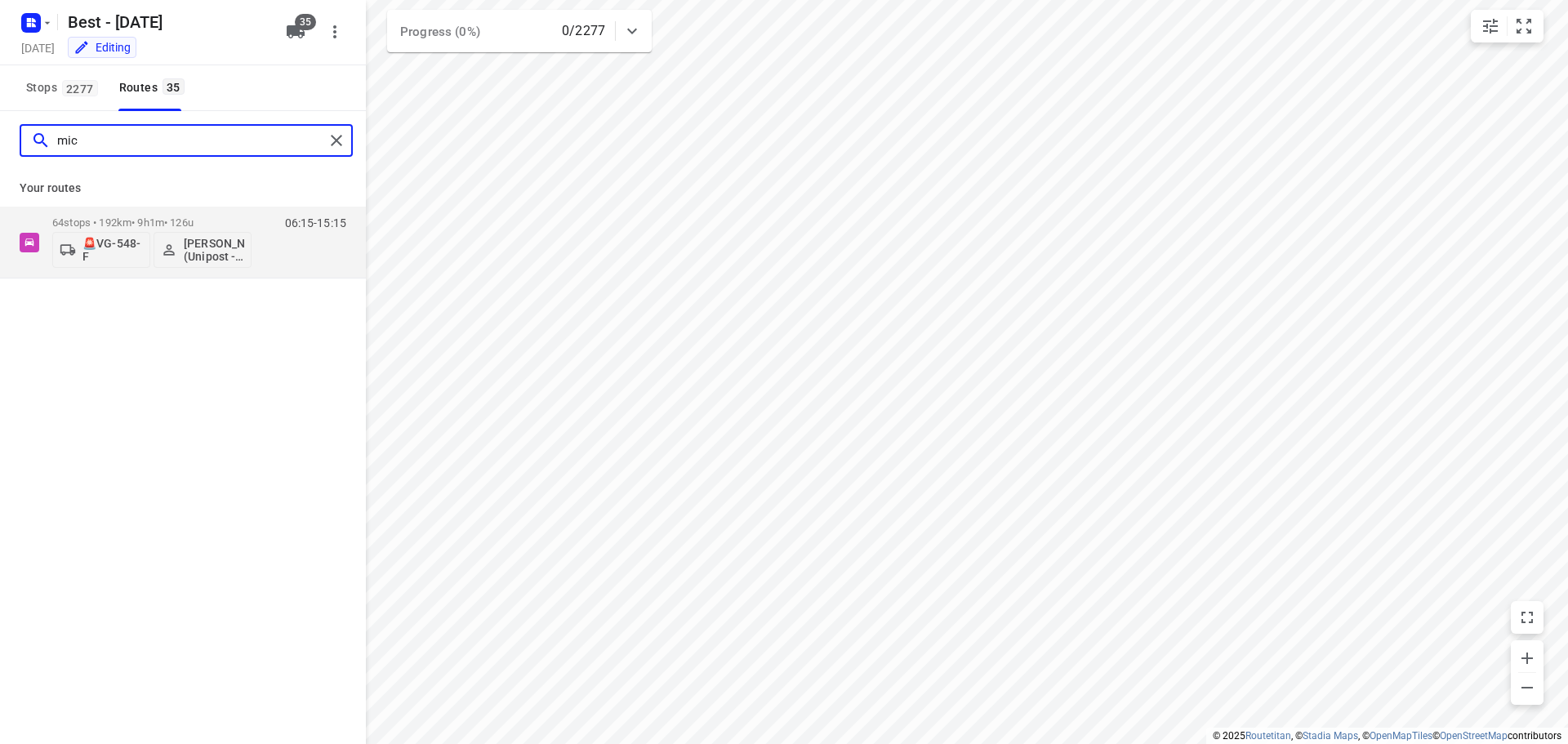
type input "mic"
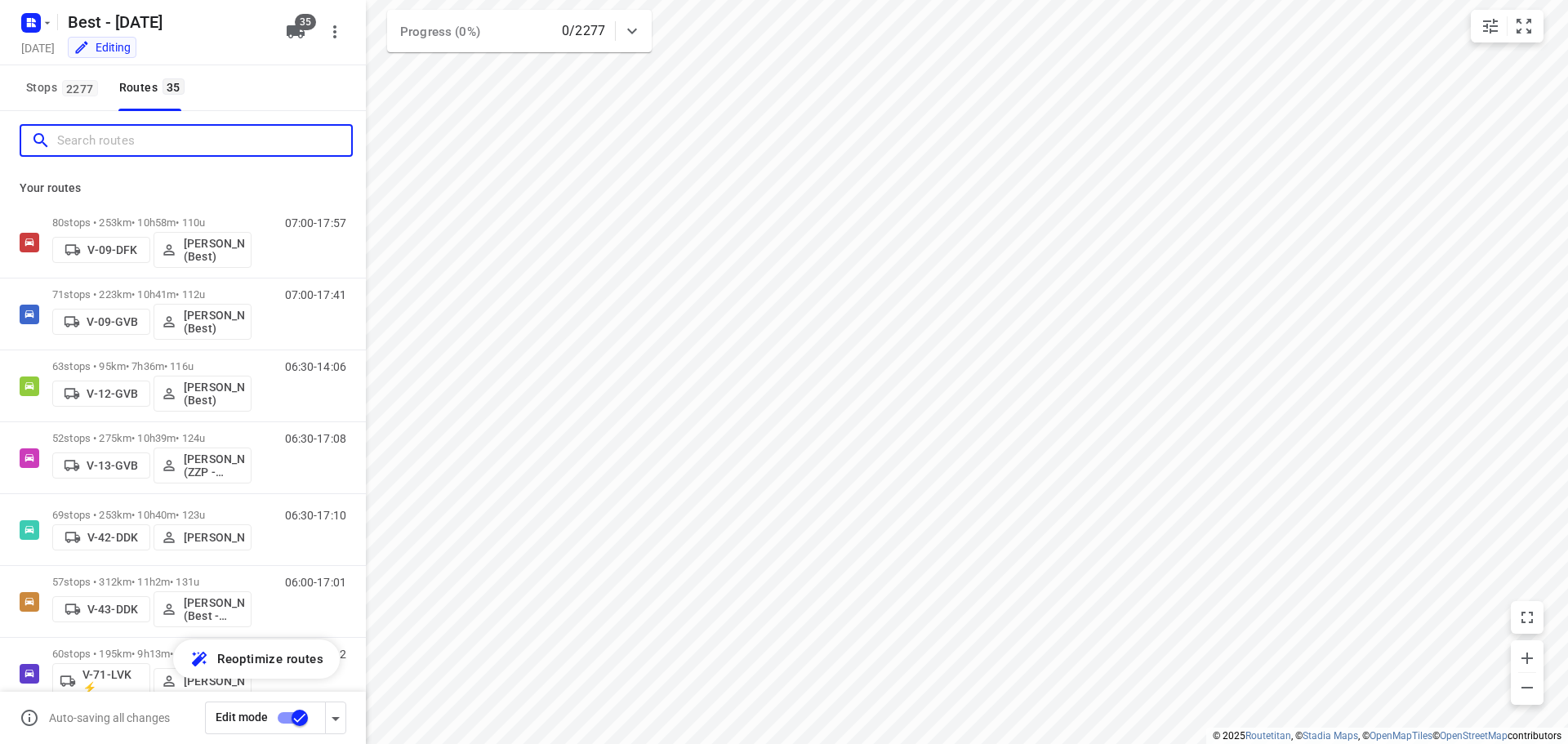
click at [285, 143] on input "Search routes" at bounding box center [204, 141] width 294 height 26
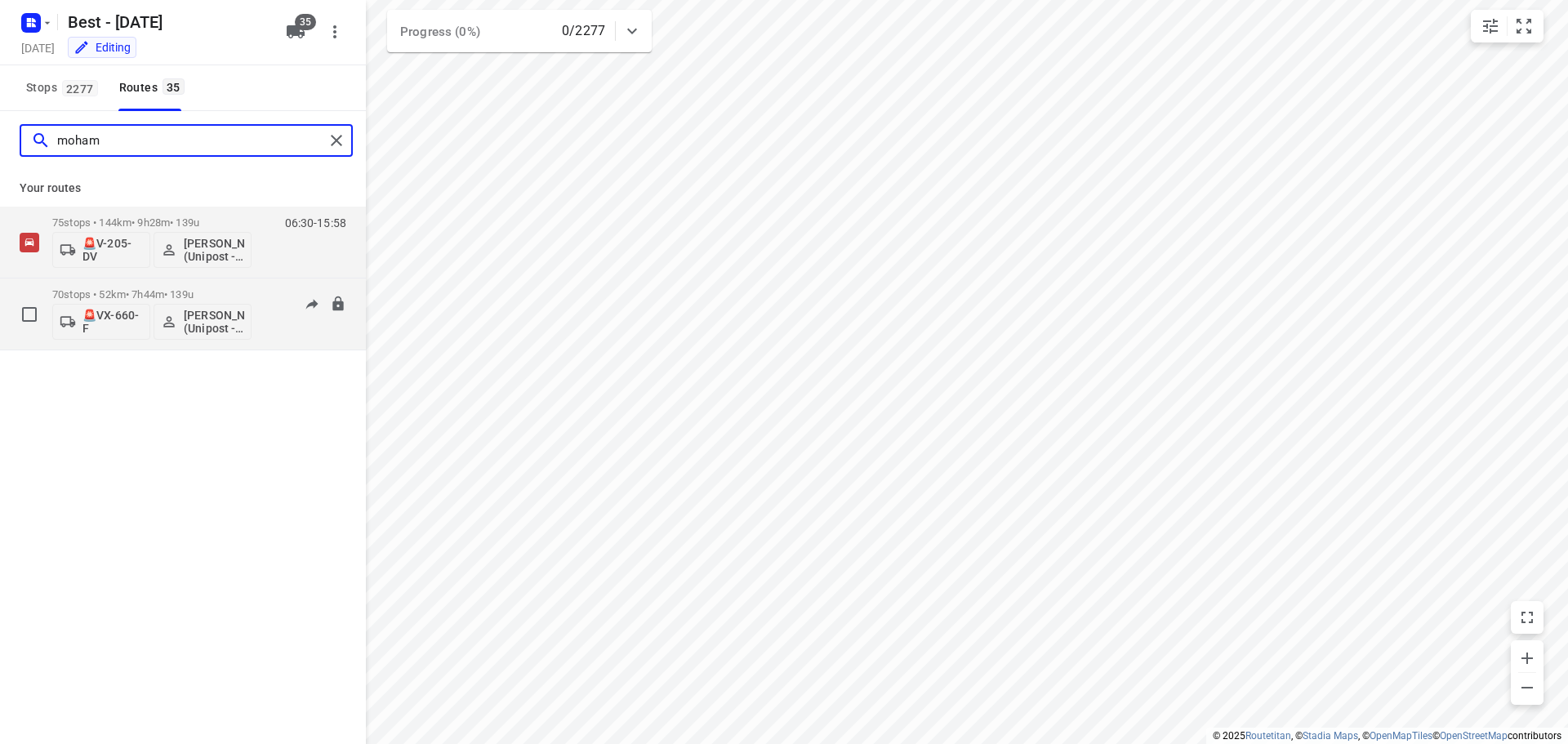
type input "moham"
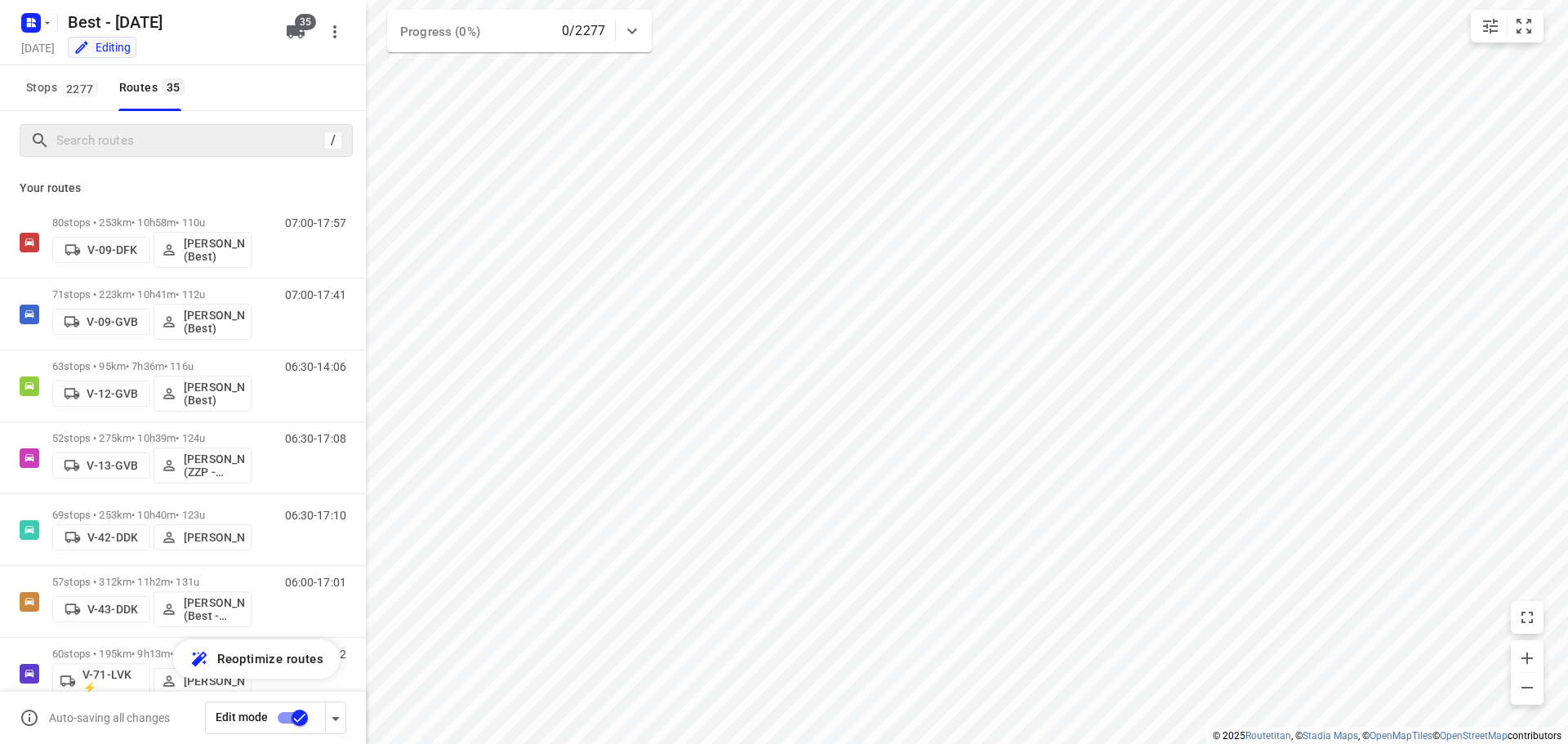
click at [88, 153] on div "/" at bounding box center [185, 140] width 333 height 33
click at [101, 149] on input "Search routes" at bounding box center [204, 141] width 294 height 26
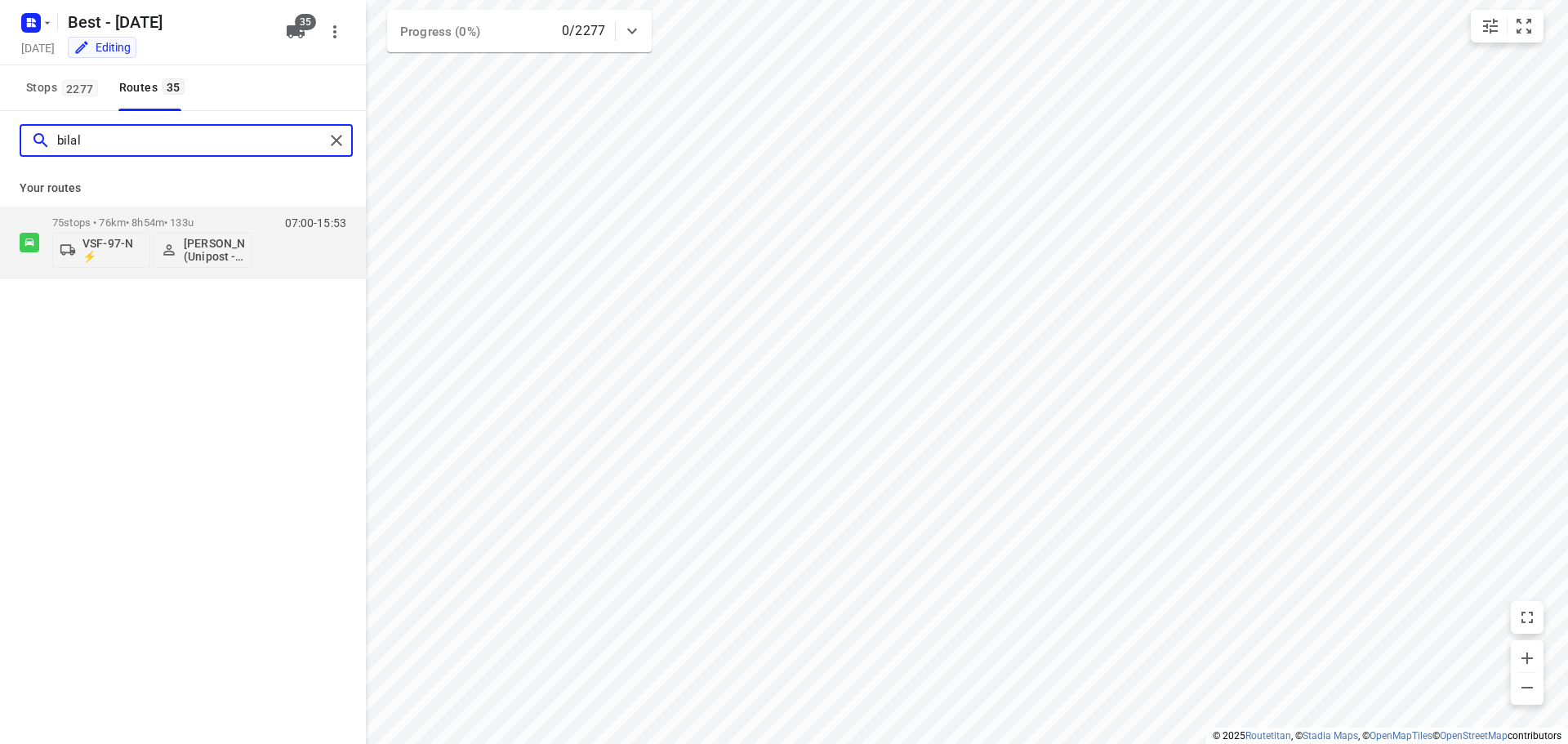
type input "bilal"
click at [339, 152] on div "bilal" at bounding box center [185, 140] width 333 height 33
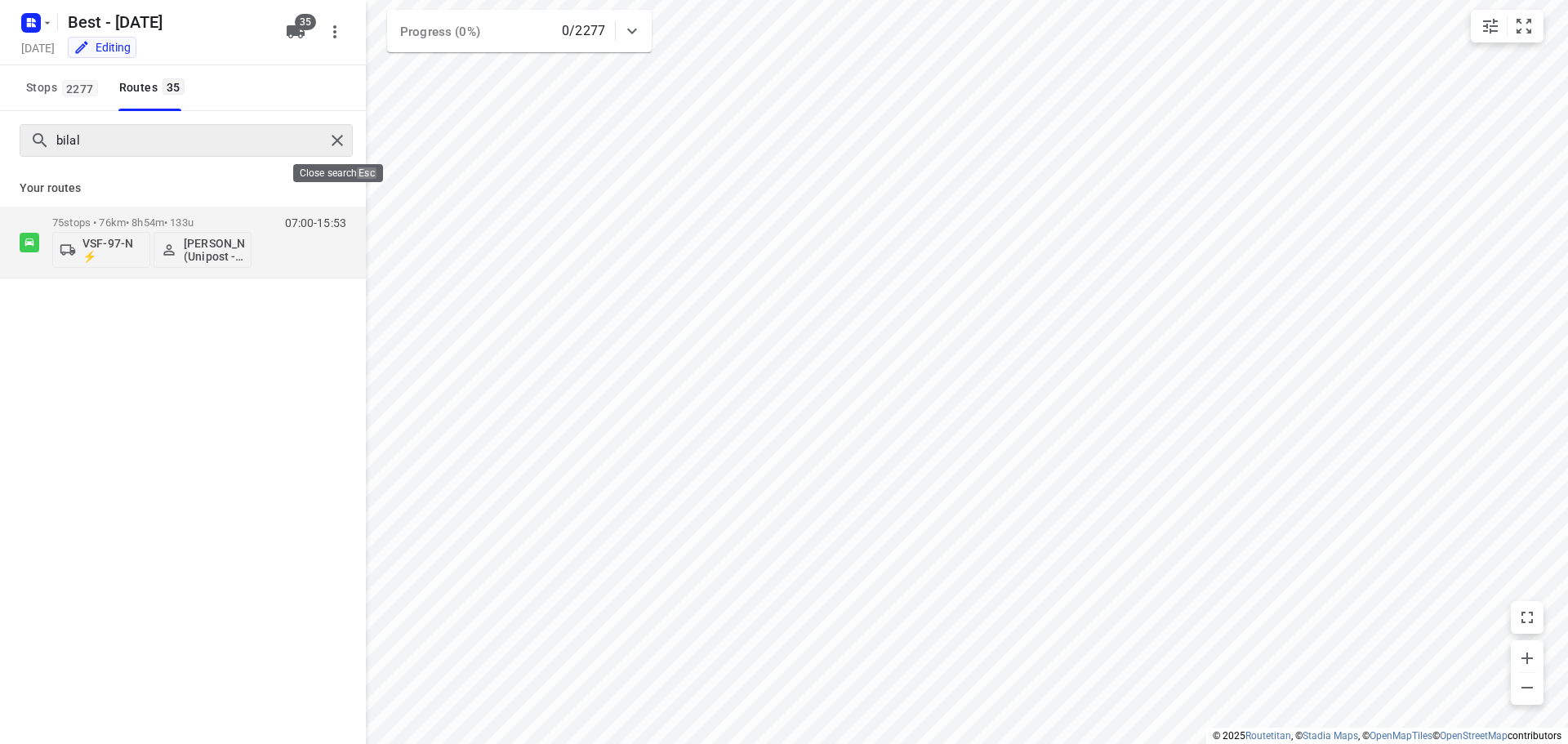
click at [346, 150] on div at bounding box center [339, 140] width 29 height 25
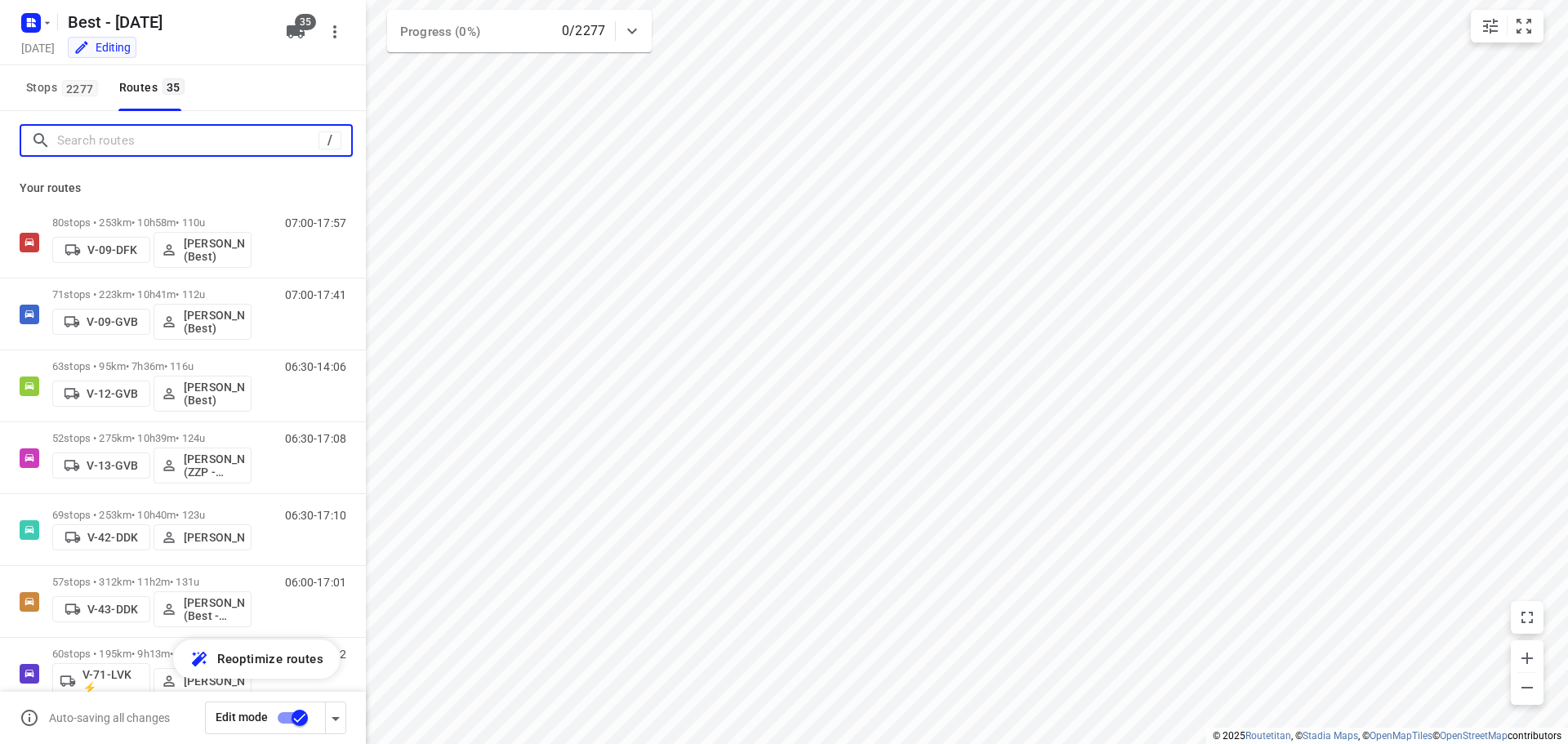
click at [163, 134] on input "Search routes" at bounding box center [188, 141] width 261 height 26
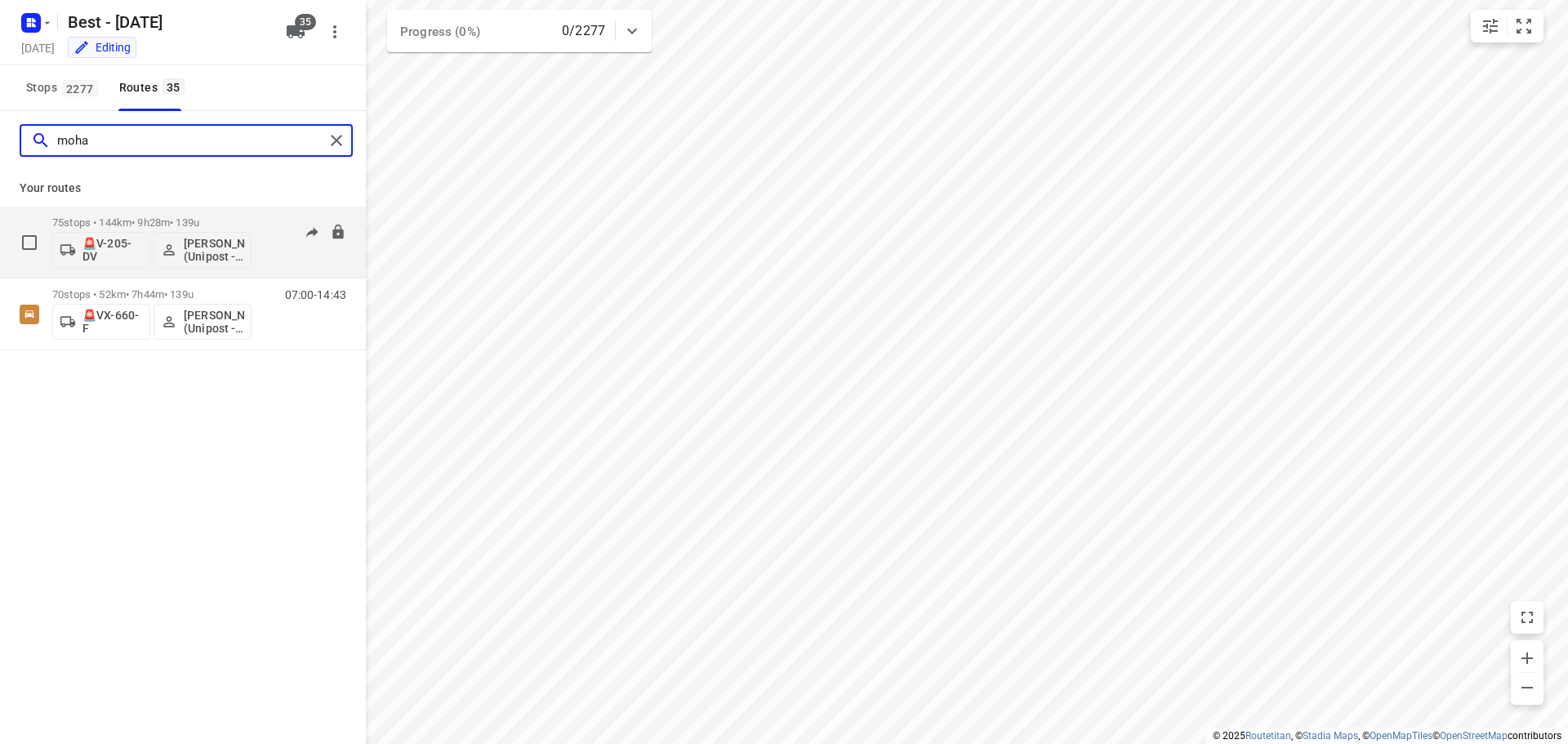
type input "moha"
click at [135, 217] on p "75 stops • 144km • 9h28m • 139u" at bounding box center [151, 222] width 199 height 12
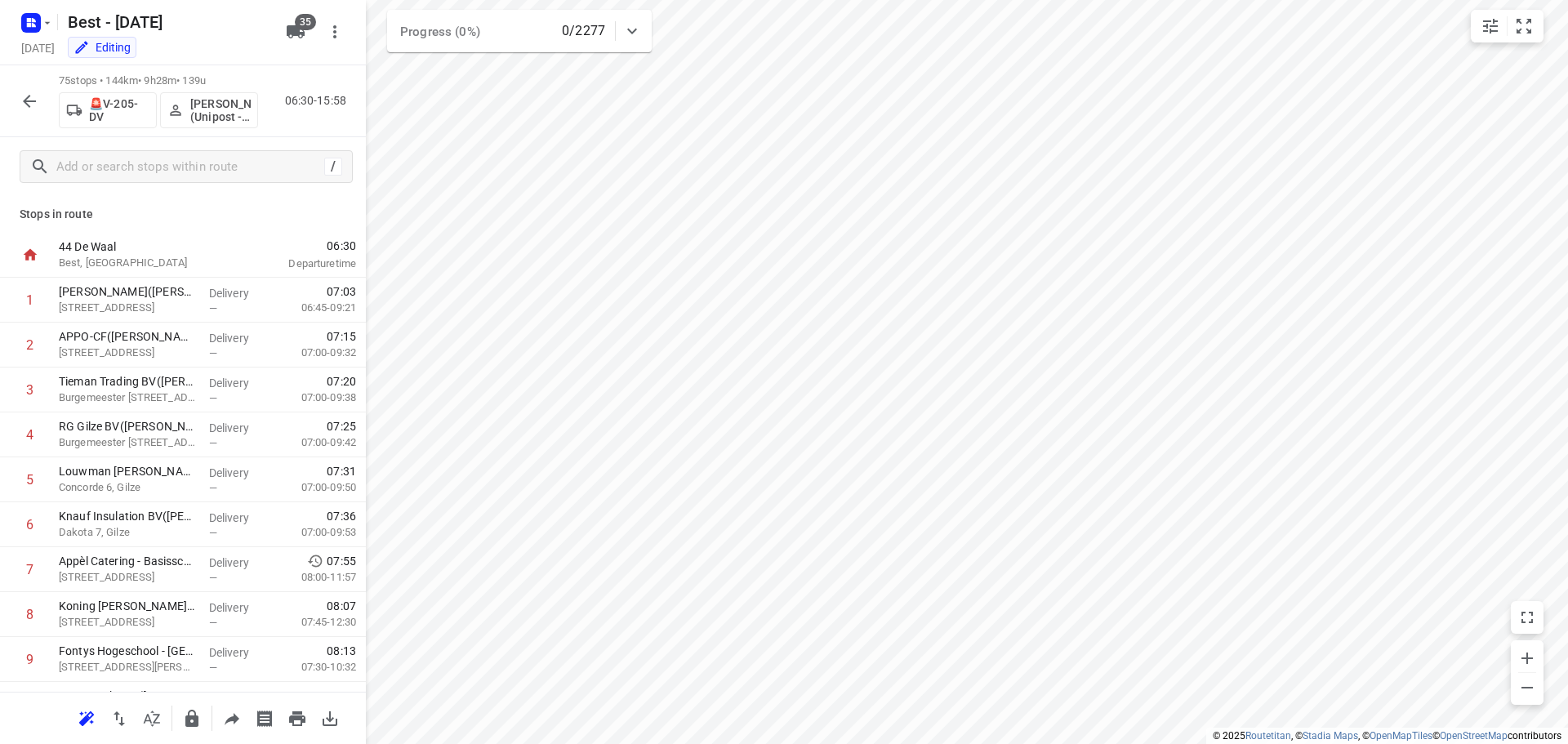
click at [41, 109] on button "button" at bounding box center [29, 101] width 33 height 33
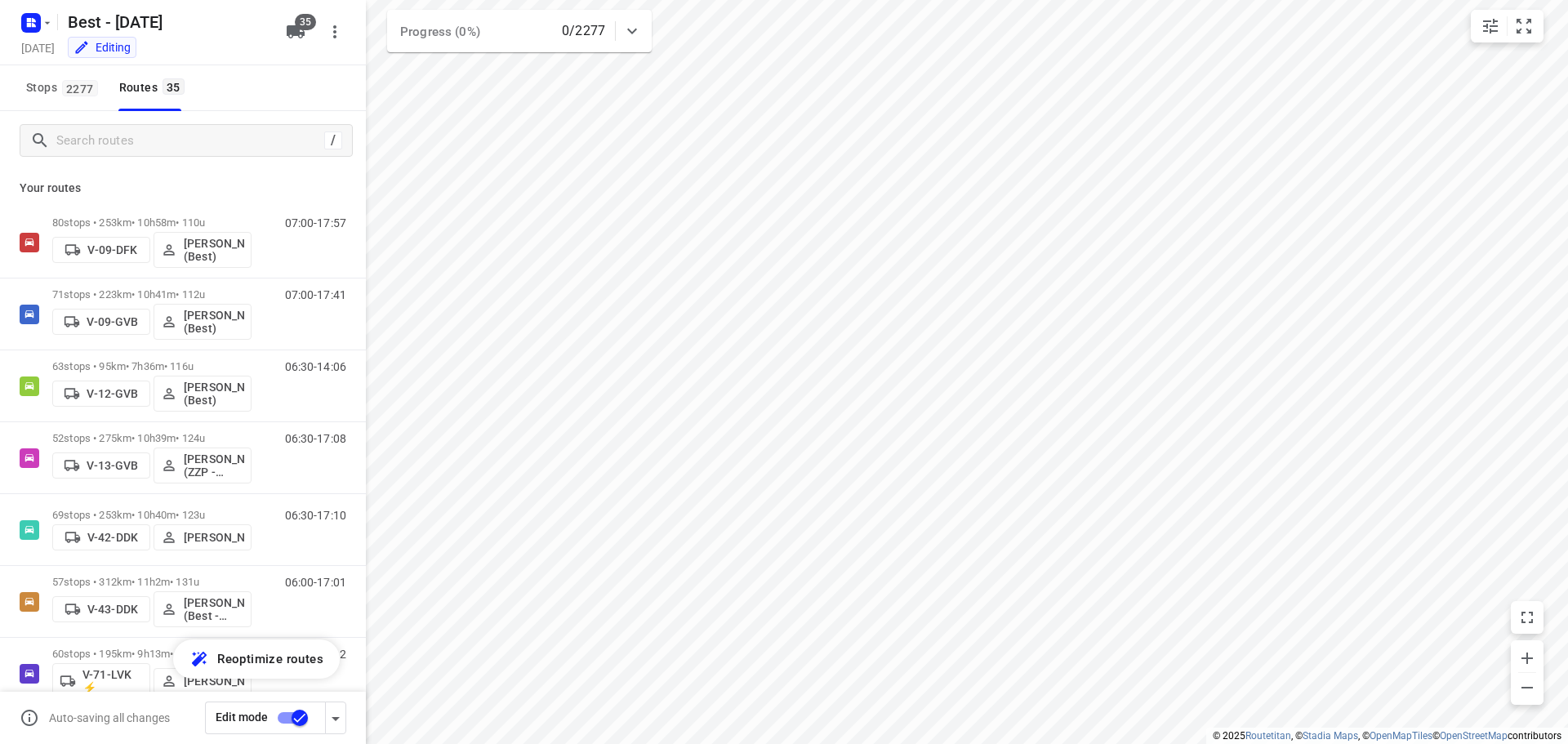
click at [88, 162] on div "/" at bounding box center [182, 140] width 366 height 58
click at [107, 149] on input "Search routes" at bounding box center [204, 141] width 294 height 26
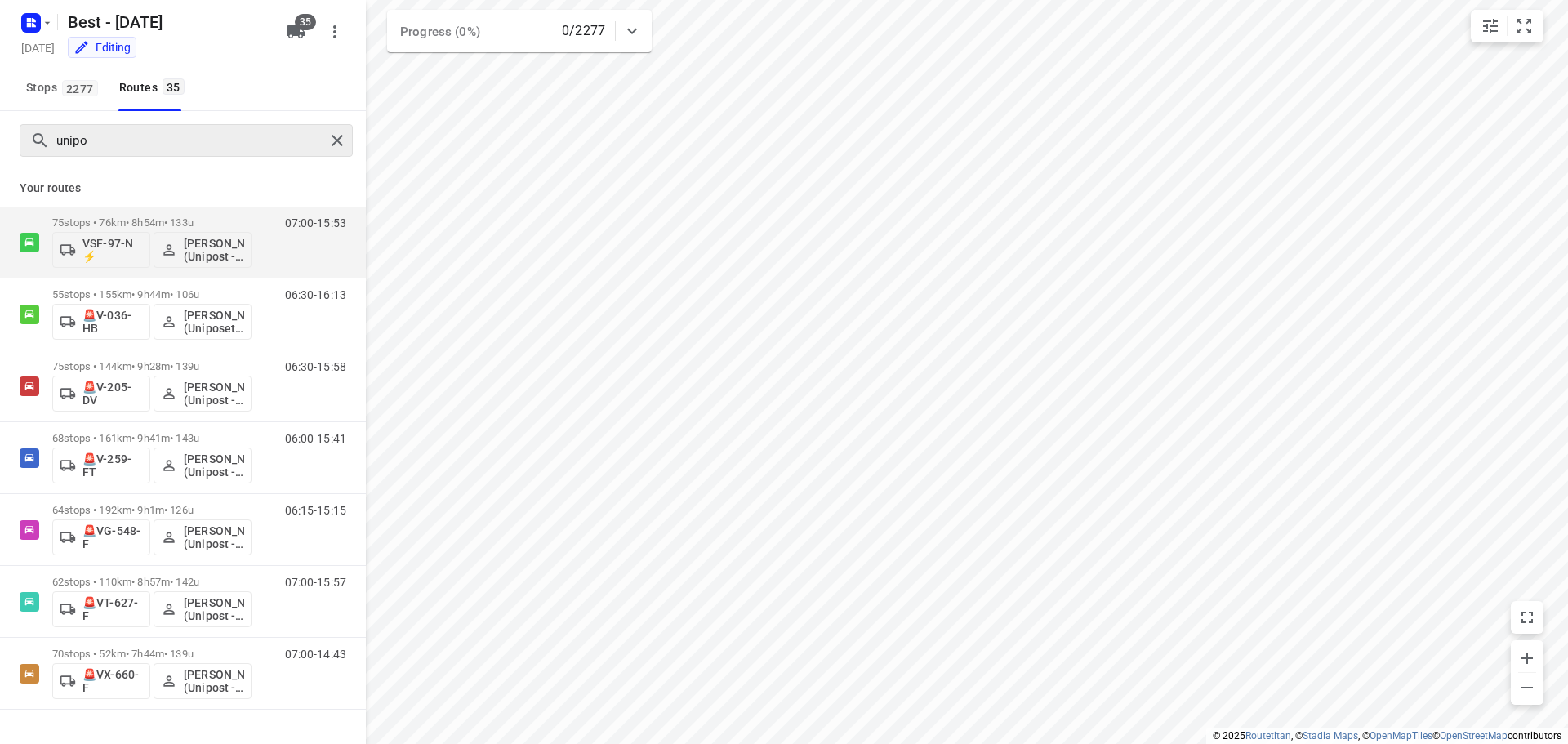
click at [181, 155] on div "unipo" at bounding box center [185, 140] width 333 height 33
drag, startPoint x: 187, startPoint y: 148, endPoint x: 80, endPoint y: 133, distance: 108.0
click at [80, 133] on input "unipo" at bounding box center [191, 141] width 267 height 26
type input "u"
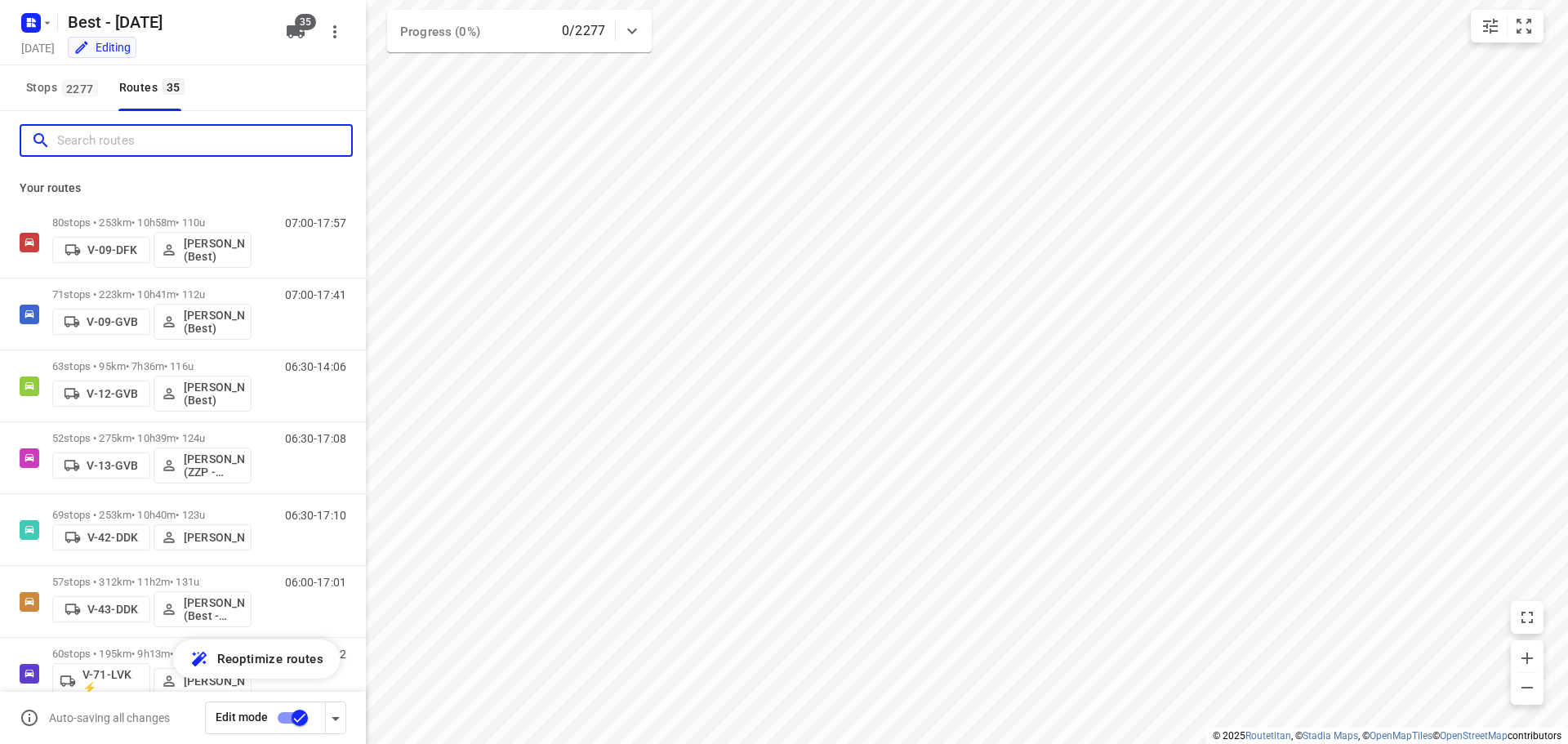
type input "m"
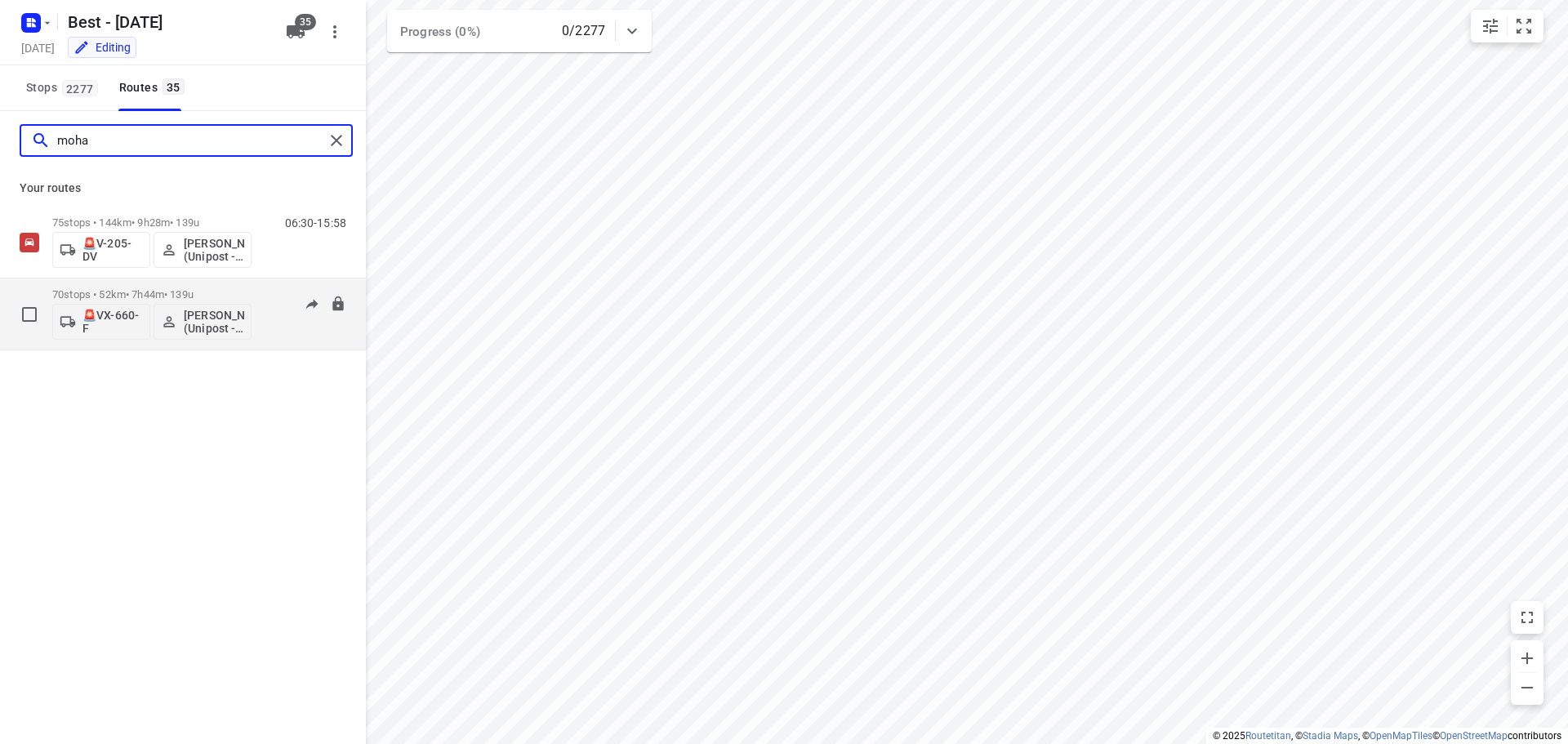
type input "moha"
click at [95, 315] on p "🚨VX-660-F" at bounding box center [112, 321] width 60 height 26
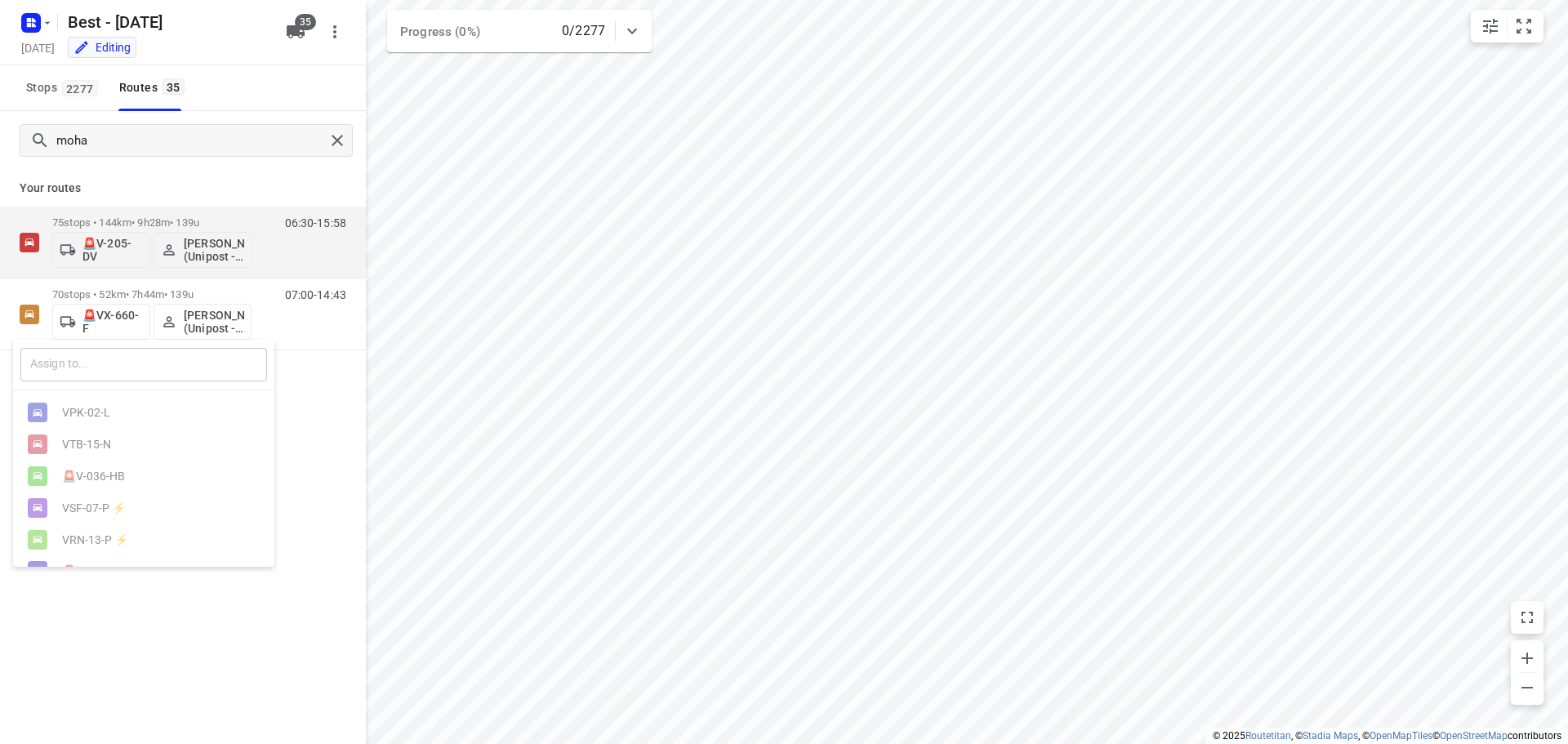
click at [80, 355] on input "text" at bounding box center [143, 364] width 246 height 34
click at [286, 32] on div at bounding box center [784, 372] width 1568 height 744
click at [292, 32] on icon "button" at bounding box center [296, 32] width 18 height 13
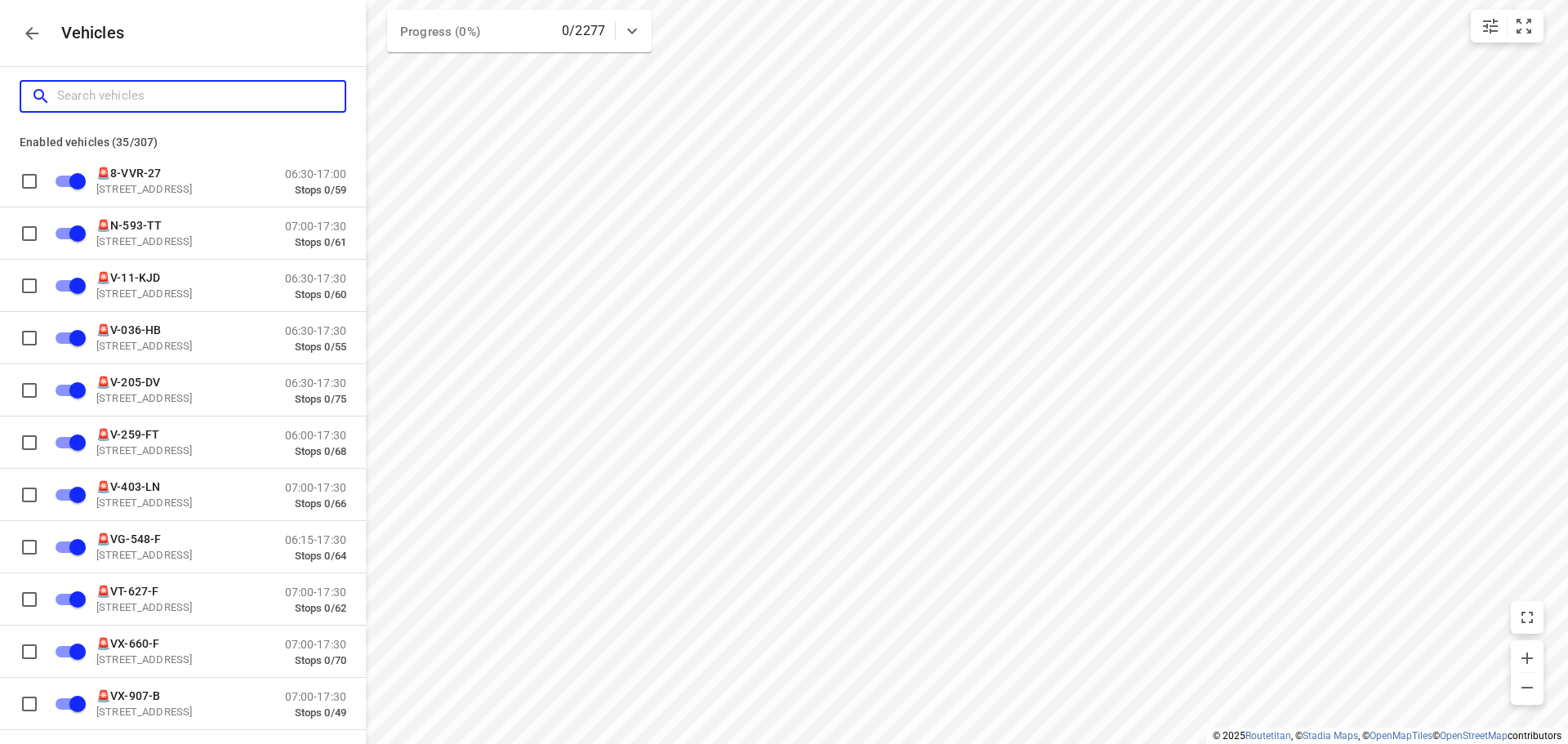
click at [219, 89] on input "Search vehicles" at bounding box center [201, 96] width 287 height 26
type input "2"
checkbox input "false"
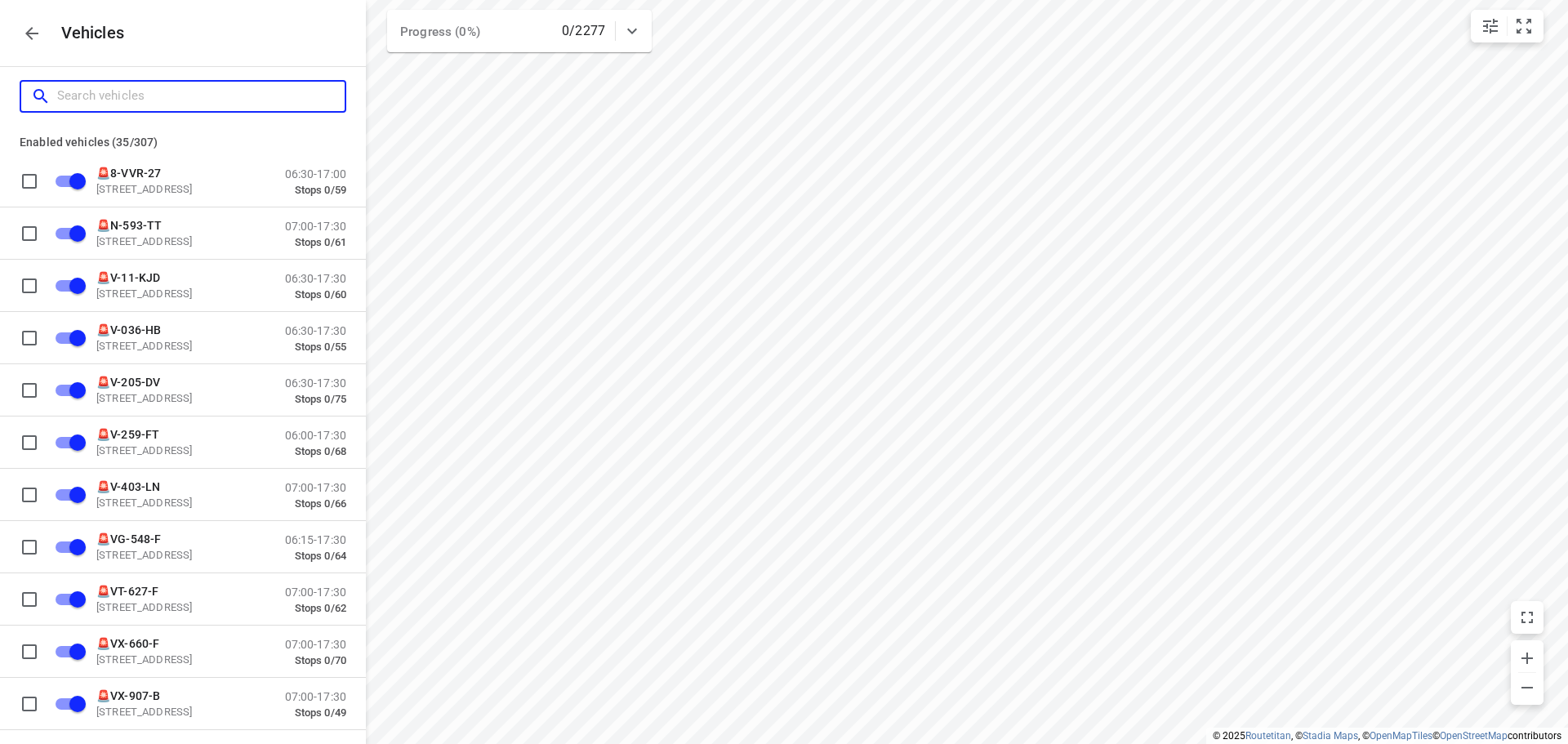
checkbox input "false"
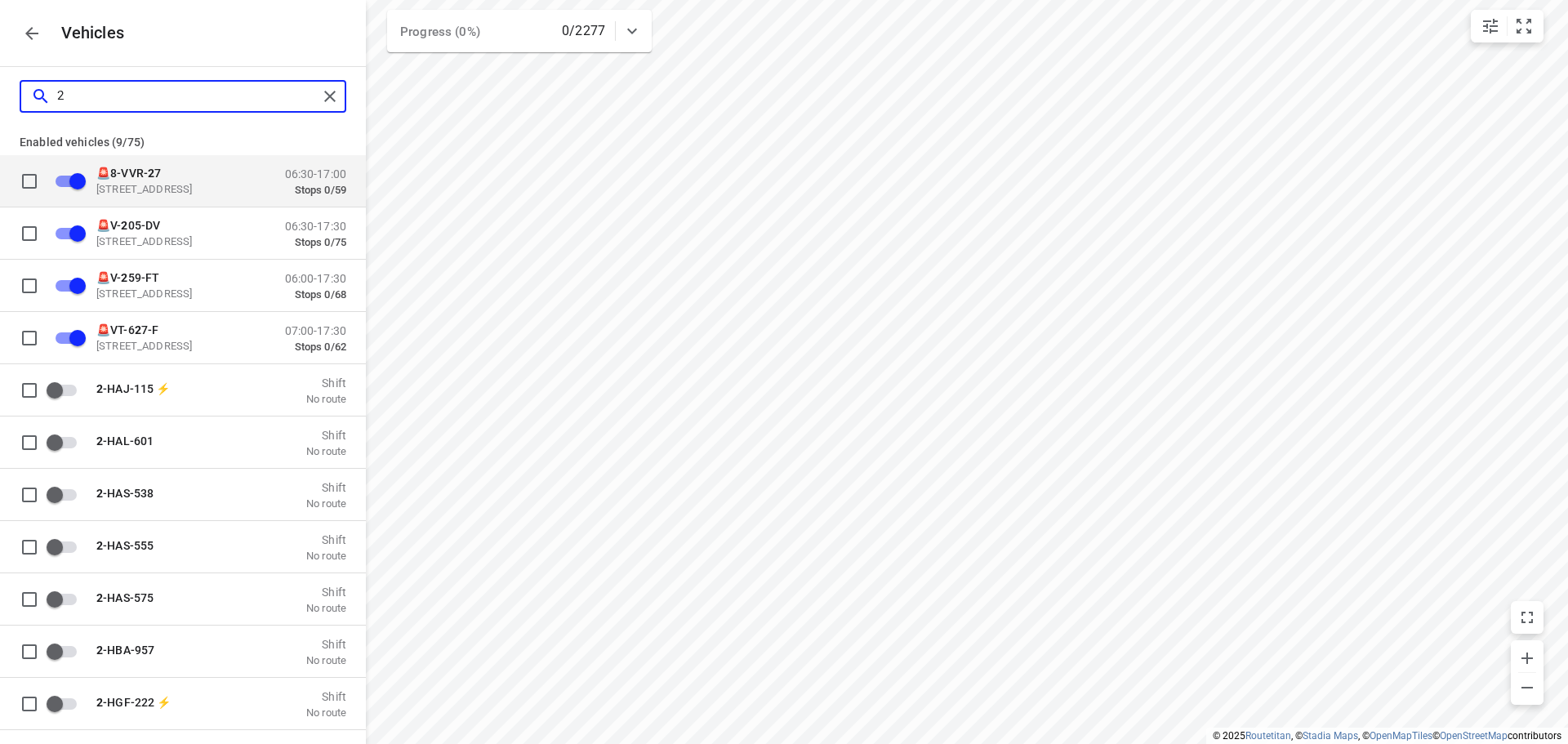
type input "28"
checkbox input "false"
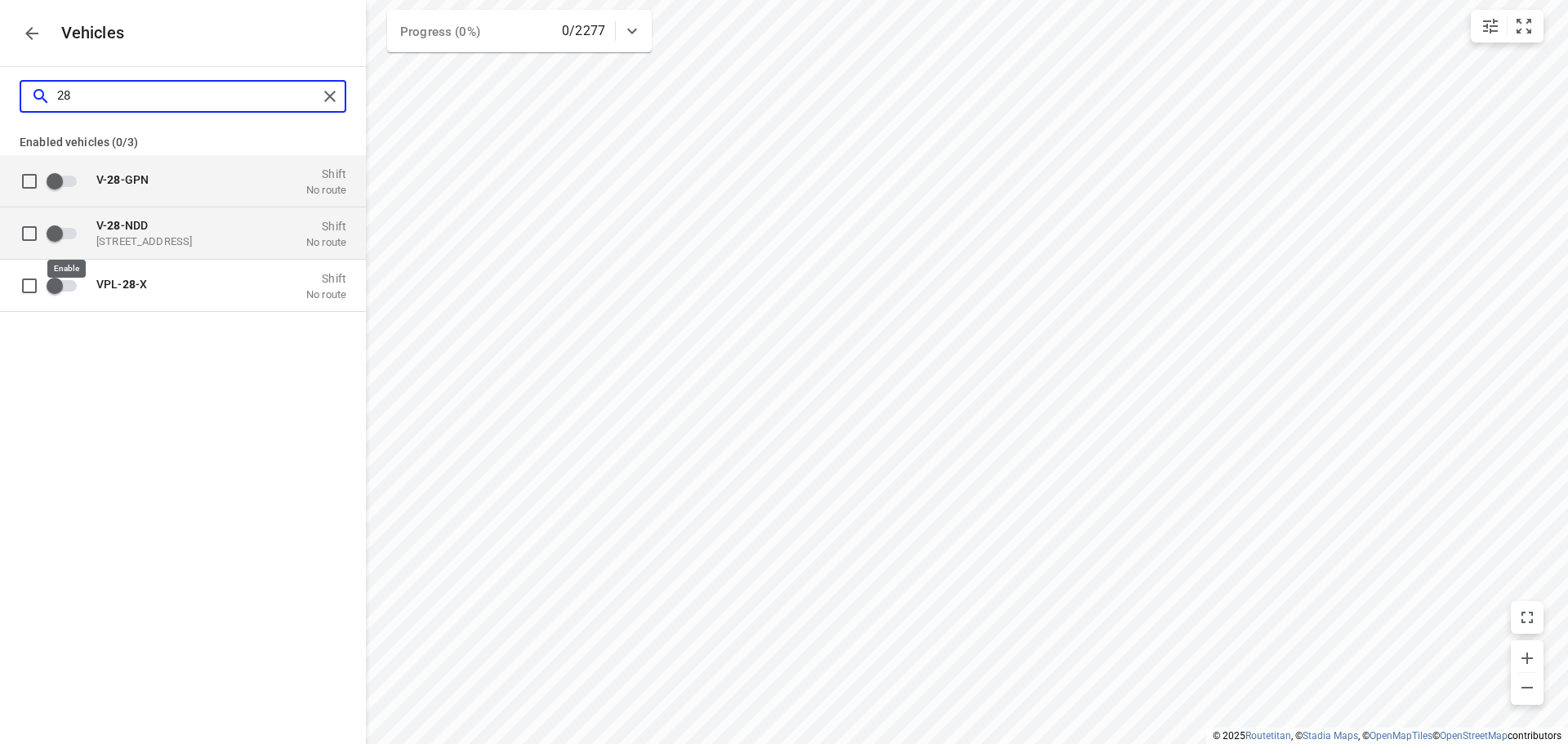
type input "28"
click at [73, 243] on input "grid" at bounding box center [55, 232] width 93 height 31
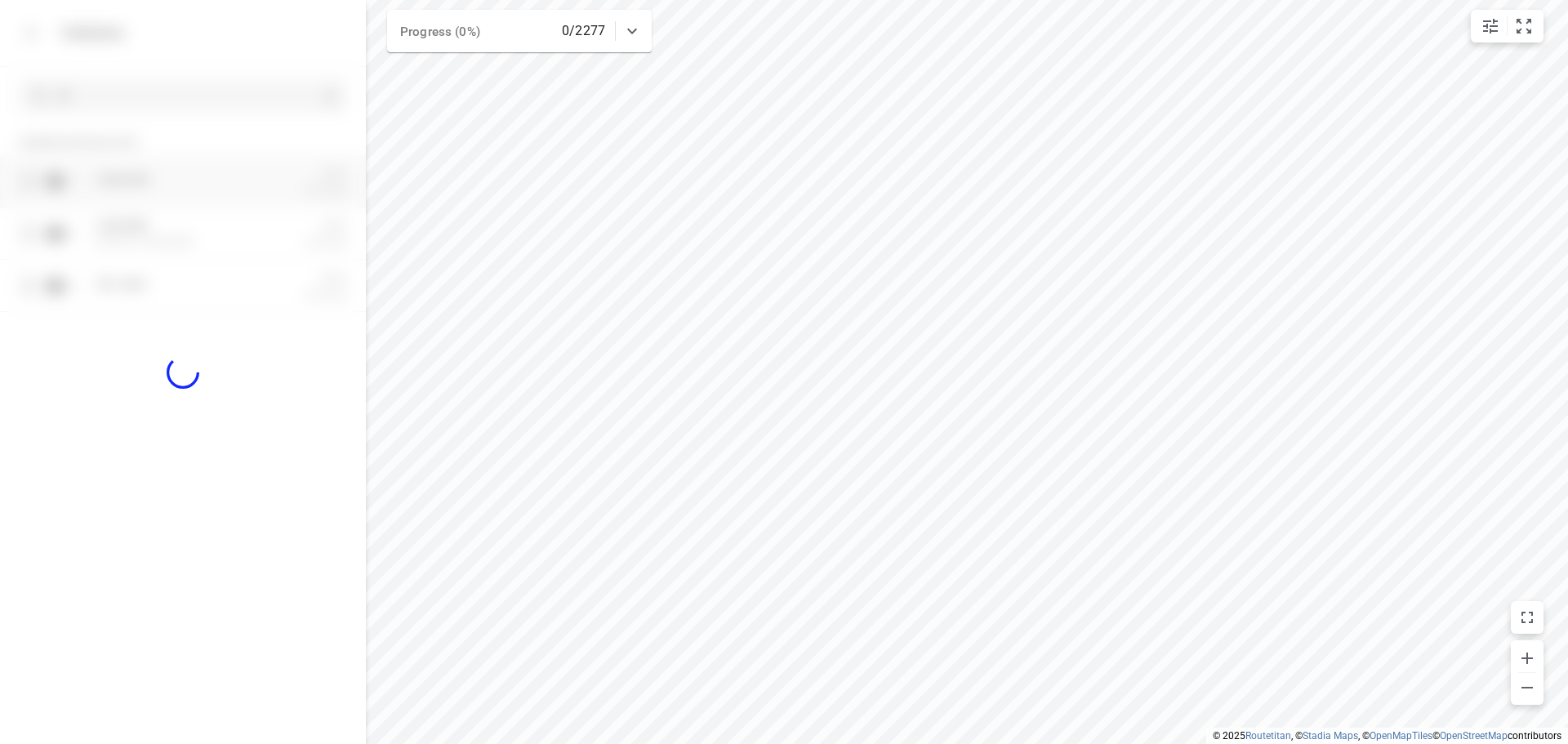
checkbox input "true"
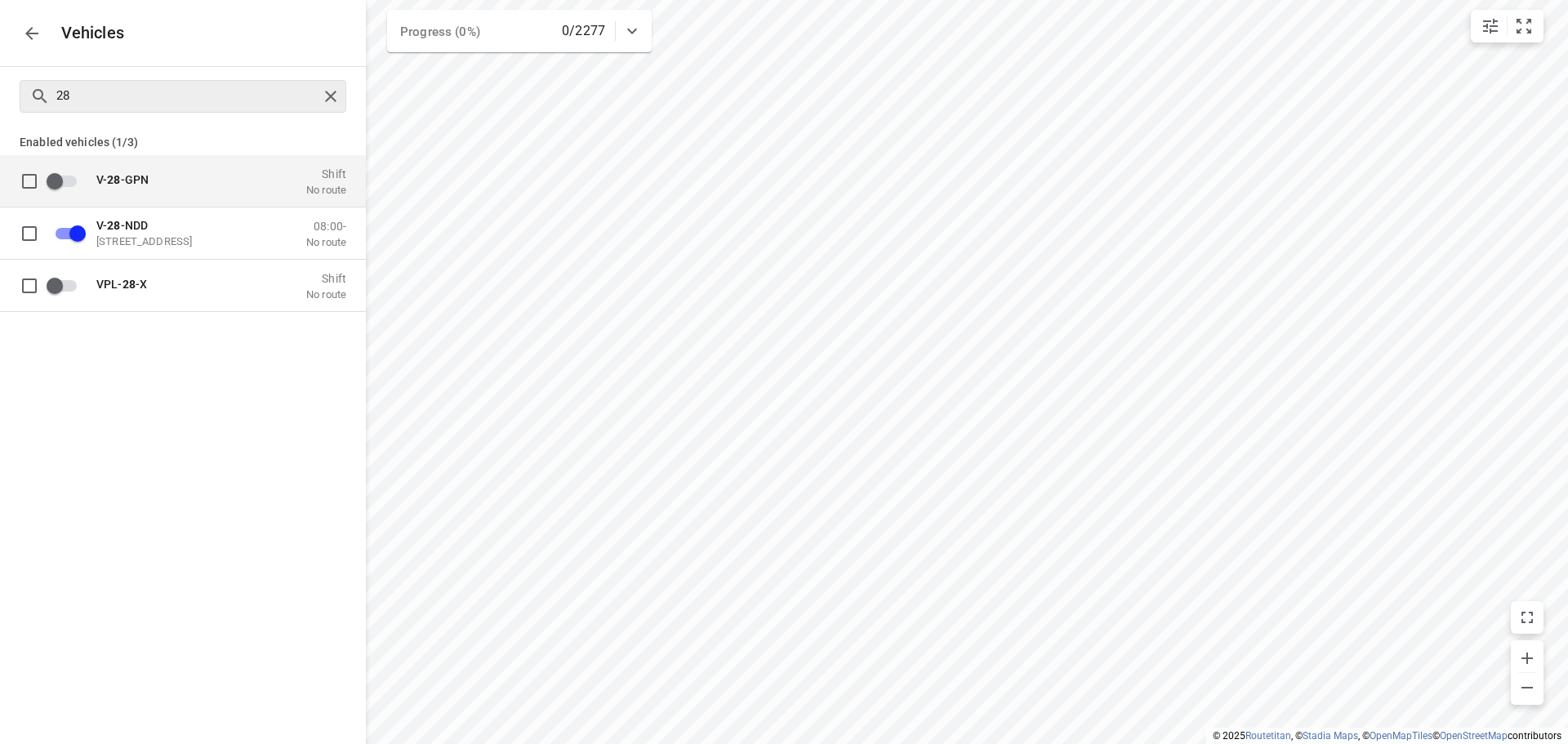
checkbox input "true"
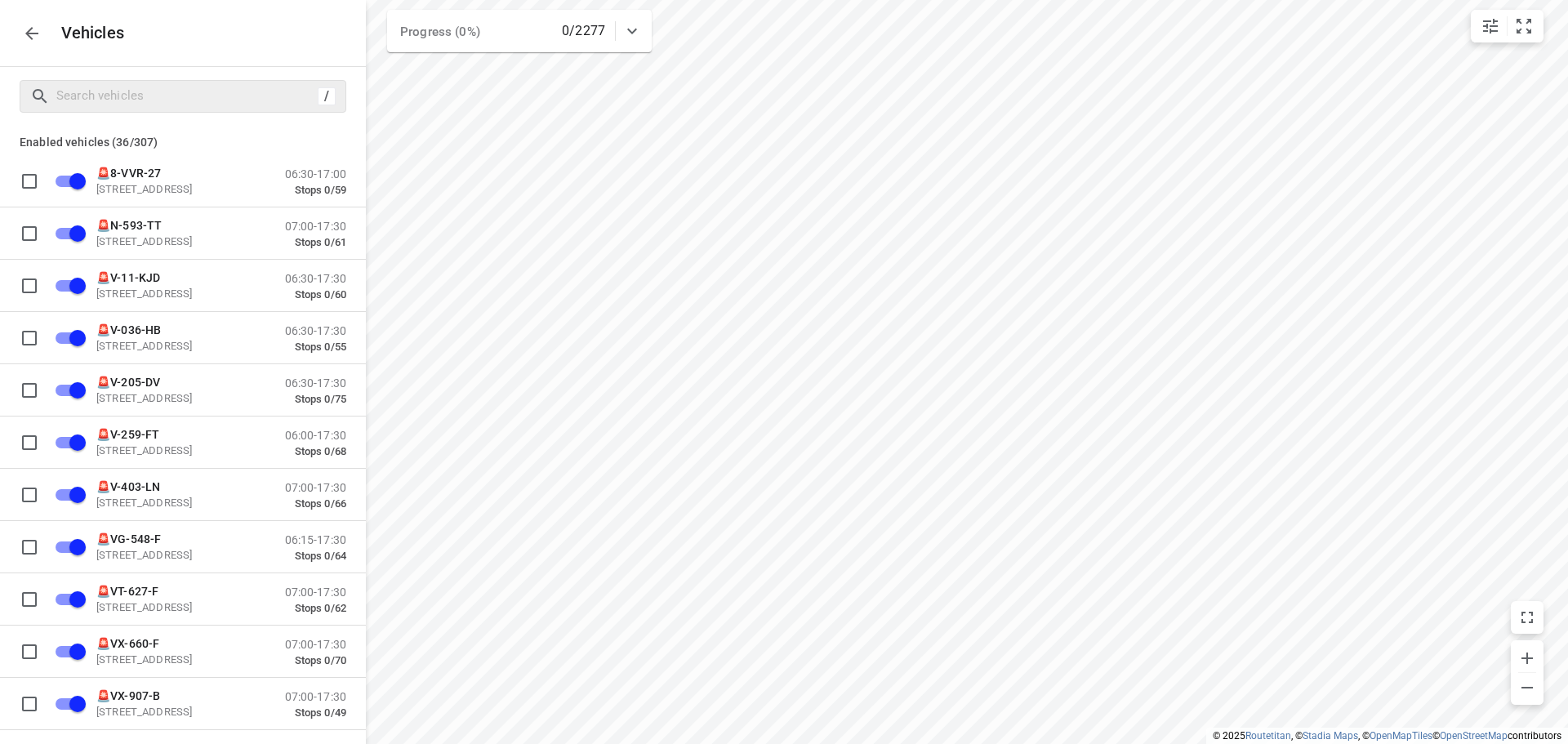
click at [242, 113] on div "/" at bounding box center [182, 96] width 366 height 58
click at [31, 37] on icon "button" at bounding box center [31, 33] width 19 height 19
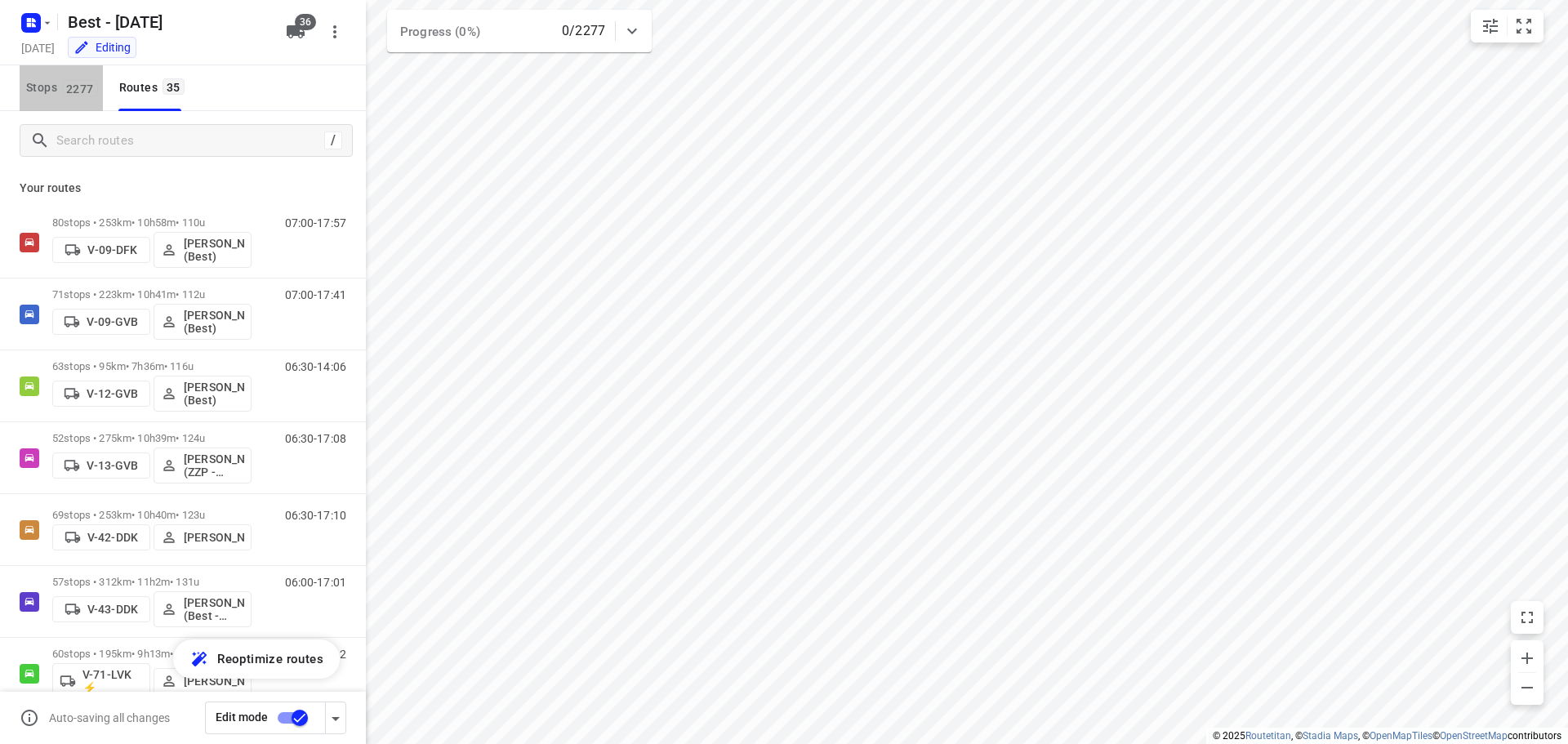
click at [99, 84] on span "Stops 2277" at bounding box center [65, 88] width 77 height 20
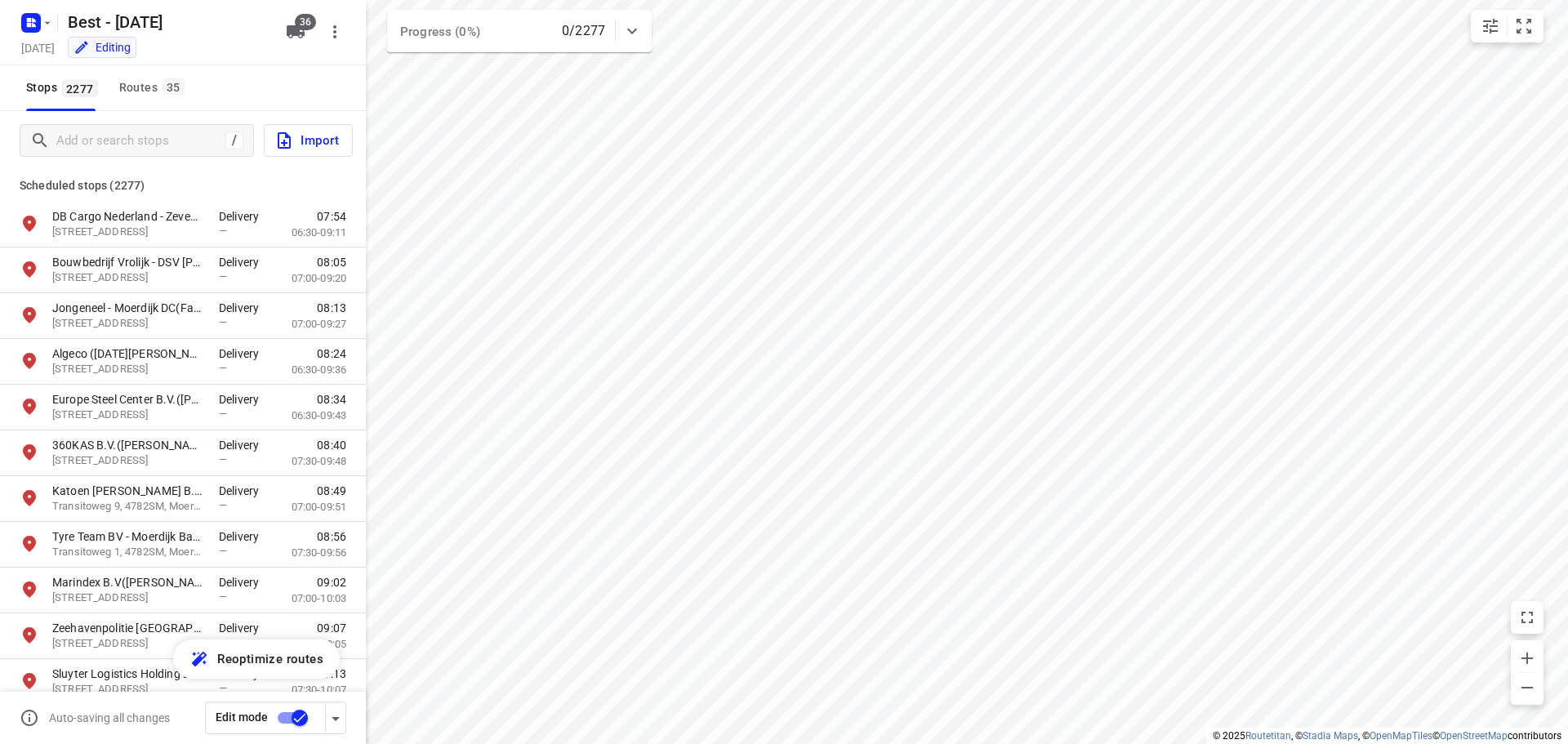
click at [101, 117] on div "/ Import" at bounding box center [182, 140] width 366 height 58
click at [156, 82] on div "Routes 35" at bounding box center [154, 88] width 70 height 20
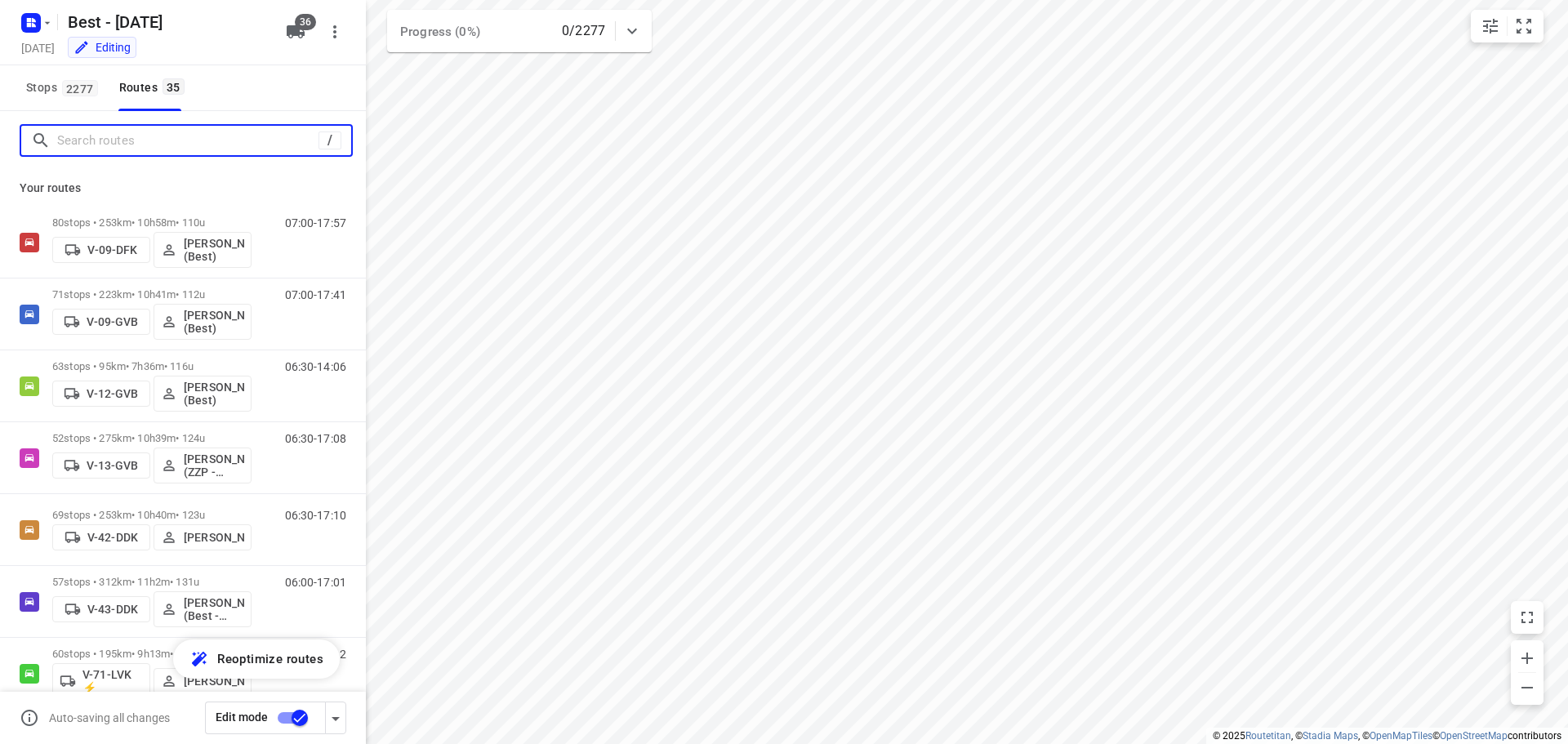
click at [115, 144] on input "Search routes" at bounding box center [188, 141] width 261 height 26
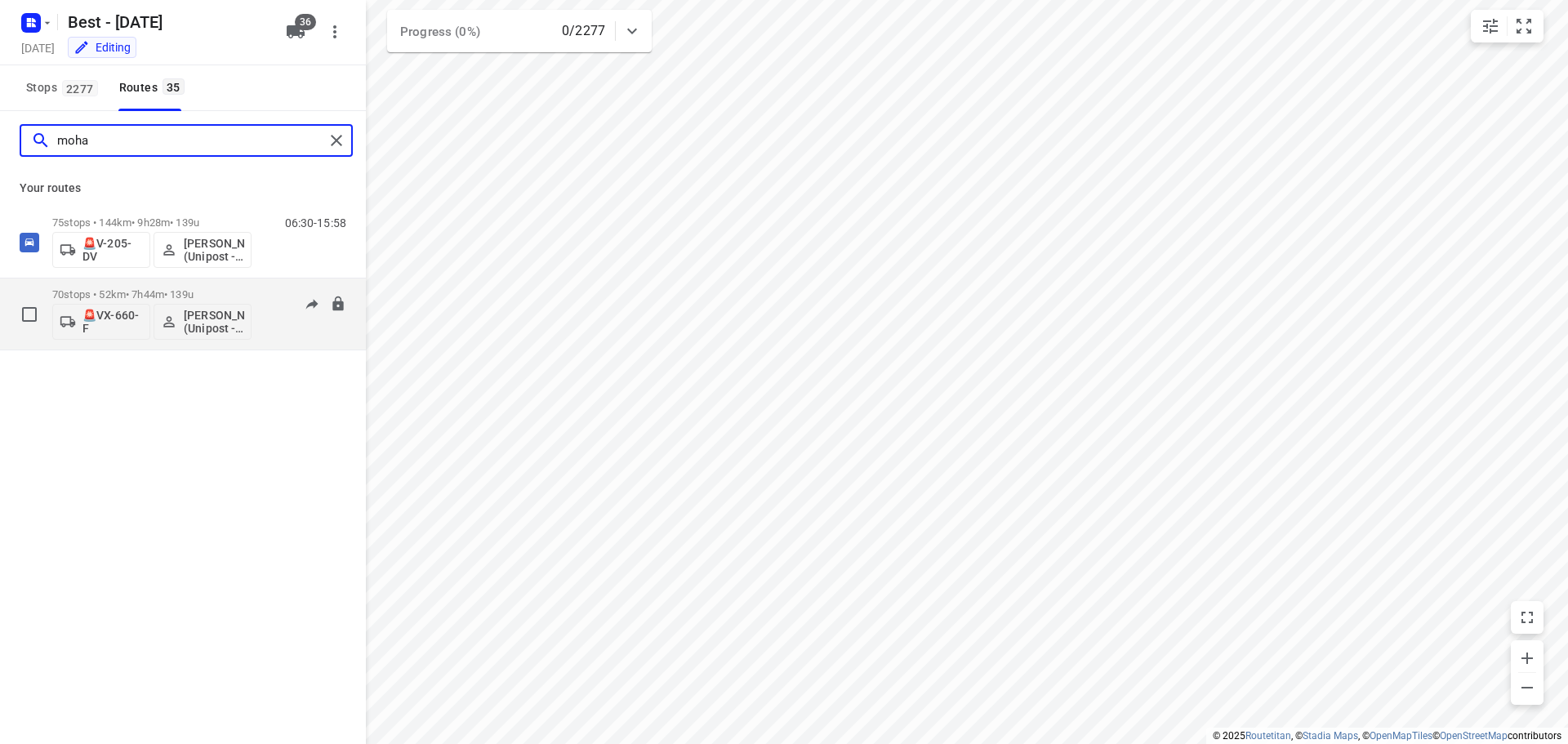
type input "moha"
click at [99, 308] on button "🚨VX-660-F" at bounding box center [100, 321] width 98 height 36
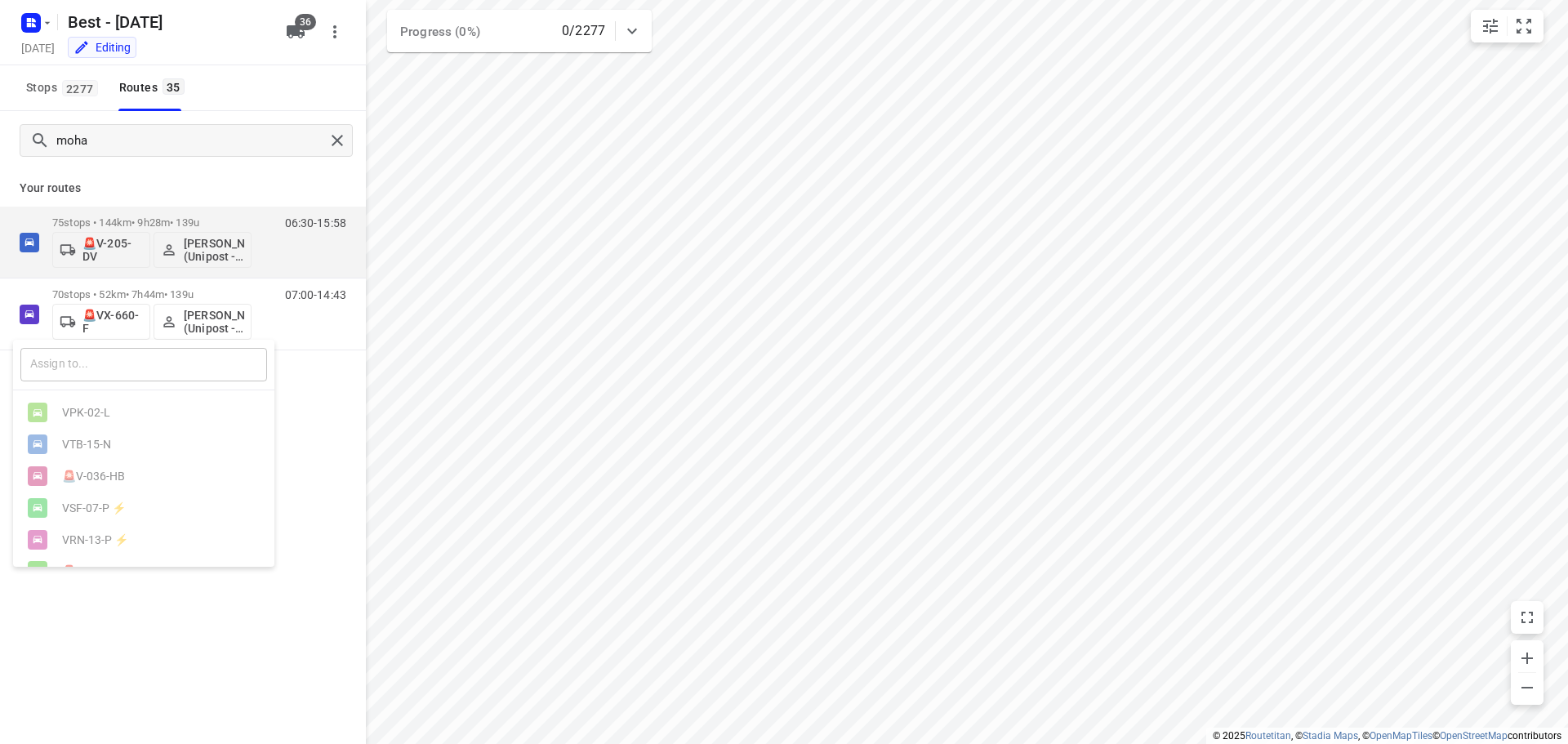
click at [115, 368] on input "text" at bounding box center [143, 364] width 246 height 34
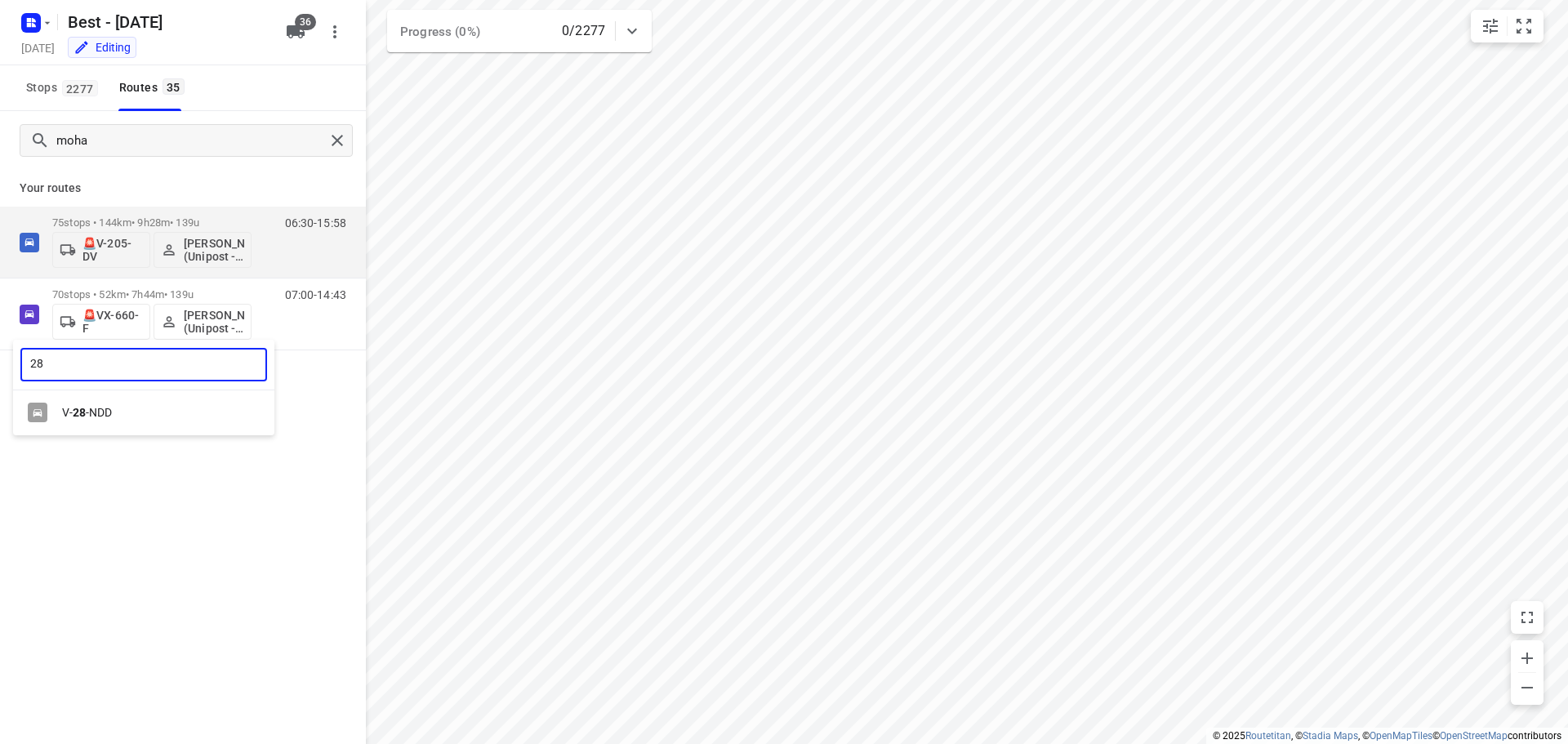
type input "28"
click at [157, 429] on div "V- 28 -NDD" at bounding box center [143, 412] width 261 height 45
click at [158, 421] on div "V- 28 -NDD" at bounding box center [143, 412] width 261 height 32
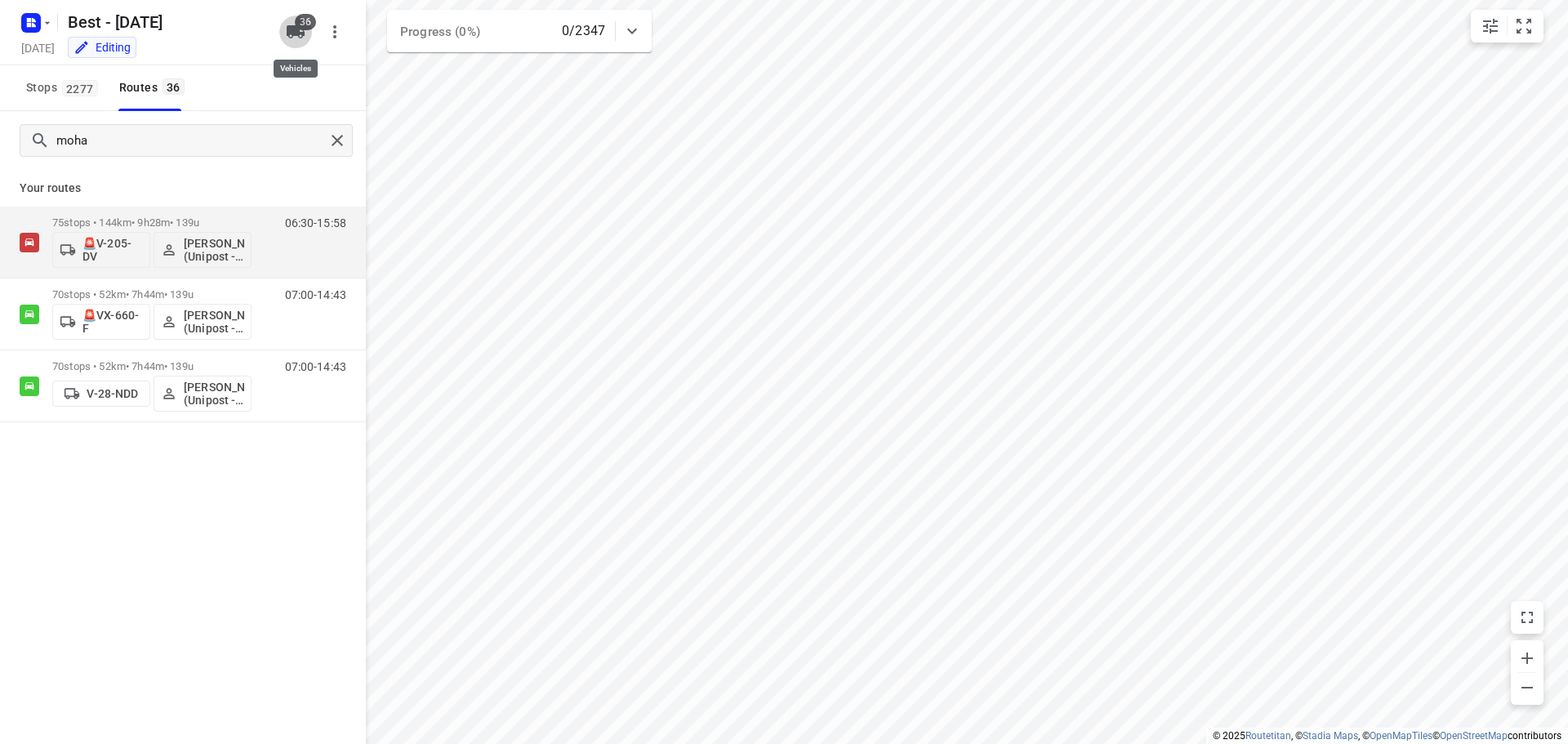
click at [286, 30] on icon "button" at bounding box center [295, 31] width 19 height 19
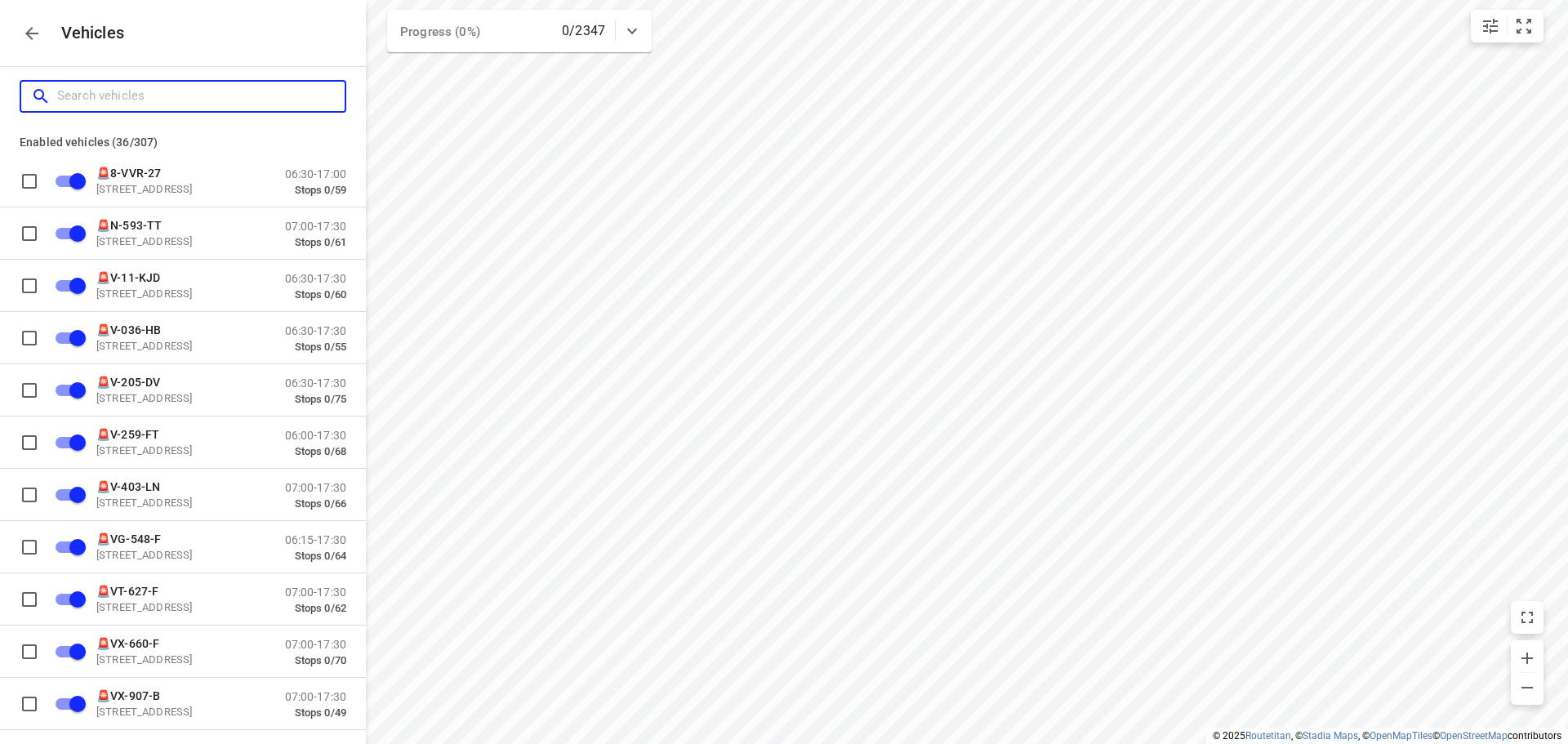
click at [228, 103] on input "Search vehicles" at bounding box center [201, 96] width 287 height 26
type input "a"
checkbox input "false"
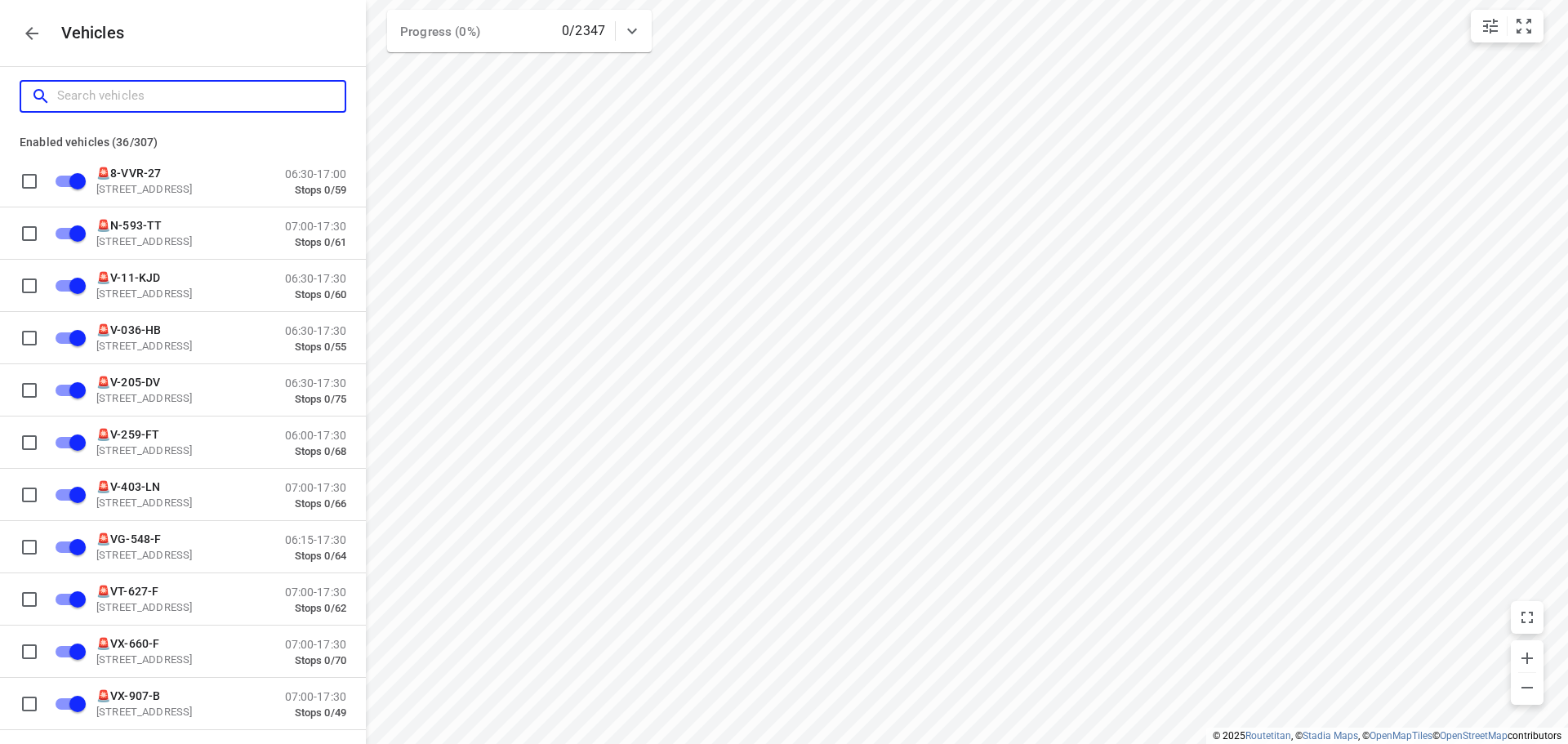
checkbox input "false"
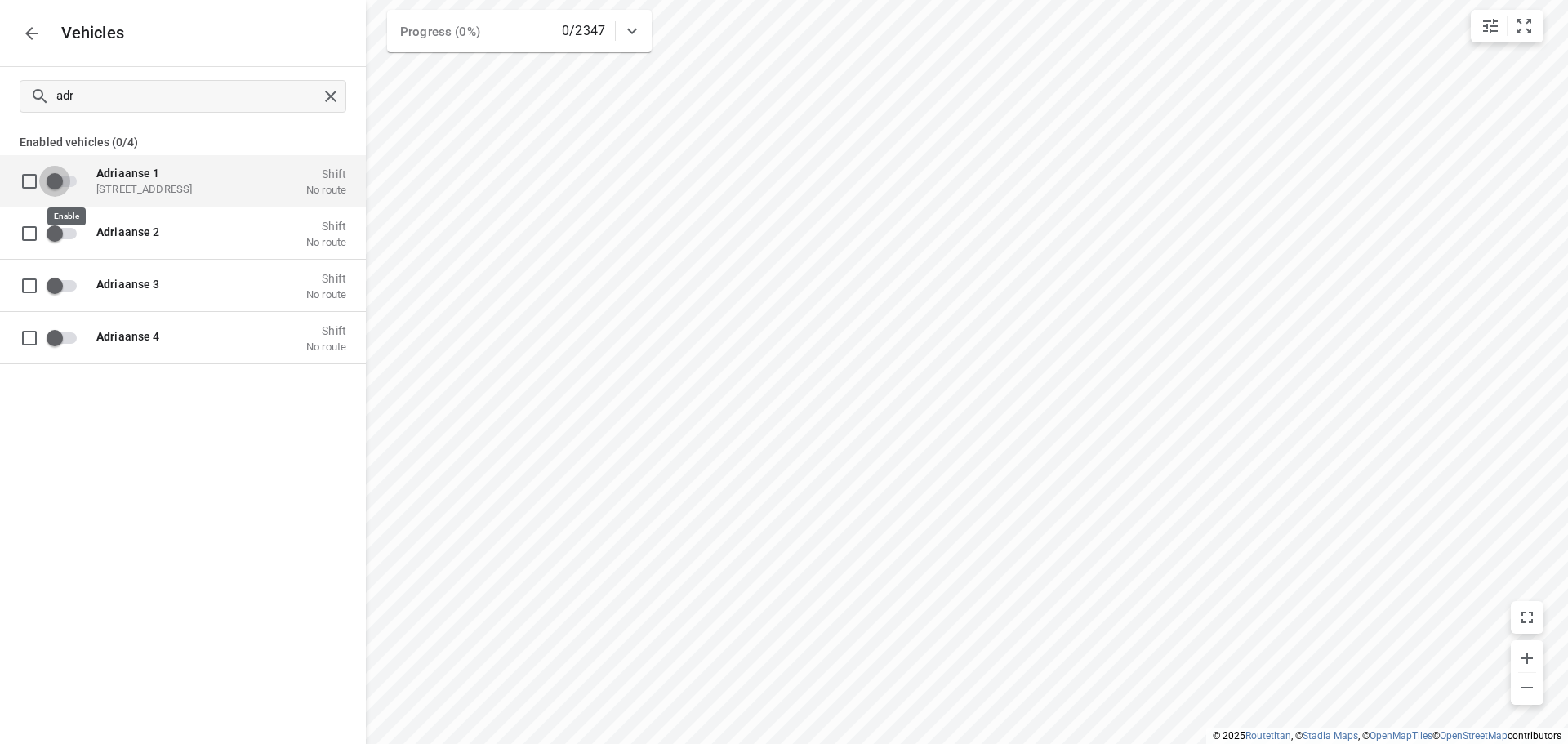
click at [66, 168] on input "grid" at bounding box center [55, 181] width 93 height 31
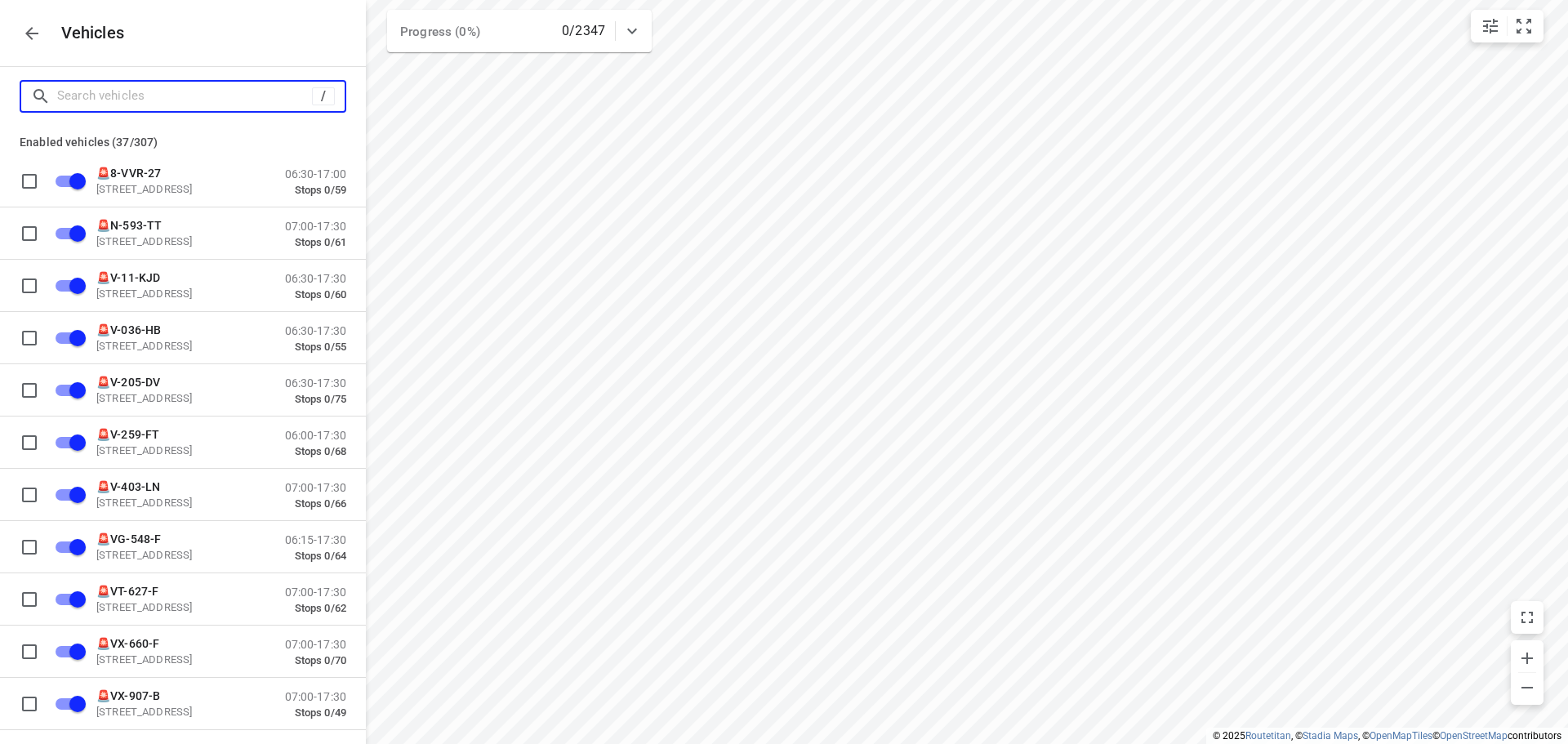
click at [130, 90] on input "Search vehicles" at bounding box center [184, 96] width 254 height 26
click at [36, 29] on icon "button" at bounding box center [31, 33] width 19 height 19
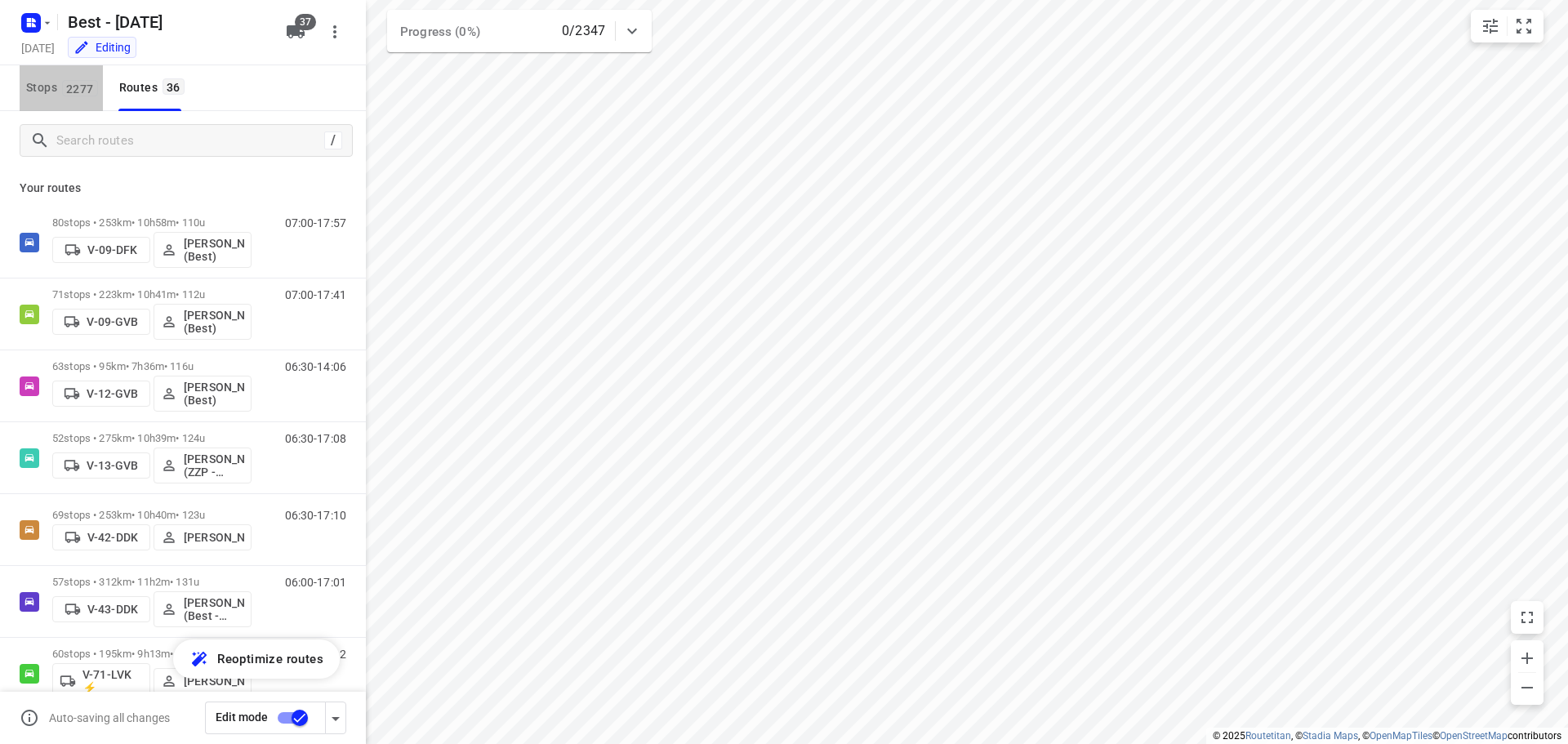
click at [99, 90] on span "Stops 2277" at bounding box center [65, 88] width 77 height 20
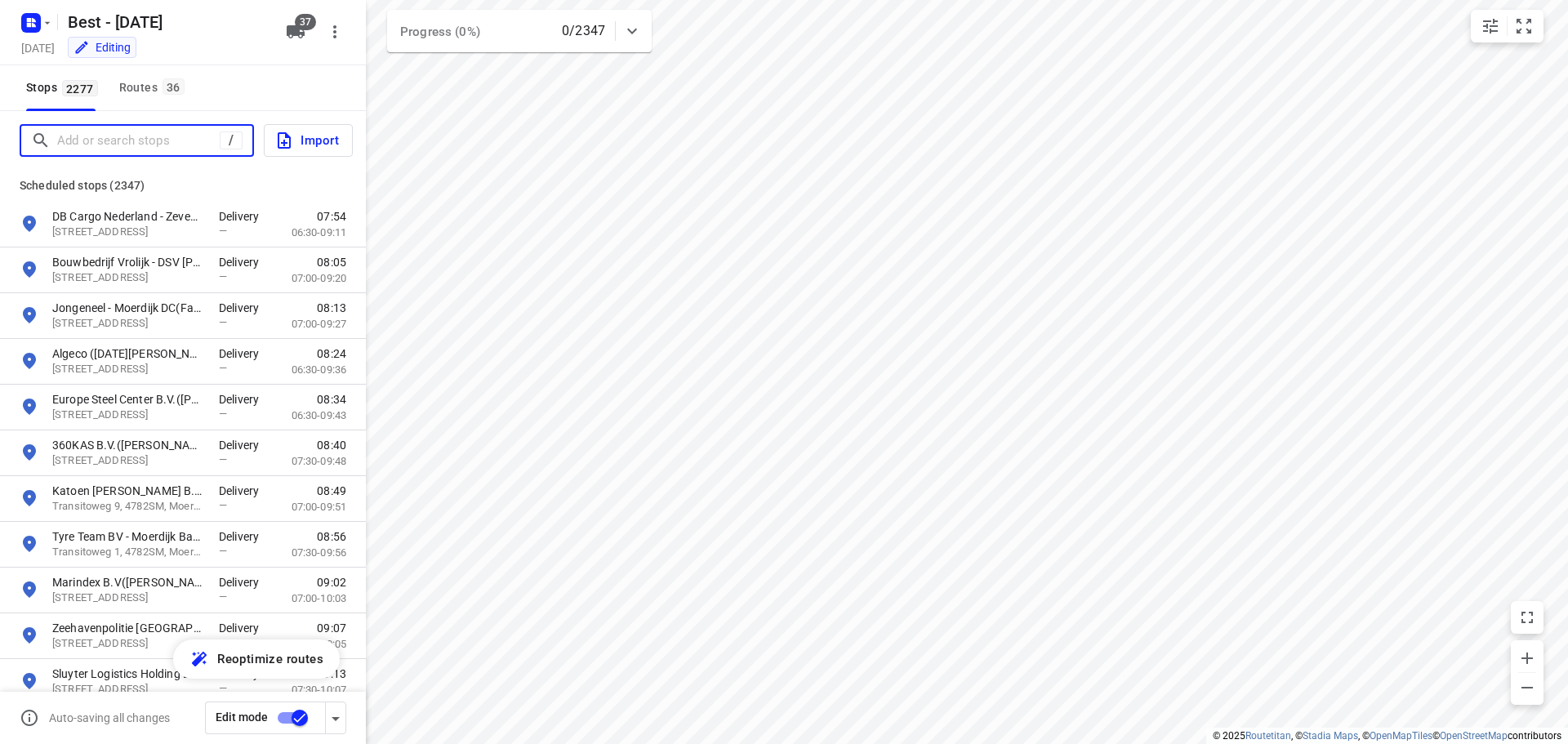
click at [104, 148] on input "Add or search stops" at bounding box center [139, 141] width 162 height 26
click at [138, 90] on div "Routes 36" at bounding box center [154, 88] width 70 height 20
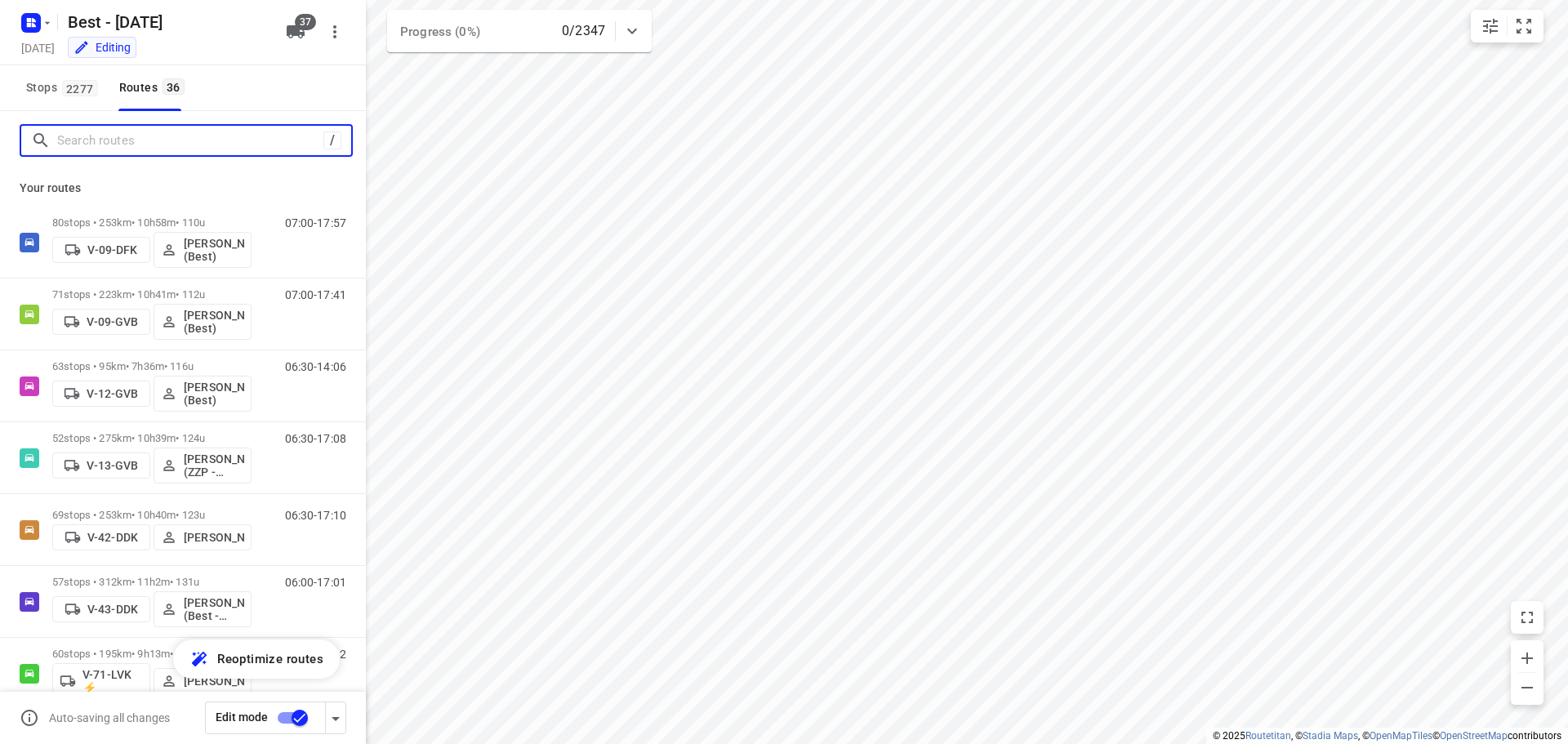
click at [118, 136] on input "Search routes" at bounding box center [191, 141] width 266 height 26
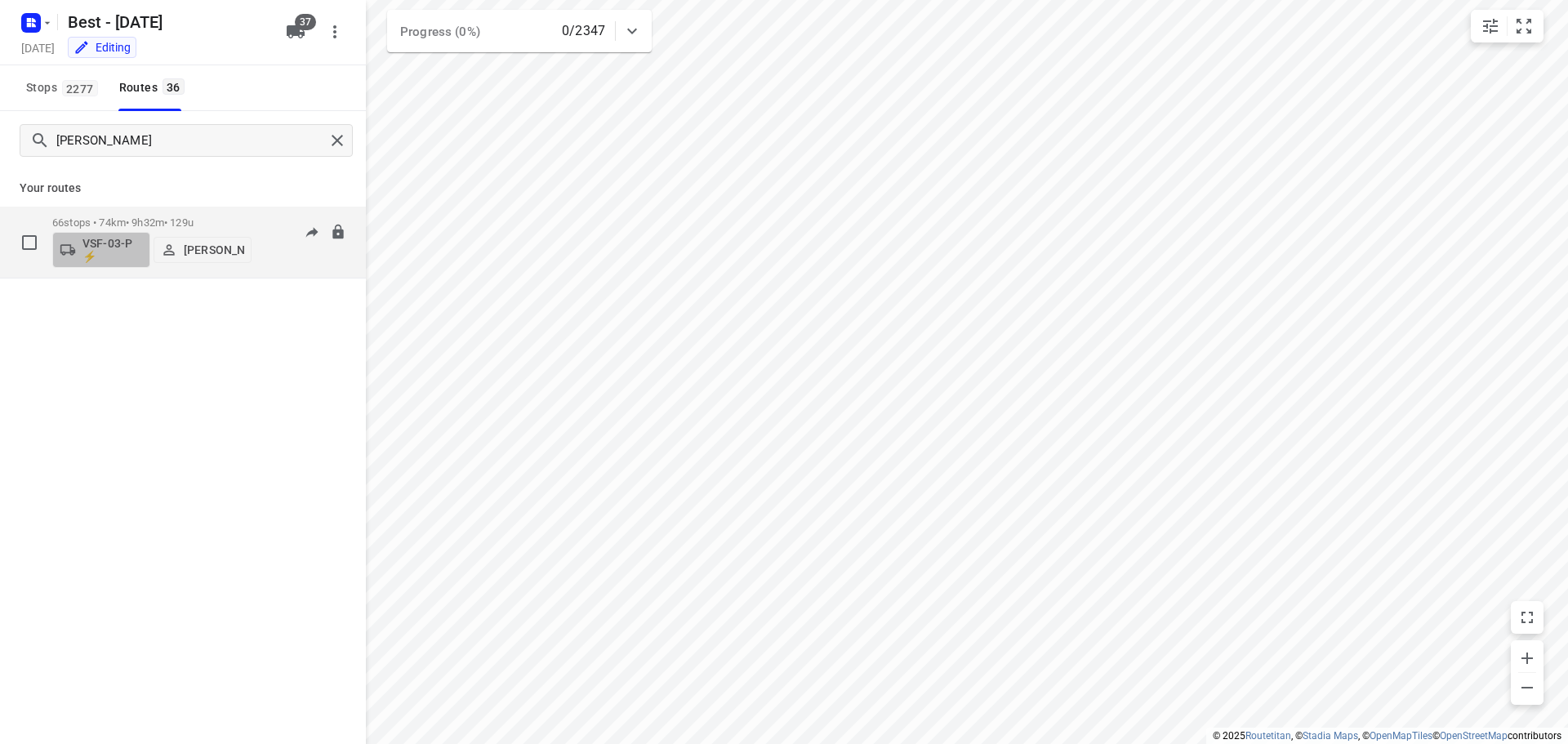
click at [111, 256] on p "VSF-03-P ⚡" at bounding box center [112, 250] width 60 height 26
click at [109, 289] on input "text" at bounding box center [143, 293] width 246 height 34
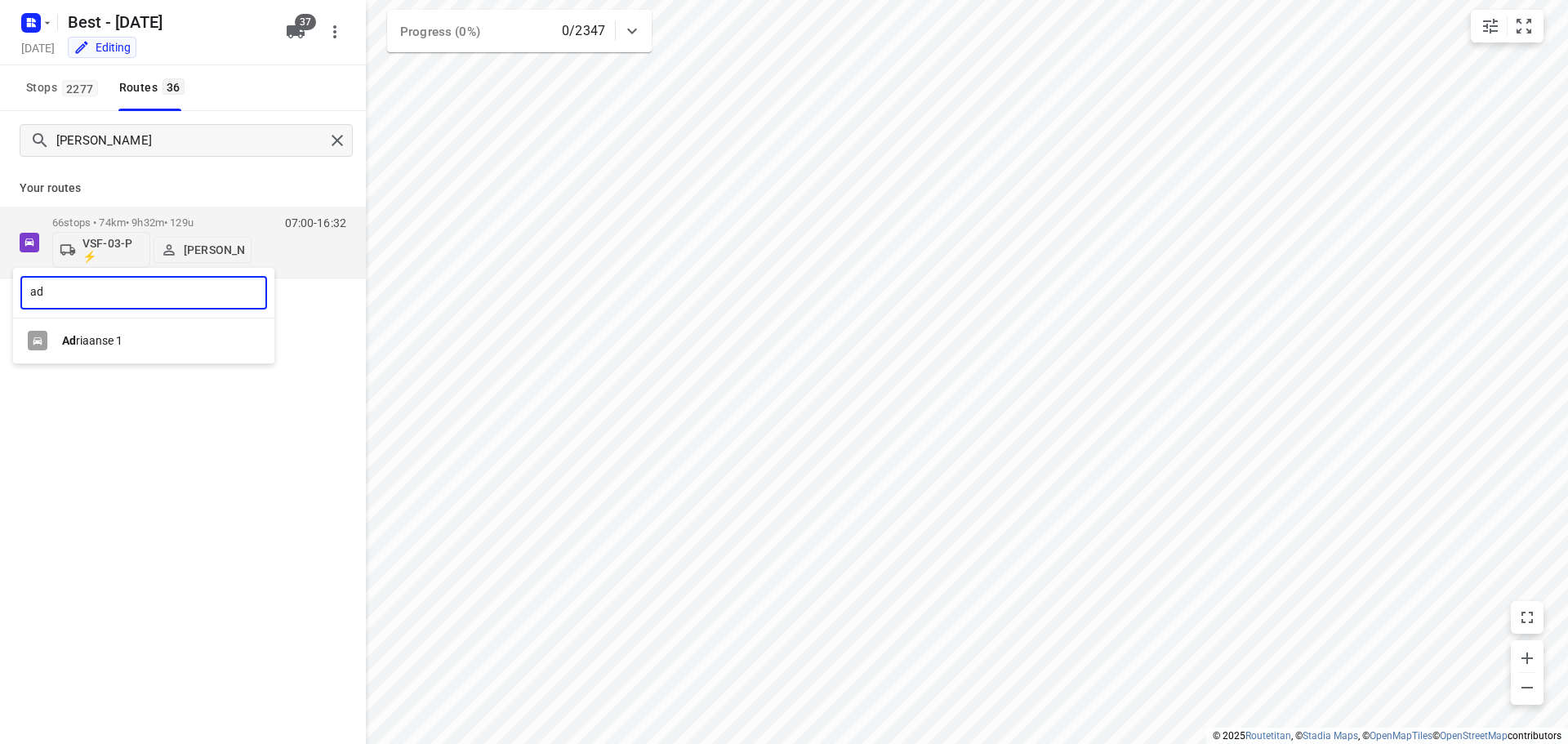
click at [96, 331] on div "Ad riaanse 1" at bounding box center [143, 340] width 261 height 32
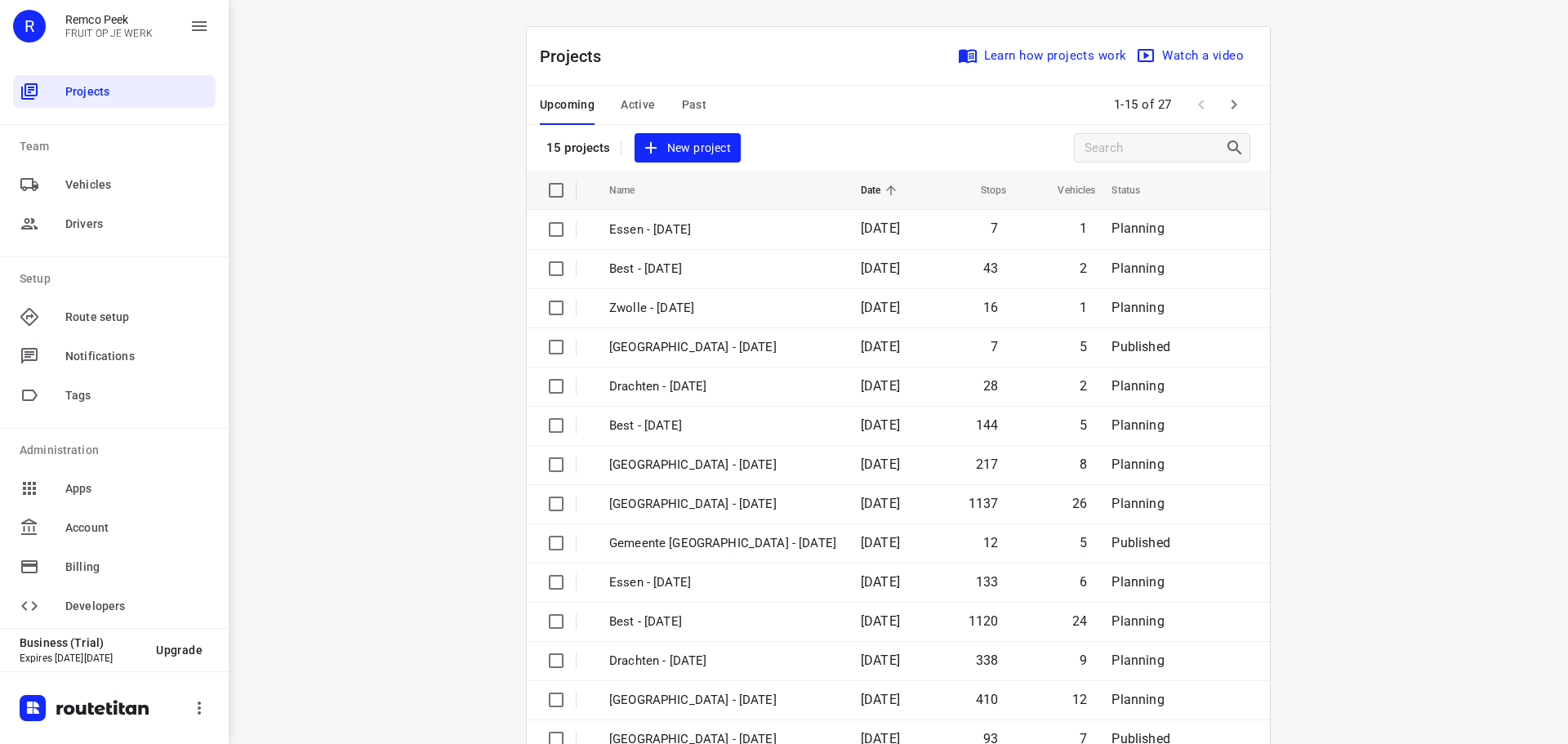
click at [700, 101] on div "Upcoming Active Past" at bounding box center [636, 105] width 192 height 39
click at [691, 104] on span "Past" at bounding box center [695, 105] width 26 height 20
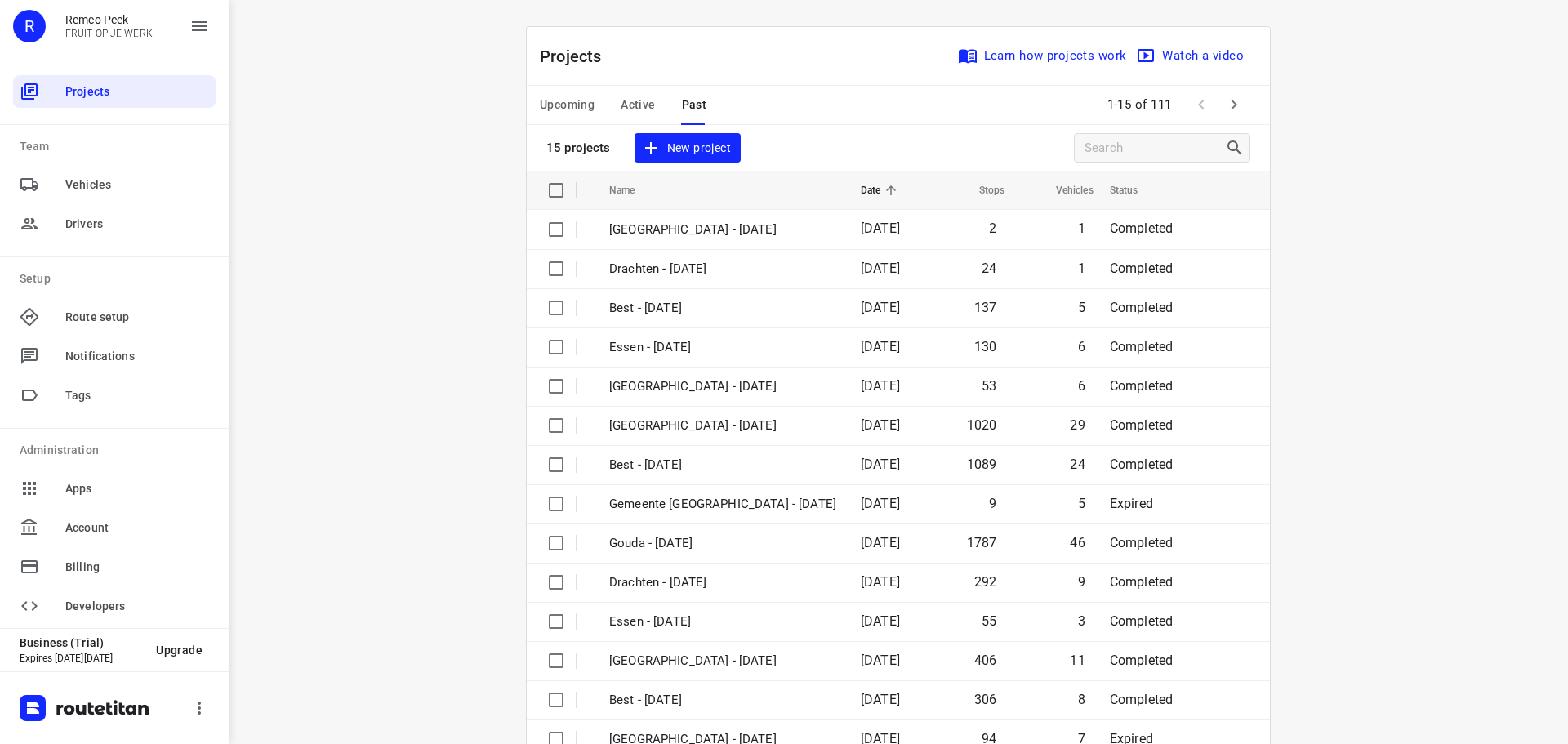
click at [1204, 98] on span at bounding box center [1201, 105] width 33 height 33
click at [1251, 89] on div "Upcoming Active Past 1-15 of 111" at bounding box center [898, 105] width 743 height 39
click at [1210, 108] on span at bounding box center [1201, 105] width 33 height 33
click at [1224, 106] on icon "button" at bounding box center [1233, 104] width 19 height 19
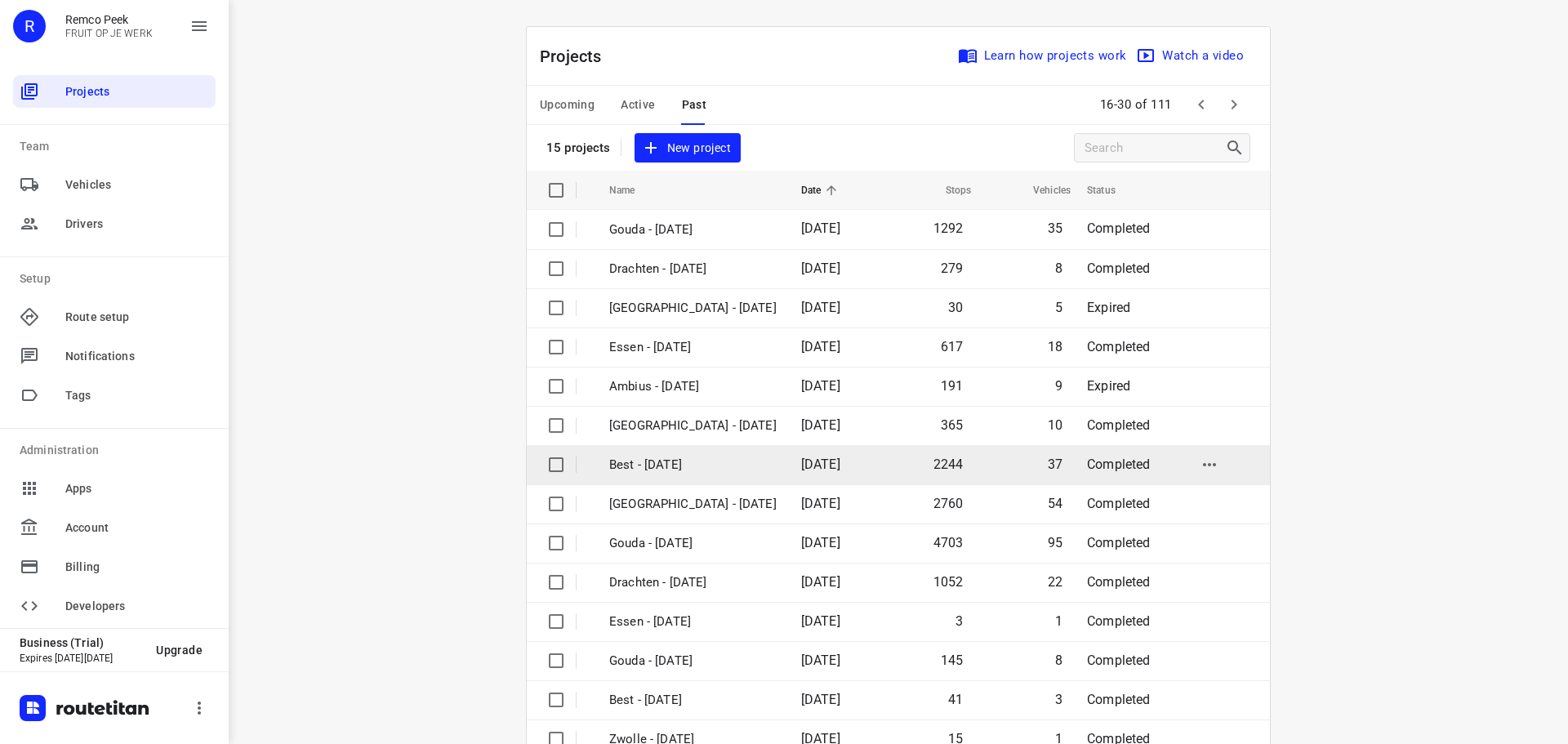
click at [664, 451] on td "Best - [DATE]" at bounding box center [691, 464] width 195 height 39
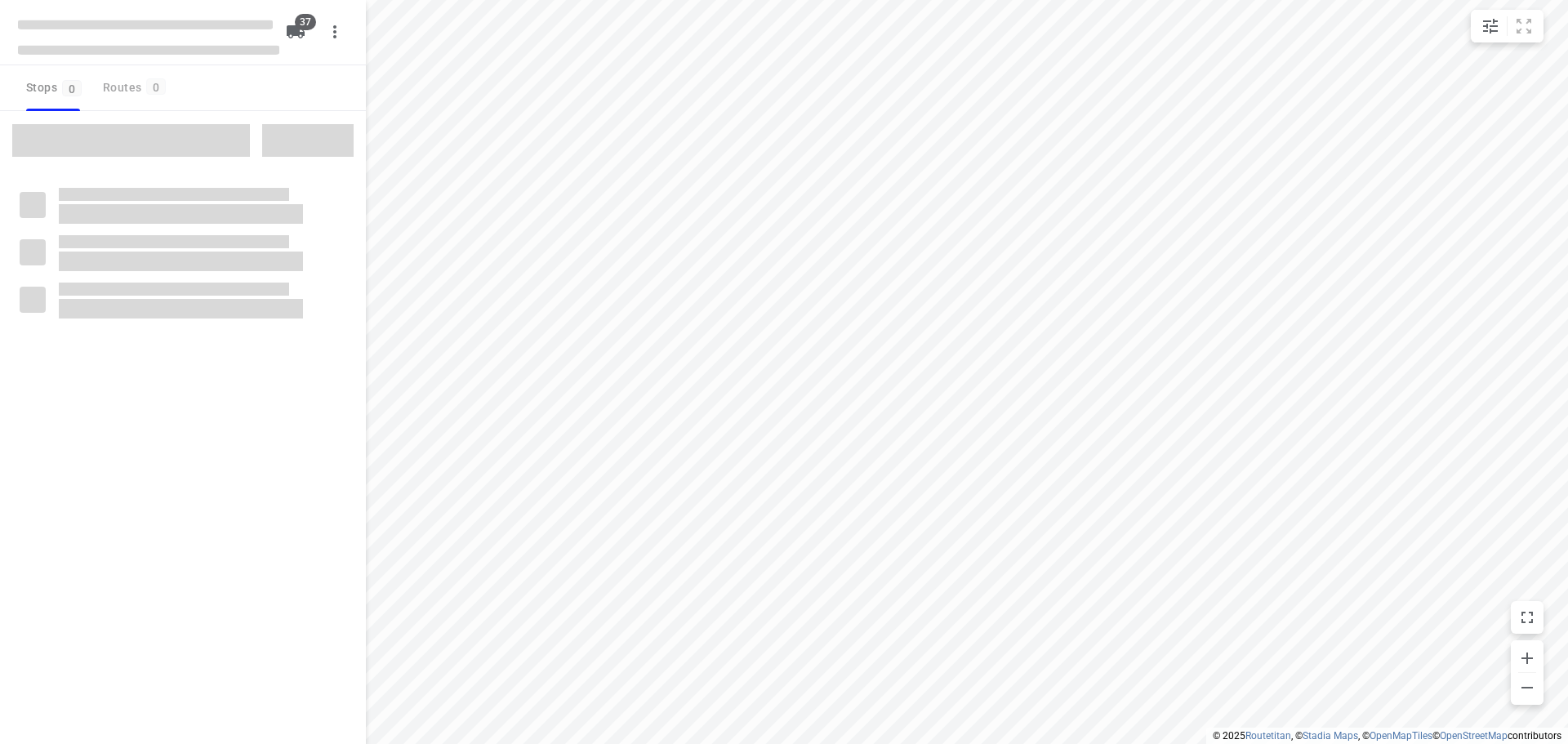
type input "distance"
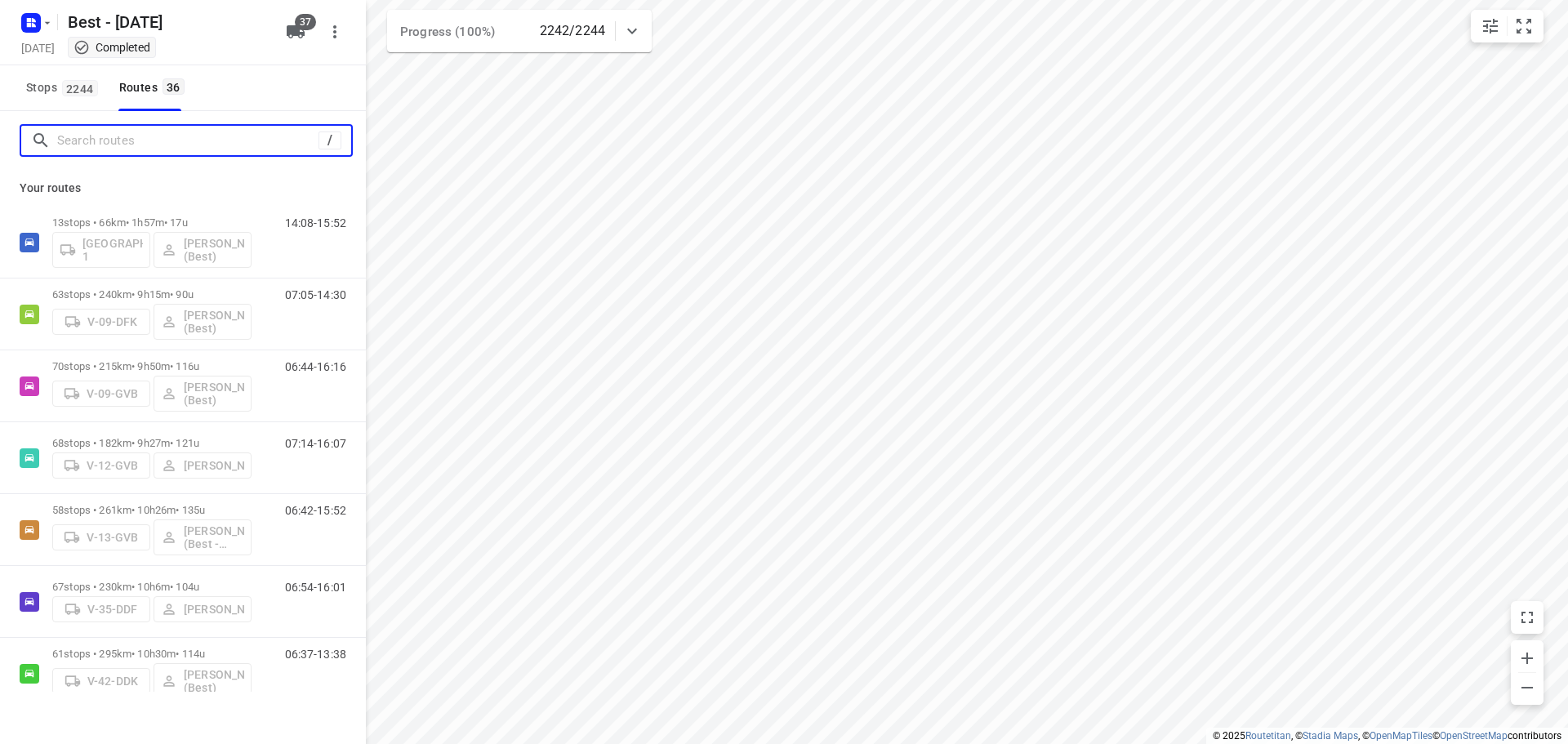
click at [146, 140] on input "Search routes" at bounding box center [188, 141] width 261 height 26
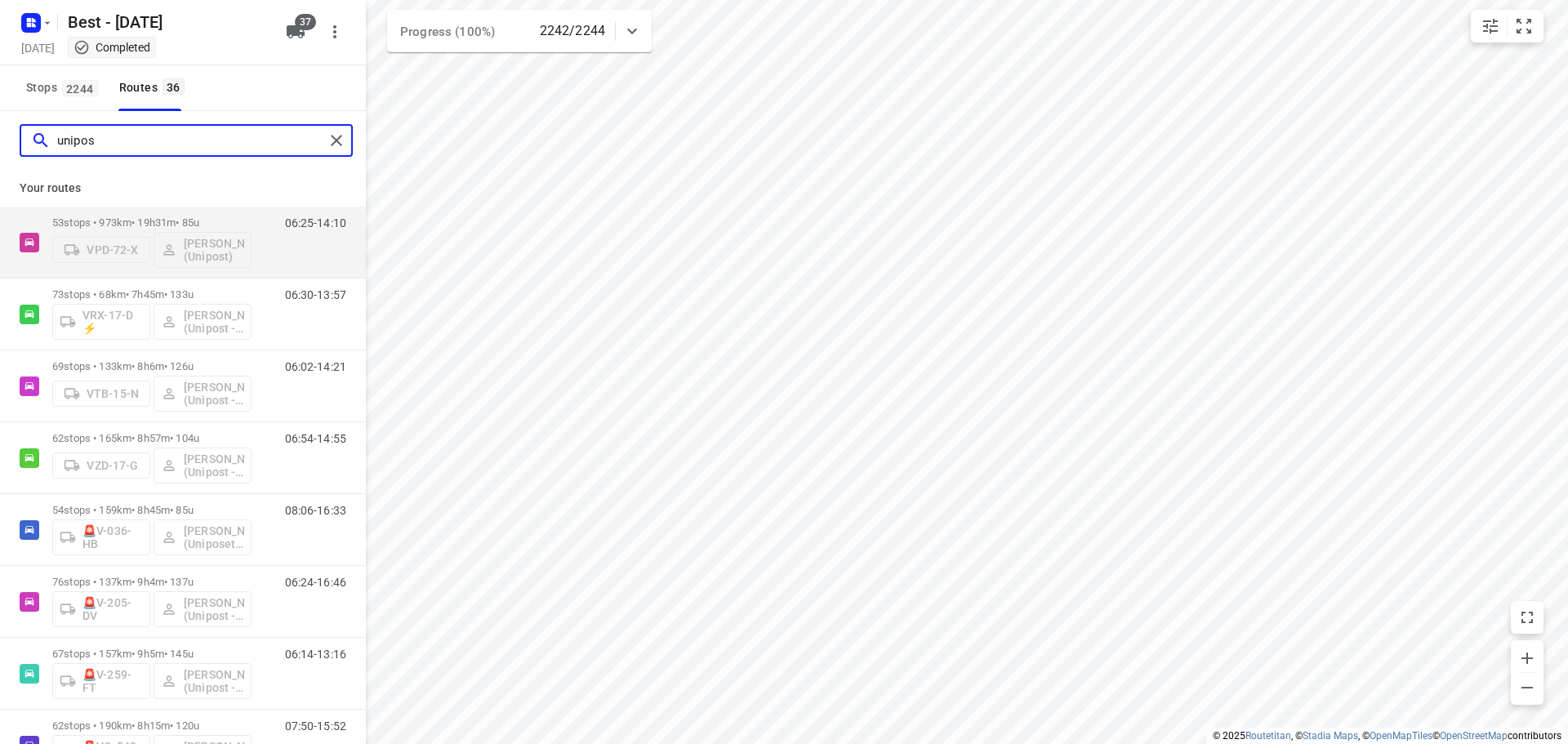
type input "unipos"
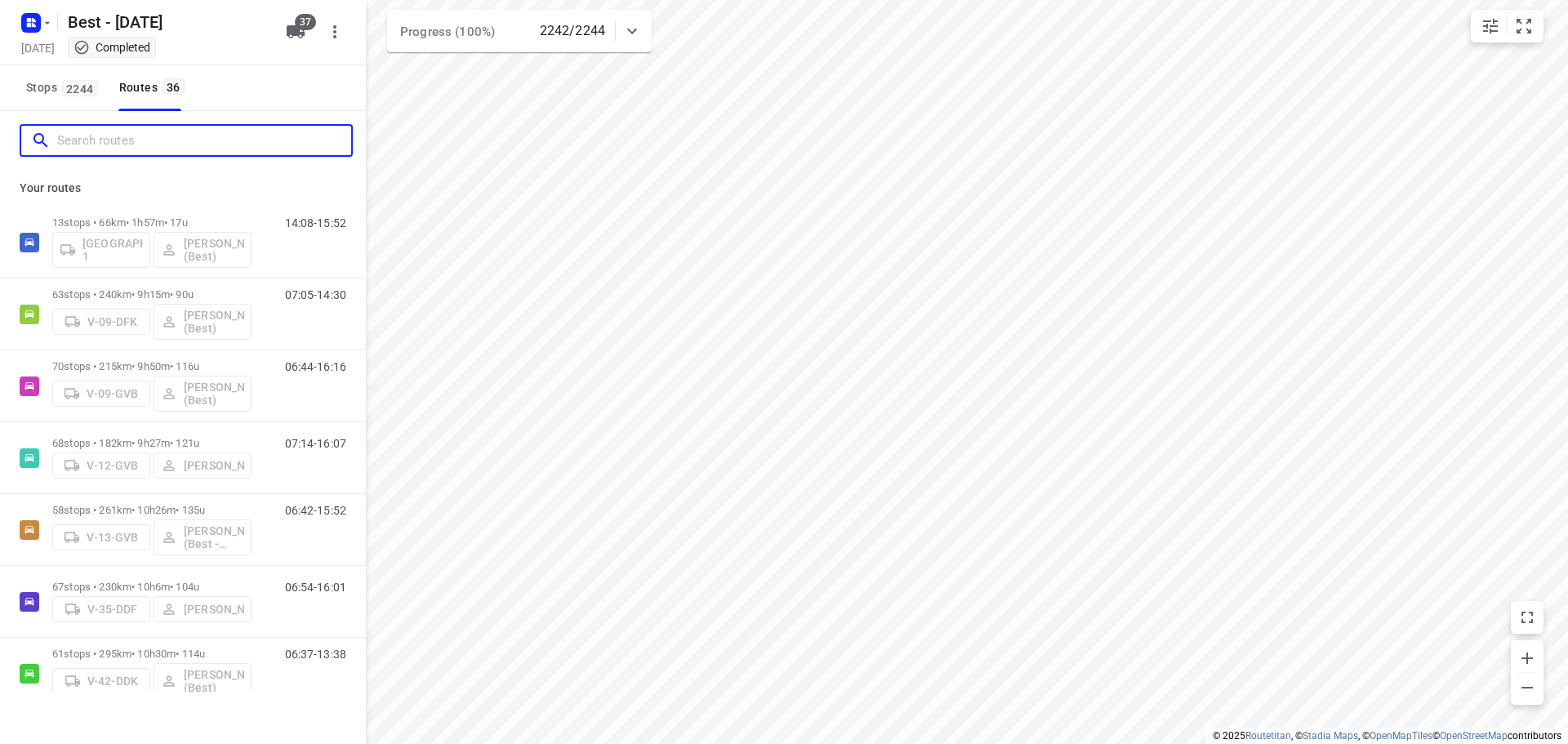
click at [280, 142] on input "Search routes" at bounding box center [204, 141] width 294 height 26
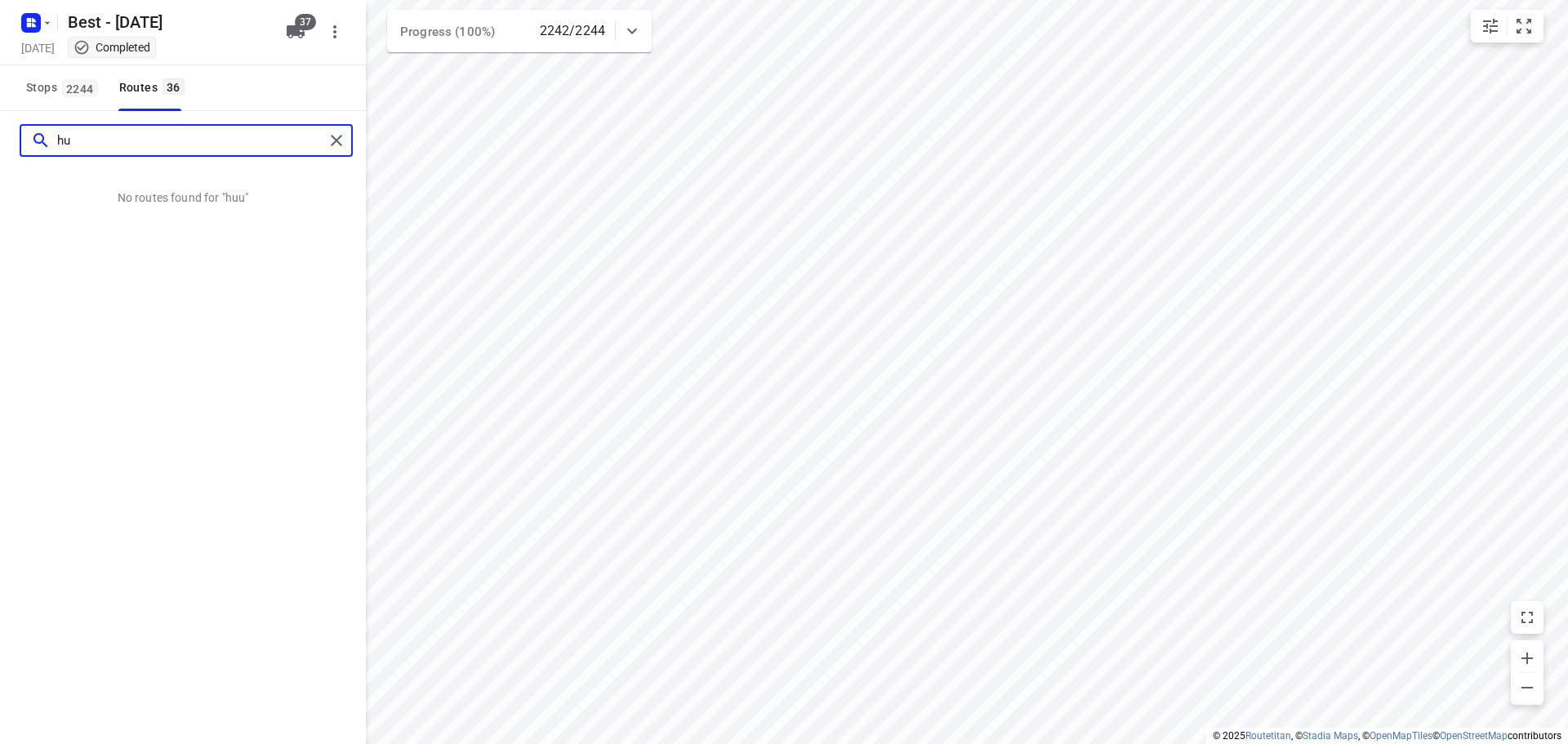
type input "h"
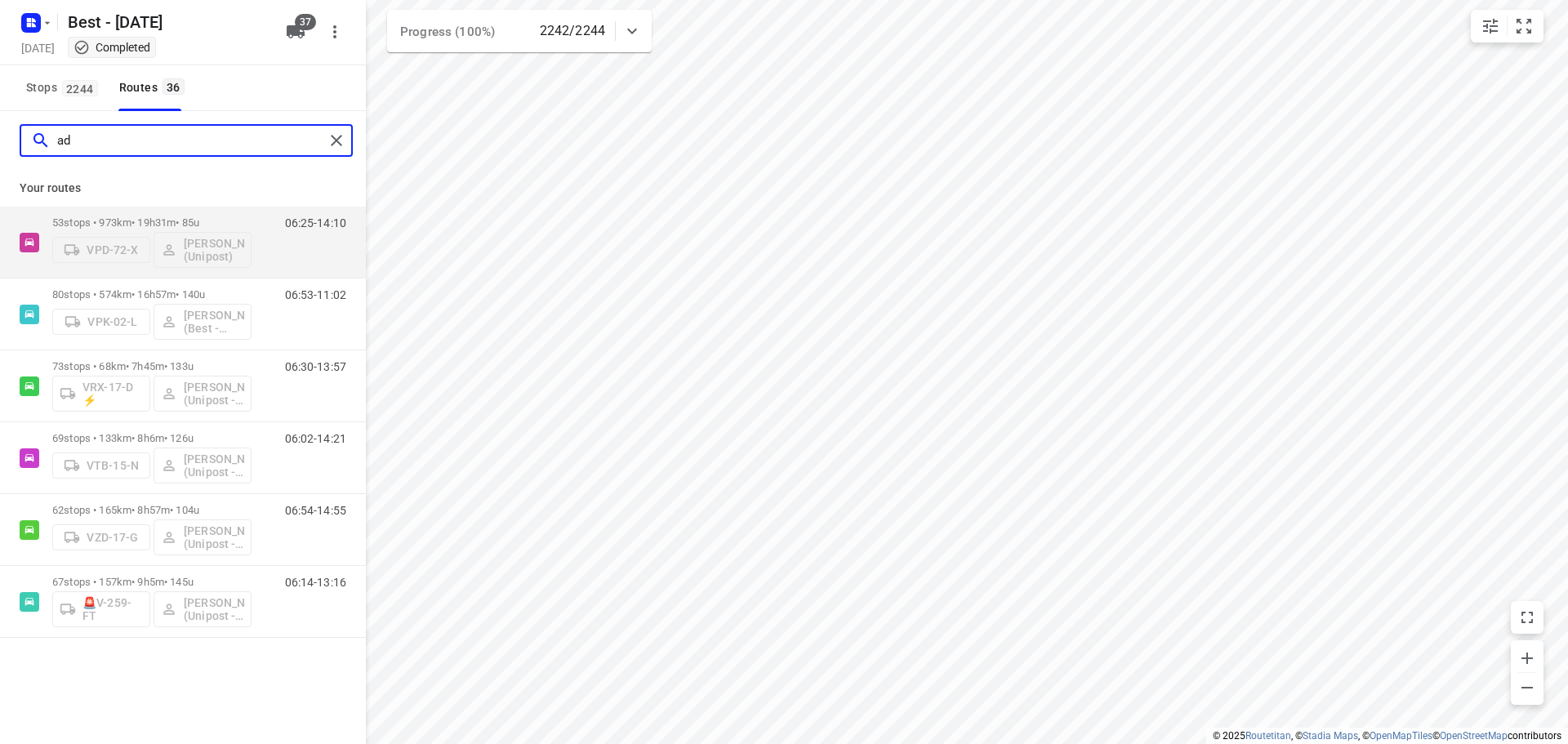
type input "a"
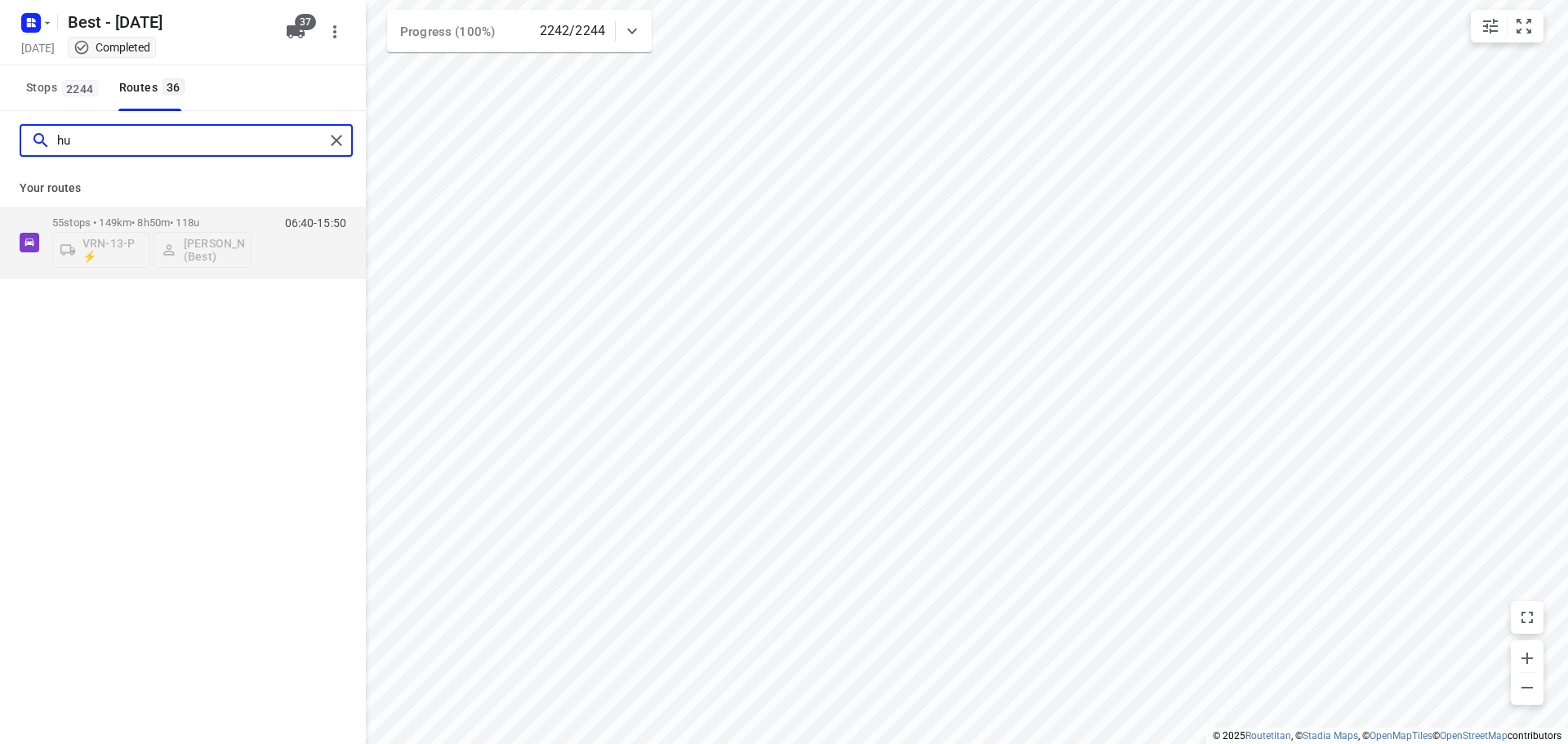
type input "h"
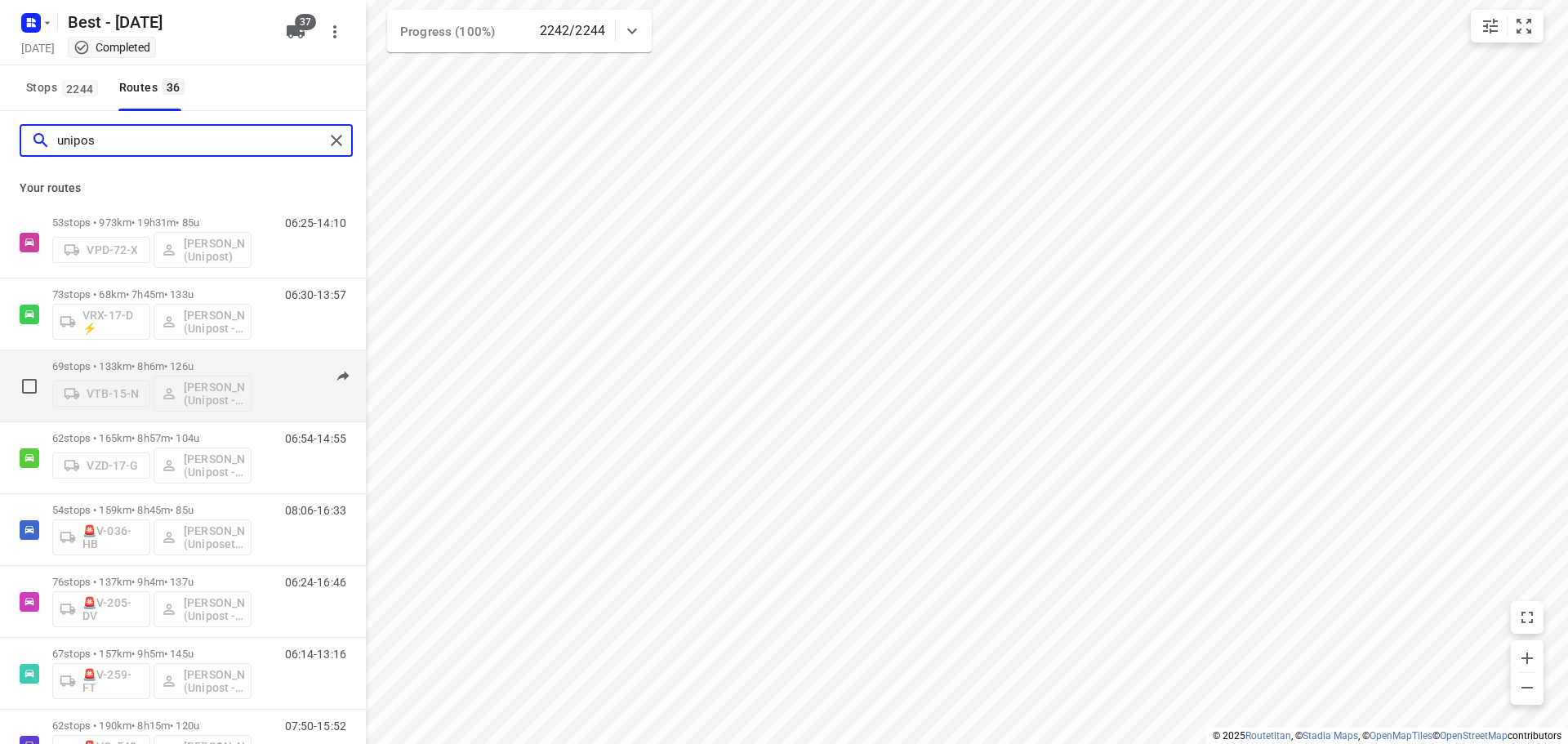
scroll to position [64, 0]
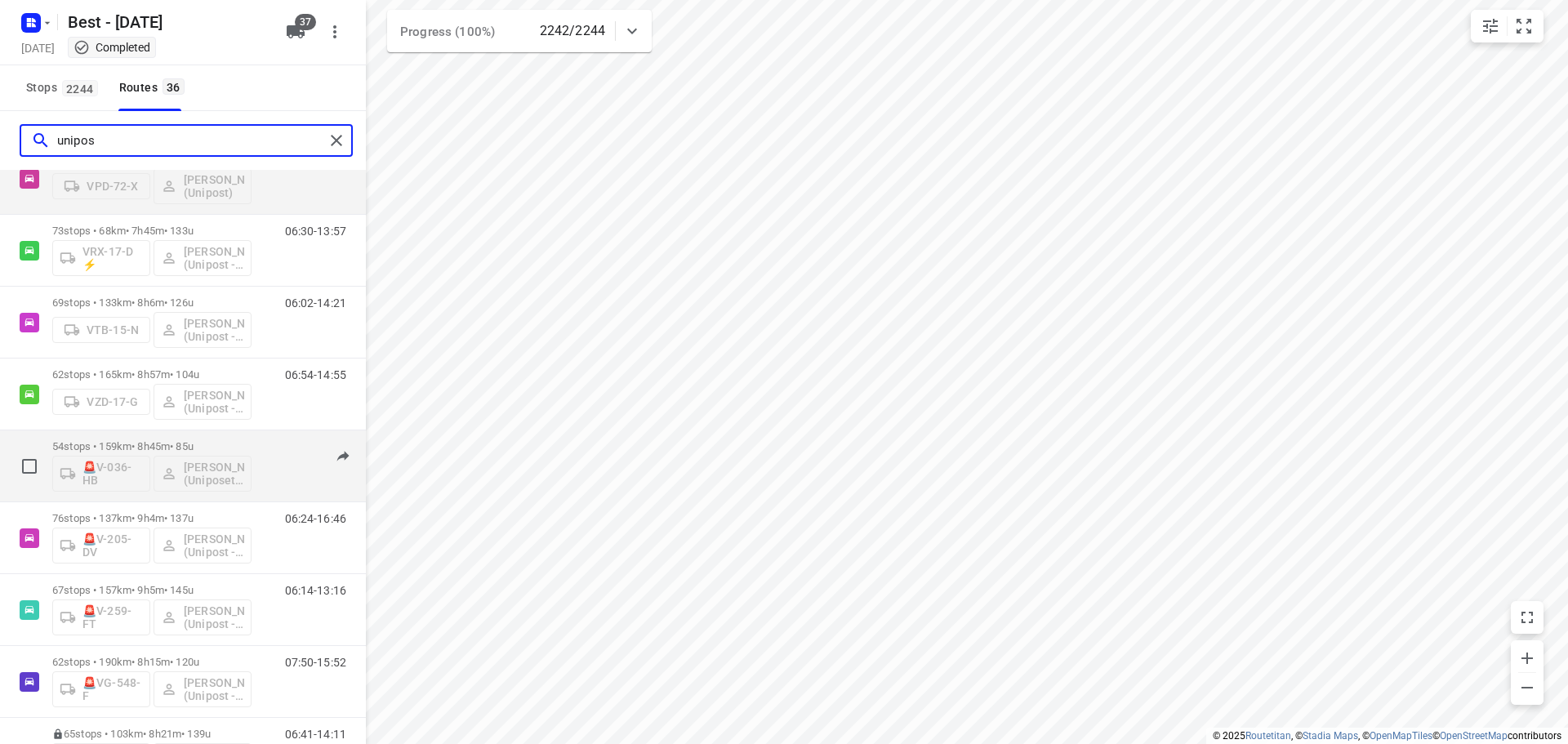
type input "unipos"
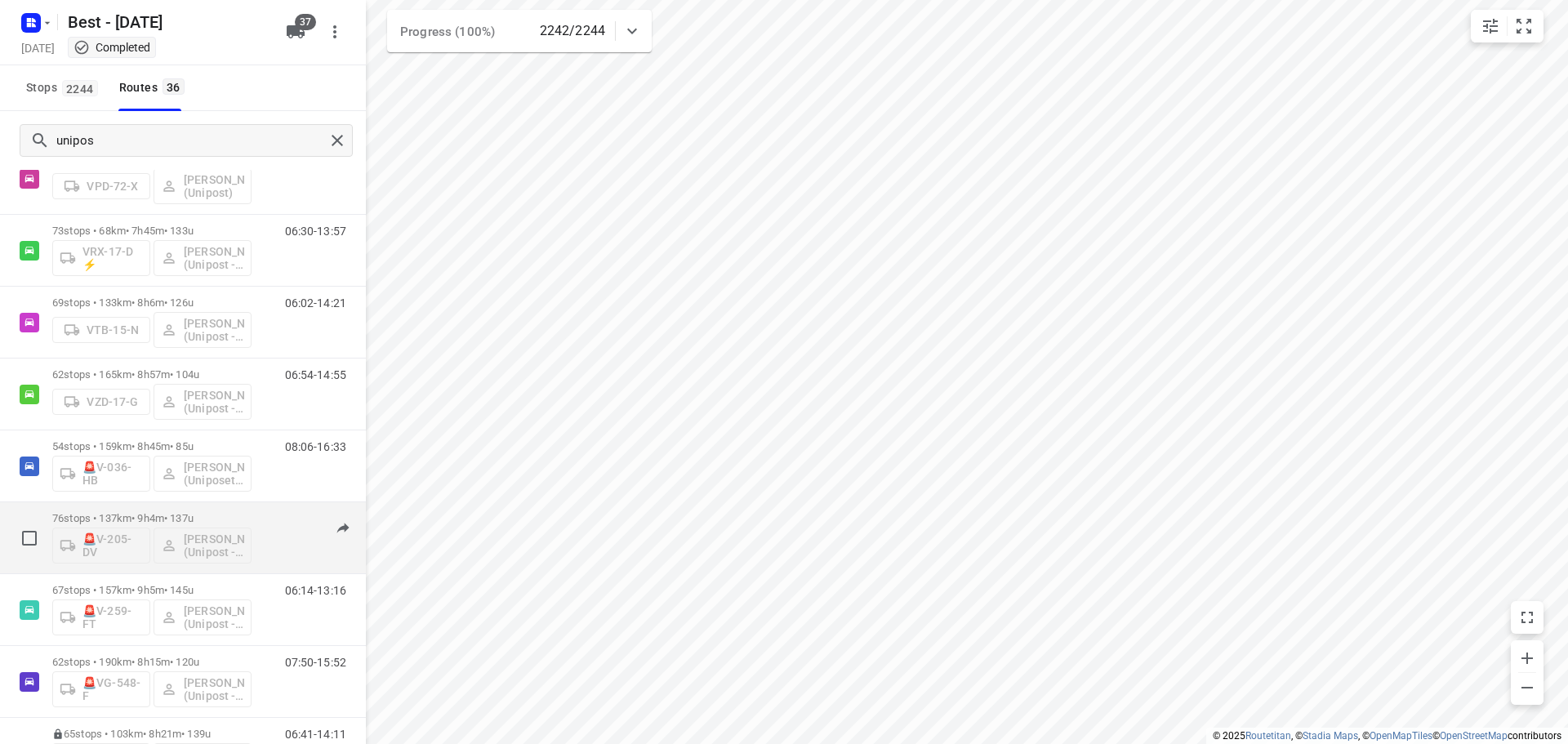
scroll to position [0, 0]
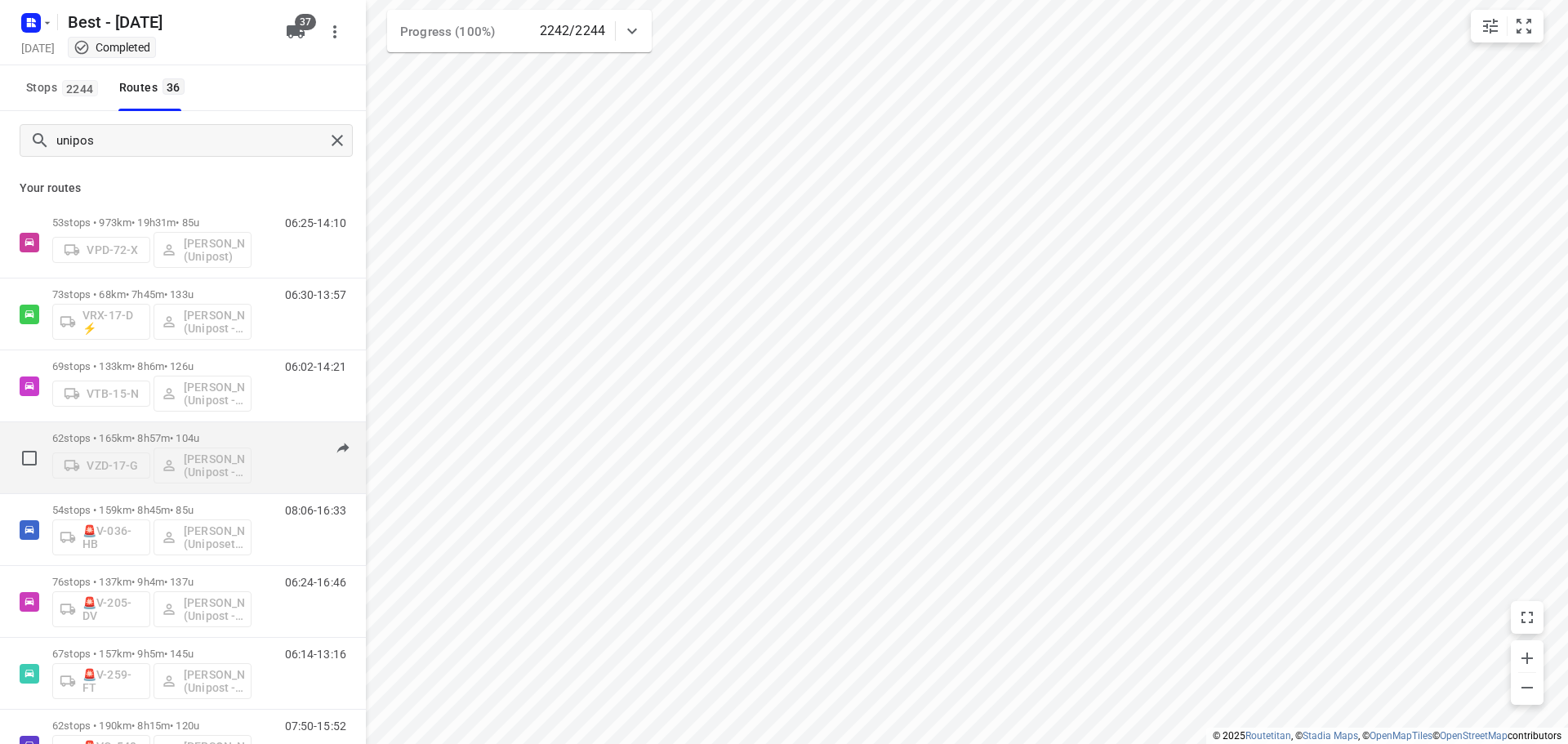
click at [119, 468] on div "VZD-17-G Bilal Alzeadi (Unipost - Best - ZZP)" at bounding box center [151, 463] width 199 height 39
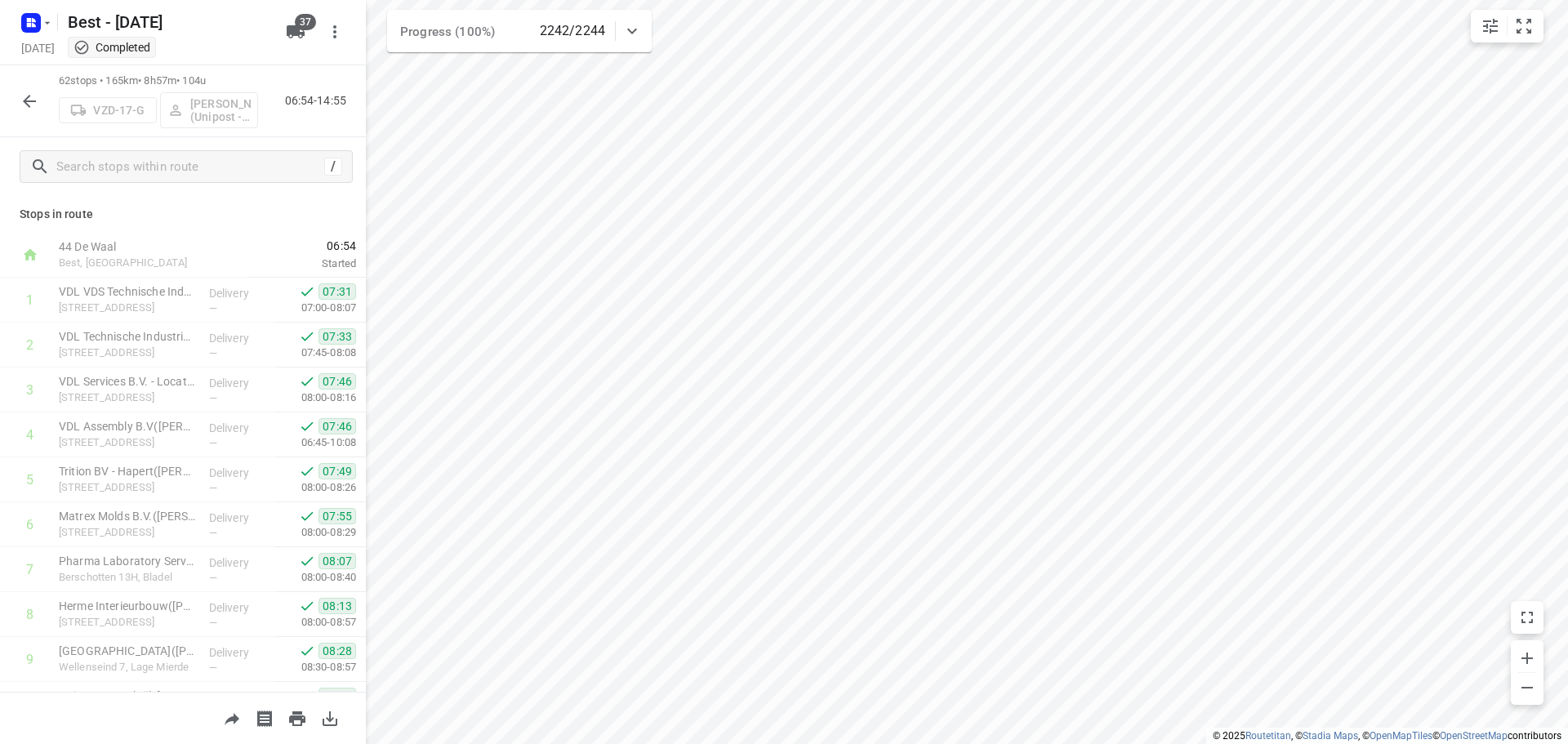
click at [42, 108] on button "button" at bounding box center [29, 101] width 33 height 33
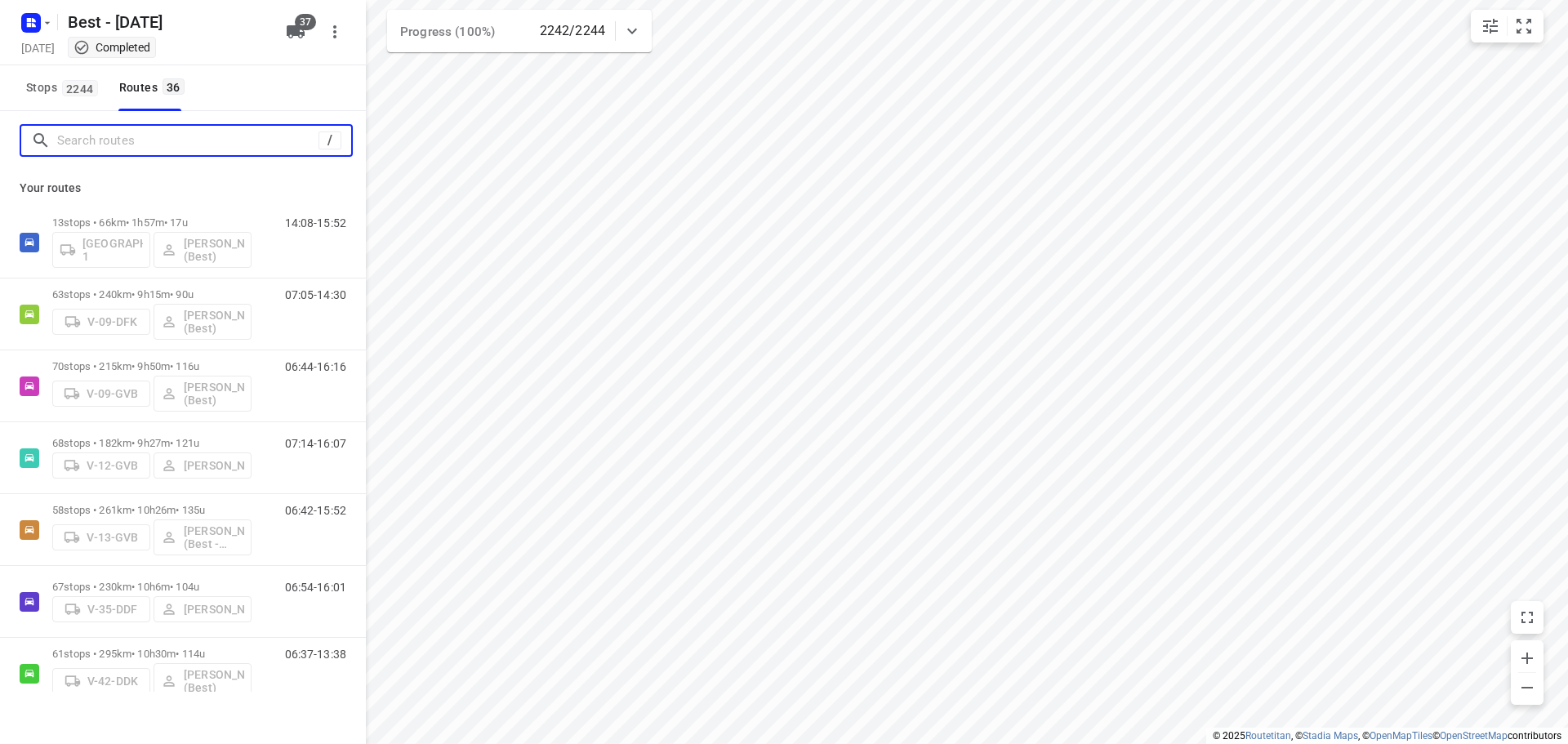
click at [179, 146] on input "Search routes" at bounding box center [188, 141] width 261 height 26
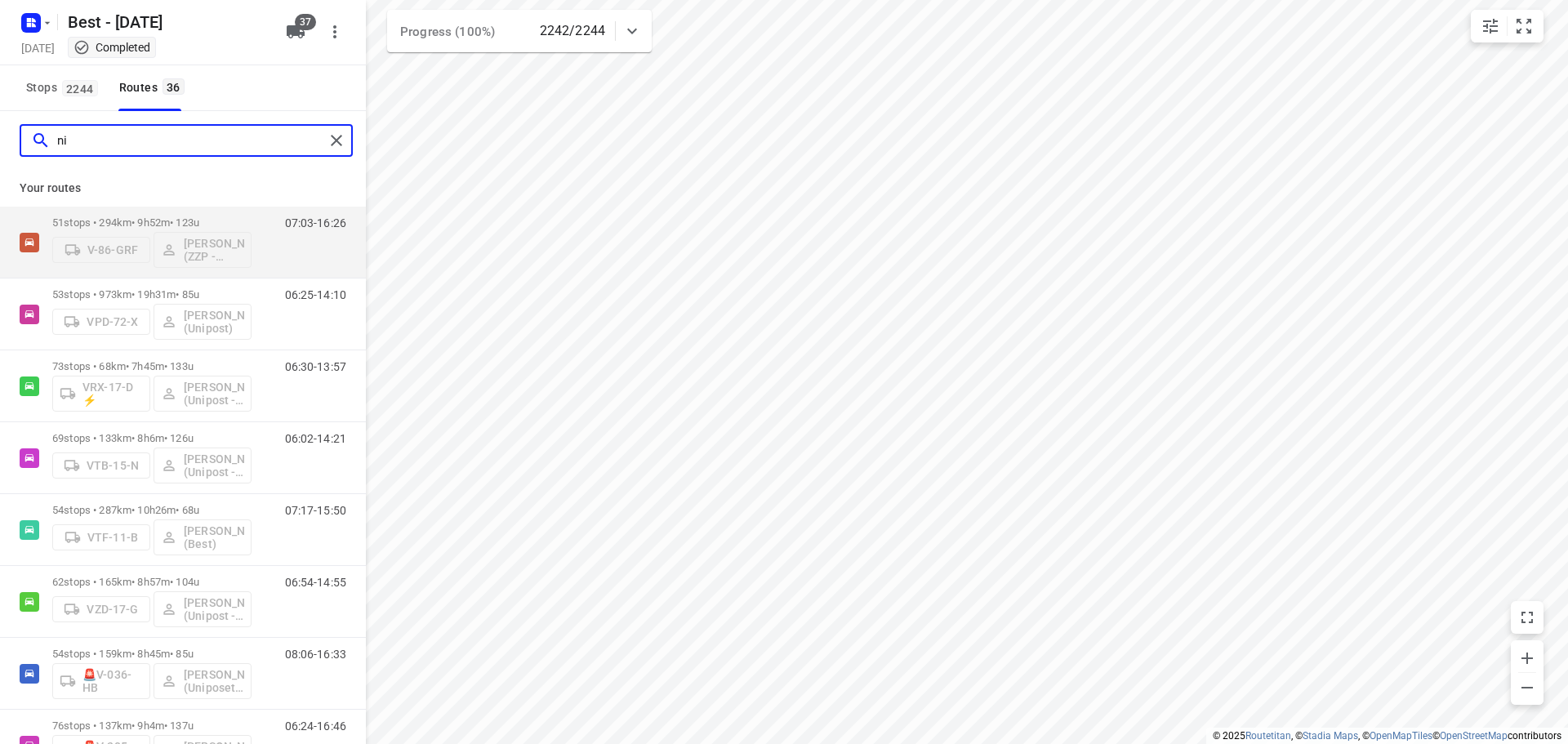
type input "n"
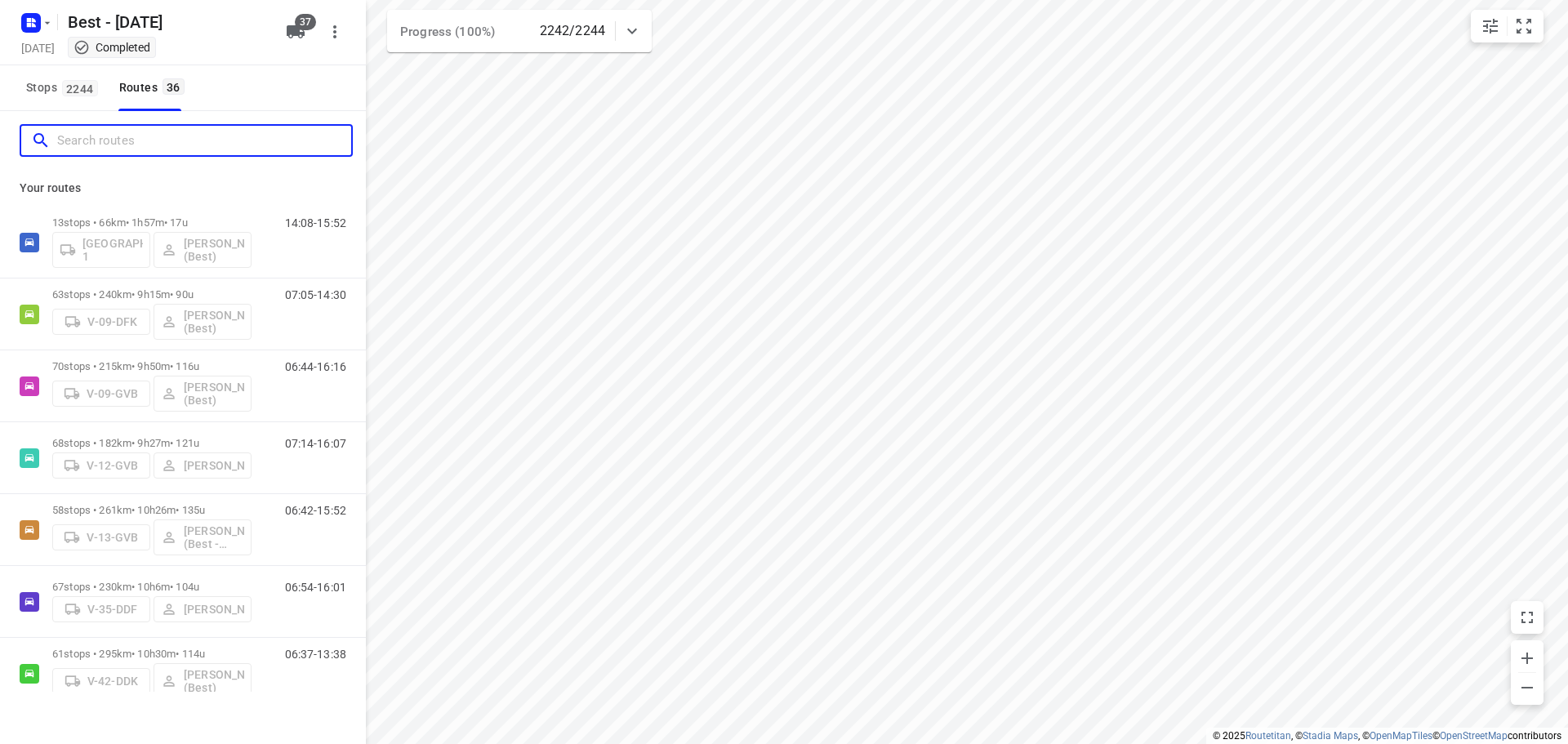
click at [179, 145] on input "Search routes" at bounding box center [204, 141] width 294 height 26
click at [127, 160] on div "/" at bounding box center [182, 140] width 366 height 58
click at [144, 152] on input "Search routes" at bounding box center [188, 141] width 261 height 26
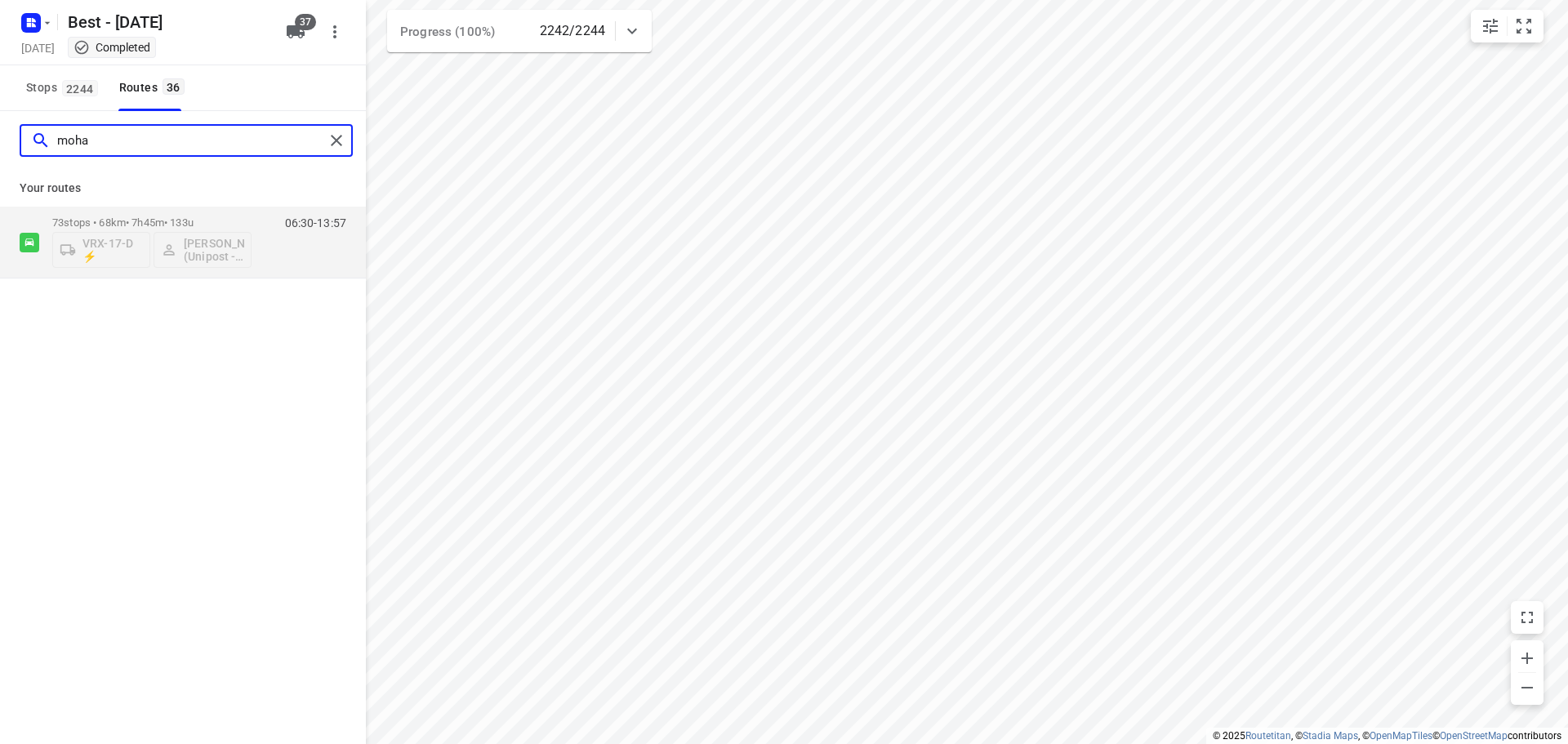
type input "moha"
click at [98, 205] on div "Your routes 73 stops • 68km • 7h45m • 133u VRX-17-D ⚡ Mohamed Alzeadi (Unipost …" at bounding box center [182, 223] width 366 height 108
click at [95, 227] on p "73 stops • 68km • 7h45m • 133u" at bounding box center [151, 222] width 199 height 12
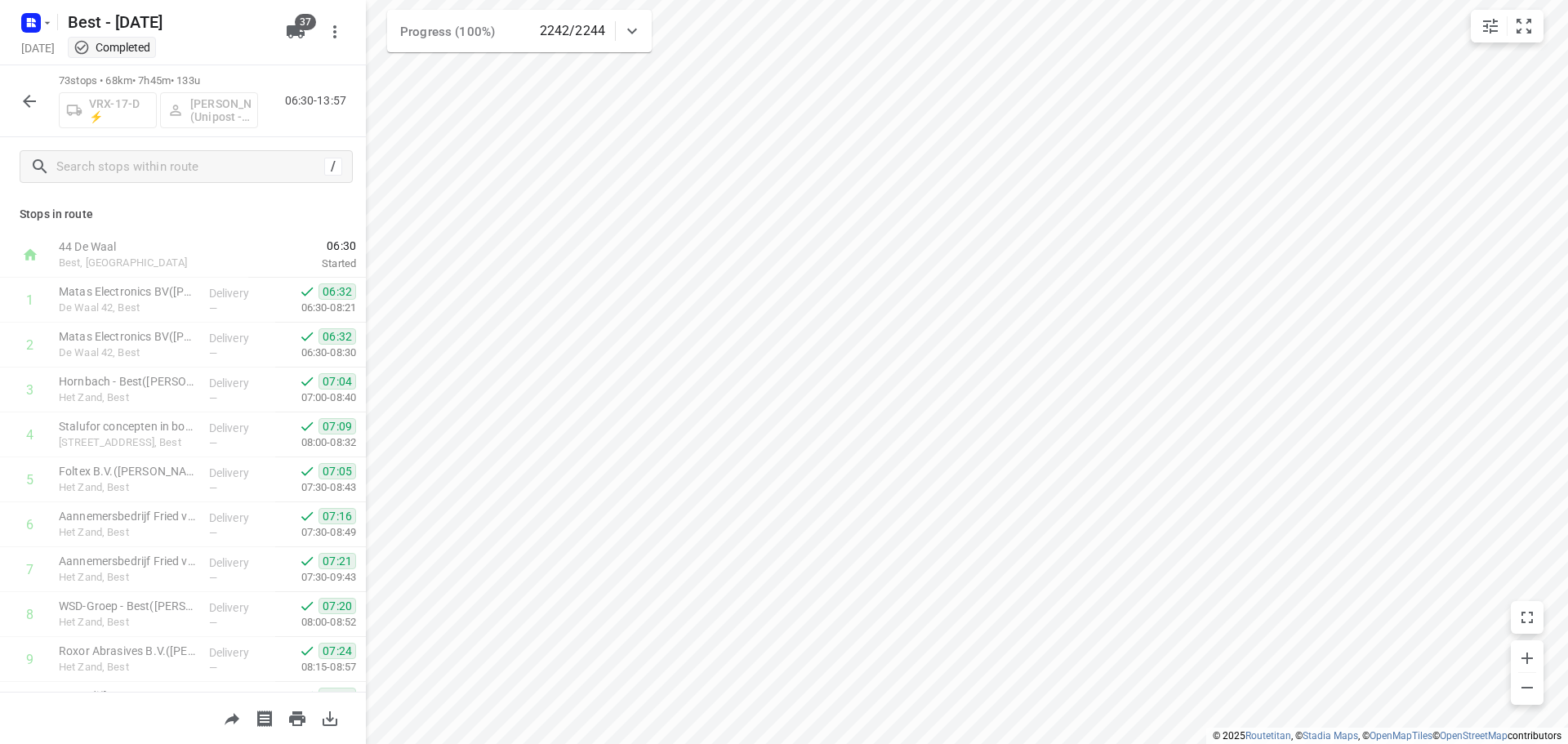
click at [41, 103] on button "button" at bounding box center [29, 101] width 33 height 33
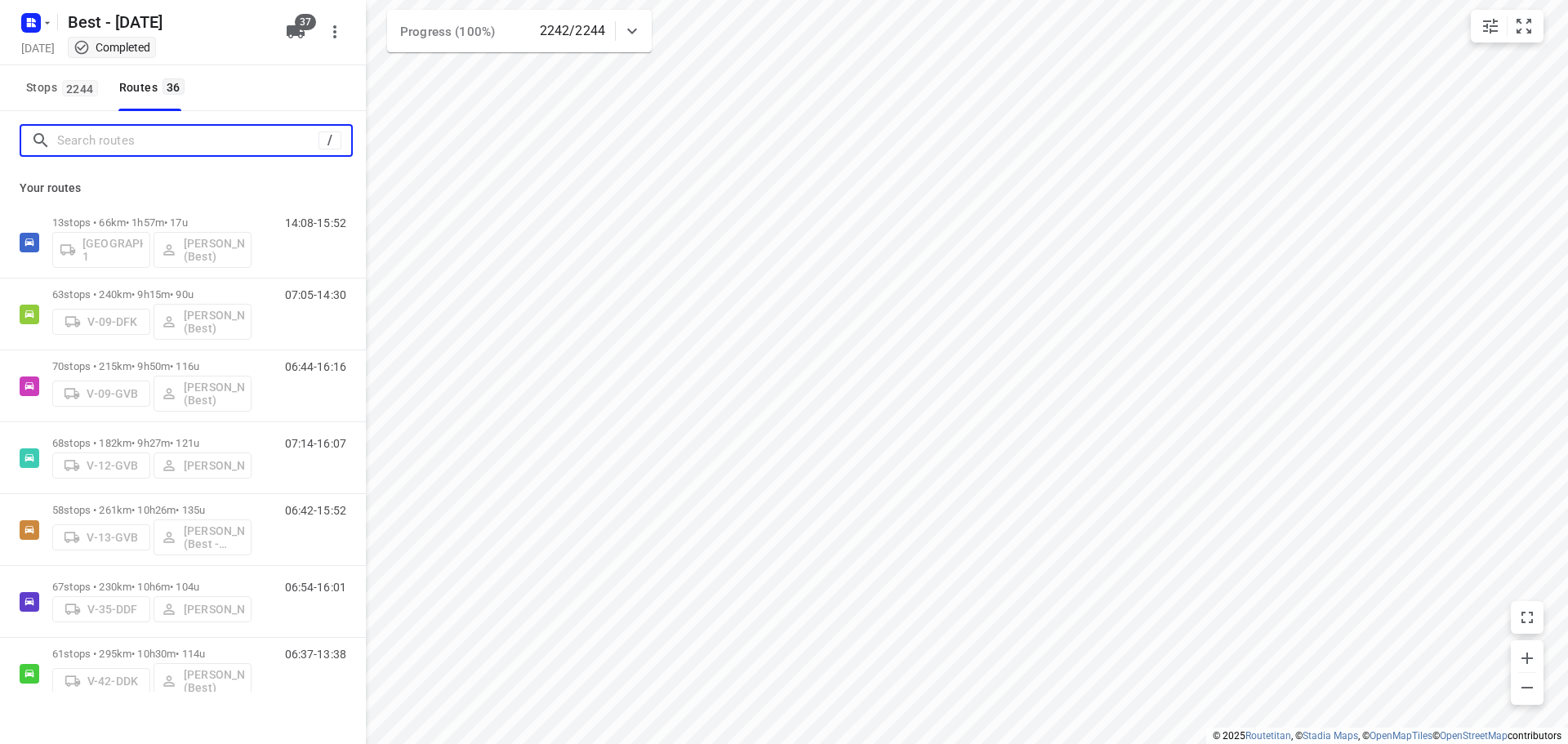
click at [84, 150] on input "Search routes" at bounding box center [188, 141] width 261 height 26
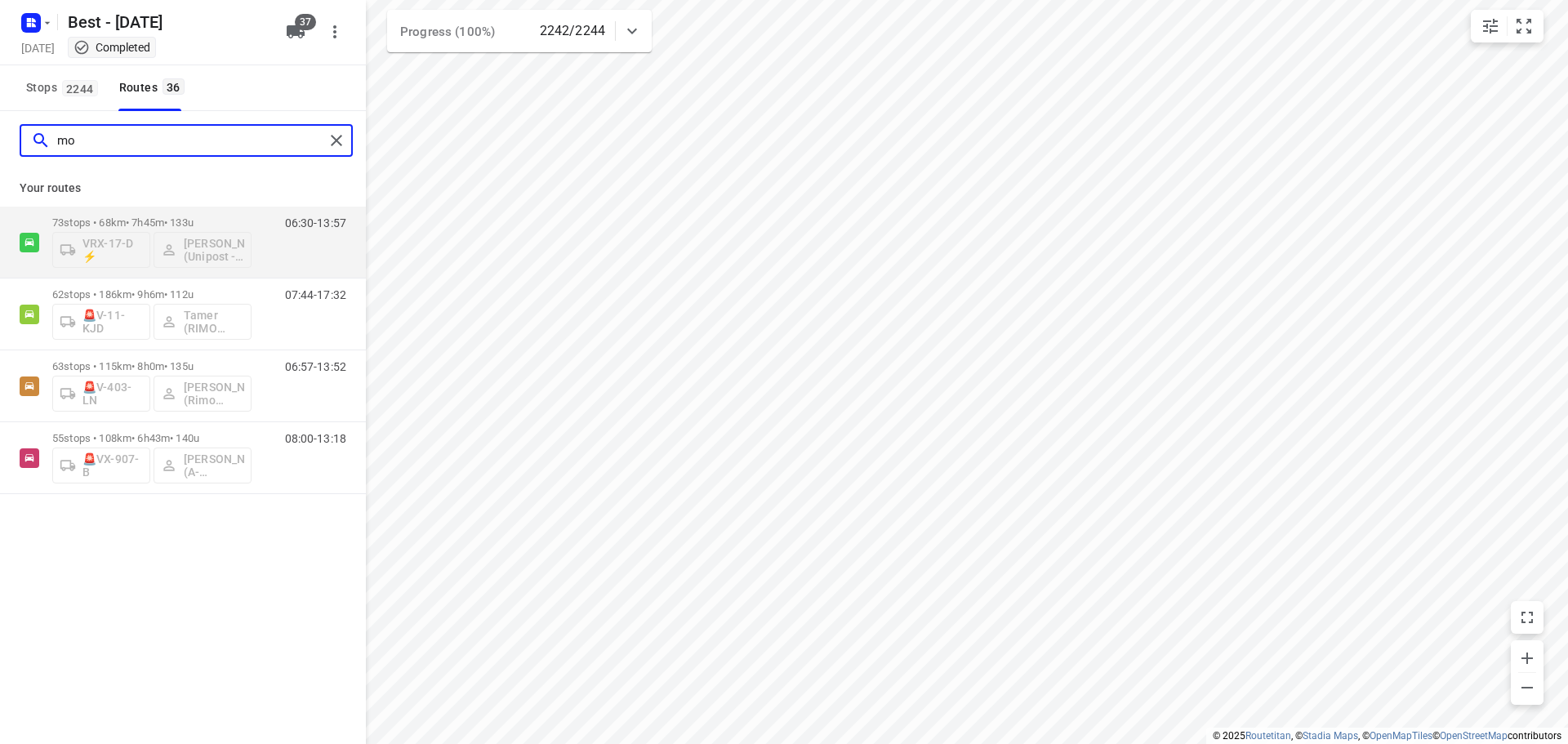
type input "m"
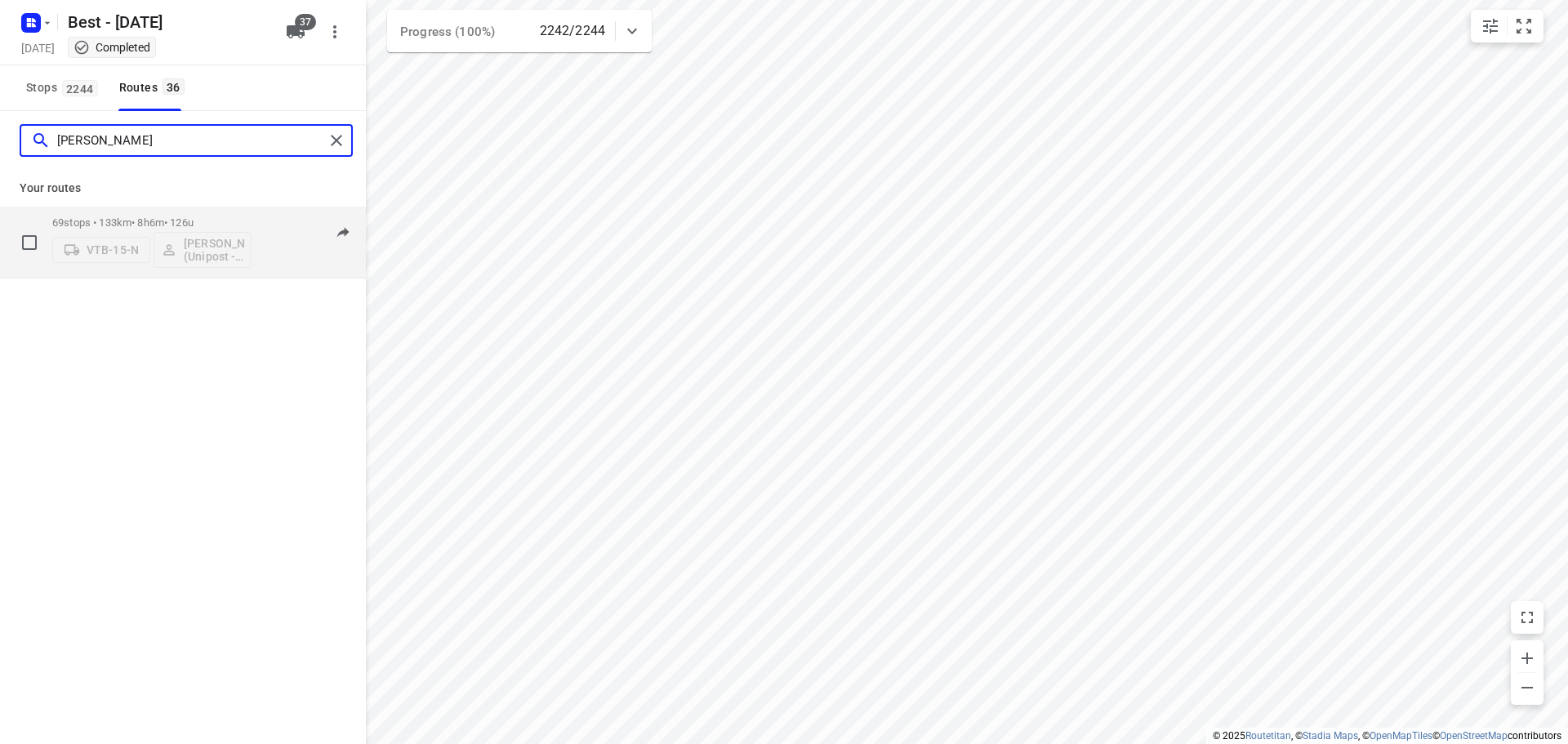
type input "hamza"
click at [145, 215] on div "69 stops • 133km • 8h6m • 126u VTB-15-N Hamza Alzeadi (Unipost - Best - ZZP)" at bounding box center [151, 242] width 199 height 67
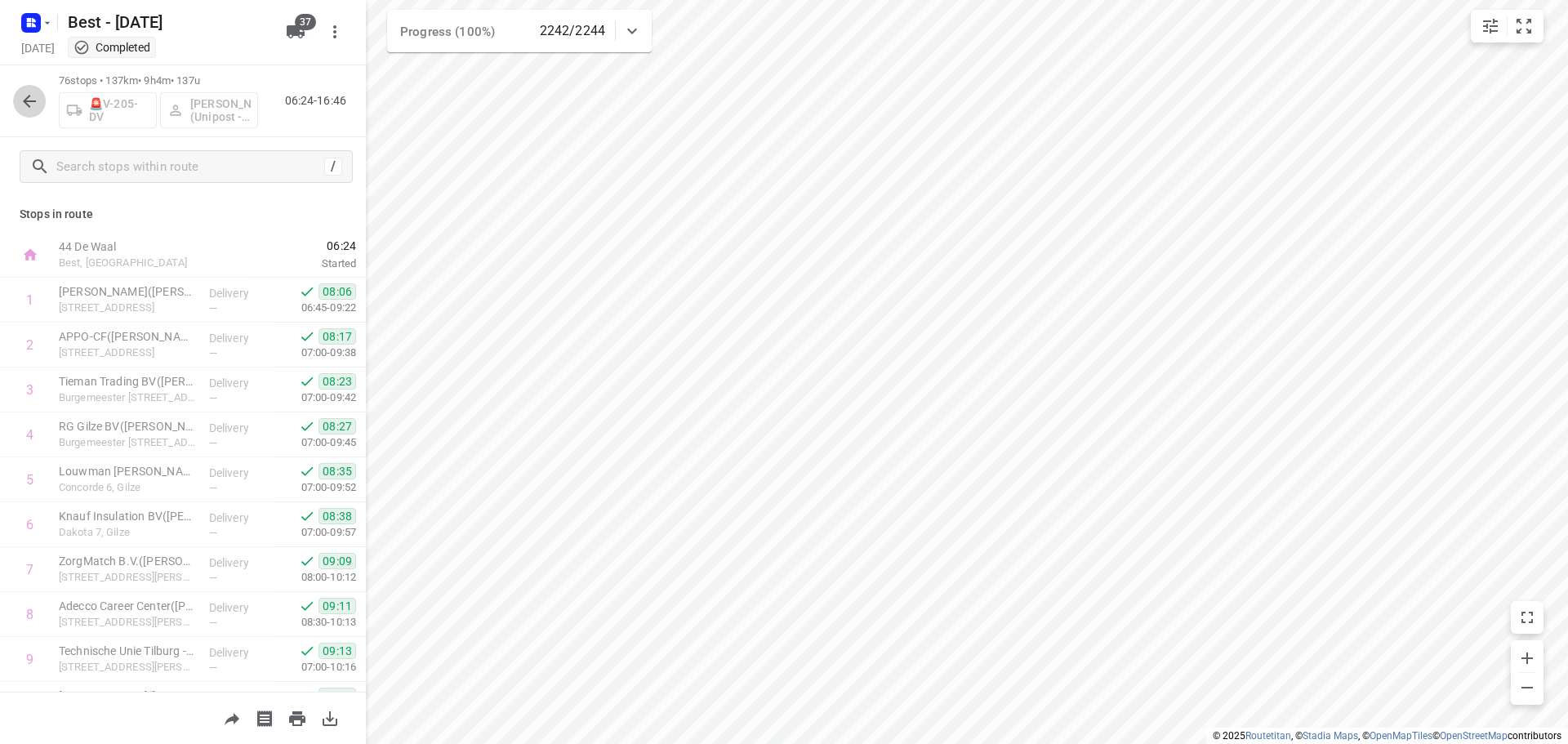
click at [23, 108] on icon "button" at bounding box center [28, 100] width 19 height 19
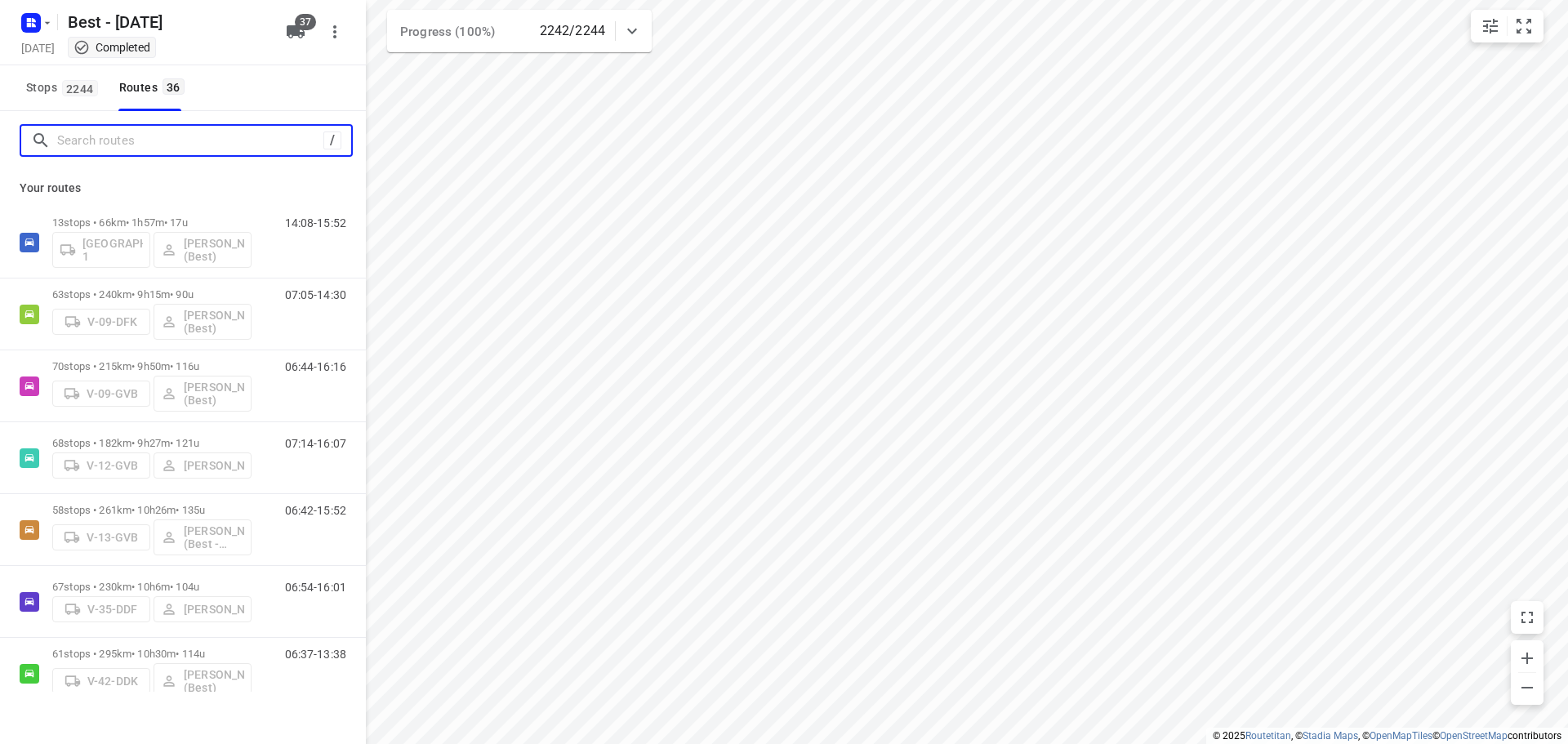
click at [152, 143] on input "Search routes" at bounding box center [191, 141] width 266 height 26
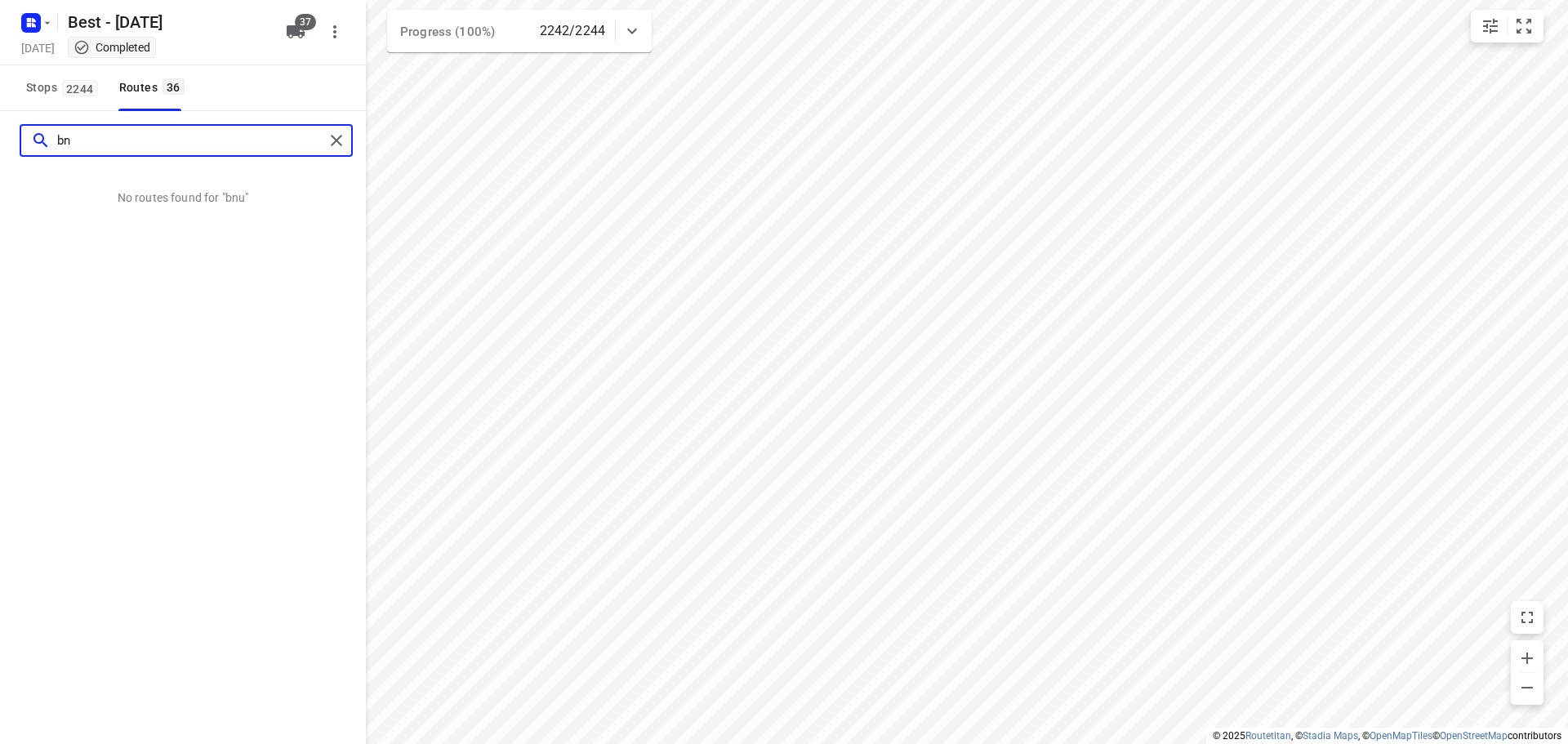
type input "b"
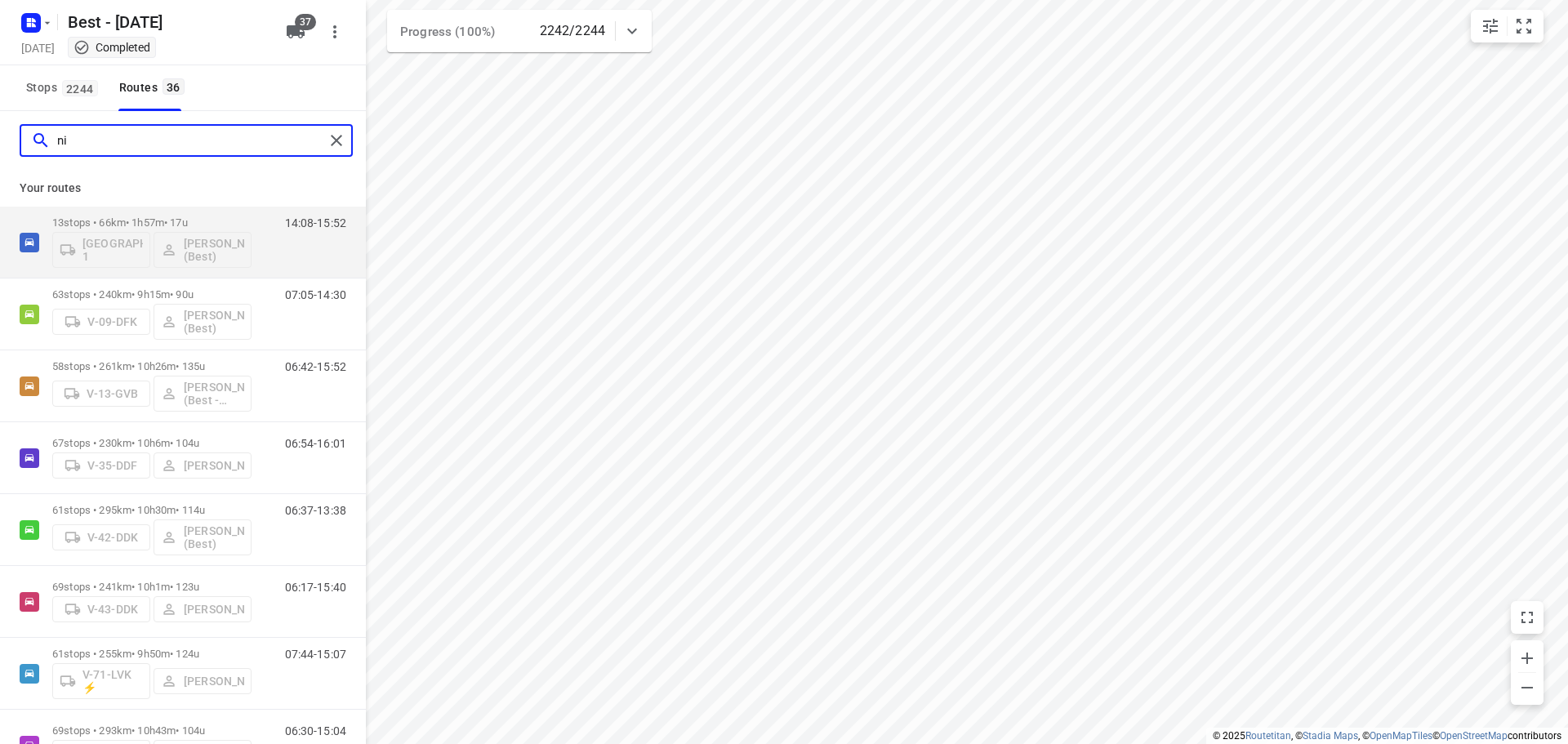
type input "n"
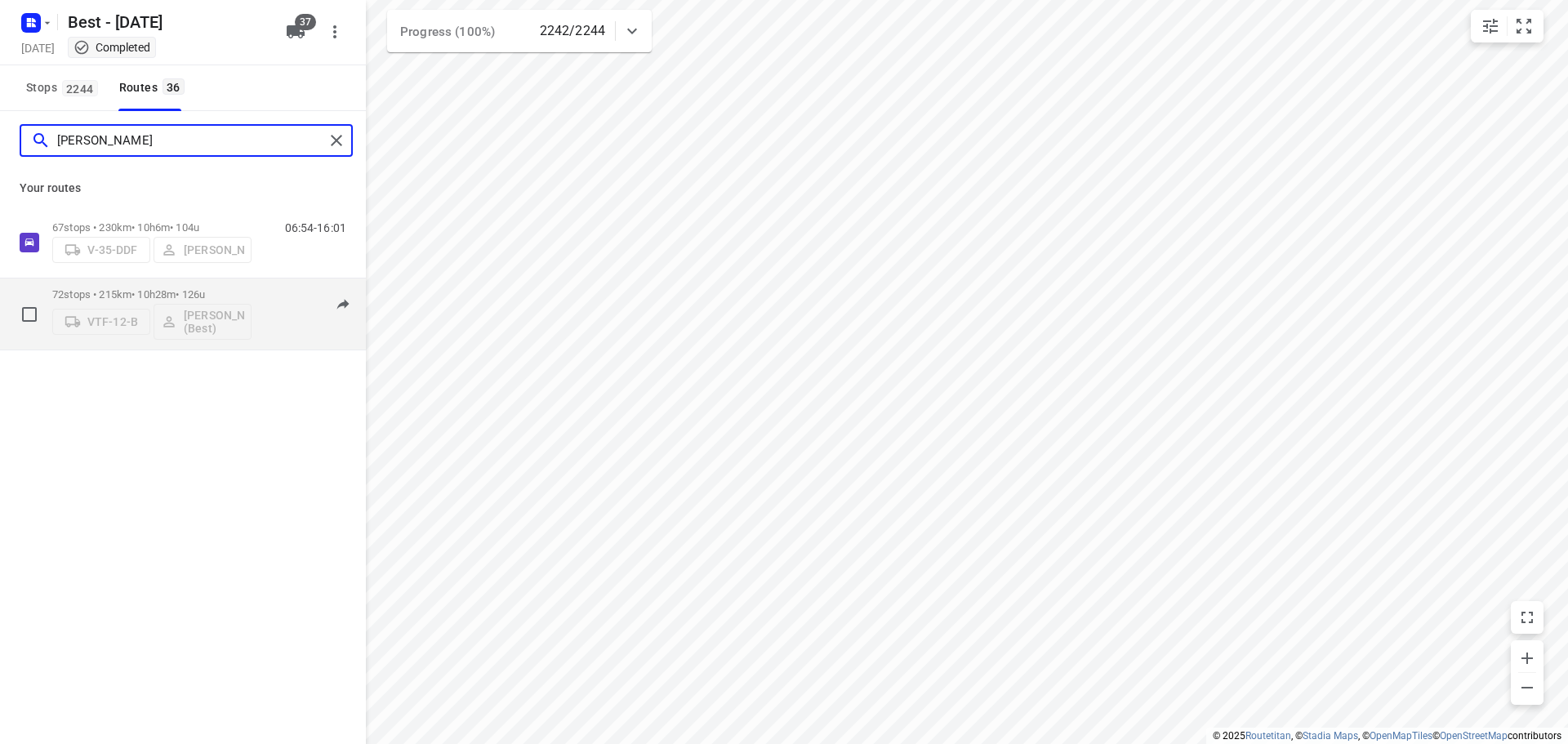
type input "[PERSON_NAME]"
click at [162, 284] on div "72 stops • 215km • 10h28m • 126u VTF-12-B Lisa Scheepers (Best)" at bounding box center [151, 314] width 199 height 67
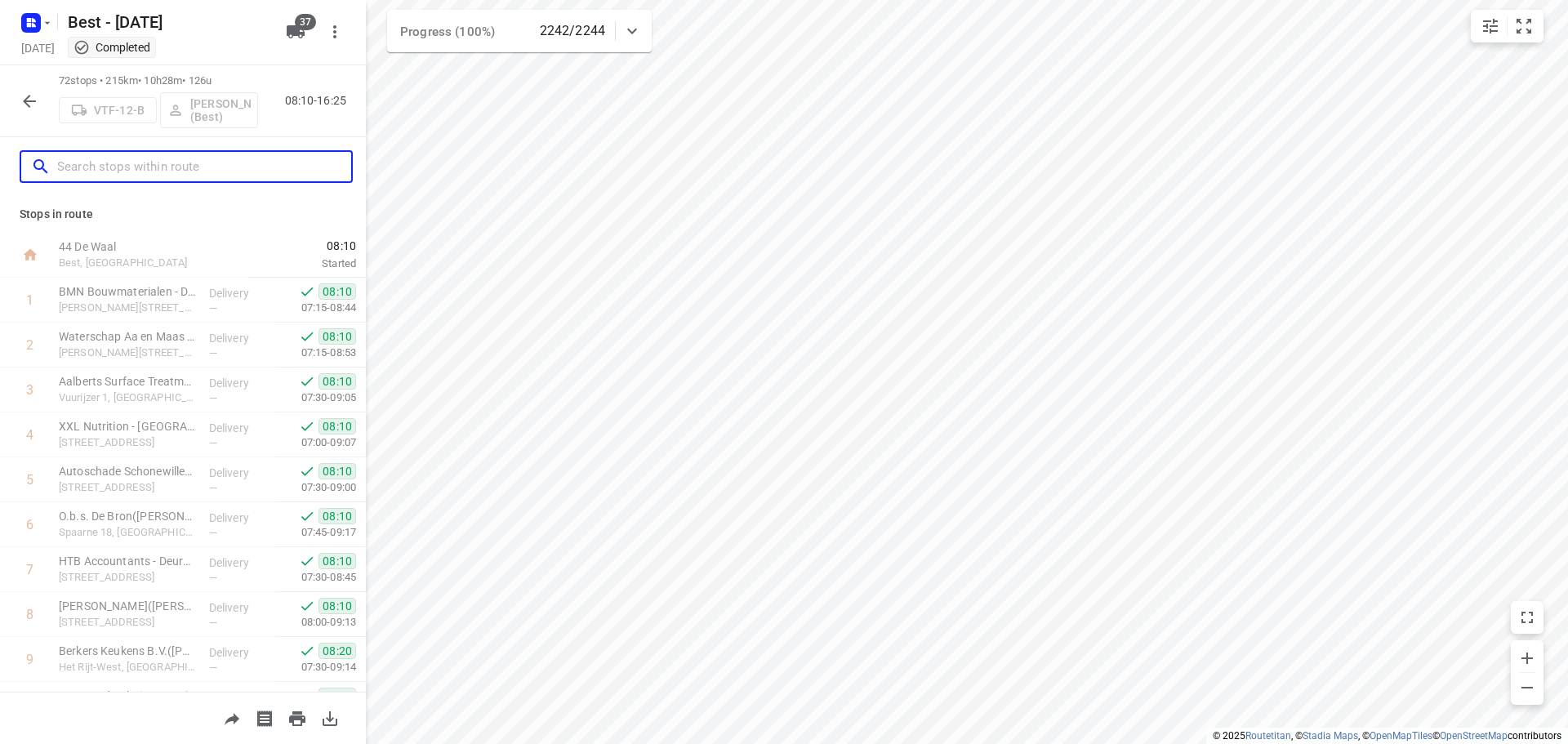
click at [189, 154] on input "text" at bounding box center [204, 167] width 294 height 26
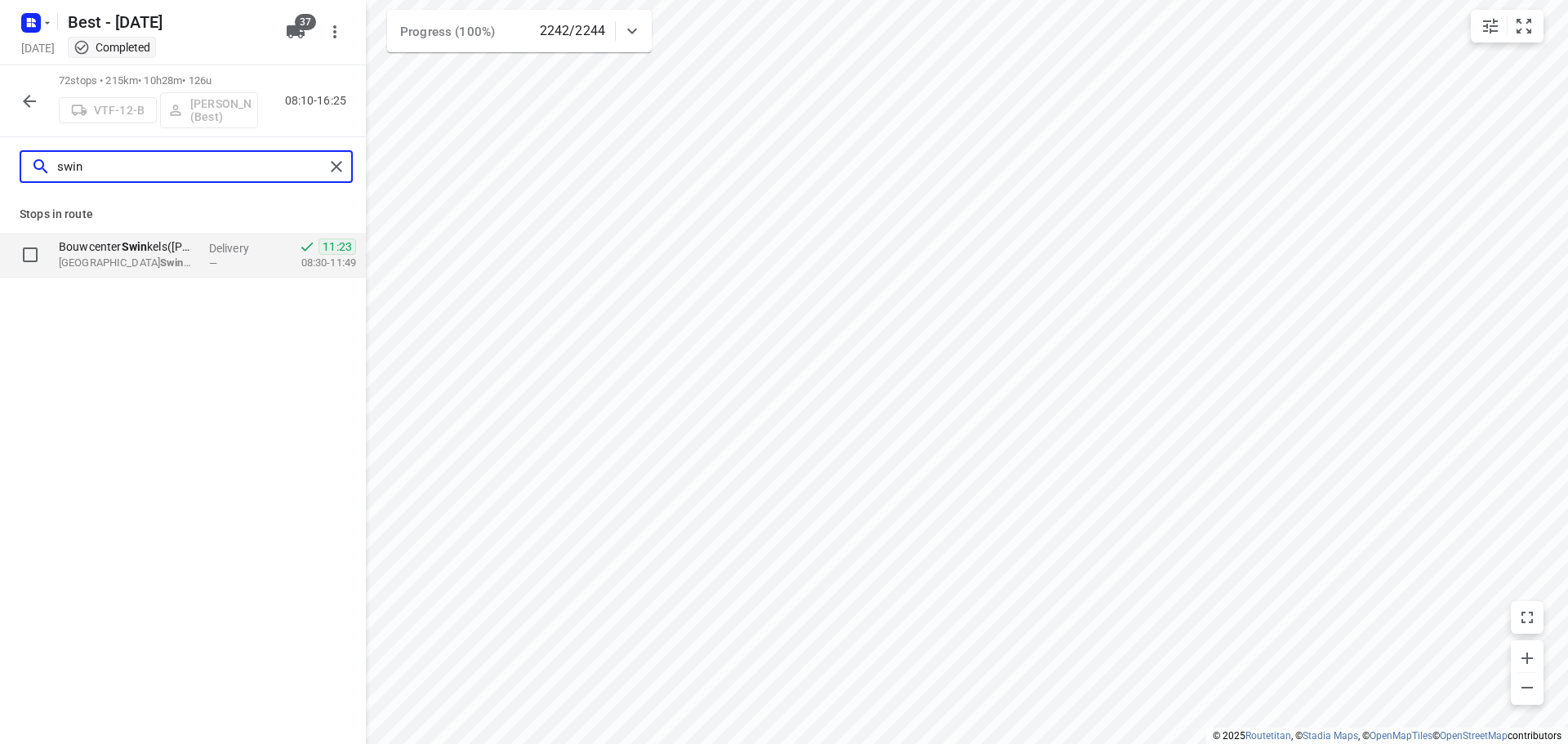
type input "swin"
click at [172, 271] on div "Bouwcenter Swin kels(Sander van Lieshout) Beton Center Swin kels, 5737PC, Liesh…" at bounding box center [127, 254] width 151 height 45
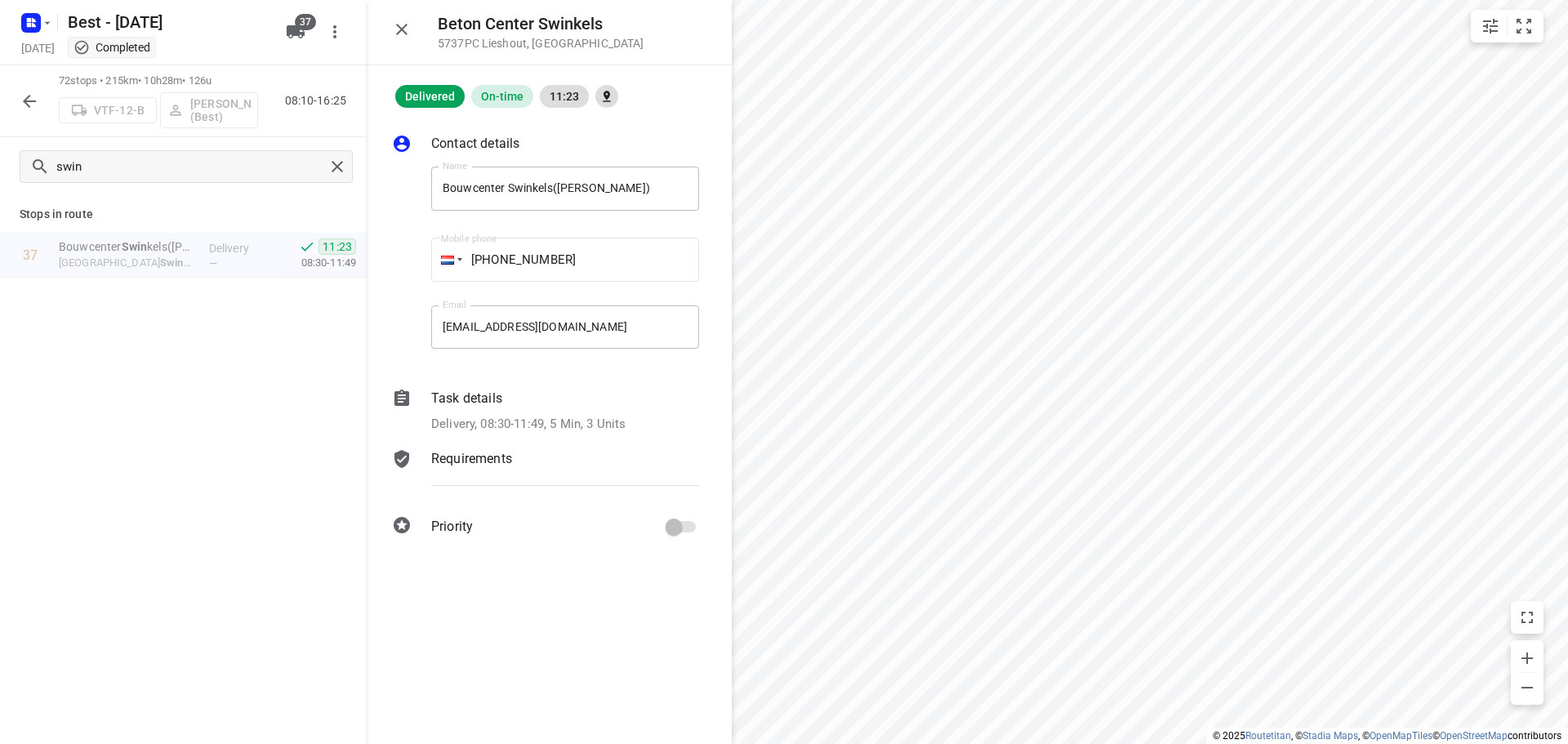
click at [624, 429] on p "Delivery, 08:30-11:49, 5 Min, 3 Units" at bounding box center [528, 424] width 194 height 19
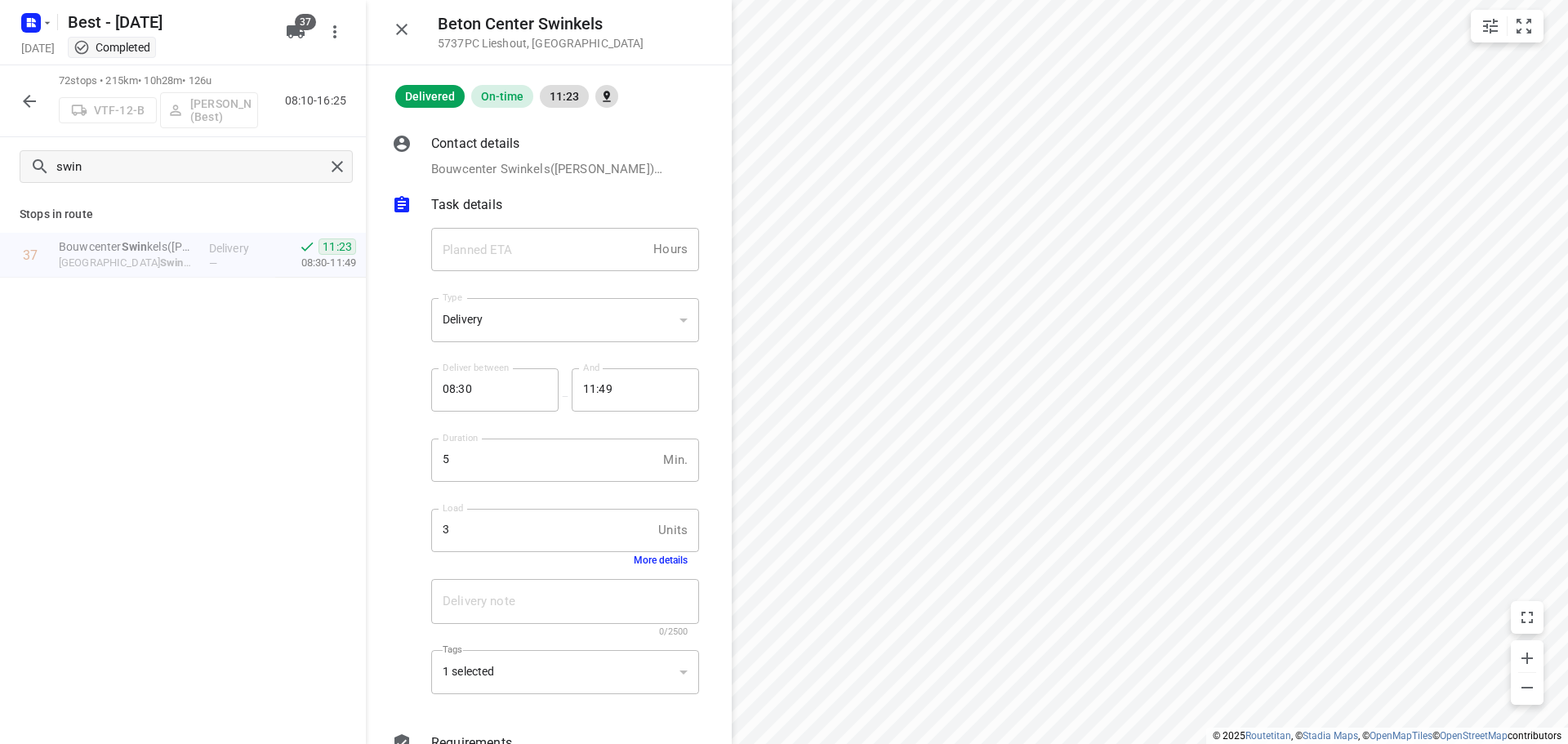
click at [657, 558] on button "More details" at bounding box center [660, 560] width 54 height 12
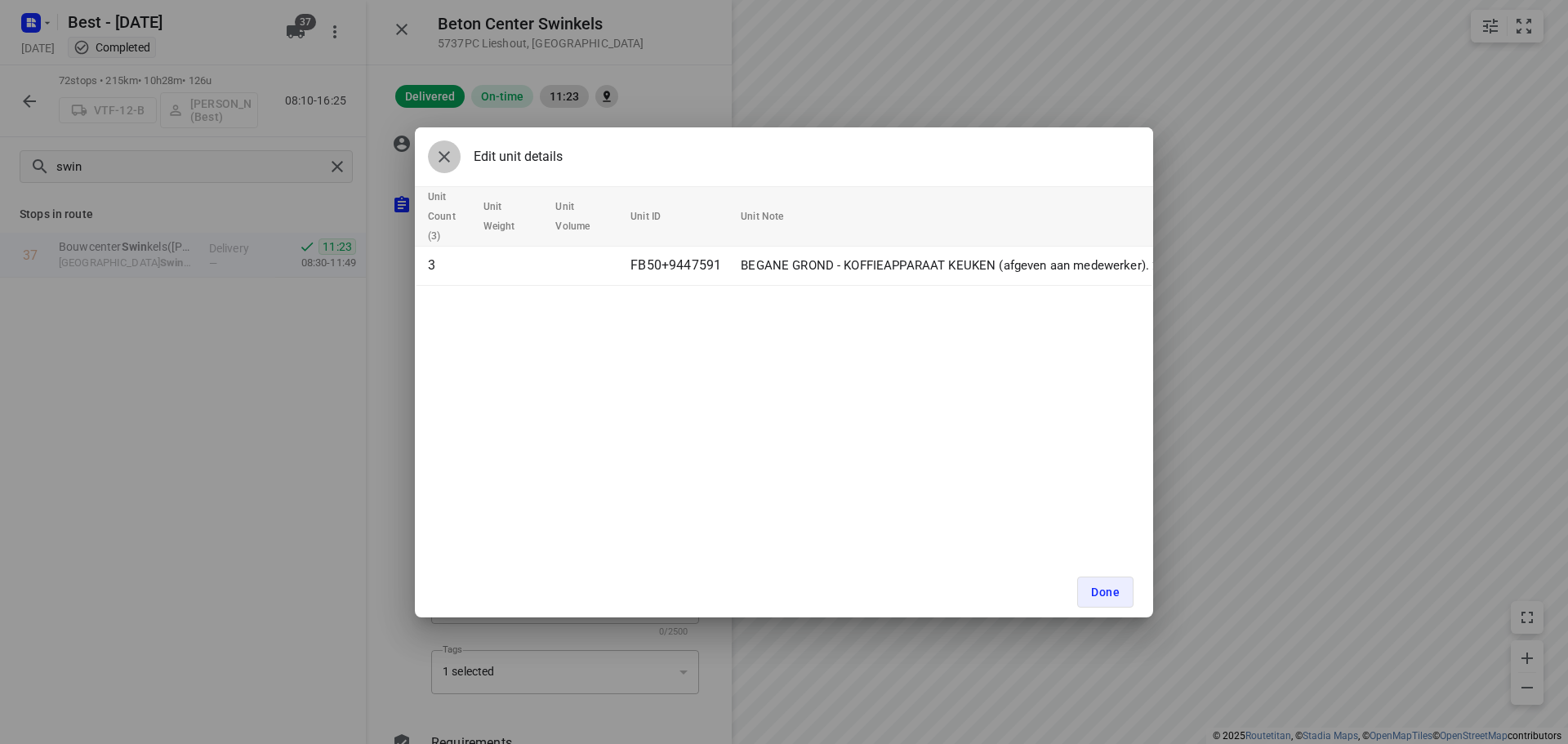
click at [446, 157] on icon "button" at bounding box center [443, 156] width 19 height 19
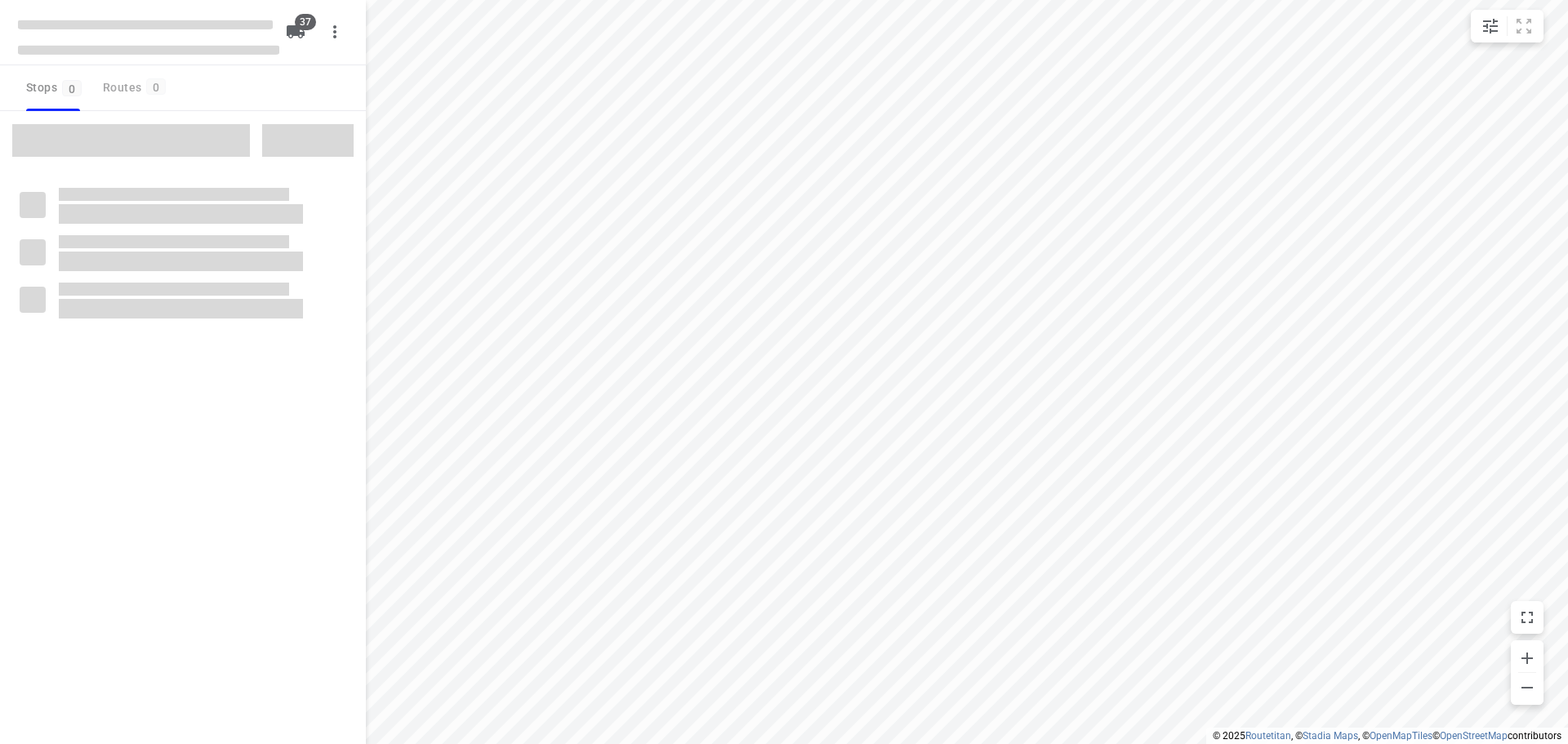
checkbox input "true"
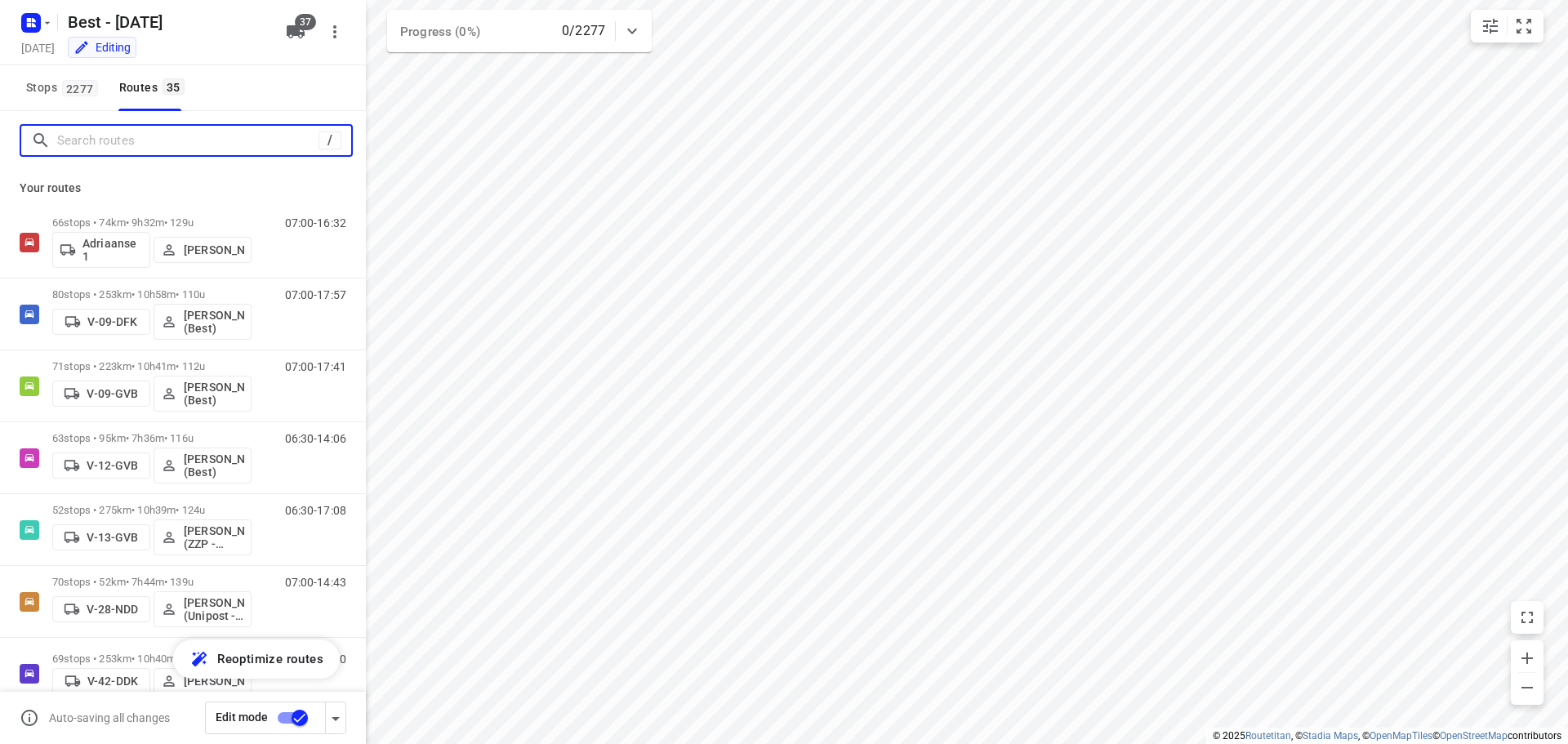
click at [124, 139] on input "Search routes" at bounding box center [188, 141] width 261 height 26
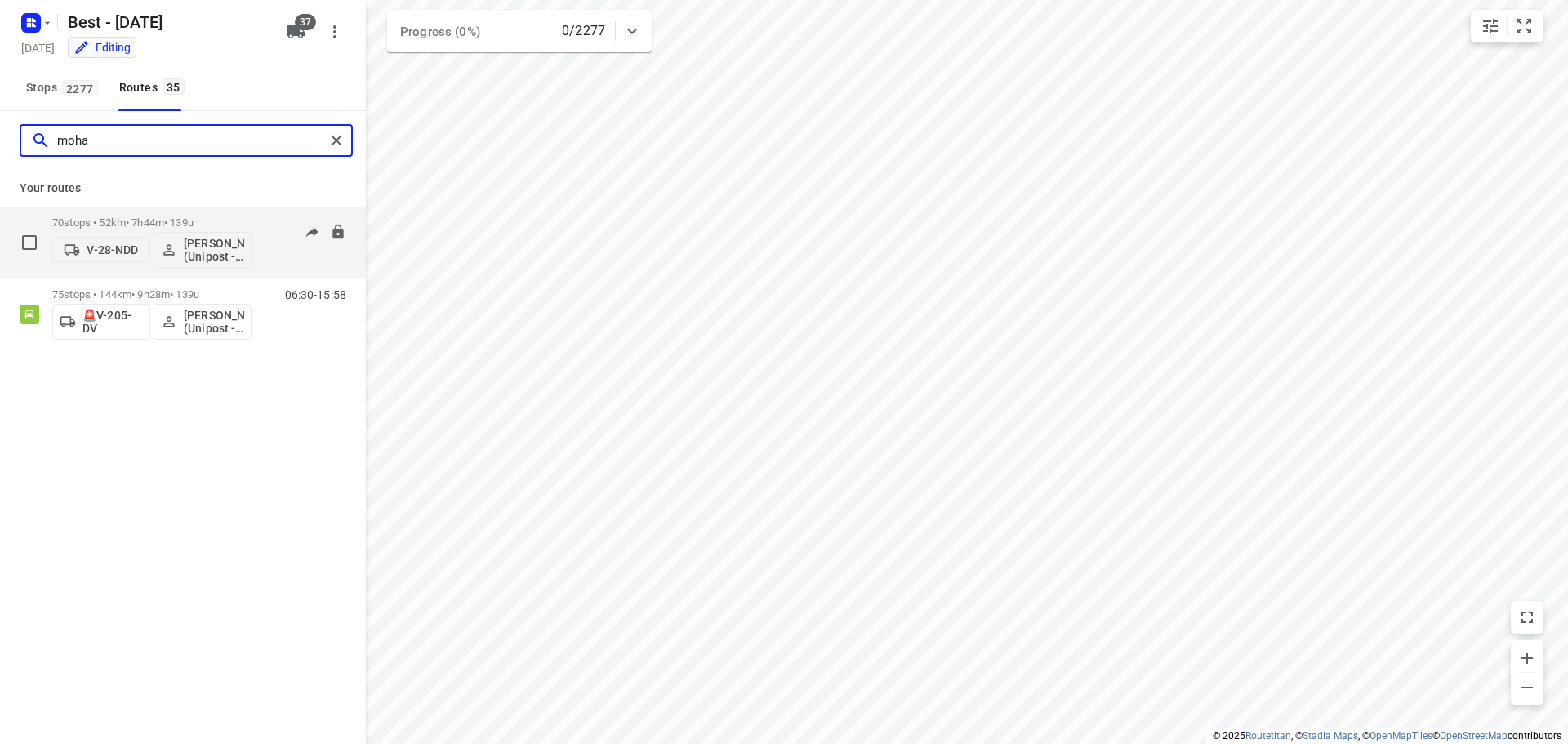
type input "moha"
click at [117, 245] on p "V-28-NDD" at bounding box center [112, 250] width 51 height 13
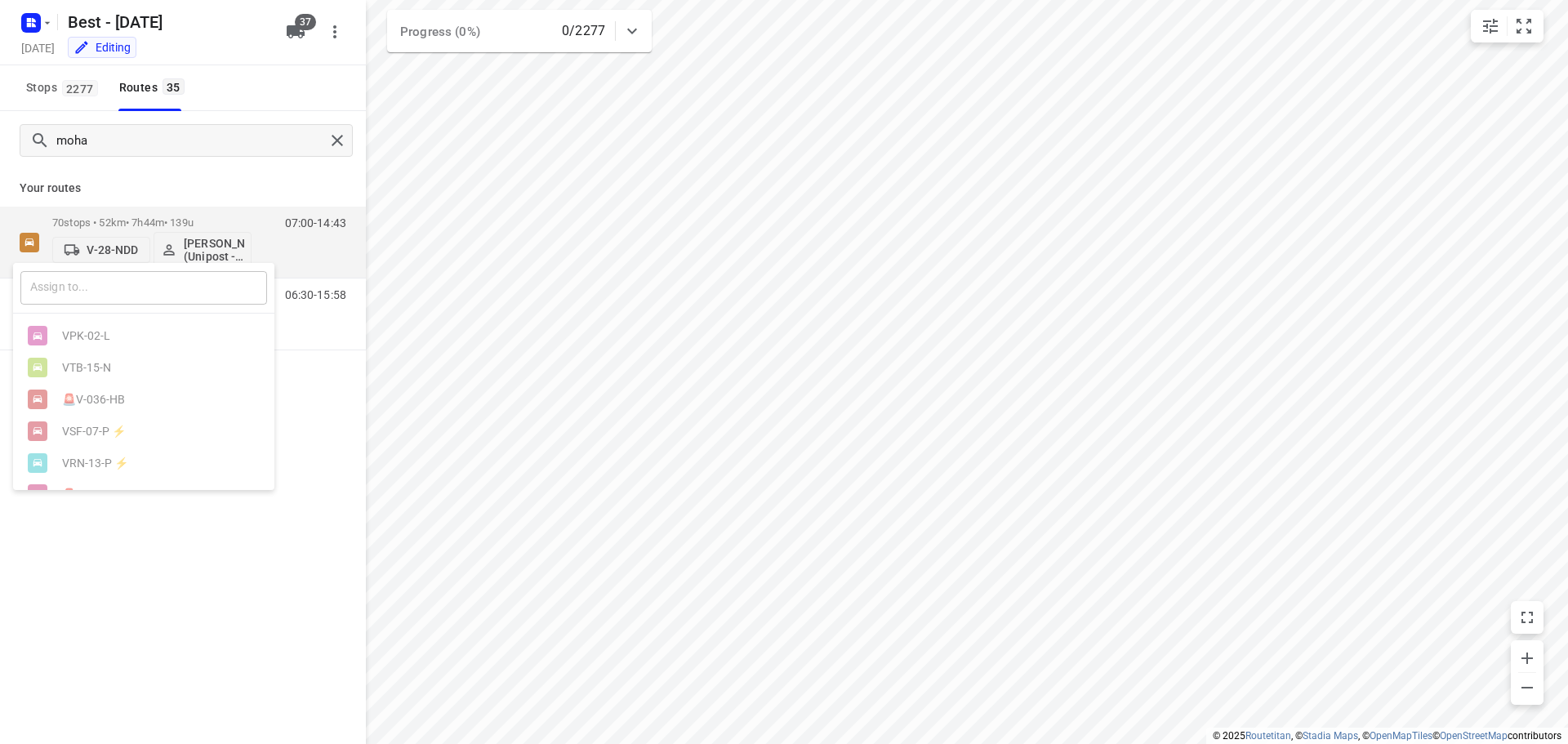
click at [120, 284] on input "text" at bounding box center [143, 287] width 246 height 34
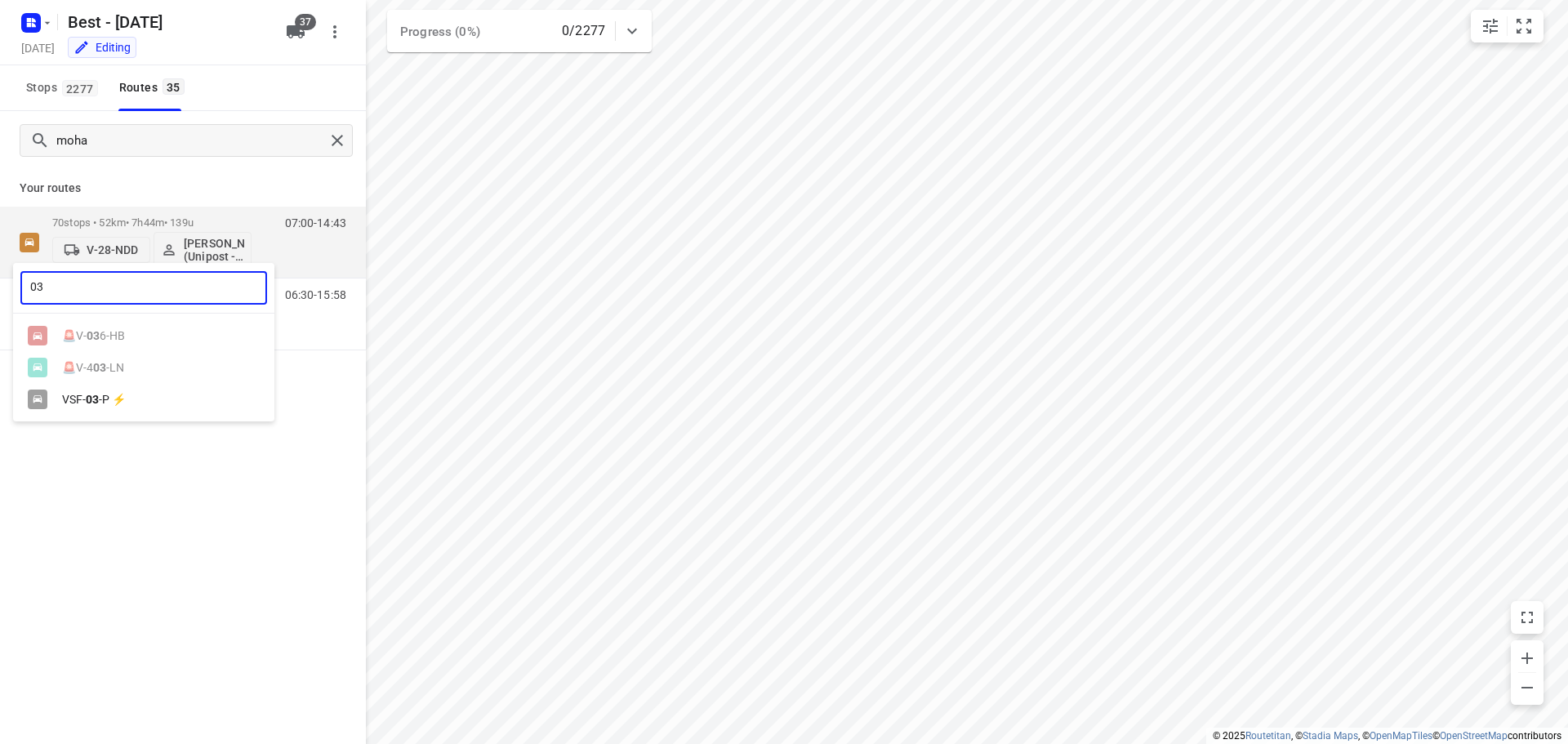
type input "03"
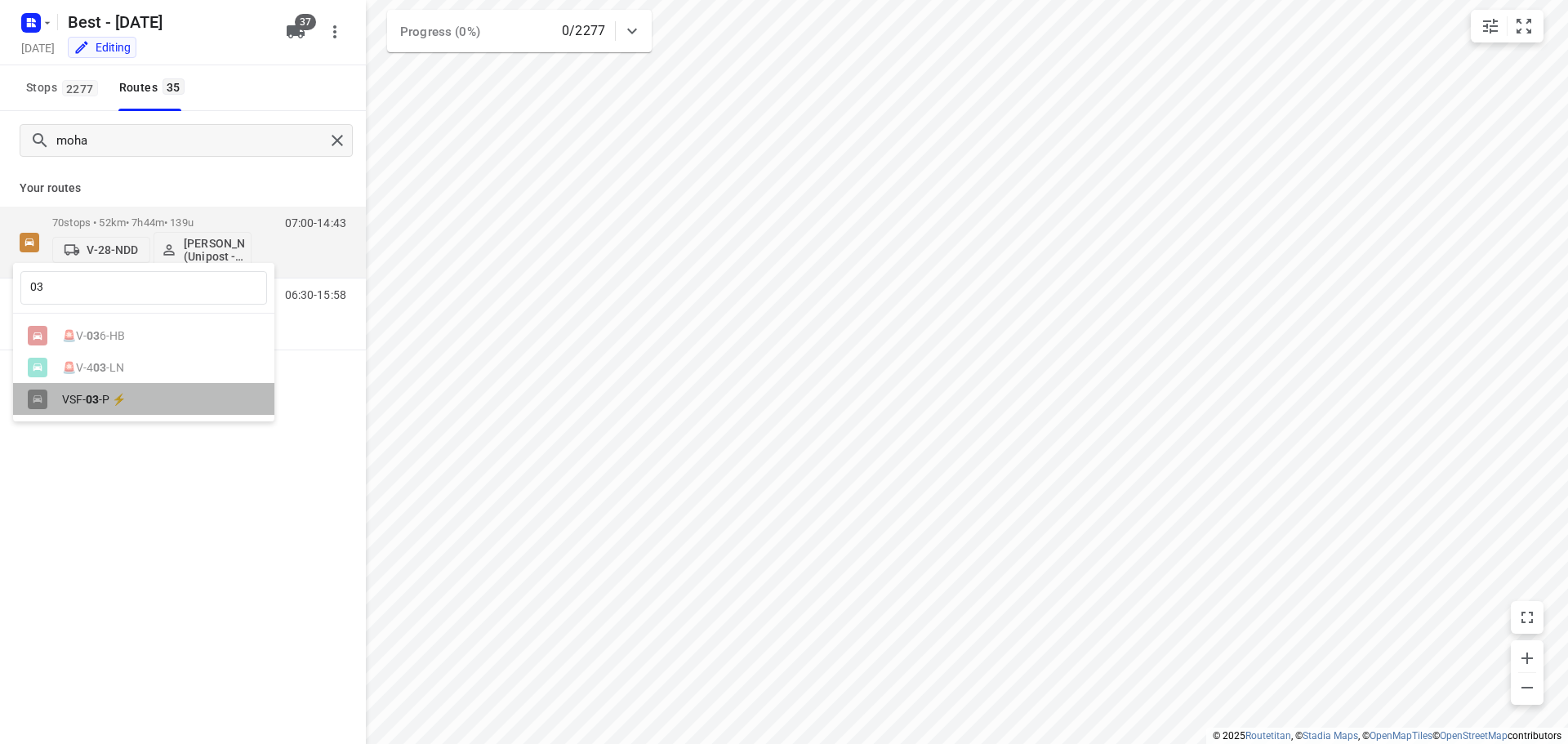
click at [66, 400] on div "VSF- 03 -P ⚡" at bounding box center [148, 399] width 171 height 13
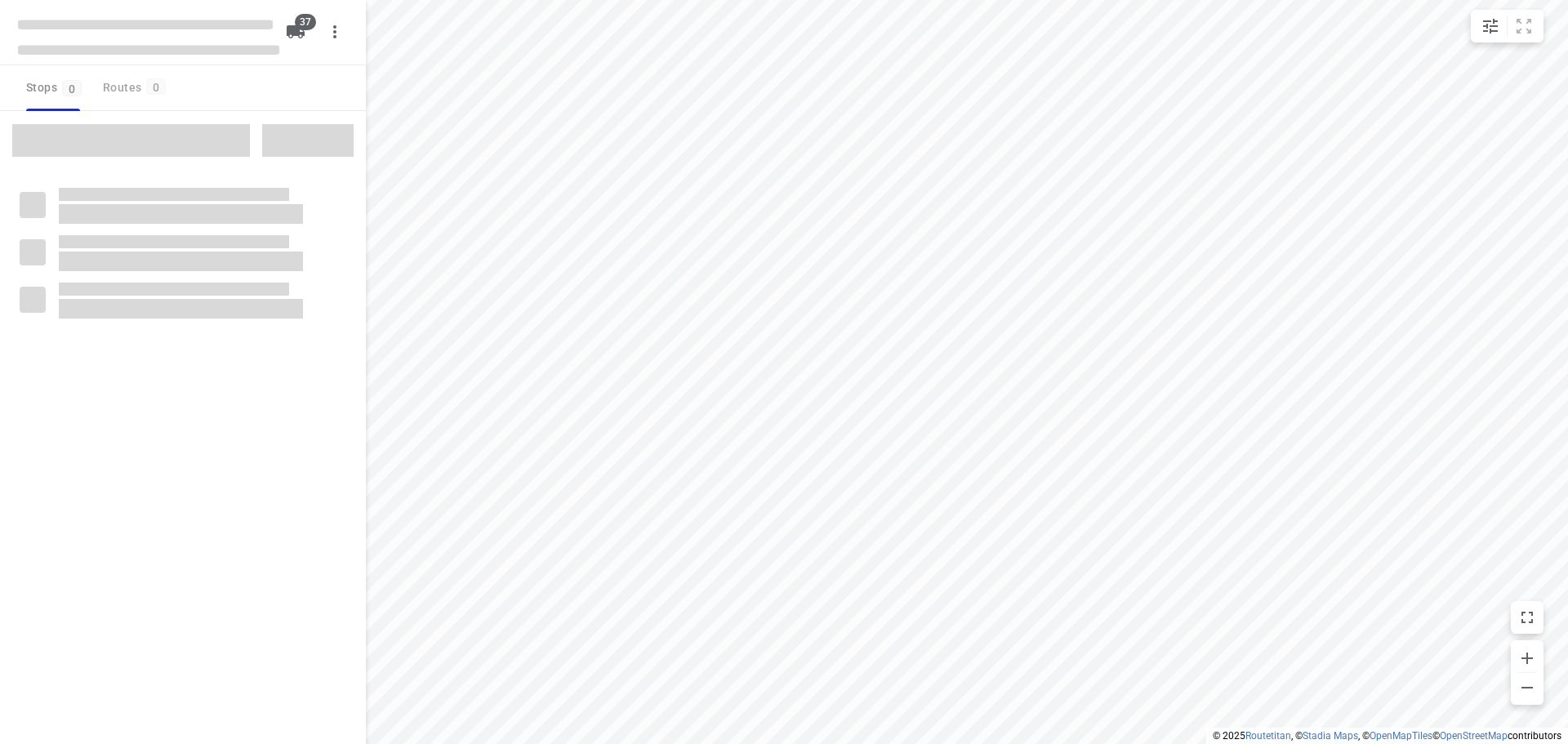
checkbox input "true"
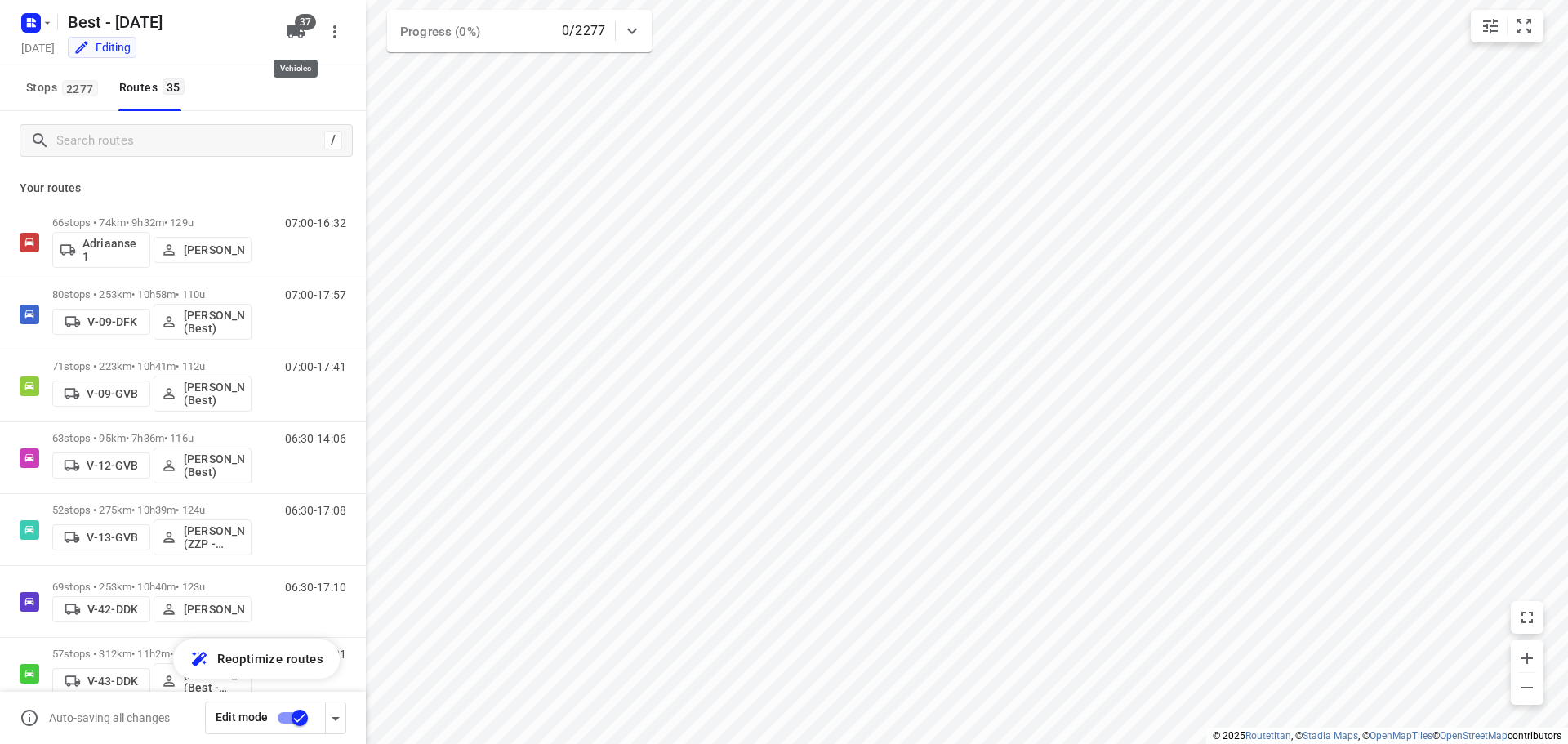
click at [298, 36] on icon "button" at bounding box center [296, 32] width 18 height 13
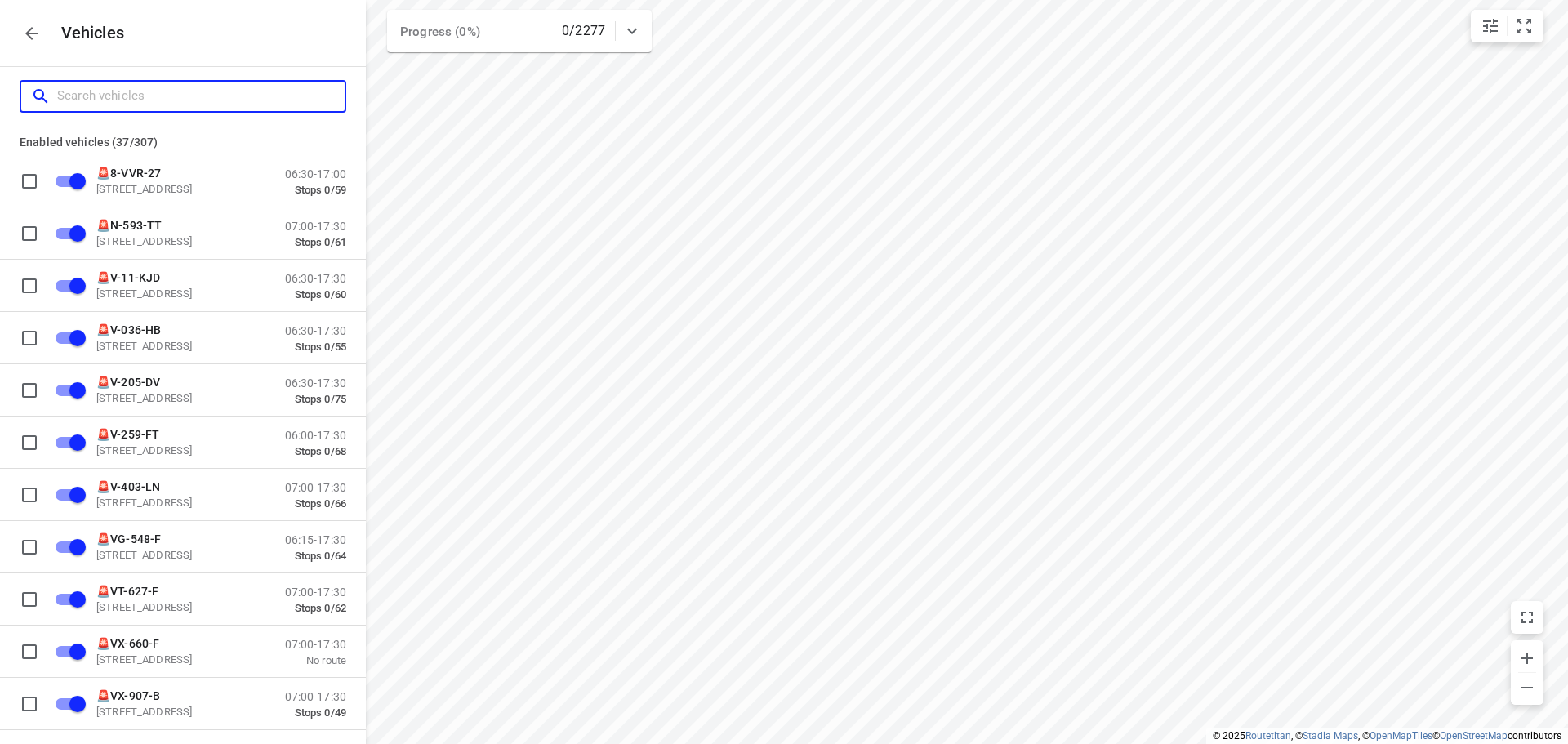
click at [255, 98] on input "Search vehicles" at bounding box center [201, 96] width 287 height 26
type input "2"
checkbox input "false"
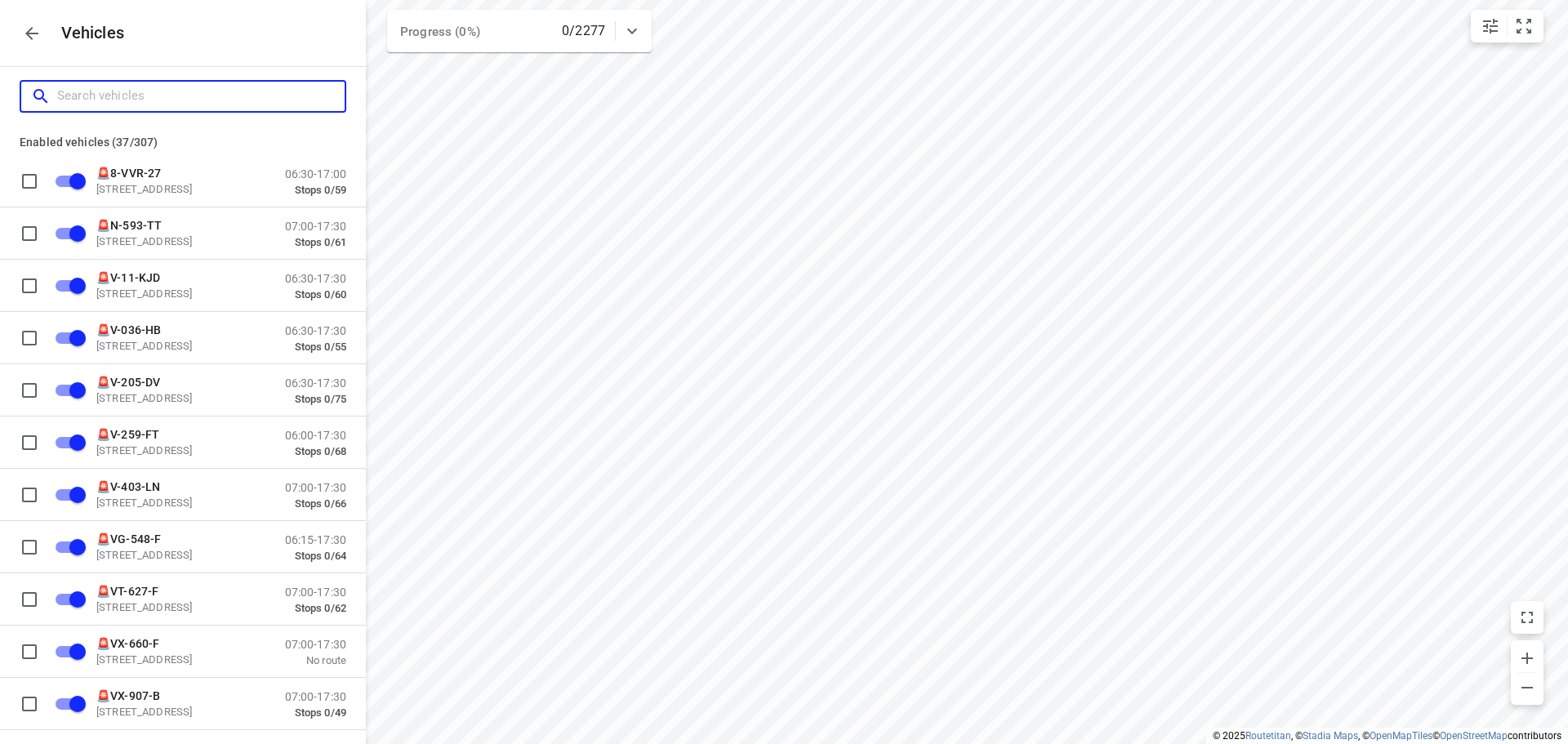
checkbox input "false"
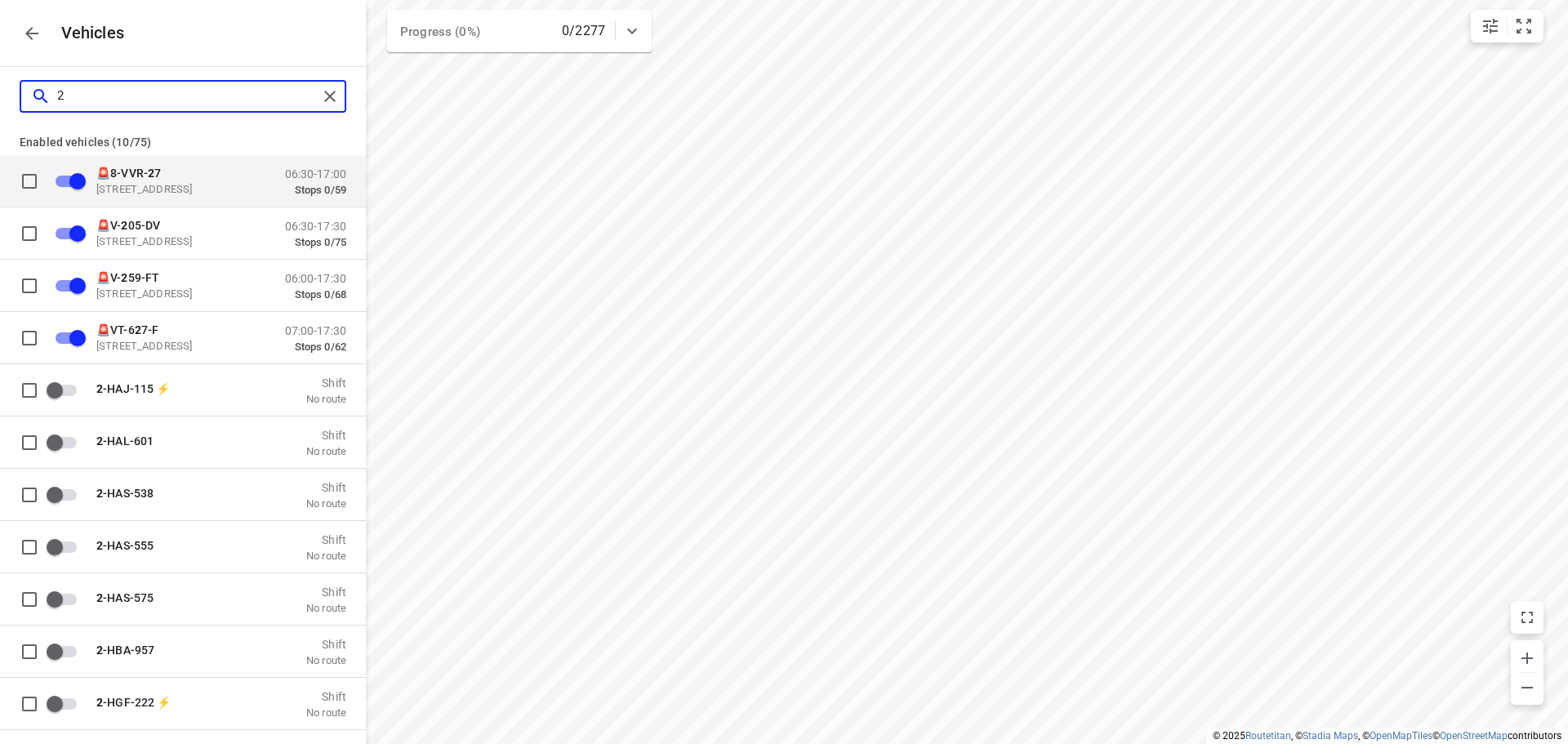
type input "28"
checkbox input "false"
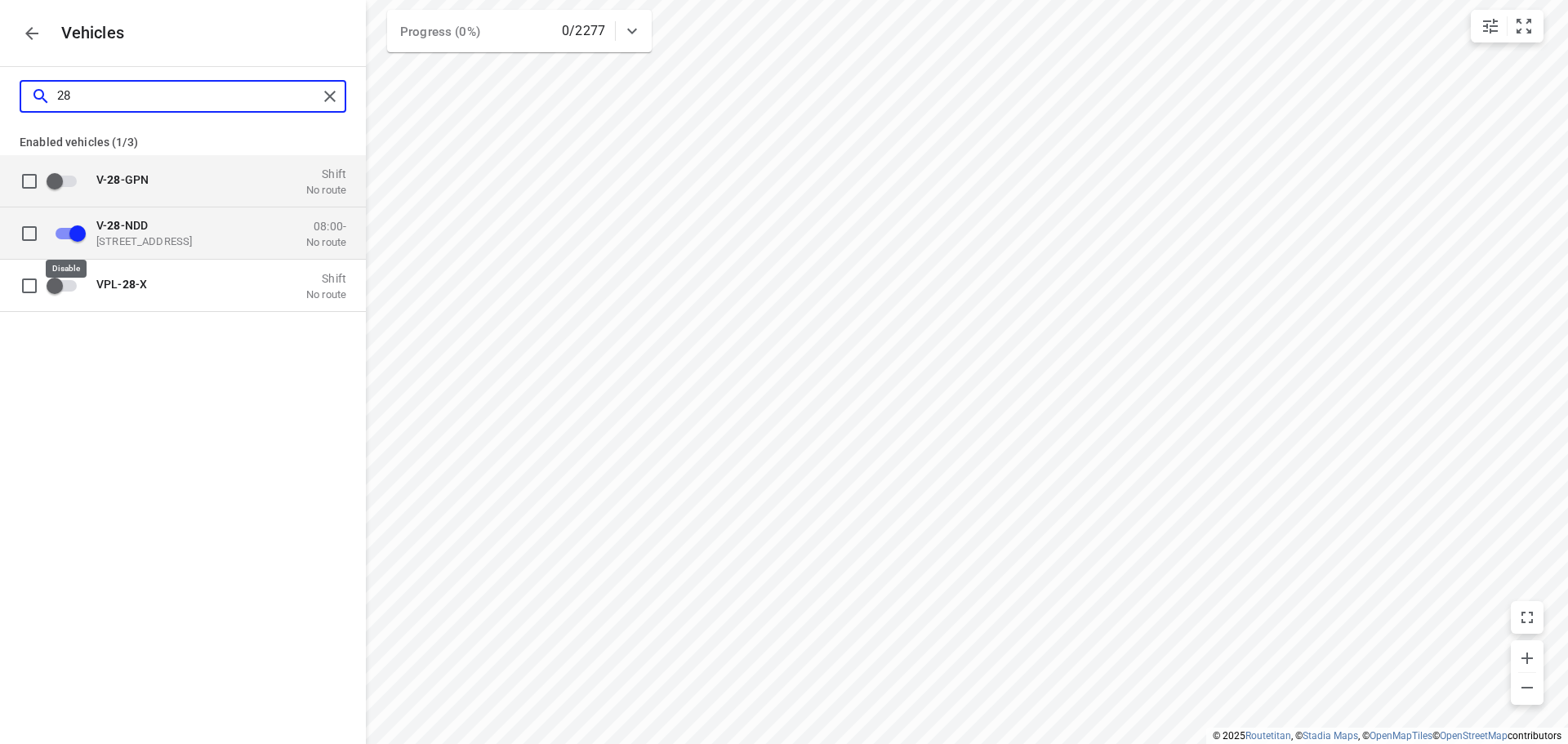
type input "28"
click at [47, 226] on input "grid" at bounding box center [78, 232] width 93 height 31
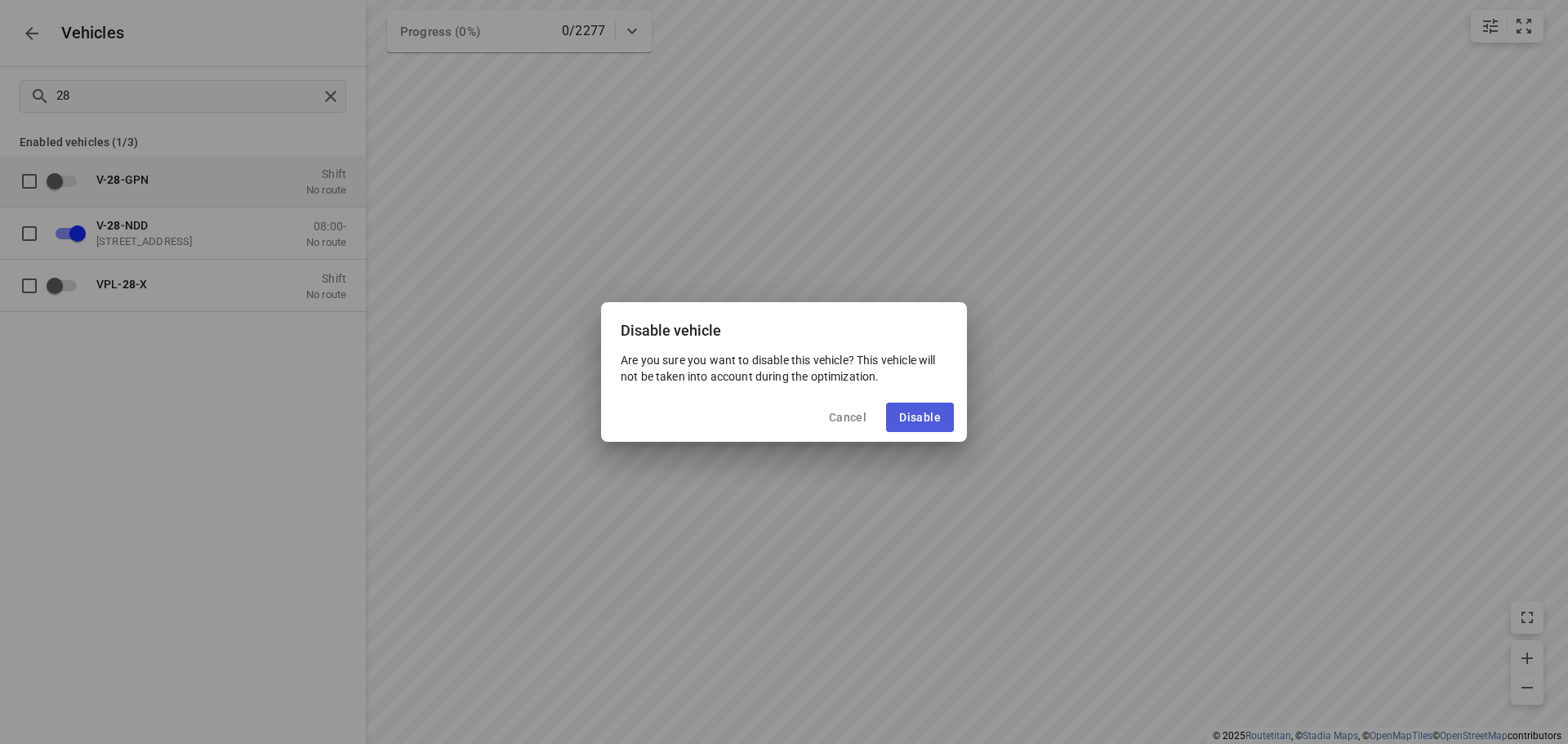
click at [908, 408] on button "Disable" at bounding box center [919, 417] width 67 height 29
checkbox input "false"
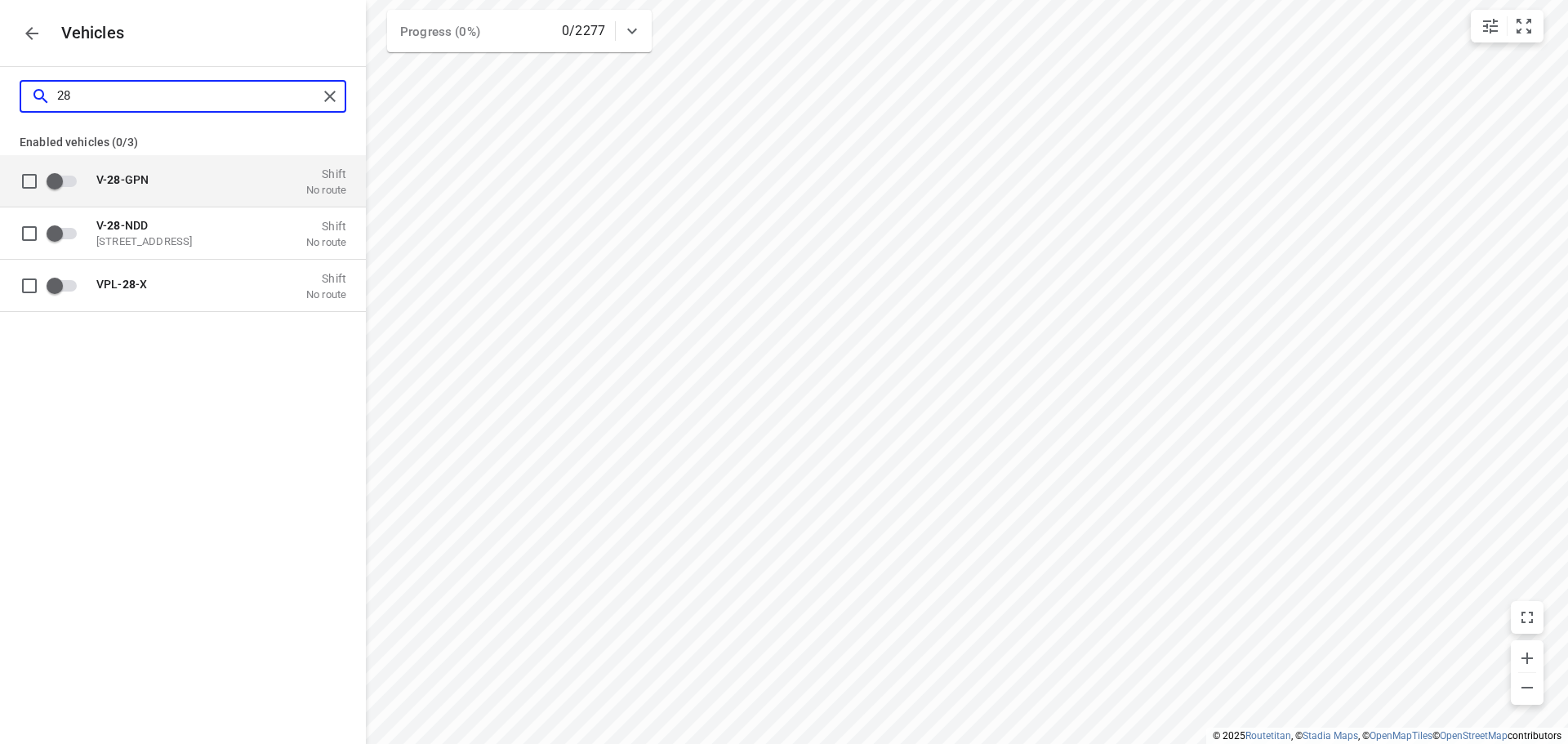
drag, startPoint x: 175, startPoint y: 100, endPoint x: 223, endPoint y: 86, distance: 50.0
click at [175, 99] on input "28" at bounding box center [188, 96] width 261 height 26
checkbox input "true"
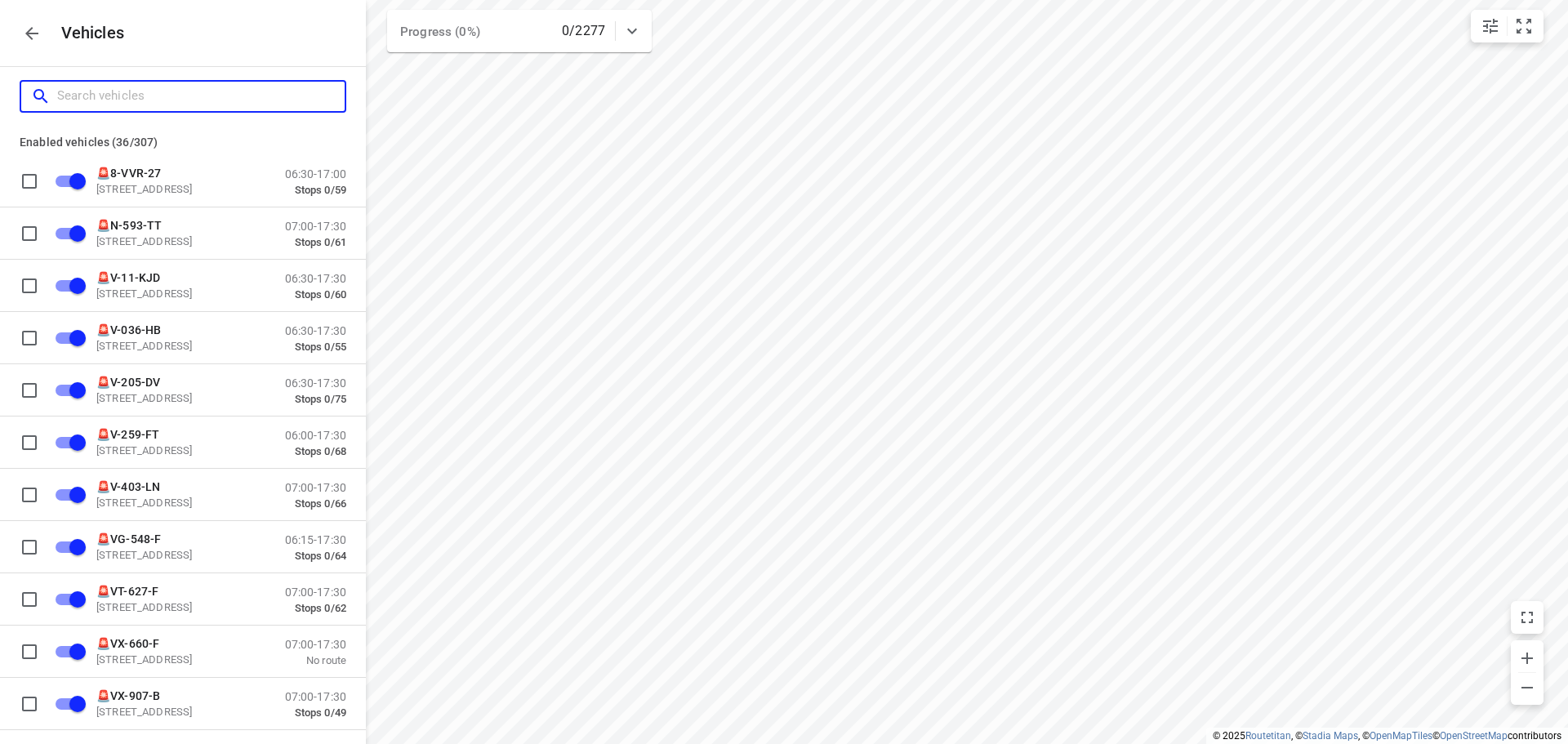
click at [267, 91] on input "Search vehicles" at bounding box center [201, 96] width 287 height 26
type input "6"
checkbox input "false"
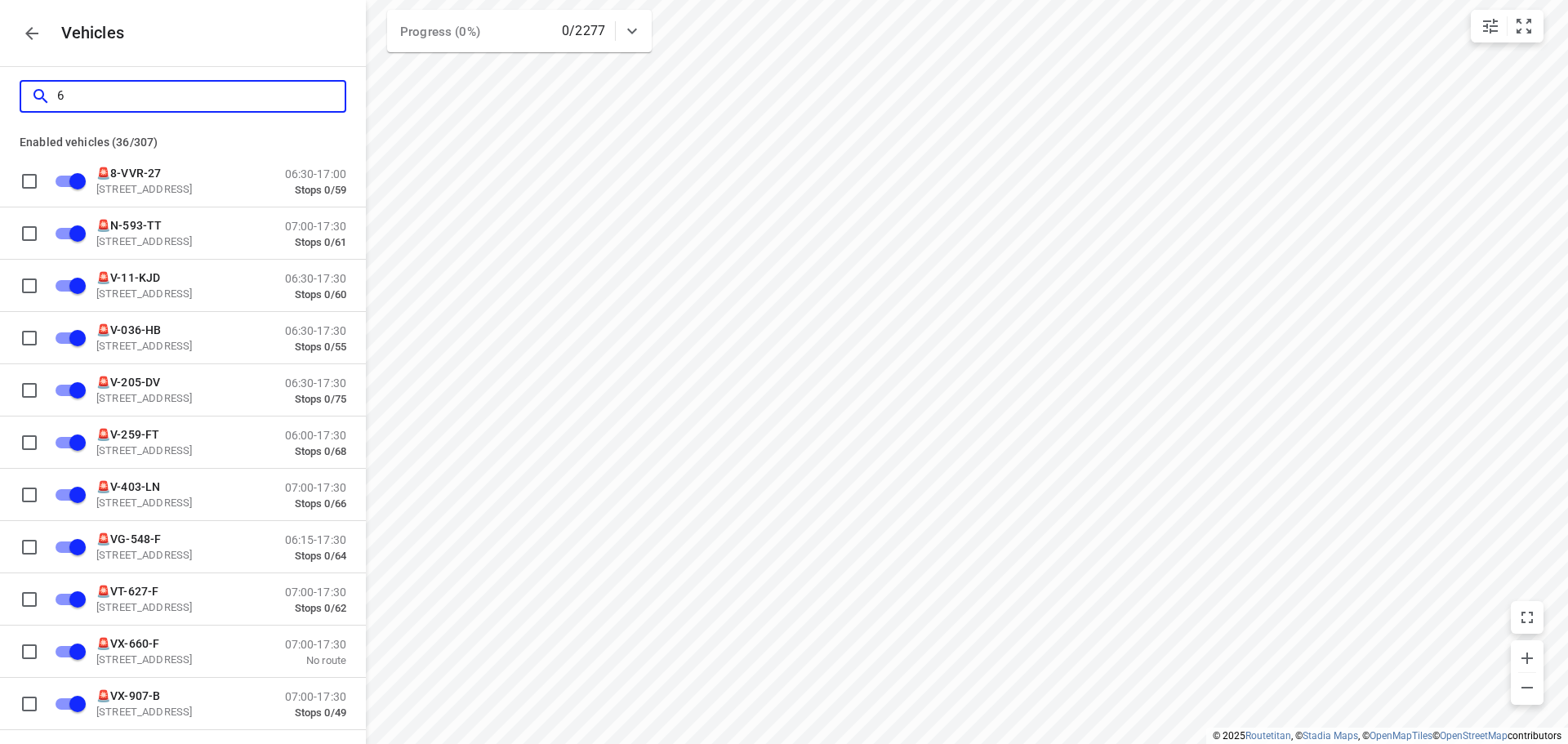
checkbox input "false"
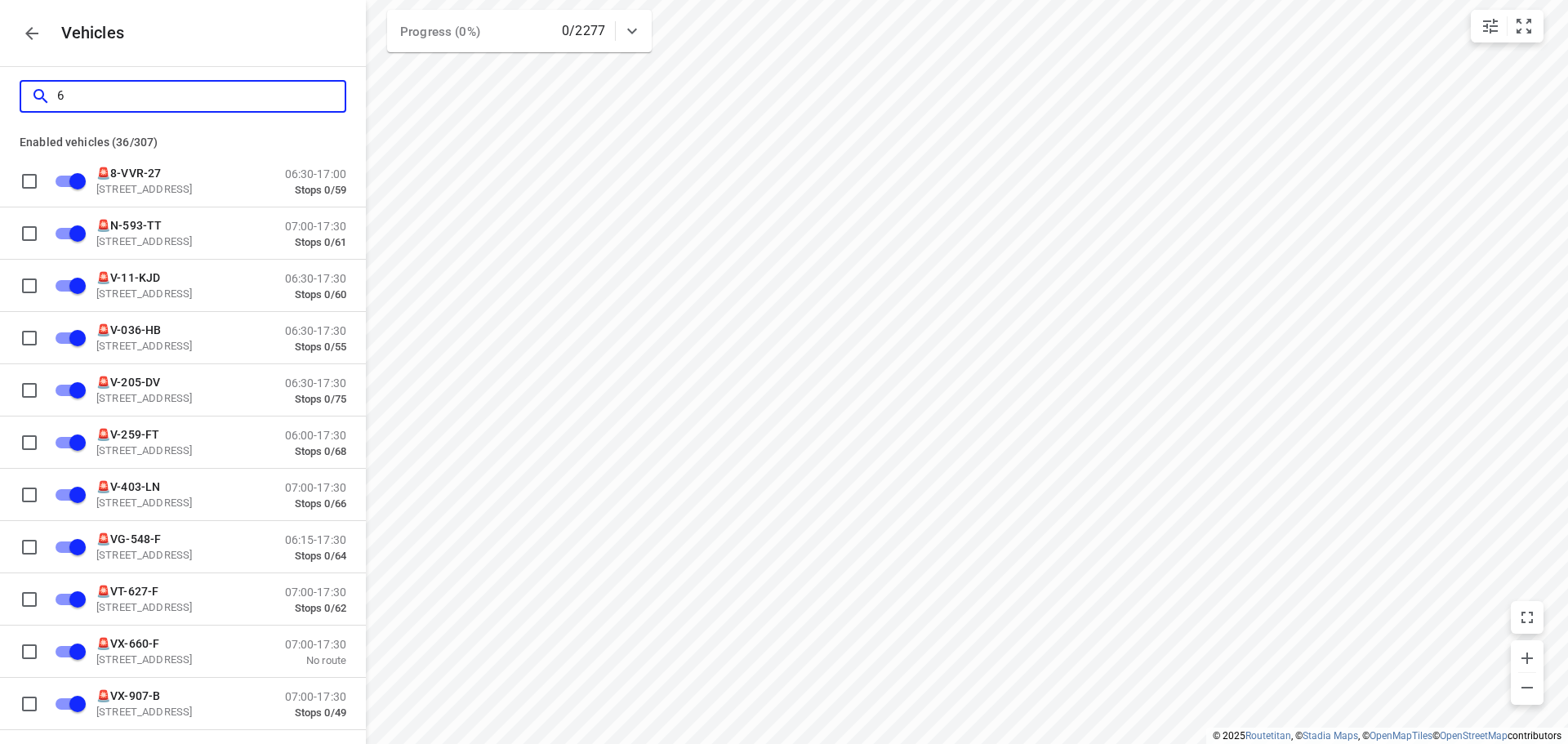
checkbox input "false"
type input "66"
checkbox input "false"
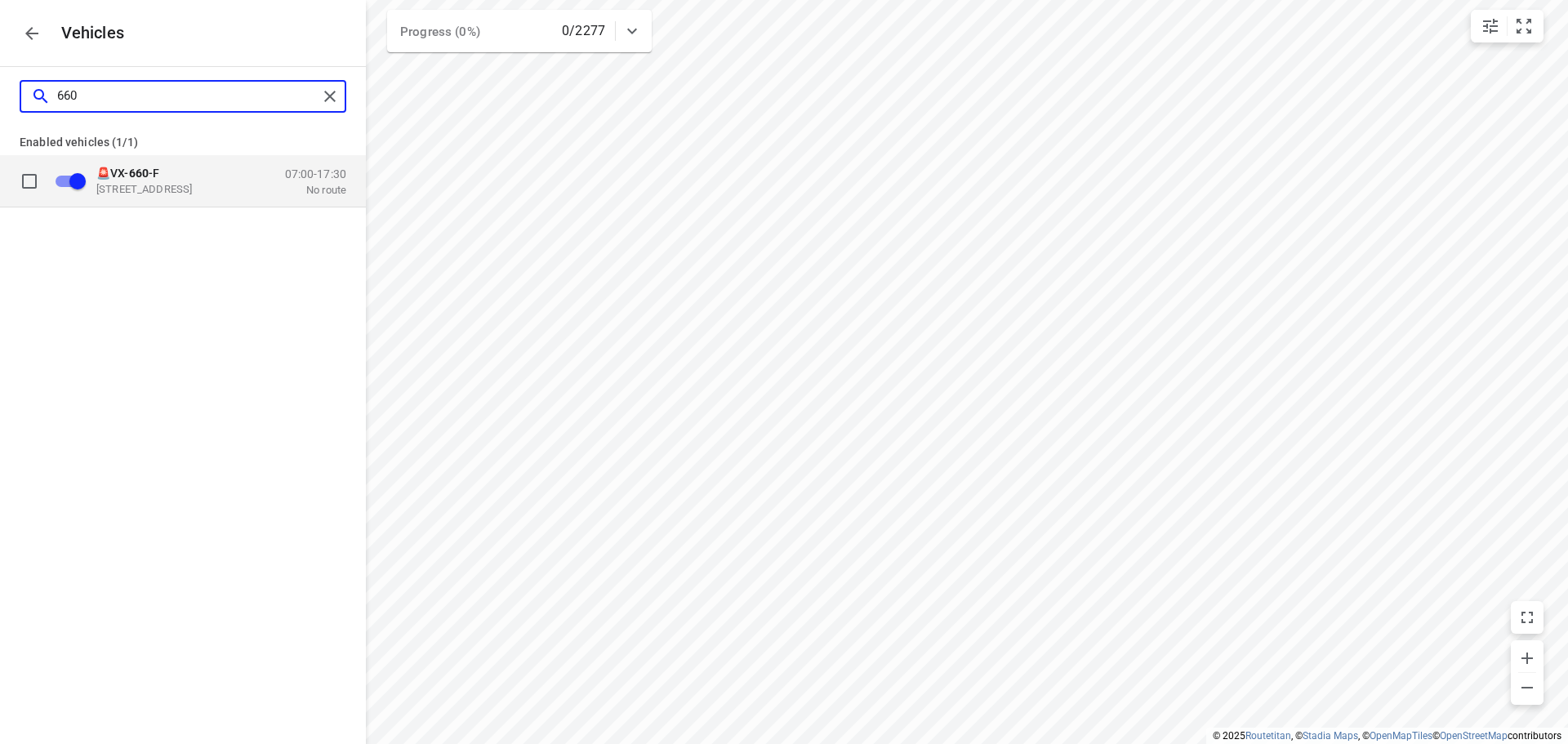
type input "660"
click at [81, 184] on input "grid" at bounding box center [78, 181] width 93 height 31
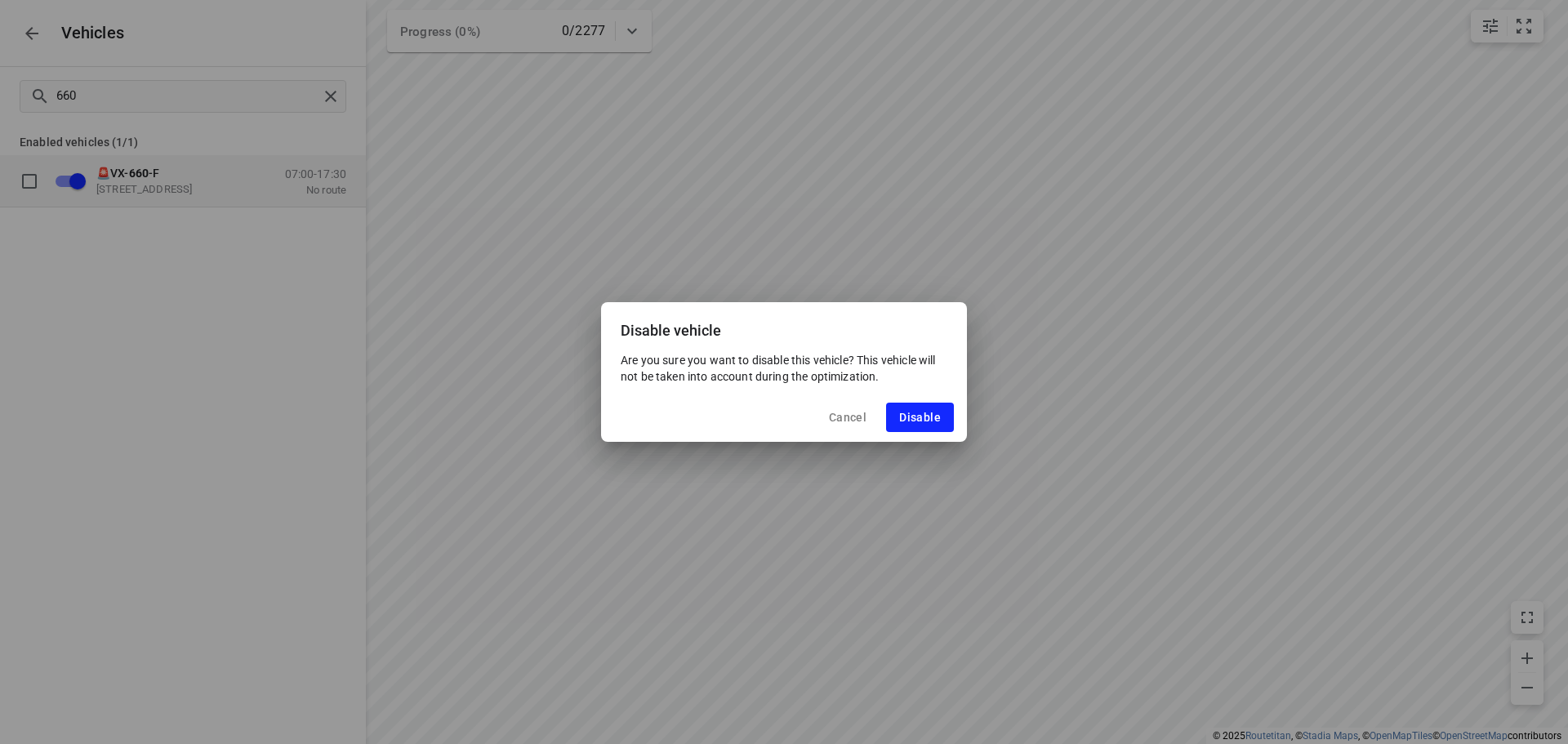
click at [912, 414] on span "Disable" at bounding box center [920, 417] width 42 height 13
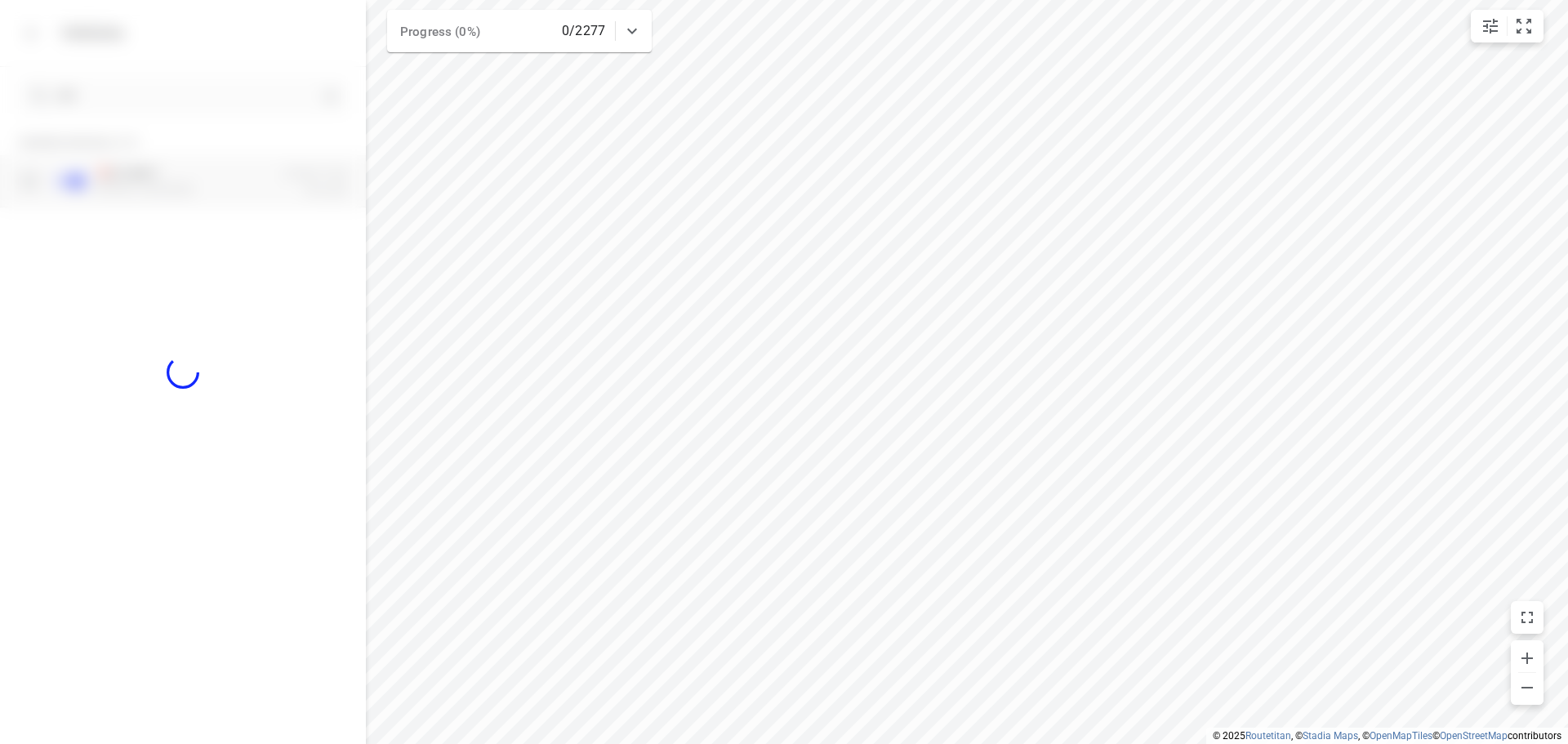
checkbox input "false"
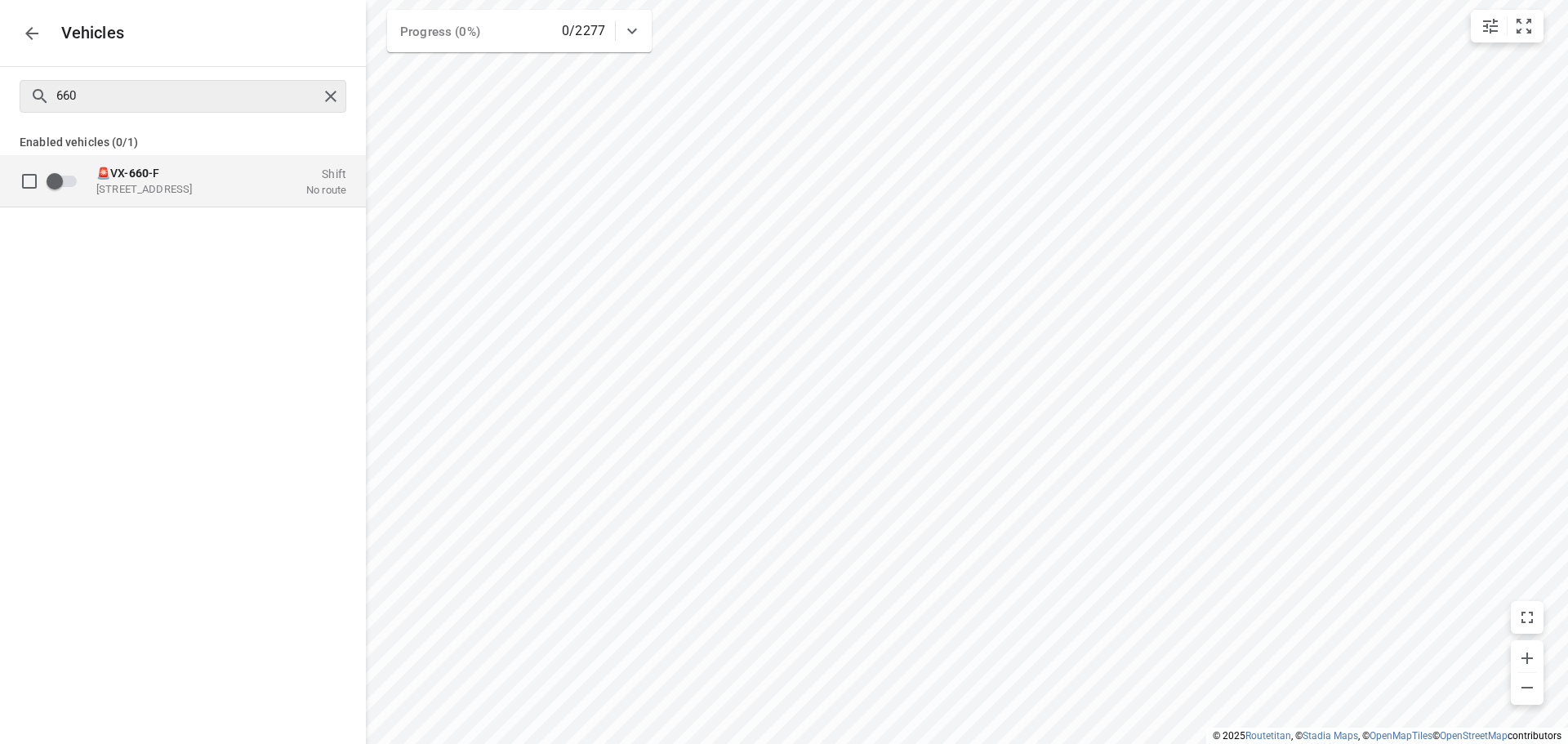
checkbox input "true"
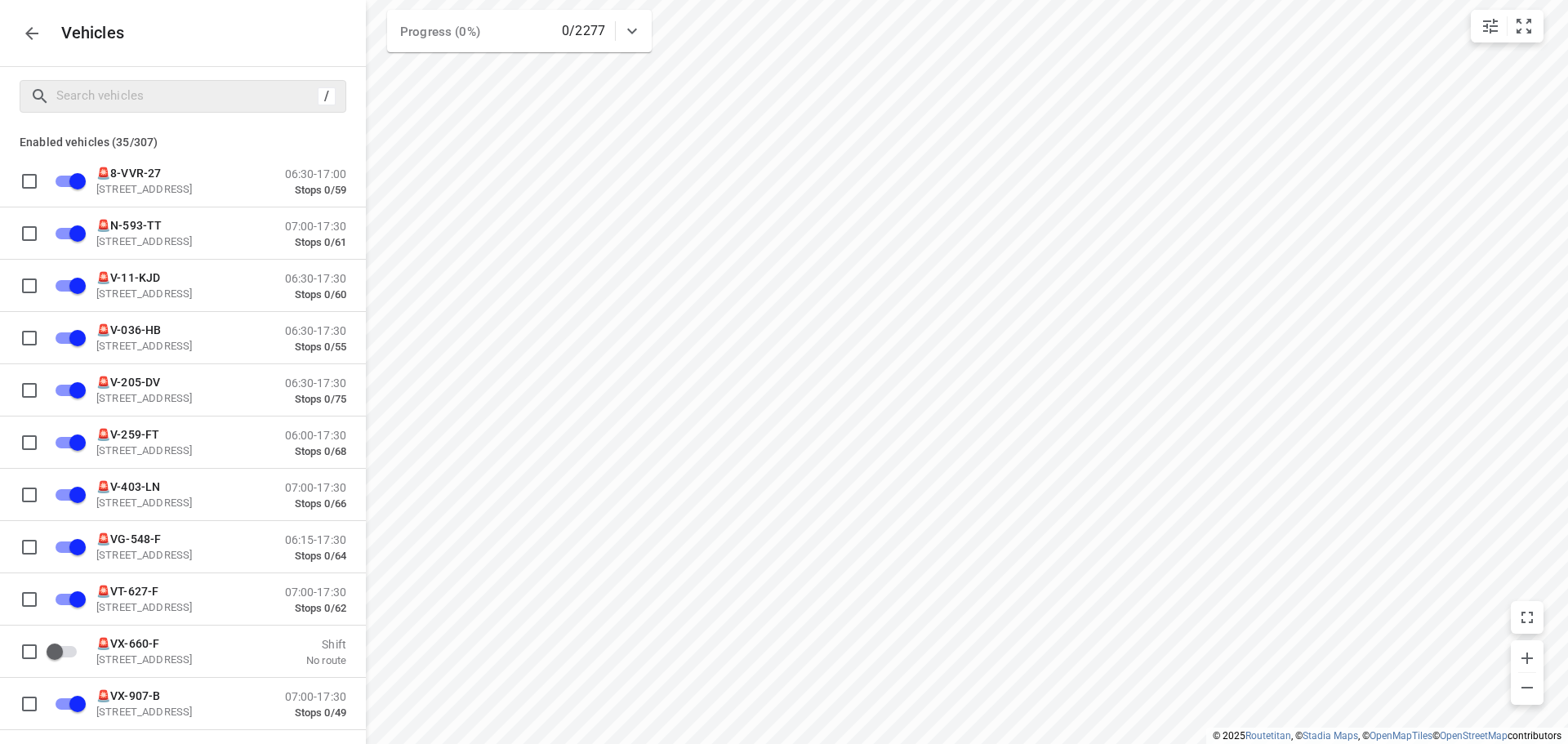
click at [50, 40] on p "Vehicles" at bounding box center [87, 33] width 77 height 19
click at [17, 34] on button "button" at bounding box center [32, 34] width 33 height 33
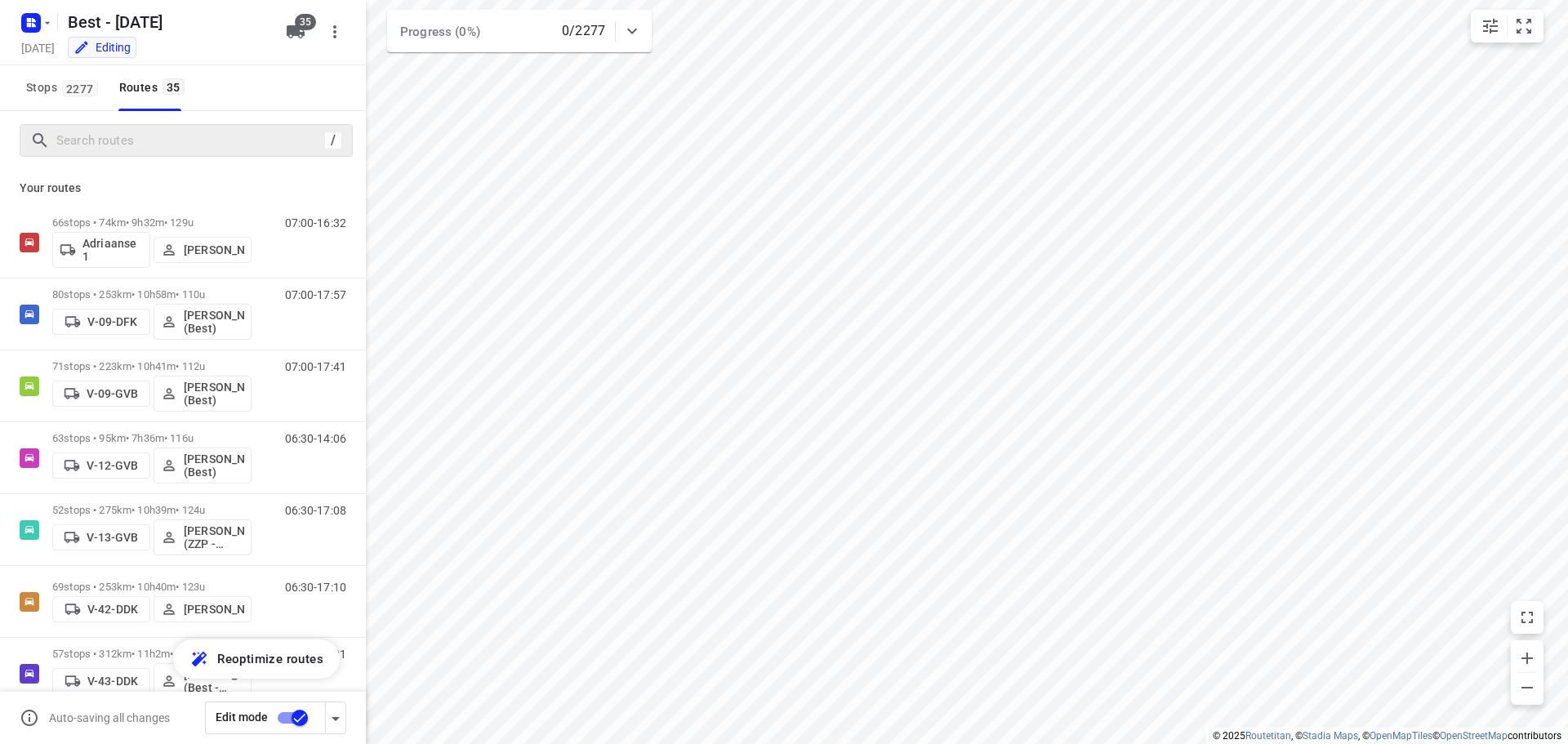
click at [126, 126] on div "/" at bounding box center [185, 140] width 333 height 33
click at [127, 129] on input "Search routes" at bounding box center [188, 141] width 261 height 26
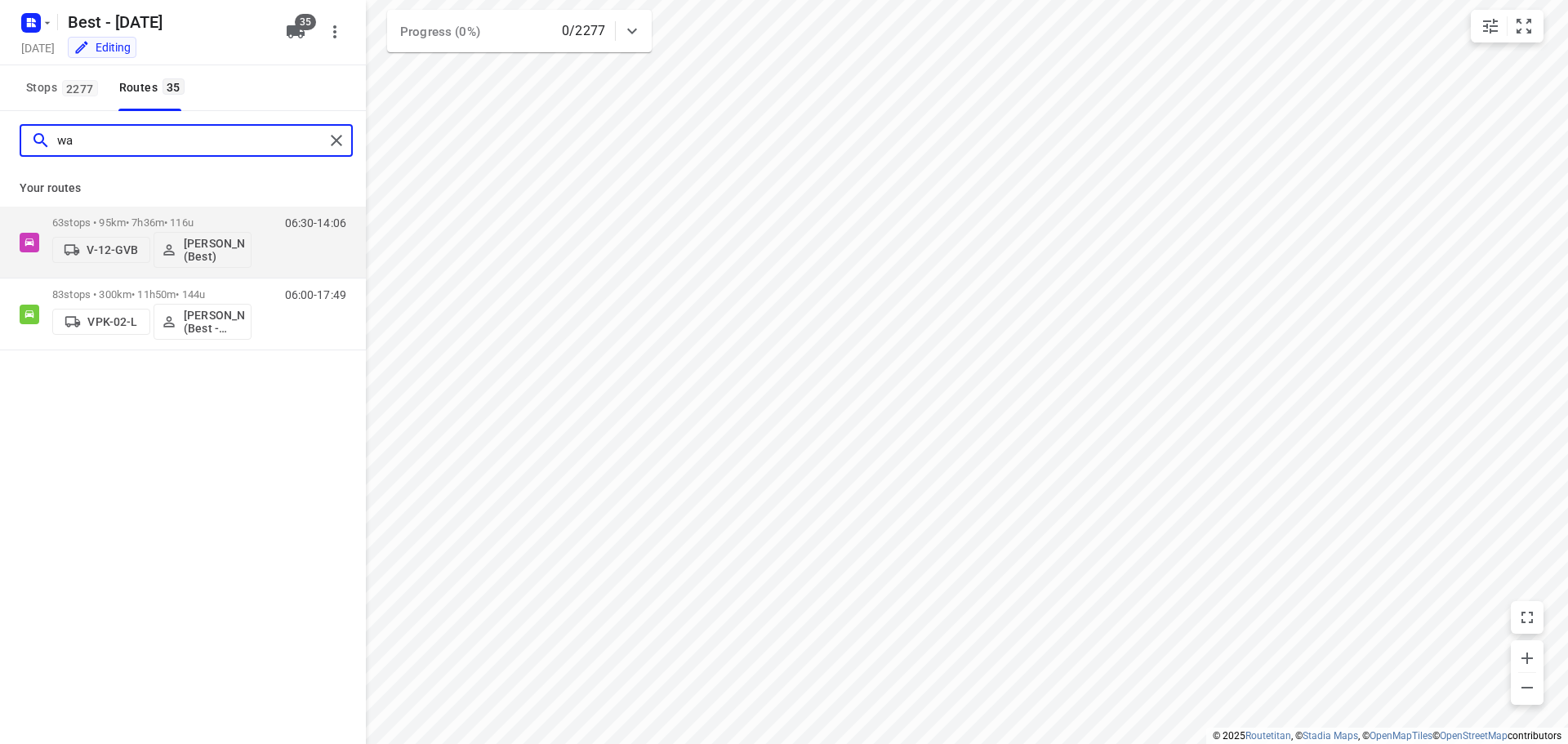
type input "w"
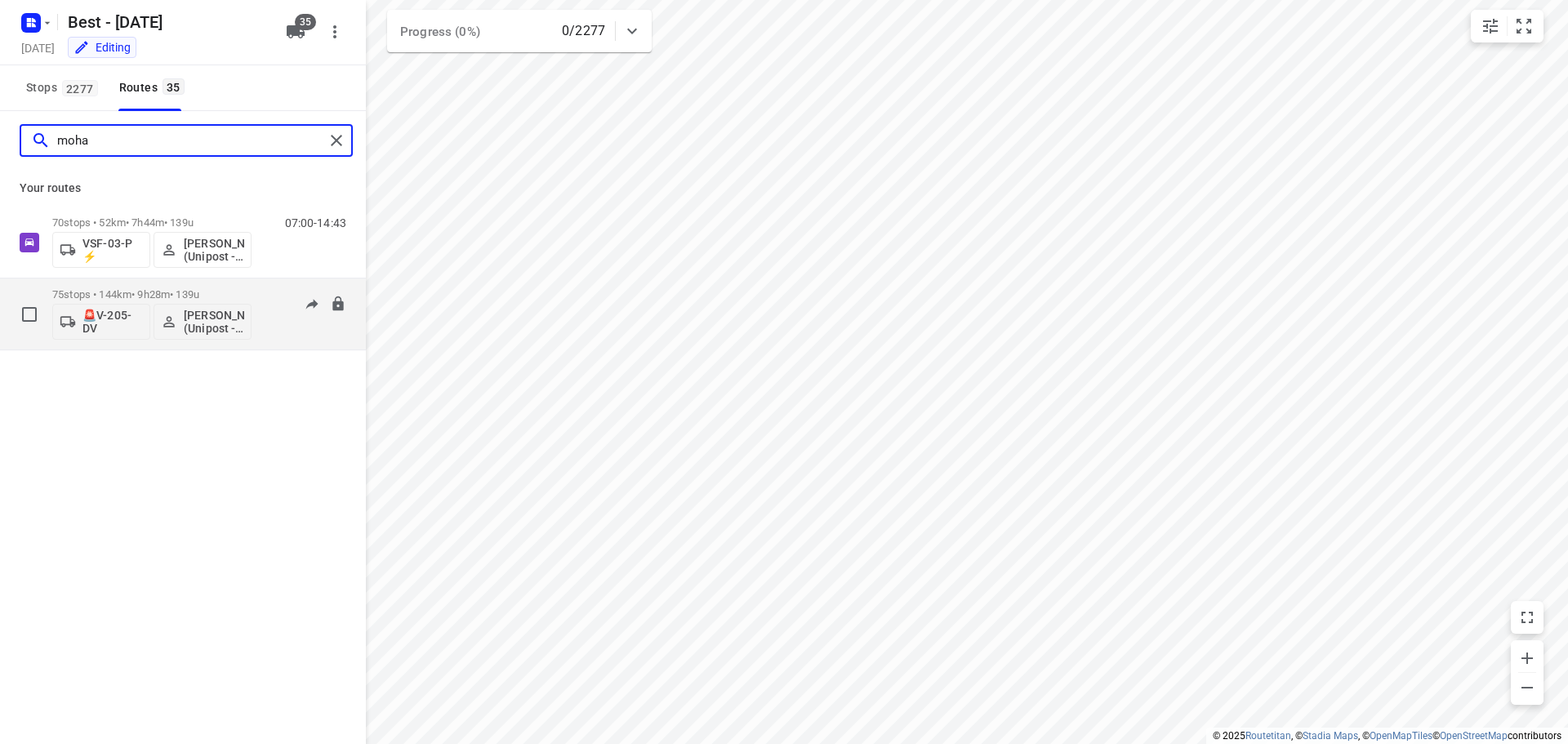
type input "moha"
click at [158, 288] on p "75 stops • 144km • 9h28m • 139u" at bounding box center [151, 294] width 199 height 12
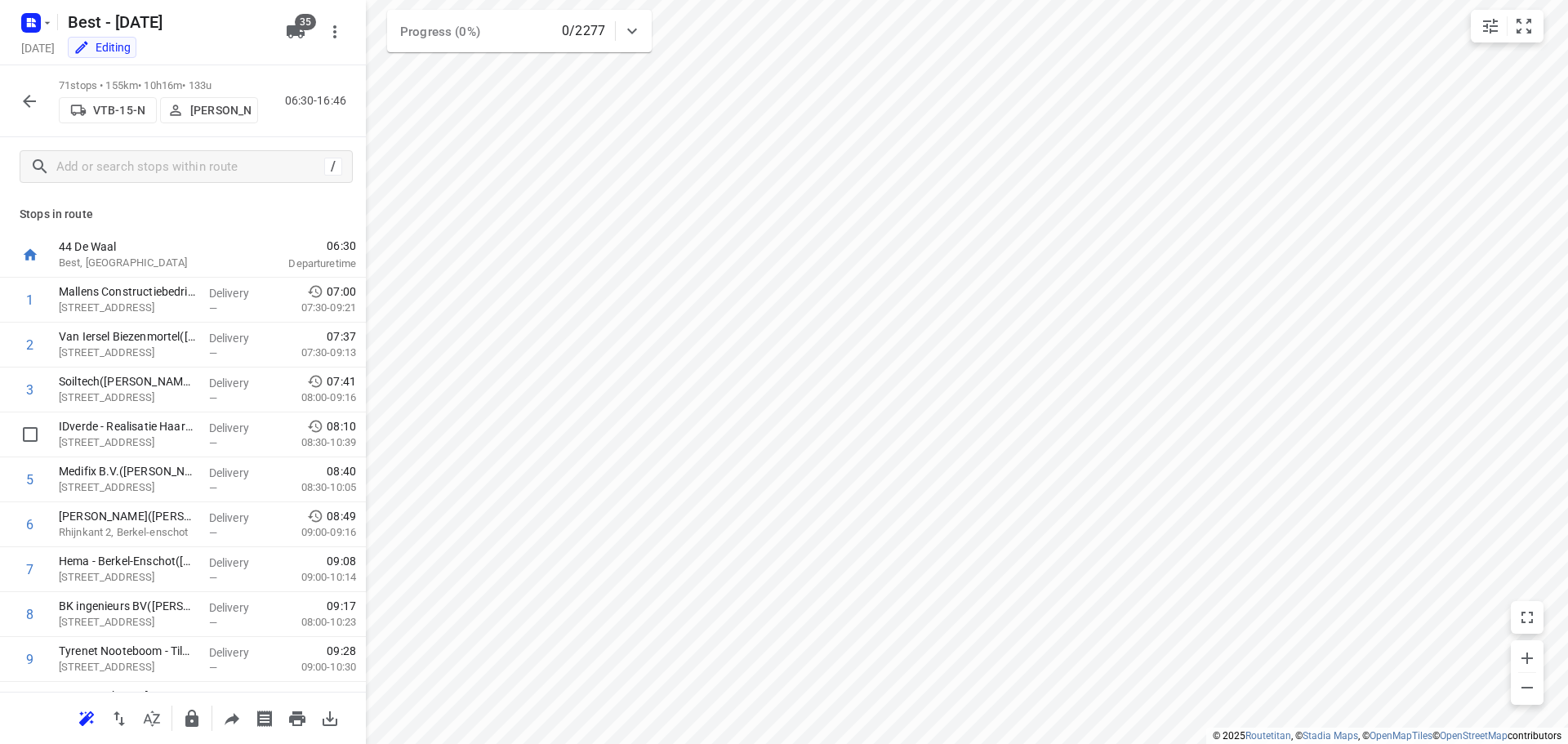
drag, startPoint x: 182, startPoint y: 441, endPoint x: 181, endPoint y: 451, distance: 10.0
click at [172, 441] on p "[STREET_ADDRESS]" at bounding box center [127, 442] width 137 height 16
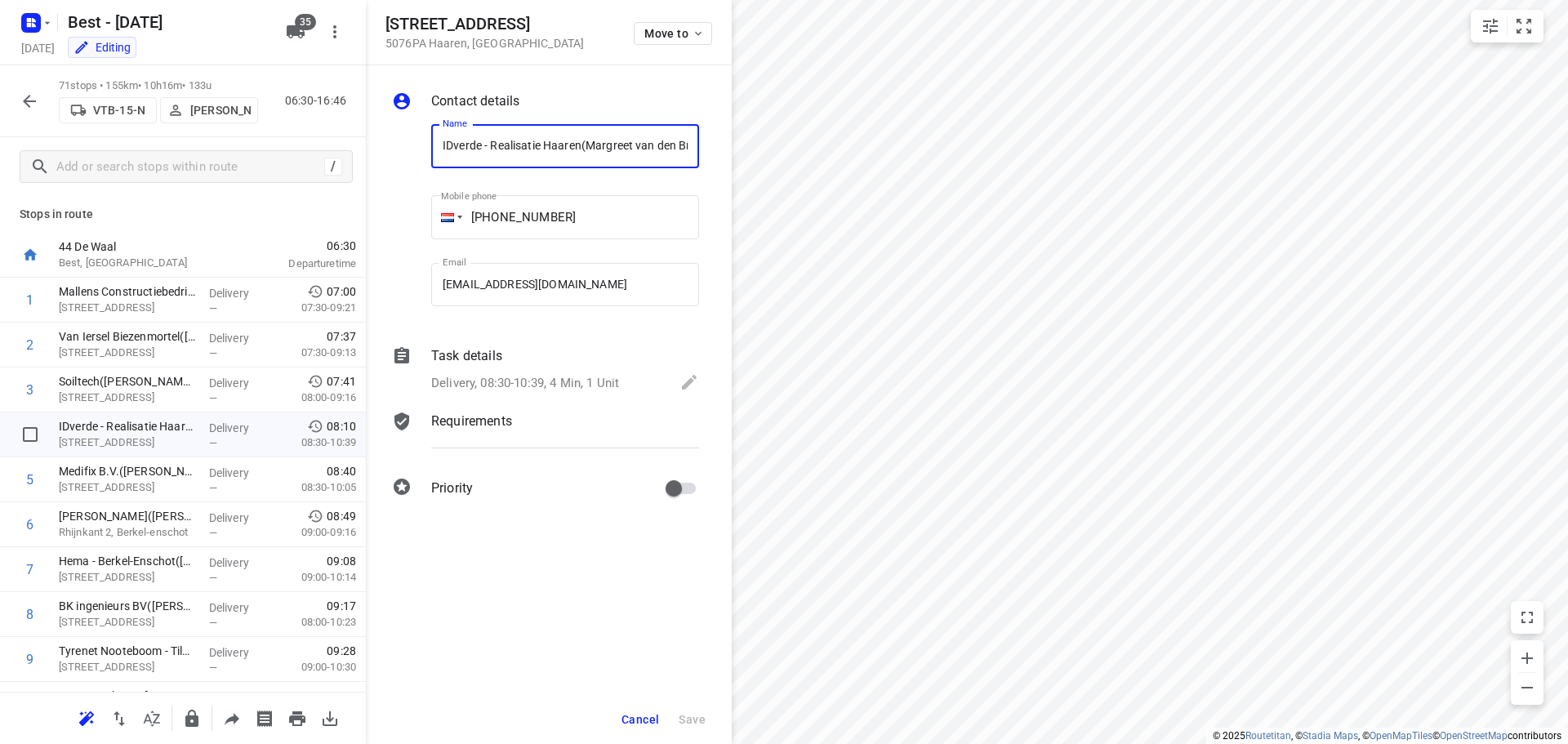
scroll to position [0, 161]
click at [535, 376] on p "Delivery, 08:30-10:39, 4 Min, 1 Unit" at bounding box center [525, 383] width 188 height 19
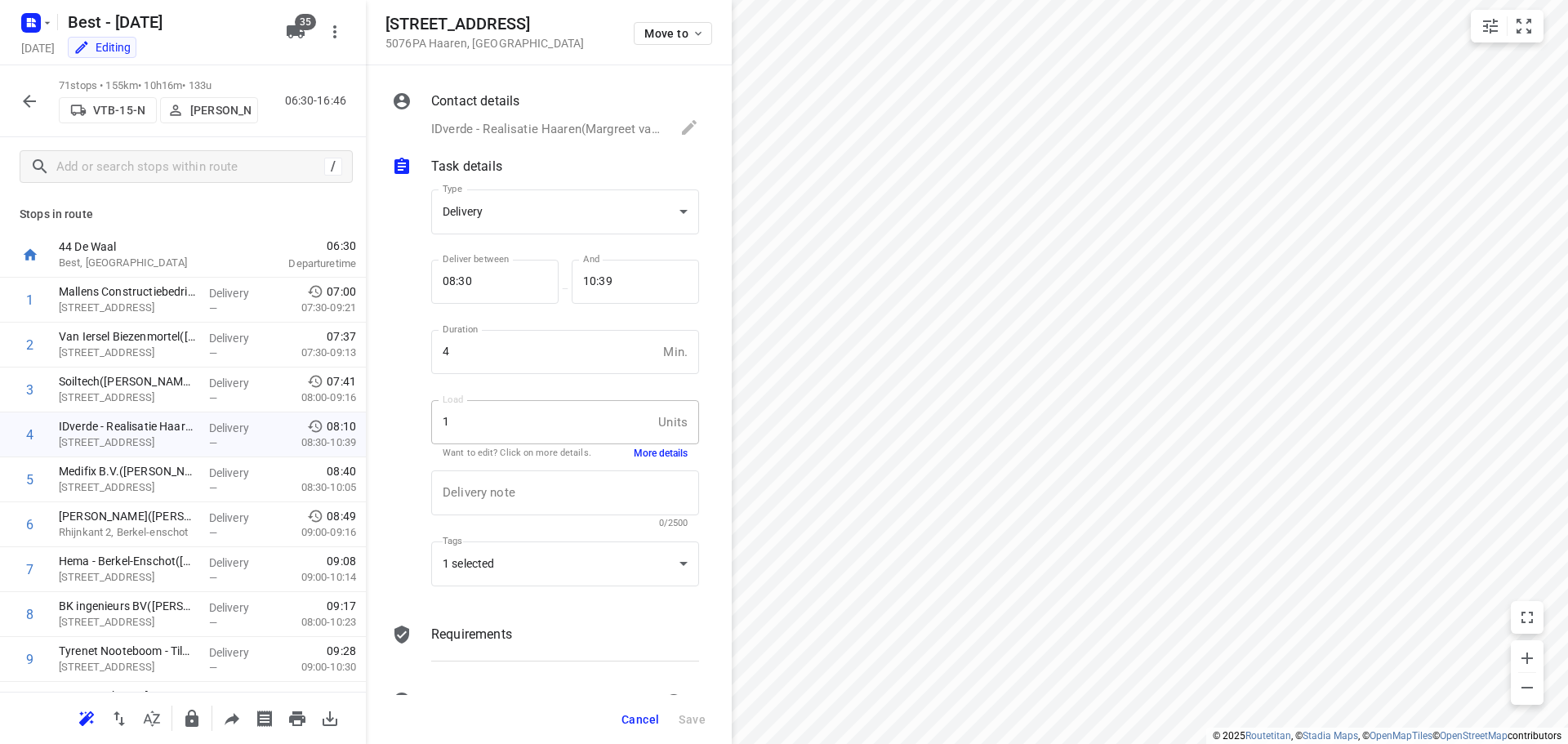
click at [636, 447] on button "More details" at bounding box center [660, 453] width 54 height 14
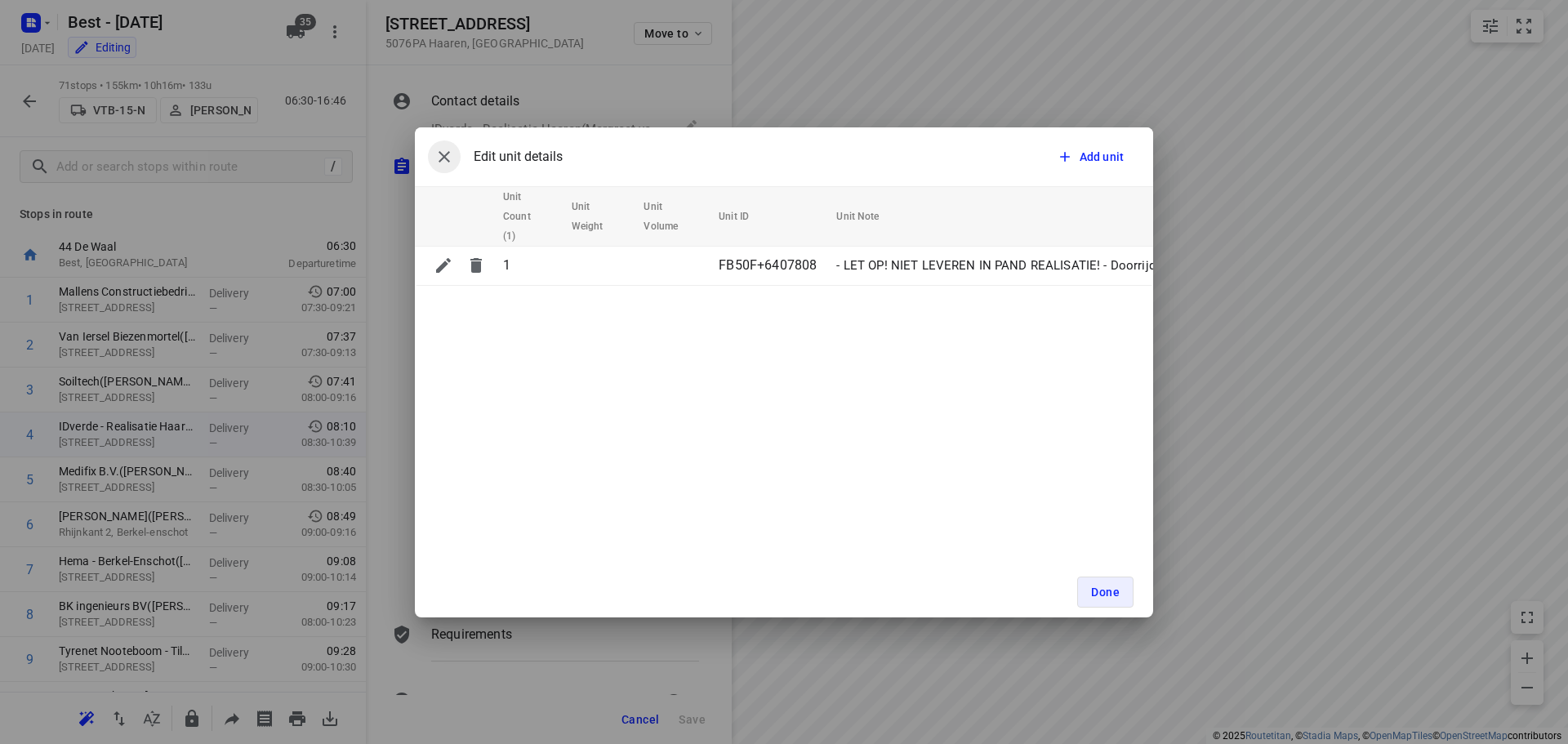
click at [450, 150] on icon "button" at bounding box center [443, 156] width 19 height 19
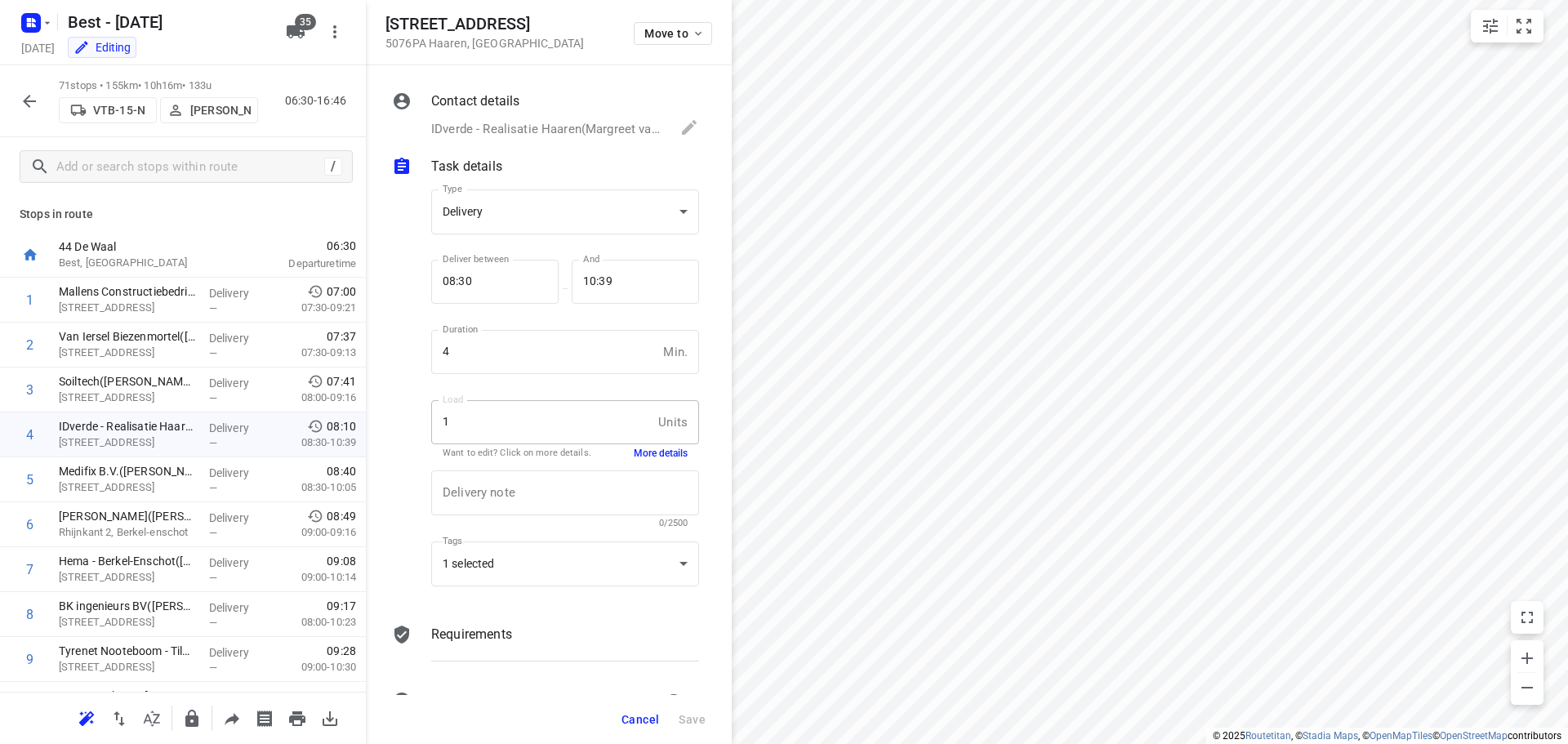
click at [510, 131] on p "IDverde - Realisatie Haaren(Margreet van den Braak-Pullen / [PERSON_NAME]), [PH…" at bounding box center [547, 129] width 233 height 19
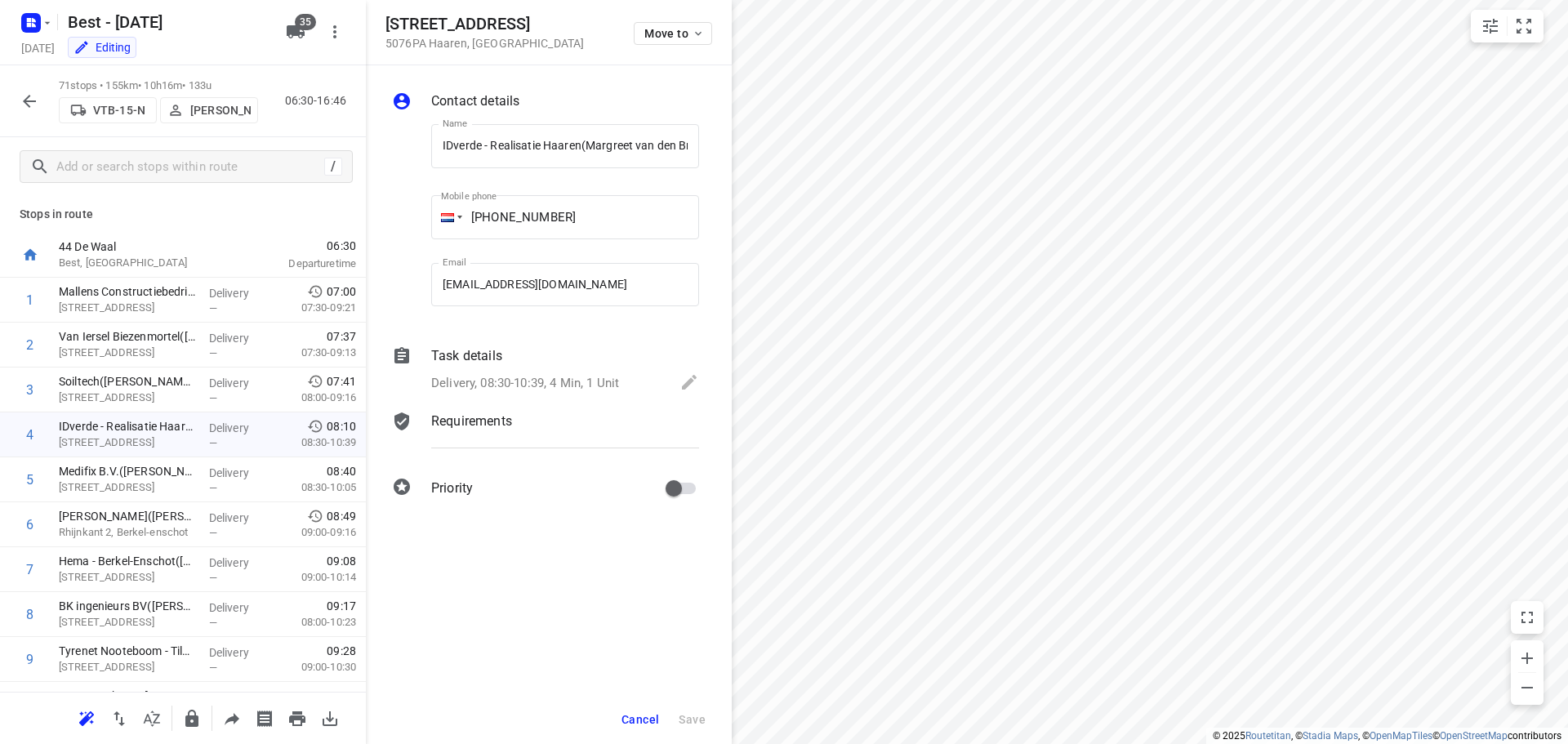
click at [593, 395] on div "Task details Delivery, 08:30-10:39, 4 Min, 1 Unit" at bounding box center [565, 370] width 275 height 56
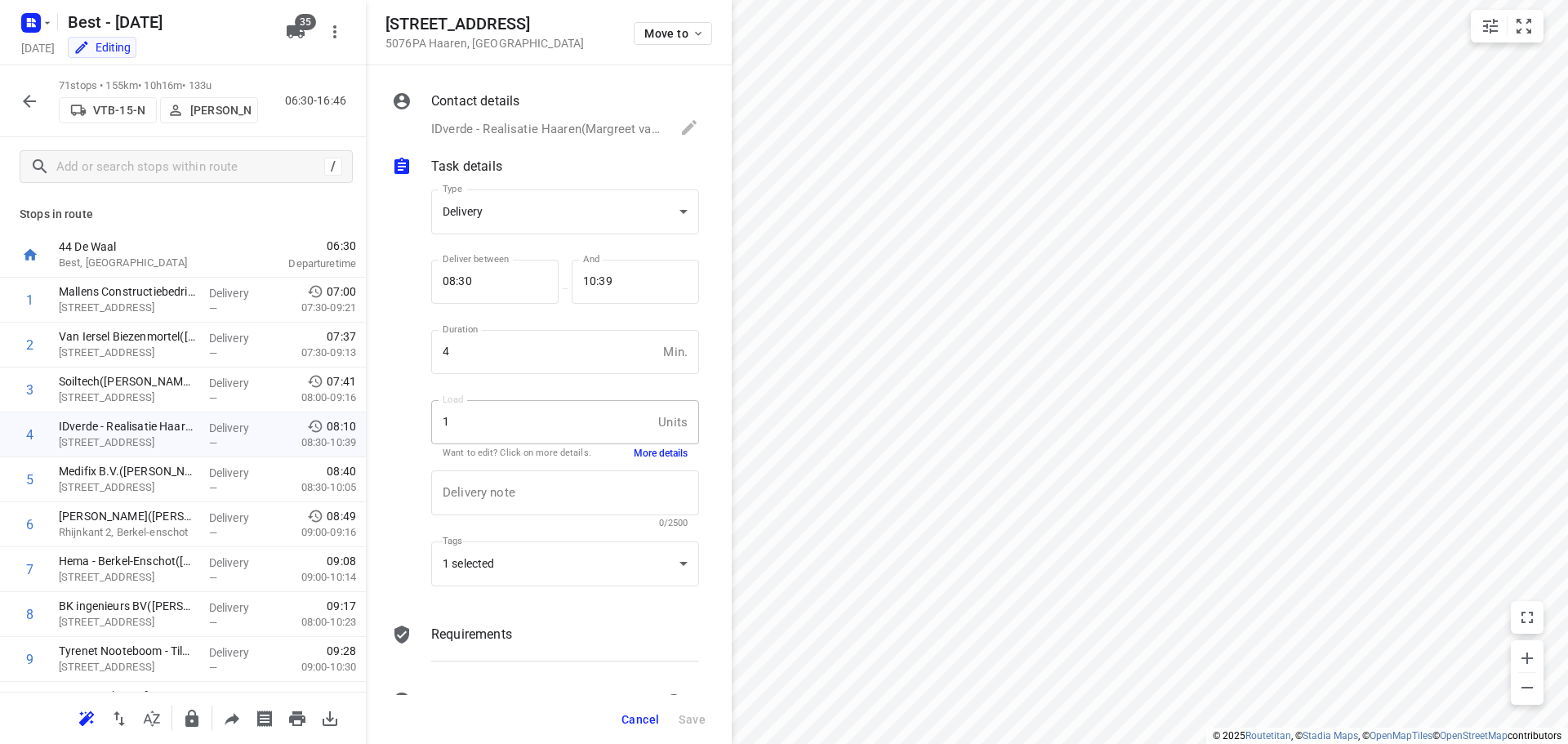
click at [638, 449] on button "More details" at bounding box center [660, 453] width 54 height 14
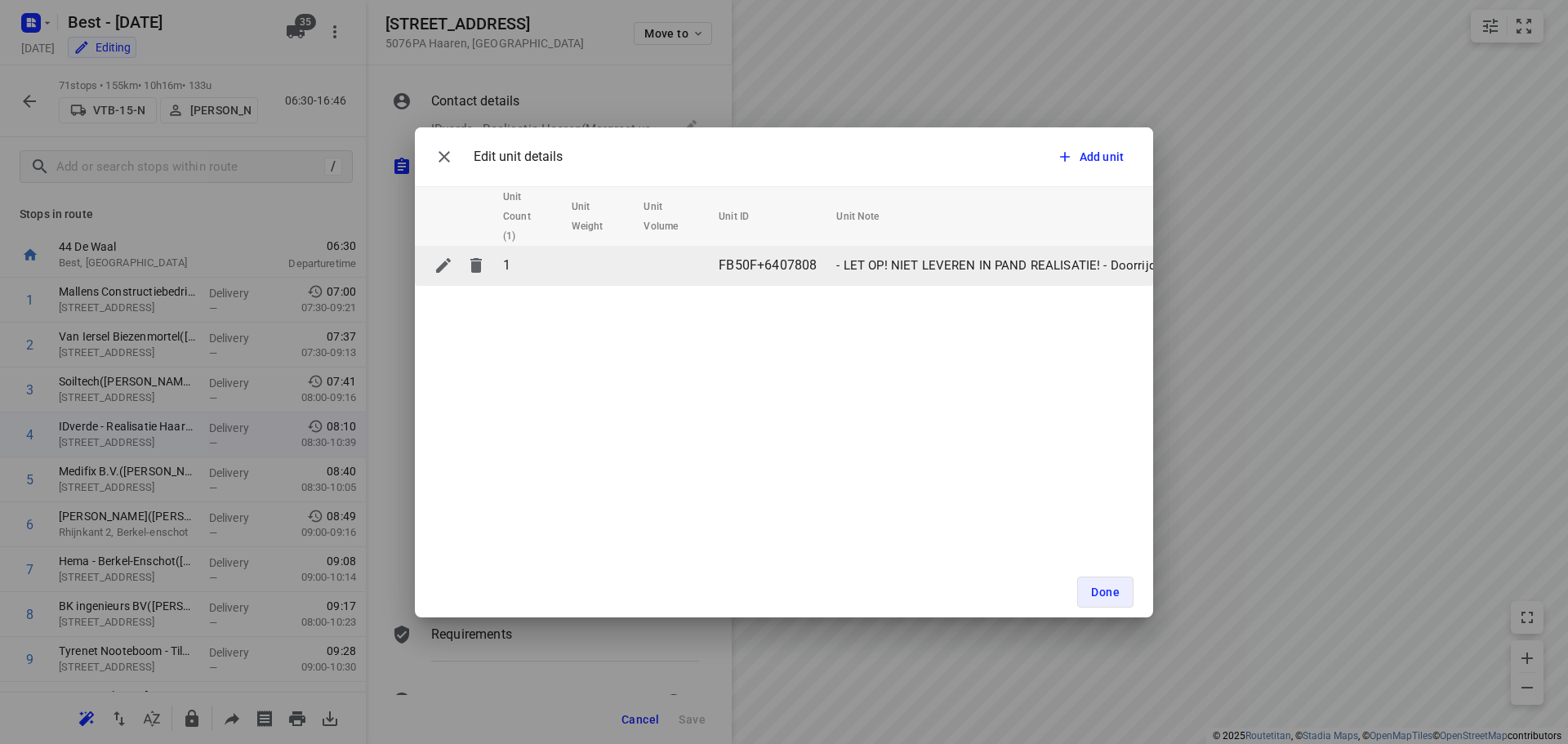
click at [904, 246] on td "- LET OP! NIET LEVEREN IN PAND REALISATIE! - Doorrijden naar 2e poort - Bordje …" at bounding box center [1311, 264] width 962 height 39
click at [904, 250] on td "- LET OP! NIET LEVEREN IN PAND REALISATIE! - Doorrijden naar 2e poort - Bordje …" at bounding box center [1311, 264] width 962 height 39
click at [904, 260] on p "- LET OP! NIET LEVEREN IN PAND REALISATIE! - Doorrijden naar 2e poort - Bordje …" at bounding box center [1304, 265] width 937 height 19
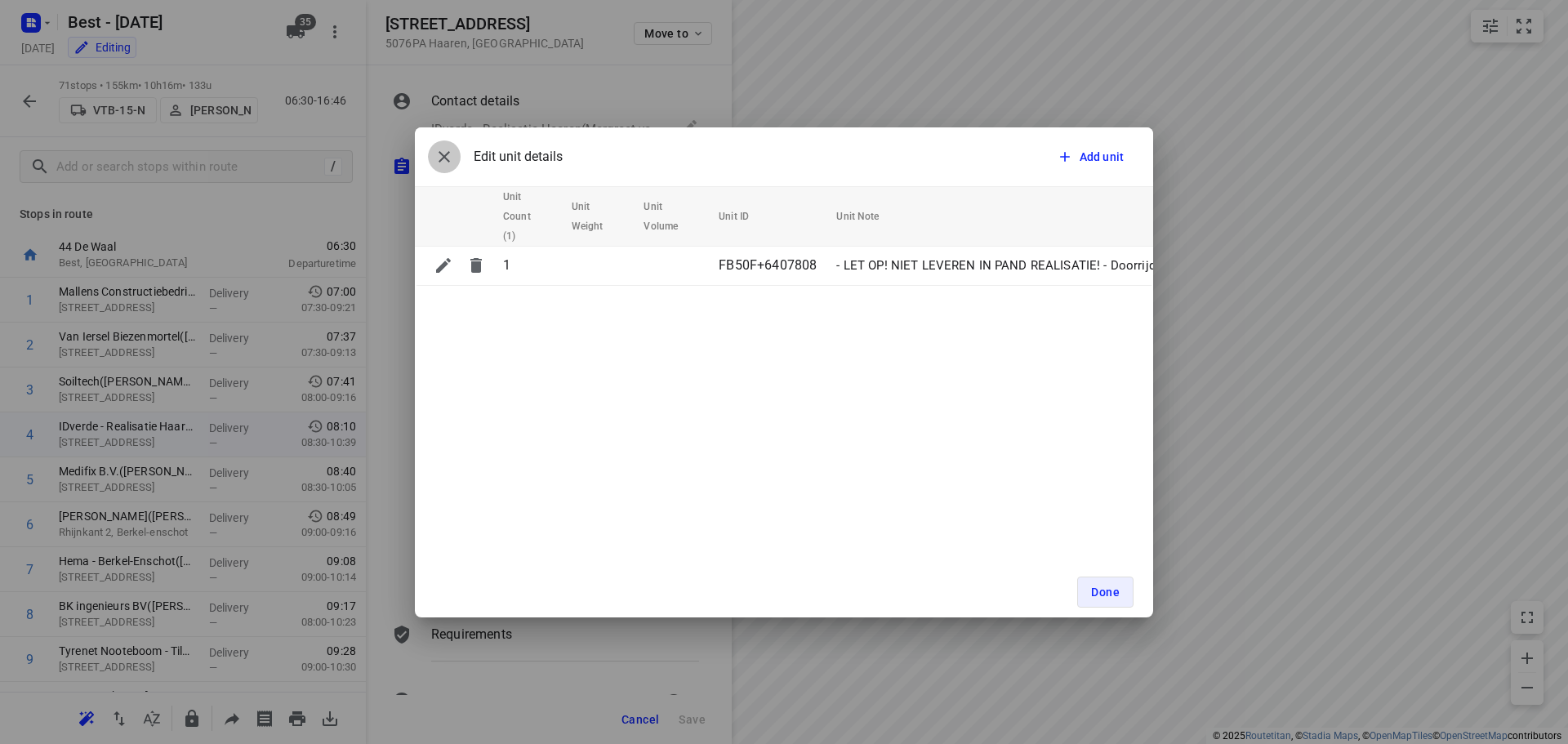
click at [450, 156] on icon "button" at bounding box center [443, 156] width 19 height 19
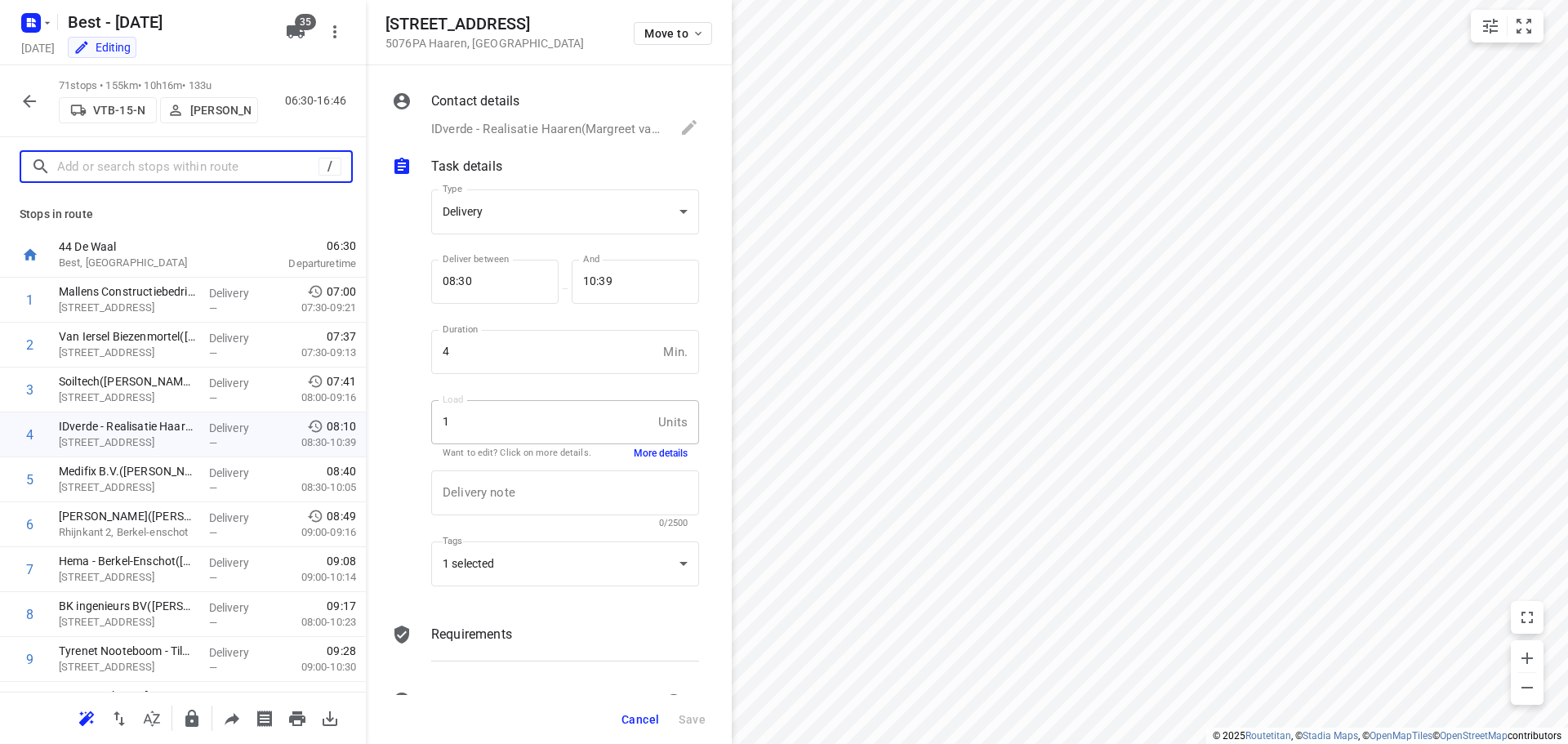
click at [223, 158] on input "text" at bounding box center [188, 167] width 261 height 26
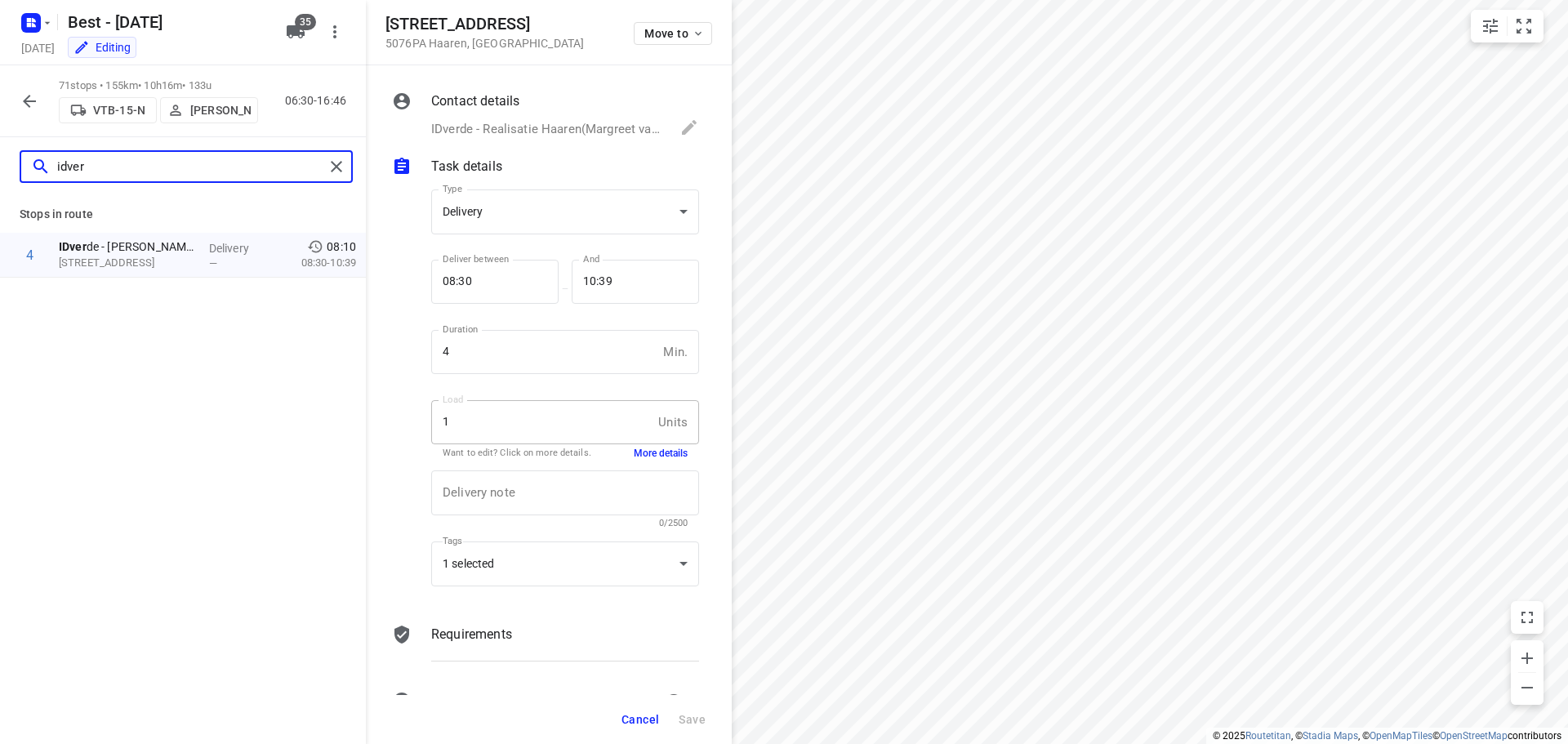
type input "idver"
click at [630, 721] on span "Cancel" at bounding box center [639, 719] width 37 height 13
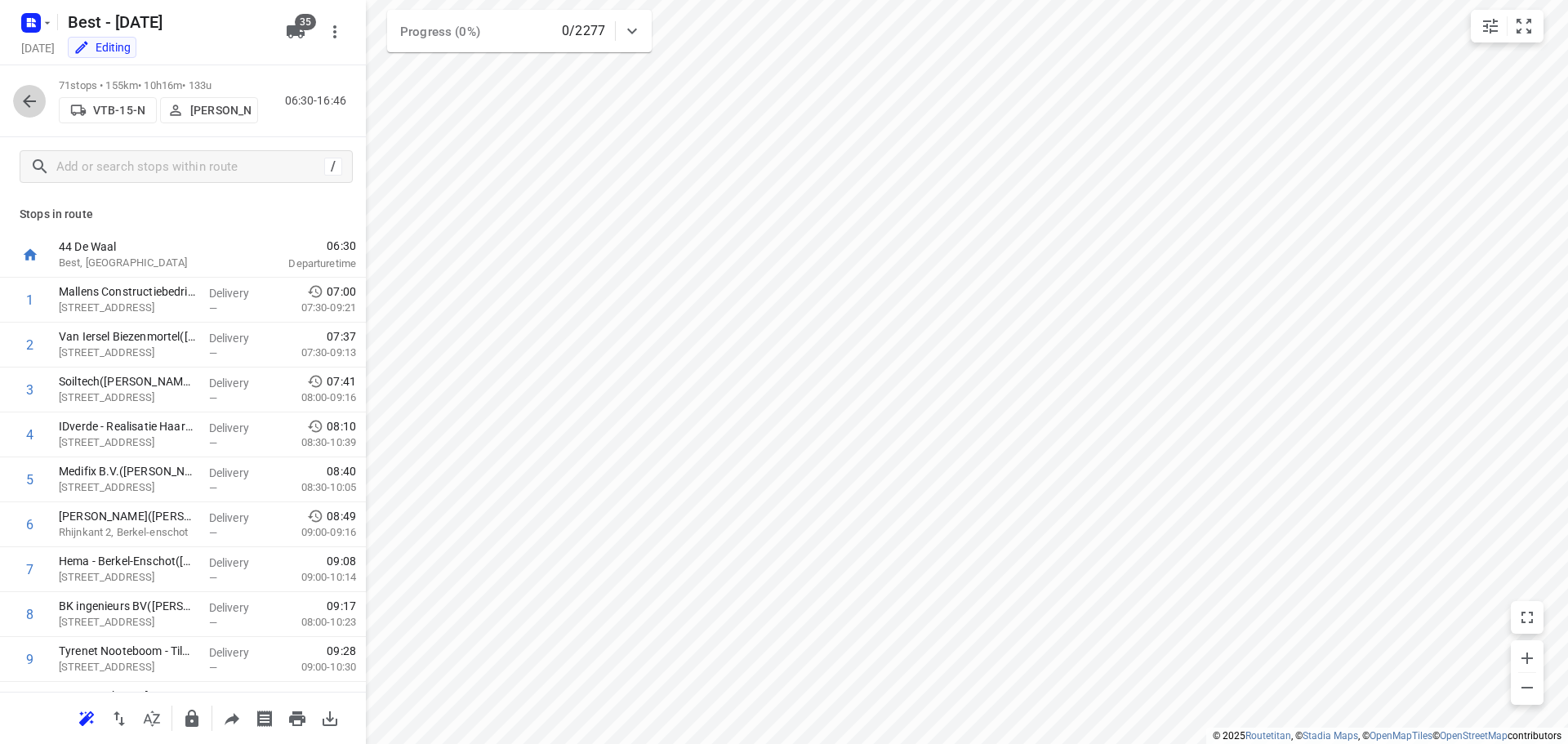
click at [22, 106] on icon "button" at bounding box center [28, 100] width 19 height 19
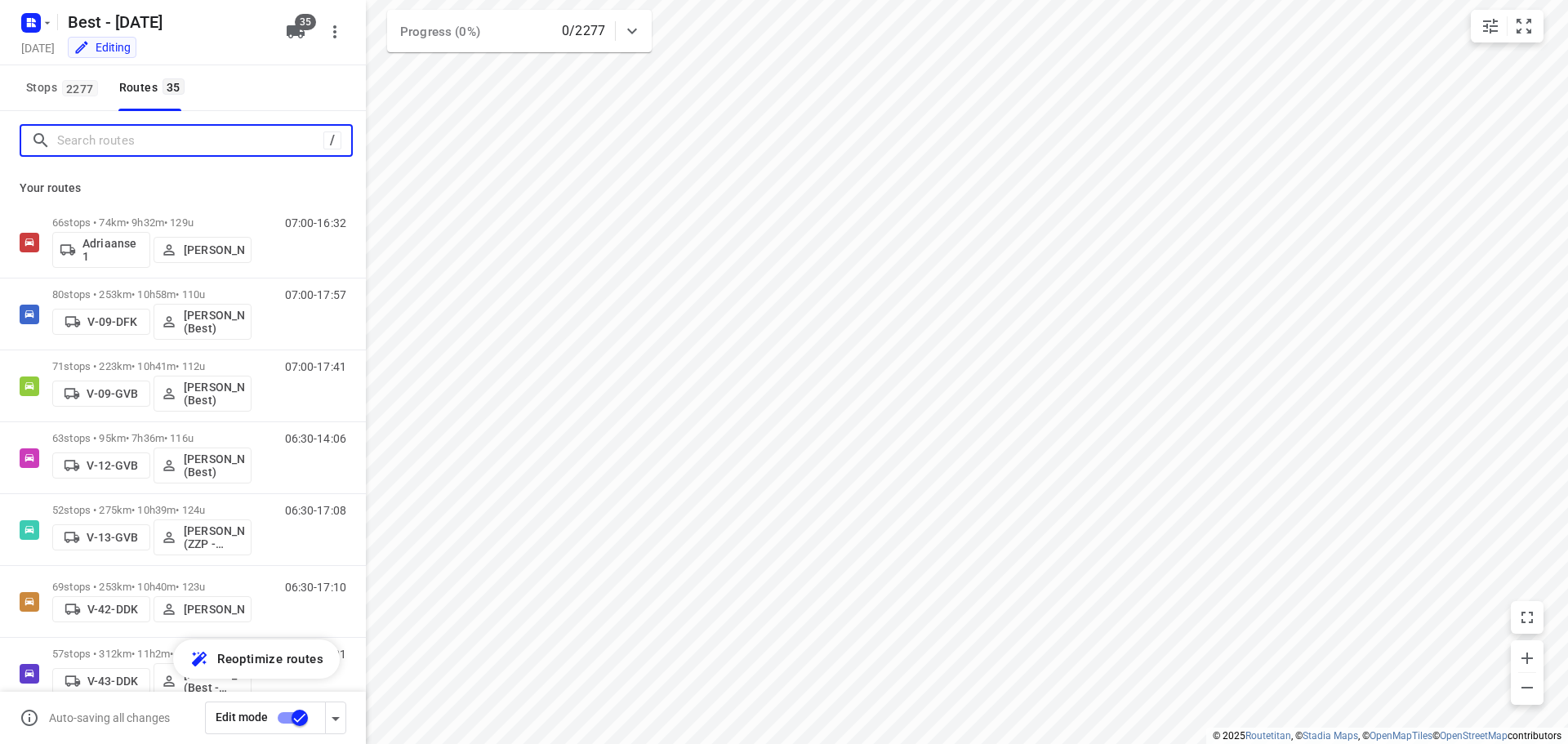
click at [138, 144] on input "Search routes" at bounding box center [191, 141] width 266 height 26
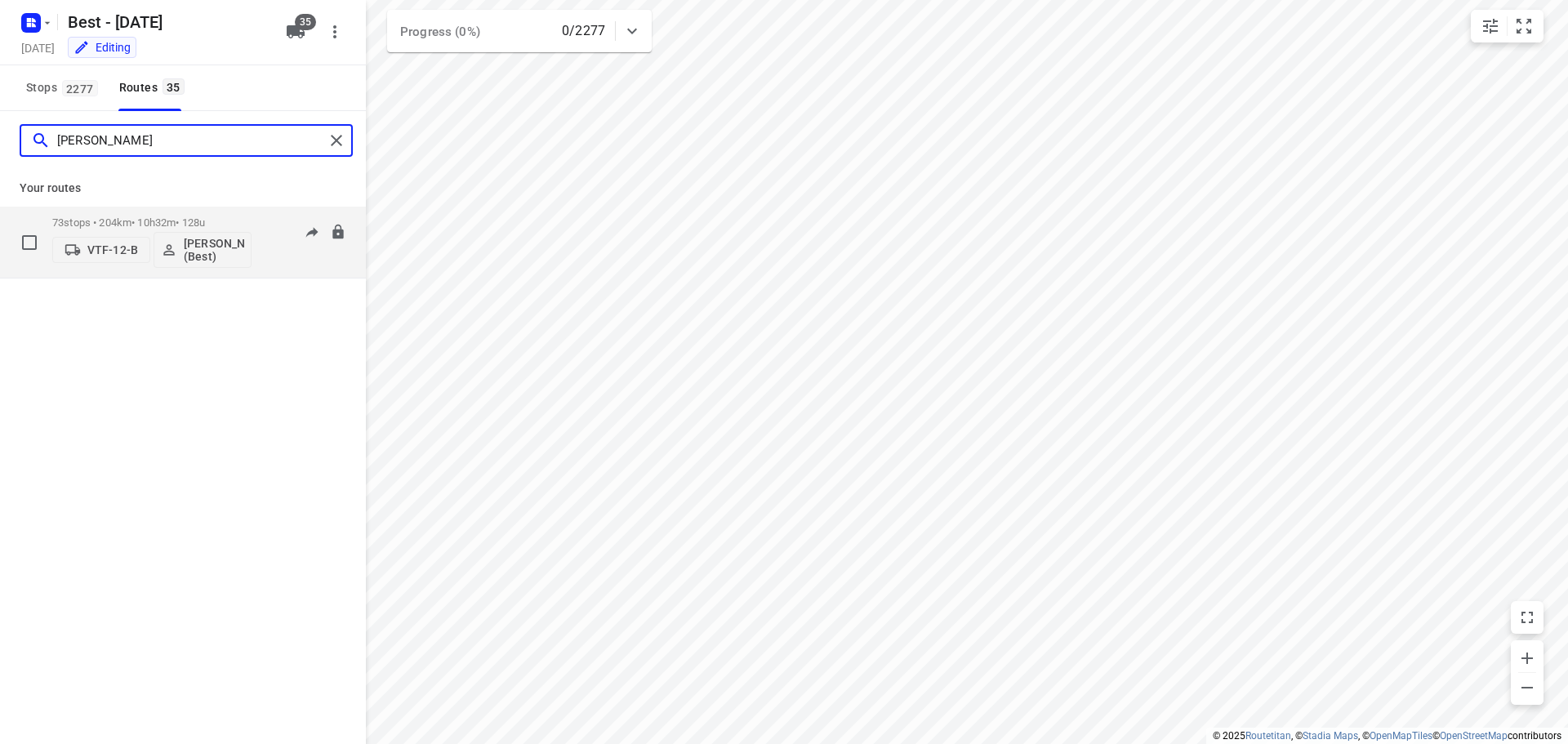
type input "lisa"
click at [140, 218] on p "73 stops • 204km • 10h32m • 128u" at bounding box center [151, 222] width 199 height 12
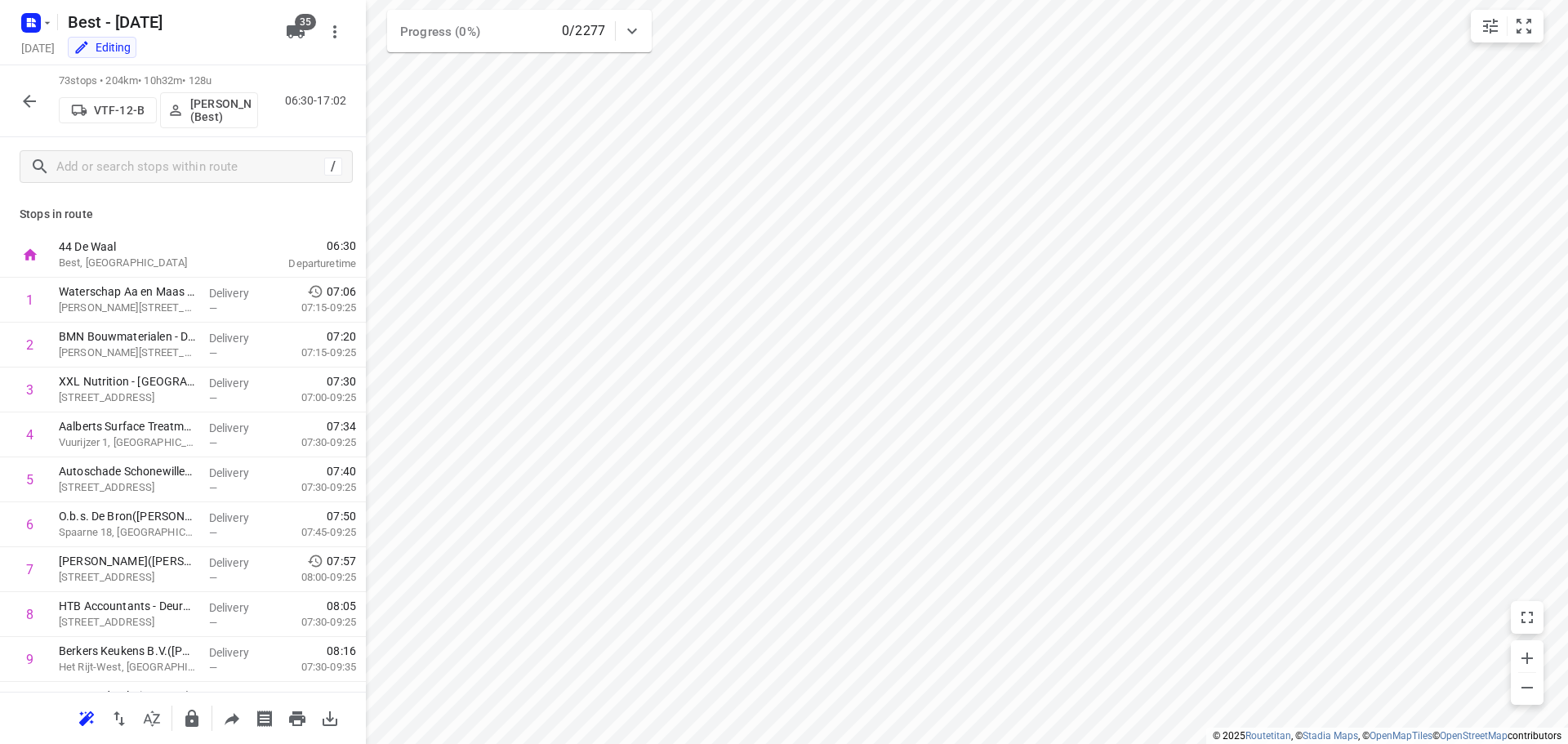
click at [172, 148] on div "/" at bounding box center [182, 166] width 366 height 58
click at [168, 158] on input "text" at bounding box center [204, 167] width 294 height 26
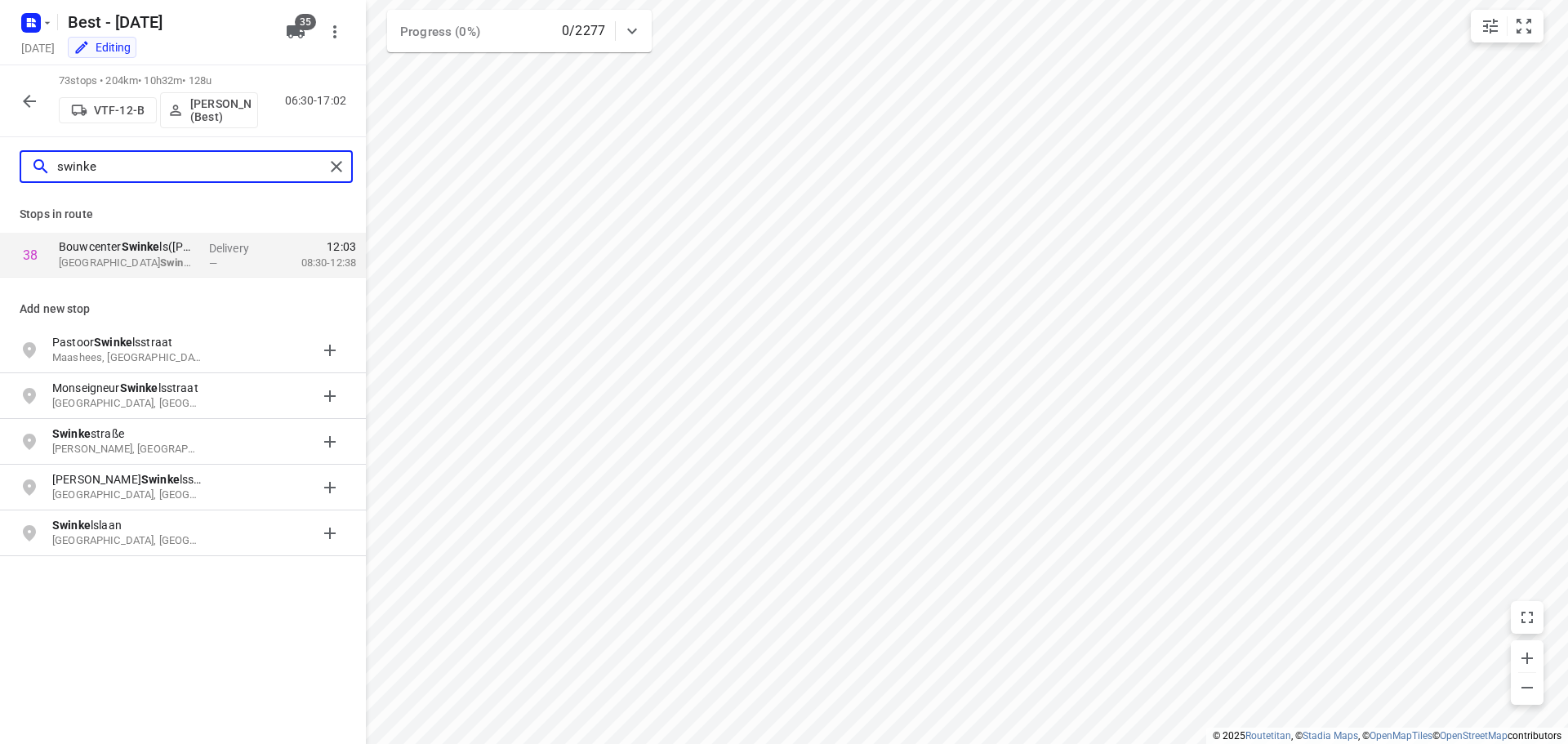
type input "swinke"
click at [218, 230] on div "Stops in route" at bounding box center [182, 214] width 366 height 36
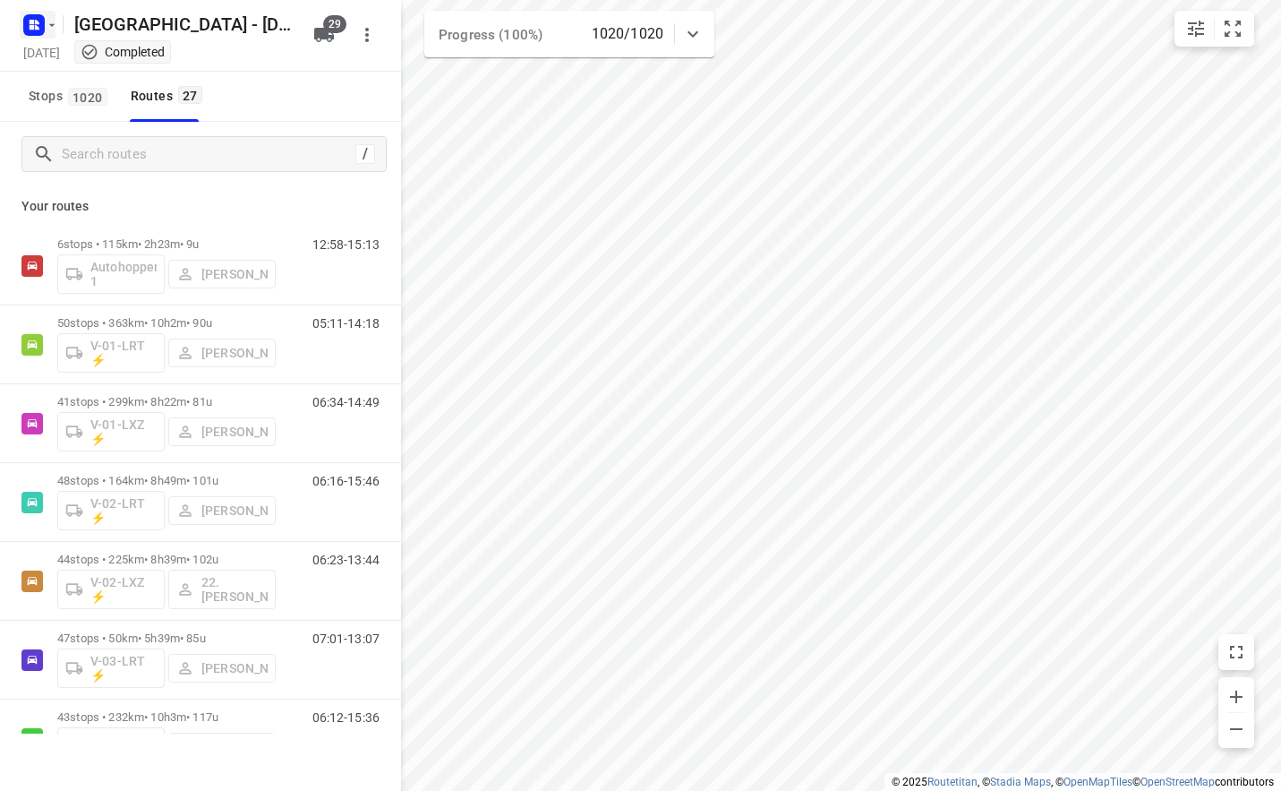
click at [24, 15] on icon "button" at bounding box center [34, 25] width 29 height 29
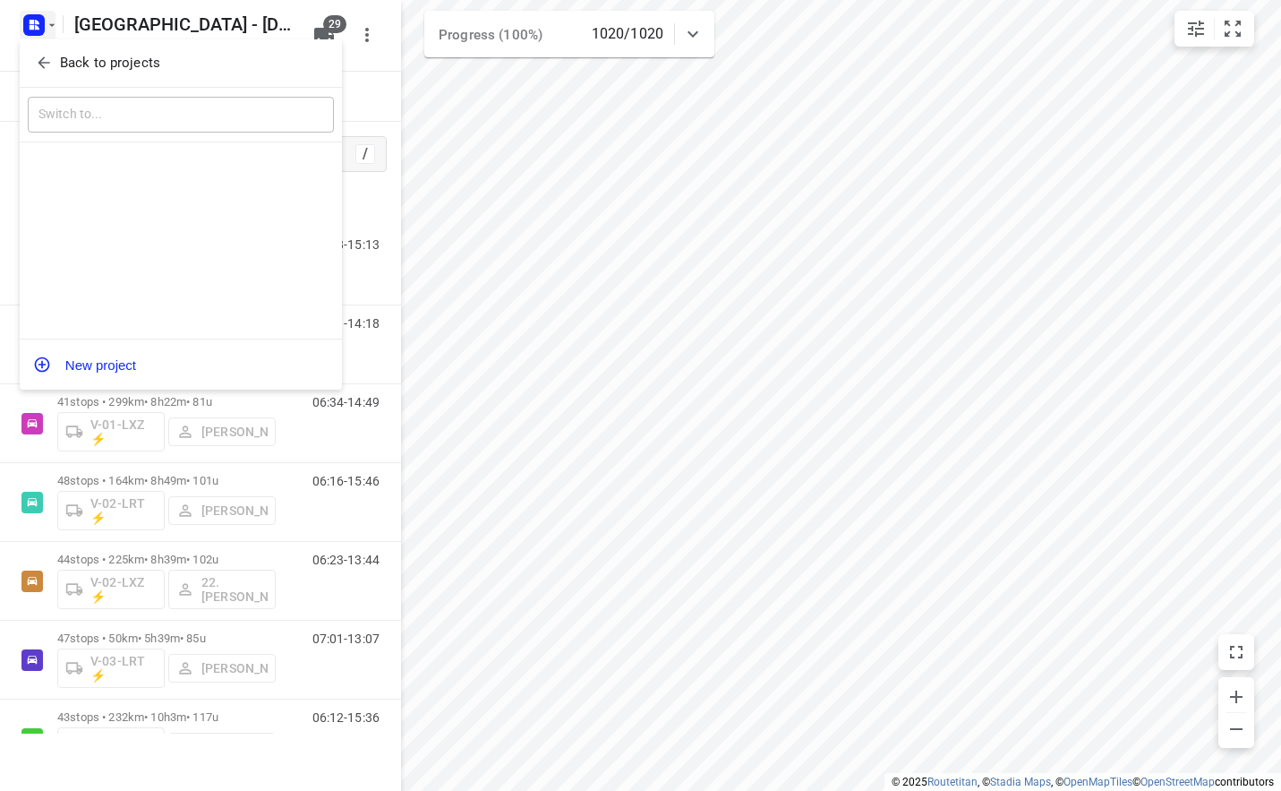
drag, startPoint x: 46, startPoint y: 67, endPoint x: 499, endPoint y: 44, distance: 453.6
click at [47, 68] on icon "button" at bounding box center [44, 63] width 18 height 18
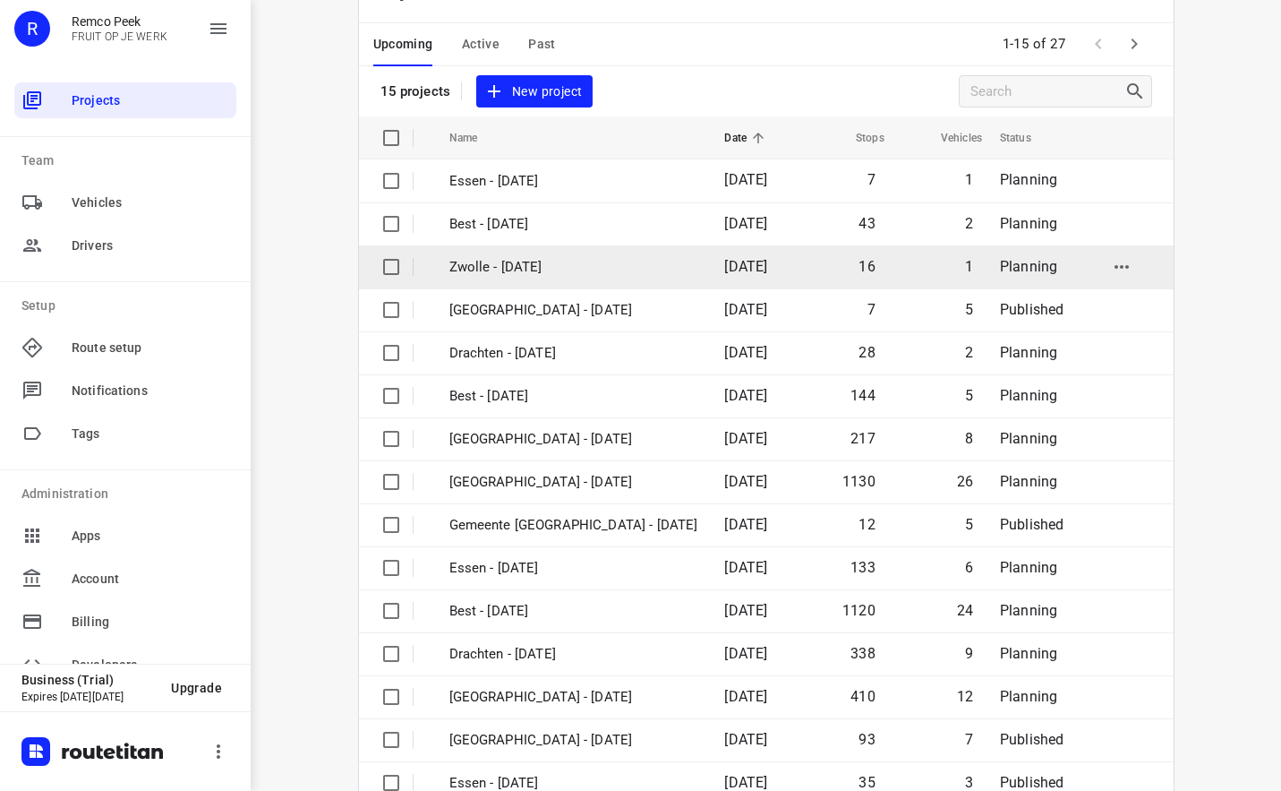
scroll to position [115, 0]
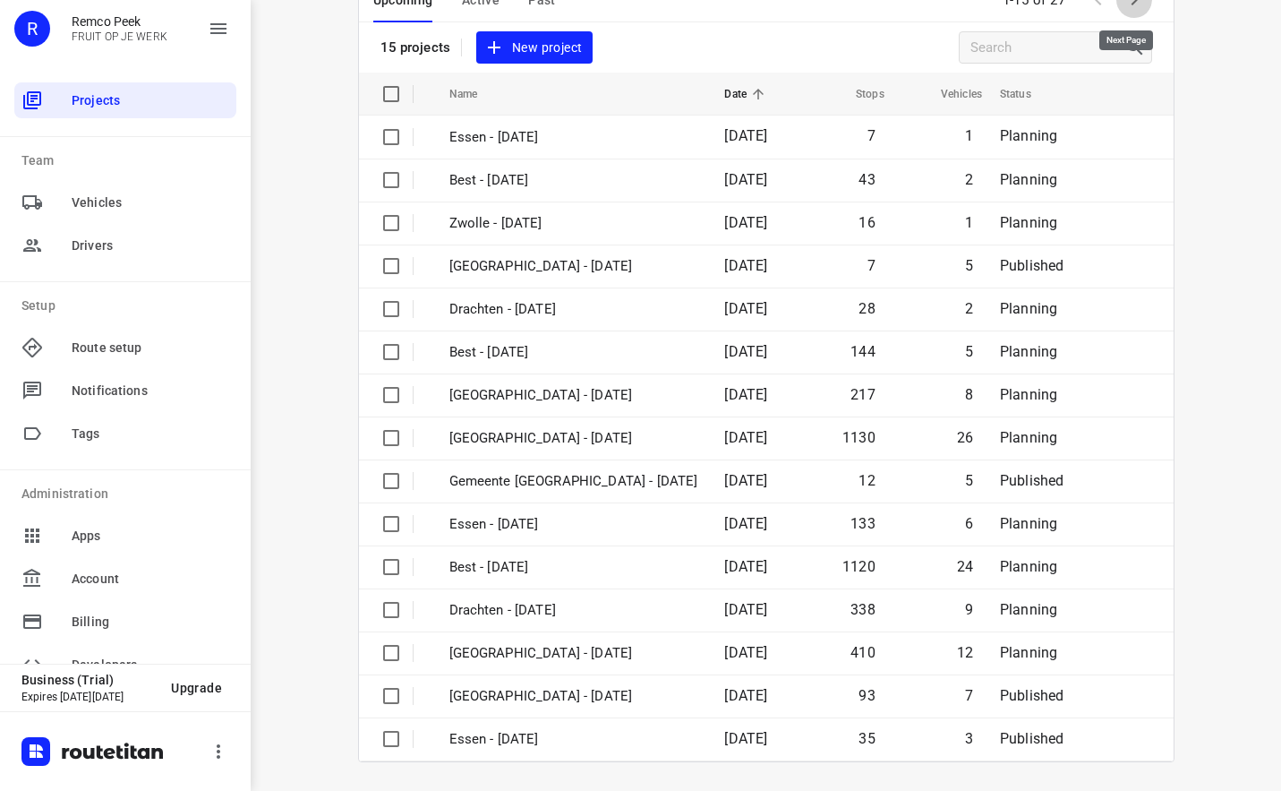
click at [1139, 2] on button "button" at bounding box center [1134, 0] width 36 height 36
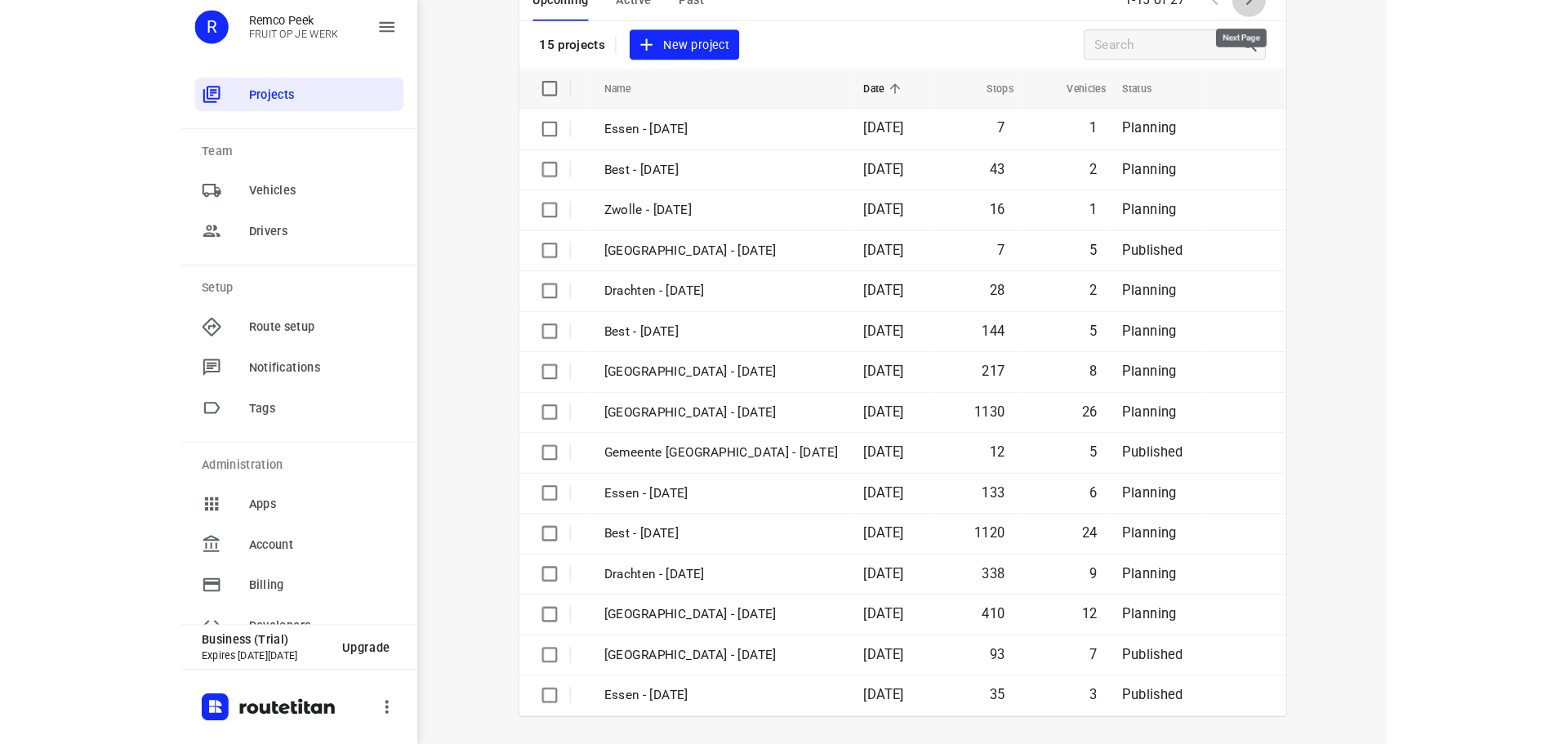
scroll to position [0, 0]
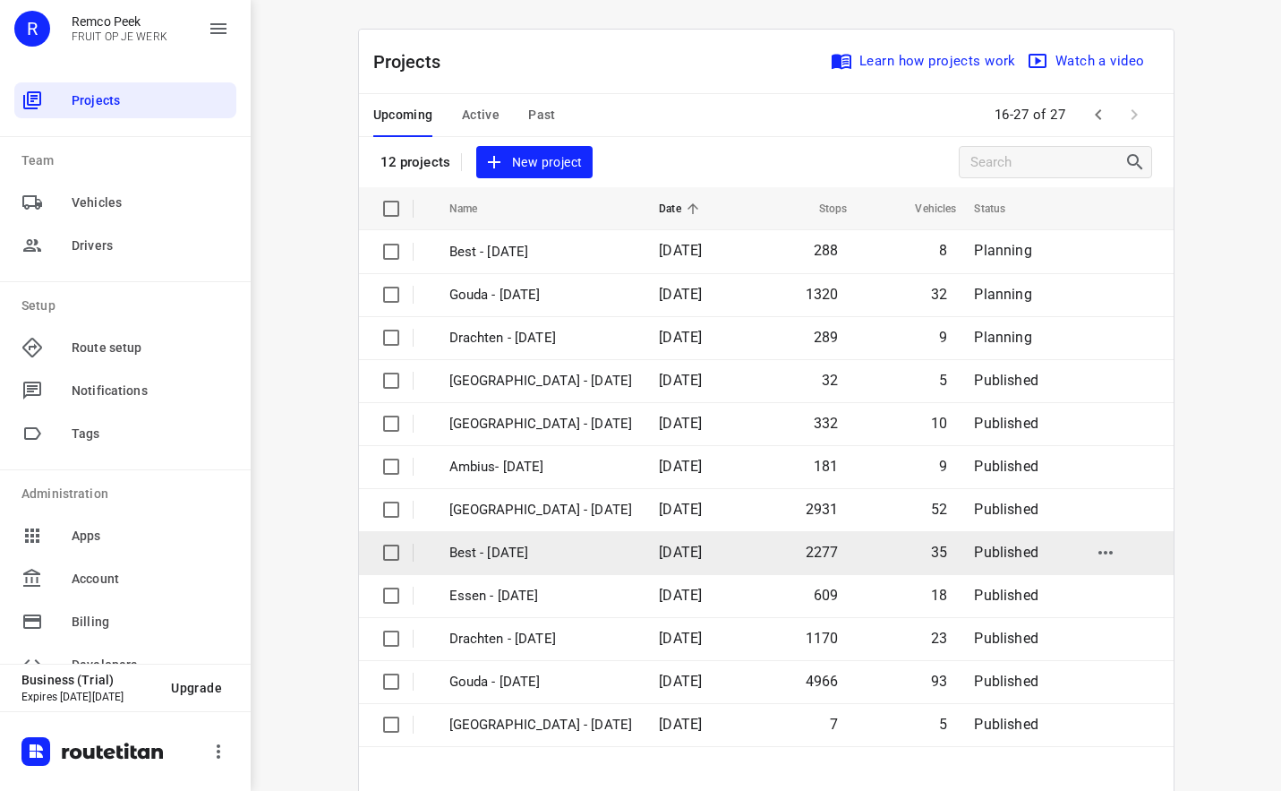
click at [515, 534] on td "Best - [DATE]" at bounding box center [539, 552] width 214 height 43
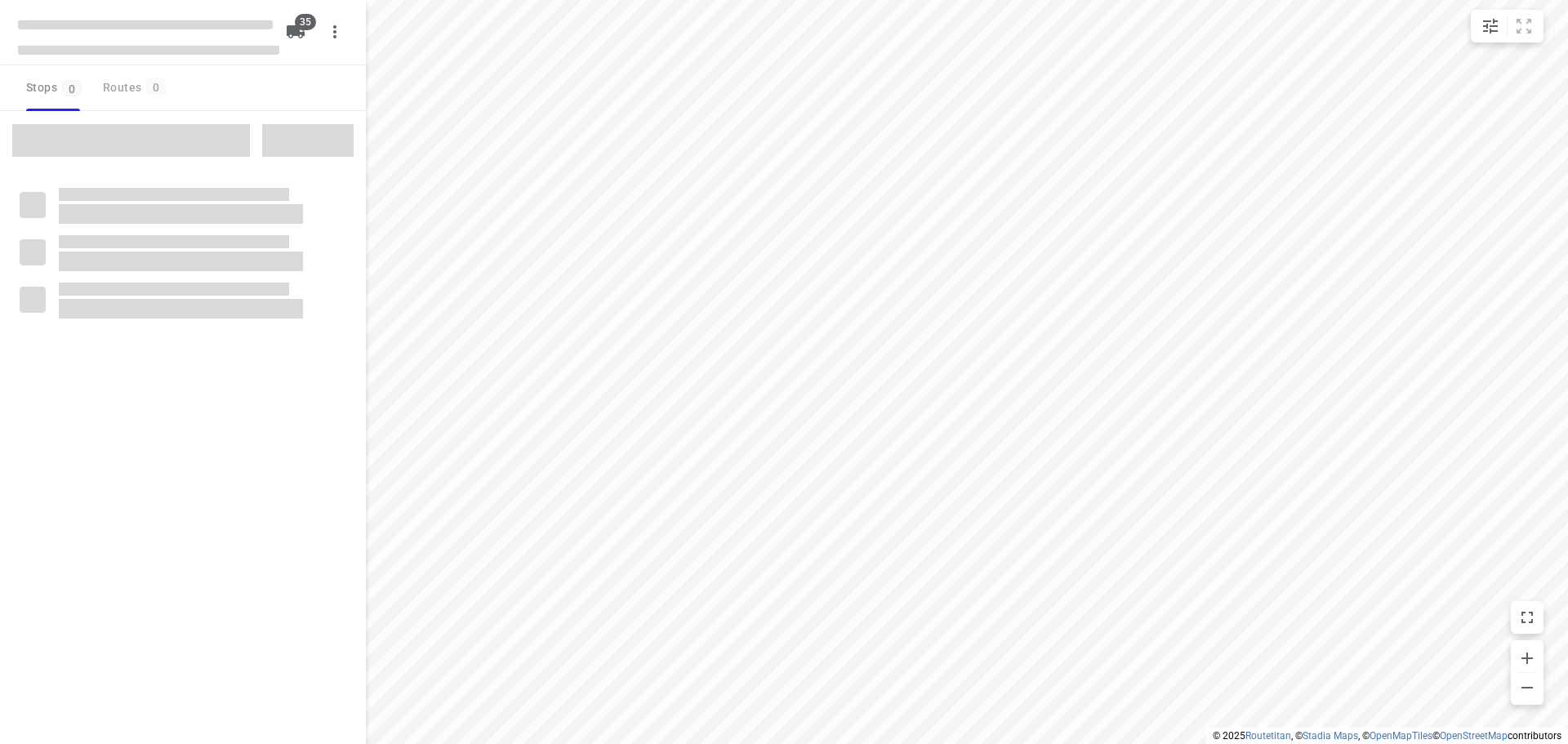
checkbox input "true"
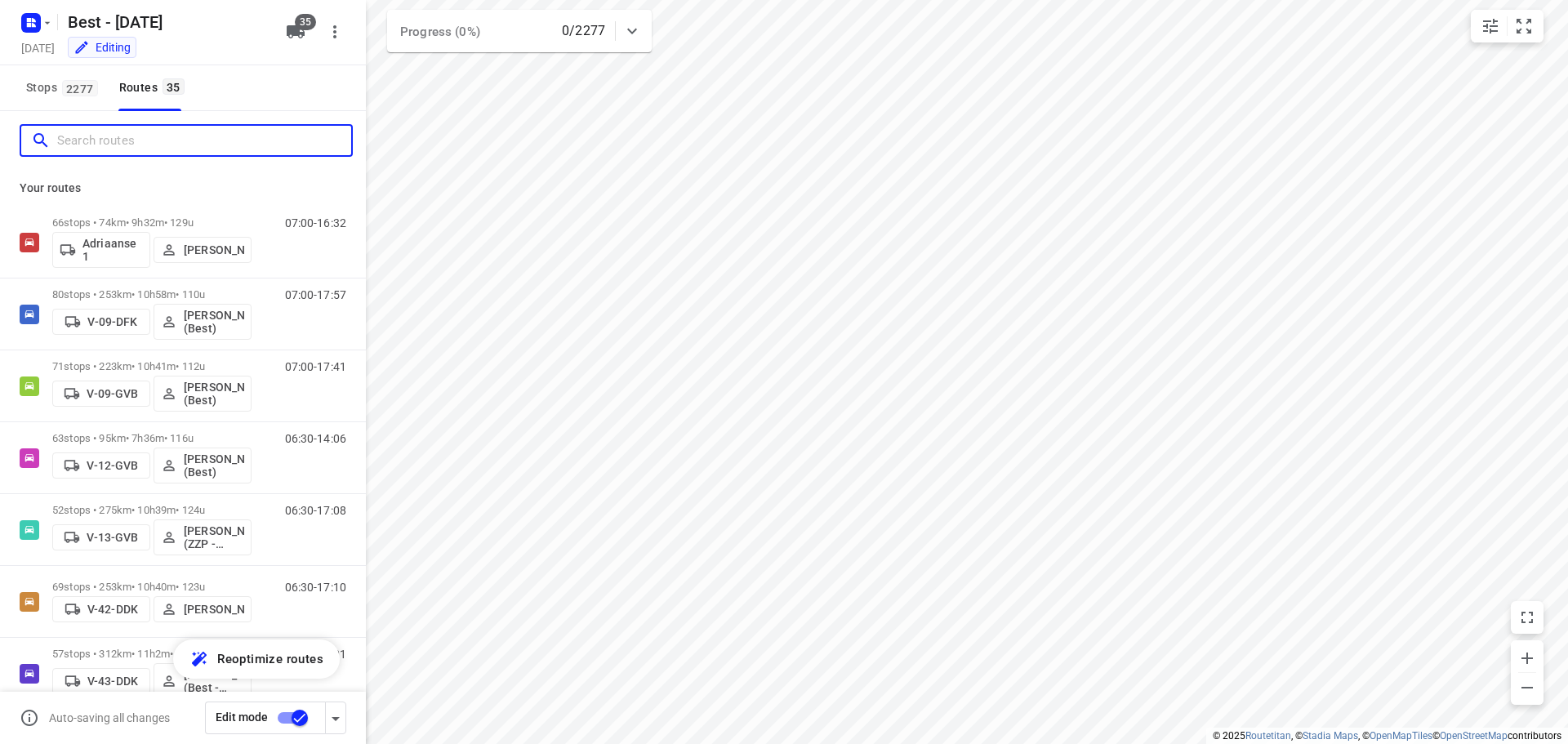
click at [130, 129] on input "Search routes" at bounding box center [204, 141] width 294 height 26
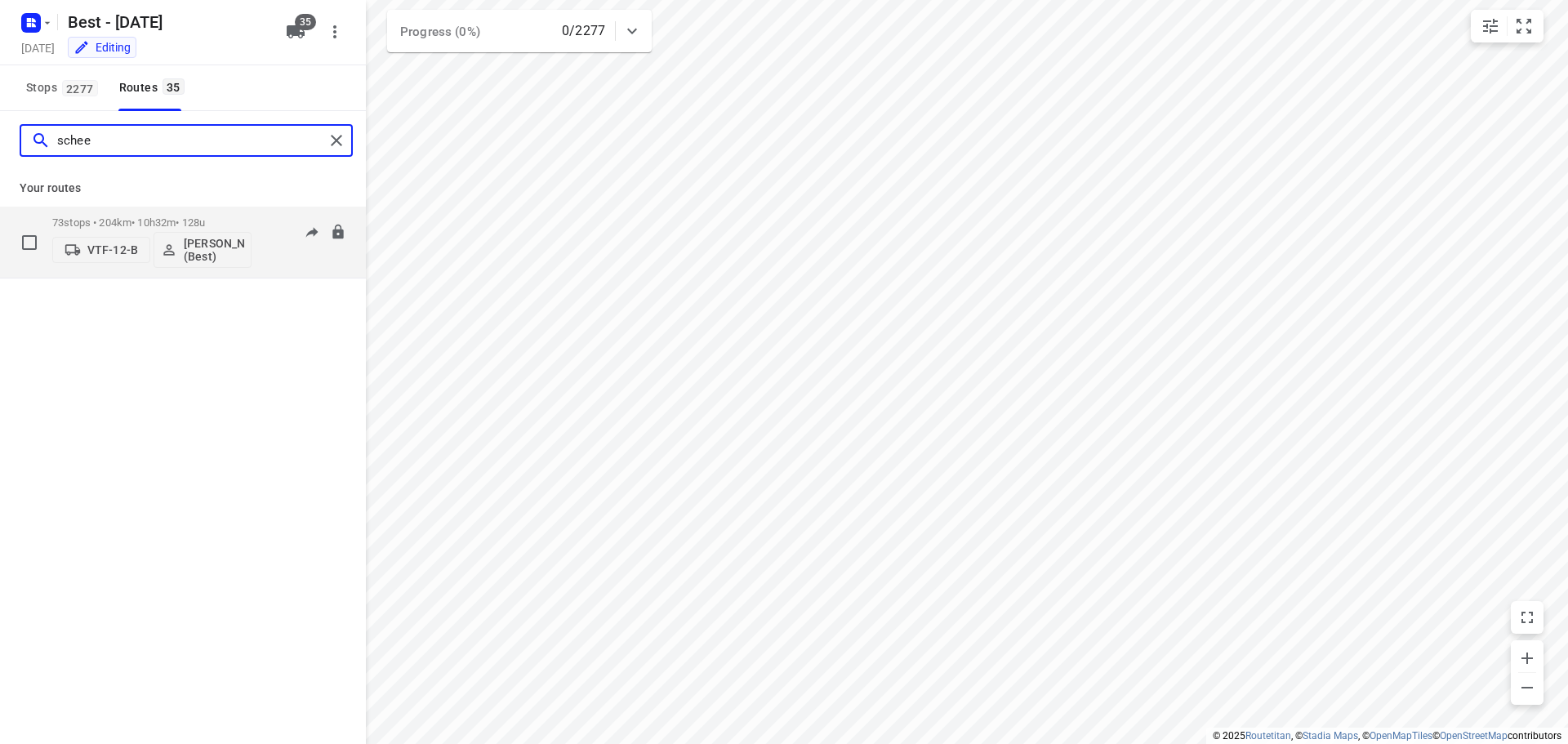
type input "schee"
click at [137, 214] on div "73 stops • 204km • 10h32m • 128u VTF-12-B Lisa Scheepers (Best)" at bounding box center [151, 242] width 199 height 67
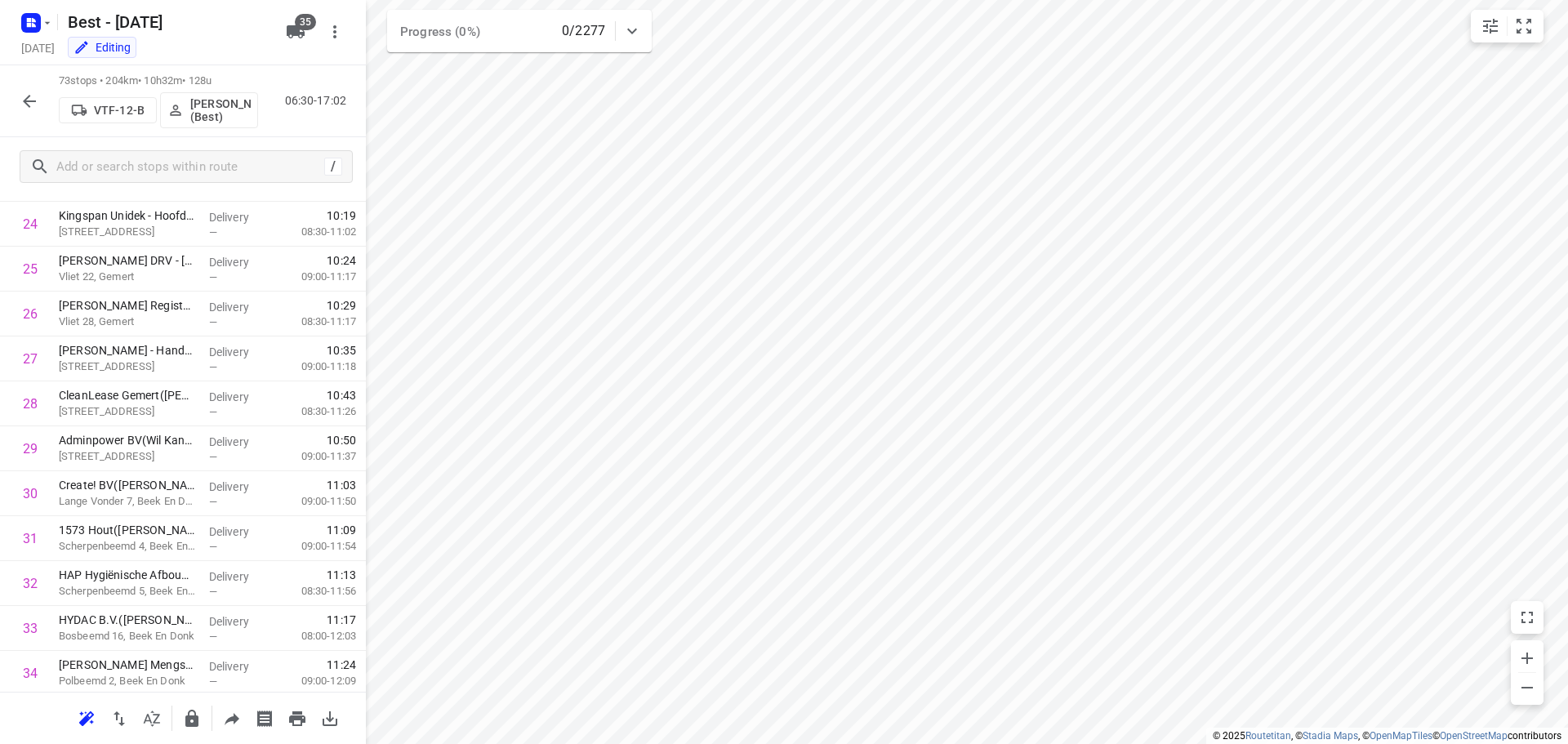
scroll to position [1461, 0]
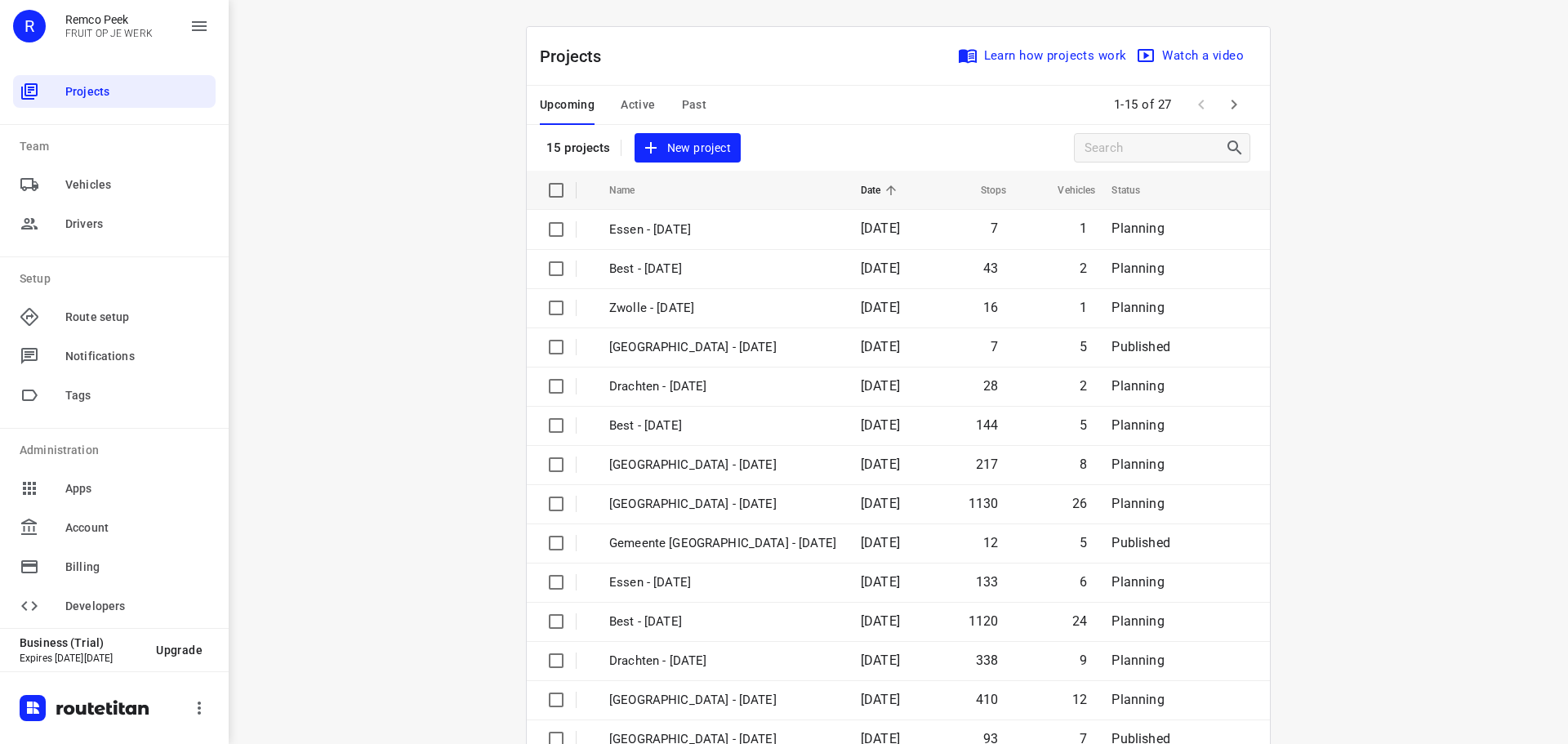
click at [1235, 103] on icon "button" at bounding box center [1233, 104] width 19 height 19
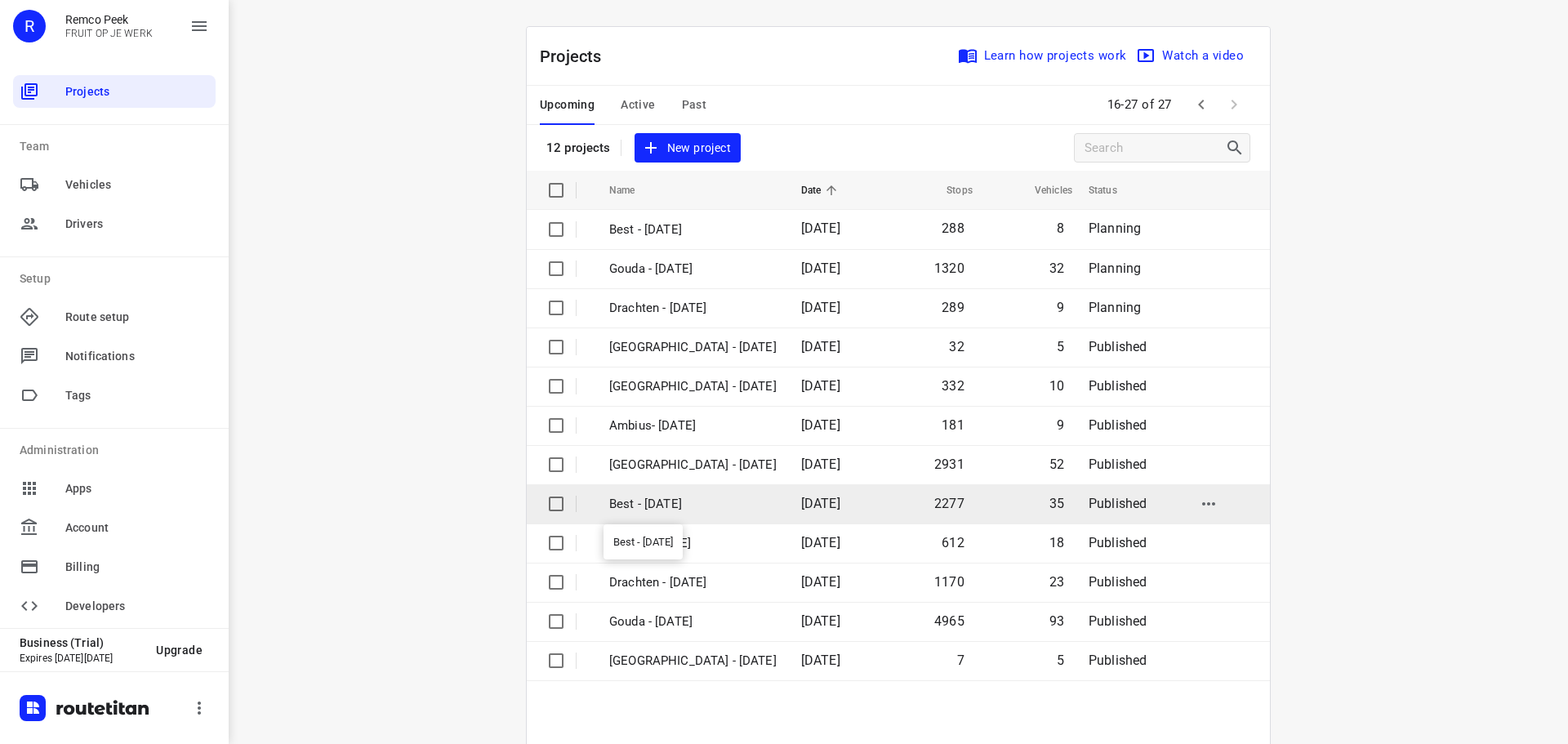
click at [669, 497] on p "Best - [DATE]" at bounding box center [693, 504] width 168 height 19
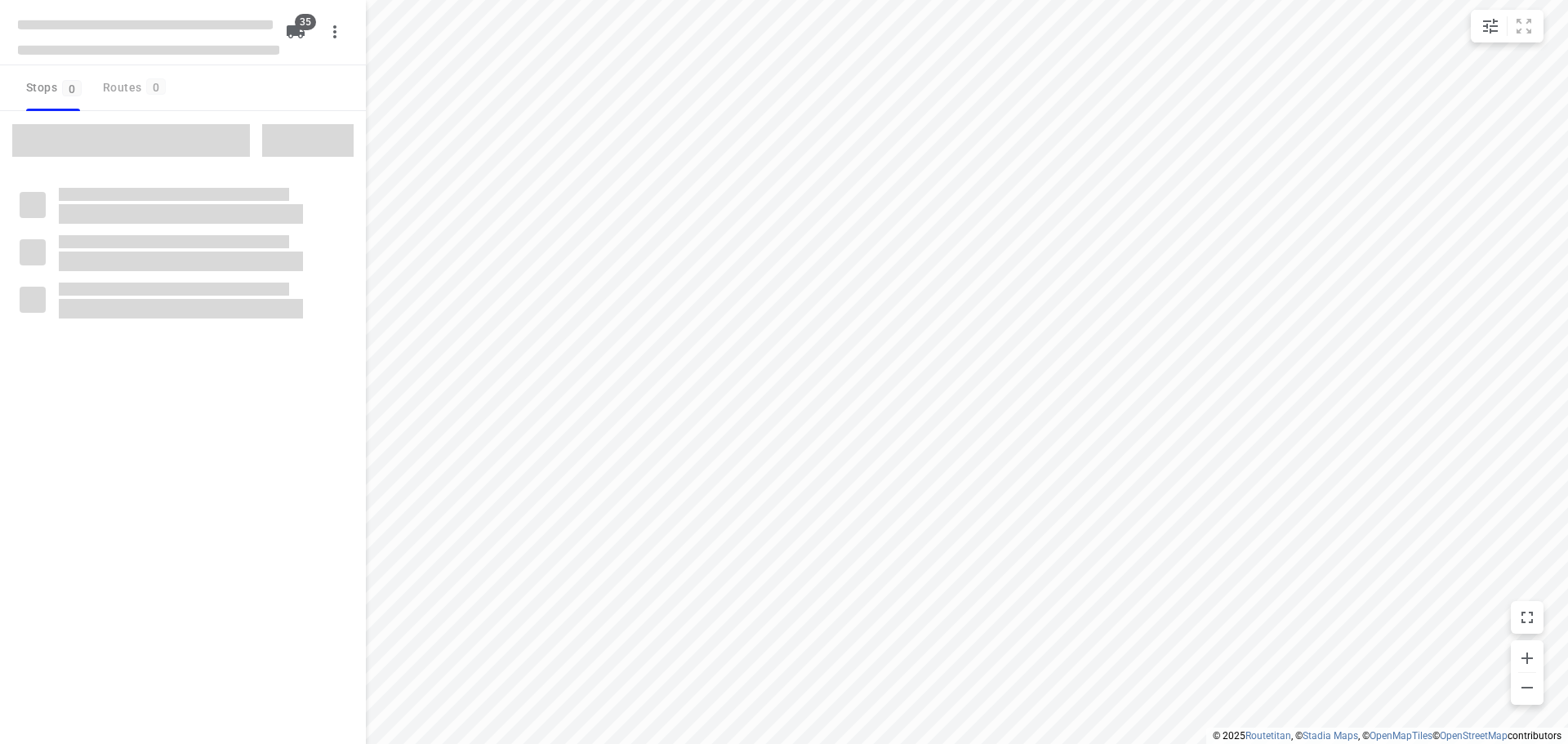
checkbox input "true"
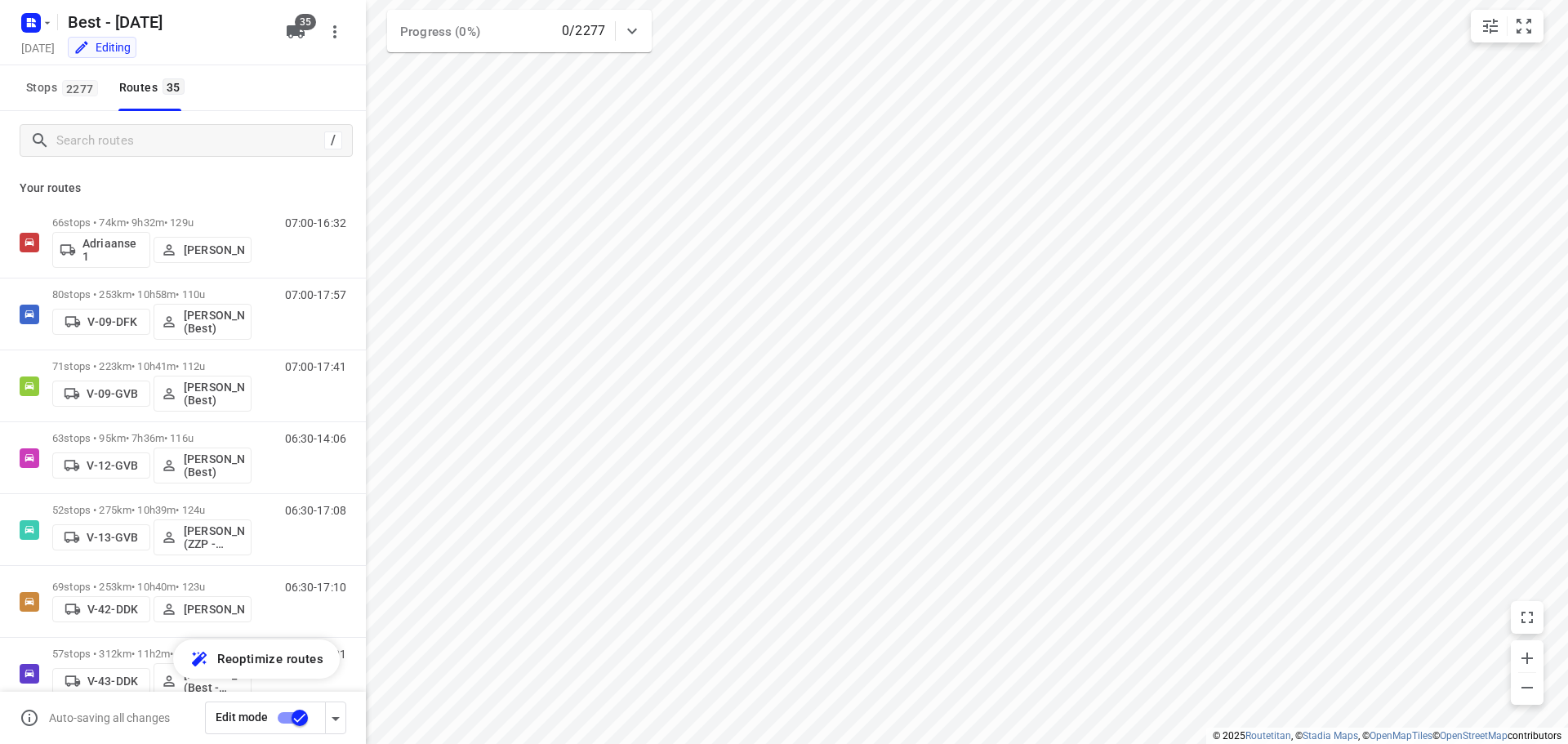
click at [167, 126] on div "/" at bounding box center [185, 140] width 333 height 33
click at [263, 129] on input "Search routes" at bounding box center [188, 141] width 261 height 26
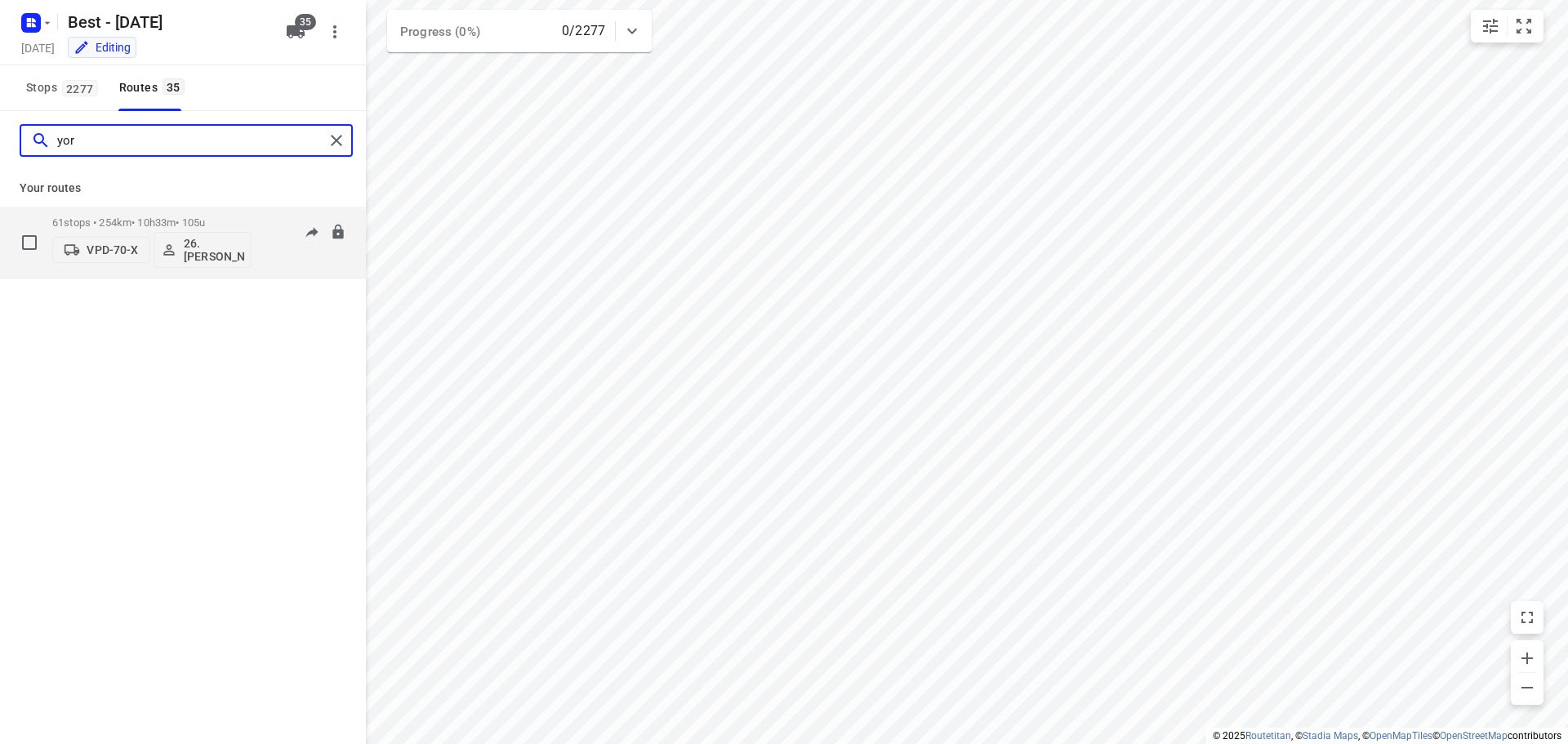
type input "yor"
click at [120, 212] on div "61 stops • 254km • 10h33m • 105u VPD-70-X 26.[PERSON_NAME]" at bounding box center [151, 242] width 199 height 67
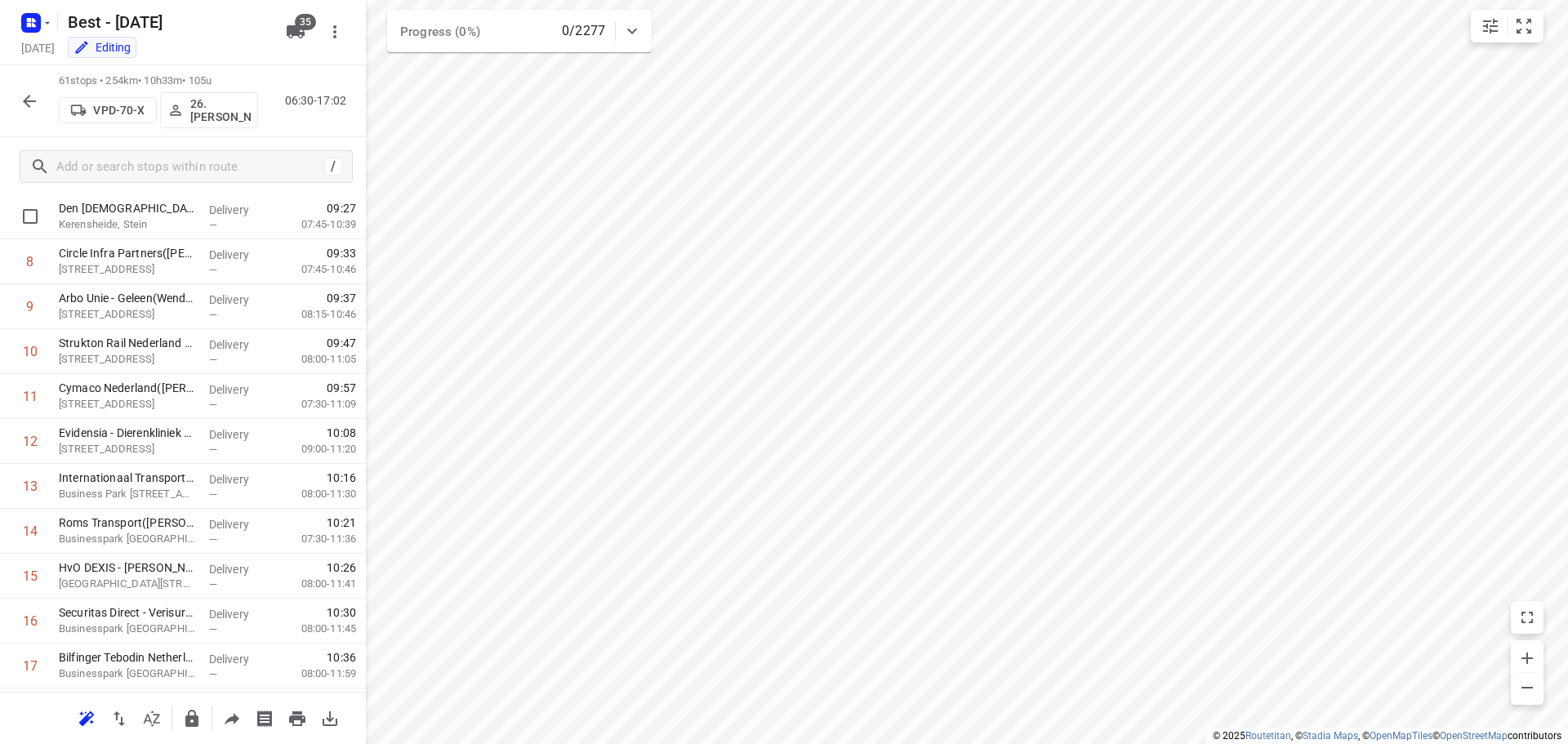
scroll to position [326, 0]
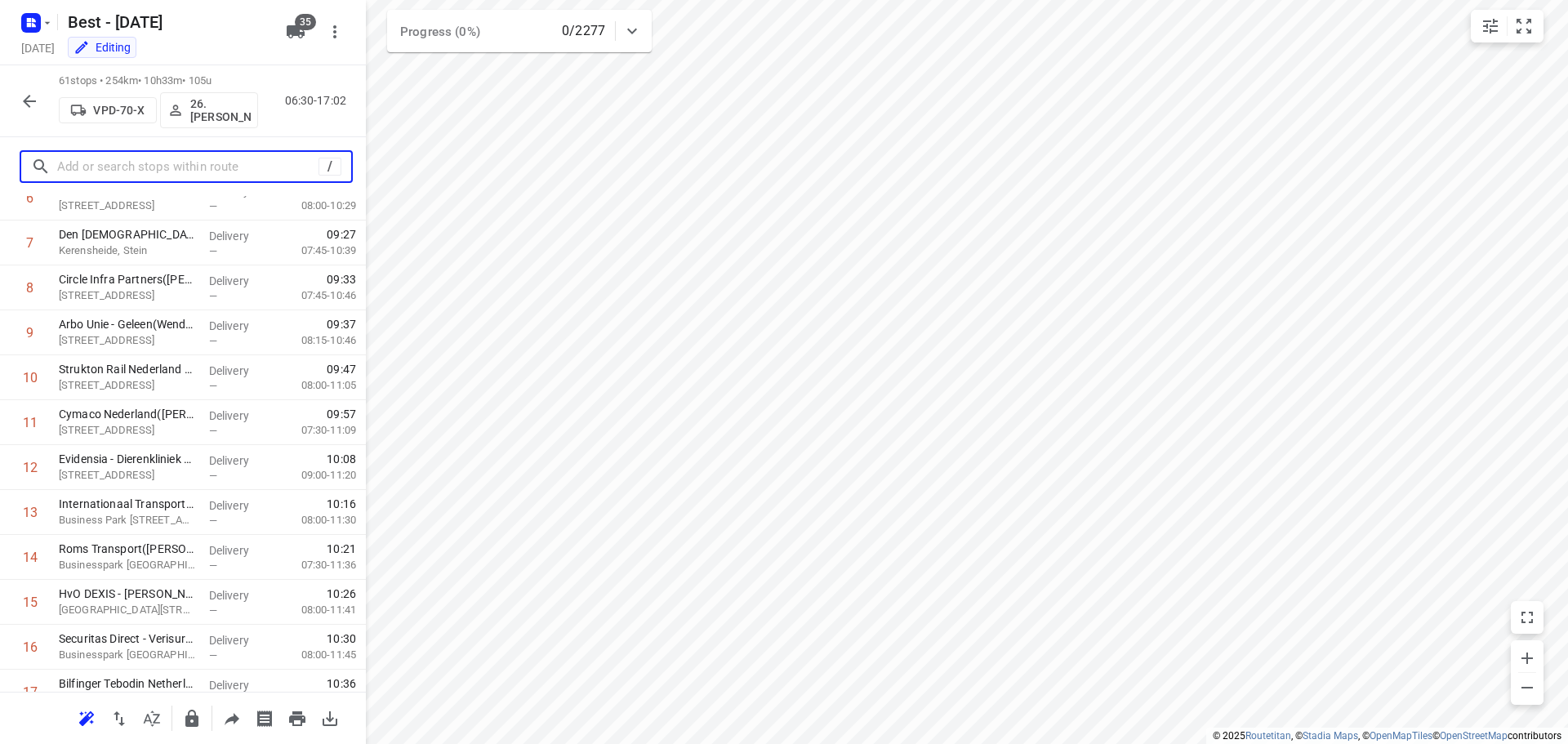
click at [175, 163] on input "text" at bounding box center [188, 167] width 261 height 26
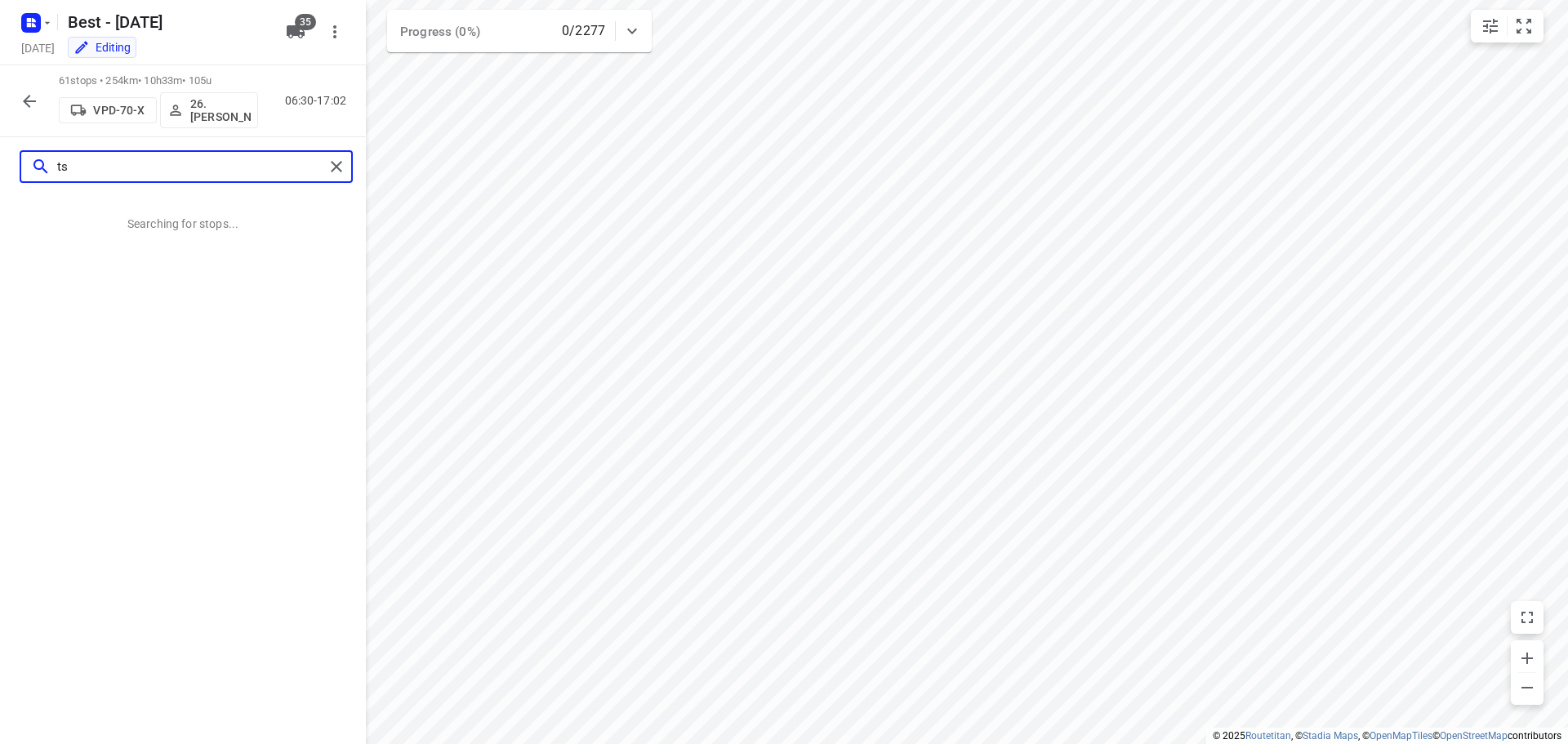
scroll to position [0, 0]
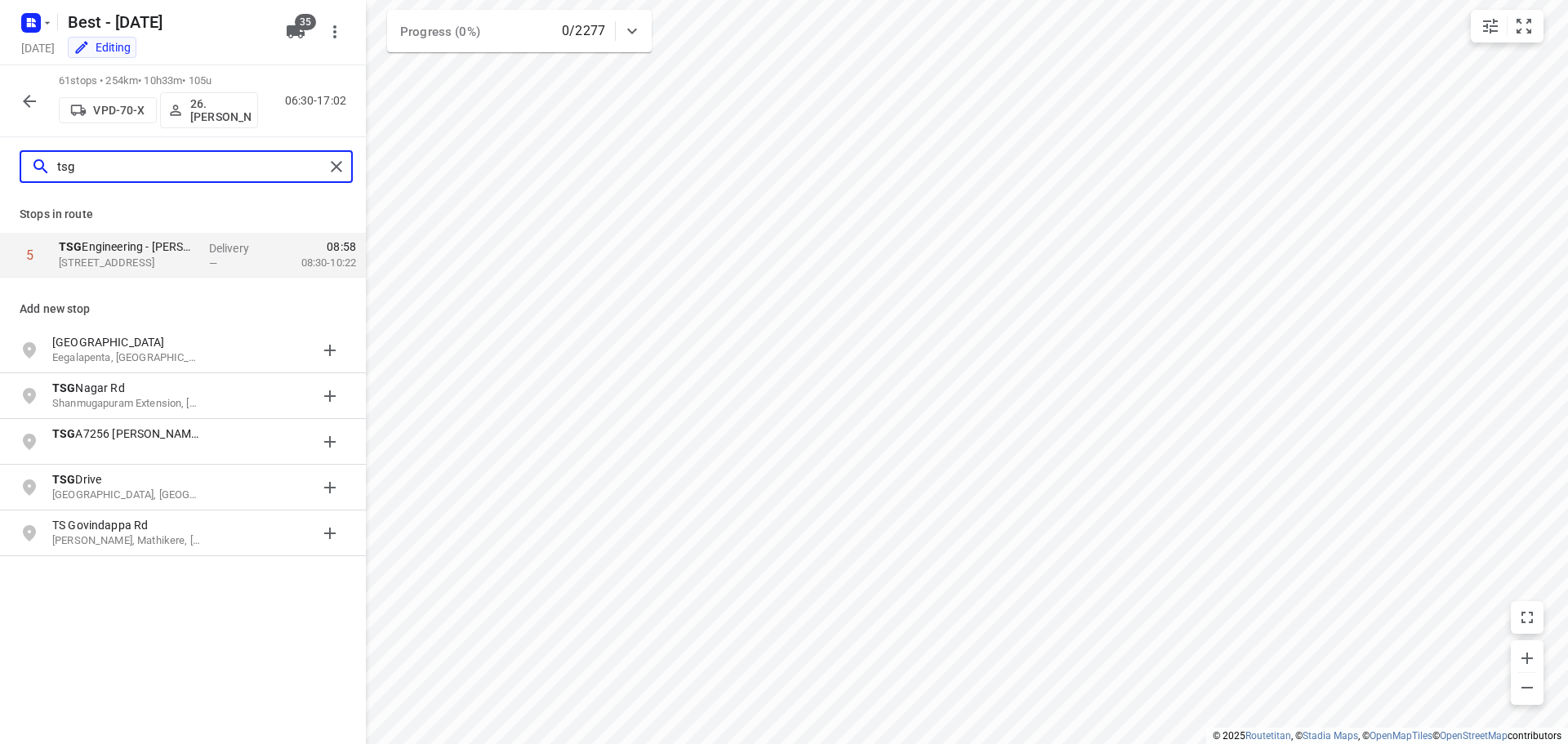
type input "tsg"
